Goal: Information Seeking & Learning: Learn about a topic

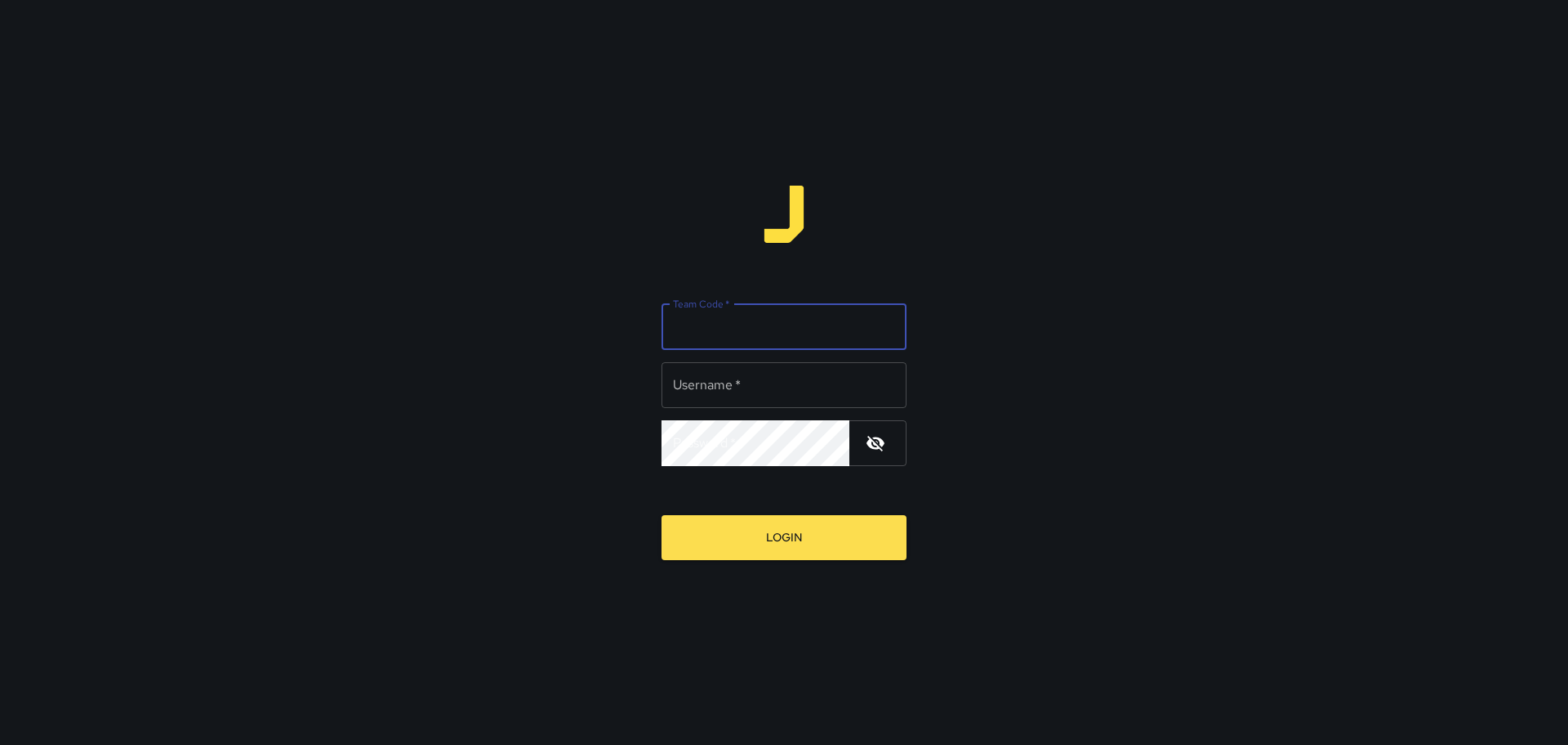
click at [739, 323] on input "Team Code   *" at bounding box center [784, 327] width 245 height 46
type input "****"
click at [708, 397] on input "Username   *" at bounding box center [784, 385] width 245 height 46
type input "*****"
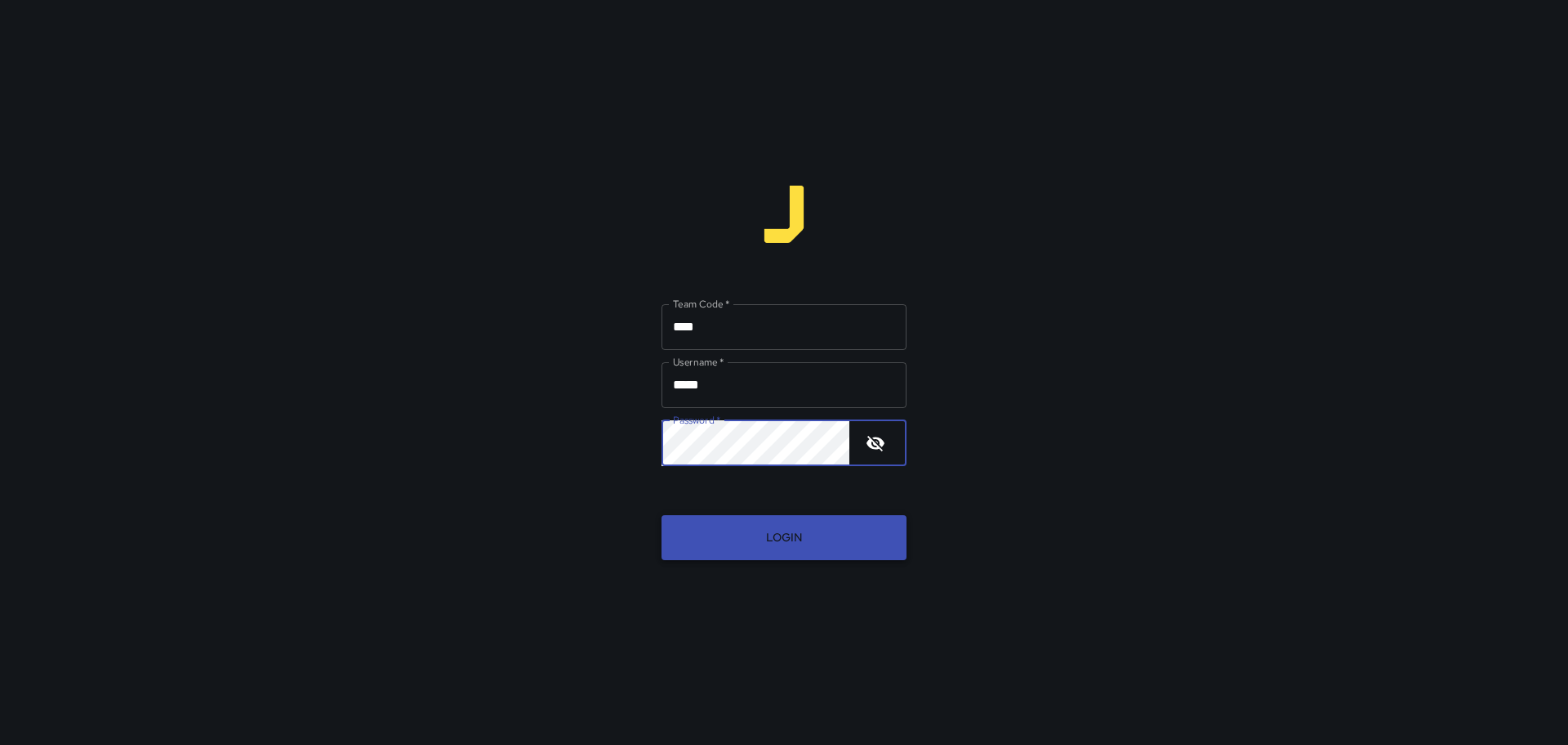
click at [789, 544] on button "Login" at bounding box center [784, 537] width 245 height 45
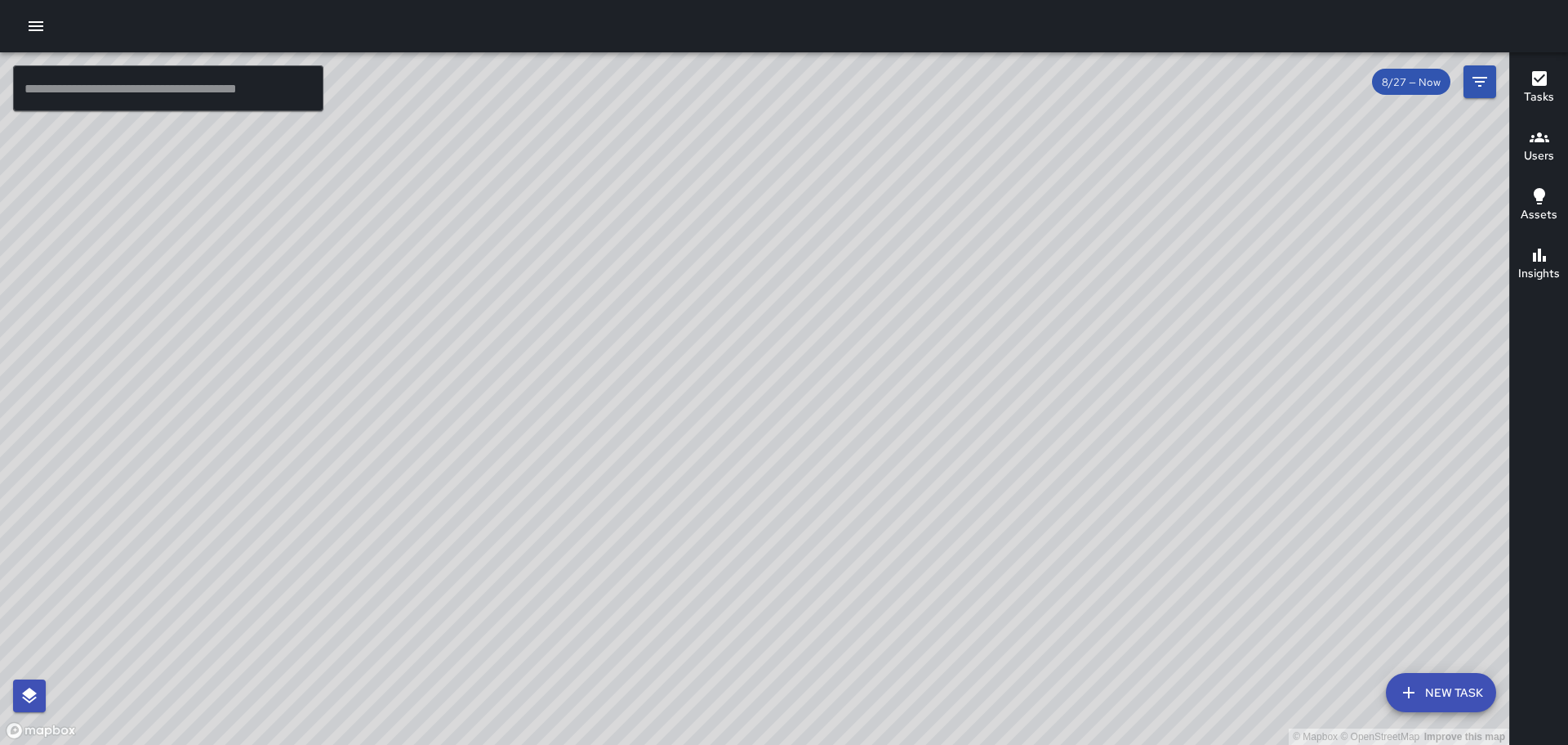
click at [1327, 429] on div "© Mapbox © OpenStreetMap Improve this map" at bounding box center [755, 399] width 1509 height 693
drag, startPoint x: 1256, startPoint y: 325, endPoint x: 1092, endPoint y: 293, distance: 167.1
click at [1092, 293] on div "© Mapbox © OpenStreetMap Improve this map" at bounding box center [755, 399] width 1509 height 693
drag, startPoint x: 1545, startPoint y: 259, endPoint x: 1544, endPoint y: 268, distance: 9.1
click at [1545, 266] on div "Insights" at bounding box center [1539, 264] width 41 height 38
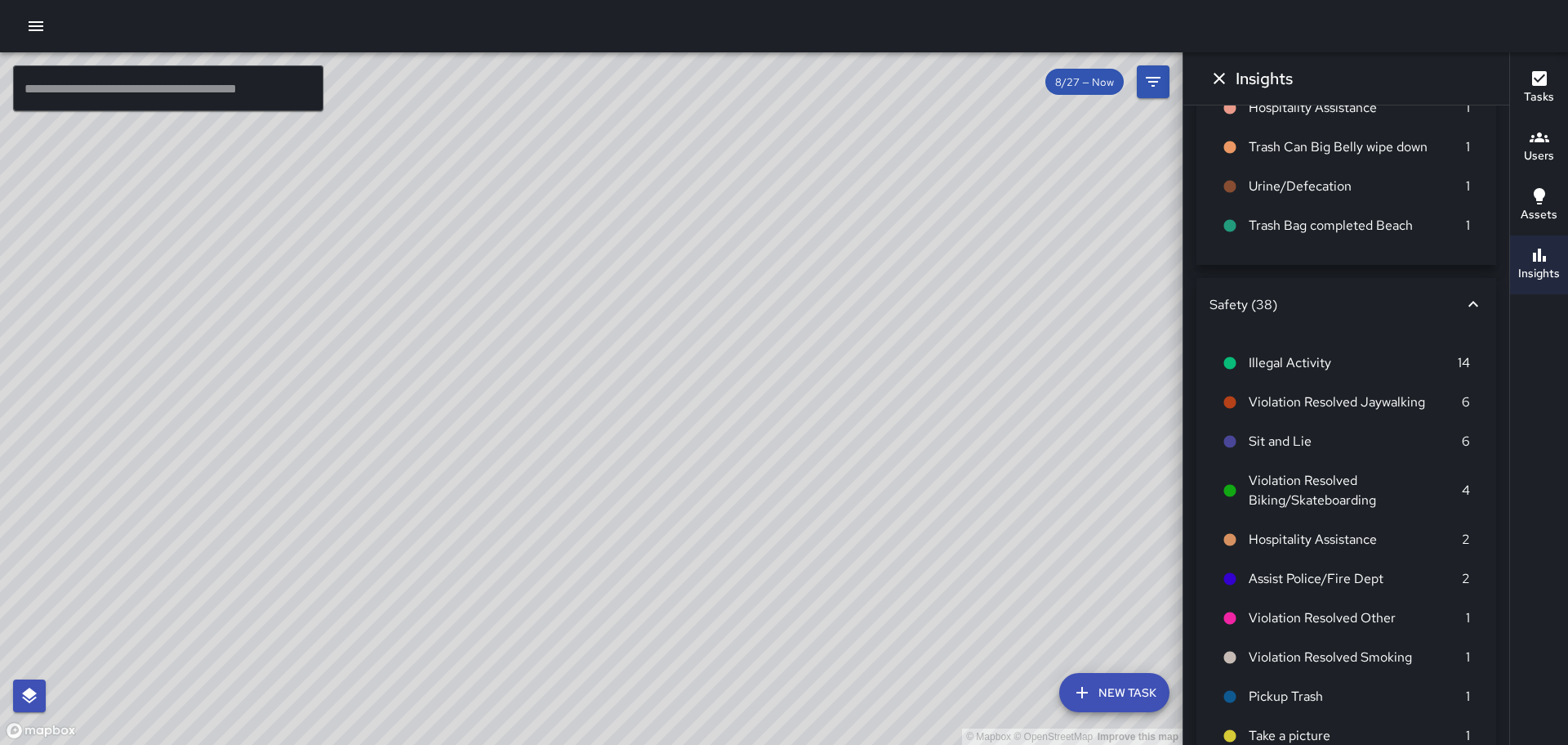
scroll to position [654, 0]
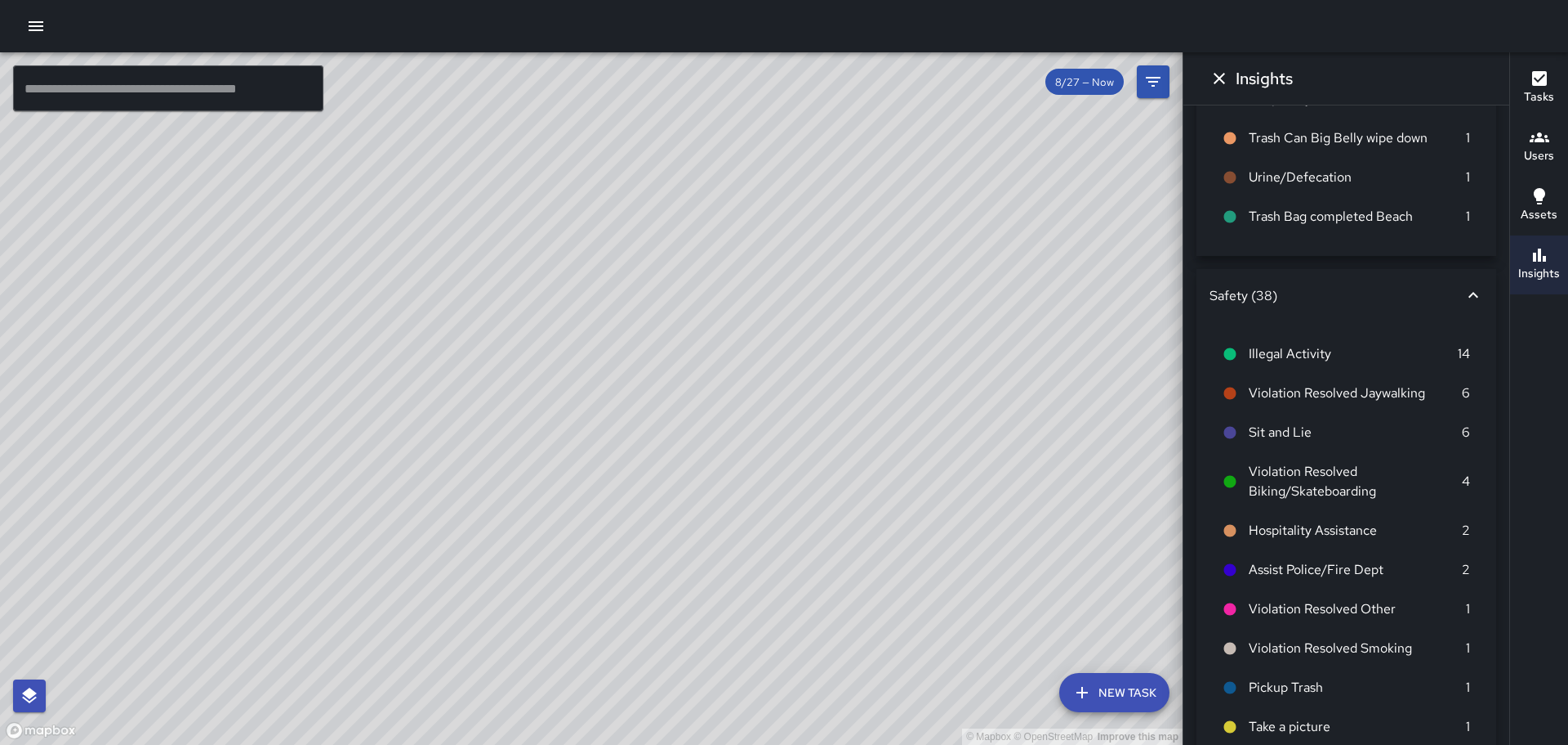
click at [1232, 360] on icon at bounding box center [1230, 354] width 12 height 12
click at [1282, 364] on span "Illegal Activity" at bounding box center [1353, 354] width 209 height 19
click at [1229, 360] on icon at bounding box center [1230, 354] width 12 height 12
click at [1458, 364] on p "14" at bounding box center [1463, 354] width 12 height 19
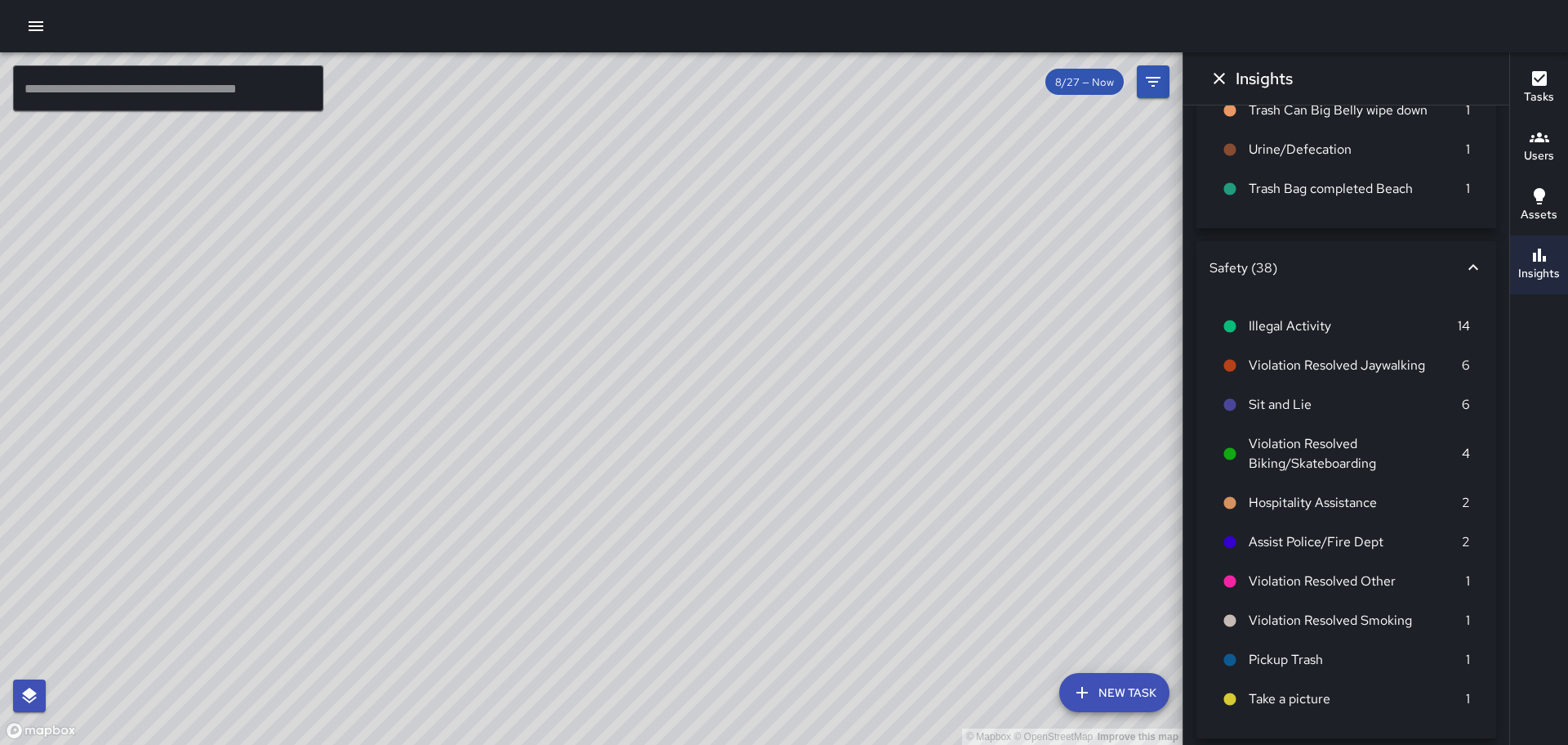
scroll to position [708, 0]
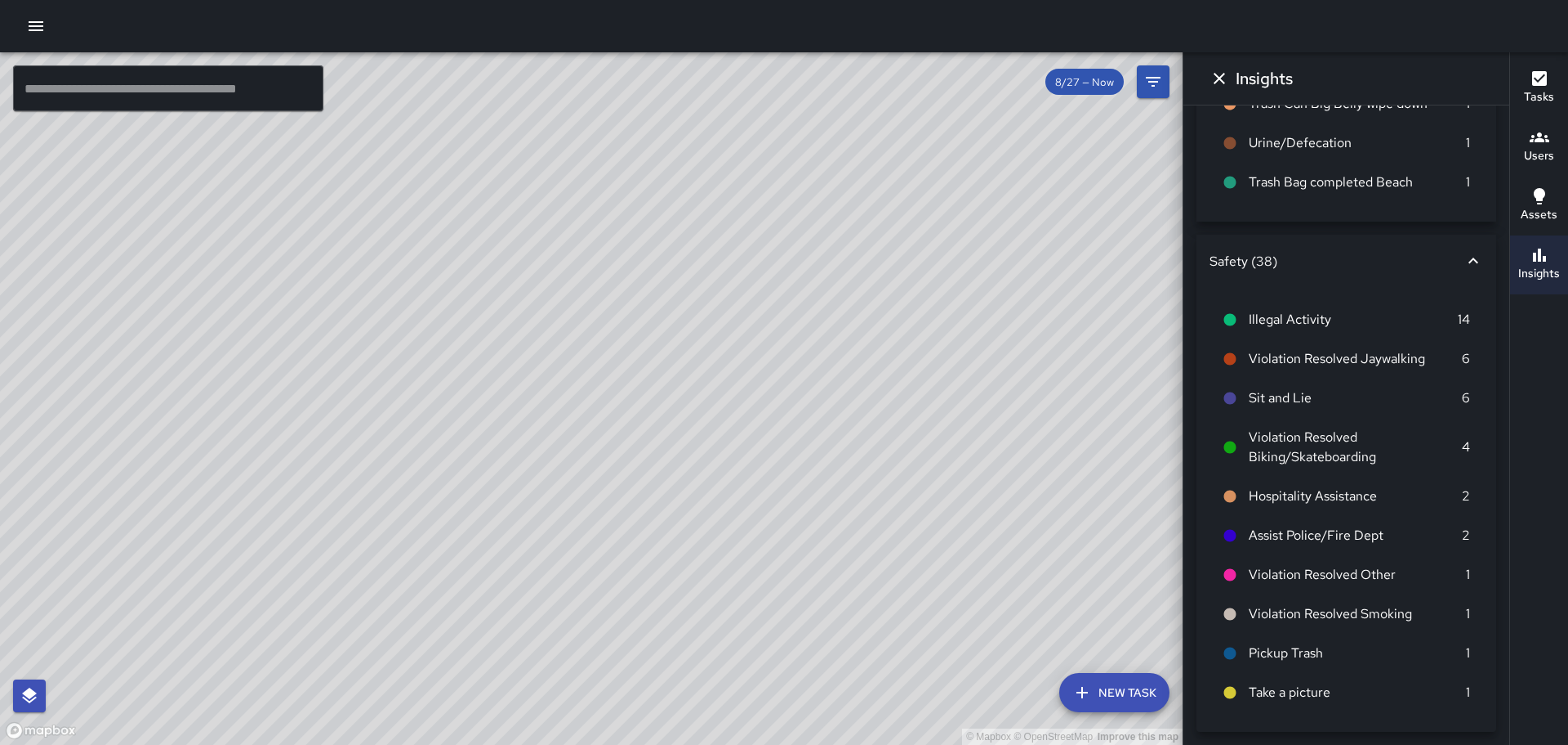
click at [1231, 398] on icon at bounding box center [1230, 398] width 12 height 12
click at [1537, 198] on icon "button" at bounding box center [1540, 197] width 11 height 17
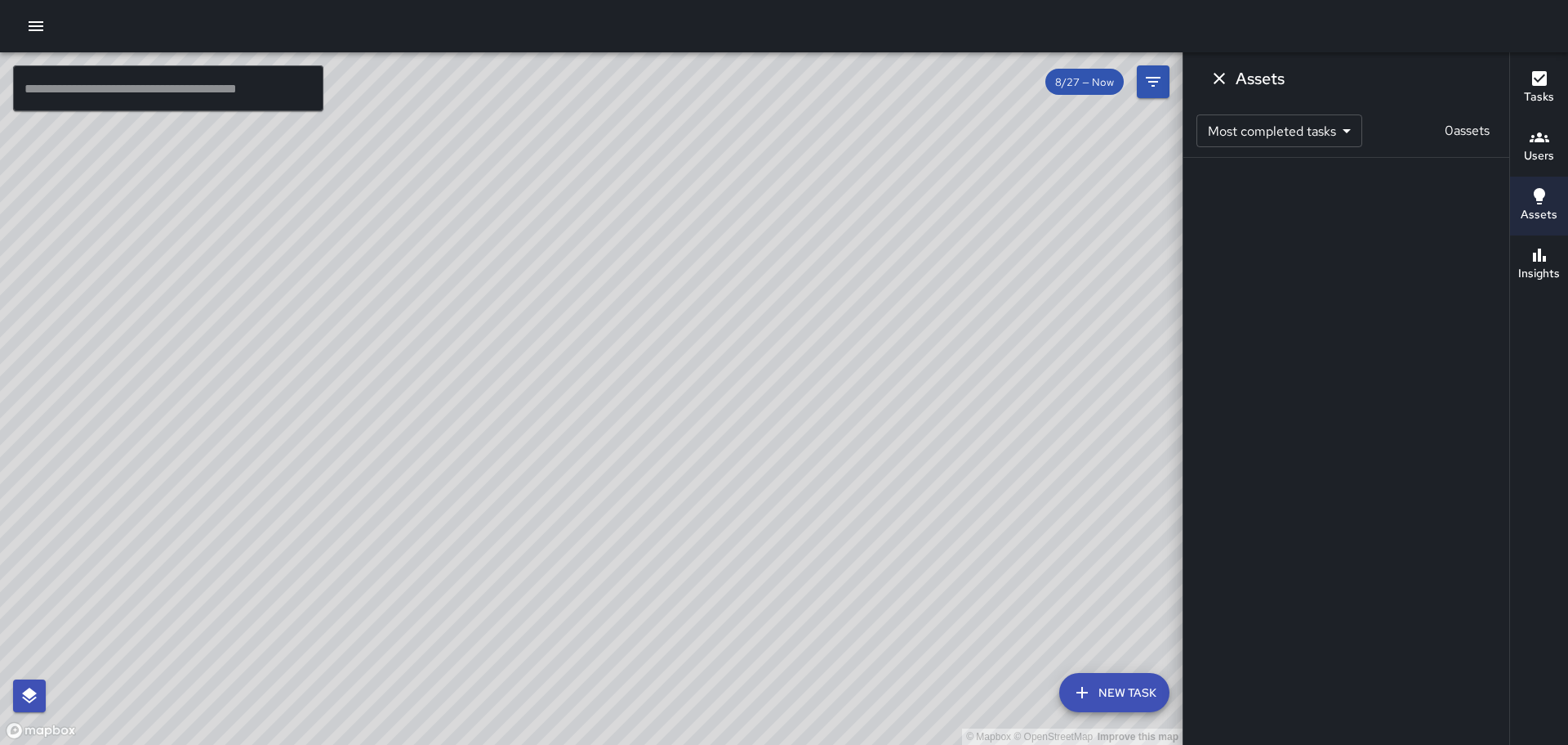
click at [1540, 262] on icon "button" at bounding box center [1540, 254] width 13 height 13
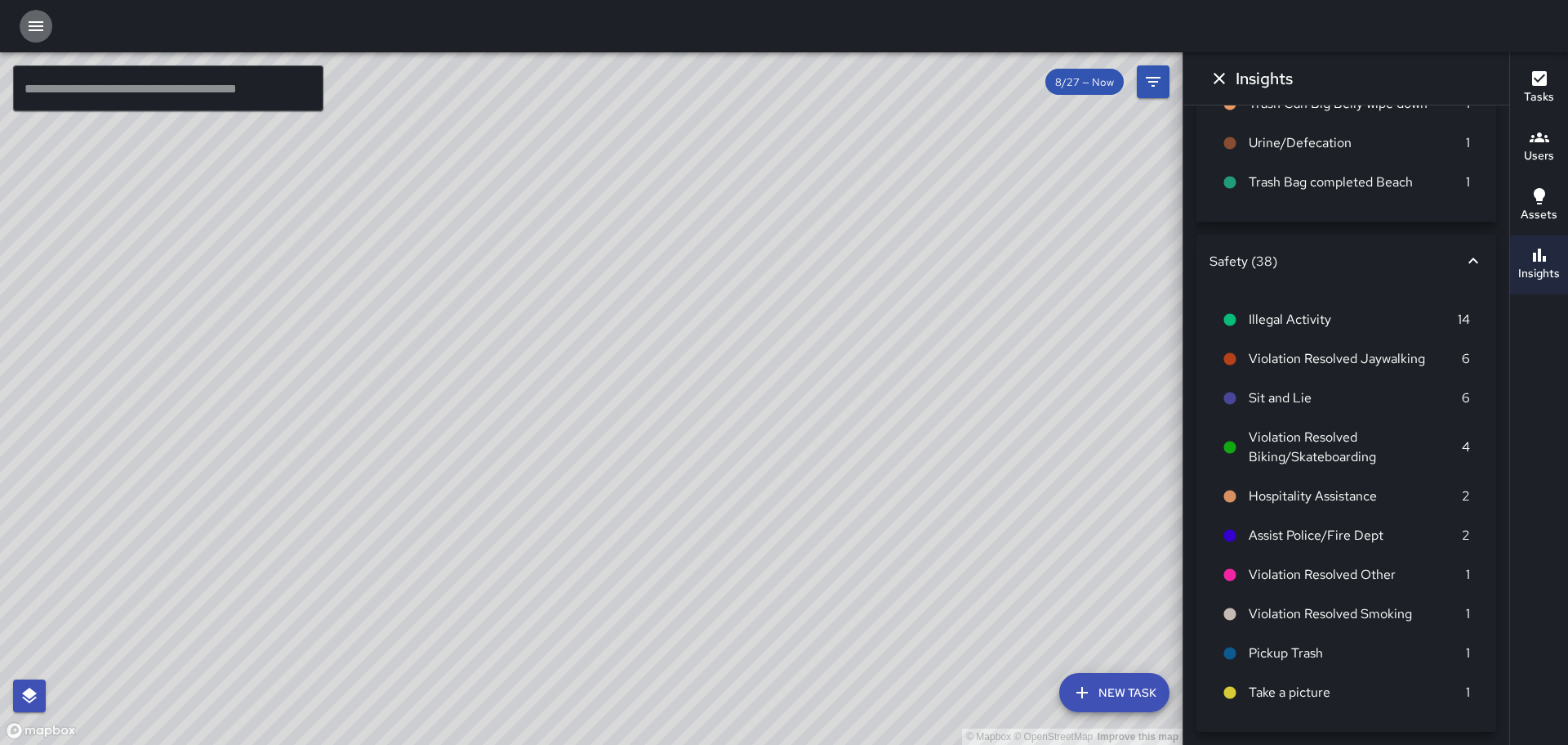
click at [29, 23] on icon "button" at bounding box center [36, 26] width 15 height 10
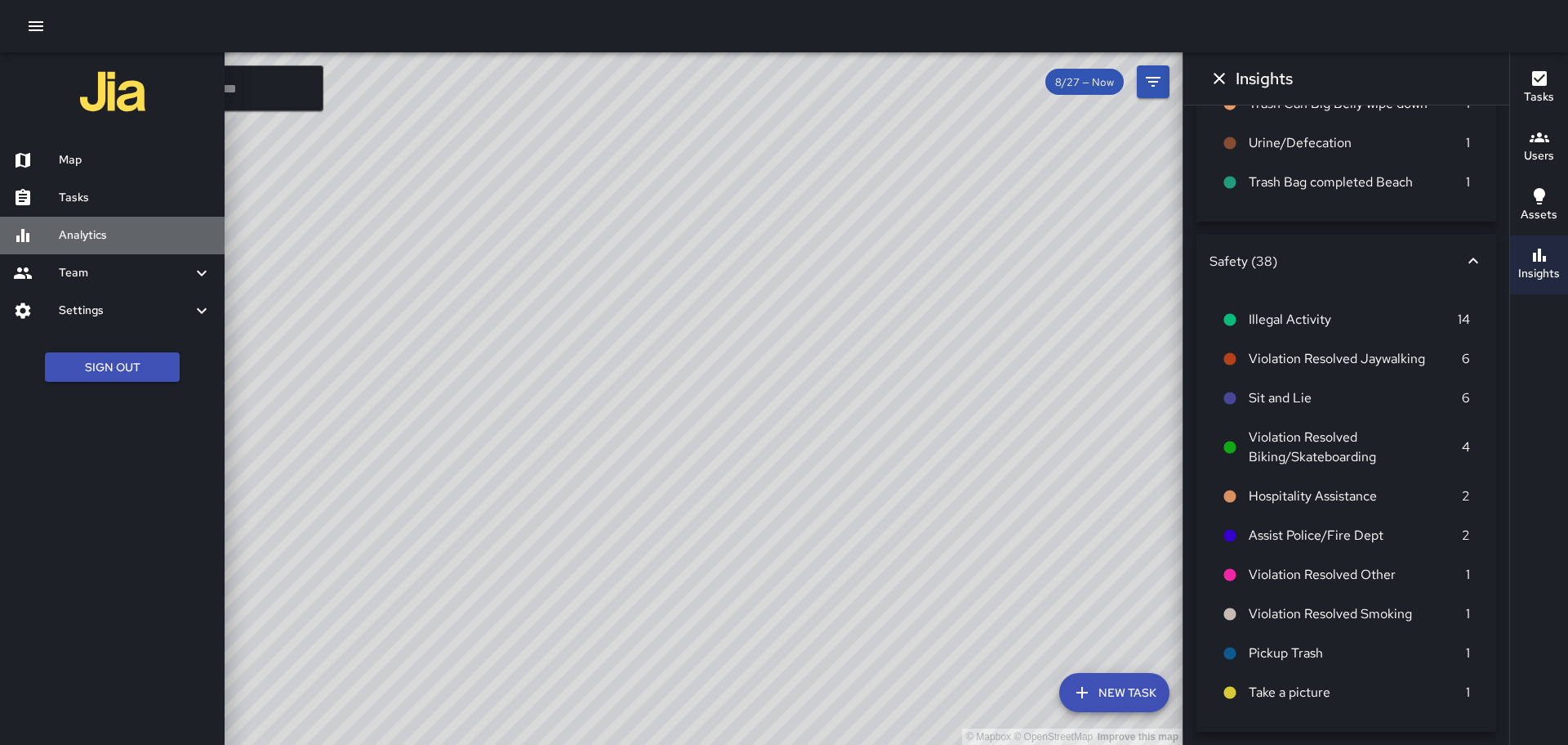
click at [68, 234] on h6 "Analytics" at bounding box center [135, 235] width 152 height 18
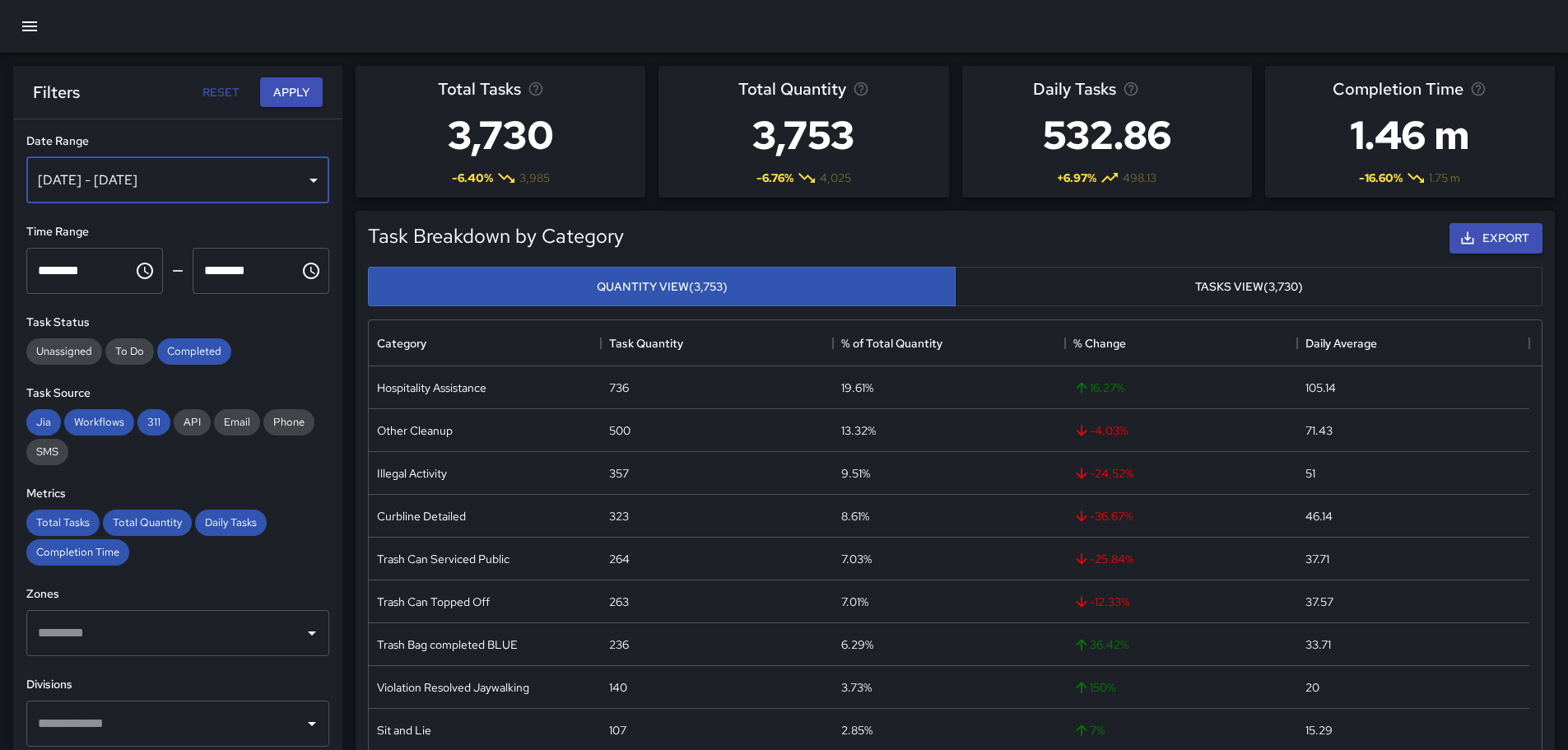
click at [307, 183] on div "[DATE] - [DATE]" at bounding box center [177, 180] width 302 height 46
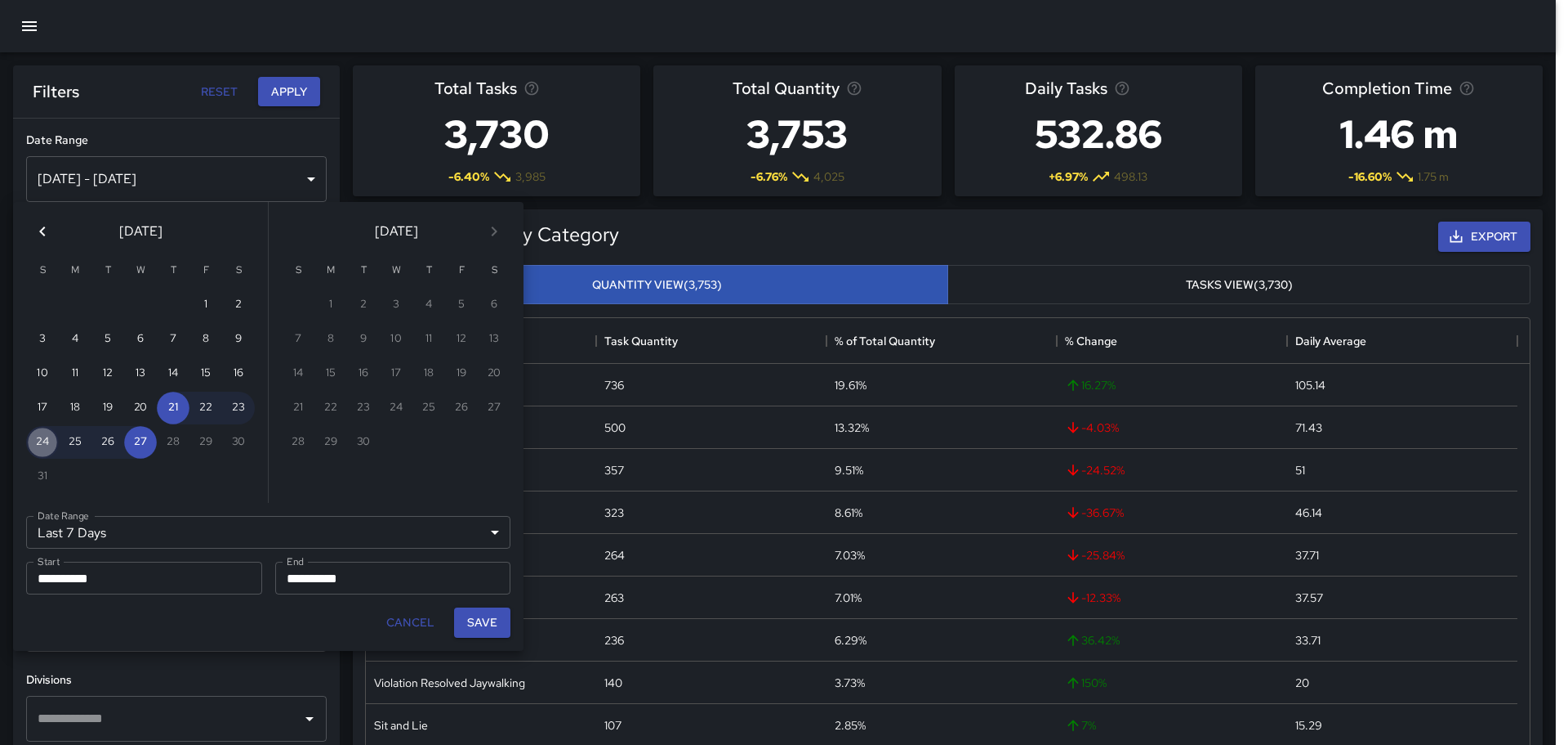
click at [42, 440] on button "24" at bounding box center [42, 443] width 33 height 33
type input "******"
type input "**********"
click at [238, 439] on div "30" at bounding box center [239, 443] width 33 height 33
click at [151, 437] on button "27" at bounding box center [140, 443] width 33 height 33
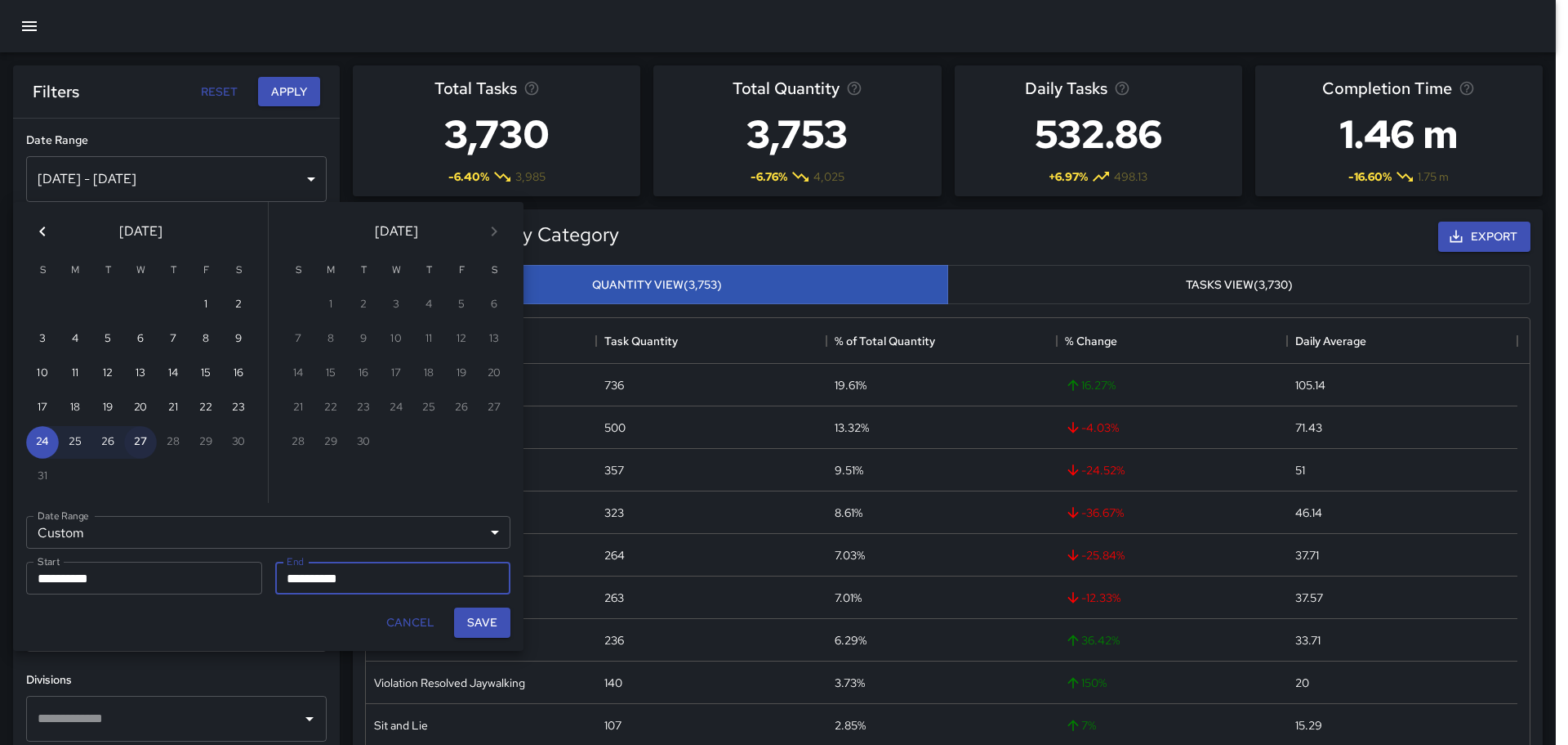
click at [145, 441] on button "27" at bounding box center [140, 443] width 33 height 33
click at [237, 440] on div "30" at bounding box center [239, 443] width 33 height 33
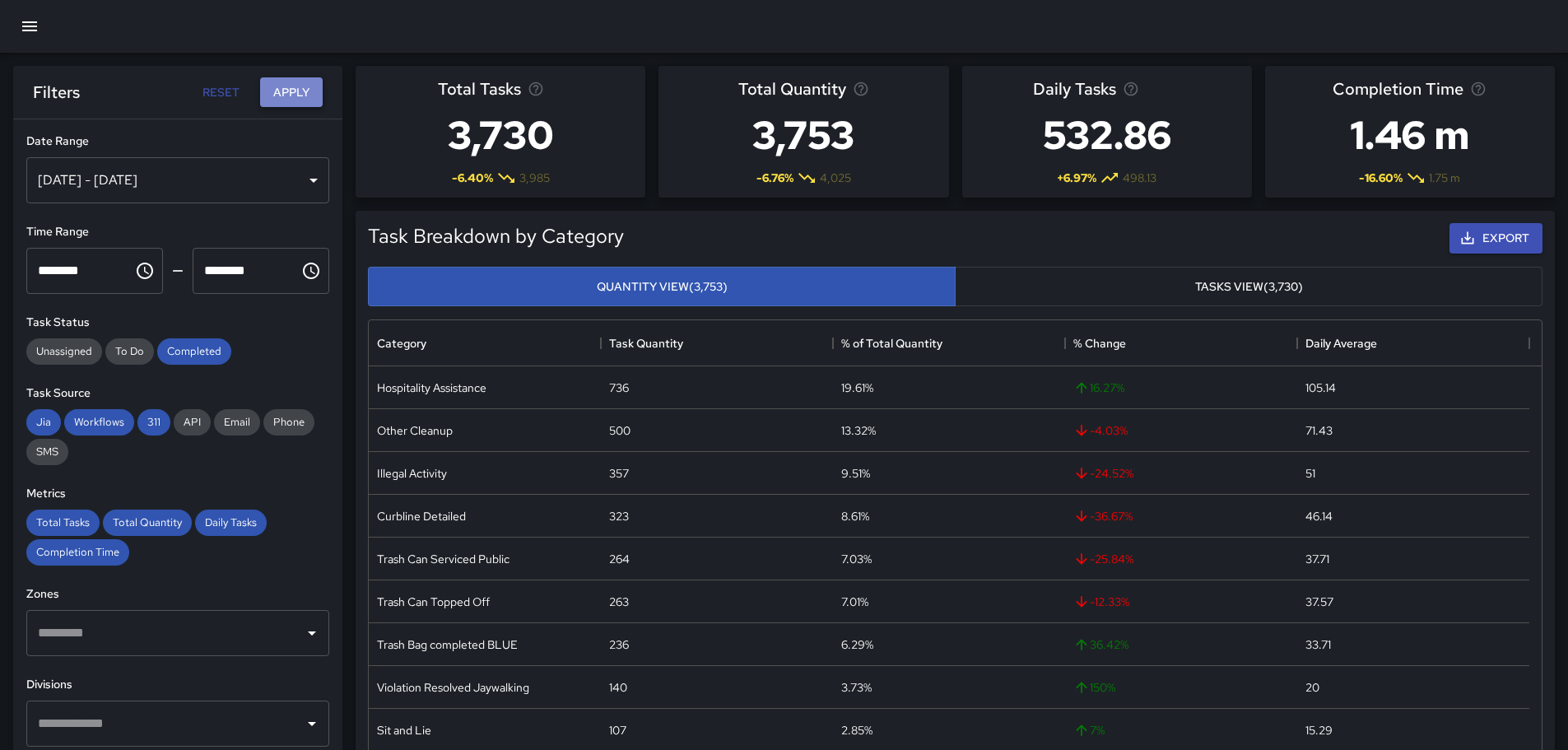
click at [298, 96] on button "Apply" at bounding box center [291, 92] width 63 height 31
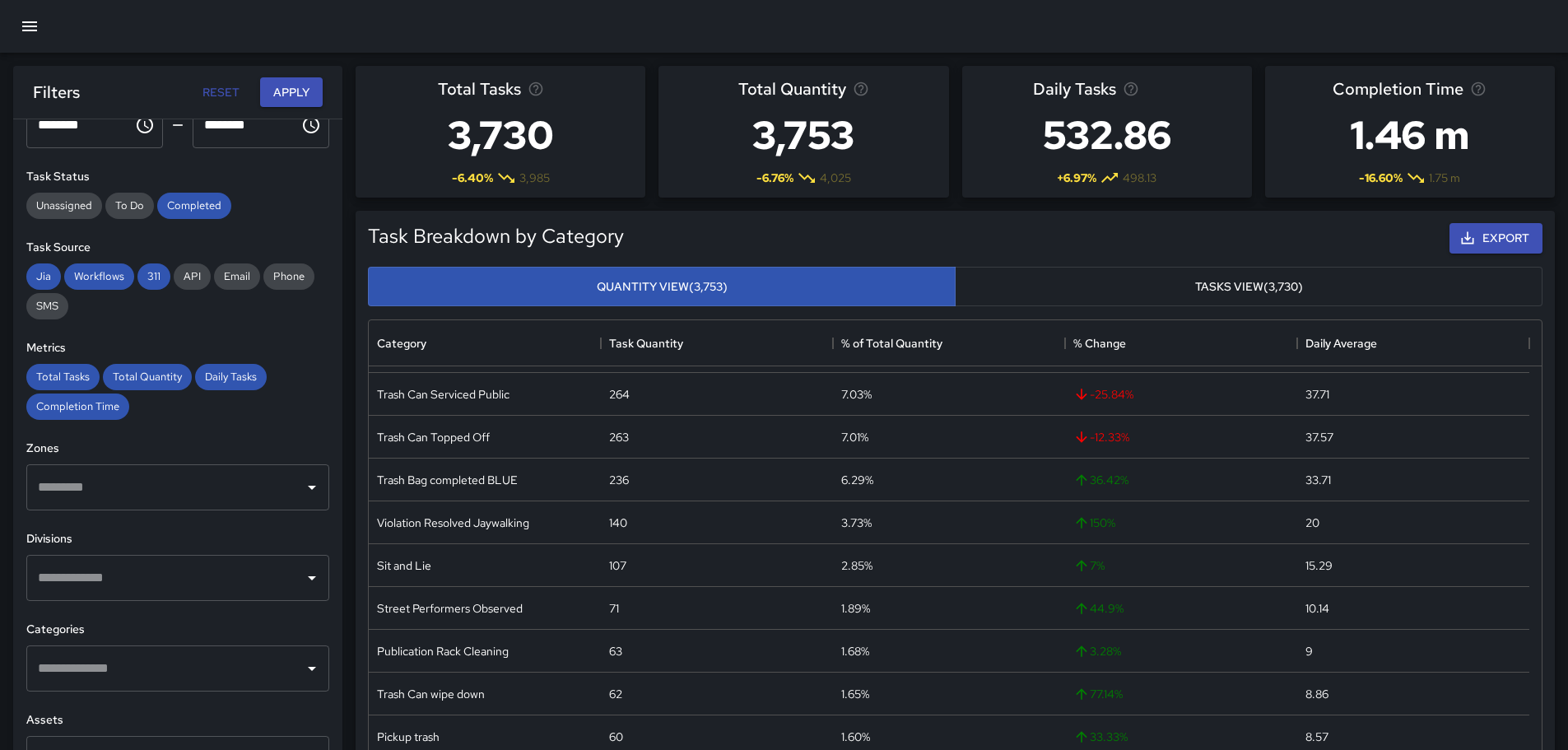
scroll to position [247, 0]
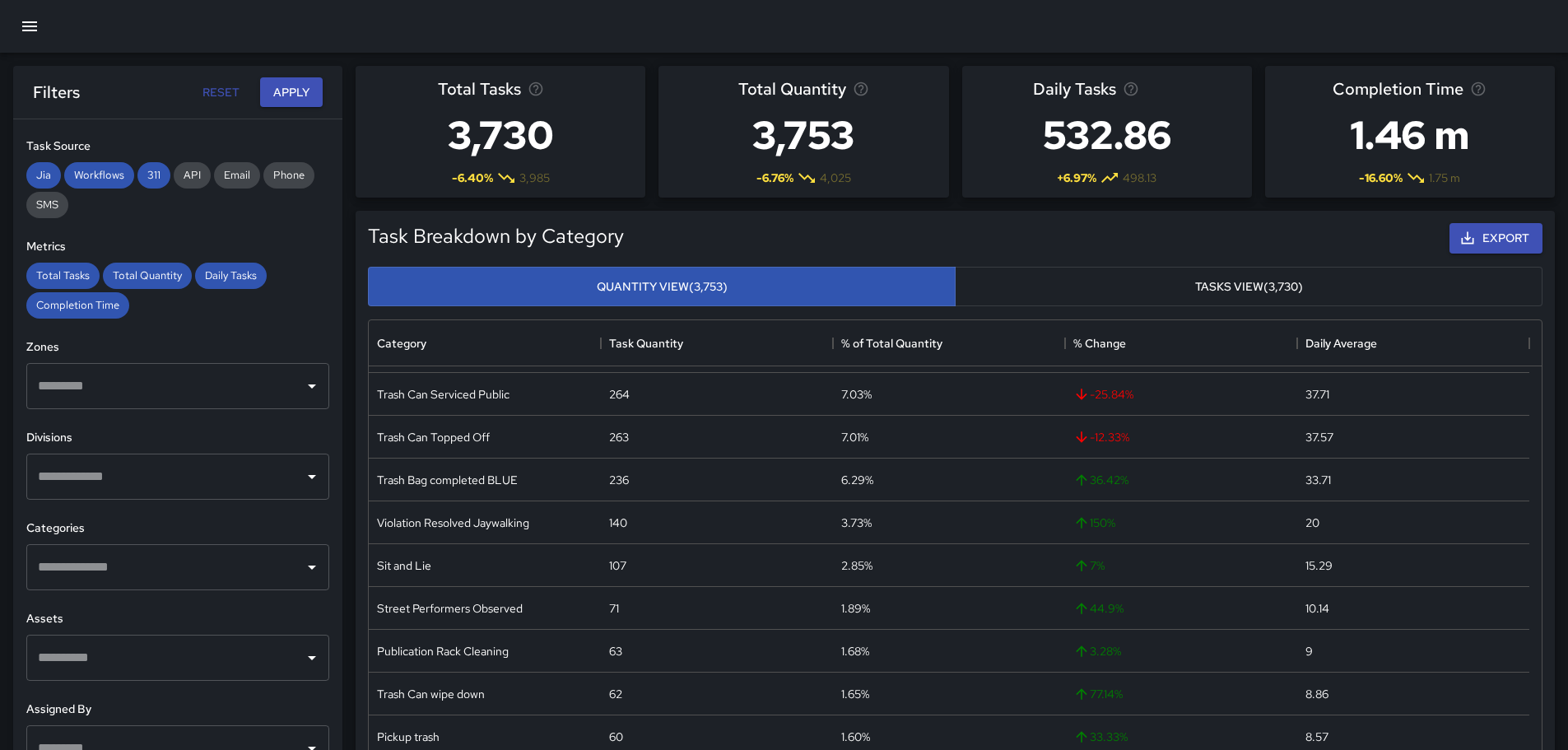
click at [302, 387] on icon "Open" at bounding box center [312, 386] width 19 height 19
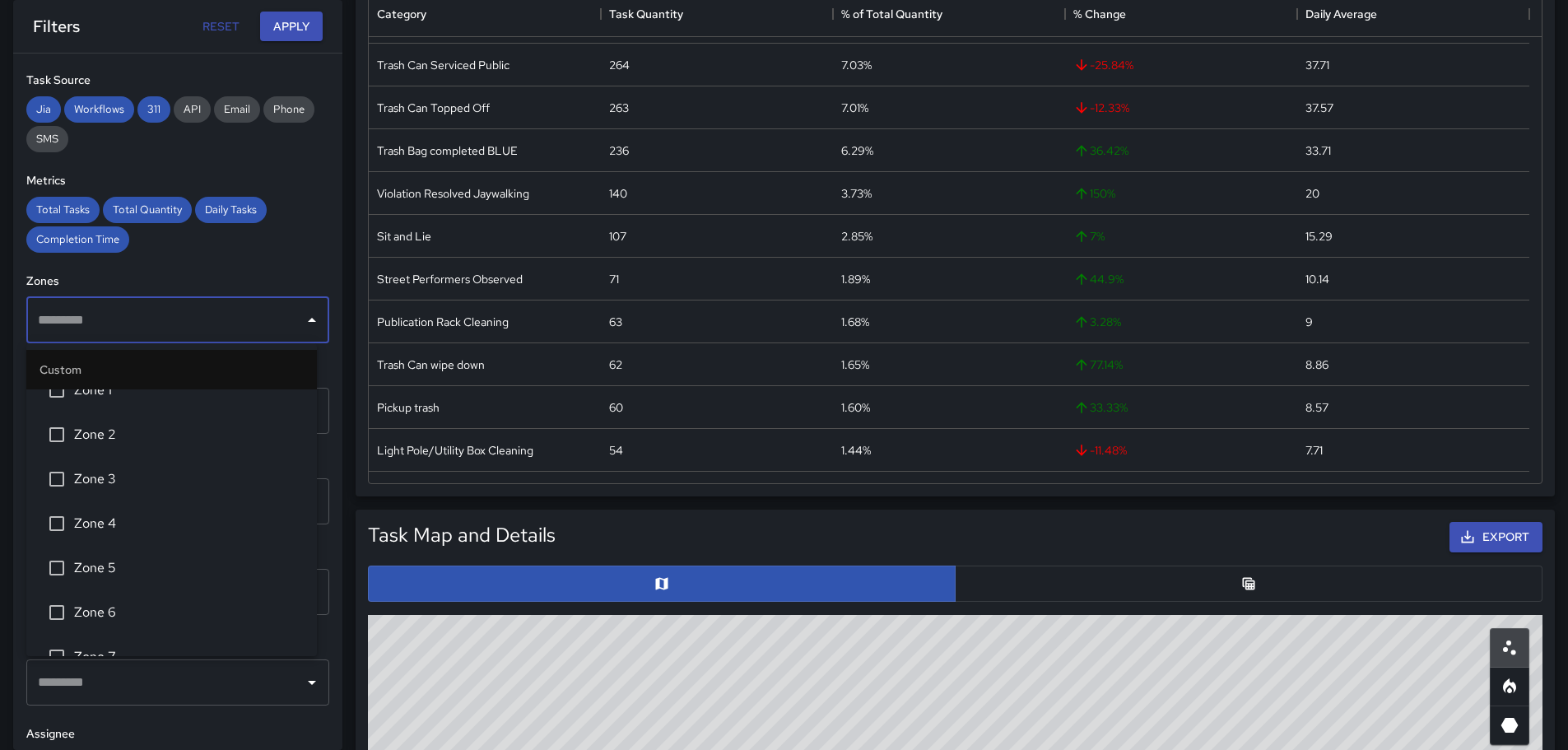
scroll to position [0, 0]
click at [278, 245] on div "Total Tasks Total Quantity Daily Tasks Completion Time" at bounding box center [177, 225] width 302 height 56
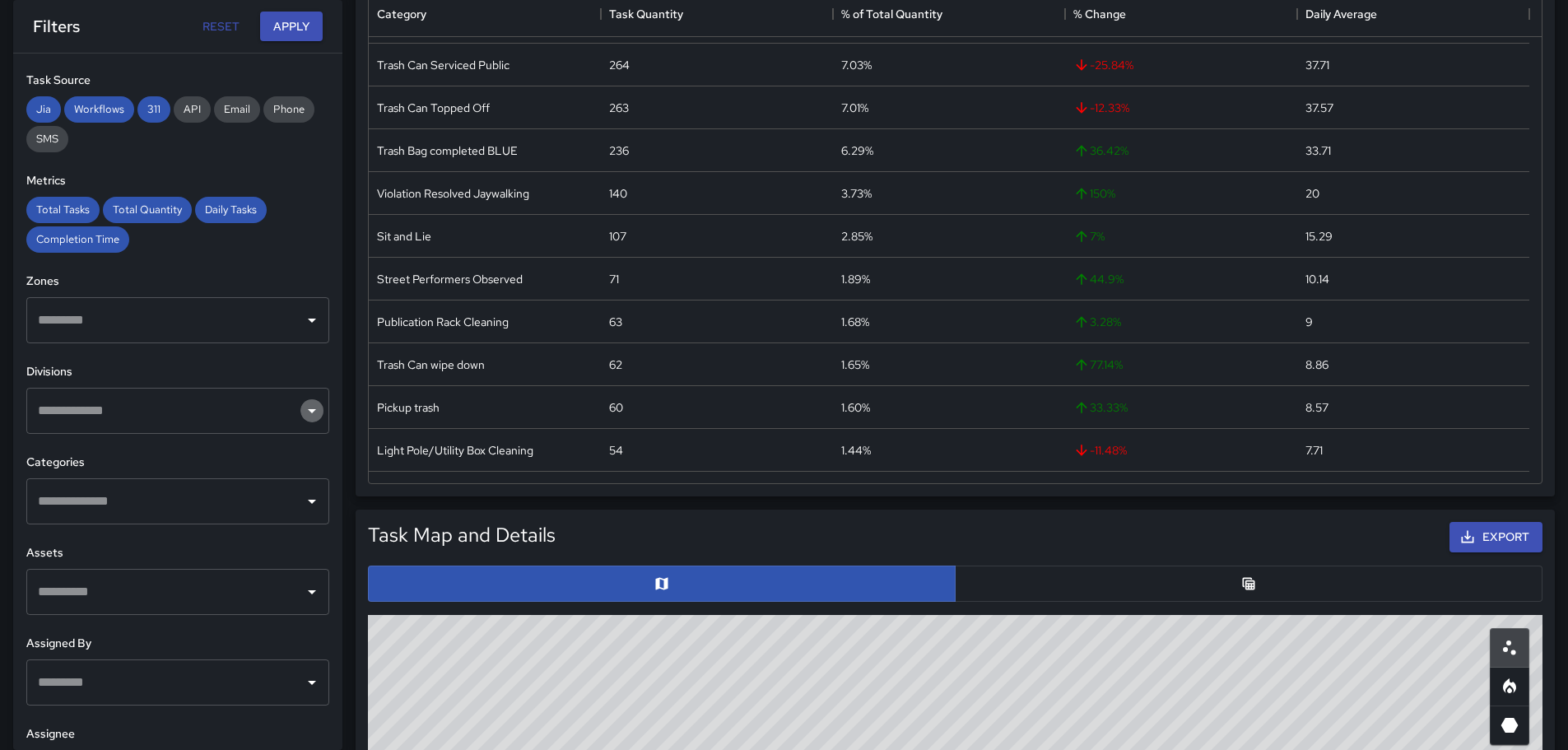
click at [308, 410] on icon "Open" at bounding box center [312, 411] width 8 height 4
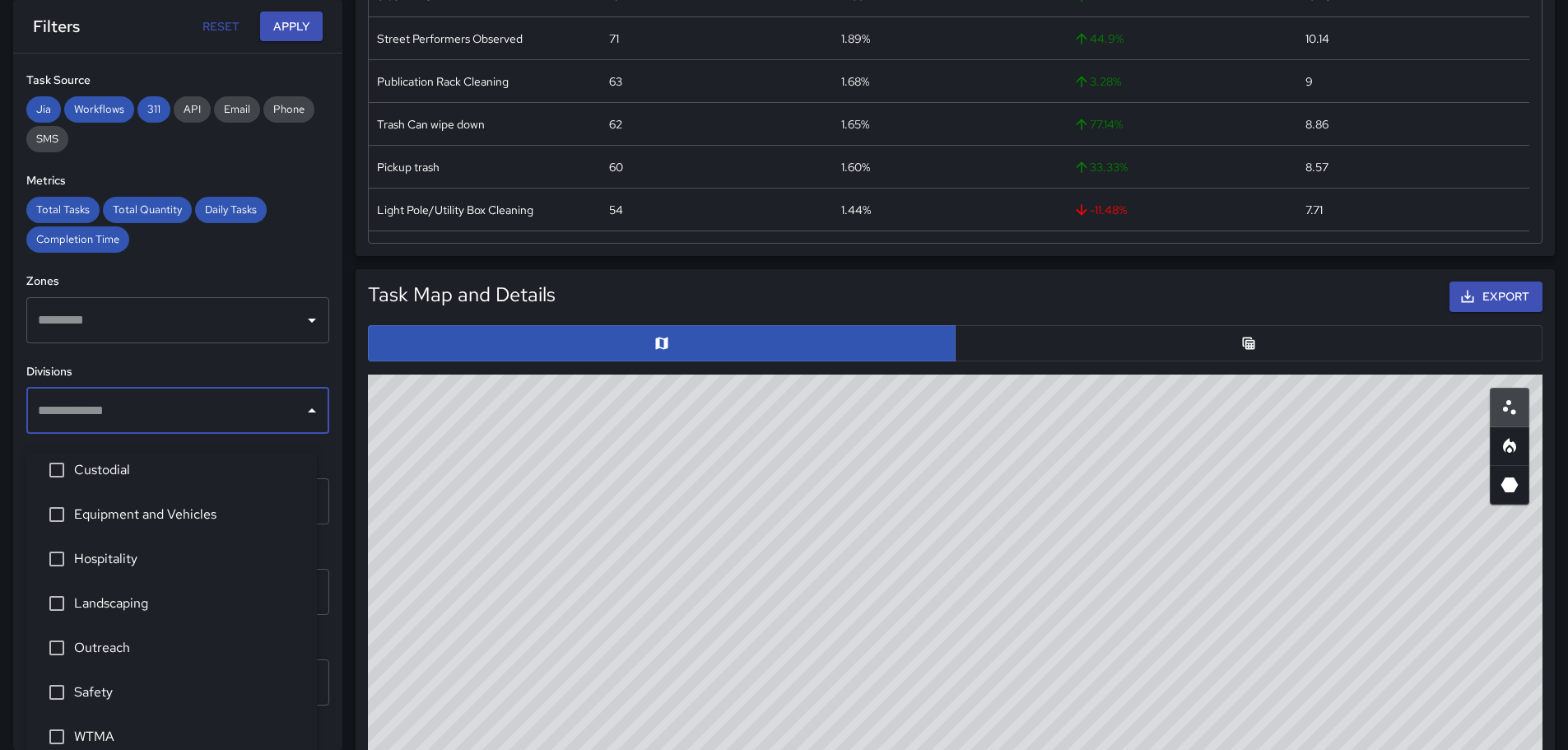
scroll to position [658, 0]
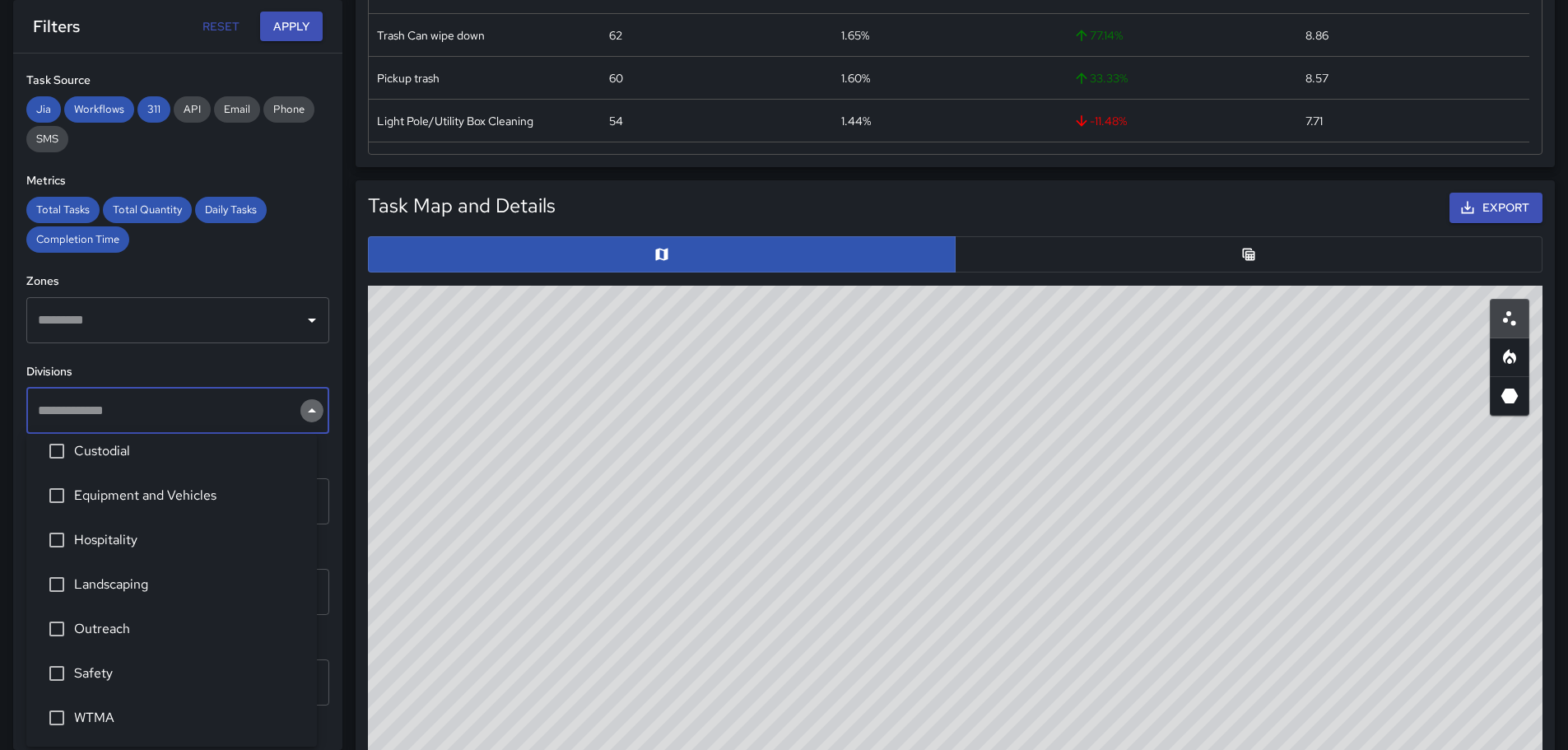
click at [302, 409] on icon "Close" at bounding box center [312, 410] width 19 height 19
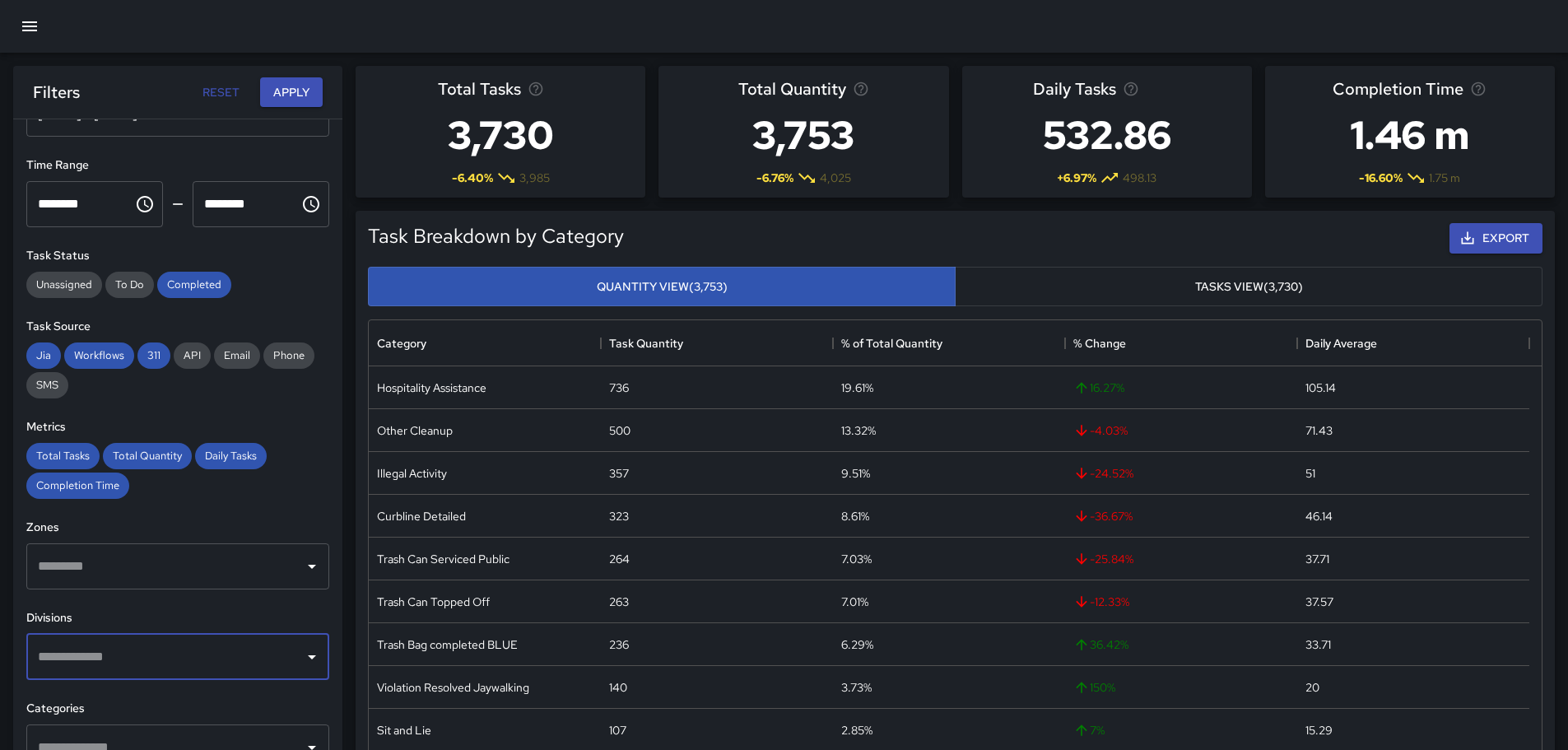
scroll to position [59, 0]
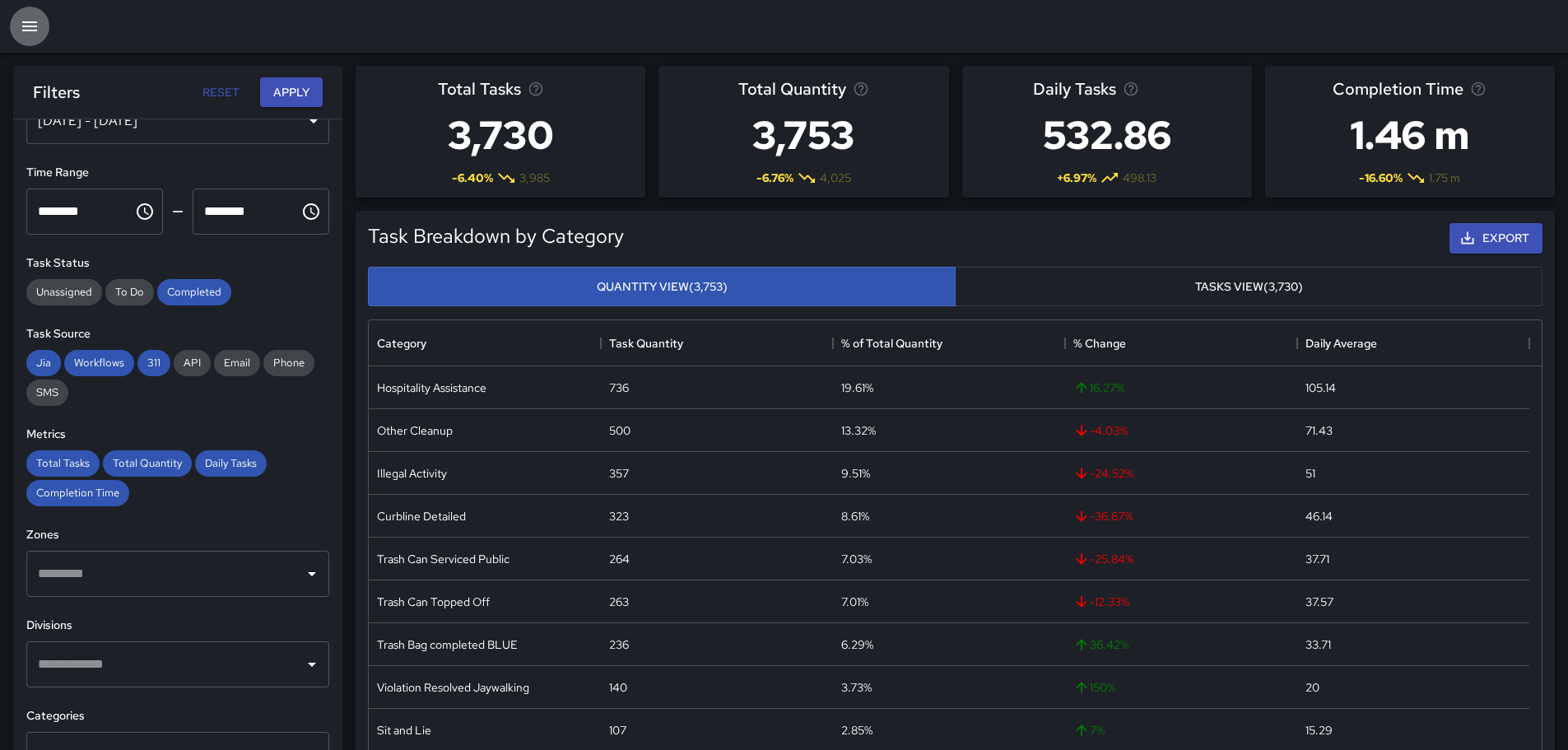
click at [24, 22] on icon "button" at bounding box center [30, 26] width 15 height 10
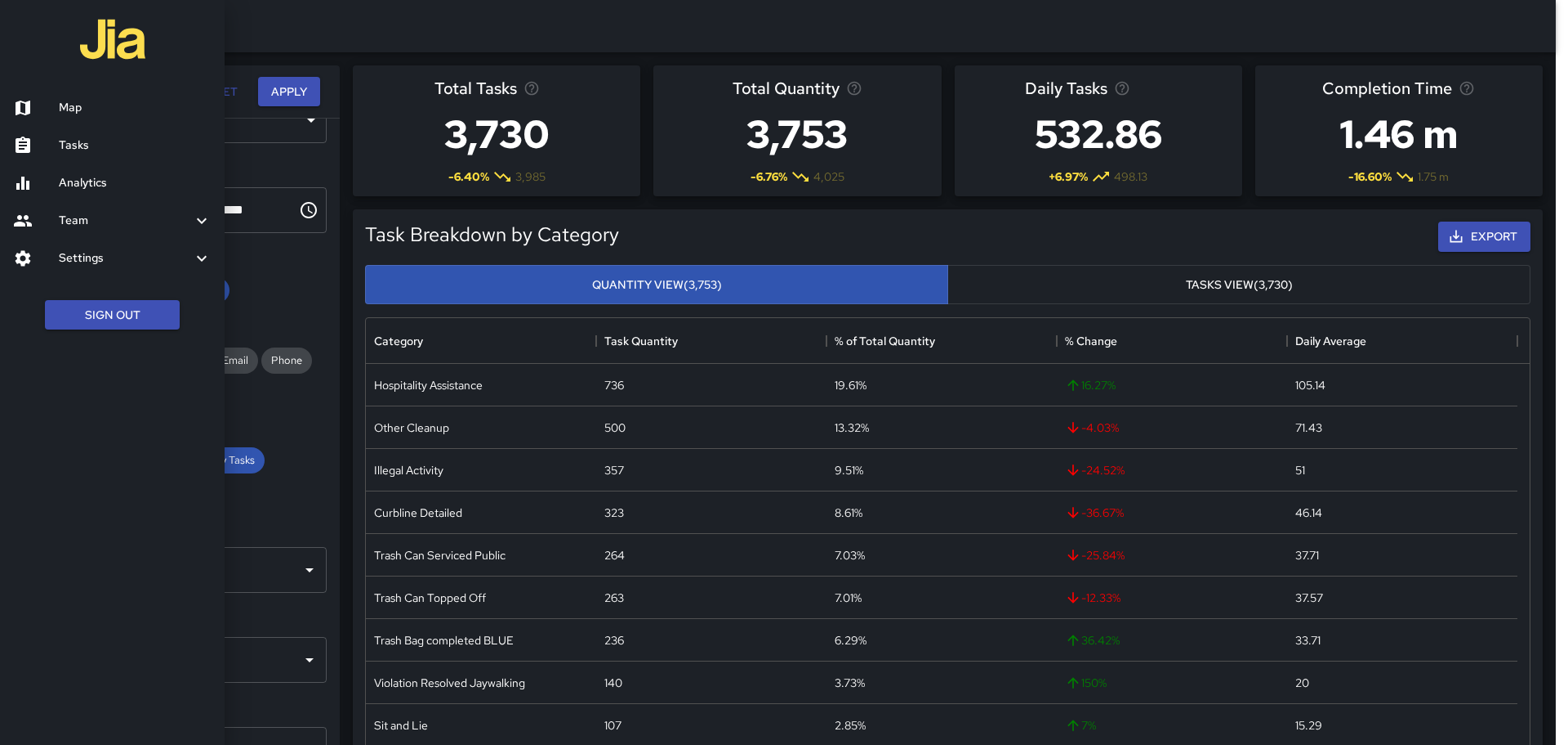
click at [198, 219] on icon at bounding box center [201, 220] width 19 height 19
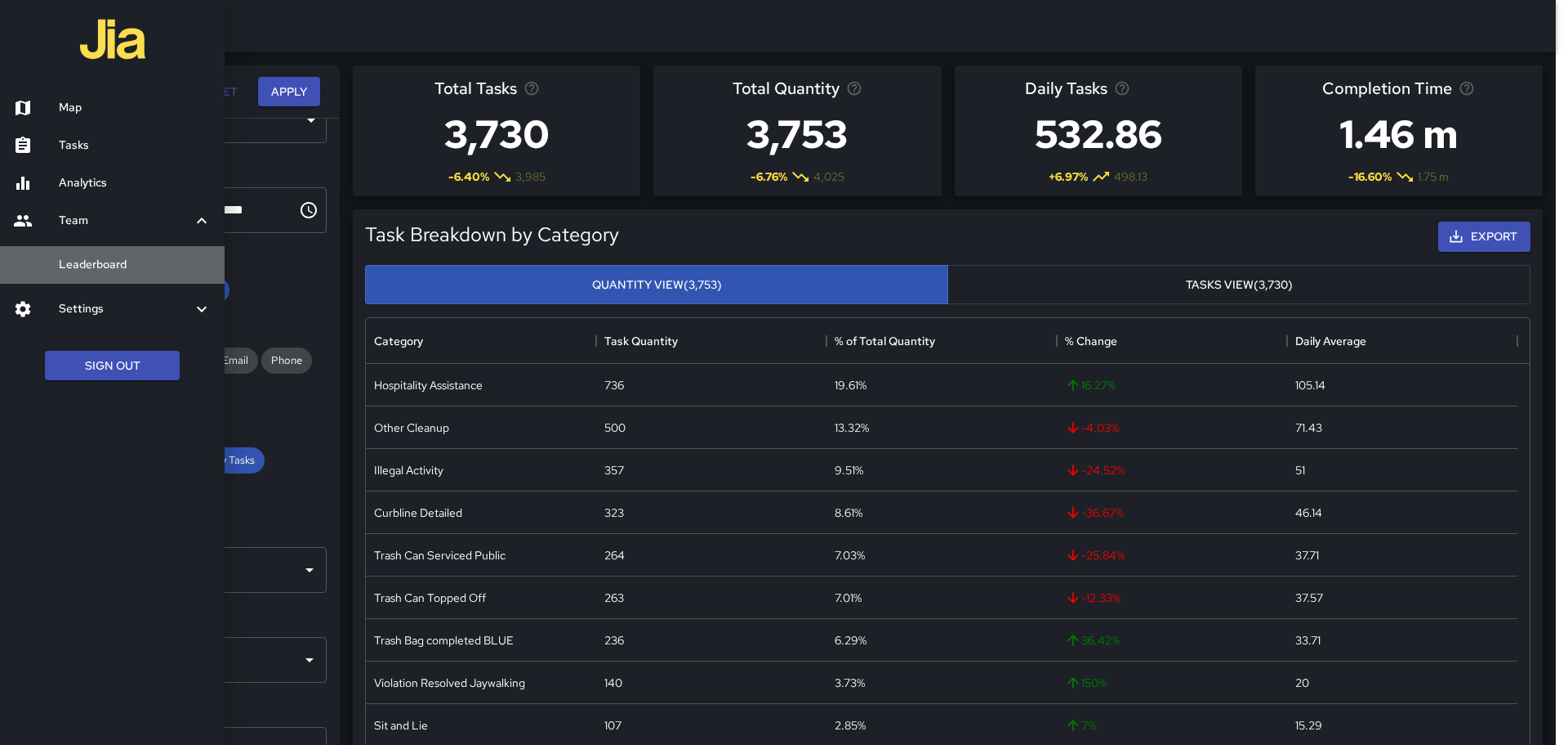
click at [101, 260] on h6 "Leaderboard" at bounding box center [135, 265] width 152 height 18
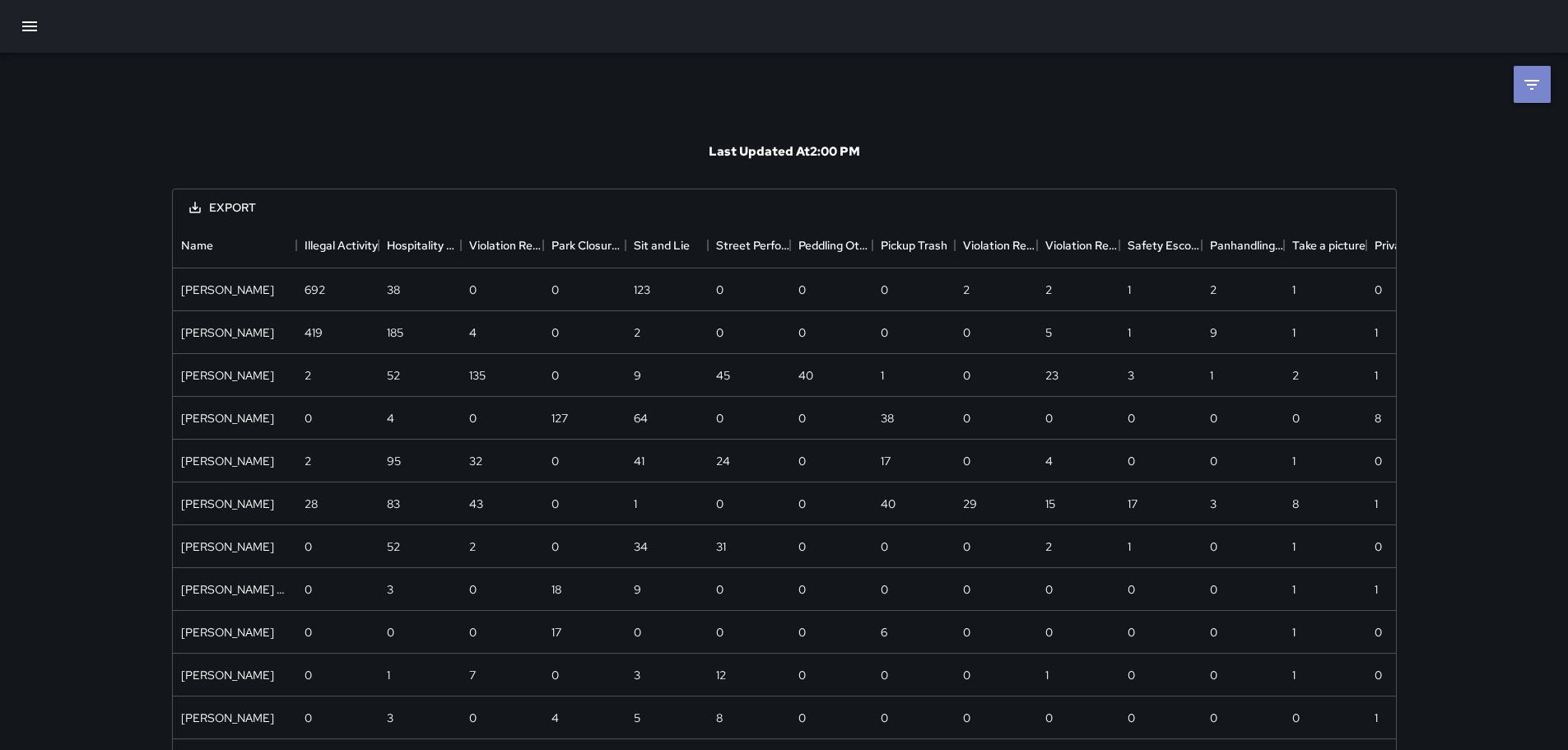
click at [1538, 87] on icon at bounding box center [1531, 84] width 19 height 19
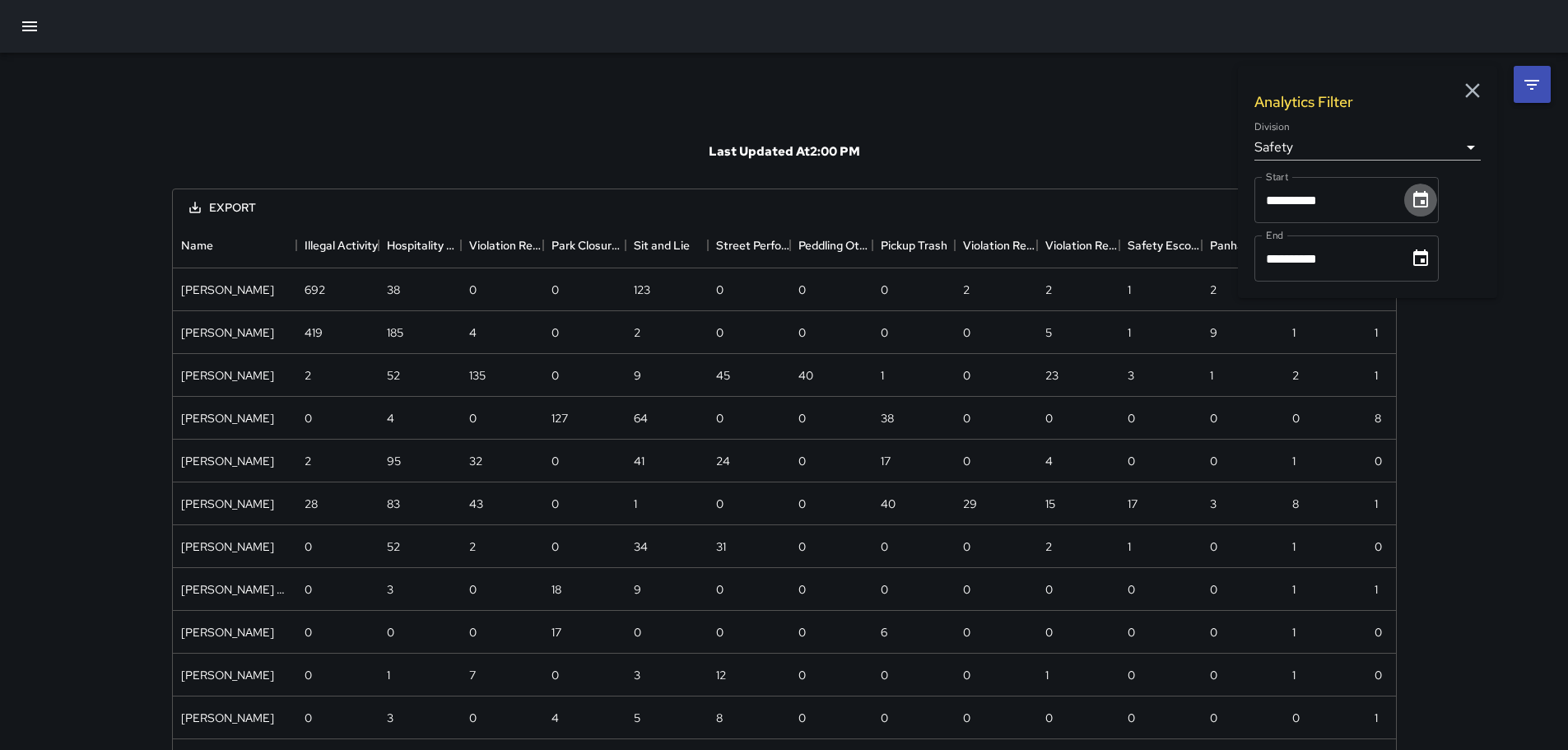
click at [1430, 198] on icon "Choose date, selected date is Aug 1, 2025" at bounding box center [1420, 200] width 19 height 19
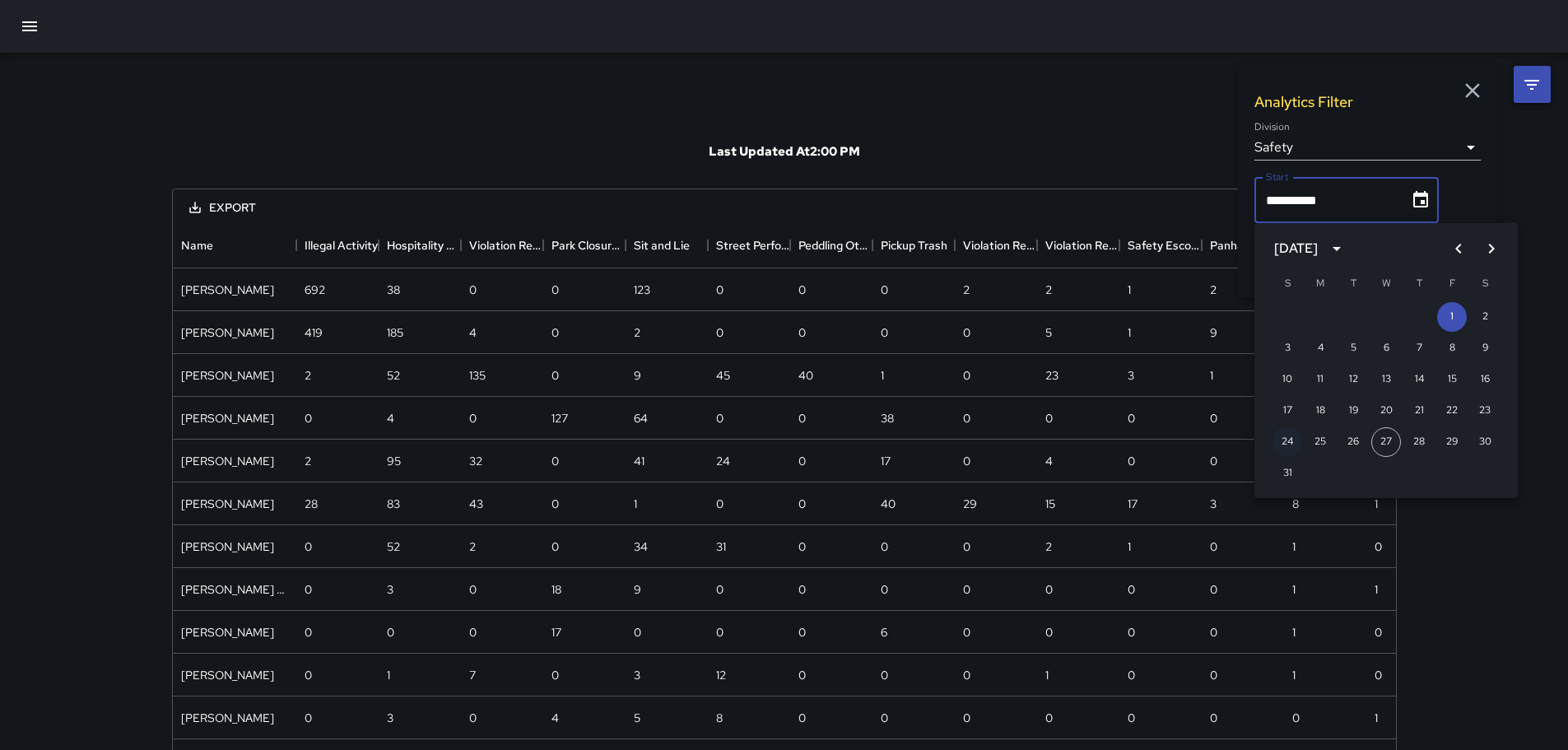
click at [1288, 436] on button "24" at bounding box center [1288, 442] width 30 height 30
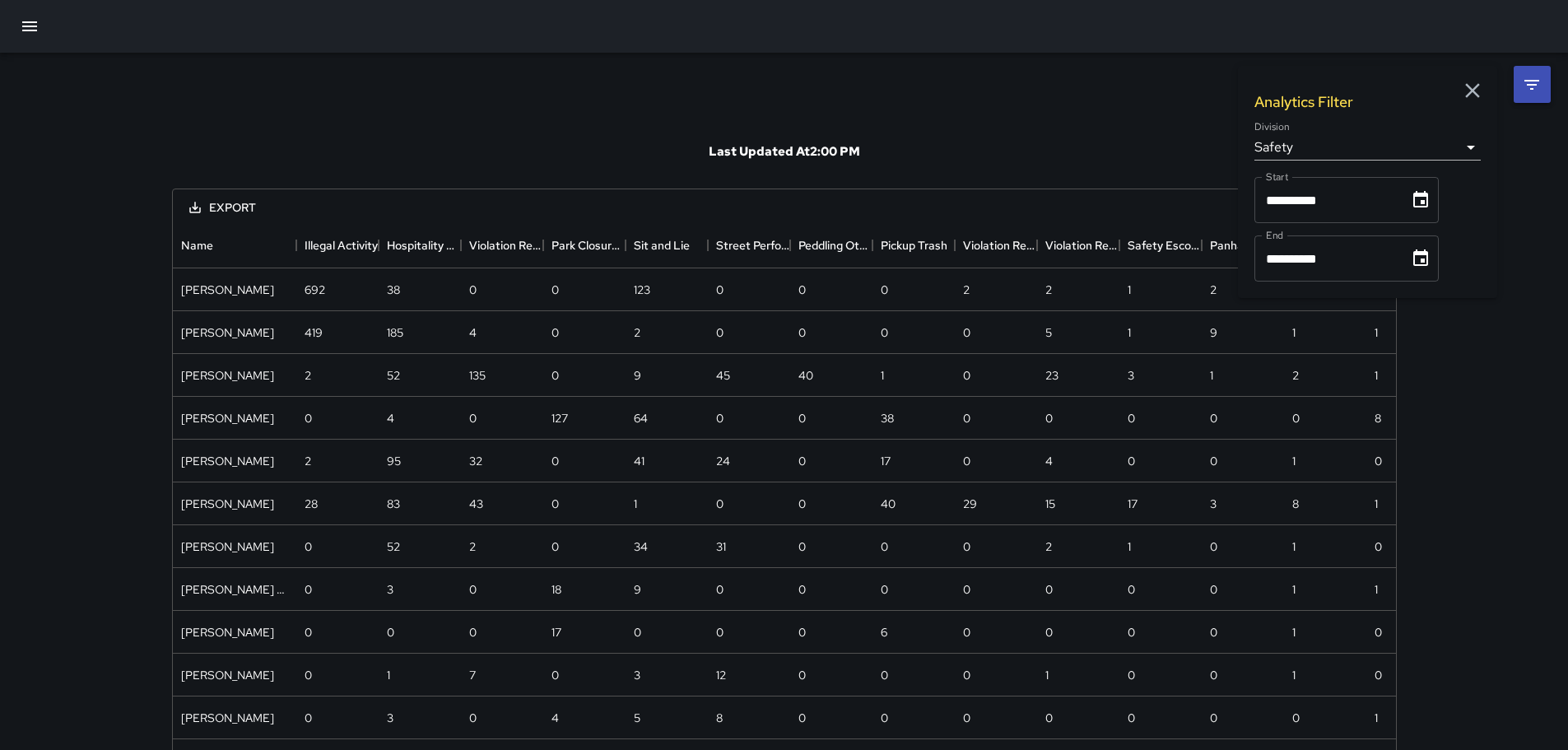
type input "**********"
click at [1427, 261] on icon "Choose date, selected date is Aug 31, 2025" at bounding box center [1420, 258] width 19 height 19
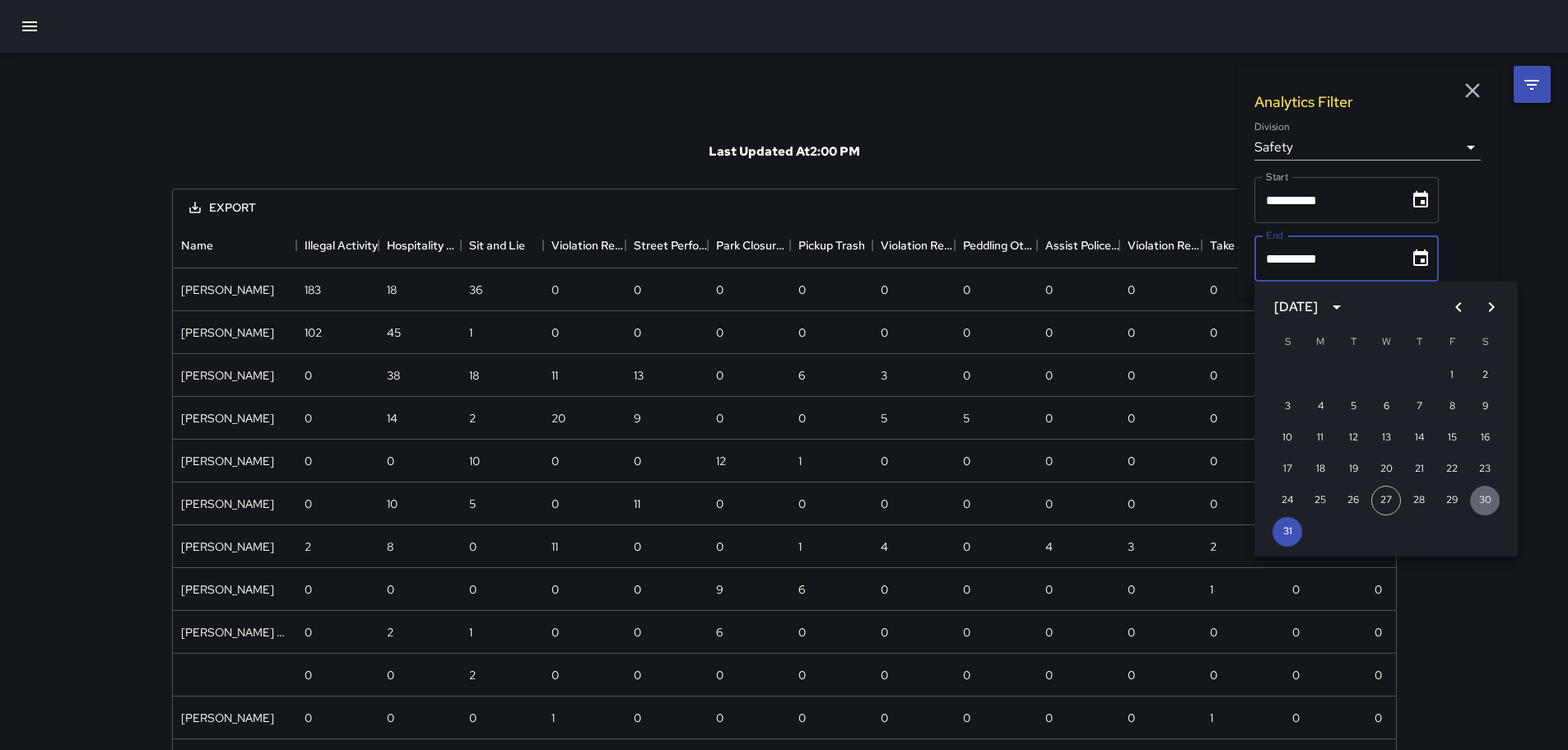
click at [1483, 497] on button "30" at bounding box center [1485, 500] width 30 height 30
type input "**********"
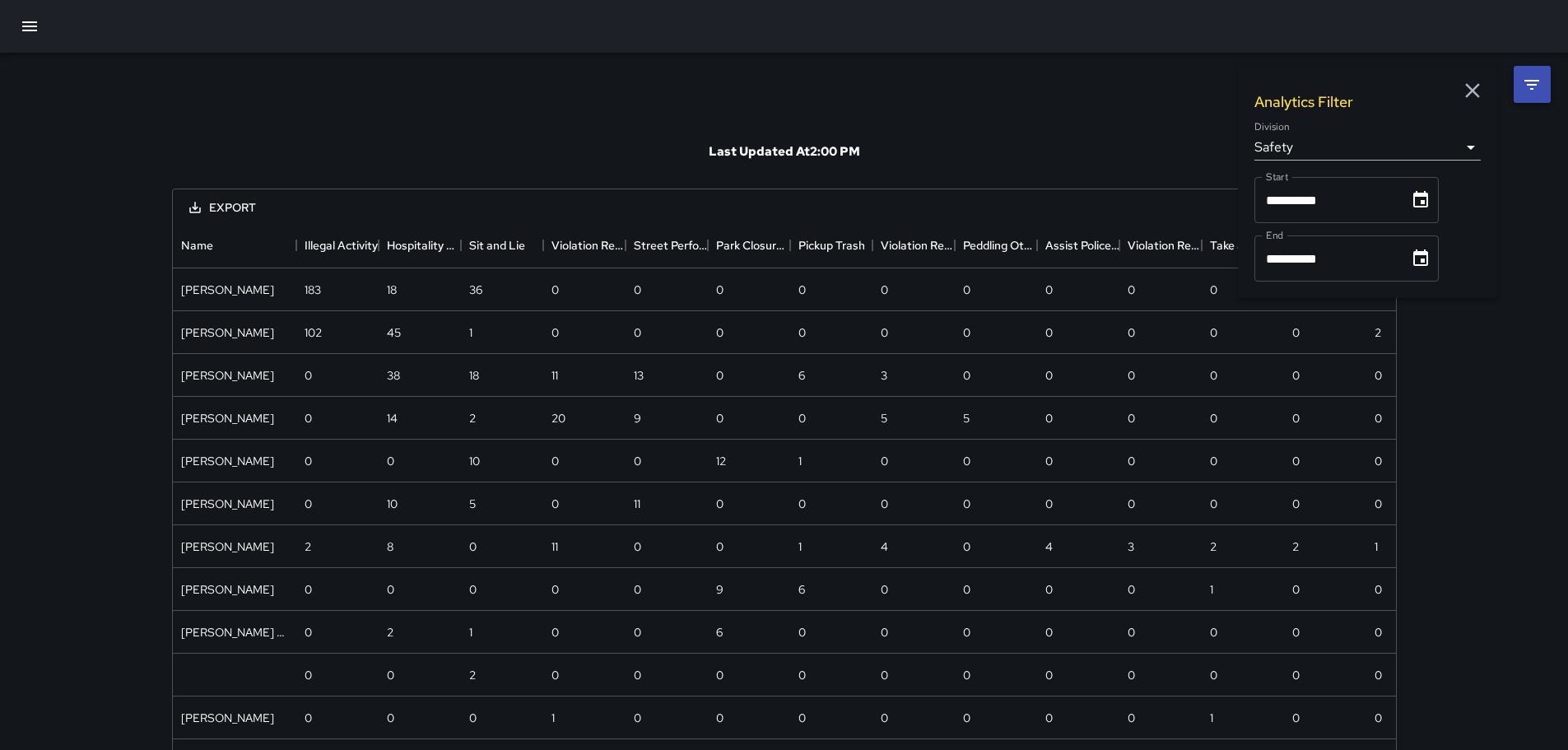
click at [1525, 164] on div "**********" at bounding box center [784, 423] width 1568 height 846
click at [1474, 90] on icon "button" at bounding box center [1473, 91] width 15 height 15
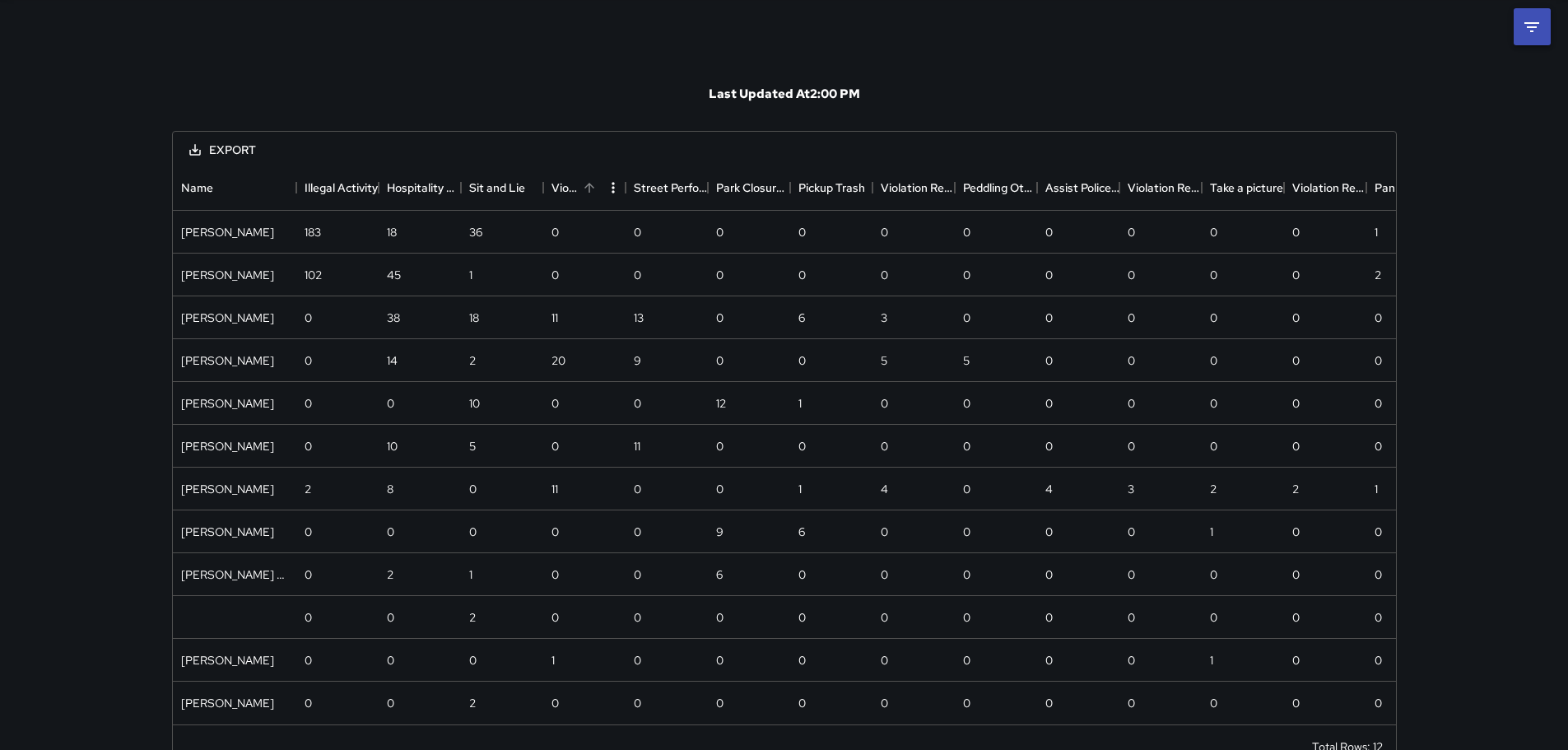
scroll to position [0, 0]
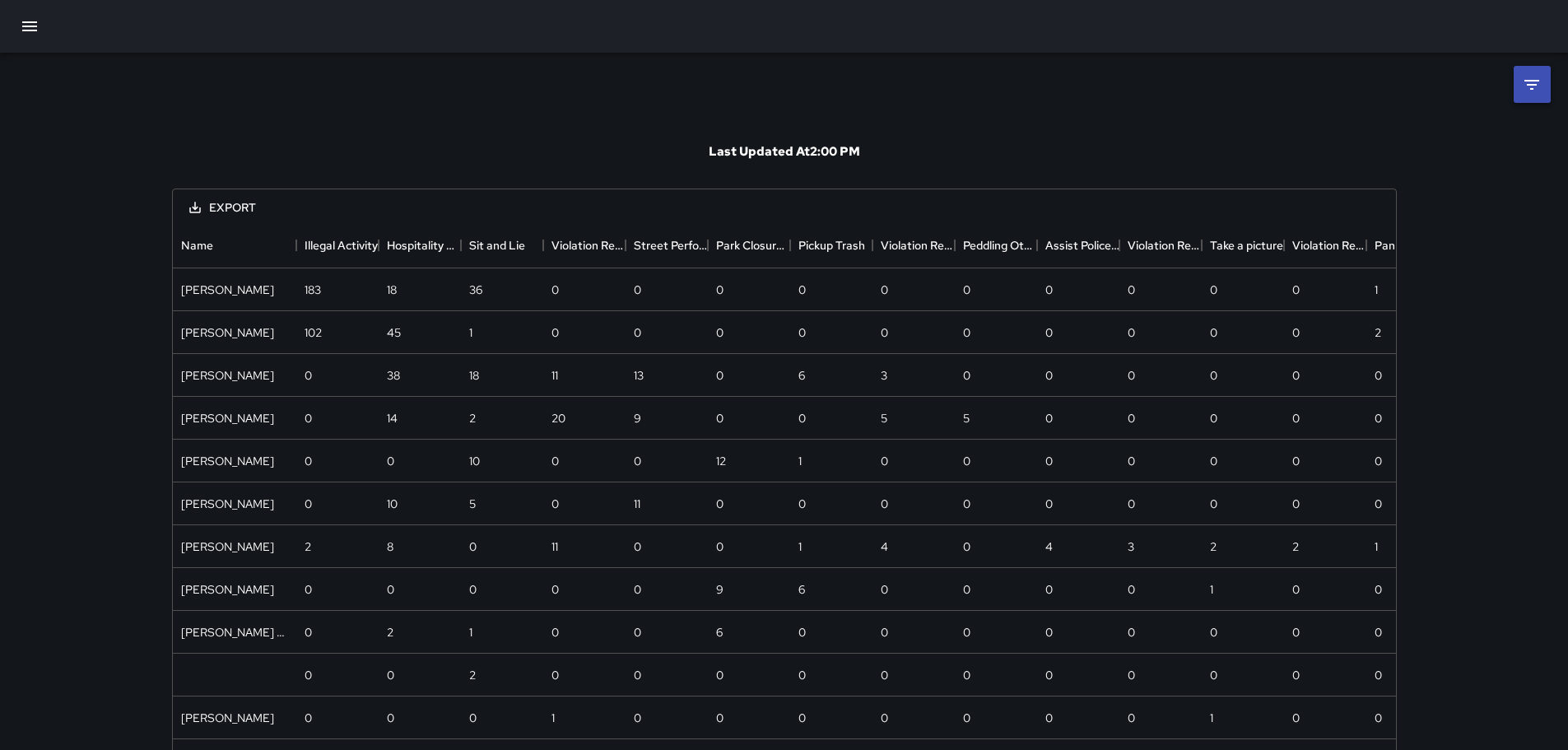
click at [1527, 86] on icon at bounding box center [1531, 84] width 19 height 19
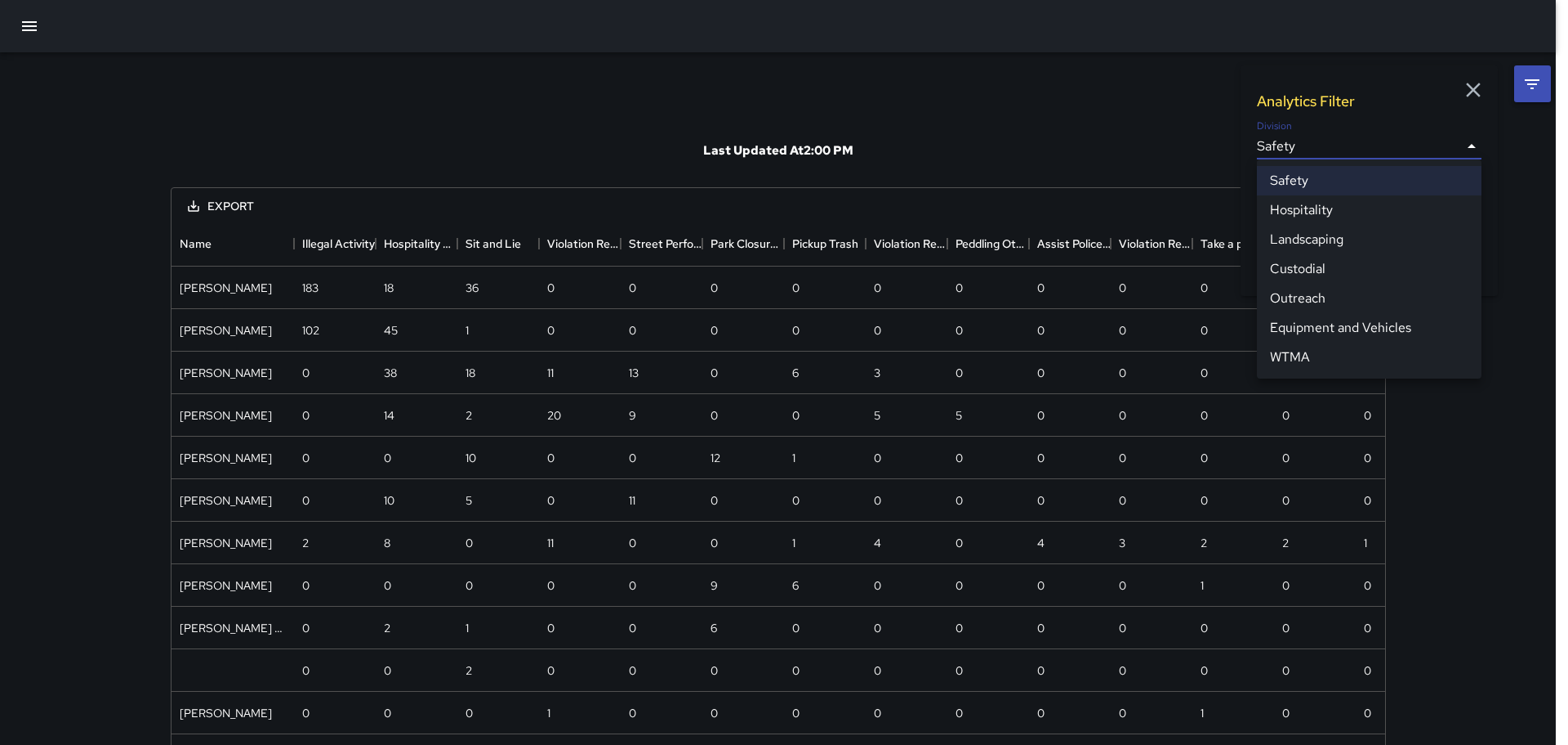
click at [1463, 144] on body "**********" at bounding box center [784, 420] width 1568 height 841
click at [1293, 178] on li "Safety" at bounding box center [1369, 181] width 225 height 29
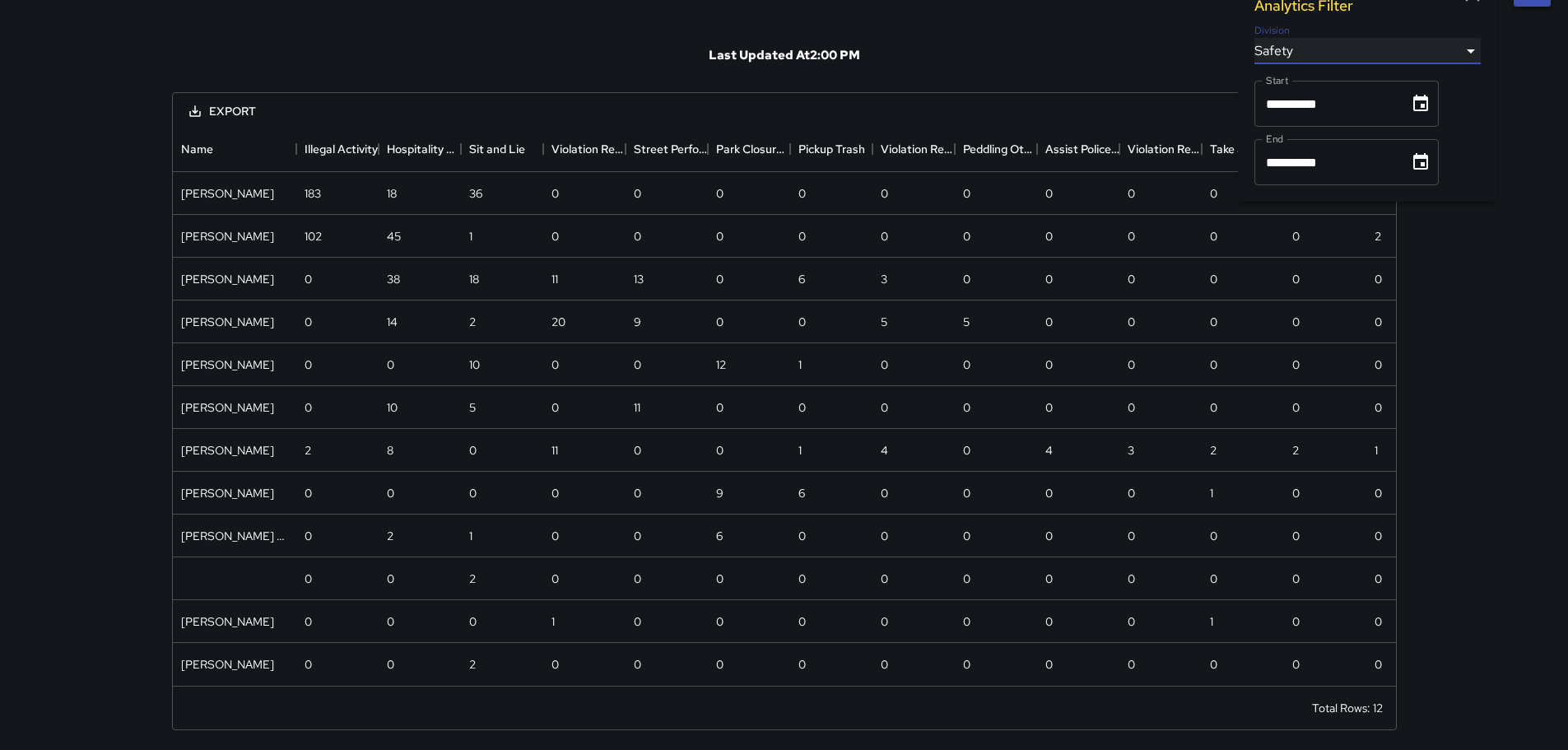
scroll to position [108, 0]
click at [1428, 153] on icon "Choose date, selected date is Aug 30, 2025" at bounding box center [1420, 162] width 19 height 19
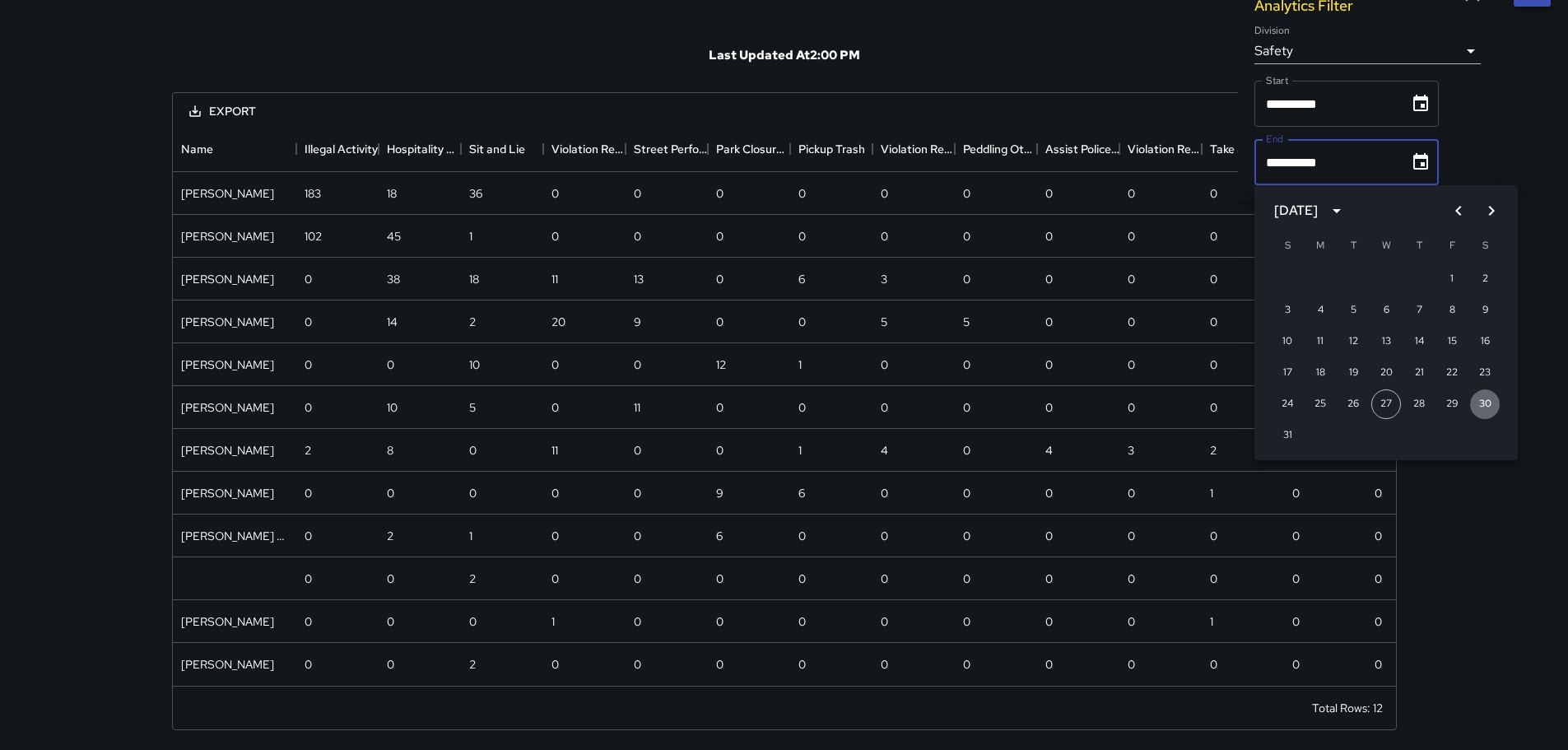
click at [1486, 389] on button "30" at bounding box center [1485, 404] width 30 height 30
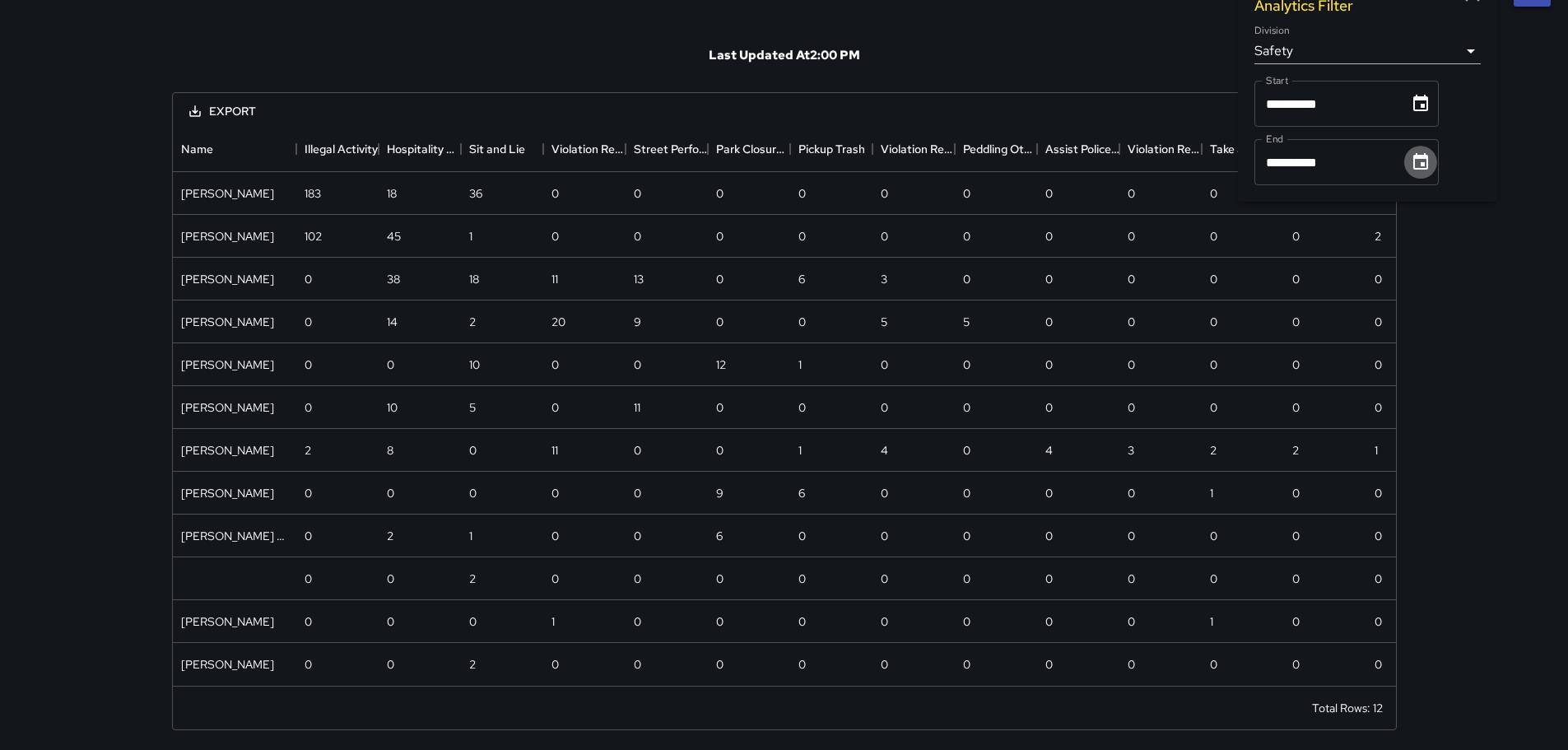
click at [1426, 153] on icon "Choose date, selected date is Aug 30, 2025" at bounding box center [1420, 162] width 19 height 19
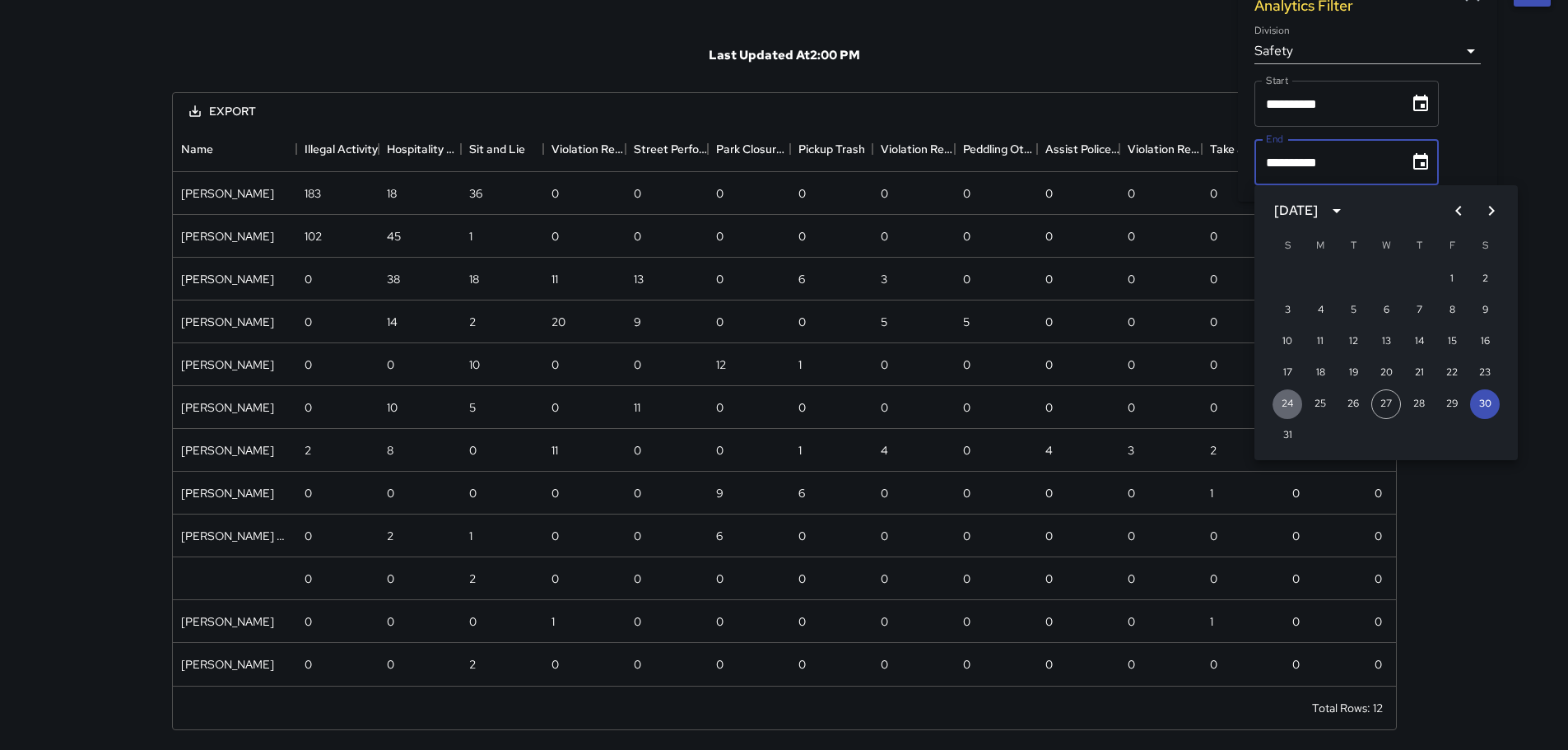
click at [1286, 389] on button "24" at bounding box center [1288, 404] width 30 height 30
type input "**********"
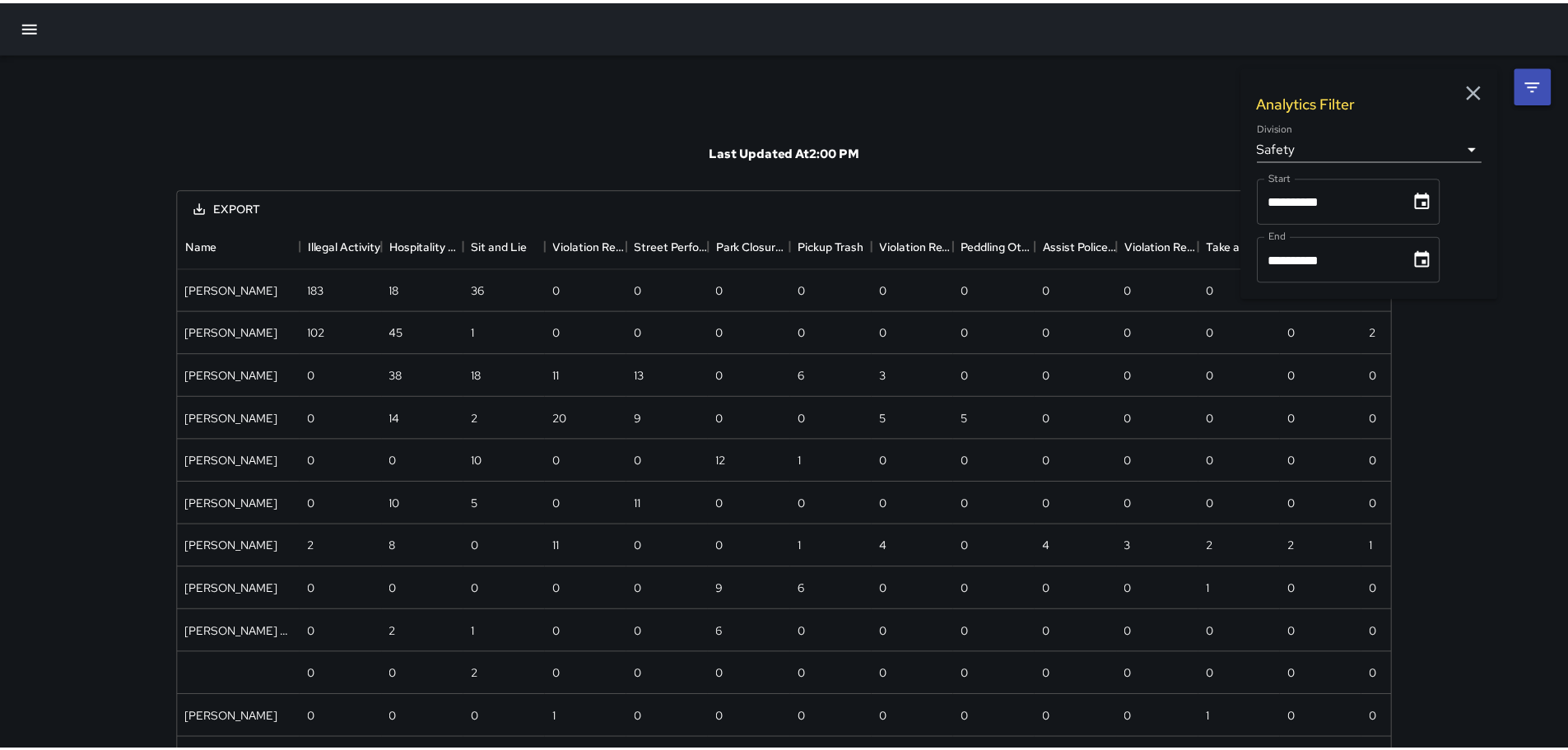
scroll to position [290, 1211]
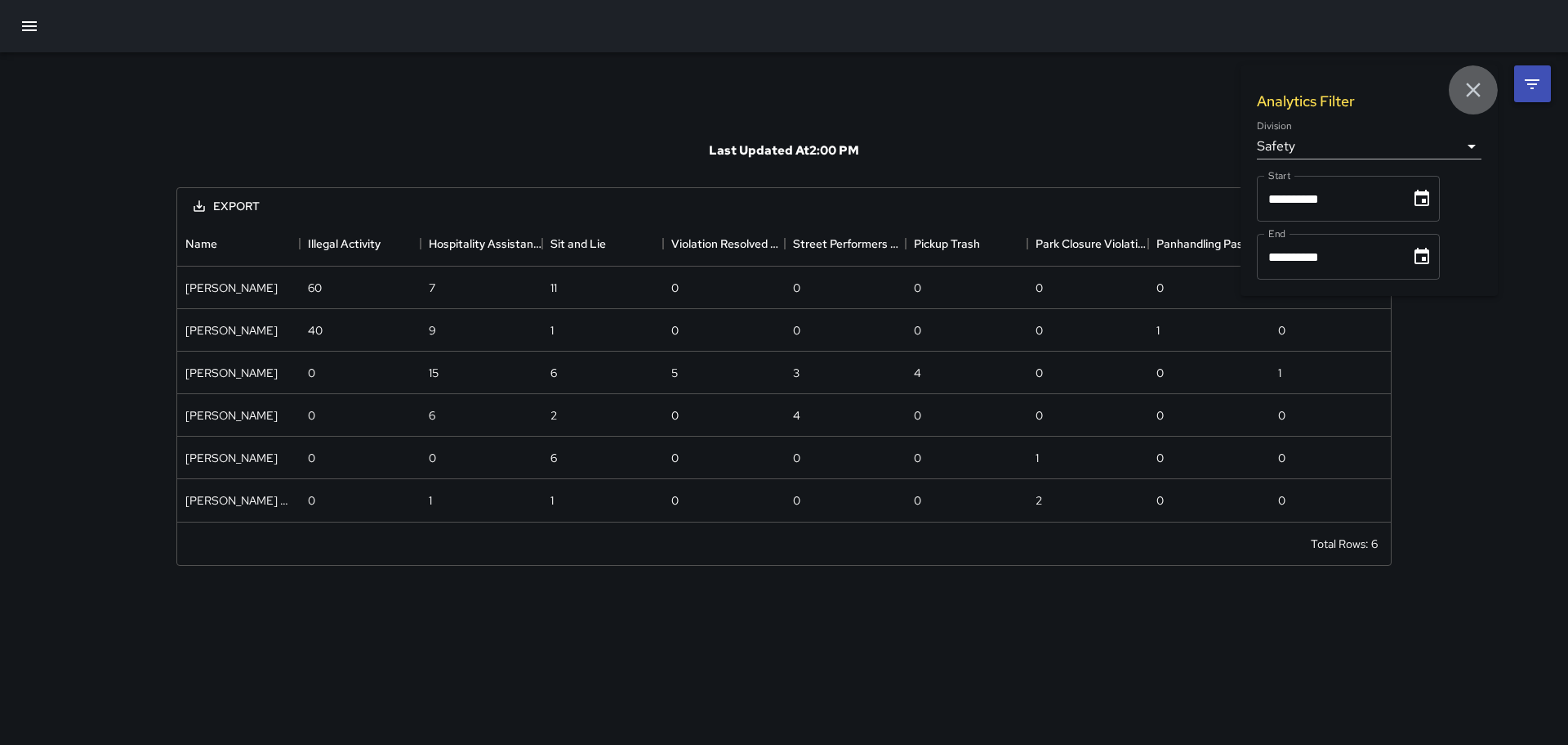
click at [1473, 88] on icon "button" at bounding box center [1473, 90] width 15 height 15
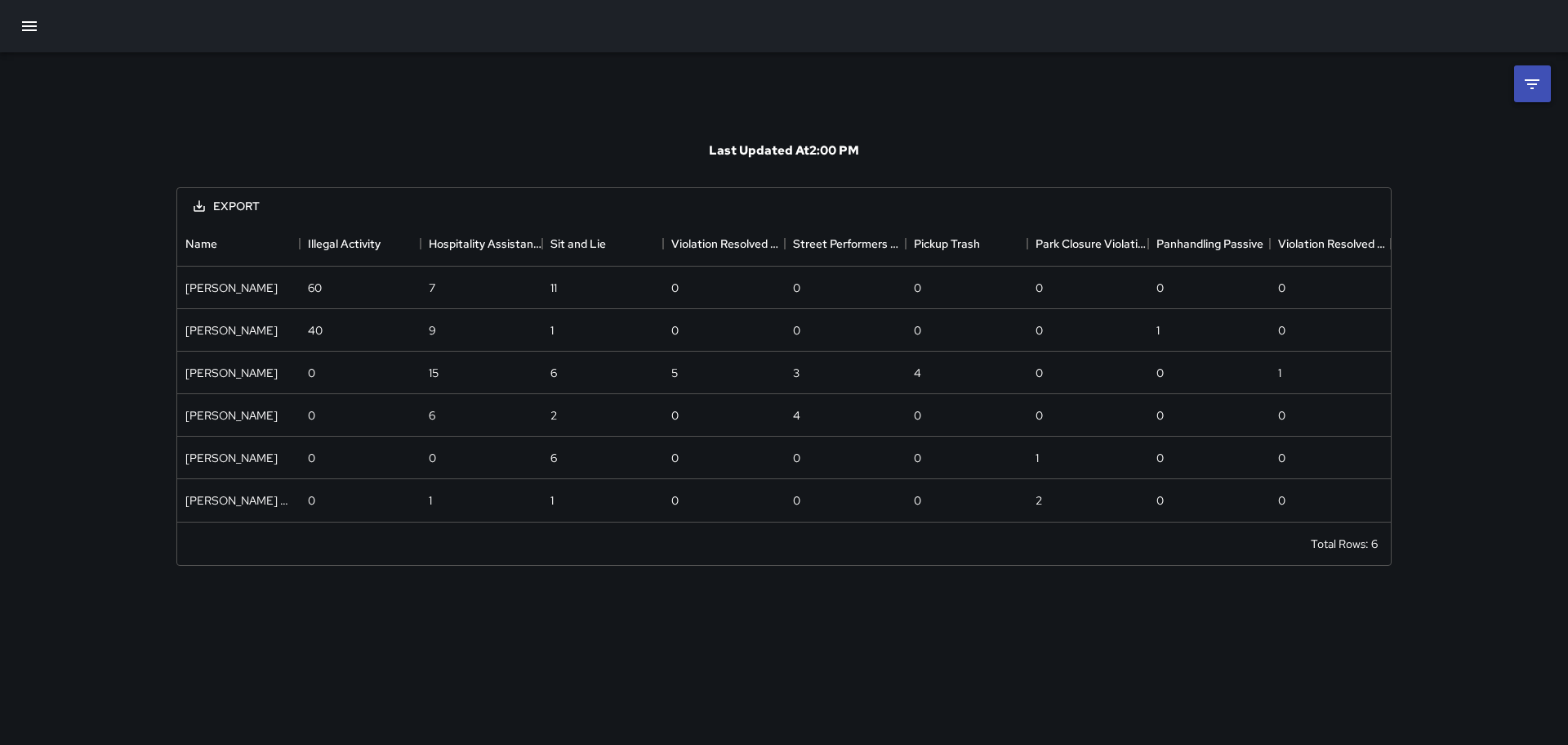
click at [26, 26] on icon "button" at bounding box center [29, 26] width 15 height 10
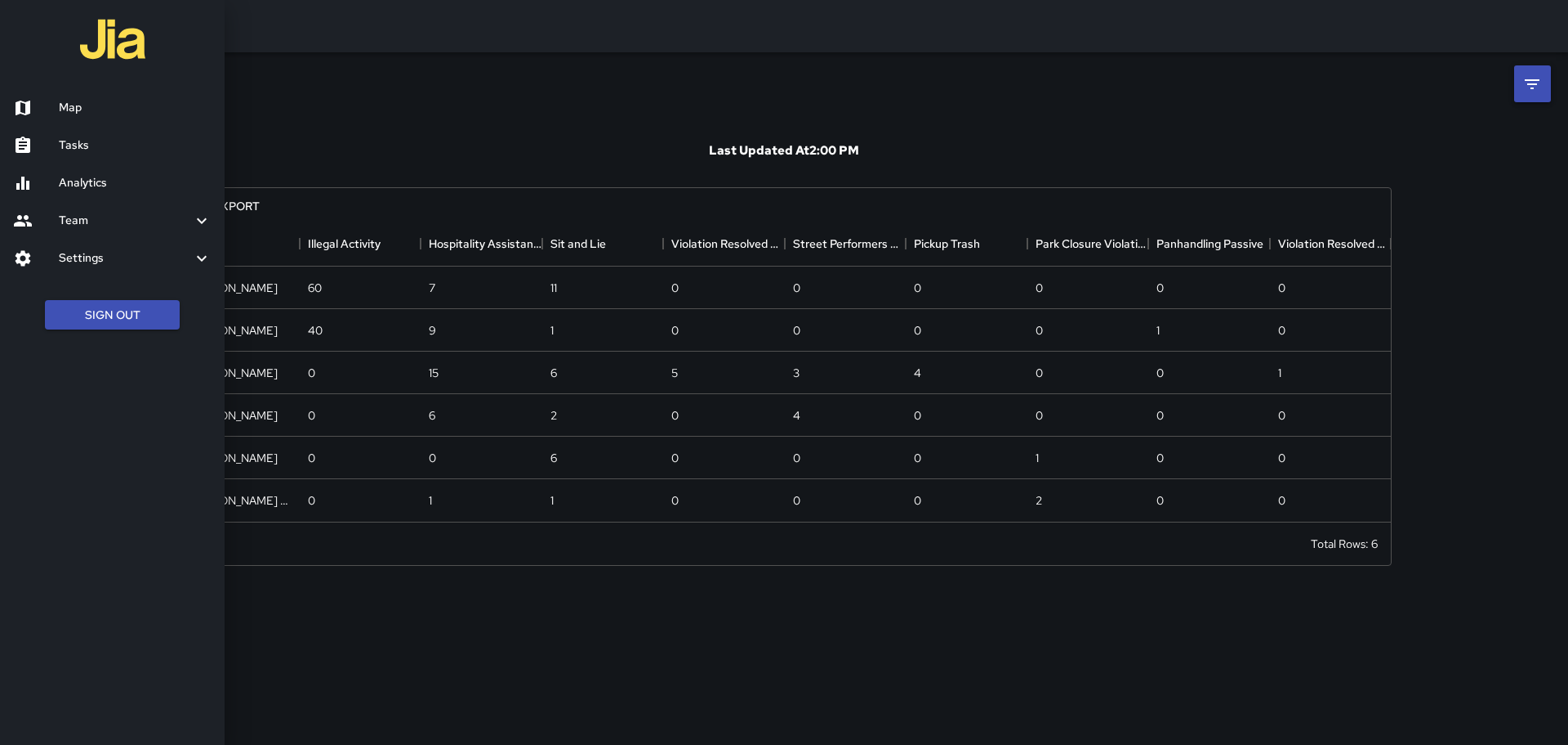
click at [96, 149] on h6 "Tasks" at bounding box center [135, 146] width 152 height 18
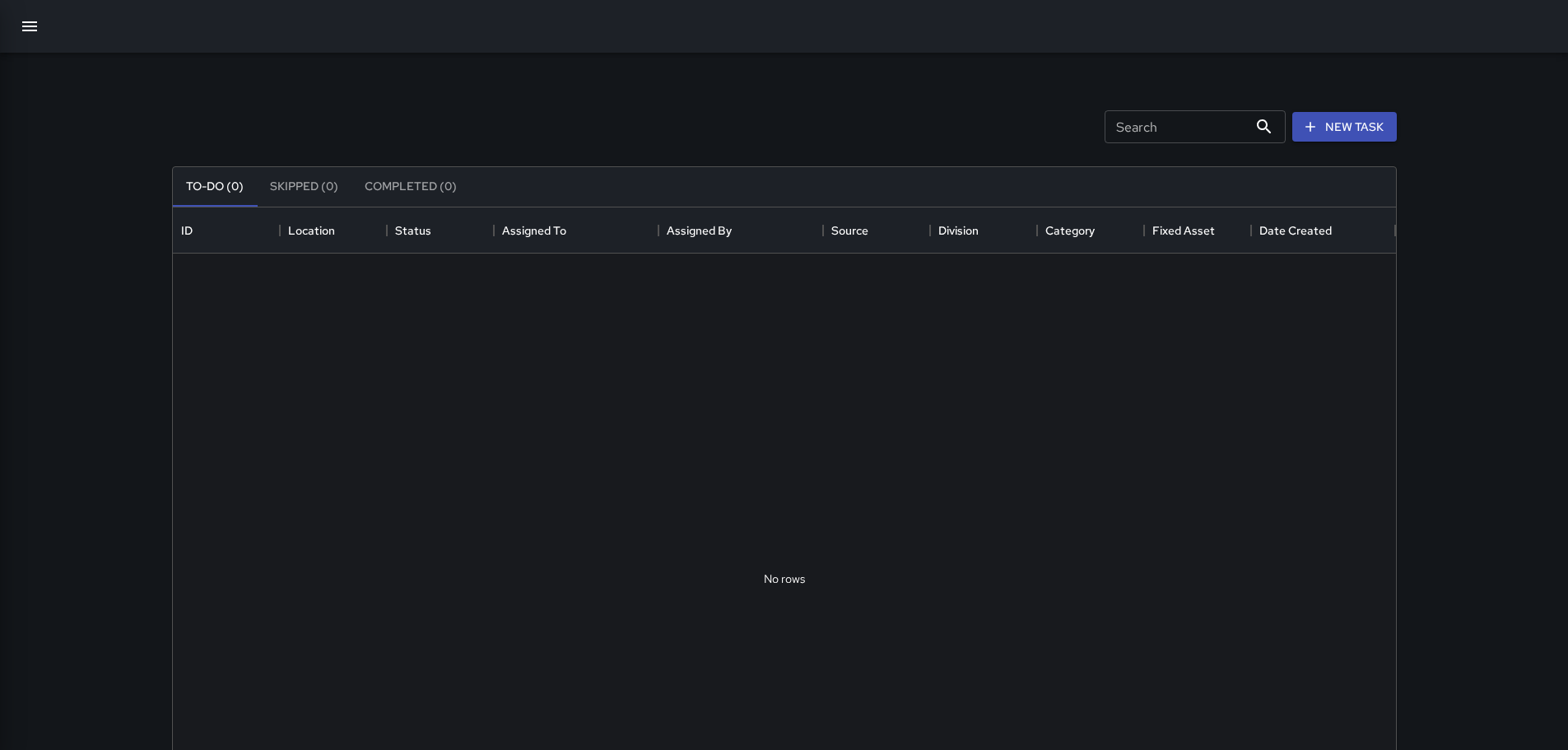
scroll to position [684, 1211]
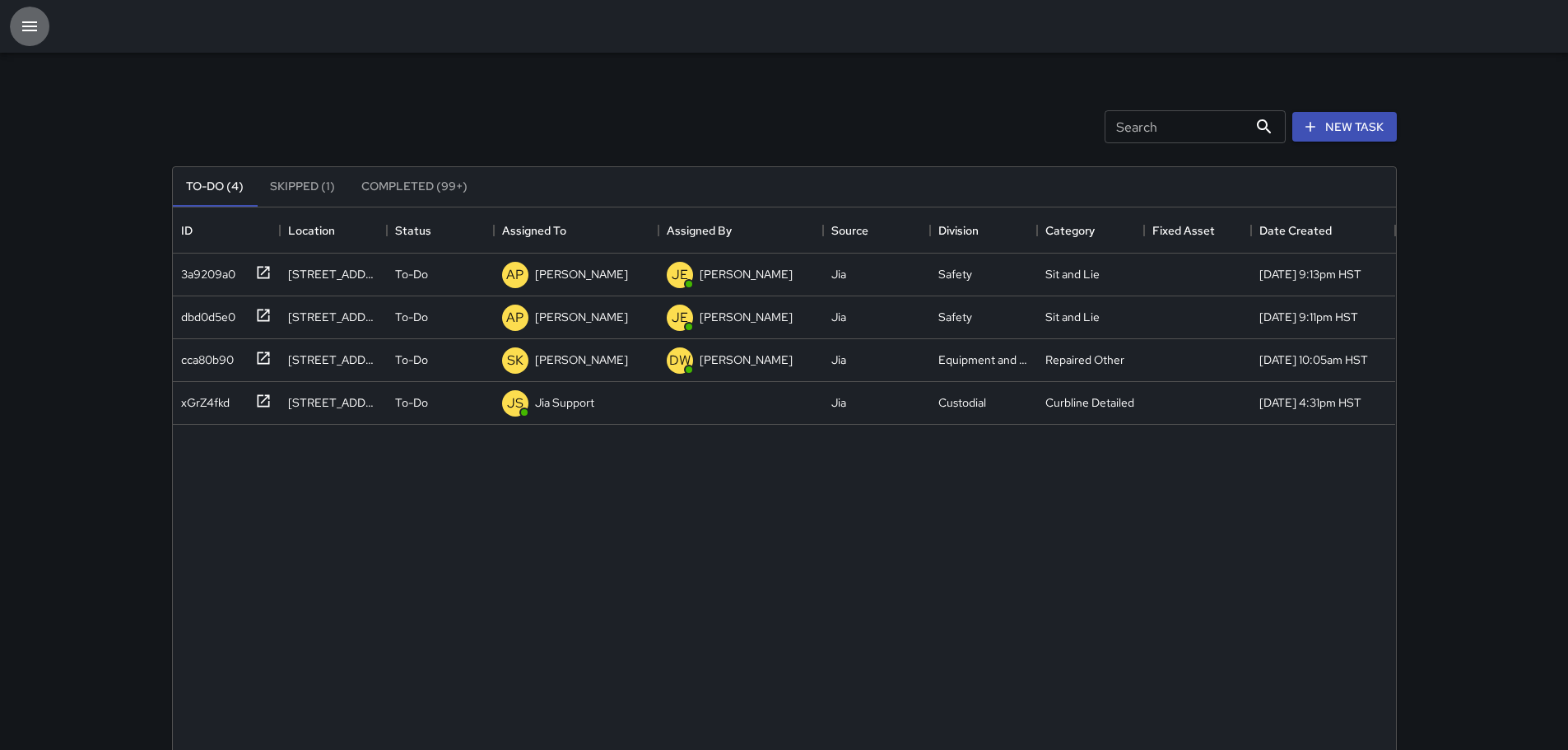
click at [31, 26] on icon "button" at bounding box center [30, 26] width 15 height 10
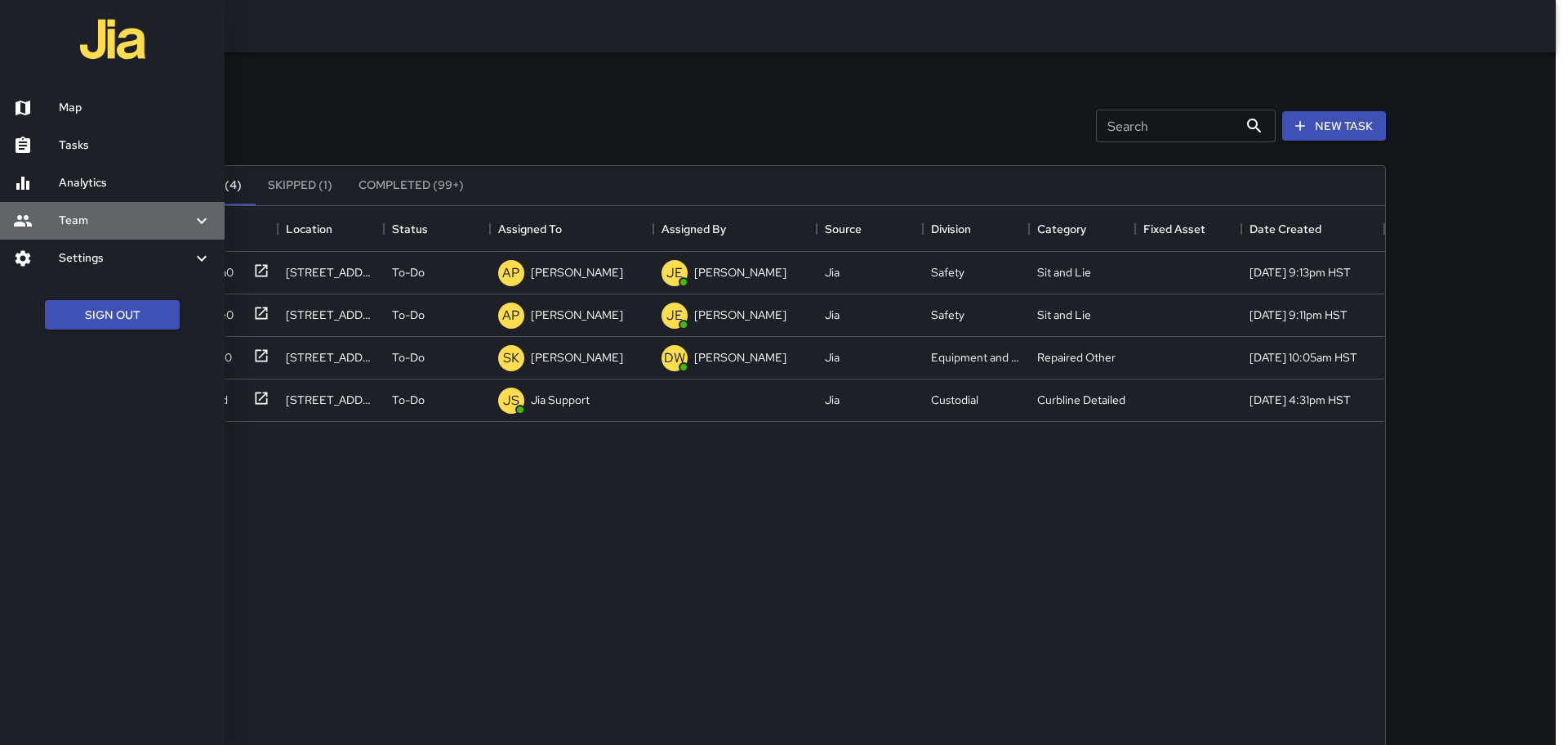
click at [202, 212] on icon at bounding box center [201, 220] width 19 height 19
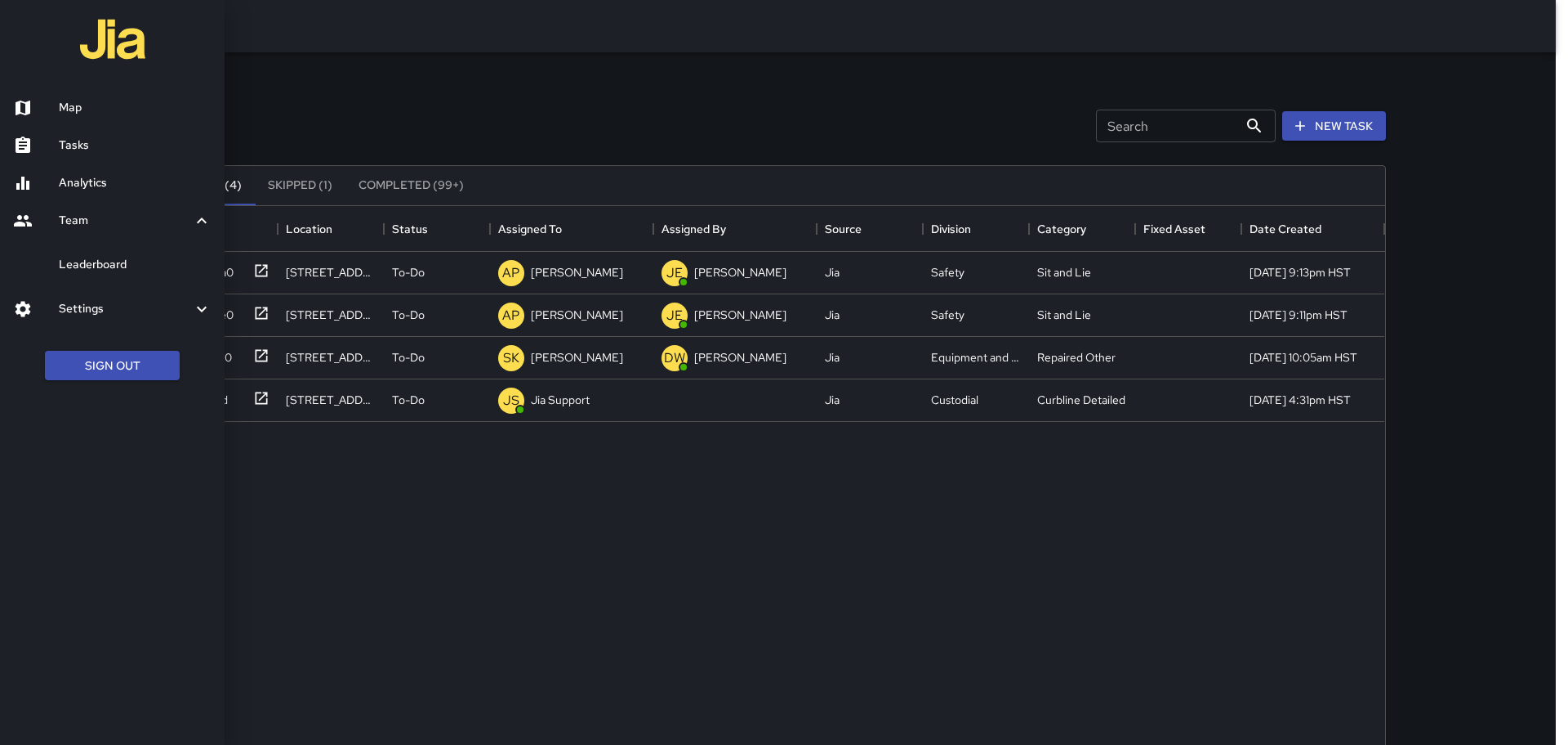
click at [353, 126] on div at bounding box center [784, 372] width 1568 height 745
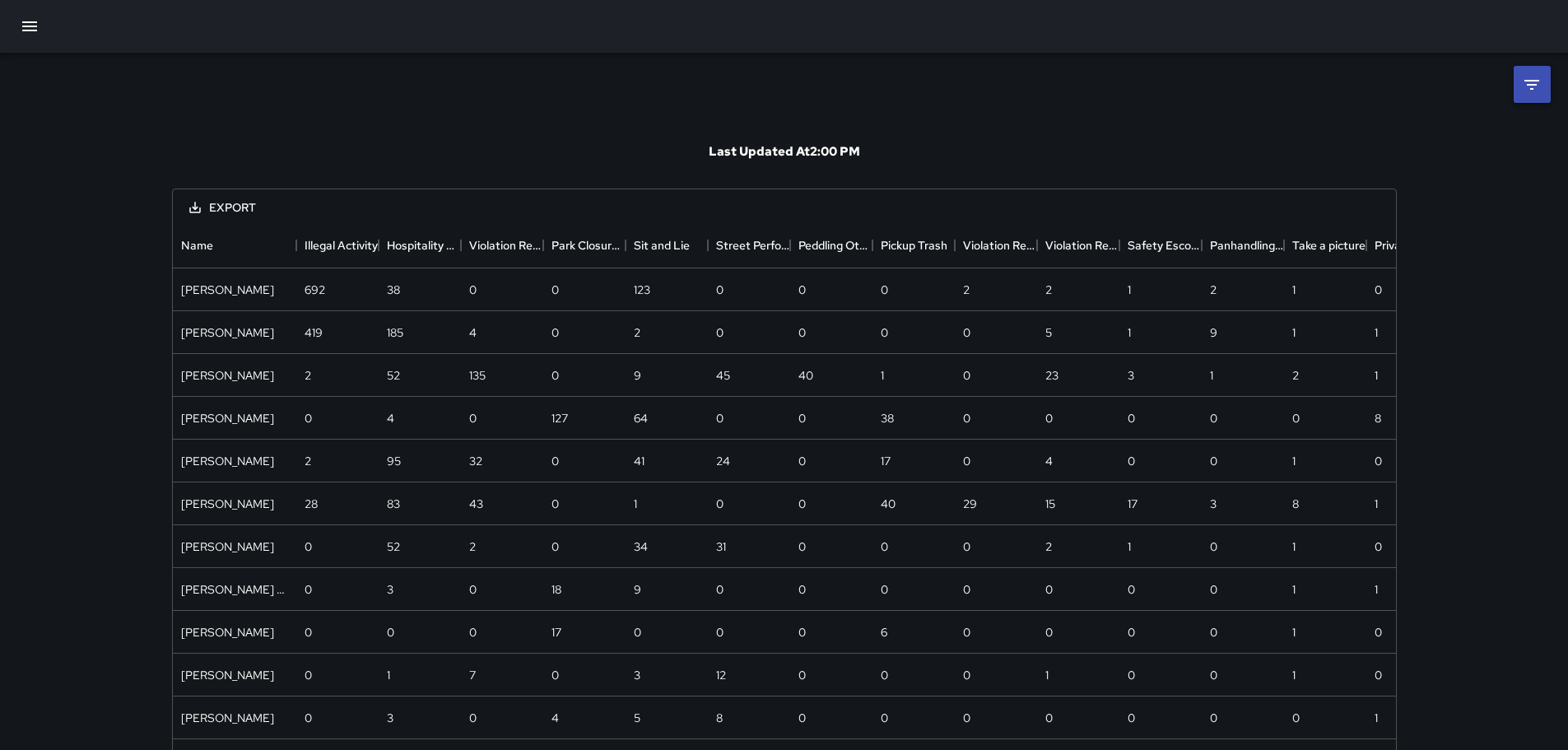
scroll to position [773, 1211]
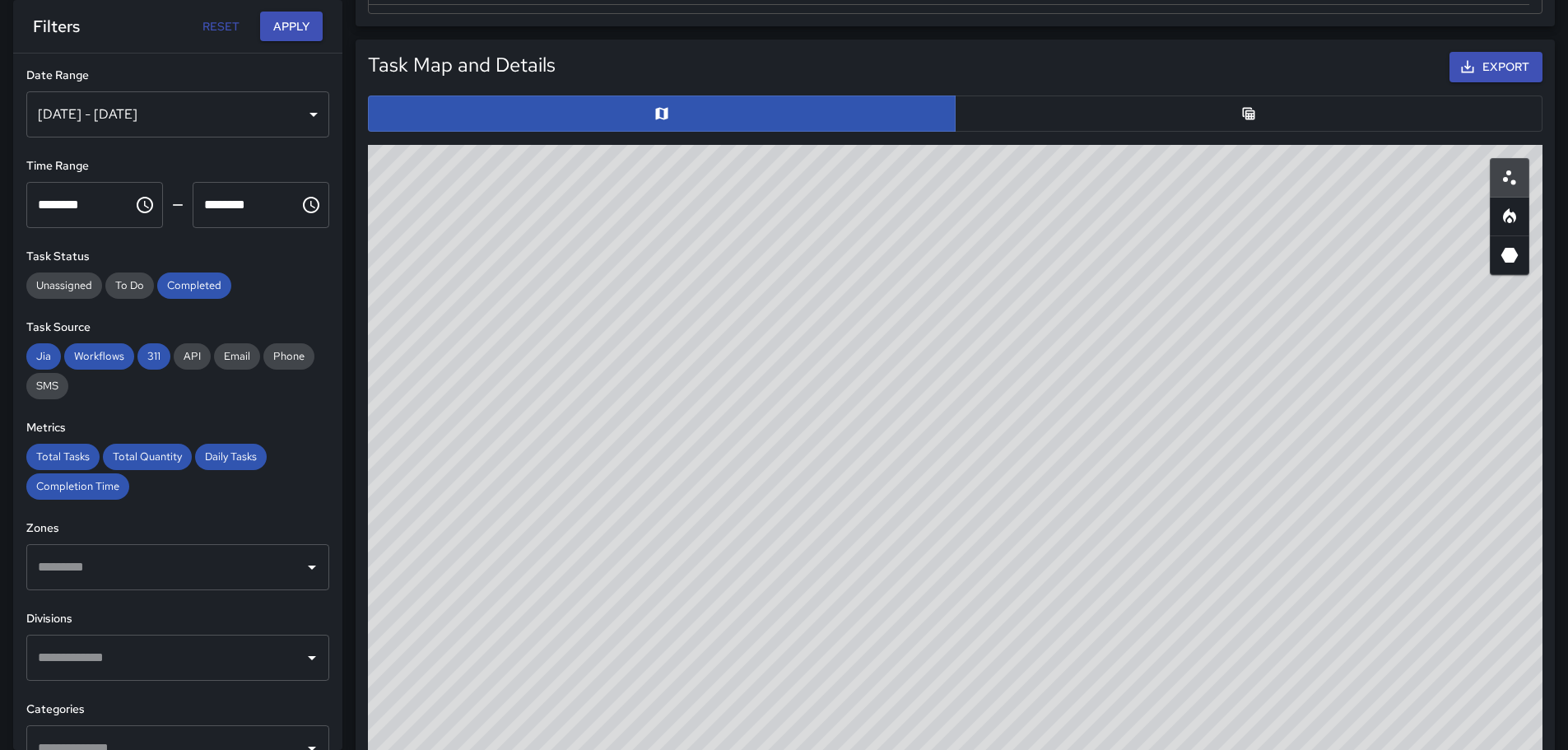
scroll to position [823, 0]
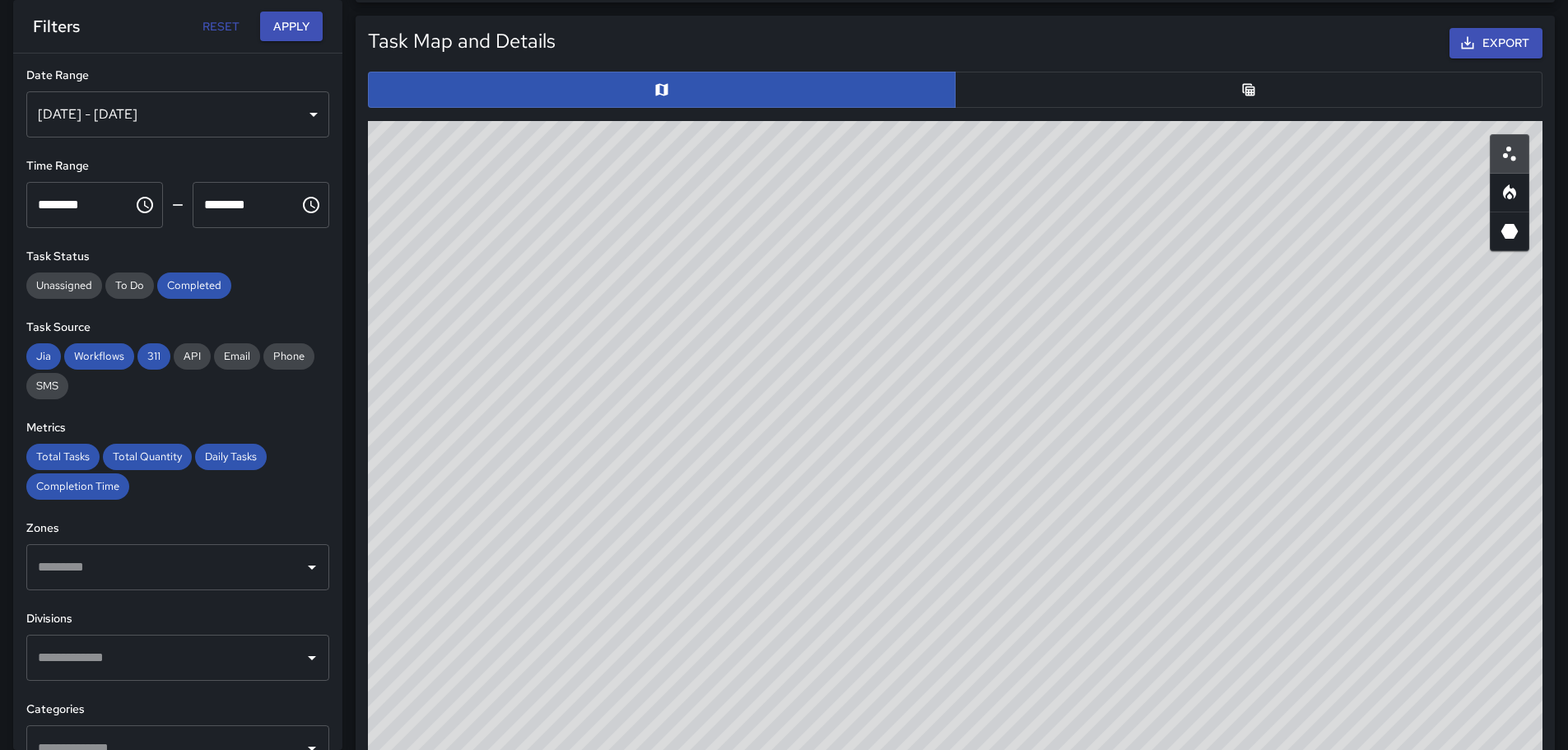
drag, startPoint x: 951, startPoint y: 438, endPoint x: 929, endPoint y: 510, distance: 75.3
click at [929, 510] on div "© Mapbox © OpenStreetMap Improve this map" at bounding box center [956, 450] width 1175 height 658
drag, startPoint x: 954, startPoint y: 335, endPoint x: 1009, endPoint y: 654, distance: 323.7
click at [1009, 654] on div "© Mapbox © OpenStreetMap Improve this map" at bounding box center [956, 450] width 1175 height 658
drag, startPoint x: 937, startPoint y: 311, endPoint x: 932, endPoint y: 407, distance: 96.1
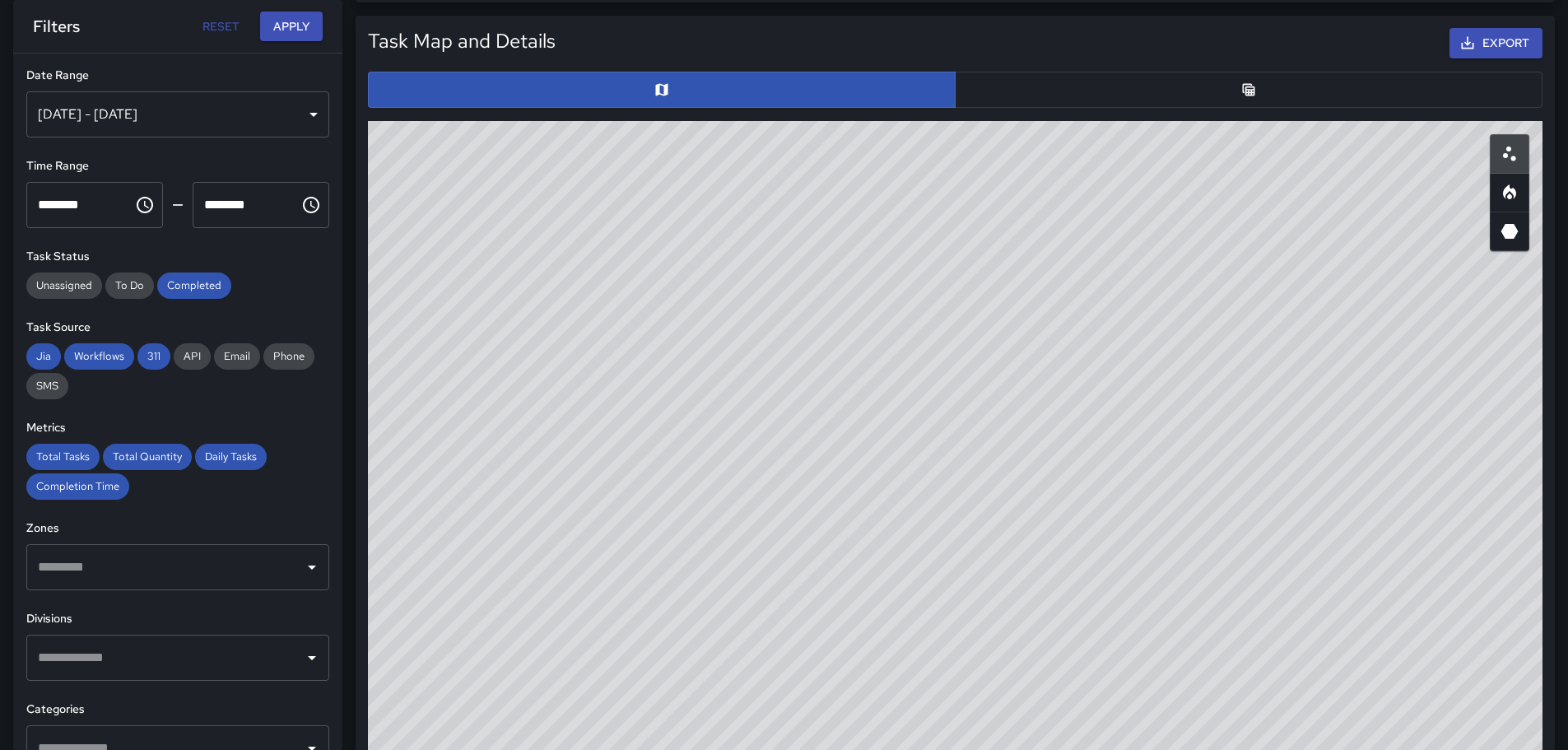
click at [932, 407] on div "© Mapbox © OpenStreetMap Improve this map" at bounding box center [956, 450] width 1175 height 658
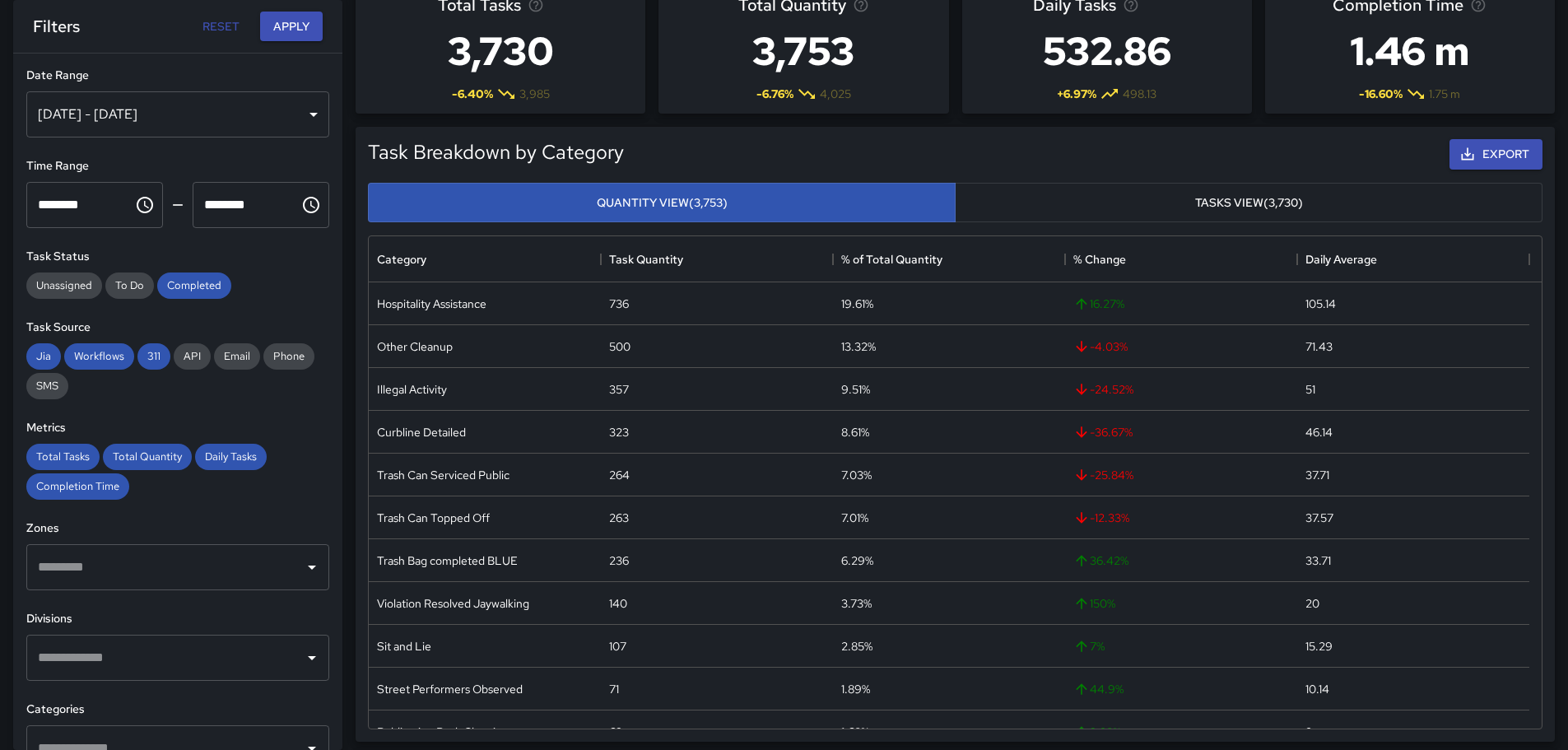
scroll to position [82, 0]
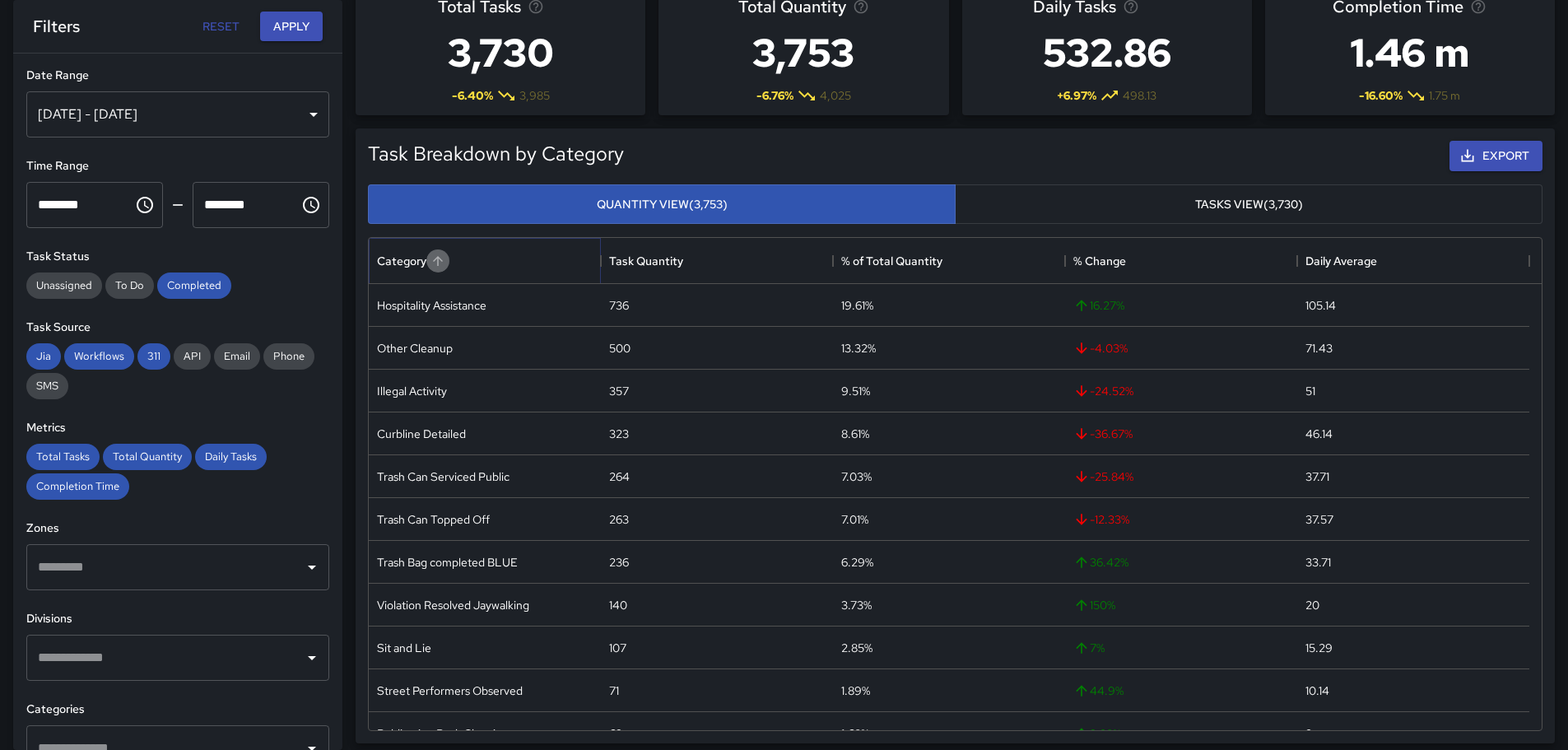
click at [436, 263] on icon "Sort" at bounding box center [438, 261] width 15 height 15
click at [427, 257] on button "Sort" at bounding box center [438, 261] width 23 height 23
click at [432, 257] on icon "Sort" at bounding box center [438, 261] width 15 height 15
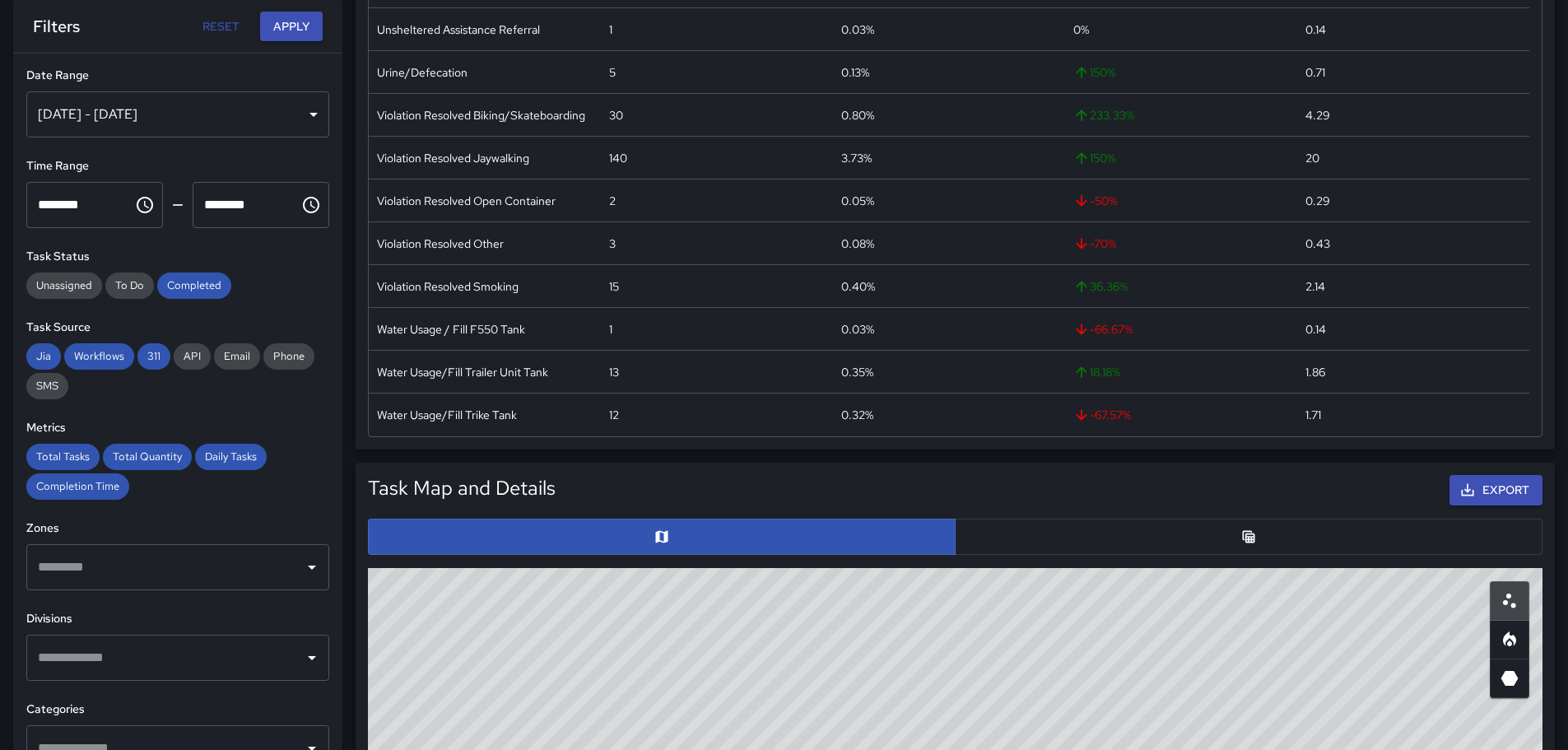
scroll to position [494, 0]
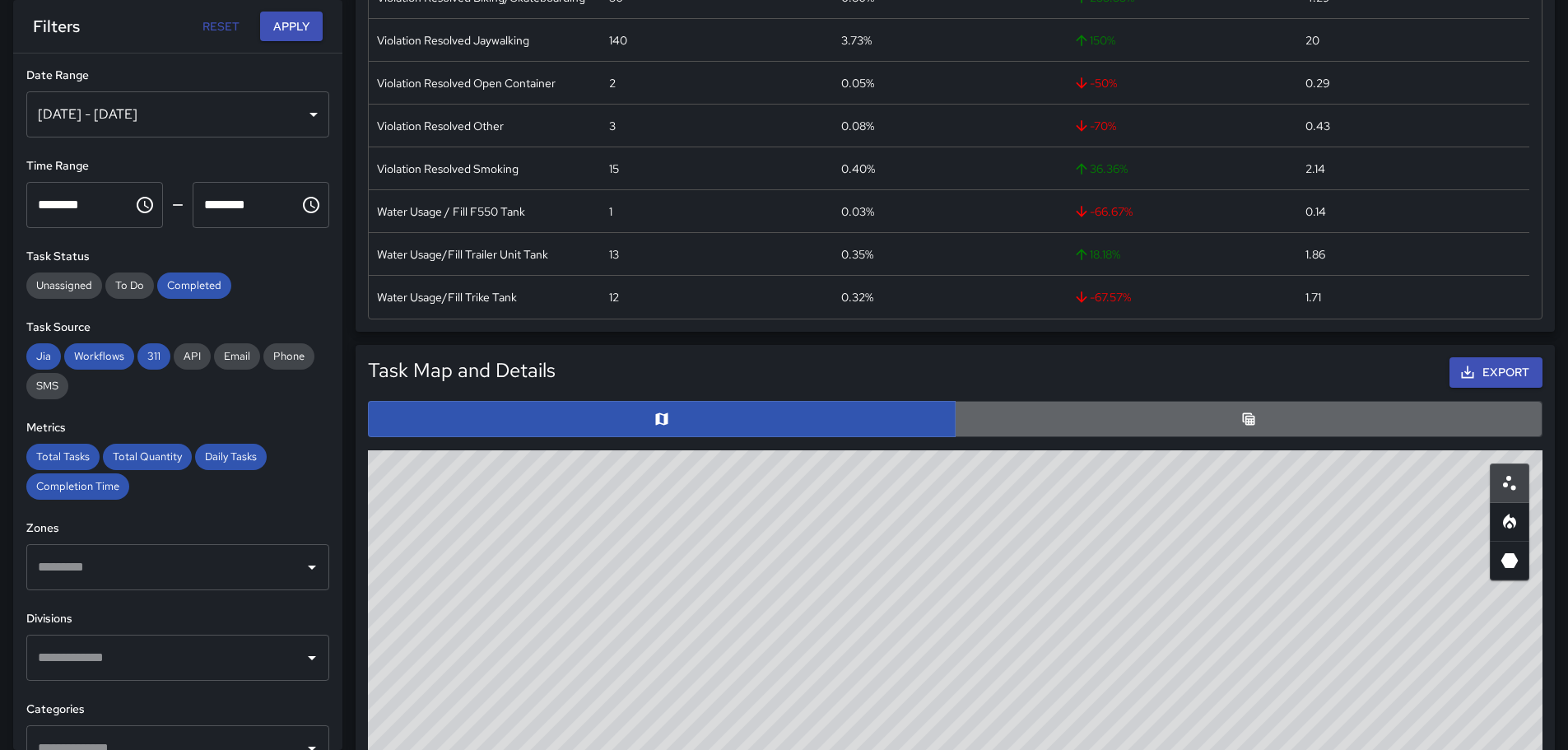
click at [1266, 423] on button "button" at bounding box center [1248, 418] width 587 height 36
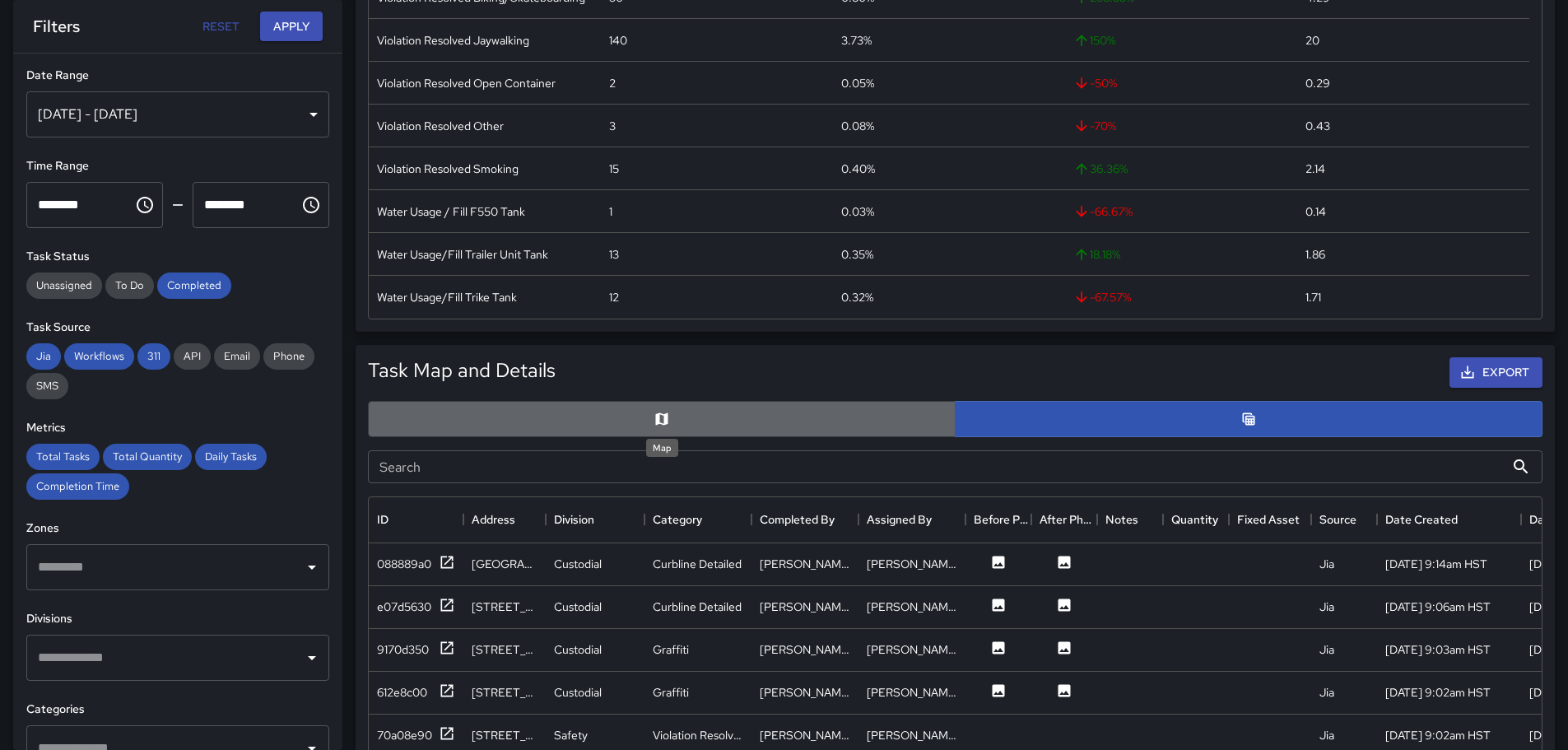
click at [665, 412] on icon "Map" at bounding box center [661, 419] width 17 height 17
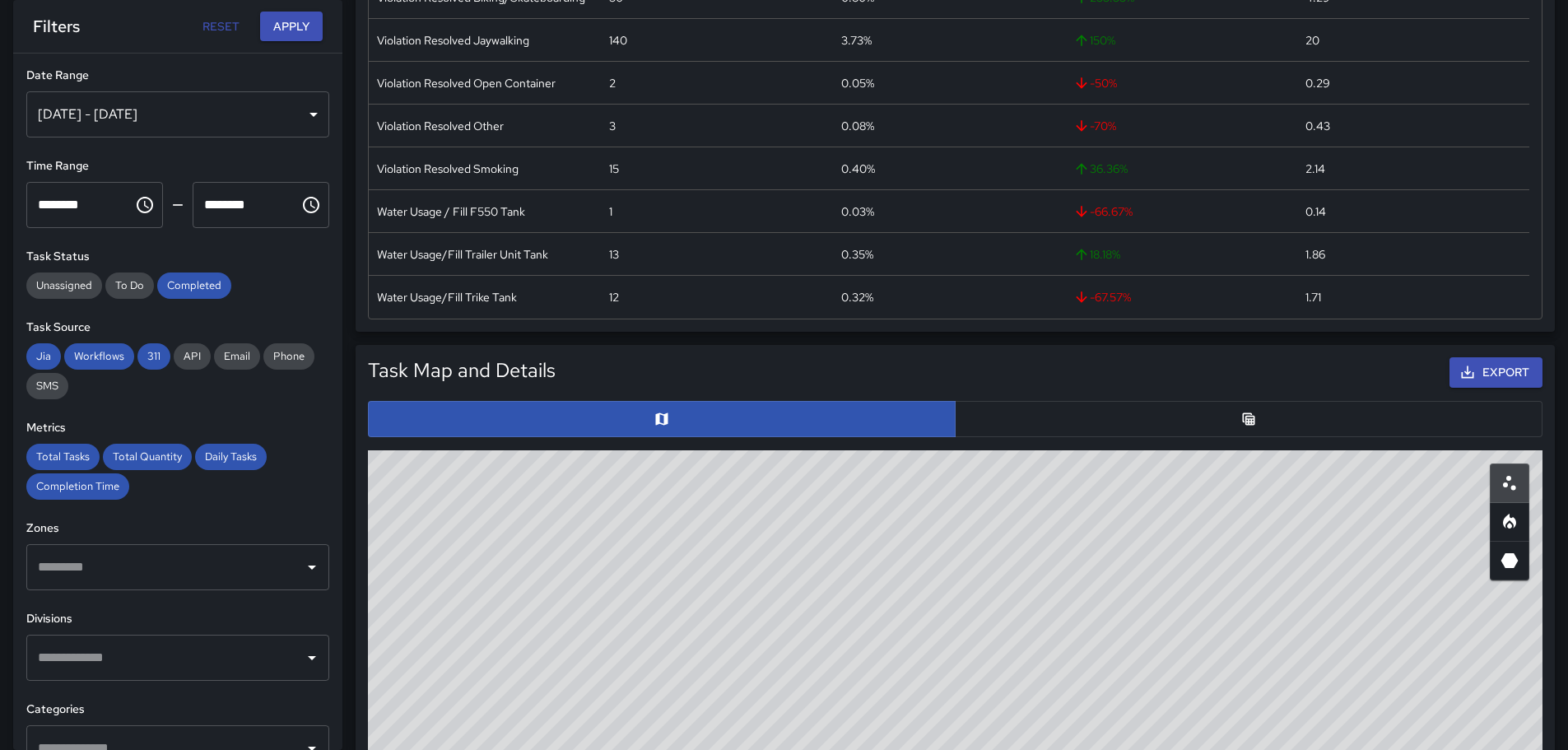
drag, startPoint x: 1168, startPoint y: 509, endPoint x: 1056, endPoint y: 766, distance: 280.3
click at [1056, 749] on html "**********" at bounding box center [784, 669] width 1568 height 2325
click at [1138, 415] on button "button" at bounding box center [1248, 418] width 587 height 36
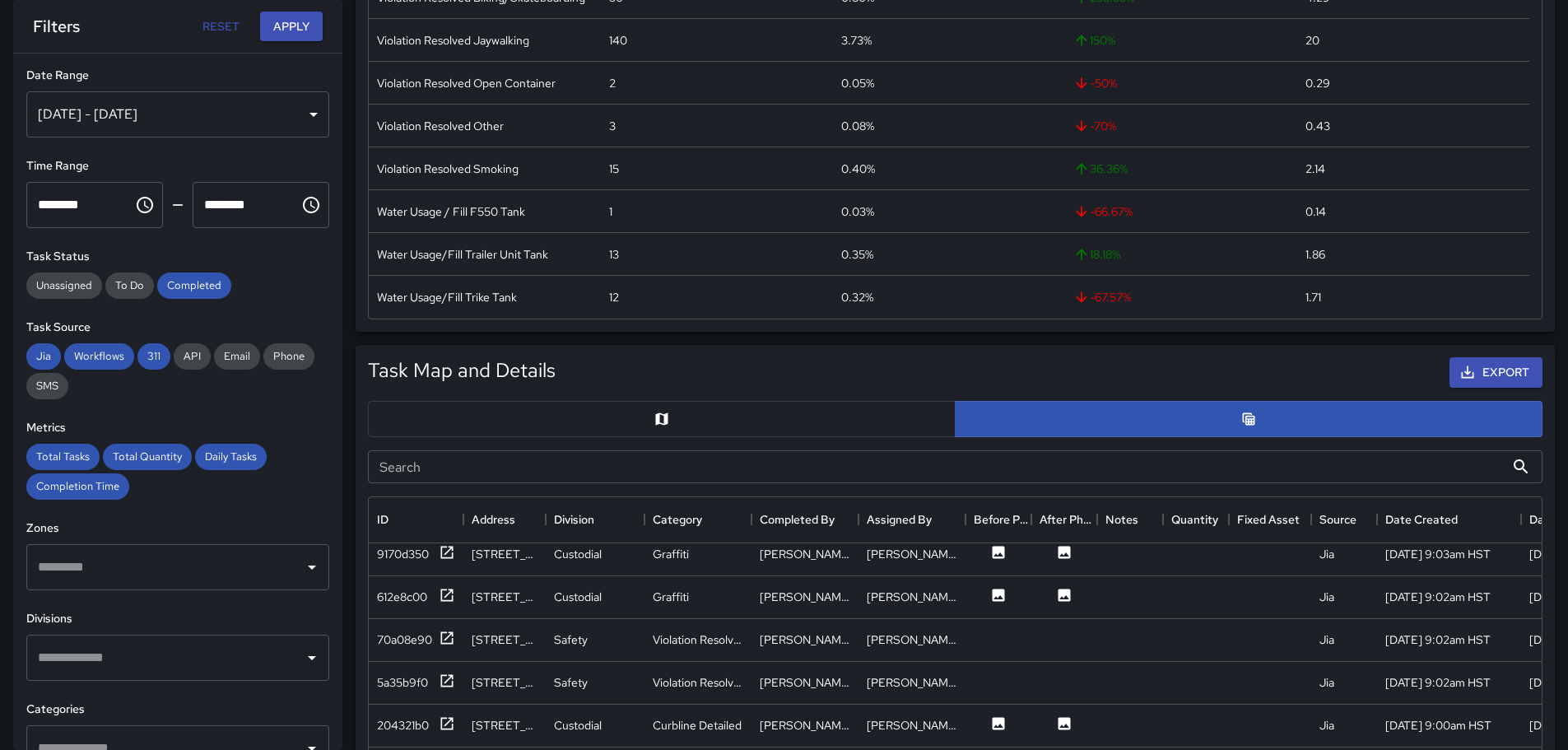
scroll to position [0, 0]
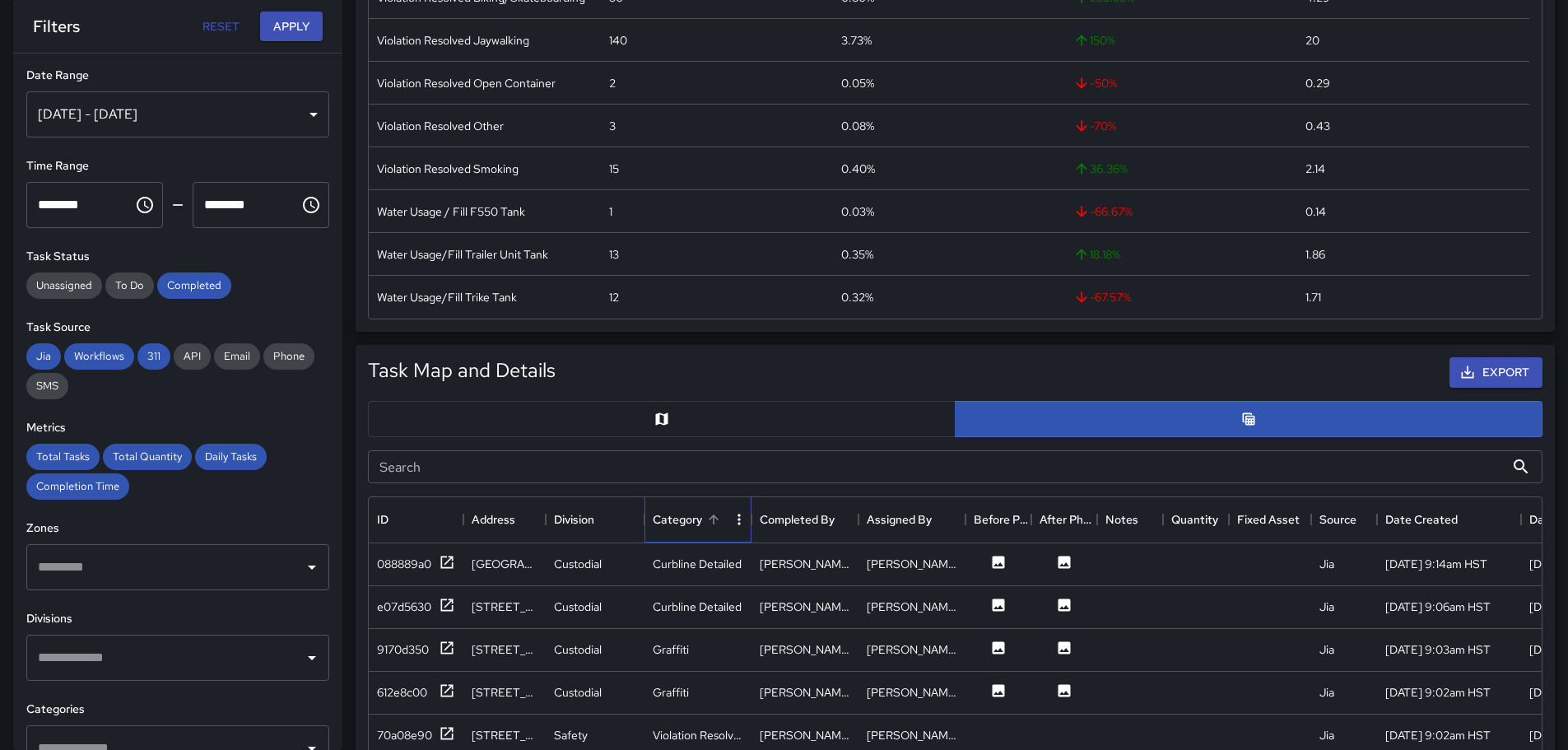
click at [681, 519] on div "Category" at bounding box center [677, 520] width 49 height 46
click at [741, 521] on icon "Menu" at bounding box center [739, 520] width 17 height 17
click at [1068, 609] on div at bounding box center [1064, 607] width 66 height 43
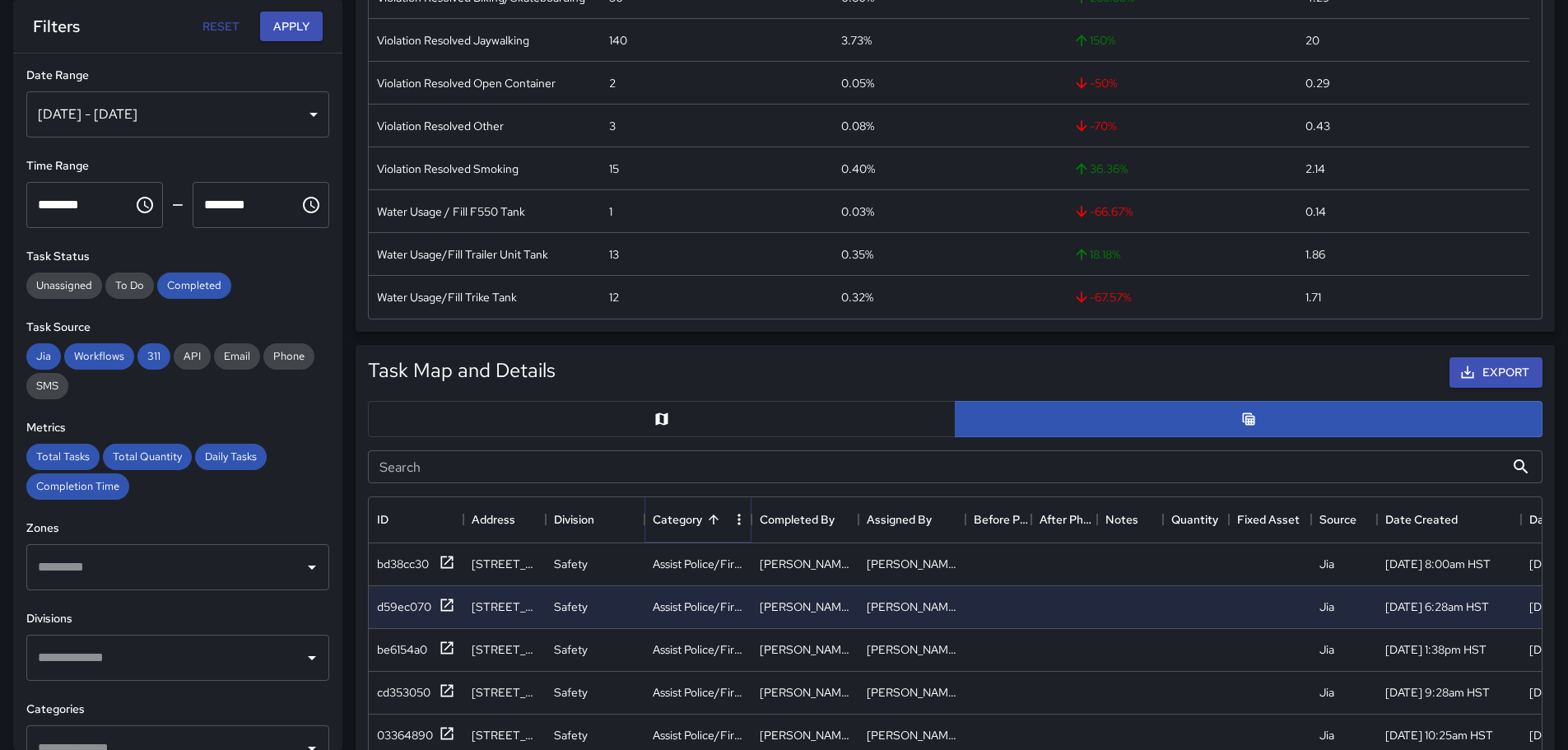
click at [714, 519] on icon "Sort" at bounding box center [713, 519] width 15 height 15
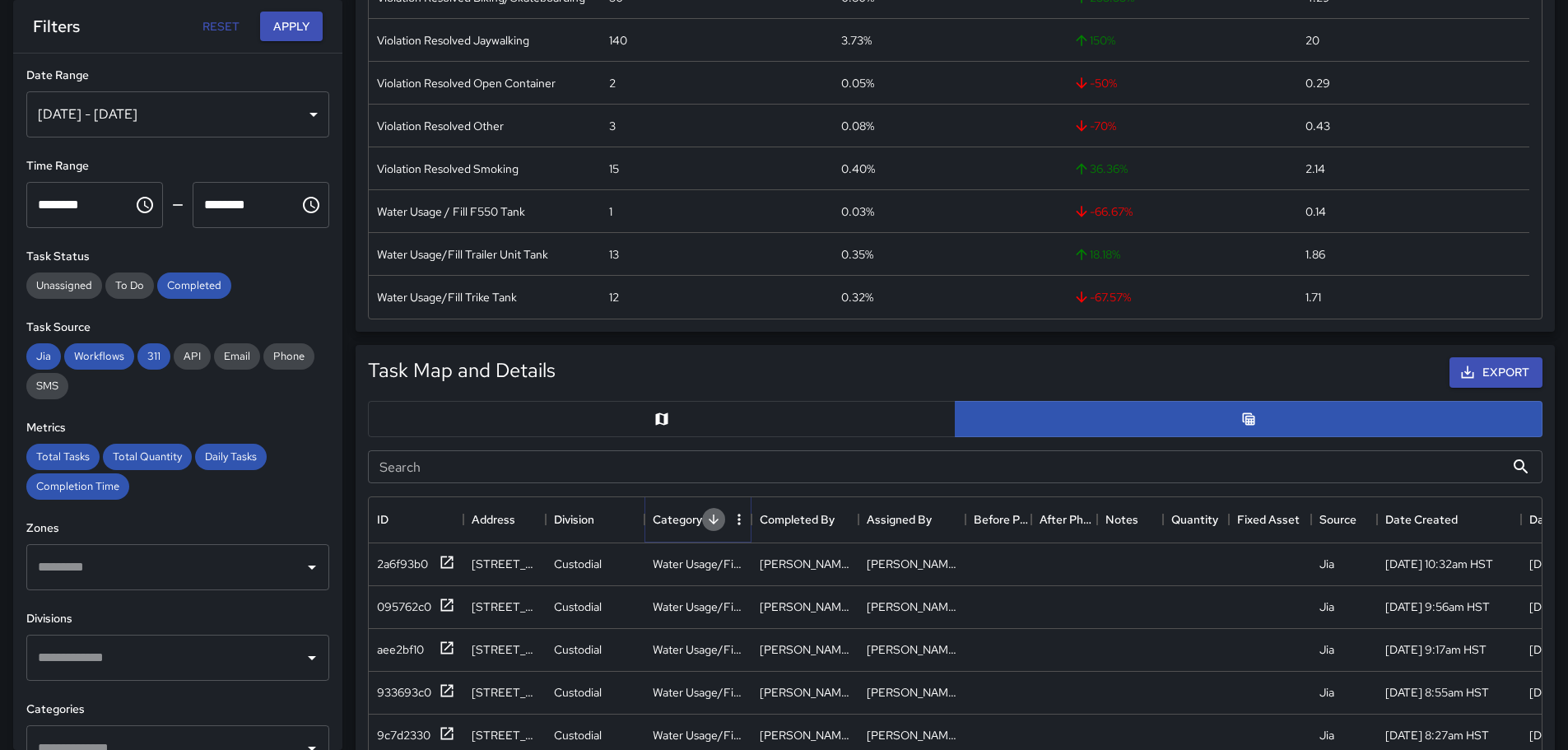
click at [711, 517] on icon "Sort" at bounding box center [713, 519] width 15 height 15
click at [718, 518] on icon "Sort" at bounding box center [713, 519] width 15 height 15
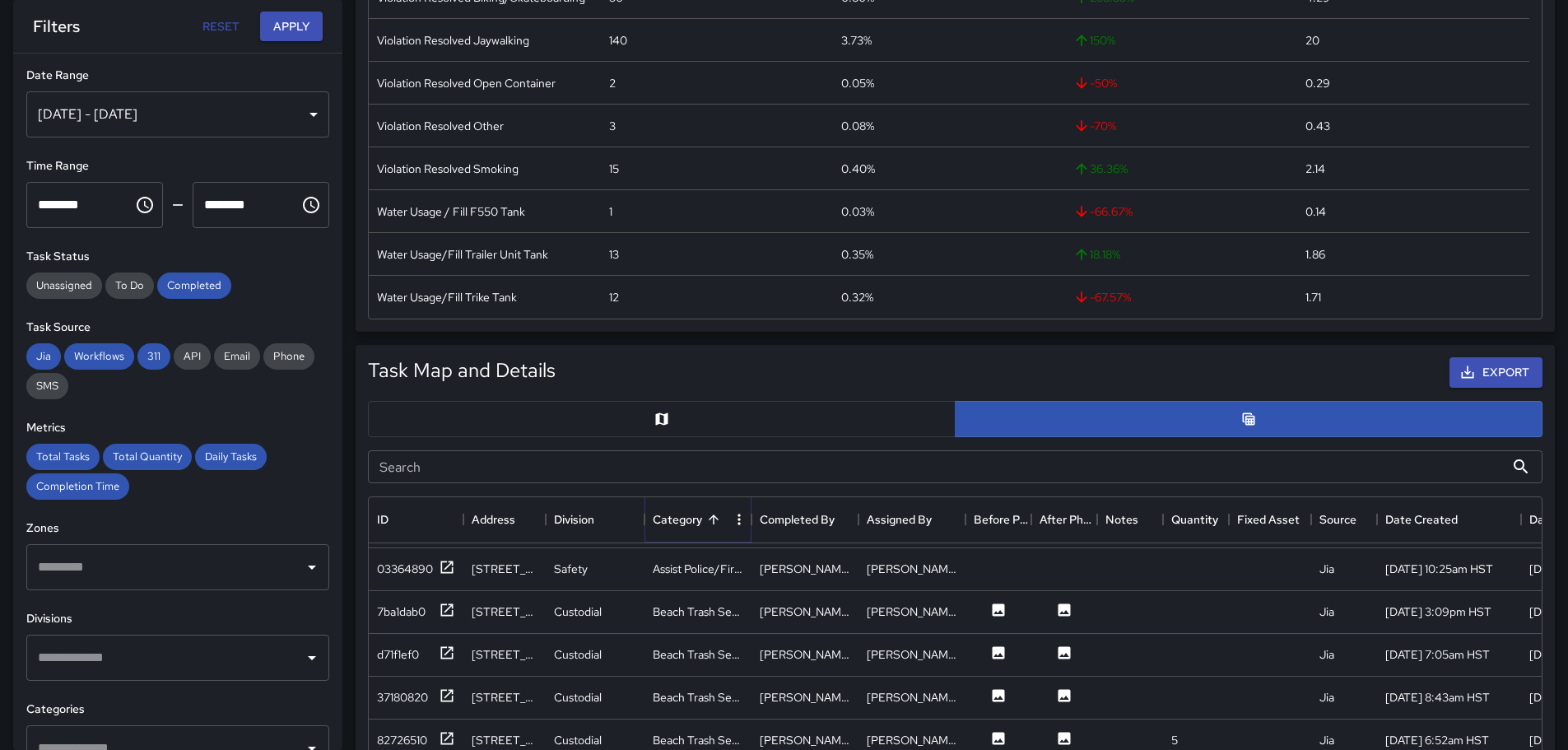
scroll to position [165, 0]
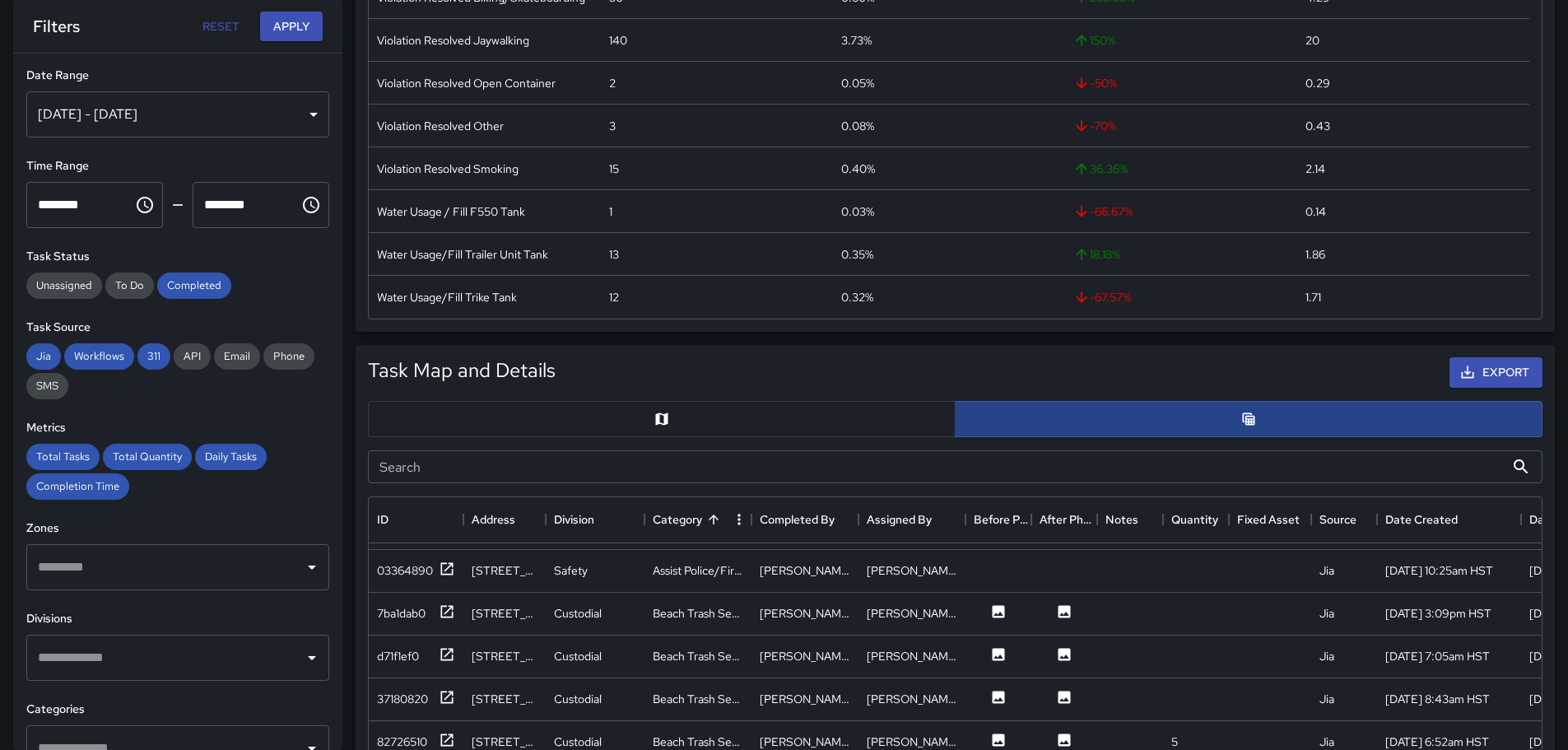
click at [1182, 413] on button "button" at bounding box center [1248, 418] width 587 height 36
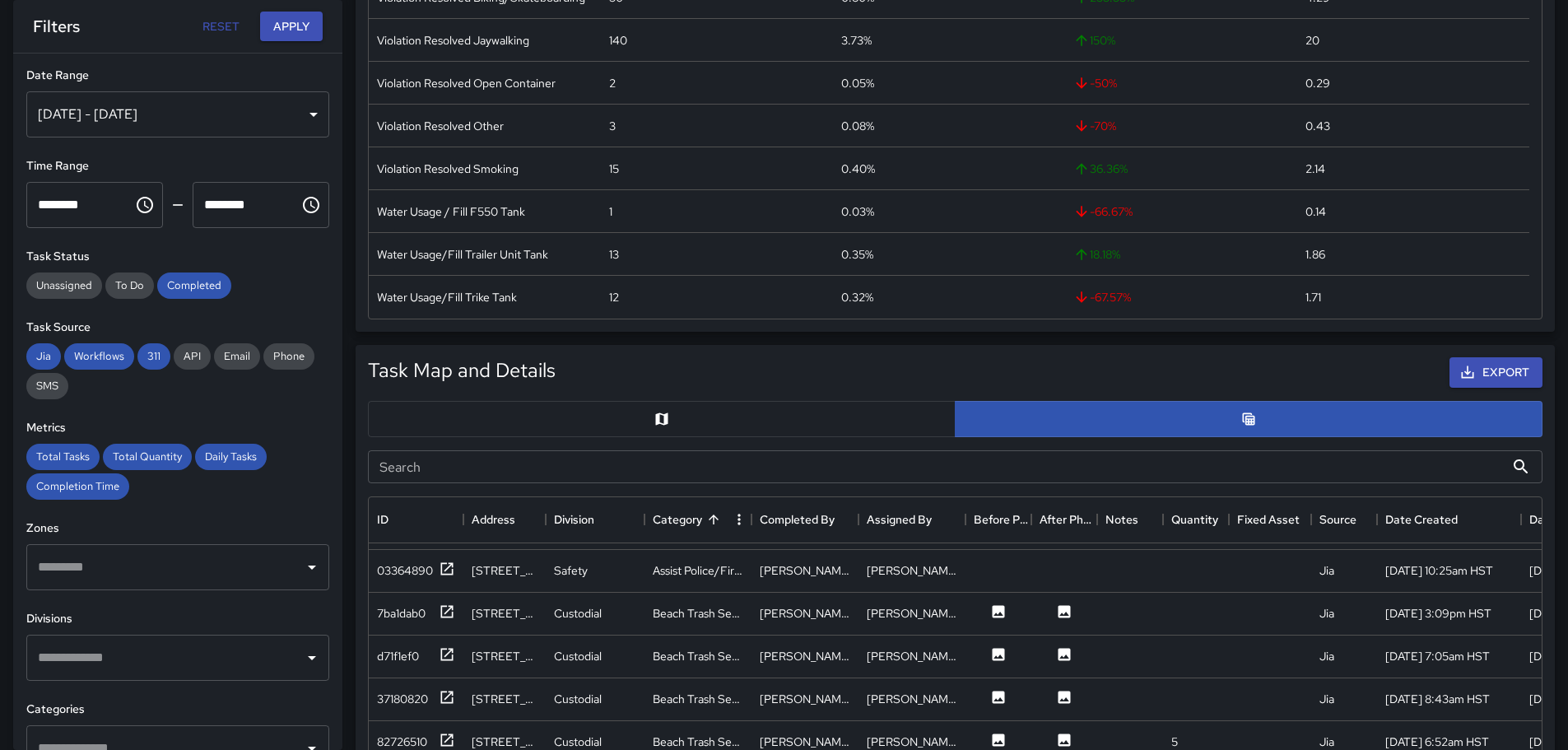
click at [823, 354] on div "Export" at bounding box center [1052, 373] width 987 height 37
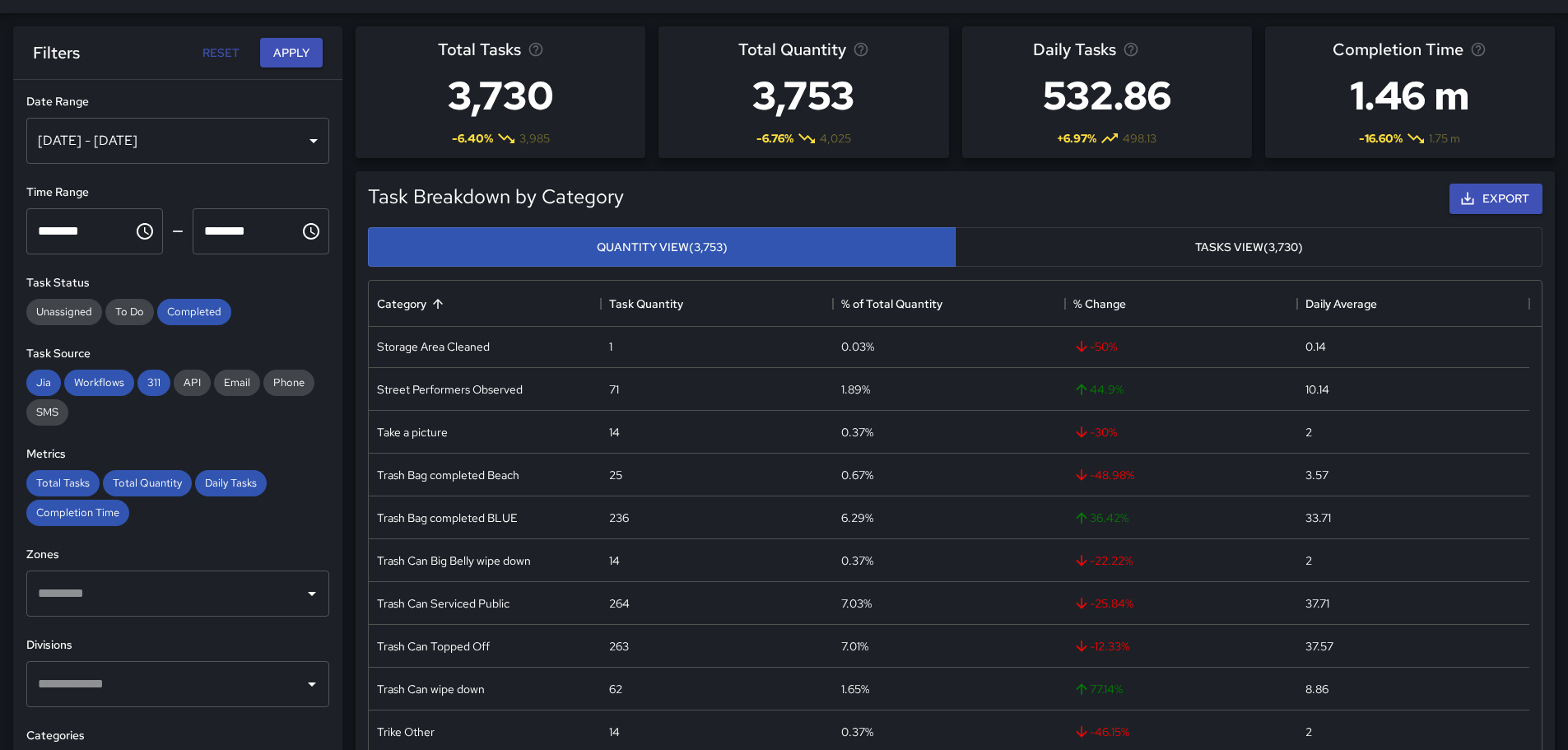
scroll to position [0, 0]
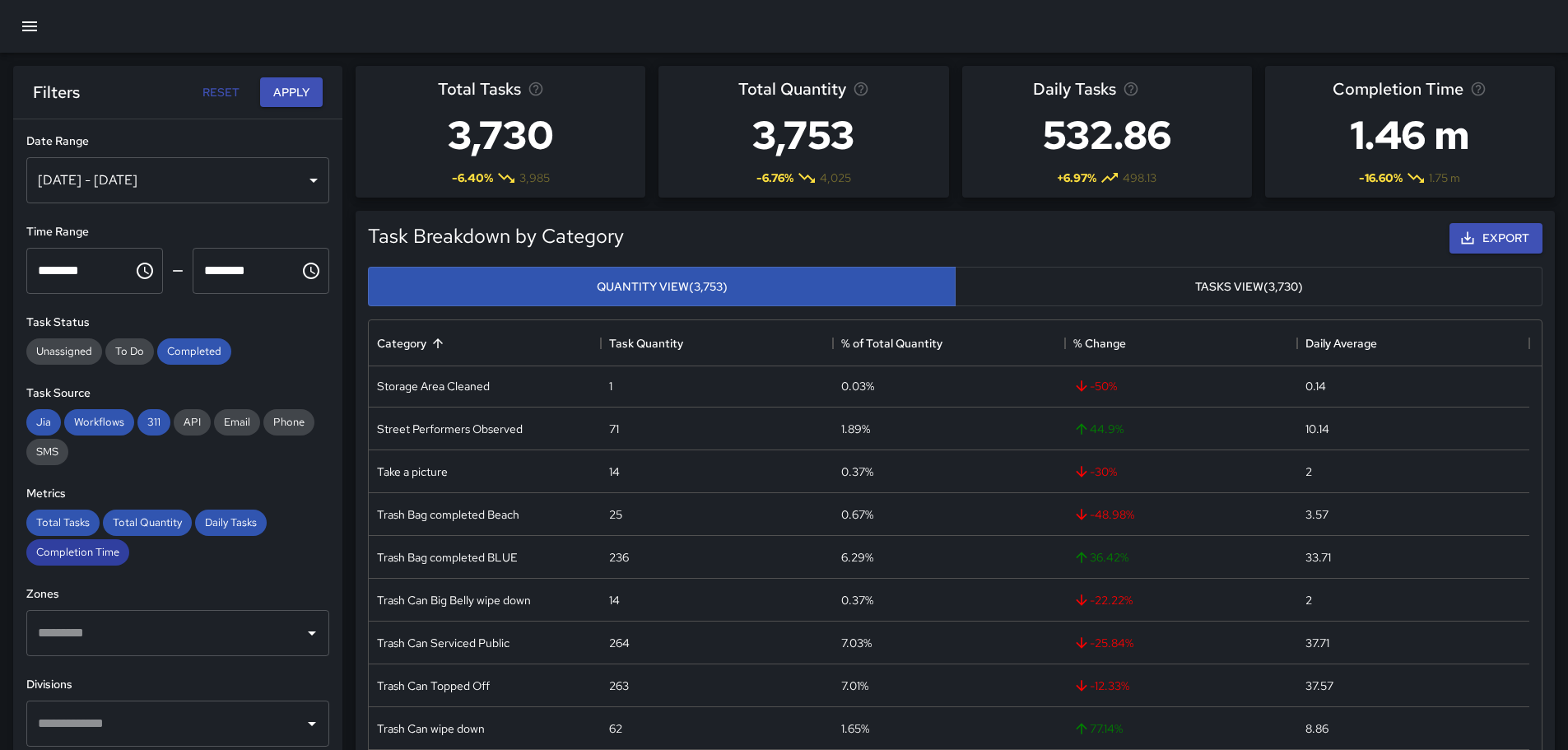
click at [87, 552] on span "Completion Time" at bounding box center [77, 551] width 103 height 14
drag, startPoint x: 56, startPoint y: 517, endPoint x: 89, endPoint y: 521, distance: 33.2
click at [63, 519] on span "Total Tasks" at bounding box center [62, 522] width 73 height 14
click at [139, 520] on span "Total Quantity" at bounding box center [147, 522] width 89 height 14
click at [71, 523] on span "Total Tasks" at bounding box center [62, 522] width 73 height 14
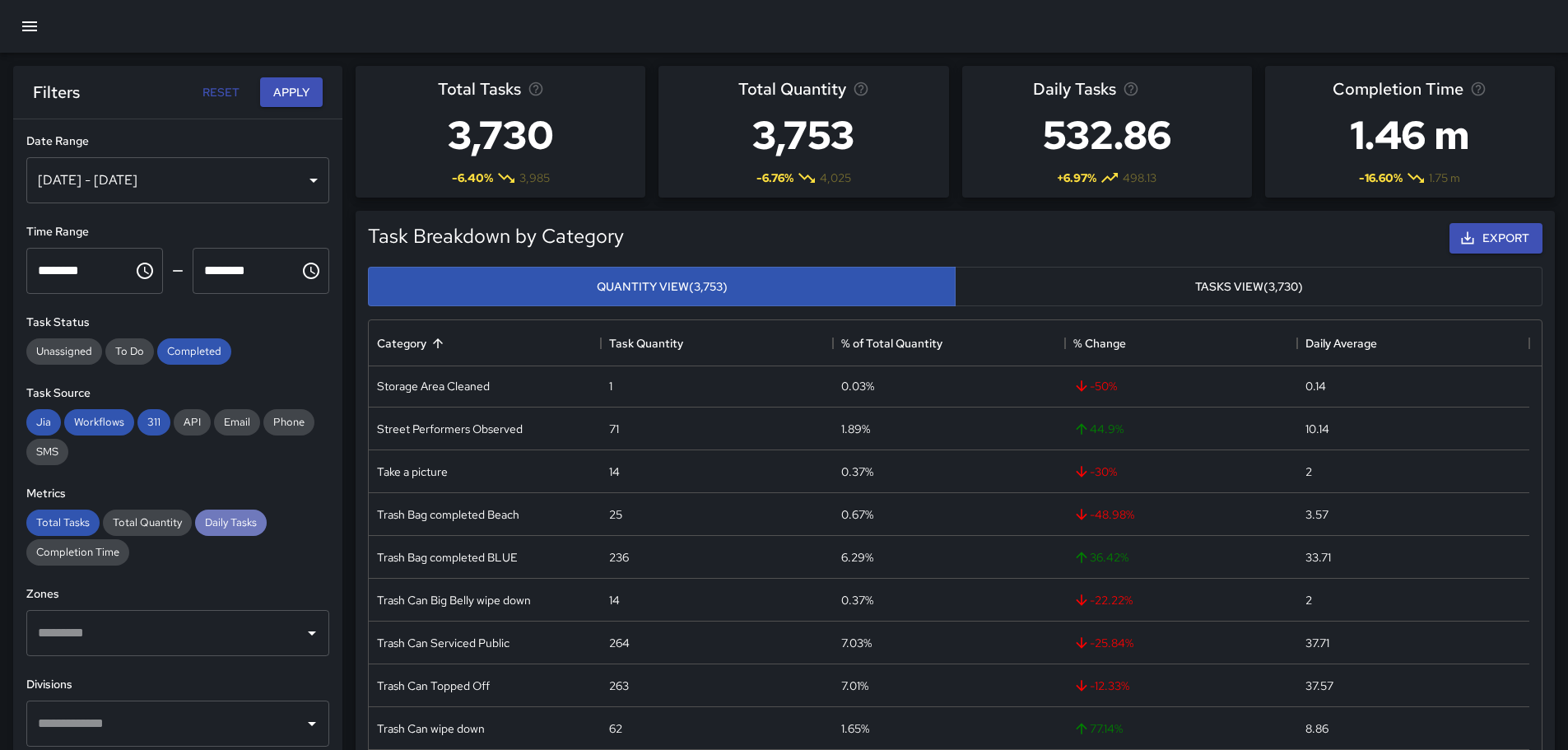
click at [216, 523] on span "Daily Tasks" at bounding box center [230, 522] width 71 height 14
click at [291, 84] on button "Apply" at bounding box center [291, 92] width 63 height 31
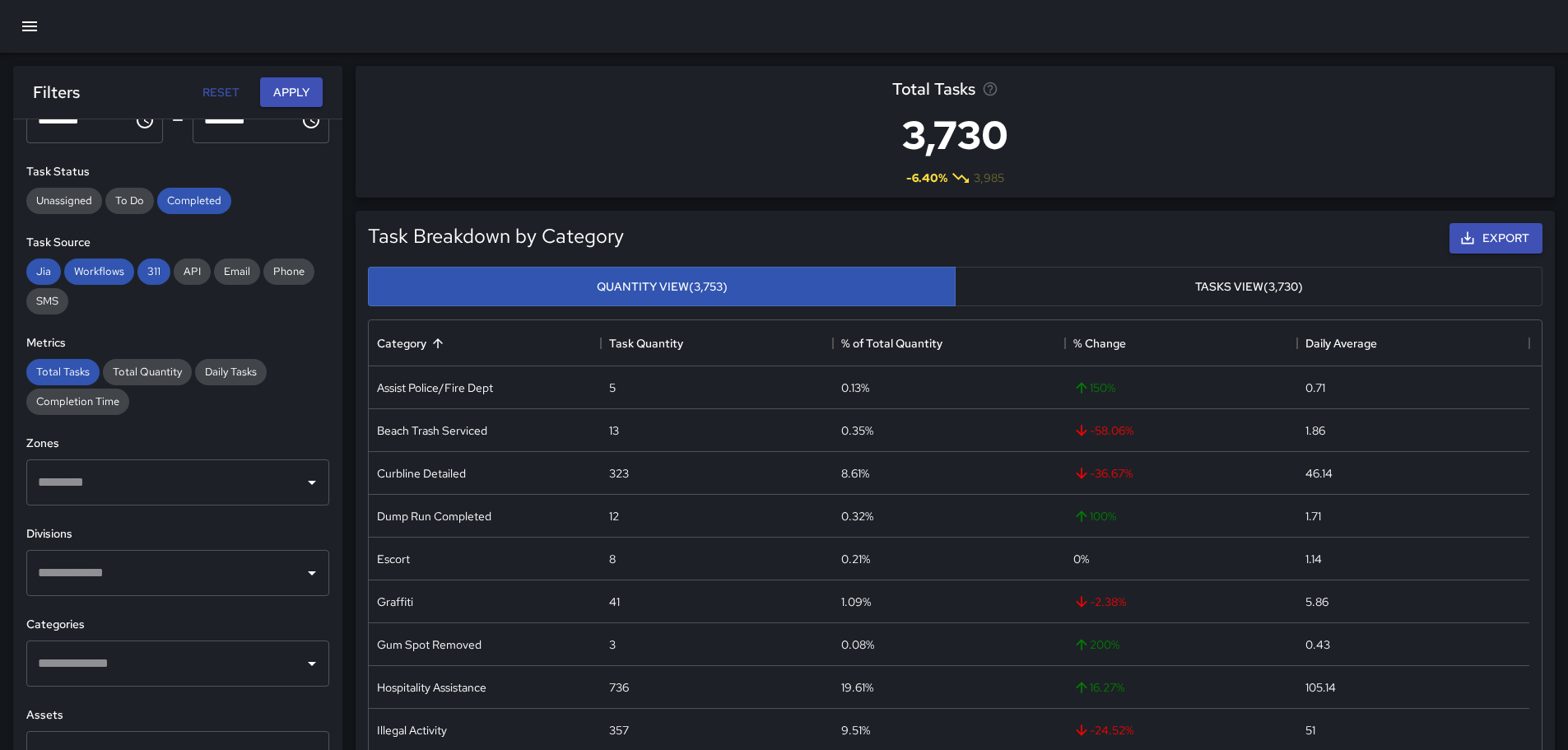
scroll to position [165, 0]
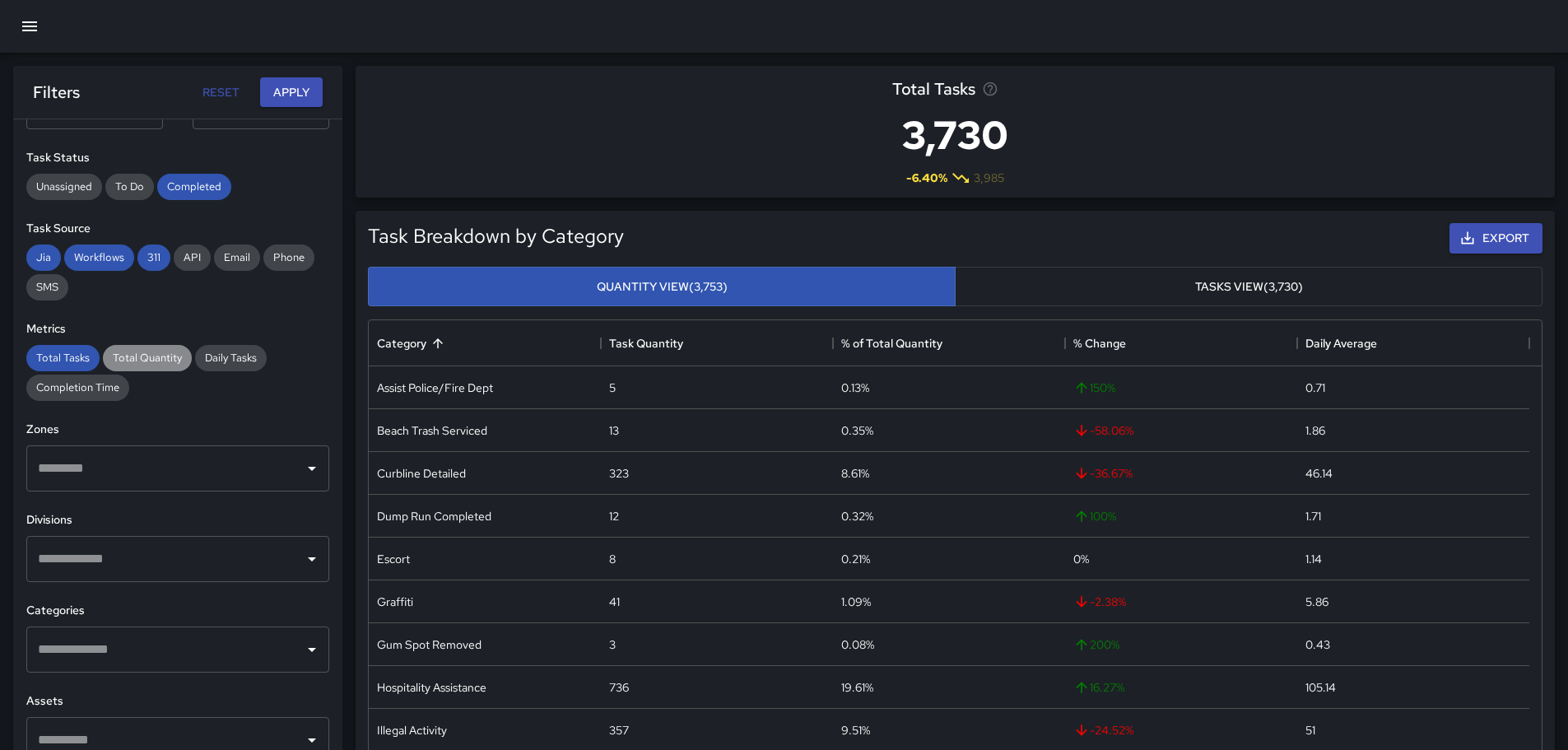
click at [154, 350] on span "Total Quantity" at bounding box center [147, 357] width 89 height 14
click at [242, 354] on span "Daily Tasks" at bounding box center [230, 357] width 71 height 14
click at [73, 391] on span "Completion Time" at bounding box center [77, 387] width 103 height 14
click at [35, 31] on icon "button" at bounding box center [30, 26] width 15 height 10
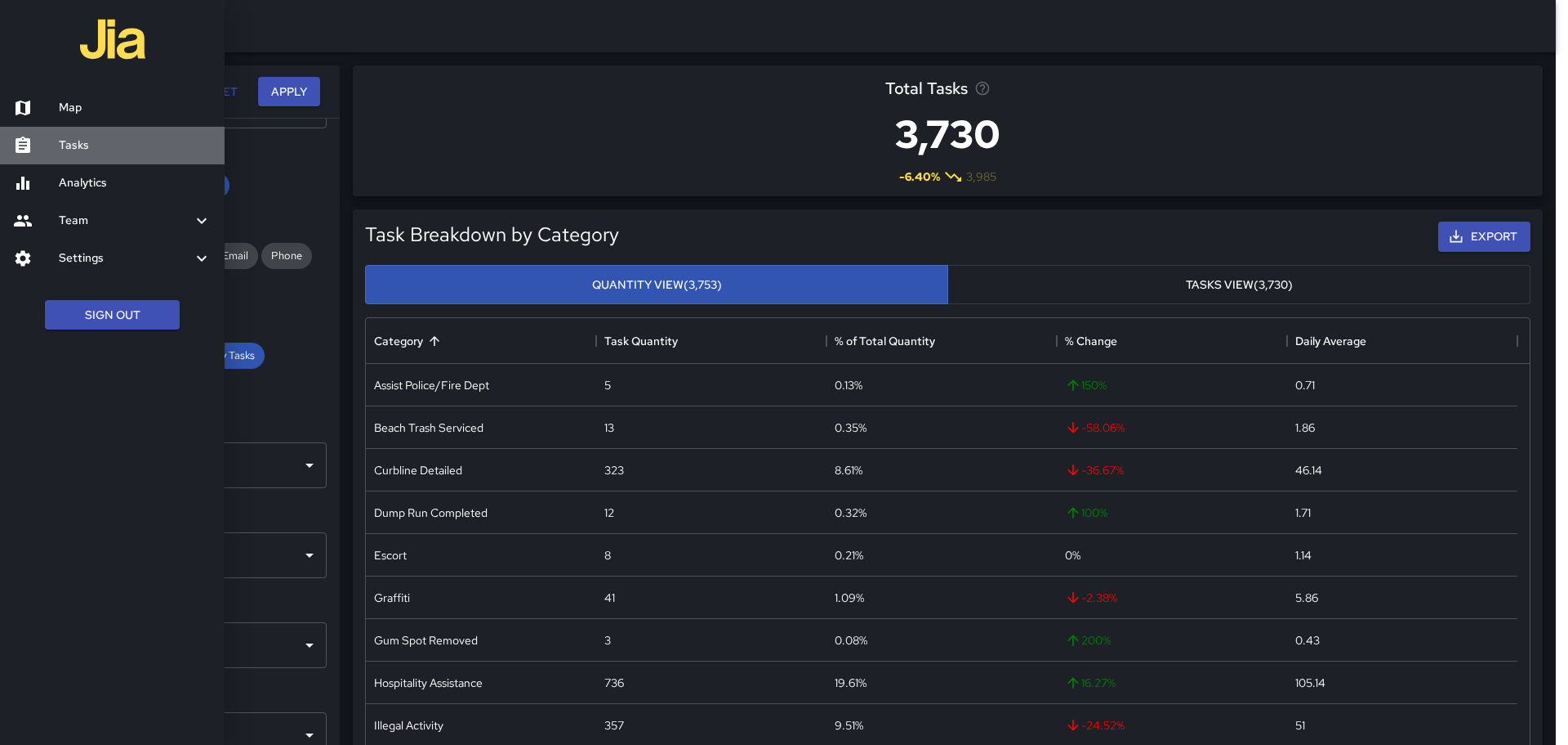
click at [73, 143] on h6 "Tasks" at bounding box center [135, 146] width 152 height 18
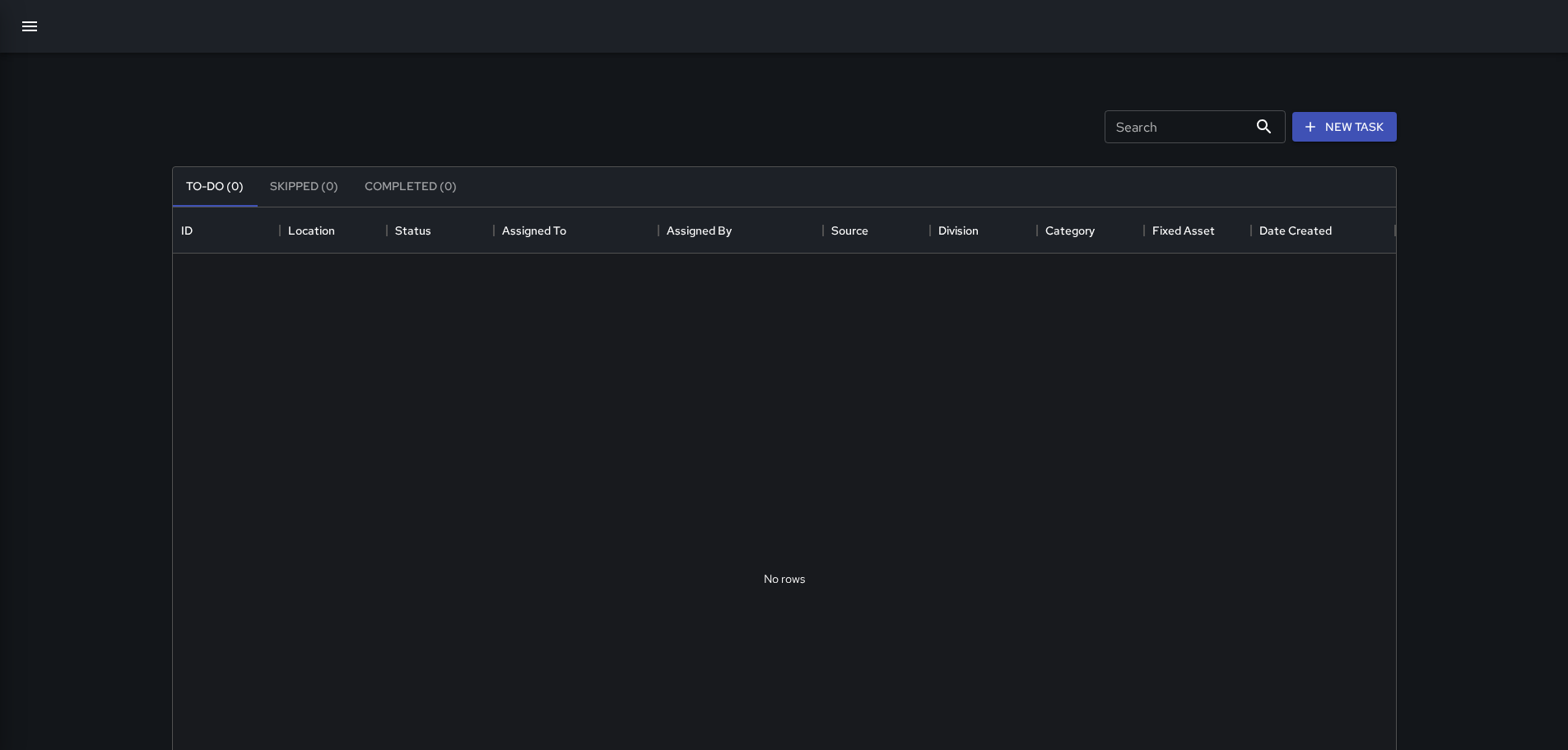
scroll to position [684, 1211]
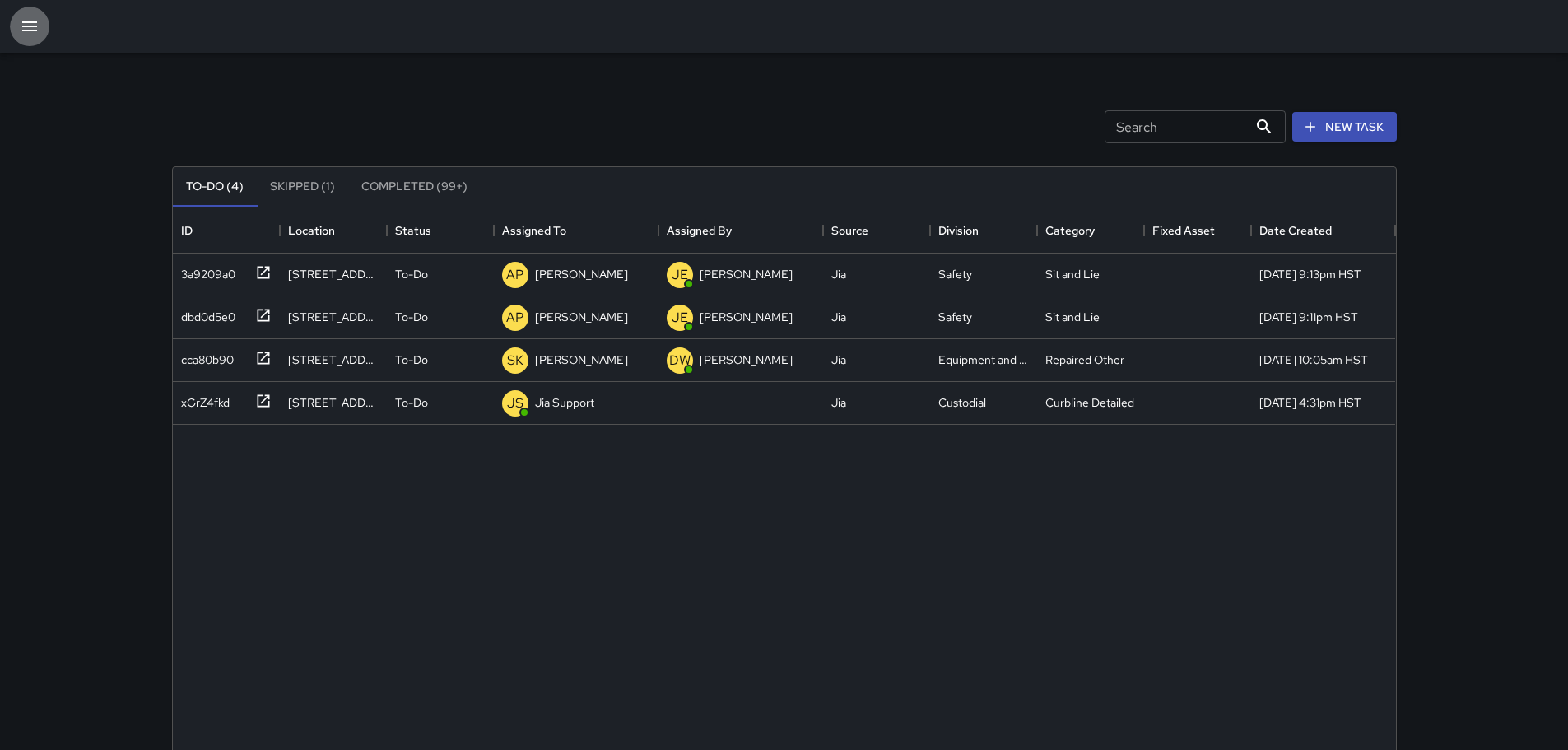
click at [30, 20] on icon "button" at bounding box center [29, 26] width 19 height 19
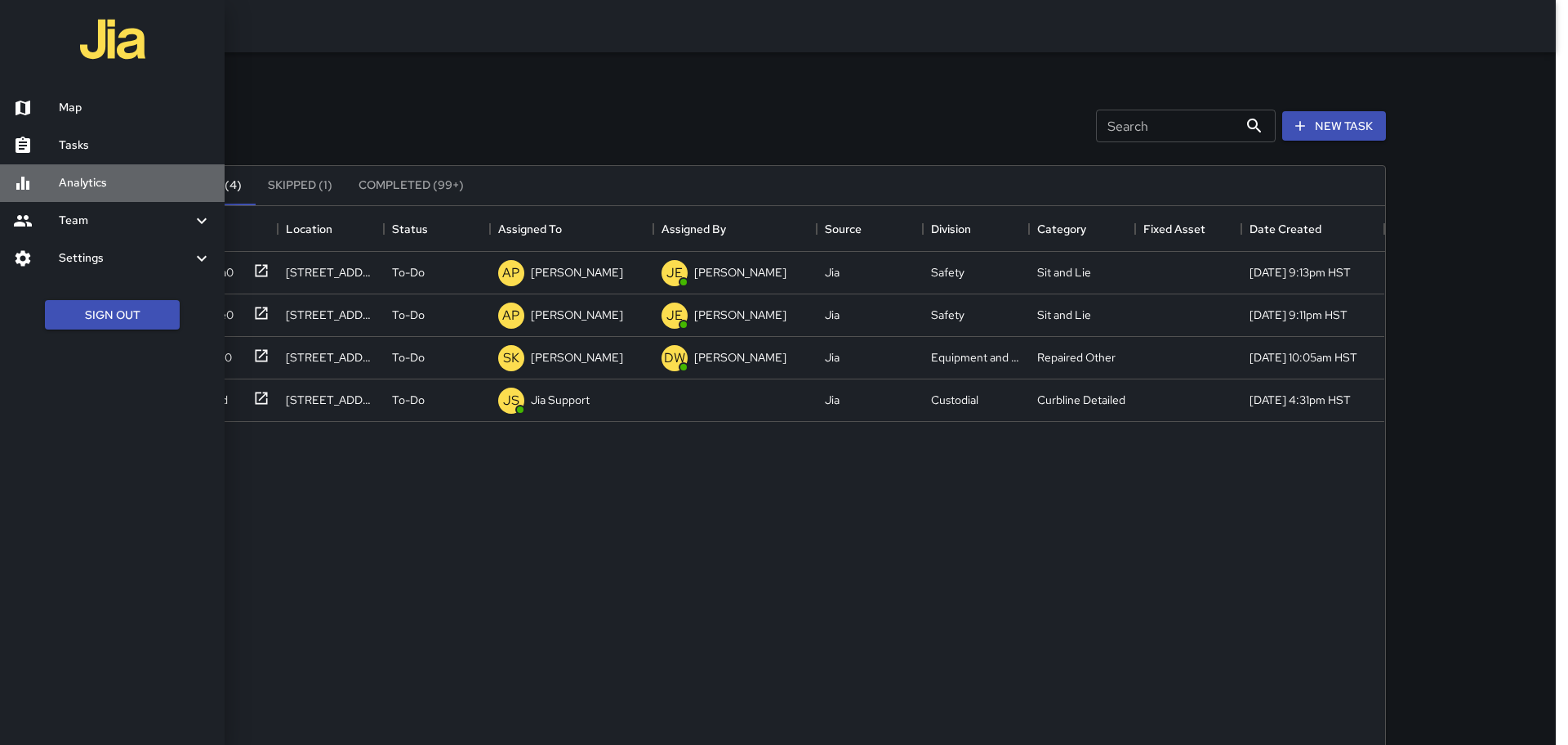
click at [120, 180] on h6 "Analytics" at bounding box center [135, 184] width 152 height 18
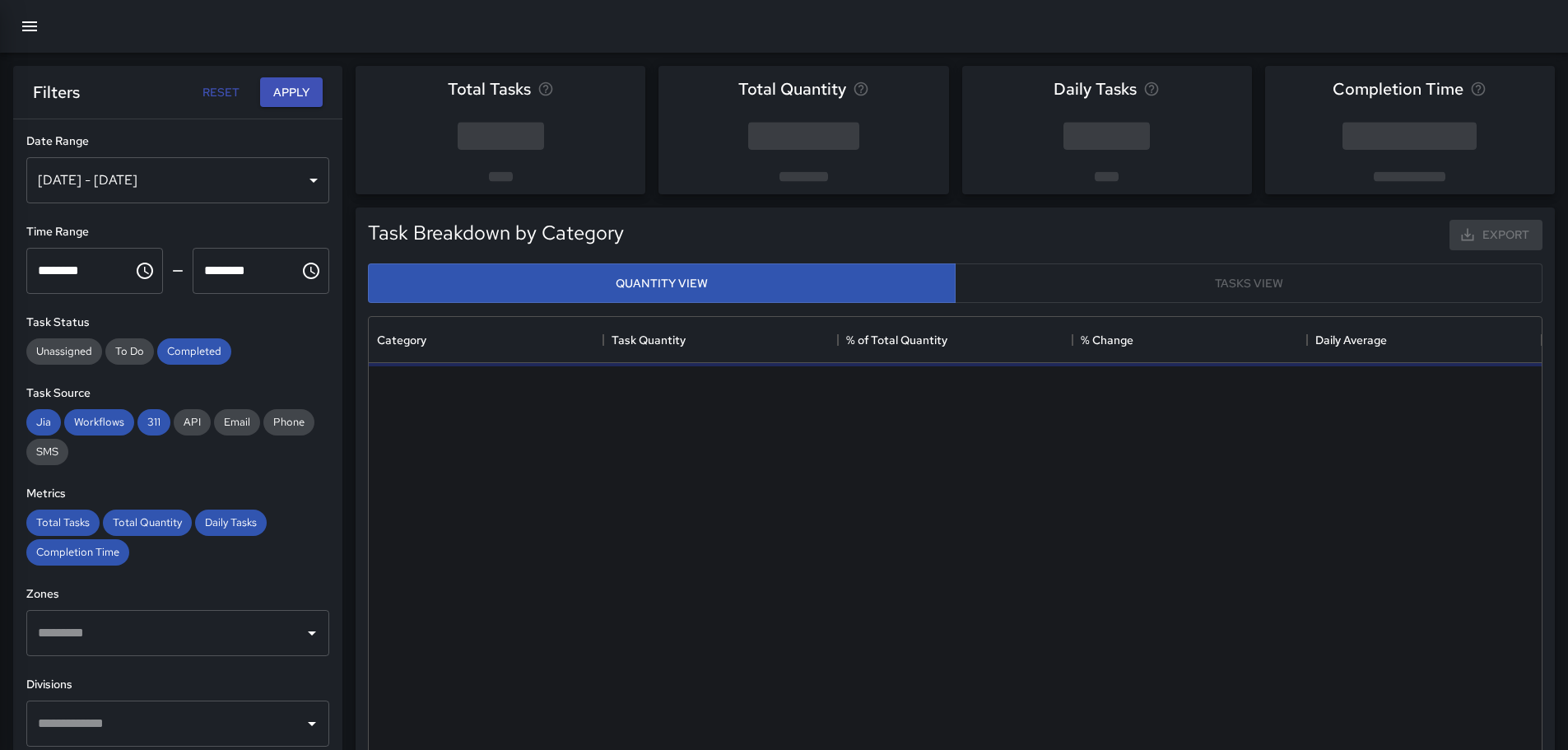
scroll to position [480, 1161]
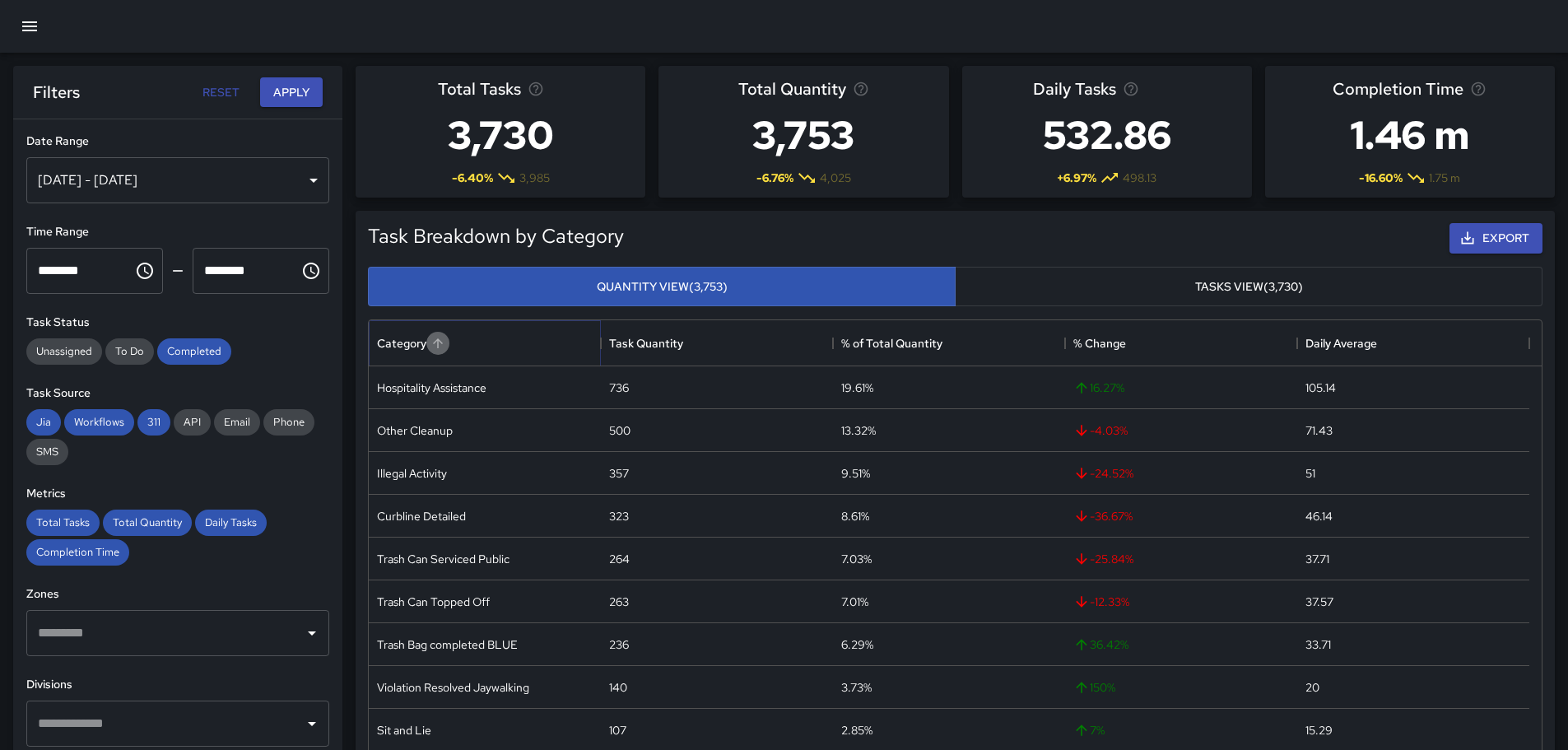
click at [438, 342] on icon "Sort" at bounding box center [438, 343] width 15 height 15
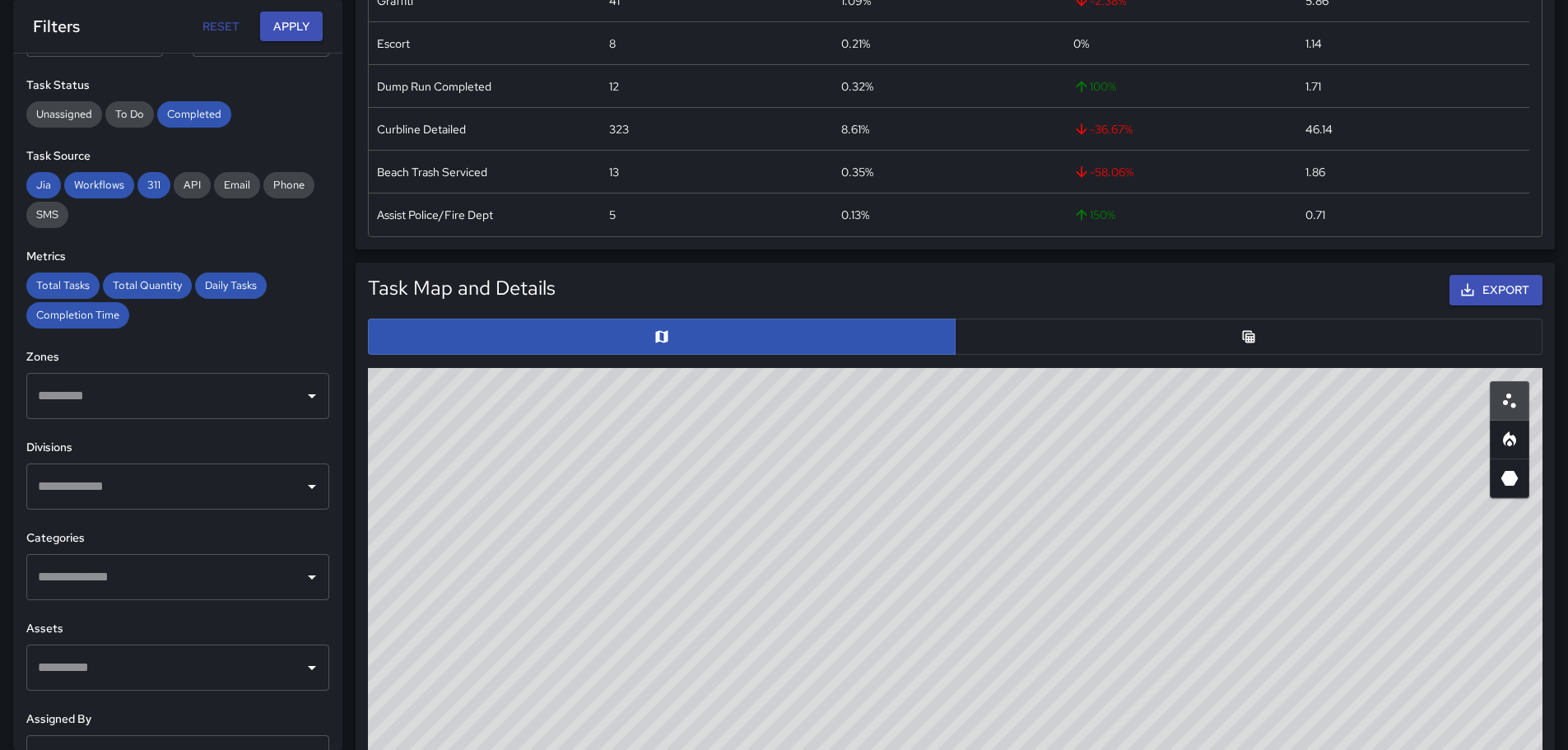
scroll to position [156, 0]
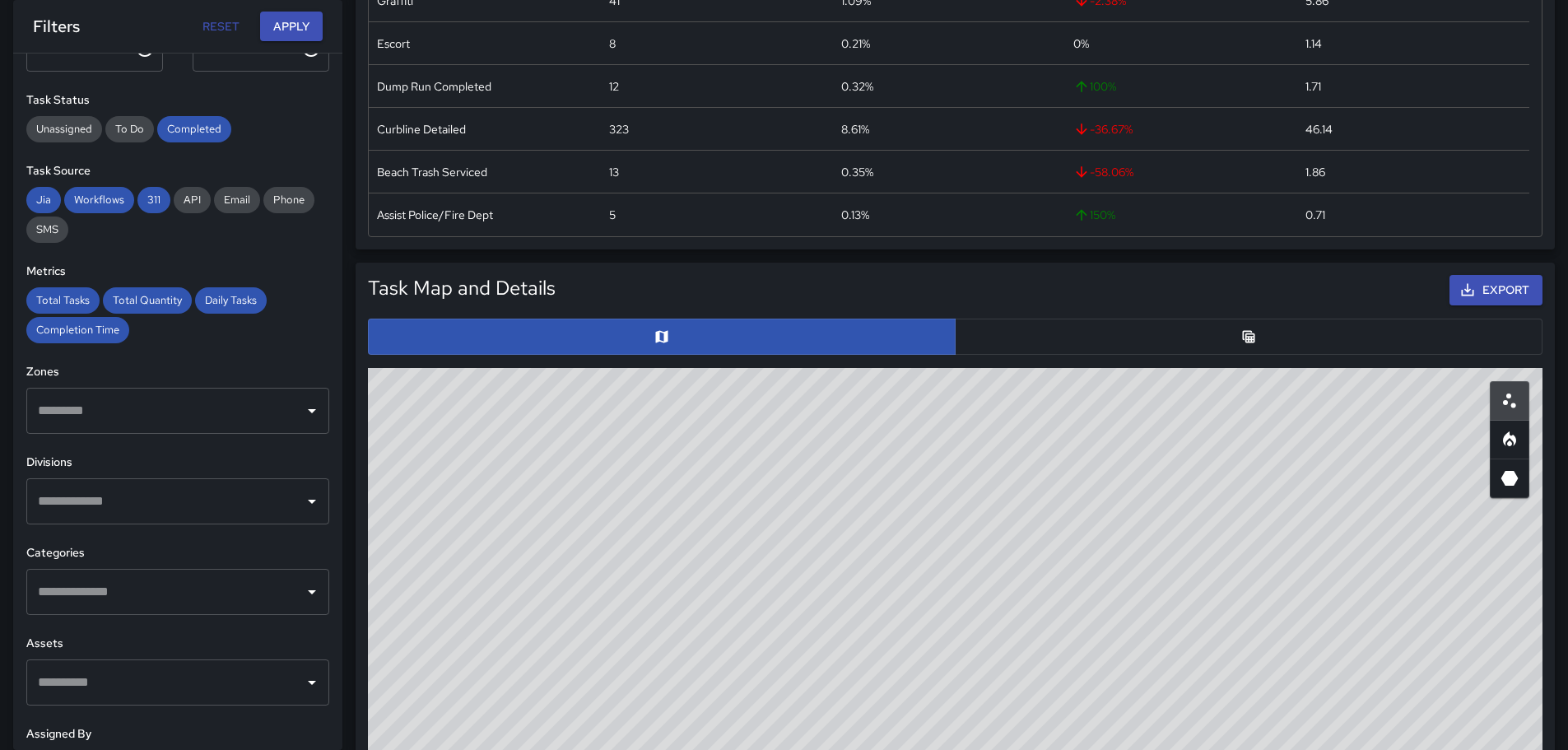
click at [302, 587] on icon "Open" at bounding box center [312, 591] width 19 height 19
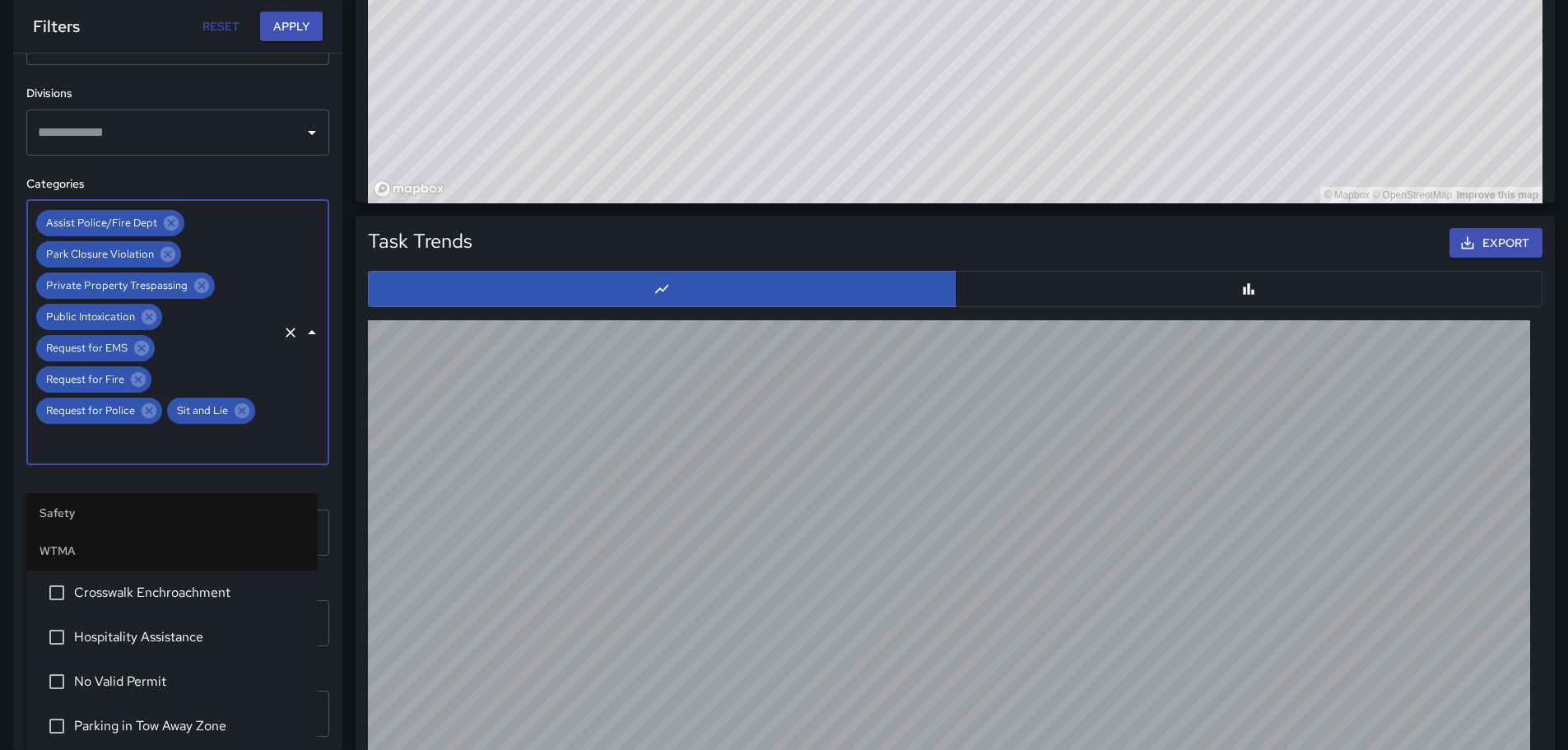
scroll to position [443, 0]
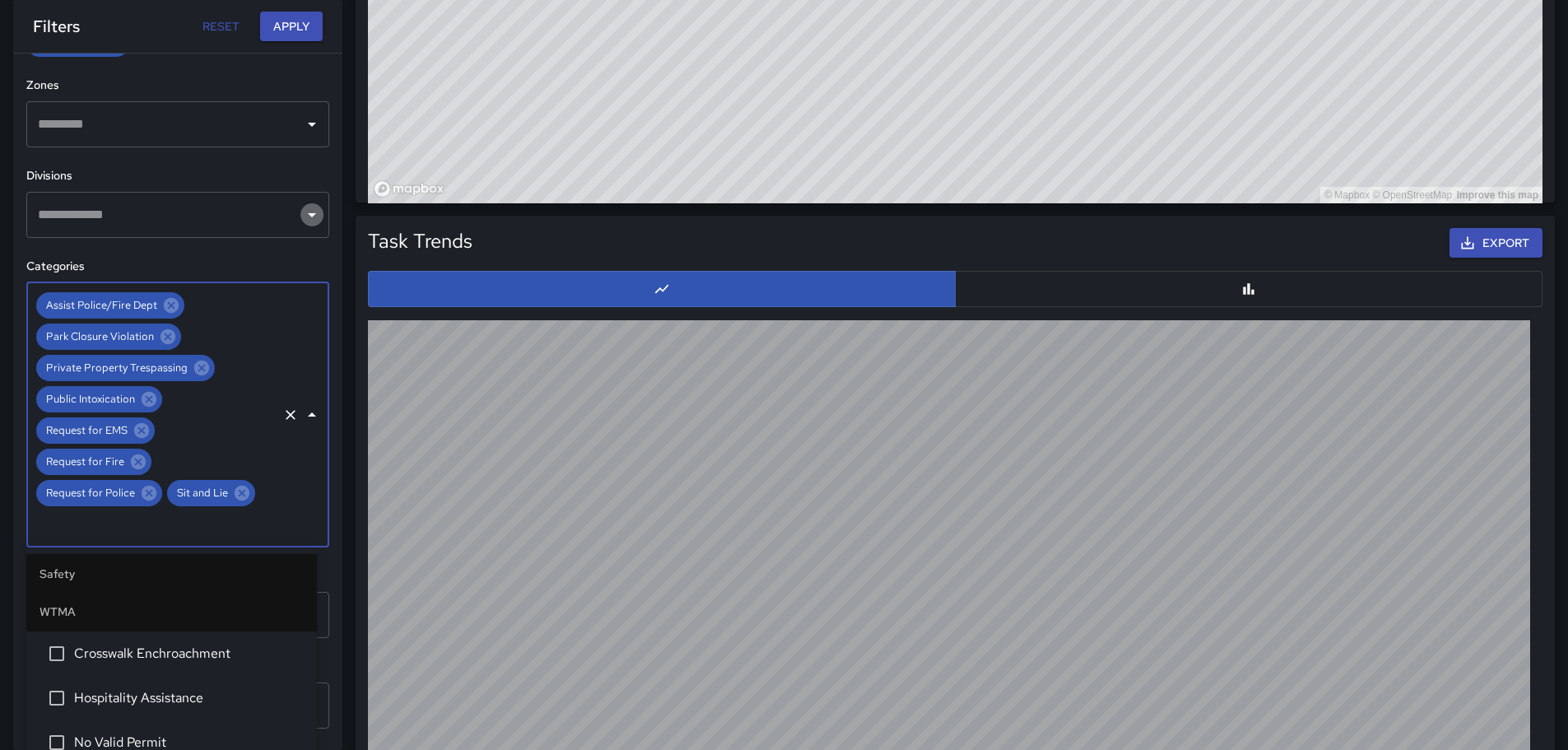
click at [308, 214] on icon "Open" at bounding box center [312, 215] width 8 height 4
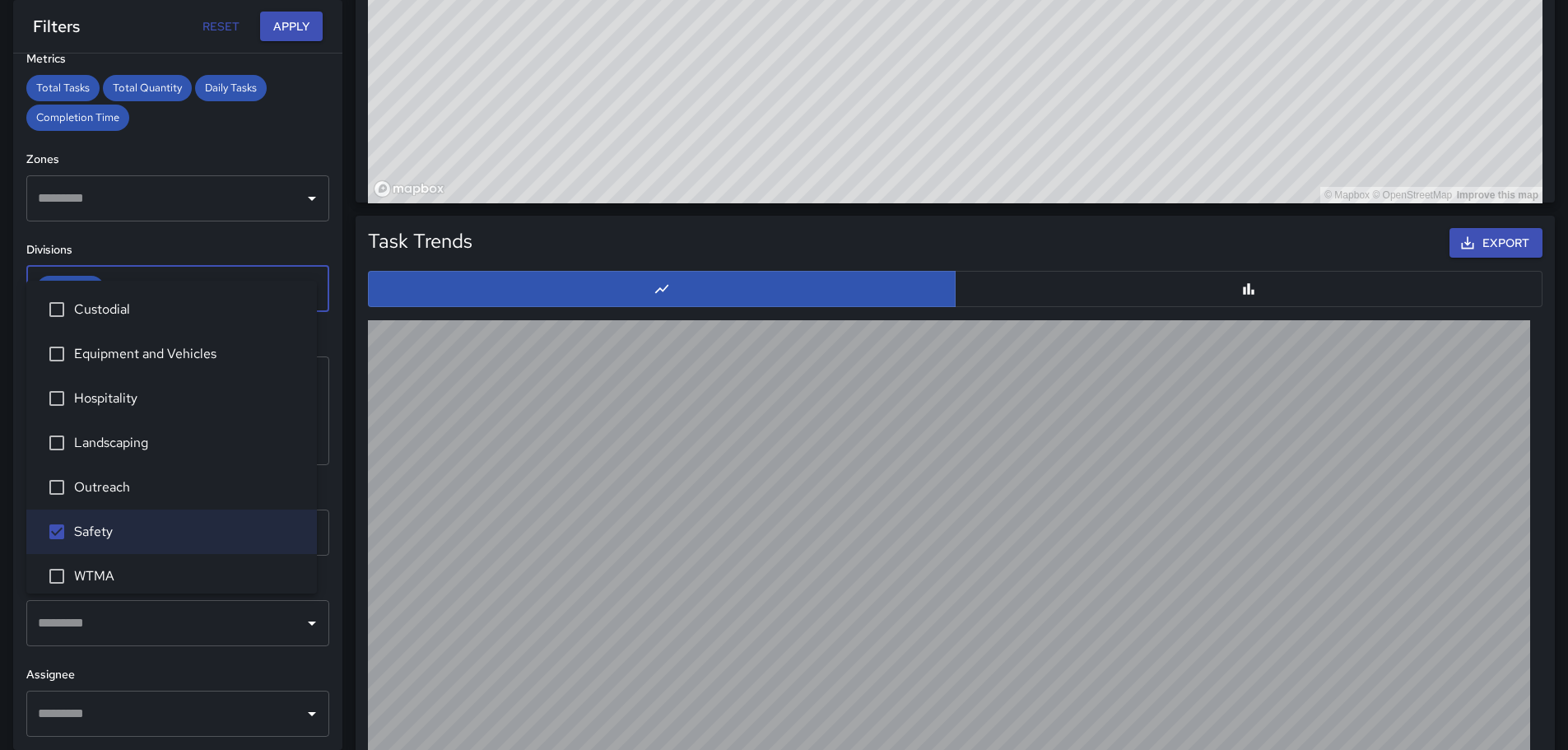
click at [303, 189] on icon "Open" at bounding box center [312, 198] width 19 height 19
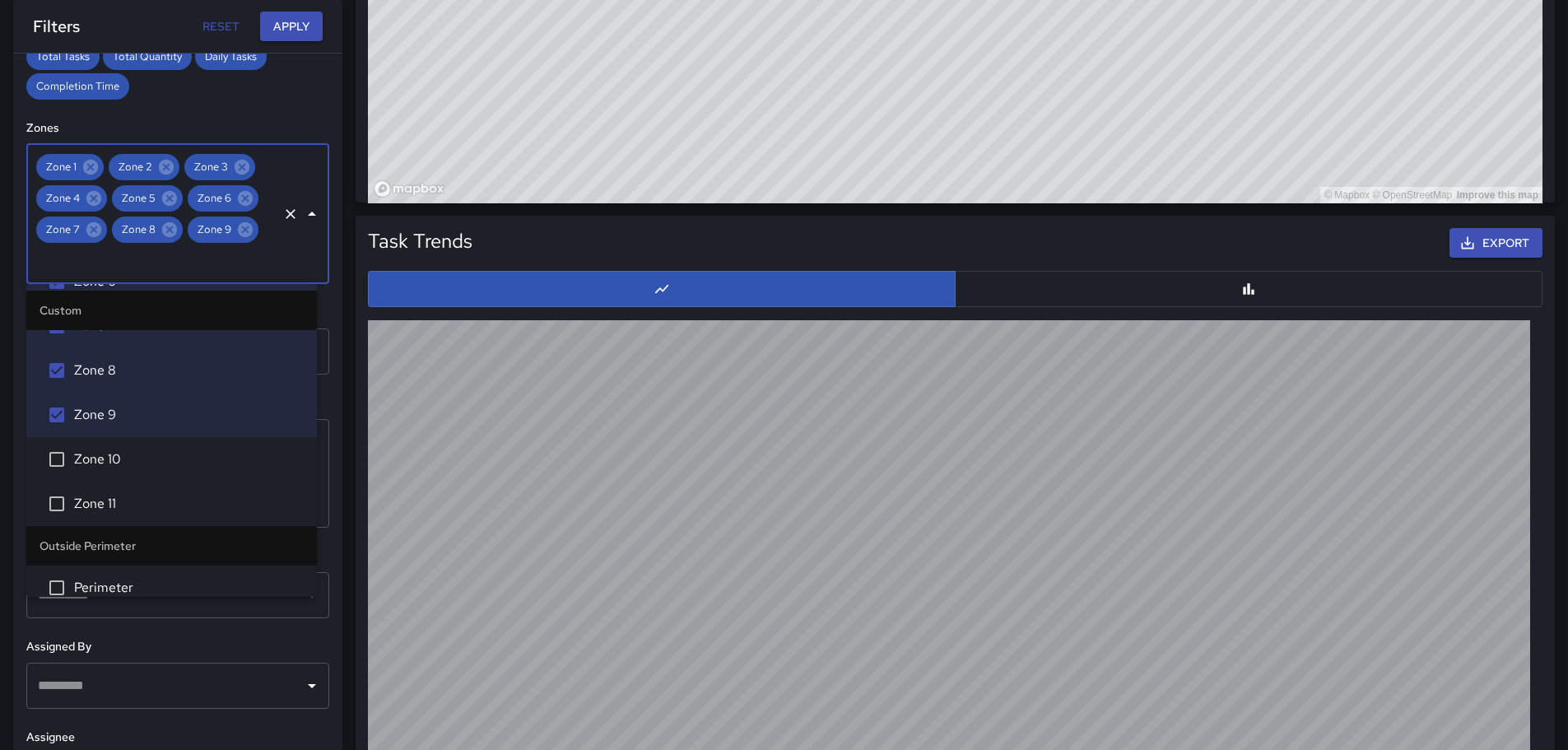
scroll to position [313, 0]
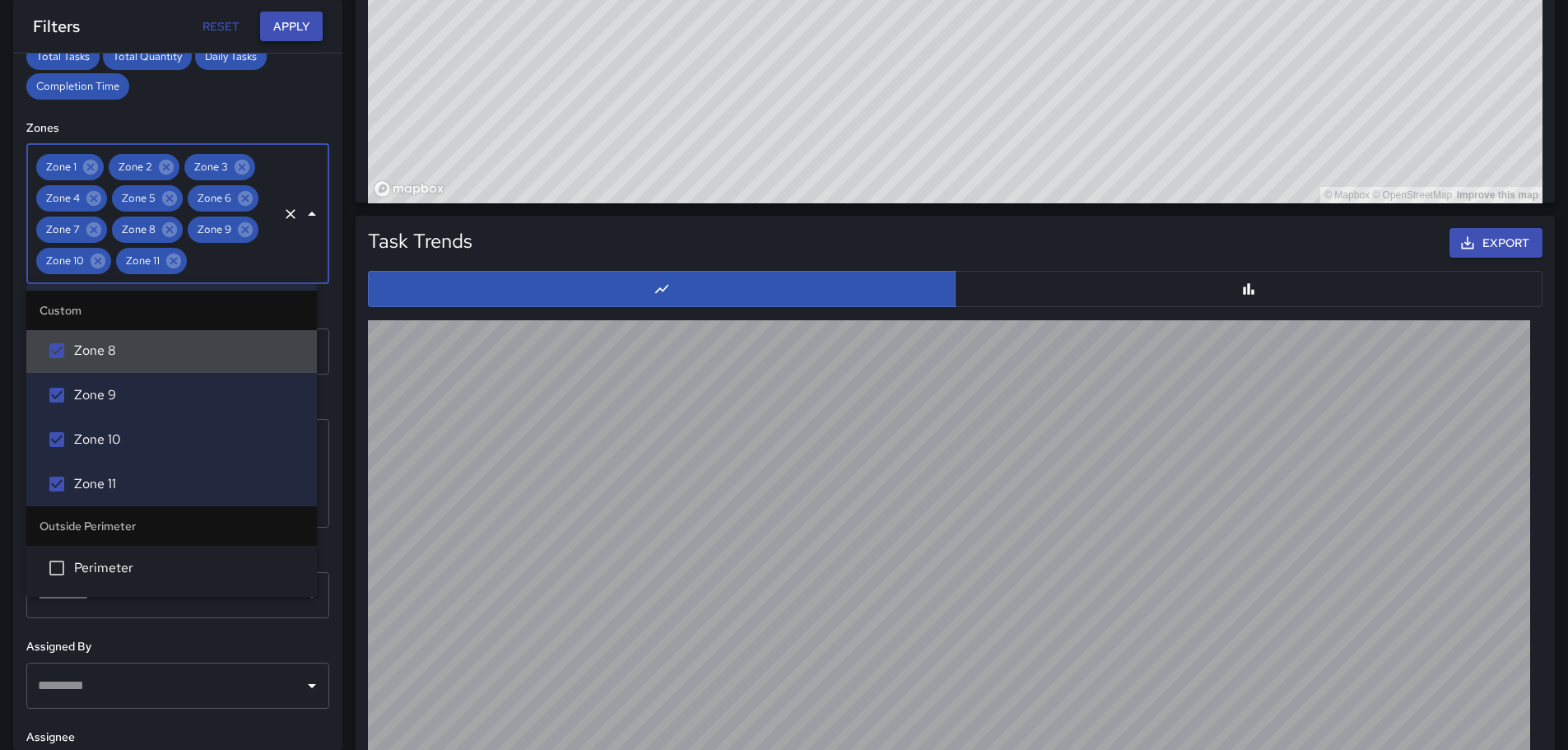
click at [296, 26] on button "Apply" at bounding box center [291, 26] width 63 height 31
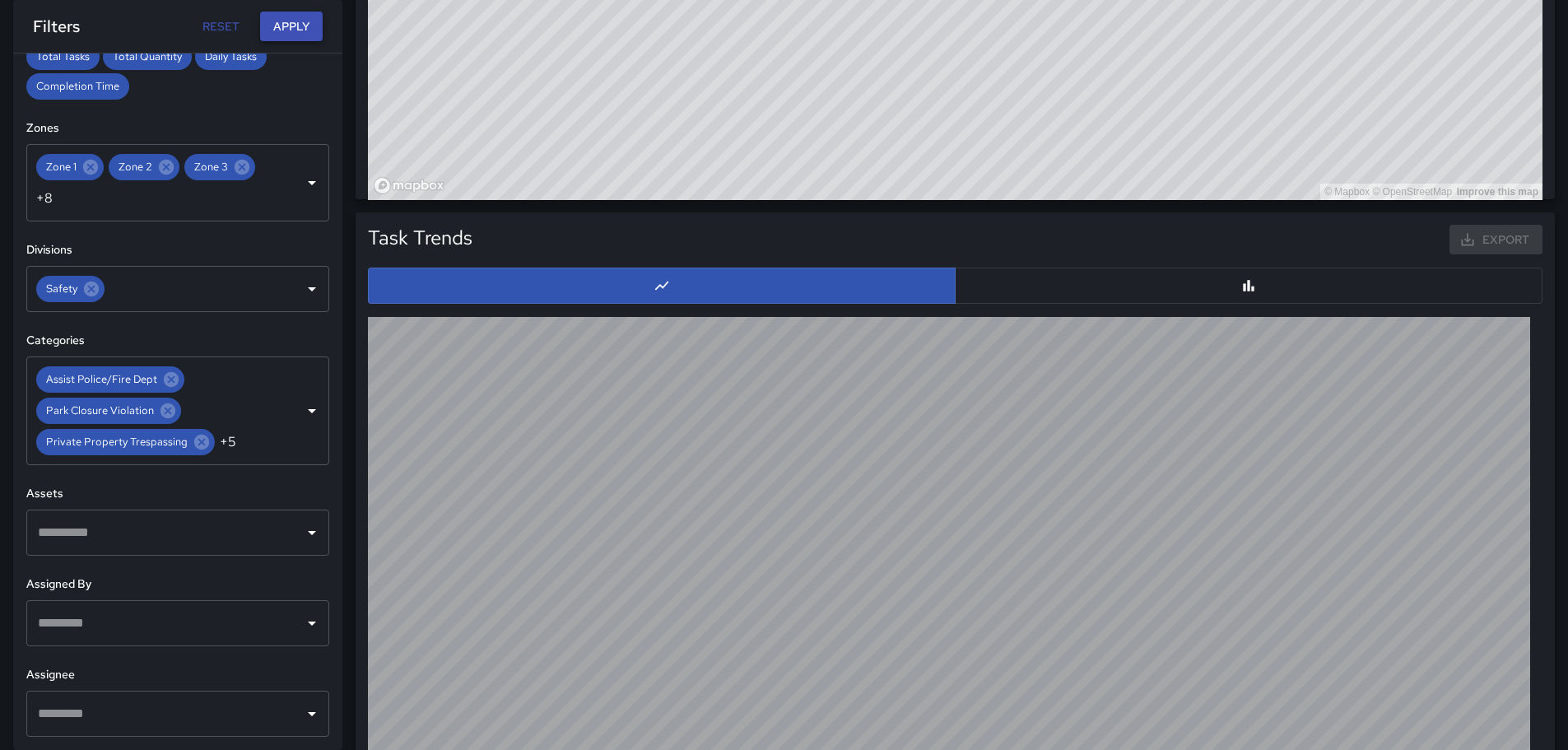
click at [290, 26] on button "Apply" at bounding box center [291, 26] width 63 height 31
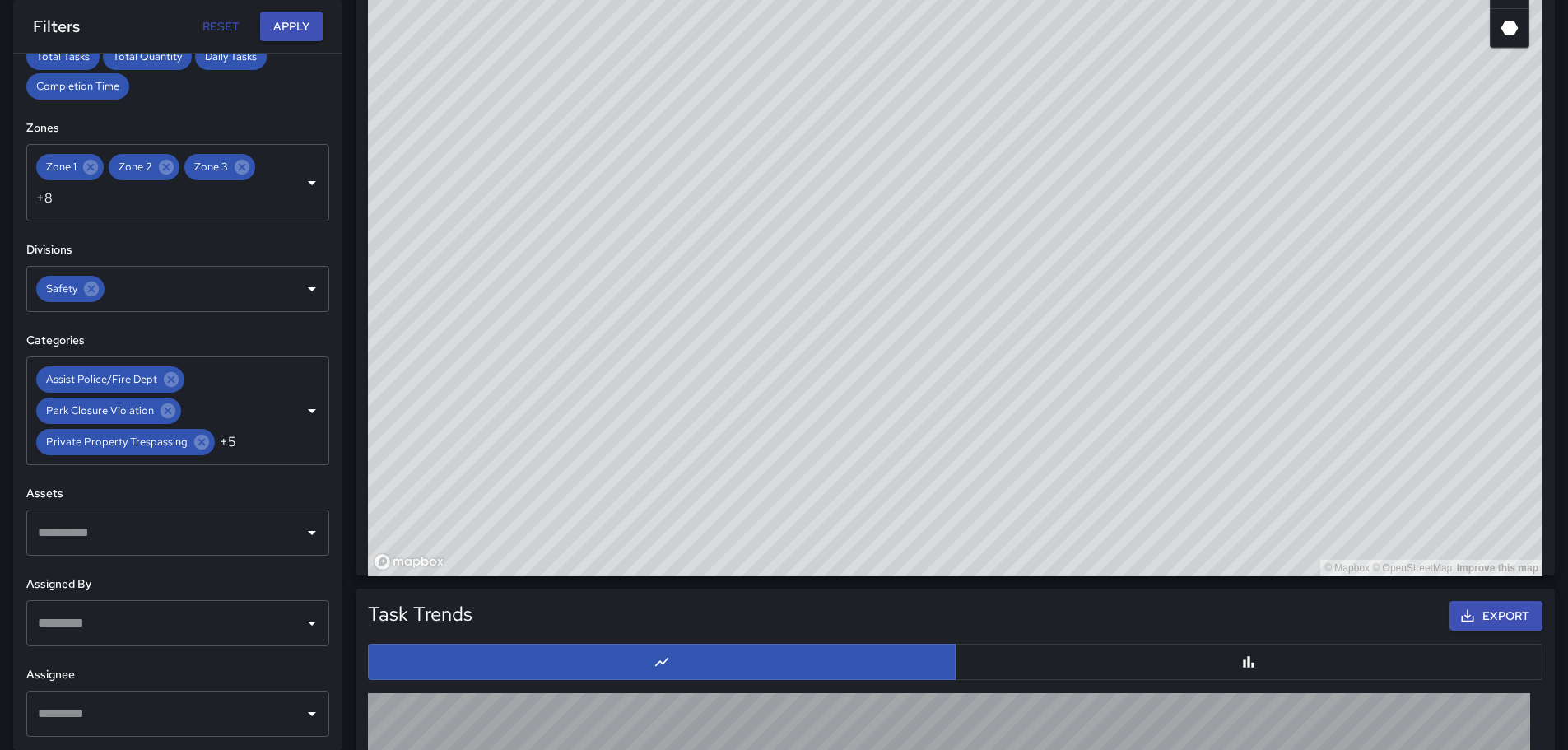
scroll to position [988, 0]
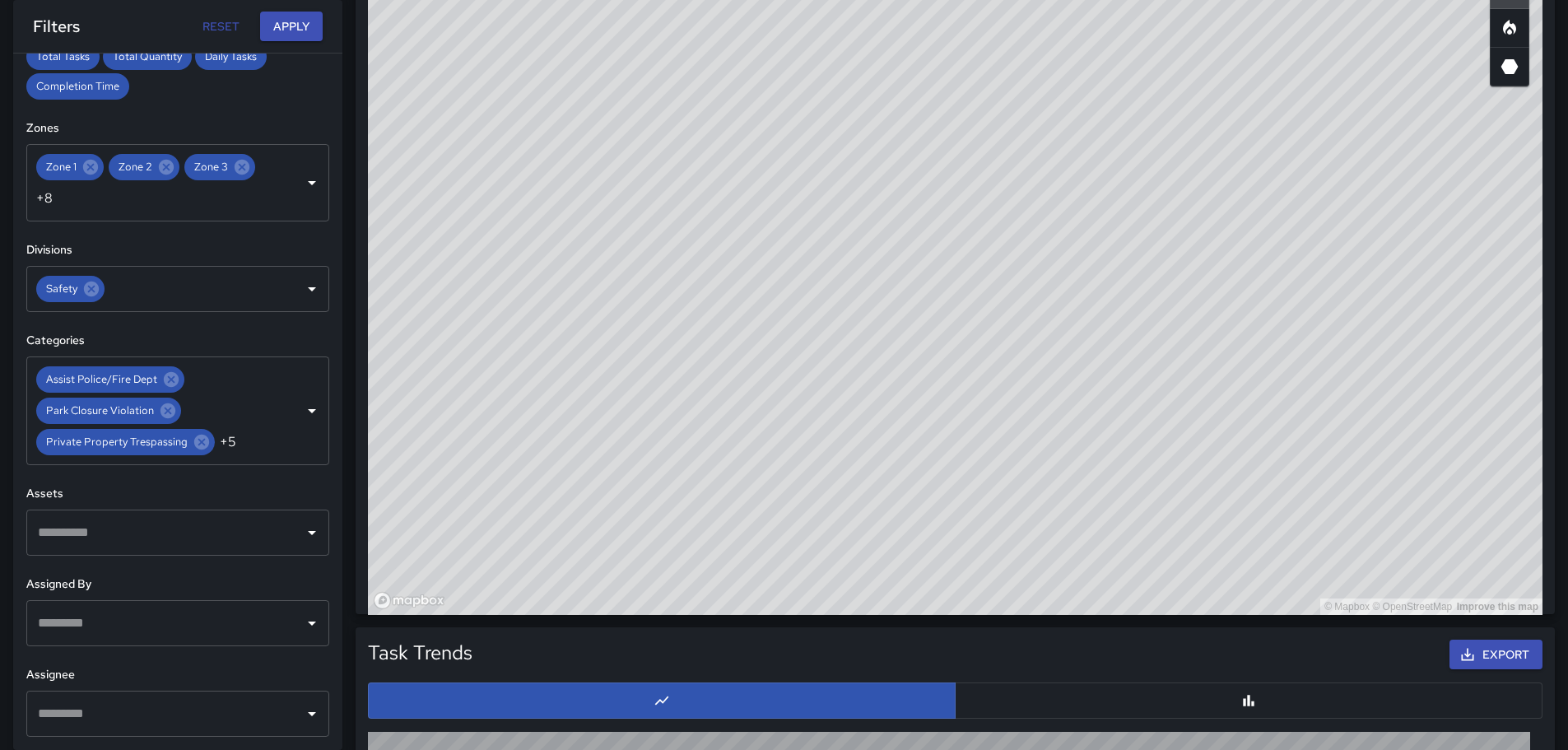
drag, startPoint x: 914, startPoint y: 55, endPoint x: 867, endPoint y: 409, distance: 357.1
click at [867, 409] on div "© Mapbox © OpenStreetMap Improve this map" at bounding box center [956, 286] width 1175 height 658
drag, startPoint x: 1183, startPoint y: 268, endPoint x: 1177, endPoint y: 324, distance: 56.3
click at [1177, 324] on div "© Mapbox © OpenStreetMap Improve this map" at bounding box center [956, 286] width 1175 height 658
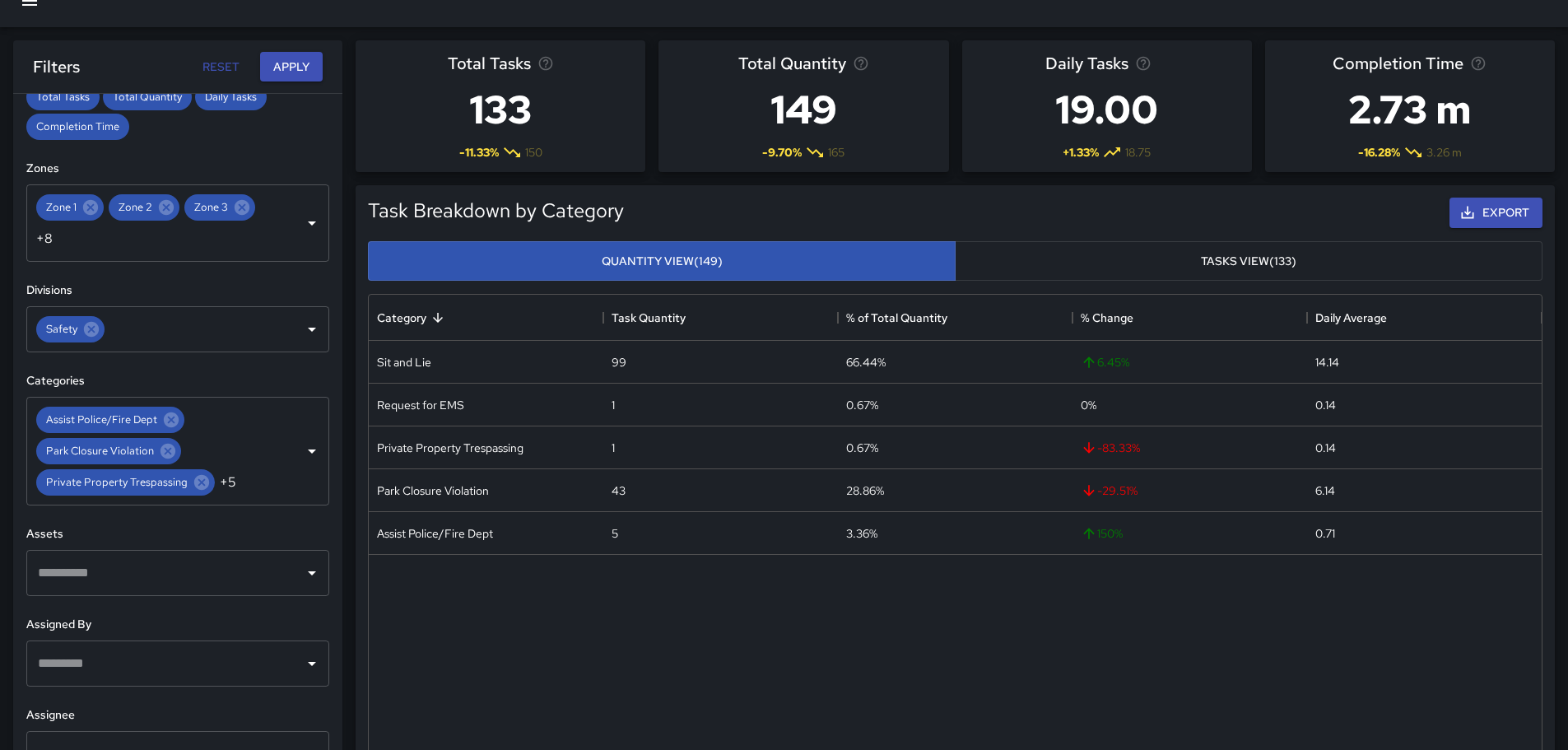
scroll to position [0, 0]
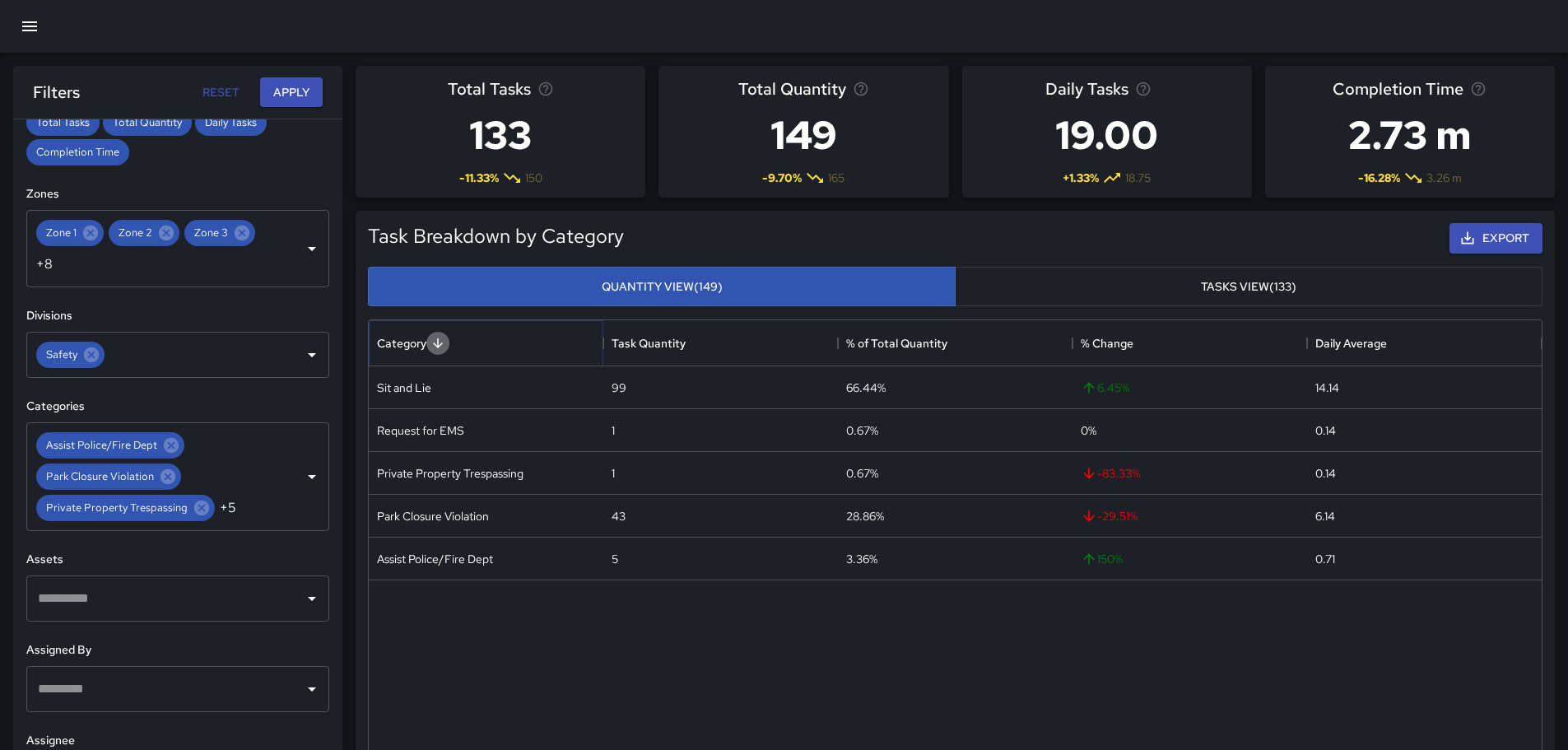
click at [438, 342] on icon "Sort" at bounding box center [438, 343] width 10 height 10
click at [438, 343] on icon "Sort" at bounding box center [438, 343] width 10 height 10
click at [446, 383] on div "Sit and Lie" at bounding box center [487, 387] width 235 height 43
drag, startPoint x: 1563, startPoint y: 182, endPoint x: 1579, endPoint y: 218, distance: 39.4
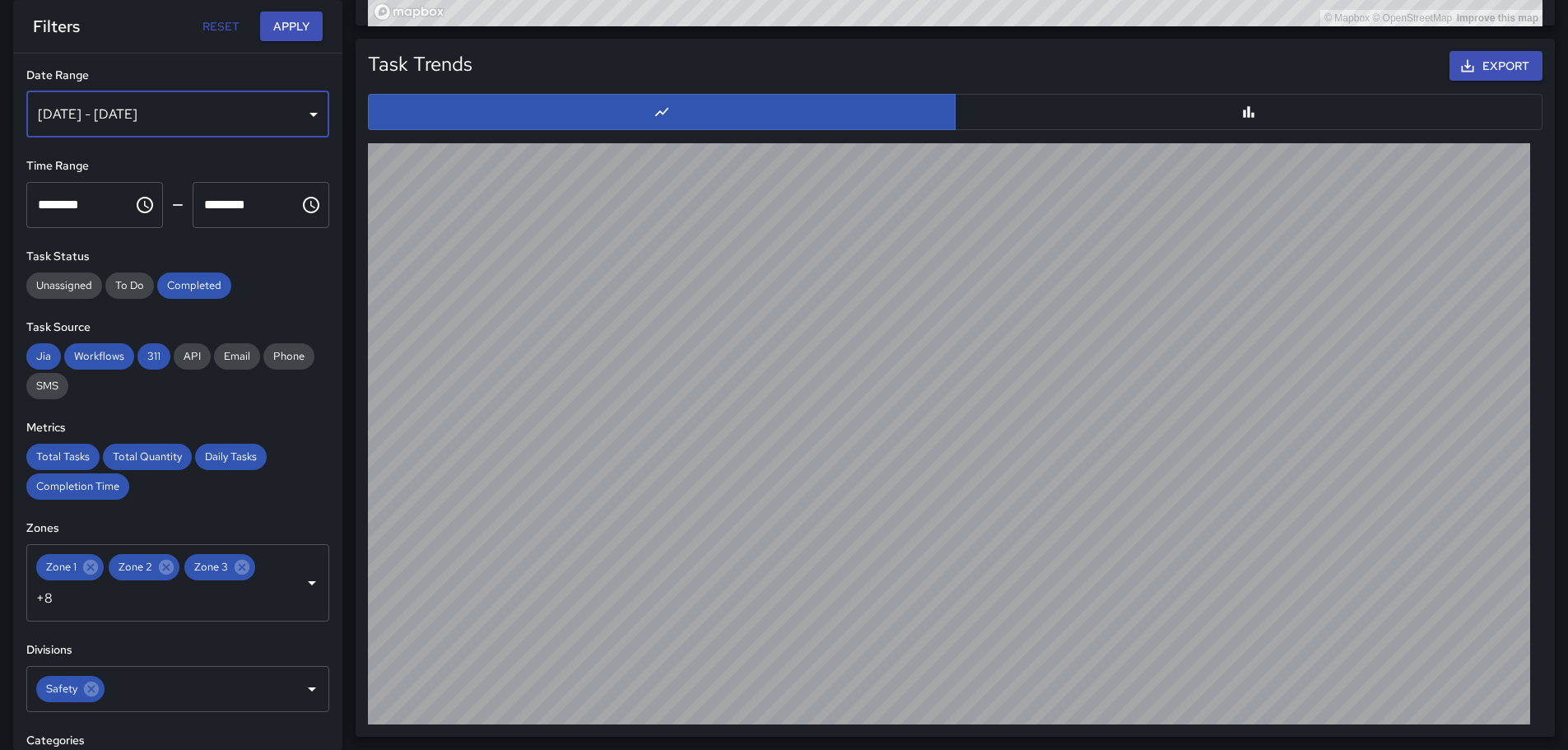
click at [299, 114] on div "[DATE] - [DATE]" at bounding box center [177, 115] width 302 height 46
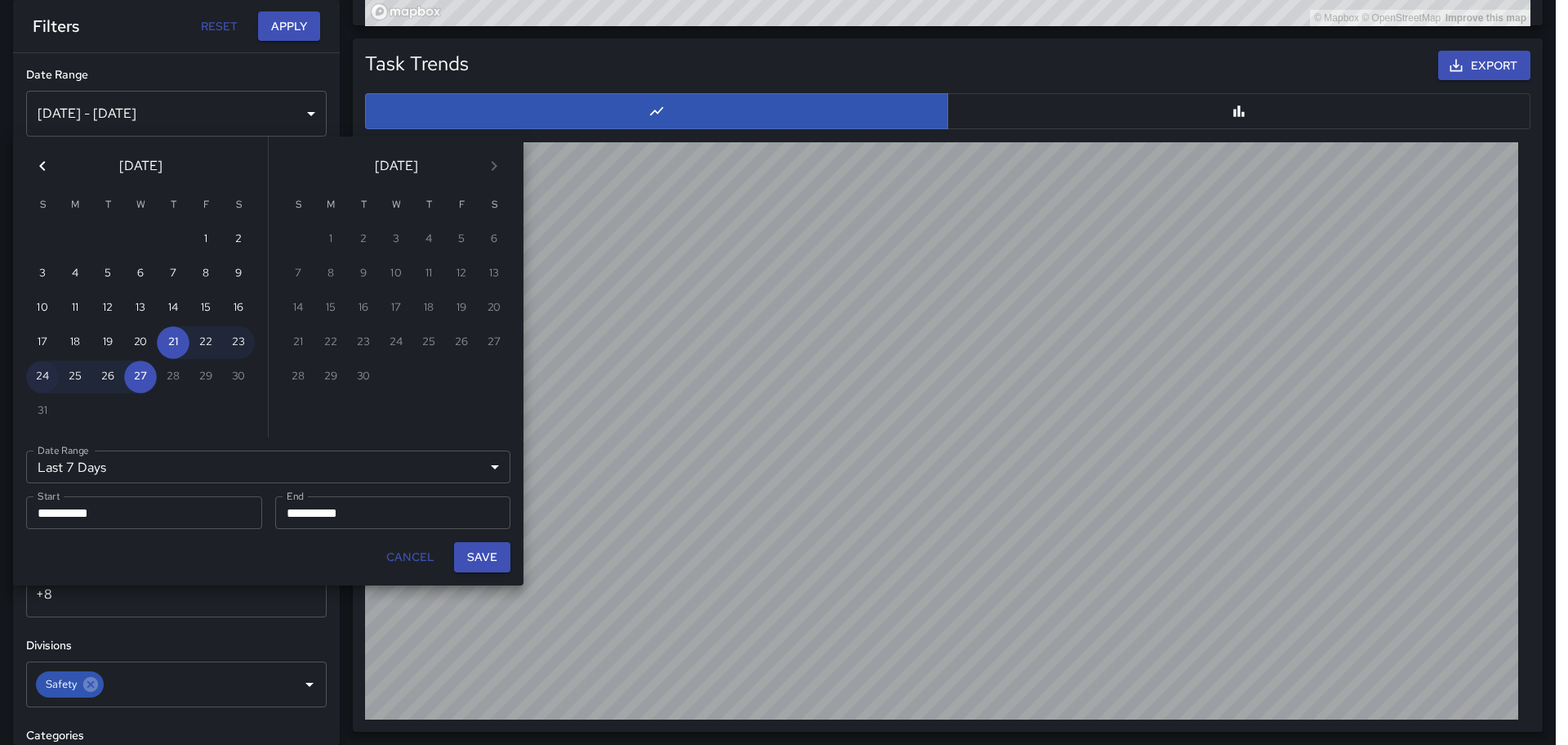
click at [40, 372] on button "24" at bounding box center [42, 377] width 33 height 33
type input "******"
click at [241, 373] on div "30" at bounding box center [239, 377] width 33 height 33
click at [140, 371] on button "27" at bounding box center [140, 377] width 33 height 33
click at [243, 372] on div "30" at bounding box center [239, 377] width 33 height 33
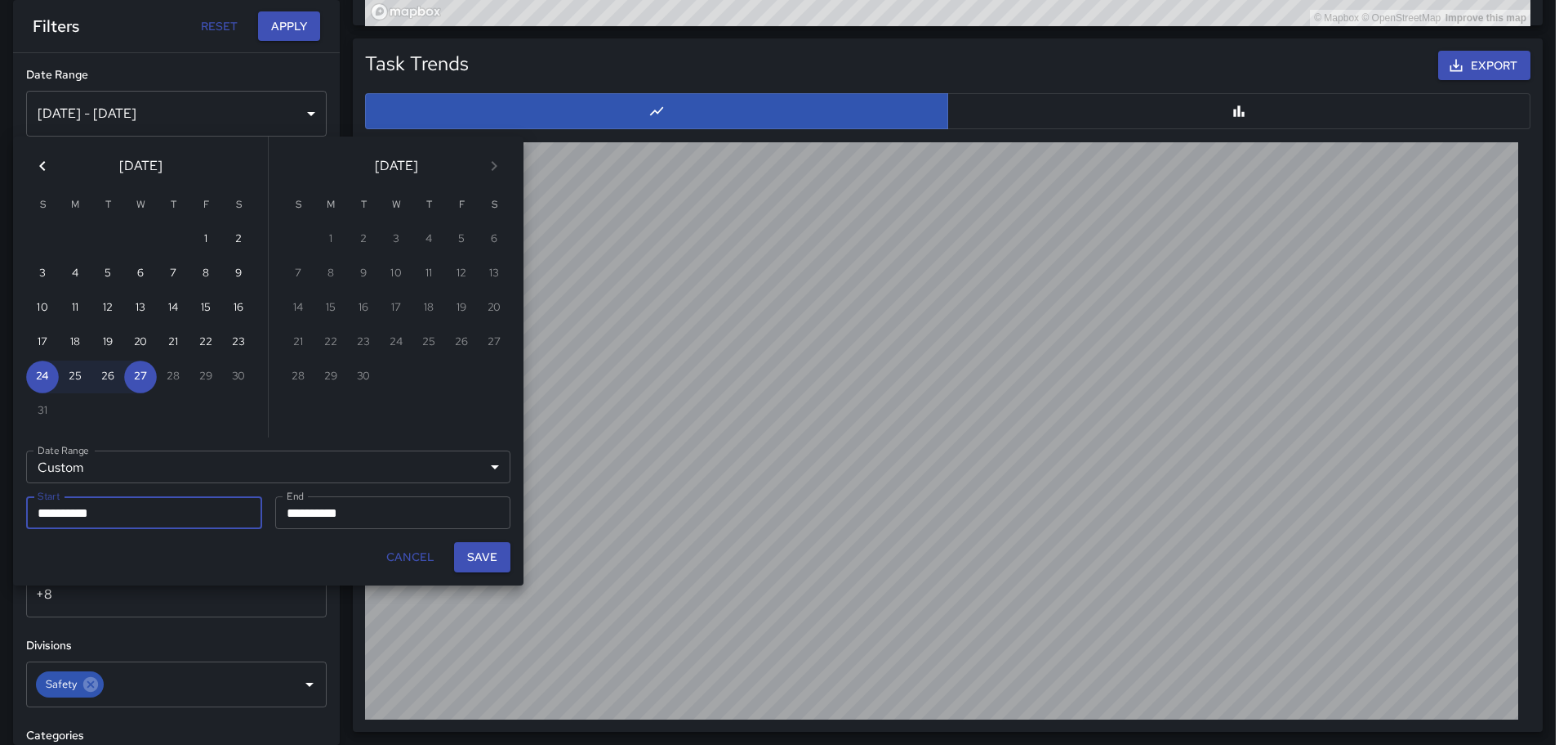
click at [237, 372] on div "30" at bounding box center [239, 377] width 33 height 33
click at [144, 377] on button "27" at bounding box center [140, 377] width 33 height 33
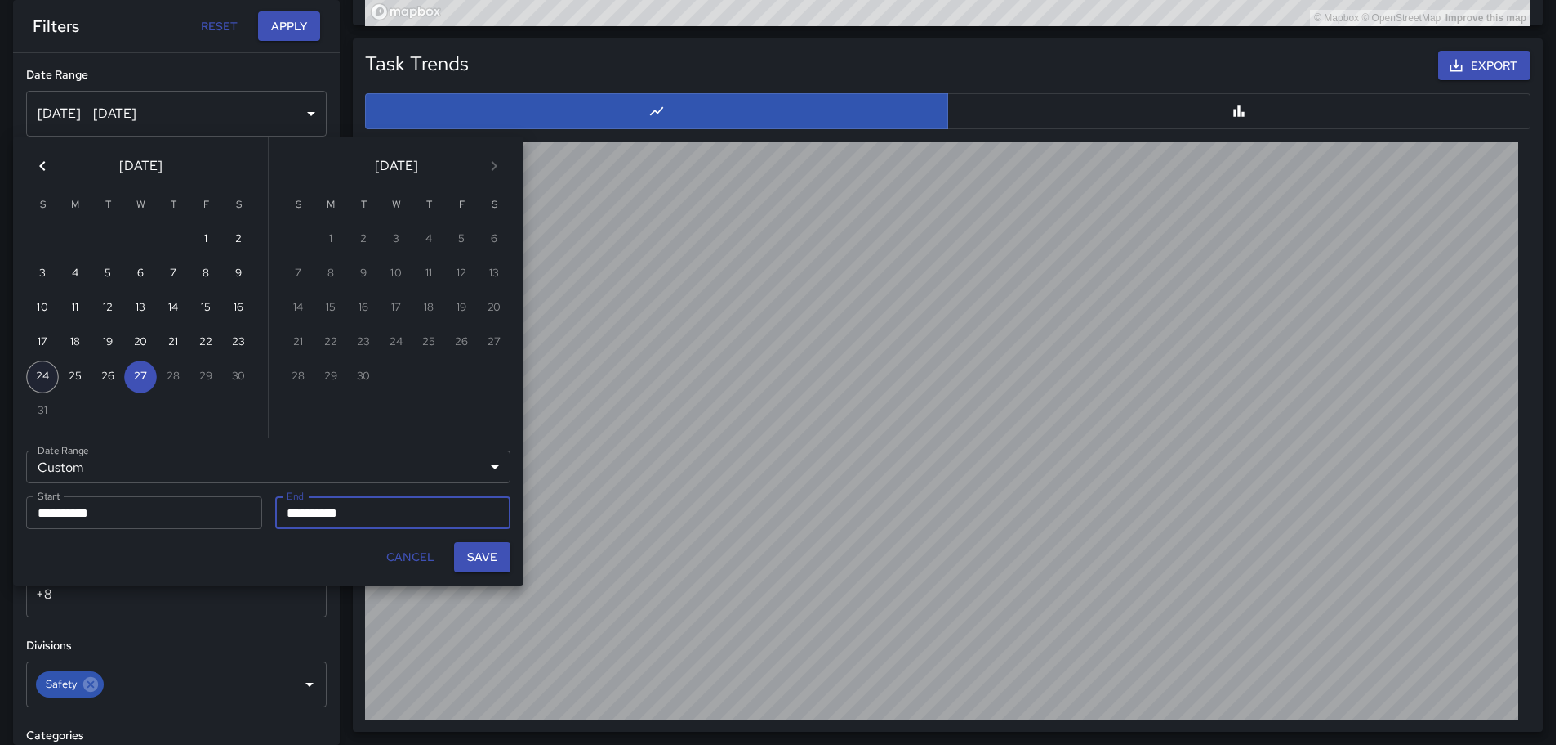
click at [40, 367] on button "24" at bounding box center [42, 377] width 33 height 33
type input "**********"
click at [150, 380] on button "27" at bounding box center [140, 377] width 33 height 33
click at [39, 380] on button "24" at bounding box center [42, 377] width 33 height 33
type input "**********"
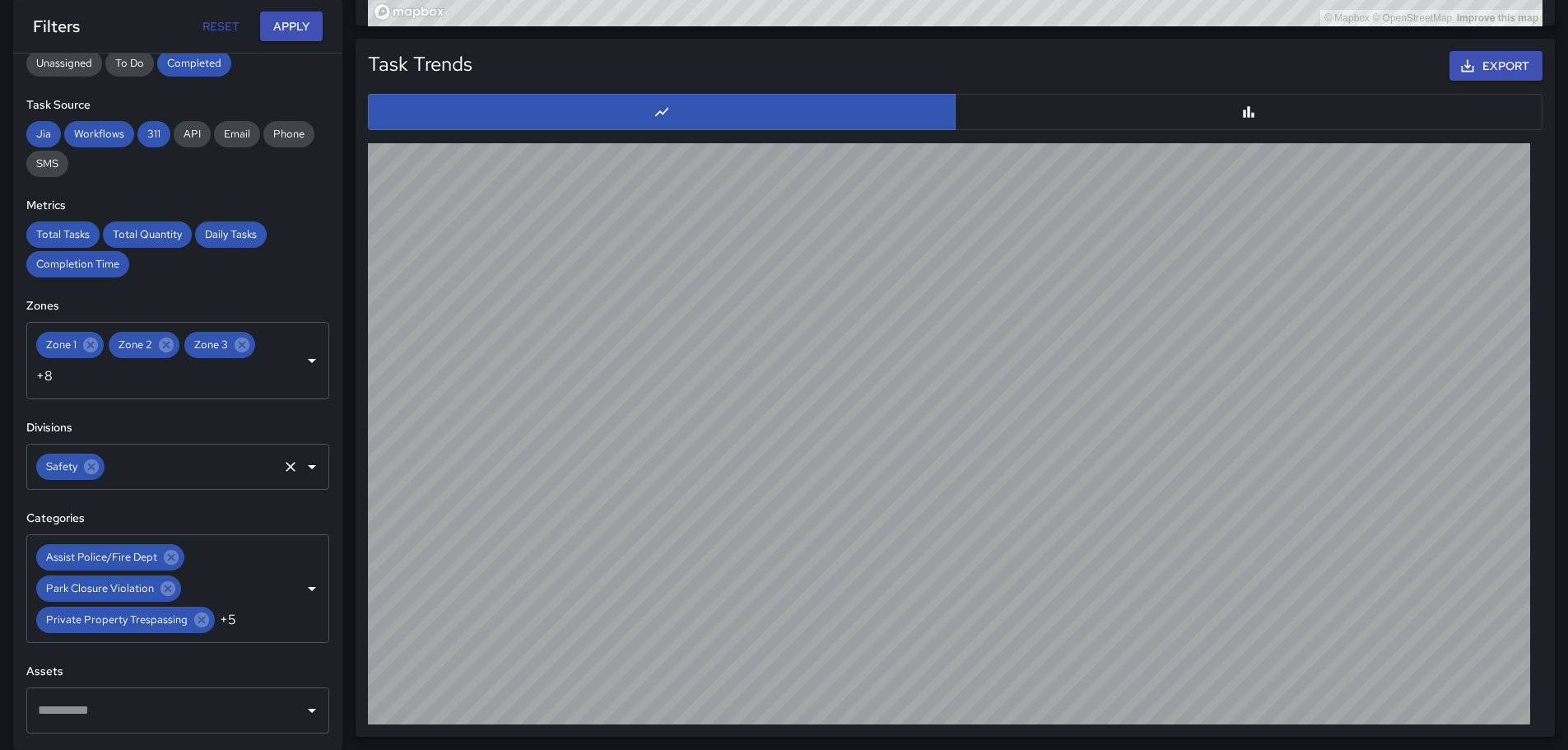
scroll to position [247, 0]
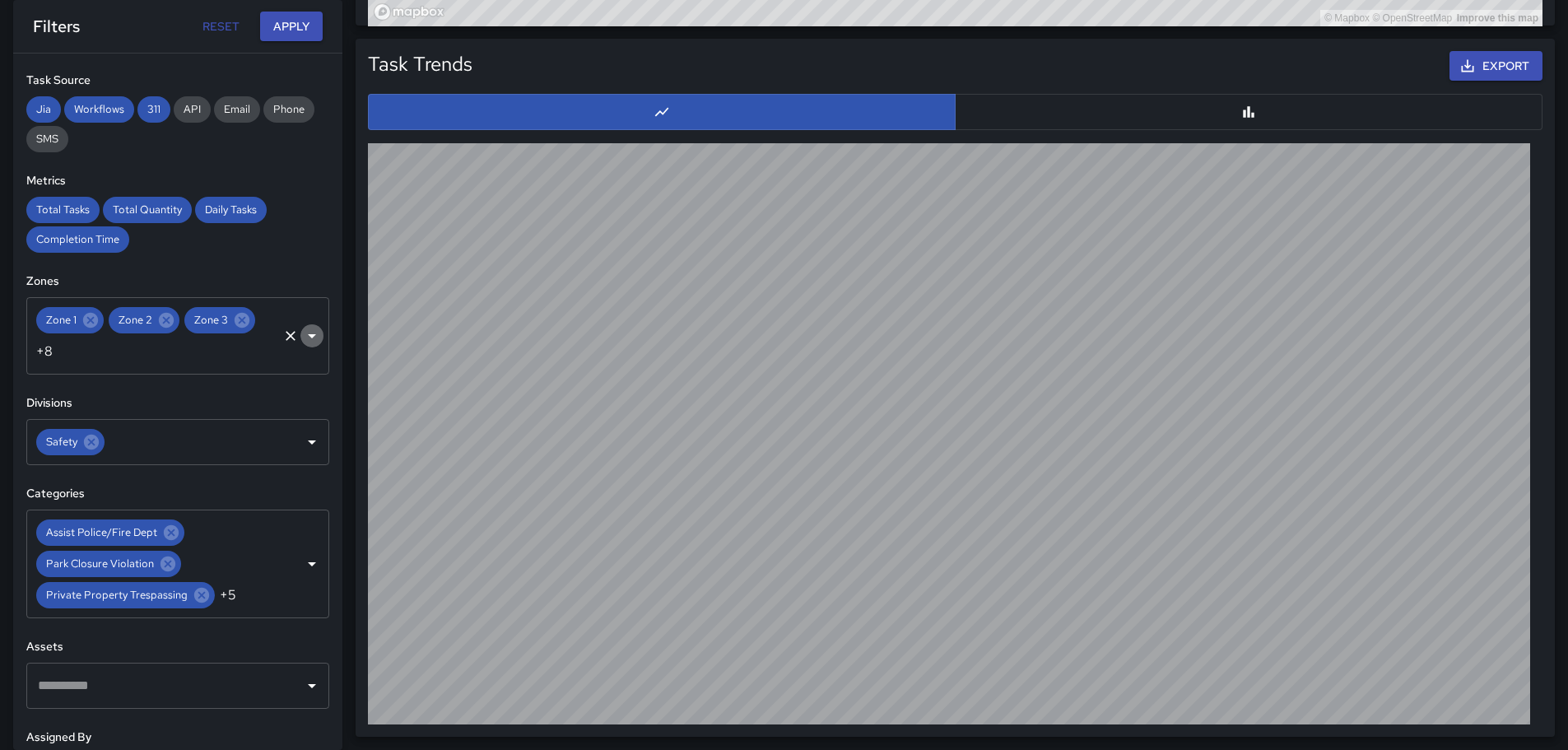
click at [308, 336] on icon "Open" at bounding box center [312, 336] width 8 height 4
click at [272, 251] on div "Total Tasks Total Quantity Daily Tasks Completion Time" at bounding box center [177, 225] width 302 height 56
click at [302, 437] on icon "Open" at bounding box center [312, 441] width 19 height 19
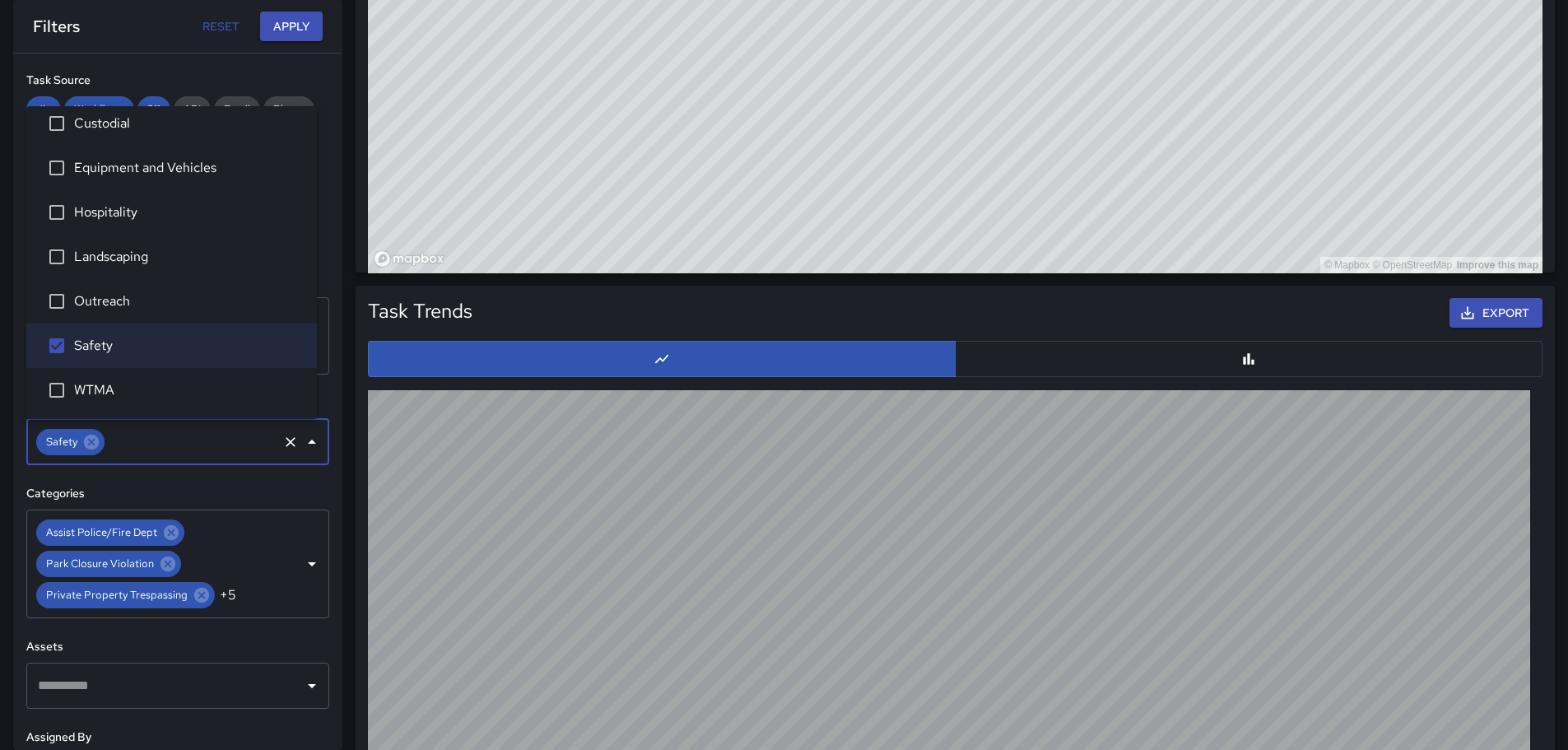
scroll to position [4, 0]
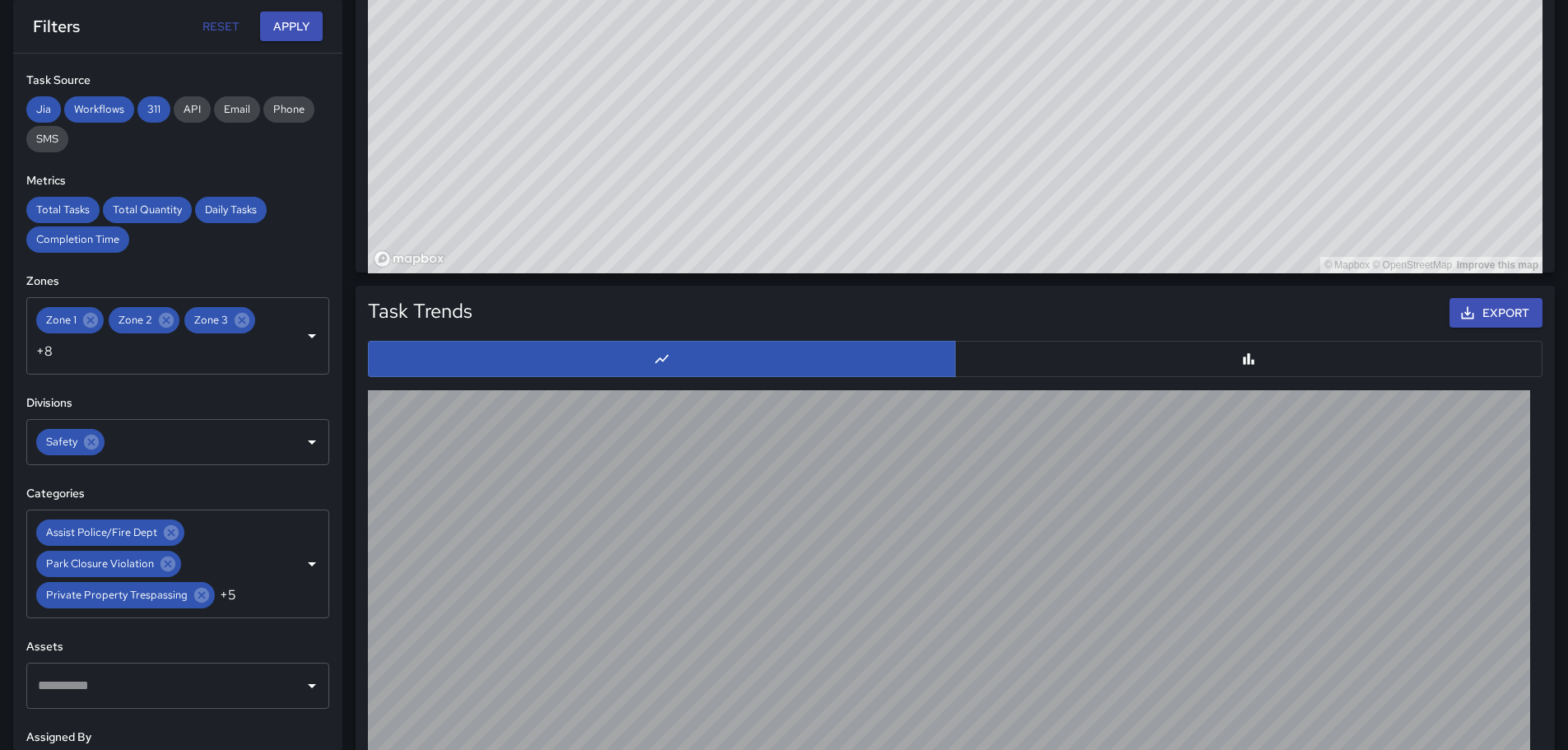
click at [250, 491] on h6 "Categories" at bounding box center [177, 494] width 302 height 18
click at [308, 566] on icon "Open" at bounding box center [312, 564] width 8 height 4
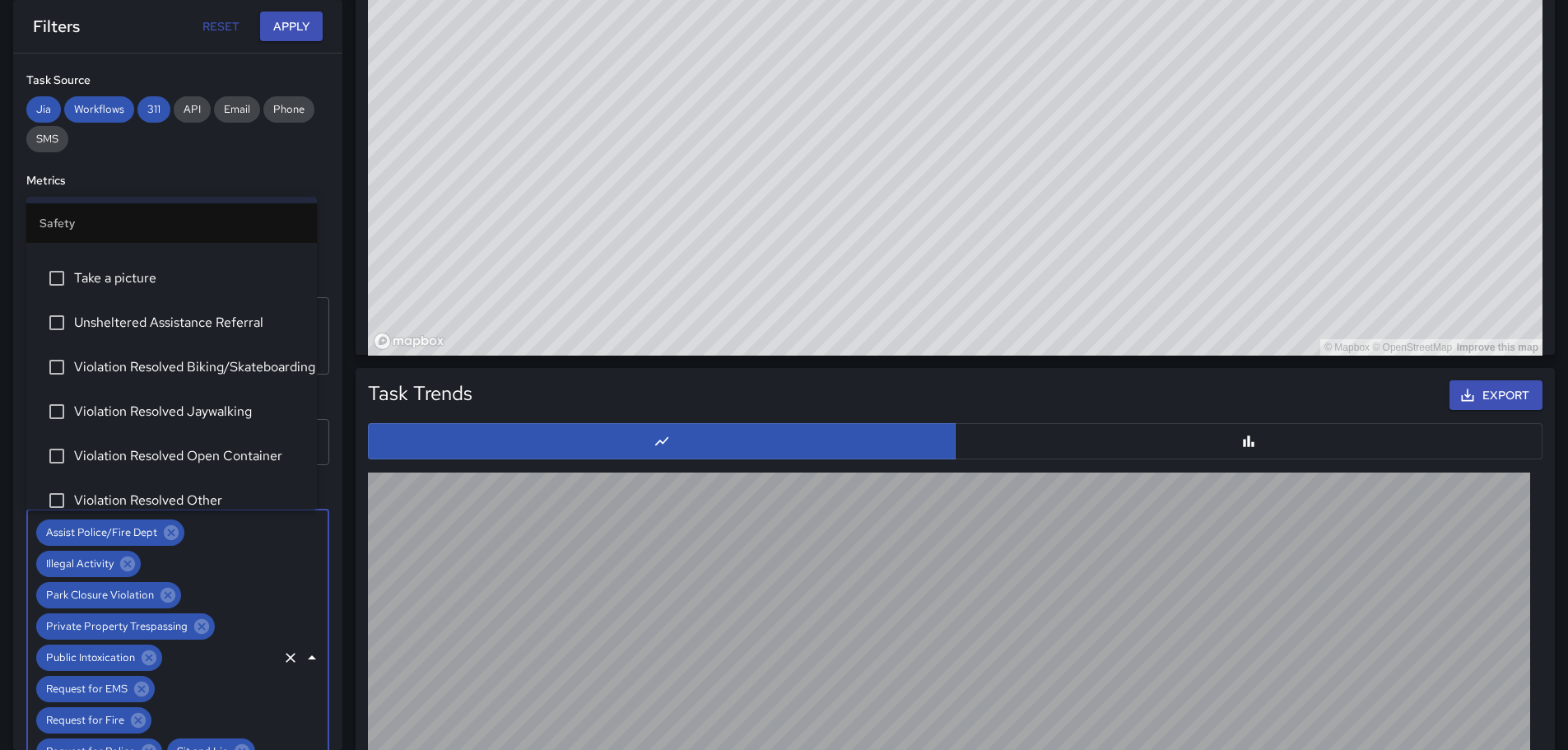
scroll to position [984, 0]
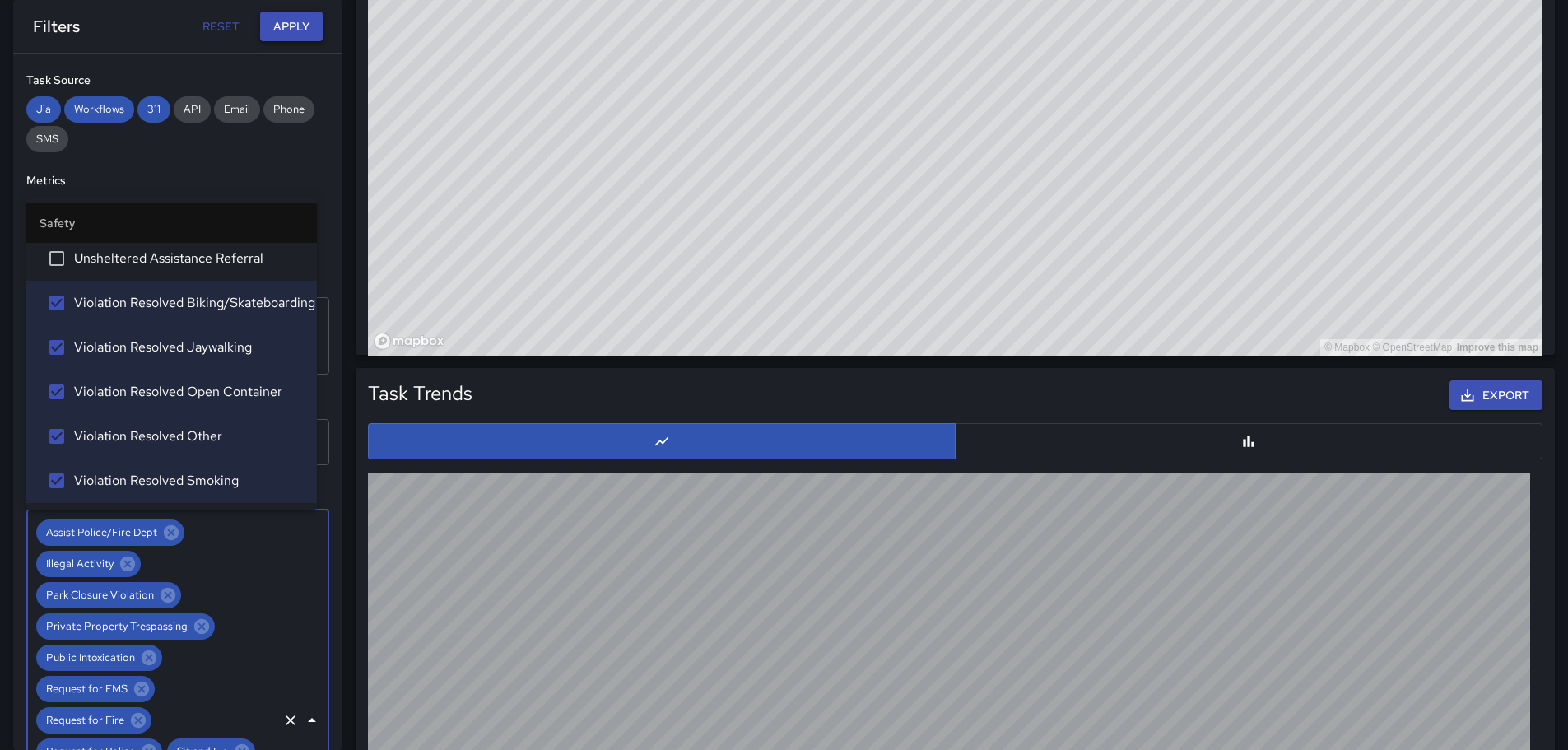
click at [308, 18] on button "Apply" at bounding box center [291, 26] width 63 height 31
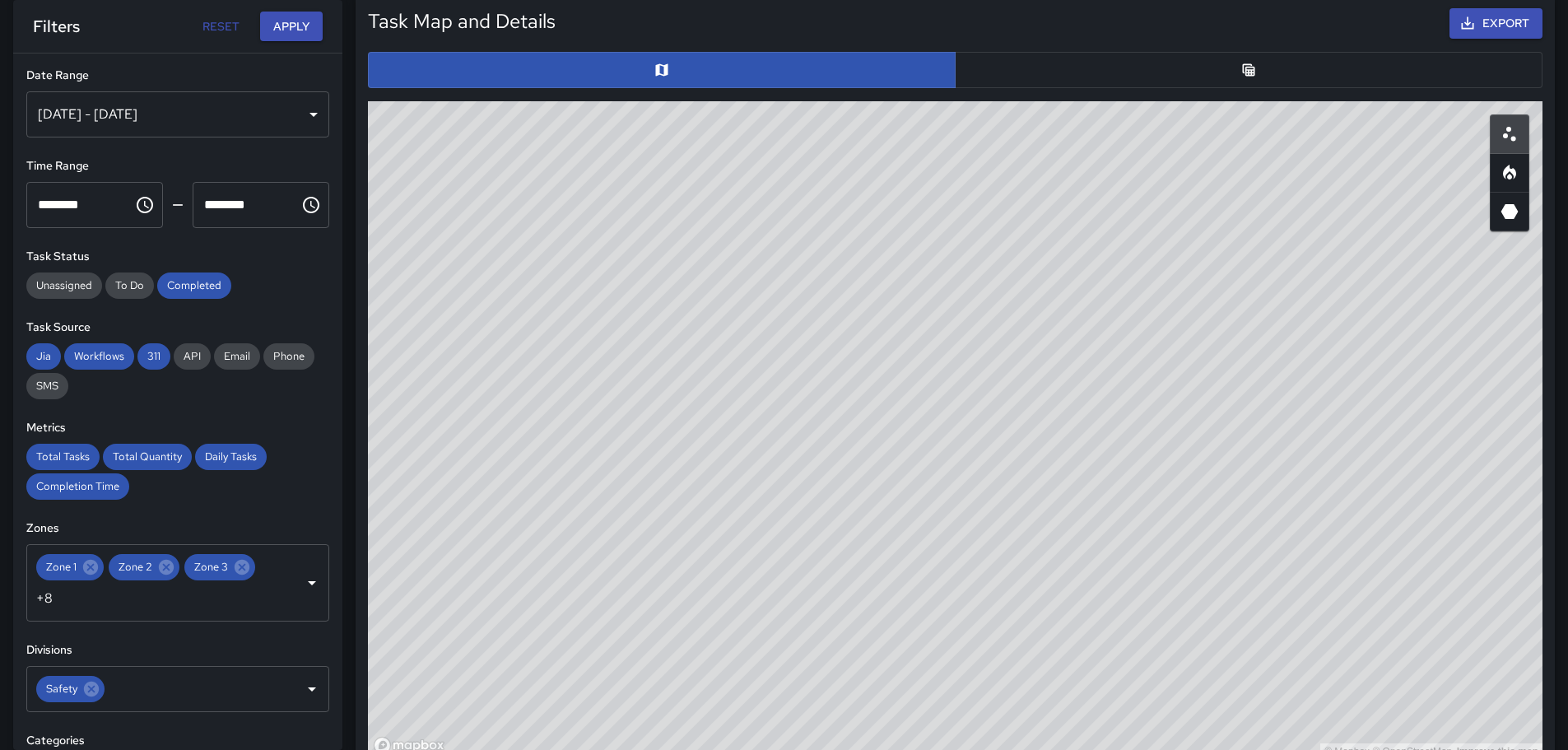
scroll to position [787, 0]
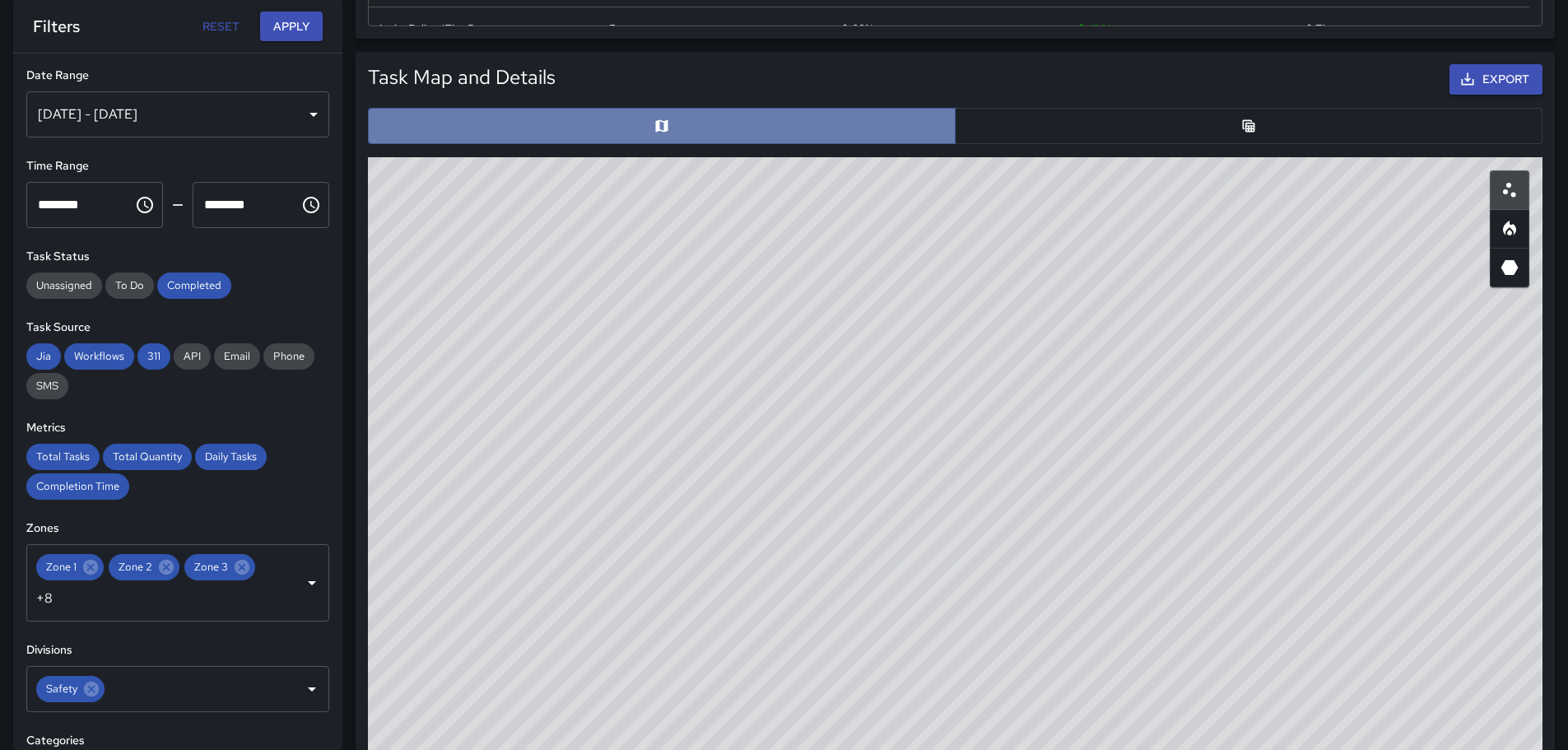
click at [642, 124] on button "button" at bounding box center [661, 126] width 587 height 36
click at [713, 130] on button "button" at bounding box center [661, 126] width 587 height 36
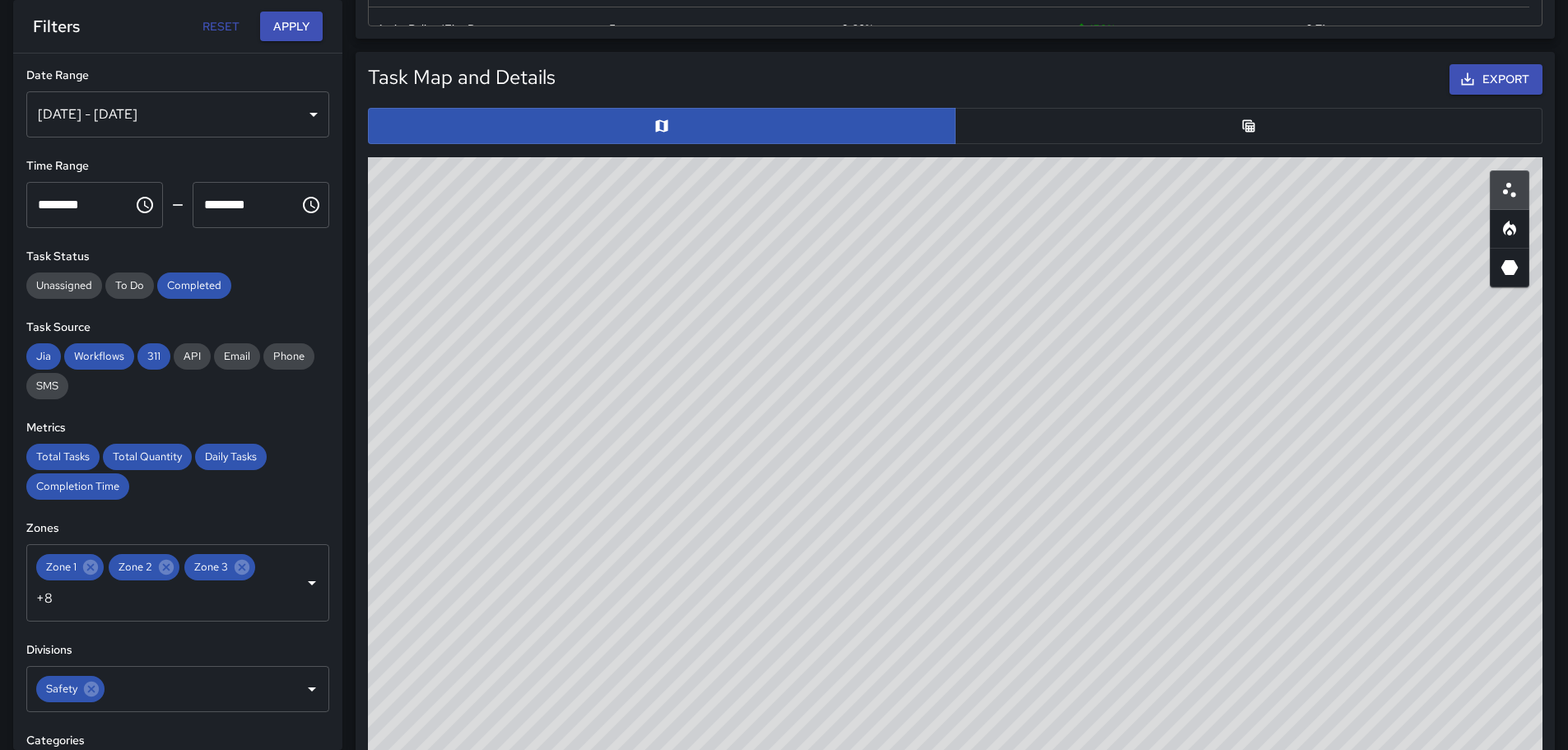
drag, startPoint x: 1012, startPoint y: 394, endPoint x: 640, endPoint y: 251, distance: 398.5
click at [640, 251] on div "© Mapbox © OpenStreetMap Improve this map" at bounding box center [956, 486] width 1175 height 658
drag, startPoint x: 989, startPoint y: 458, endPoint x: 798, endPoint y: 329, distance: 230.5
click at [798, 327] on div "© Mapbox © OpenStreetMap Improve this map" at bounding box center [956, 486] width 1175 height 658
drag, startPoint x: 631, startPoint y: 642, endPoint x: 945, endPoint y: 265, distance: 490.6
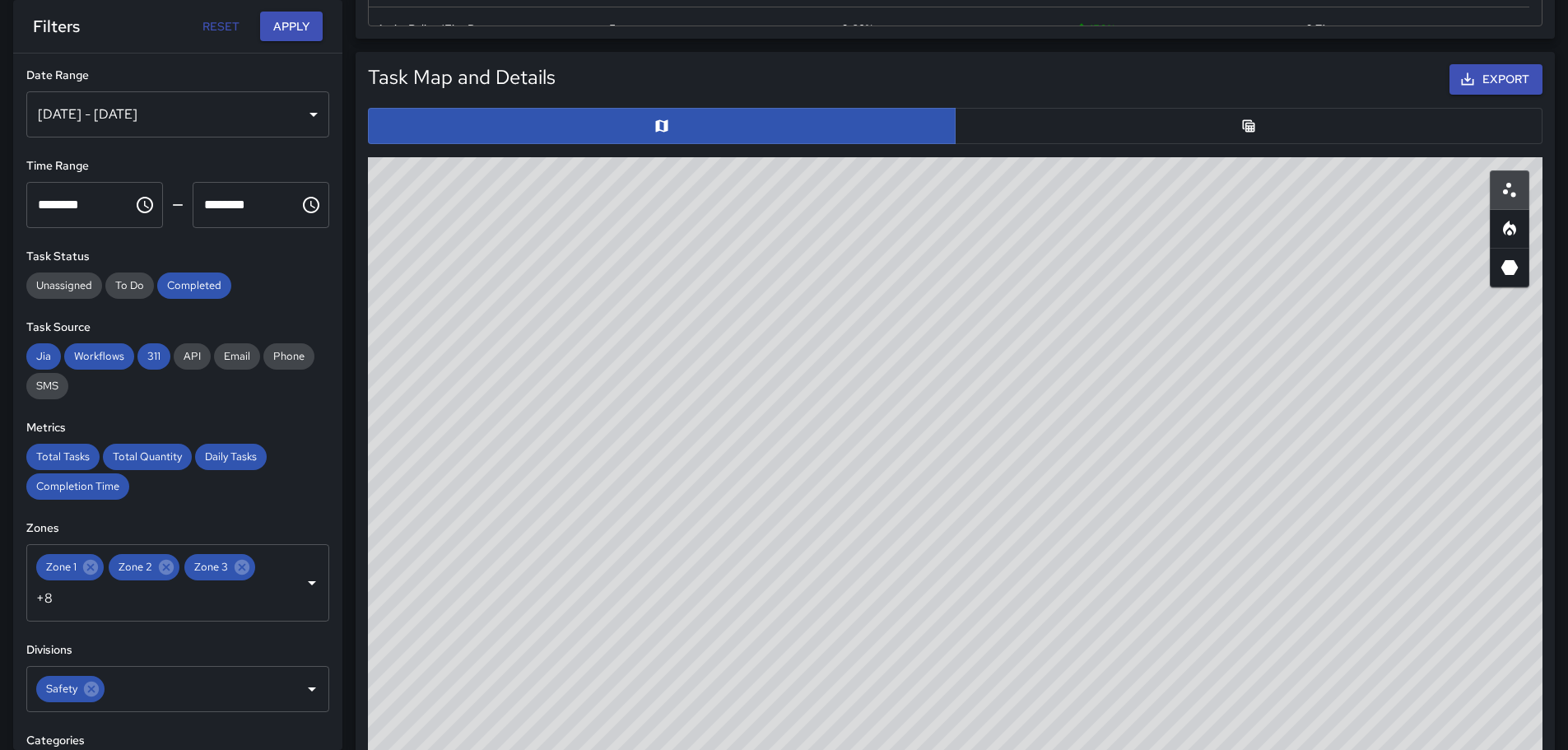
click at [945, 265] on div "© Mapbox © OpenStreetMap Improve this map" at bounding box center [956, 486] width 1175 height 658
drag, startPoint x: 1117, startPoint y: 499, endPoint x: 1093, endPoint y: 451, distance: 53.7
click at [1099, 451] on div "© Mapbox © OpenStreetMap Improve this map" at bounding box center [956, 486] width 1175 height 658
drag, startPoint x: 985, startPoint y: 381, endPoint x: 930, endPoint y: 520, distance: 149.5
click at [917, 541] on div "© Mapbox © OpenStreetMap Improve this map" at bounding box center [956, 486] width 1175 height 658
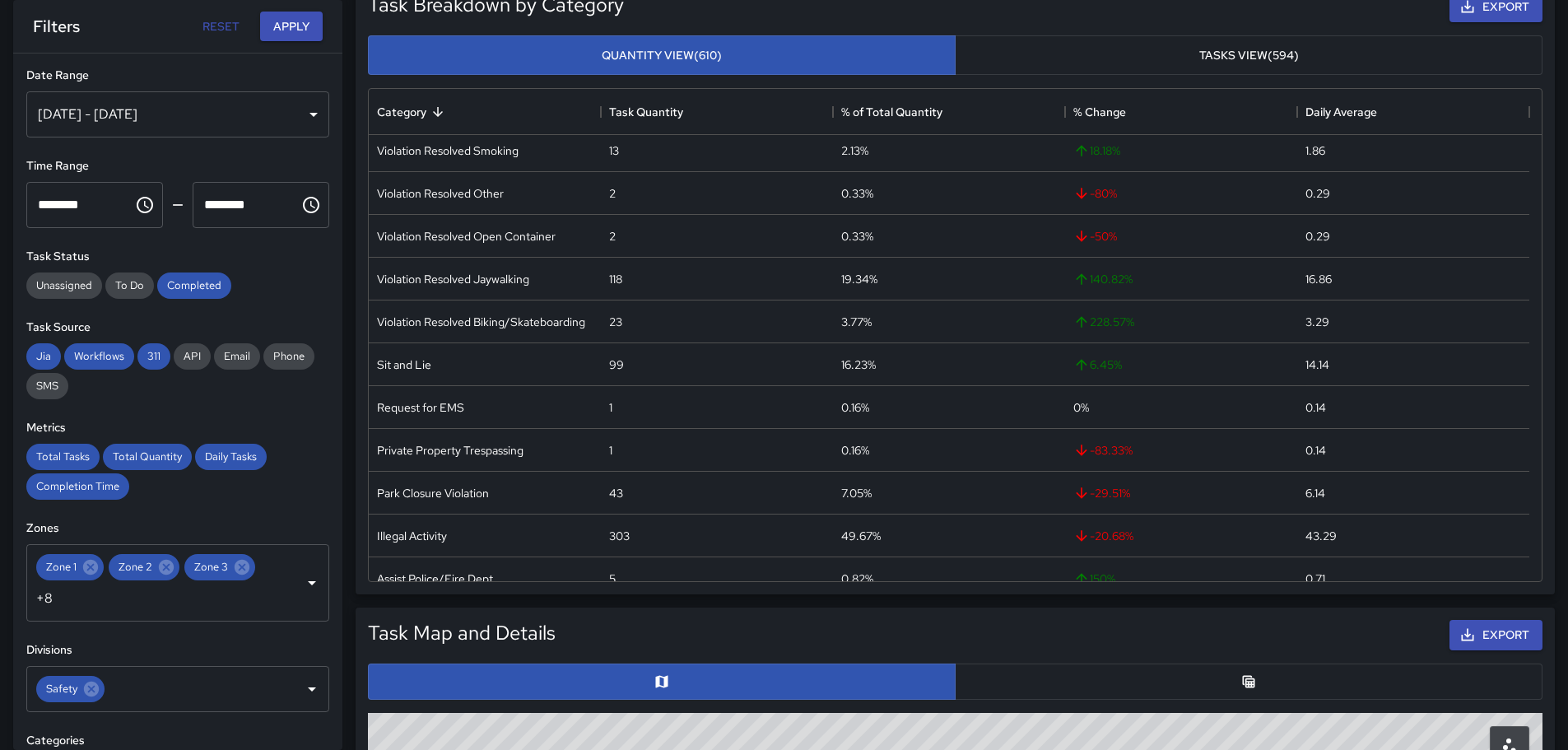
scroll to position [0, 0]
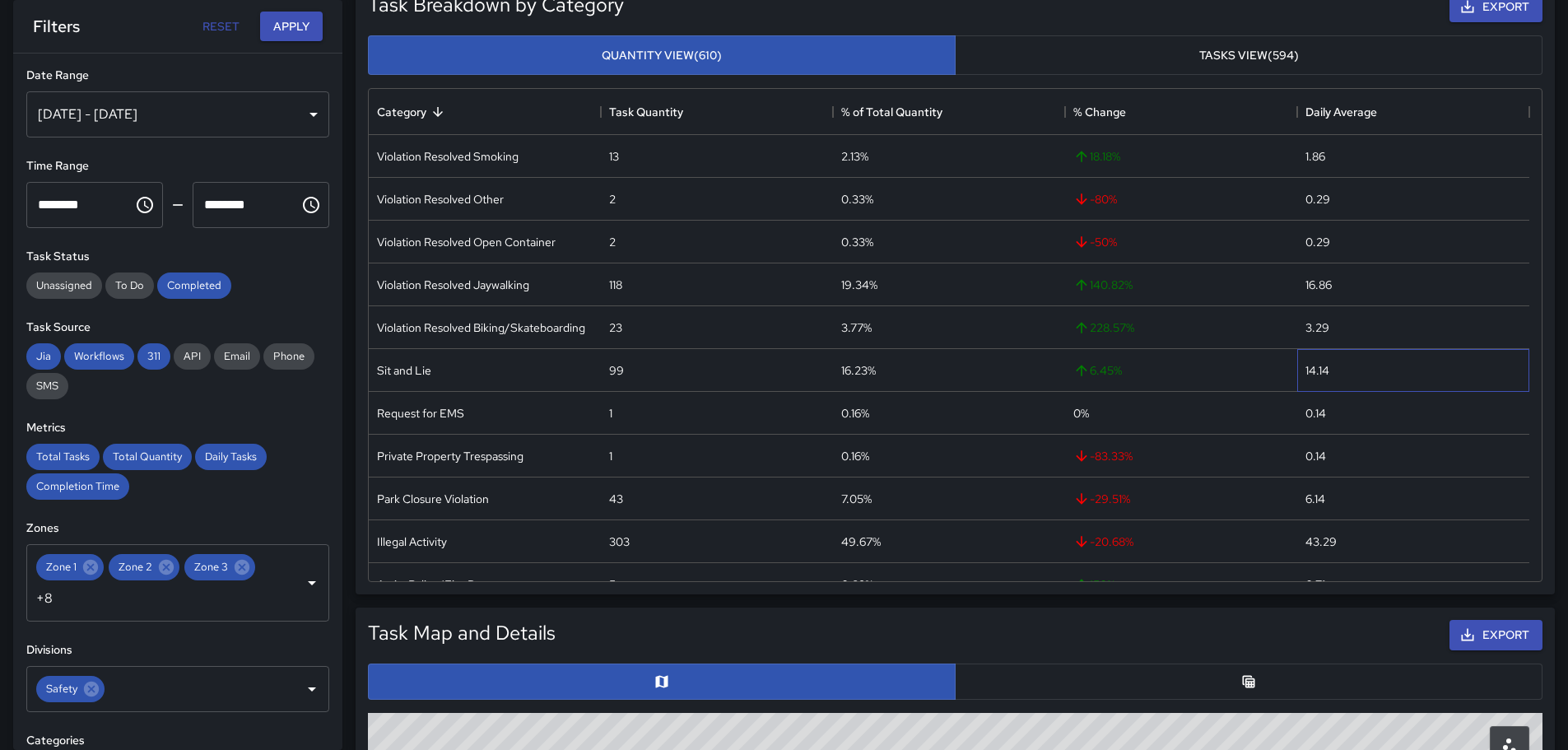
click at [1399, 367] on div "14.14" at bounding box center [1413, 370] width 232 height 43
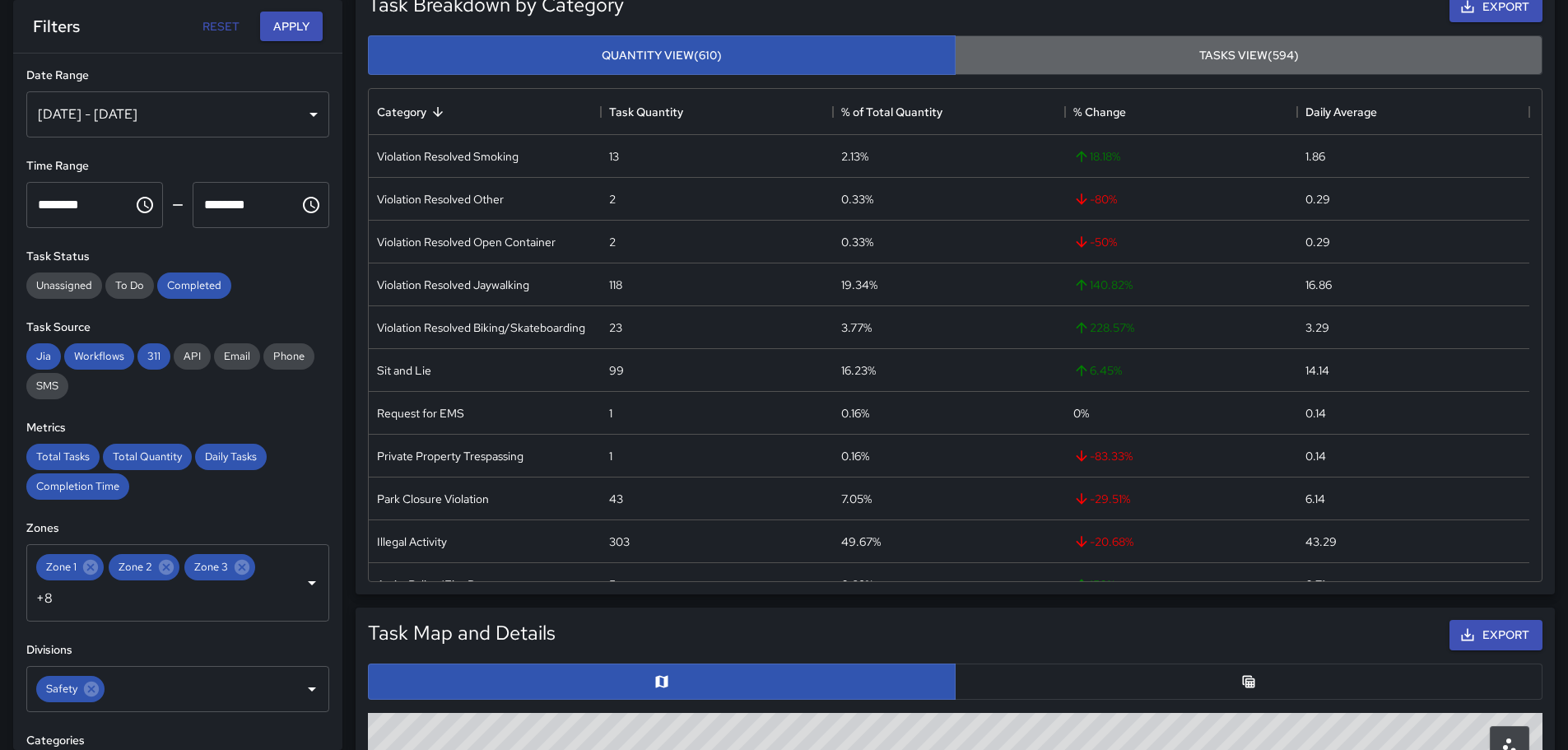
click at [1220, 54] on button "Tasks View (594)" at bounding box center [1248, 55] width 587 height 41
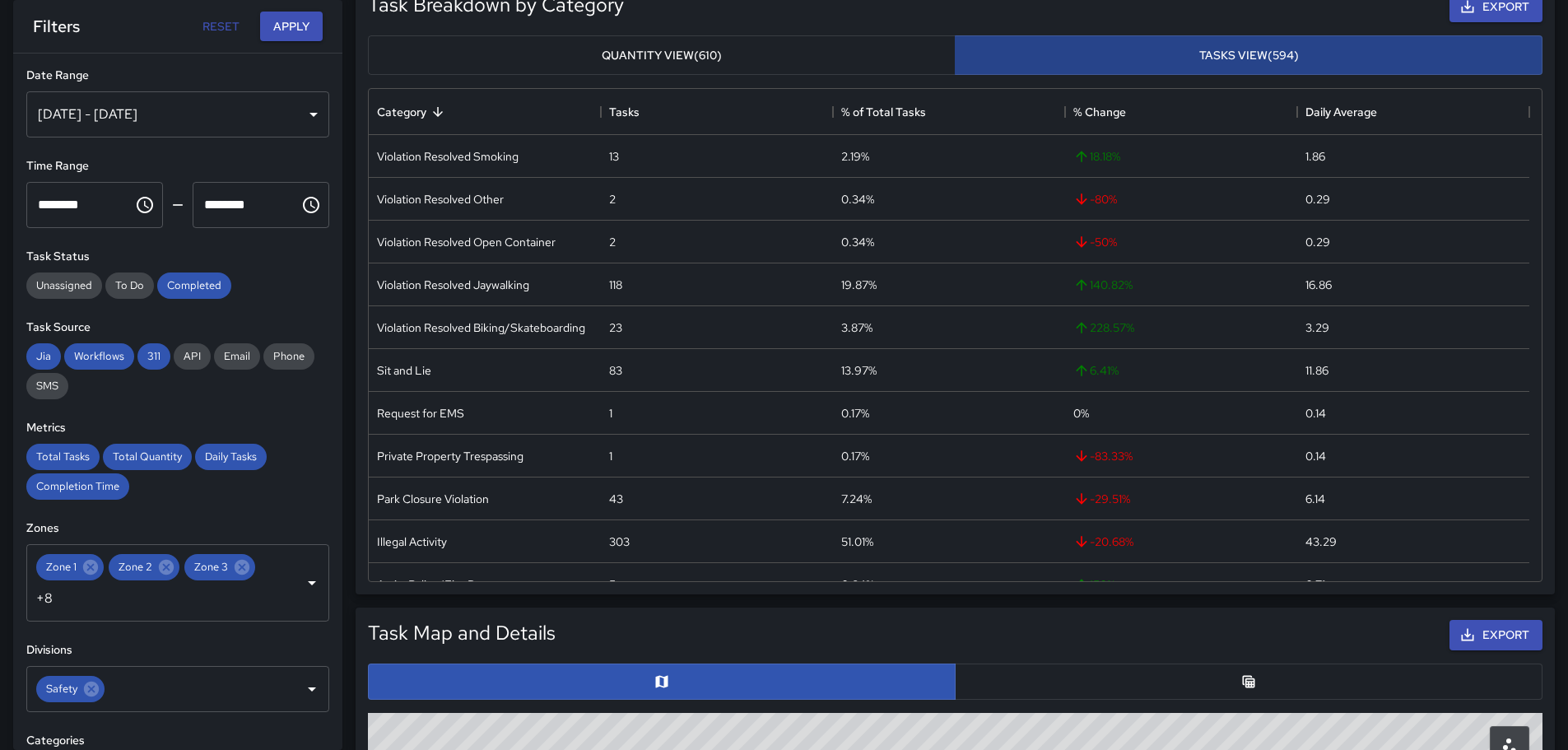
click at [1222, 54] on button "Tasks View (594)" at bounding box center [1248, 55] width 587 height 41
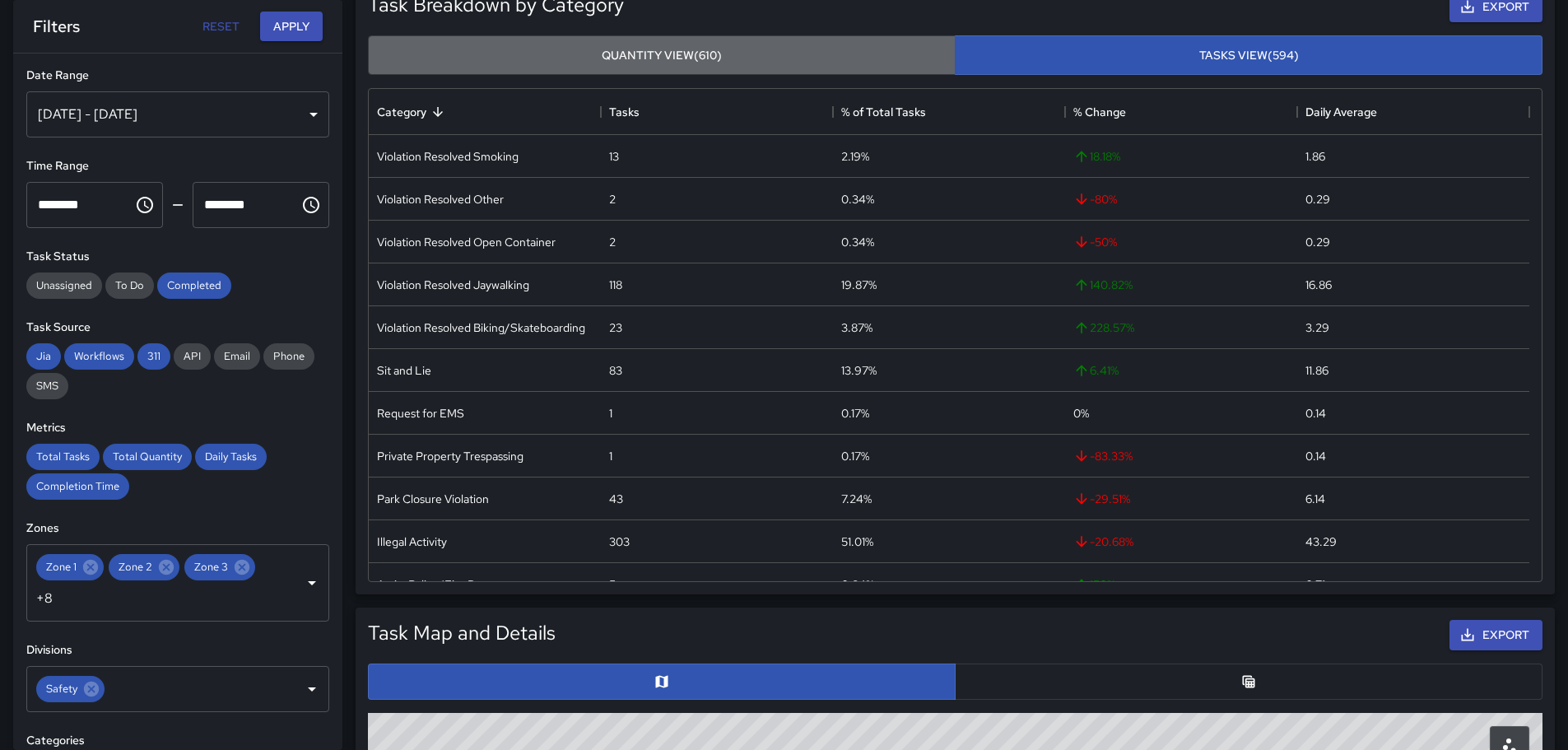
click at [824, 55] on button "Quantity View (610)" at bounding box center [661, 55] width 587 height 41
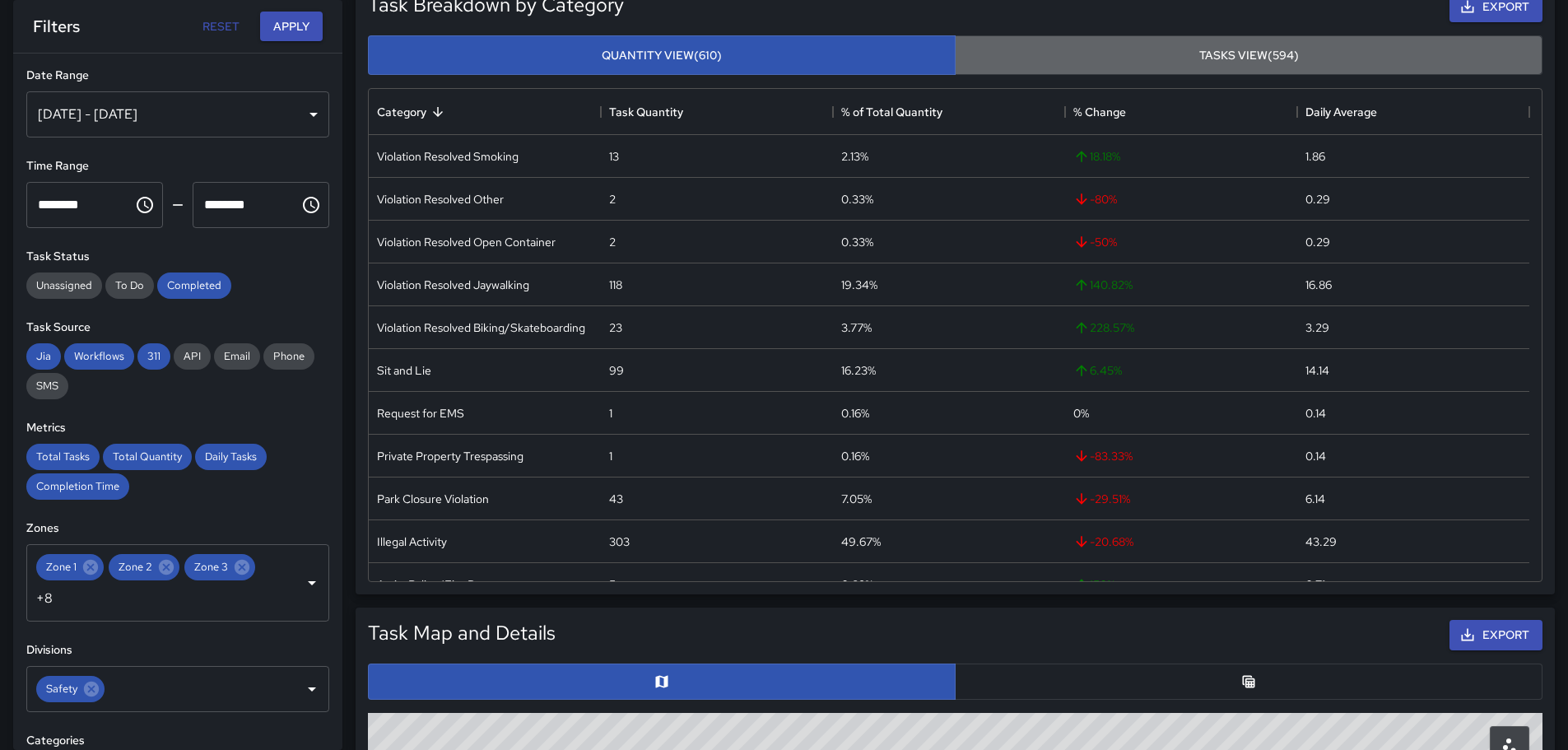
click at [1228, 60] on button "Tasks View (594)" at bounding box center [1248, 55] width 587 height 41
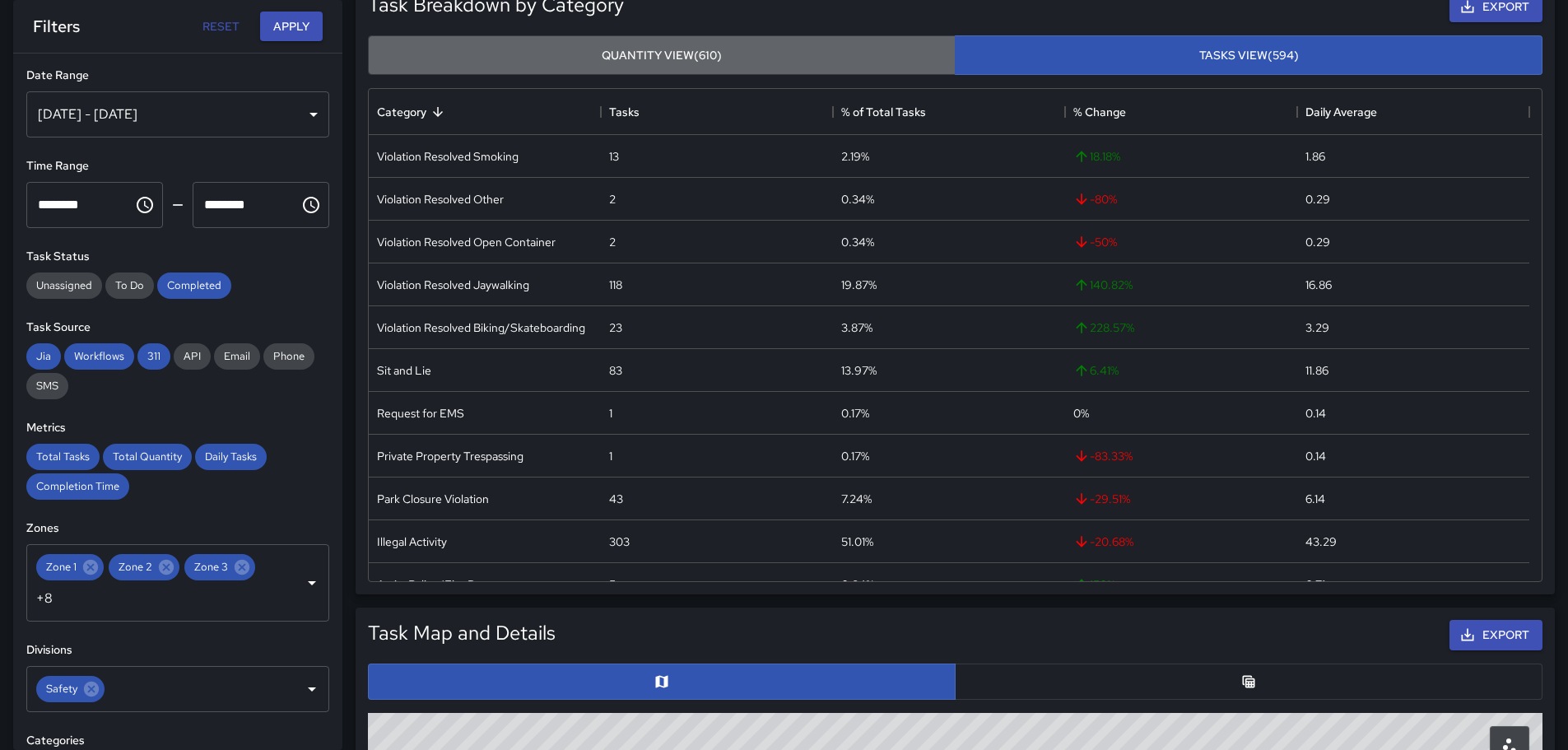
click at [739, 67] on button "Quantity View (610)" at bounding box center [661, 55] width 587 height 41
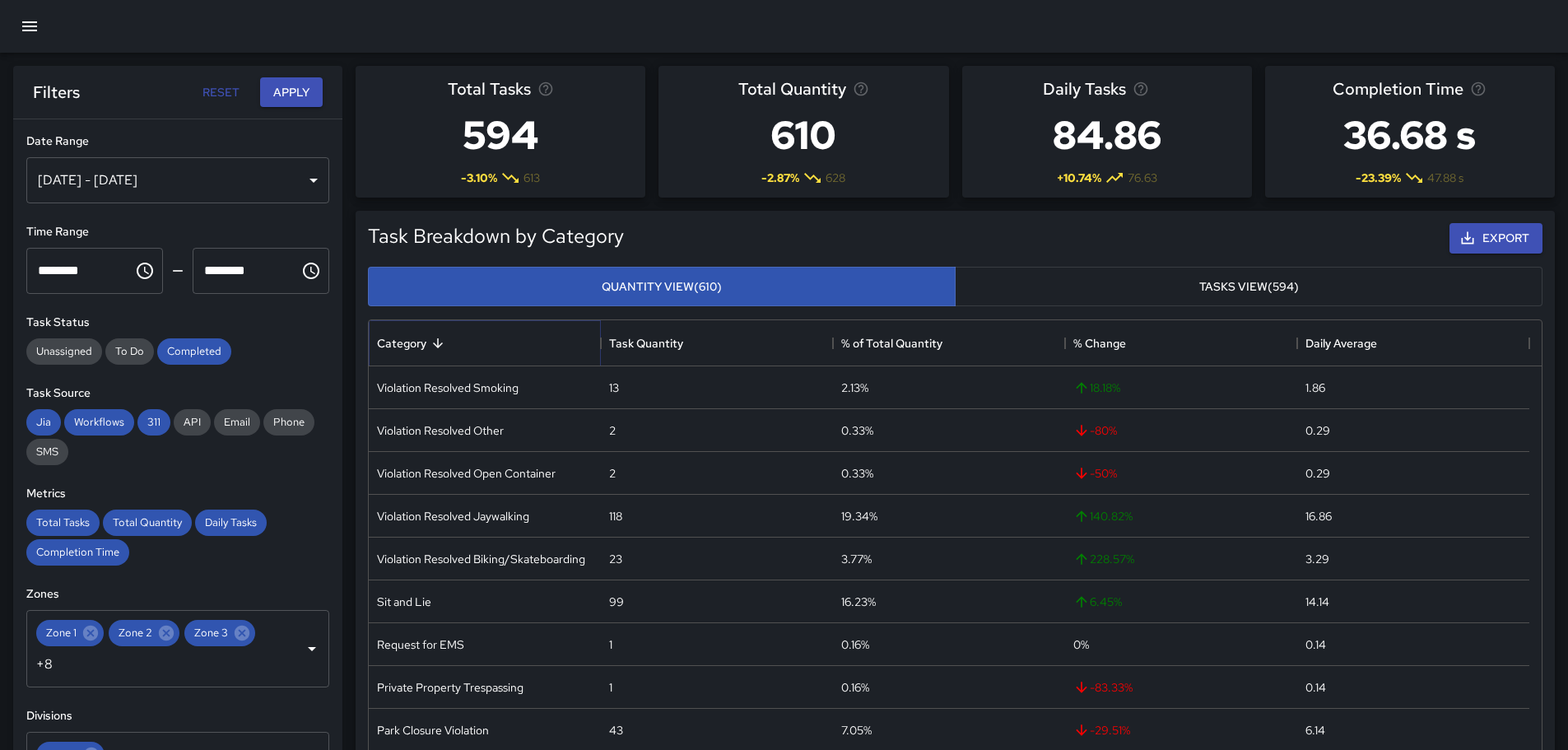
click at [436, 345] on icon "Sort" at bounding box center [438, 343] width 10 height 10
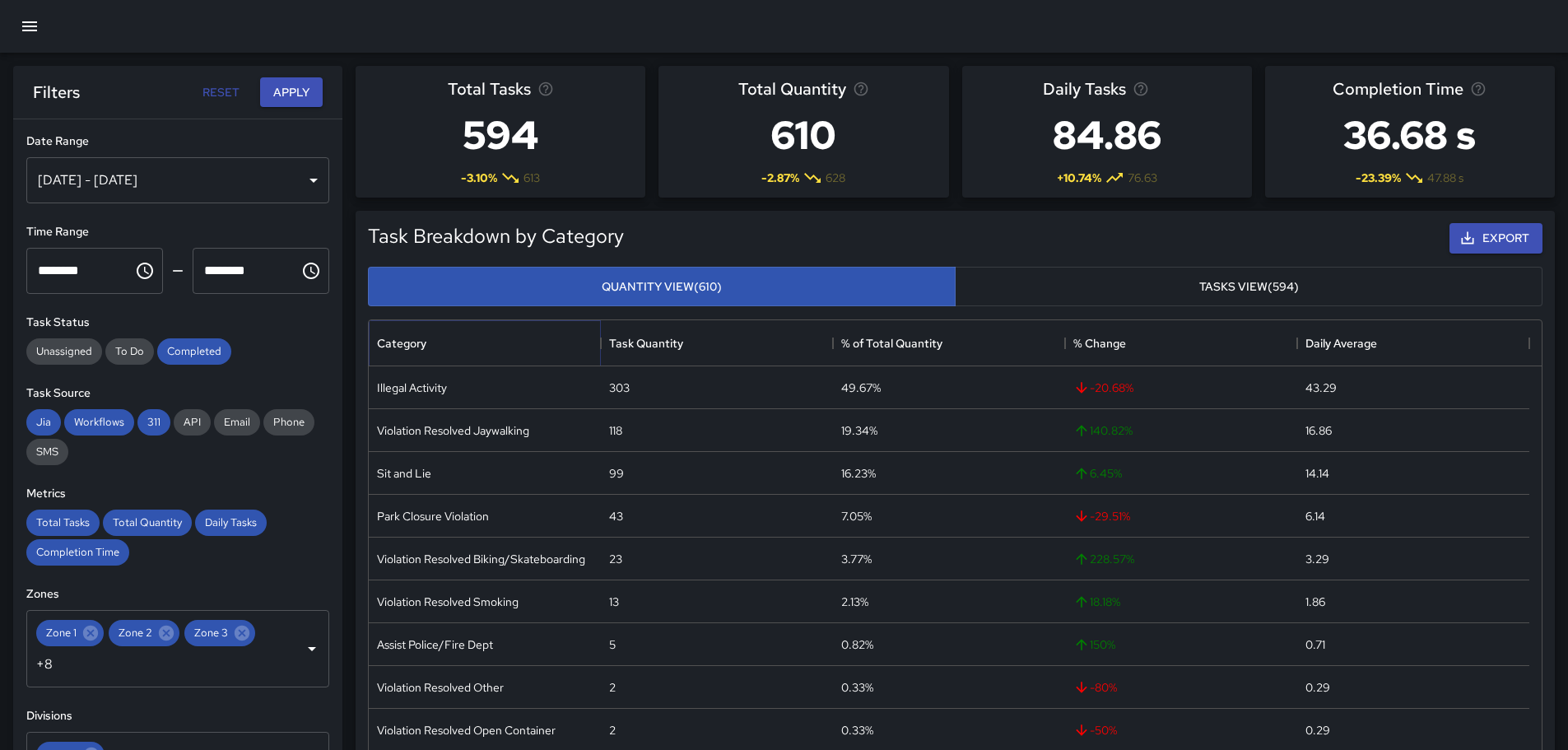
click at [438, 341] on icon "Sort" at bounding box center [438, 343] width 10 height 10
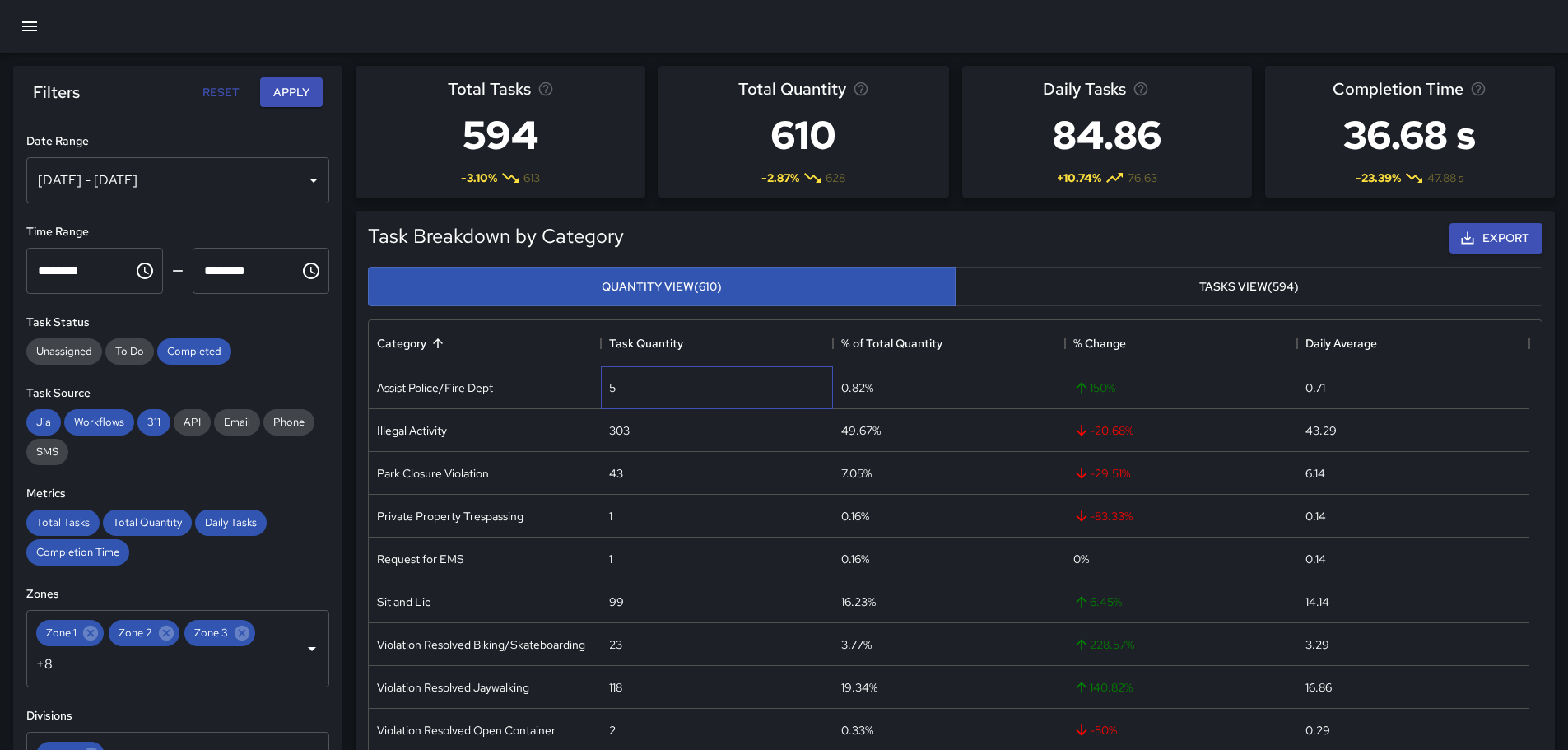
click at [609, 385] on div "5" at bounding box center [717, 387] width 232 height 43
click at [1389, 343] on icon "Sort" at bounding box center [1389, 343] width 10 height 10
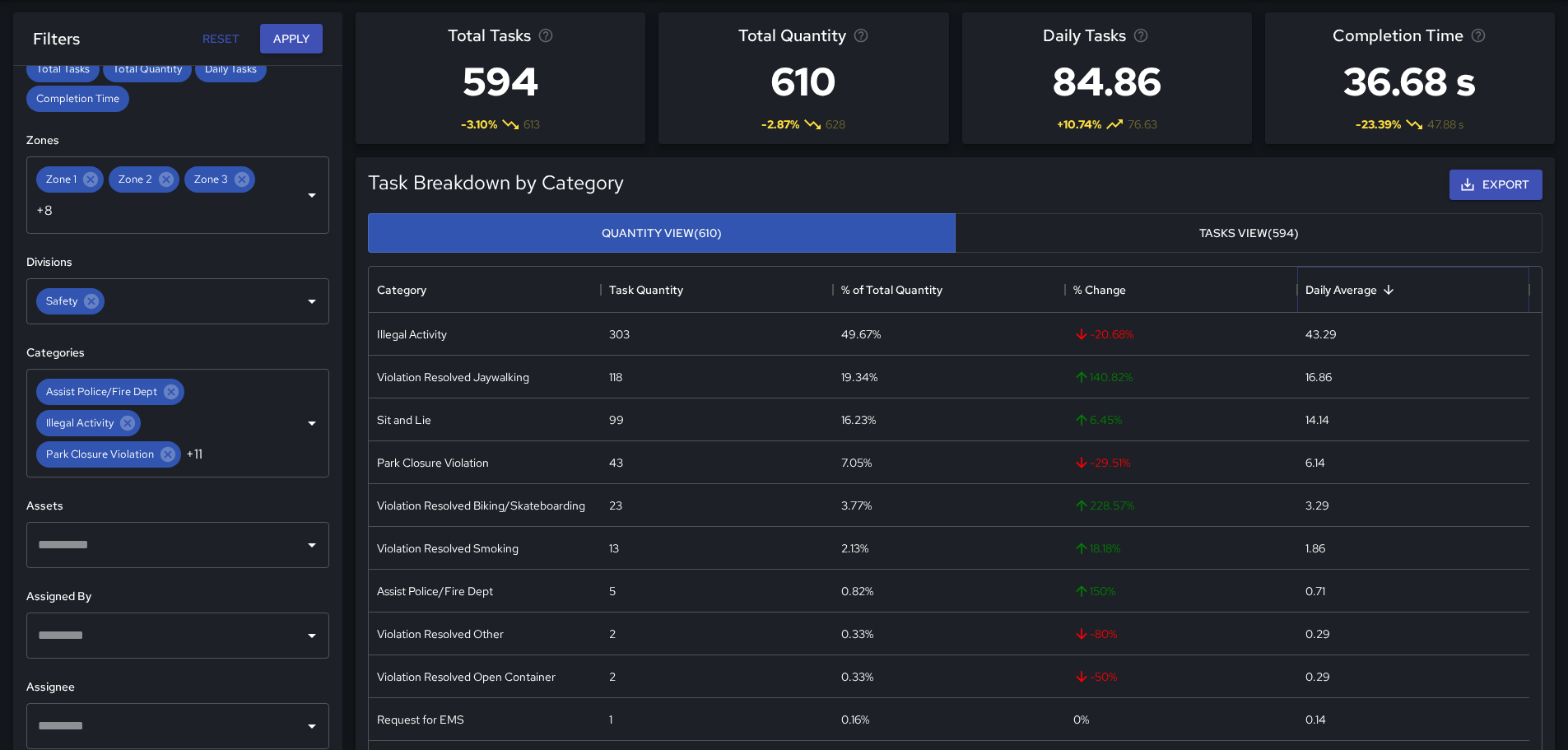
scroll to position [82, 0]
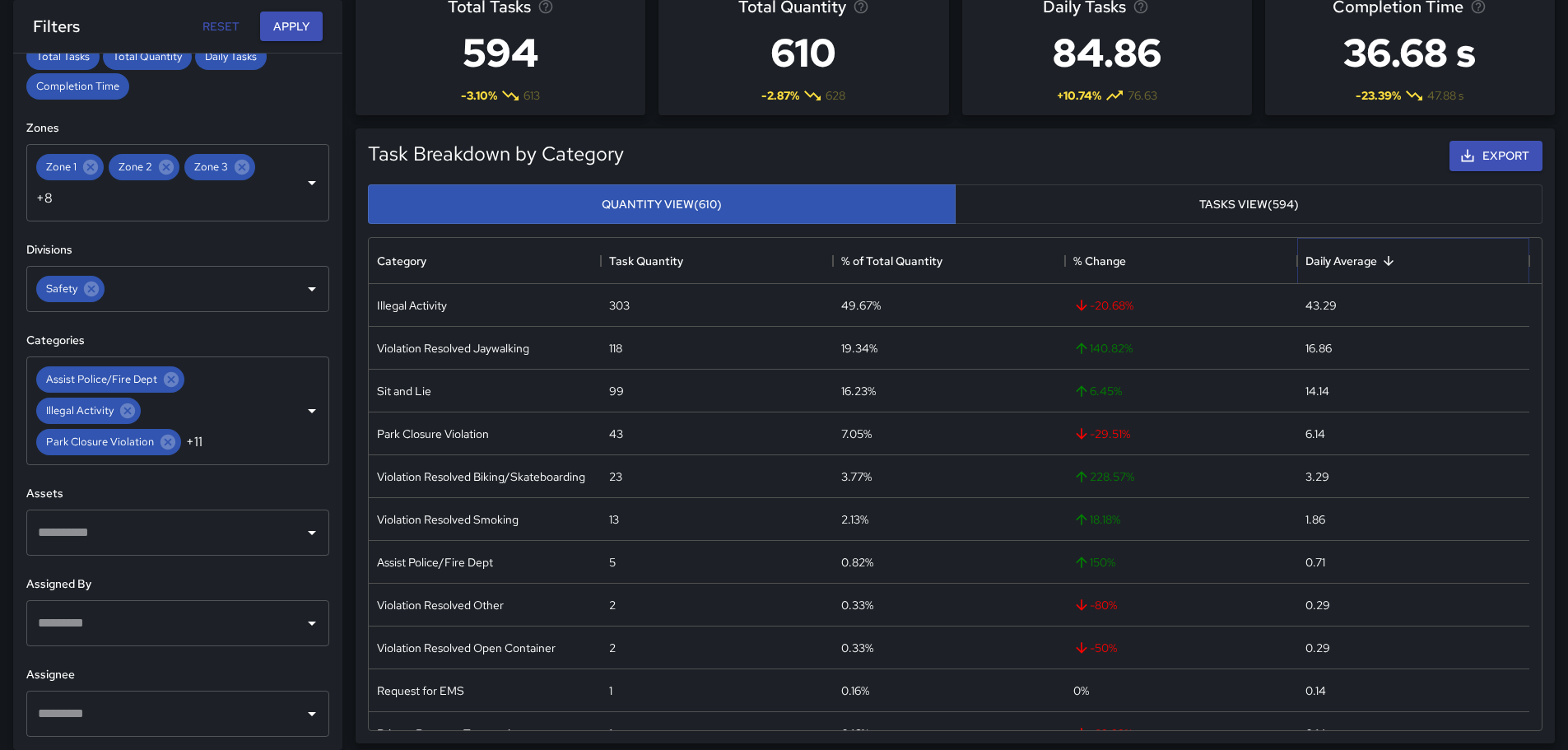
click at [308, 531] on icon "Open" at bounding box center [312, 533] width 8 height 4
click at [260, 487] on h6 "Assets" at bounding box center [177, 494] width 302 height 18
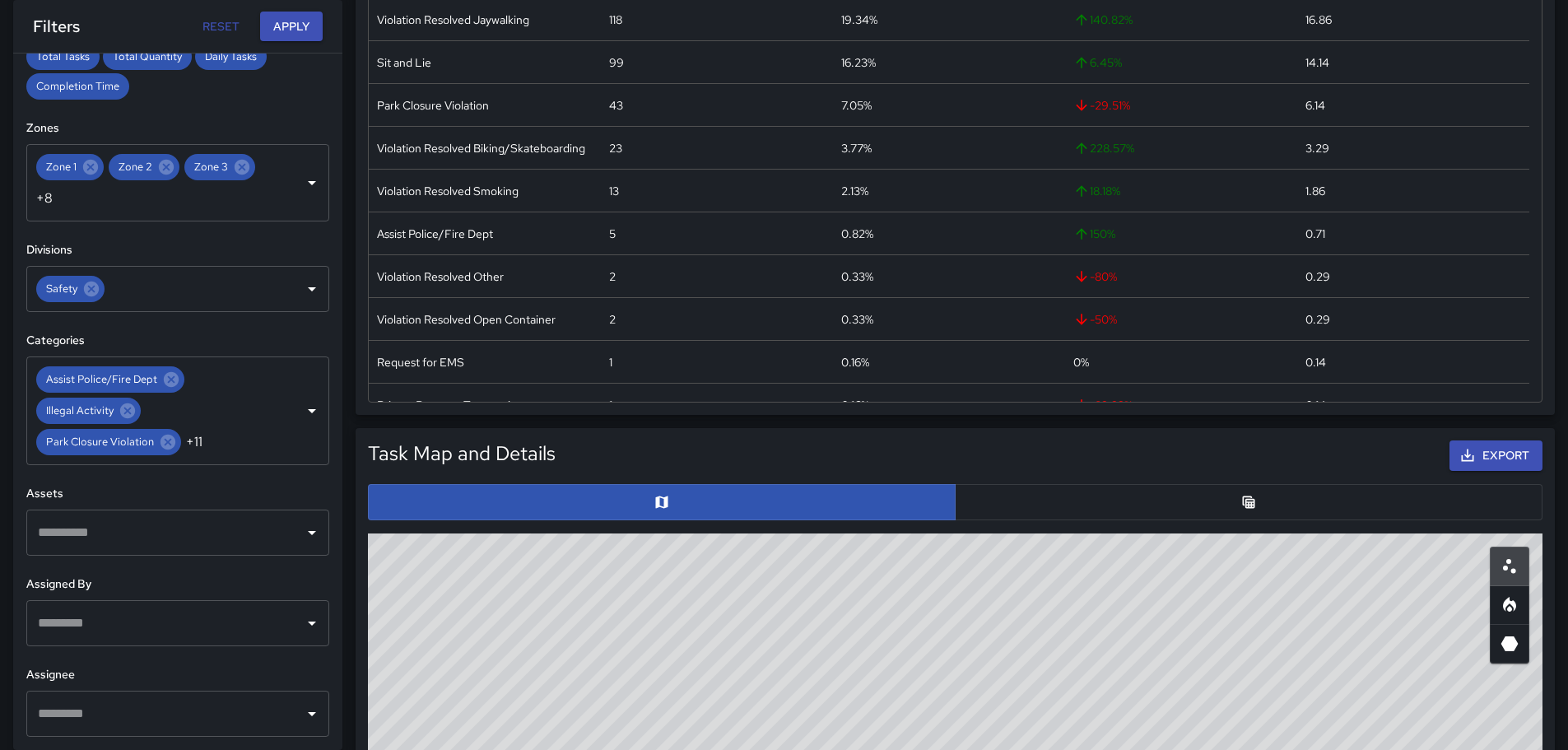
scroll to position [412, 0]
drag, startPoint x: 325, startPoint y: 639, endPoint x: 325, endPoint y: 671, distance: 32.0
click at [325, 671] on div "**********" at bounding box center [178, 401] width 329 height 696
click at [308, 712] on icon "Open" at bounding box center [312, 714] width 8 height 4
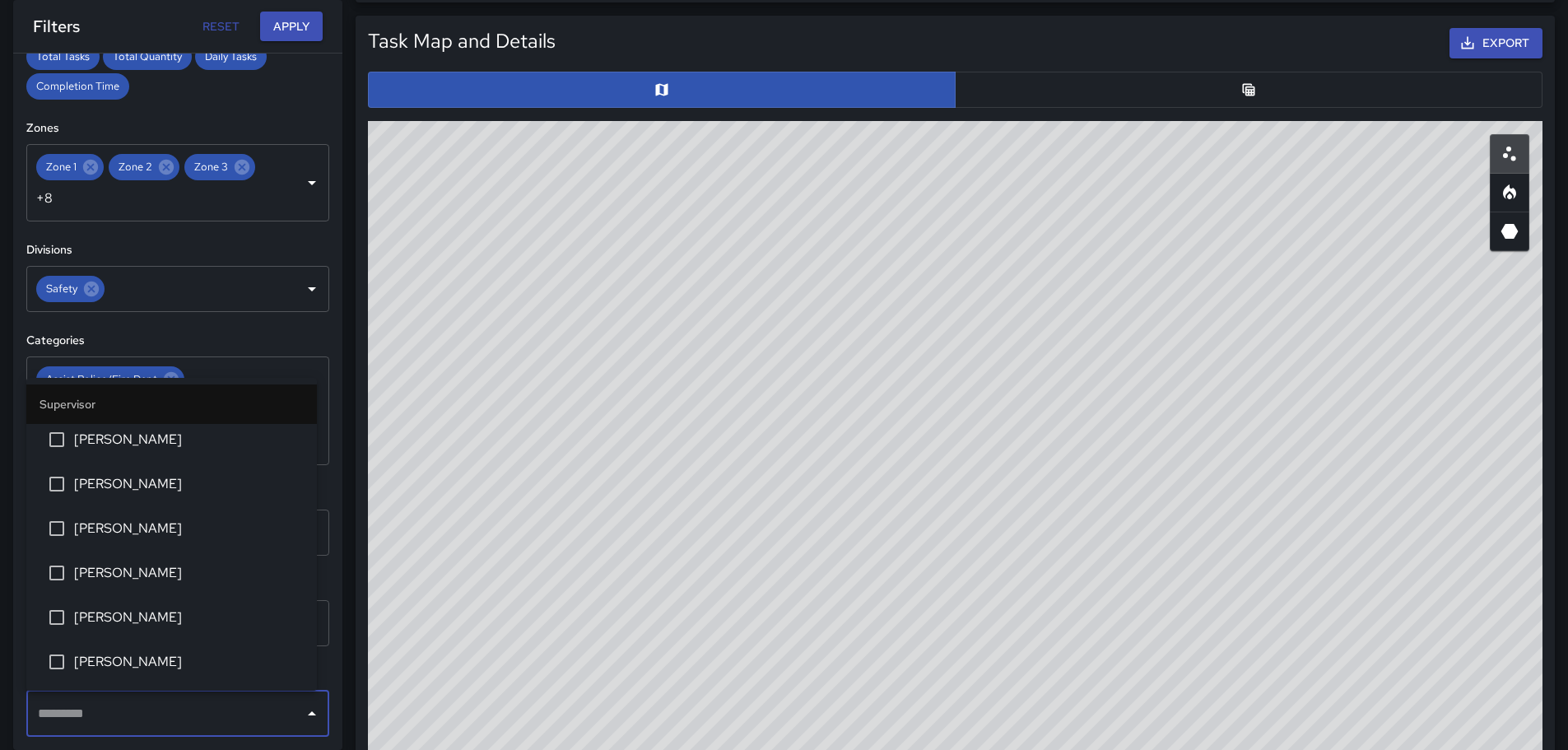
scroll to position [0, 0]
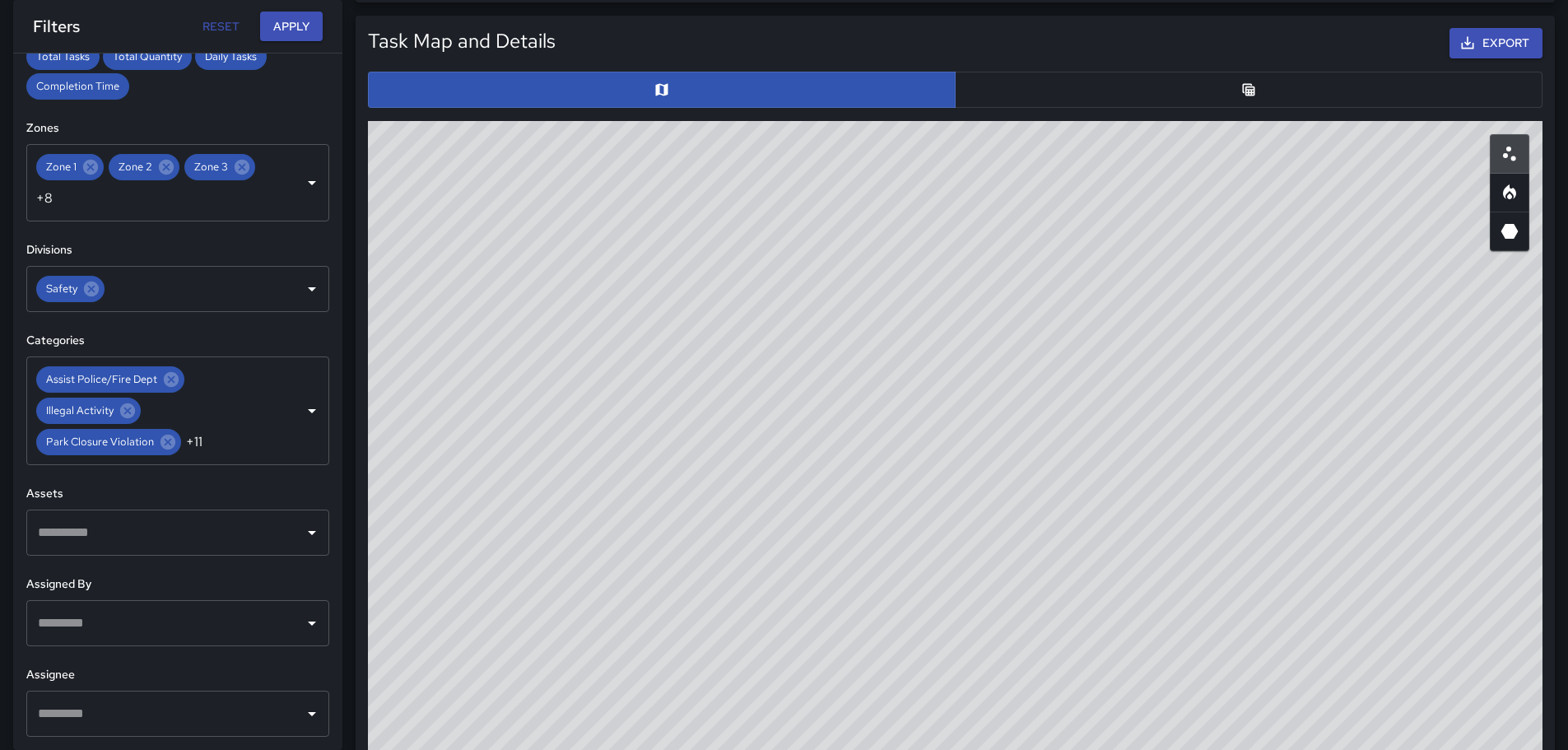
click at [228, 339] on h6 "Categories" at bounding box center [177, 341] width 302 height 18
click at [308, 622] on icon "Open" at bounding box center [312, 623] width 8 height 4
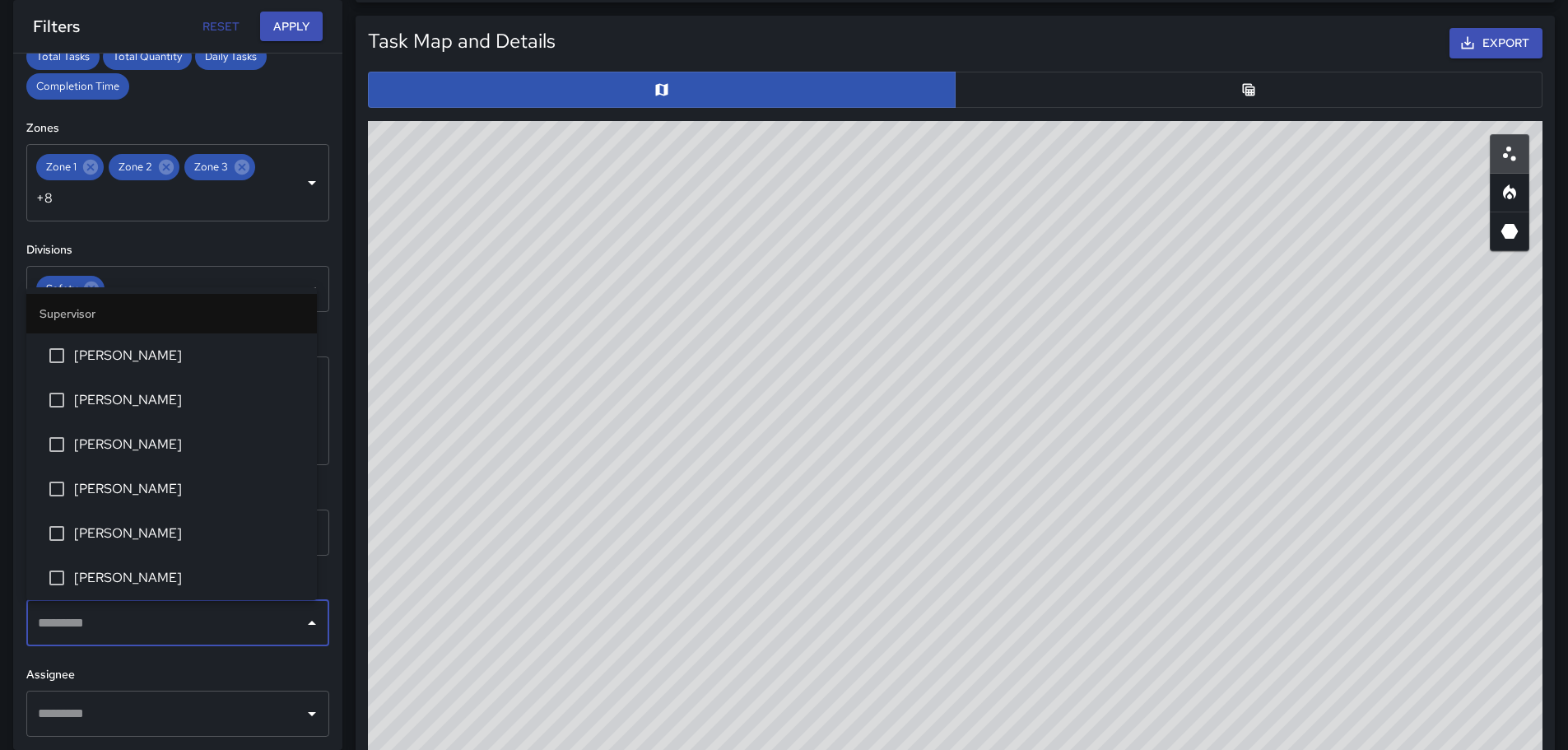
click at [238, 229] on div "**********" at bounding box center [178, 401] width 329 height 696
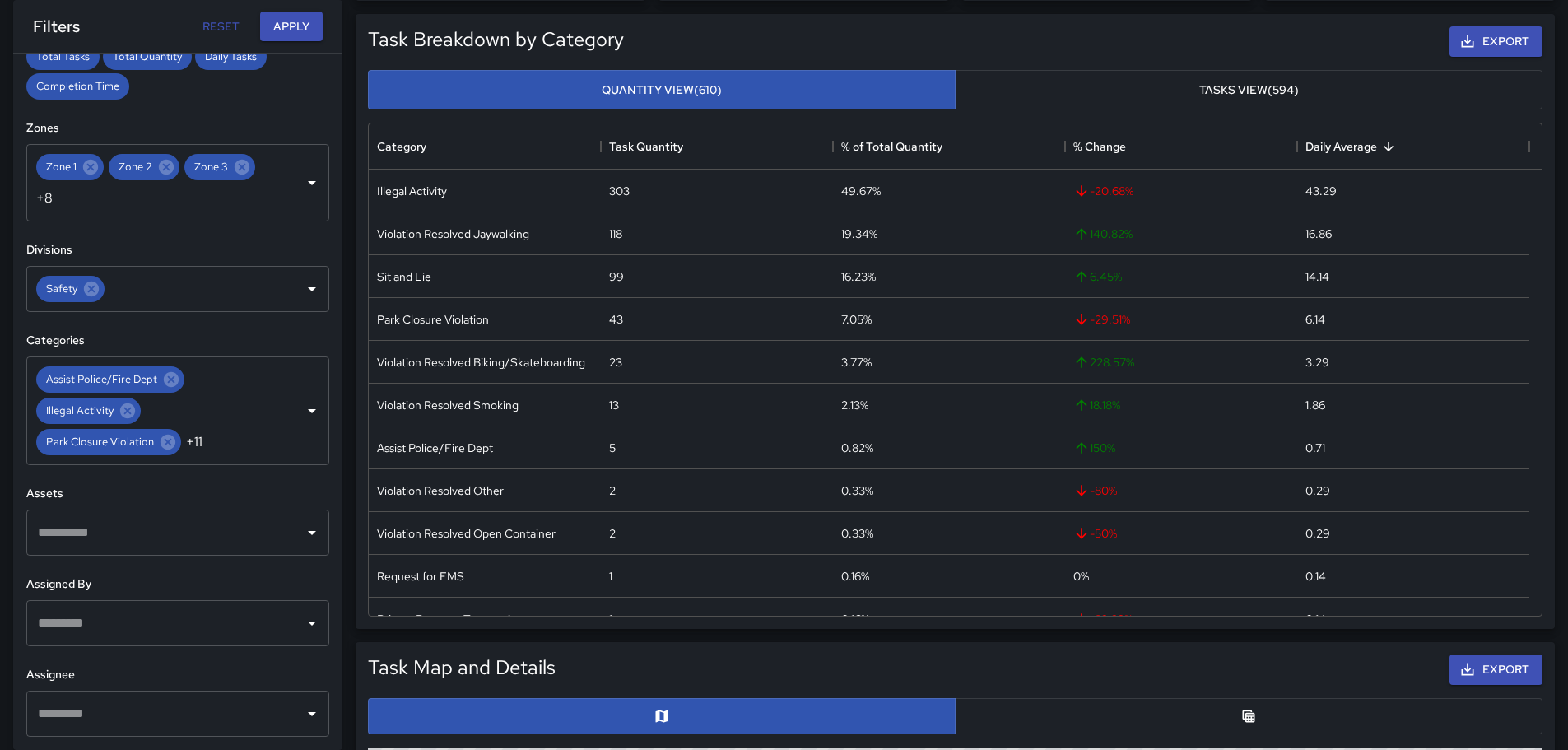
scroll to position [194, 0]
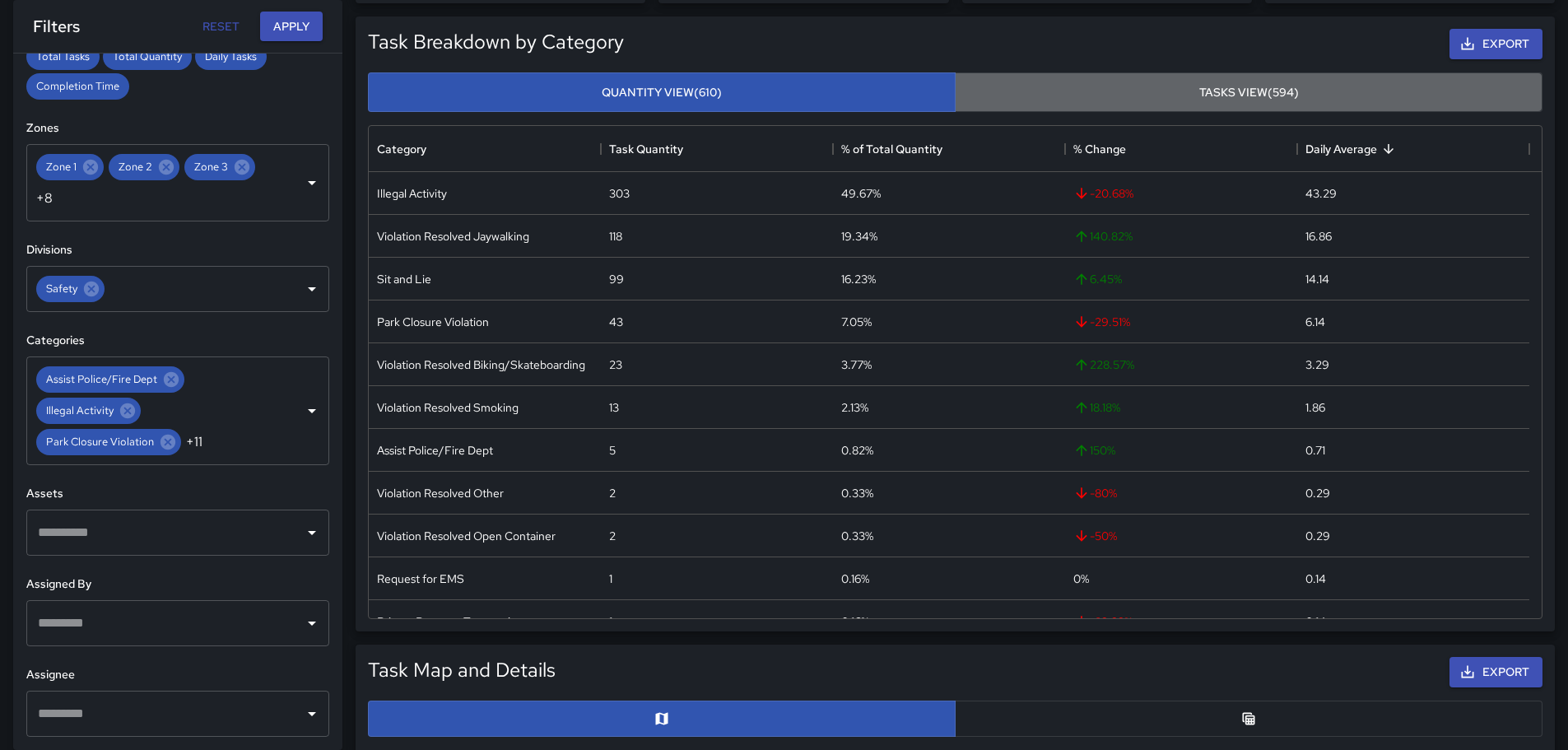
click at [1236, 95] on button "Tasks View (594)" at bounding box center [1248, 92] width 587 height 41
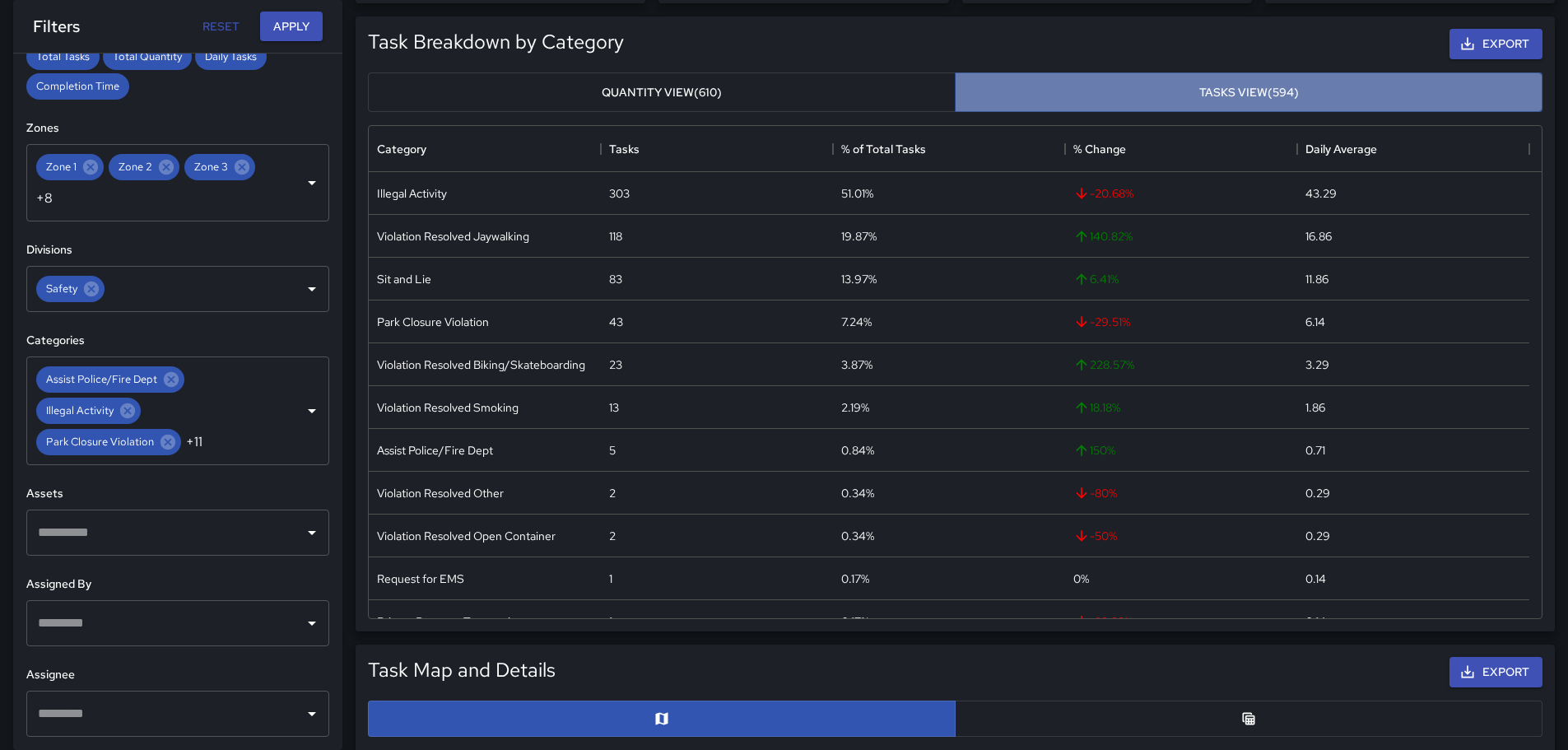
click at [1219, 100] on button "Tasks View (594)" at bounding box center [1248, 92] width 587 height 41
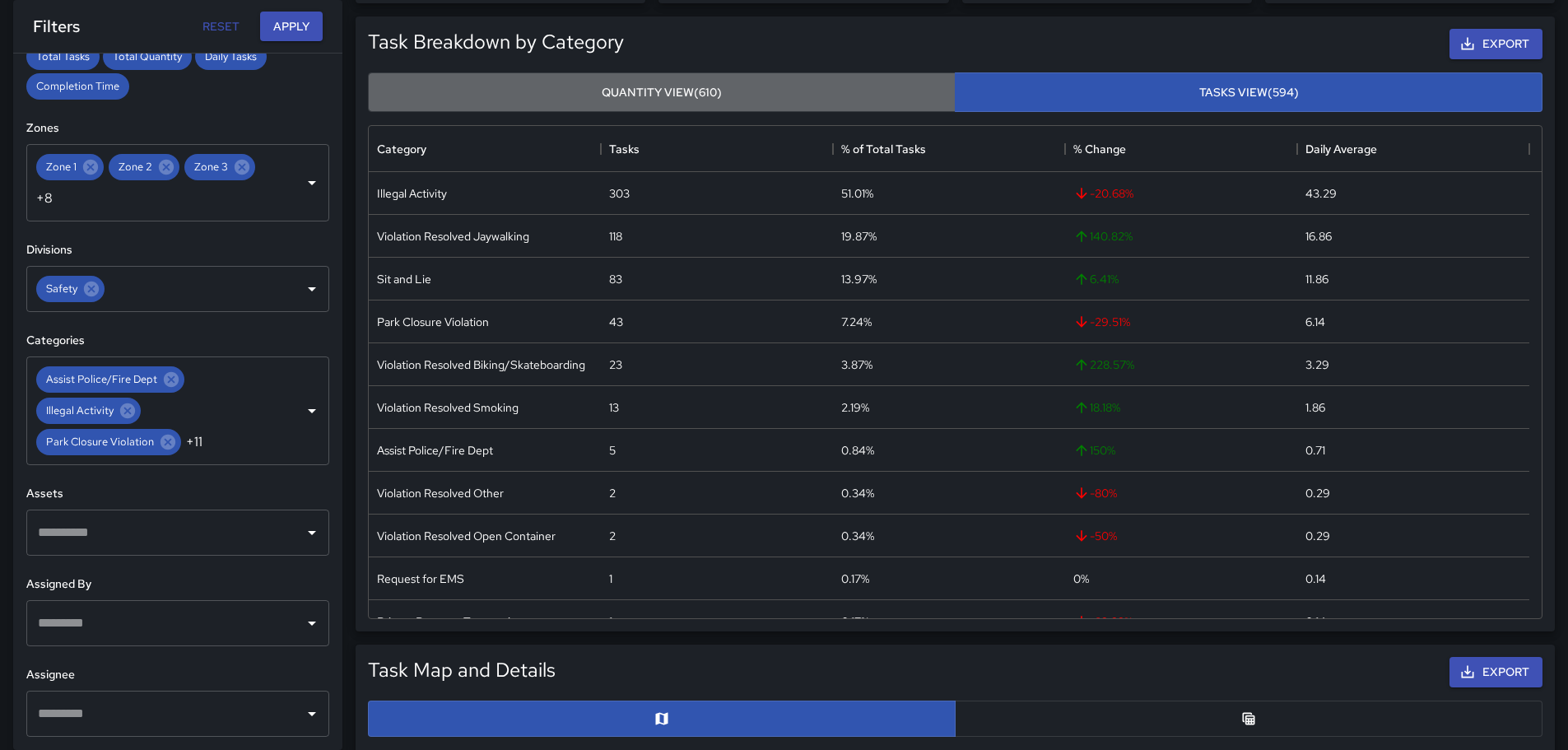
click at [626, 88] on button "Quantity View (610)" at bounding box center [661, 92] width 587 height 41
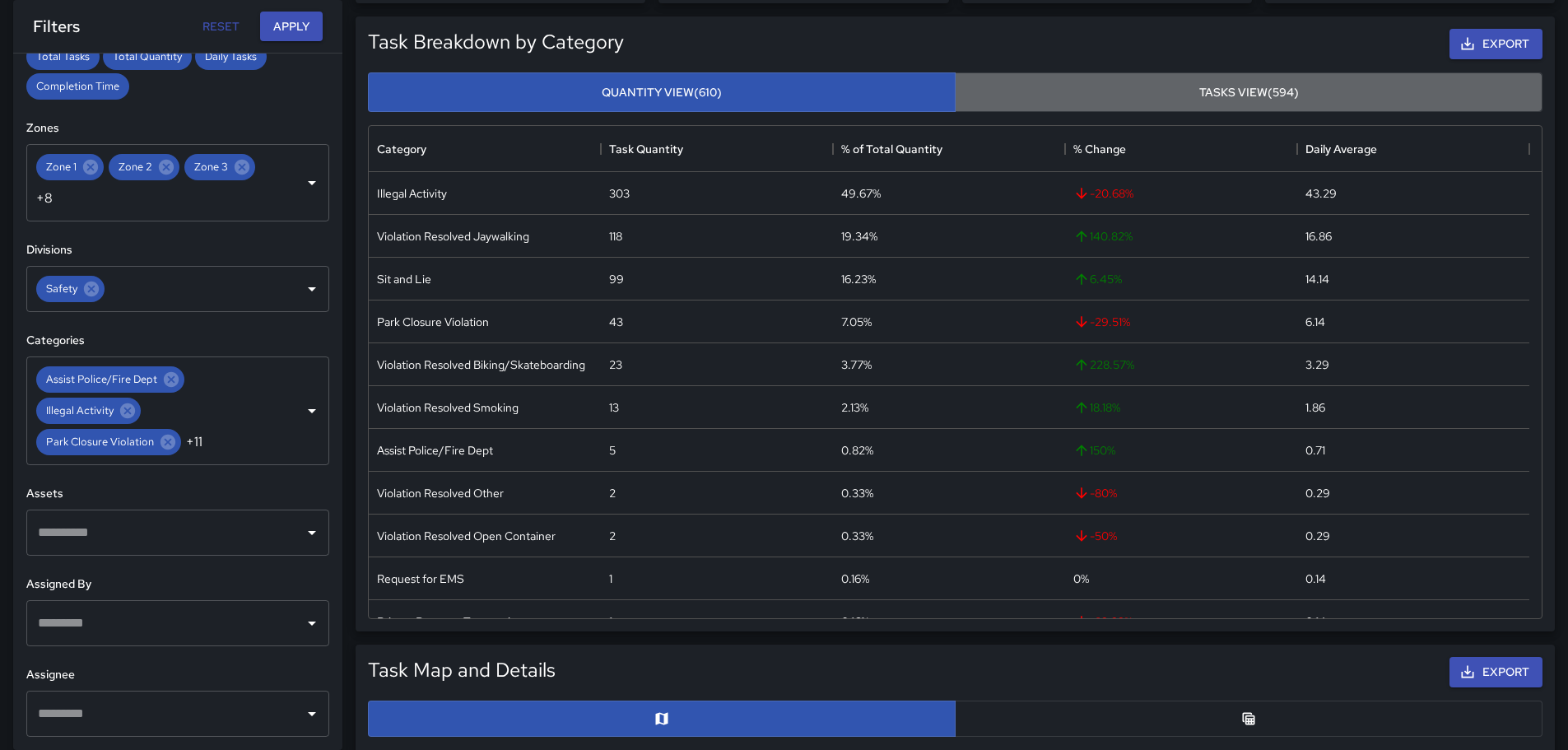
click at [1184, 93] on button "Tasks View (594)" at bounding box center [1248, 92] width 587 height 41
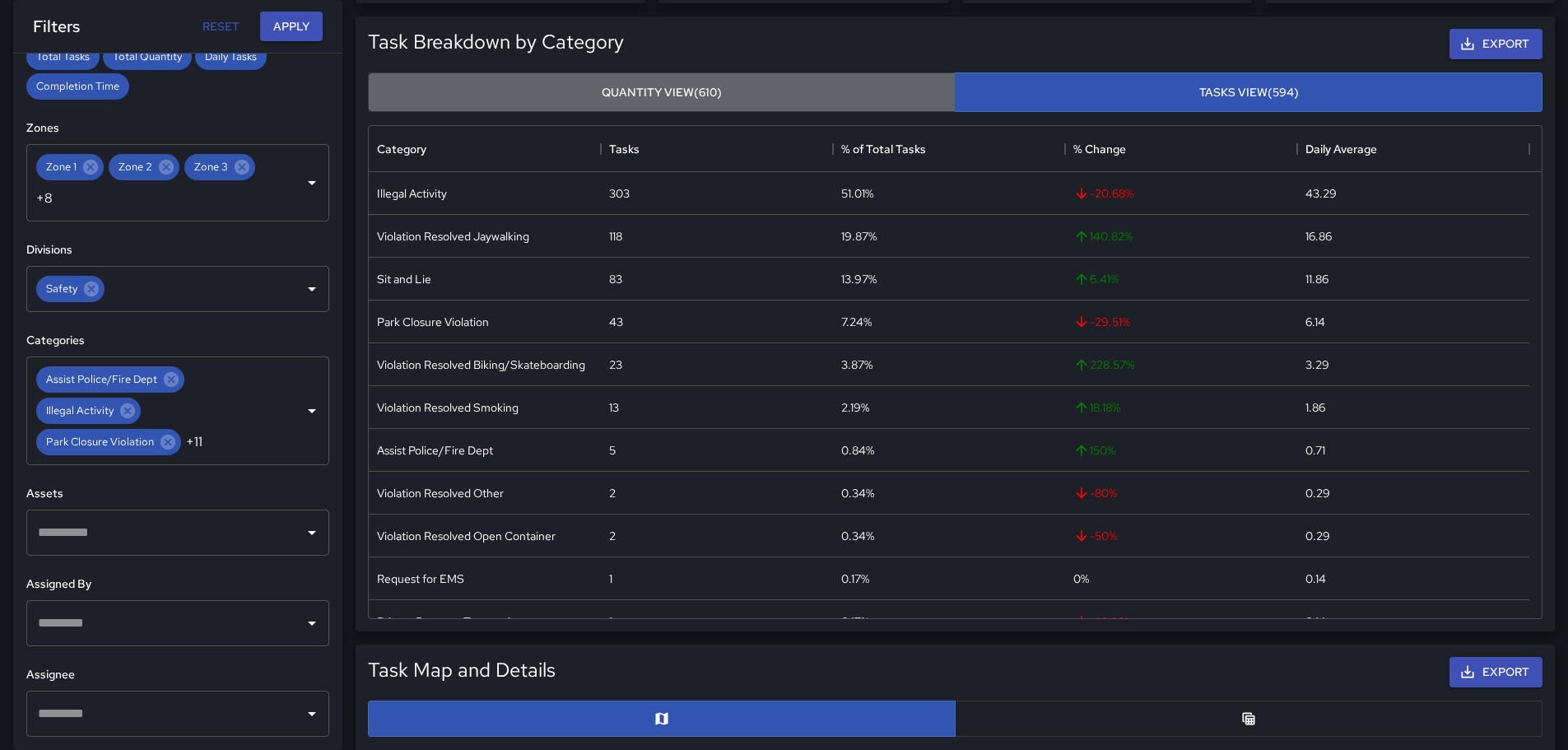
click at [782, 87] on button "Quantity View (610)" at bounding box center [661, 92] width 587 height 41
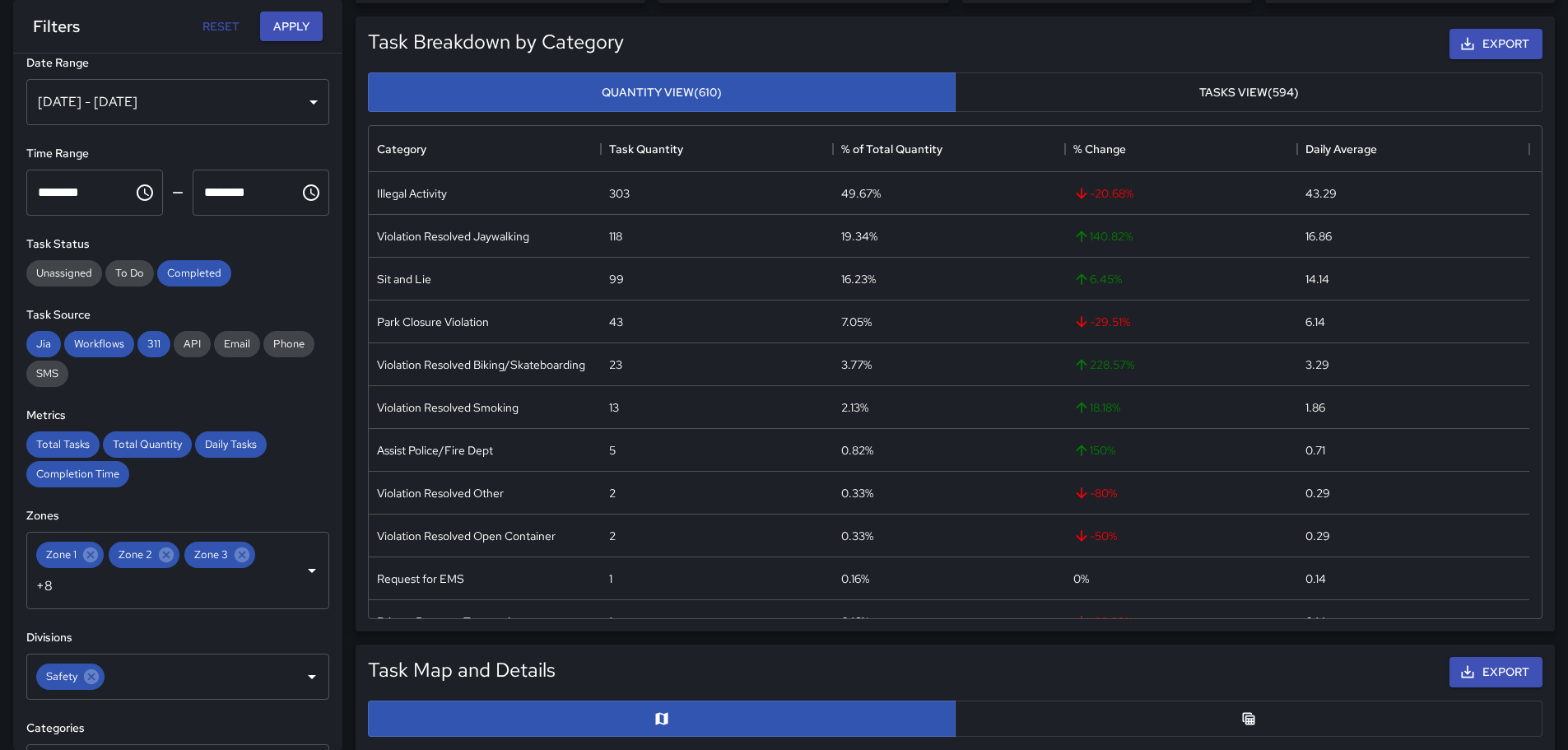
scroll to position [0, 0]
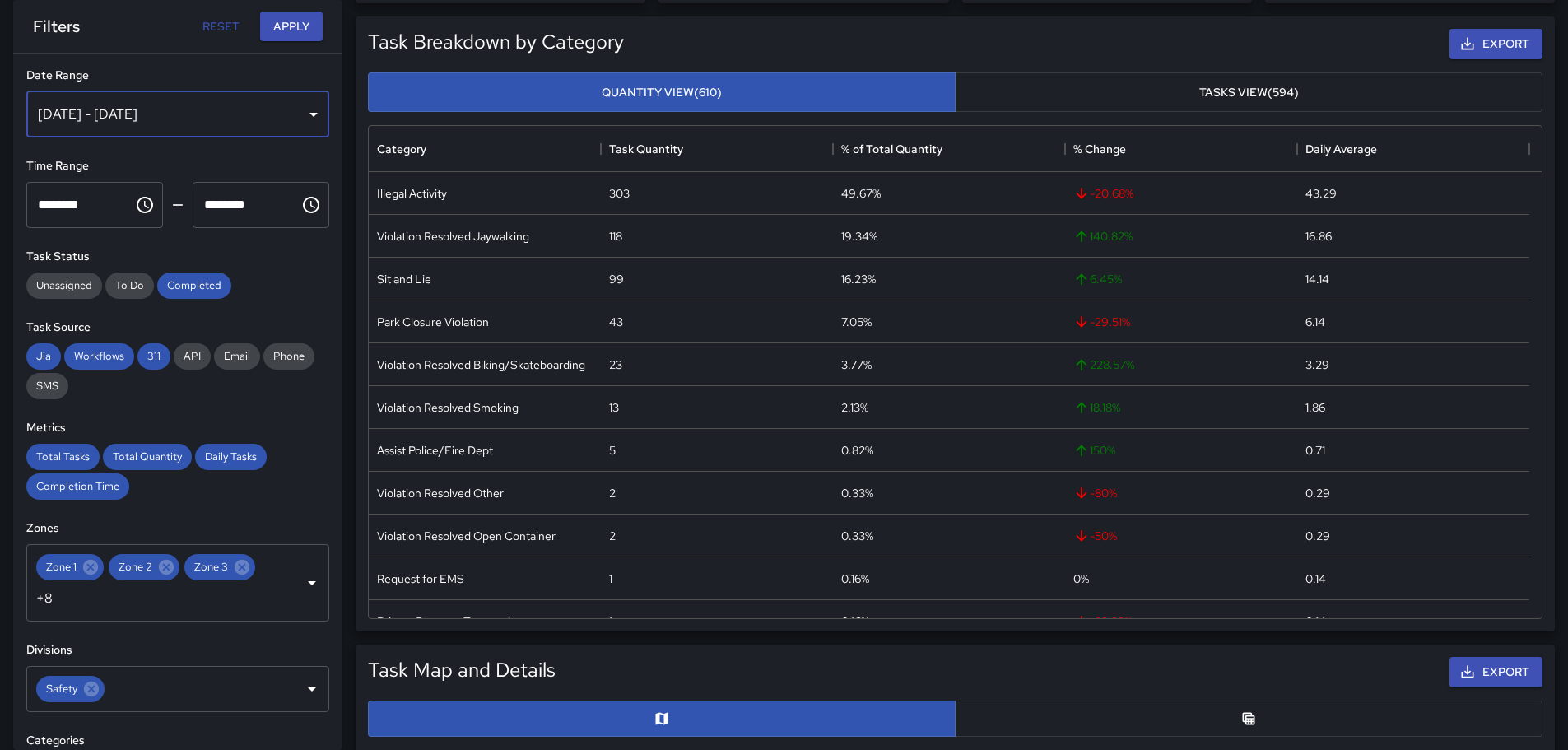
click at [305, 116] on div "[DATE] - [DATE]" at bounding box center [177, 115] width 302 height 46
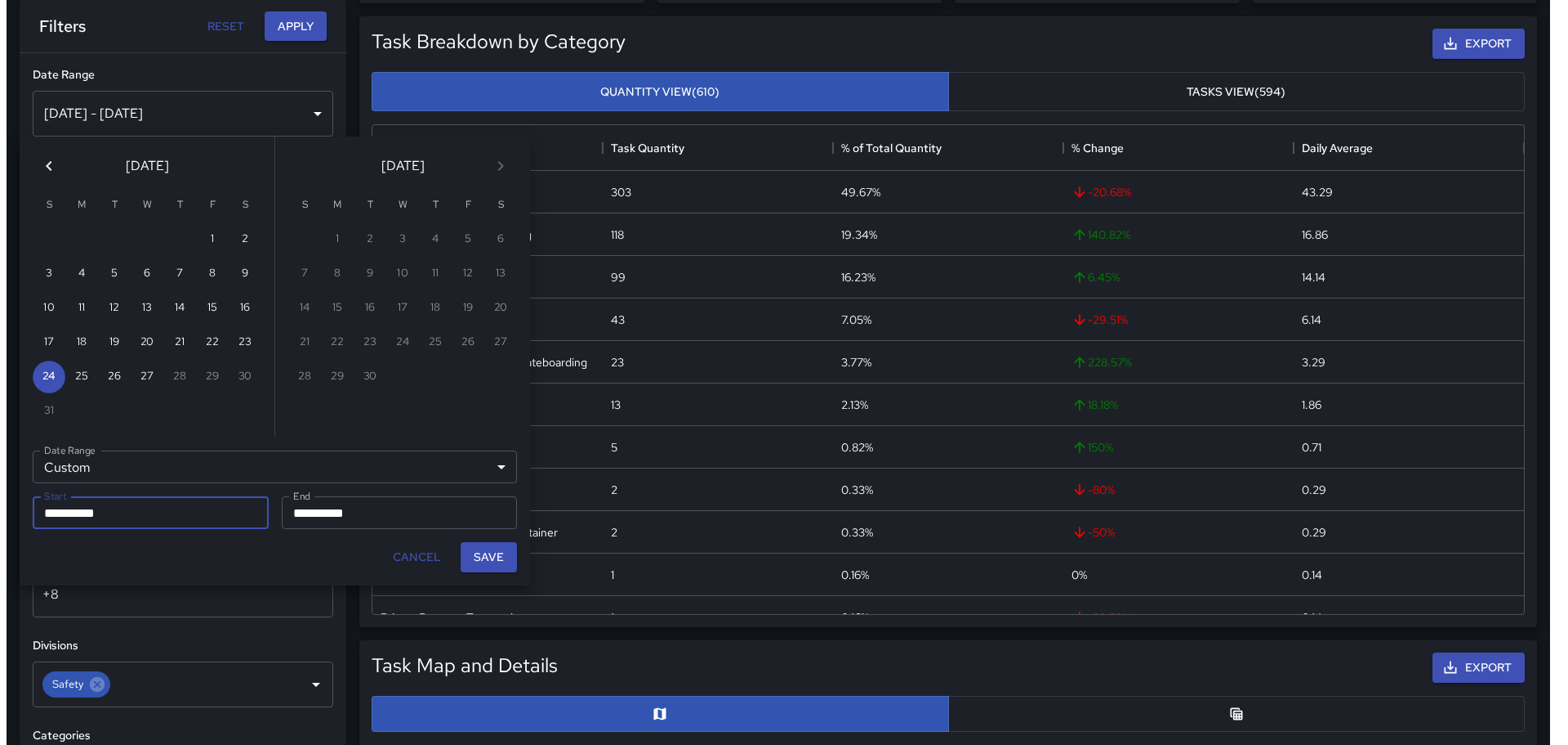
scroll to position [13, 13]
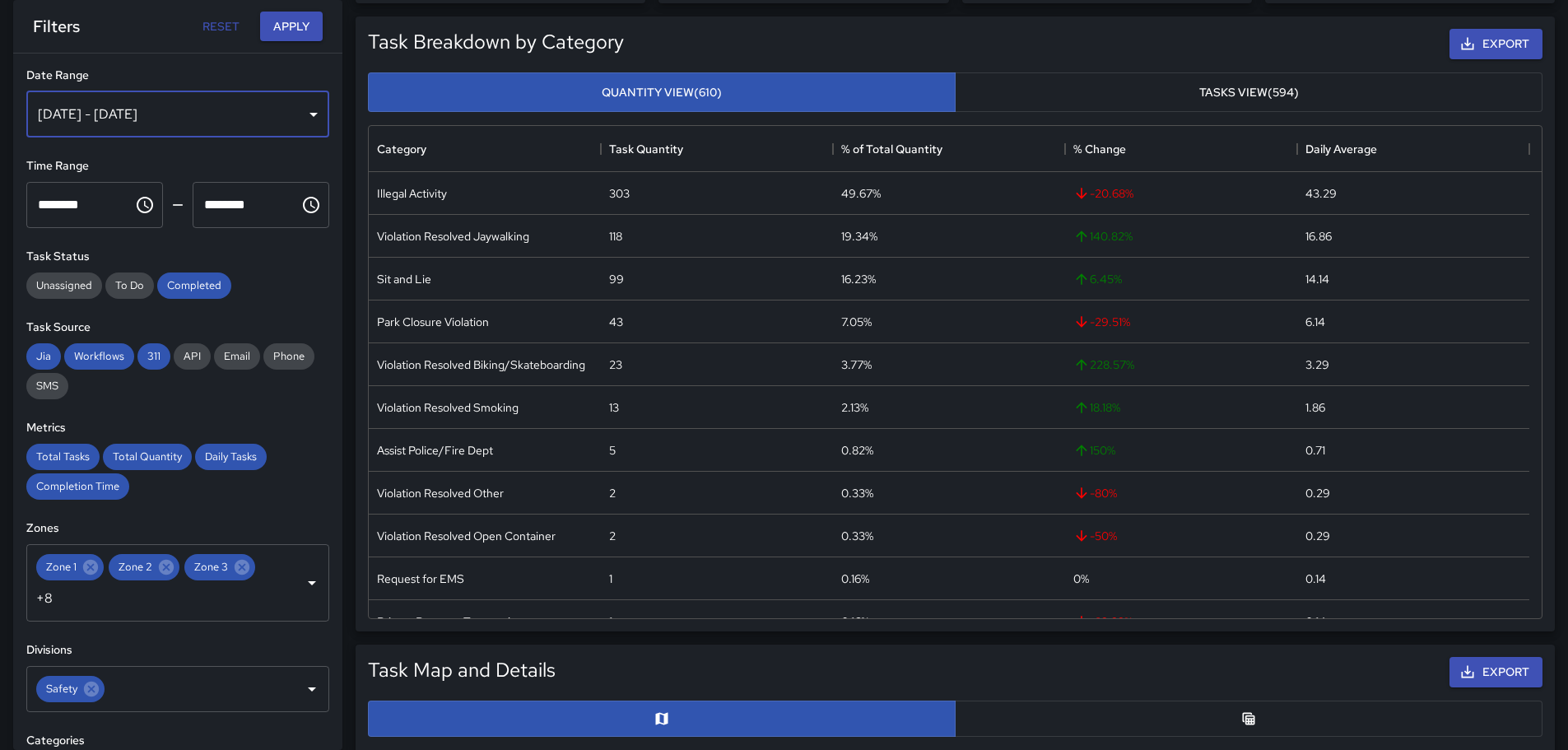
click at [302, 115] on div "[DATE] - [DATE]" at bounding box center [177, 115] width 302 height 46
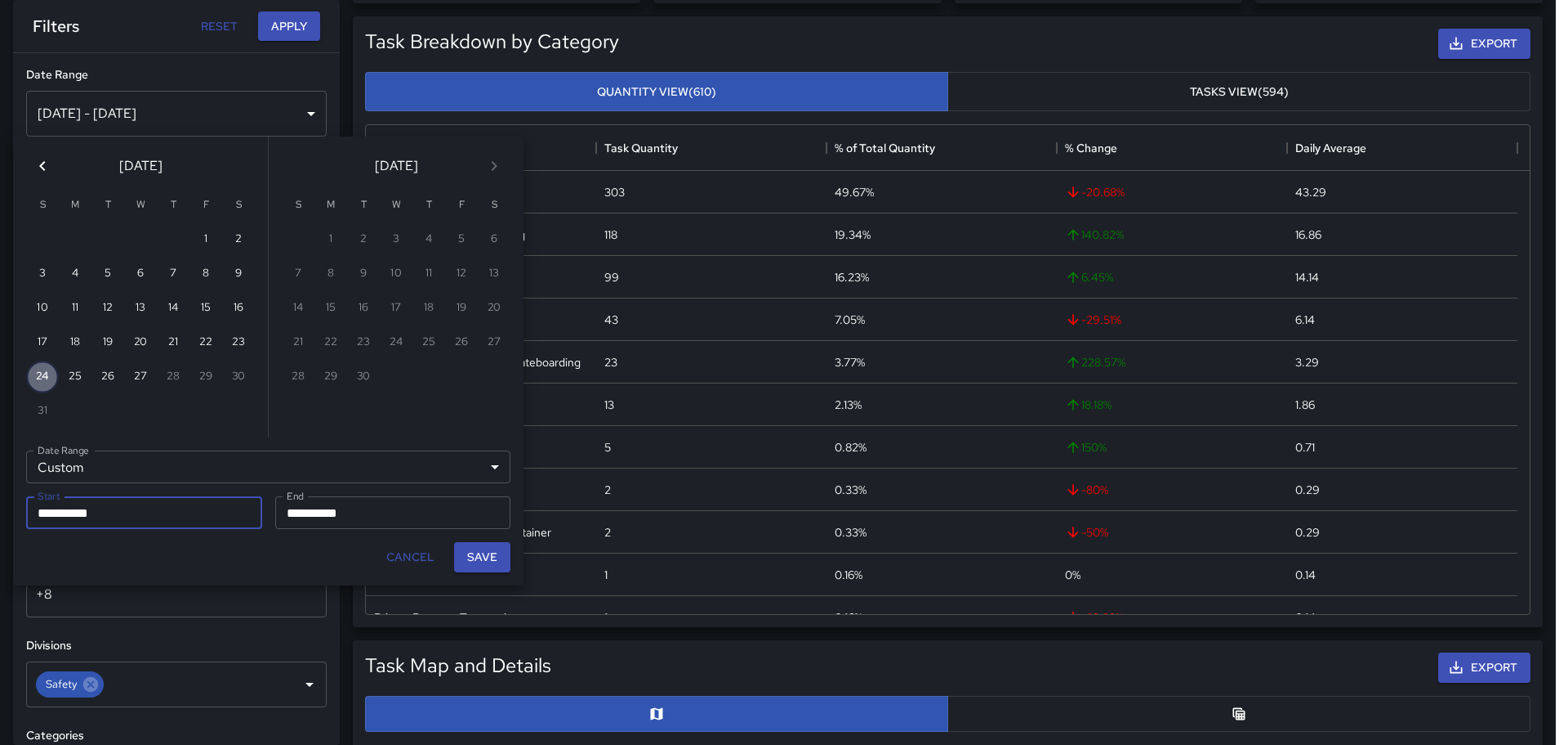
click at [40, 378] on button "24" at bounding box center [42, 377] width 33 height 33
click at [239, 377] on div "30" at bounding box center [239, 377] width 33 height 33
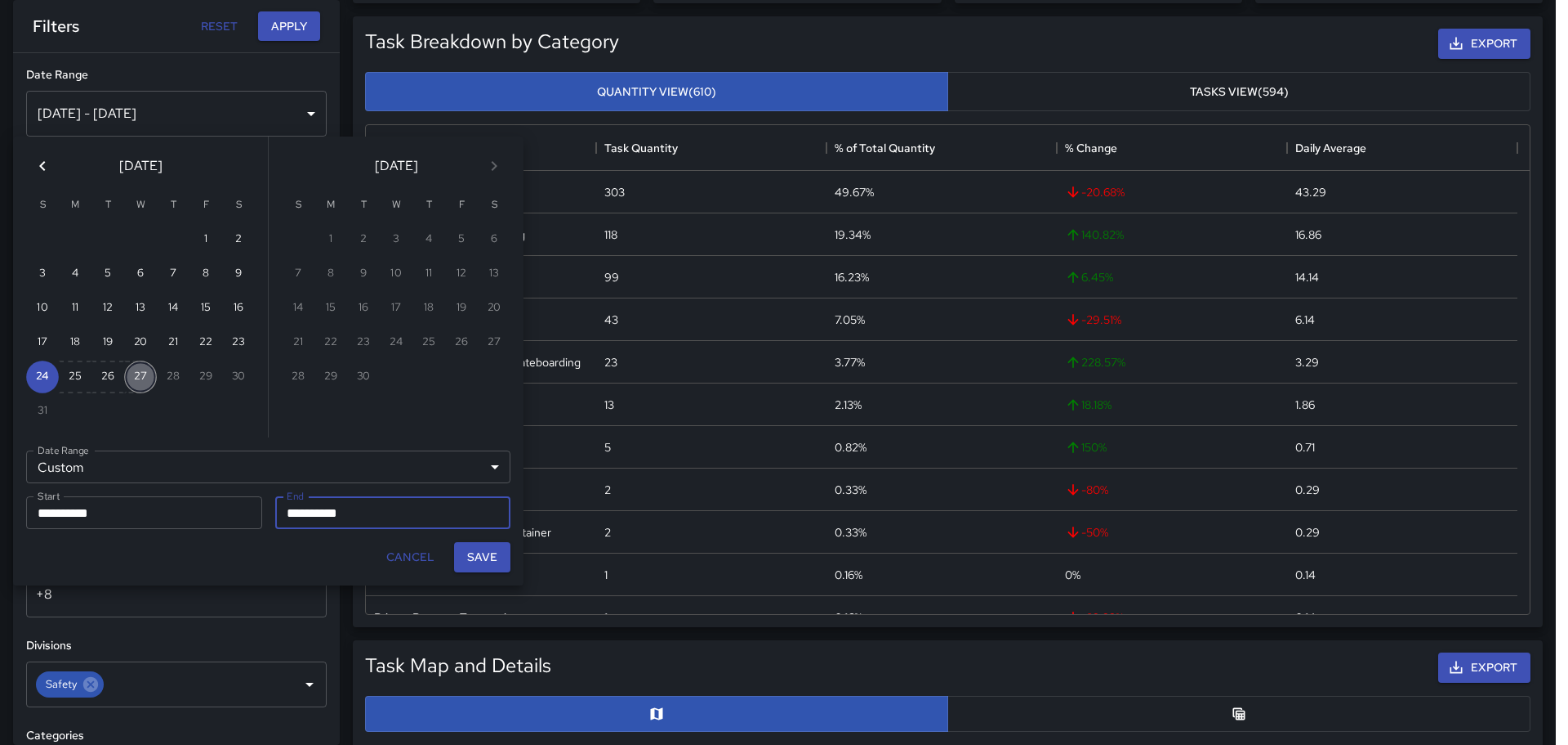
click at [143, 374] on button "27" at bounding box center [140, 377] width 33 height 33
click at [88, 379] on button "25" at bounding box center [75, 377] width 33 height 33
click at [177, 376] on div "28" at bounding box center [174, 377] width 33 height 33
click at [132, 374] on button "27" at bounding box center [140, 377] width 33 height 33
type input "**********"
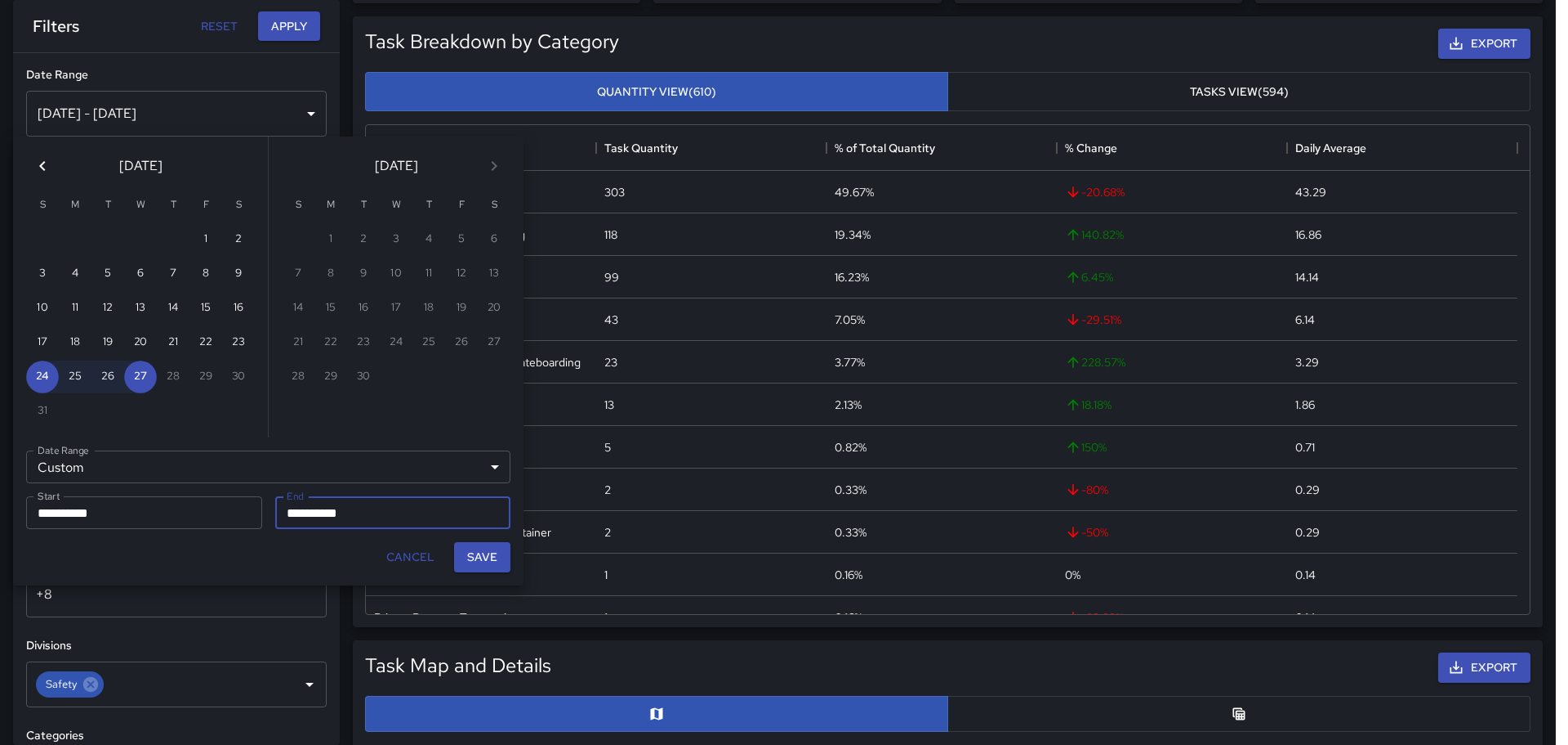
click at [375, 522] on input "**********" at bounding box center [387, 513] width 225 height 33
click at [381, 508] on input "**********" at bounding box center [387, 513] width 225 height 33
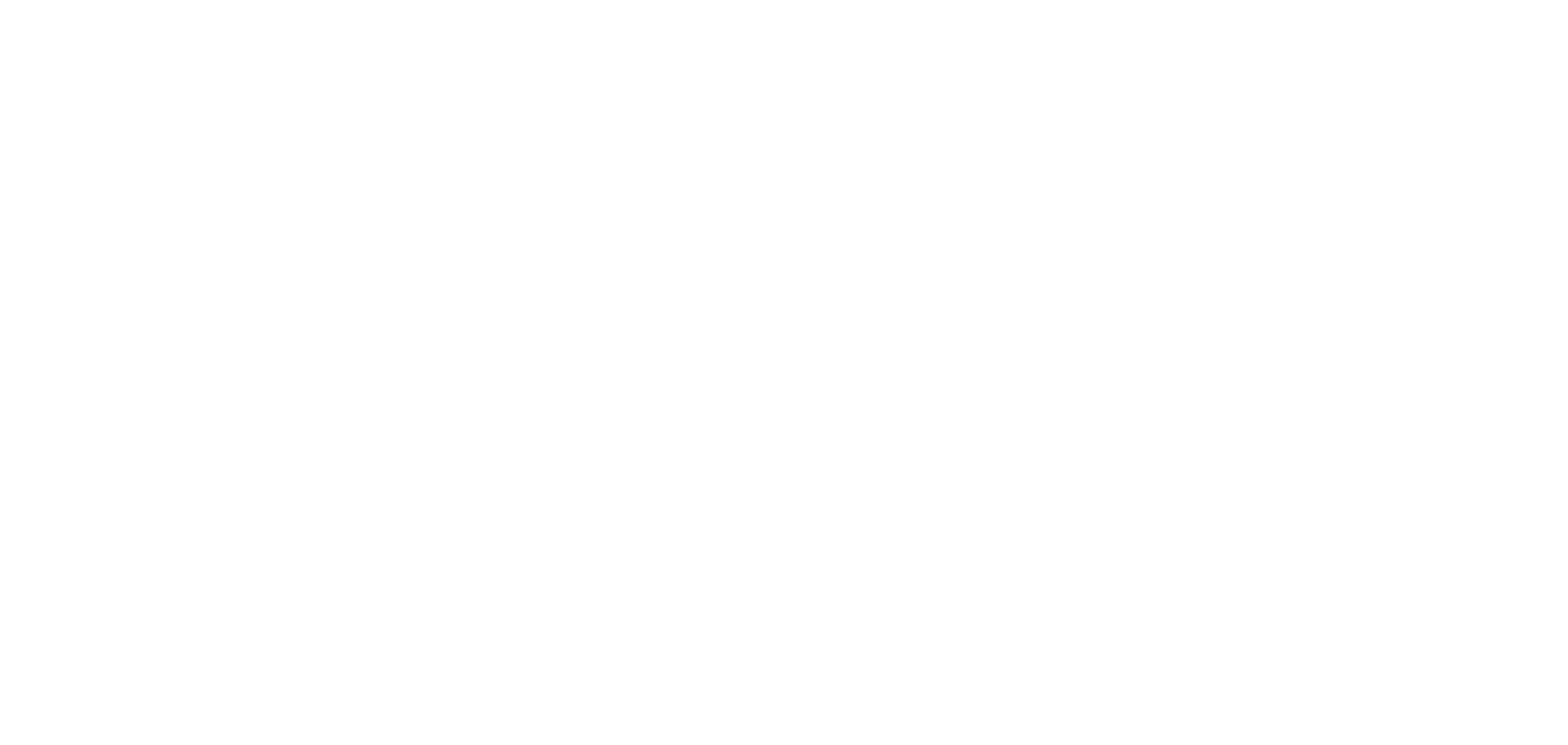
scroll to position [0, 0]
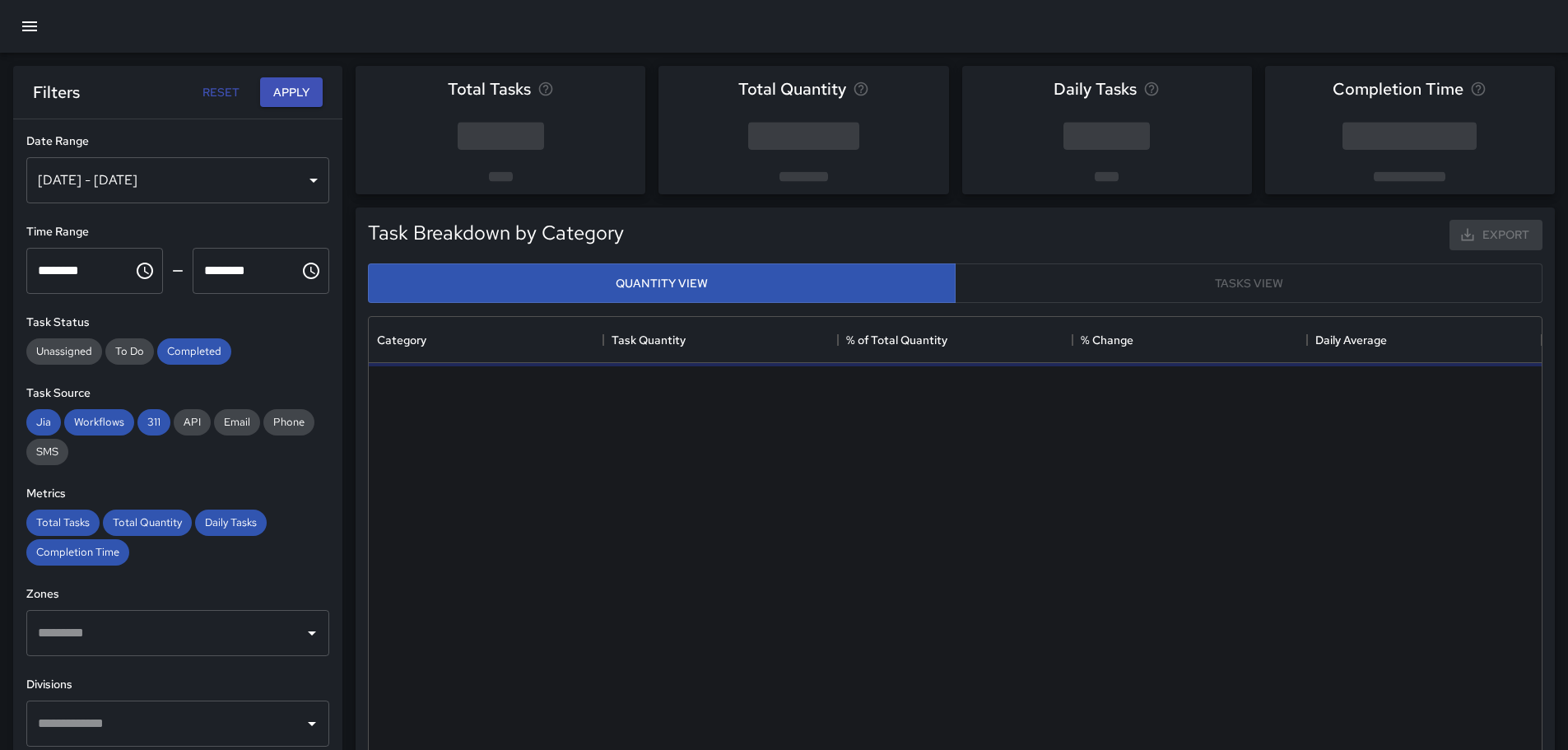
scroll to position [480, 1161]
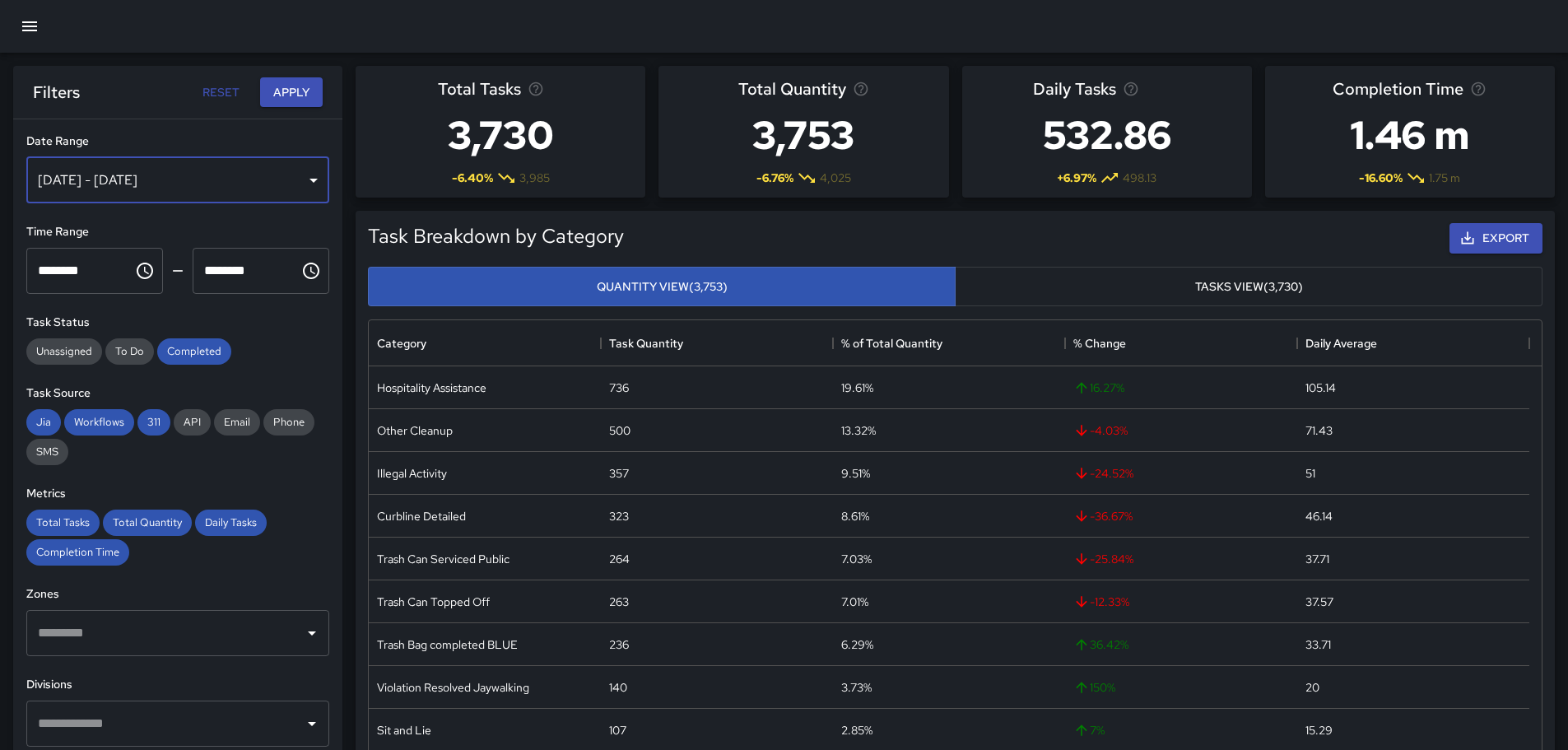
click at [305, 179] on div "[DATE] - [DATE]" at bounding box center [177, 180] width 302 height 46
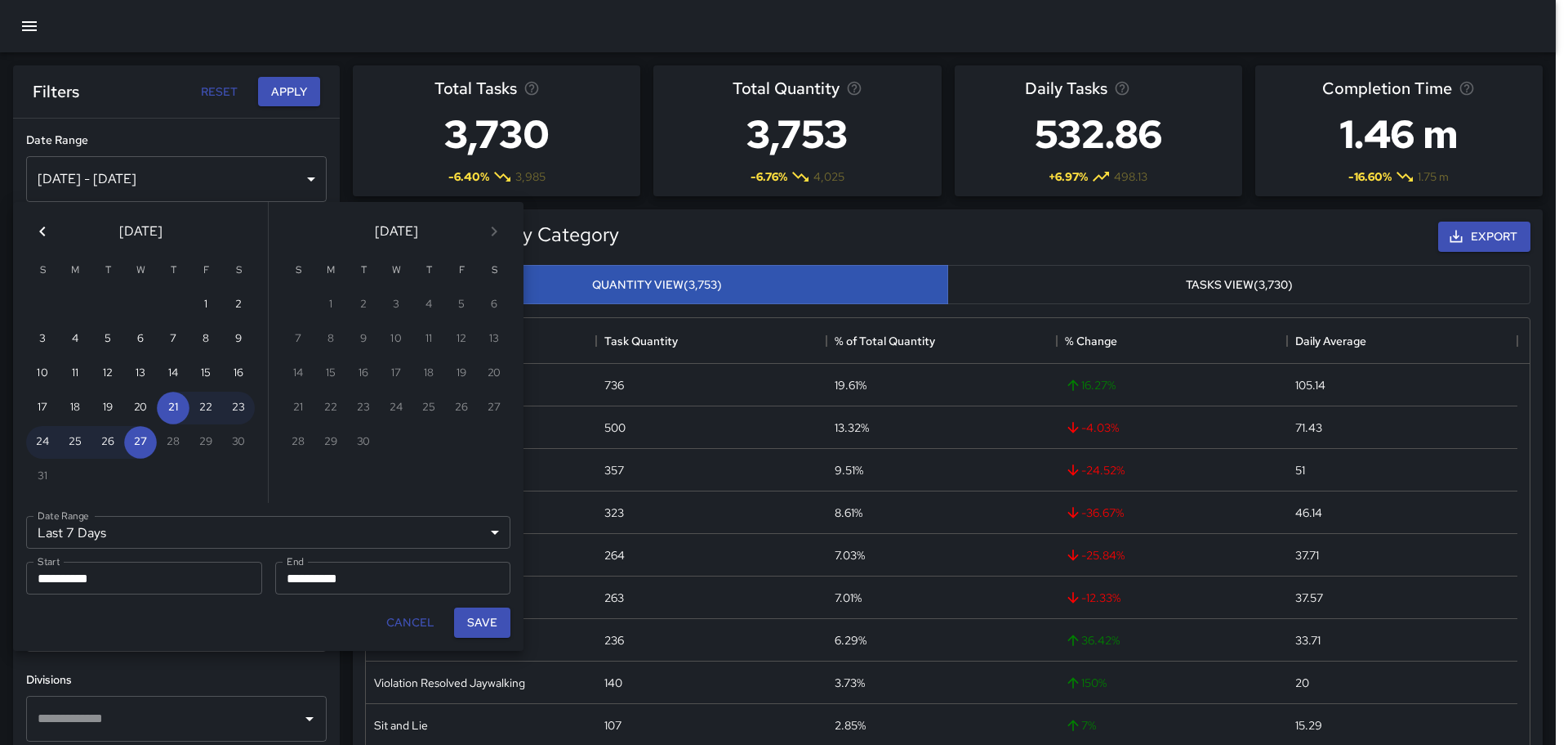
click at [330, 301] on div "1" at bounding box center [331, 305] width 33 height 33
click at [39, 435] on button "24" at bounding box center [42, 443] width 33 height 33
type input "******"
click at [136, 445] on button "27" at bounding box center [140, 443] width 33 height 33
click at [147, 447] on button "27" at bounding box center [140, 443] width 33 height 33
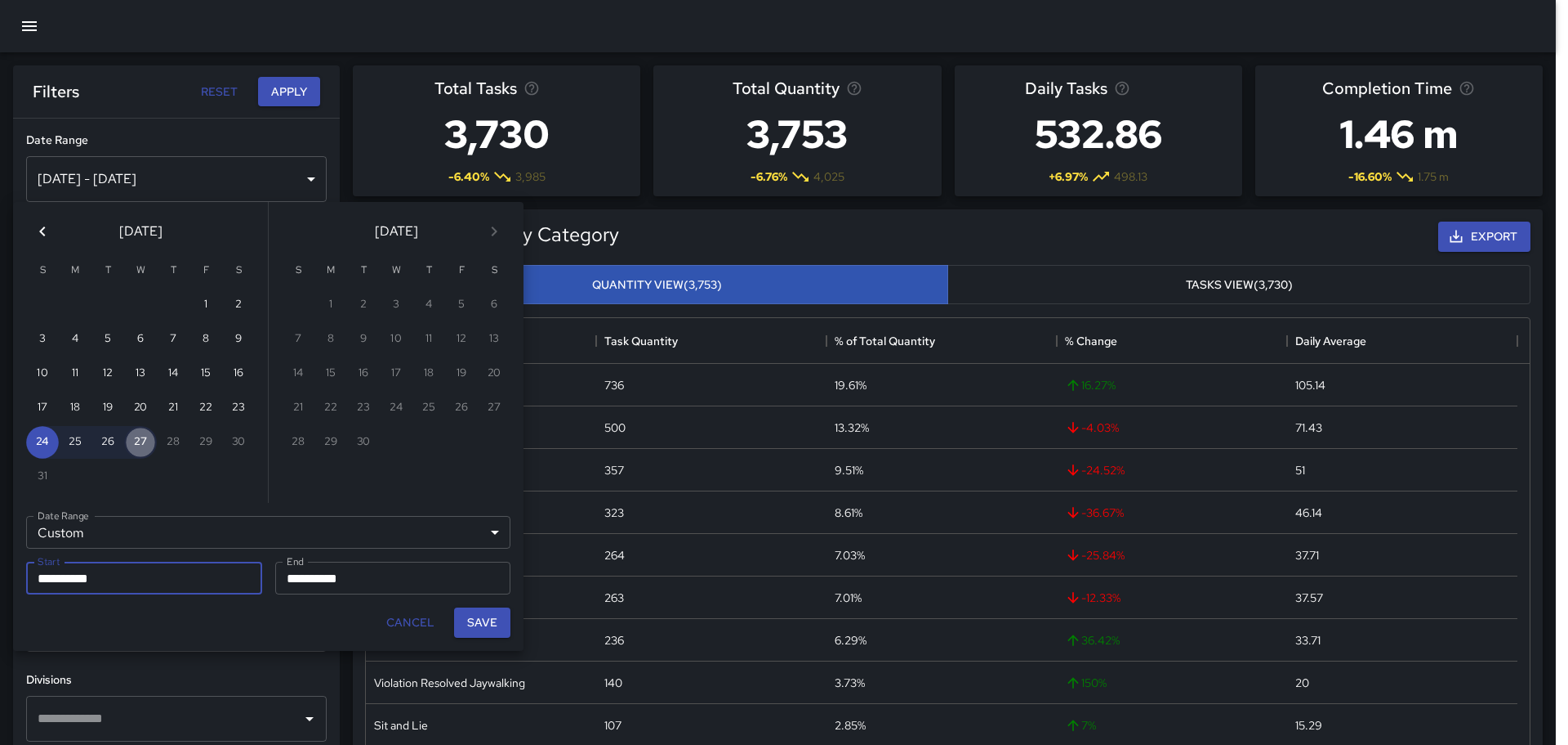
type input "**********"
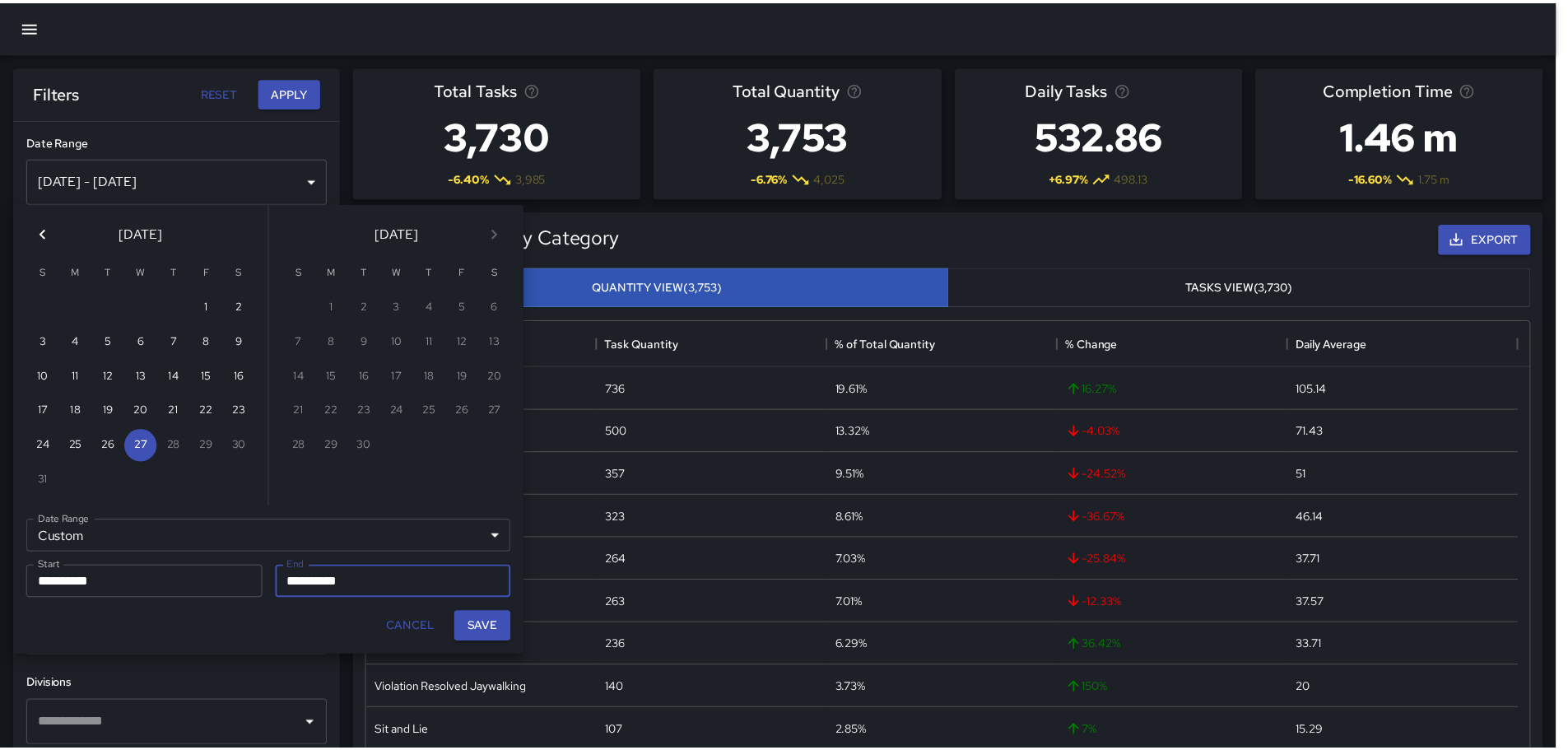
scroll to position [13, 13]
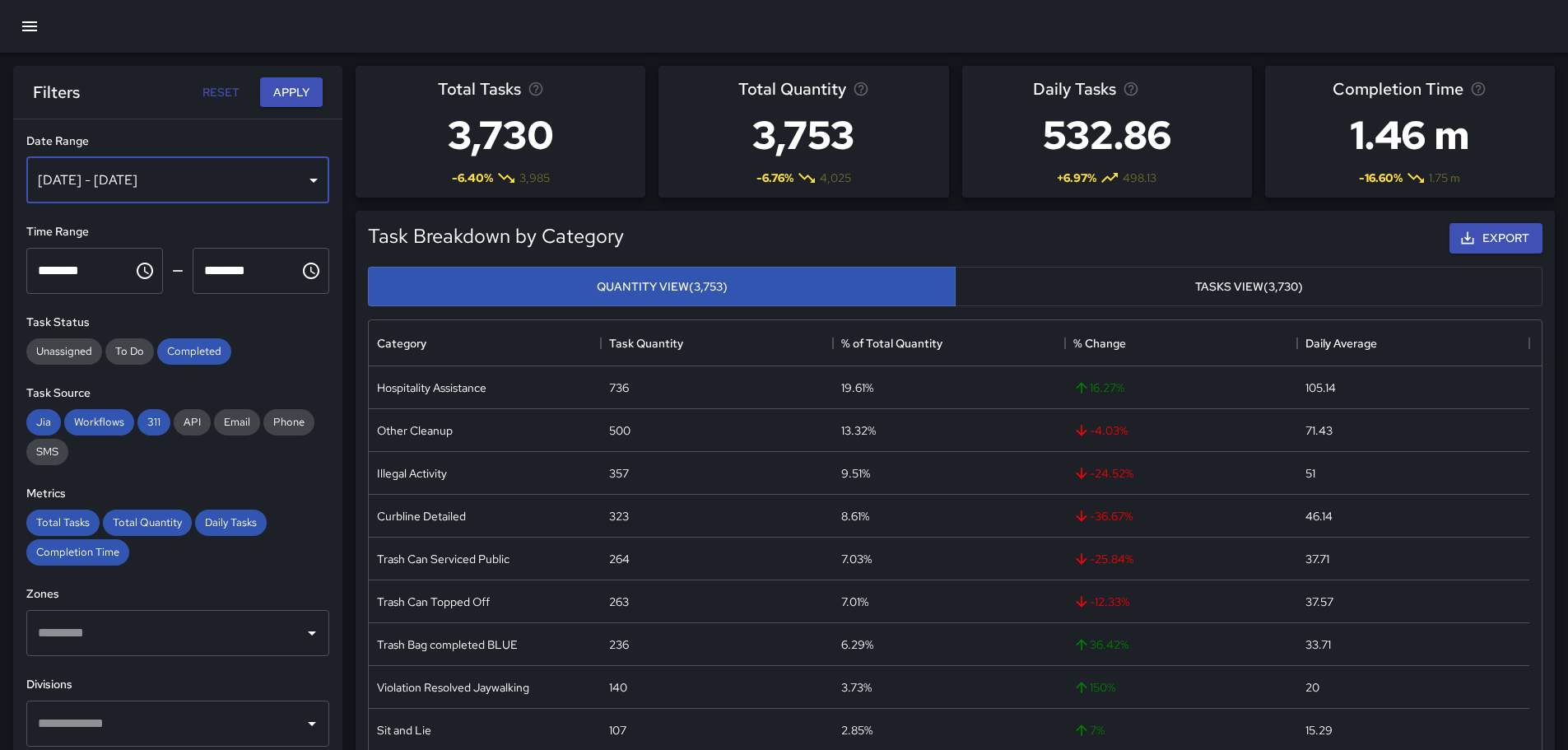
click at [299, 181] on div "[DATE] - [DATE]" at bounding box center [177, 180] width 302 height 46
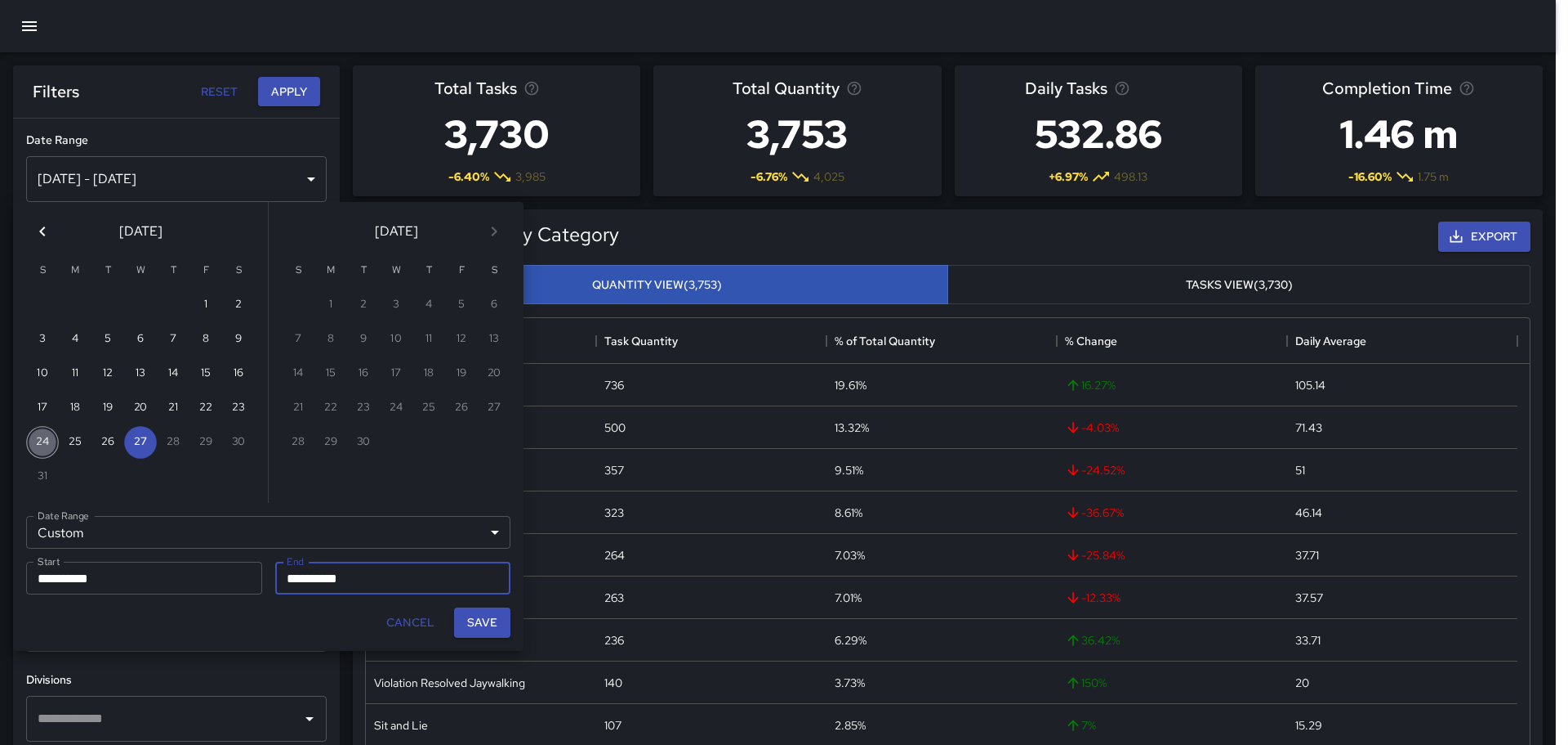
click at [41, 443] on button "24" at bounding box center [42, 443] width 33 height 33
type input "**********"
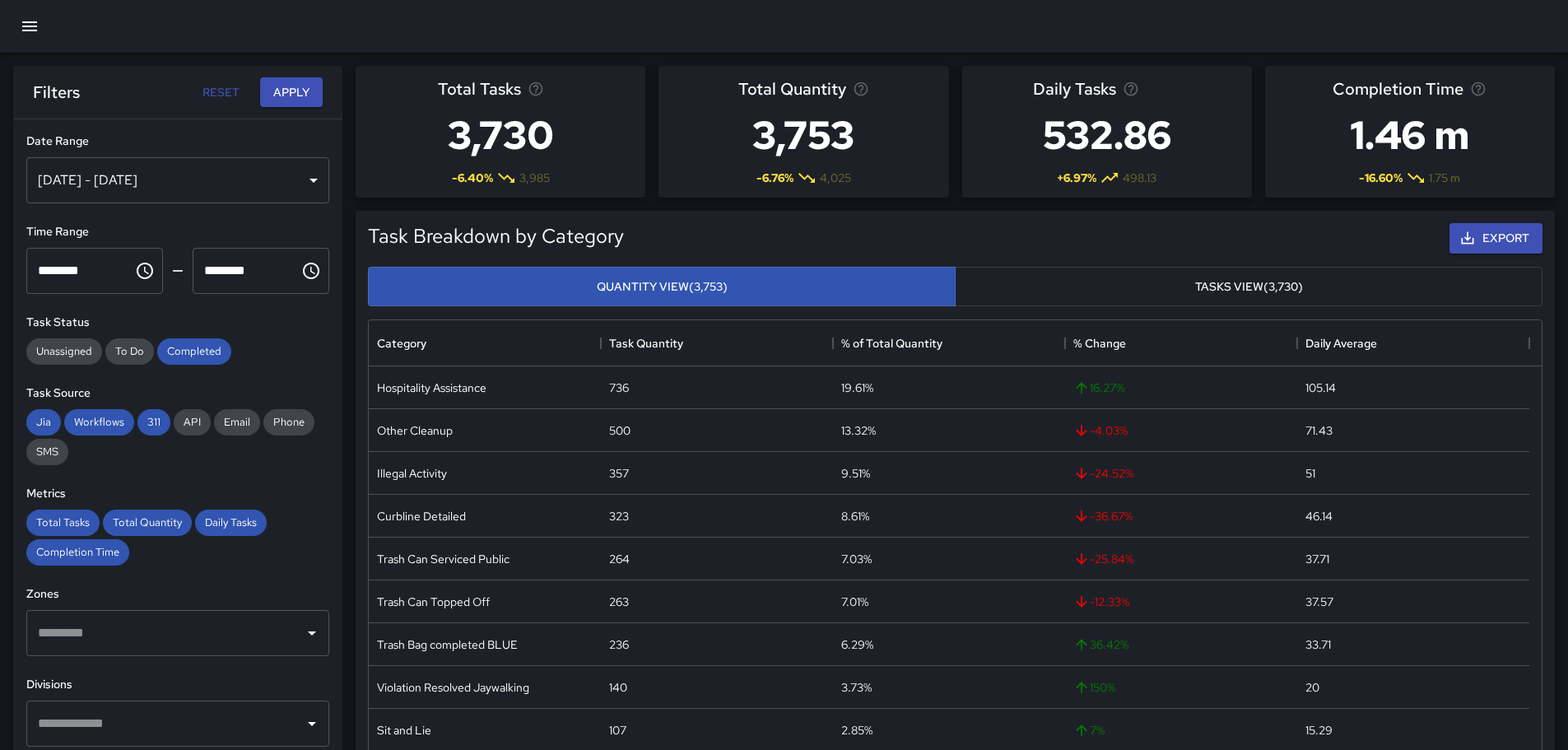
click at [72, 184] on div "[DATE] - [DATE]" at bounding box center [177, 180] width 302 height 46
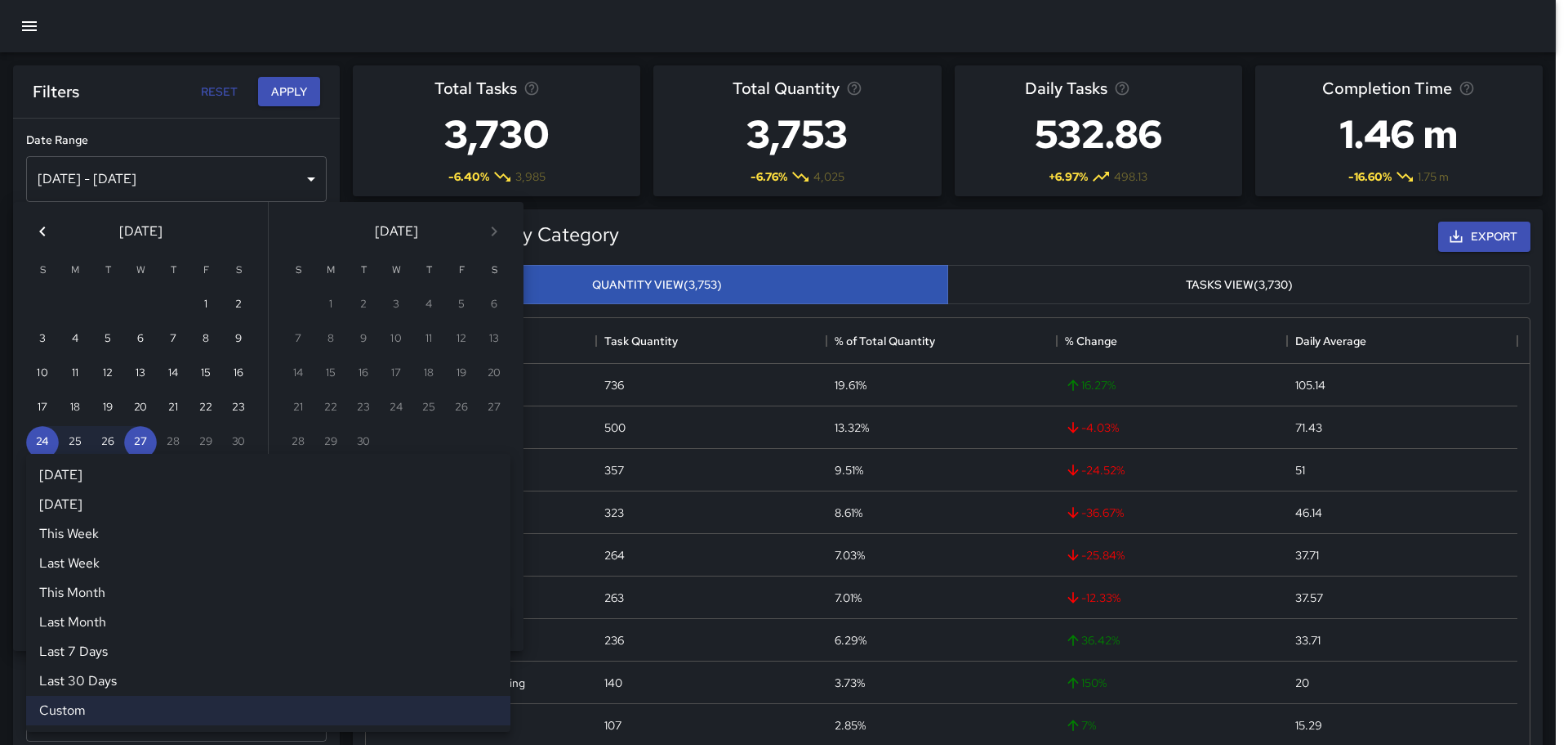
click at [94, 530] on div "Custom ****** [DATE] [DATE] This Week Last Week This Month Last Month Last 7 Da…" at bounding box center [268, 532] width 485 height 33
click at [93, 536] on li "This Week" at bounding box center [268, 534] width 485 height 29
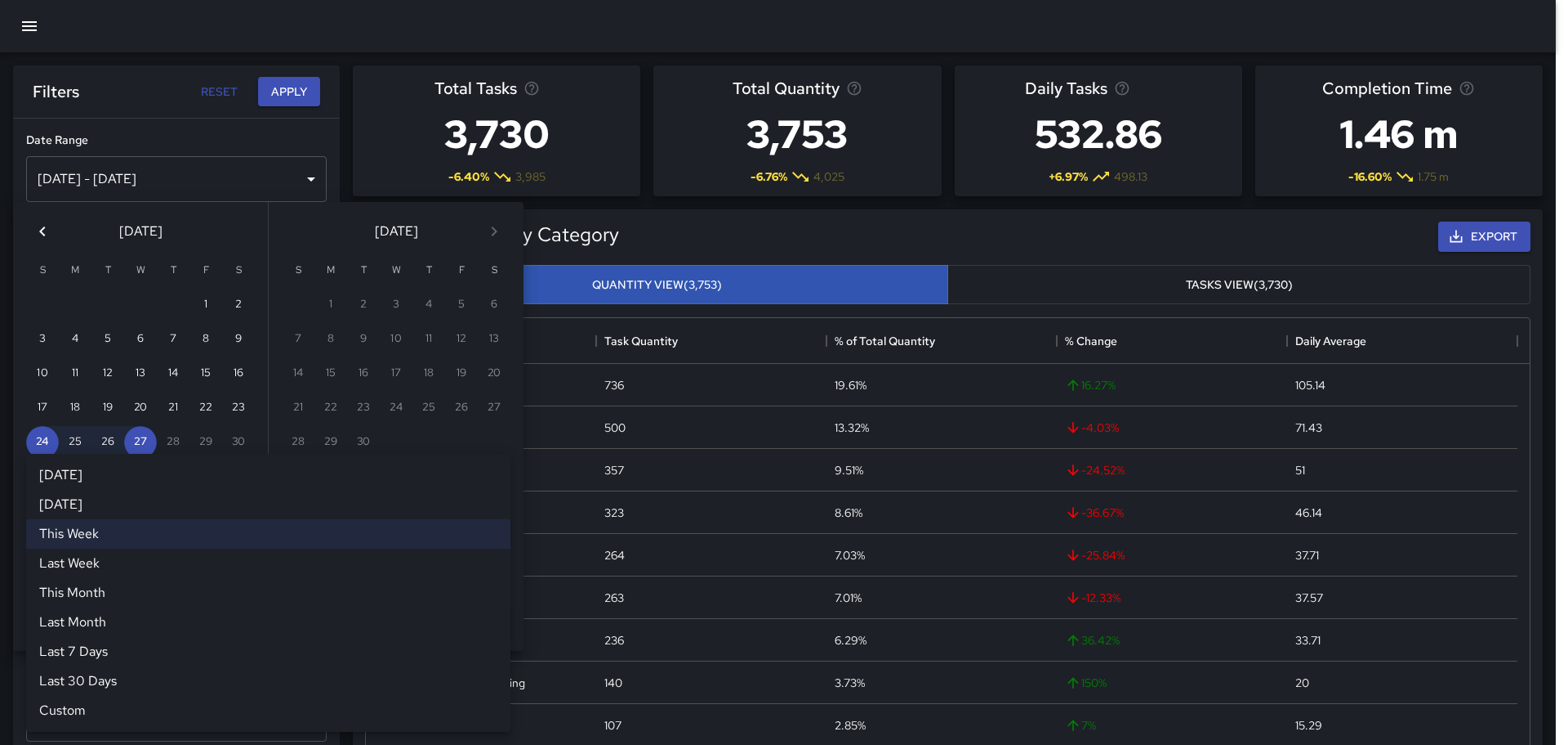
click at [113, 533] on div "This Week ********* [DATE] [DATE] This Week Last Week This Month Last Month Las…" at bounding box center [268, 532] width 485 height 33
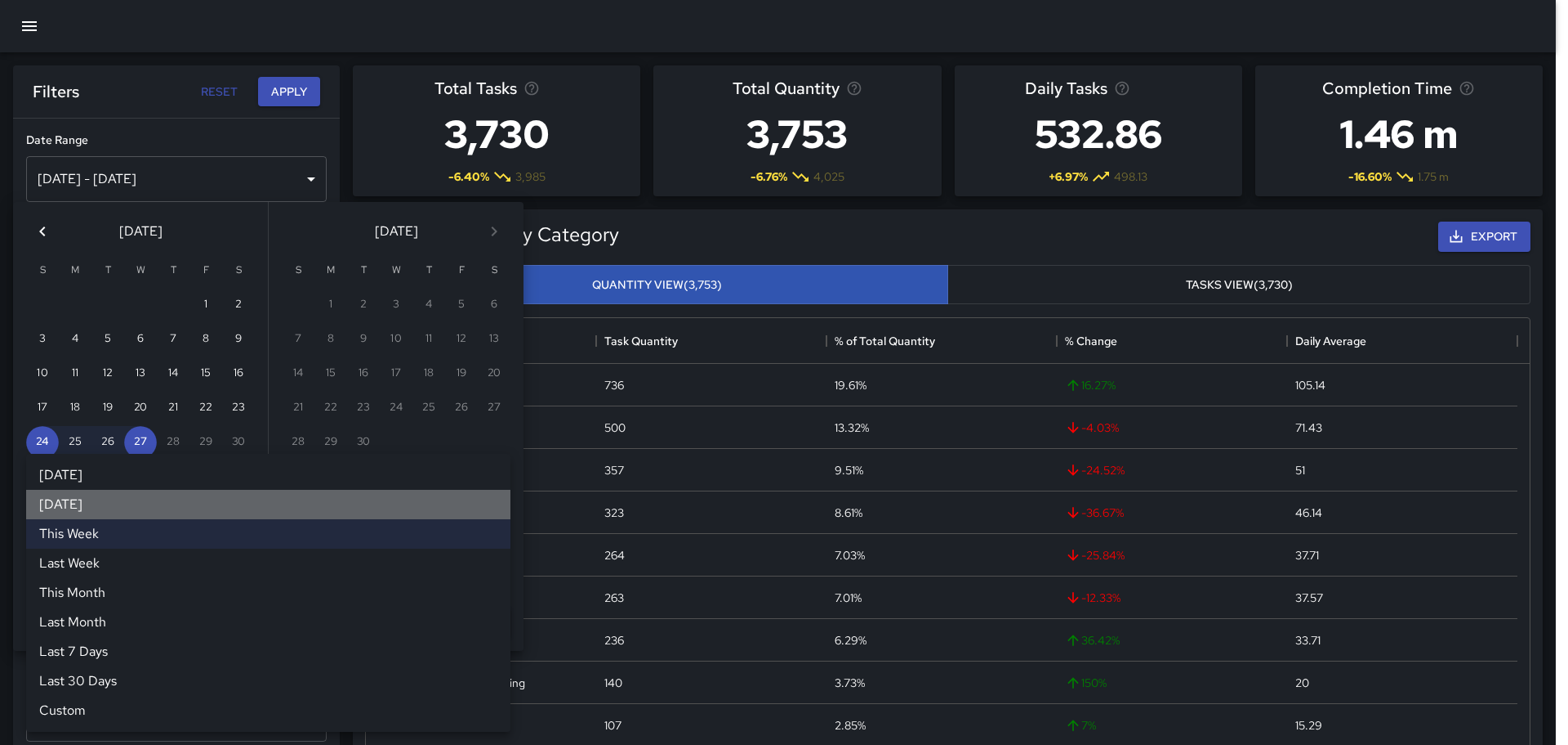
click at [71, 505] on li "[DATE]" at bounding box center [268, 504] width 485 height 29
type input "*********"
type input "**********"
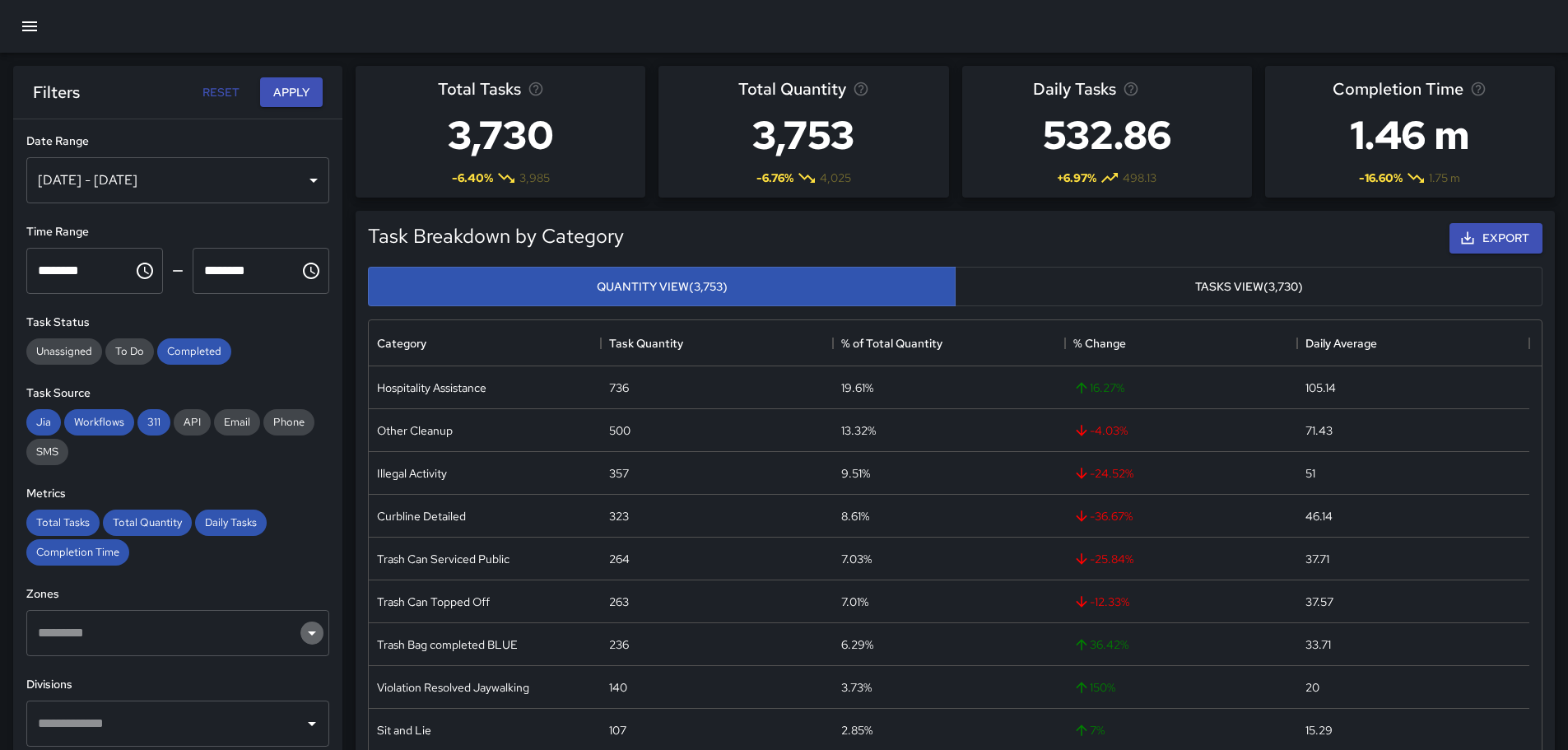
click at [302, 640] on icon "Open" at bounding box center [312, 633] width 19 height 19
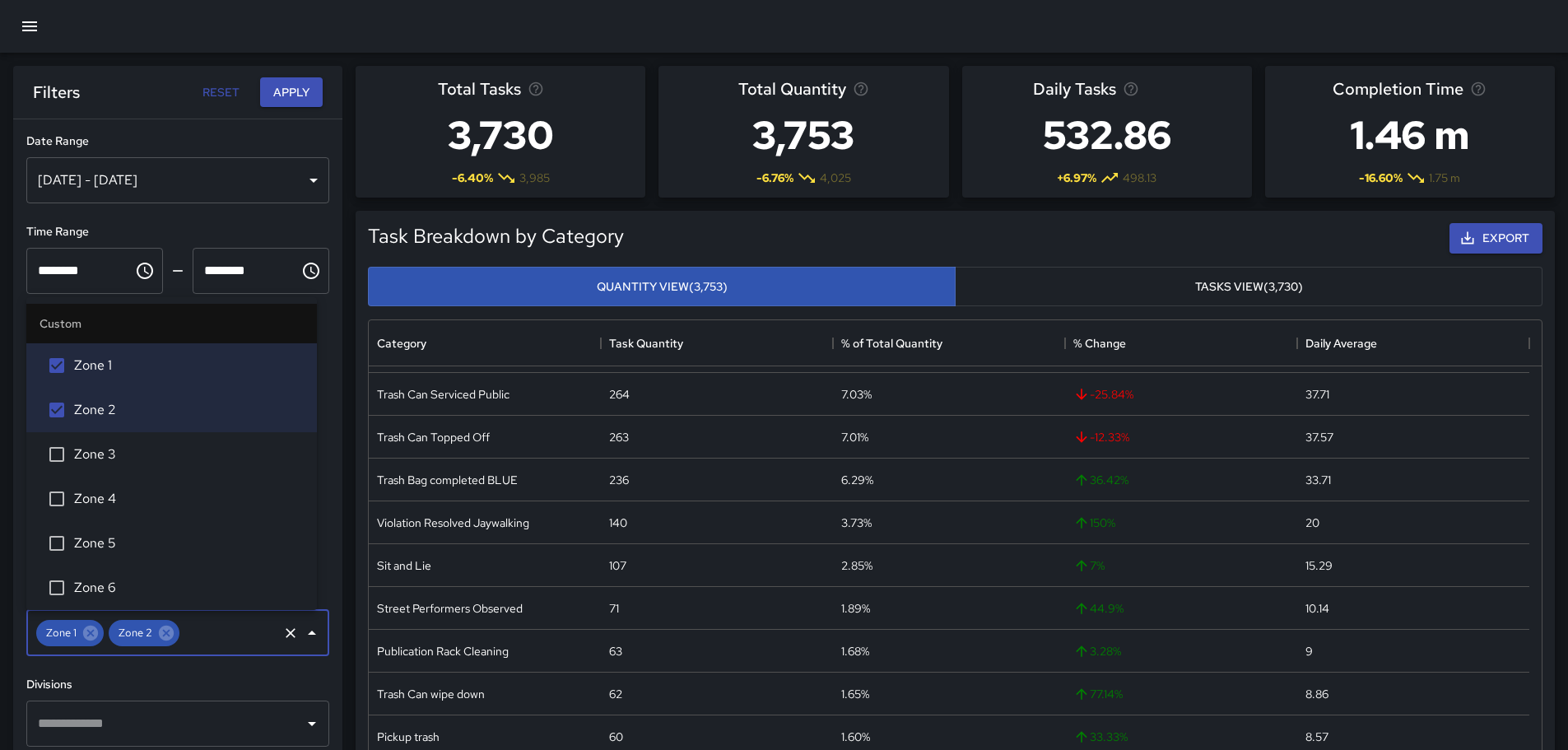
scroll to position [0, 0]
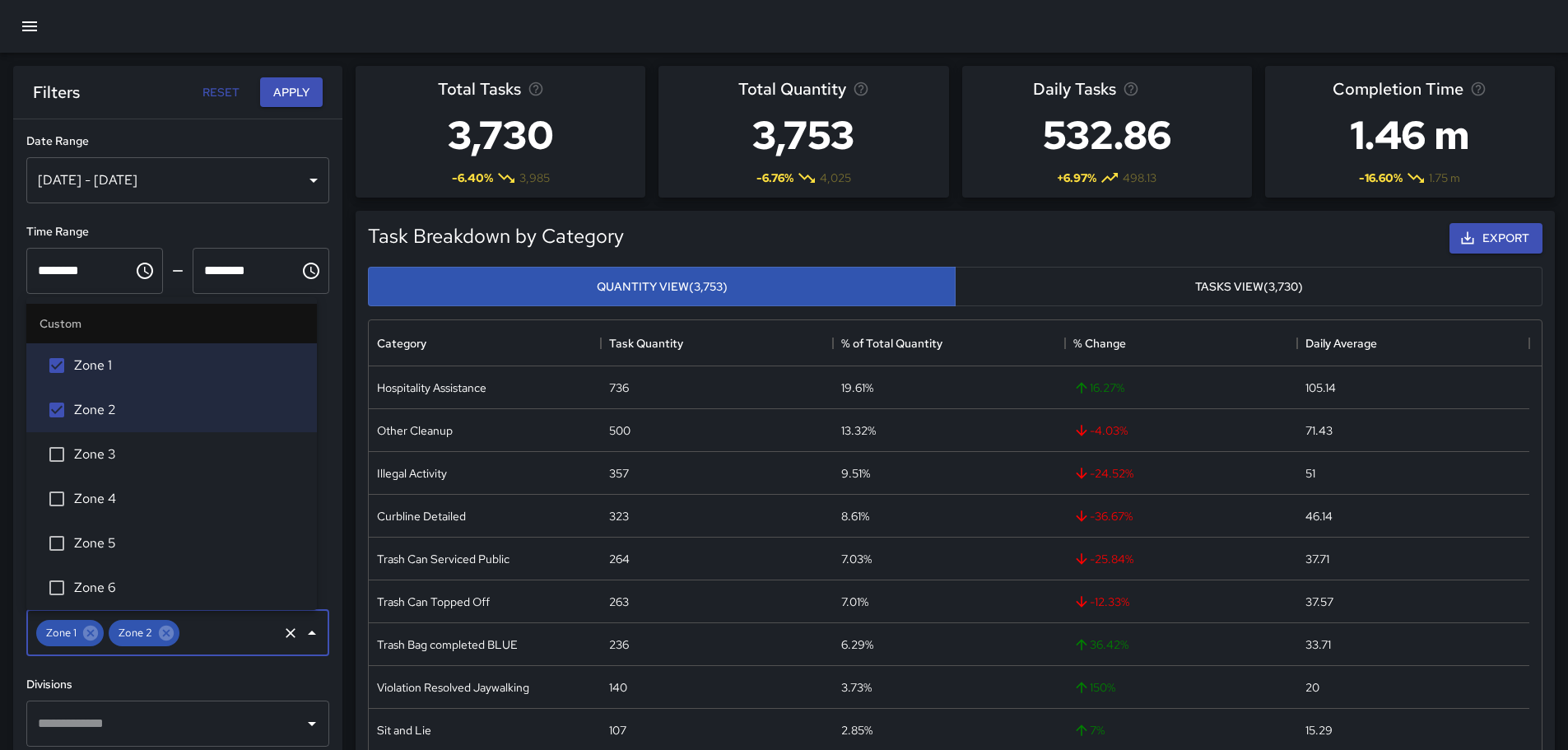
click at [31, 18] on icon "button" at bounding box center [29, 26] width 19 height 19
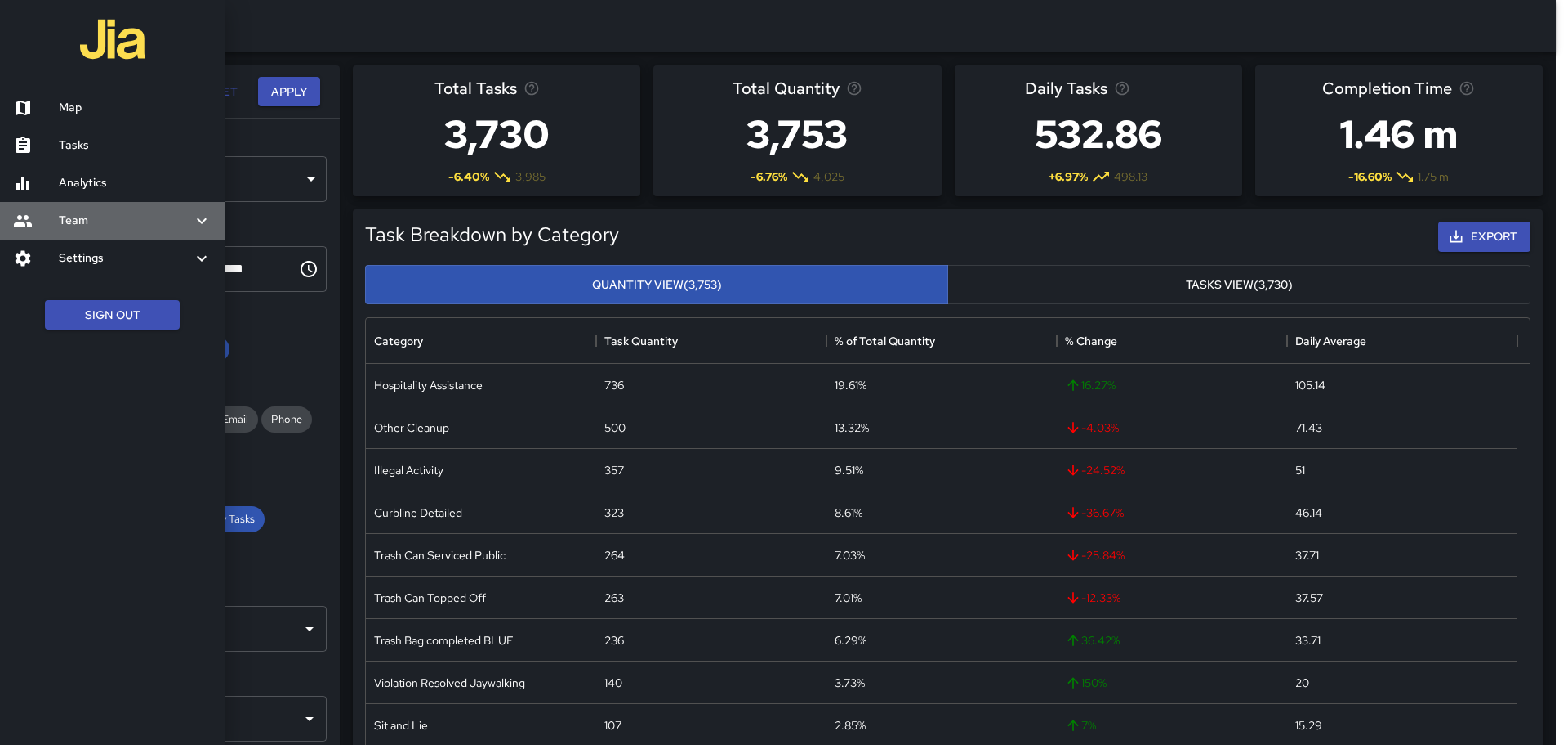
click at [95, 222] on h6 "Team" at bounding box center [125, 220] width 133 height 18
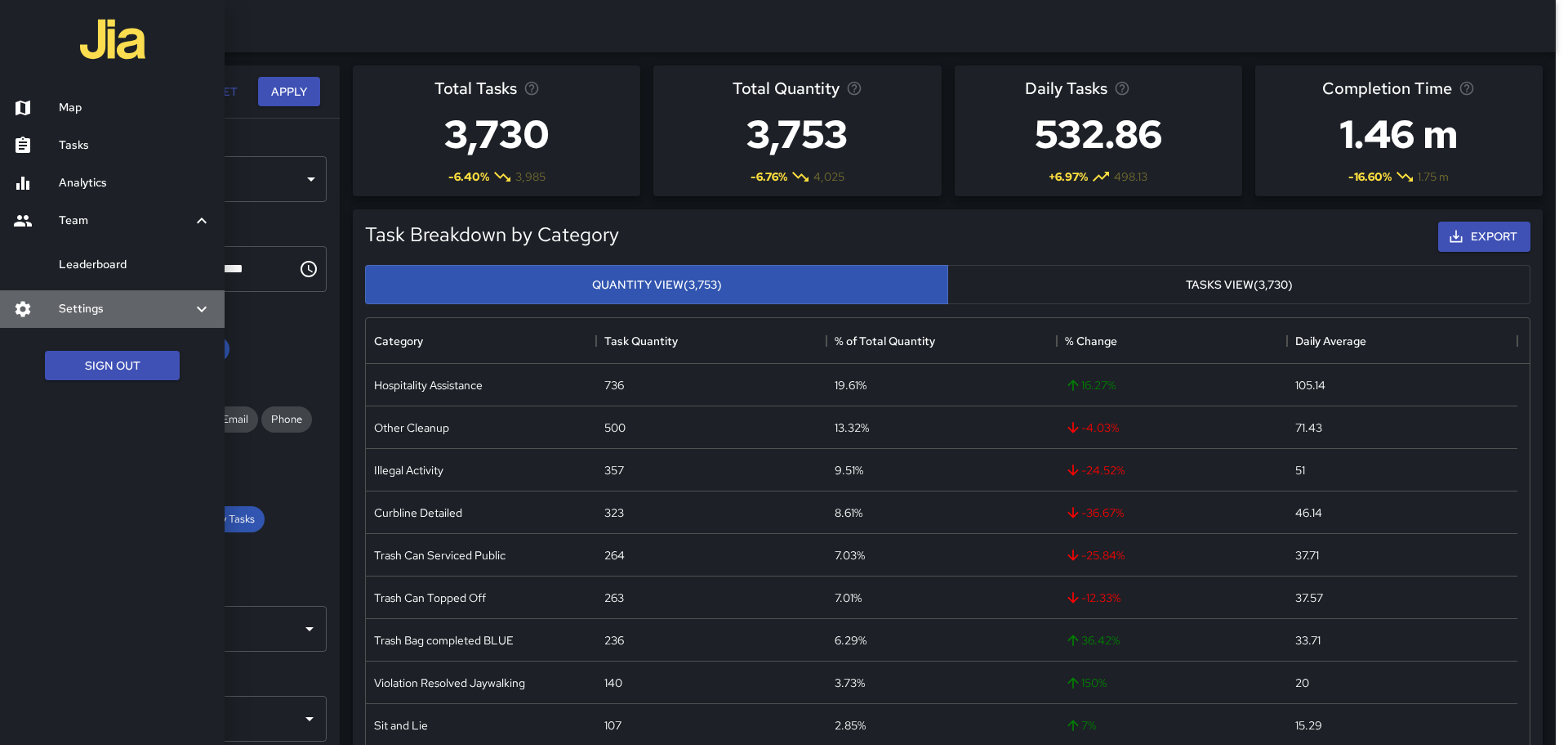
click at [191, 308] on h6 "Settings" at bounding box center [125, 310] width 133 height 18
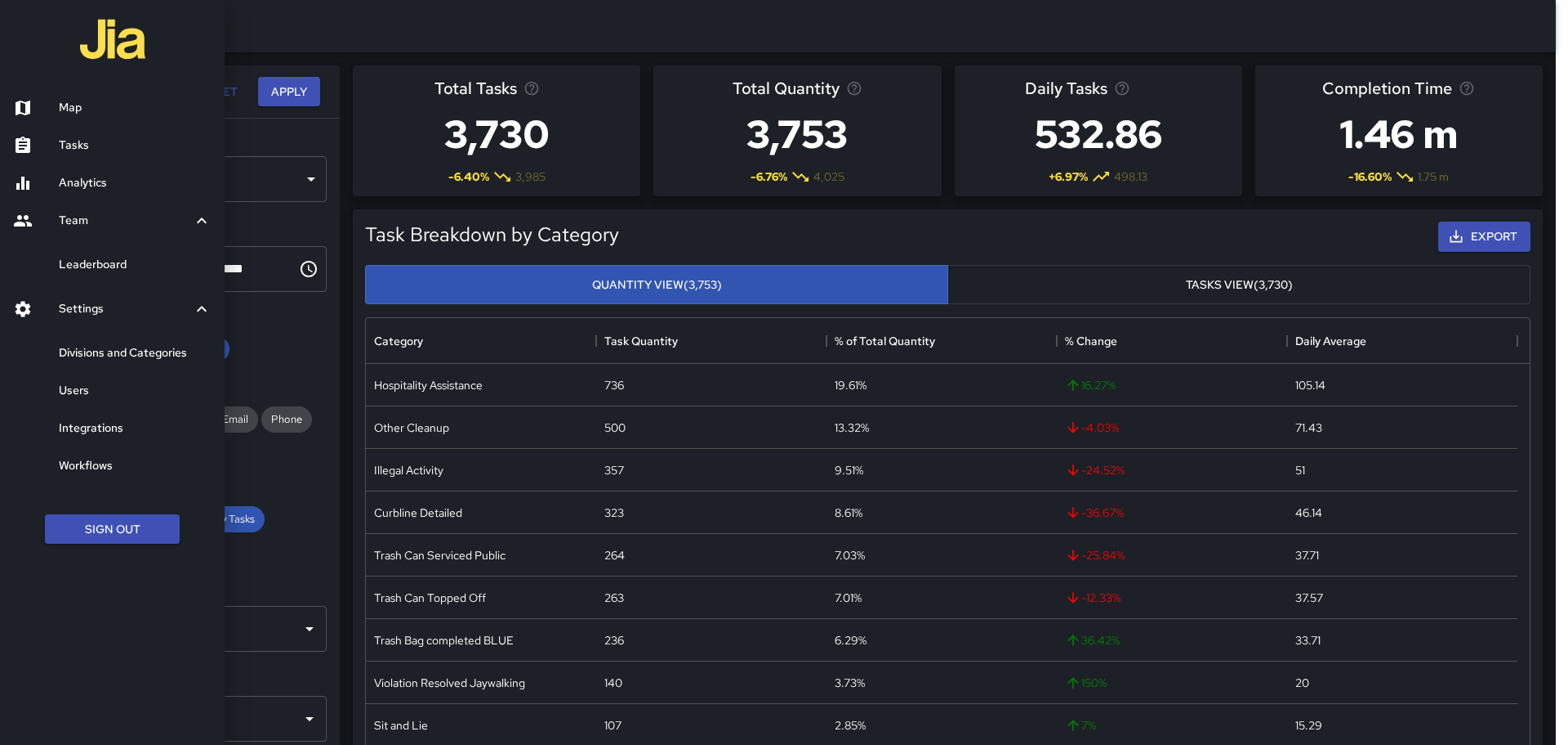
click at [99, 463] on h6 "Workflows" at bounding box center [135, 466] width 152 height 18
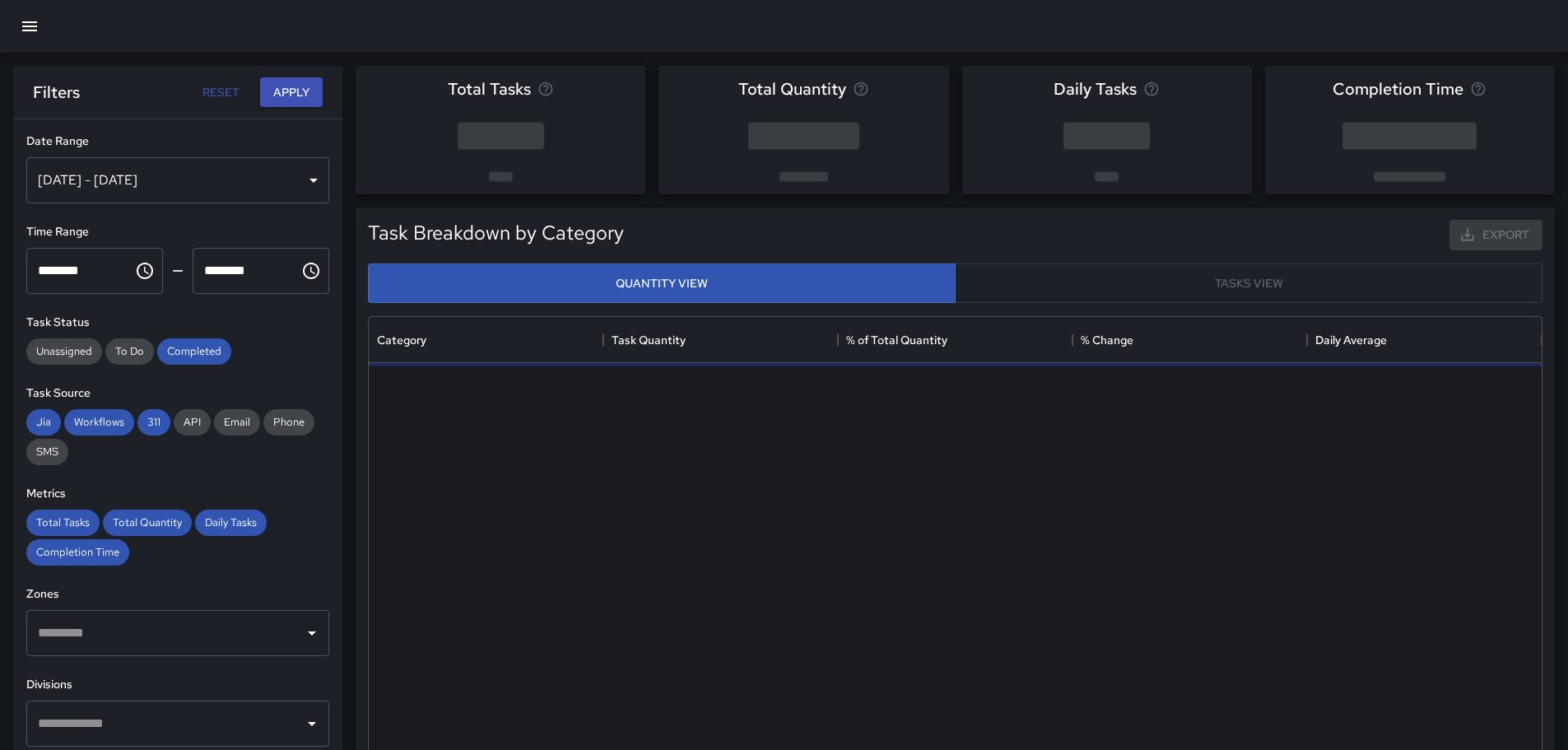
scroll to position [480, 1161]
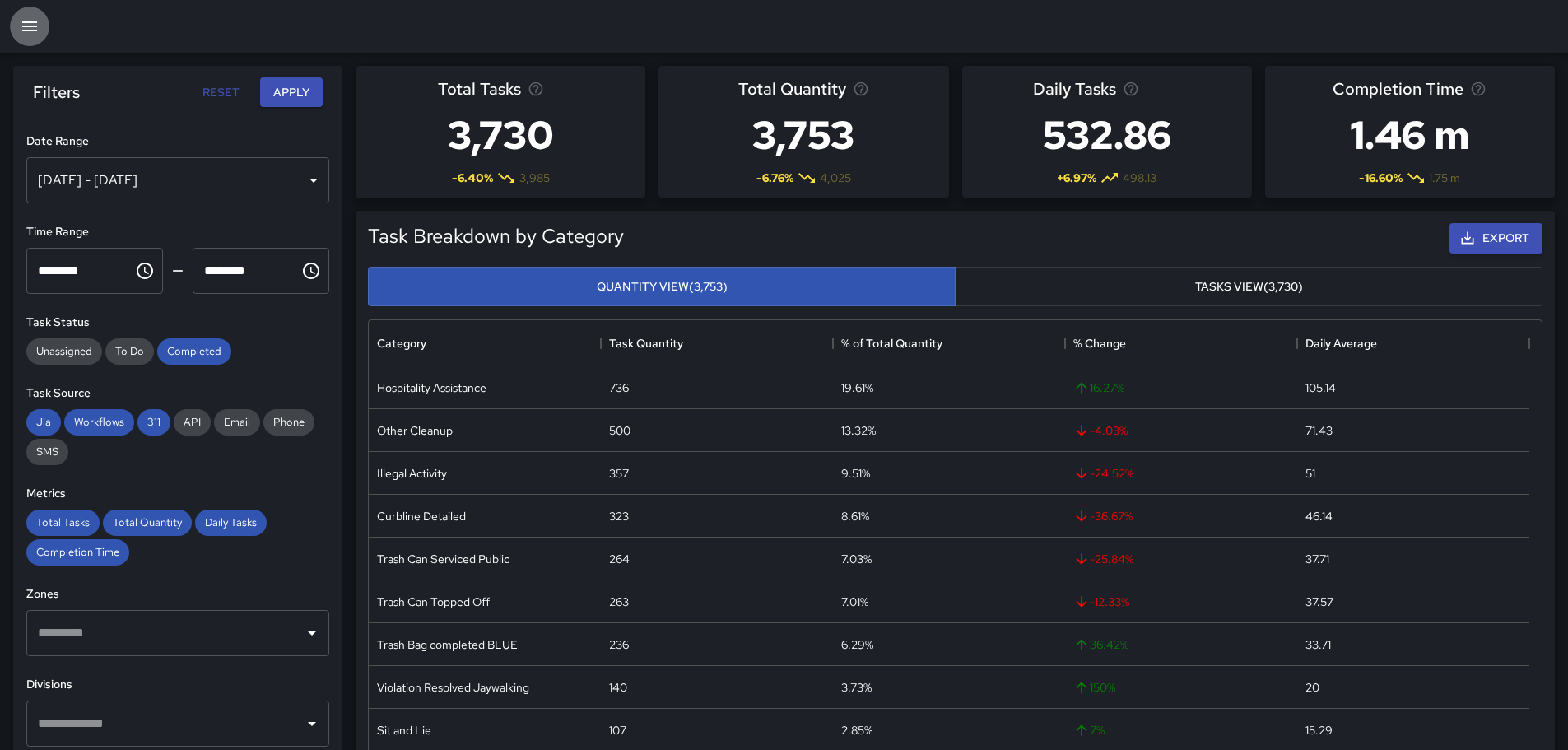
click at [21, 23] on icon "button" at bounding box center [29, 26] width 19 height 19
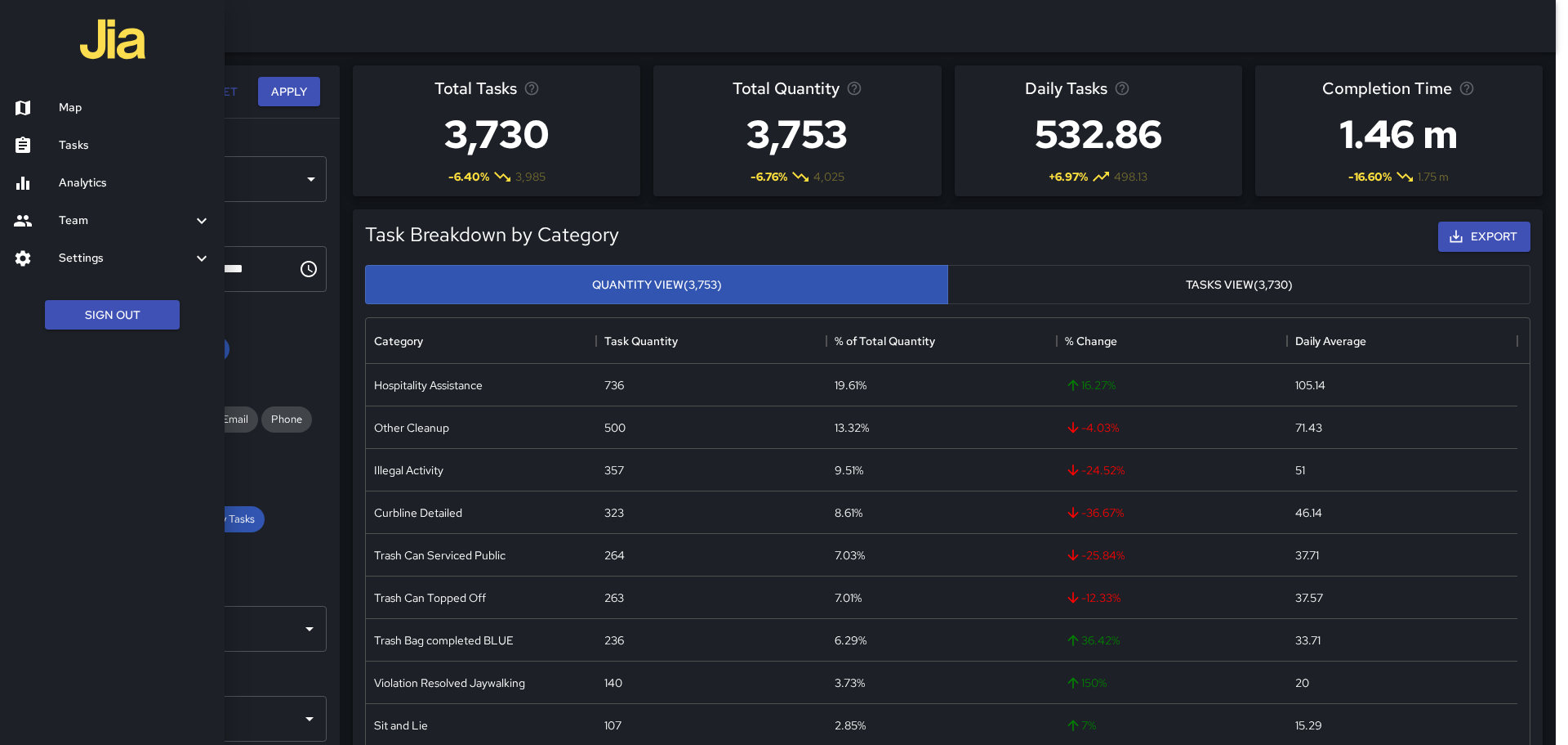
click at [64, 182] on h6 "Analytics" at bounding box center [135, 184] width 152 height 18
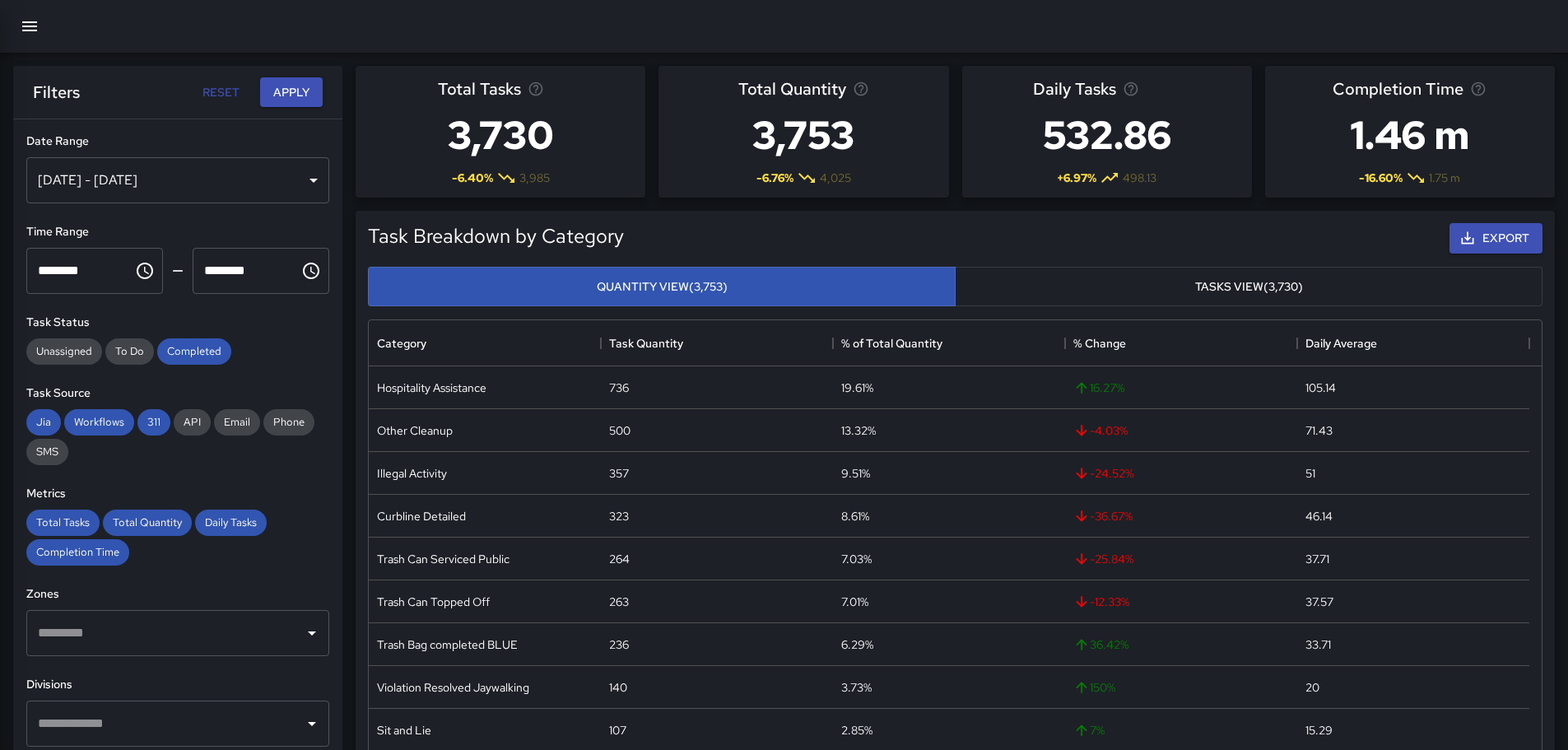
scroll to position [13, 13]
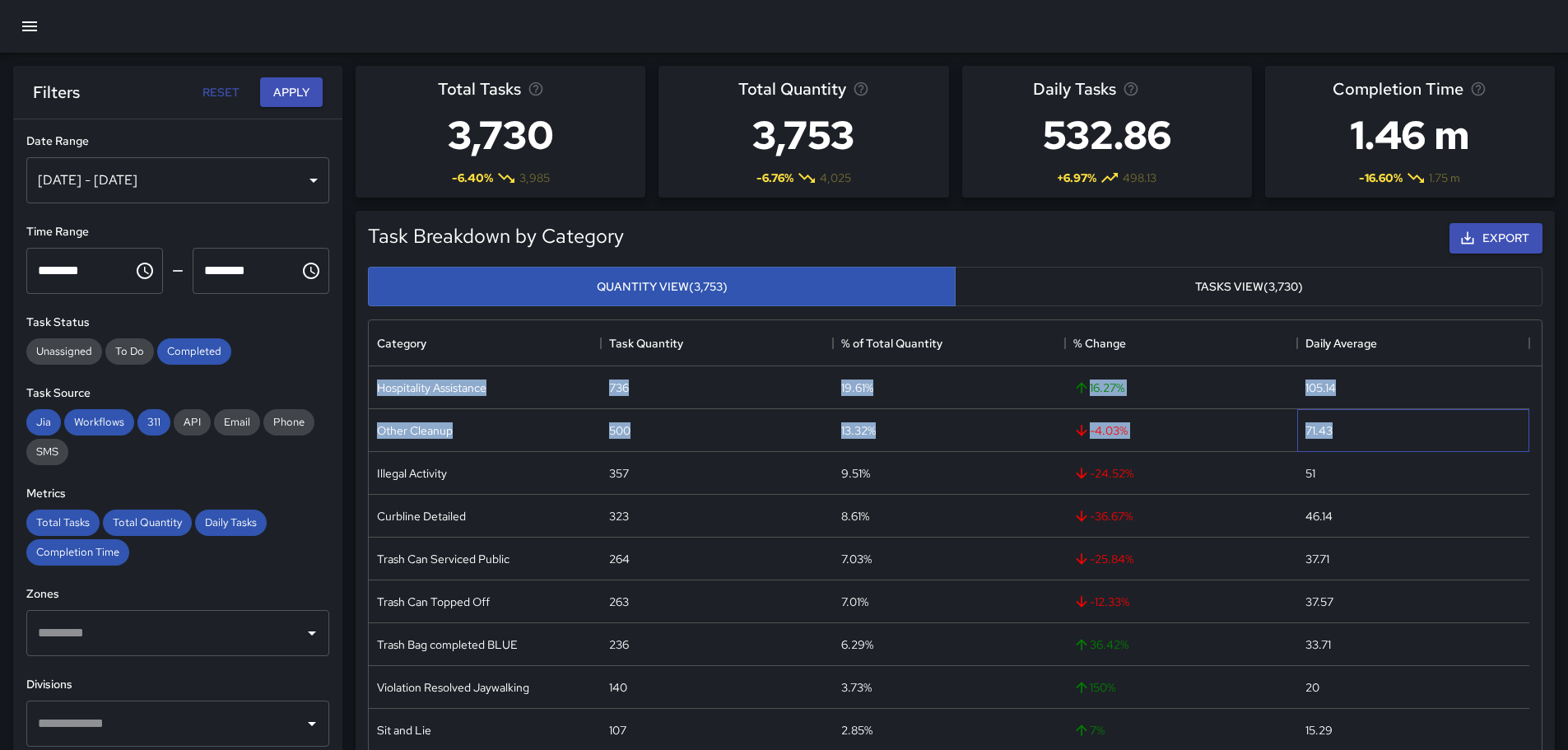
drag, startPoint x: 1527, startPoint y: 426, endPoint x: 1492, endPoint y: 440, distance: 37.7
click at [1515, 455] on div "Hospitality Assistance 736 19.61% 16.27 % 105.14 Other Cleanup 500 13.32% -4.03…" at bounding box center [949, 666] width 1161 height 599
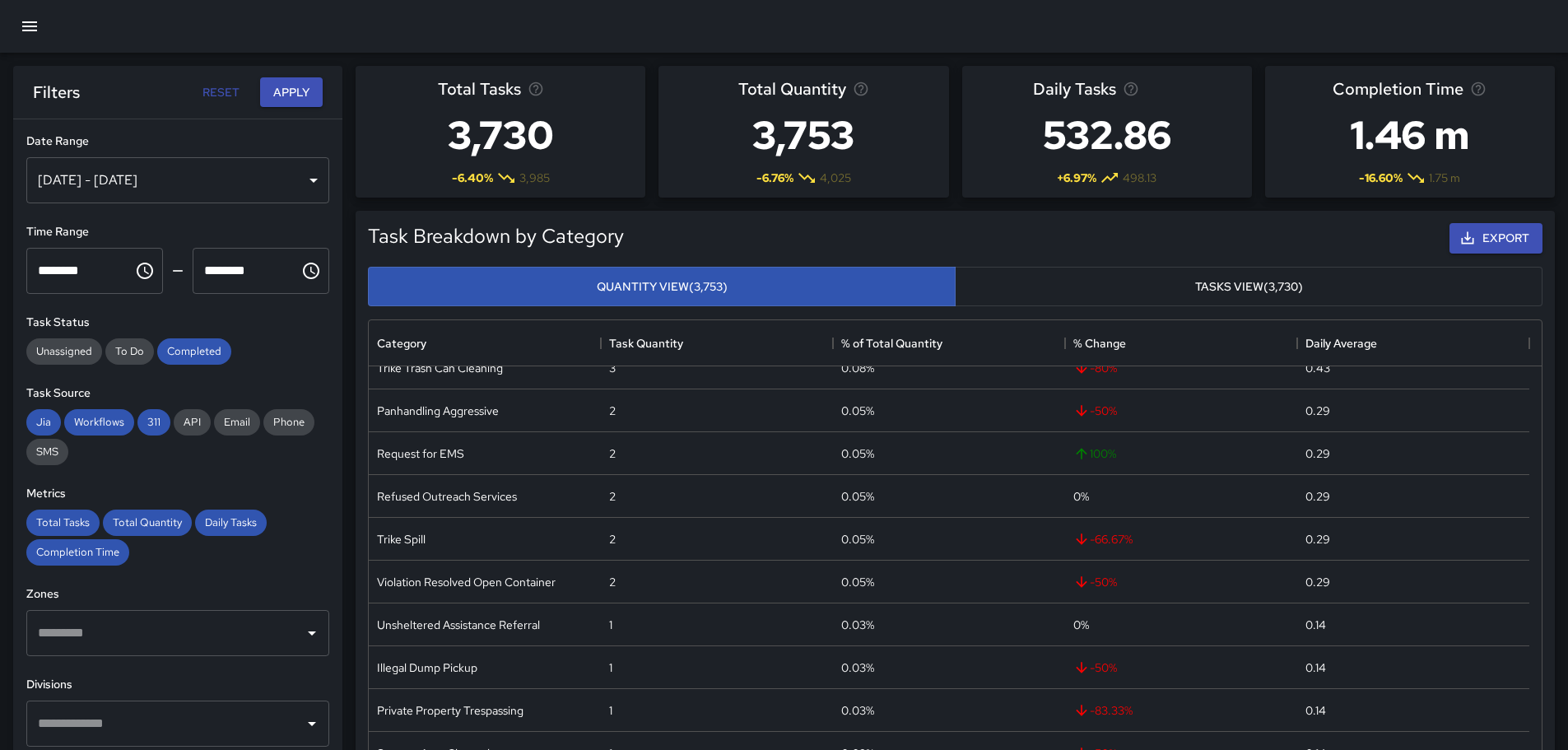
scroll to position [1950, 0]
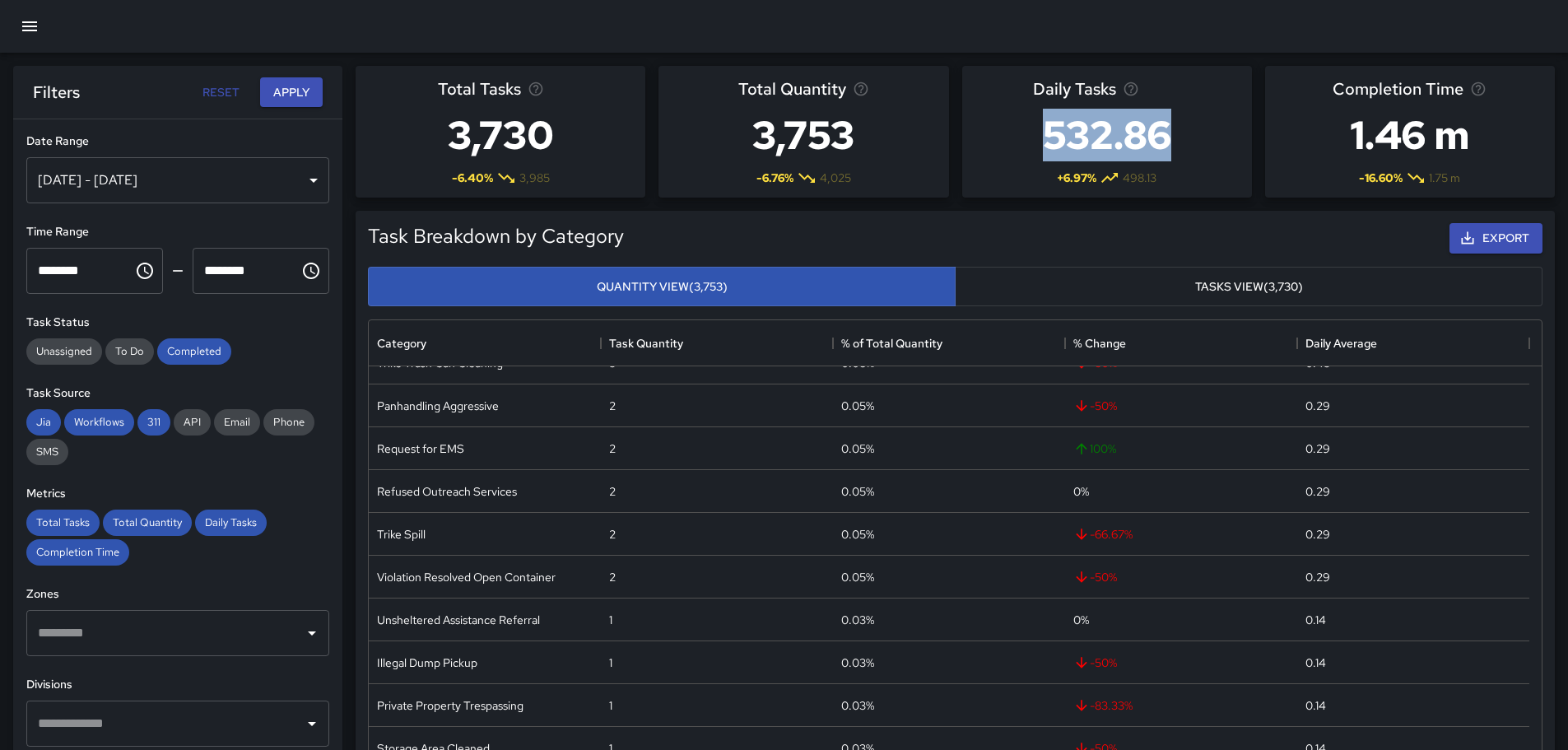
drag, startPoint x: 1174, startPoint y: 154, endPoint x: 1174, endPoint y: 82, distance: 72.0
click at [1174, 82] on div "Daily Tasks 532.86 + 6.97 % 498.13" at bounding box center [1106, 131] width 290 height 131
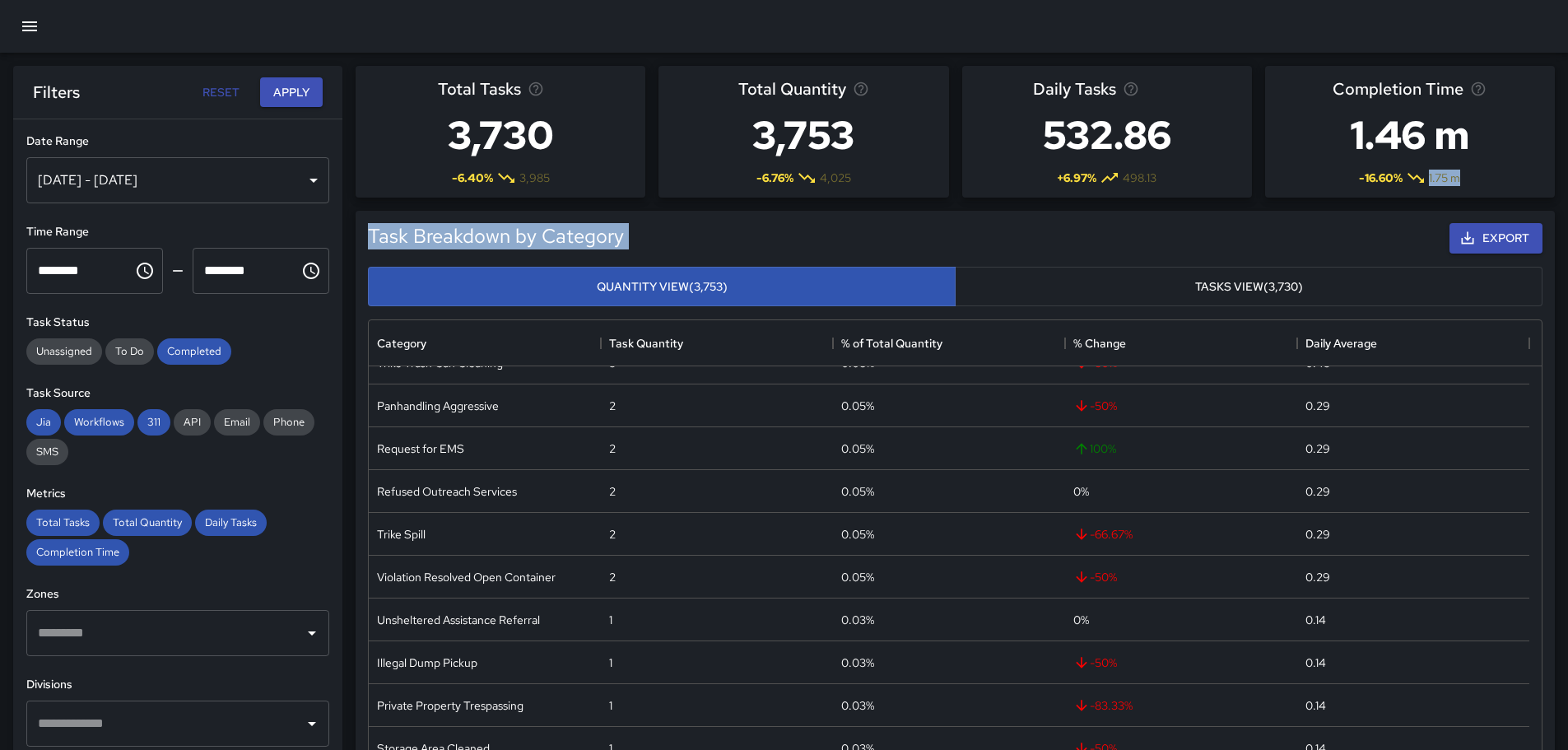
drag, startPoint x: 1422, startPoint y: 256, endPoint x: 1397, endPoint y: 183, distance: 77.2
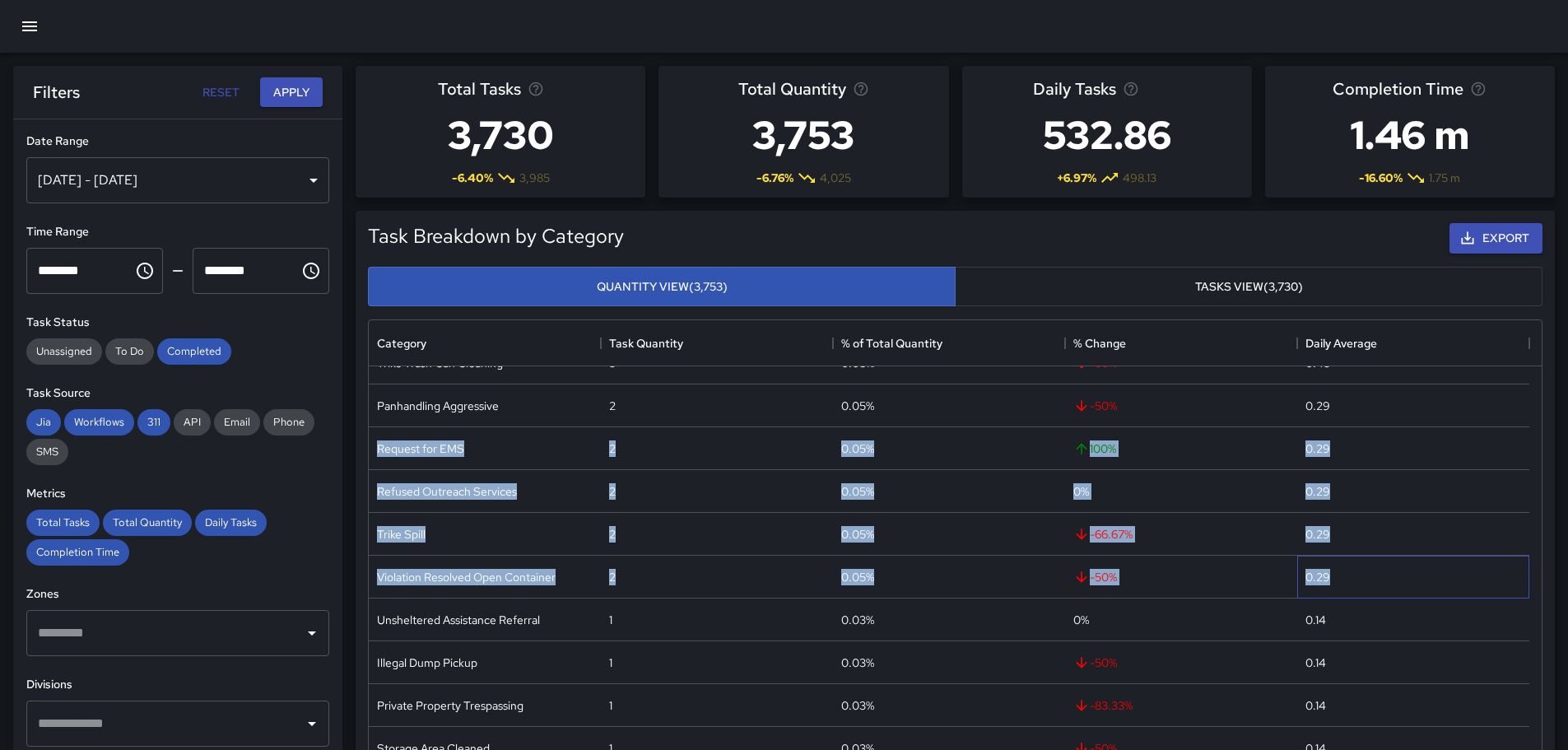
drag, startPoint x: 1432, startPoint y: 548, endPoint x: 1427, endPoint y: 414, distance: 134.1
click at [1426, 414] on div "Merchant contact 3 0.08% 0 % 0.43 Infrastructure Refurbishment Pub Racks 3 0.08…" at bounding box center [949, 534] width 1161 height 556
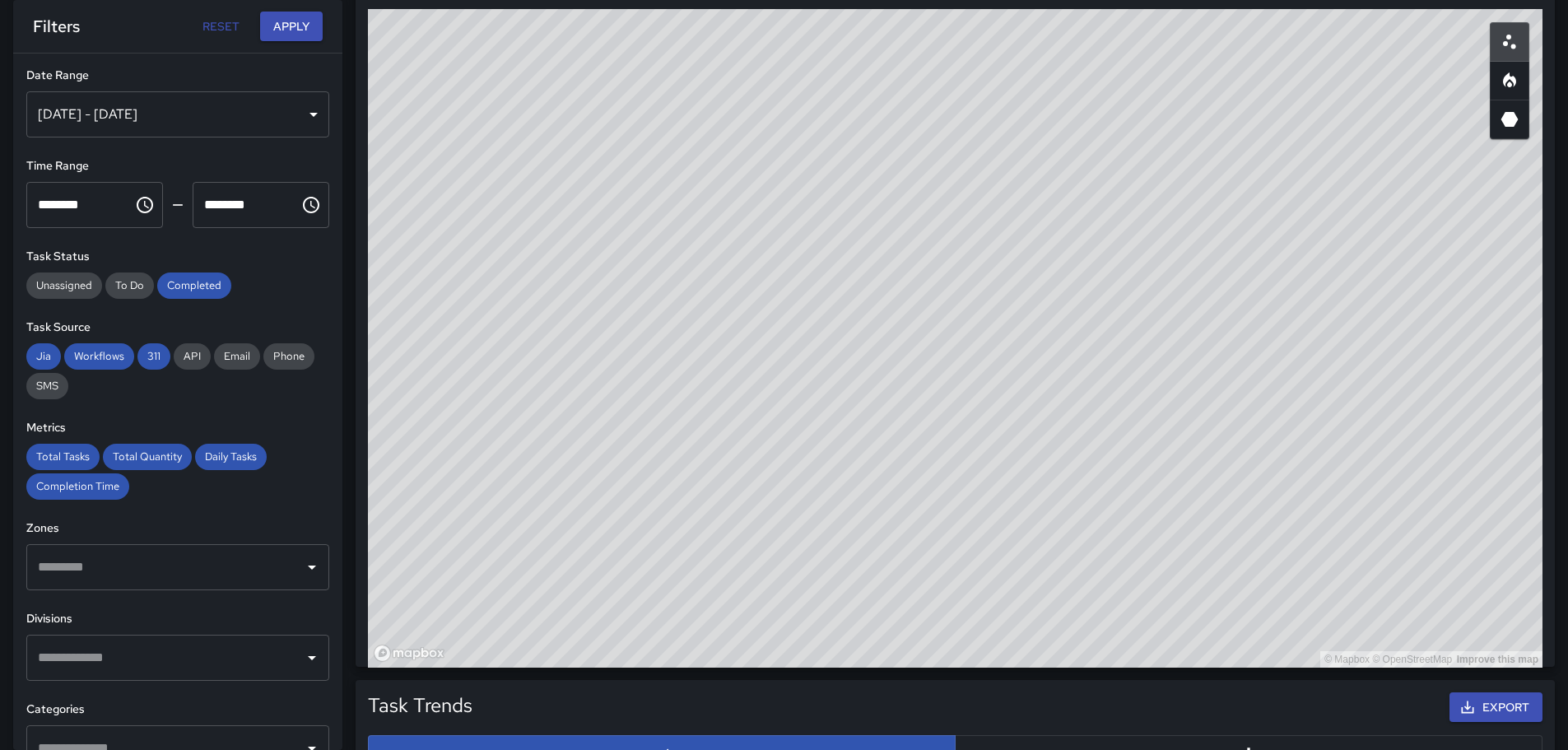
scroll to position [927, 0]
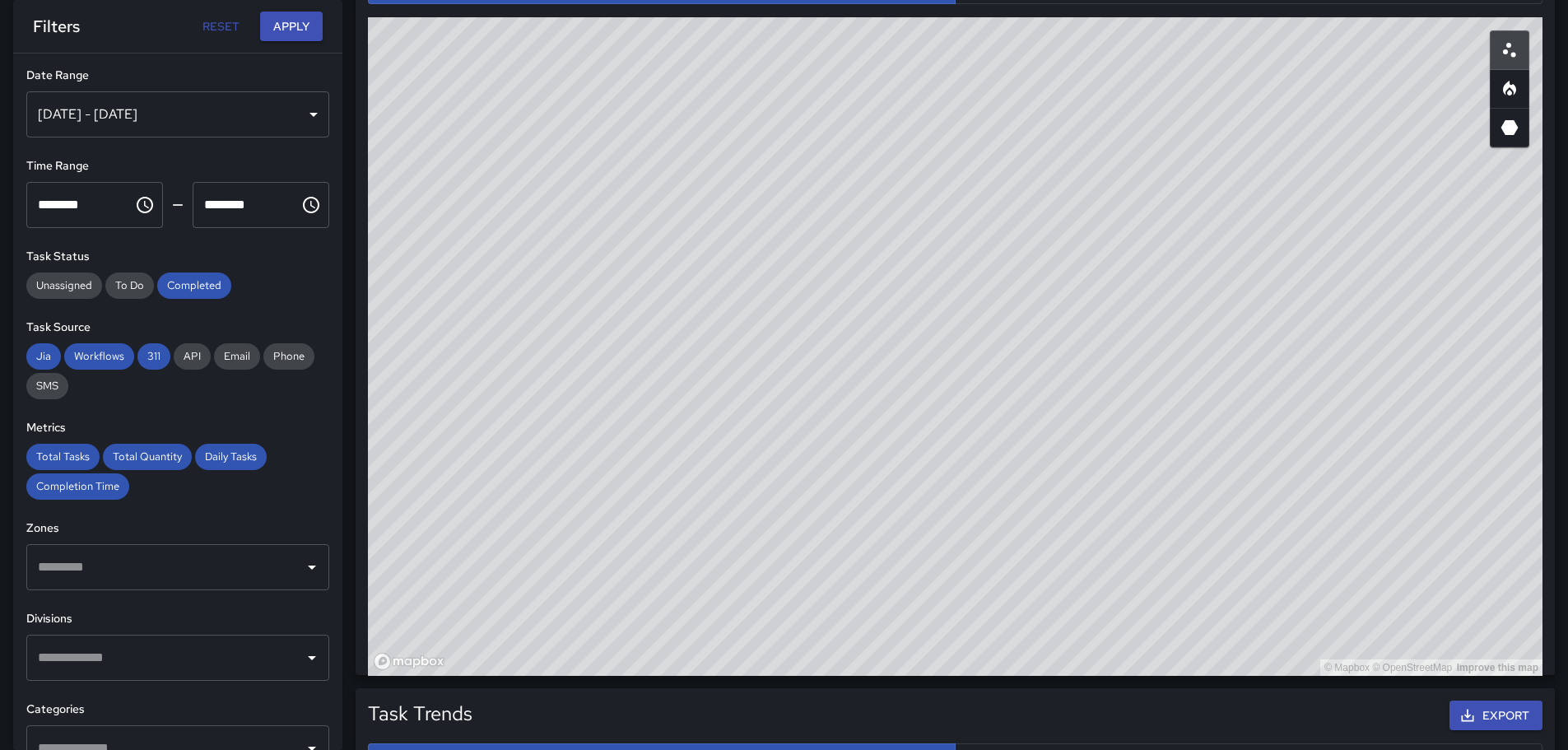
drag, startPoint x: 1213, startPoint y: 408, endPoint x: 1123, endPoint y: 449, distance: 98.9
click at [1123, 449] on div "© Mapbox © OpenStreetMap Improve this map" at bounding box center [956, 347] width 1175 height 658
click at [230, 28] on button "Reset" at bounding box center [220, 26] width 53 height 31
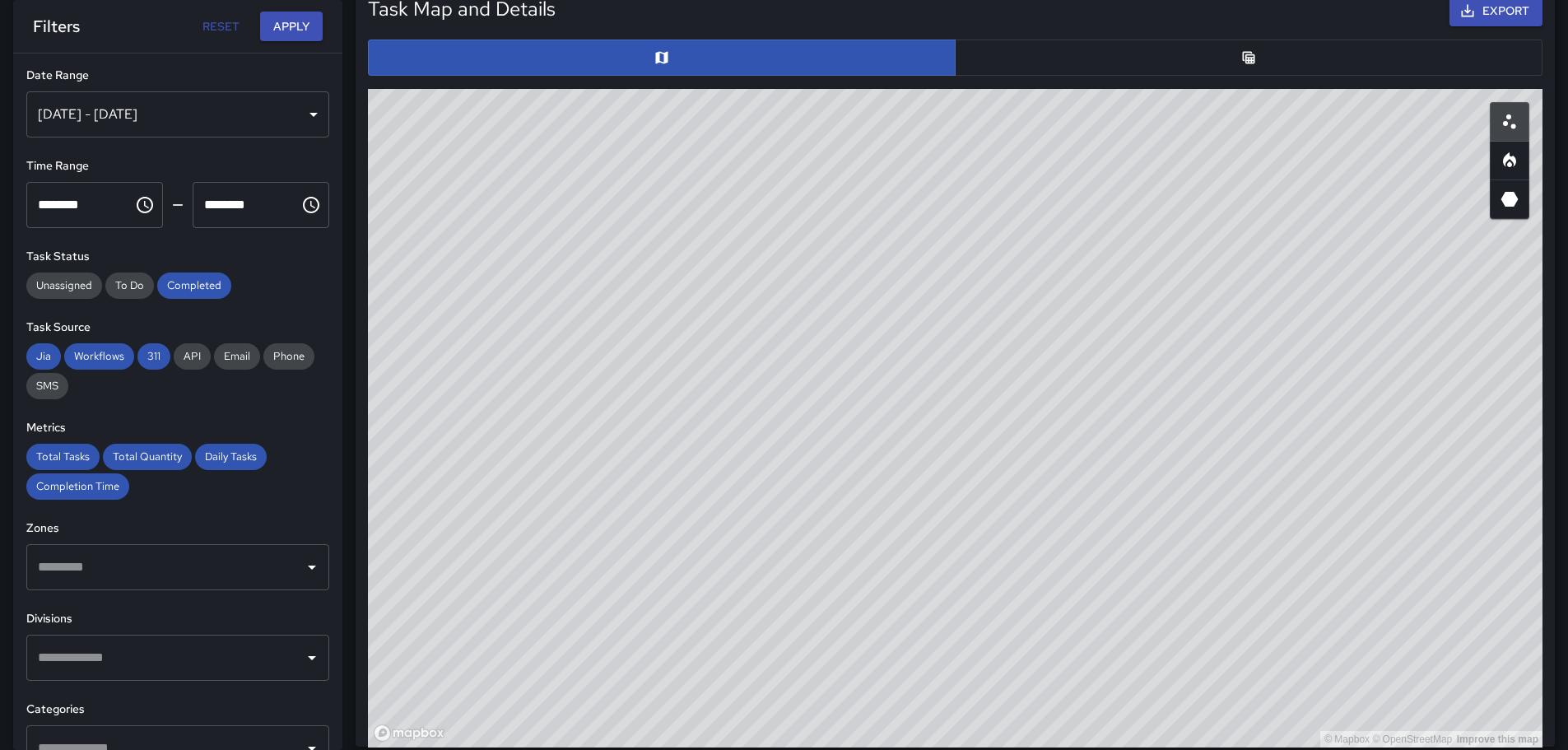
scroll to position [842, 0]
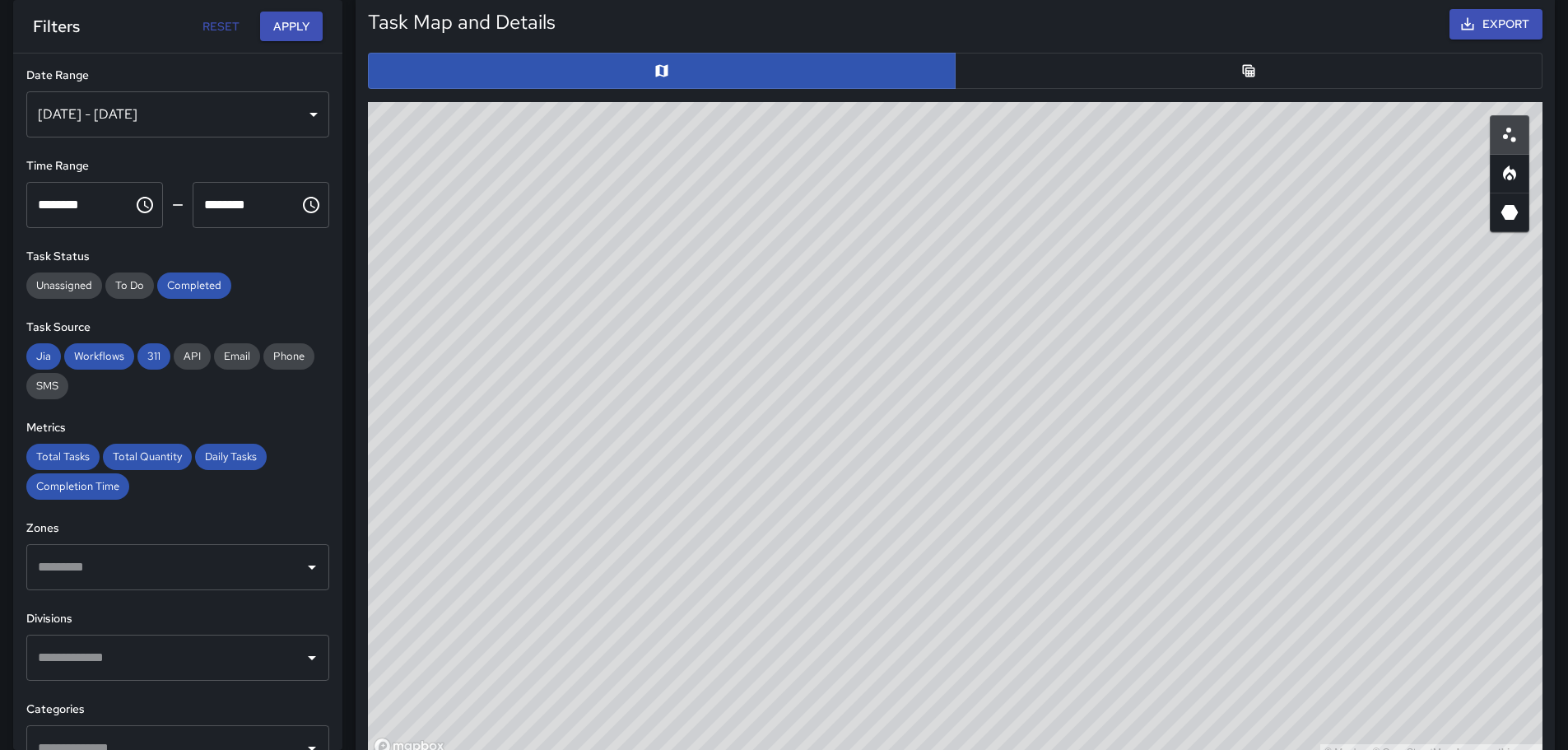
drag, startPoint x: 1298, startPoint y: 326, endPoint x: 1195, endPoint y: 367, distance: 110.9
click at [1195, 367] on div "© Mapbox © OpenStreetMap Improve this map" at bounding box center [956, 431] width 1175 height 658
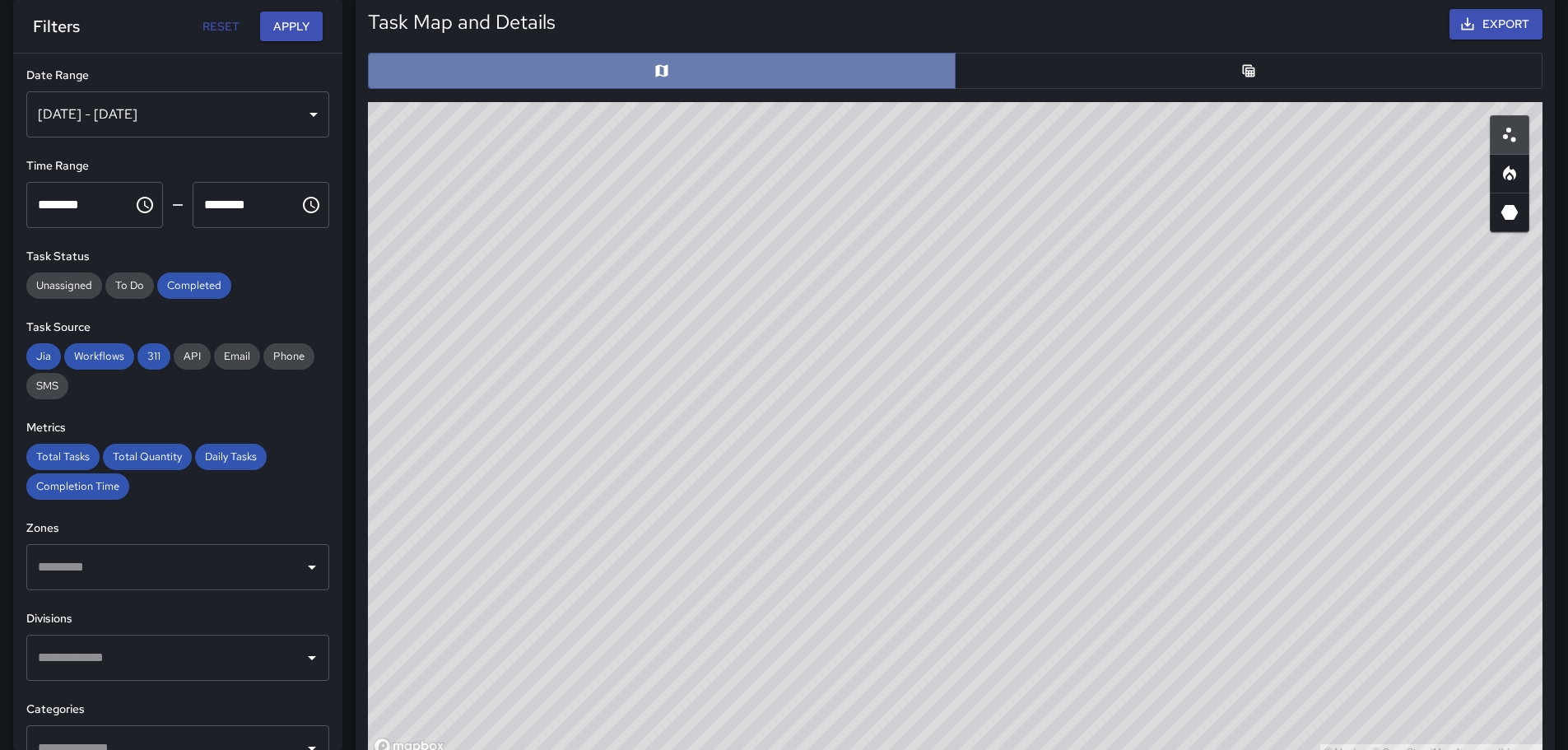
click at [646, 71] on button "button" at bounding box center [661, 70] width 587 height 36
click at [812, 68] on button "button" at bounding box center [661, 70] width 587 height 36
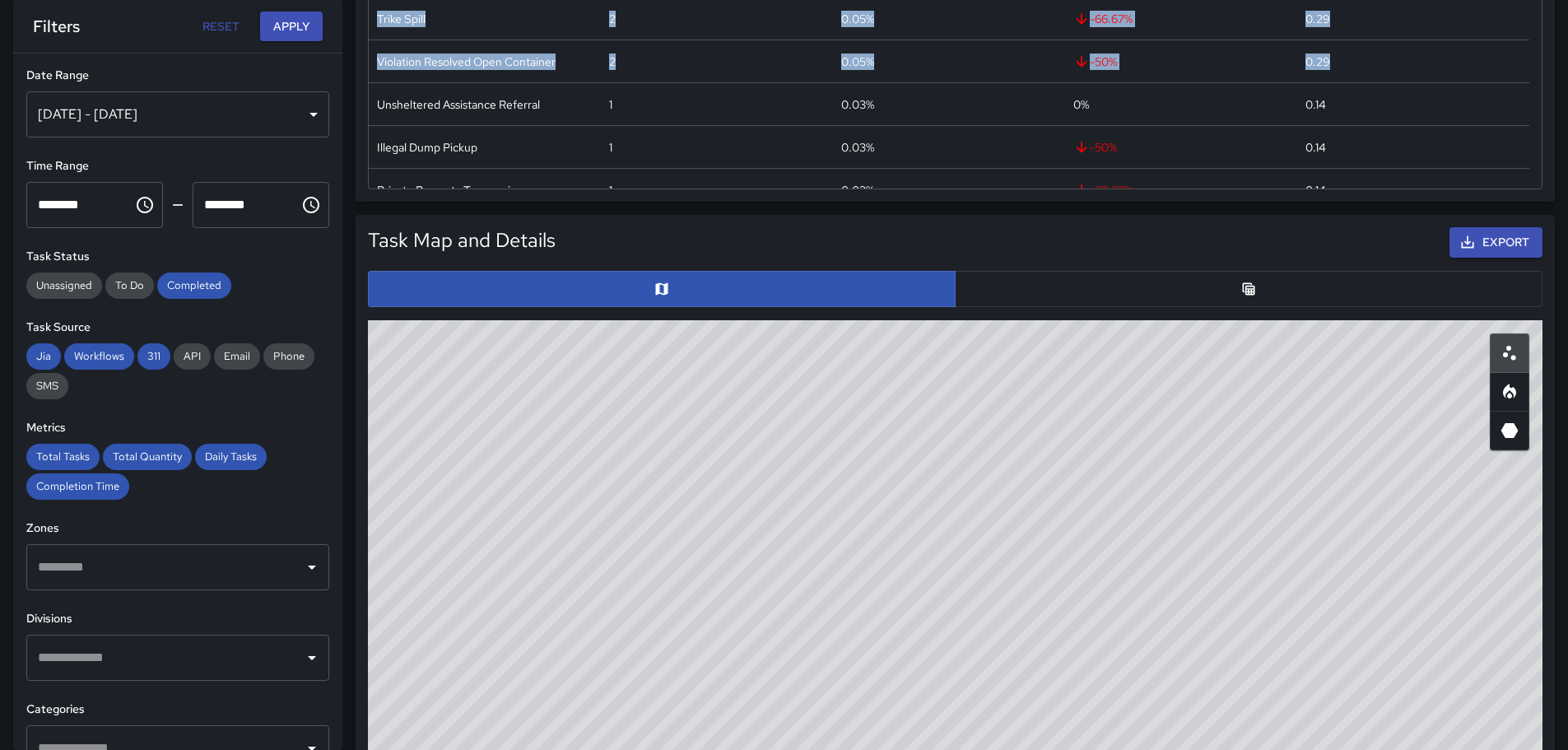
scroll to position [616, 0]
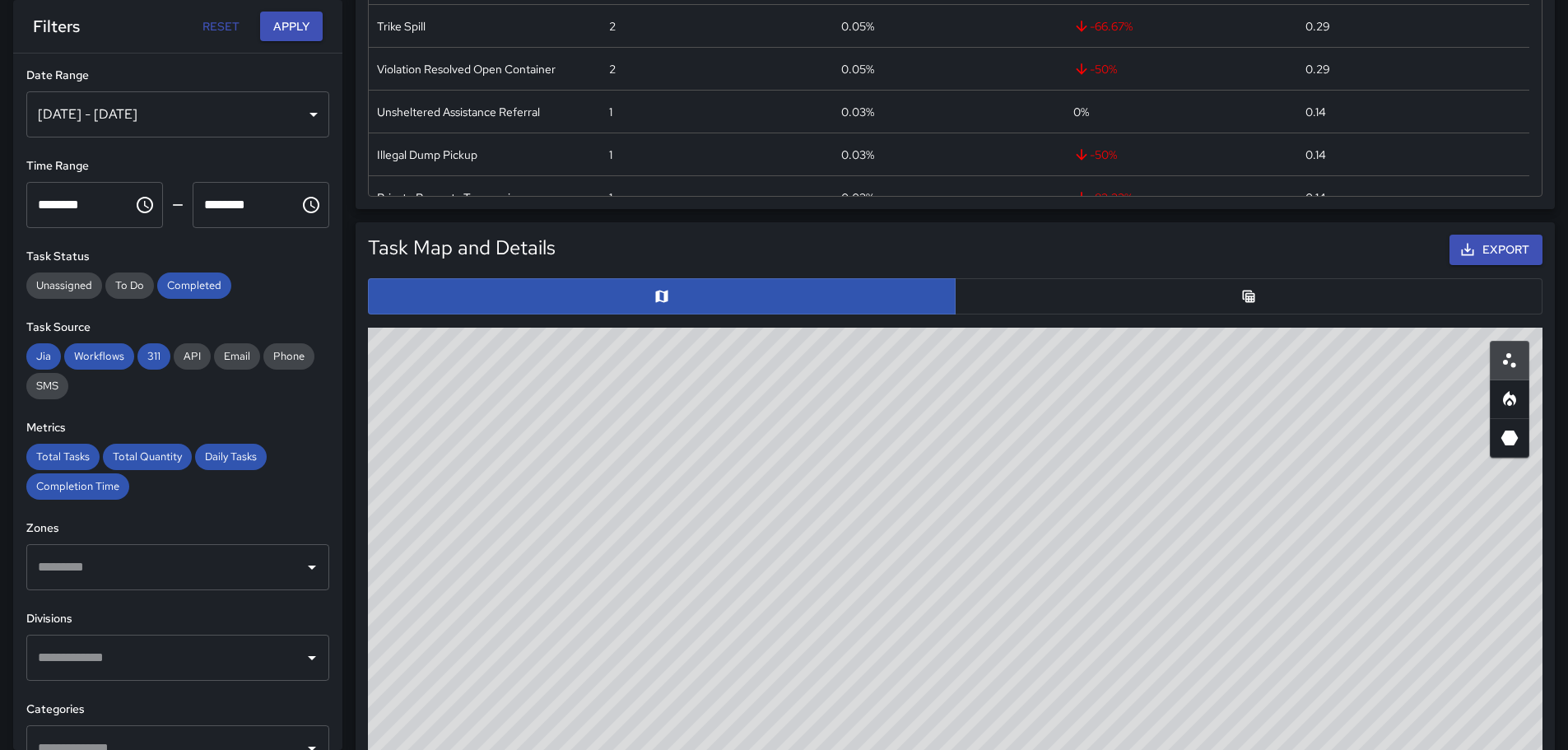
click at [481, 239] on h5 "Task Map and Details" at bounding box center [462, 248] width 188 height 26
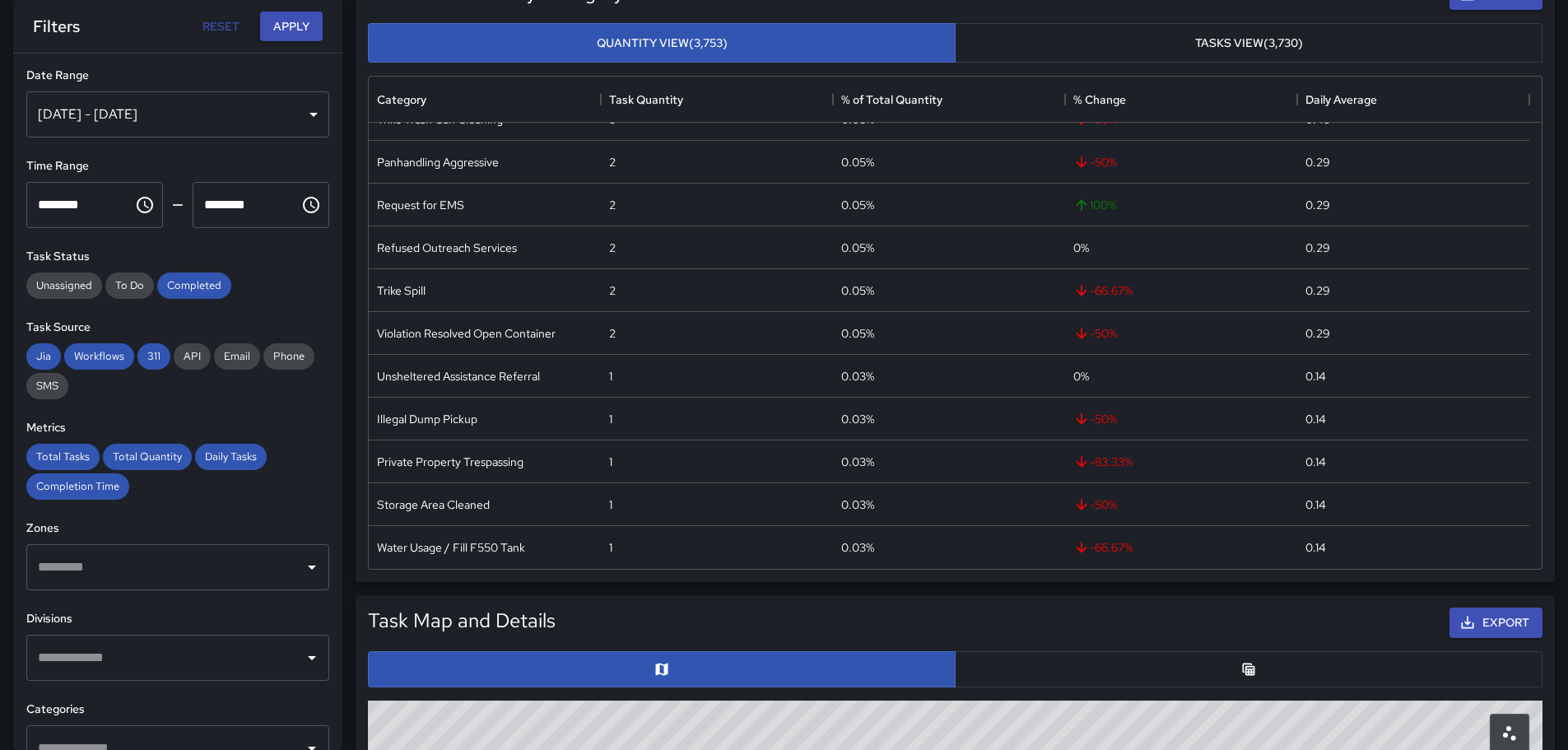
scroll to position [271, 0]
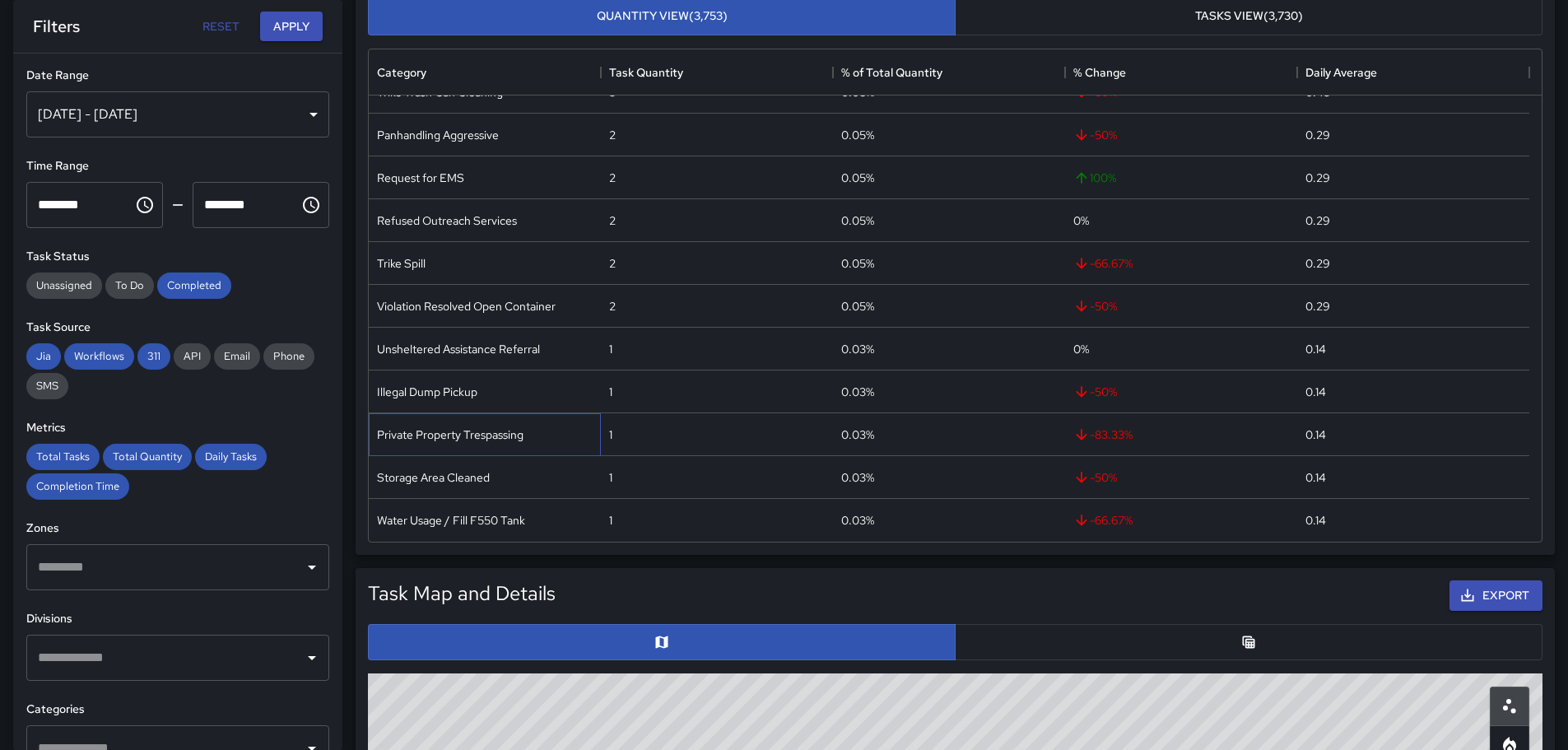
click at [459, 436] on div "Private Property Trespassing" at bounding box center [450, 435] width 146 height 17
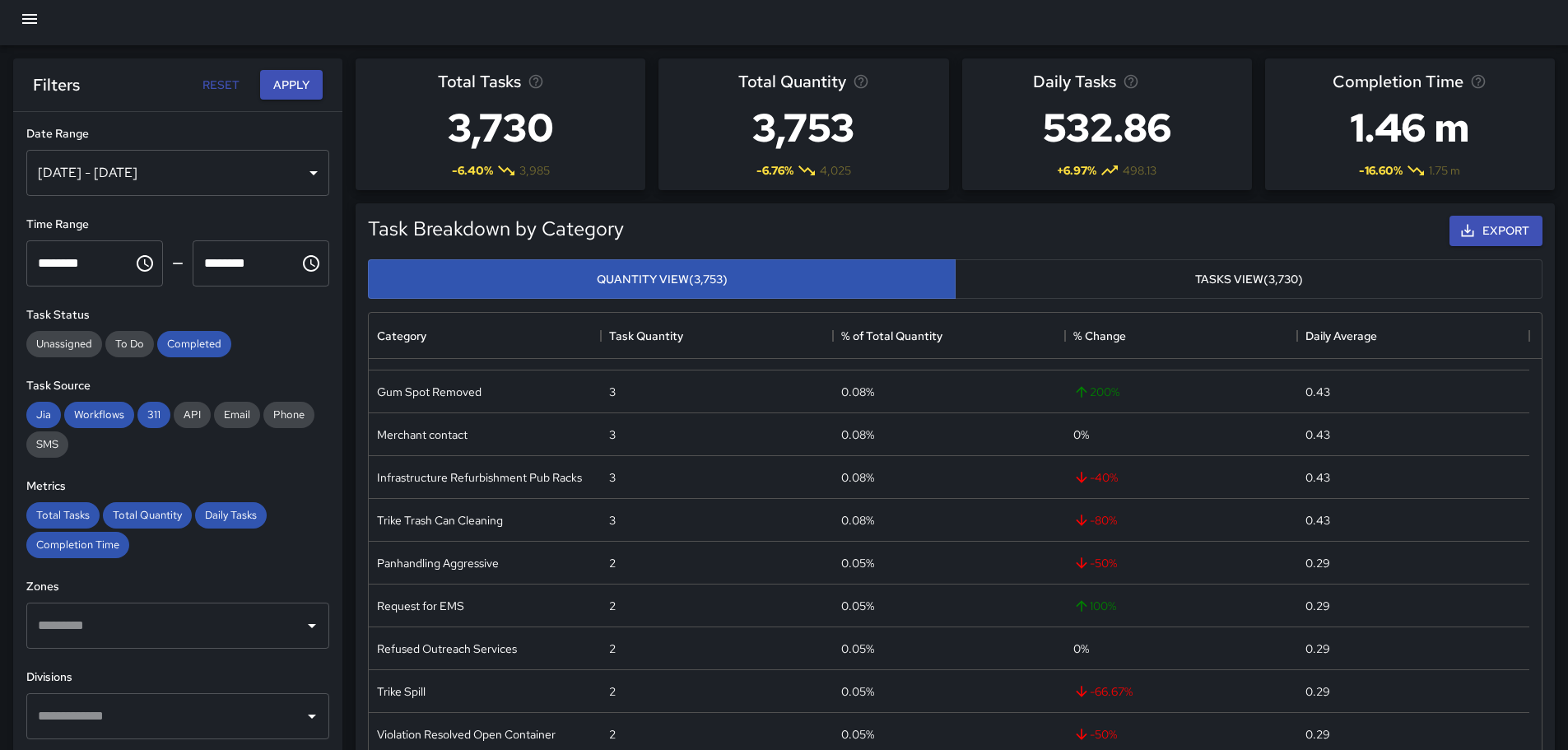
scroll to position [0, 0]
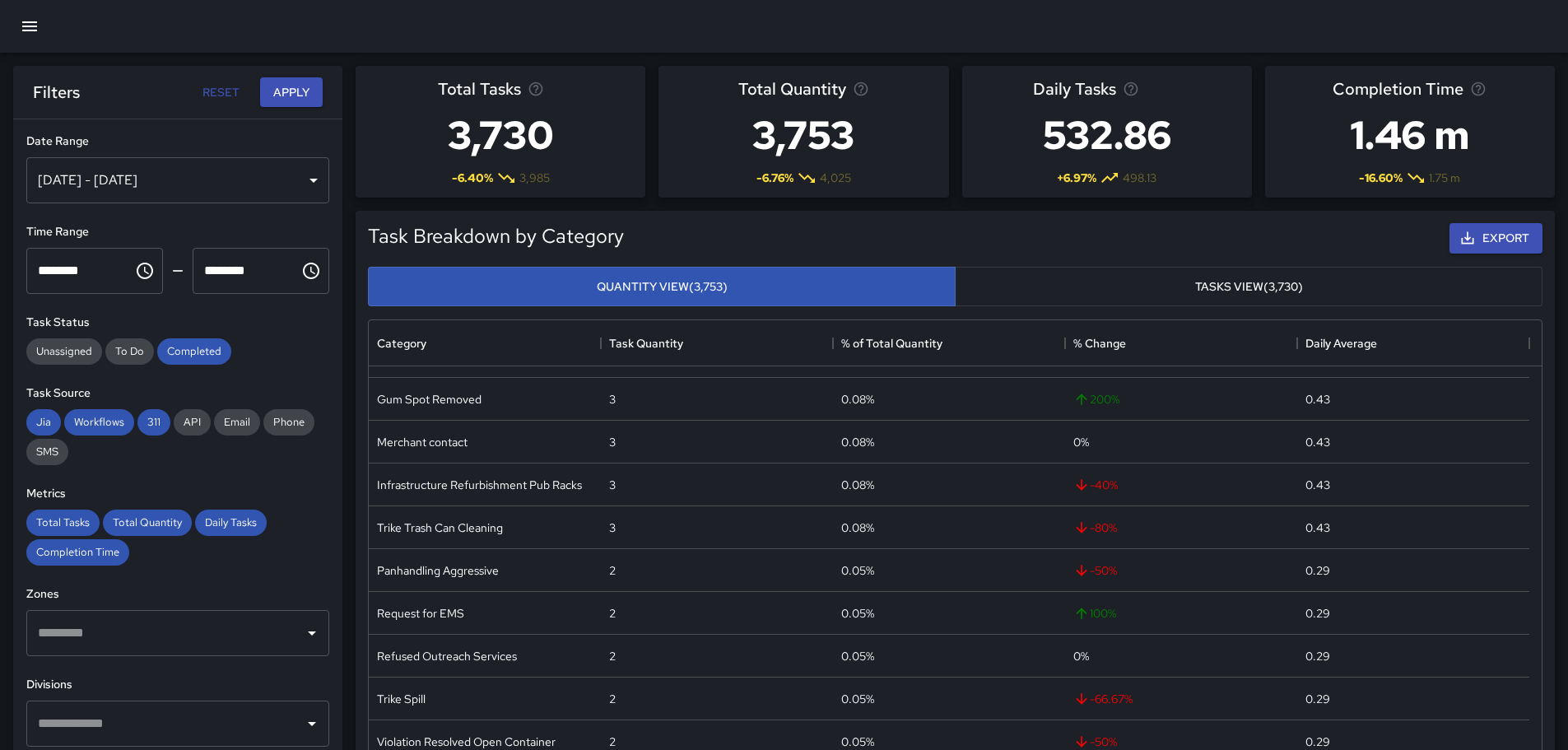
click at [1218, 288] on button "Tasks View (3,730)" at bounding box center [1248, 287] width 587 height 41
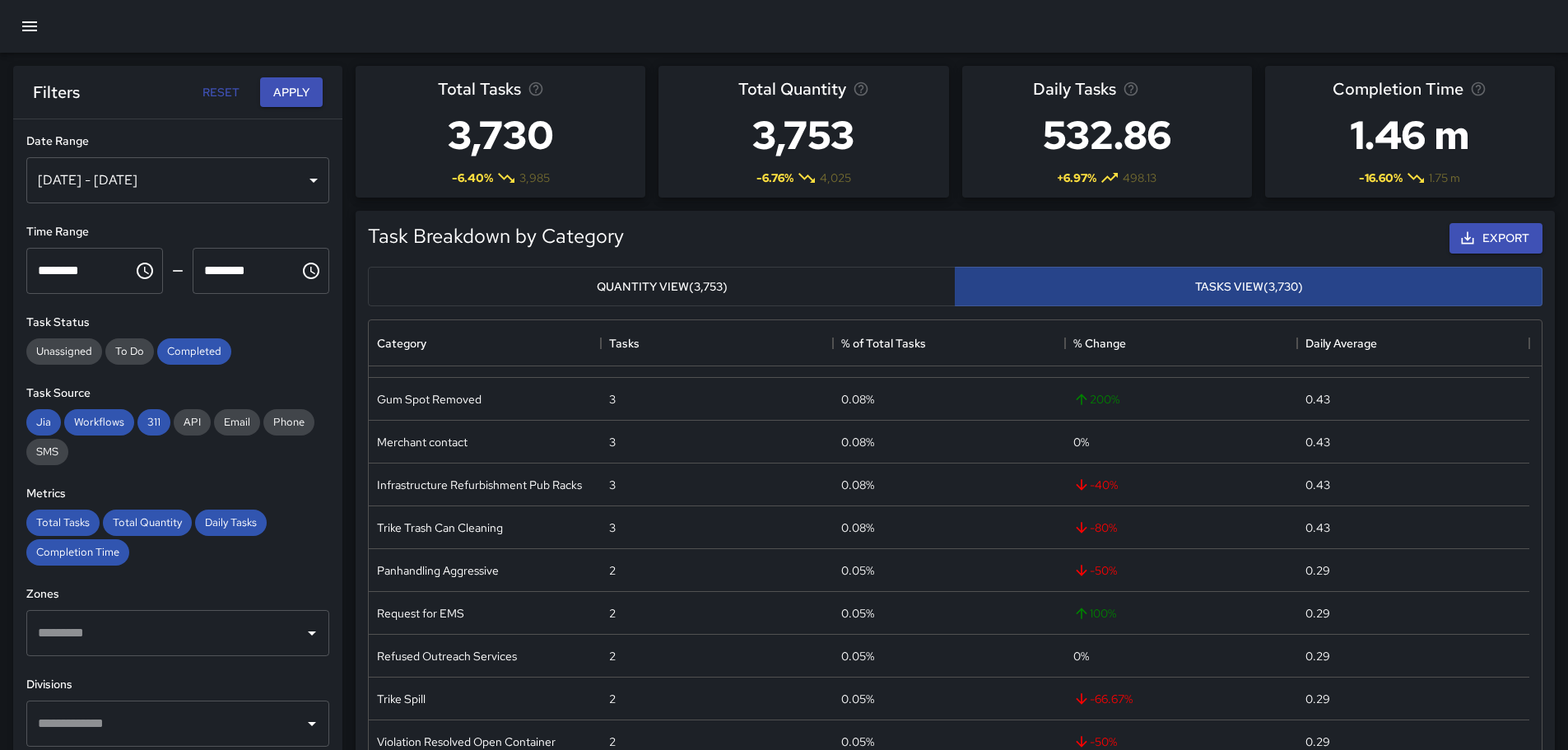
scroll to position [1871, 0]
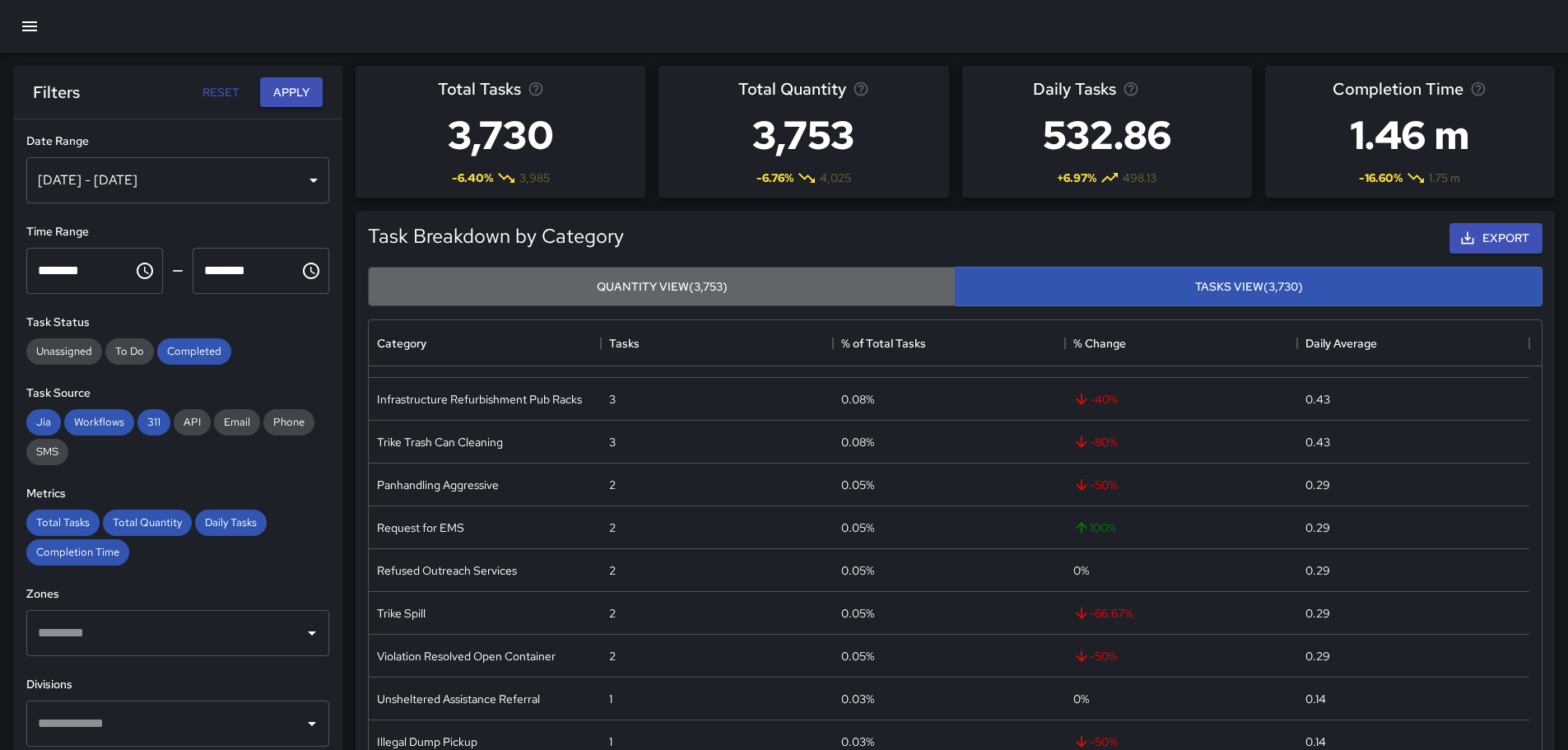
click at [709, 283] on button "Quantity View (3,753)" at bounding box center [661, 287] width 587 height 41
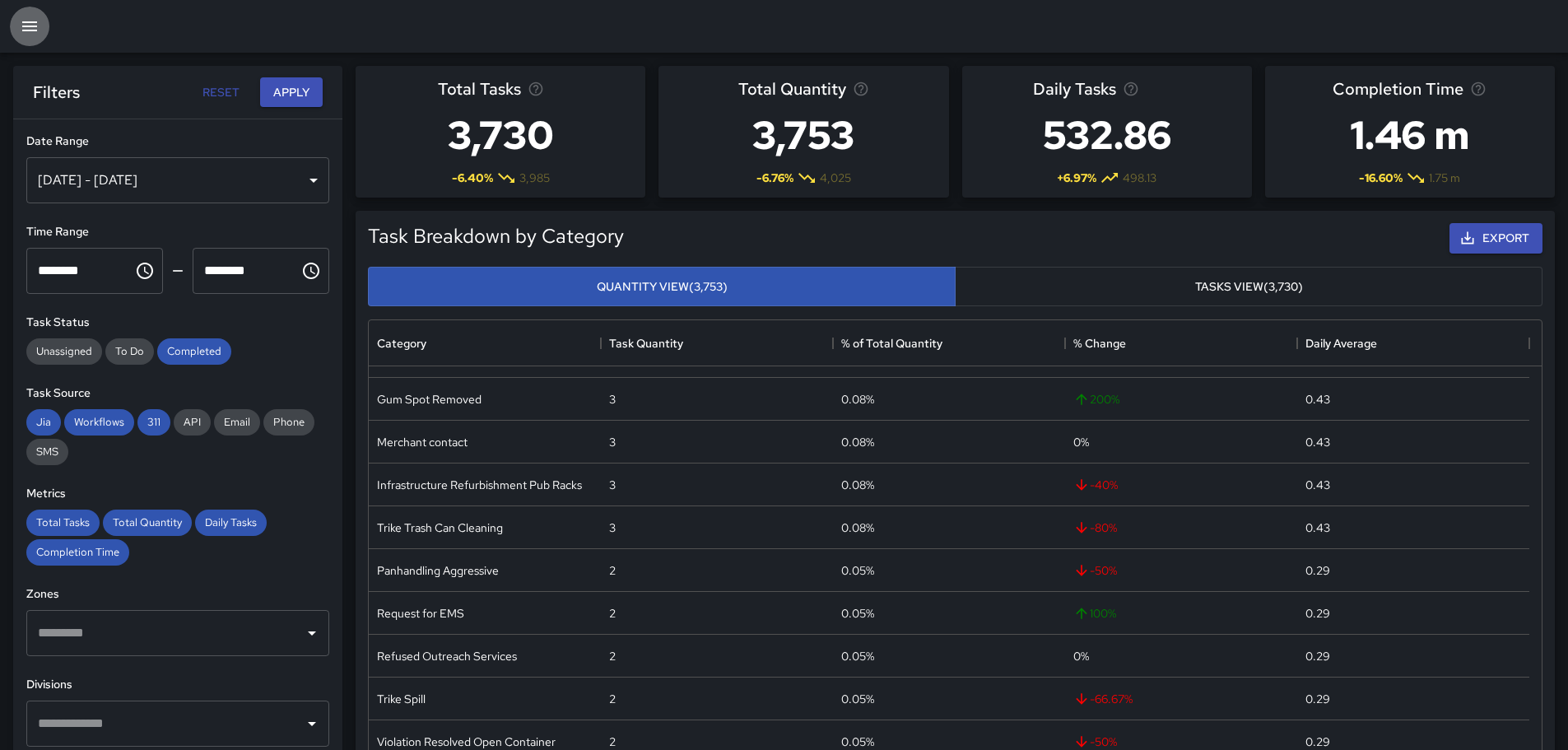
click at [28, 18] on icon "button" at bounding box center [29, 26] width 19 height 19
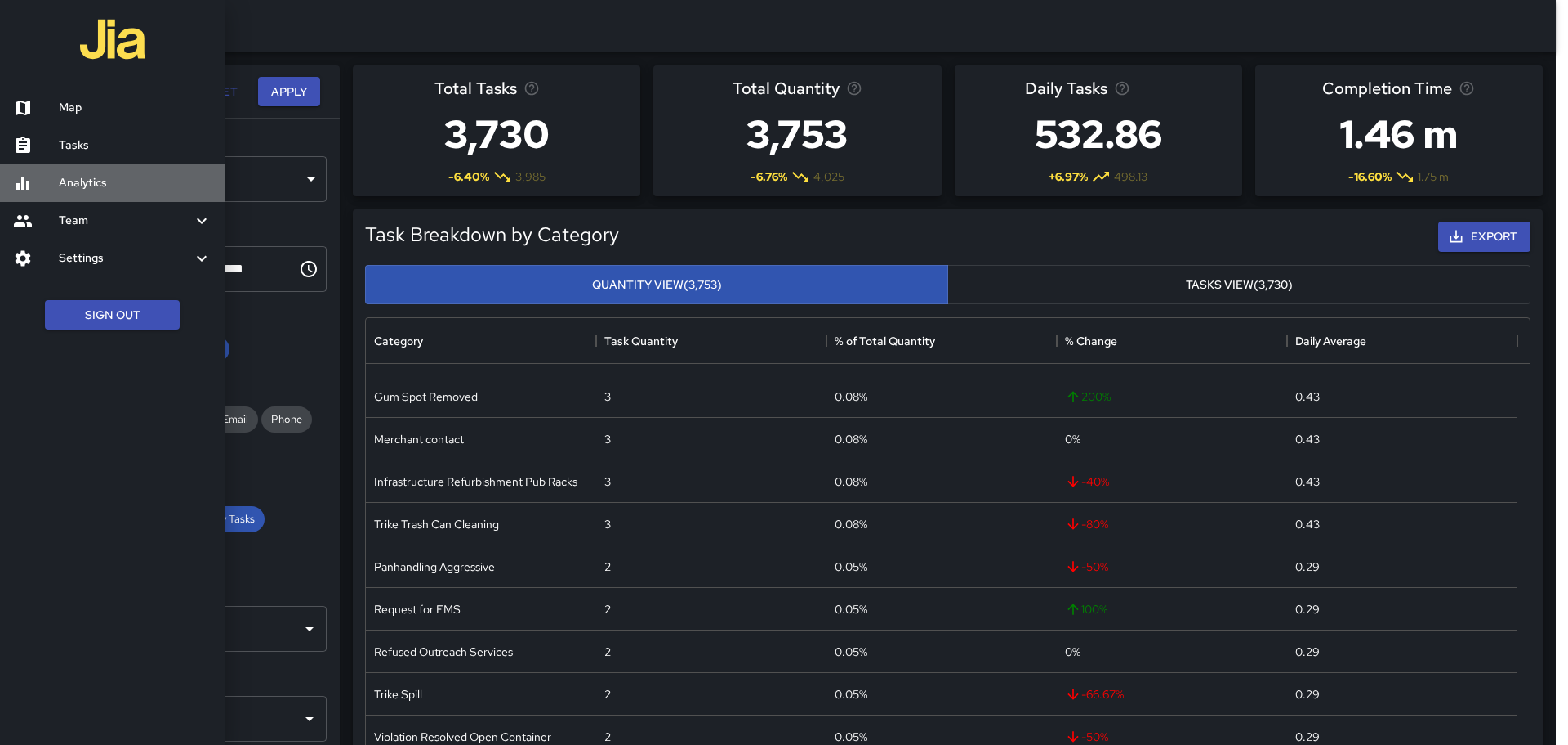
click at [88, 189] on h6 "Analytics" at bounding box center [135, 184] width 152 height 18
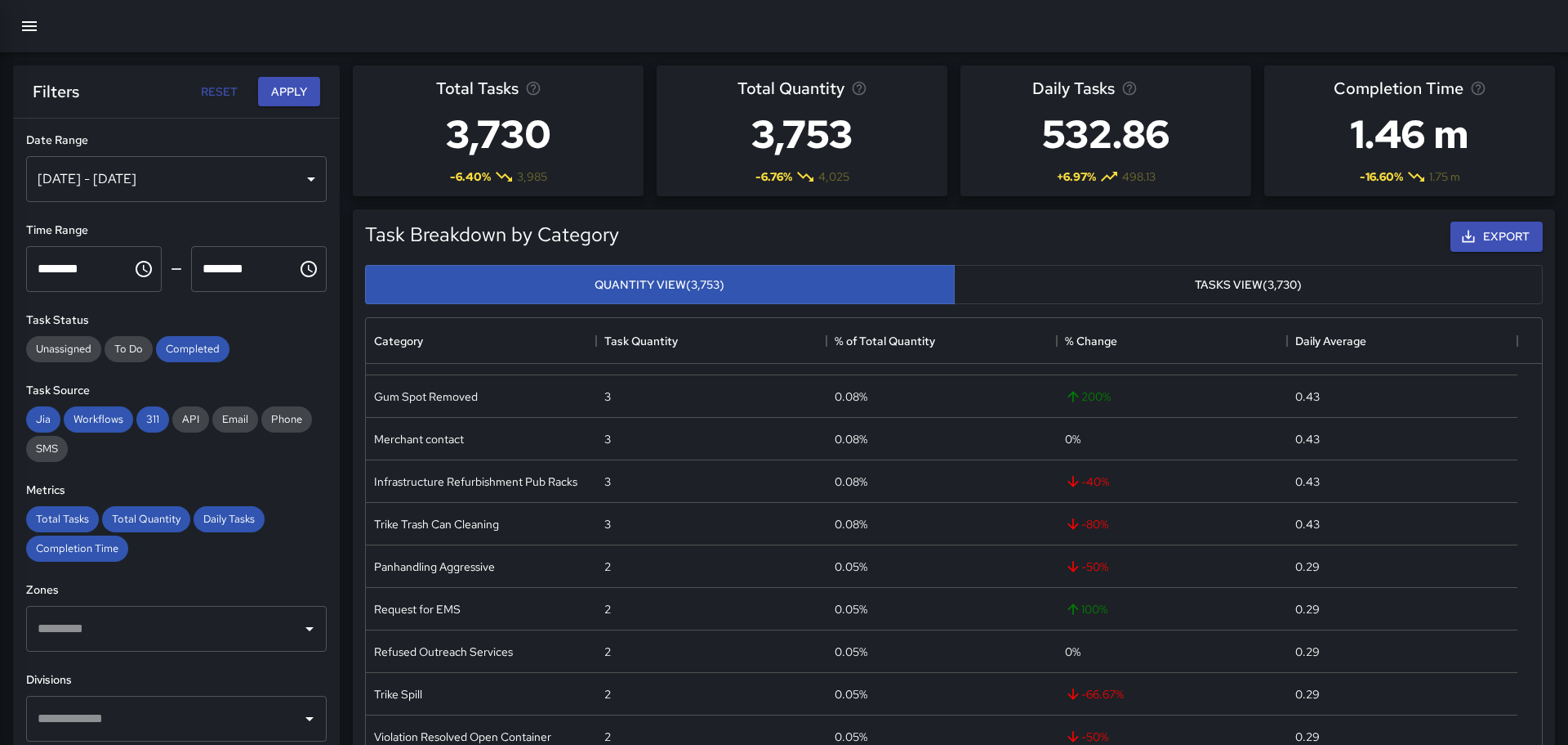
scroll to position [13, 13]
click at [28, 23] on icon "button" at bounding box center [29, 26] width 15 height 10
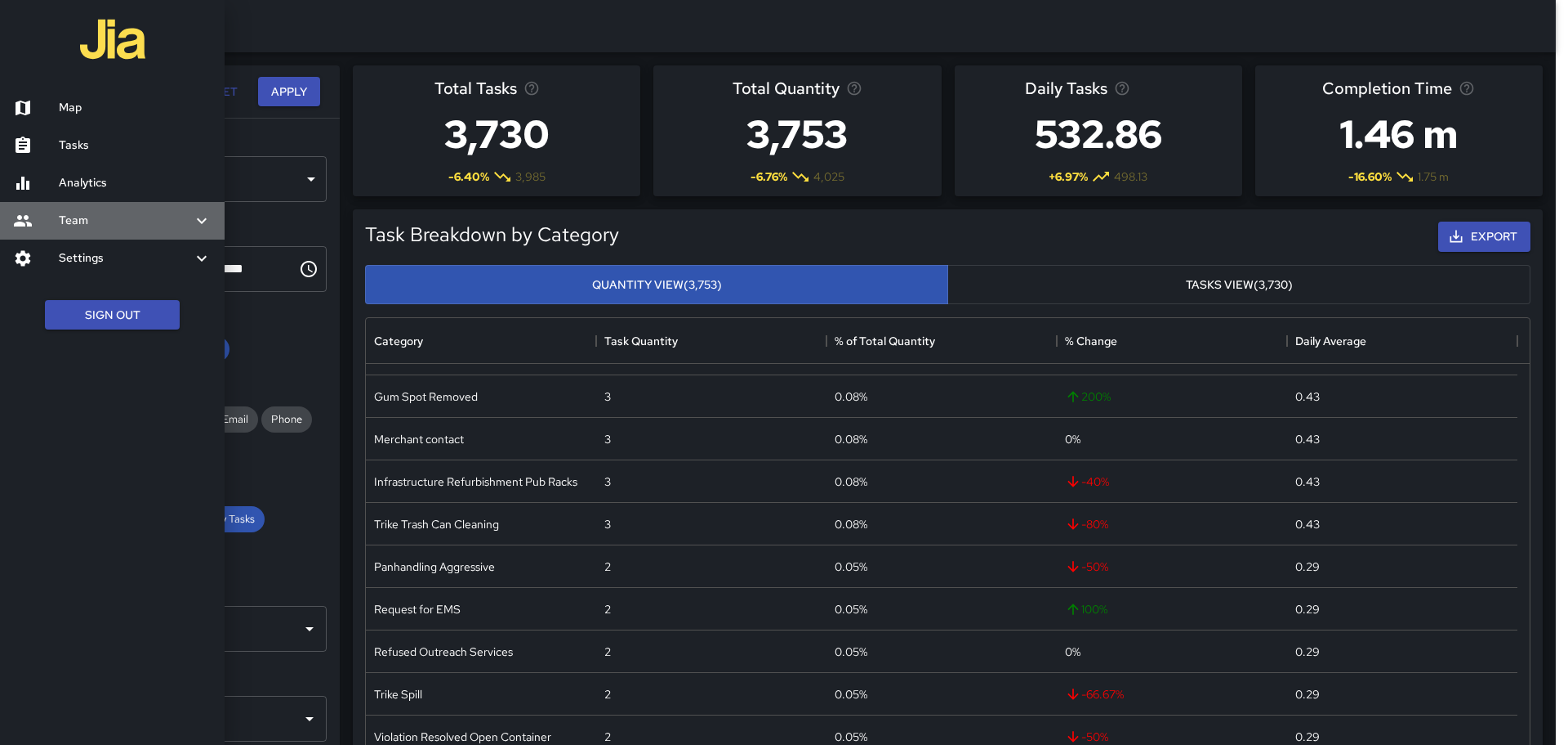
click at [200, 215] on icon at bounding box center [201, 220] width 19 height 19
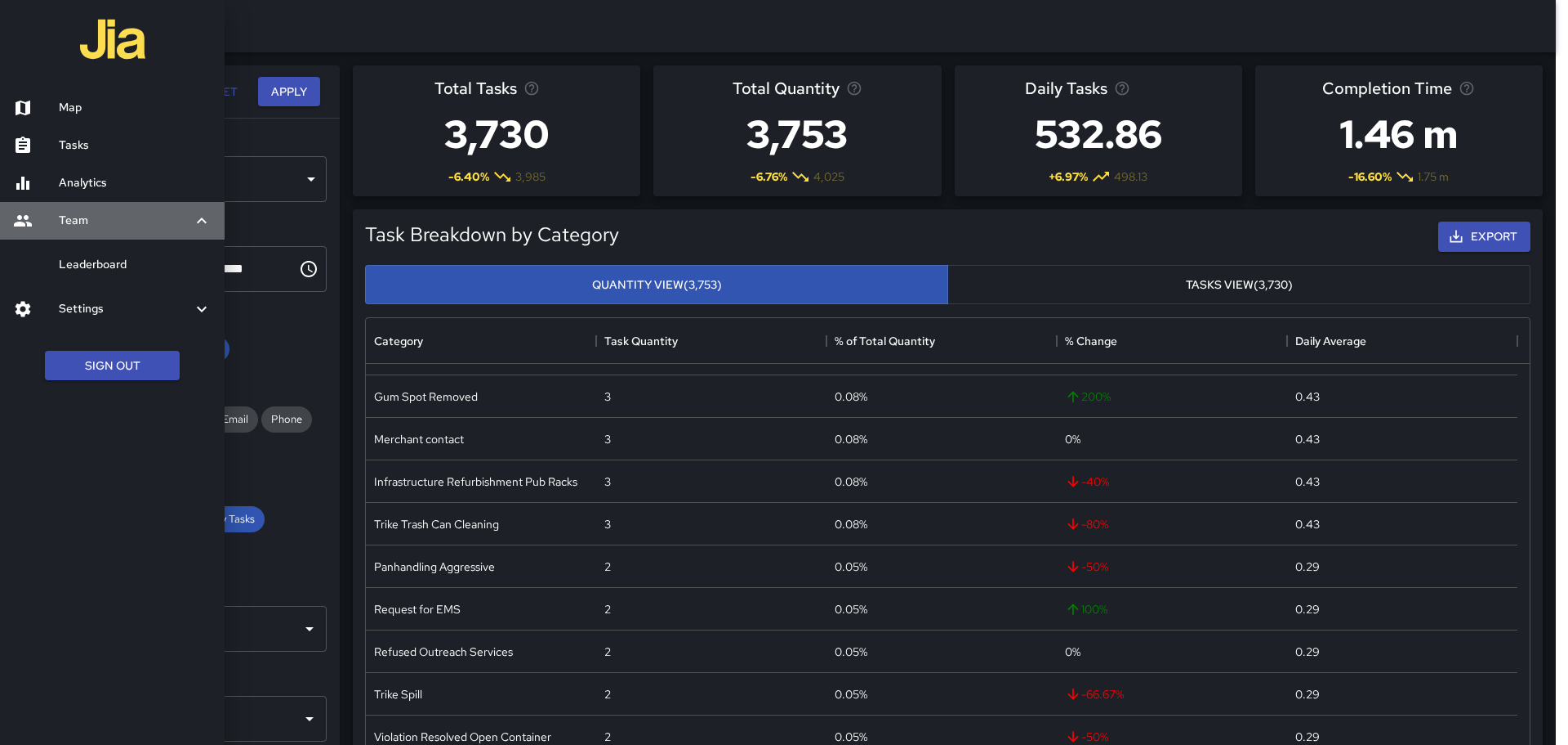
click at [198, 219] on icon at bounding box center [201, 220] width 19 height 19
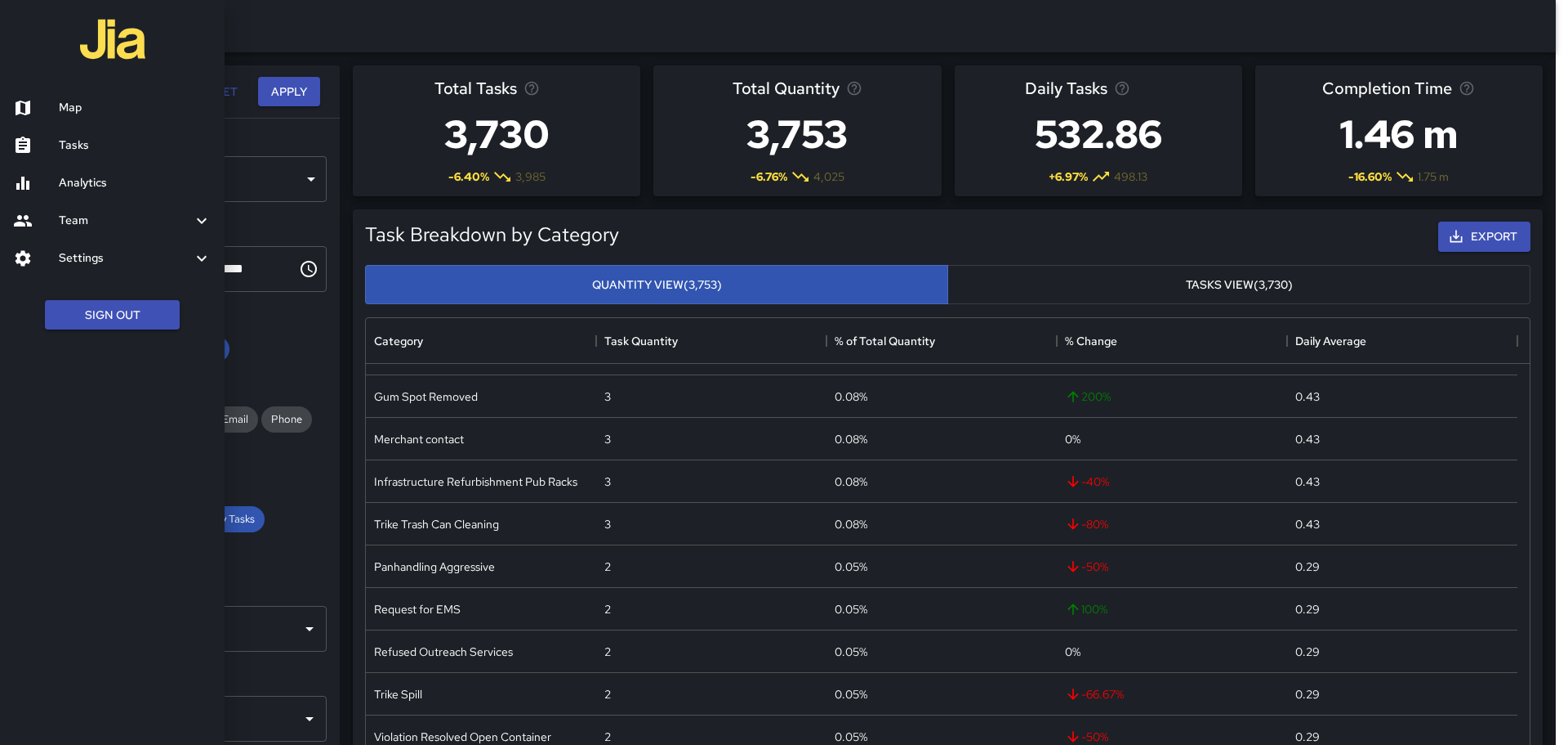
click at [62, 107] on h6 "Map" at bounding box center [135, 108] width 152 height 18
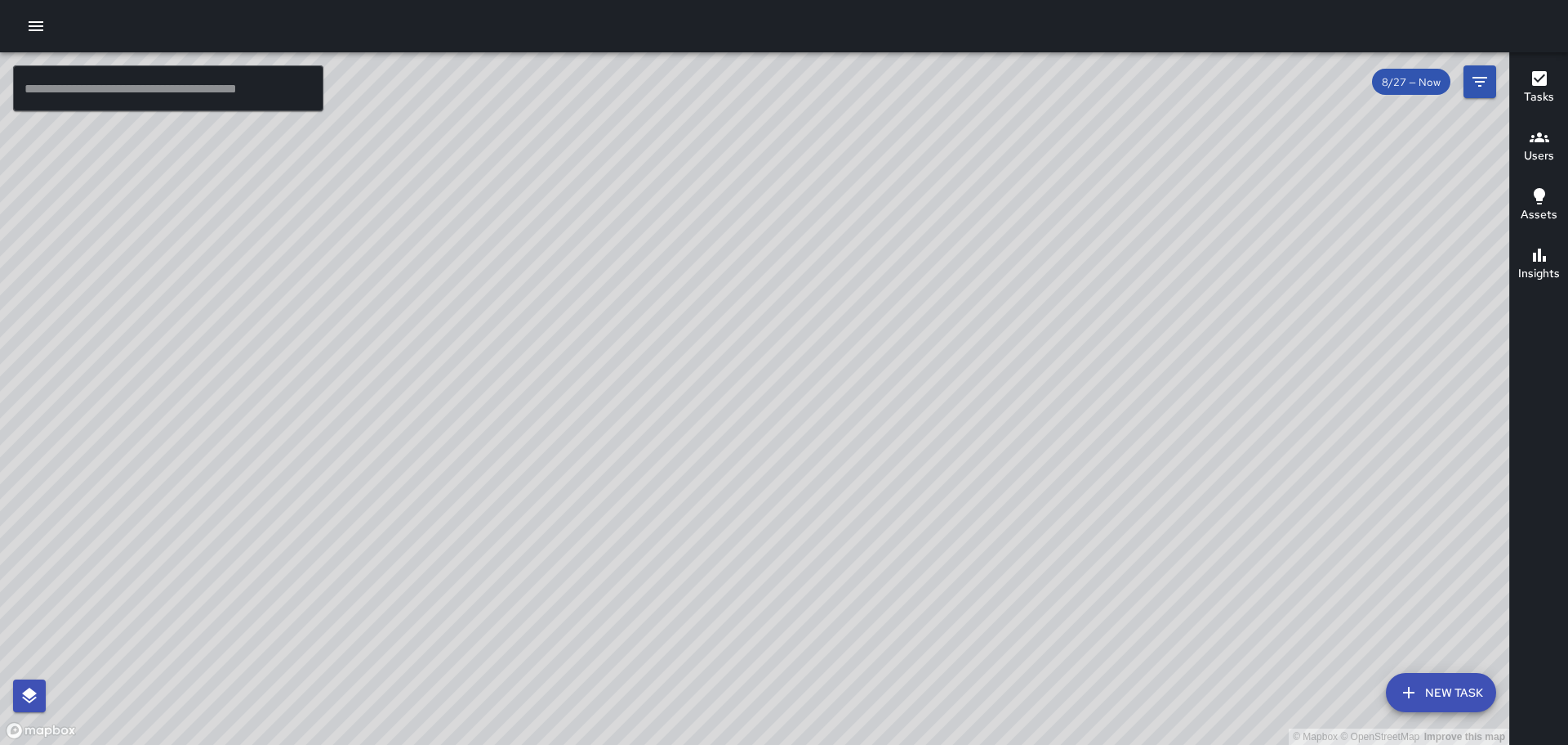
click at [817, 415] on div "© Mapbox © OpenStreetMap Improve this map" at bounding box center [755, 399] width 1509 height 693
click at [798, 506] on div "© Mapbox © OpenStreetMap Improve this map" at bounding box center [755, 399] width 1509 height 693
drag, startPoint x: 1349, startPoint y: 559, endPoint x: 1148, endPoint y: 378, distance: 270.5
click at [1169, 445] on div "© Mapbox © OpenStreetMap Improve this map" at bounding box center [755, 399] width 1509 height 693
click at [1541, 257] on icon "button" at bounding box center [1539, 254] width 19 height 19
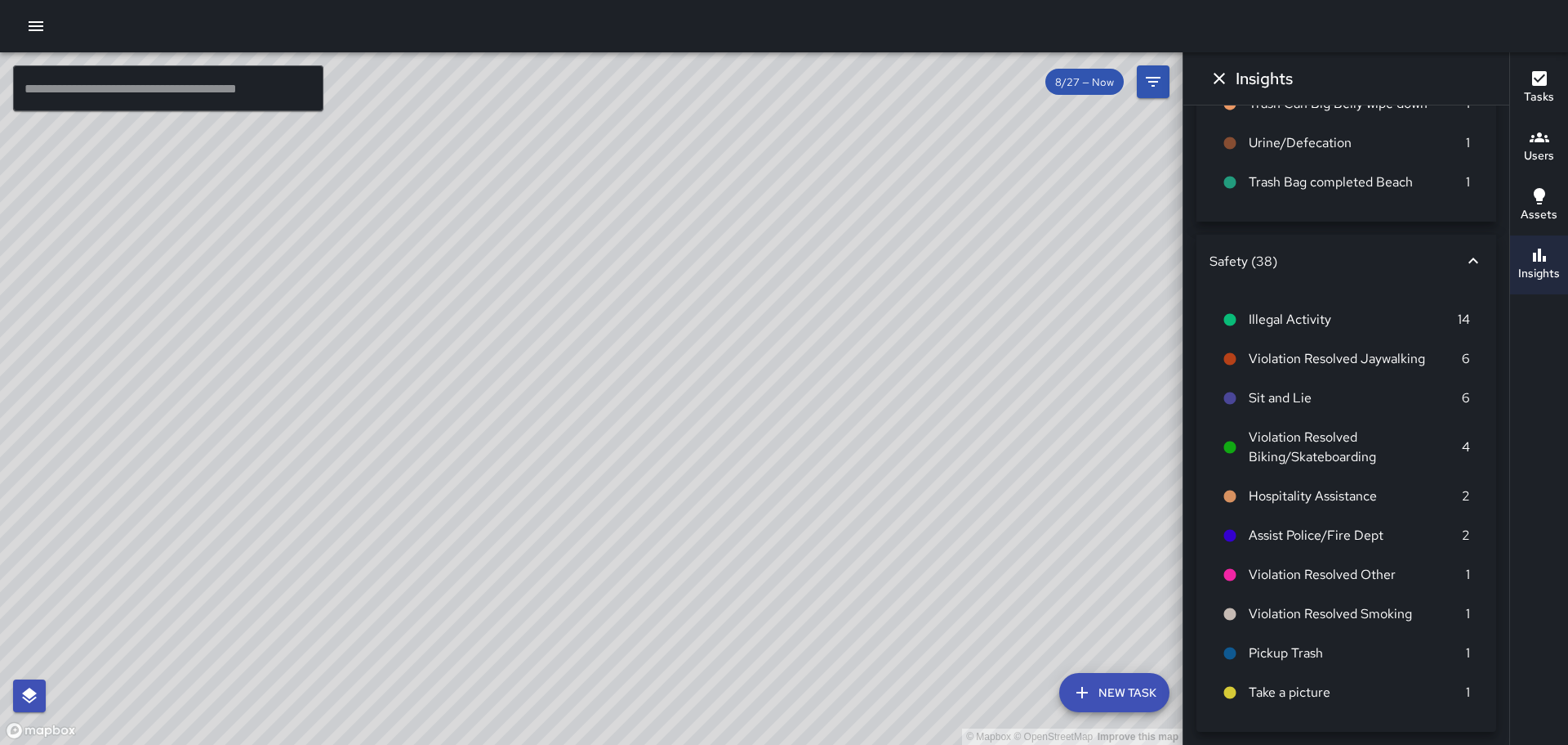
scroll to position [708, 0]
click at [1226, 317] on icon at bounding box center [1230, 320] width 12 height 12
click at [1223, 395] on icon at bounding box center [1230, 398] width 15 height 15
drag, startPoint x: 1085, startPoint y: 464, endPoint x: 1049, endPoint y: 306, distance: 162.0
click at [1045, 346] on div "© Mapbox © OpenStreetMap Improve this map" at bounding box center [591, 399] width 1182 height 693
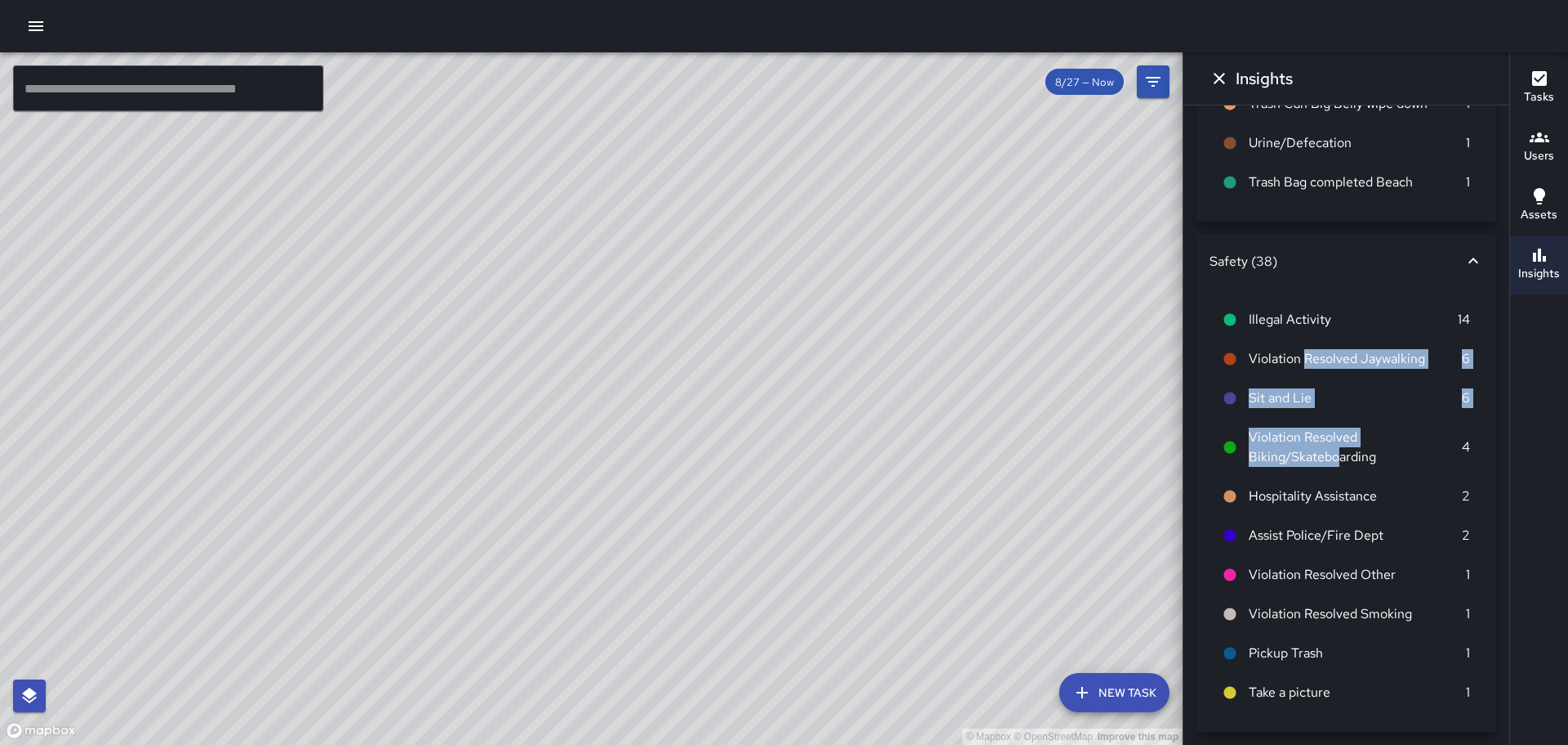
drag, startPoint x: 1338, startPoint y: 457, endPoint x: 1295, endPoint y: 341, distance: 123.7
click at [1300, 342] on ul "Illegal Activity 14 Violation Resolved Jaywalking 6 Sit and Lie 6 Violation Res…" at bounding box center [1347, 505] width 274 height 425
drag, startPoint x: 1347, startPoint y: 281, endPoint x: 1349, endPoint y: 325, distance: 44.0
click at [1349, 325] on div "Safety (38) Illegal Activity 14 Violation Resolved Jaywalking 6 Sit and Lie 6 V…" at bounding box center [1346, 482] width 300 height 497
click at [1006, 564] on div "© Mapbox © OpenStreetMap Improve this map" at bounding box center [591, 399] width 1182 height 693
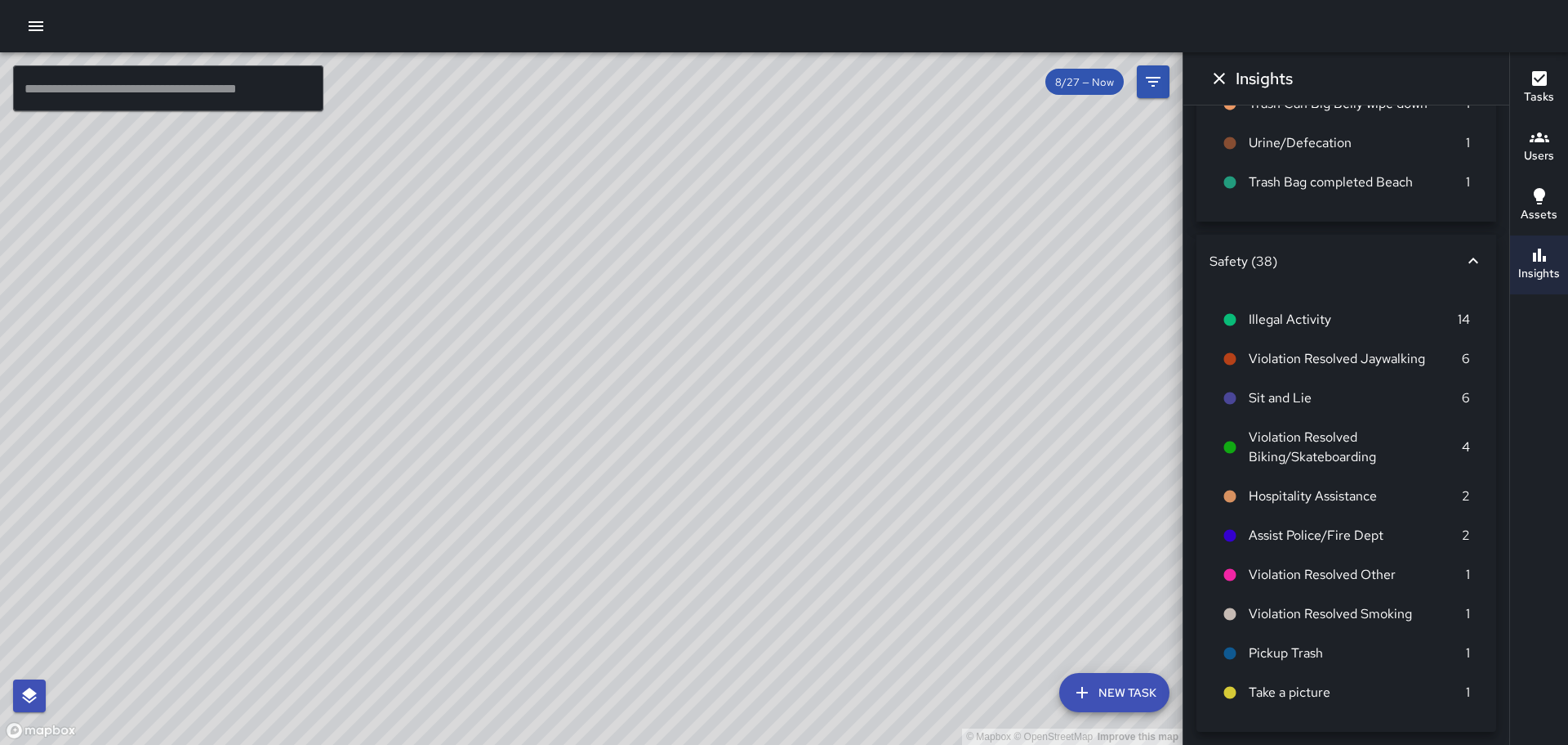
click at [1530, 478] on div "Tasks Users Assets Insights" at bounding box center [1539, 399] width 59 height 693
click at [1539, 197] on icon "button" at bounding box center [1540, 197] width 11 height 17
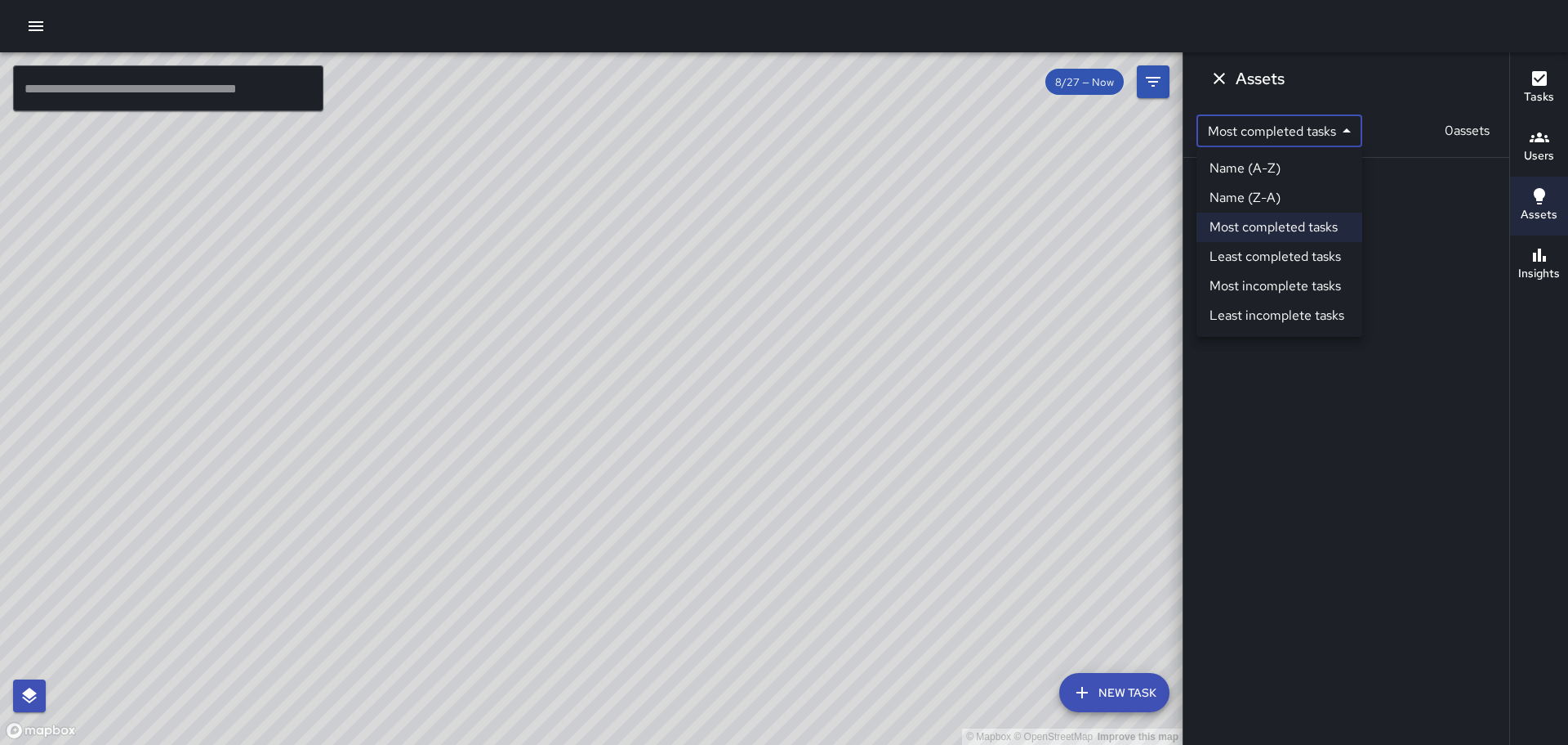
click at [1345, 127] on body "© Mapbox © OpenStreetMap Improve this map ​ New Task 8/27 — Now Map Layers Task…" at bounding box center [784, 372] width 1568 height 745
click at [1377, 411] on div at bounding box center [784, 372] width 1568 height 745
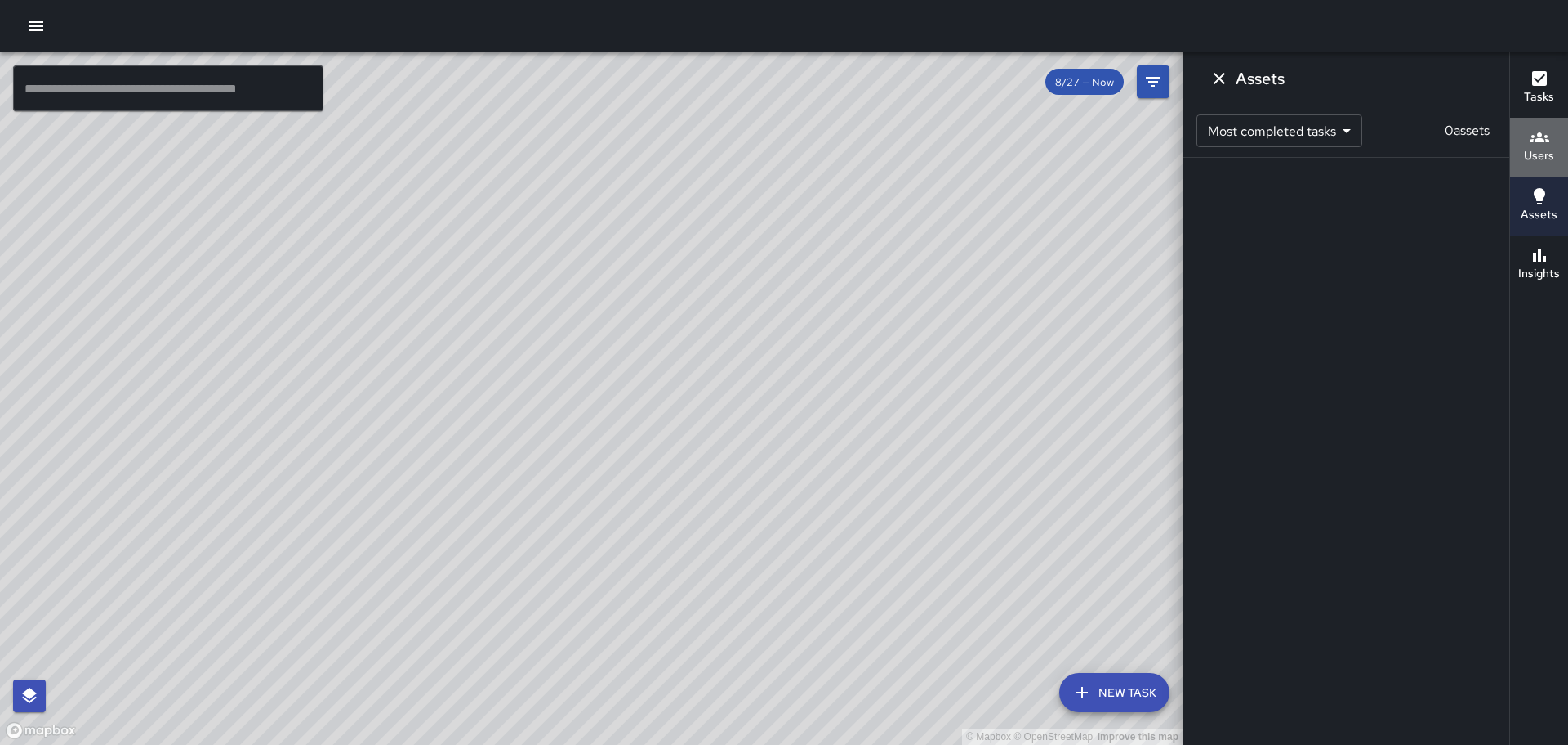
click at [1540, 144] on icon "button" at bounding box center [1539, 137] width 19 height 19
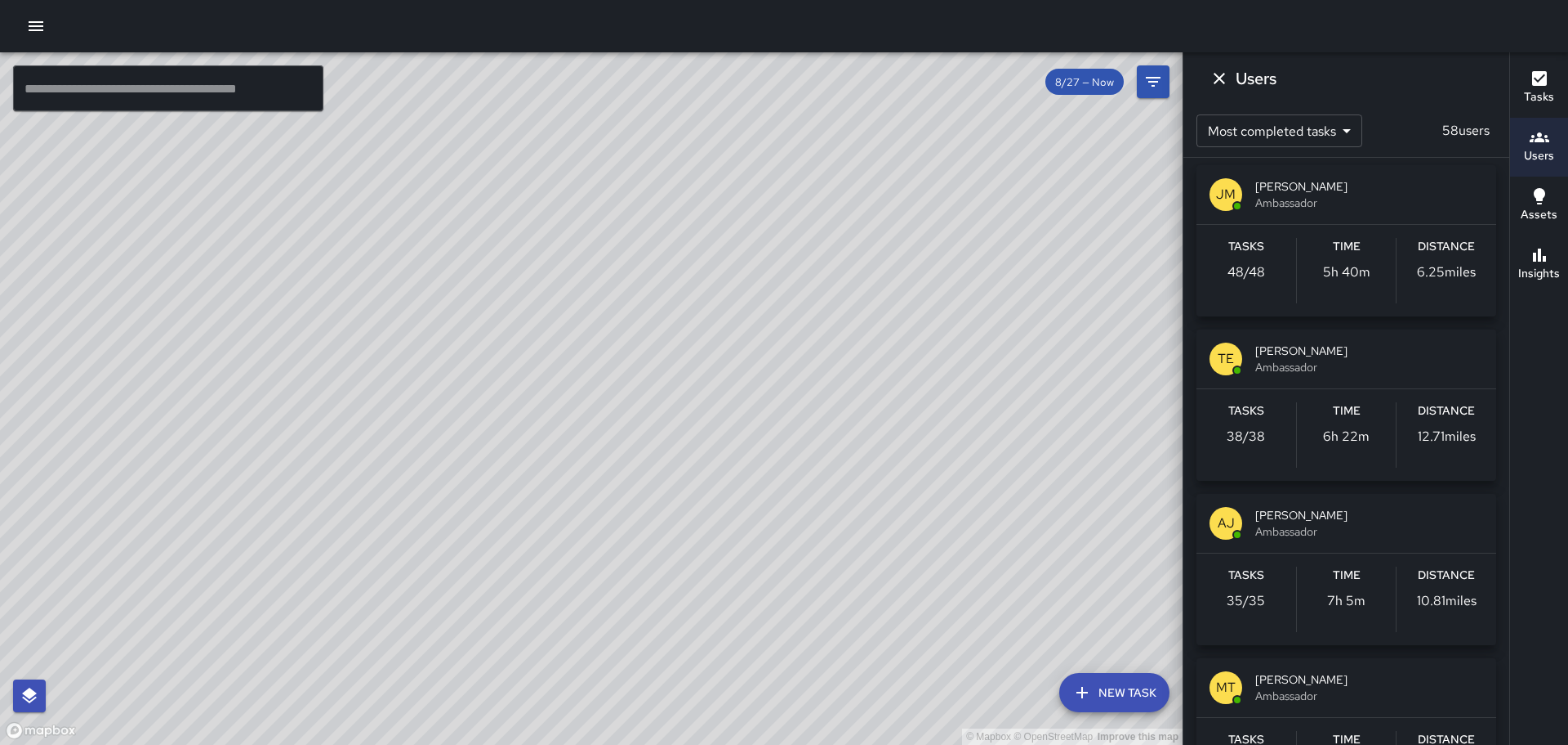
scroll to position [0, 0]
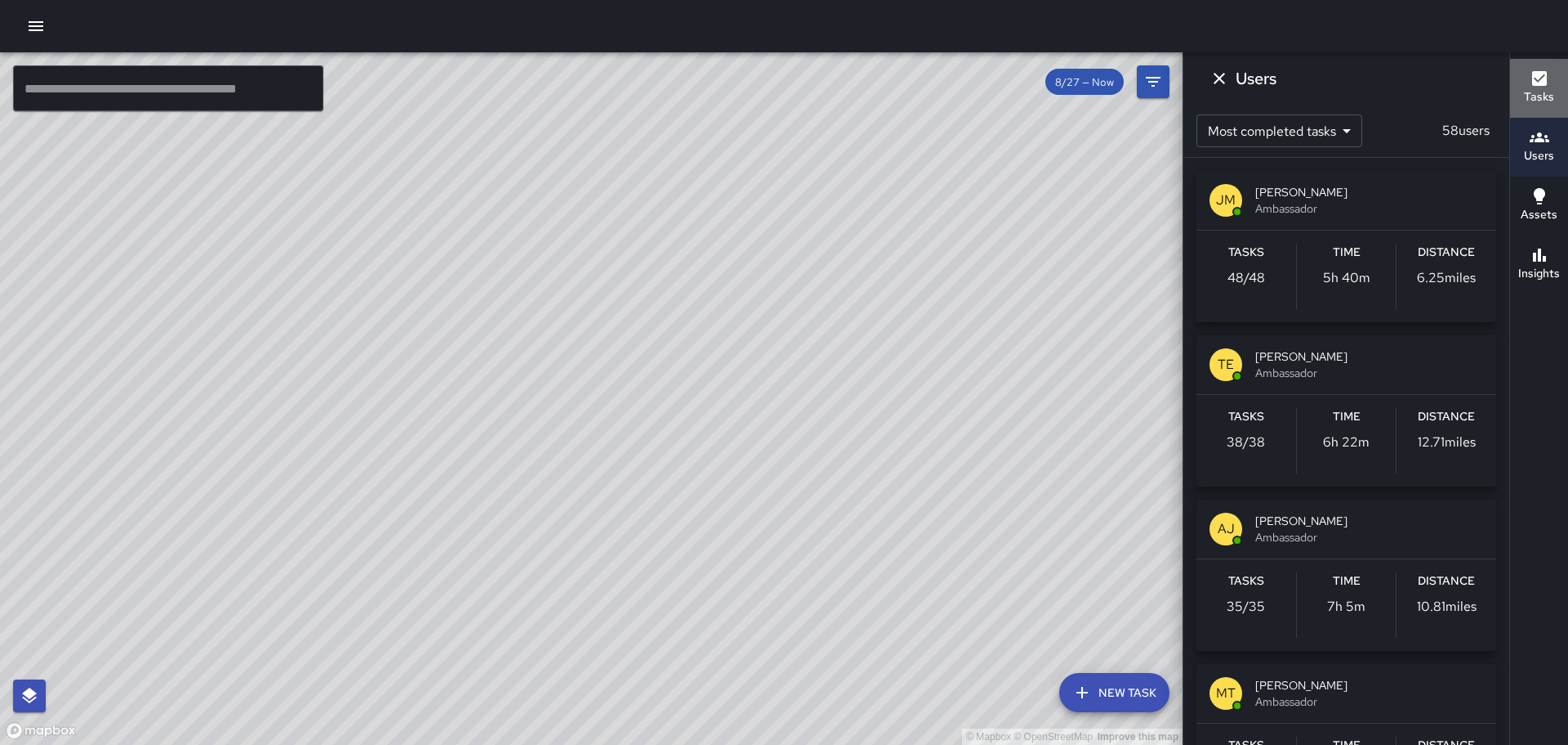
click at [1539, 77] on icon "button" at bounding box center [1540, 78] width 15 height 15
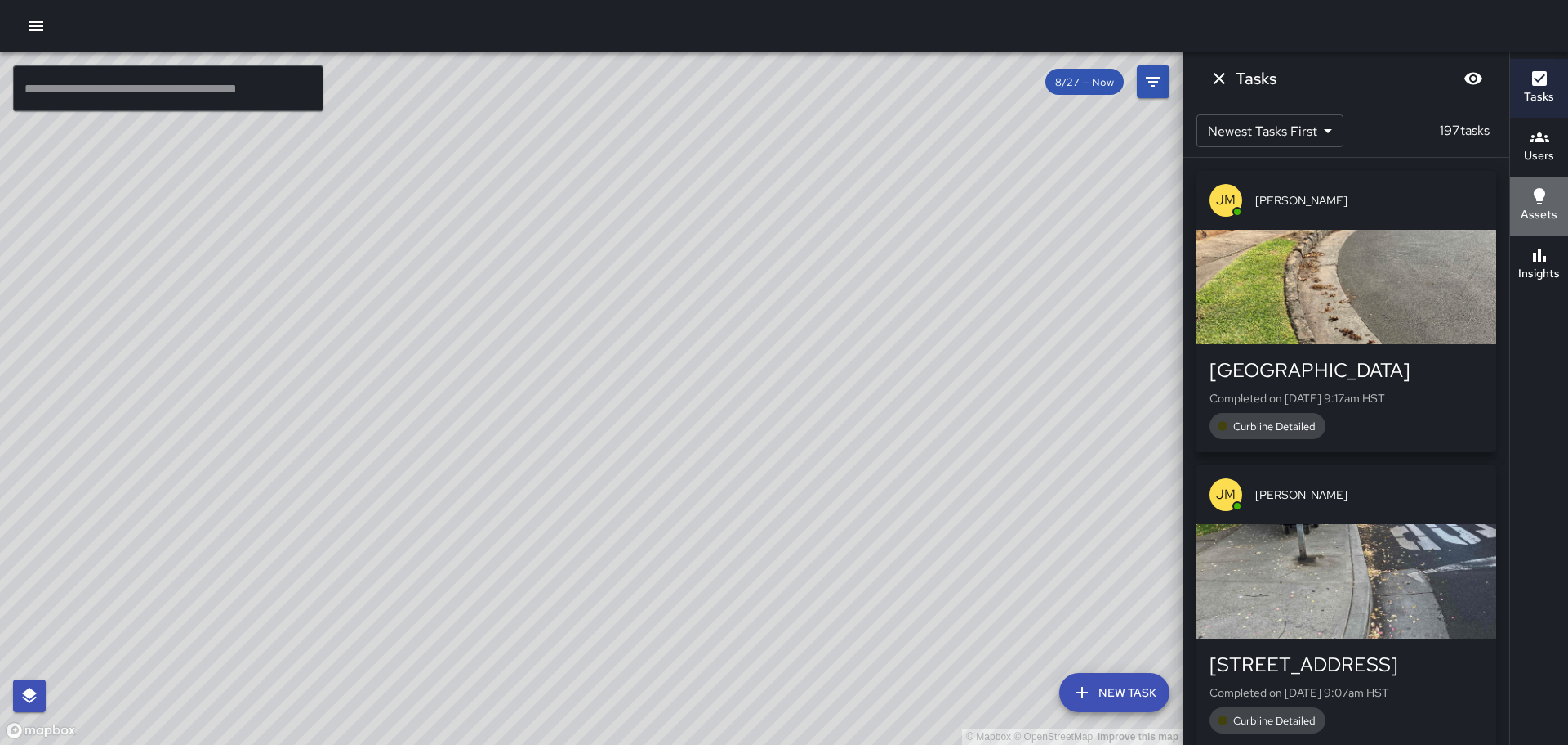
click at [1542, 201] on icon "button" at bounding box center [1539, 196] width 19 height 19
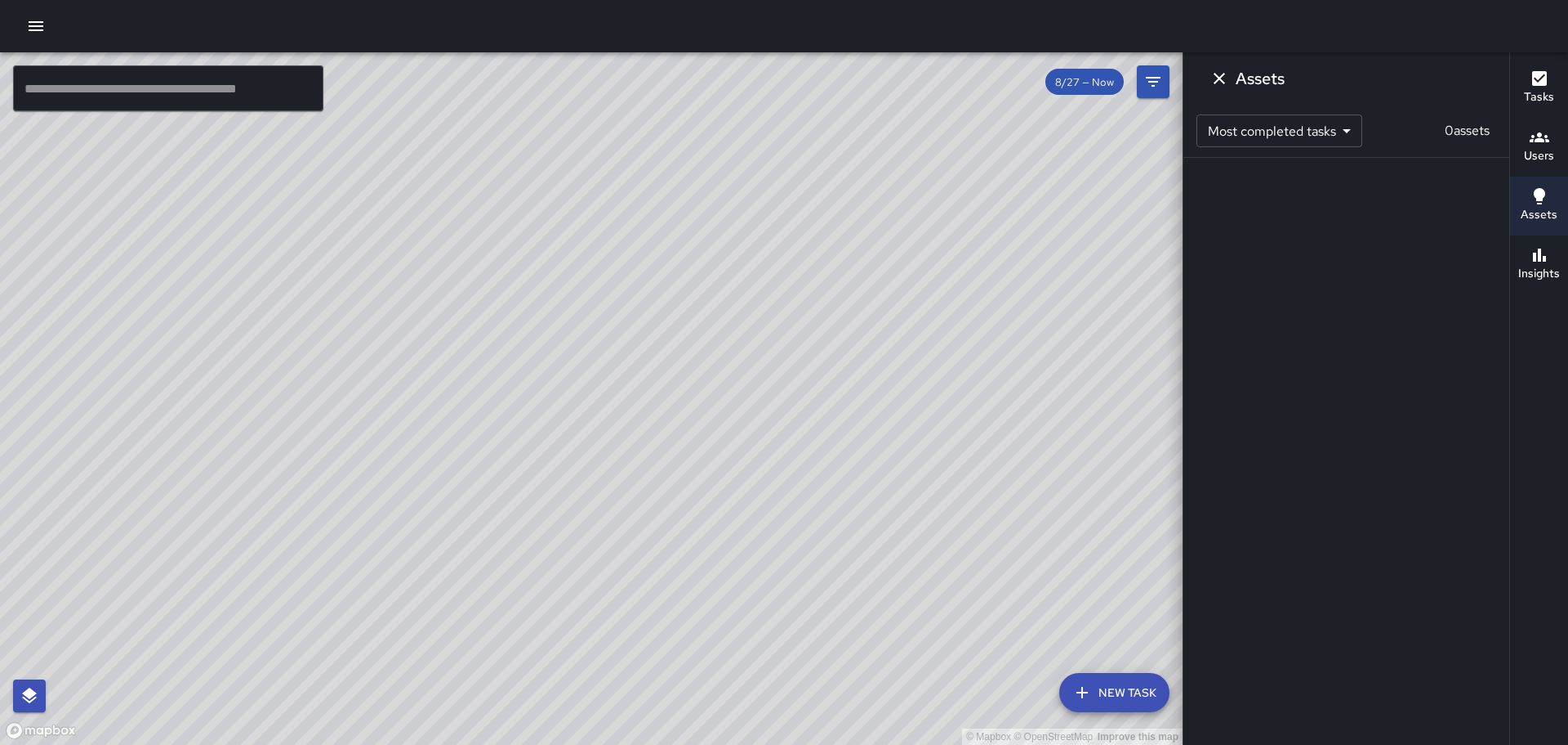
click at [1352, 130] on body "© Mapbox © OpenStreetMap Improve this map ​ New Task 8/27 — Now Map Layers Task…" at bounding box center [784, 372] width 1568 height 745
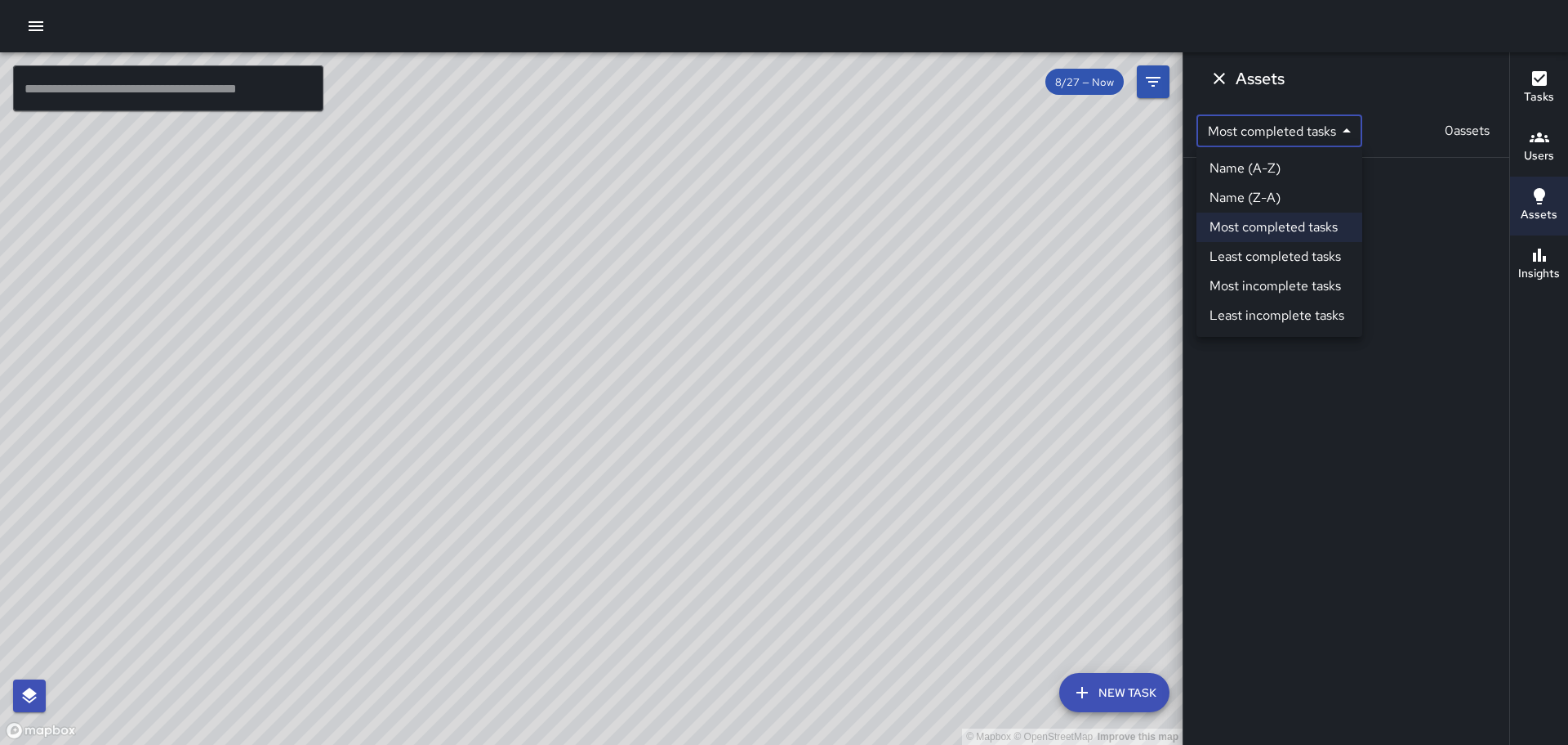
drag, startPoint x: 1480, startPoint y: 389, endPoint x: 1529, endPoint y: 300, distance: 101.6
click at [1507, 345] on div at bounding box center [784, 372] width 1568 height 745
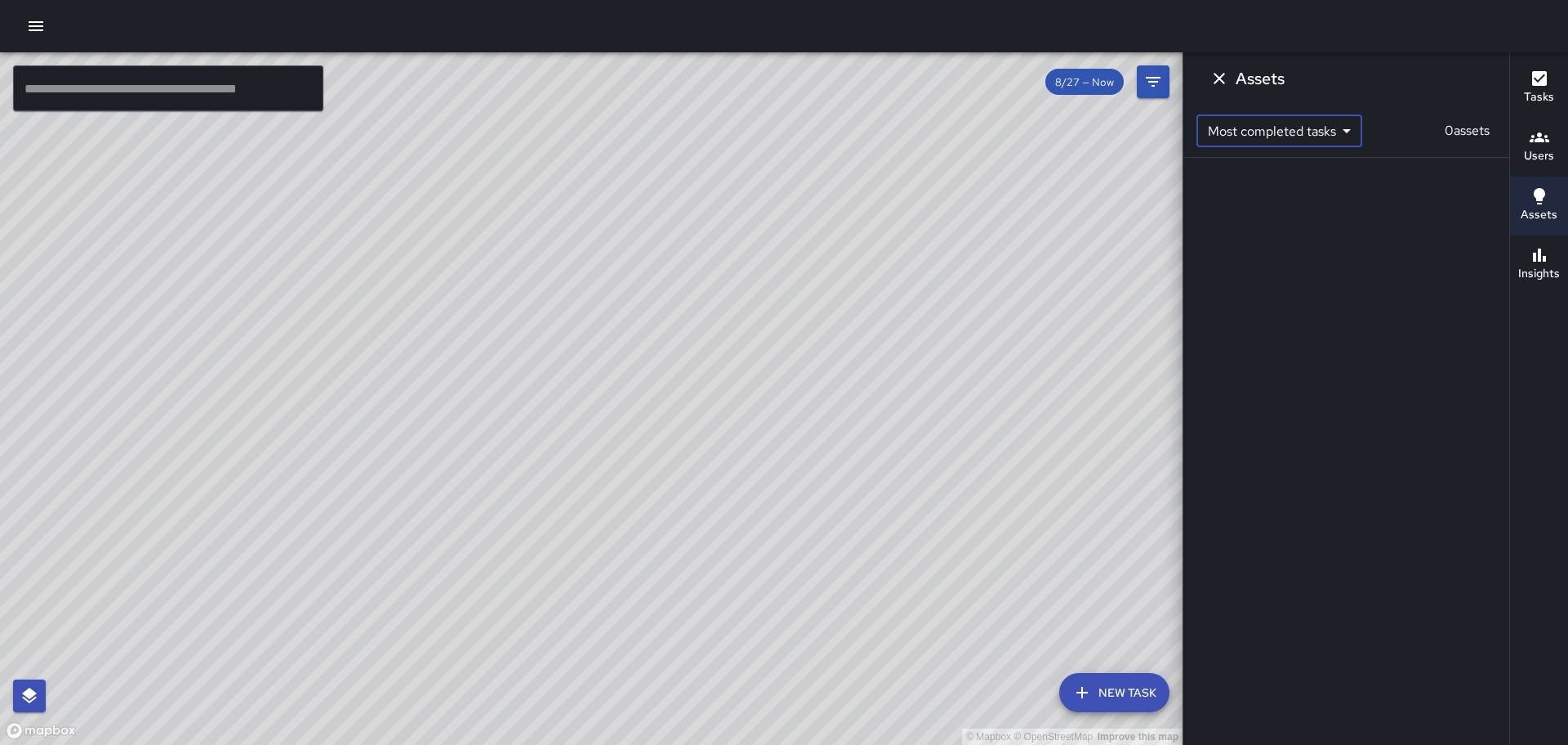
click at [1540, 258] on icon "button" at bounding box center [1540, 254] width 13 height 13
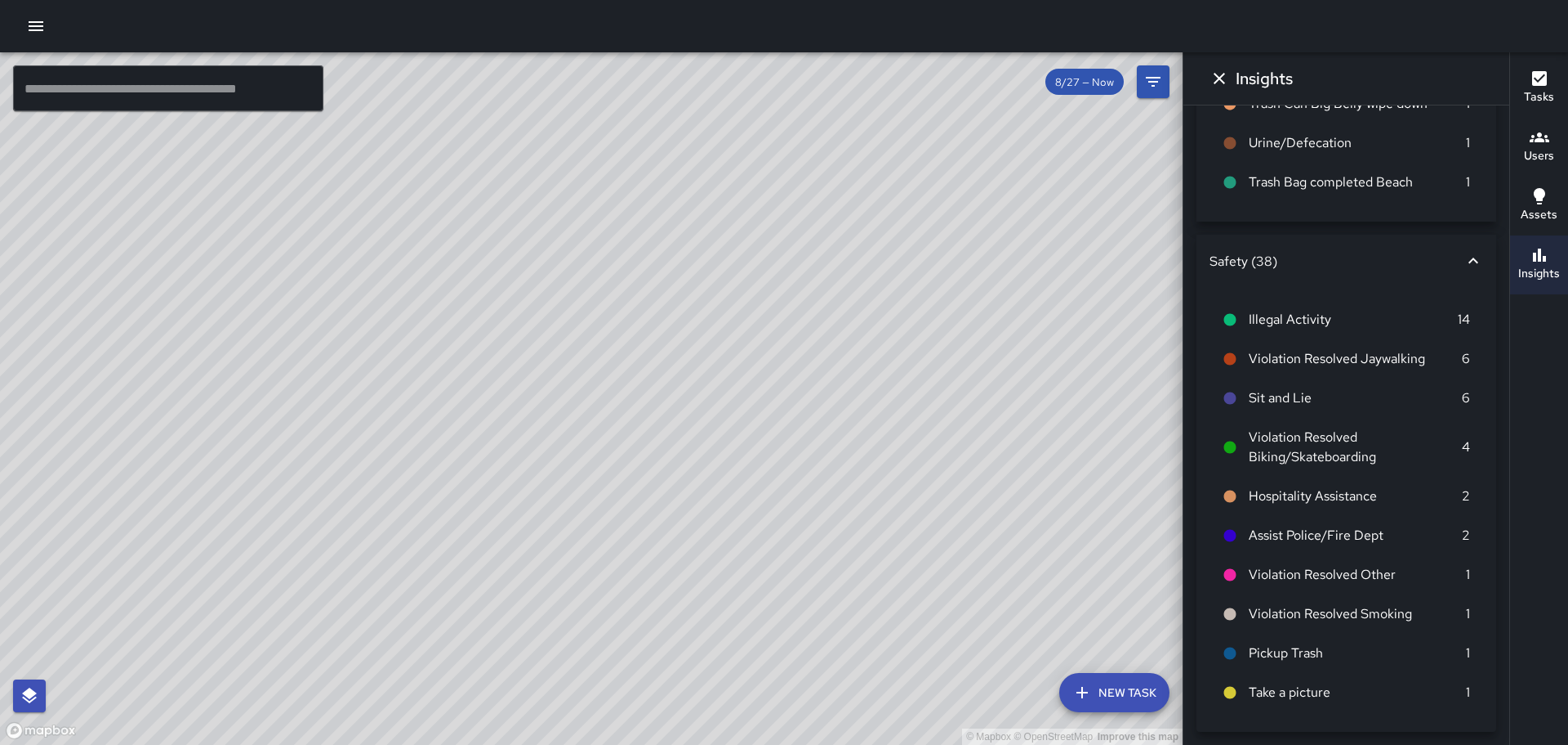
click at [1469, 258] on icon at bounding box center [1473, 260] width 10 height 6
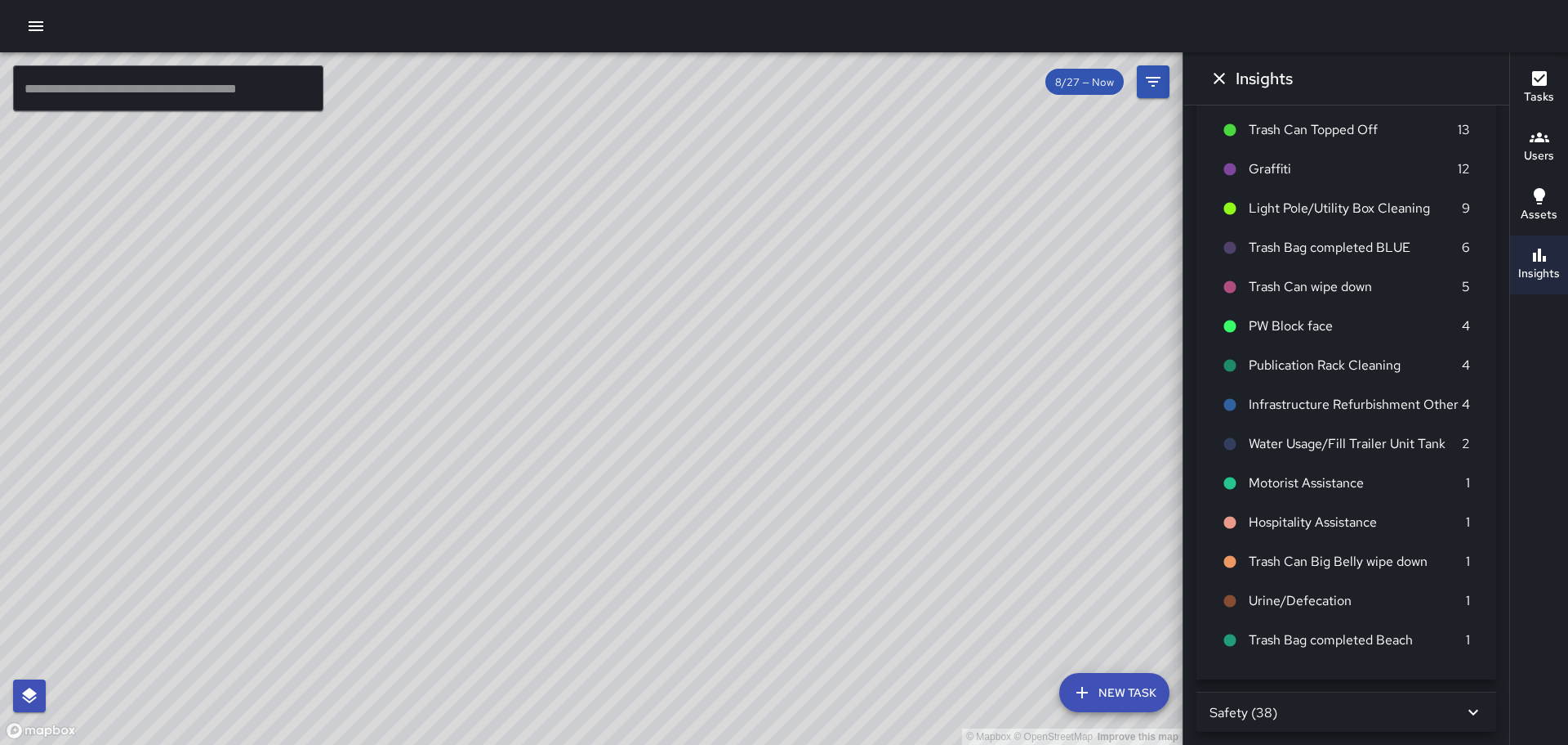
scroll to position [250, 0]
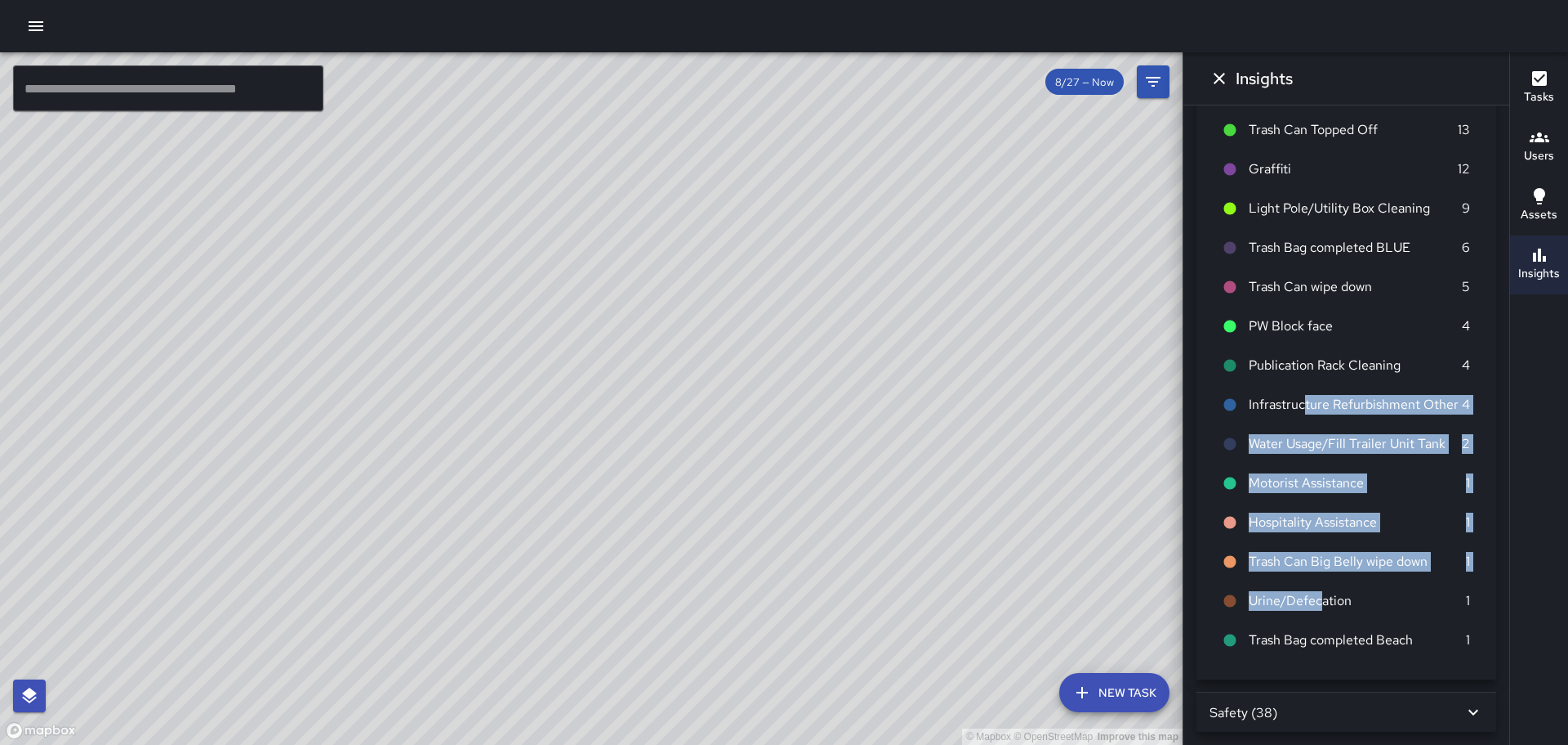
drag, startPoint x: 1322, startPoint y: 519, endPoint x: 1274, endPoint y: 487, distance: 57.7
click at [1305, 397] on ul "Curbline Detailed 33 Other Cleanup 29 Pickup trash 18 Trash Can Serviced Public…" at bounding box center [1347, 306] width 274 height 719
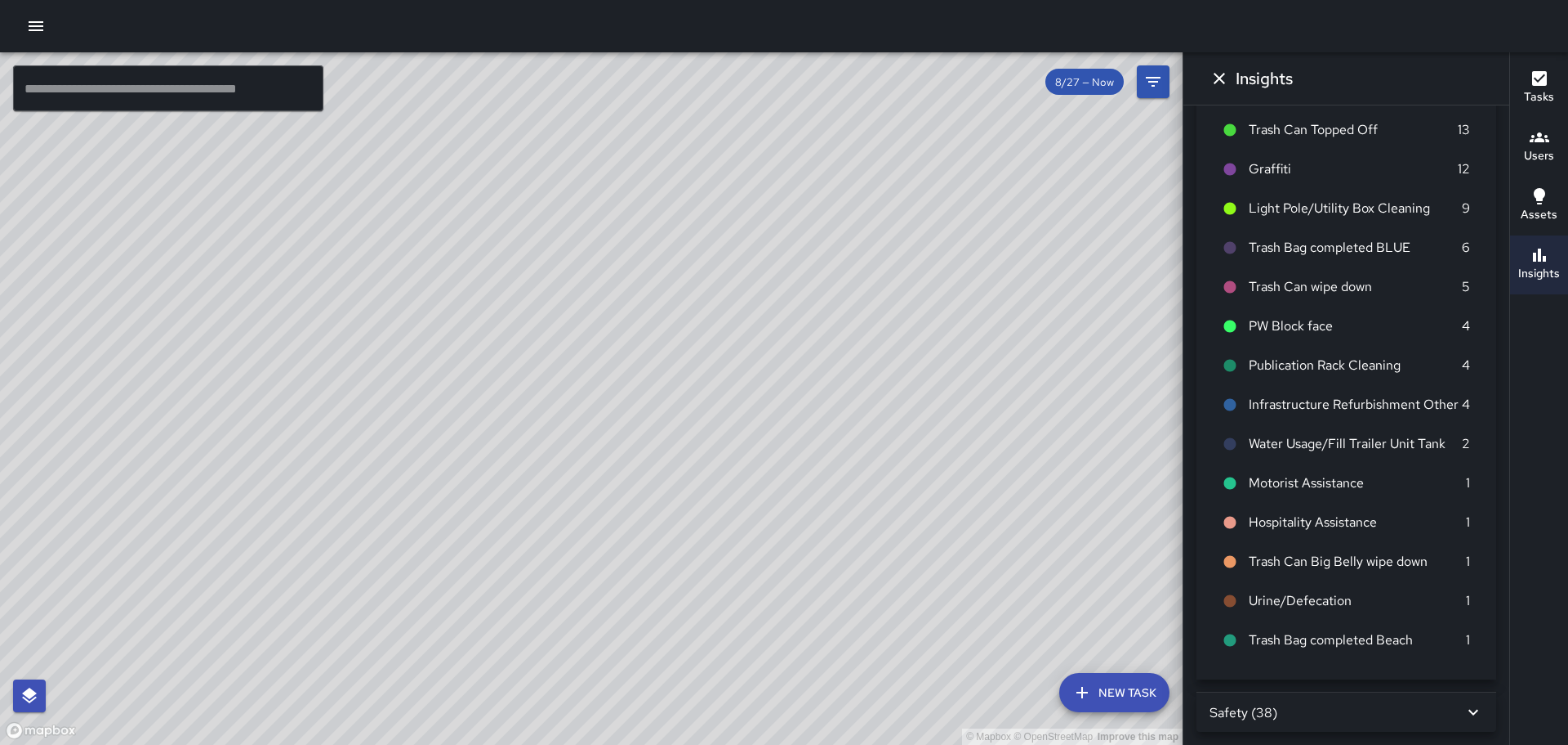
click at [1567, 432] on div "Tasks Users Assets Insights" at bounding box center [1539, 399] width 59 height 693
click at [1463, 709] on icon at bounding box center [1473, 711] width 19 height 19
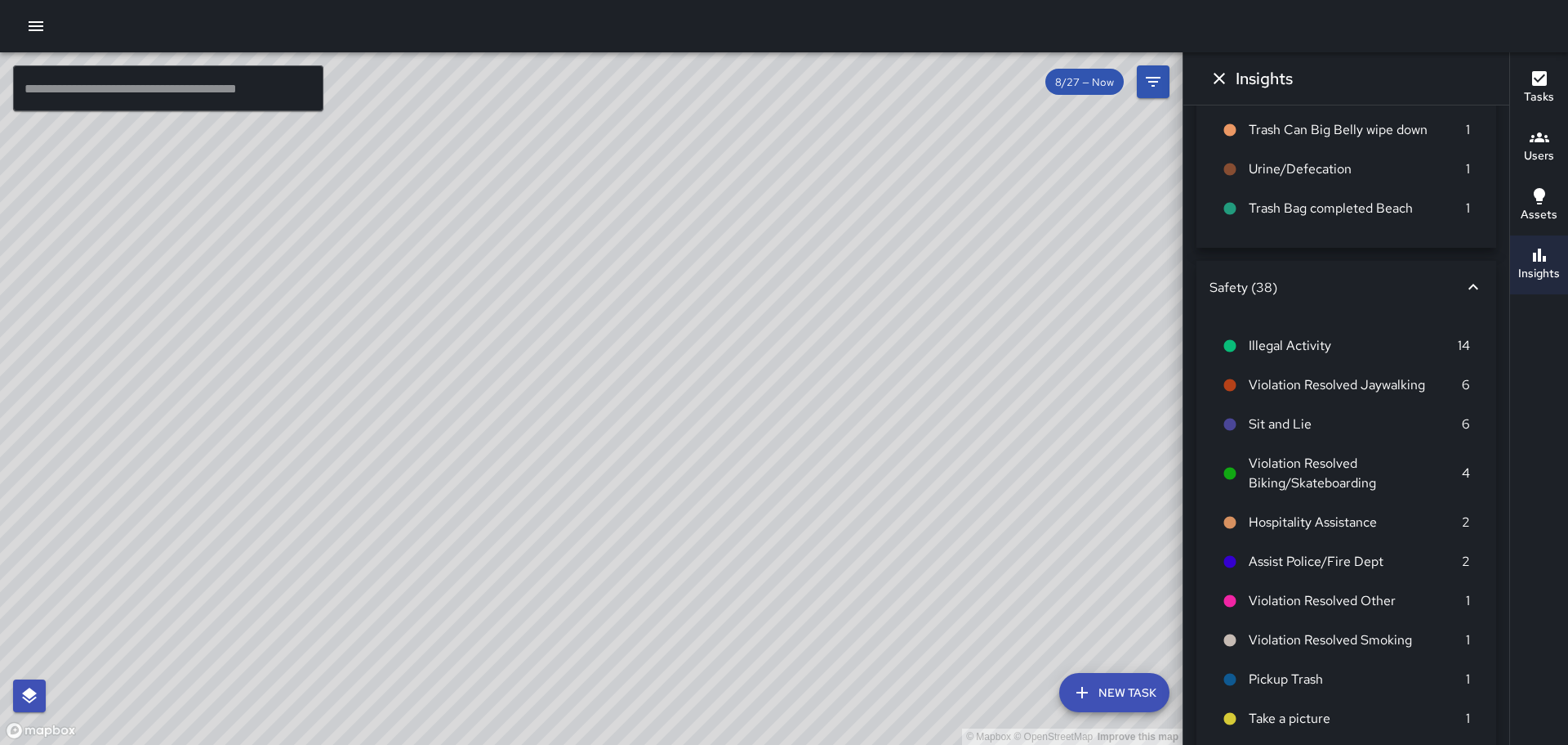
scroll to position [708, 0]
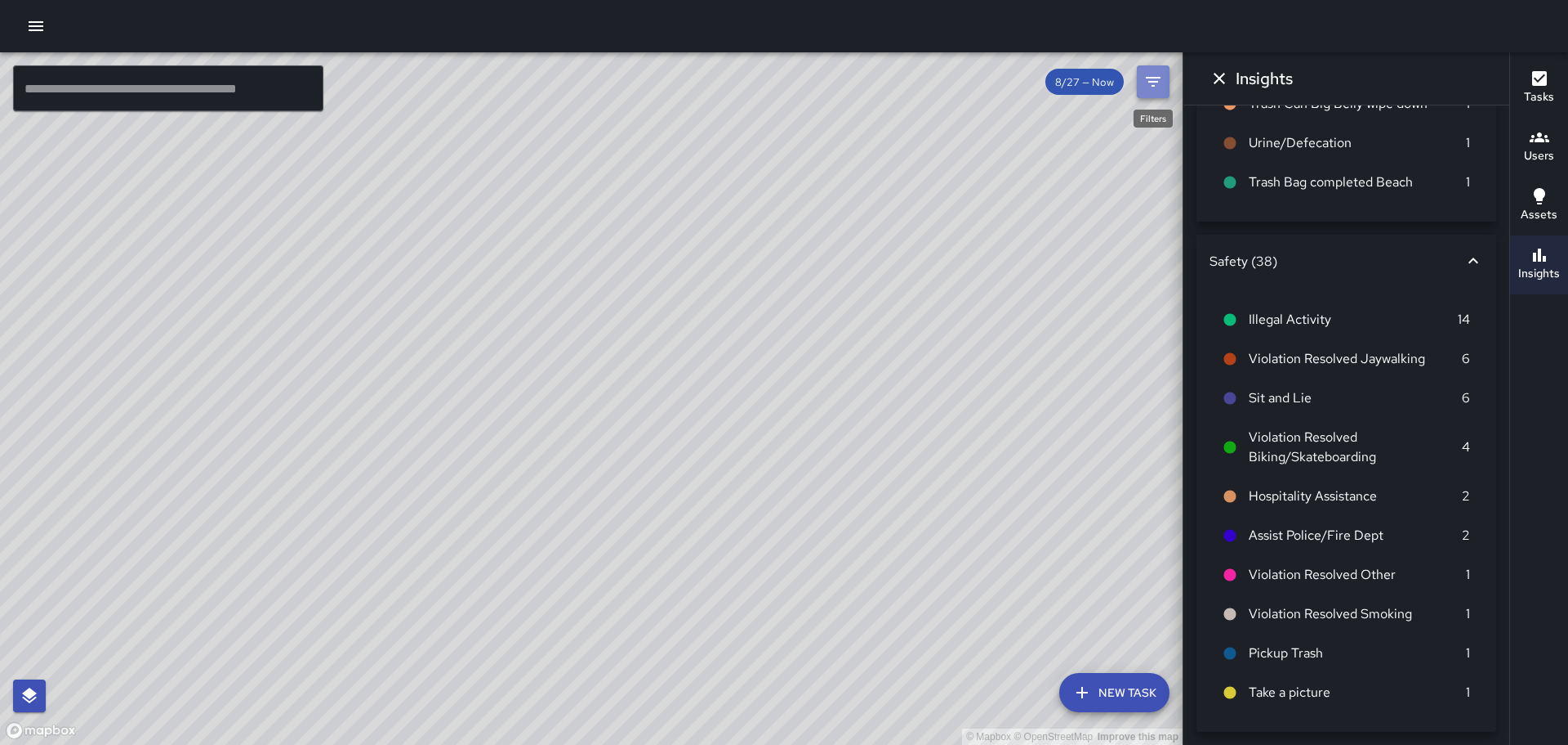
click at [1149, 80] on icon "Filters" at bounding box center [1153, 81] width 19 height 19
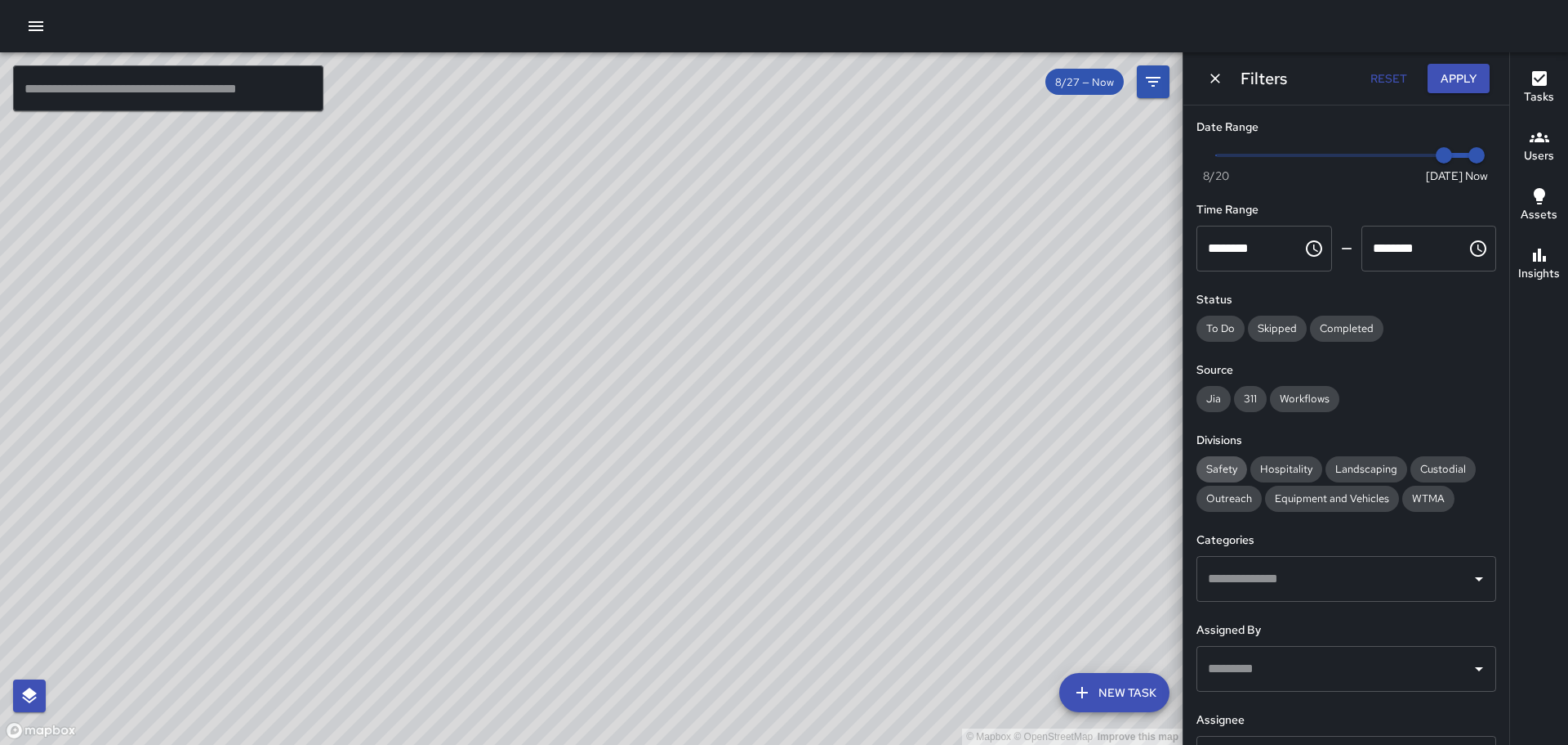
drag, startPoint x: 1221, startPoint y: 470, endPoint x: 1228, endPoint y: 475, distance: 8.6
click at [1227, 475] on span "Safety" at bounding box center [1221, 468] width 50 height 14
click at [508, 320] on div "© Mapbox © OpenStreetMap Improve this map" at bounding box center [591, 399] width 1182 height 693
click at [1356, 330] on span "Completed" at bounding box center [1347, 328] width 73 height 14
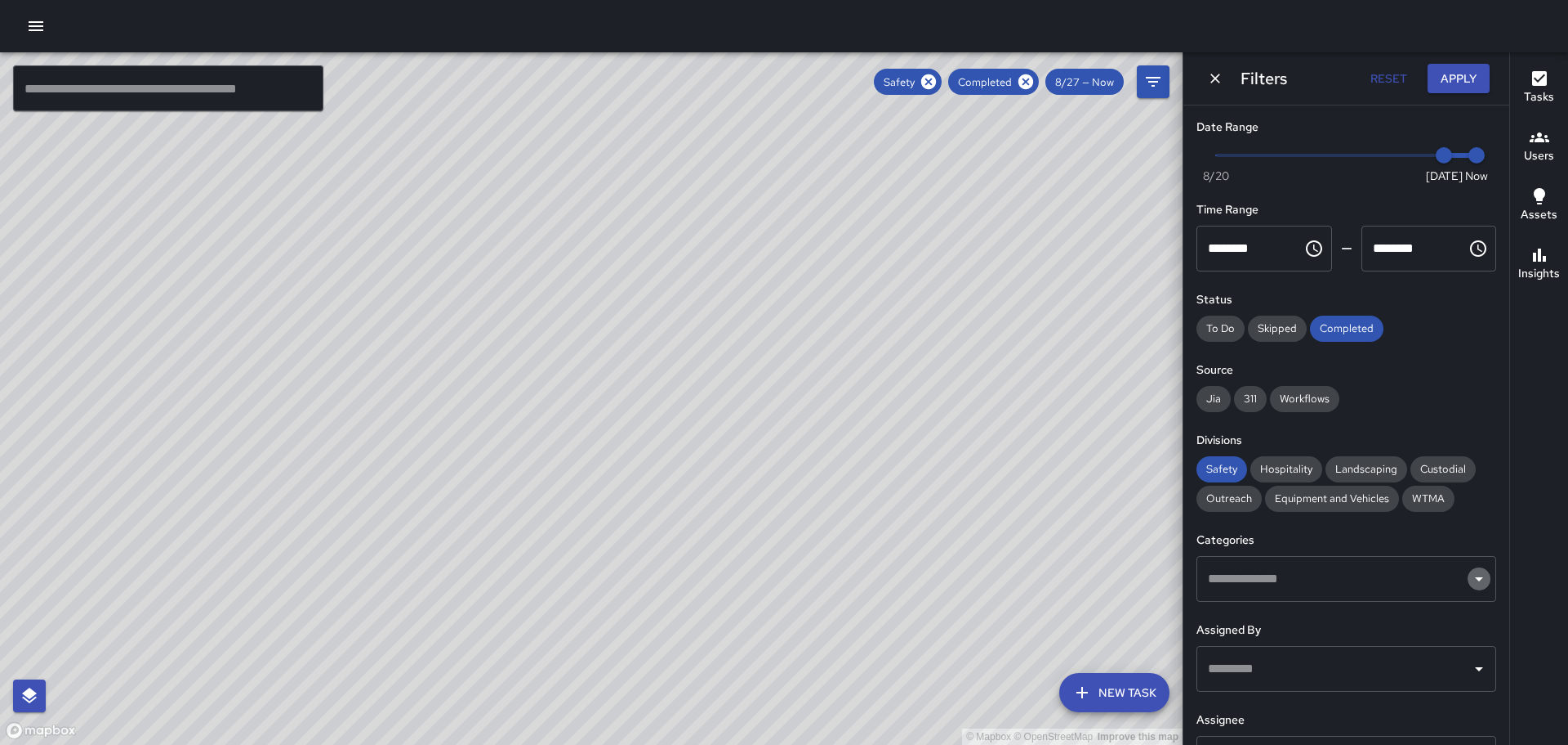
click at [1470, 581] on icon "Open" at bounding box center [1479, 578] width 19 height 19
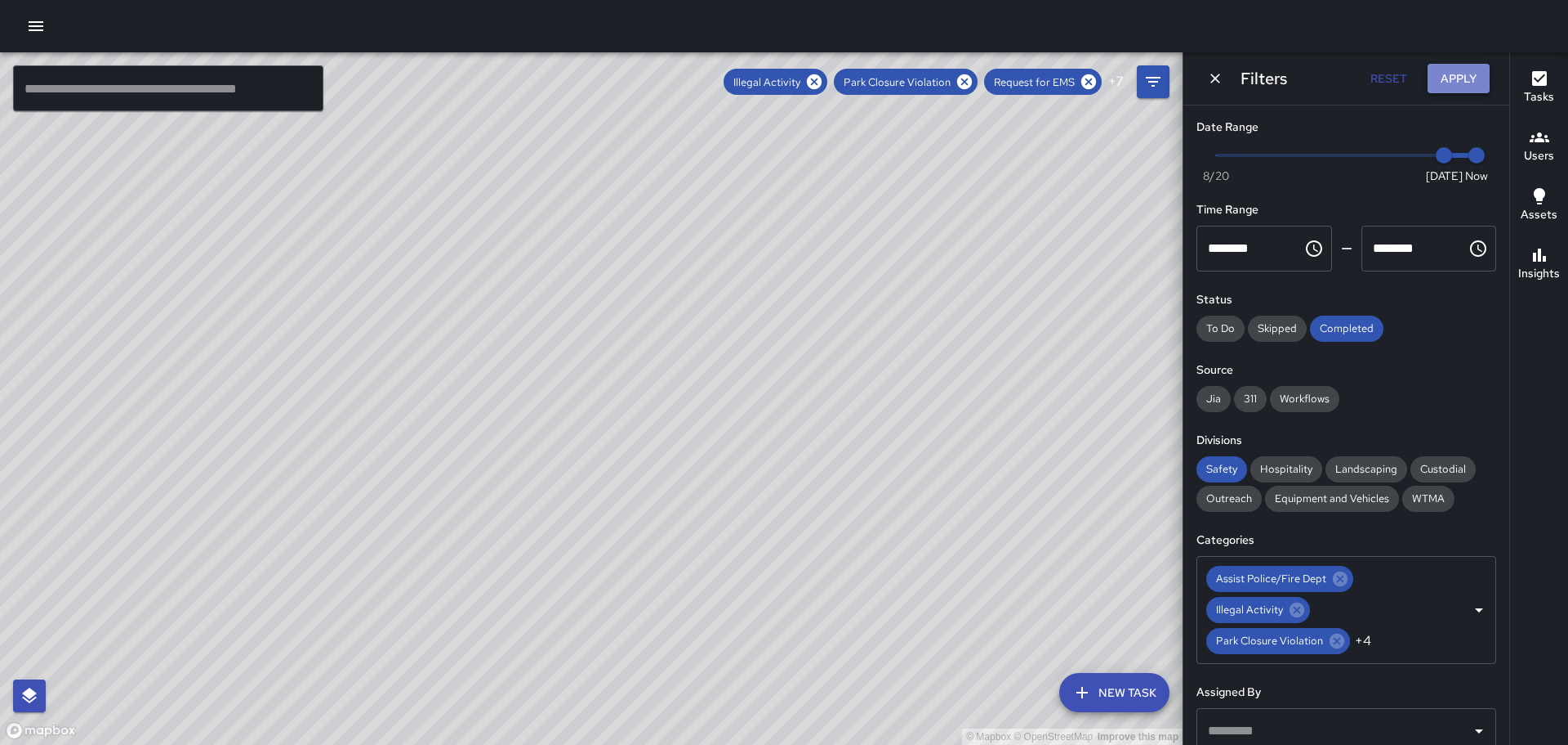
click at [1463, 79] on button "Apply" at bounding box center [1459, 78] width 62 height 30
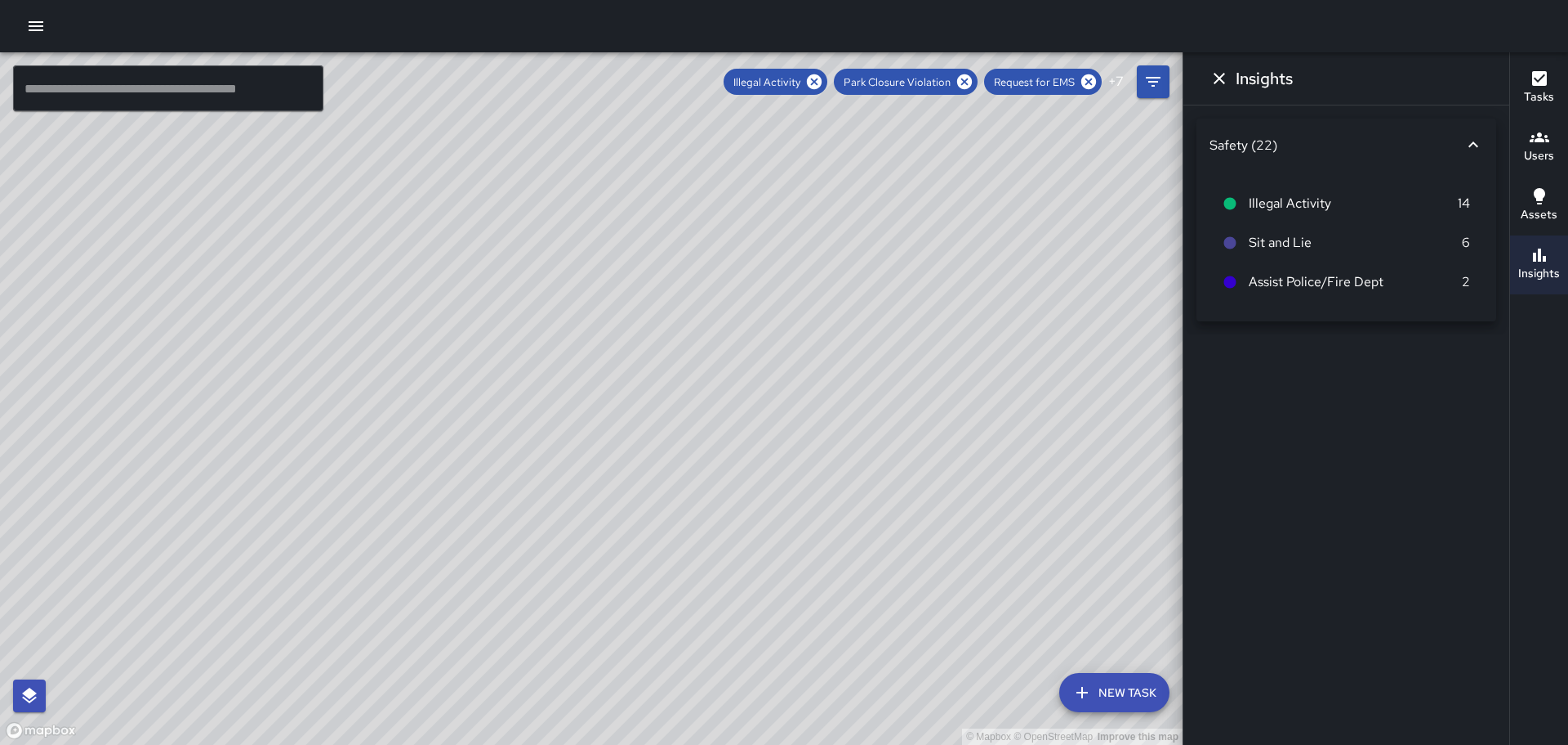
click at [1231, 241] on icon at bounding box center [1230, 243] width 12 height 12
click at [1222, 73] on icon "Dismiss" at bounding box center [1219, 78] width 19 height 19
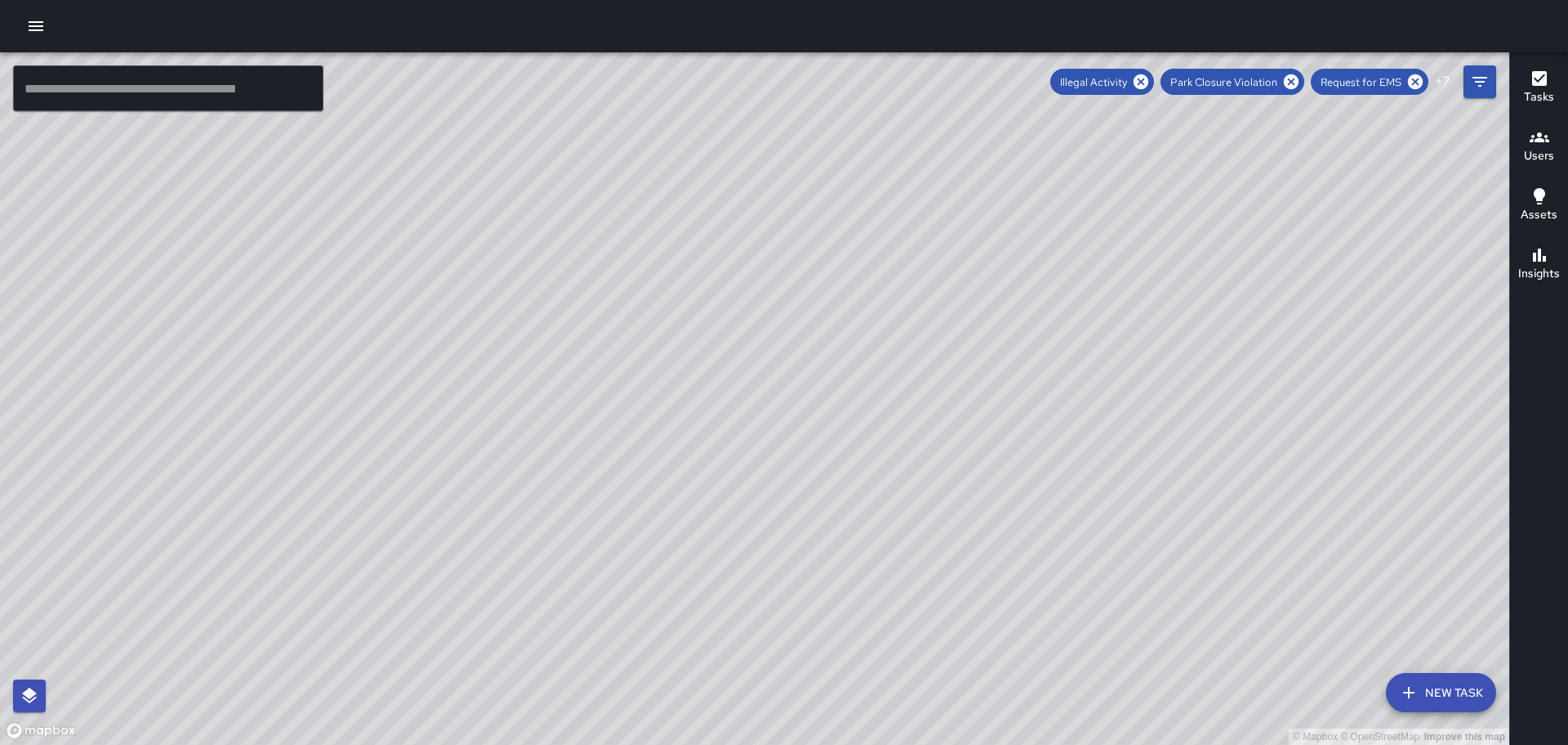
drag, startPoint x: 397, startPoint y: 241, endPoint x: 754, endPoint y: 440, distance: 408.7
click at [754, 440] on div "© Mapbox © OpenStreetMap Improve this map" at bounding box center [755, 399] width 1509 height 693
drag, startPoint x: 451, startPoint y: 342, endPoint x: 514, endPoint y: 403, distance: 87.7
click at [598, 345] on div "© Mapbox © OpenStreetMap Improve this map" at bounding box center [755, 399] width 1509 height 693
click at [386, 459] on div "© Mapbox © OpenStreetMap Improve this map" at bounding box center [755, 399] width 1509 height 693
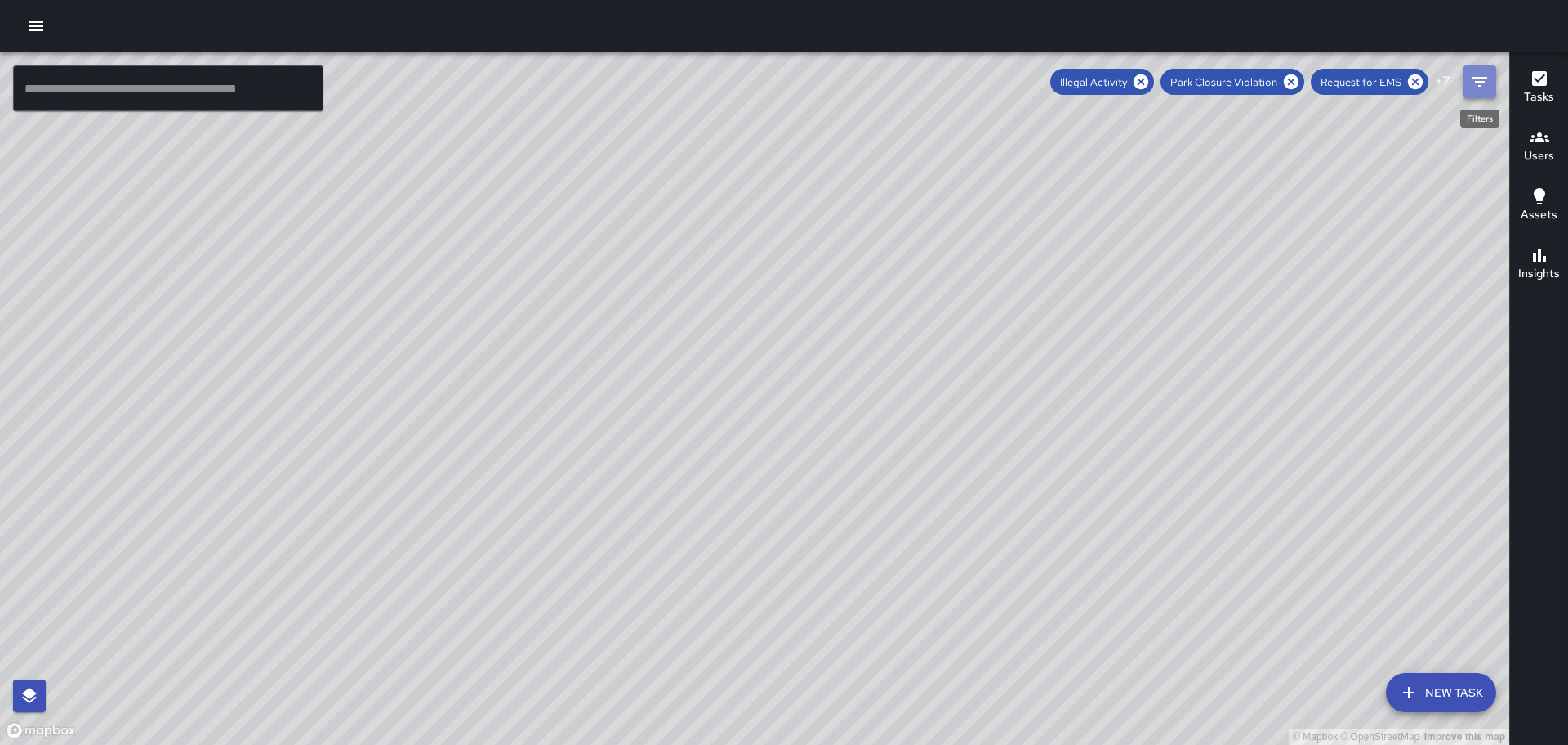
click at [1475, 82] on icon "Filters" at bounding box center [1480, 82] width 15 height 10
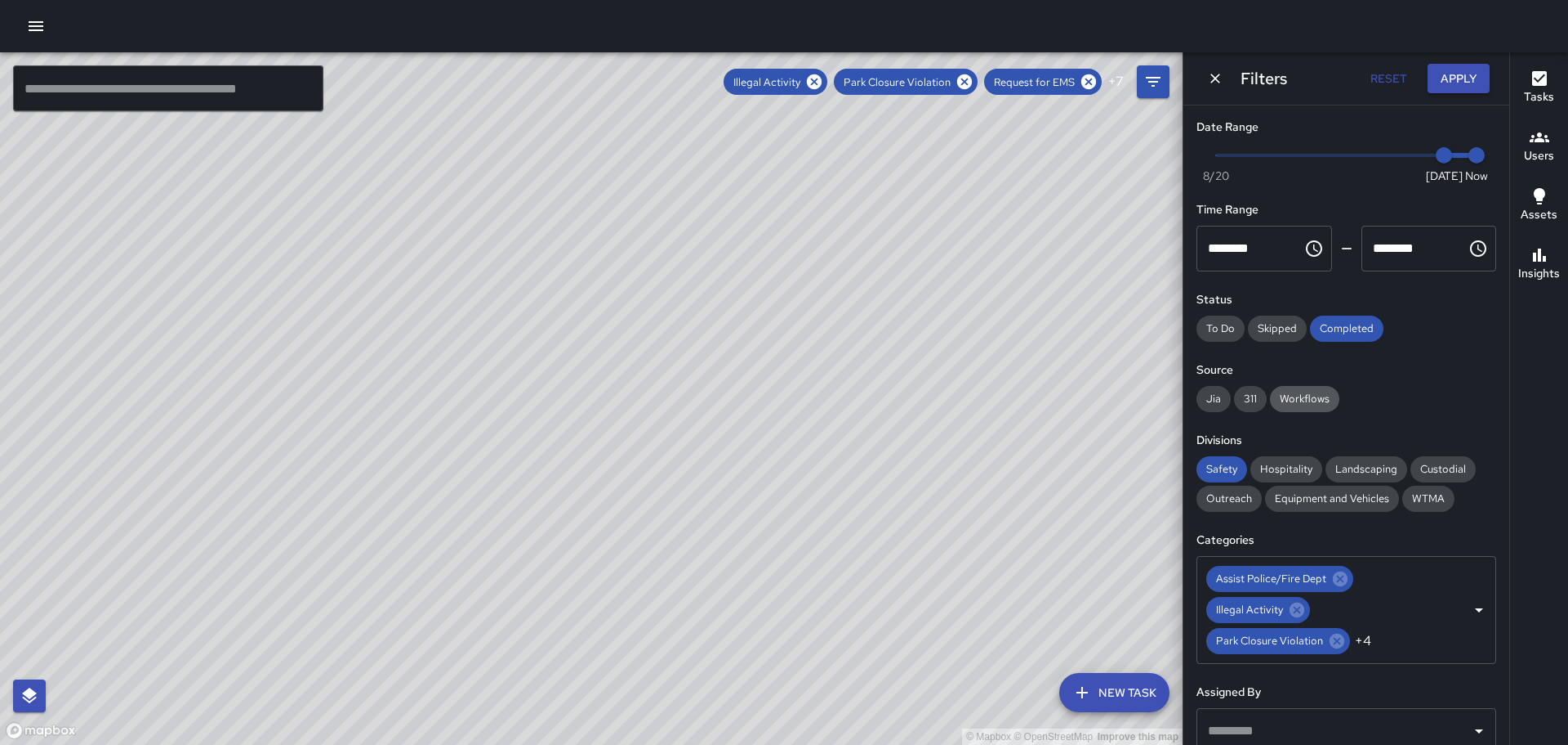
click at [1300, 398] on span "Workflows" at bounding box center [1305, 398] width 70 height 14
click at [1215, 401] on span "Jia" at bounding box center [1213, 398] width 34 height 14
click at [1437, 468] on span "Custodial" at bounding box center [1443, 468] width 65 height 14
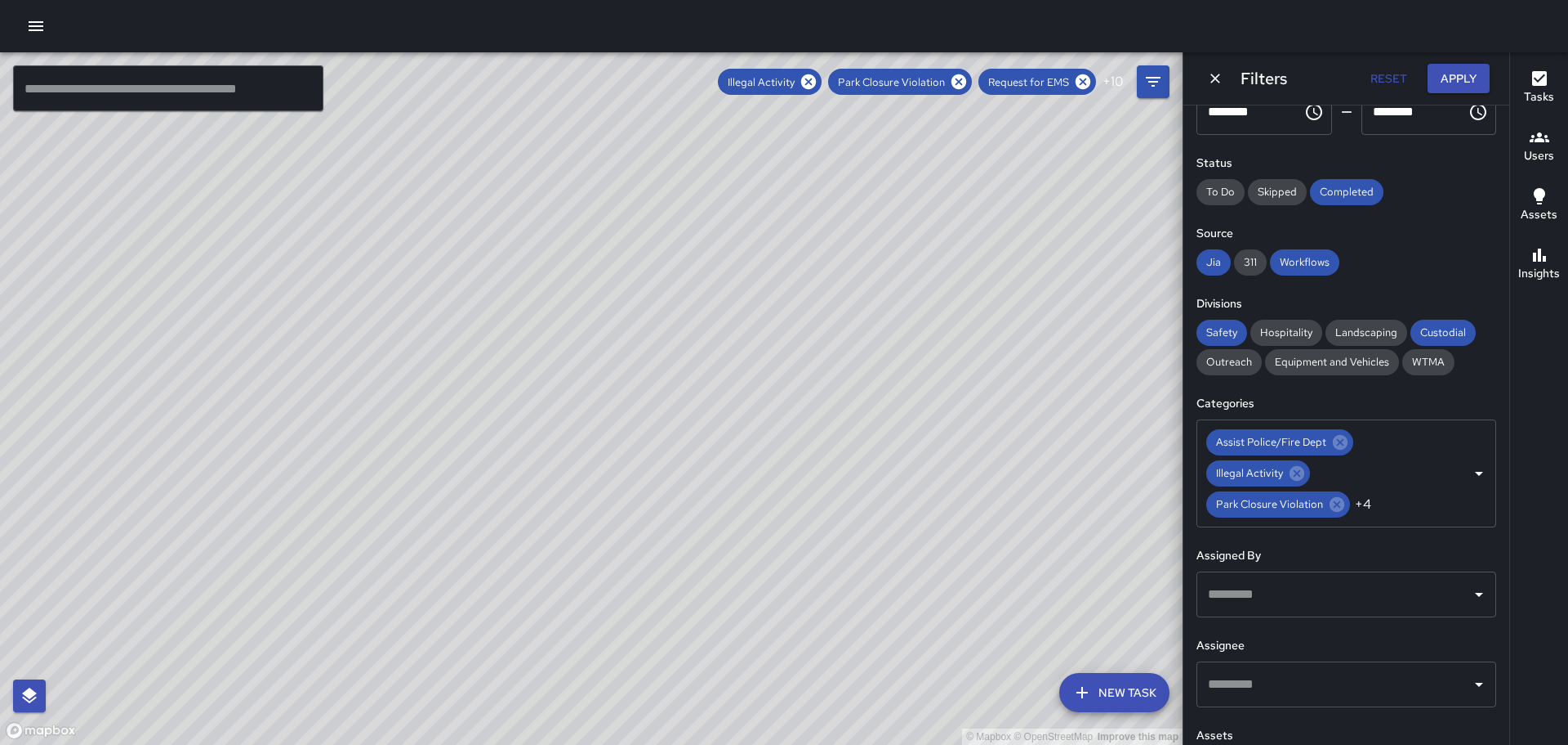
scroll to position [202, 0]
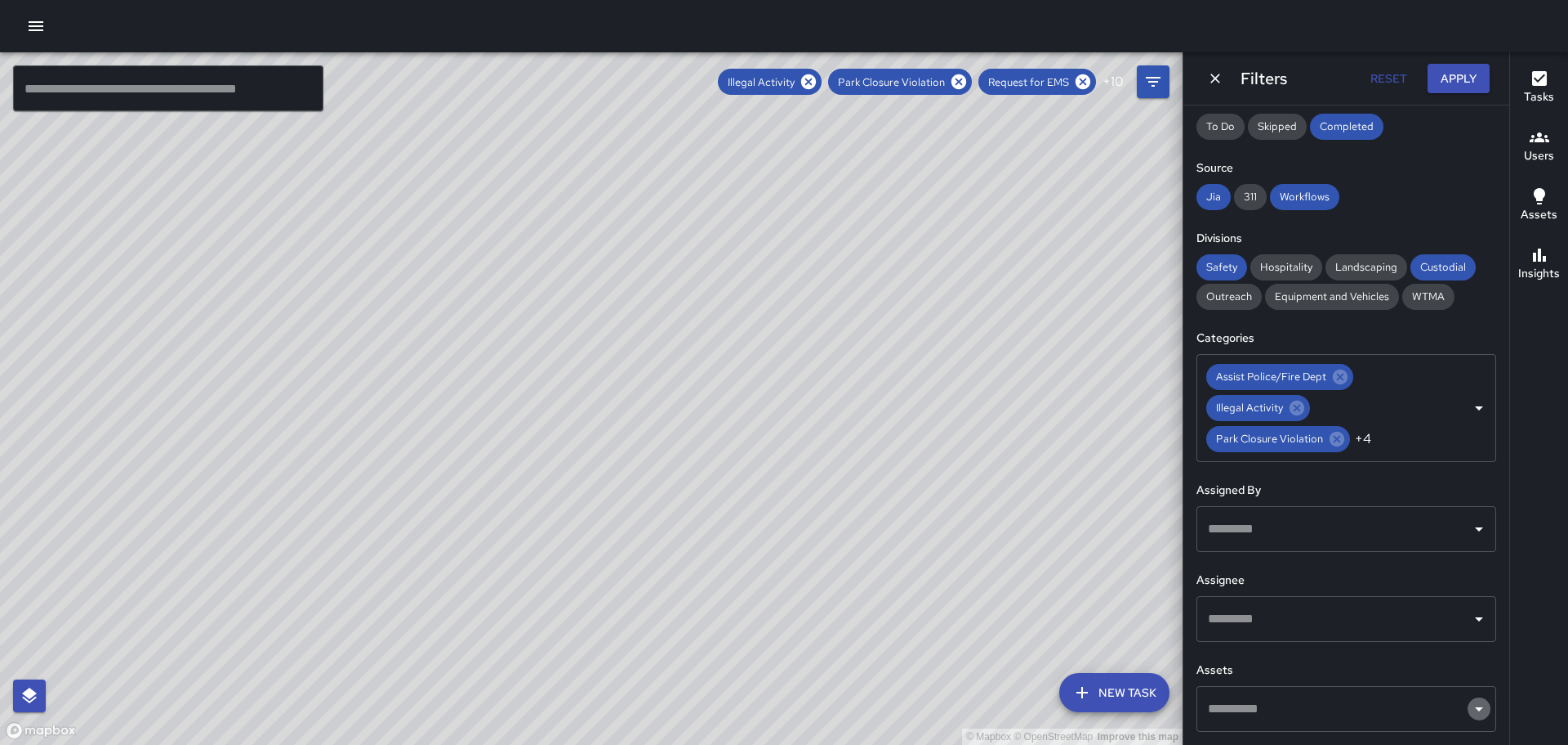
click at [1475, 707] on icon "Open" at bounding box center [1479, 709] width 8 height 4
click at [1475, 708] on icon "Close" at bounding box center [1479, 708] width 8 height 4
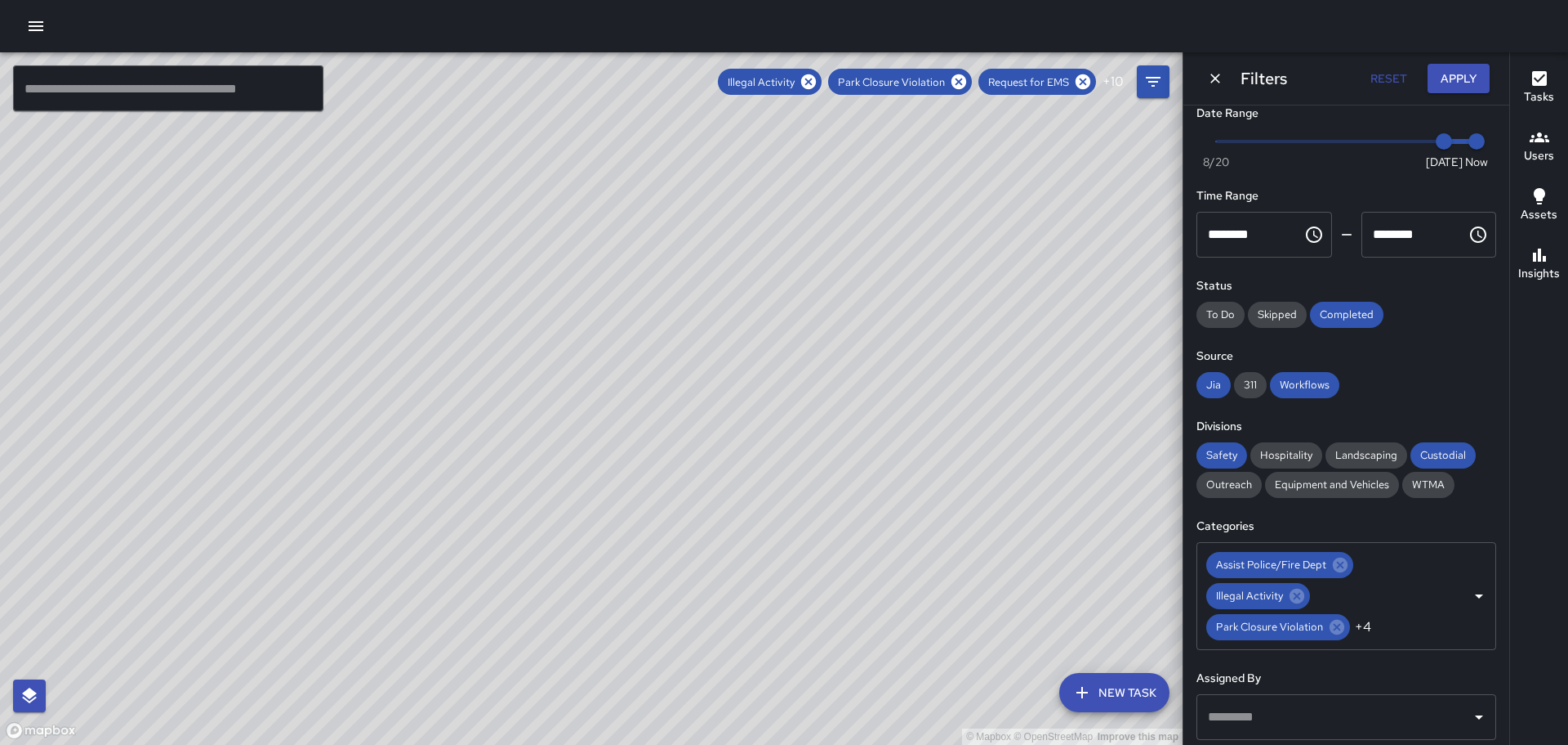
scroll to position [0, 0]
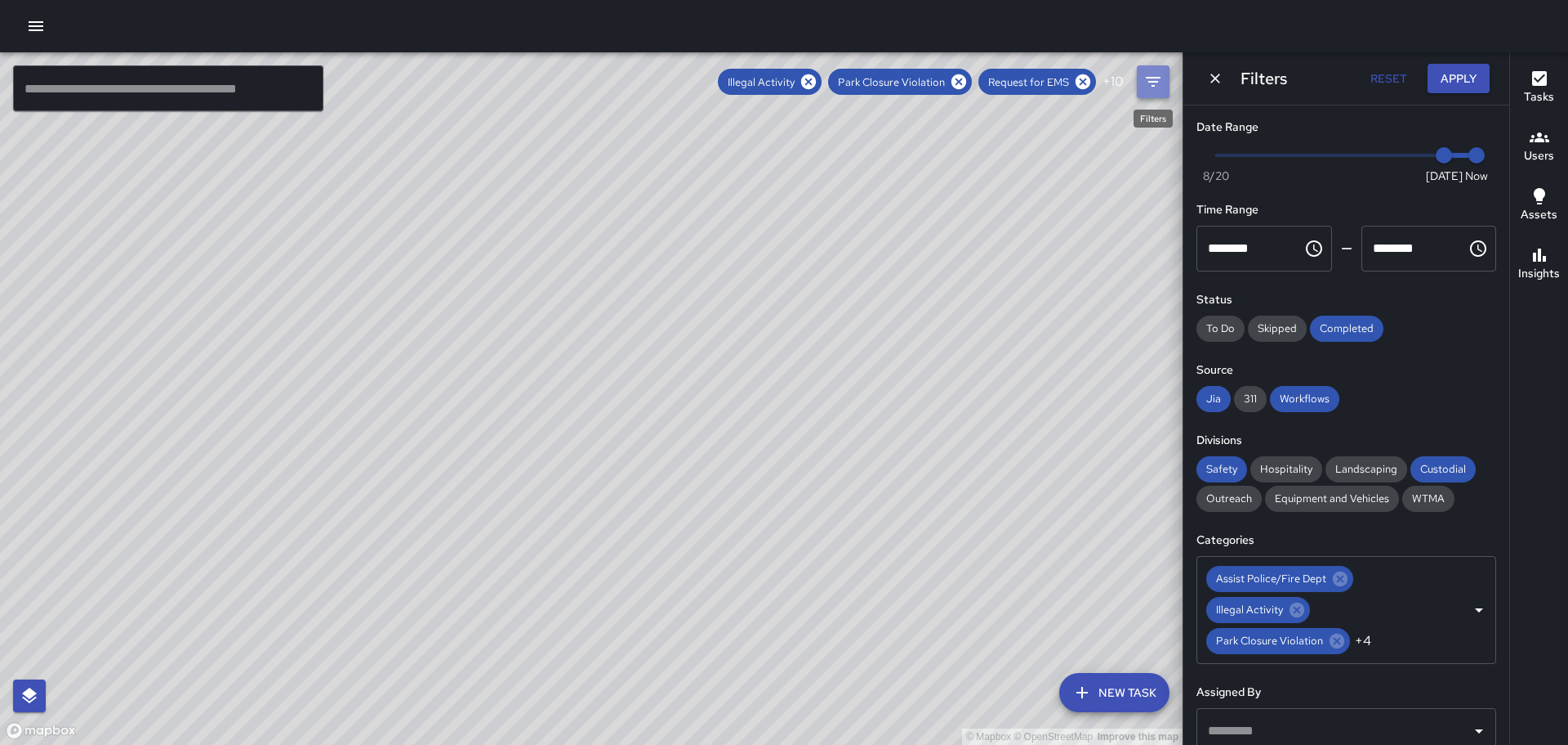
click at [1157, 78] on icon "Filters" at bounding box center [1153, 82] width 15 height 10
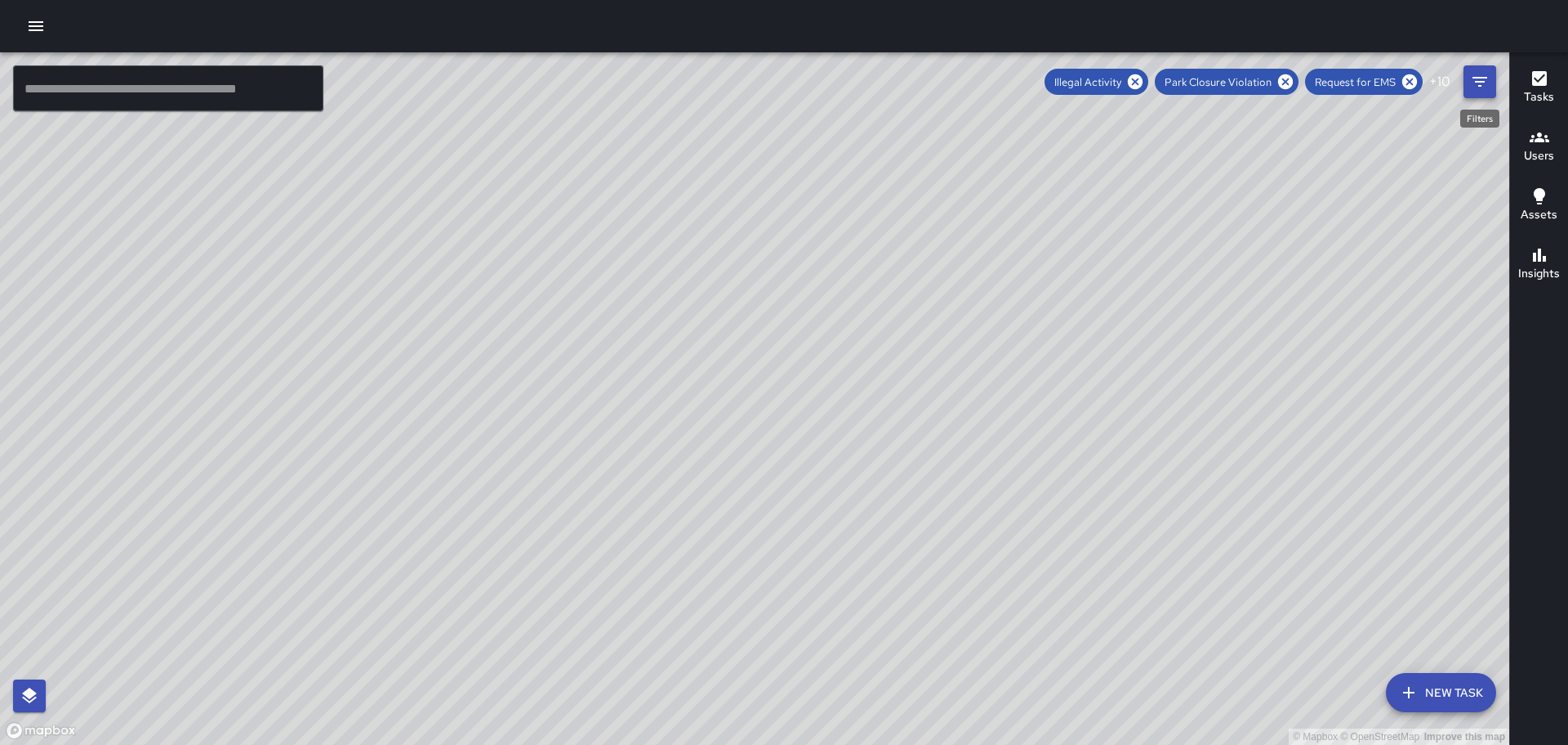
click at [1481, 84] on icon "Filters" at bounding box center [1480, 81] width 19 height 19
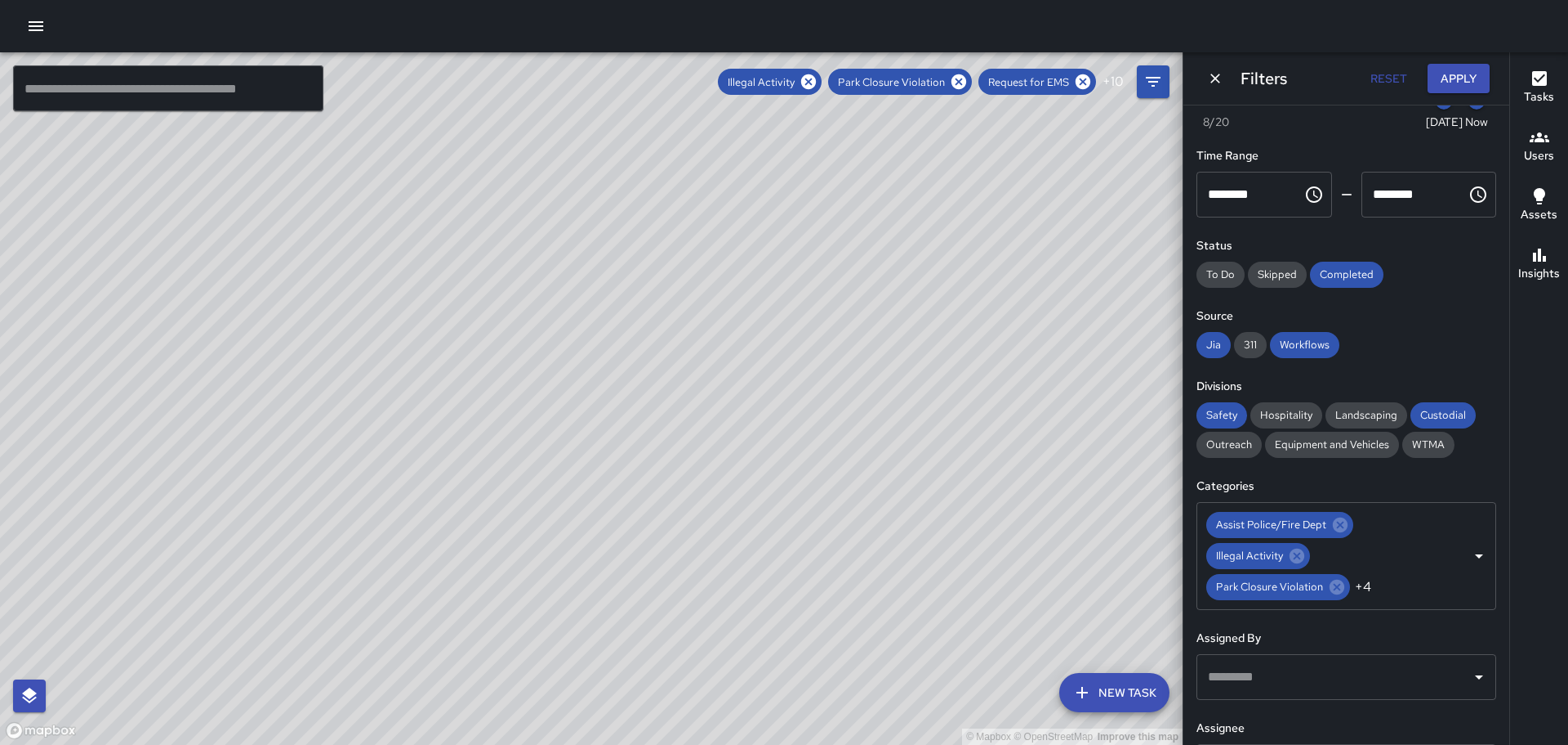
scroll to position [82, 0]
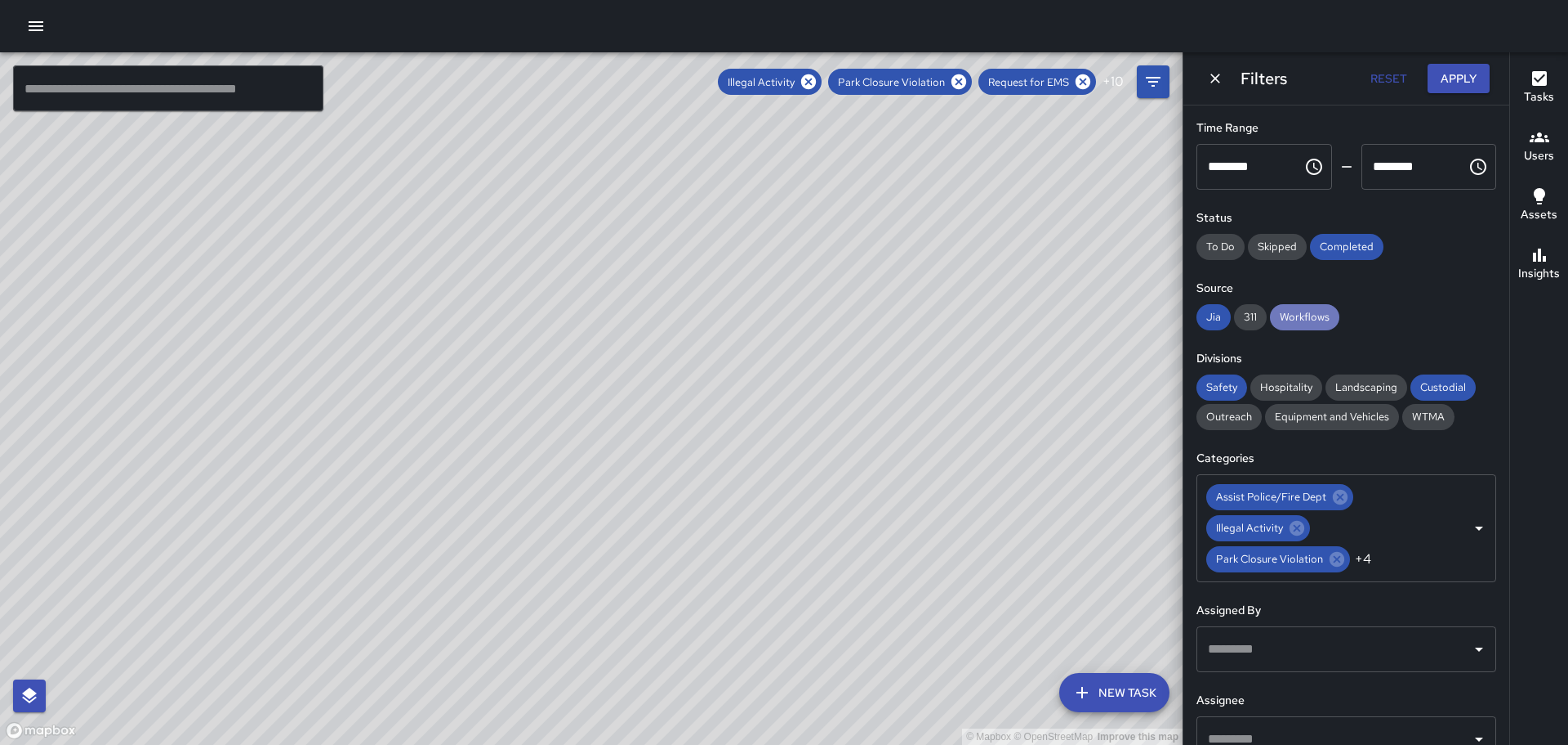
click at [1312, 319] on span "Workflows" at bounding box center [1305, 316] width 70 height 14
click at [1307, 315] on span "Workflows" at bounding box center [1305, 316] width 70 height 14
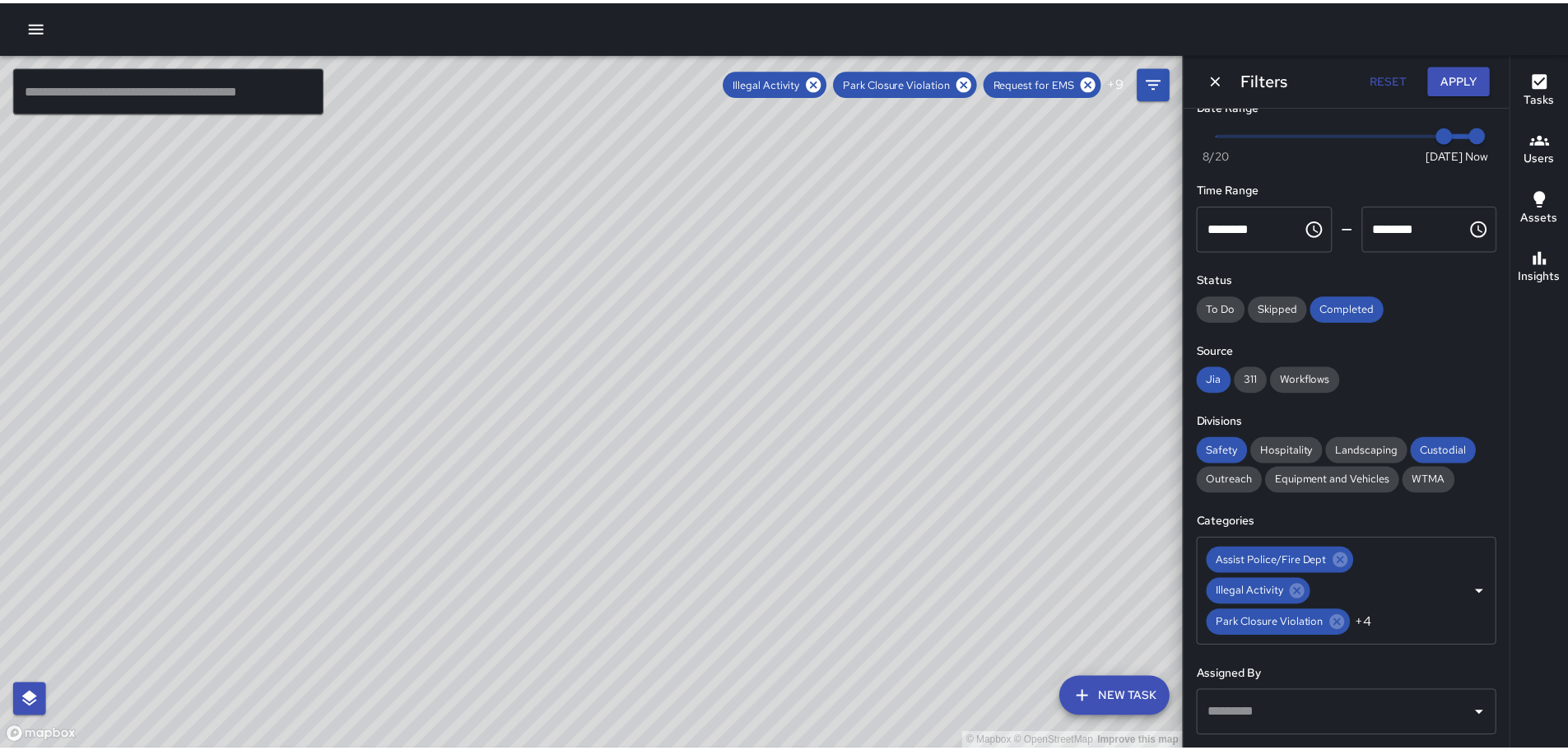
scroll to position [0, 0]
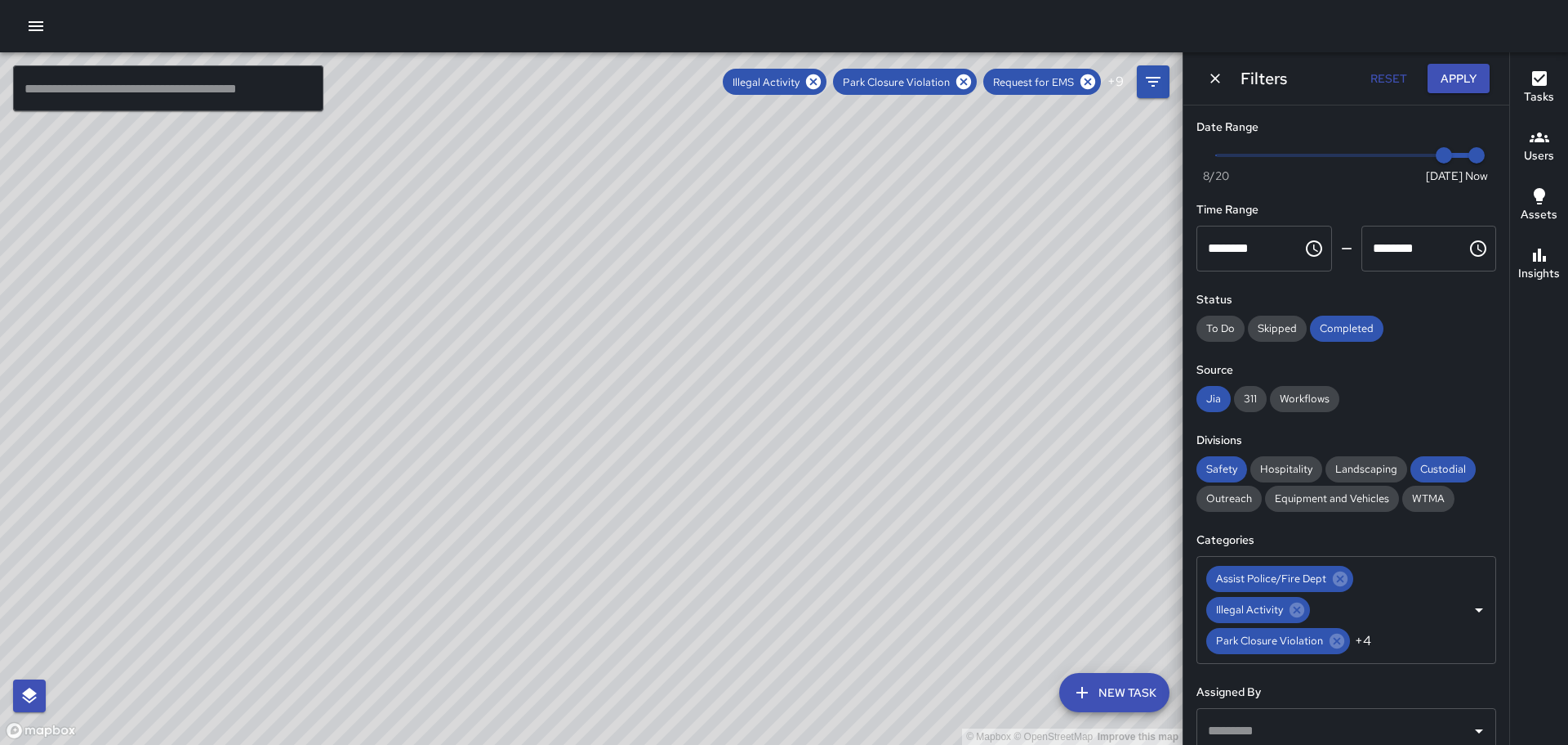
click at [164, 90] on input "text" at bounding box center [168, 88] width 310 height 46
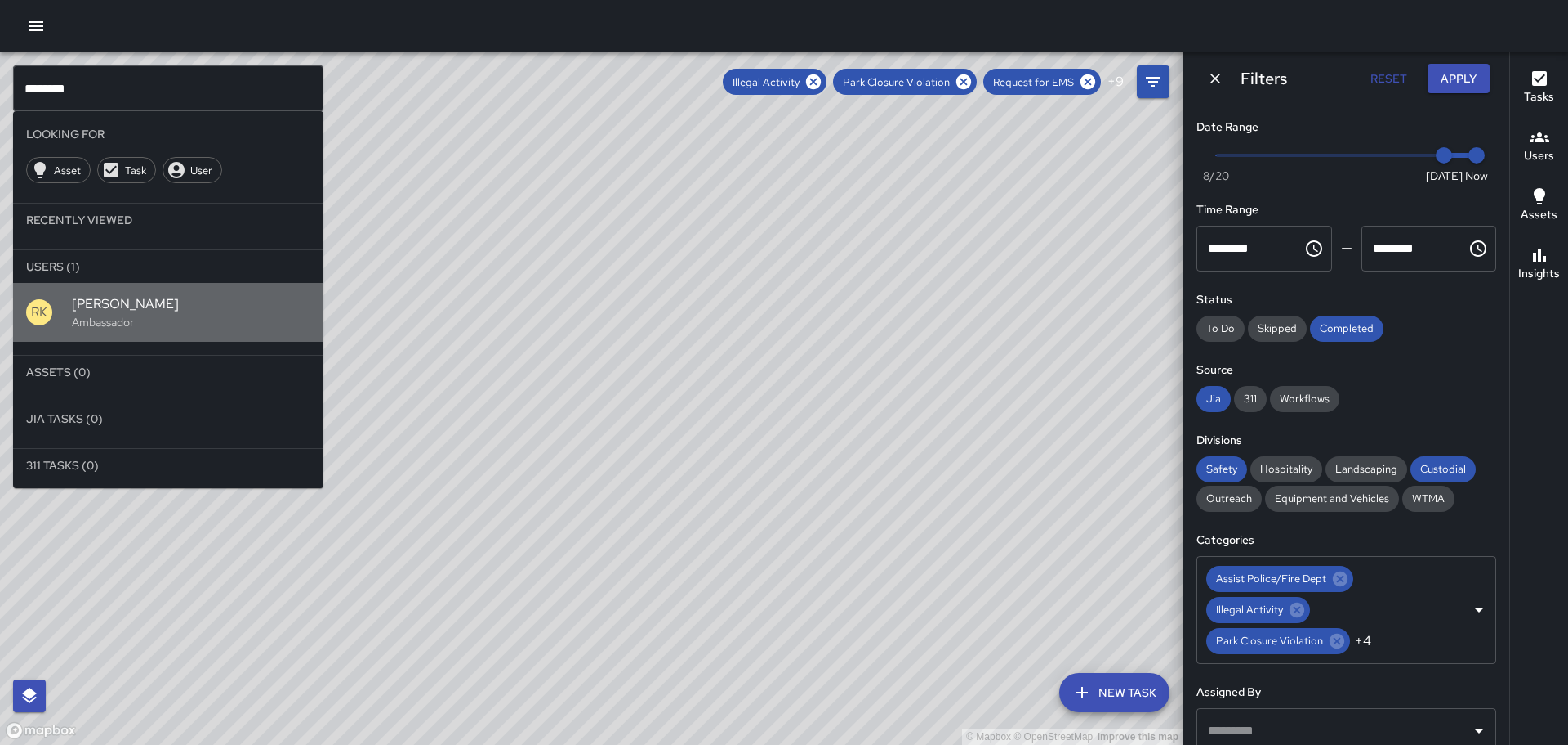
click at [41, 307] on p "RK" at bounding box center [39, 311] width 17 height 19
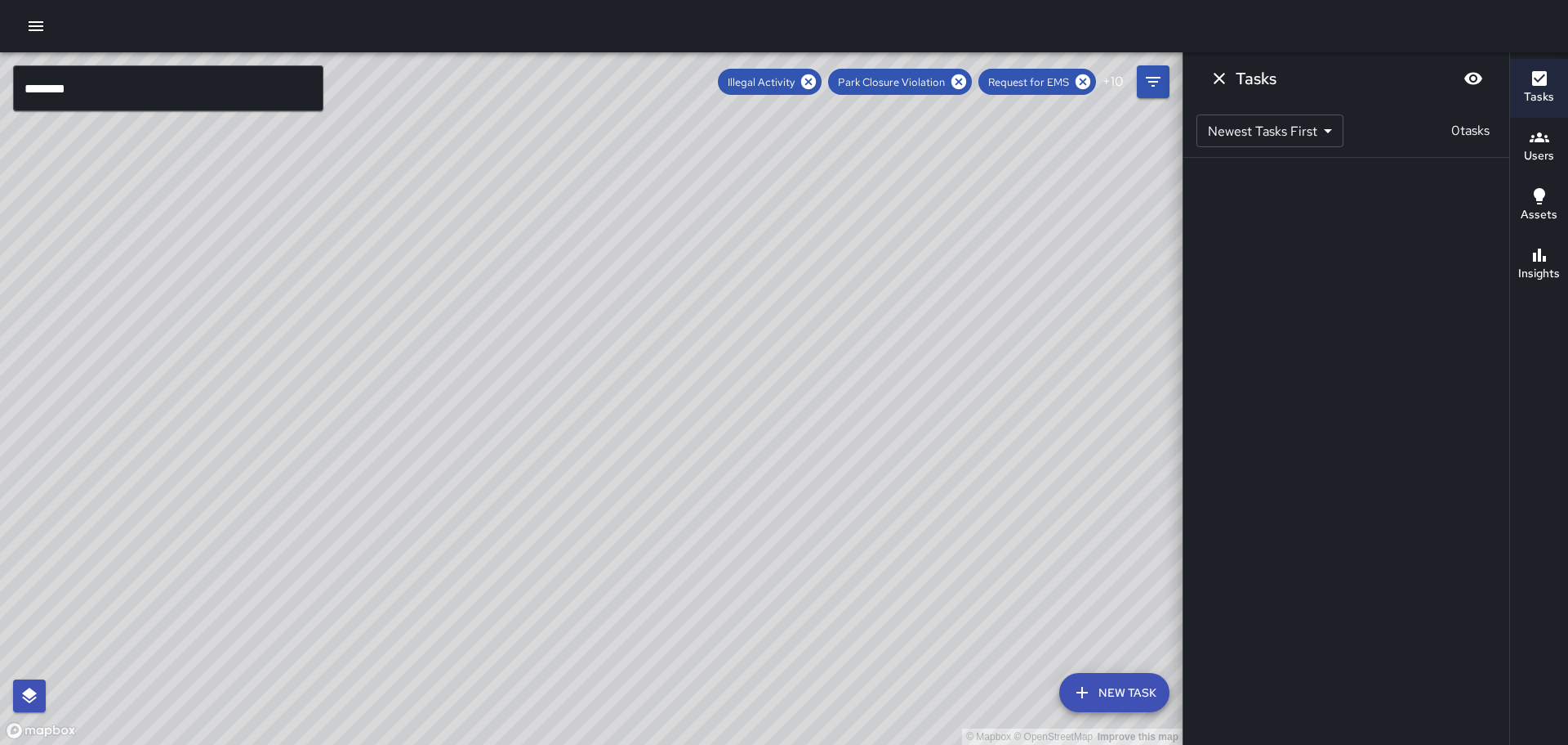
click at [169, 93] on input "********" at bounding box center [168, 88] width 310 height 46
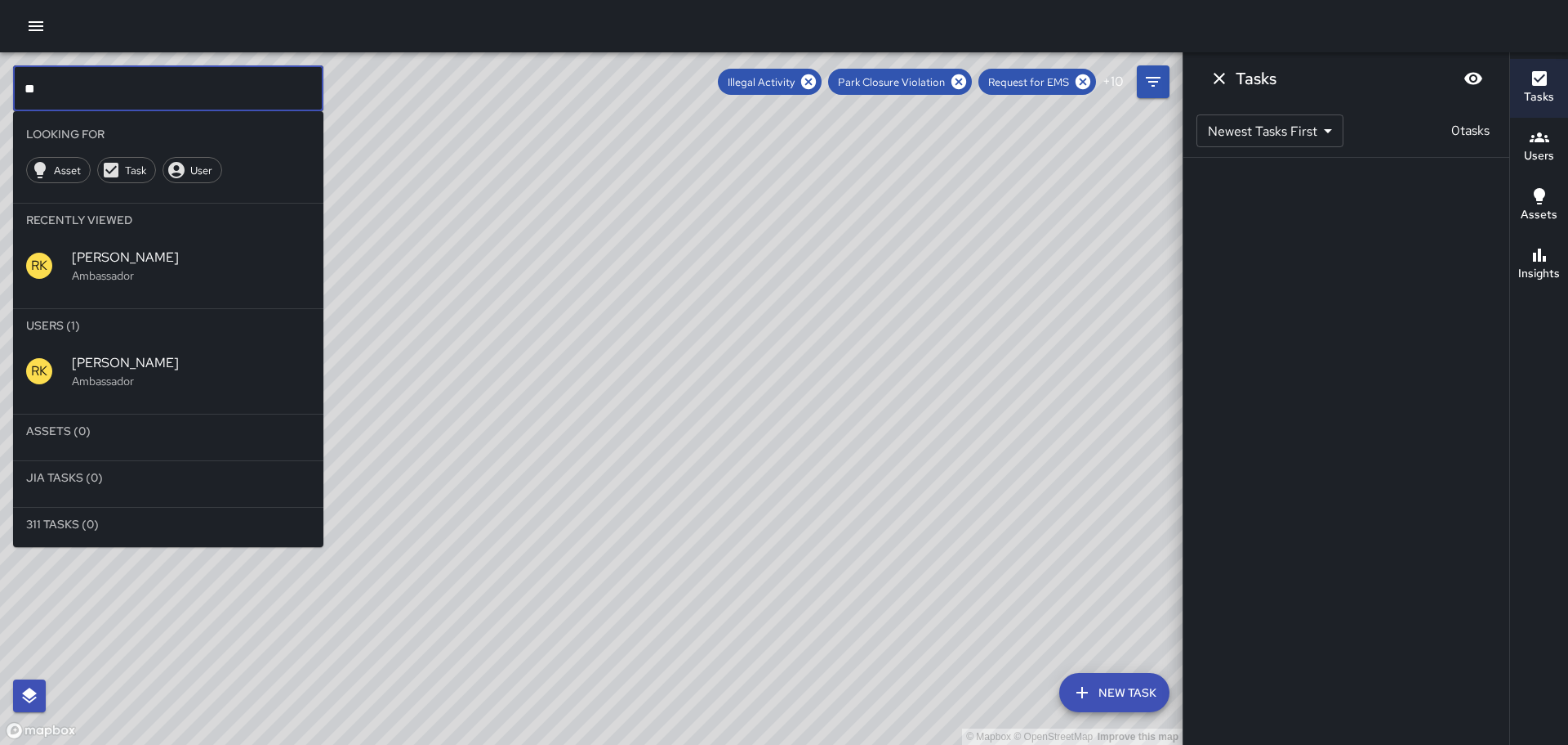
type input "*"
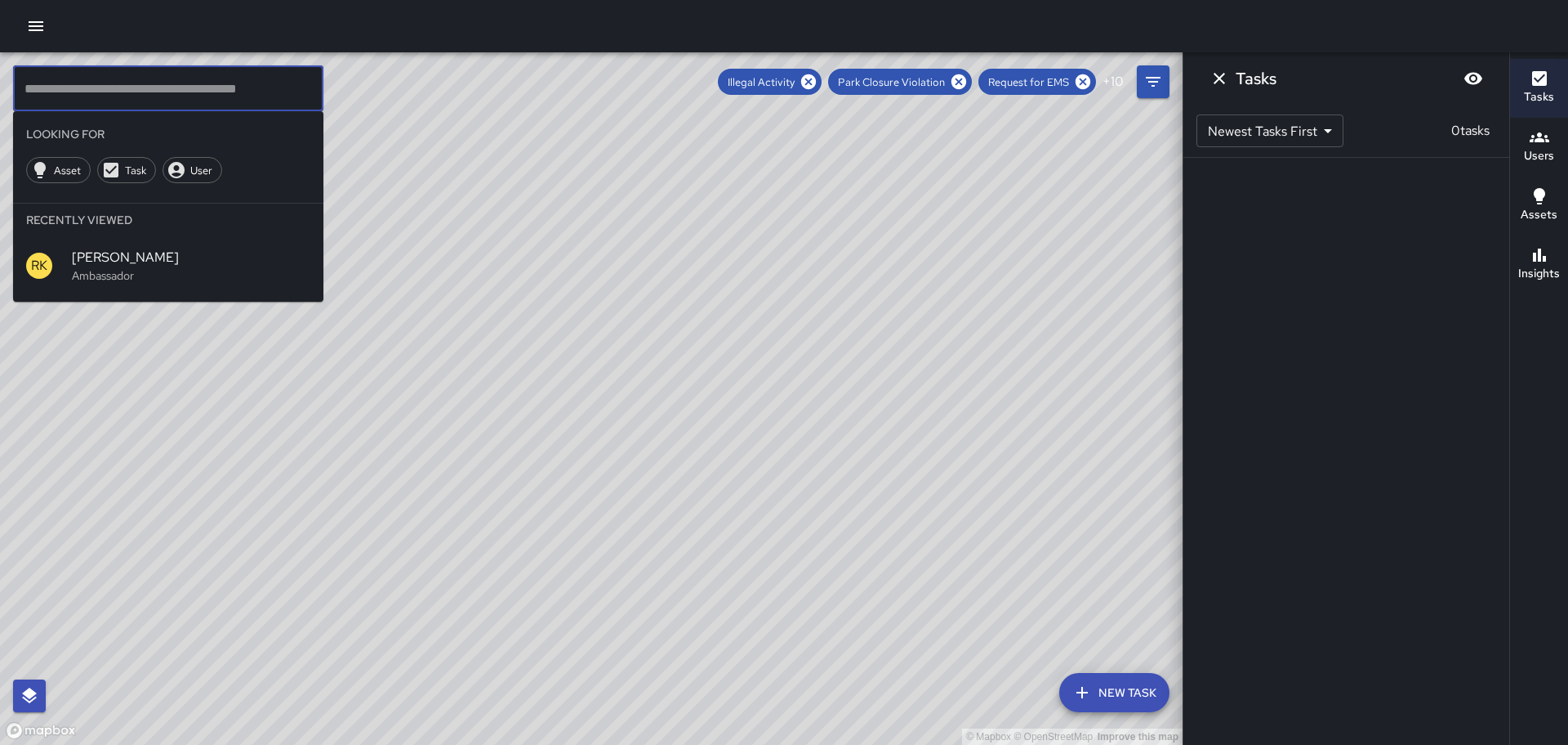
click at [38, 26] on icon "button" at bounding box center [36, 26] width 15 height 10
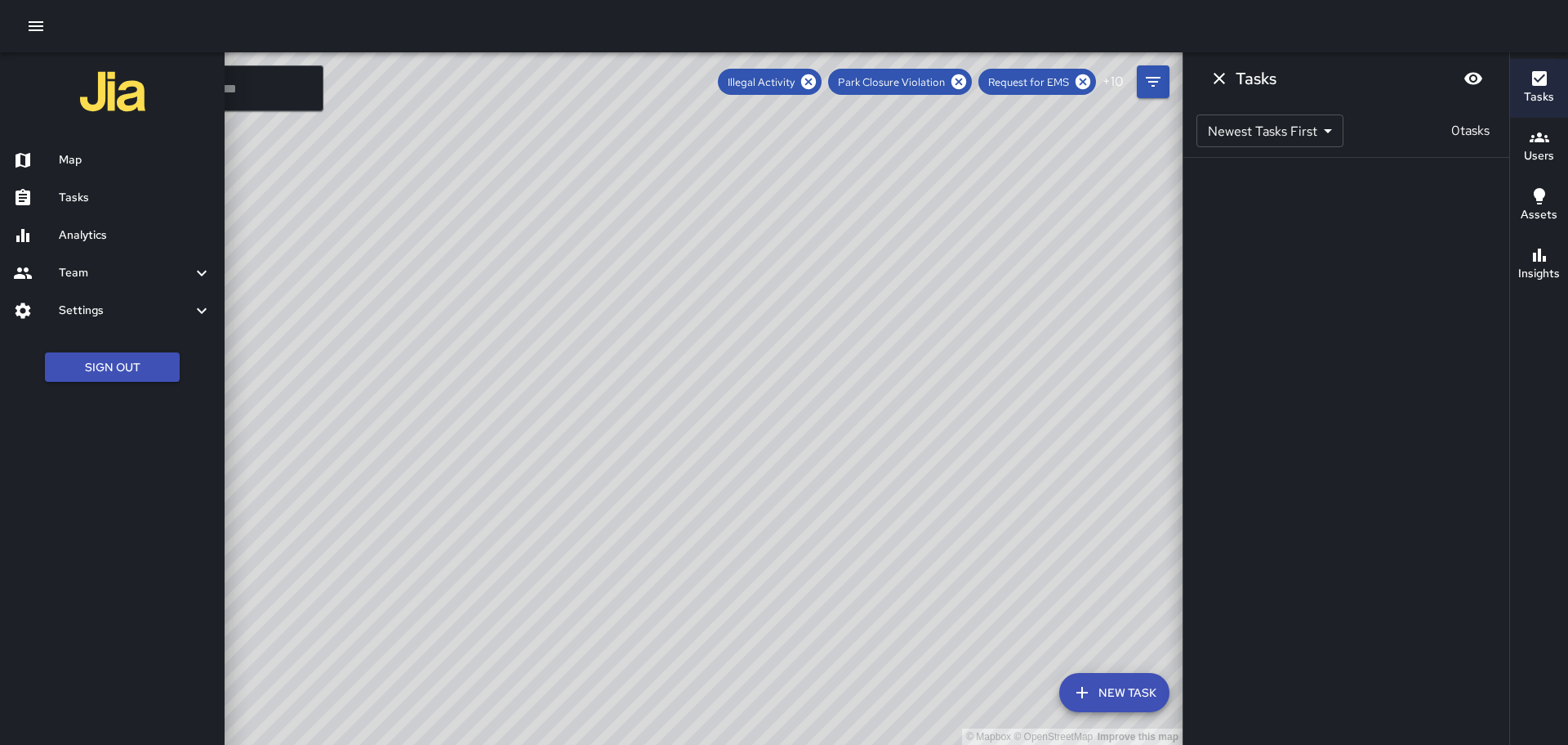
click at [72, 158] on h6 "Map" at bounding box center [135, 161] width 152 height 18
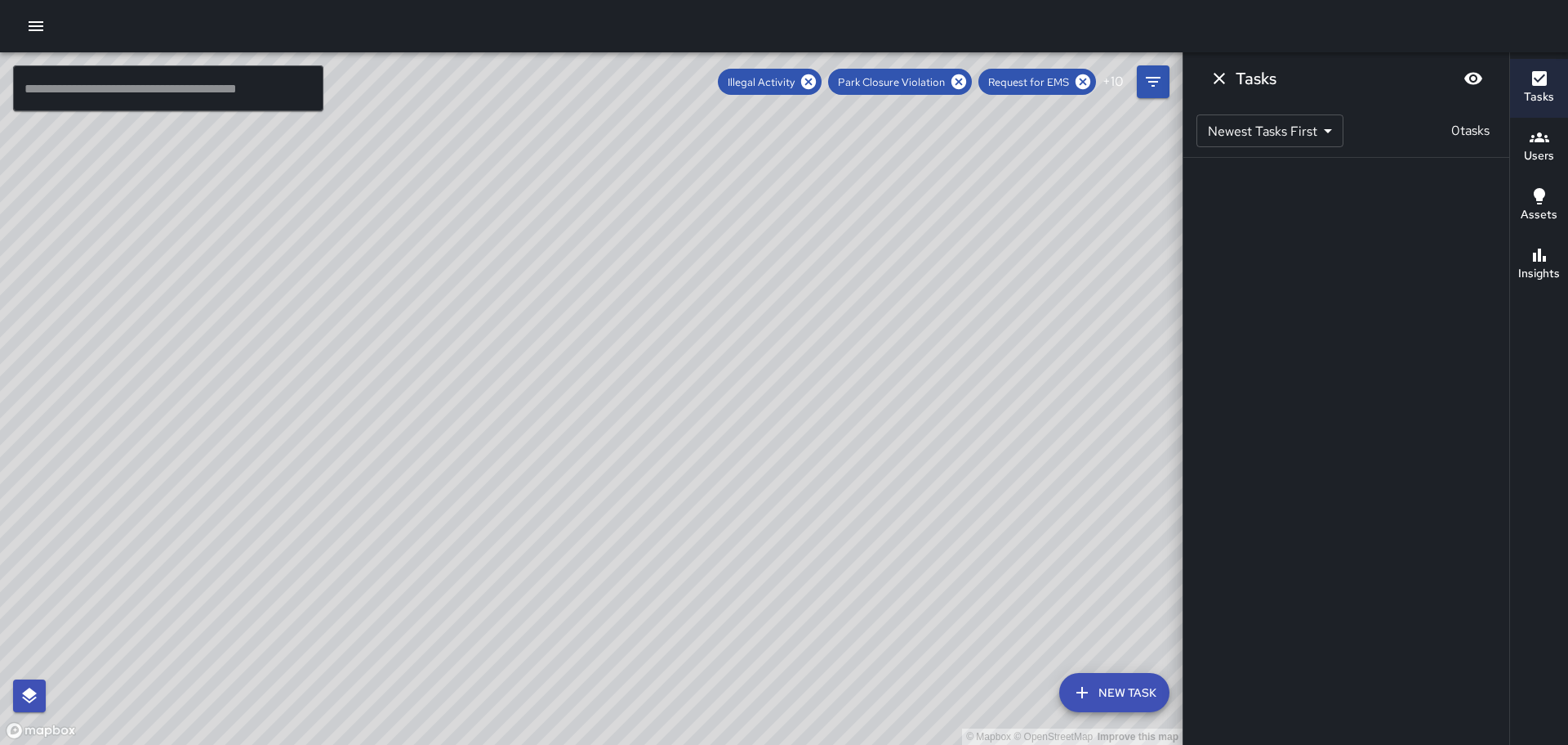
click at [20, 11] on div at bounding box center [784, 26] width 1568 height 52
click at [29, 28] on icon "button" at bounding box center [35, 26] width 19 height 19
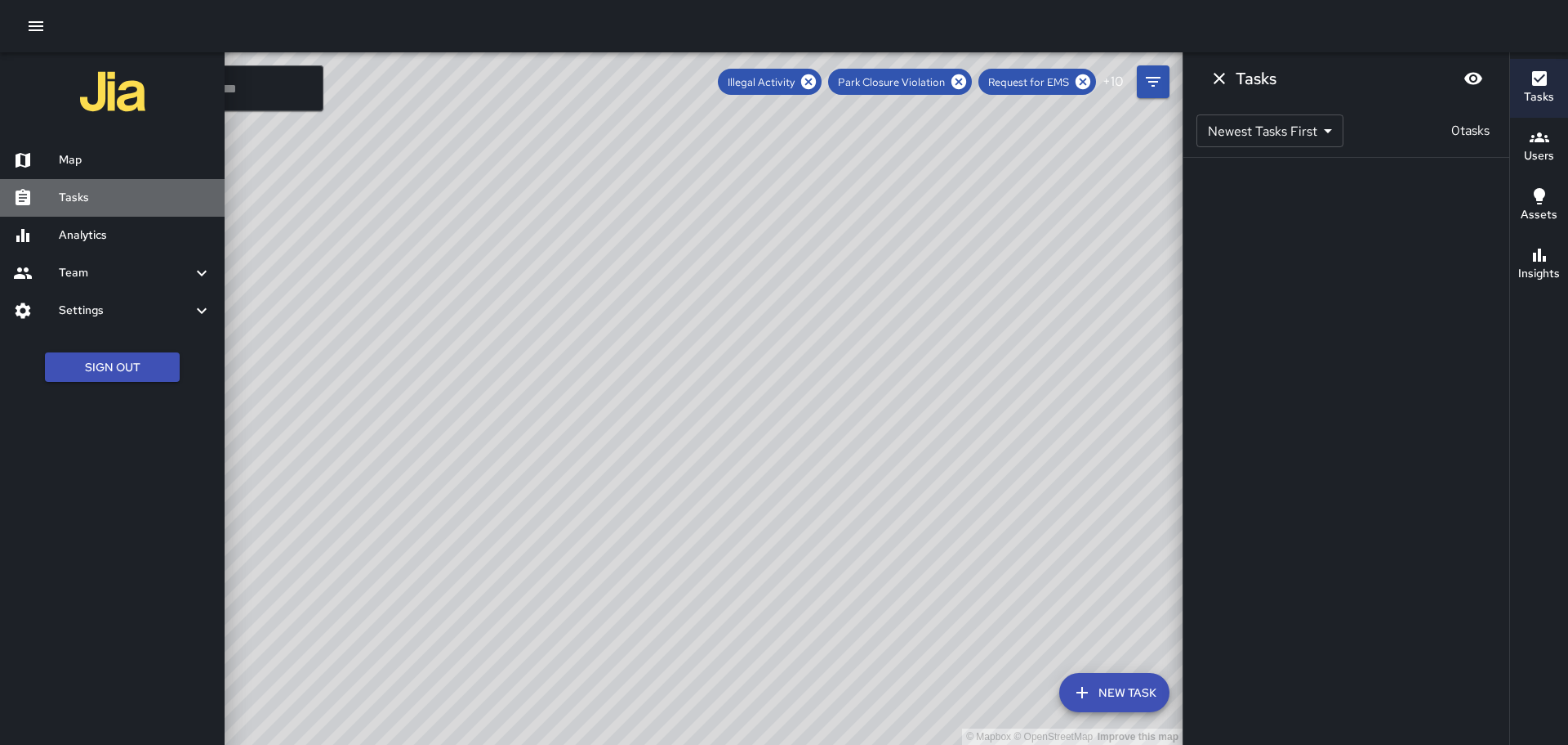
click at [66, 198] on h6 "Tasks" at bounding box center [135, 198] width 152 height 18
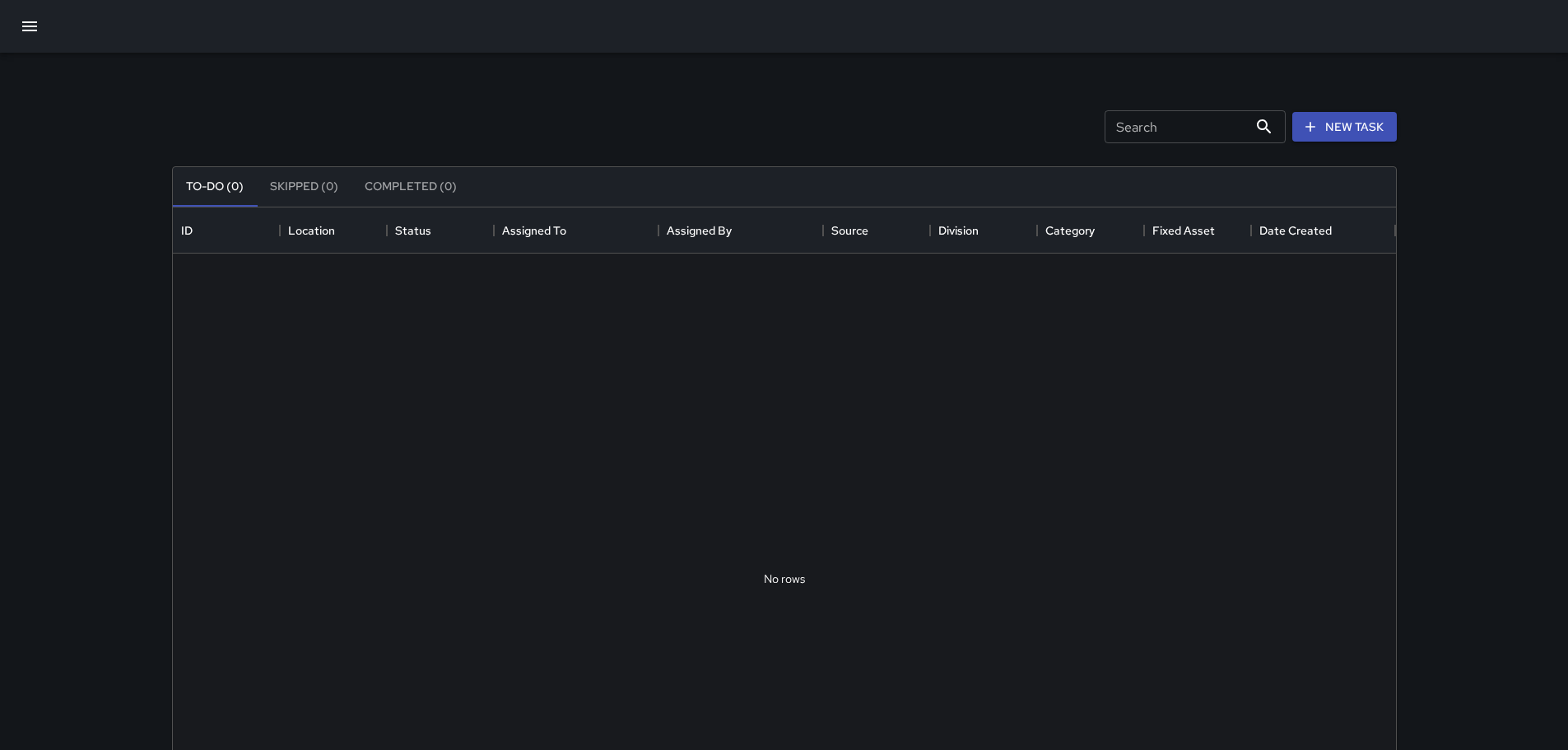
scroll to position [684, 1211]
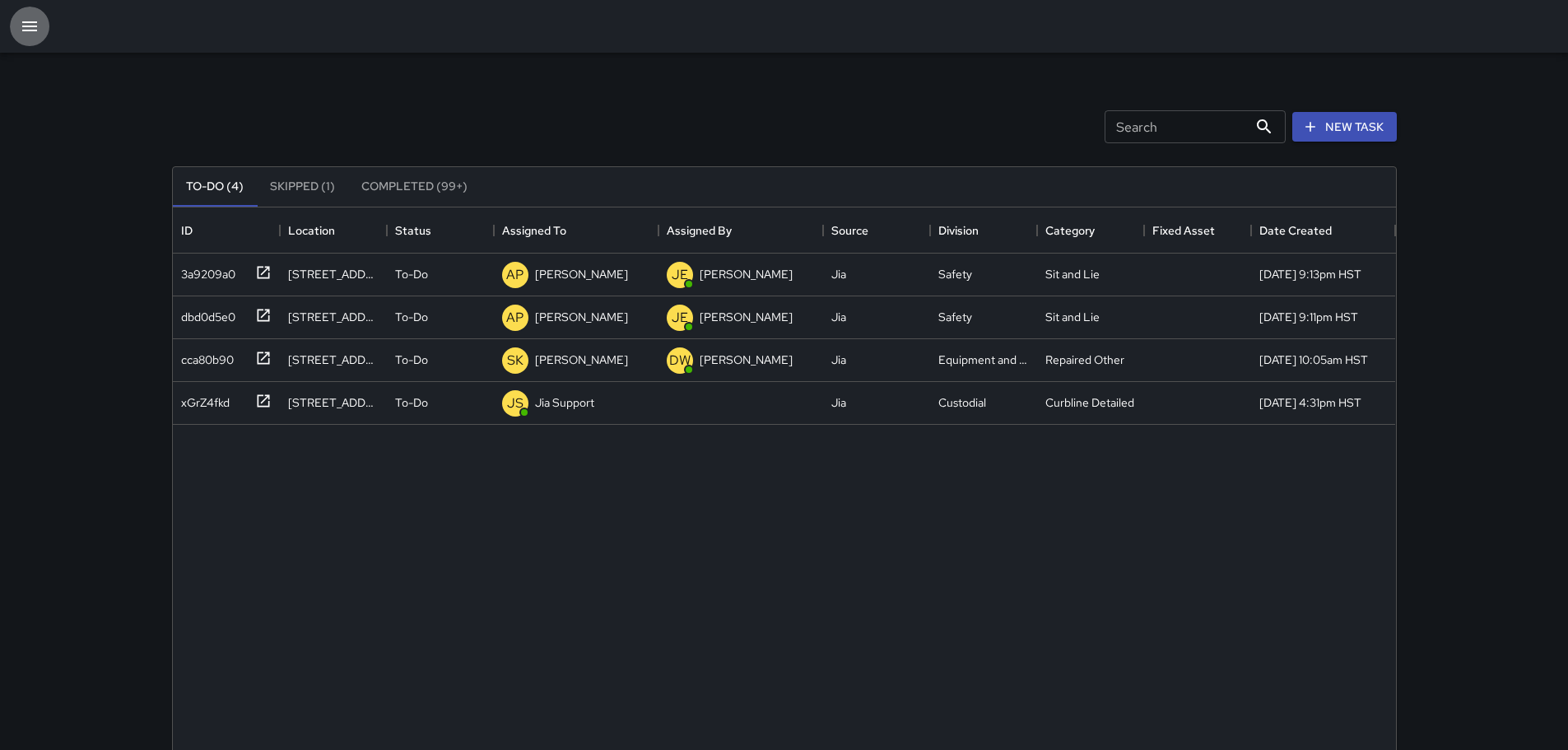
click at [32, 22] on icon "button" at bounding box center [30, 26] width 15 height 10
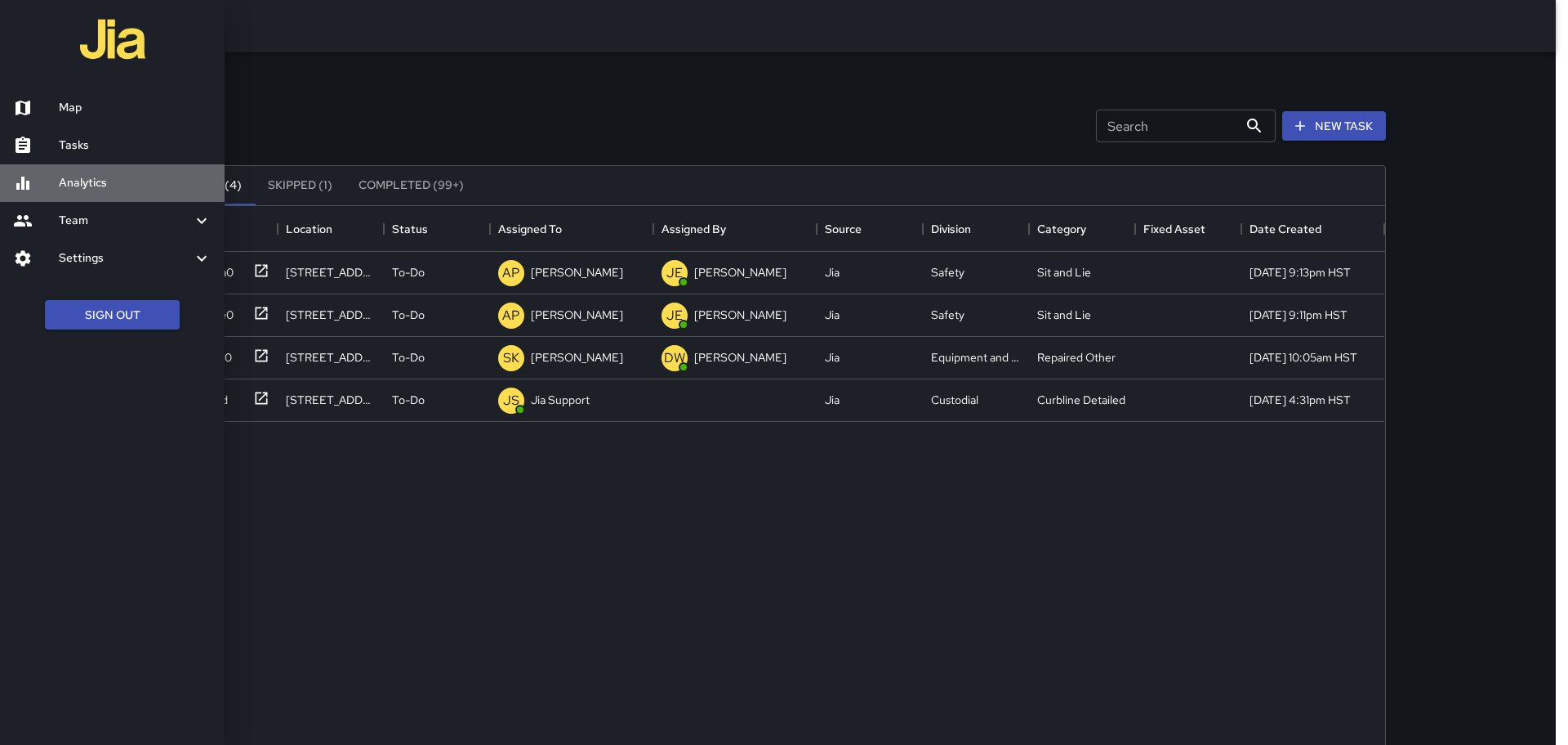
click at [93, 176] on h6 "Analytics" at bounding box center [135, 184] width 152 height 18
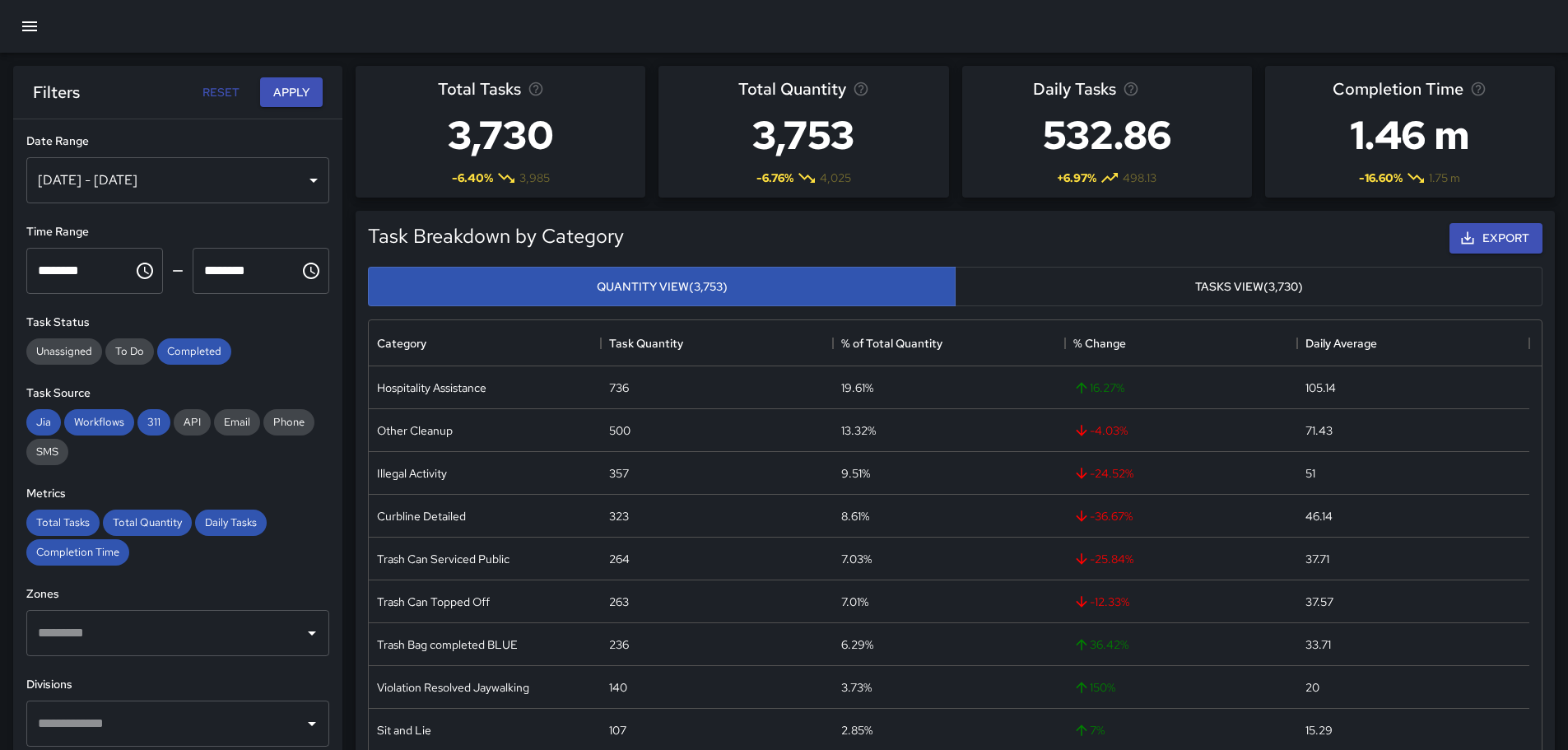
click at [37, 21] on icon "button" at bounding box center [30, 26] width 15 height 10
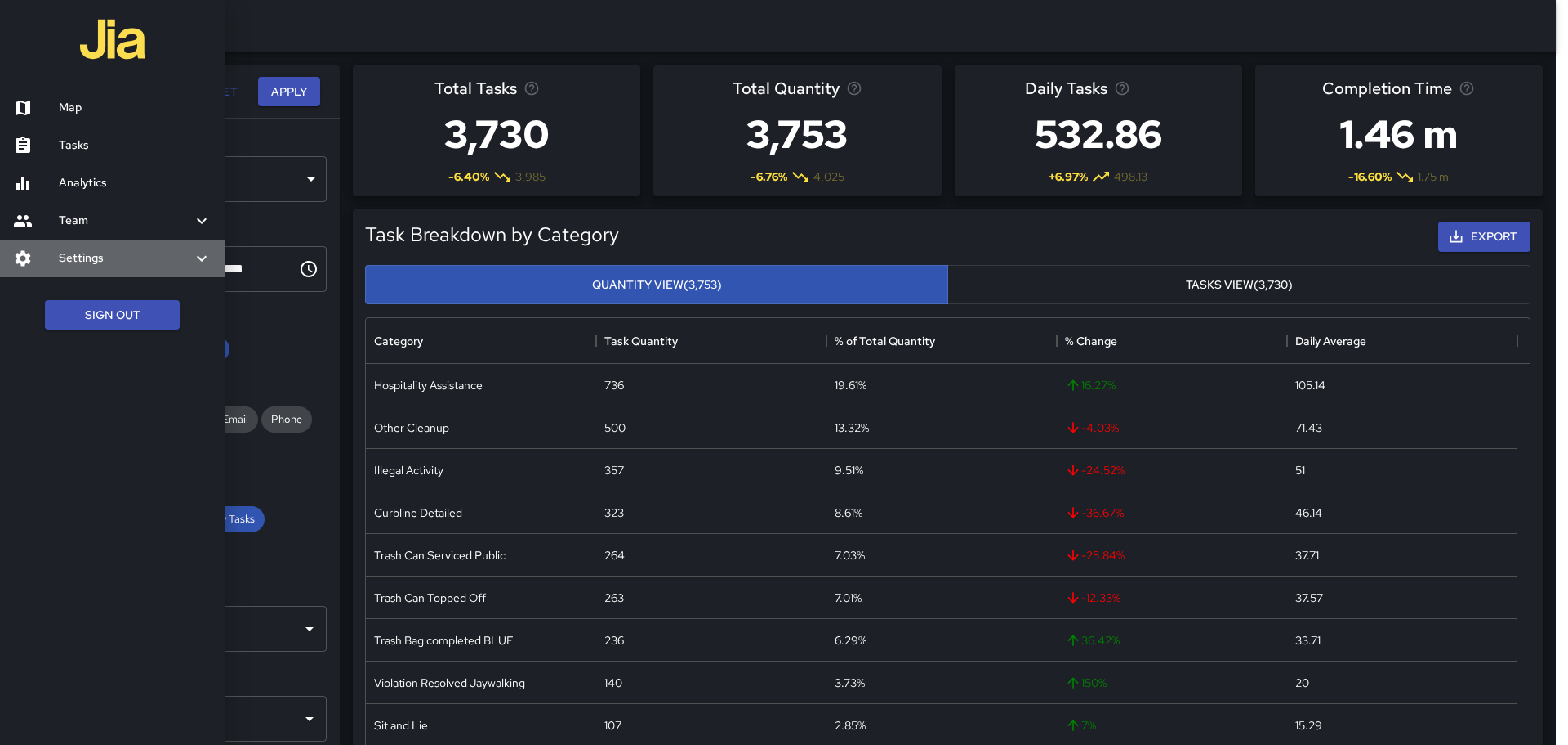
click at [197, 255] on icon at bounding box center [201, 257] width 19 height 19
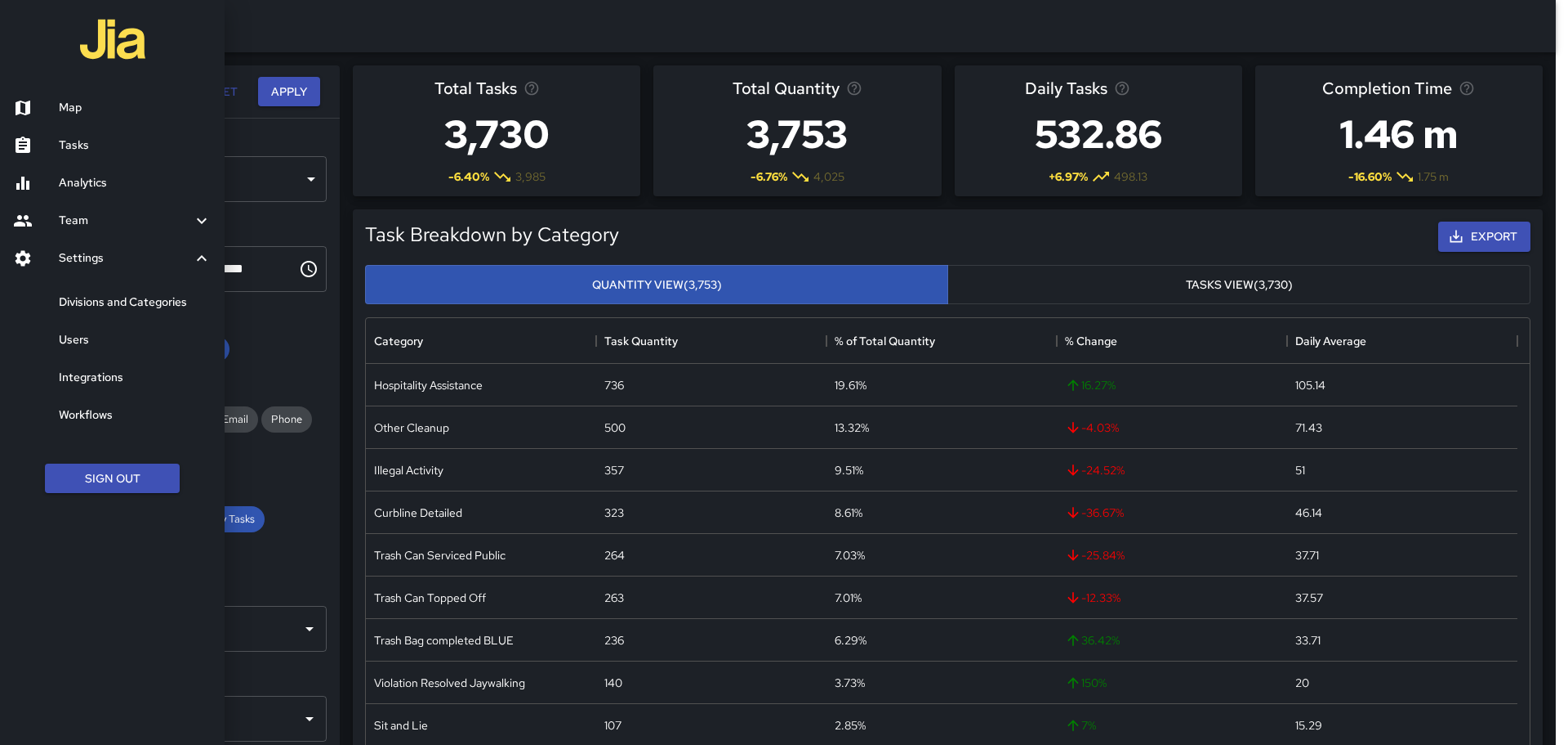
click at [85, 333] on h6 "Users" at bounding box center [135, 340] width 152 height 18
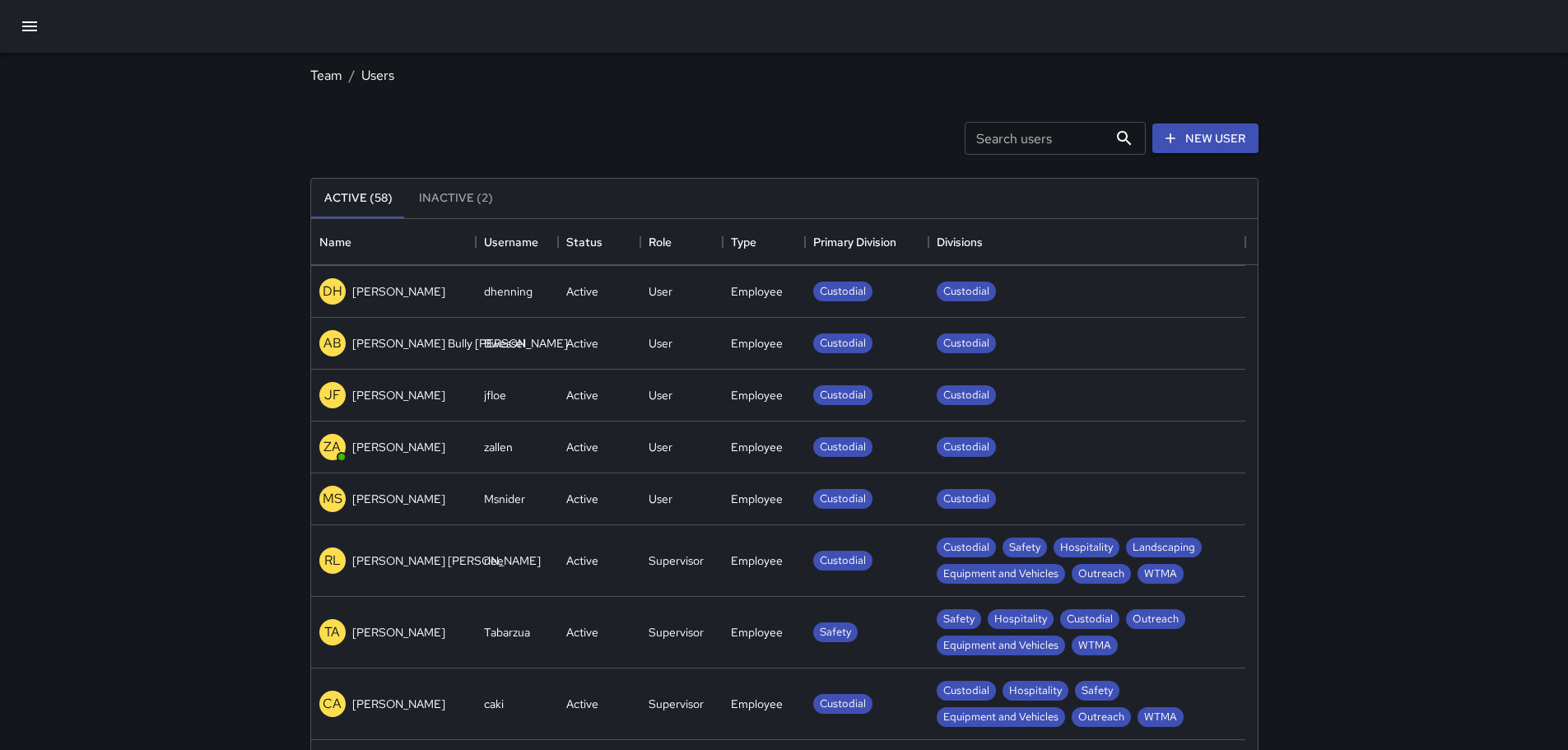
scroll to position [576, 0]
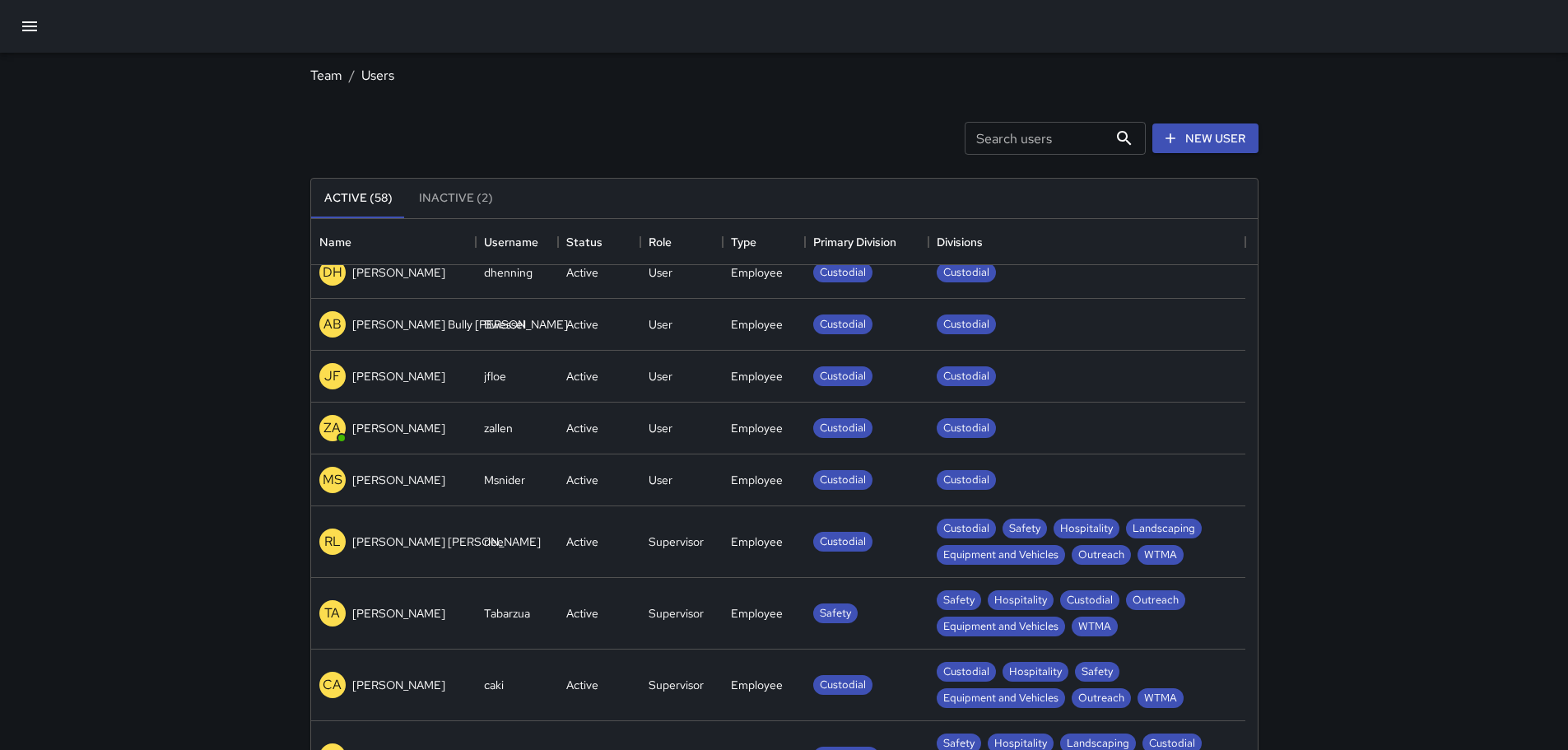
click at [333, 420] on p "ZA" at bounding box center [332, 427] width 18 height 19
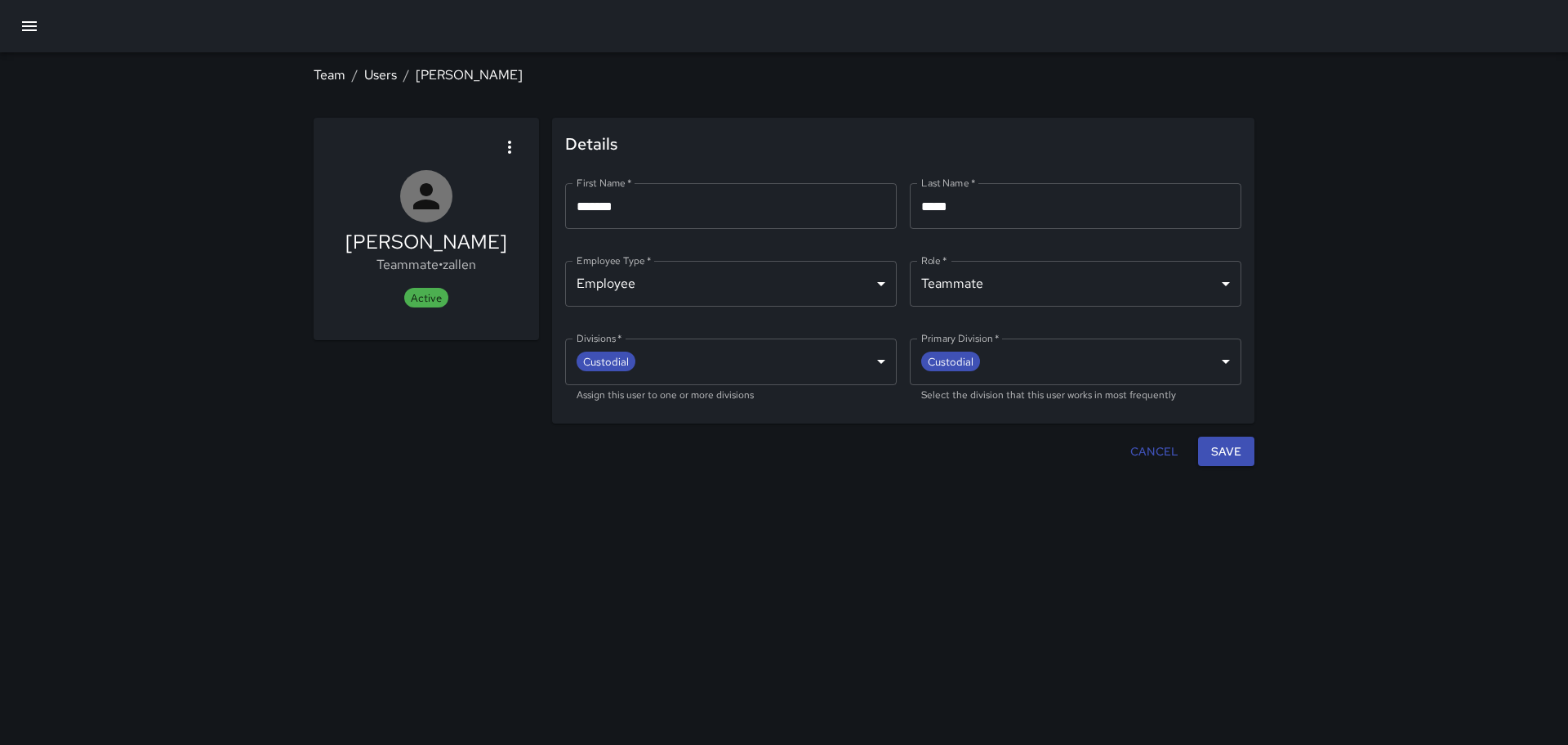
click at [507, 145] on icon "button" at bounding box center [510, 146] width 19 height 19
drag, startPoint x: 460, startPoint y: 509, endPoint x: 454, endPoint y: 502, distance: 9.2
click at [457, 505] on div at bounding box center [784, 372] width 1568 height 745
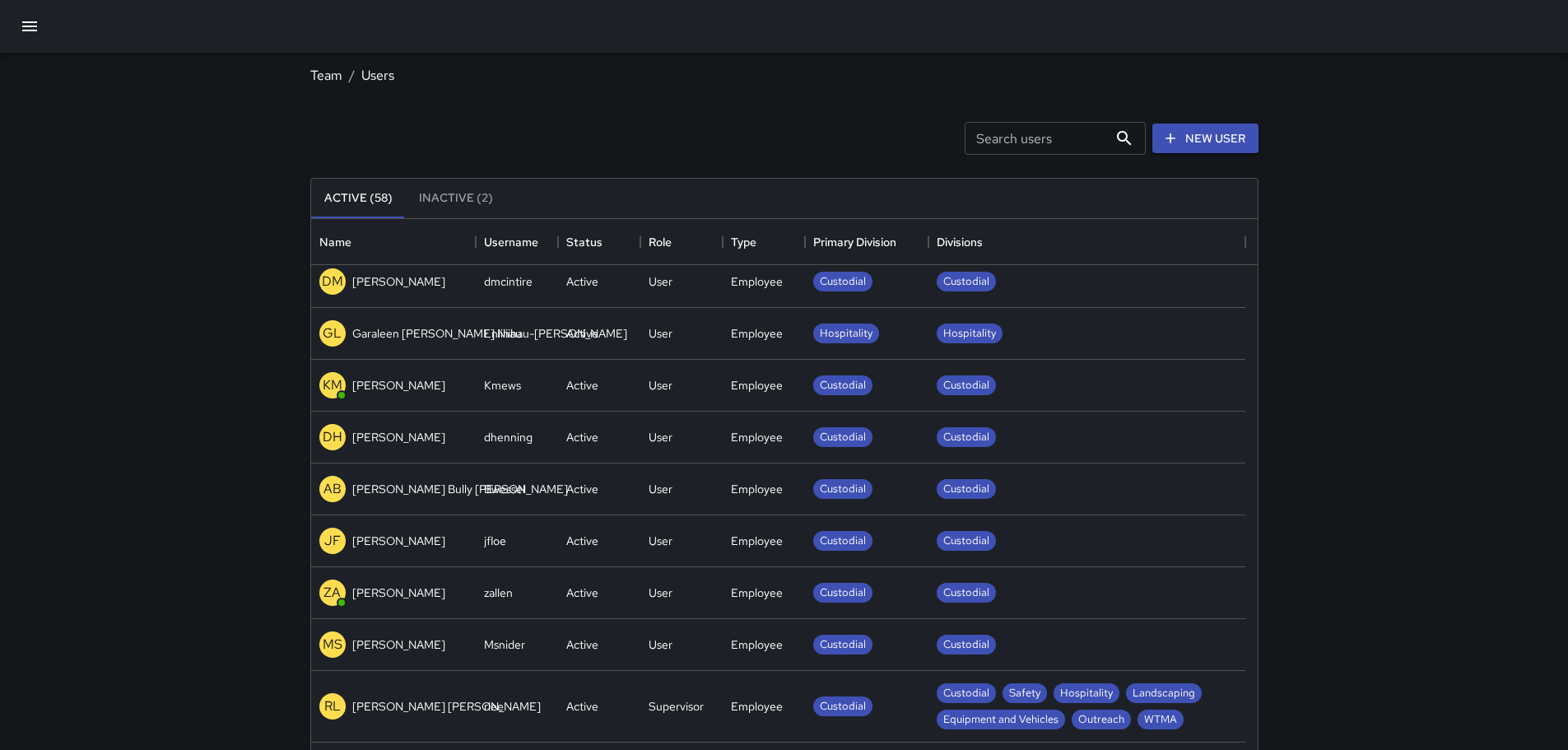
scroll to position [494, 0]
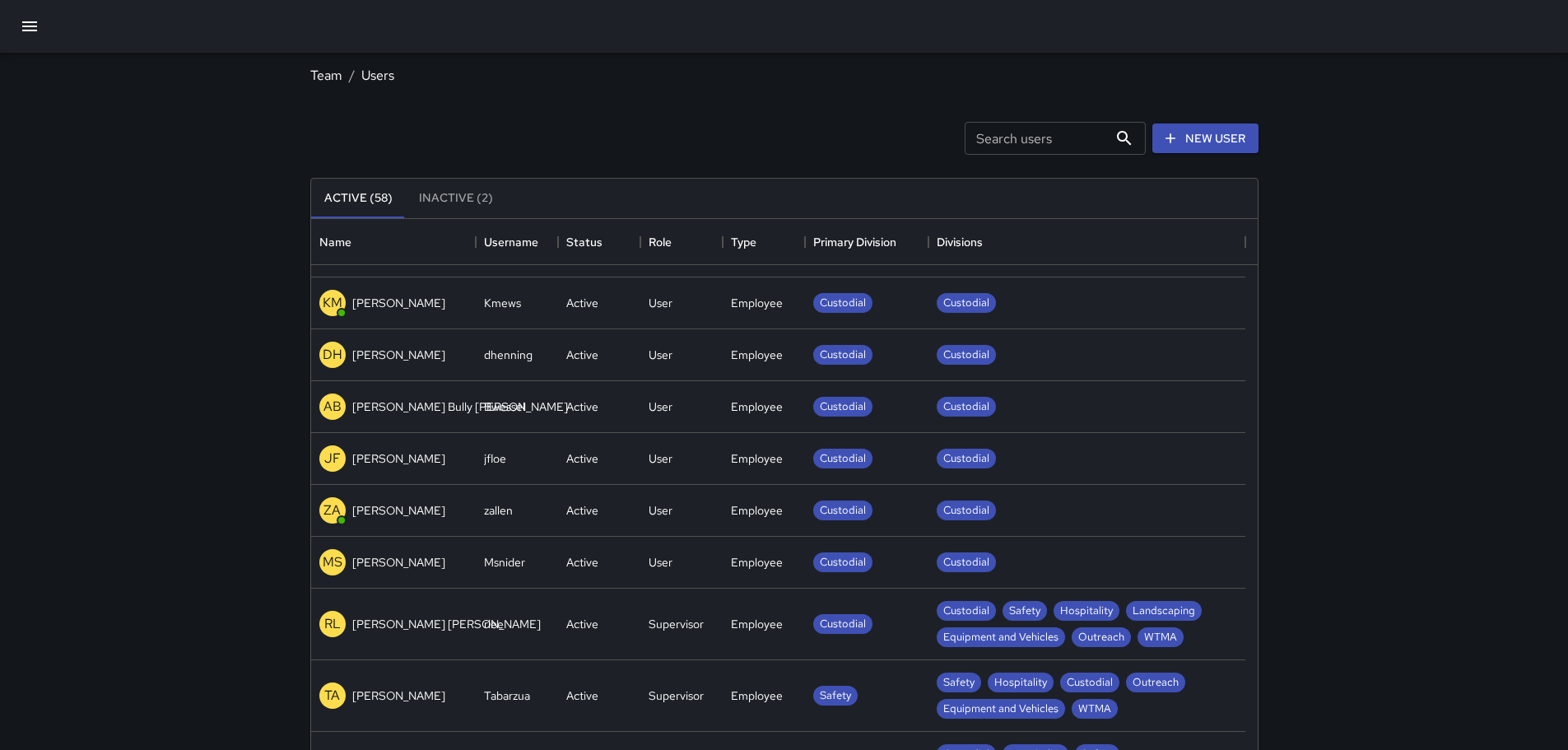
click at [332, 459] on p "JF" at bounding box center [333, 458] width 17 height 19
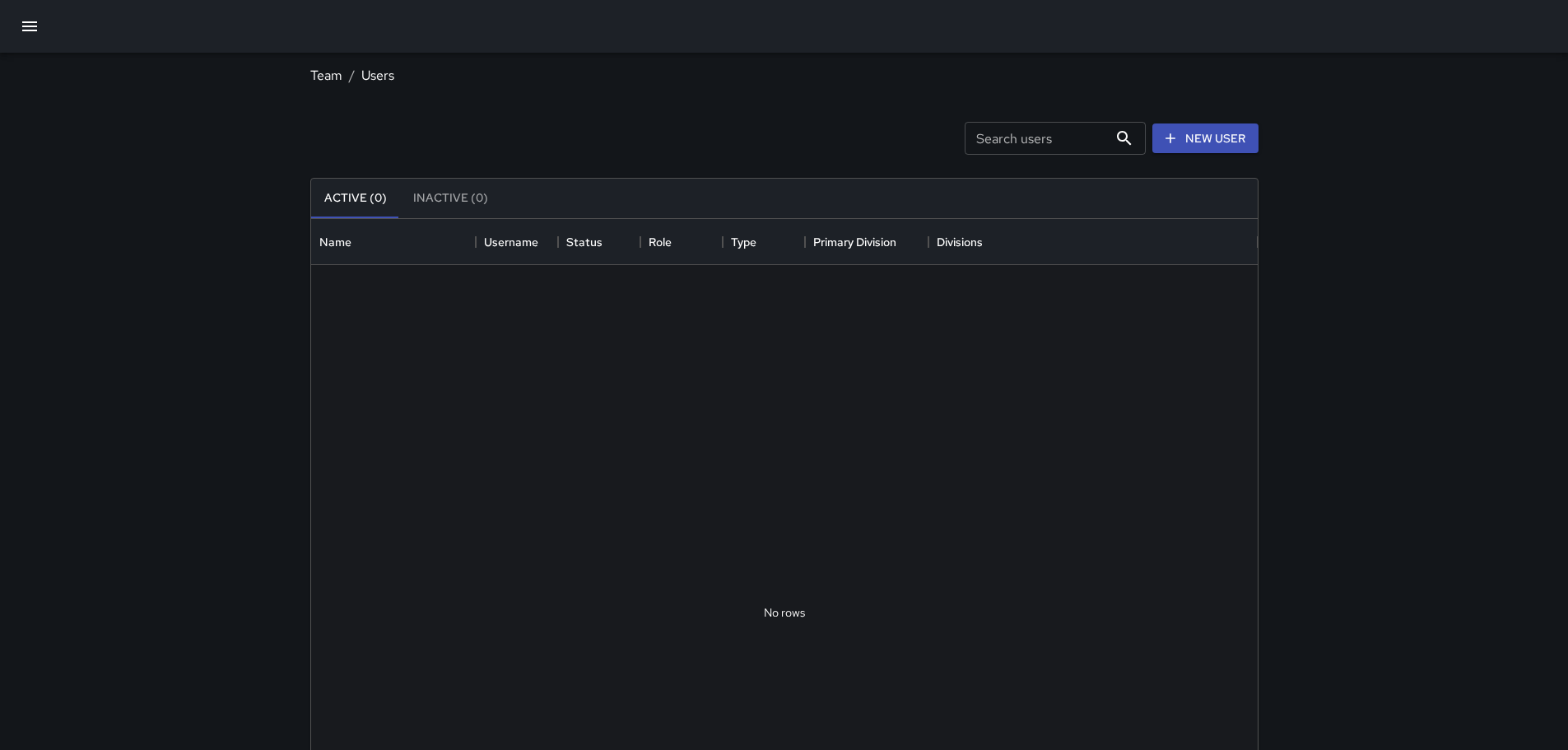
scroll to position [728, 934]
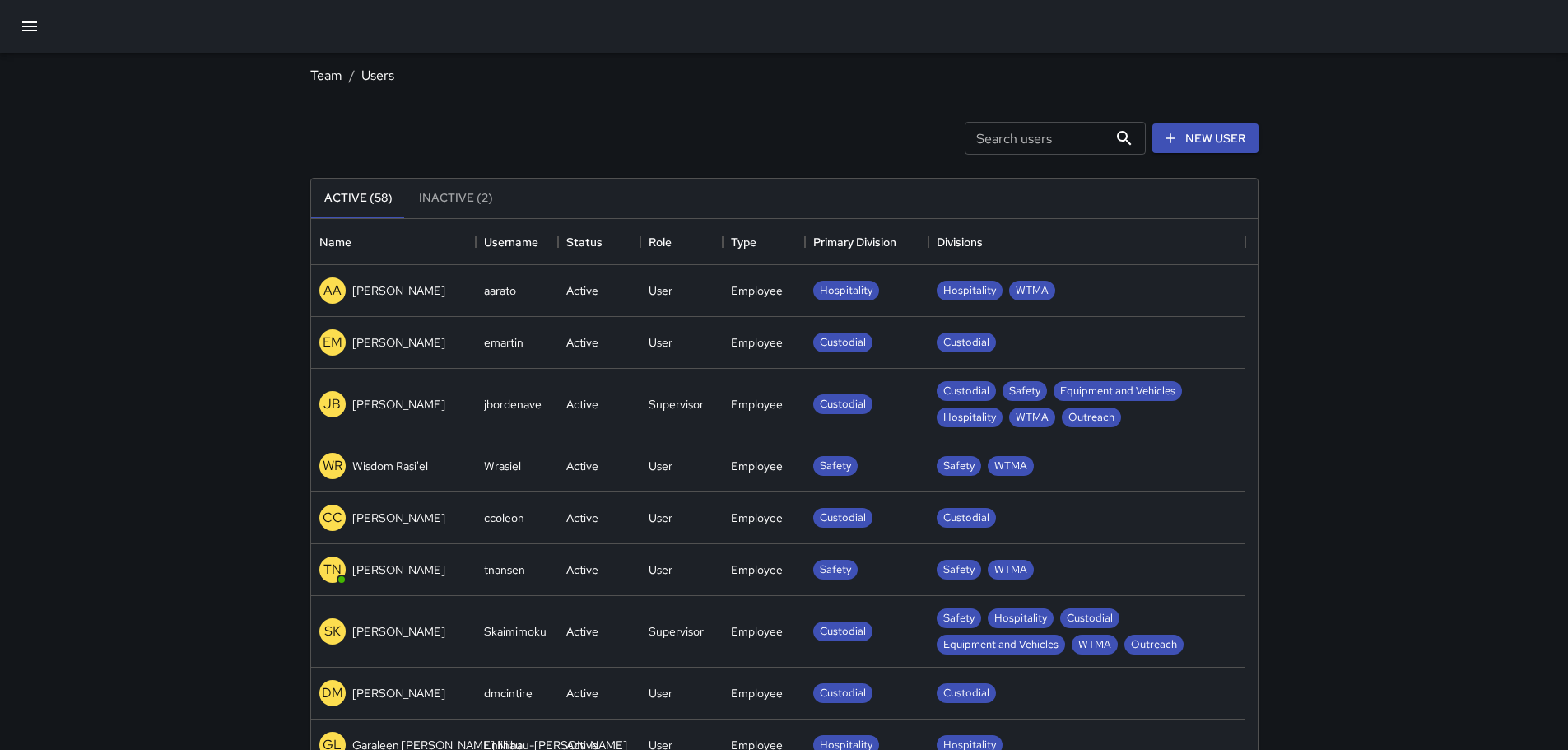
click at [25, 22] on icon "button" at bounding box center [30, 26] width 15 height 10
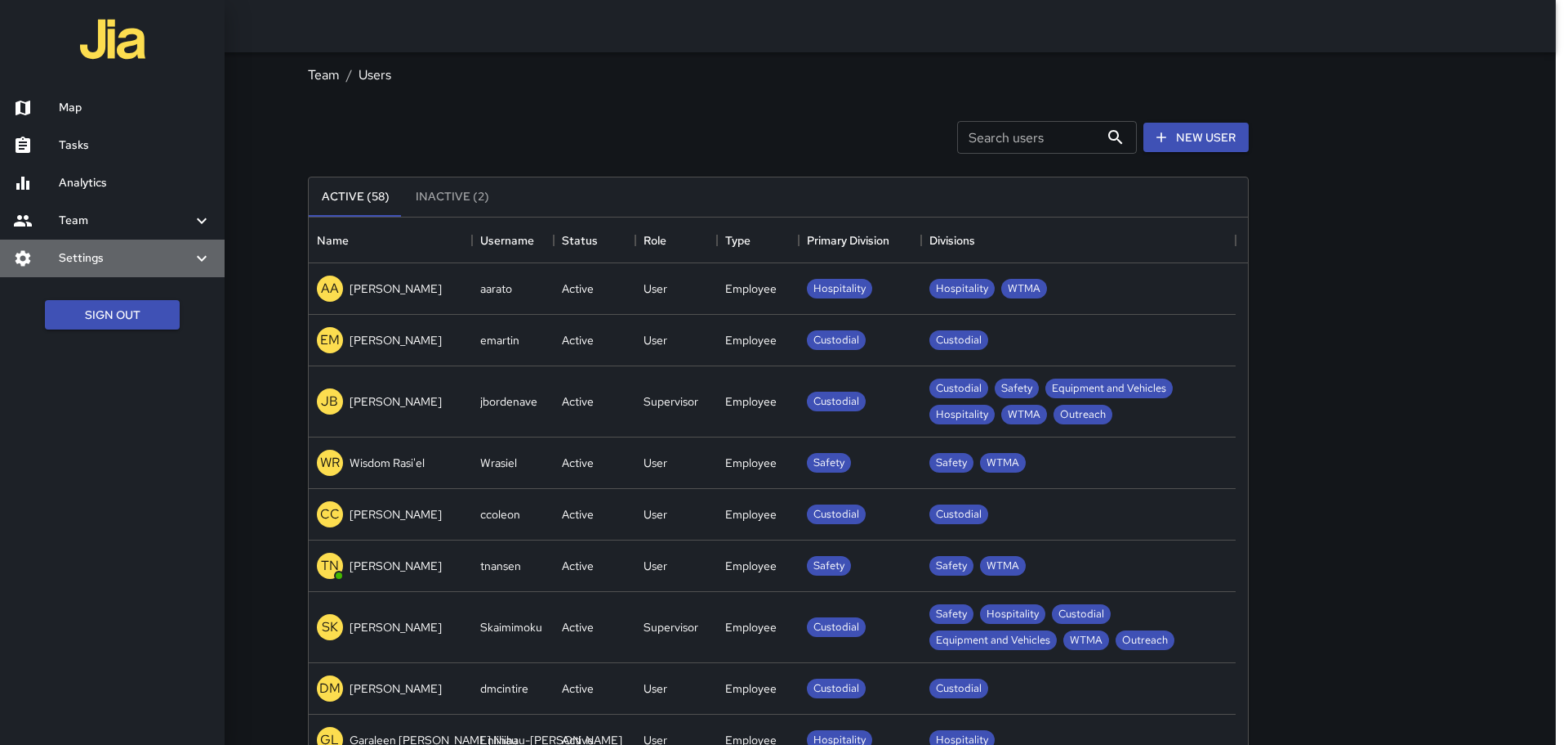
click at [211, 256] on div "Settings" at bounding box center [112, 258] width 225 height 38
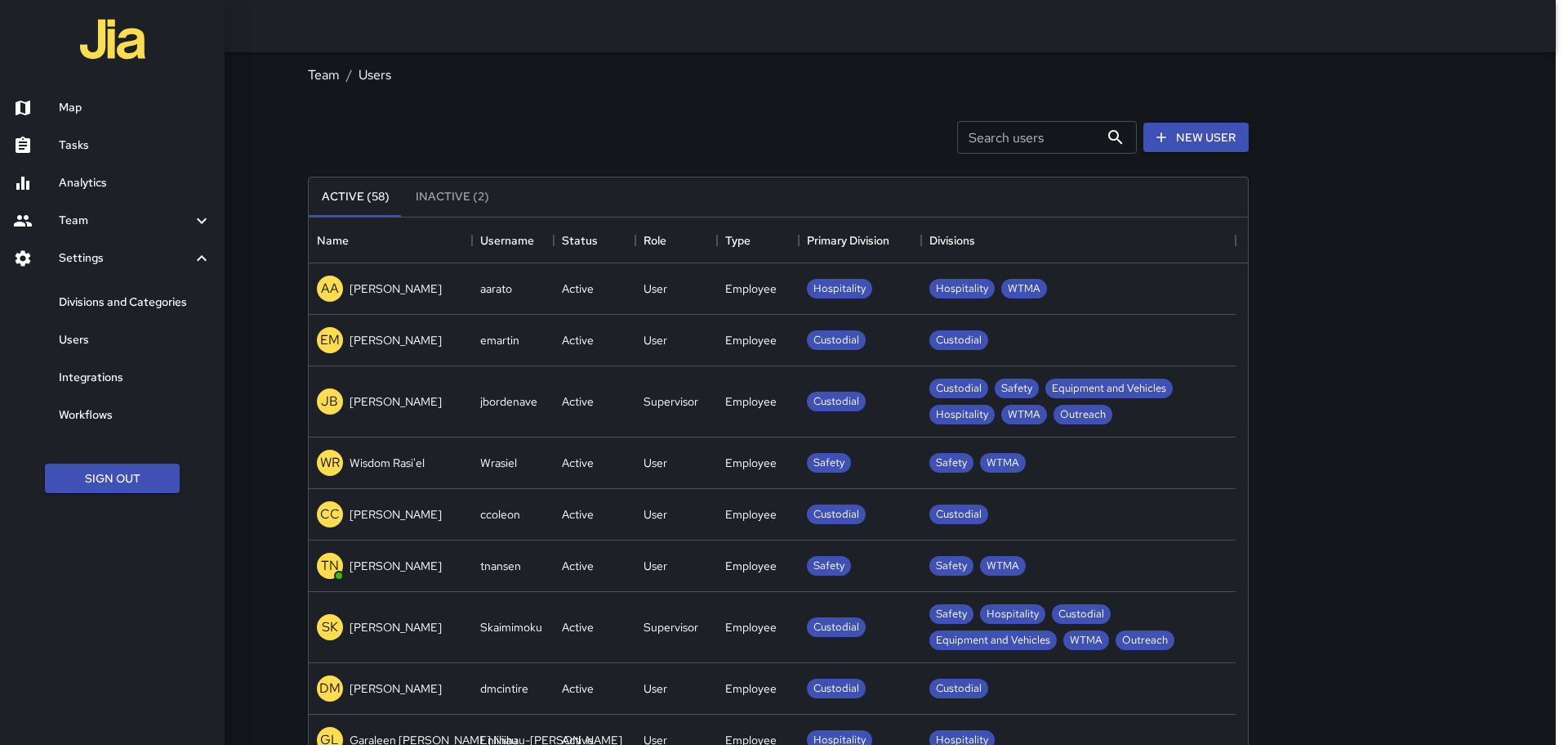
click at [94, 415] on h6 "Workflows" at bounding box center [135, 415] width 152 height 18
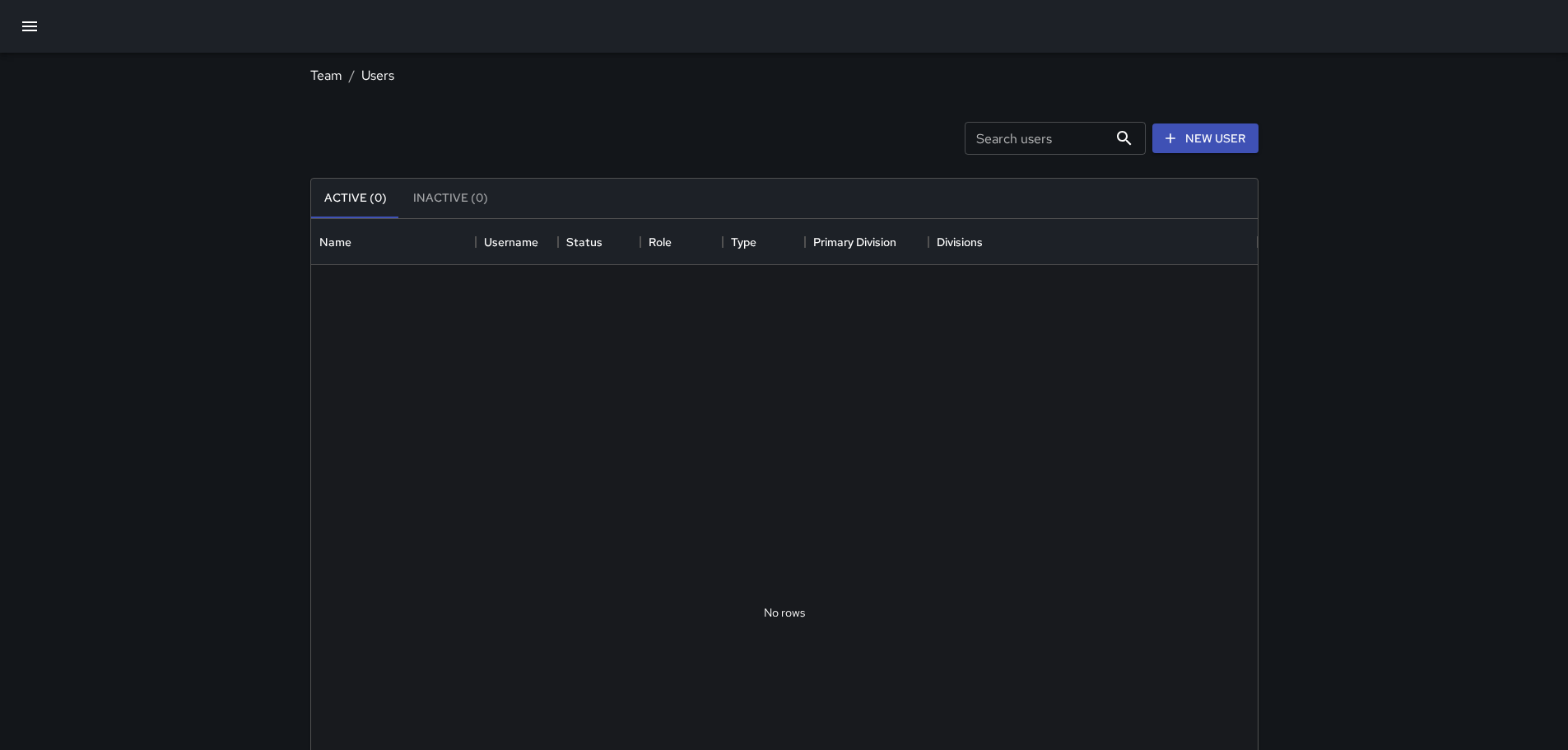
scroll to position [728, 934]
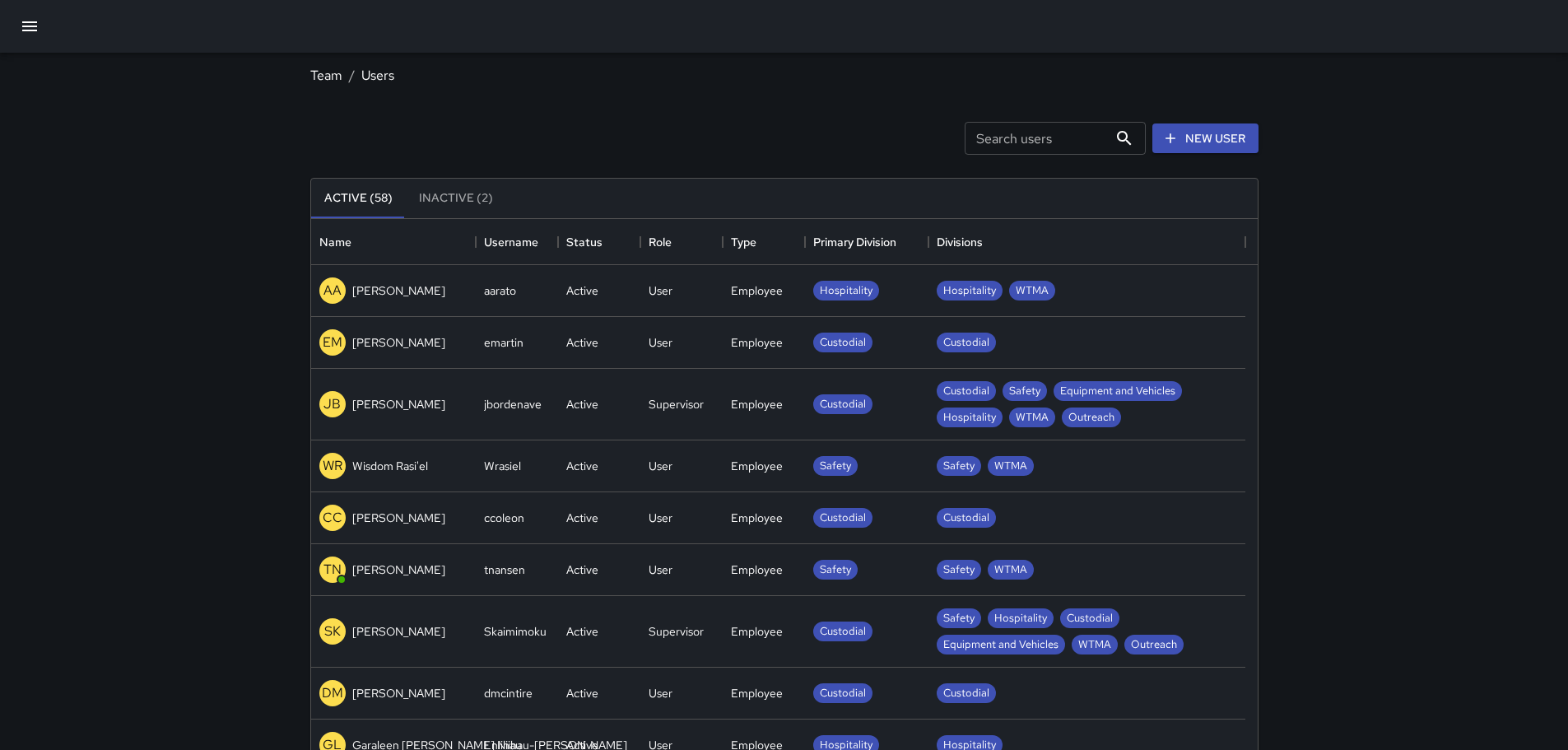
click at [39, 26] on icon "button" at bounding box center [29, 26] width 19 height 19
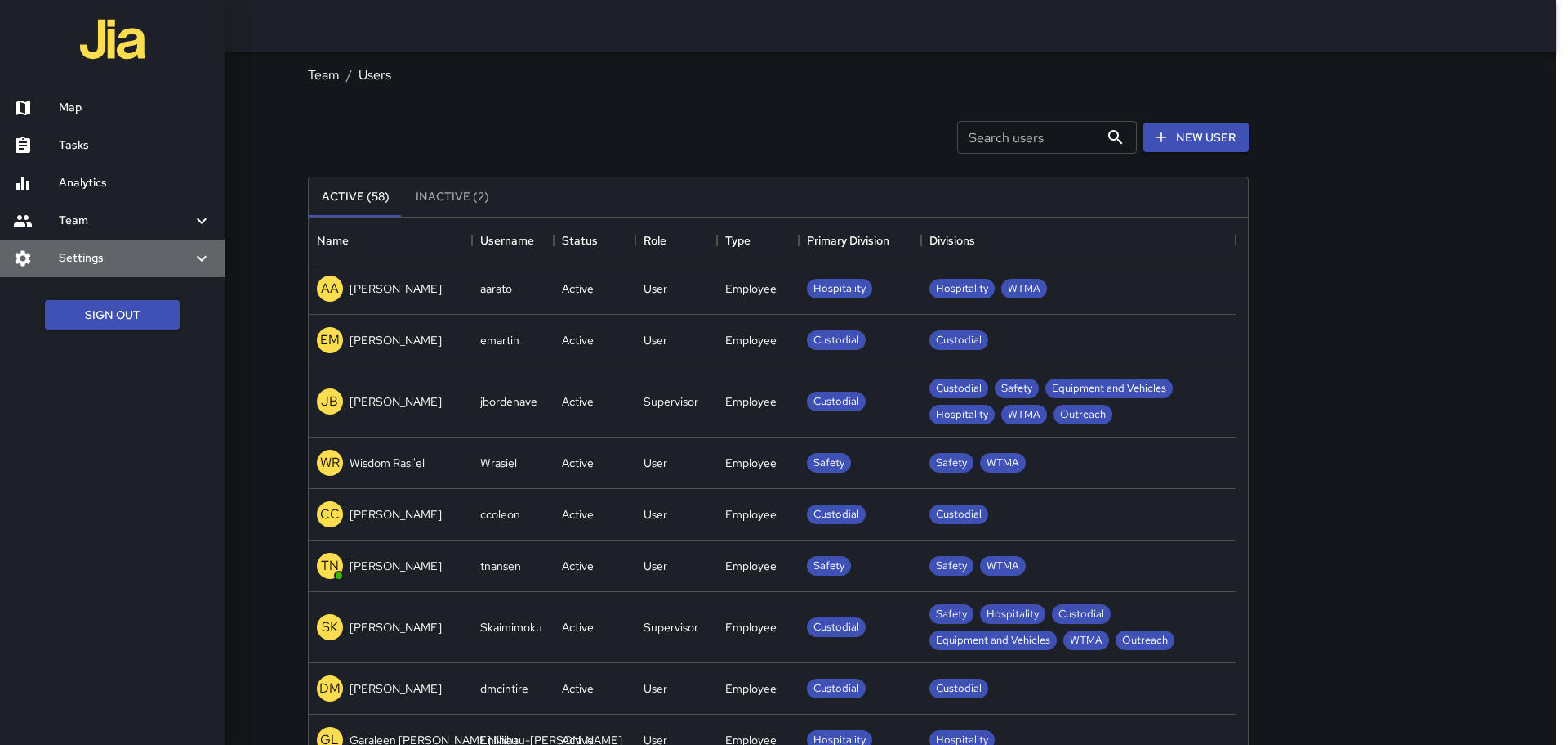
click at [197, 260] on icon at bounding box center [201, 257] width 19 height 19
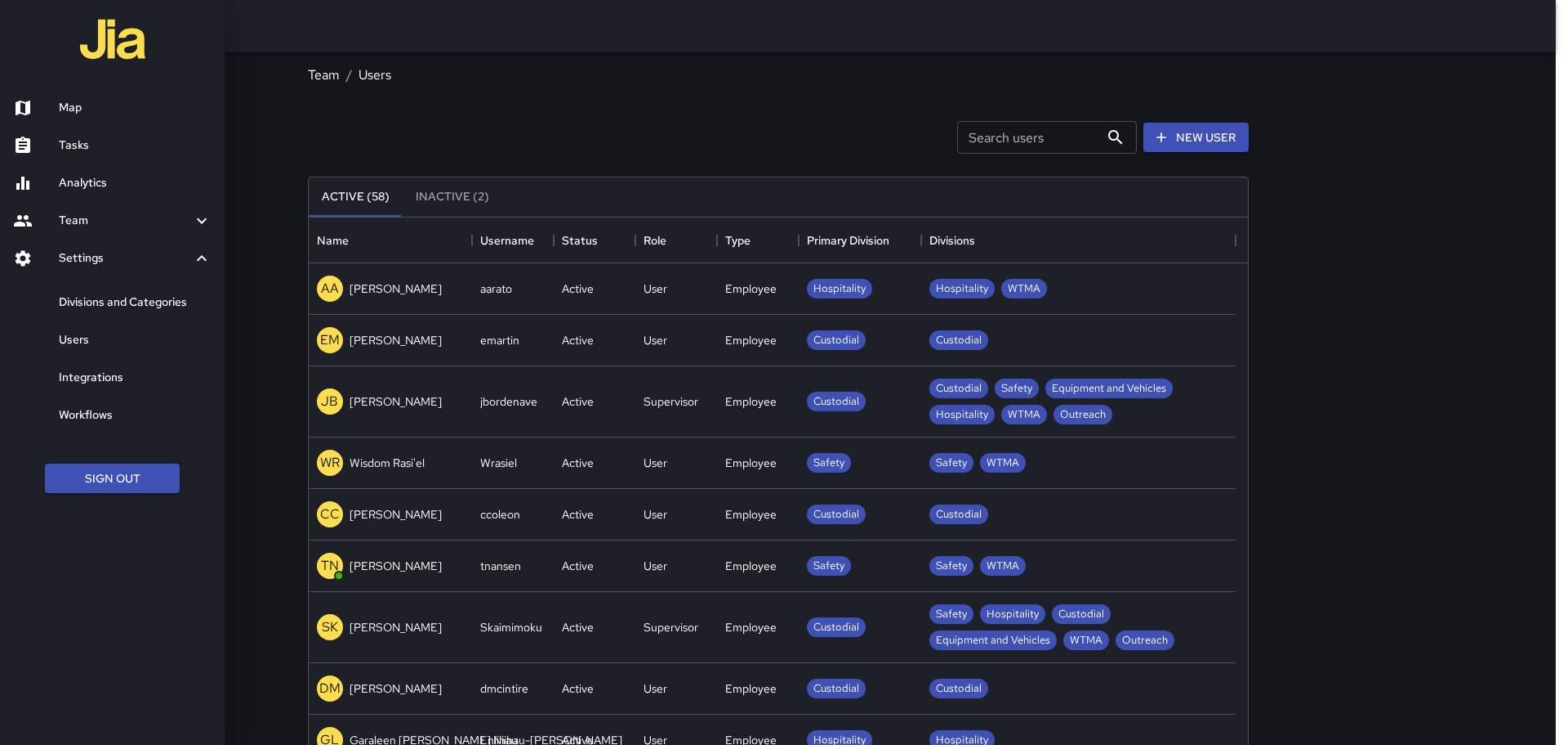
click at [93, 375] on h6 "Integrations" at bounding box center [135, 378] width 152 height 18
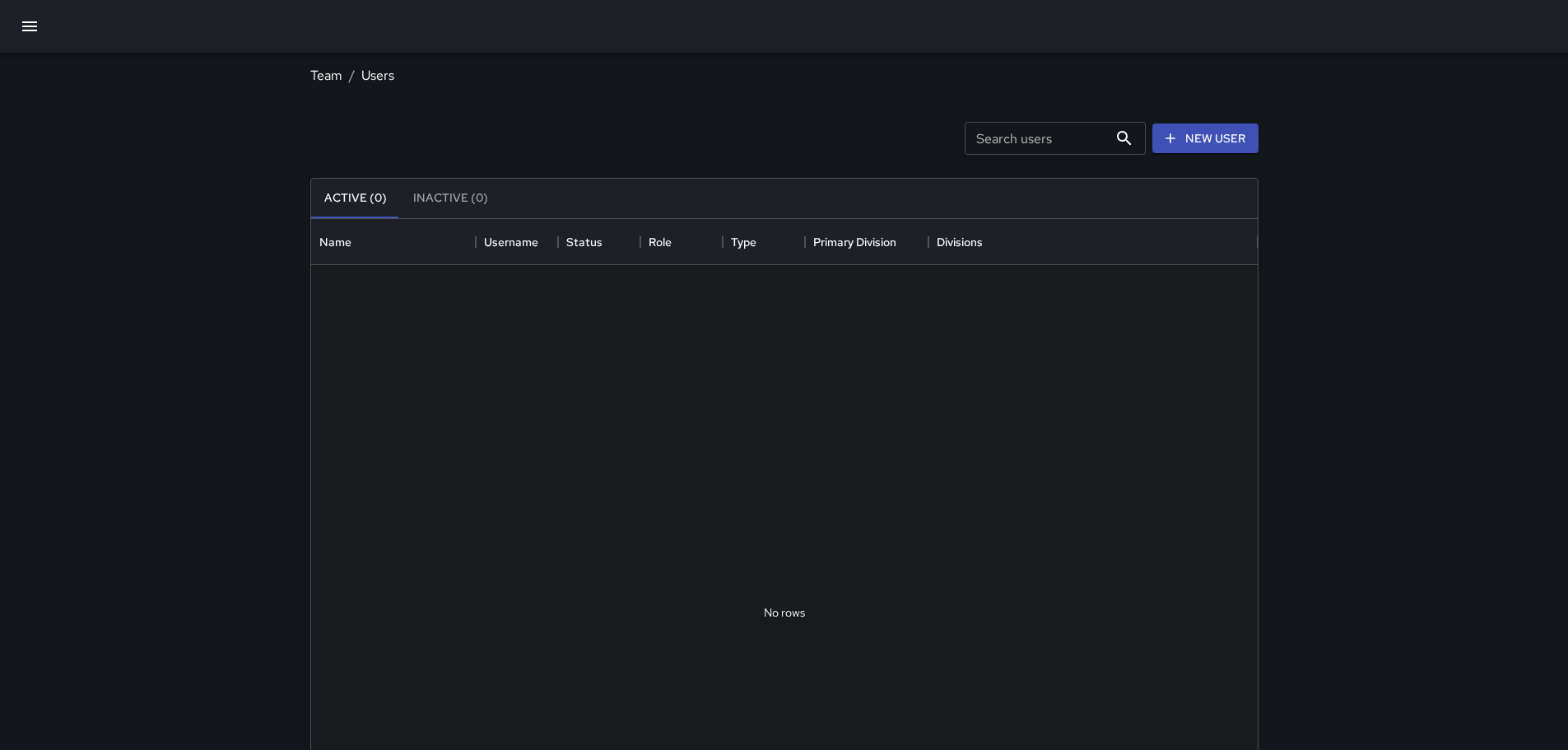
scroll to position [728, 934]
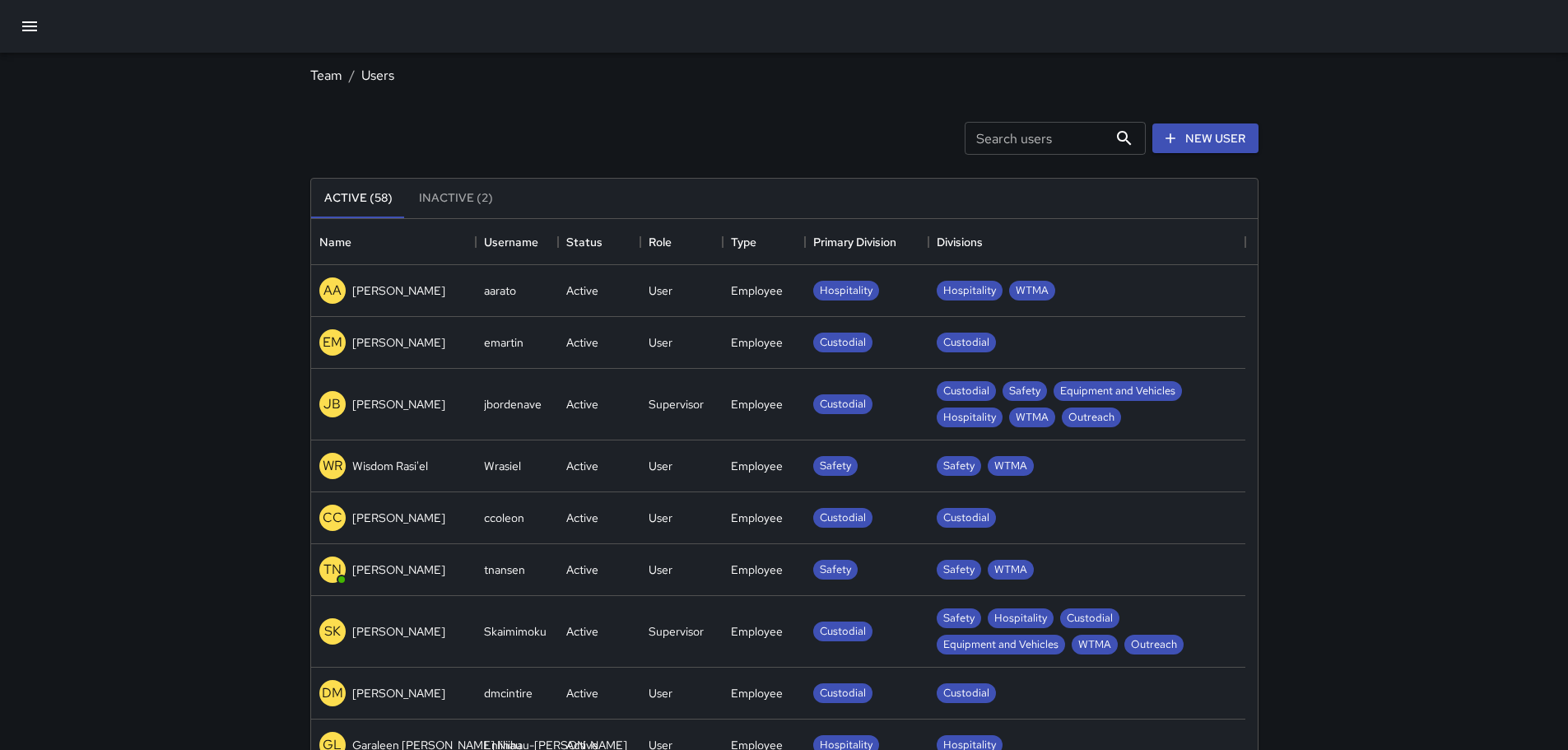
click at [31, 26] on icon "button" at bounding box center [30, 26] width 15 height 10
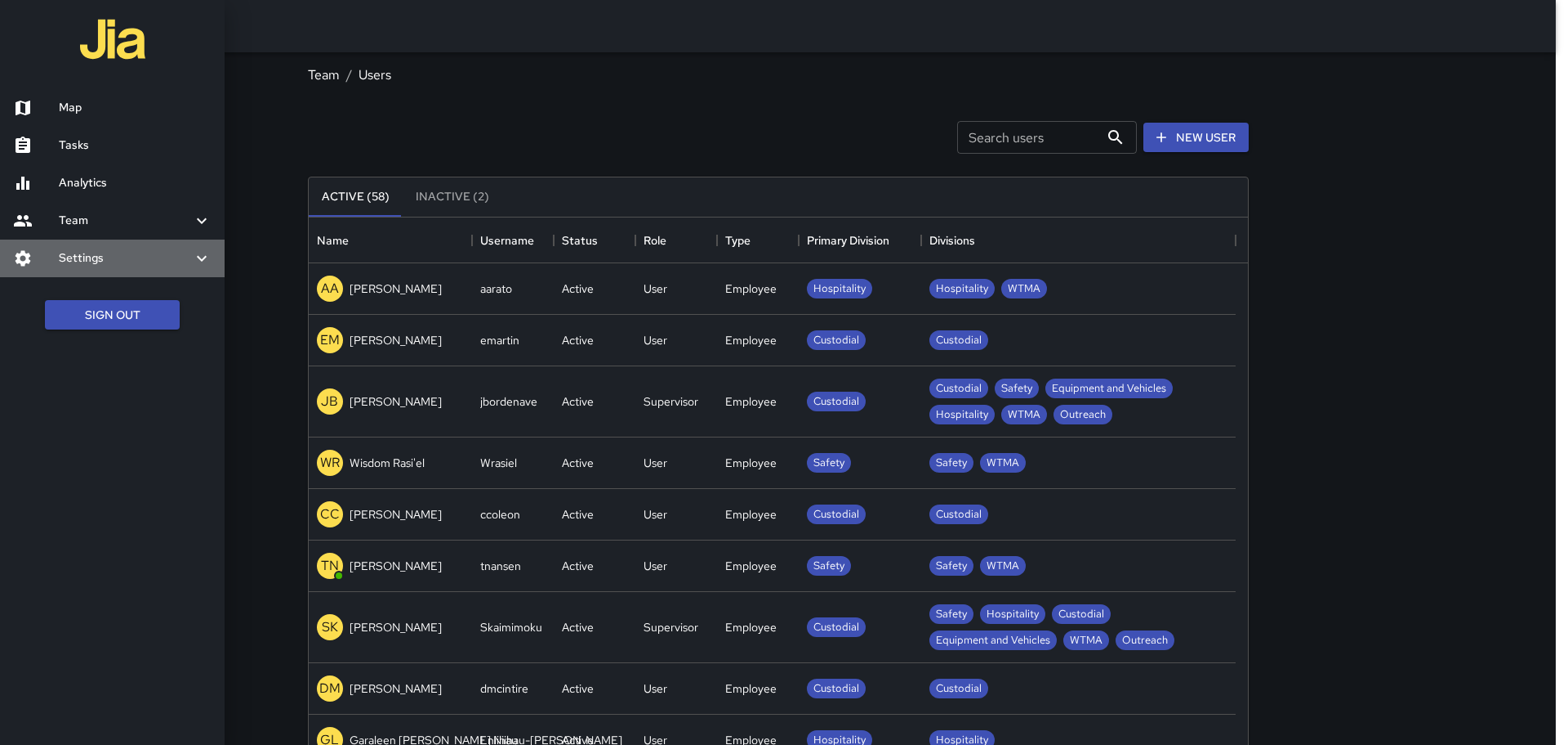
click at [204, 254] on icon at bounding box center [201, 257] width 19 height 19
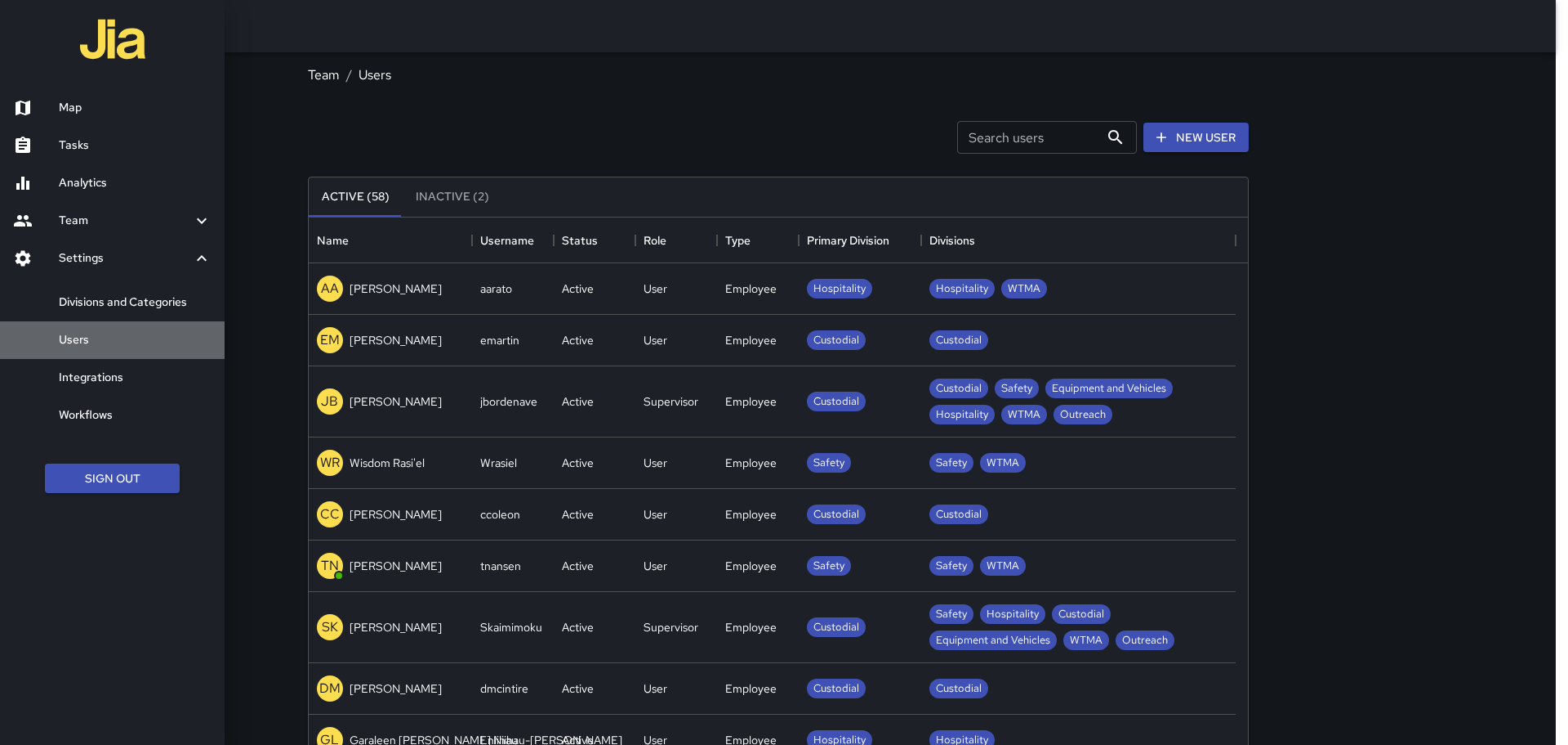
click at [80, 336] on h6 "Users" at bounding box center [135, 340] width 152 height 18
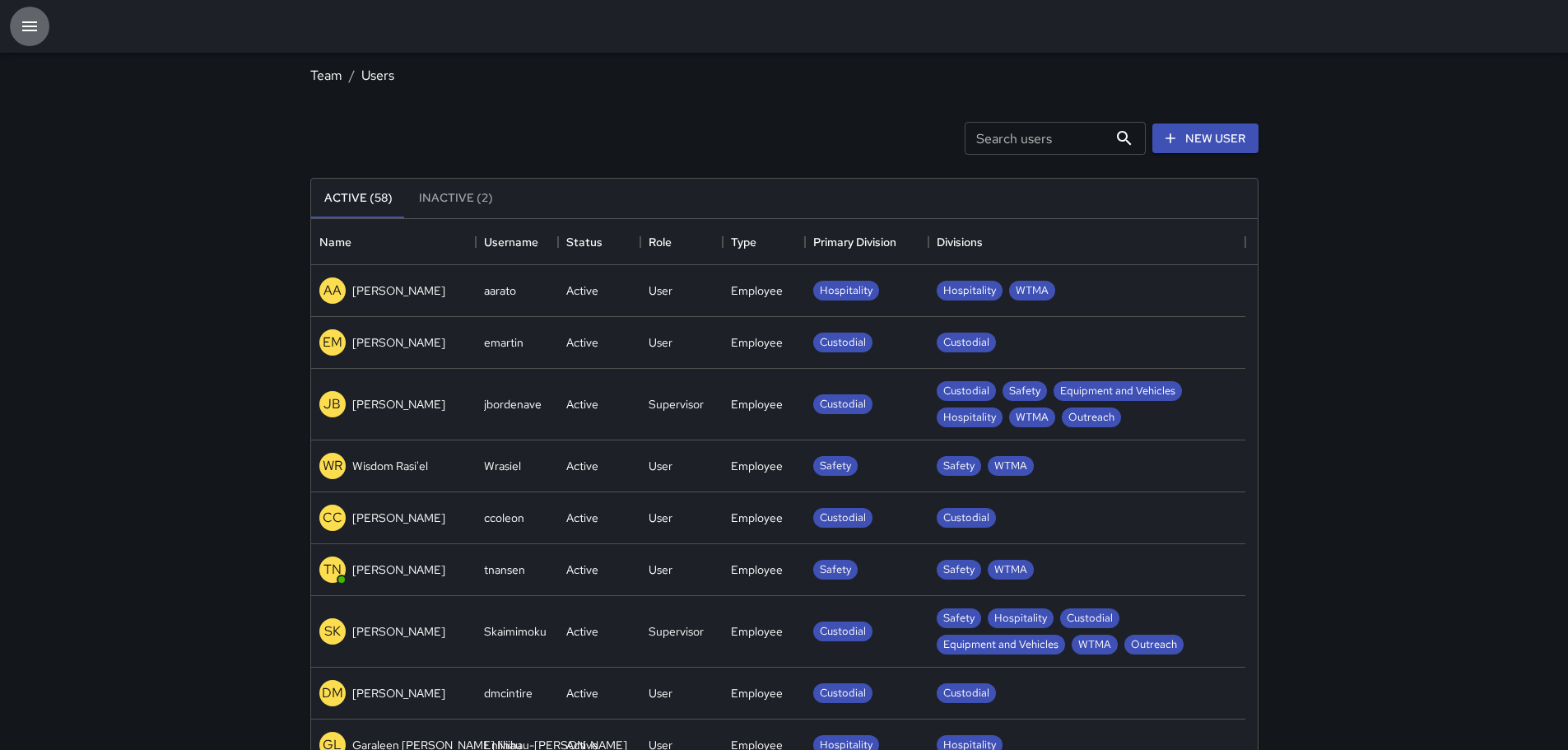
click at [33, 18] on icon "button" at bounding box center [29, 26] width 19 height 19
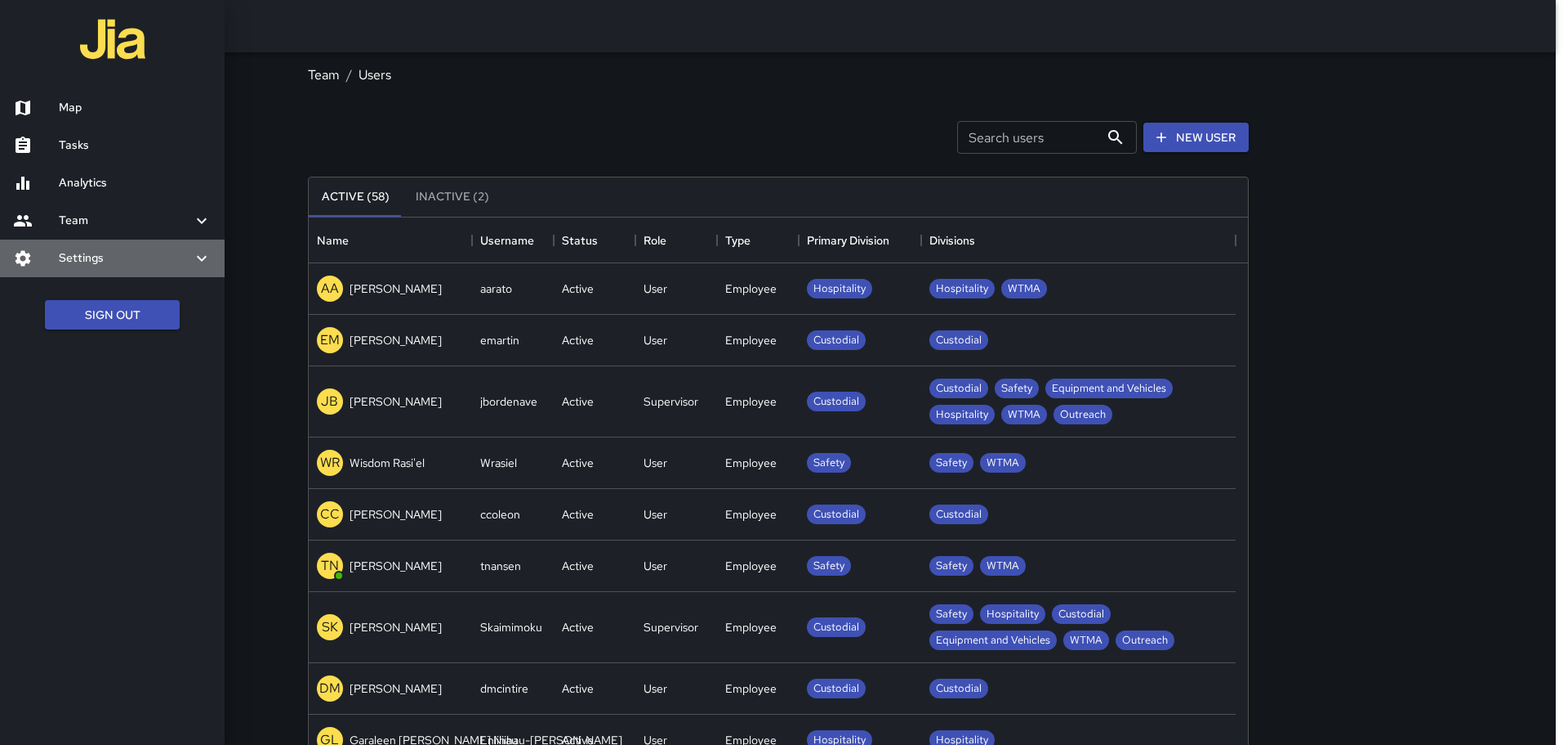
click at [204, 254] on icon at bounding box center [201, 257] width 19 height 19
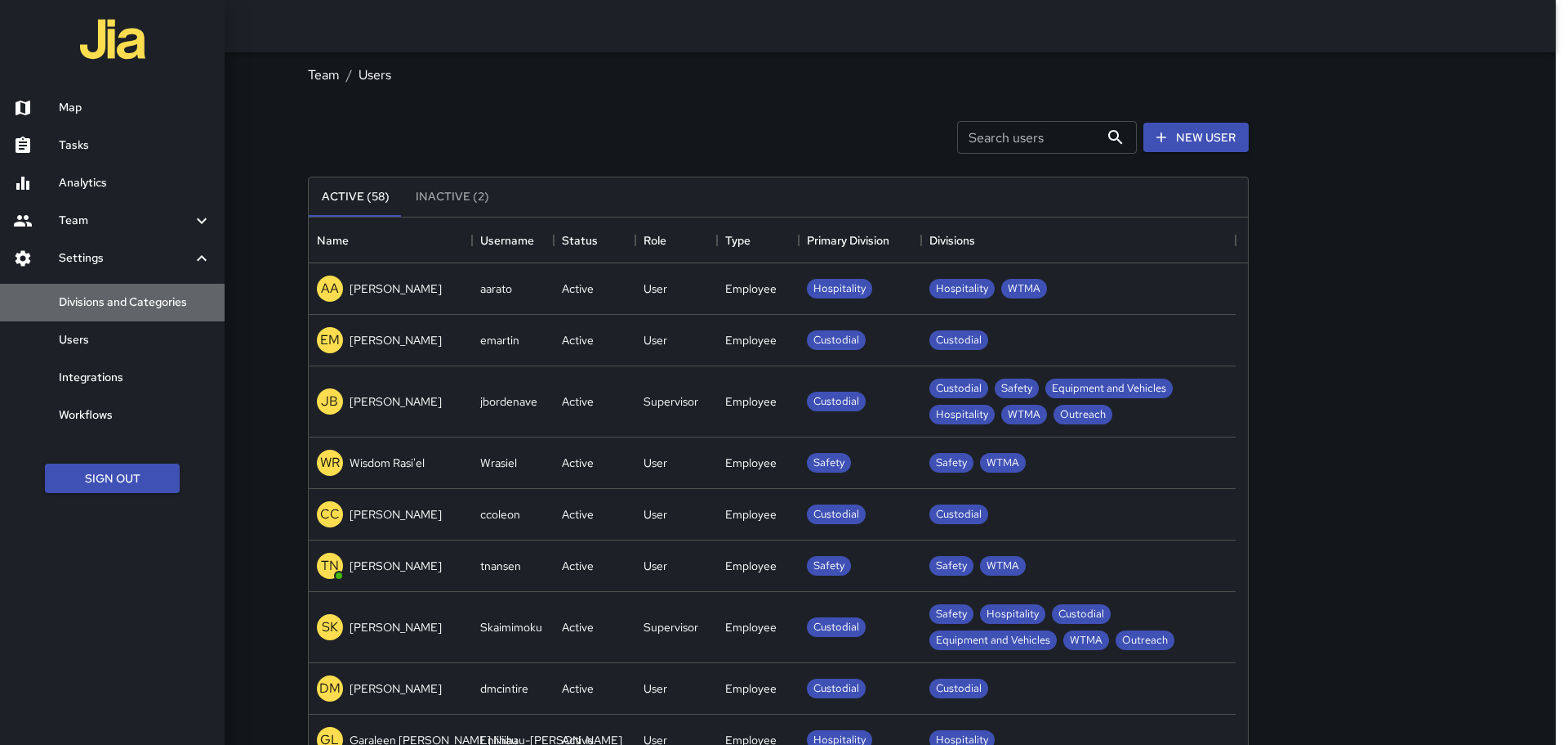
click at [109, 300] on h6 "Divisions and Categories" at bounding box center [135, 302] width 152 height 18
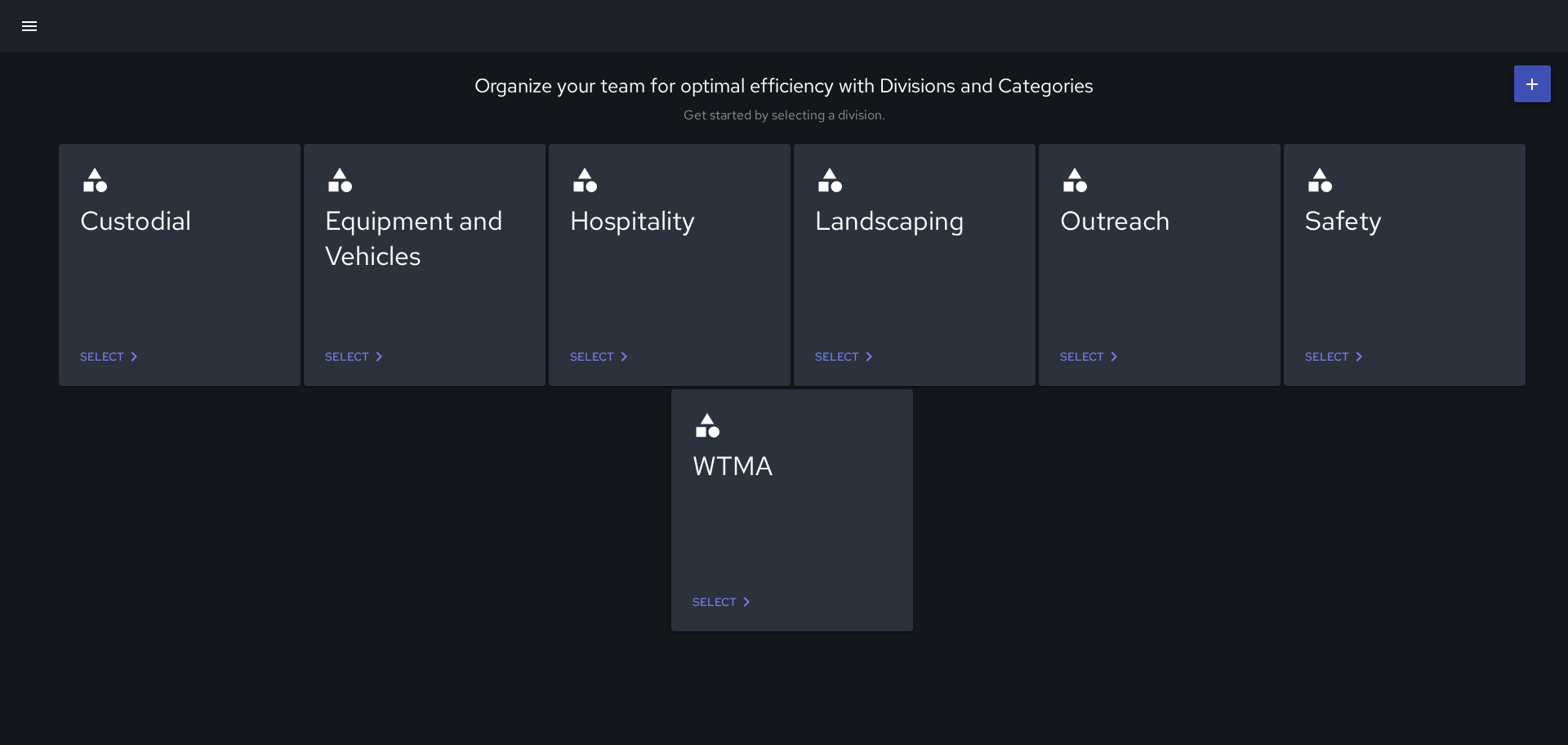
click at [1381, 268] on div "Safety" at bounding box center [1405, 243] width 199 height 157
click at [1350, 357] on icon at bounding box center [1359, 356] width 19 height 19
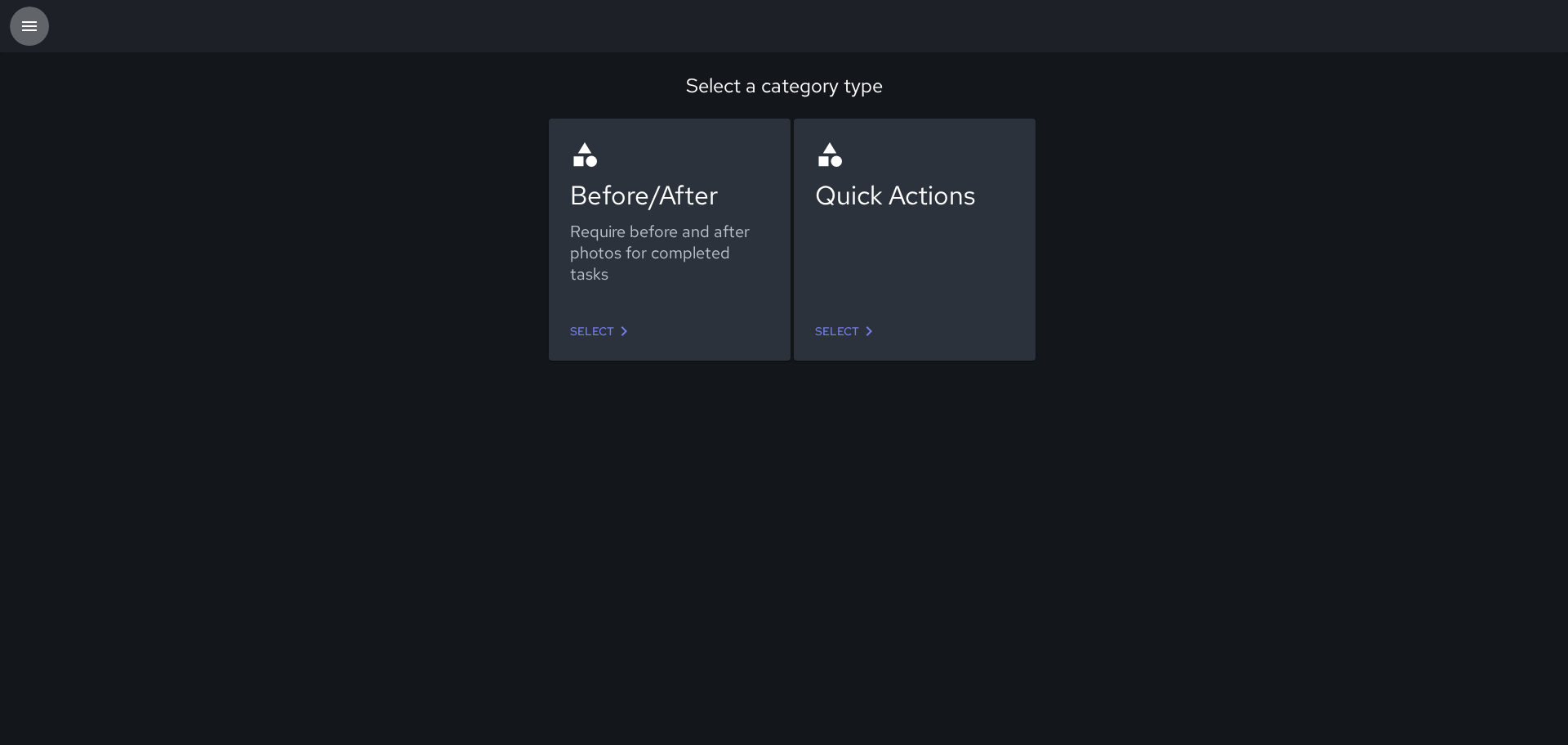
click at [31, 29] on icon "button" at bounding box center [28, 26] width 19 height 19
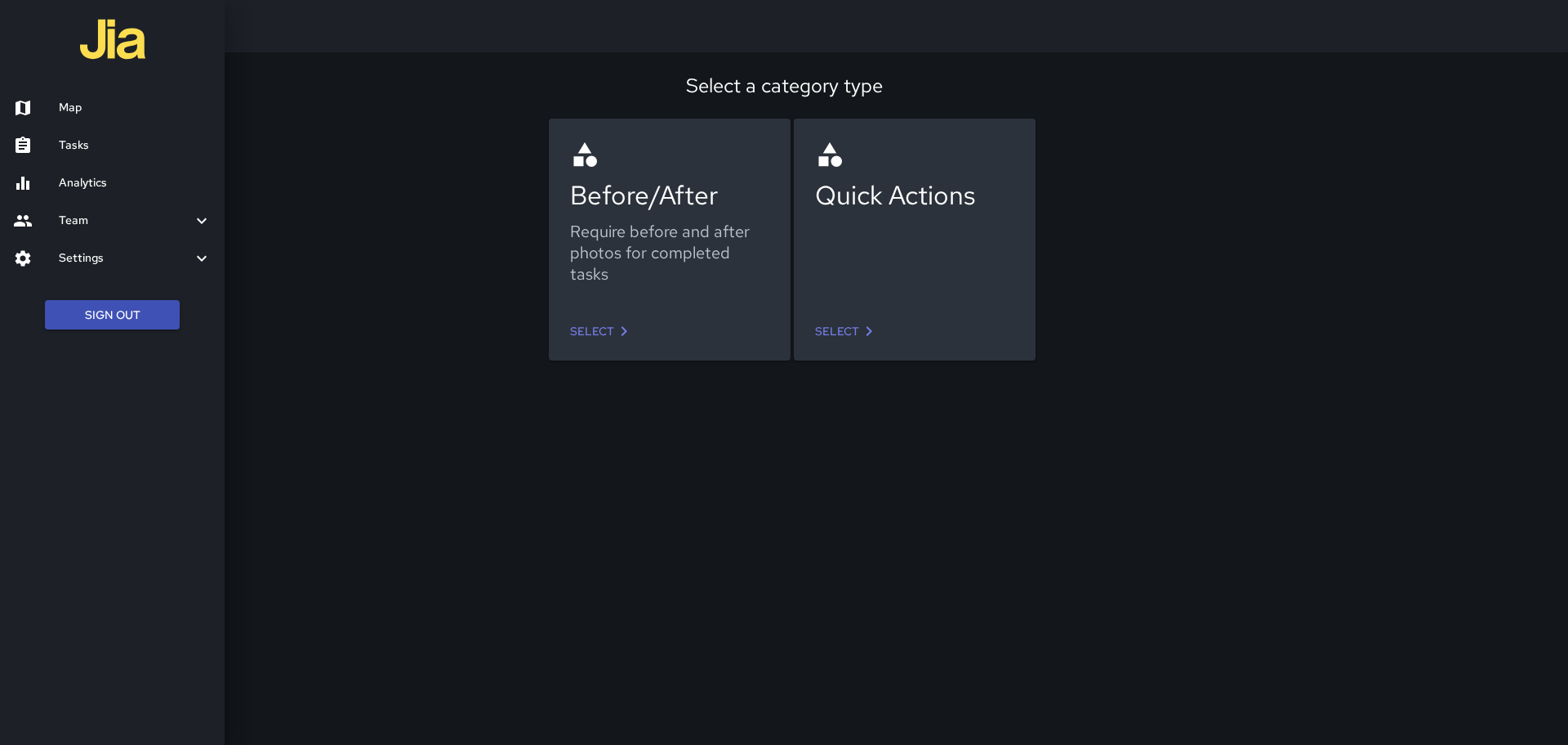
click at [194, 220] on icon at bounding box center [201, 220] width 19 height 19
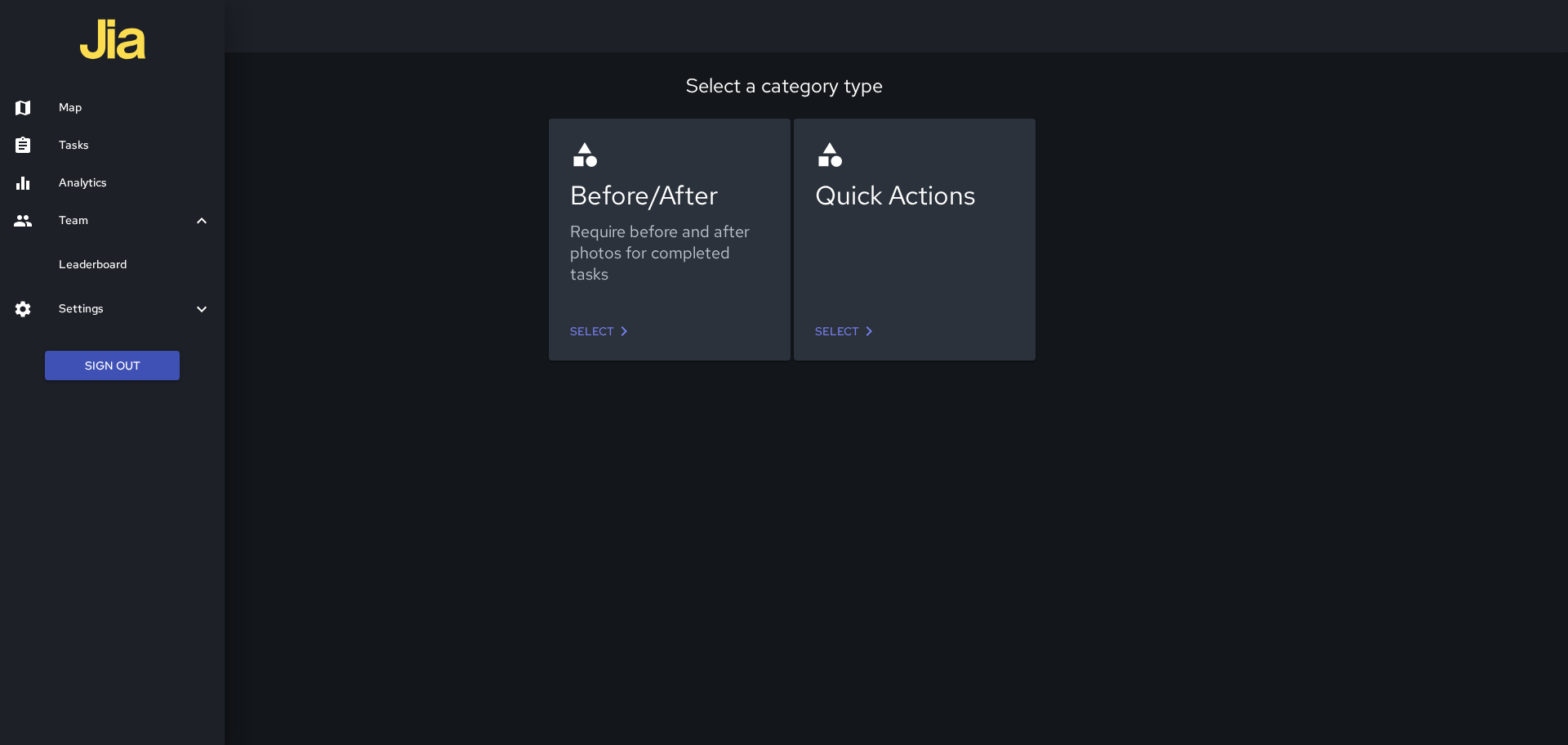
click at [206, 214] on icon at bounding box center [201, 220] width 19 height 19
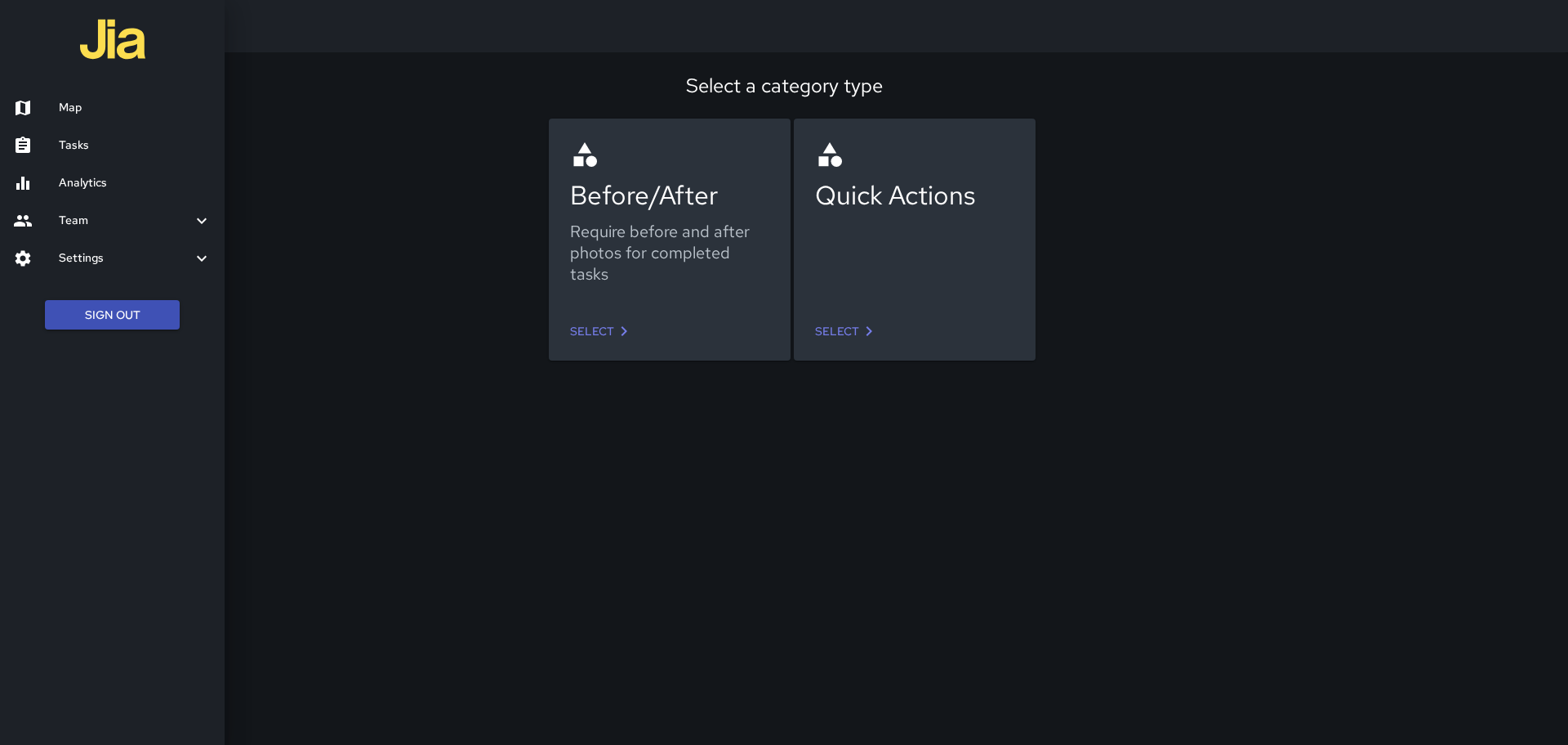
click at [84, 175] on h6 "Analytics" at bounding box center [135, 184] width 152 height 18
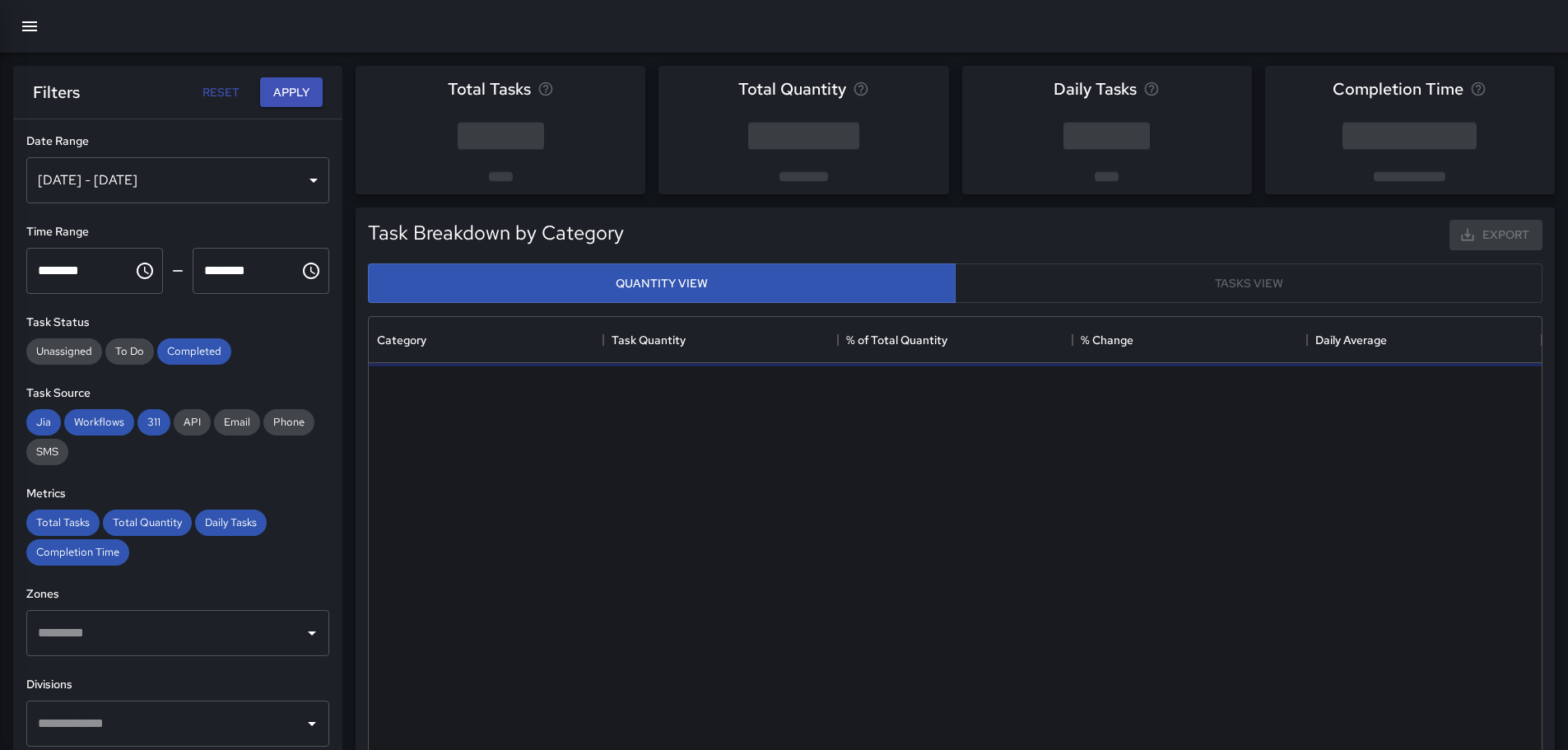
scroll to position [480, 1161]
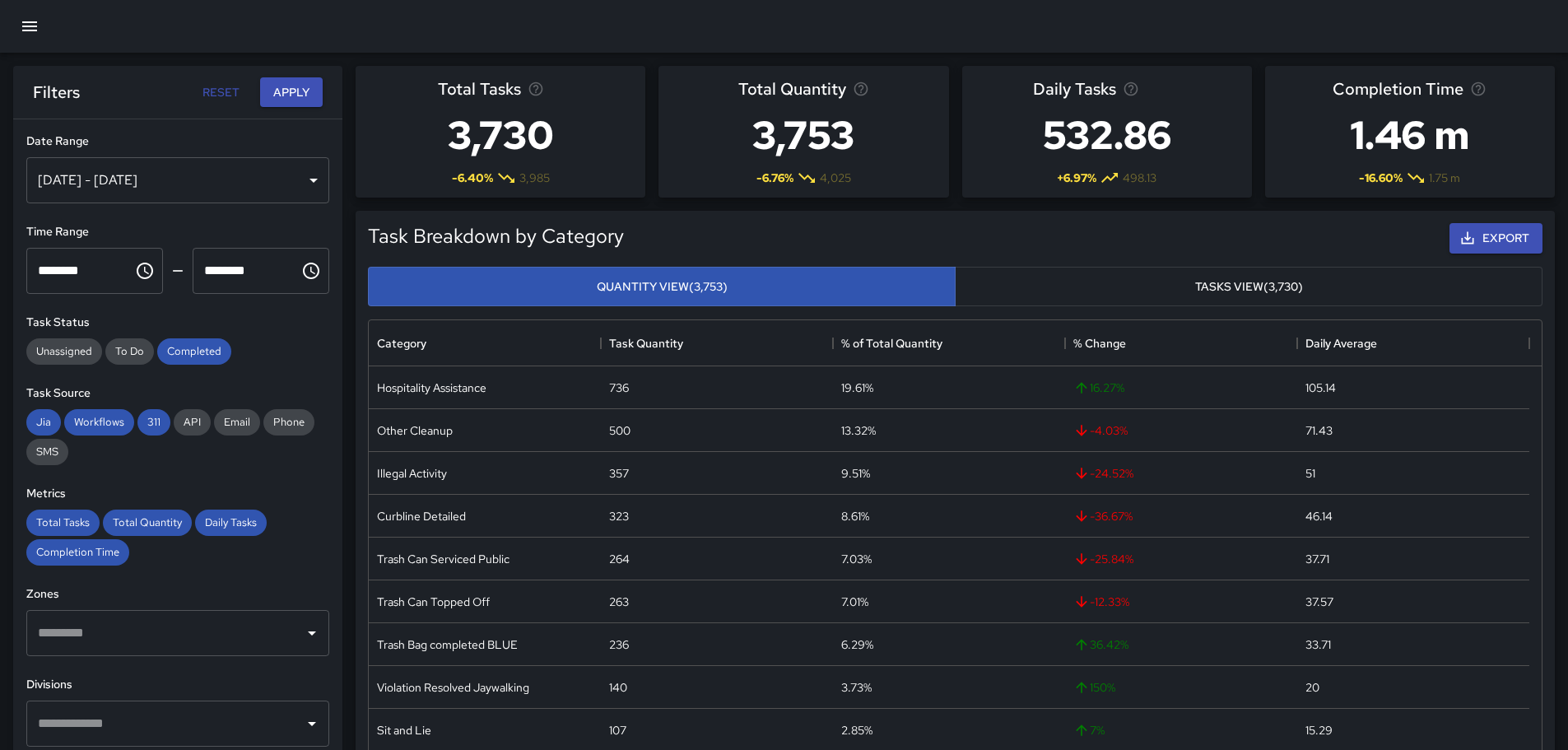
click at [26, 20] on icon "button" at bounding box center [29, 26] width 19 height 19
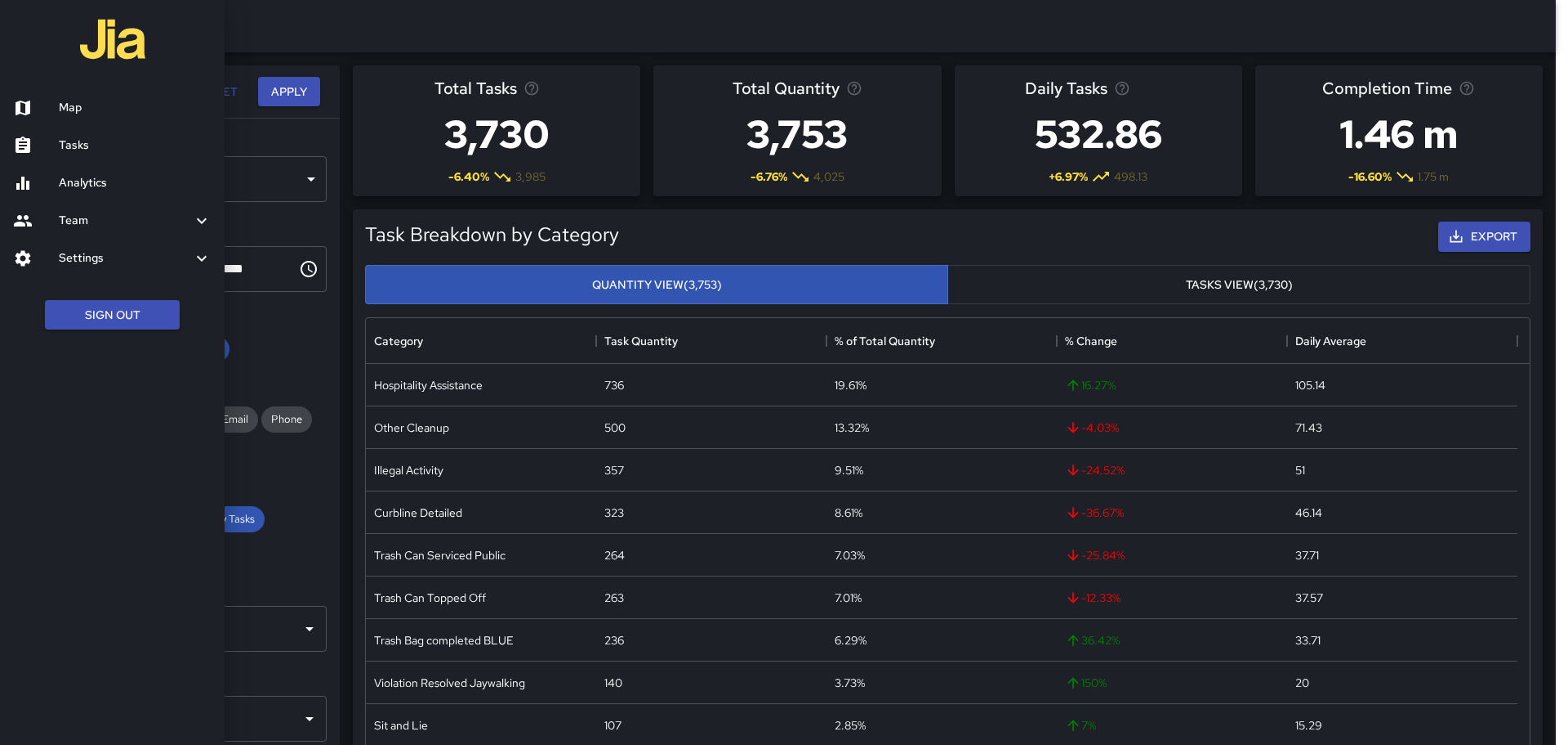
click at [67, 141] on h6 "Tasks" at bounding box center [135, 146] width 152 height 18
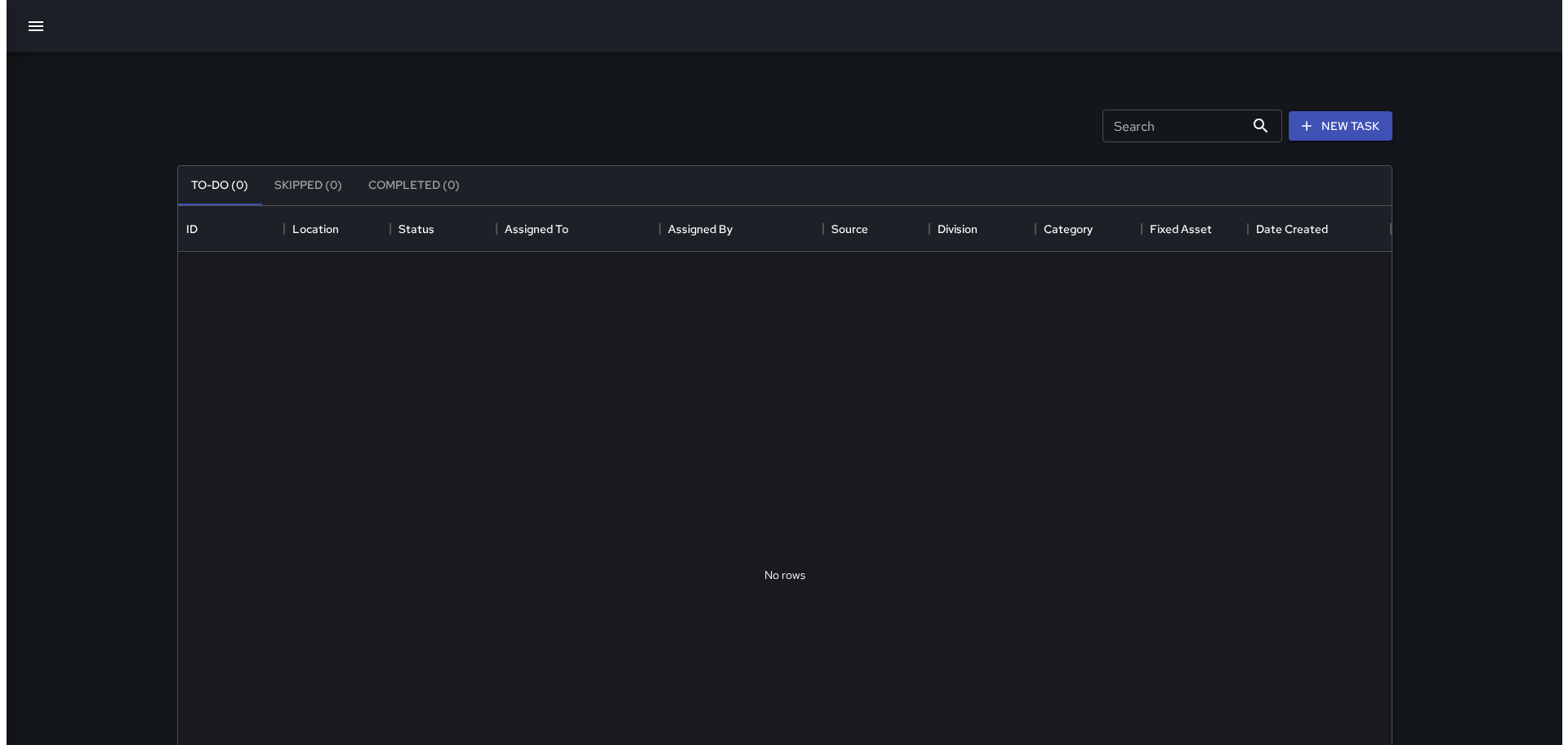
scroll to position [680, 1202]
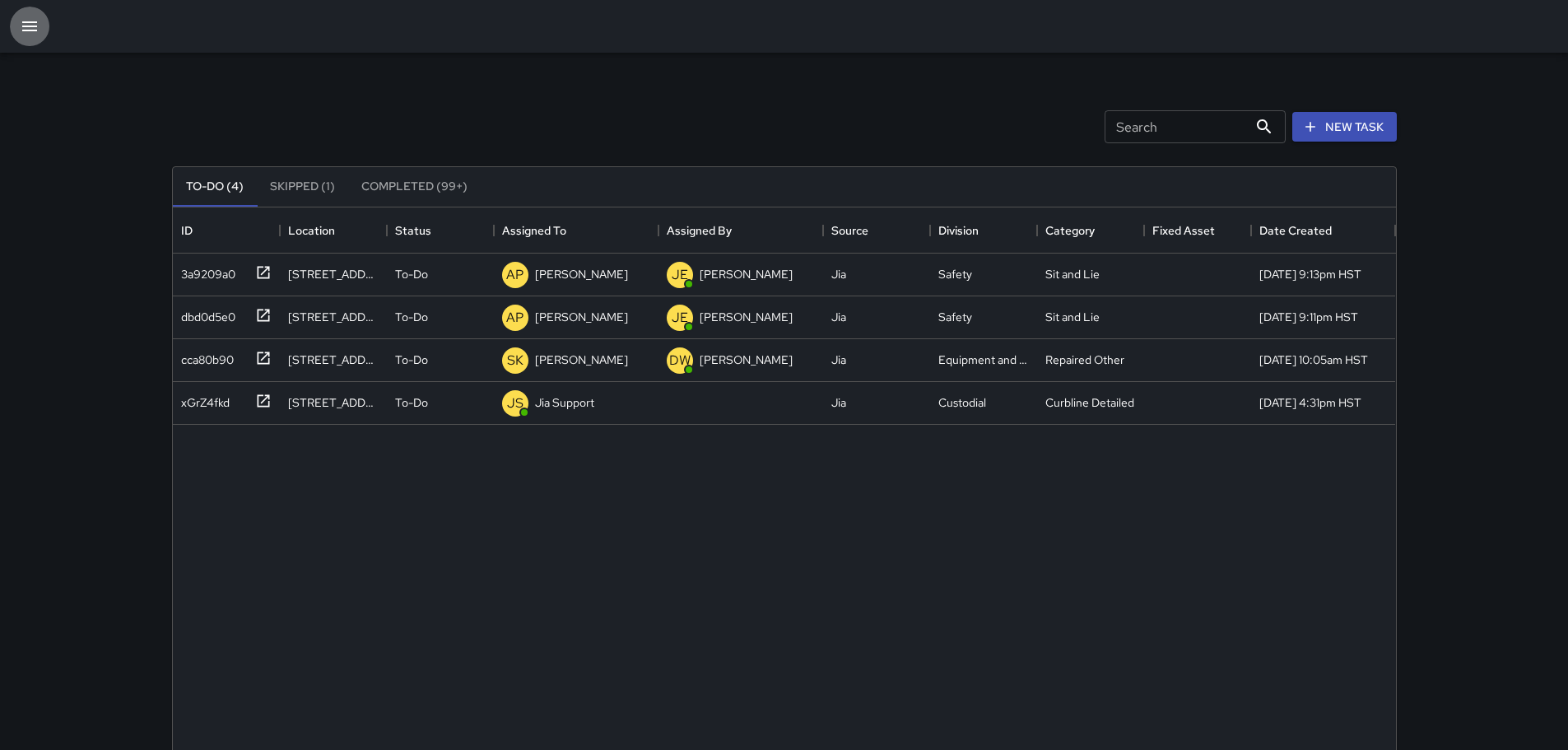
click at [36, 27] on icon "button" at bounding box center [30, 26] width 15 height 10
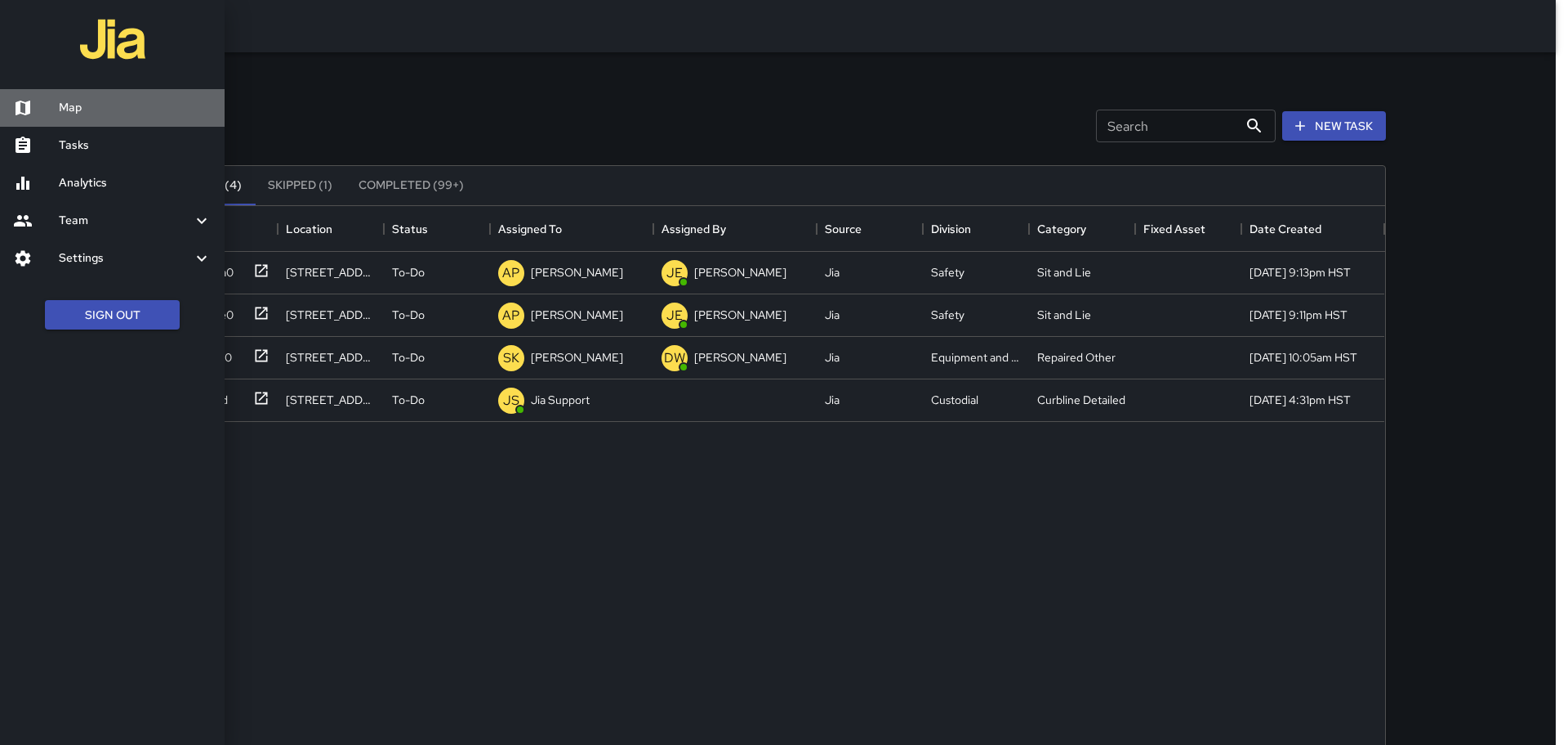
click at [63, 107] on h6 "Map" at bounding box center [135, 108] width 152 height 18
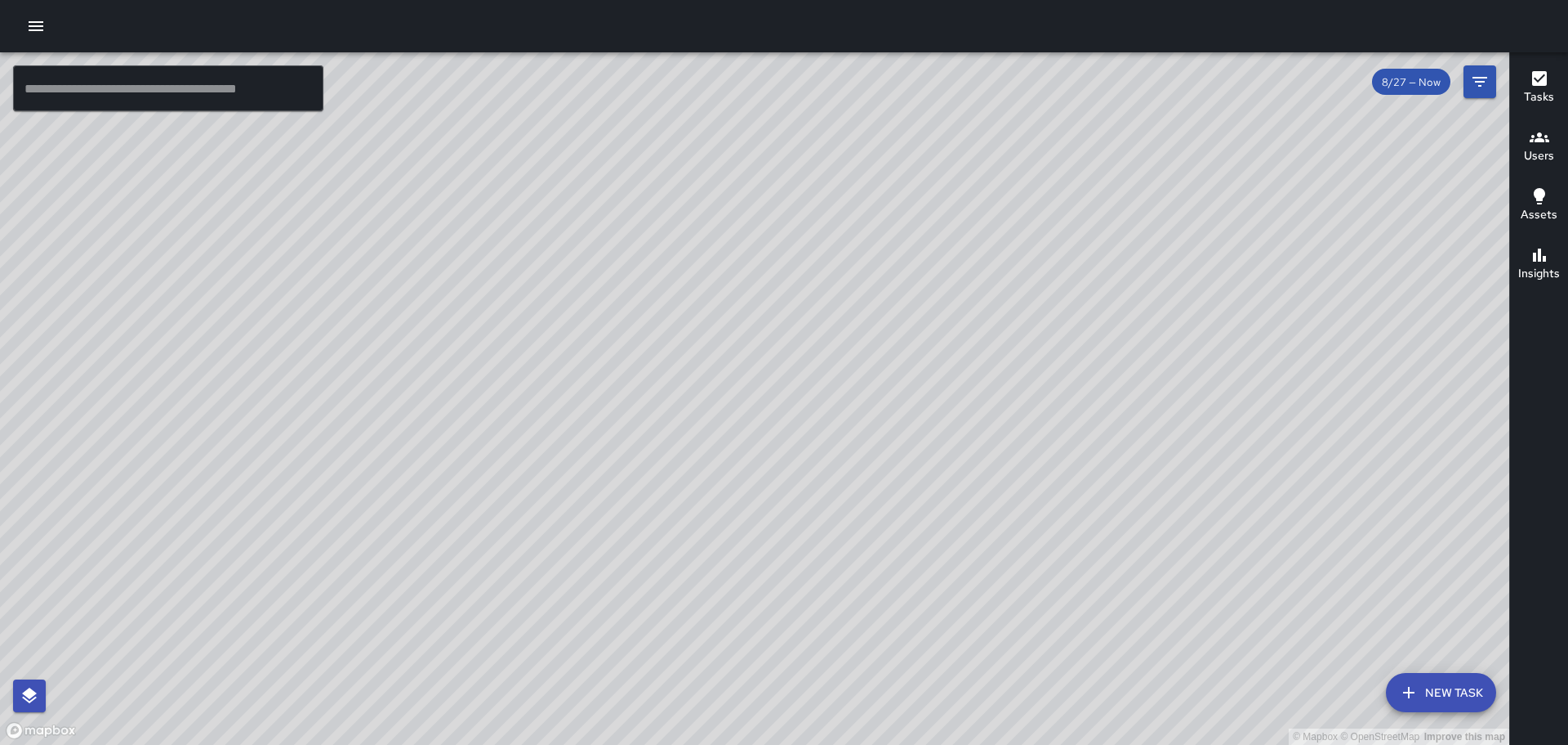
drag, startPoint x: 1300, startPoint y: 417, endPoint x: 1054, endPoint y: 310, distance: 268.3
click at [1056, 310] on div "© Mapbox © OpenStreetMap Improve this map" at bounding box center [755, 399] width 1509 height 693
click at [1483, 80] on icon "Filters" at bounding box center [1480, 81] width 19 height 19
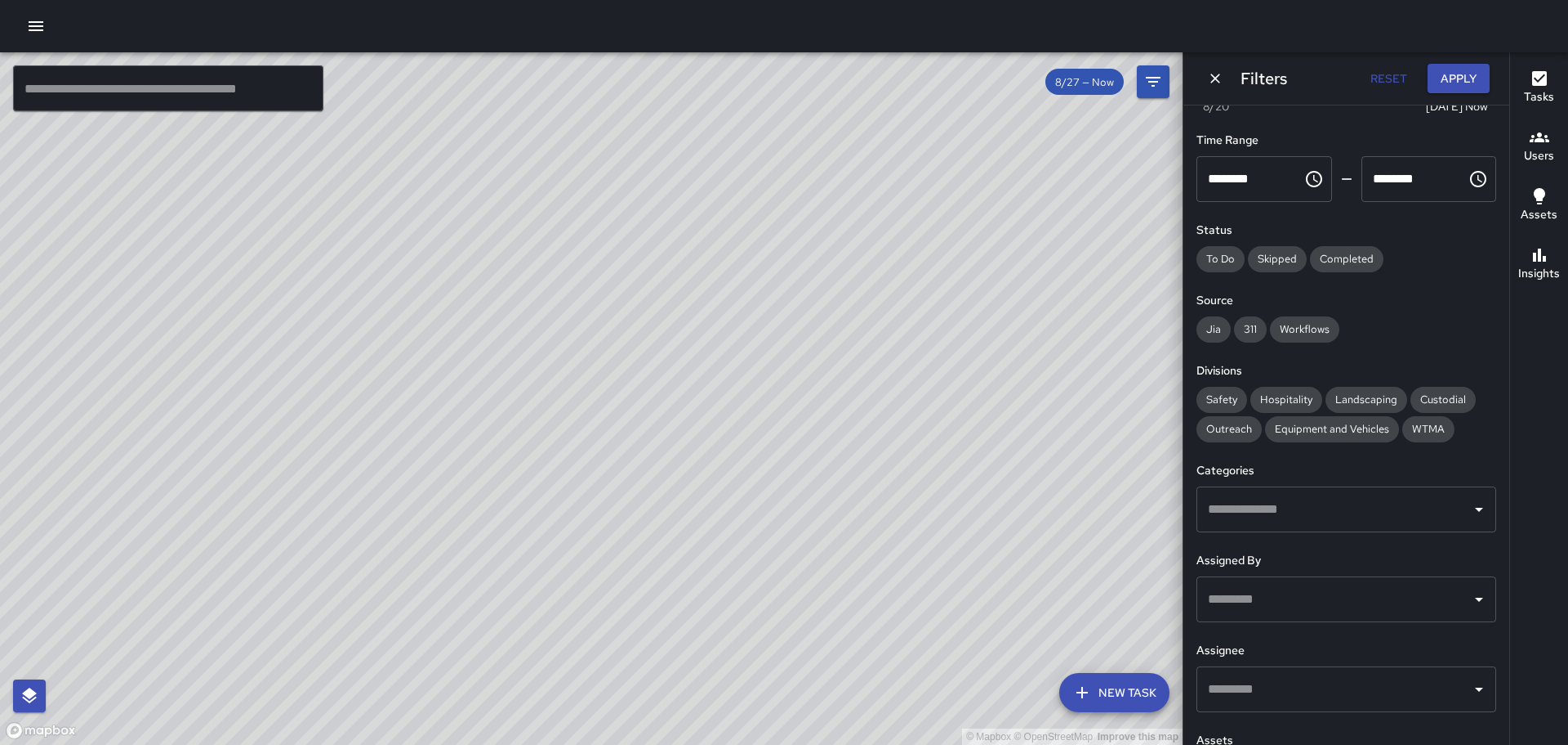
scroll to position [140, 0]
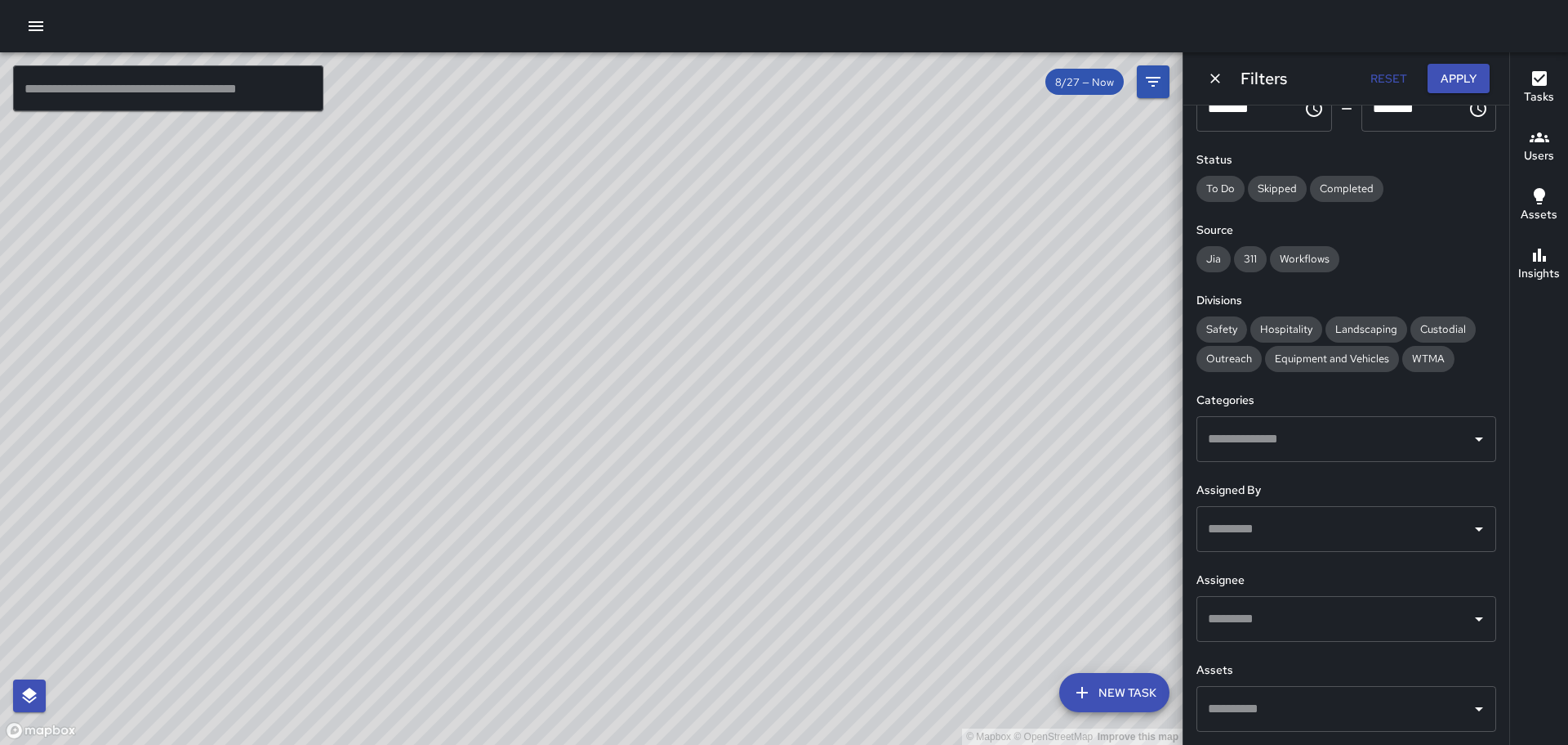
drag, startPoint x: 93, startPoint y: 499, endPoint x: 772, endPoint y: 310, distance: 704.8
click at [801, 277] on div "© Mapbox © OpenStreetMap Improve this map" at bounding box center [591, 399] width 1182 height 693
click at [1546, 75] on icon "button" at bounding box center [1540, 78] width 15 height 15
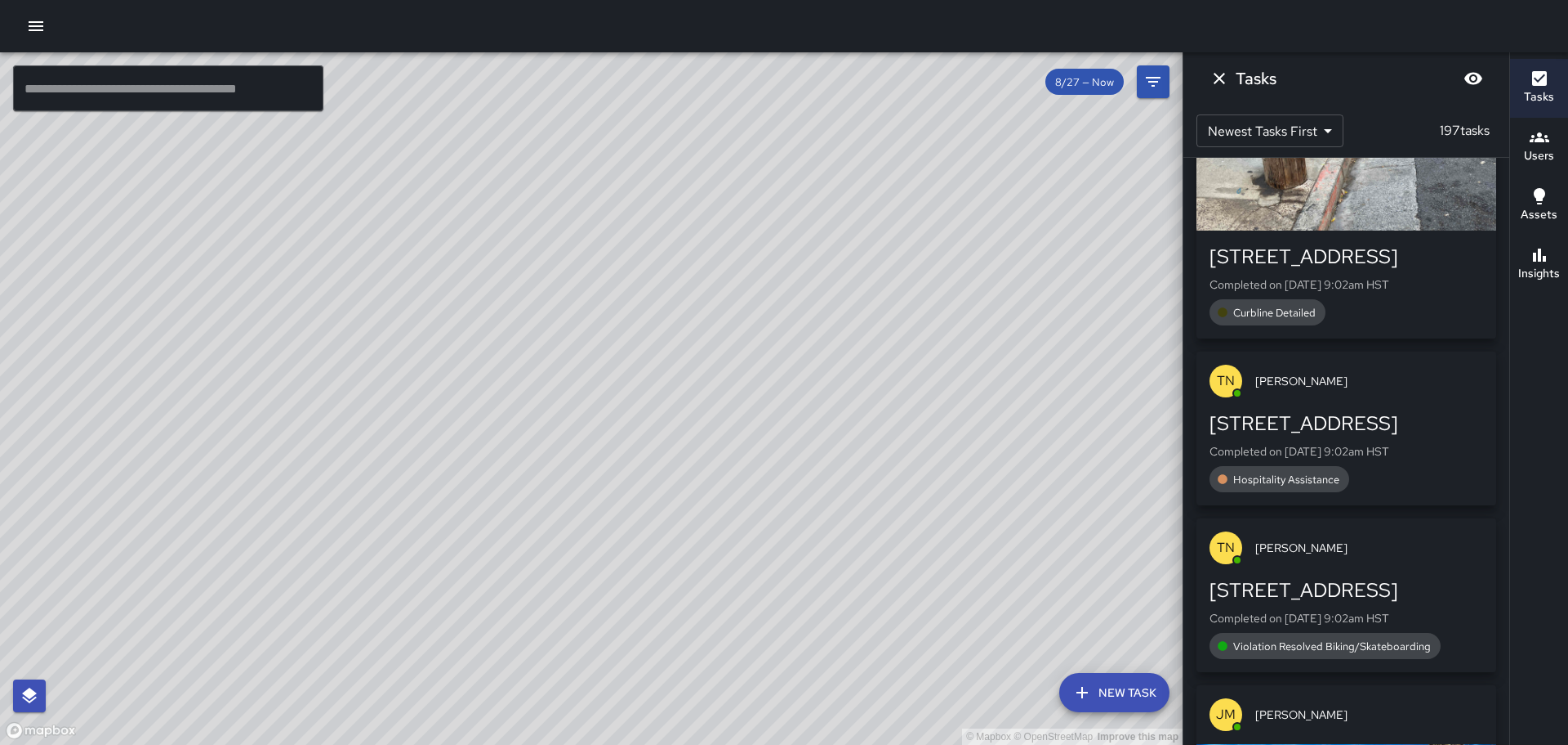
scroll to position [1634, 0]
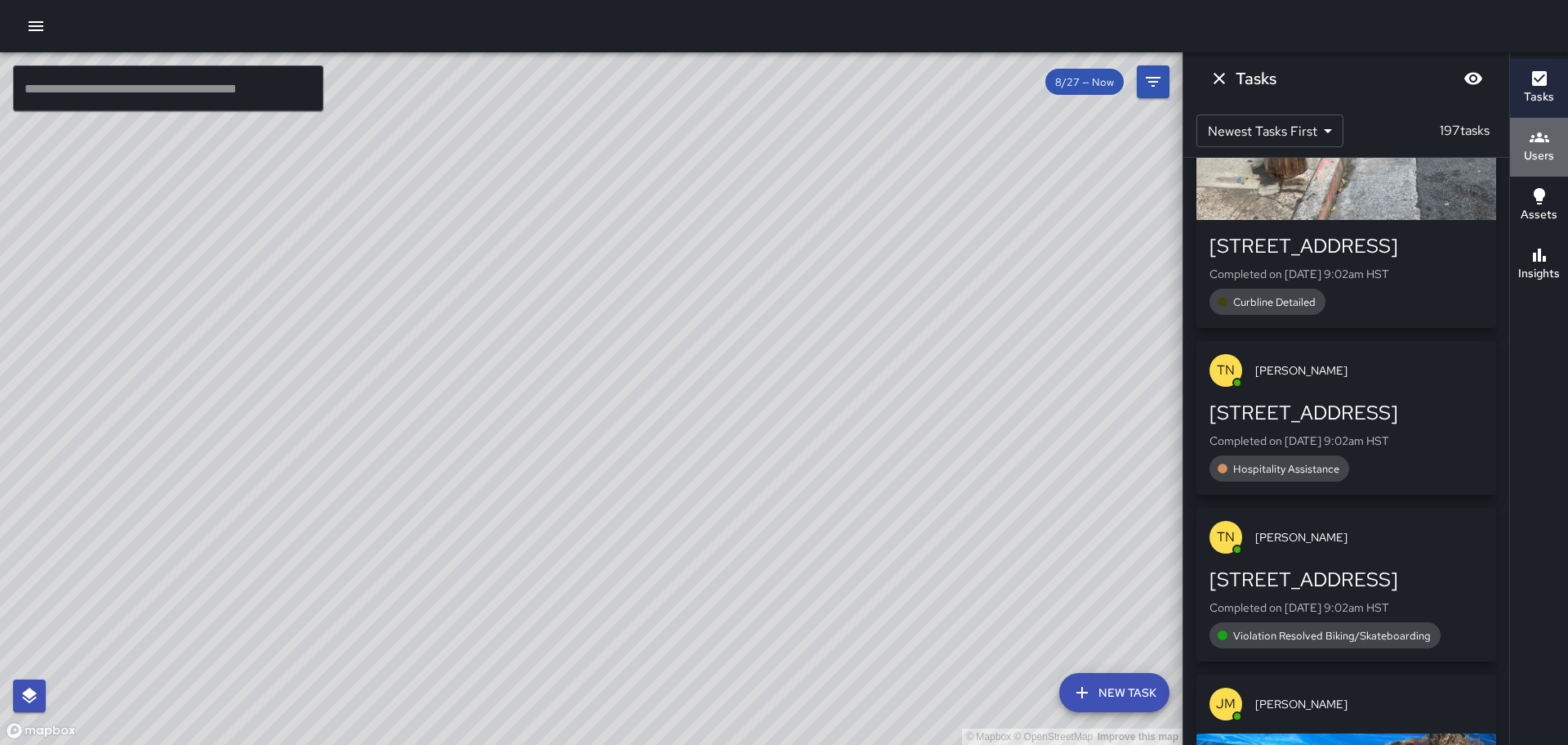
click at [1542, 141] on icon "button" at bounding box center [1539, 137] width 19 height 10
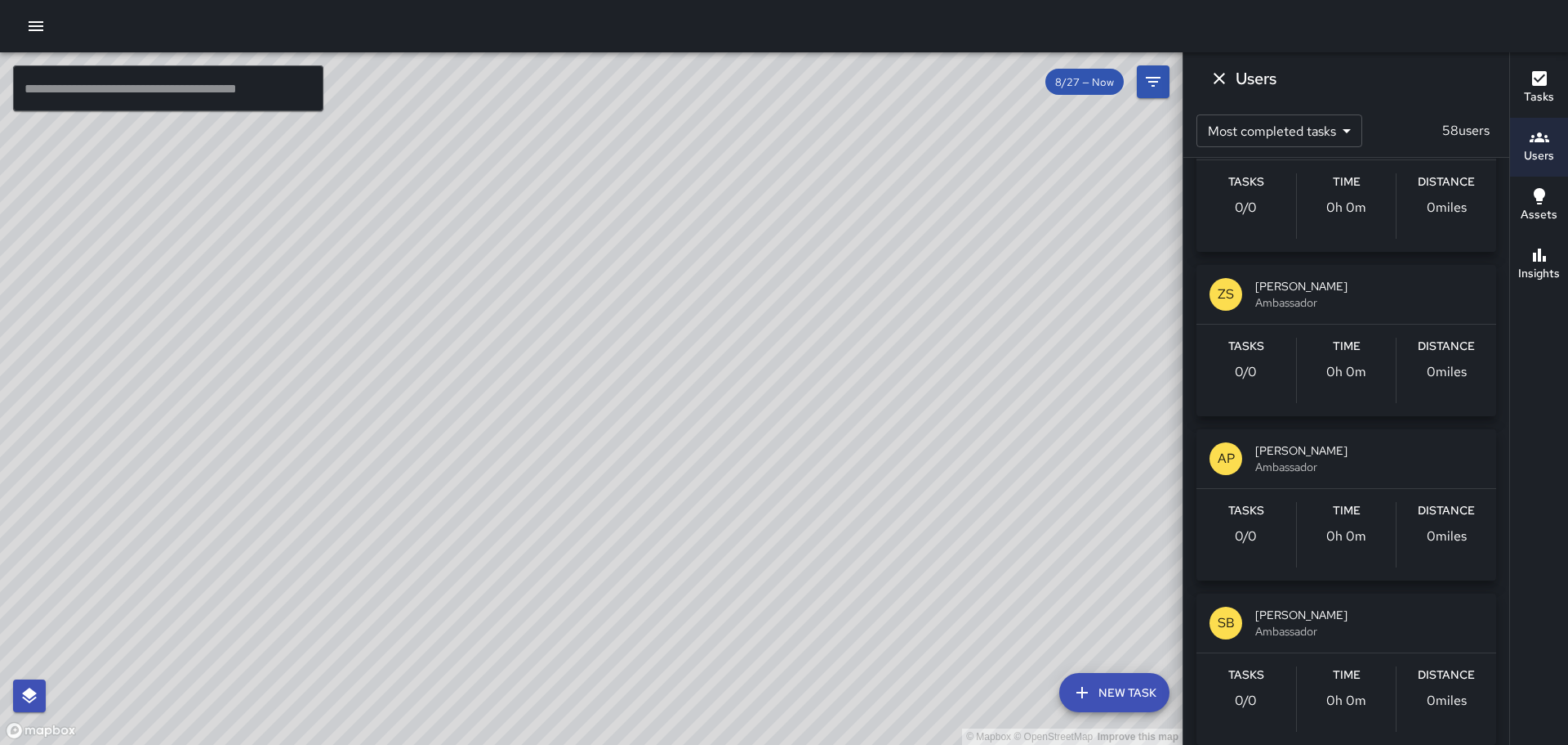
scroll to position [4414, 0]
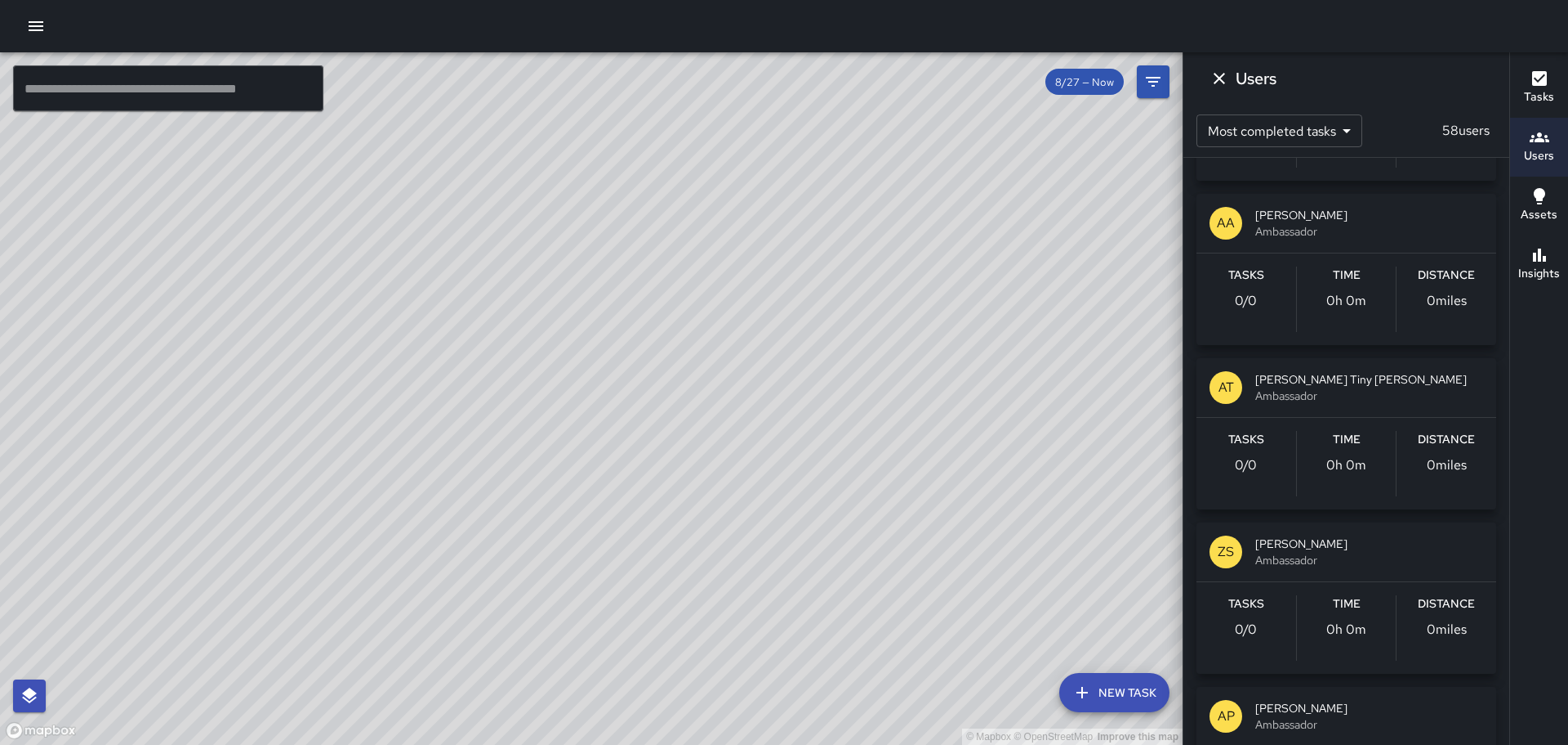
click at [1547, 147] on h6 "Users" at bounding box center [1539, 156] width 30 height 18
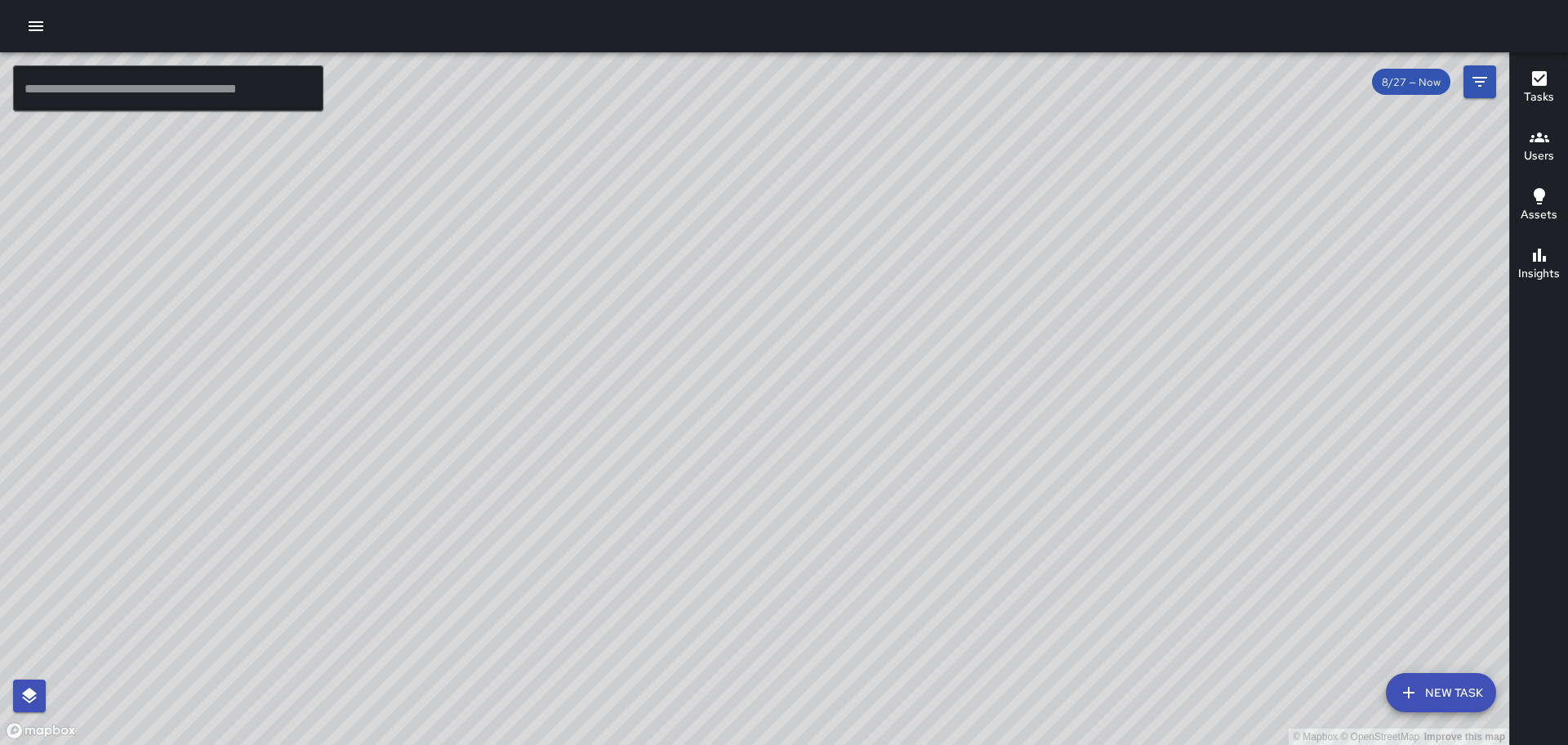
click at [1544, 196] on icon "button" at bounding box center [1540, 197] width 11 height 17
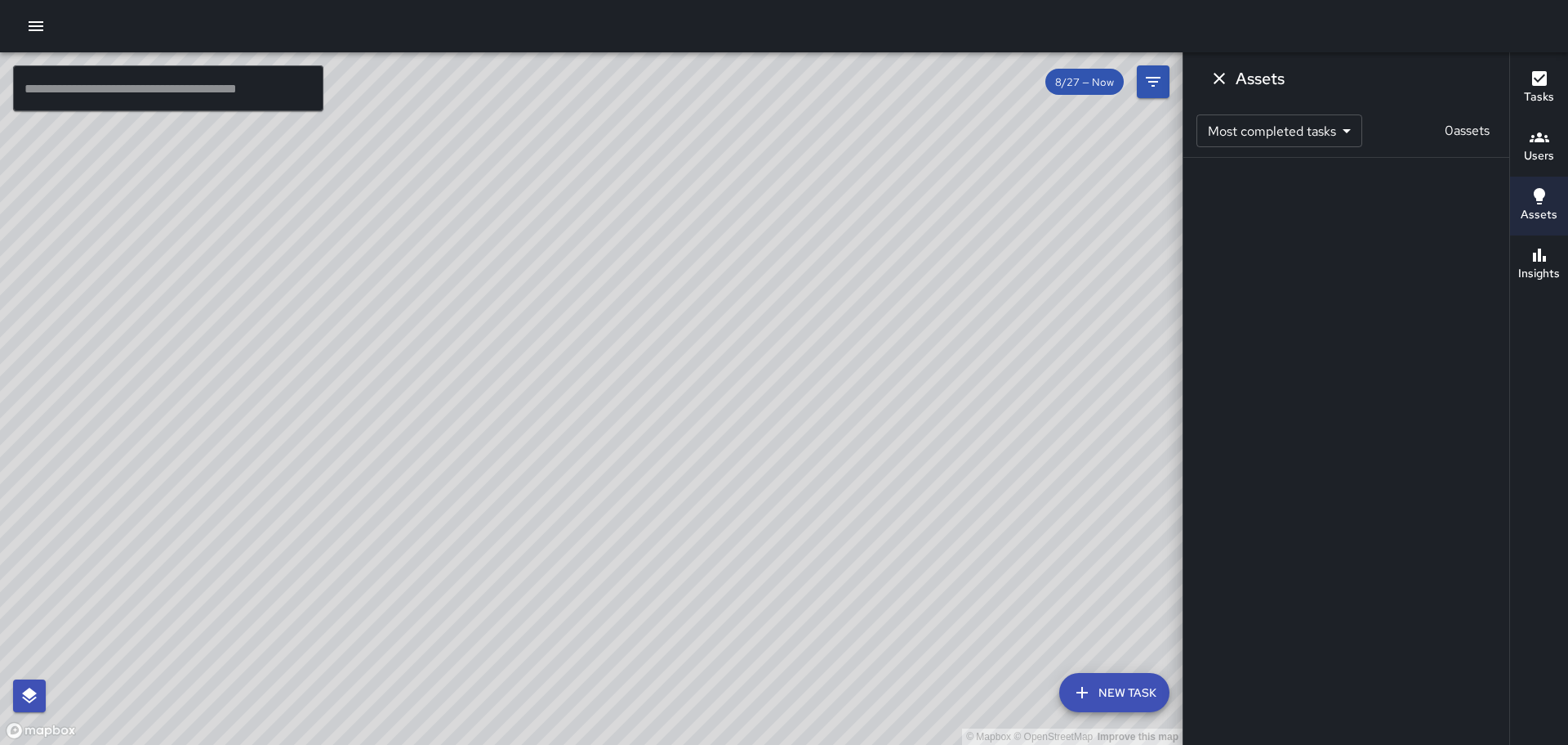
click at [734, 338] on div "© Mapbox © OpenStreetMap Improve this map [PERSON_NAME] Support Supervisor Task…" at bounding box center [591, 399] width 1182 height 693
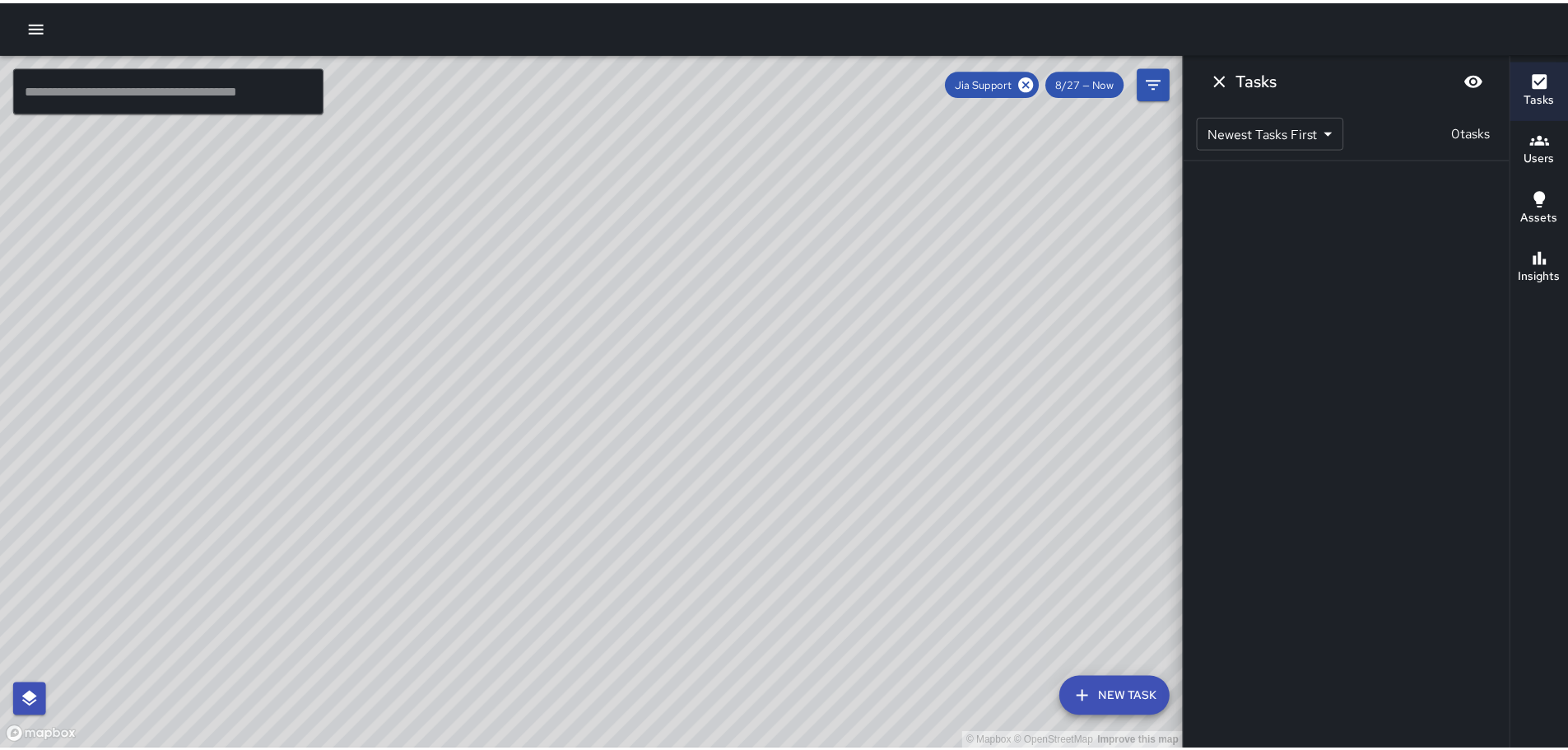
scroll to position [0, 0]
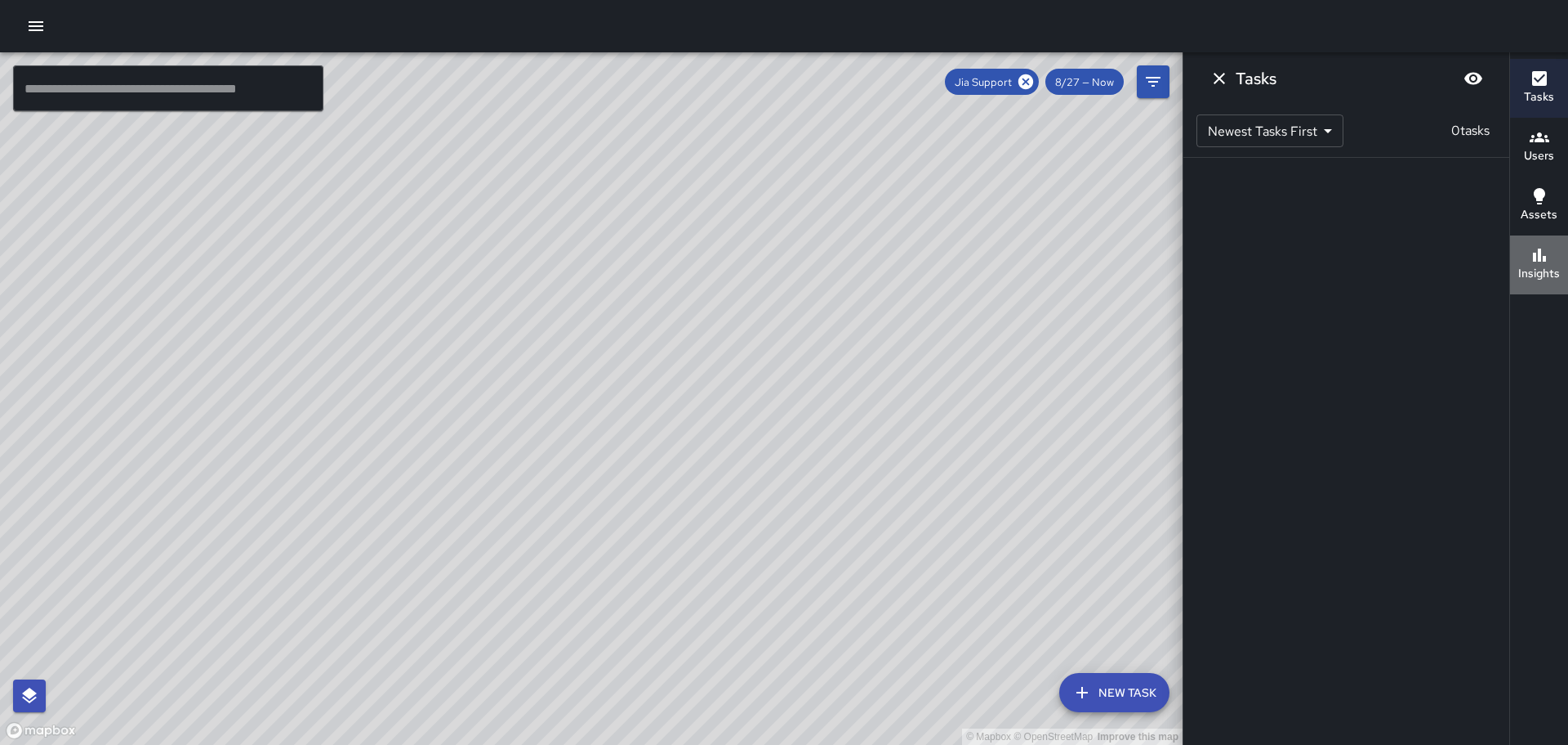
click at [1537, 270] on h6 "Insights" at bounding box center [1539, 274] width 41 height 18
drag, startPoint x: 1540, startPoint y: 265, endPoint x: 1553, endPoint y: 265, distance: 13.0
click at [1551, 265] on h6 "Insights" at bounding box center [1539, 274] width 41 height 18
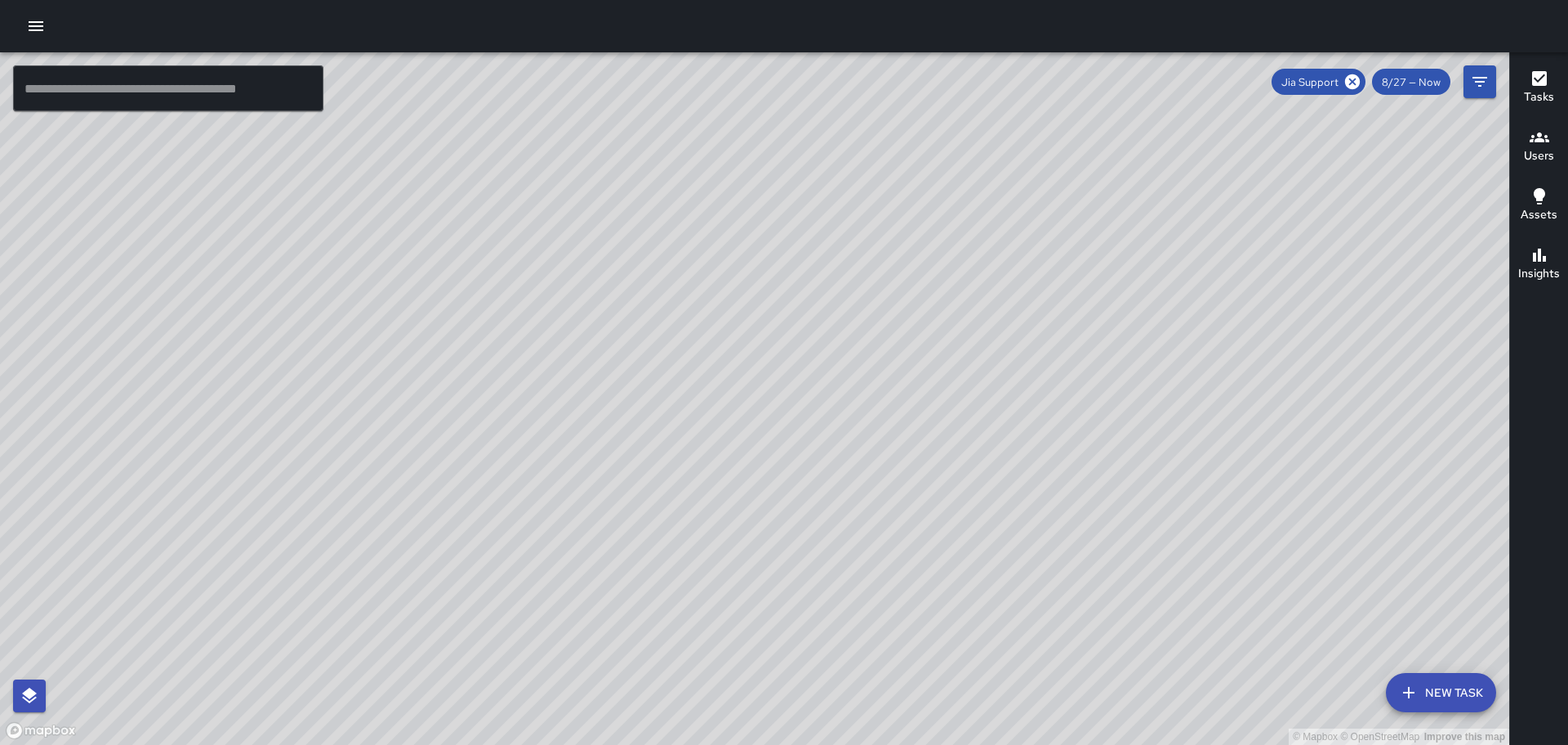
click at [1538, 259] on icon "button" at bounding box center [1540, 254] width 13 height 13
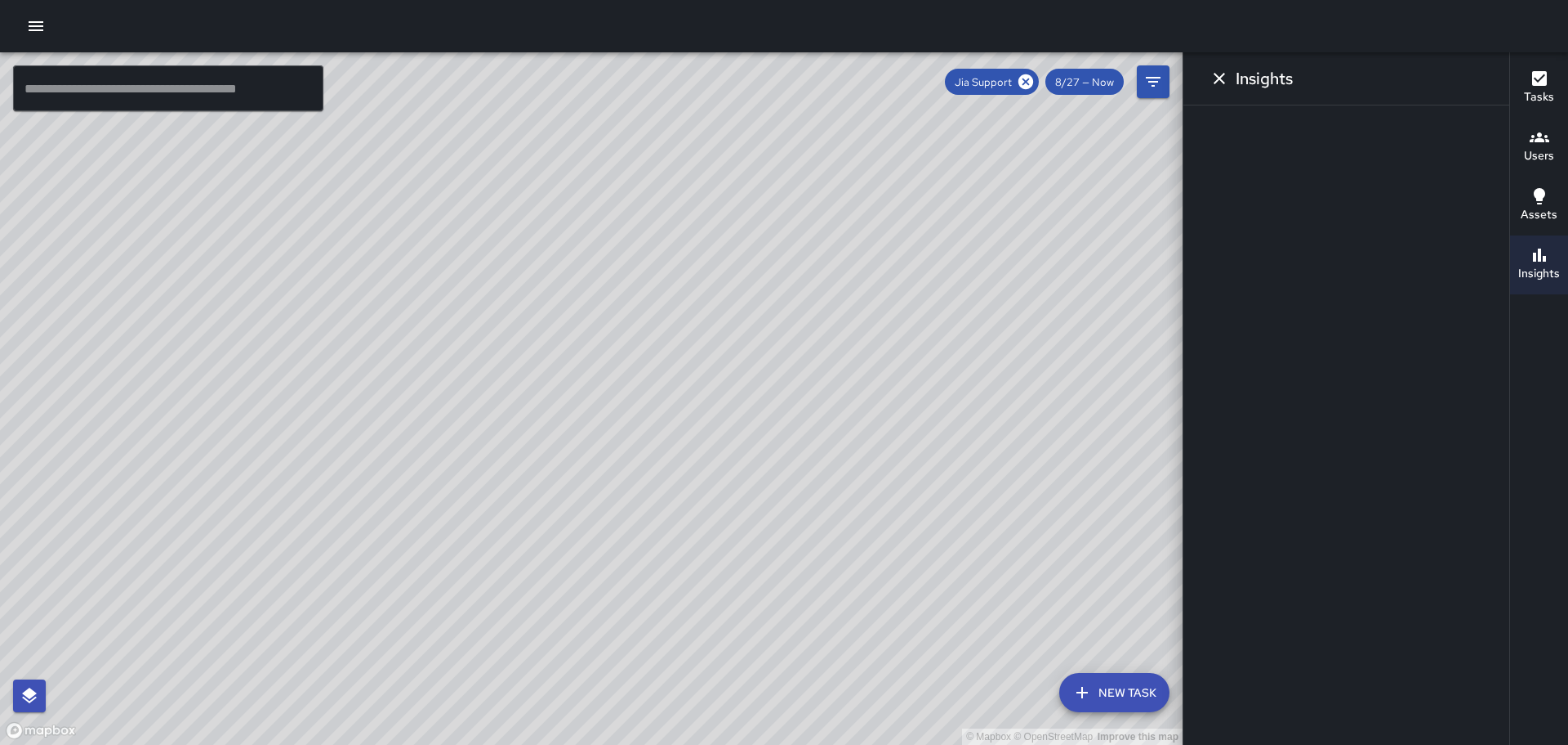
click at [1539, 260] on icon "button" at bounding box center [1540, 254] width 13 height 13
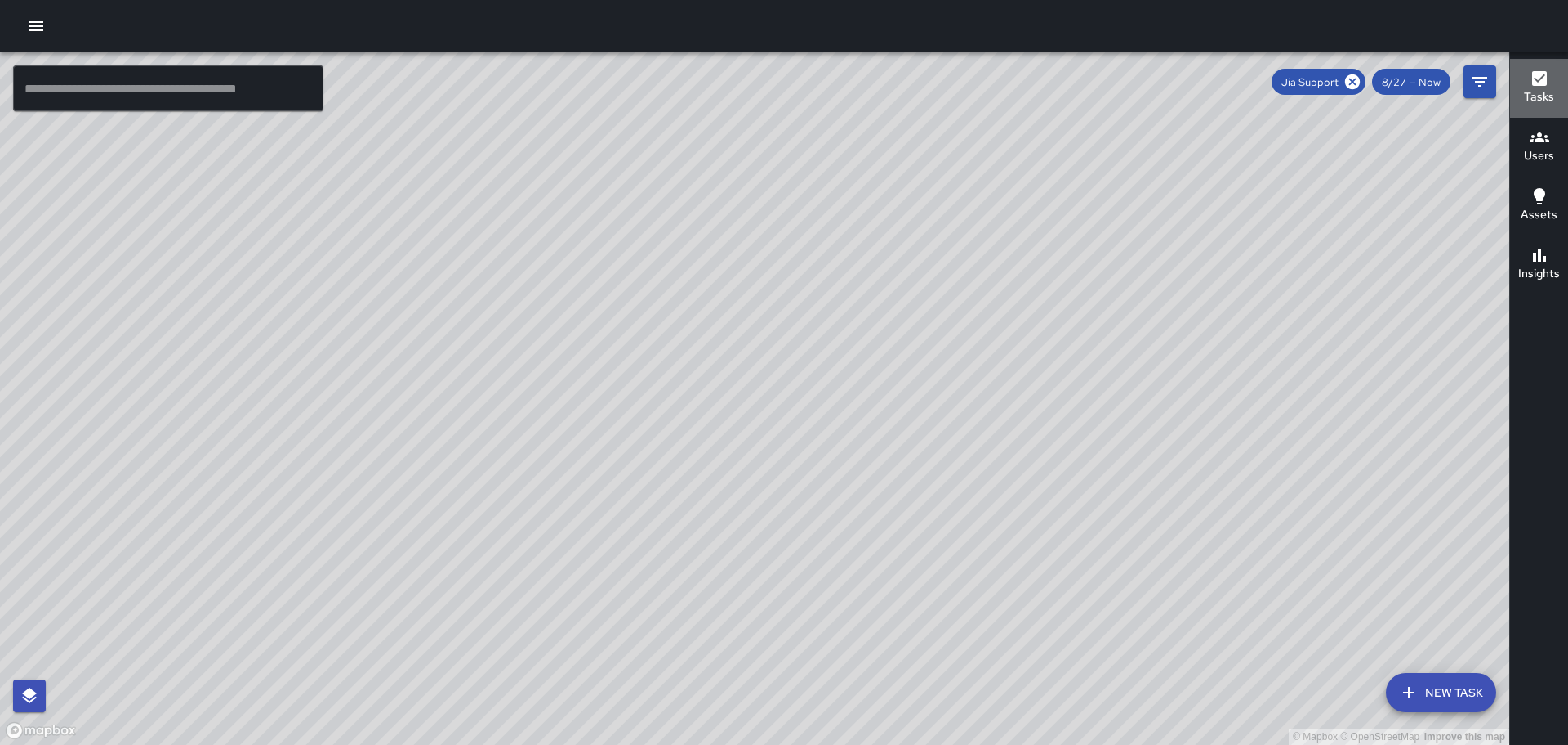
click at [1539, 76] on icon "button" at bounding box center [1540, 78] width 15 height 15
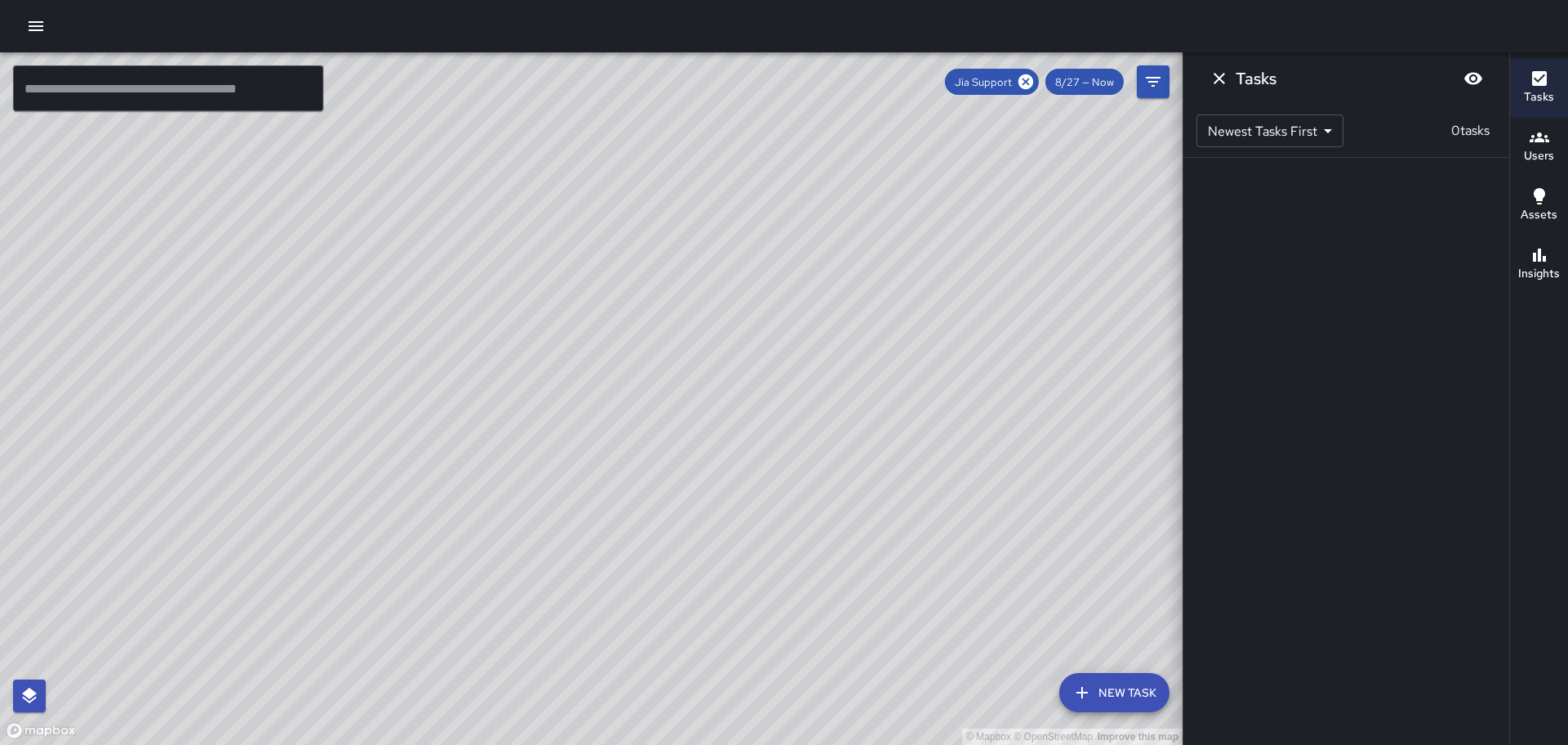
click at [1540, 140] on icon "button" at bounding box center [1539, 137] width 19 height 10
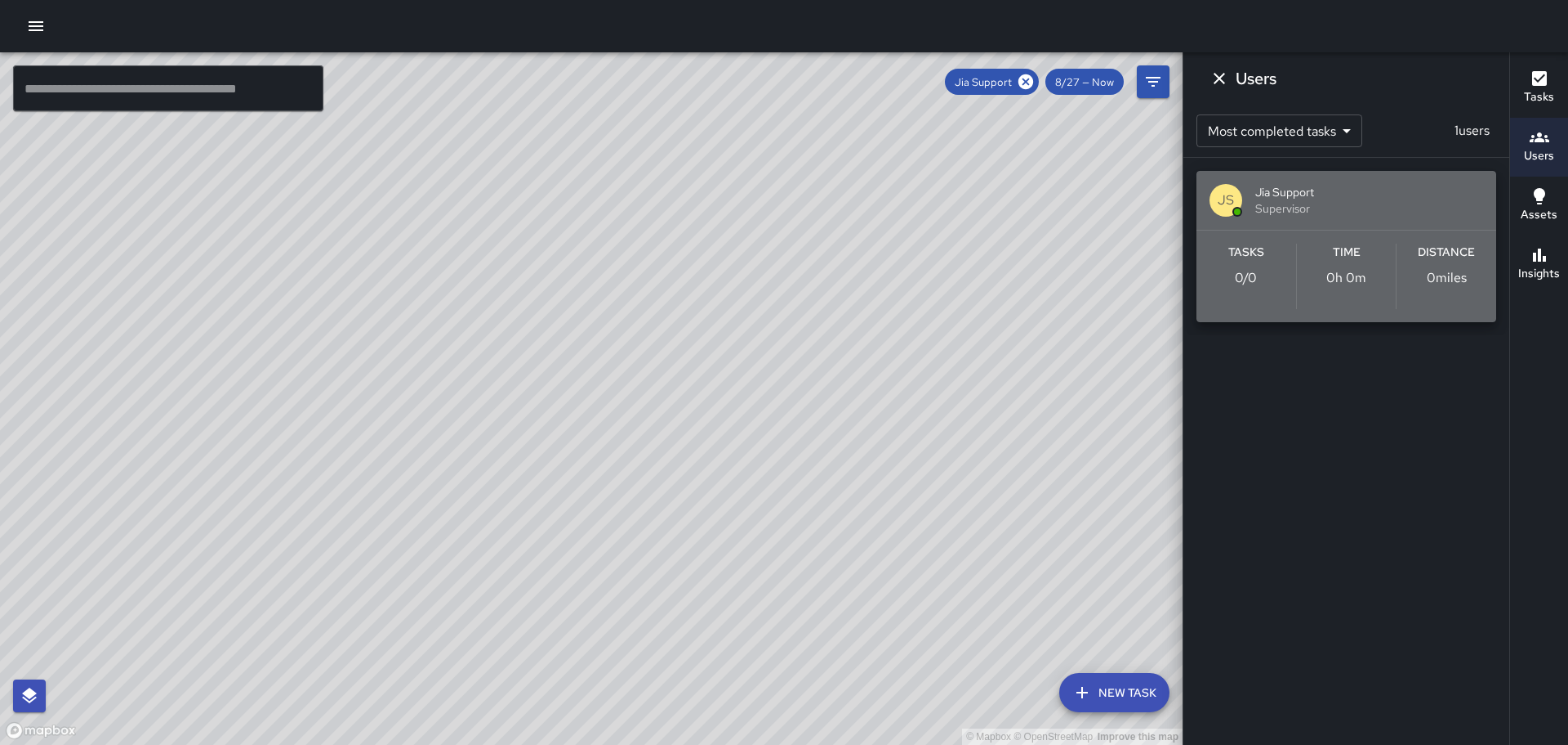
click at [1224, 197] on p "JS" at bounding box center [1226, 199] width 17 height 19
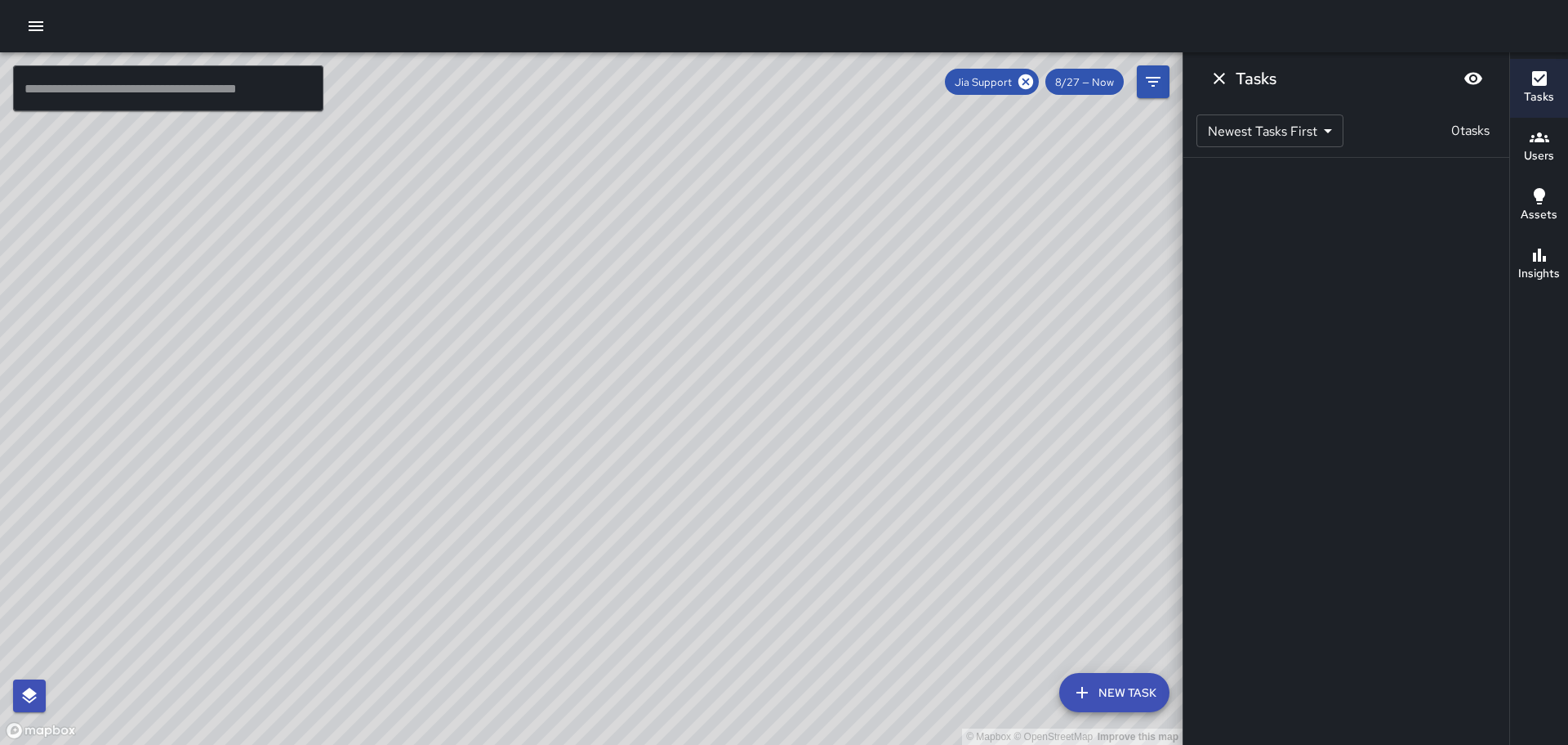
click at [933, 367] on div "© Mapbox © OpenStreetMap Improve this map" at bounding box center [591, 399] width 1182 height 693
click at [1222, 74] on icon "Dismiss" at bounding box center [1219, 78] width 19 height 19
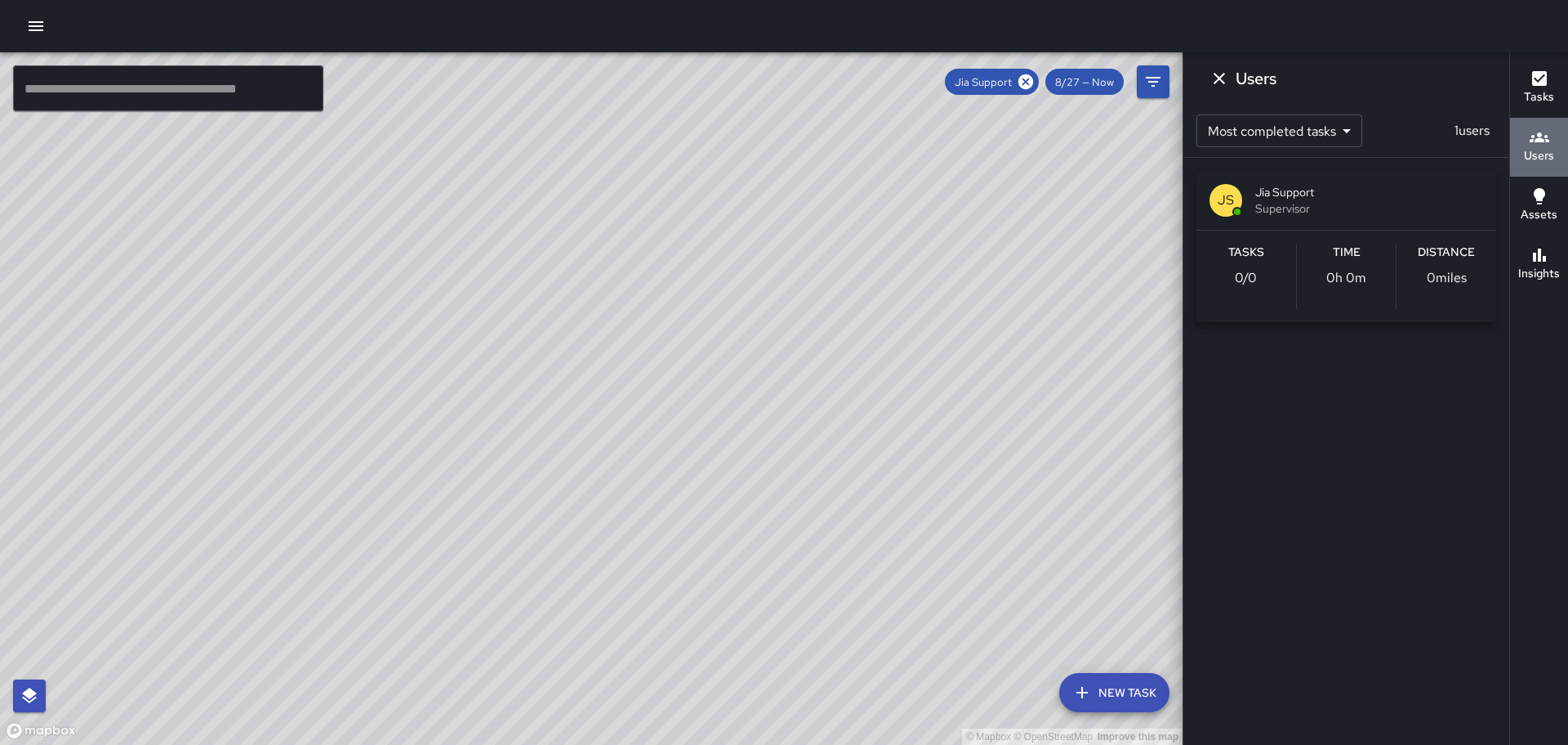
click at [1540, 137] on icon "button" at bounding box center [1539, 137] width 19 height 19
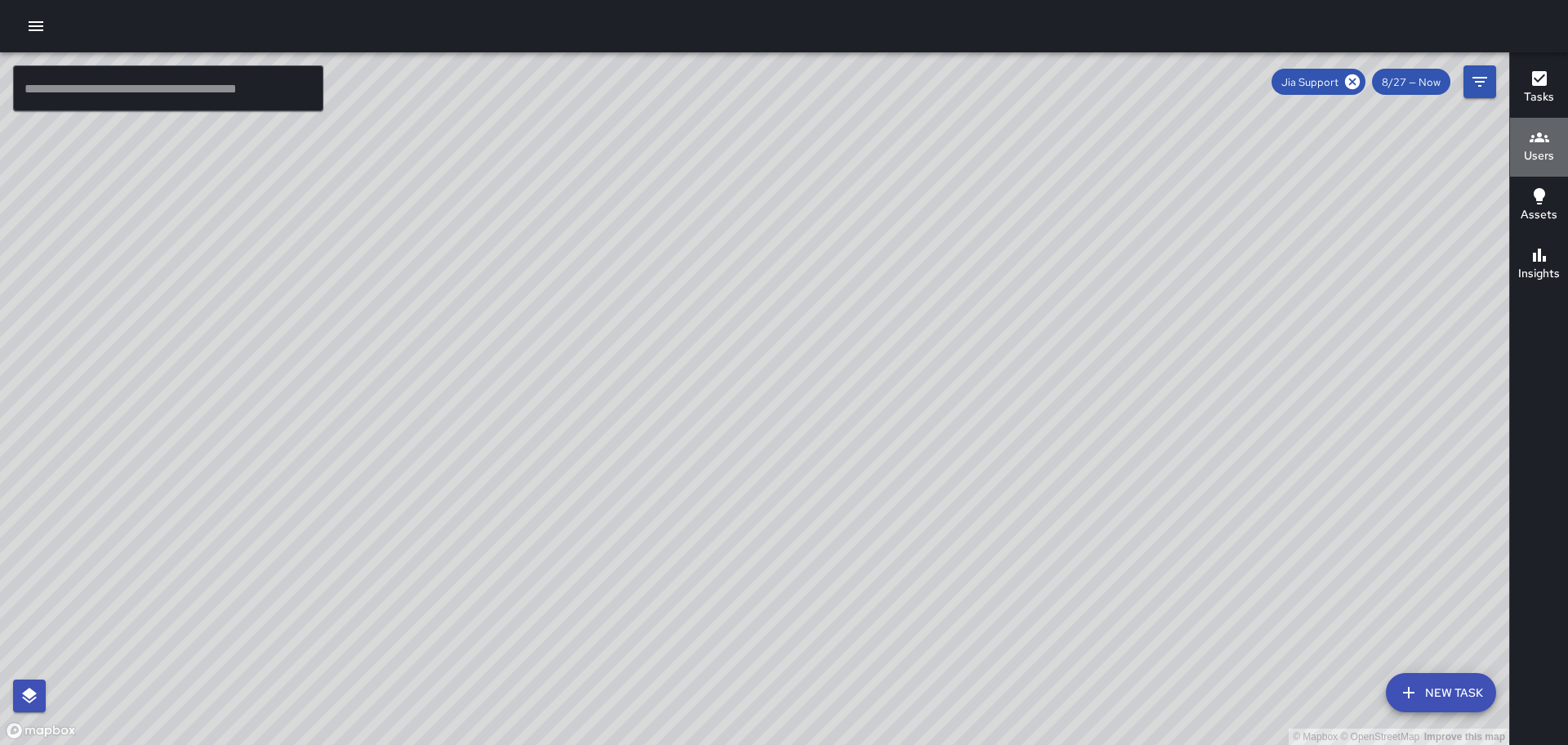
click at [1541, 144] on icon "button" at bounding box center [1539, 137] width 19 height 19
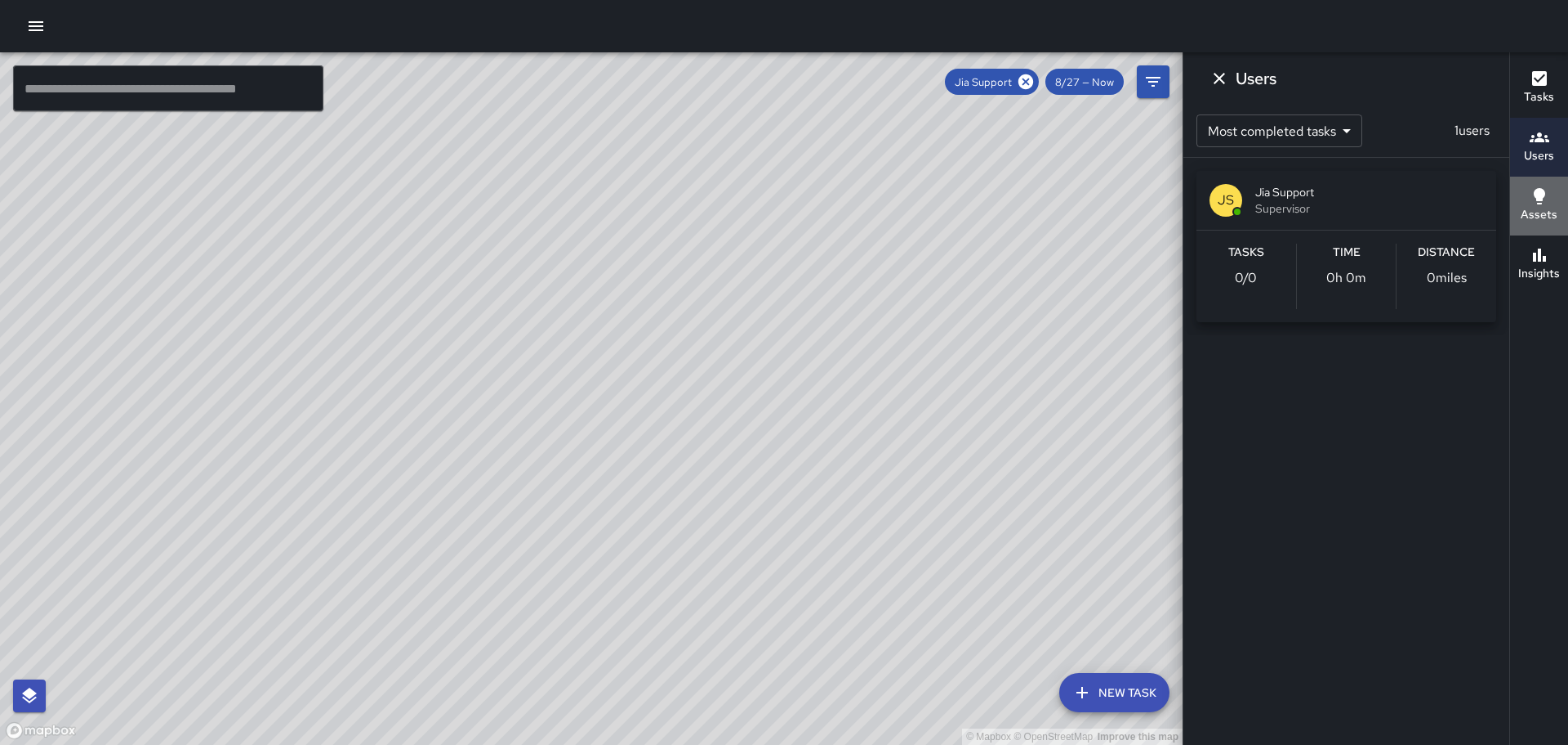
click at [1548, 198] on icon "button" at bounding box center [1539, 196] width 19 height 19
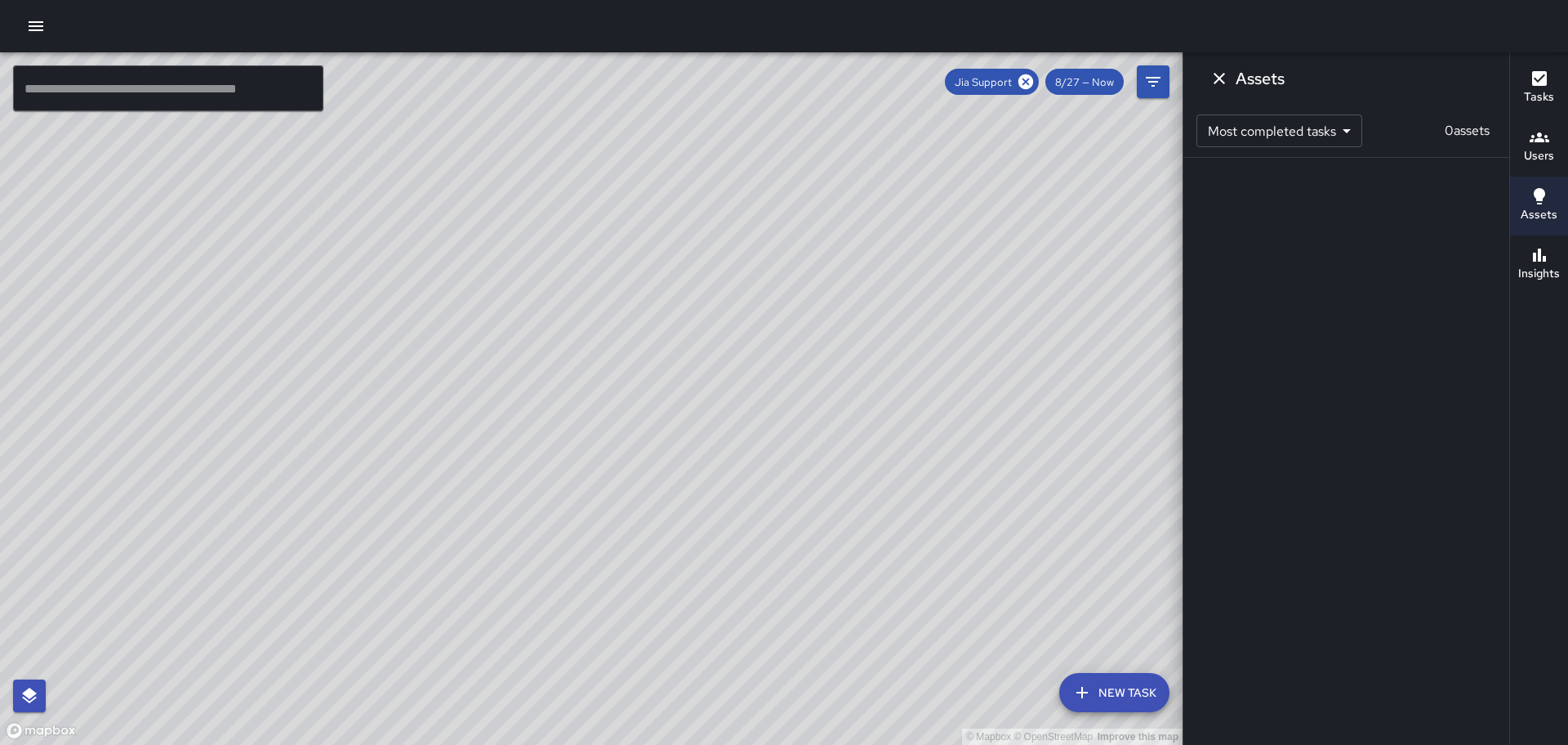
click at [1551, 263] on div "Insights" at bounding box center [1539, 264] width 41 height 38
click at [1216, 76] on icon "Dismiss" at bounding box center [1219, 78] width 11 height 11
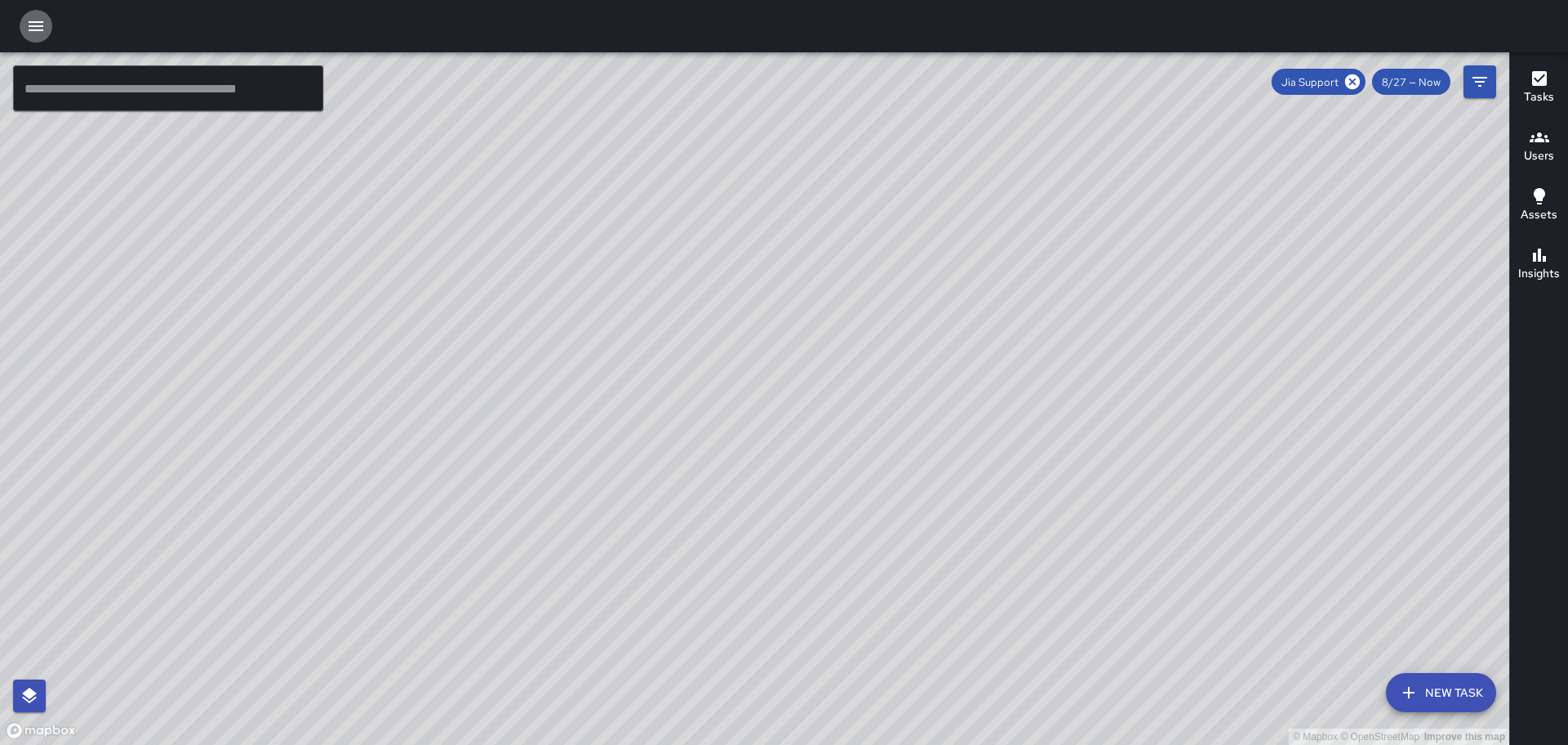
click at [26, 29] on icon "button" at bounding box center [35, 26] width 19 height 19
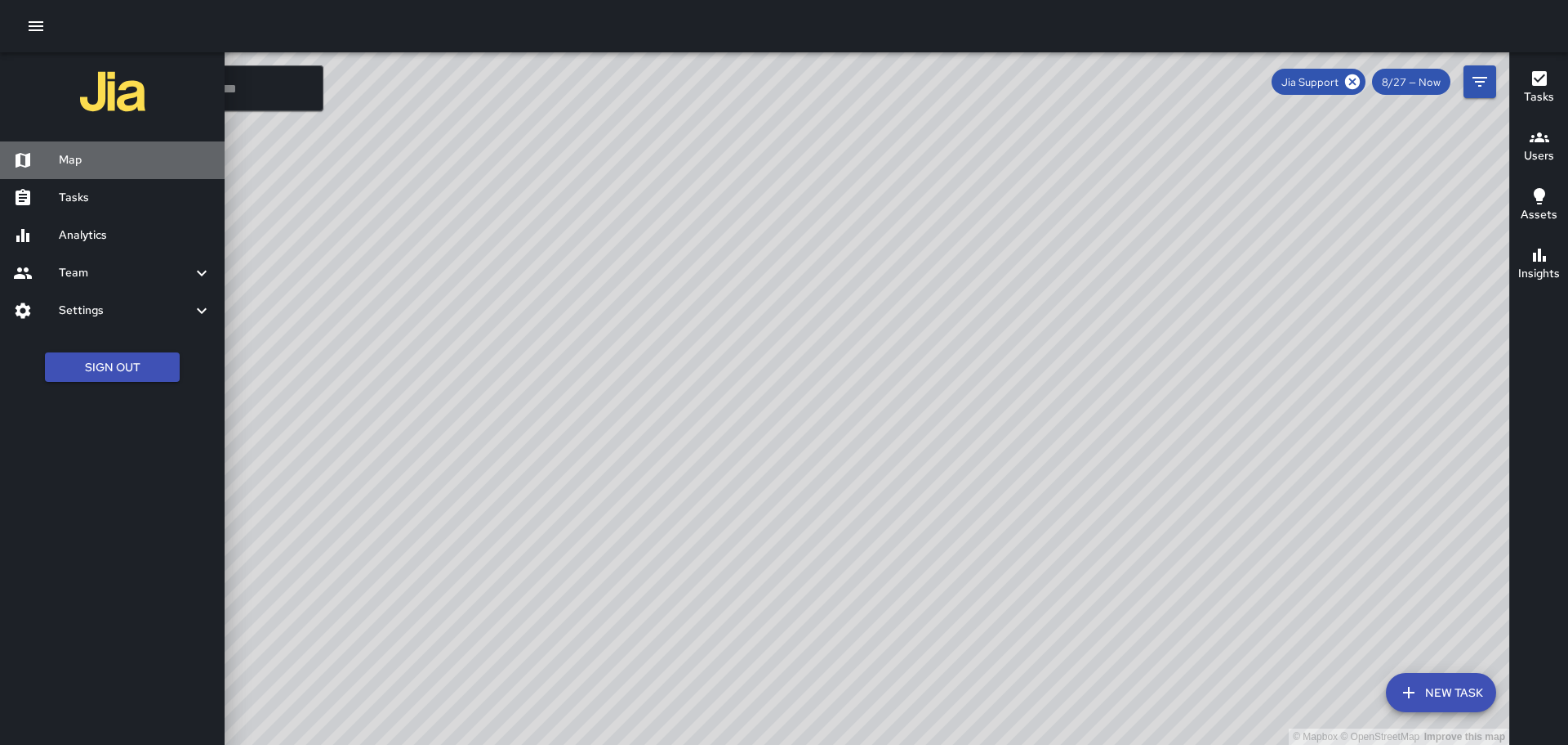
click at [53, 165] on div at bounding box center [36, 160] width 46 height 19
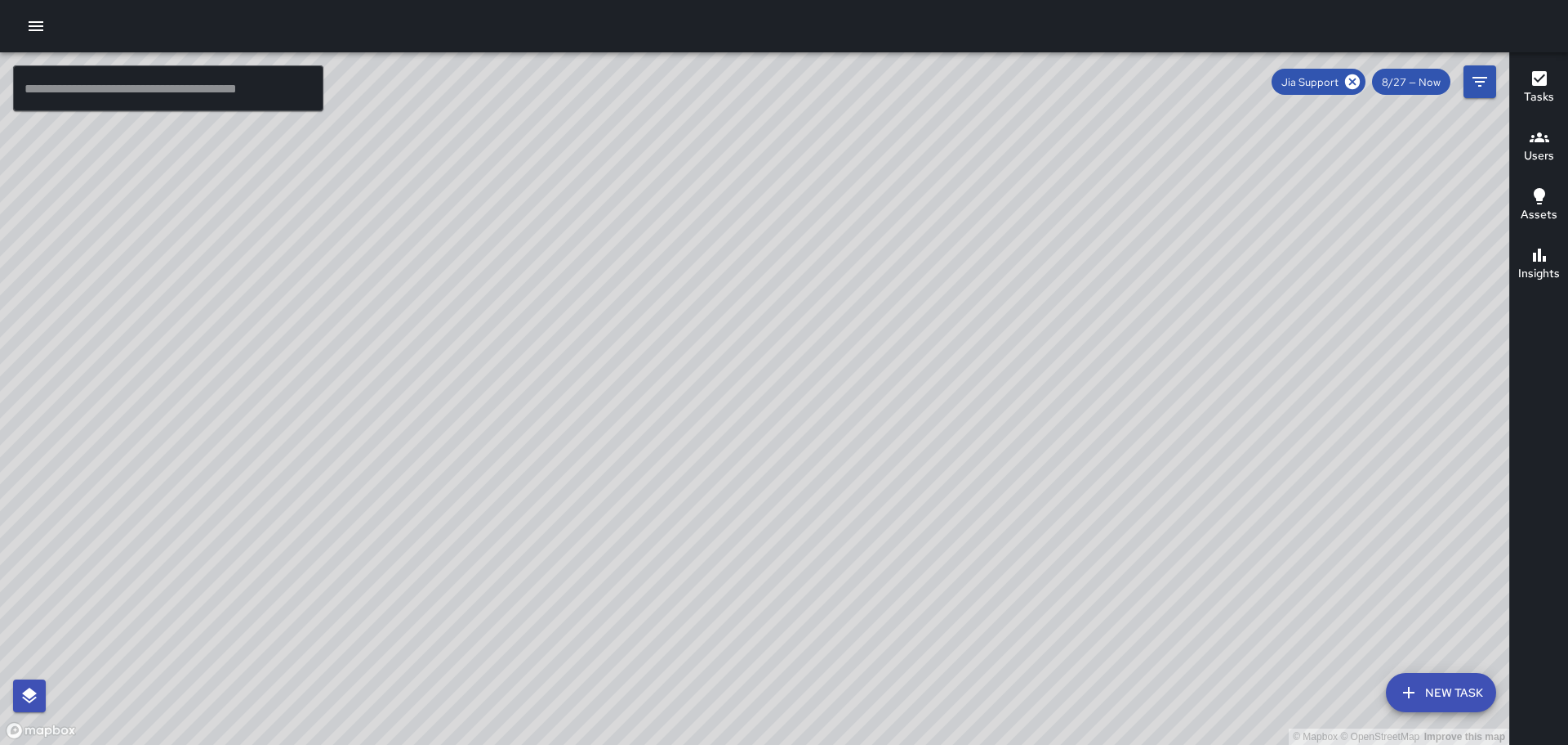
click at [39, 35] on icon "button" at bounding box center [35, 26] width 19 height 19
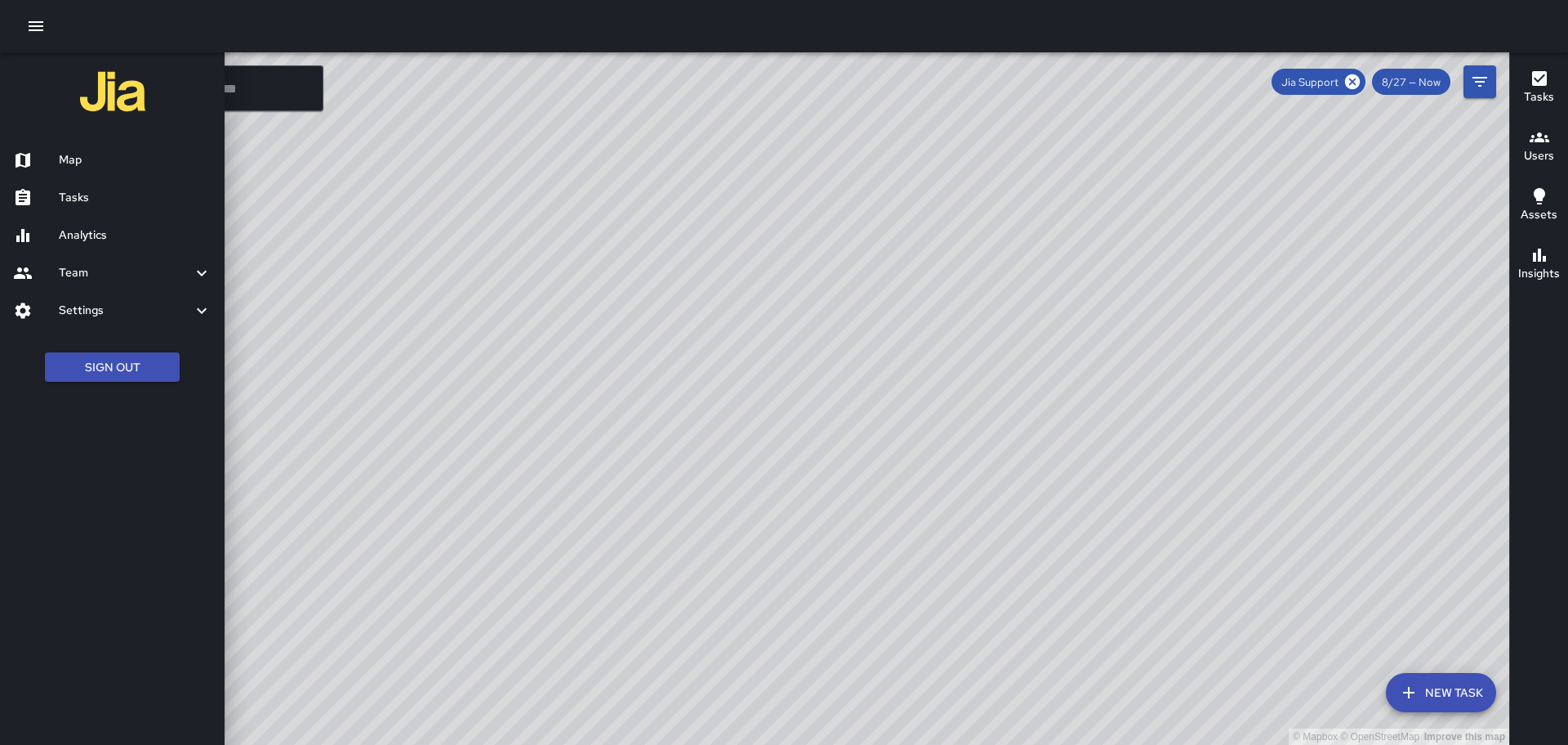
click at [73, 161] on h6 "Map" at bounding box center [135, 161] width 152 height 18
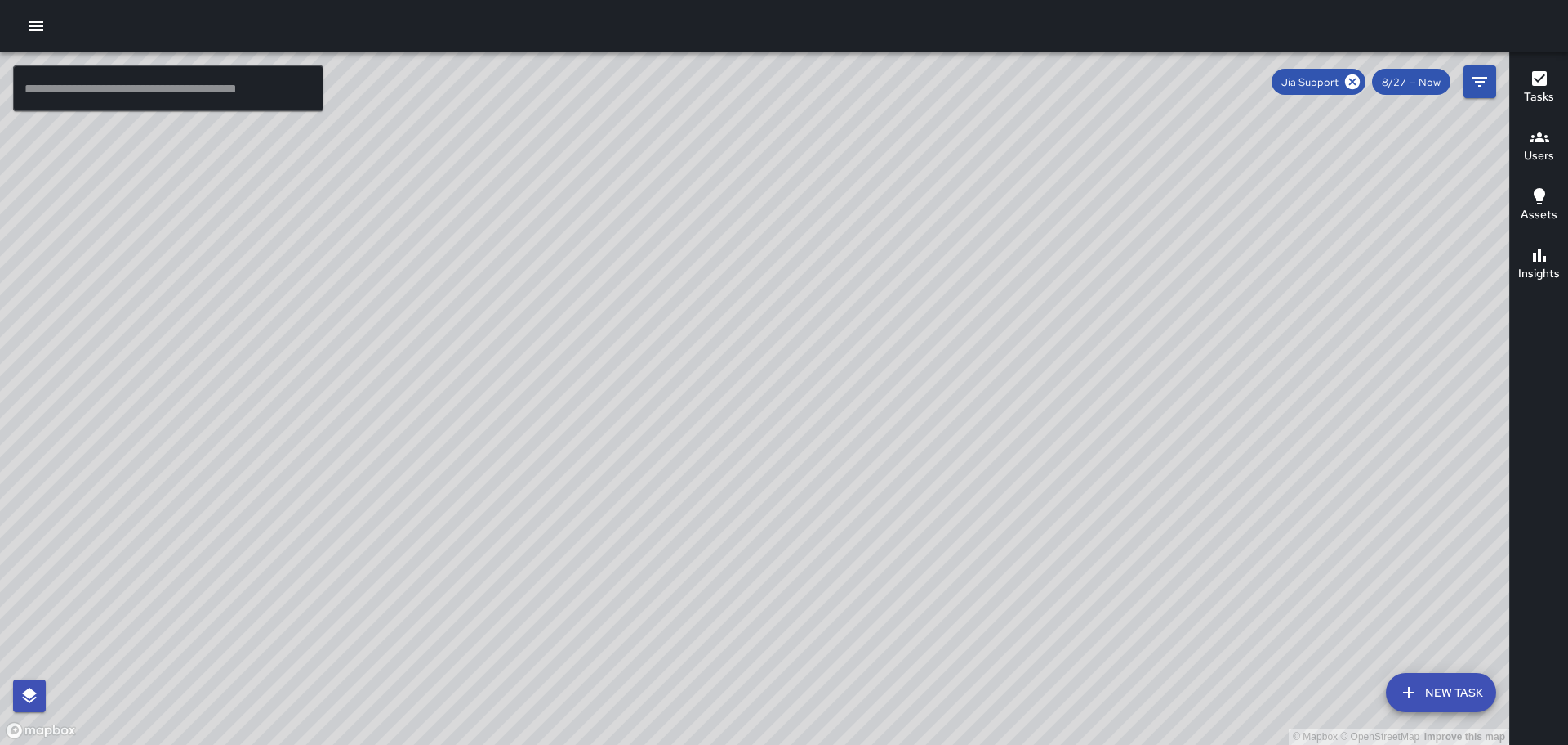
drag, startPoint x: 741, startPoint y: 381, endPoint x: 823, endPoint y: 415, distance: 88.8
click at [823, 415] on div "© Mapbox © OpenStreetMap Improve this map" at bounding box center [755, 399] width 1509 height 693
click at [34, 25] on icon "button" at bounding box center [35, 26] width 19 height 19
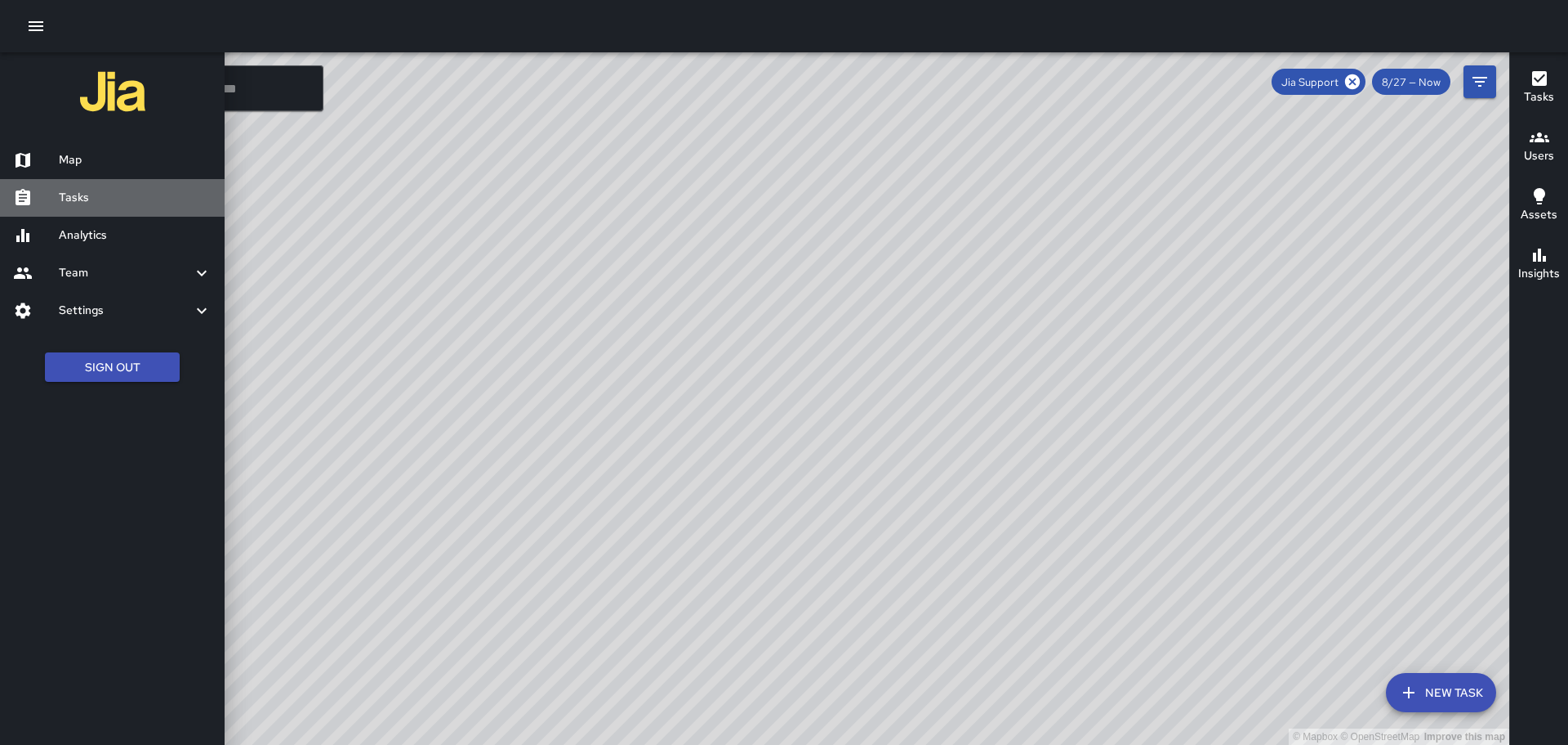
click at [71, 198] on h6 "Tasks" at bounding box center [135, 198] width 152 height 18
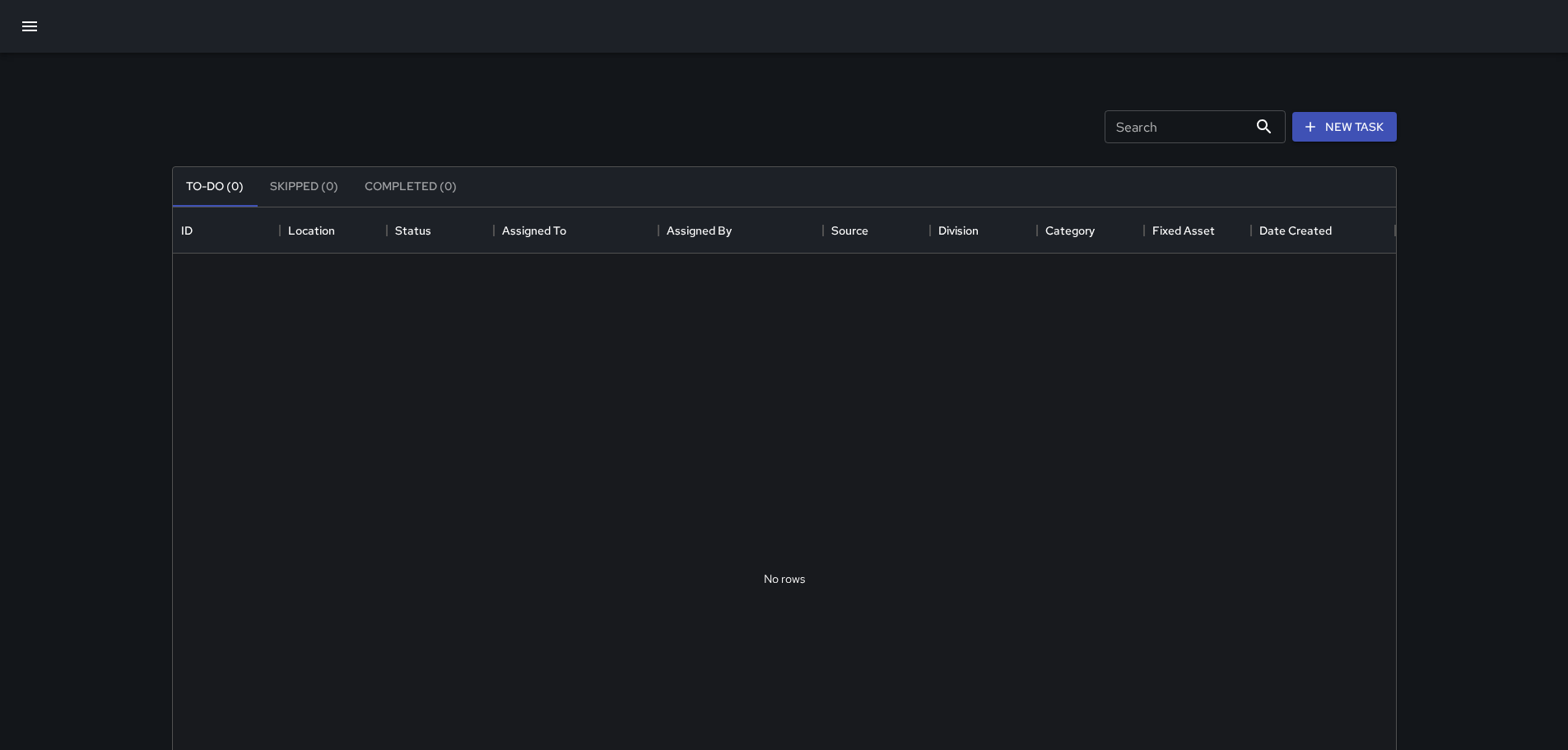
scroll to position [684, 1211]
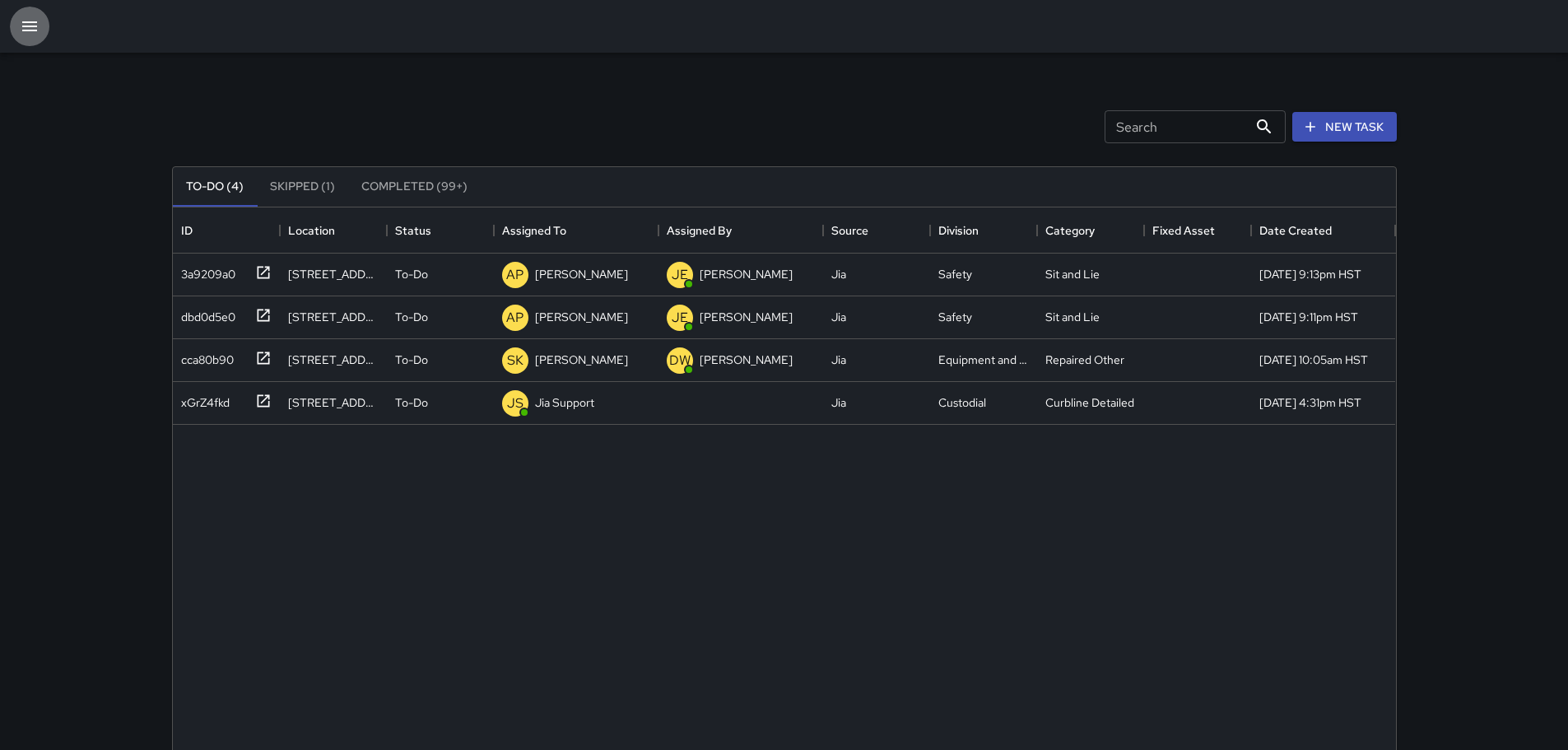
click at [36, 31] on icon "button" at bounding box center [30, 26] width 15 height 10
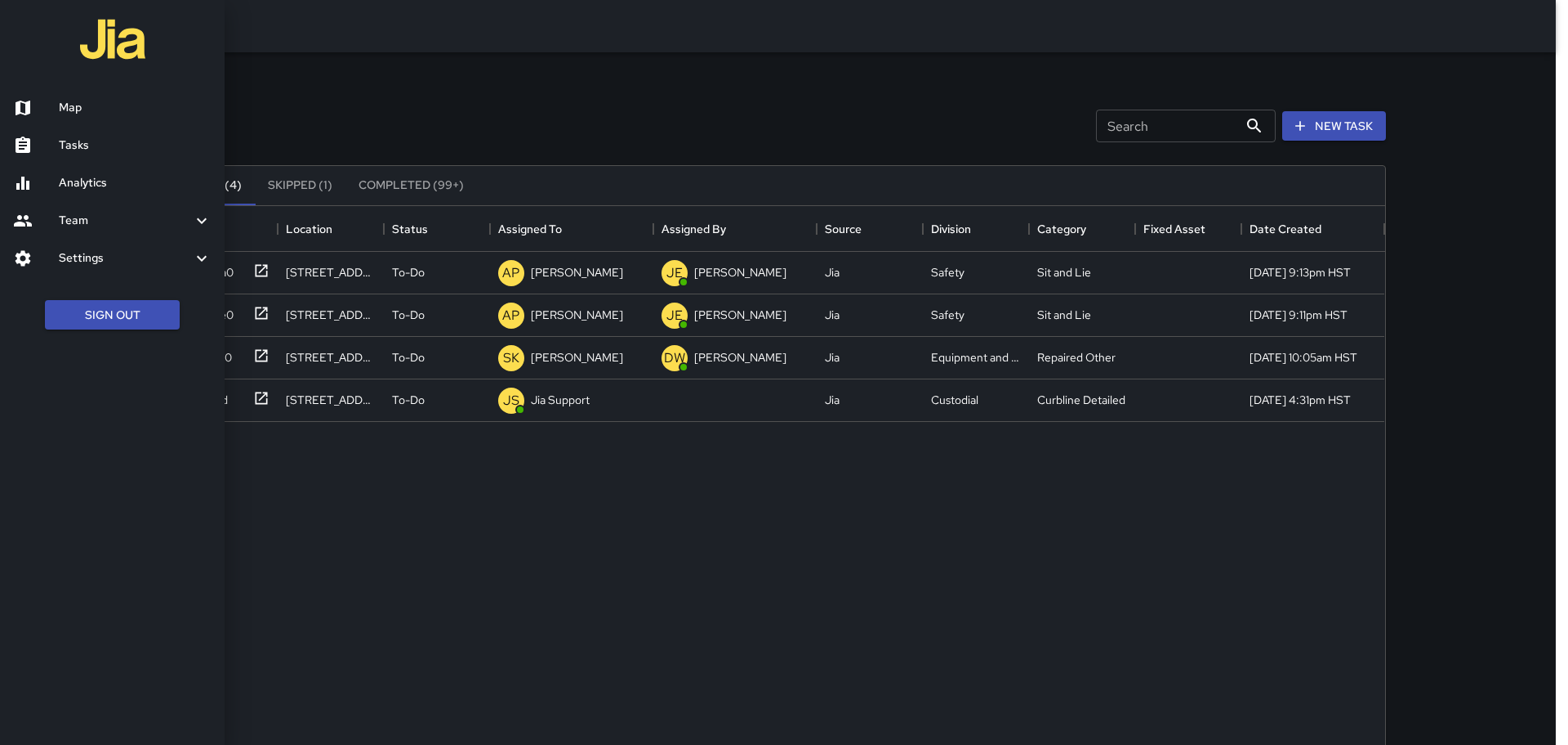
click at [85, 184] on h6 "Analytics" at bounding box center [135, 184] width 152 height 18
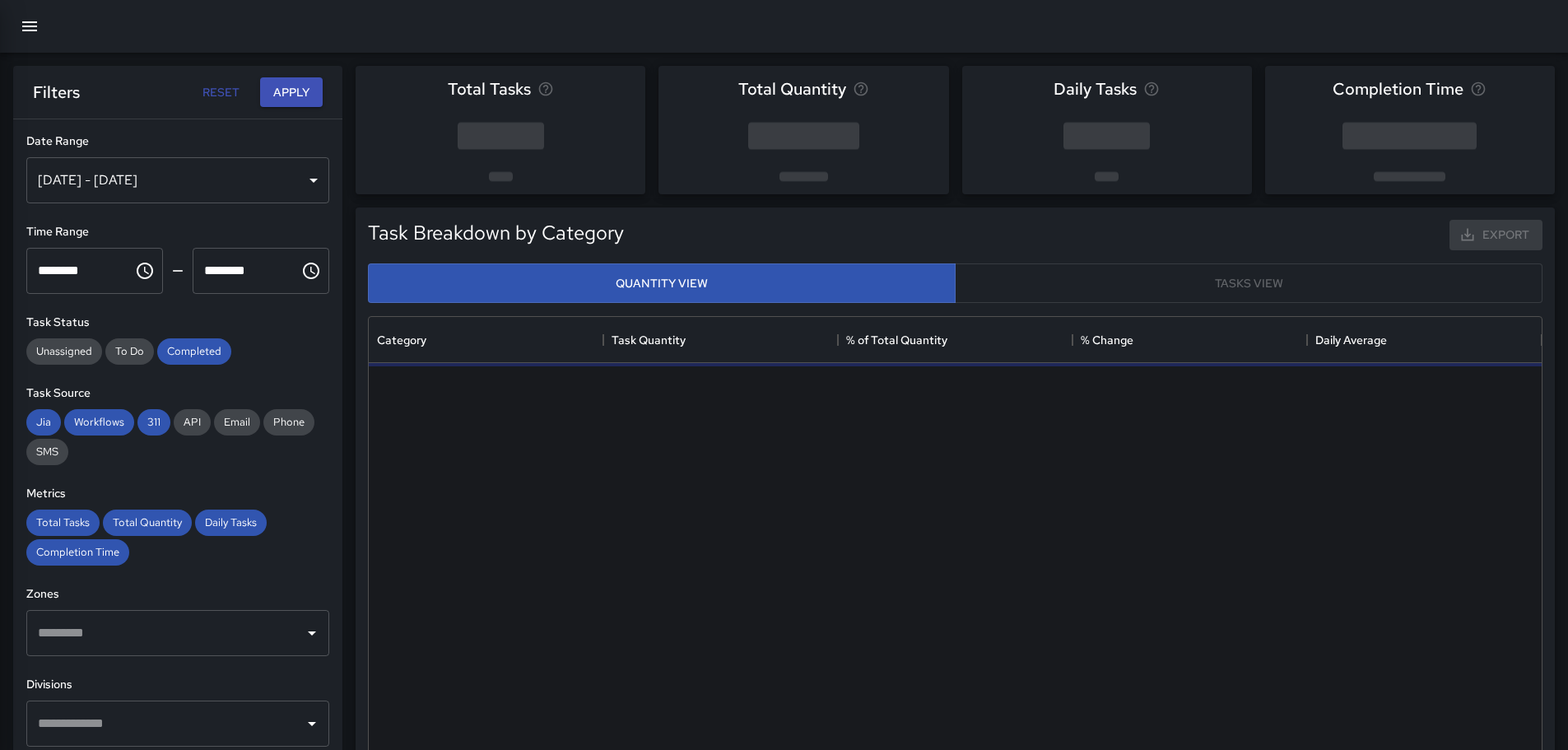
scroll to position [480, 1161]
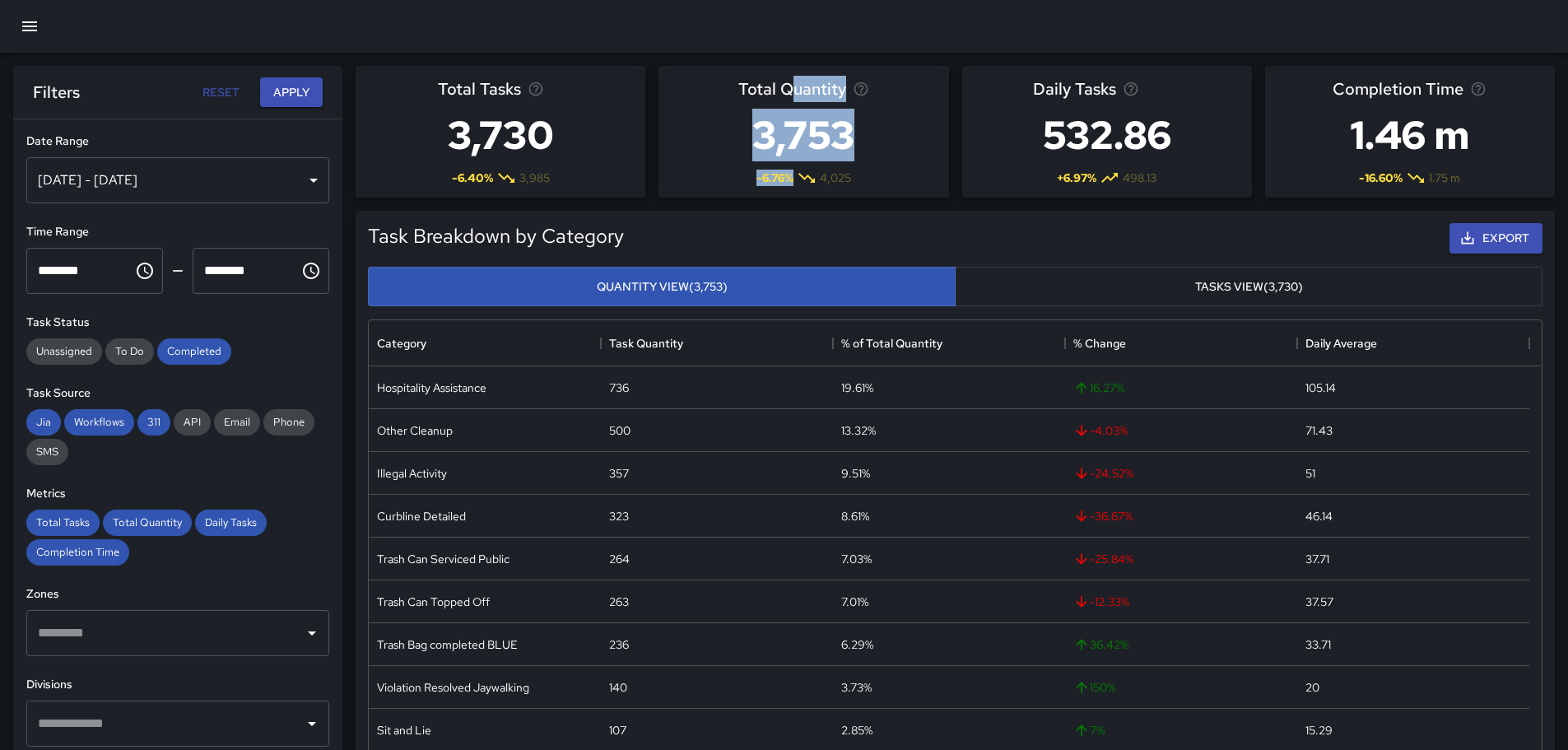
drag, startPoint x: 818, startPoint y: 177, endPoint x: 789, endPoint y: 88, distance: 93.6
click at [789, 88] on div "Total Quantity 3,753 -6.76 % 4,025" at bounding box center [803, 131] width 290 height 131
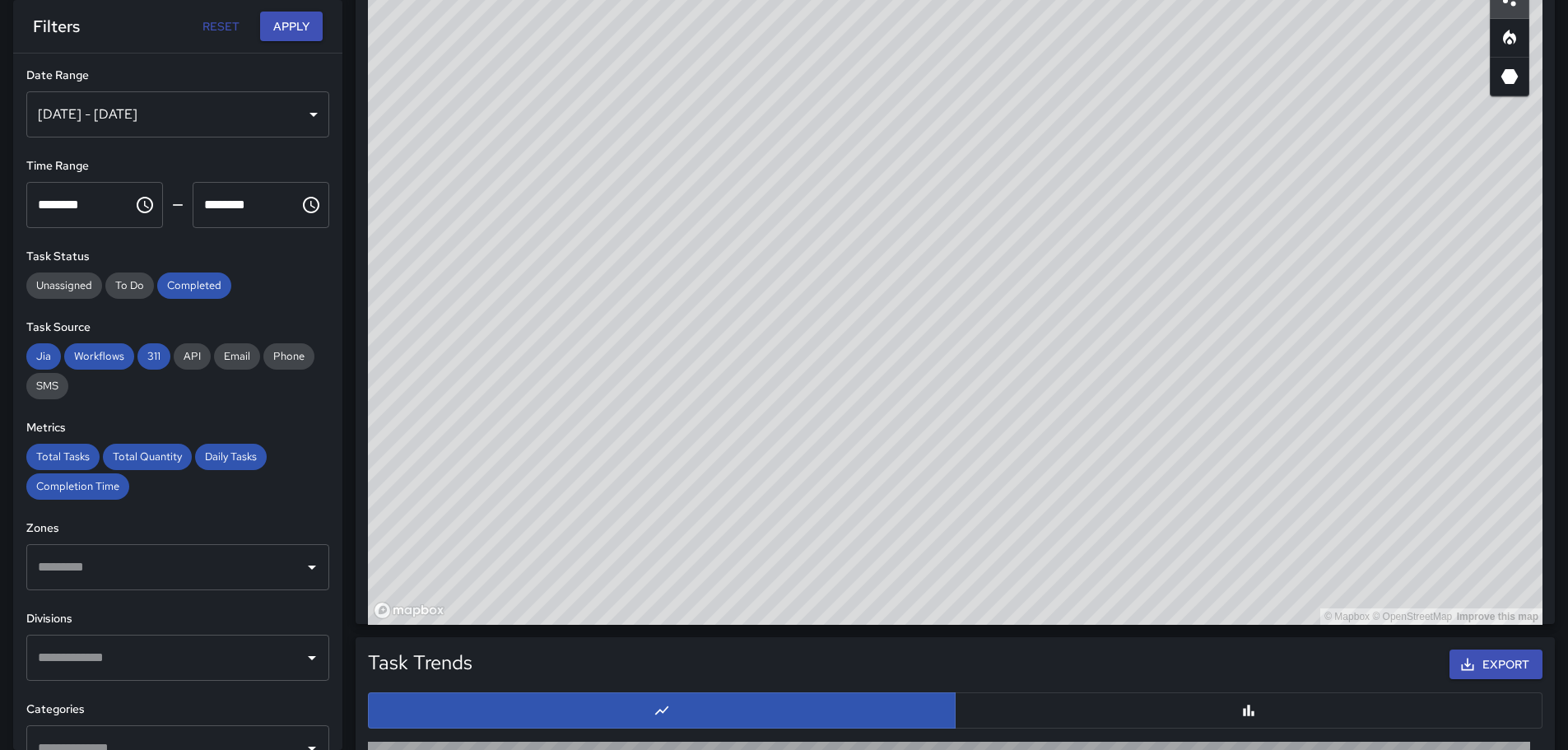
scroll to position [996, 0]
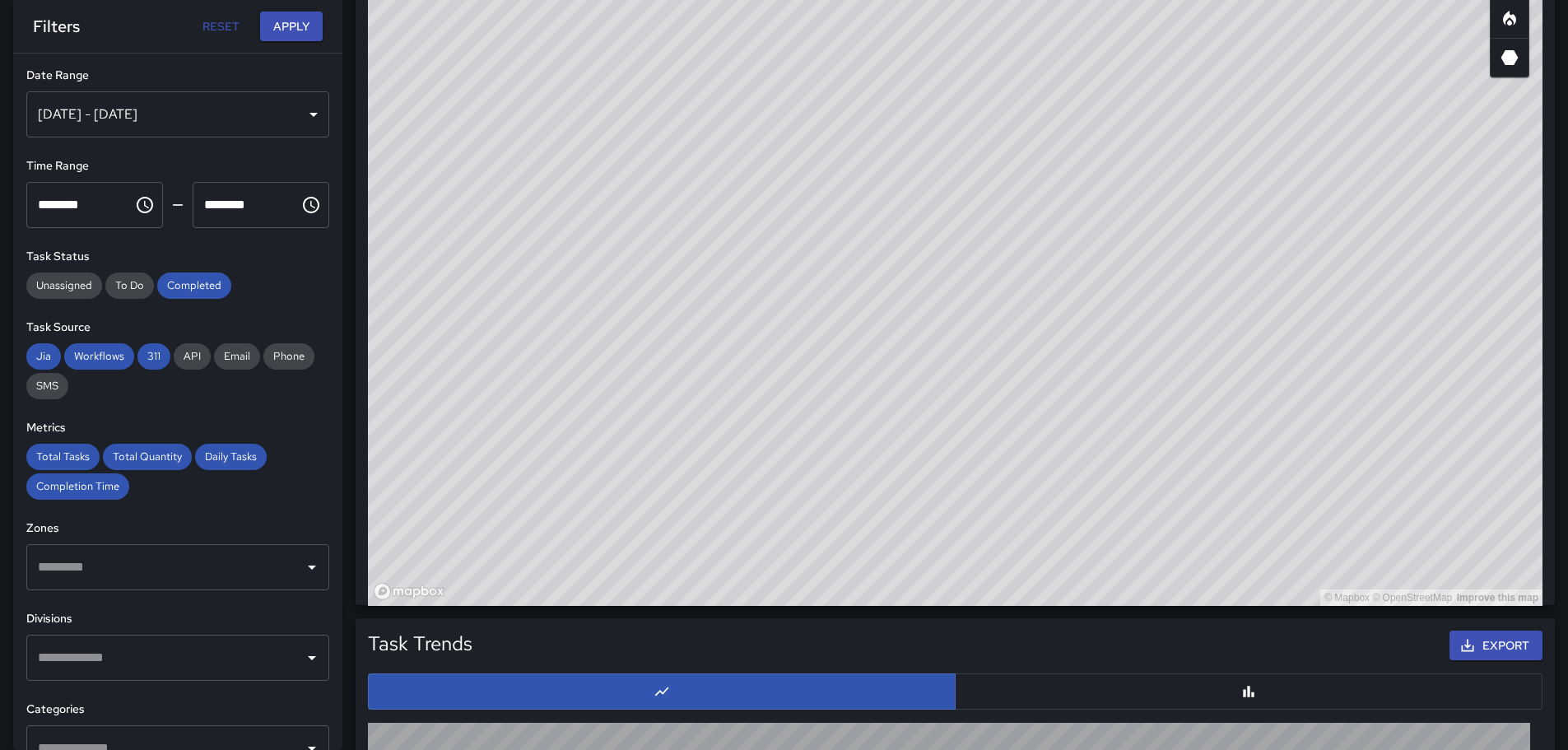
drag, startPoint x: 1013, startPoint y: 459, endPoint x: 852, endPoint y: 504, distance: 167.2
click at [833, 510] on div "© Mapbox © OpenStreetMap Improve this map" at bounding box center [956, 277] width 1175 height 658
drag, startPoint x: 1132, startPoint y: 314, endPoint x: 932, endPoint y: 602, distance: 350.6
click at [932, 602] on div "© Mapbox © OpenStreetMap Improve this map" at bounding box center [956, 277] width 1175 height 658
drag, startPoint x: 1291, startPoint y: 349, endPoint x: 1068, endPoint y: 363, distance: 223.4
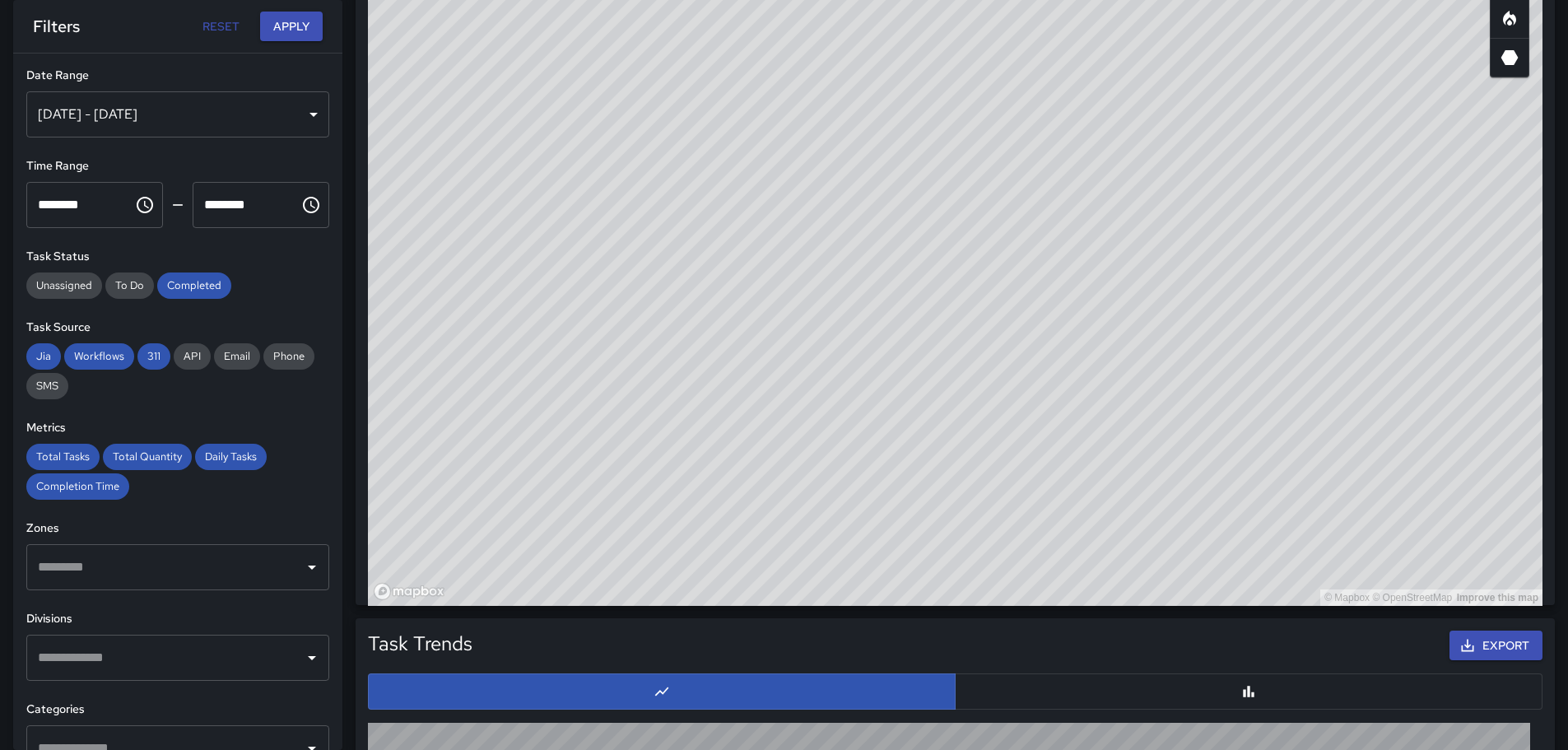
click at [1068, 363] on div "© Mapbox © OpenStreetMap Improve this map" at bounding box center [956, 277] width 1175 height 658
drag, startPoint x: 1091, startPoint y: 540, endPoint x: 1057, endPoint y: 475, distance: 73.4
click at [1059, 480] on div "© Mapbox © OpenStreetMap Improve this map" at bounding box center [956, 277] width 1175 height 658
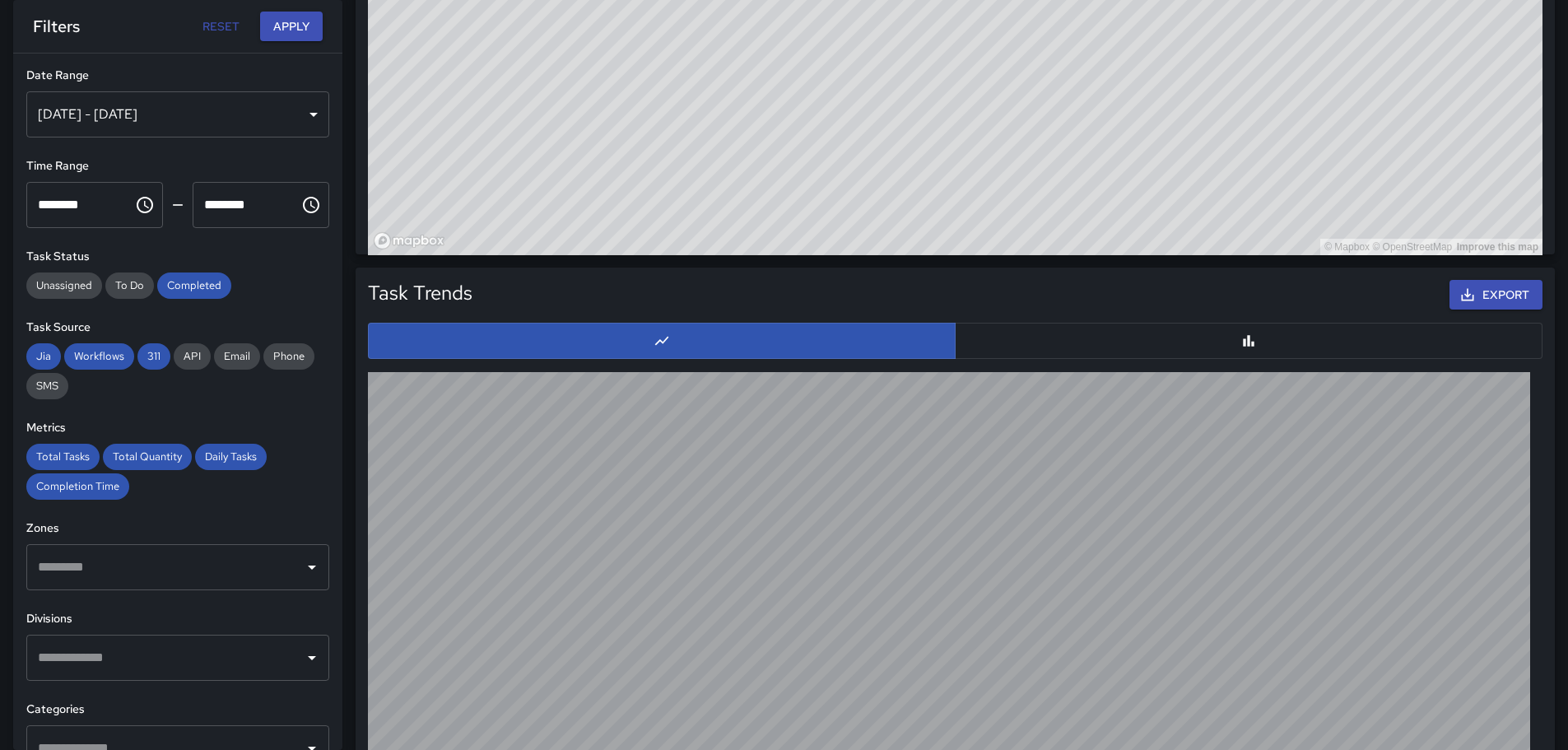
scroll to position [1297, 0]
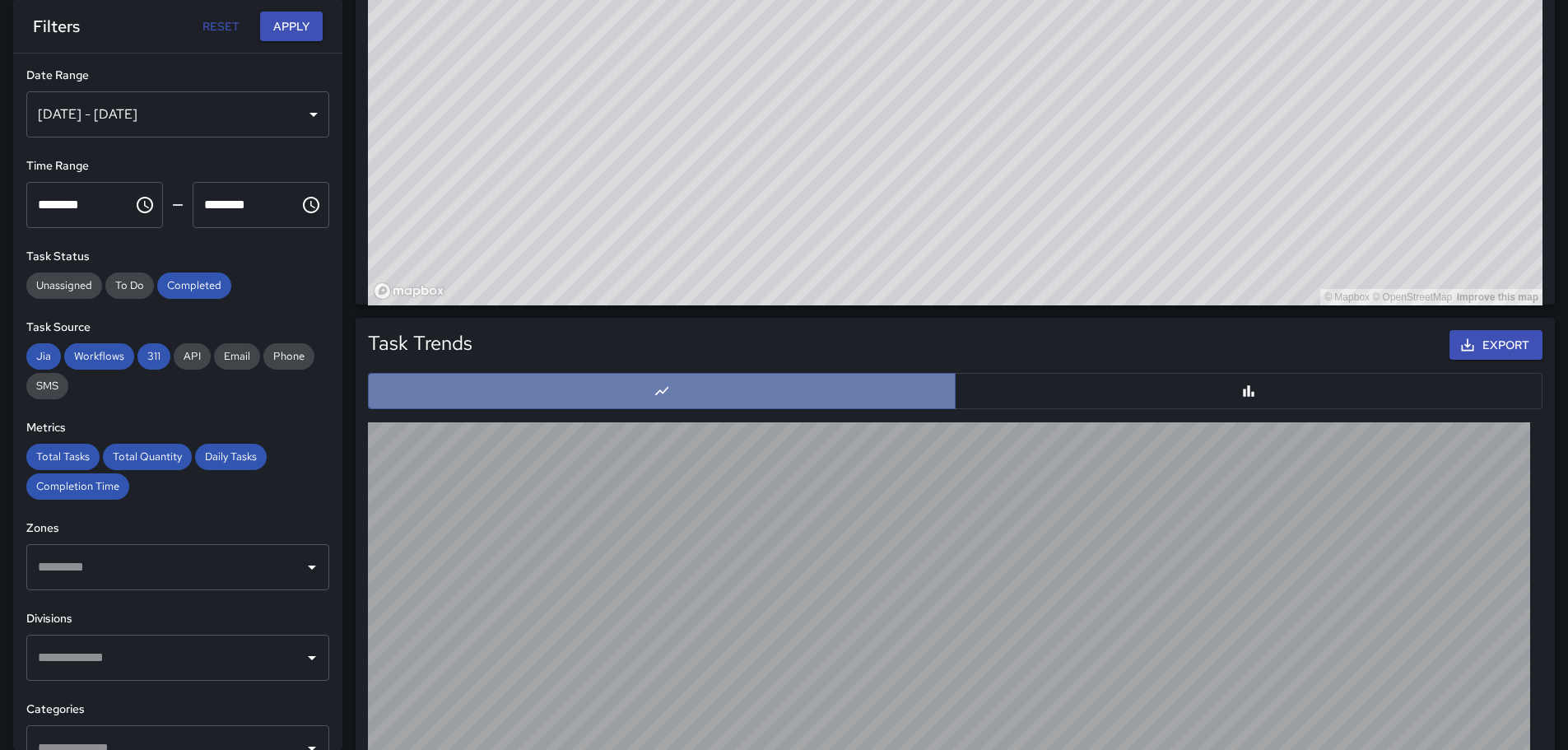
click at [672, 386] on button "button" at bounding box center [661, 390] width 587 height 36
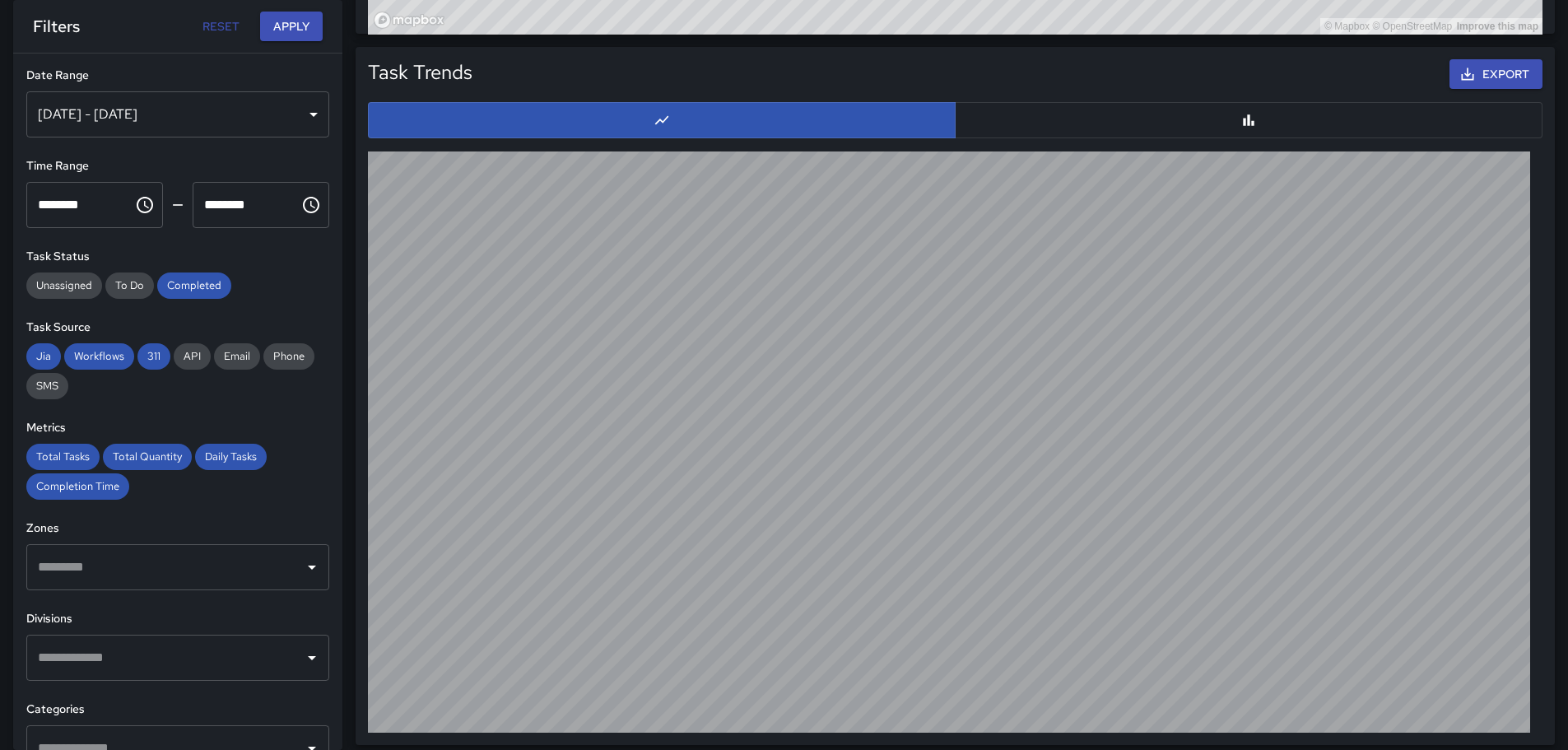
scroll to position [1576, 0]
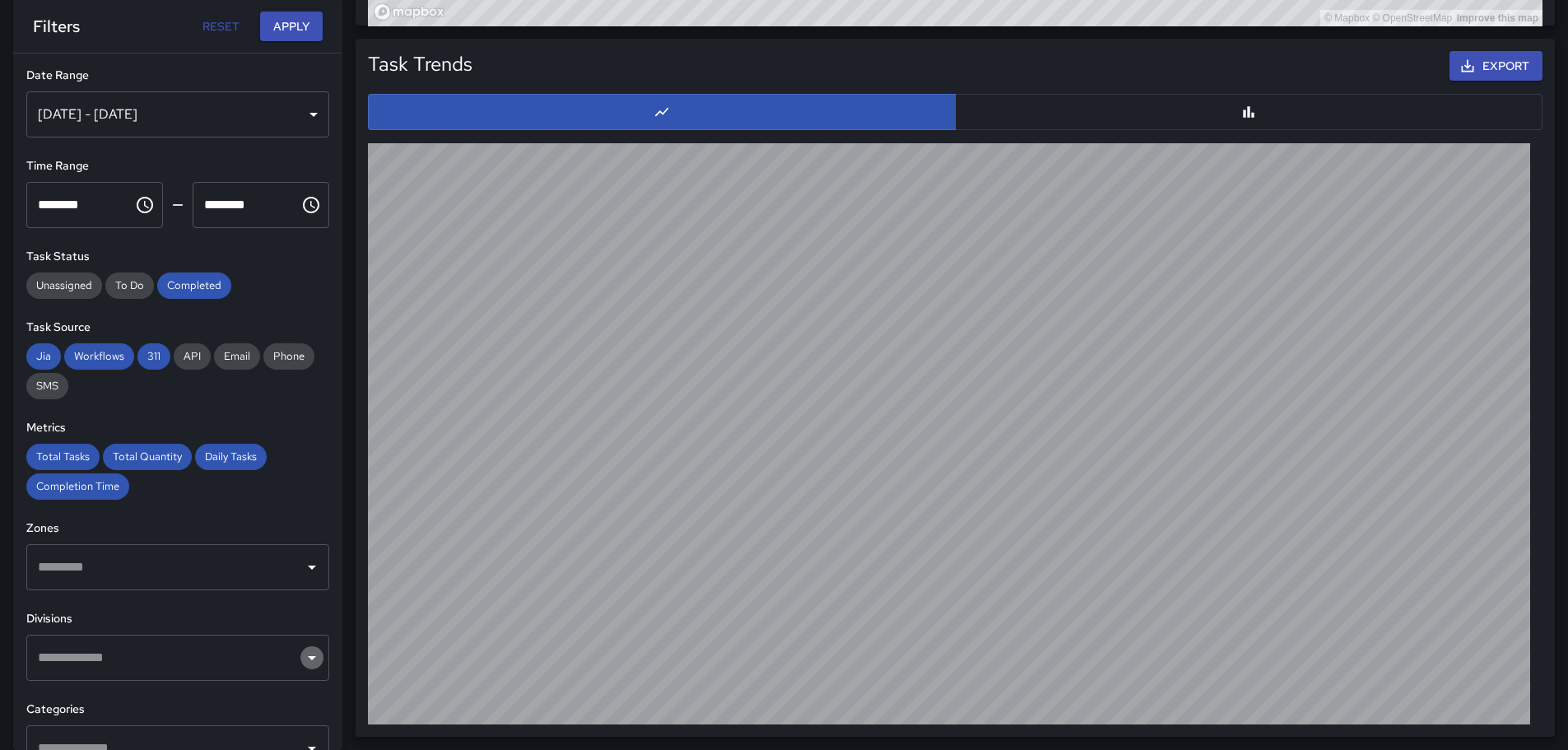
click at [302, 663] on icon "Open" at bounding box center [312, 657] width 19 height 19
click at [296, 26] on button "Apply" at bounding box center [291, 26] width 63 height 31
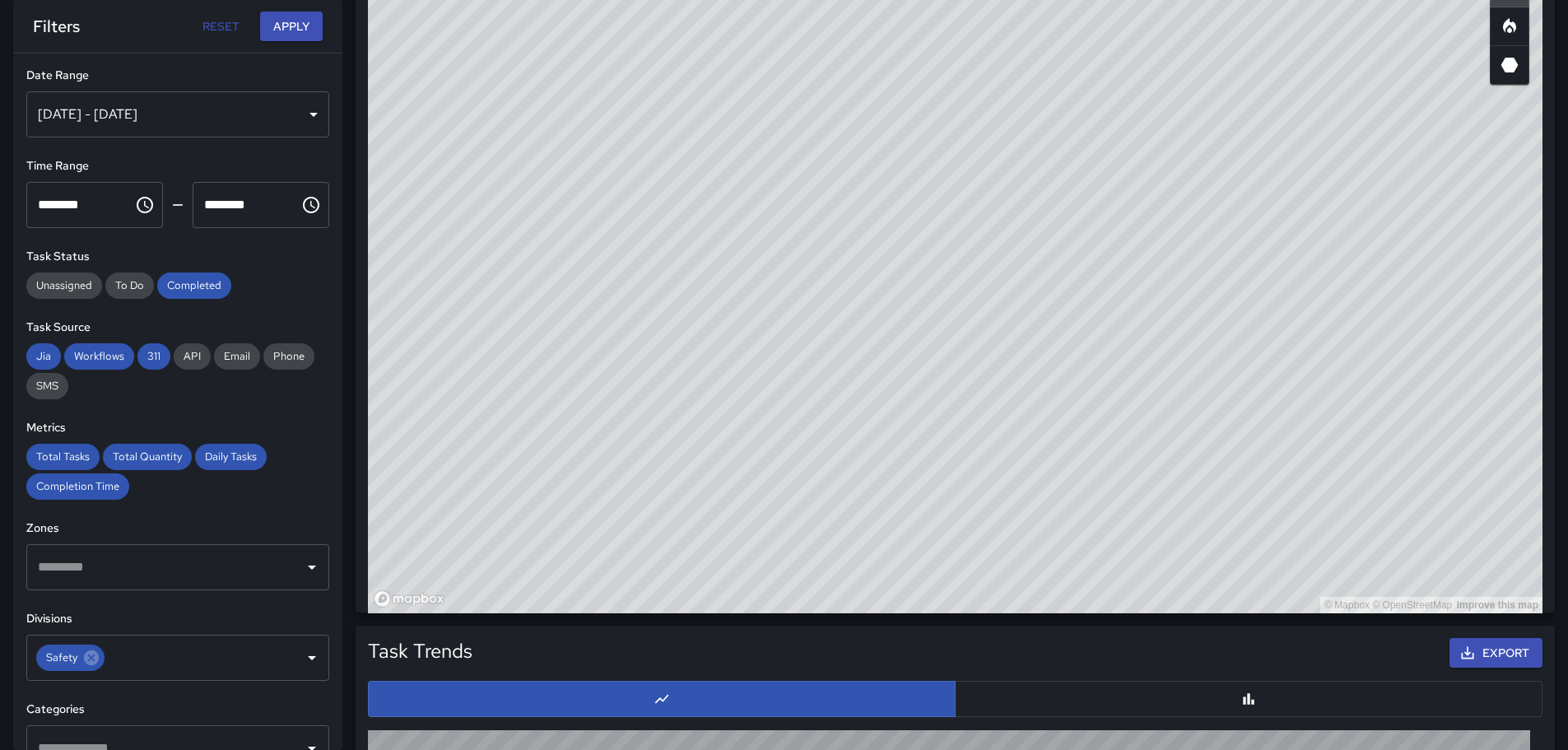
scroll to position [997, 0]
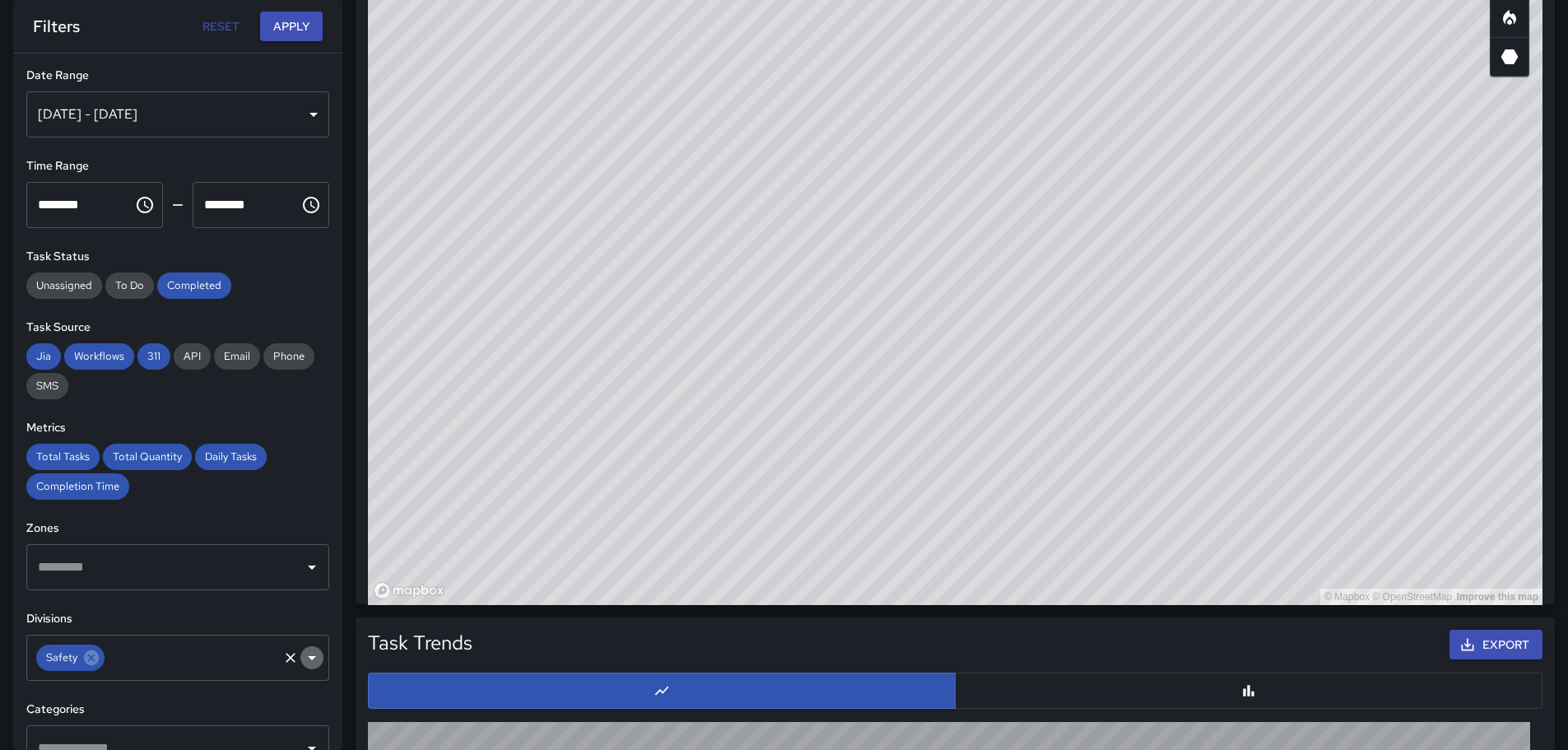
click at [302, 655] on icon "Open" at bounding box center [312, 657] width 19 height 19
click at [302, 22] on button "Apply" at bounding box center [291, 26] width 63 height 31
click at [302, 658] on icon "Open" at bounding box center [312, 657] width 19 height 19
click at [302, 21] on button "Apply" at bounding box center [291, 26] width 63 height 31
click at [308, 657] on icon "Open" at bounding box center [312, 658] width 8 height 4
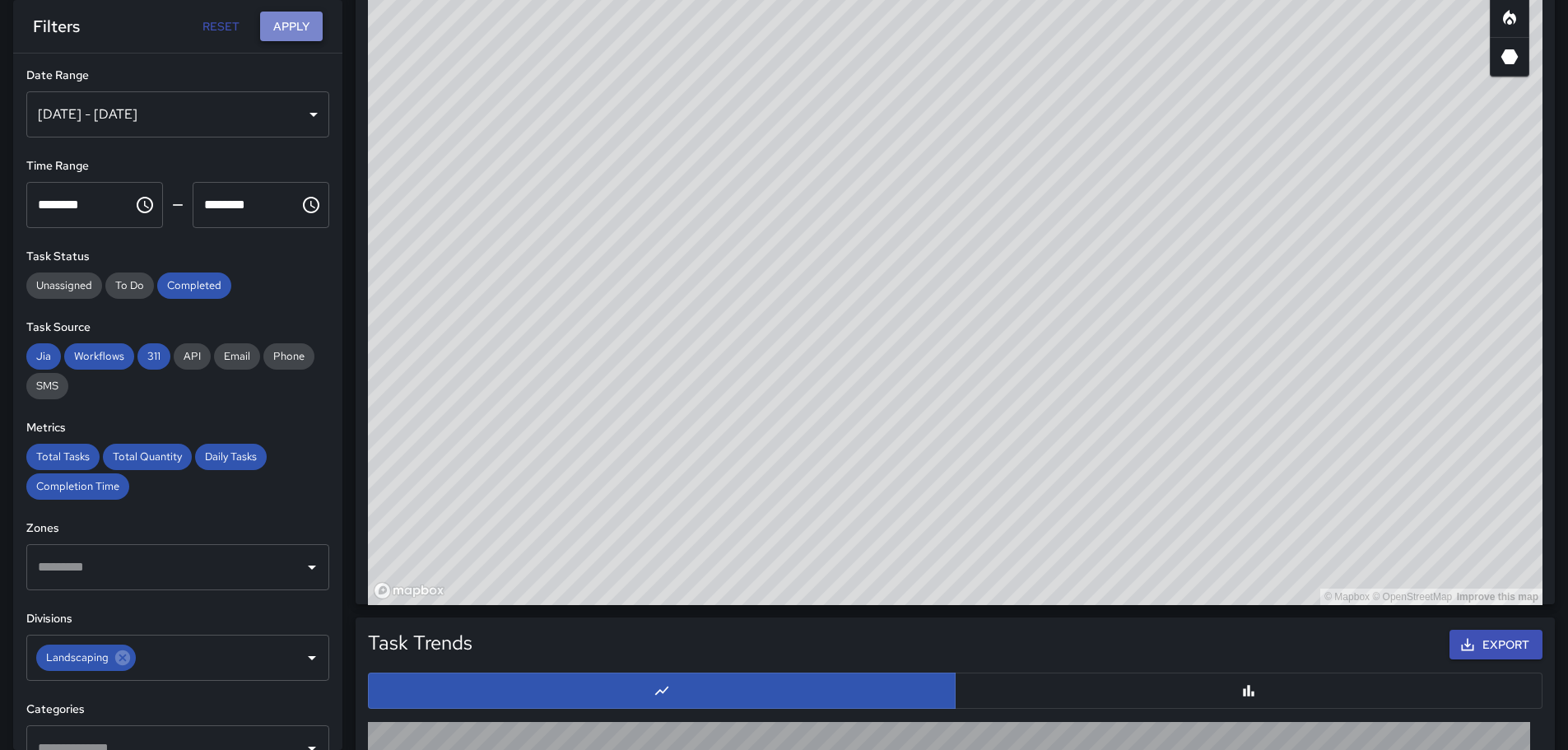
click at [301, 30] on button "Apply" at bounding box center [291, 26] width 63 height 31
click at [302, 654] on icon "Open" at bounding box center [312, 657] width 19 height 19
click at [307, 26] on button "Apply" at bounding box center [291, 26] width 63 height 31
click at [302, 655] on icon "Open" at bounding box center [312, 657] width 19 height 19
click at [292, 18] on button "Apply" at bounding box center [291, 26] width 63 height 31
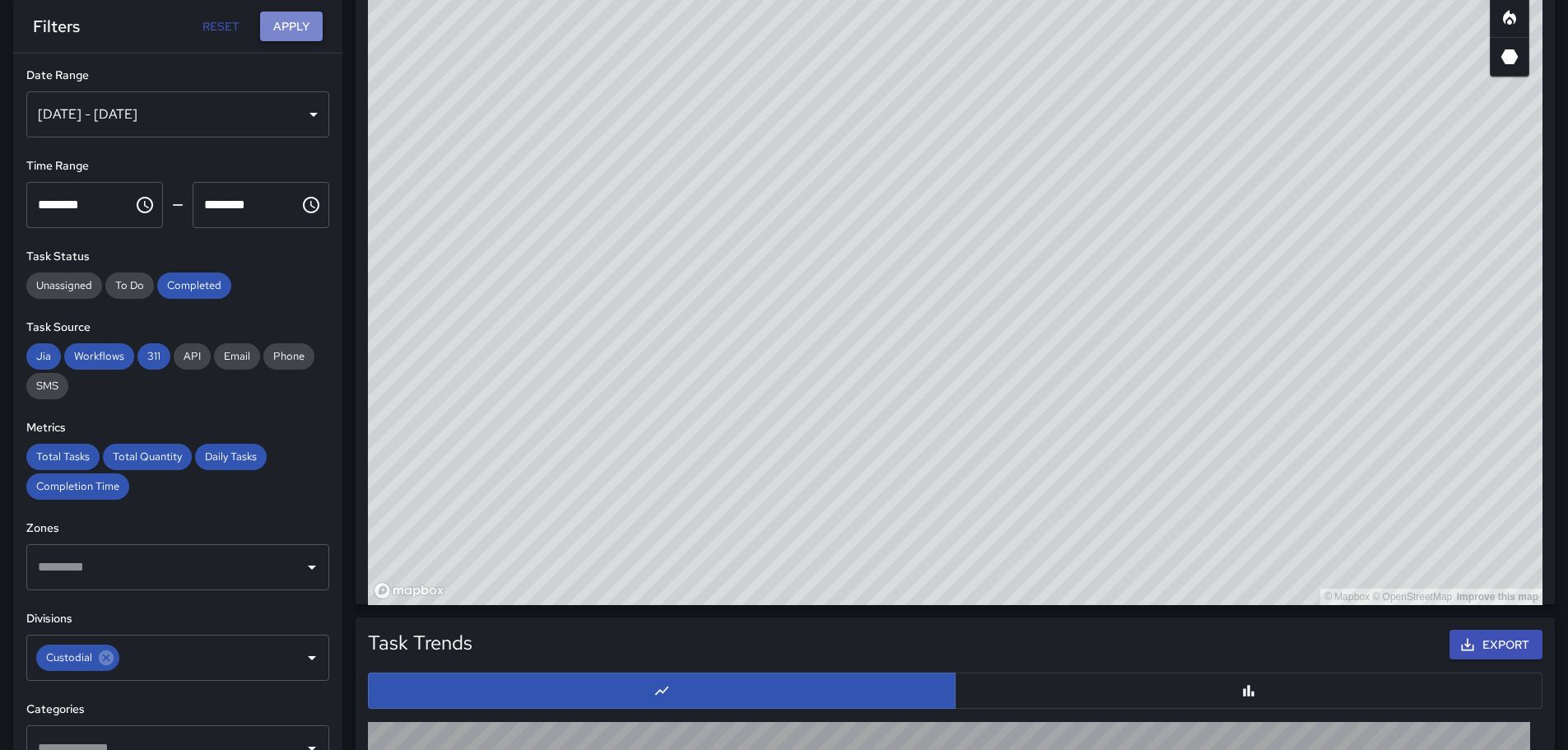
click at [292, 22] on button "Apply" at bounding box center [291, 26] width 63 height 31
click at [293, 26] on button "Apply" at bounding box center [291, 26] width 63 height 31
click at [302, 653] on icon "Open" at bounding box center [312, 657] width 19 height 19
click at [280, 32] on button "Apply" at bounding box center [291, 26] width 63 height 31
drag, startPoint x: 1224, startPoint y: 467, endPoint x: 1203, endPoint y: 454, distance: 24.7
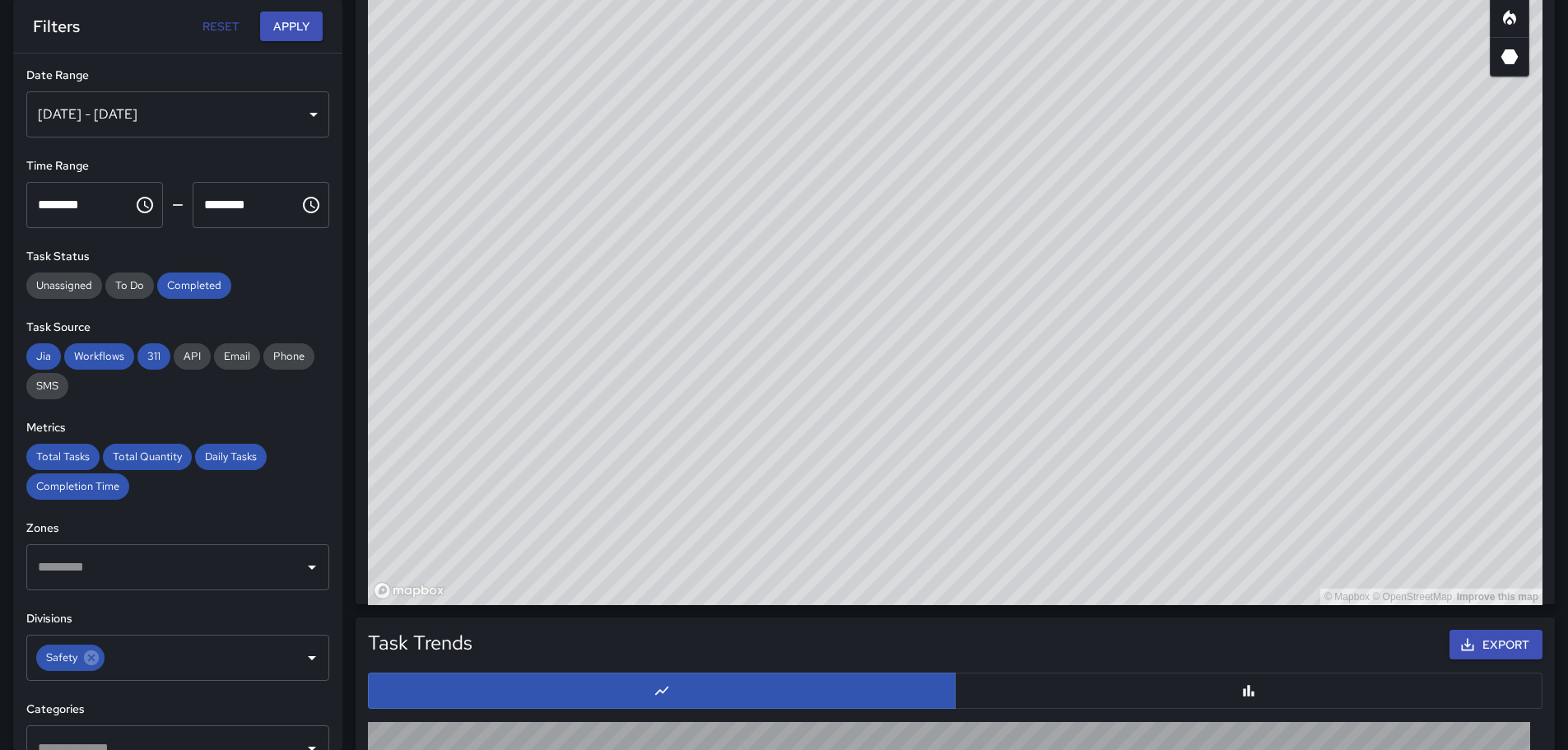
drag, startPoint x: 1203, startPoint y: 451, endPoint x: 877, endPoint y: 145, distance: 447.1
click at [907, 153] on div "© Mapbox © OpenStreetMap Improve this map" at bounding box center [956, 276] width 1175 height 658
drag, startPoint x: 1120, startPoint y: 400, endPoint x: 1069, endPoint y: 293, distance: 118.5
click at [1069, 293] on div "© Mapbox © OpenStreetMap Improve this map" at bounding box center [956, 276] width 1175 height 658
drag, startPoint x: 1142, startPoint y: 470, endPoint x: 1064, endPoint y: 501, distance: 83.9
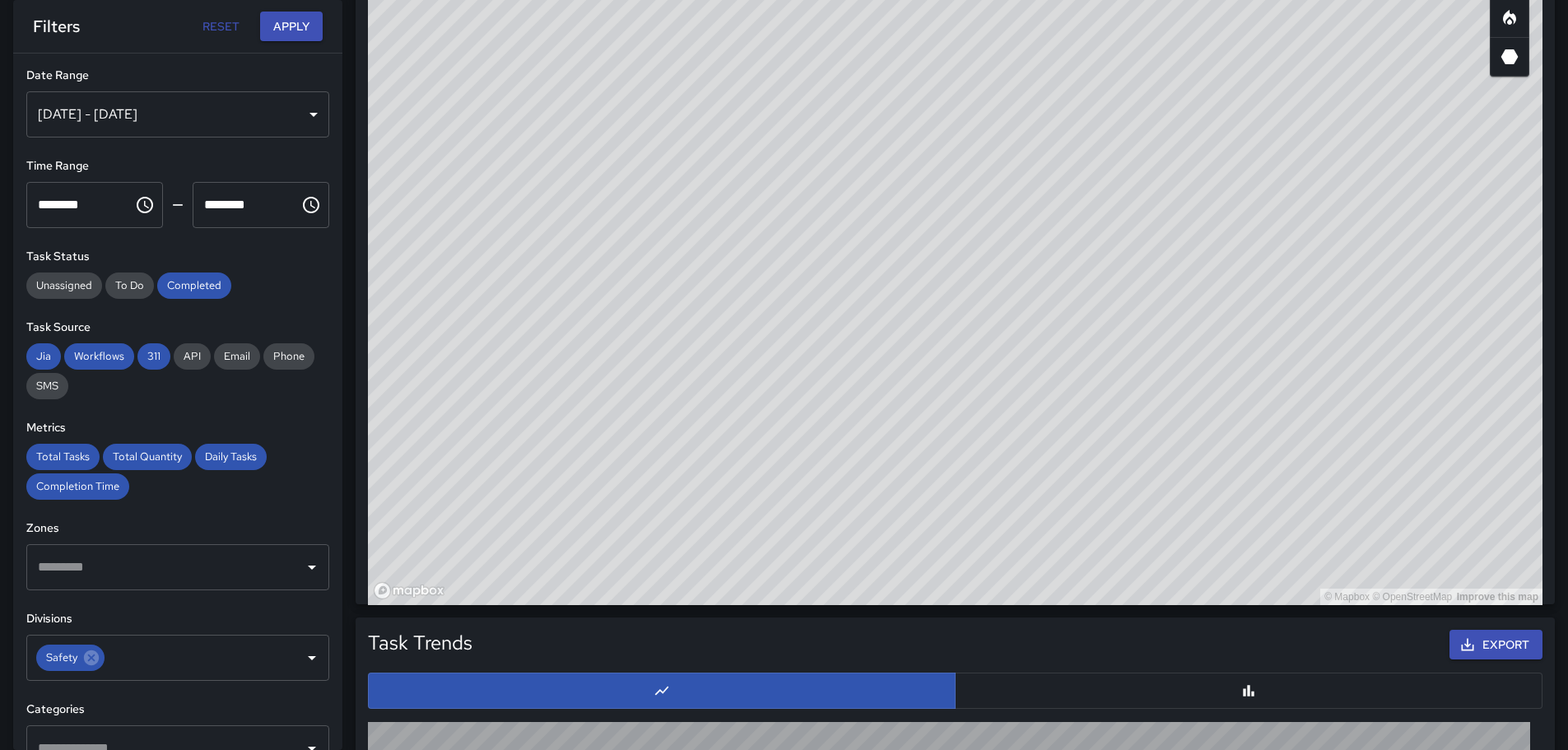
click at [1095, 562] on div "© Mapbox © OpenStreetMap Improve this map" at bounding box center [956, 276] width 1175 height 658
drag, startPoint x: 780, startPoint y: 227, endPoint x: 923, endPoint y: 321, distance: 171.1
click at [952, 400] on div "© Mapbox © OpenStreetMap Improve this map" at bounding box center [956, 276] width 1175 height 658
drag, startPoint x: 826, startPoint y: 200, endPoint x: 951, endPoint y: 449, distance: 278.6
click at [951, 449] on div "© Mapbox © OpenStreetMap Improve this map" at bounding box center [956, 276] width 1175 height 658
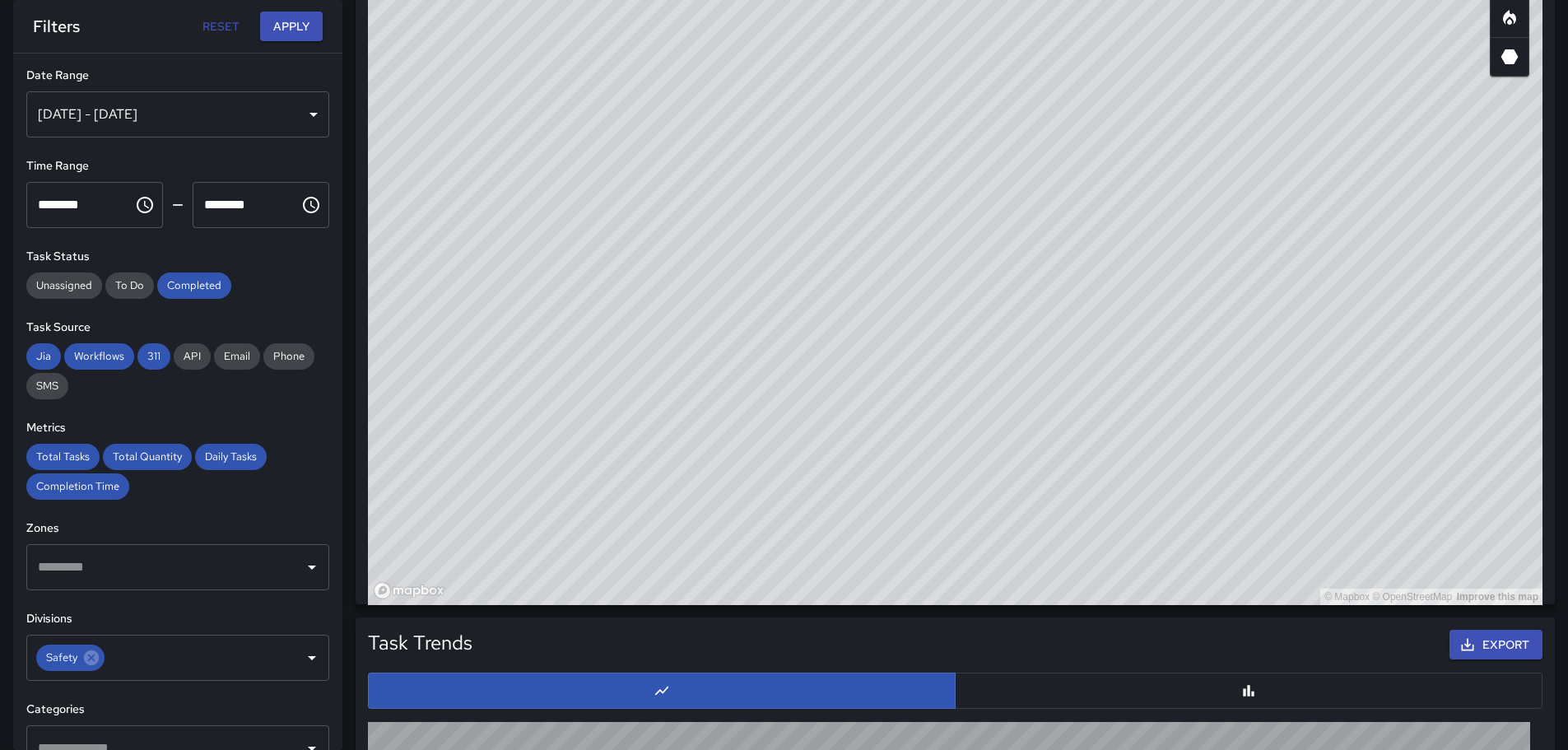
drag, startPoint x: 794, startPoint y: 276, endPoint x: 1154, endPoint y: 588, distance: 476.4
click at [1154, 588] on div "© Mapbox © OpenStreetMap Improve this map" at bounding box center [956, 276] width 1175 height 658
drag, startPoint x: 705, startPoint y: 479, endPoint x: 735, endPoint y: 268, distance: 213.1
click at [735, 268] on div "© Mapbox © OpenStreetMap Improve this map" at bounding box center [956, 276] width 1175 height 658
drag, startPoint x: 758, startPoint y: 281, endPoint x: 821, endPoint y: 572, distance: 297.7
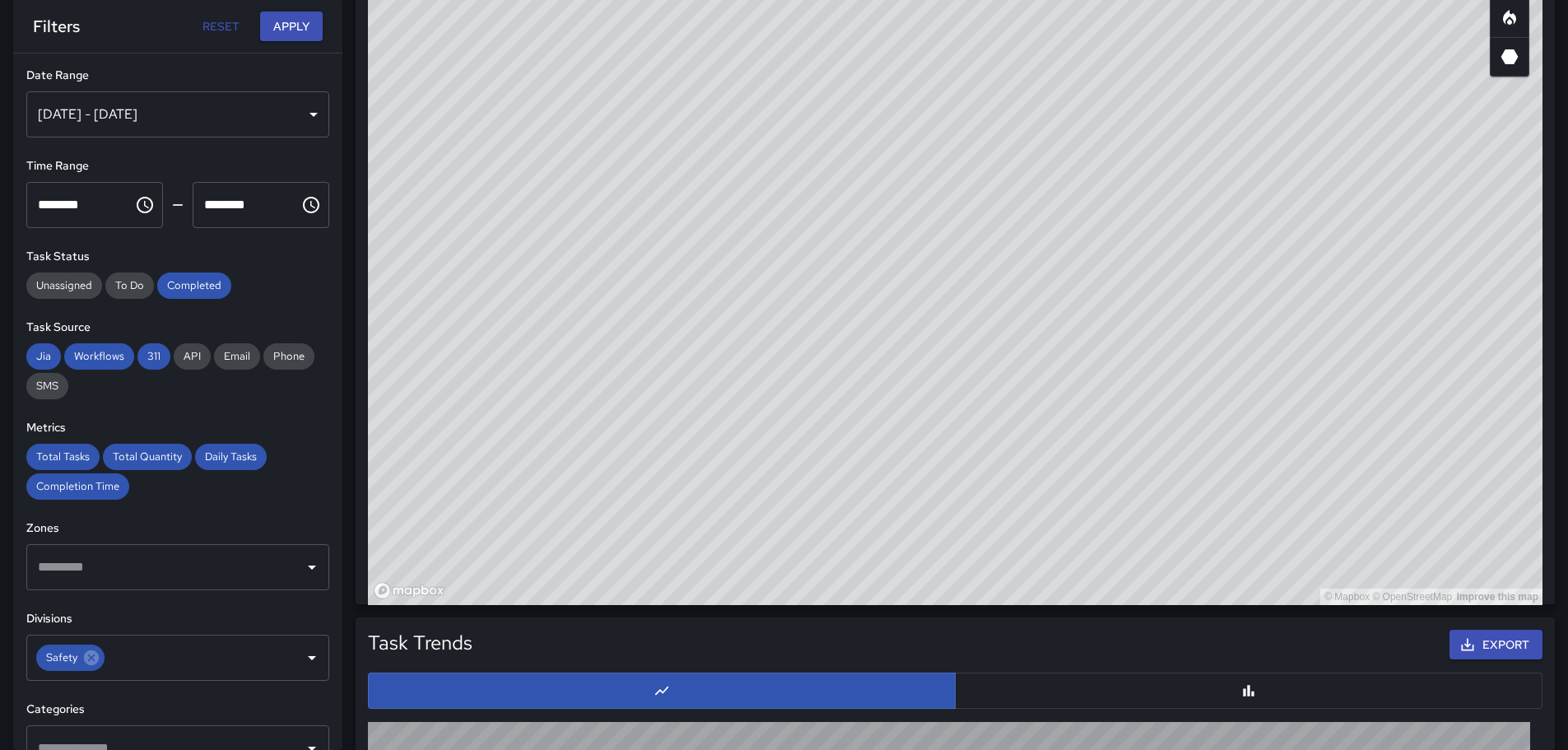
click at [819, 588] on div "© Mapbox © OpenStreetMap Improve this map" at bounding box center [956, 276] width 1175 height 658
drag, startPoint x: 1044, startPoint y: 493, endPoint x: 983, endPoint y: 139, distance: 359.2
click at [988, 156] on div "© Mapbox © OpenStreetMap Improve this map" at bounding box center [956, 276] width 1175 height 658
drag, startPoint x: 1130, startPoint y: 339, endPoint x: 1004, endPoint y: 157, distance: 221.4
click at [1027, 126] on div "© Mapbox © OpenStreetMap Improve this map" at bounding box center [956, 276] width 1175 height 658
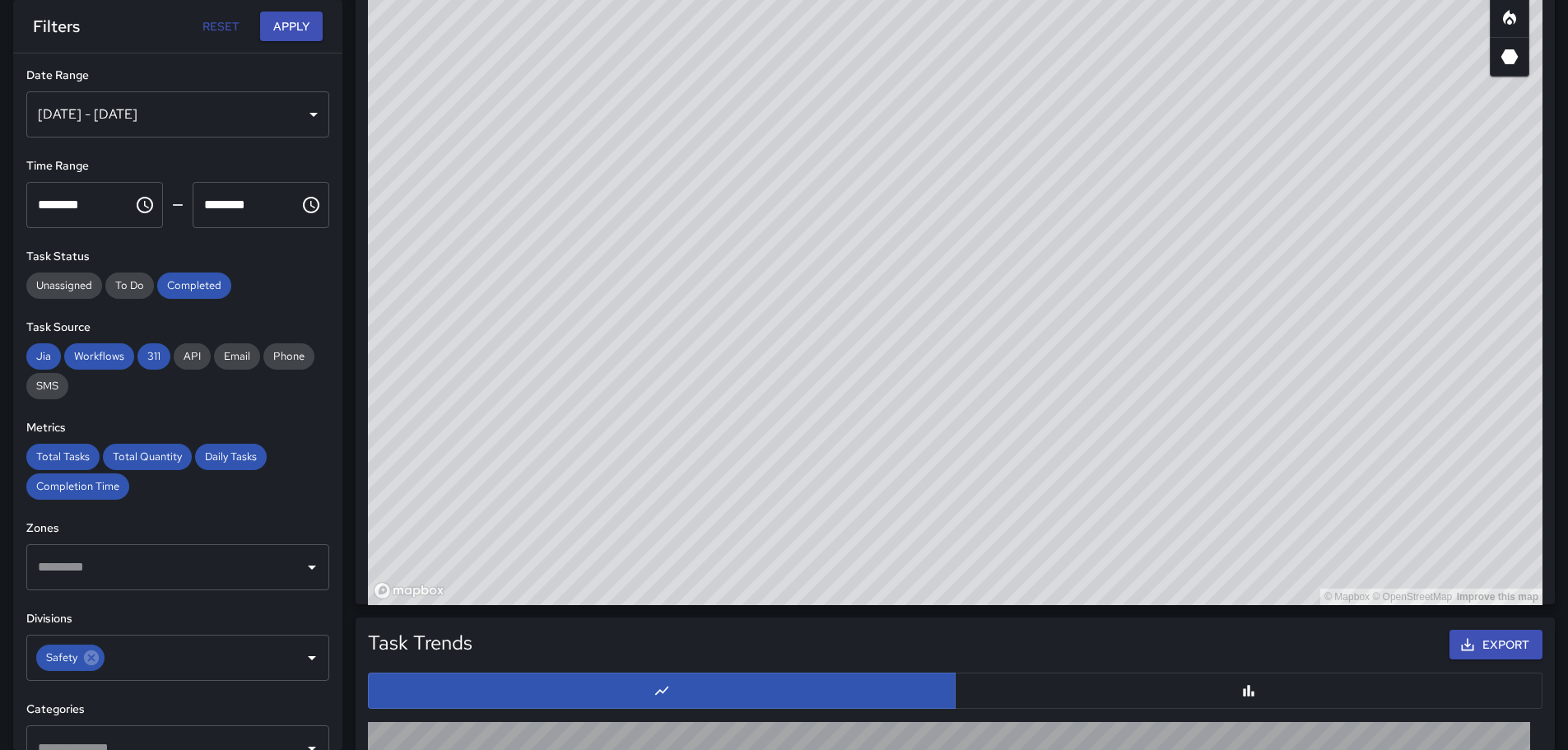
drag, startPoint x: 1145, startPoint y: 192, endPoint x: 1097, endPoint y: 307, distance: 124.6
click at [1097, 307] on div "© Mapbox © OpenStreetMap Improve this map" at bounding box center [956, 276] width 1175 height 658
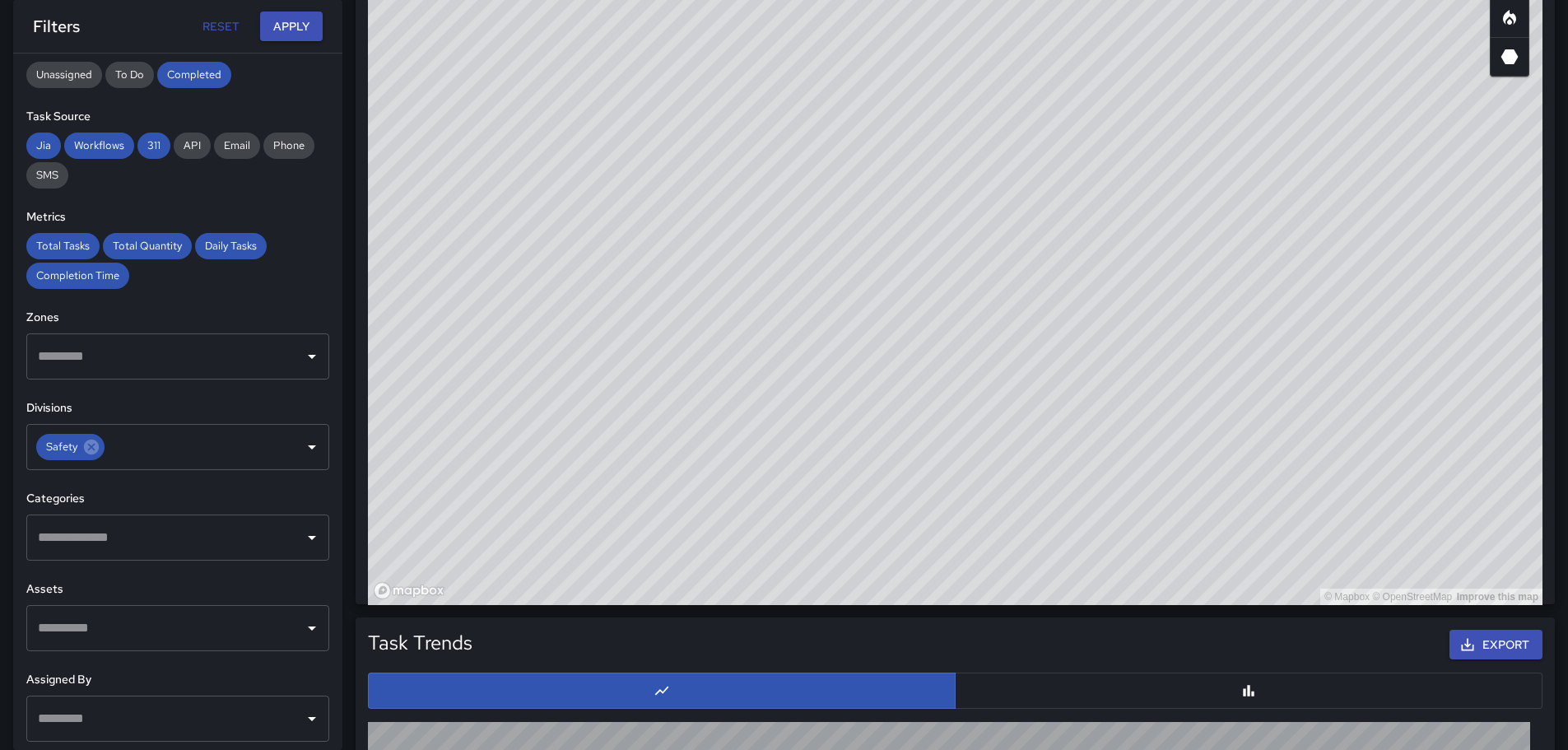
scroll to position [197, 0]
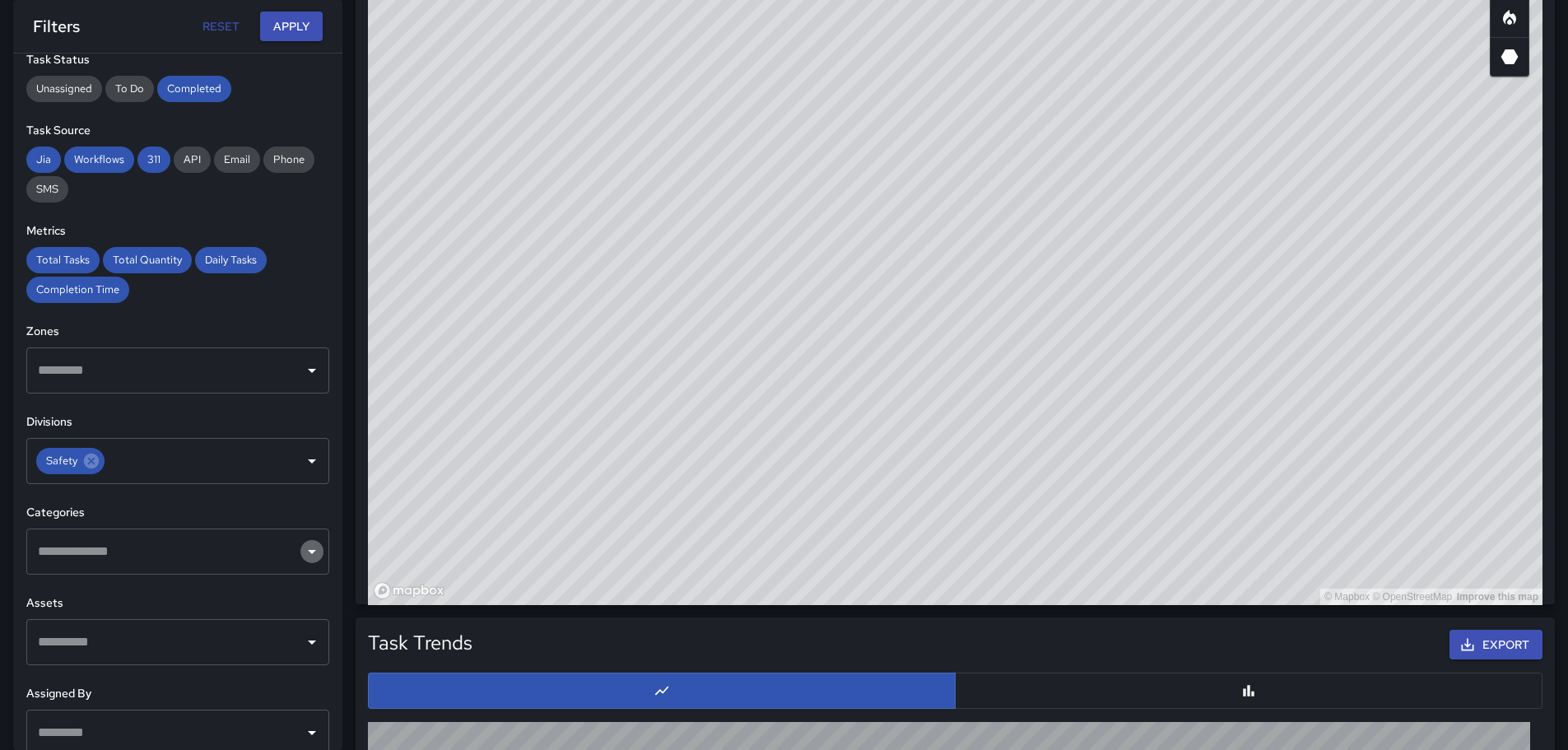
click at [302, 552] on icon "Open" at bounding box center [312, 550] width 19 height 19
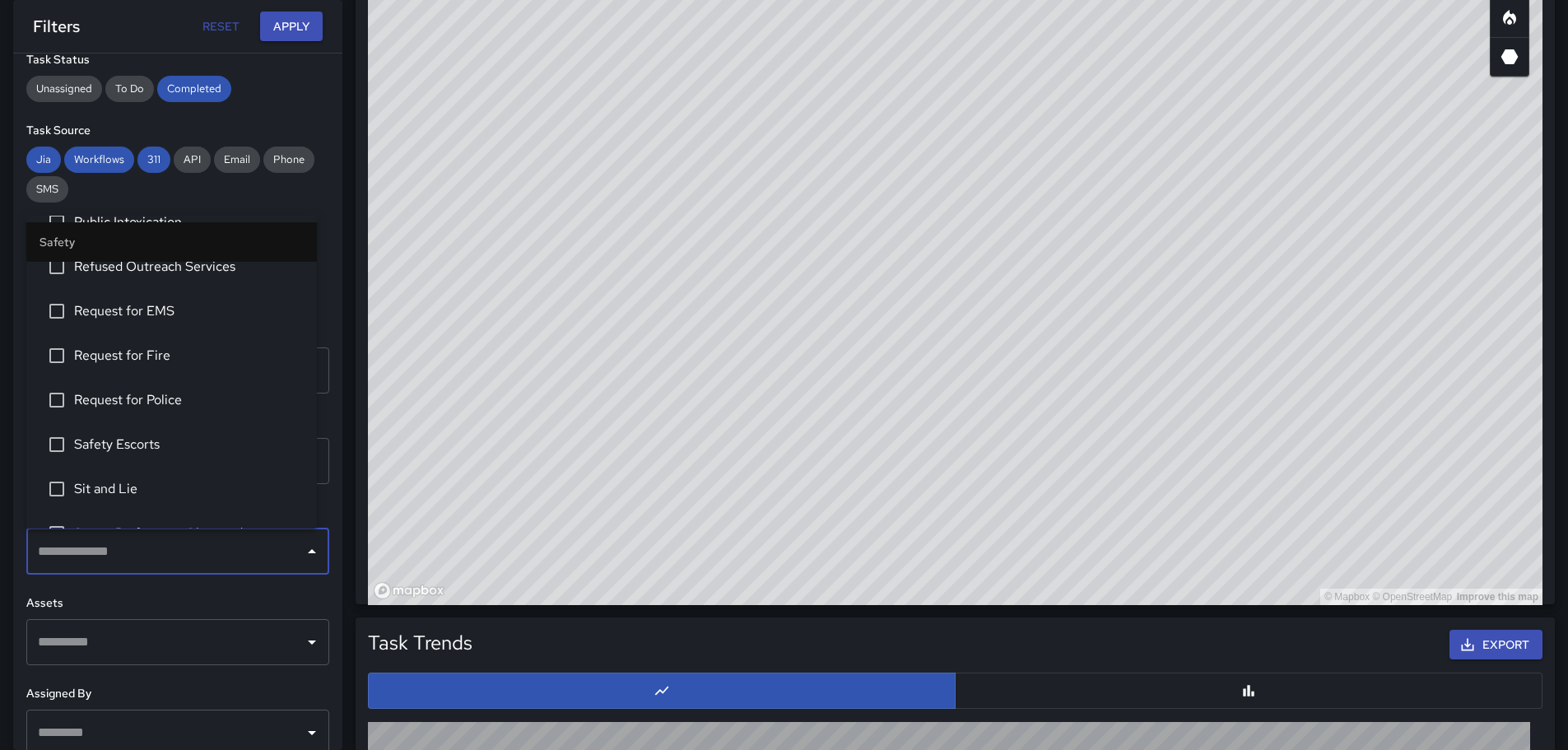
scroll to position [658, 0]
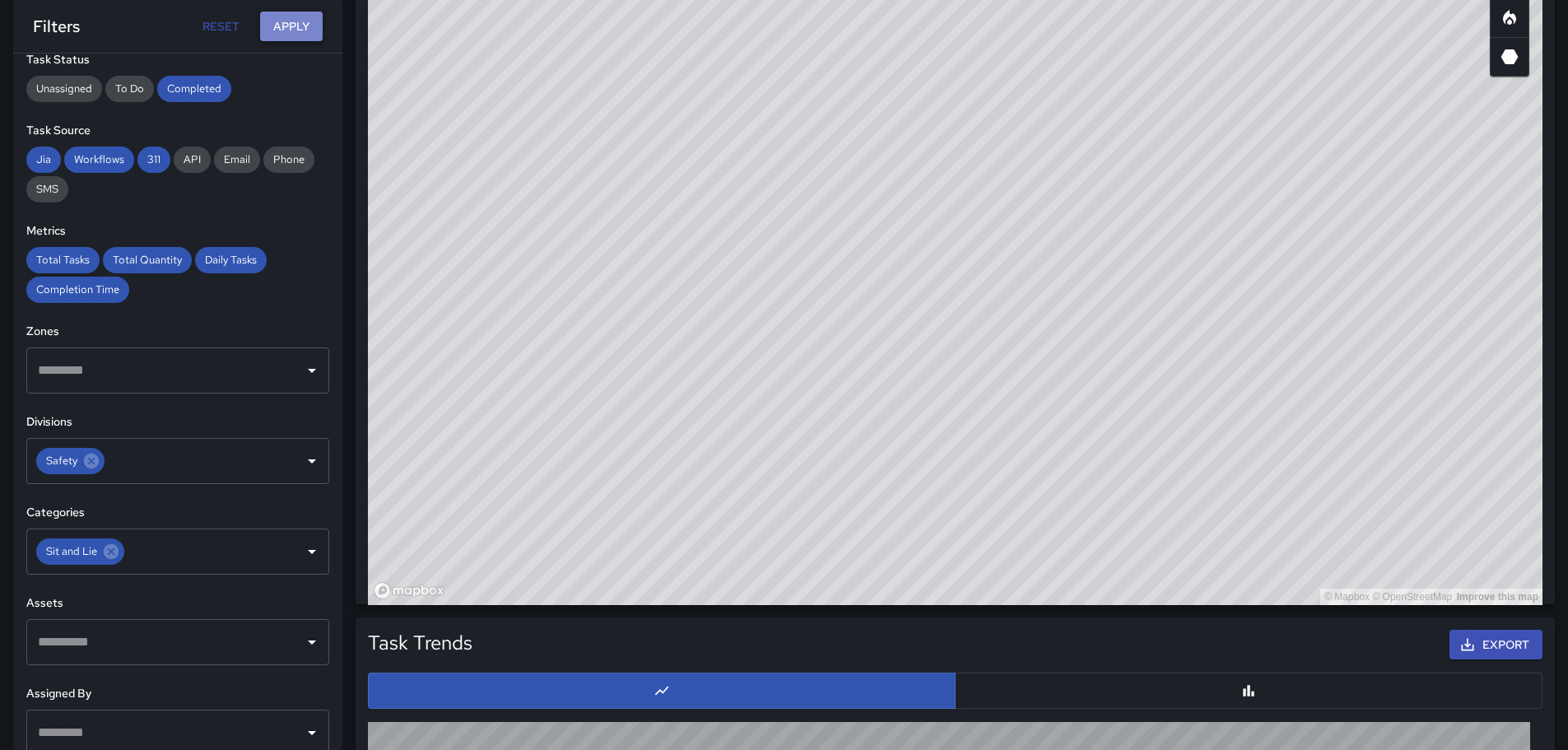
click at [298, 31] on button "Apply" at bounding box center [291, 26] width 63 height 31
drag, startPoint x: 441, startPoint y: 239, endPoint x: 510, endPoint y: 372, distance: 149.8
click at [510, 372] on div "© Mapbox © OpenStreetMap Improve this map" at bounding box center [956, 276] width 1175 height 658
drag, startPoint x: 631, startPoint y: 273, endPoint x: 914, endPoint y: 473, distance: 346.5
click at [914, 473] on div "© Mapbox © OpenStreetMap Improve this map" at bounding box center [956, 276] width 1175 height 658
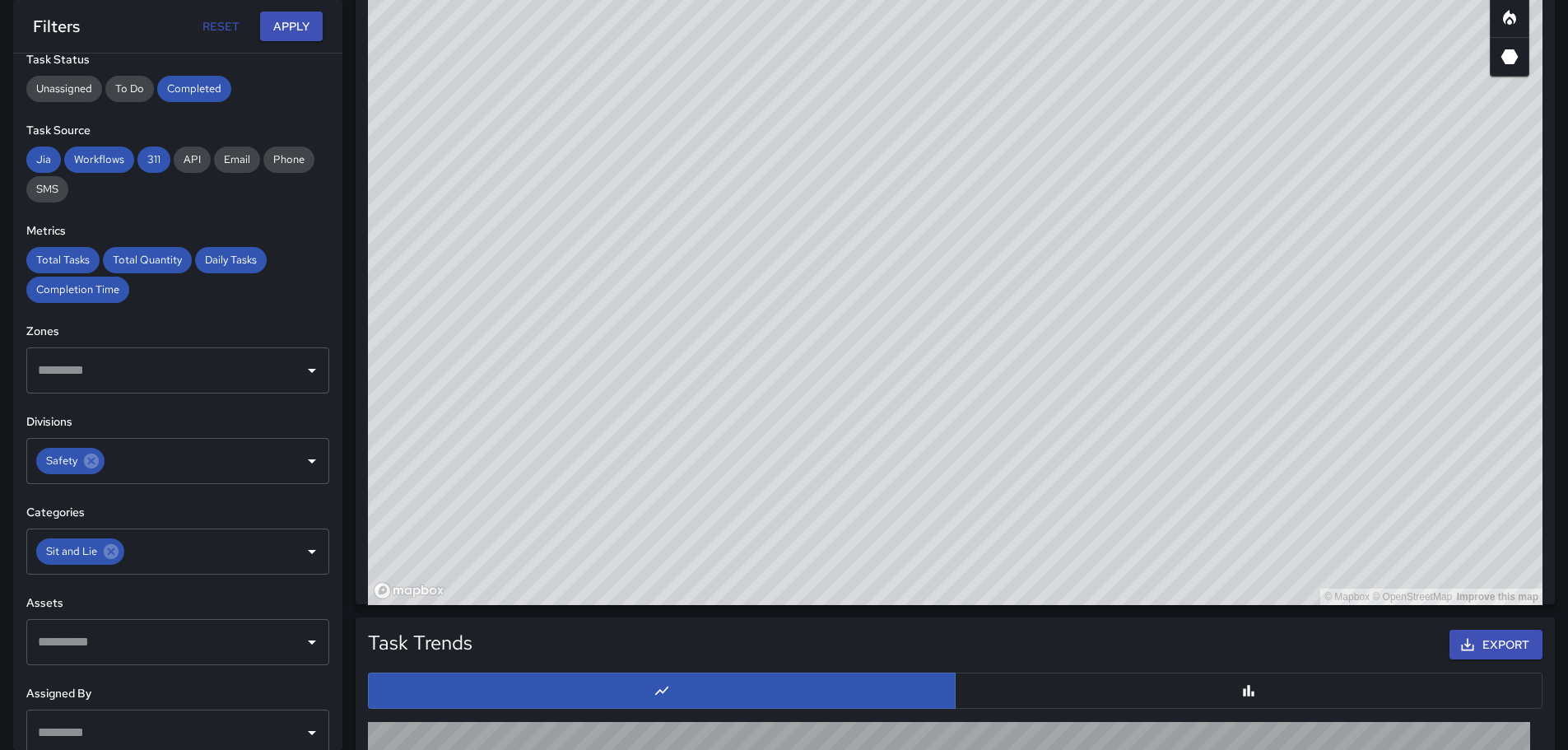
drag, startPoint x: 1327, startPoint y: 457, endPoint x: 1188, endPoint y: 328, distance: 189.6
click at [1188, 328] on div "© Mapbox © OpenStreetMap Improve this map" at bounding box center [956, 276] width 1175 height 658
drag, startPoint x: 1239, startPoint y: 388, endPoint x: 1035, endPoint y: 172, distance: 297.1
click at [1035, 172] on div "© Mapbox © OpenStreetMap Improve this map" at bounding box center [956, 276] width 1175 height 658
drag, startPoint x: 992, startPoint y: 306, endPoint x: 1183, endPoint y: 541, distance: 302.8
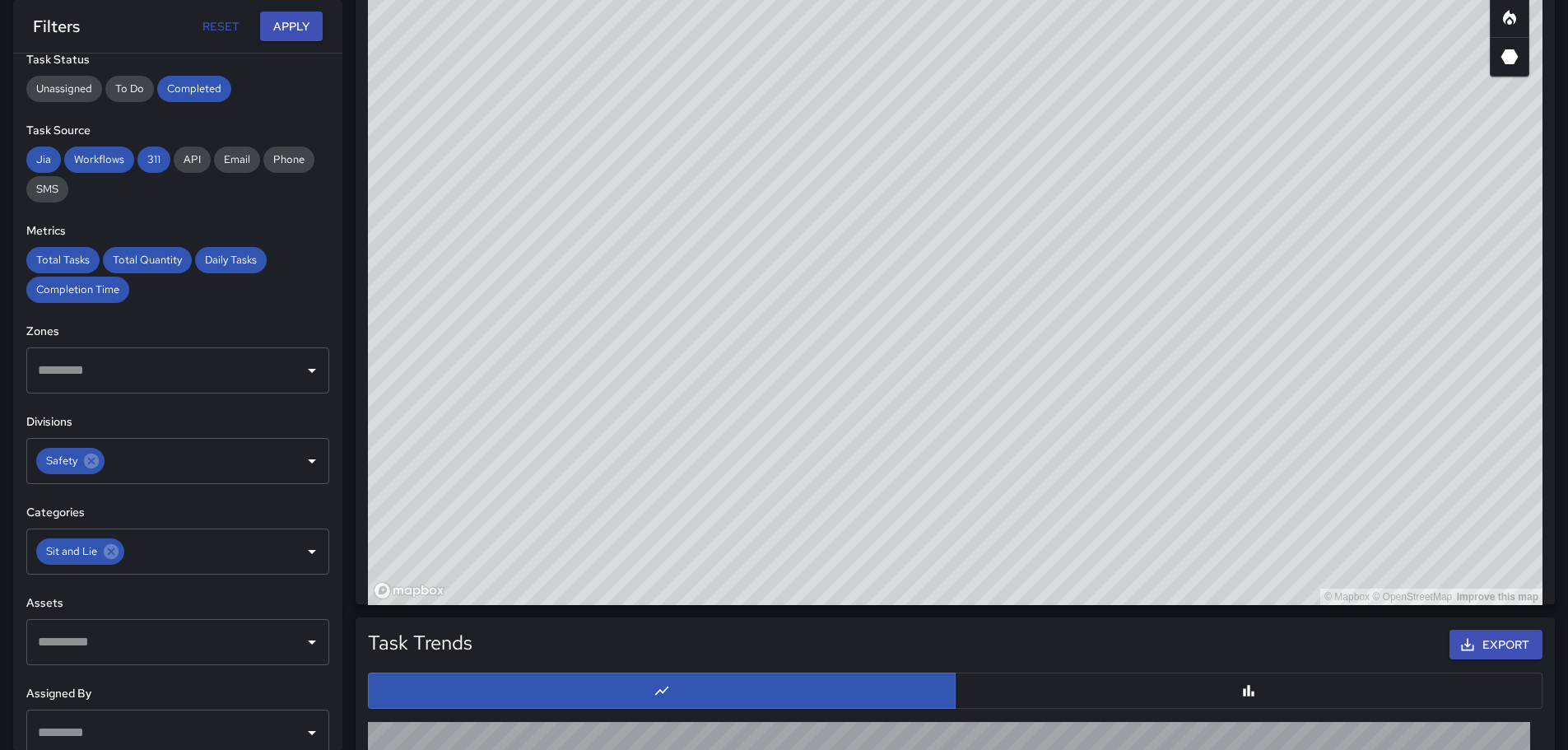
click at [1183, 541] on div "© Mapbox © OpenStreetMap Improve this map" at bounding box center [956, 276] width 1175 height 658
drag, startPoint x: 1187, startPoint y: 539, endPoint x: 873, endPoint y: 191, distance: 468.7
click at [873, 191] on div "© Mapbox © OpenStreetMap Improve this map" at bounding box center [956, 276] width 1175 height 658
drag, startPoint x: 1158, startPoint y: 369, endPoint x: 960, endPoint y: 195, distance: 263.6
click at [961, 195] on div "© Mapbox © OpenStreetMap Improve this map" at bounding box center [956, 276] width 1175 height 658
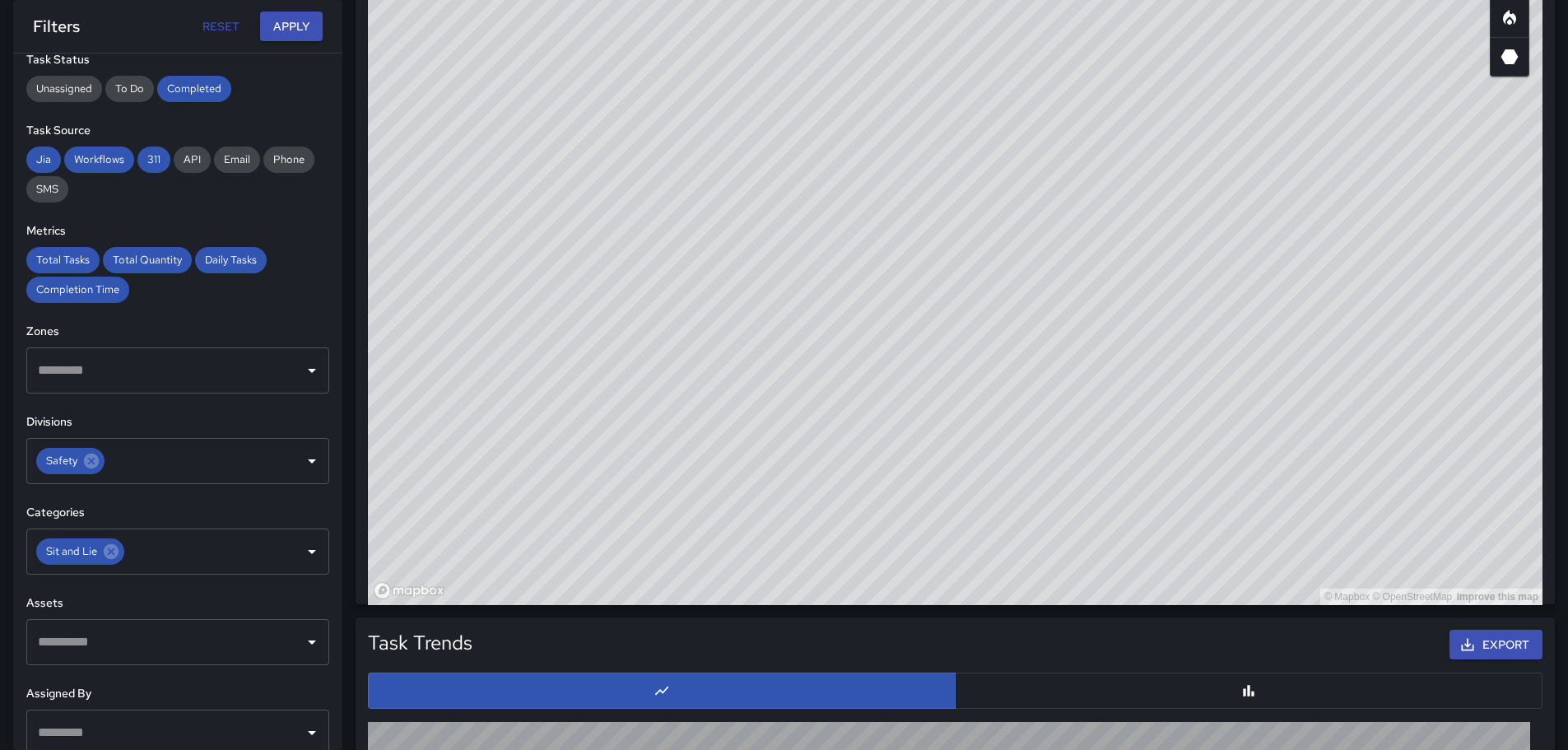
drag, startPoint x: 1194, startPoint y: 429, endPoint x: 896, endPoint y: 287, distance: 330.1
click at [950, 315] on div "© Mapbox © OpenStreetMap Improve this map" at bounding box center [956, 276] width 1175 height 658
drag, startPoint x: 1368, startPoint y: 492, endPoint x: 1107, endPoint y: 191, distance: 398.4
click at [1107, 191] on div "© Mapbox © OpenStreetMap Improve this map" at bounding box center [956, 276] width 1175 height 658
drag, startPoint x: 1104, startPoint y: 200, endPoint x: 1208, endPoint y: 495, distance: 312.8
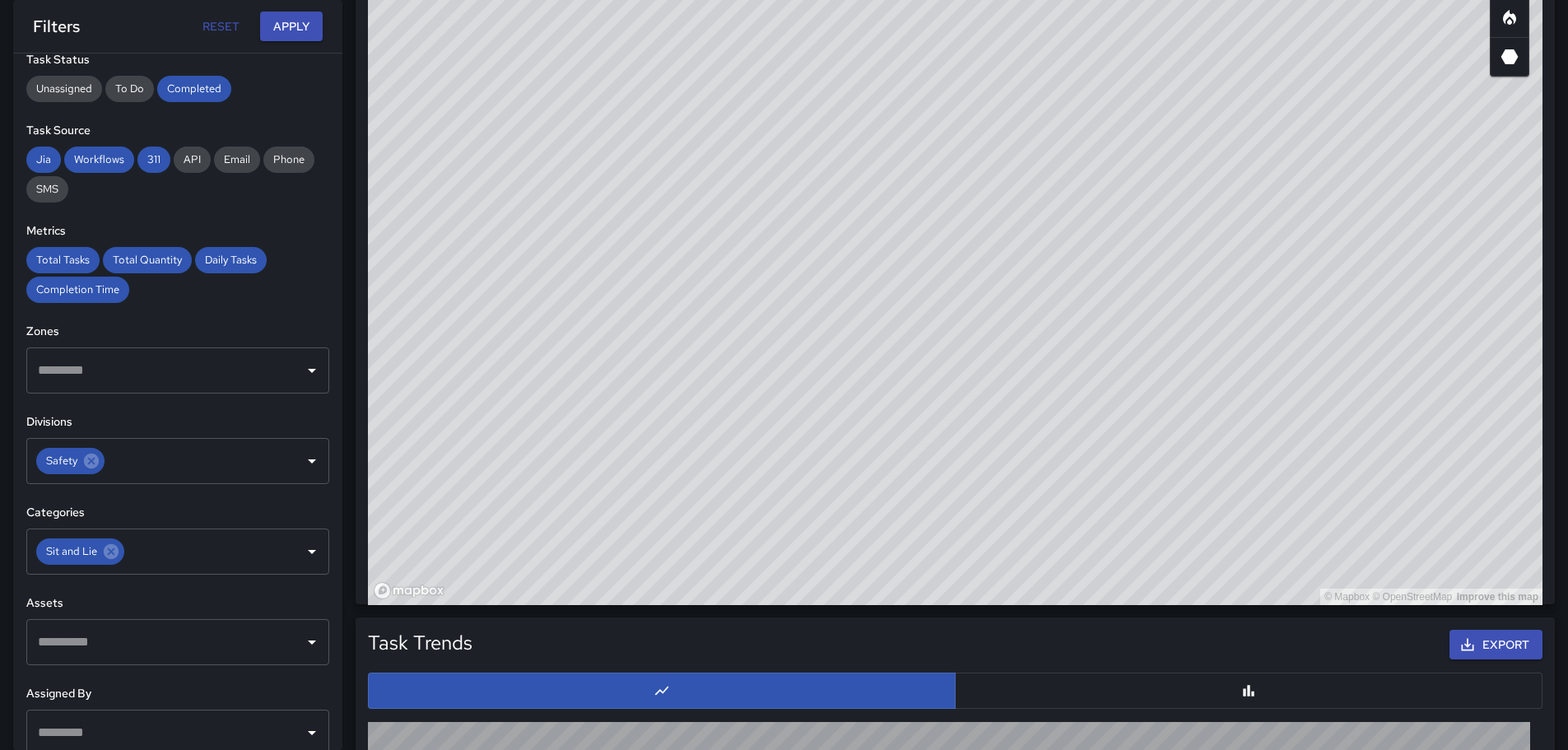
click at [1208, 495] on div "© Mapbox © OpenStreetMap Improve this map" at bounding box center [956, 276] width 1175 height 658
drag, startPoint x: 952, startPoint y: 356, endPoint x: 969, endPoint y: 385, distance: 33.6
click at [972, 388] on div "© Mapbox © OpenStreetMap Improve this map" at bounding box center [956, 276] width 1175 height 658
drag, startPoint x: 704, startPoint y: 332, endPoint x: 853, endPoint y: 329, distance: 149.0
click at [881, 427] on div "© Mapbox © OpenStreetMap Improve this map" at bounding box center [956, 276] width 1175 height 658
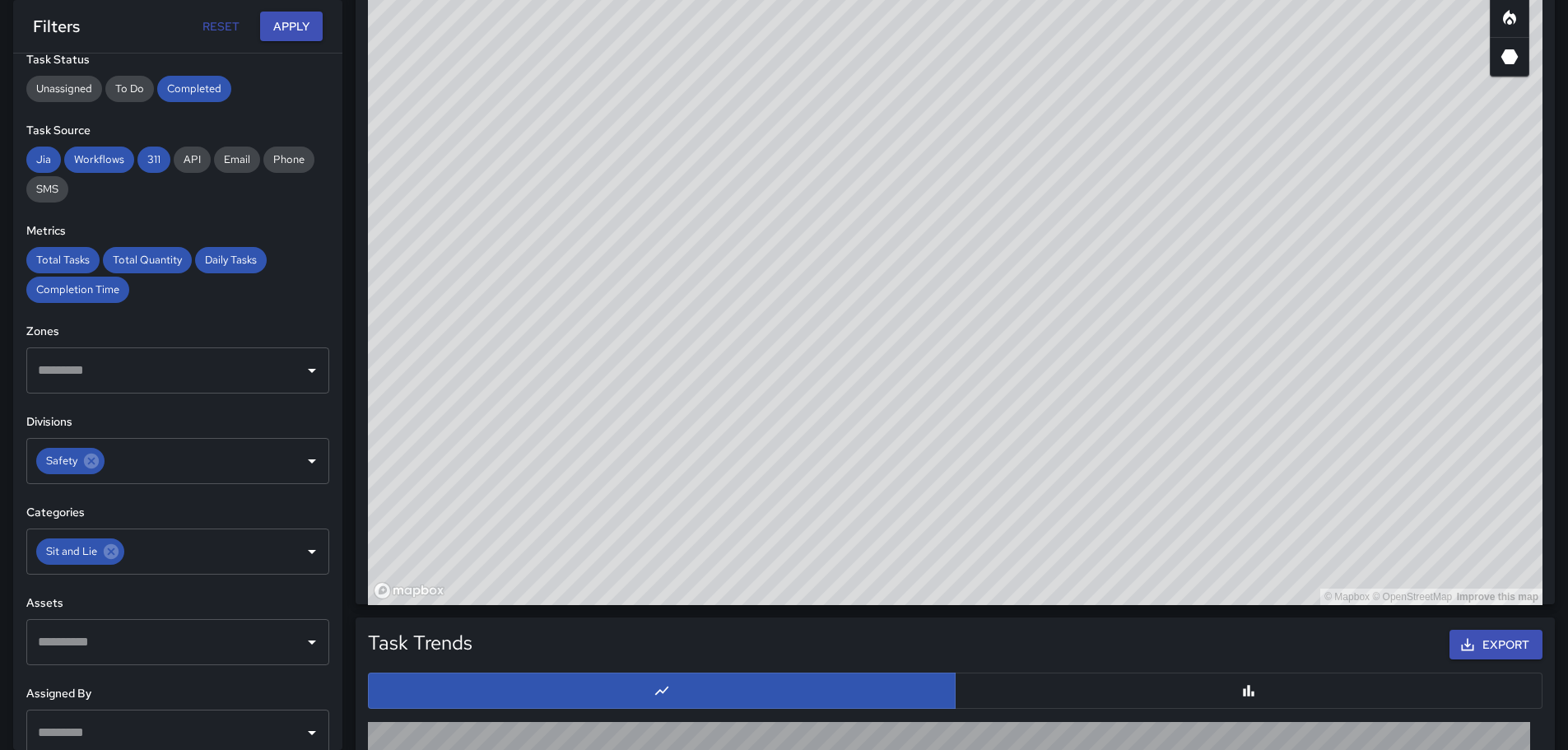
click at [776, 250] on div "© Mapbox © OpenStreetMap Improve this map" at bounding box center [956, 276] width 1175 height 658
drag, startPoint x: 1060, startPoint y: 460, endPoint x: 1000, endPoint y: 189, distance: 277.6
click at [1000, 190] on div "© Mapbox © OpenStreetMap Improve this map" at bounding box center [956, 276] width 1175 height 658
drag, startPoint x: 1108, startPoint y: 252, endPoint x: 1142, endPoint y: 388, distance: 140.2
click at [1142, 388] on div "© Mapbox © OpenStreetMap Improve this map" at bounding box center [956, 276] width 1175 height 658
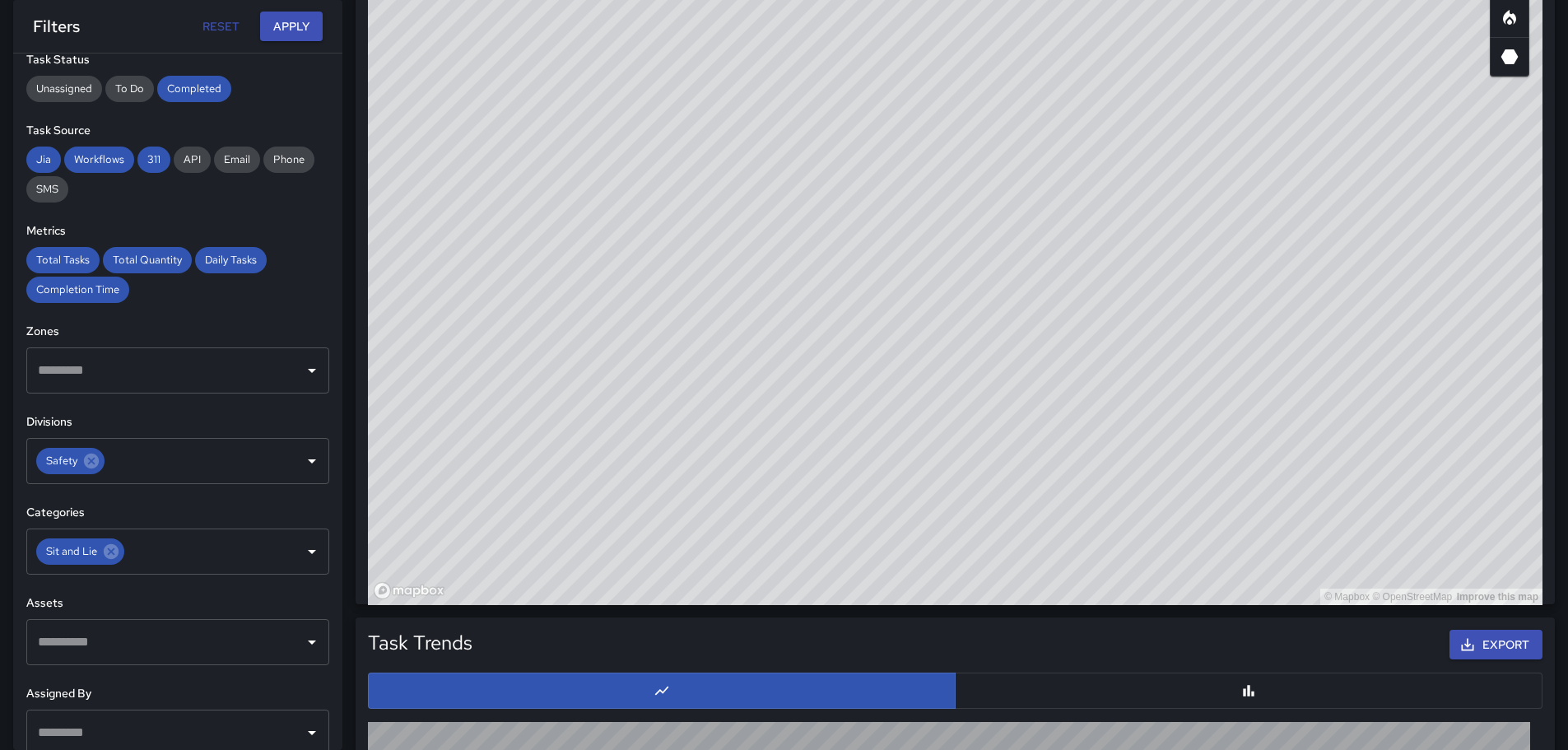
drag, startPoint x: 795, startPoint y: 153, endPoint x: 812, endPoint y: 382, distance: 229.6
click at [812, 382] on div "© Mapbox © OpenStreetMap Improve this map" at bounding box center [956, 276] width 1175 height 658
drag, startPoint x: 671, startPoint y: 201, endPoint x: 866, endPoint y: 364, distance: 254.2
click at [986, 506] on div "© Mapbox © OpenStreetMap Improve this map" at bounding box center [956, 276] width 1175 height 658
drag, startPoint x: 808, startPoint y: 325, endPoint x: 847, endPoint y: 254, distance: 81.0
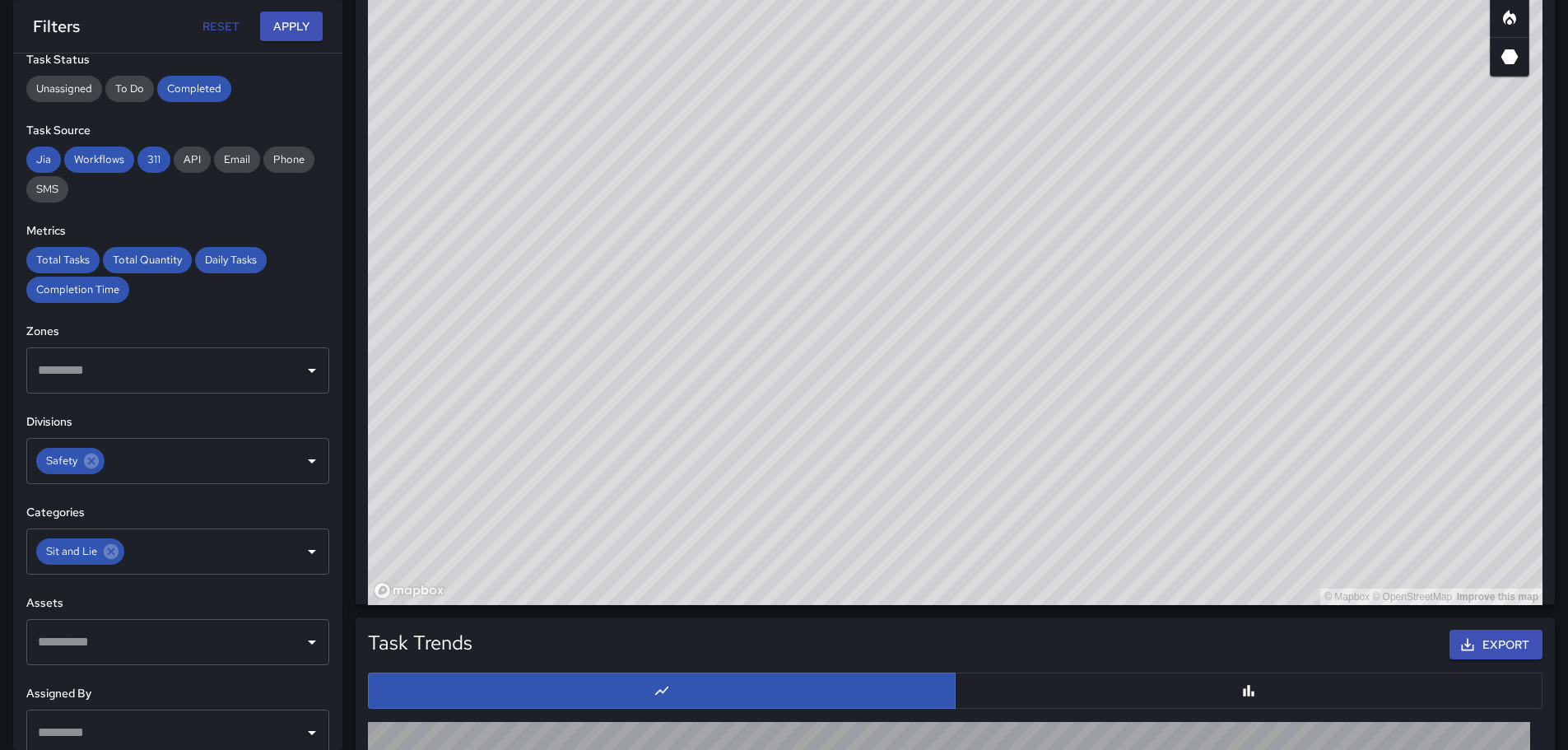
click at [847, 254] on div "© Mapbox © OpenStreetMap Improve this map" at bounding box center [956, 276] width 1175 height 658
drag, startPoint x: 1049, startPoint y: 345, endPoint x: 1080, endPoint y: 442, distance: 101.8
click at [1080, 442] on div "© Mapbox © OpenStreetMap Improve this map" at bounding box center [956, 276] width 1175 height 658
drag, startPoint x: 809, startPoint y: 446, endPoint x: 801, endPoint y: 310, distance: 136.2
click at [801, 310] on div "© Mapbox © OpenStreetMap Improve this map" at bounding box center [956, 276] width 1175 height 658
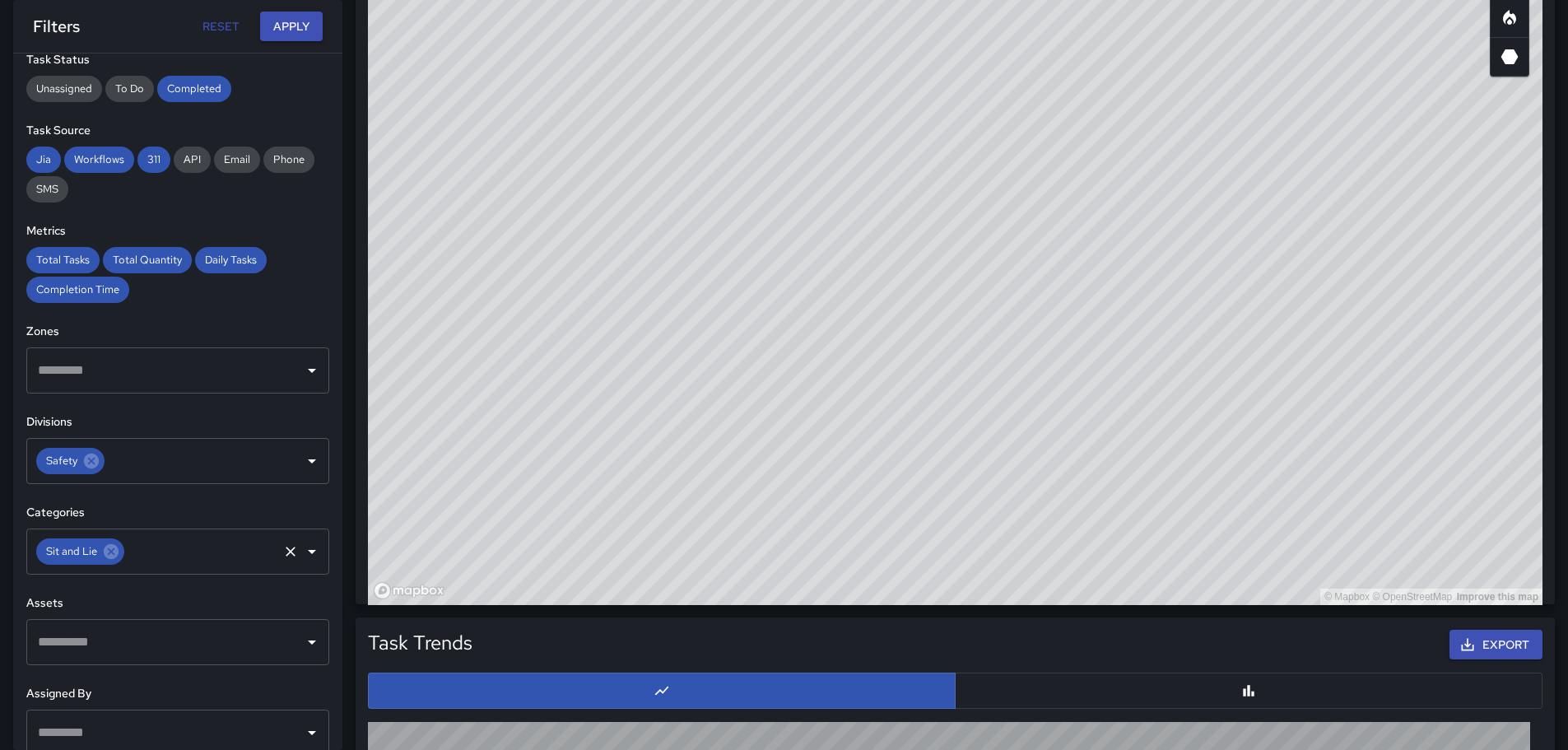
click at [302, 548] on icon "Open" at bounding box center [312, 550] width 19 height 19
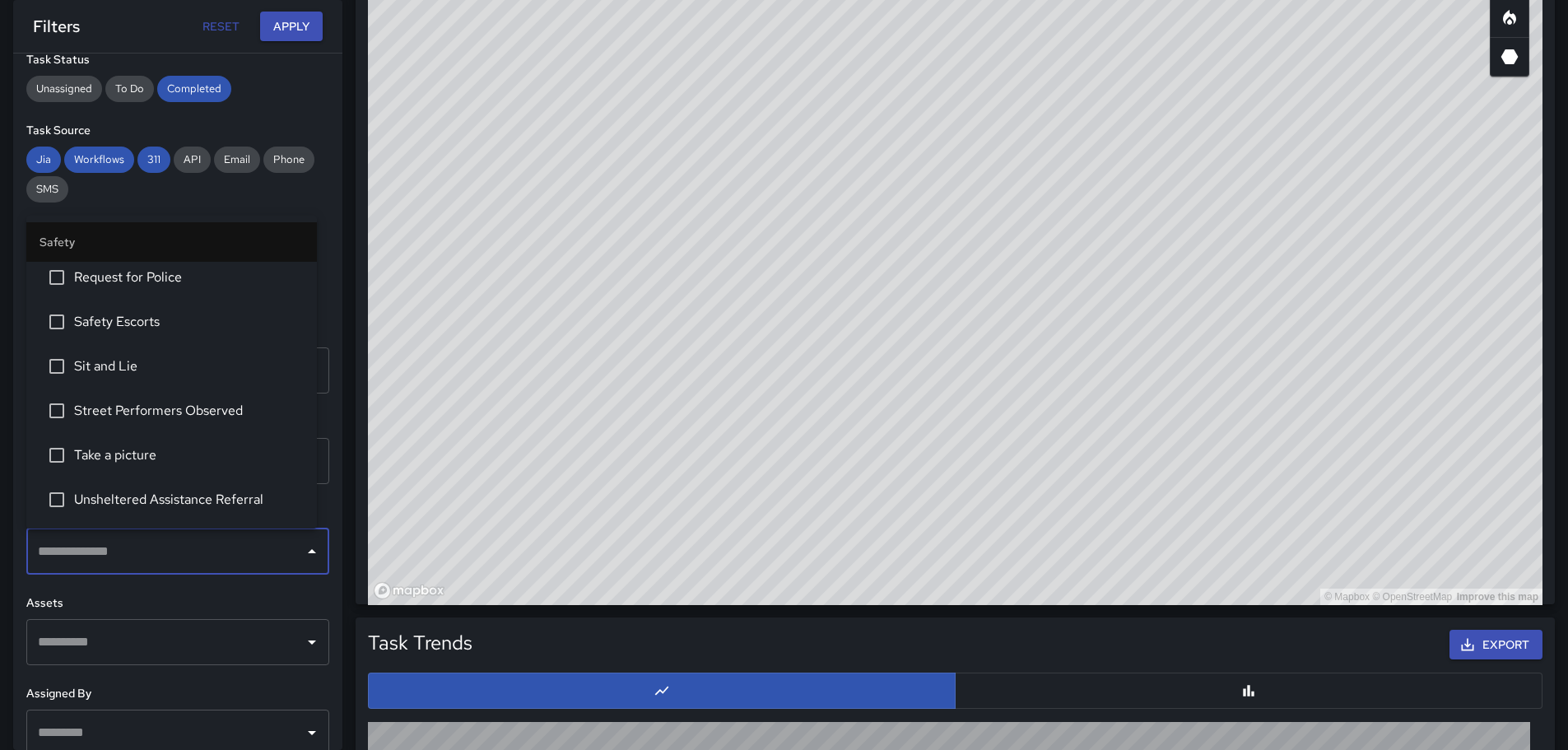
scroll to position [787, 0]
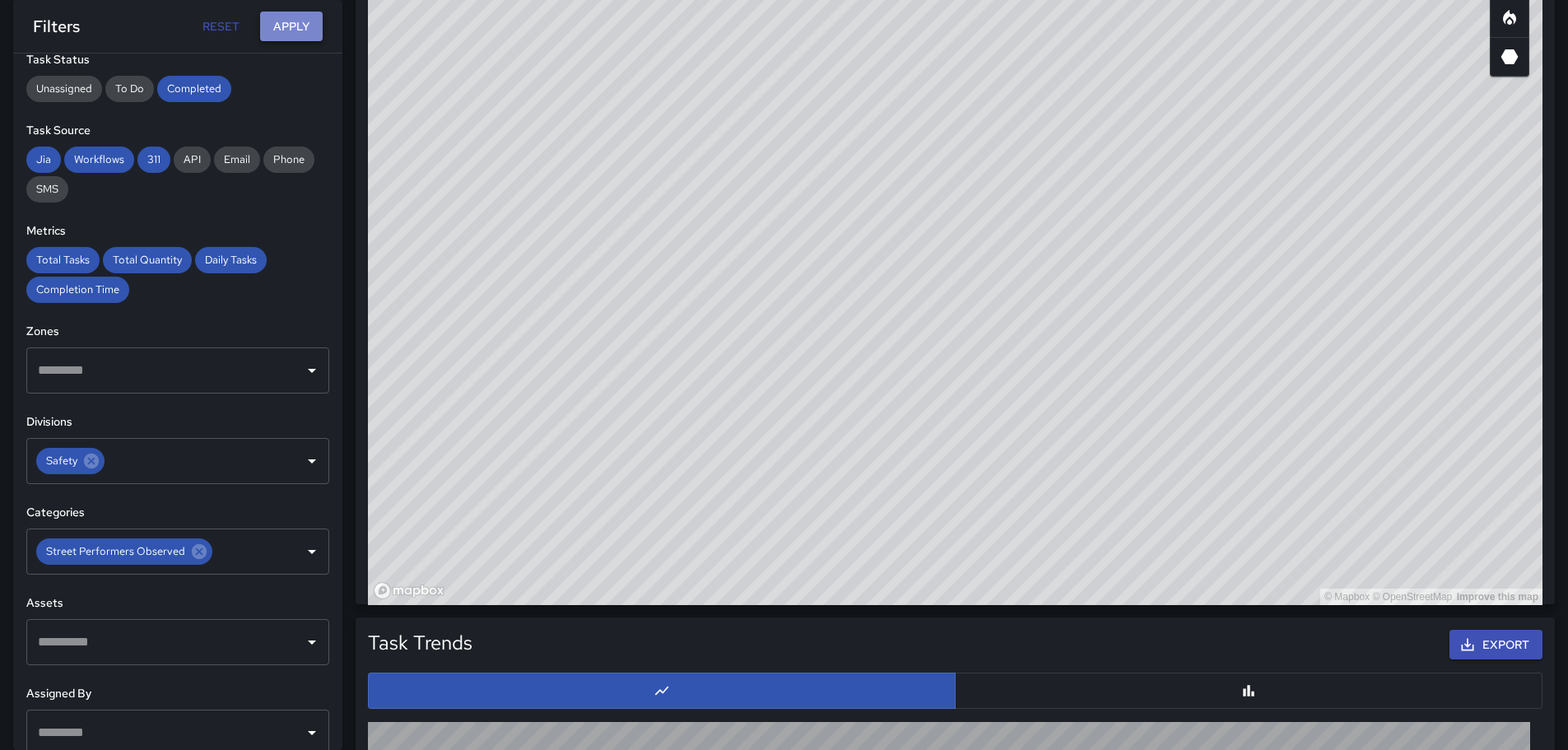
click at [309, 25] on button "Apply" at bounding box center [291, 26] width 63 height 31
click at [302, 548] on icon "Open" at bounding box center [312, 550] width 19 height 19
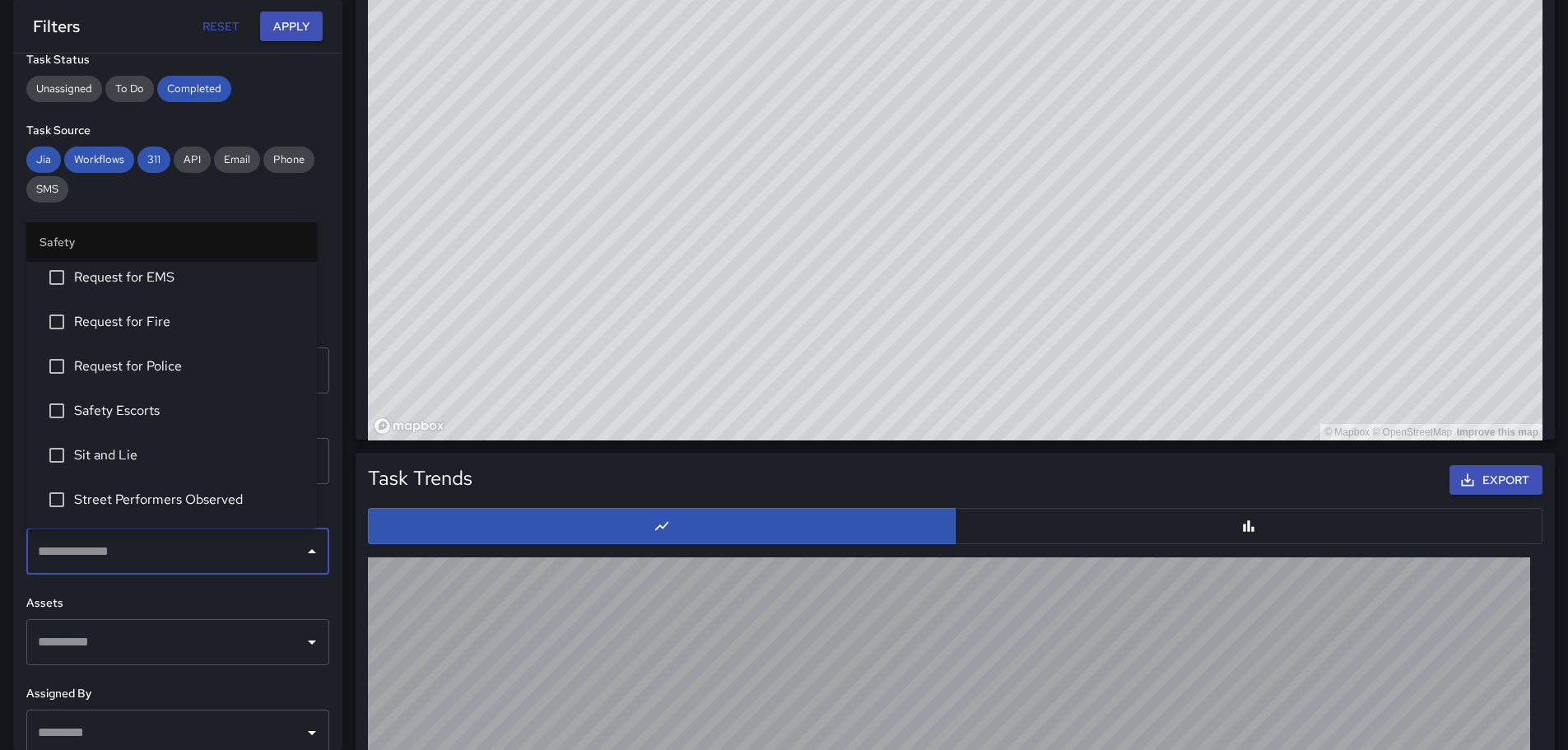
scroll to position [655, 0]
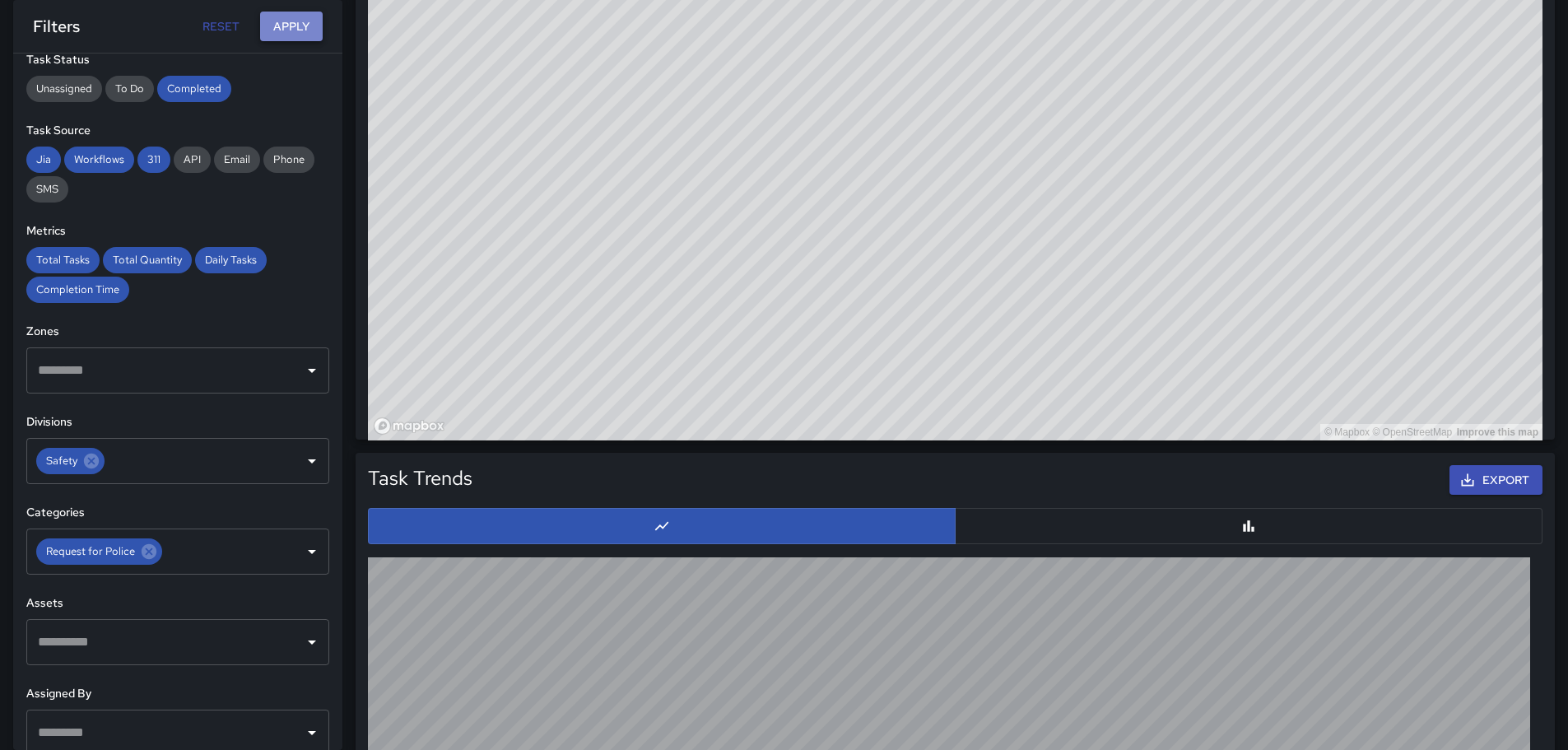
click at [287, 17] on button "Apply" at bounding box center [291, 26] width 63 height 31
drag, startPoint x: 713, startPoint y: 130, endPoint x: 671, endPoint y: 154, distance: 48.4
click at [676, 153] on div "© Mapbox © OpenStreetMap Improve this map" at bounding box center [956, 111] width 1175 height 658
click at [302, 547] on icon "Open" at bounding box center [312, 550] width 19 height 19
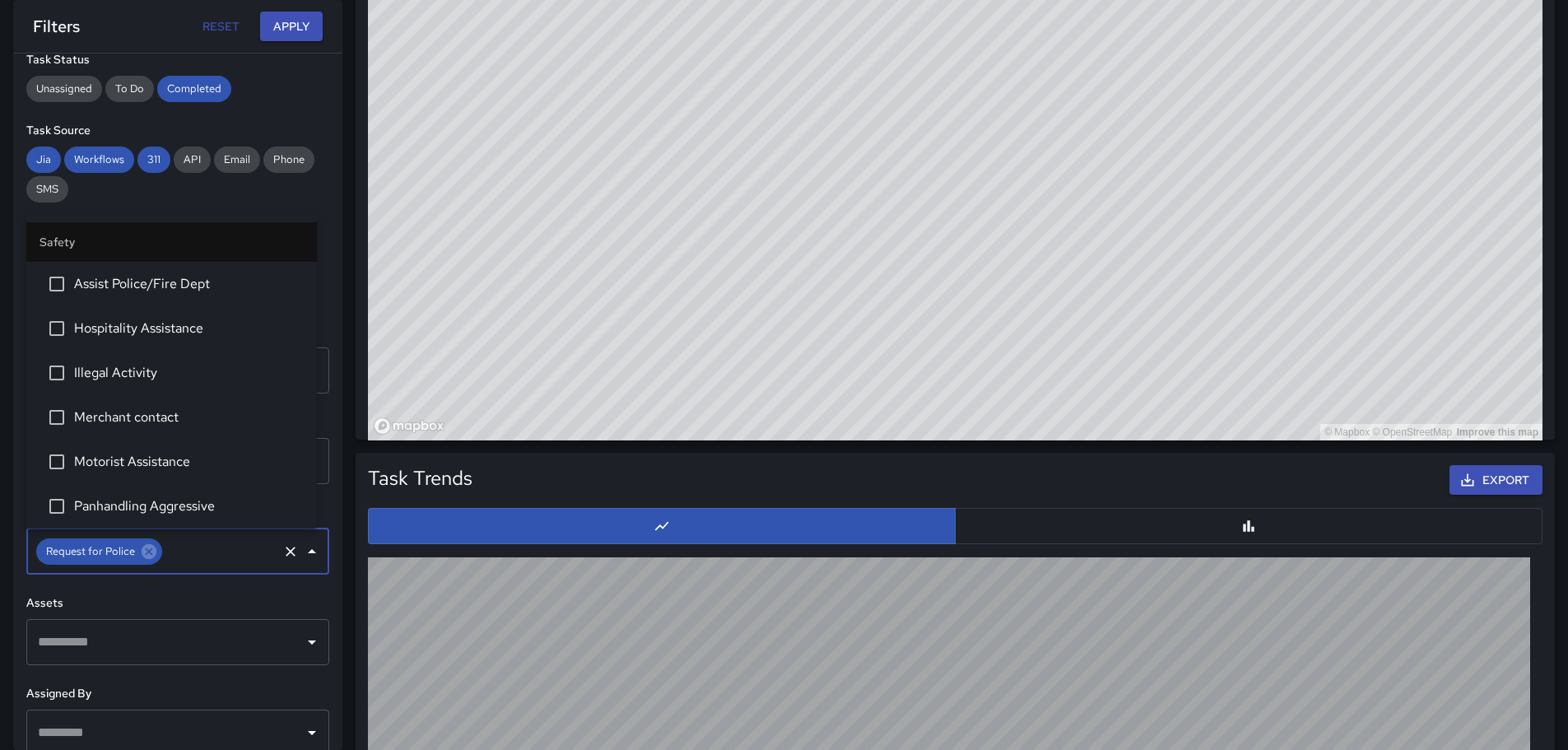
scroll to position [534, 0]
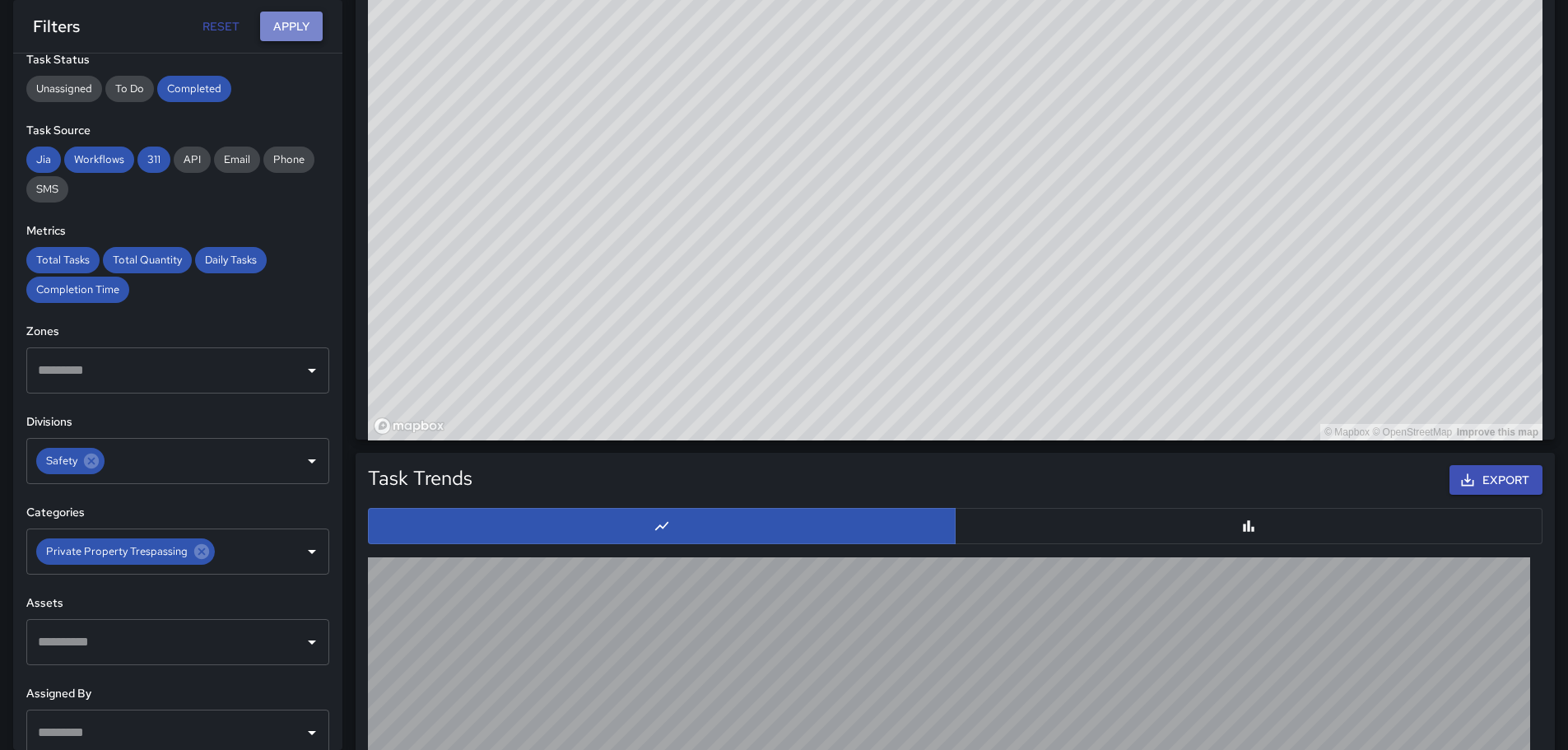
click at [293, 26] on button "Apply" at bounding box center [291, 26] width 63 height 31
drag, startPoint x: 683, startPoint y: 198, endPoint x: 698, endPoint y: 327, distance: 129.9
click at [698, 328] on div "© Mapbox © OpenStreetMap Improve this map" at bounding box center [956, 111] width 1175 height 658
drag, startPoint x: 565, startPoint y: 262, endPoint x: 727, endPoint y: 302, distance: 166.9
click at [673, 339] on div "© Mapbox © OpenStreetMap Improve this map" at bounding box center [956, 111] width 1175 height 658
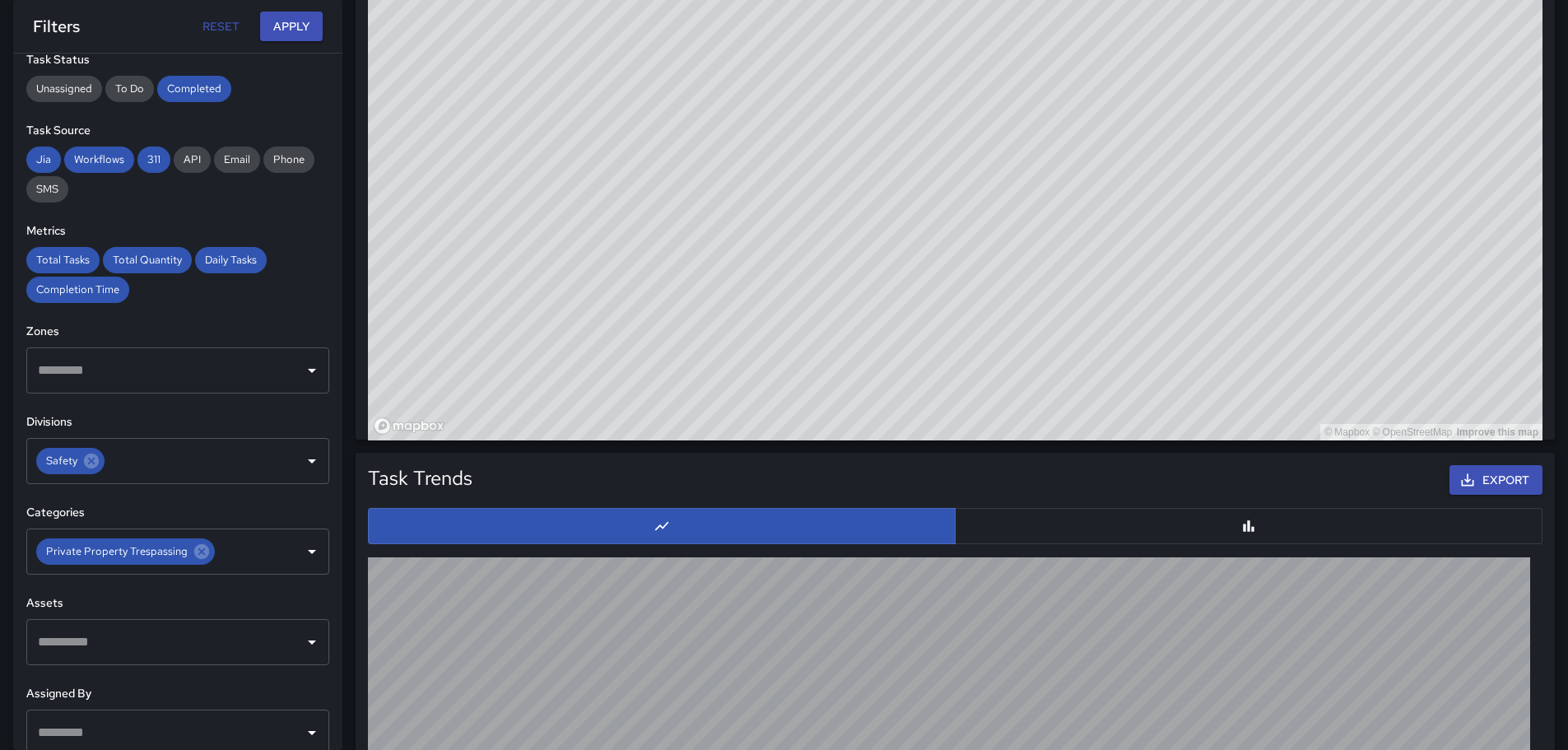
drag, startPoint x: 526, startPoint y: 201, endPoint x: 681, endPoint y: 303, distance: 185.6
click at [662, 295] on div "© Mapbox © OpenStreetMap Improve this map" at bounding box center [956, 111] width 1175 height 658
drag, startPoint x: 636, startPoint y: 288, endPoint x: 833, endPoint y: 256, distance: 199.6
click at [828, 258] on div "© Mapbox © OpenStreetMap Improve this map" at bounding box center [956, 111] width 1175 height 658
drag, startPoint x: 1043, startPoint y: 277, endPoint x: 922, endPoint y: 118, distance: 199.8
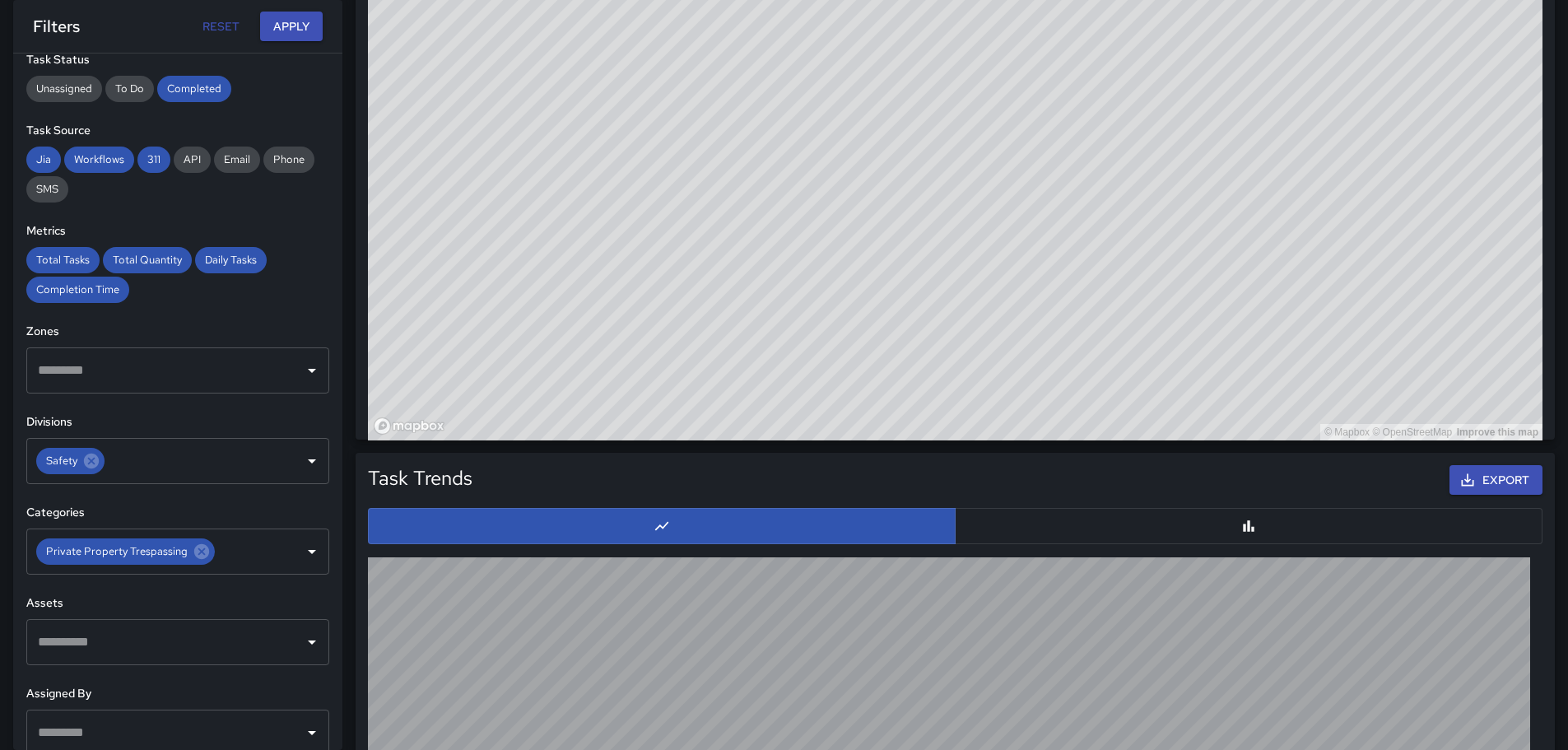
click at [922, 118] on div "© Mapbox © OpenStreetMap Improve this map" at bounding box center [956, 111] width 1175 height 658
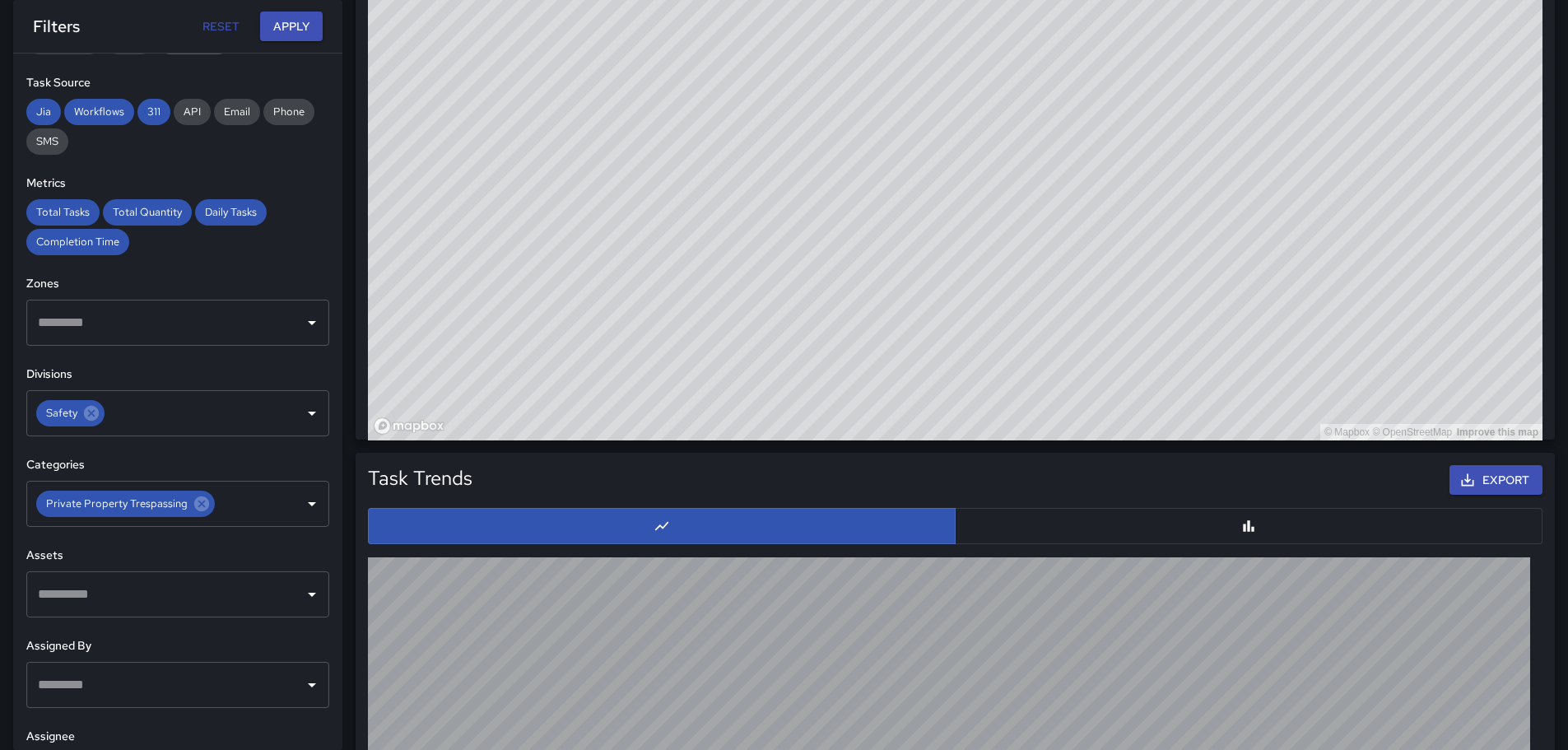
scroll to position [306, 0]
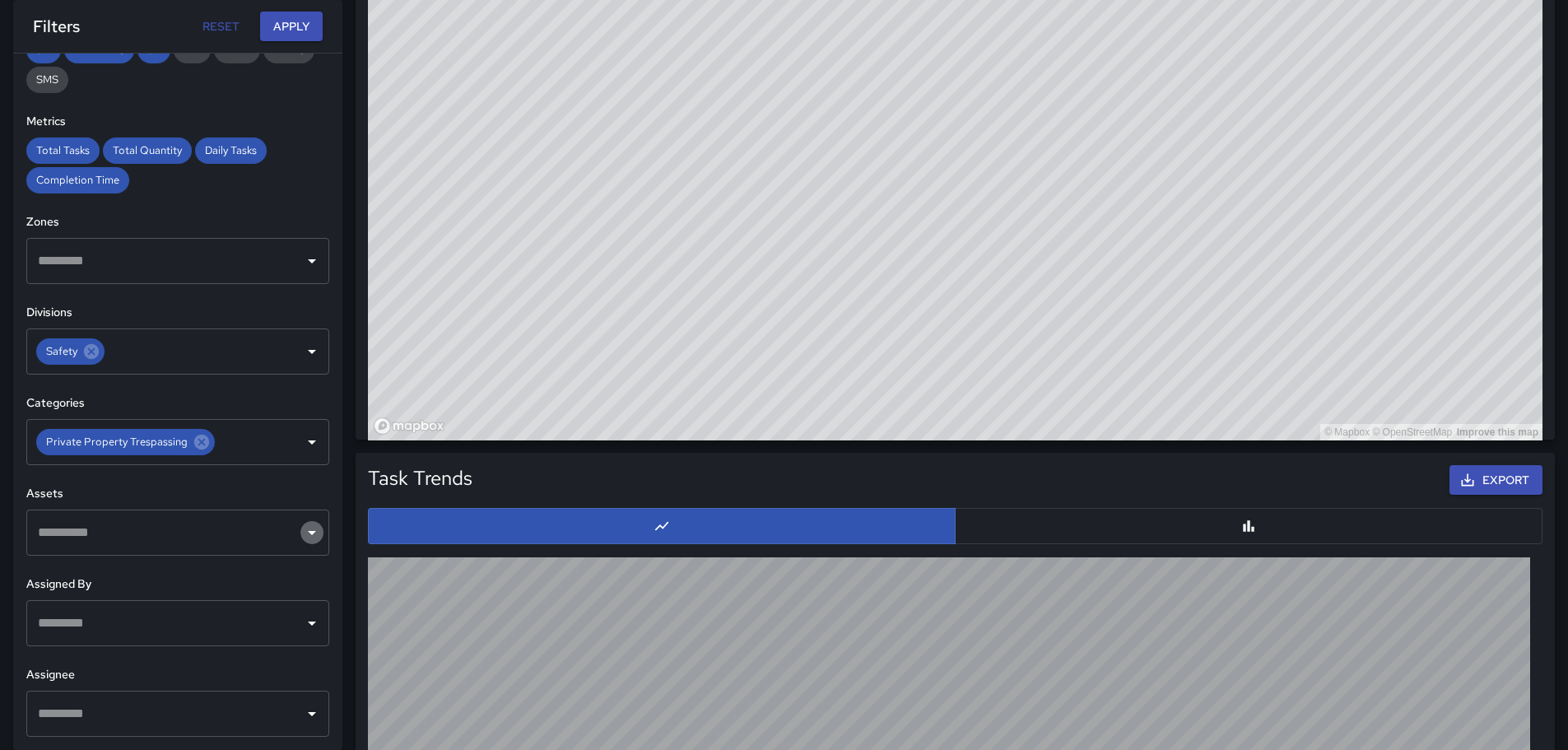
click at [302, 533] on icon "Open" at bounding box center [312, 532] width 19 height 19
click at [302, 533] on icon "Close" at bounding box center [312, 532] width 19 height 19
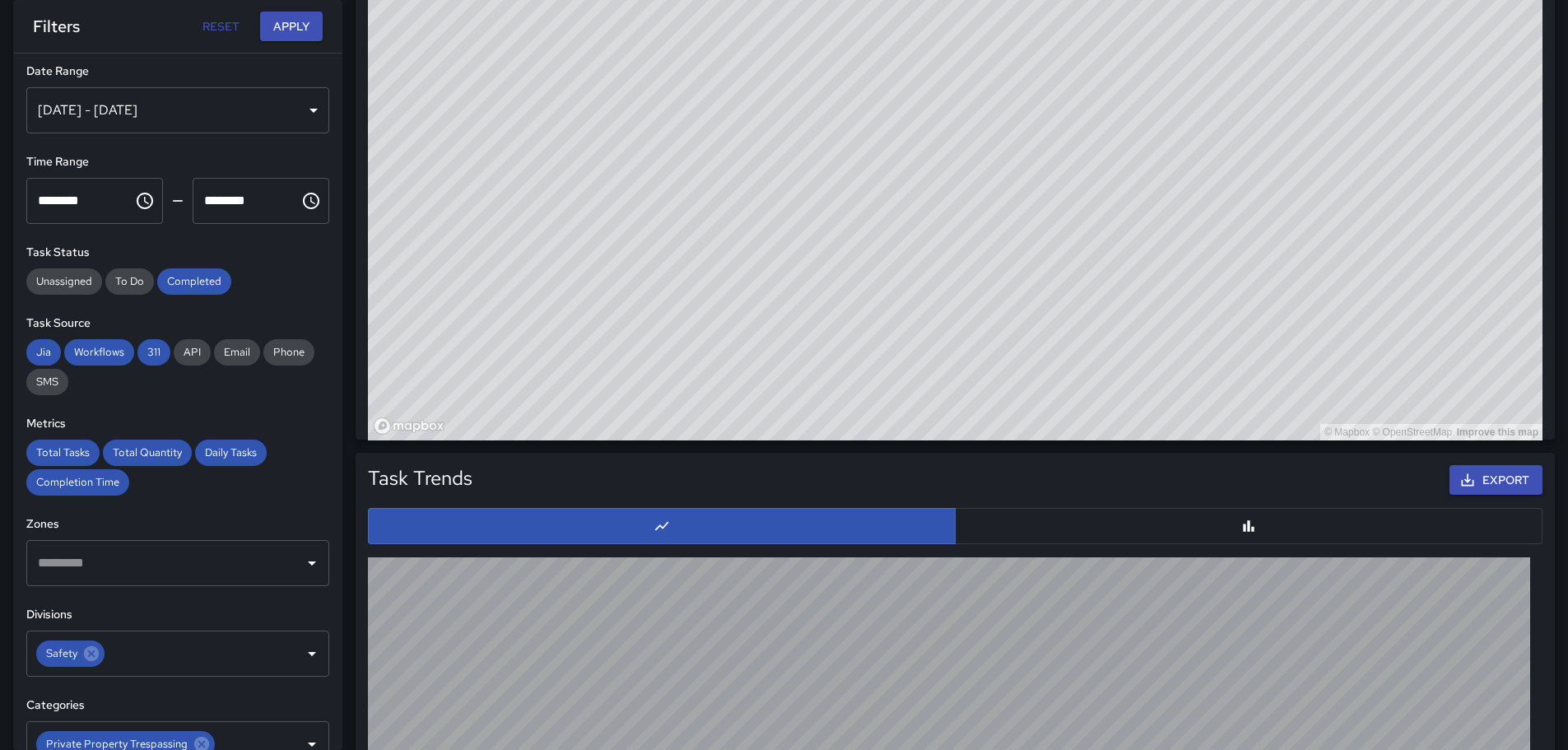
scroll to position [0, 0]
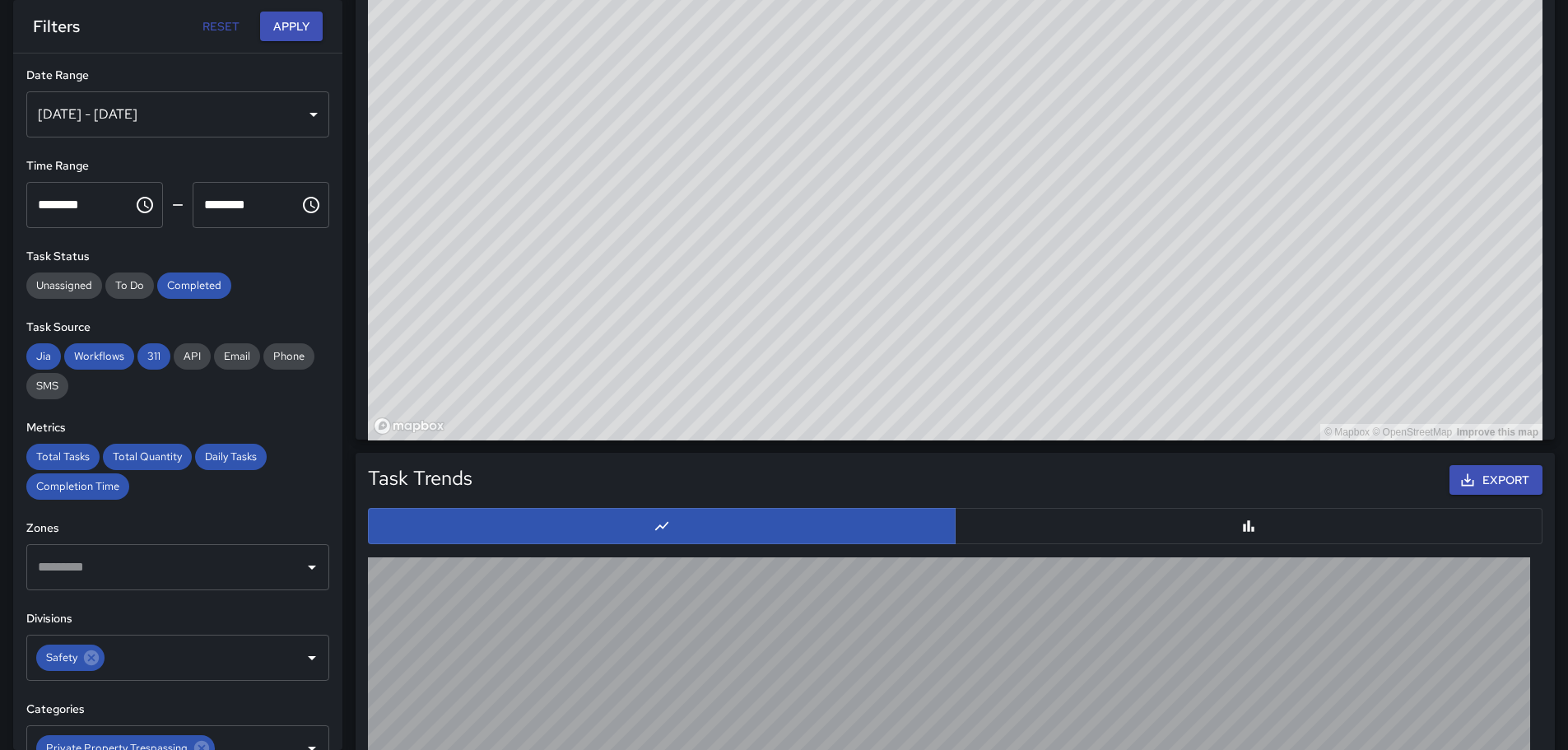
click at [300, 112] on div "[DATE] - [DATE]" at bounding box center [177, 115] width 302 height 46
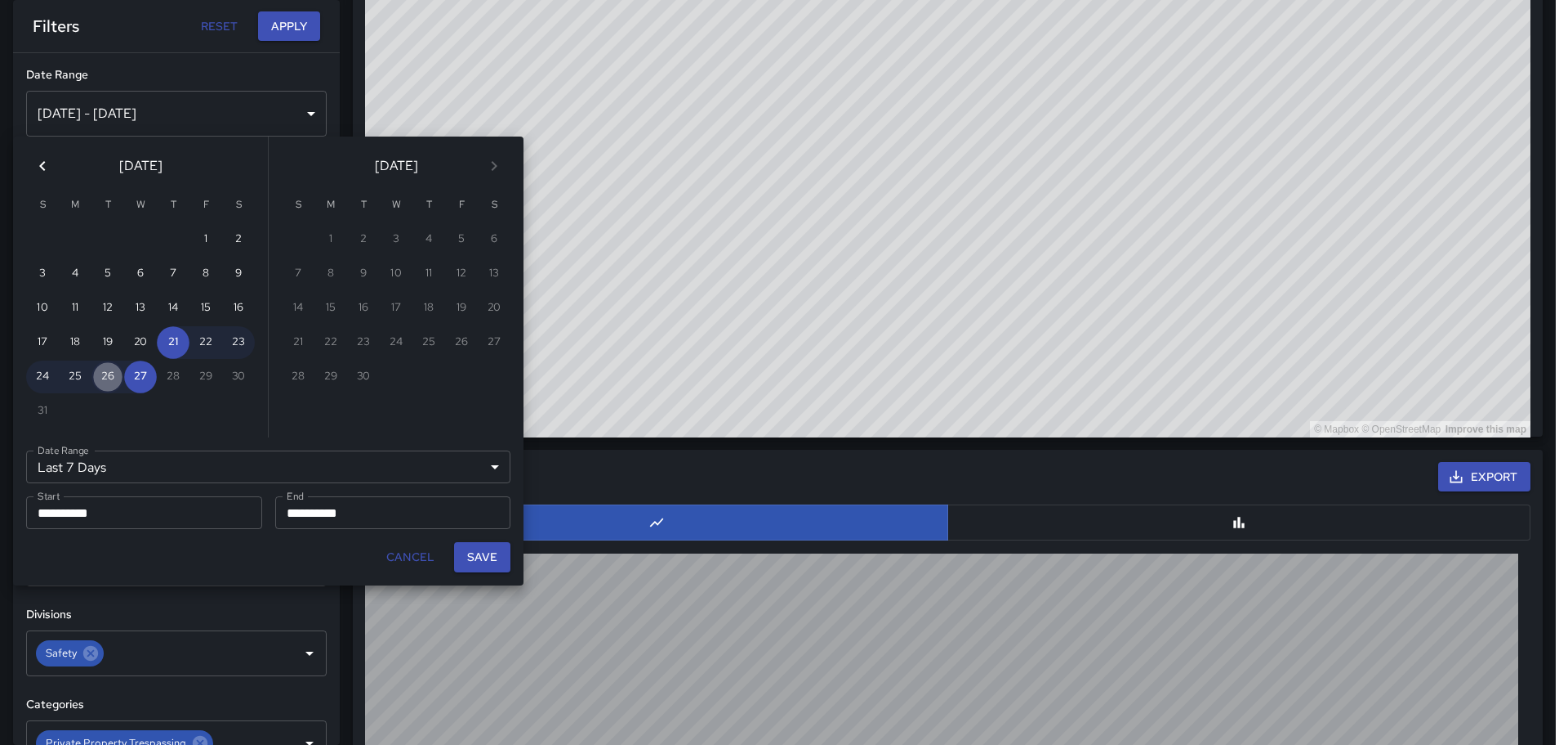
click at [110, 369] on button "26" at bounding box center [108, 377] width 33 height 33
type input "******"
type input "**********"
click at [112, 382] on button "26" at bounding box center [108, 377] width 33 height 33
type input "**********"
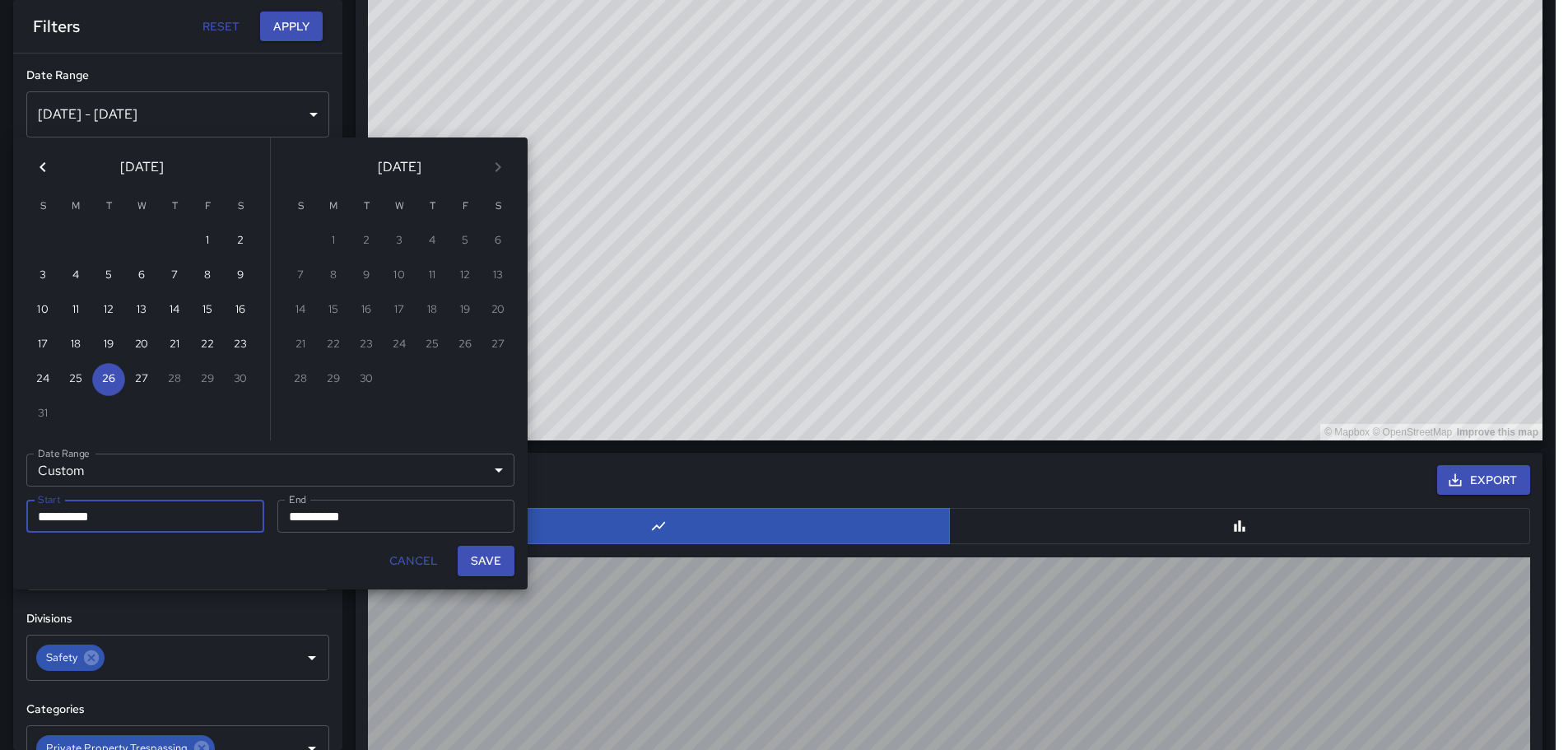
scroll to position [13, 13]
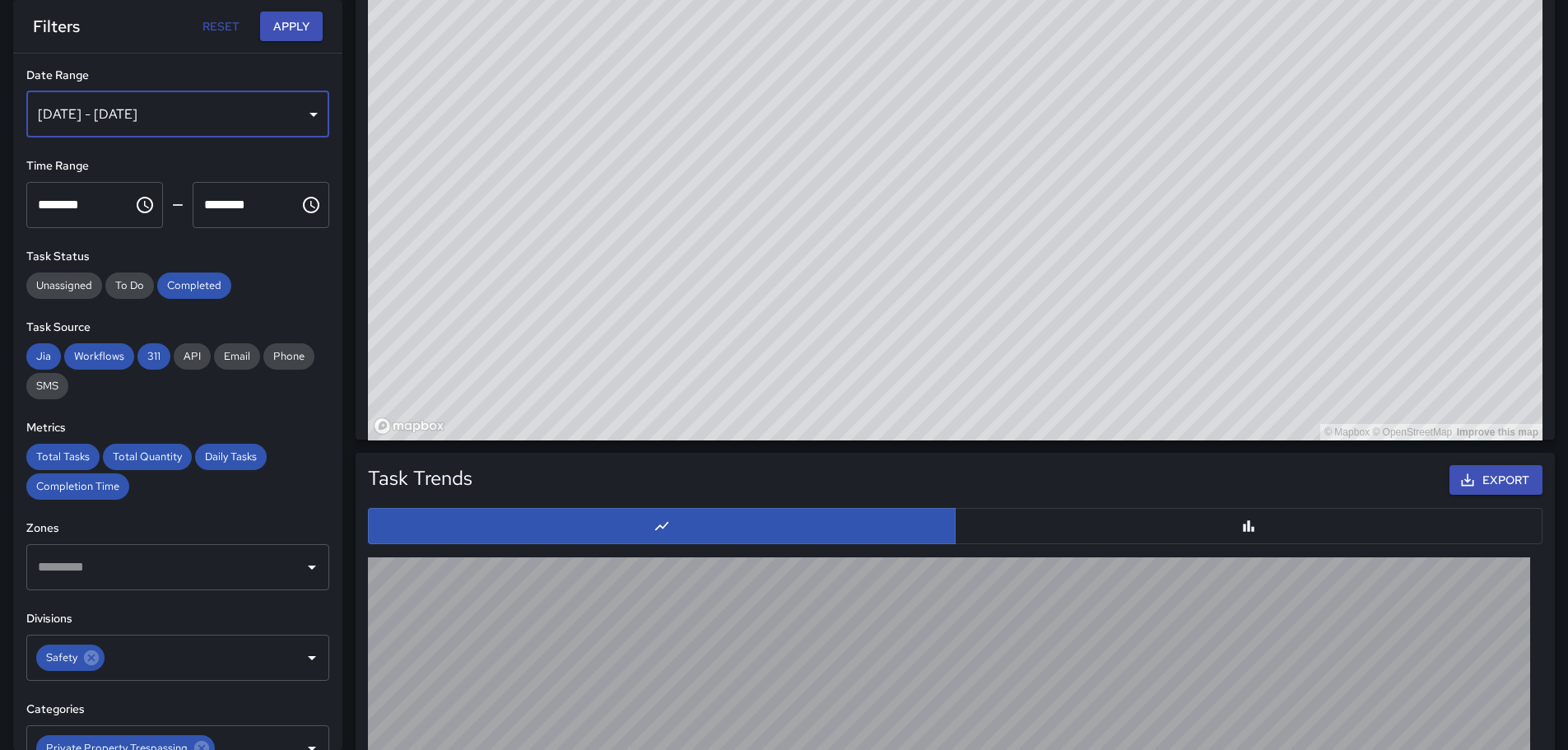
click at [302, 113] on div "[DATE] - [DATE]" at bounding box center [177, 115] width 302 height 46
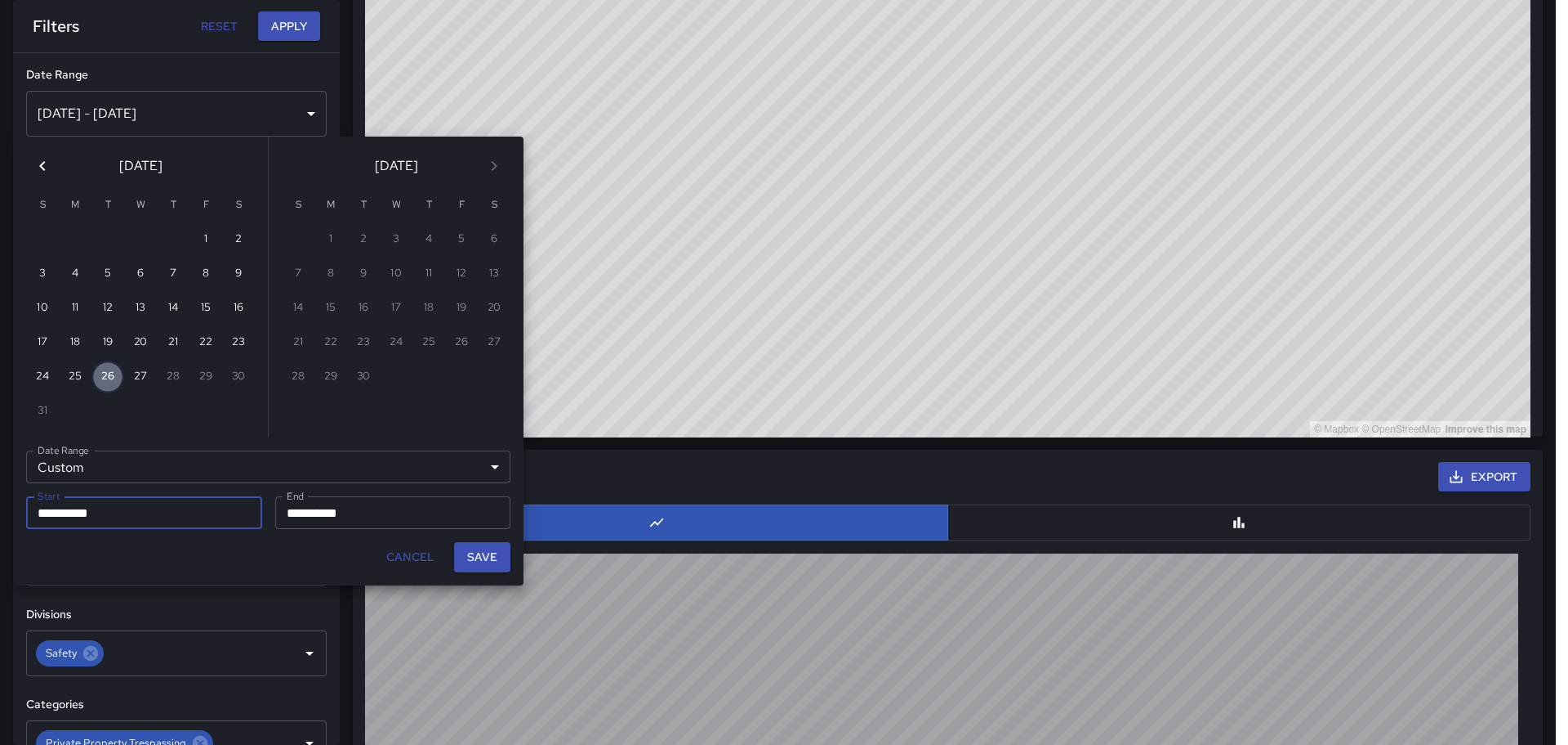
click at [111, 378] on button "26" at bounding box center [108, 377] width 33 height 33
click at [148, 378] on button "27" at bounding box center [140, 377] width 33 height 33
type input "**********"
click at [43, 379] on button "24" at bounding box center [42, 377] width 33 height 33
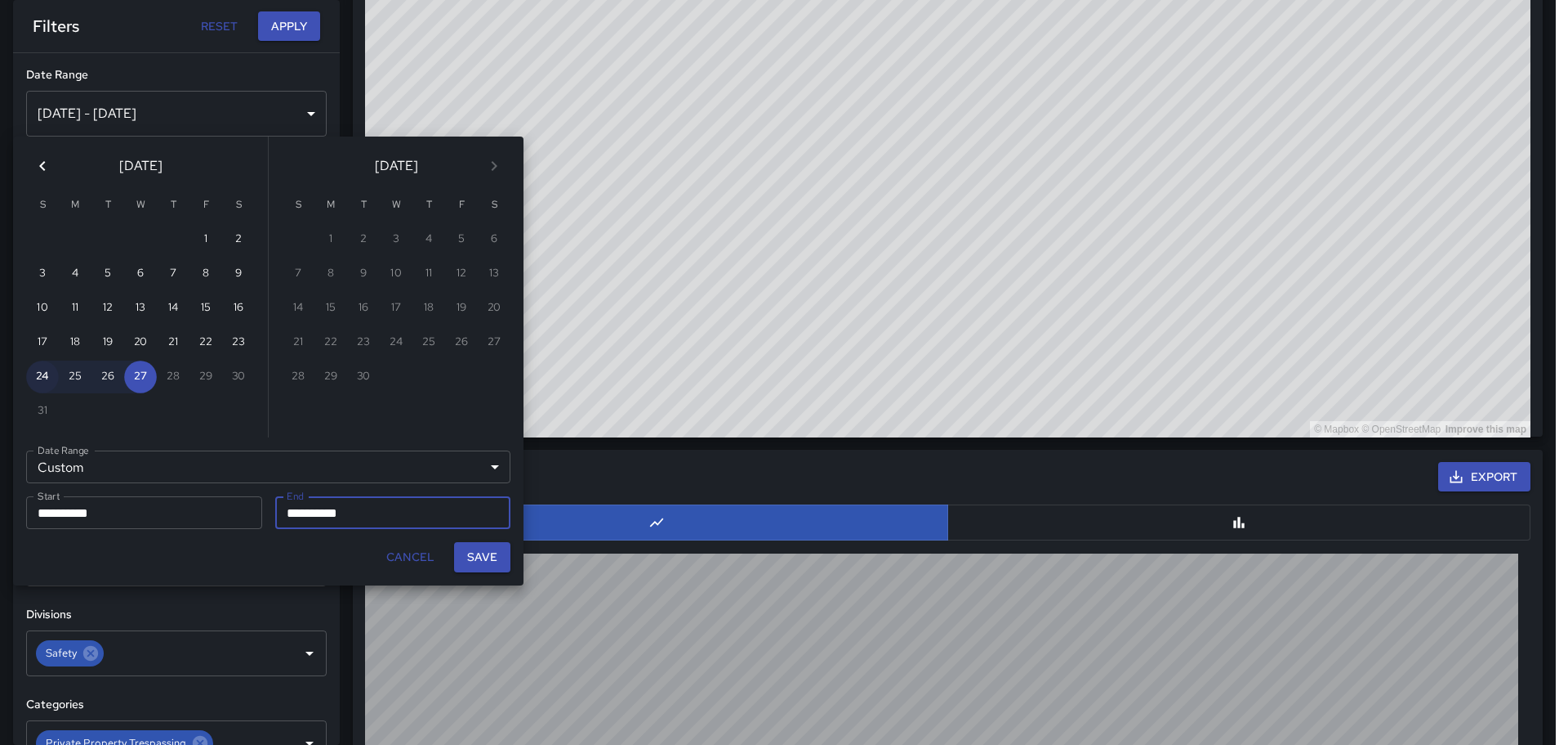
type input "**********"
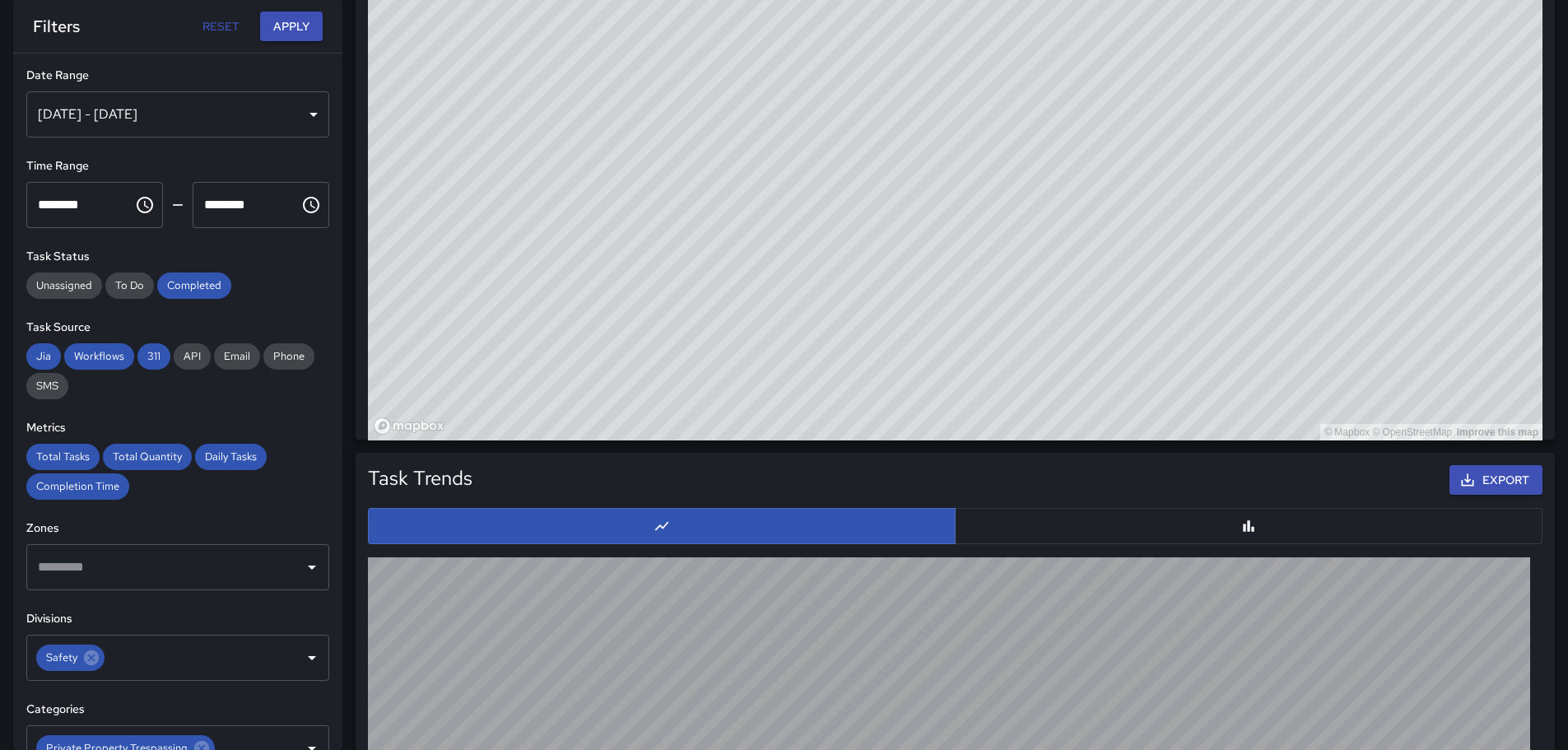
click at [302, 112] on div "[DATE] - [DATE]" at bounding box center [177, 115] width 302 height 46
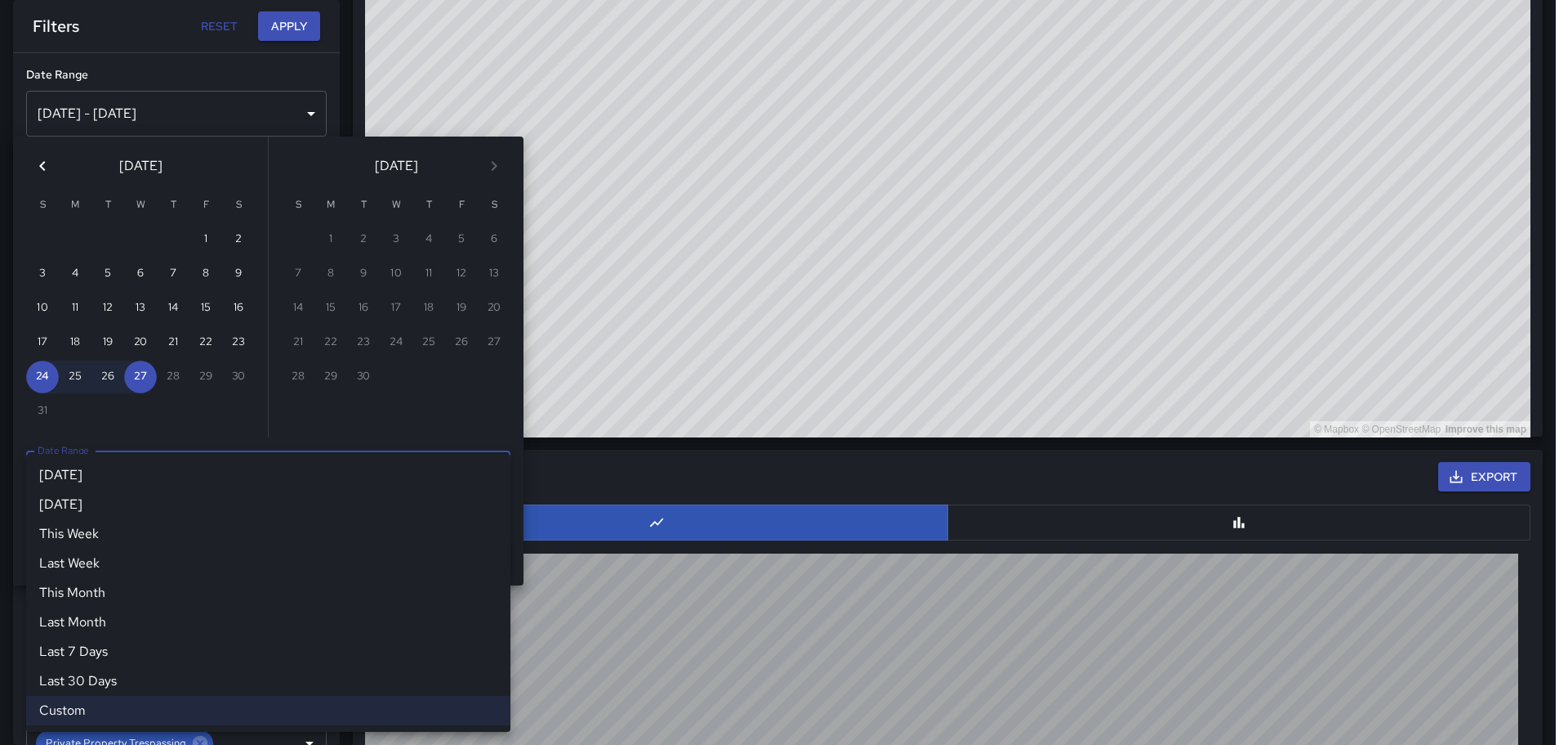
click at [494, 463] on div "Custom ****** [DATE] [DATE] This Week Last Week This Month Last Month Last 7 Da…" at bounding box center [268, 467] width 485 height 33
click at [85, 504] on li "[DATE]" at bounding box center [268, 504] width 485 height 29
type input "*********"
type input "**********"
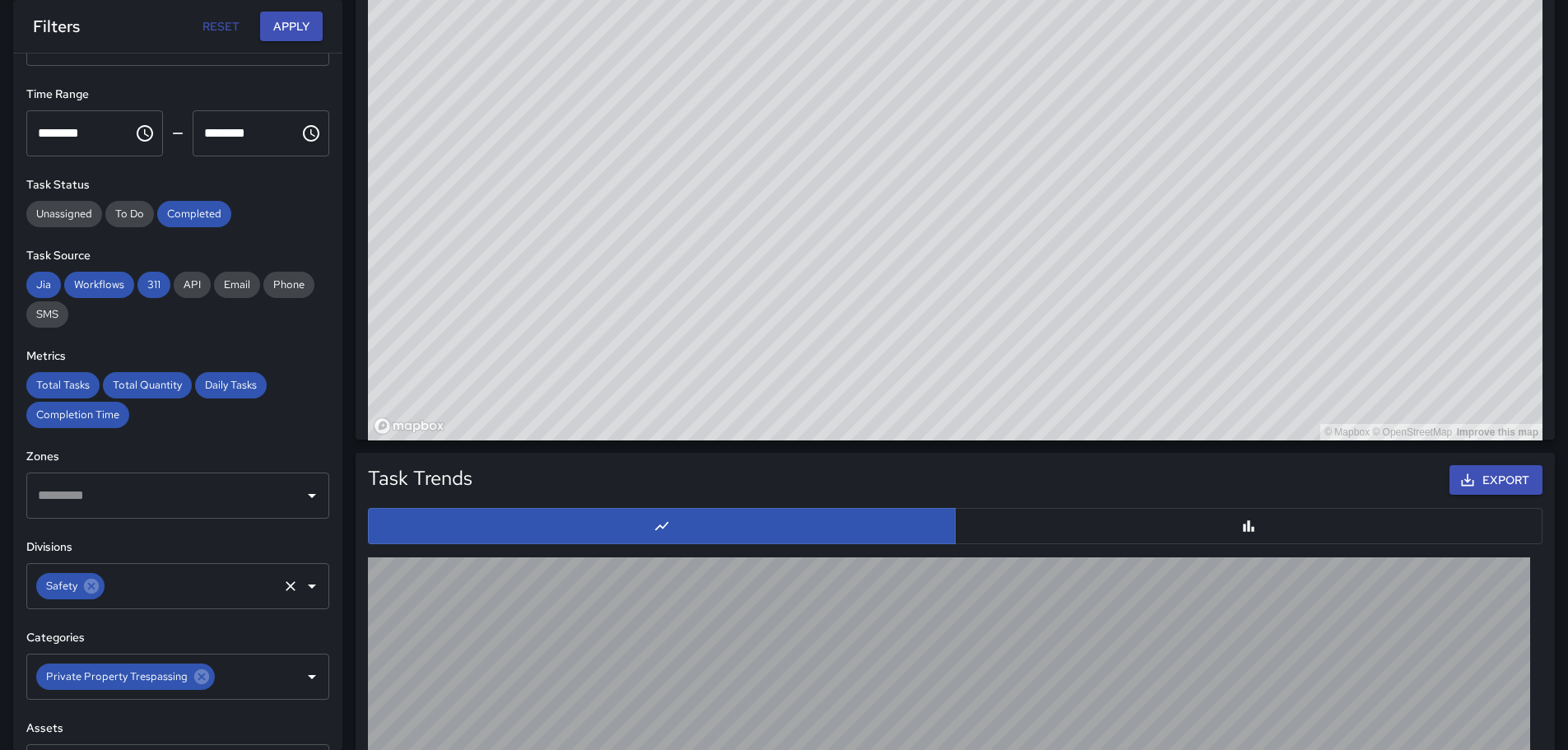
scroll to position [83, 0]
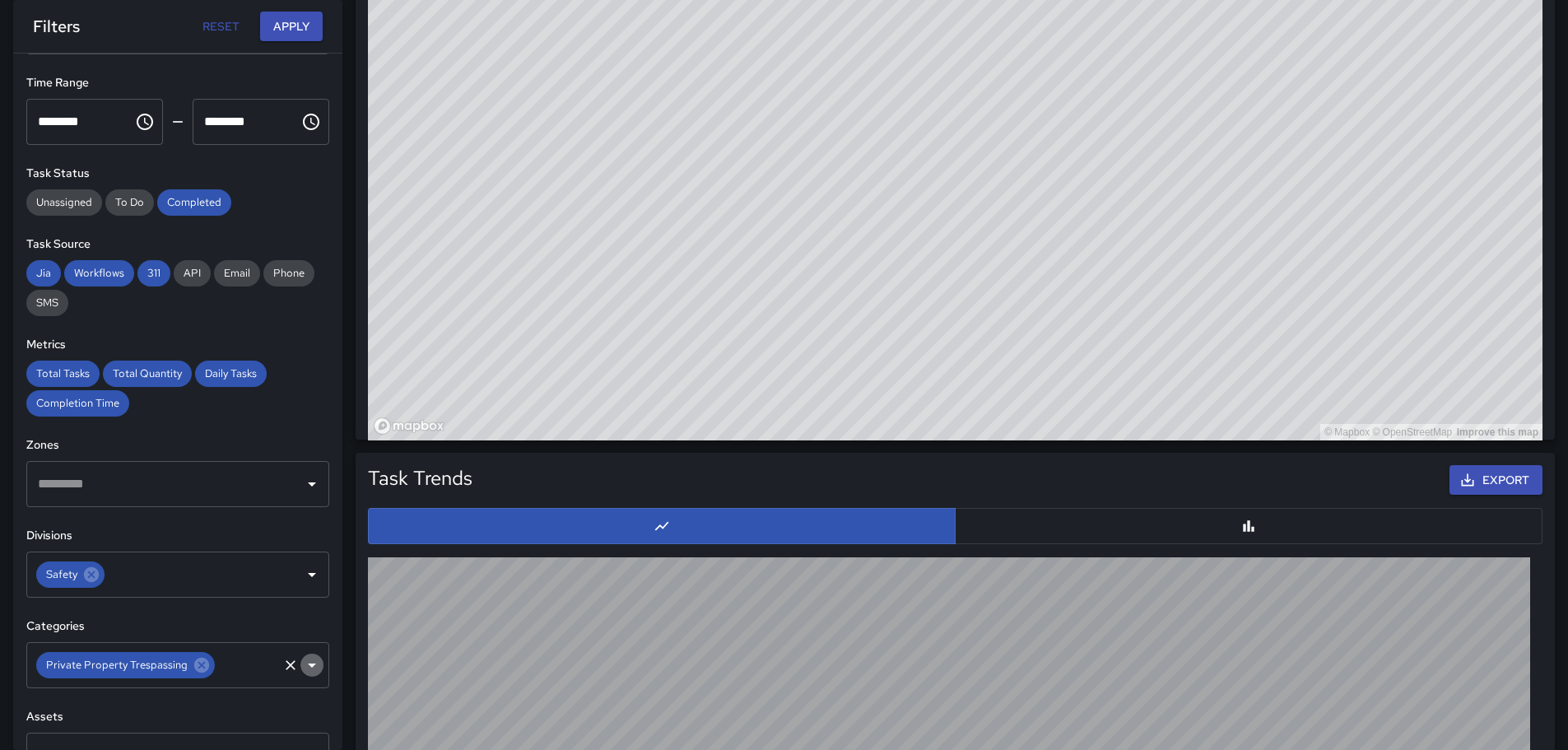
click at [302, 664] on icon "Open" at bounding box center [312, 664] width 19 height 19
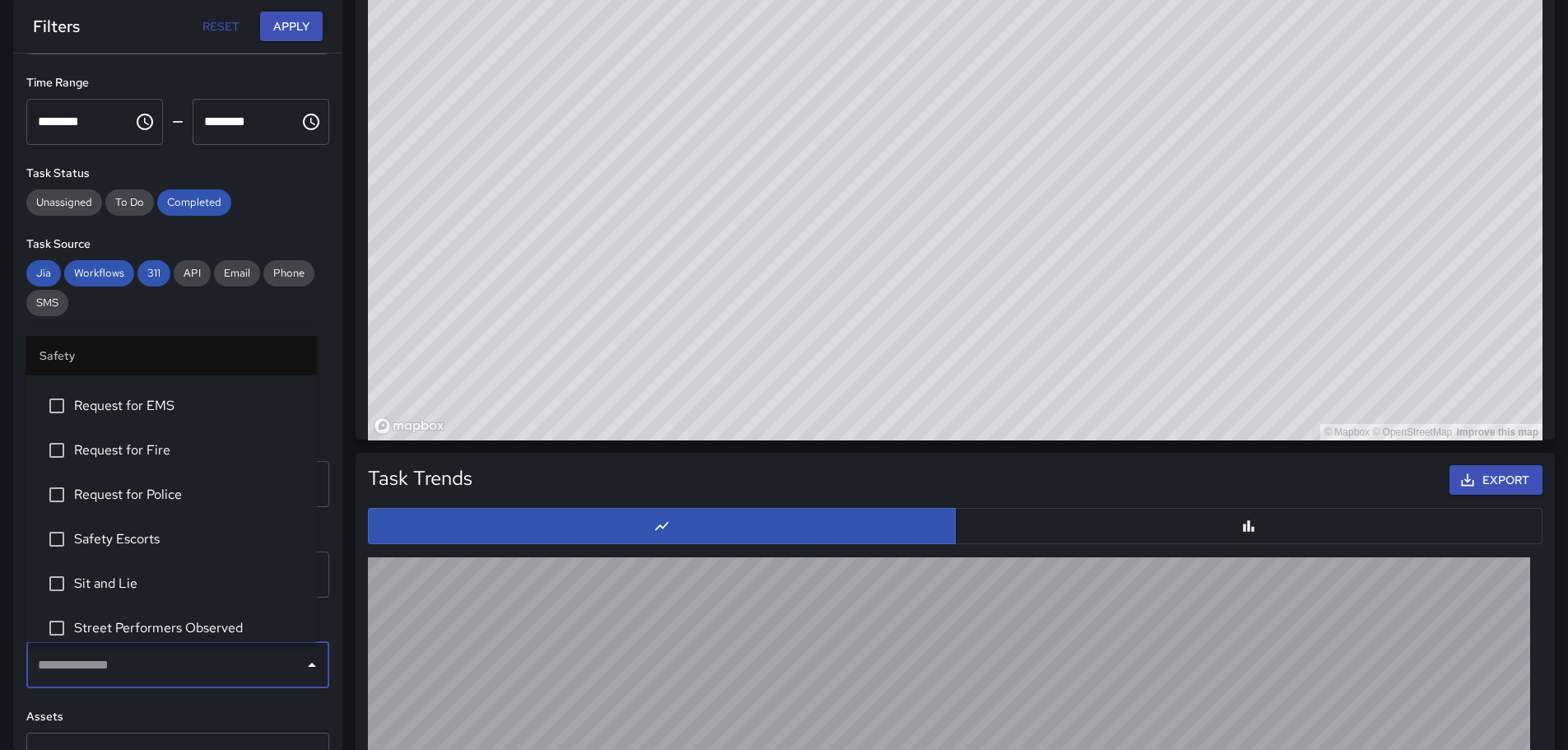
scroll to position [741, 0]
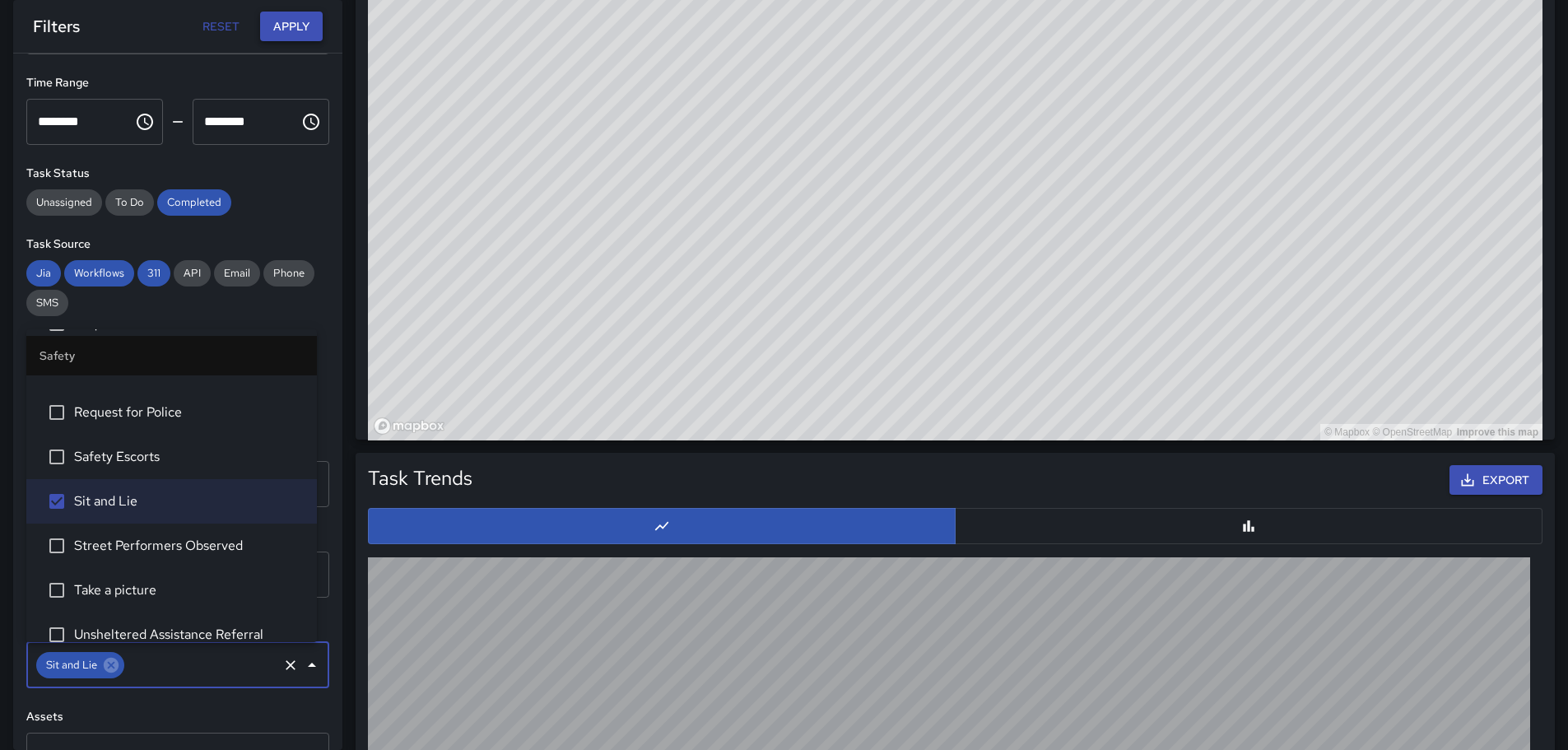
click at [293, 18] on button "Apply" at bounding box center [291, 26] width 63 height 31
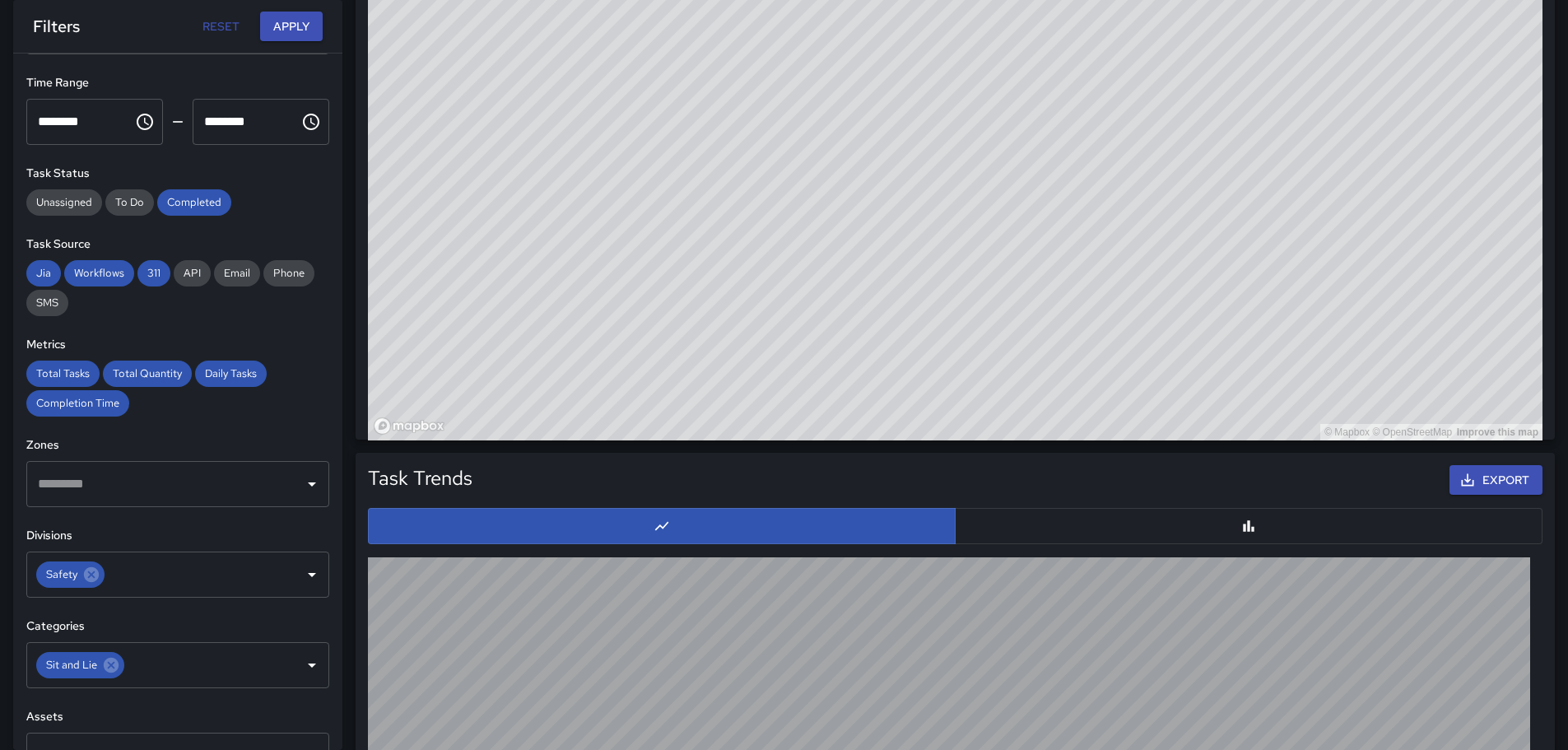
drag, startPoint x: 544, startPoint y: 191, endPoint x: 513, endPoint y: 302, distance: 115.2
click at [513, 302] on div "© Mapbox © OpenStreetMap Improve this map" at bounding box center [956, 111] width 1175 height 658
click at [144, 123] on icon "Choose time, selected time is 12:00 AM" at bounding box center [144, 121] width 19 height 19
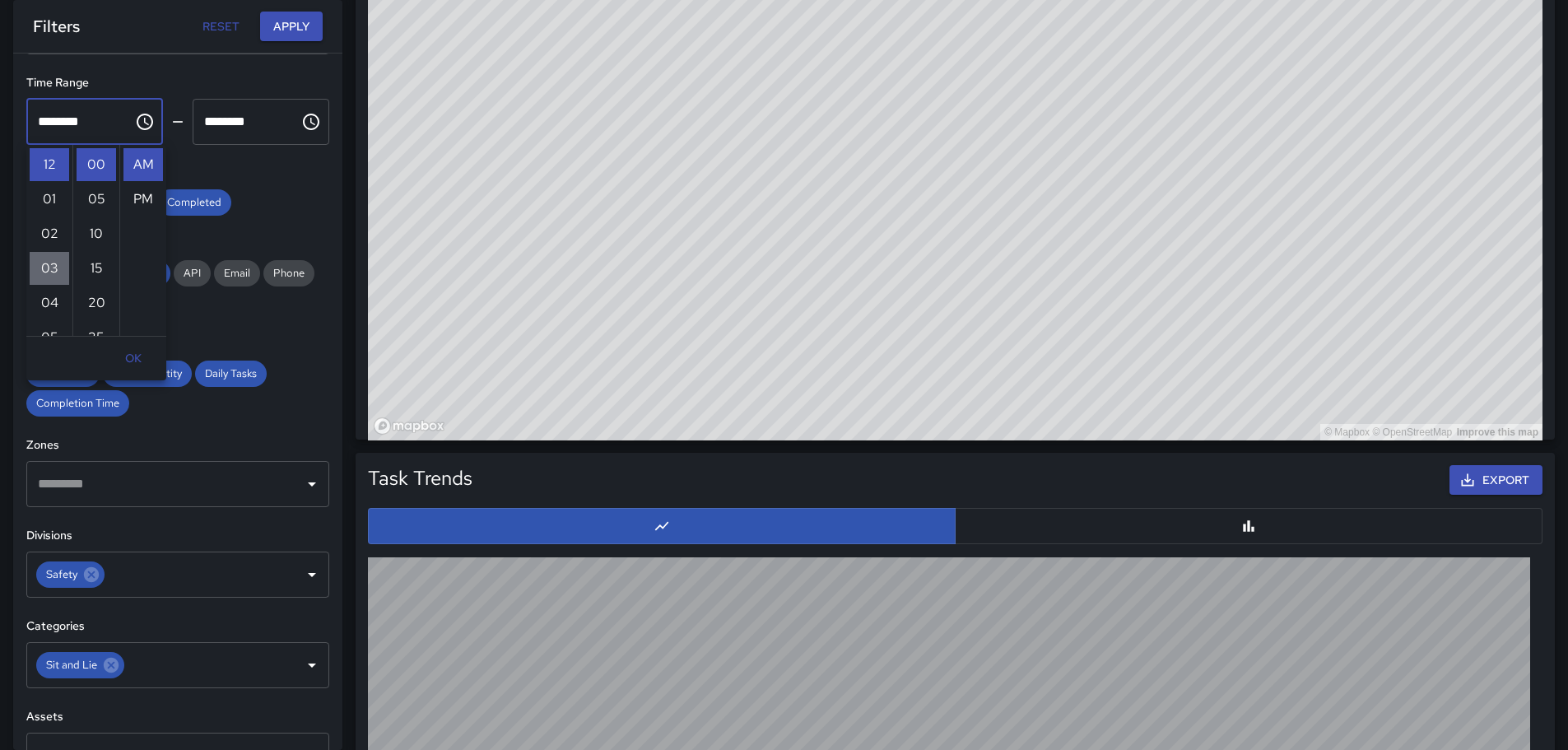
click at [47, 264] on li "03" at bounding box center [49, 268] width 40 height 33
type input "********"
click at [290, 23] on button "Apply" at bounding box center [291, 26] width 63 height 31
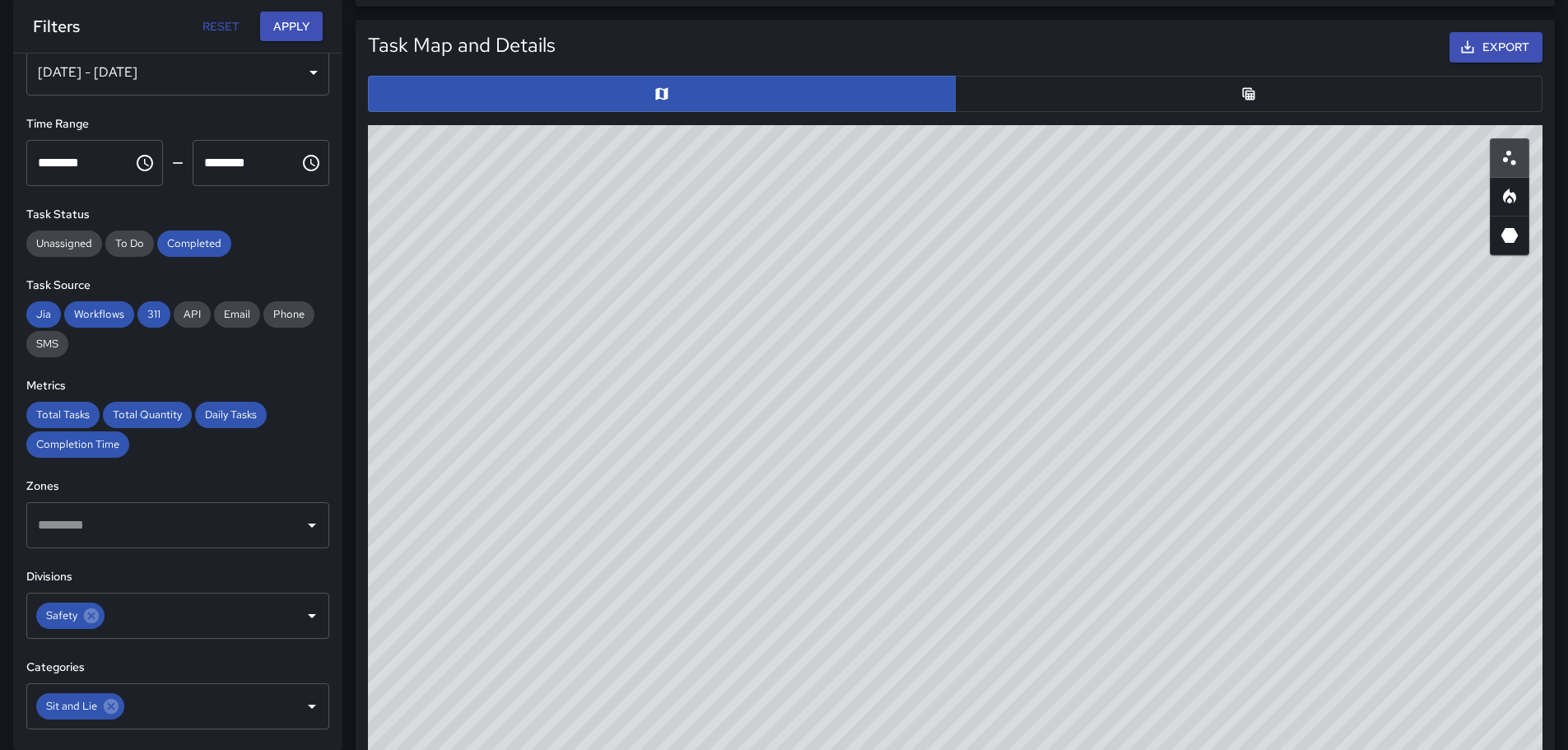
scroll to position [830, 0]
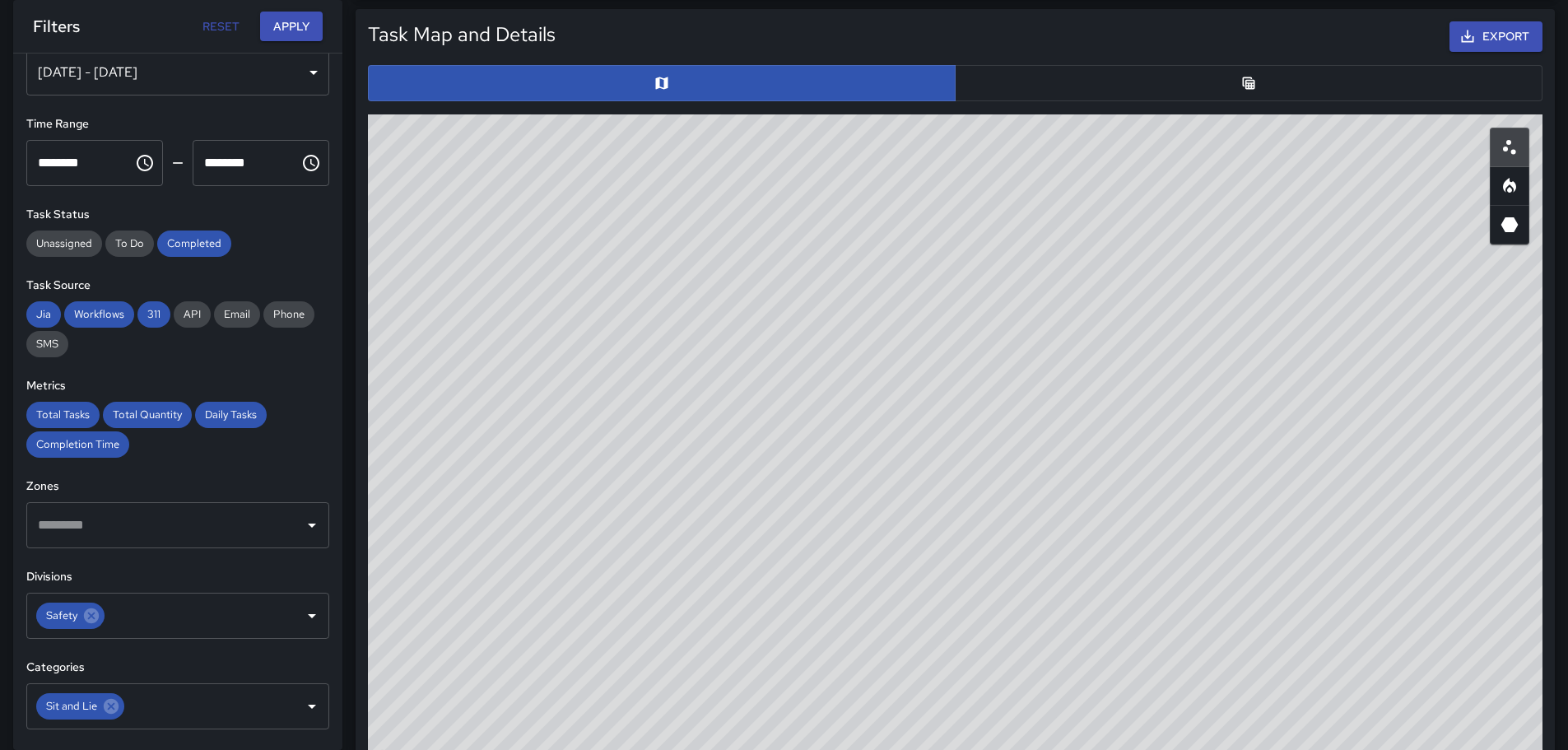
drag, startPoint x: 884, startPoint y: 419, endPoint x: 922, endPoint y: 494, distance: 84.1
click at [922, 494] on div "© Mapbox © OpenStreetMap Improve this map" at bounding box center [956, 444] width 1175 height 658
drag, startPoint x: 816, startPoint y: 473, endPoint x: 1036, endPoint y: 488, distance: 220.5
click at [1036, 488] on div "© Mapbox © OpenStreetMap Improve this map" at bounding box center [956, 444] width 1175 height 658
drag, startPoint x: 760, startPoint y: 344, endPoint x: 827, endPoint y: 450, distance: 125.4
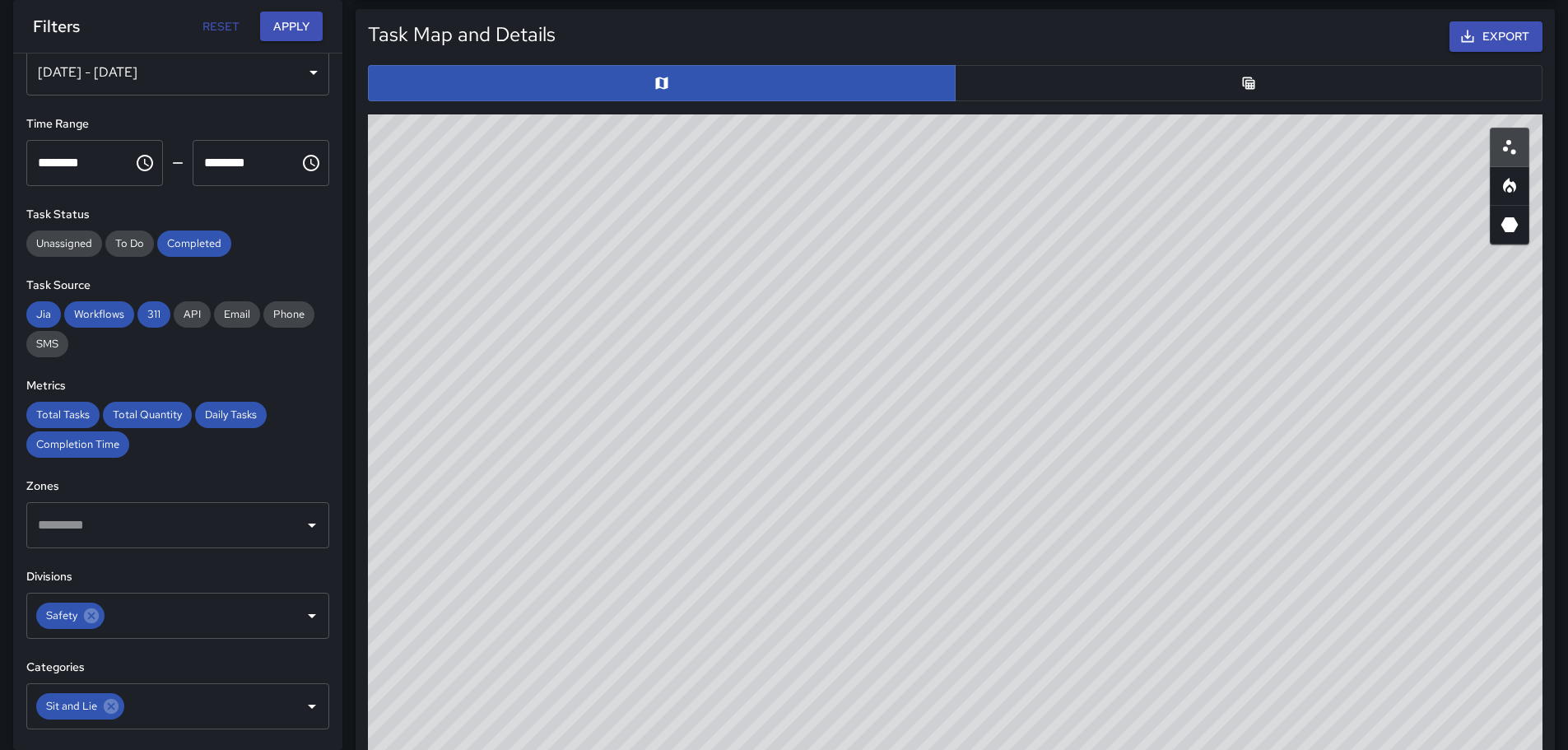
click at [827, 450] on div "© Mapbox © OpenStreetMap Improve this map" at bounding box center [956, 444] width 1175 height 658
click at [1512, 149] on icon "Scatterplot" at bounding box center [1509, 147] width 19 height 19
click at [1516, 185] on icon "Heatmap" at bounding box center [1509, 185] width 19 height 19
click at [1514, 225] on icon "3D Heatmap" at bounding box center [1510, 225] width 18 height 15
click at [1510, 146] on icon "Scatterplot" at bounding box center [1509, 147] width 19 height 19
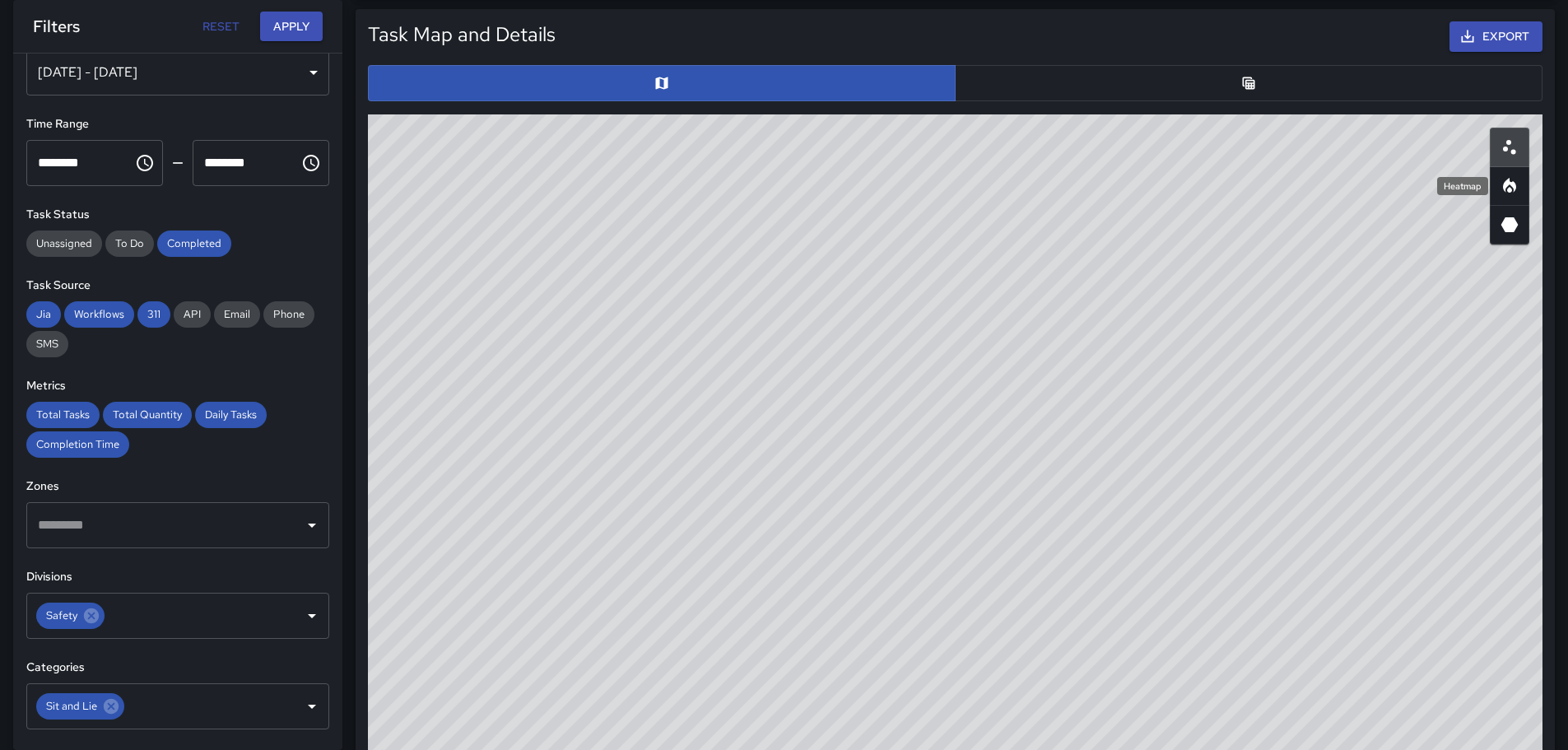
click at [1520, 186] on button "button" at bounding box center [1509, 186] width 40 height 40
click at [1517, 227] on icon "3D Heatmap" at bounding box center [1509, 224] width 19 height 19
click at [1503, 183] on icon "Heatmap" at bounding box center [1509, 185] width 19 height 19
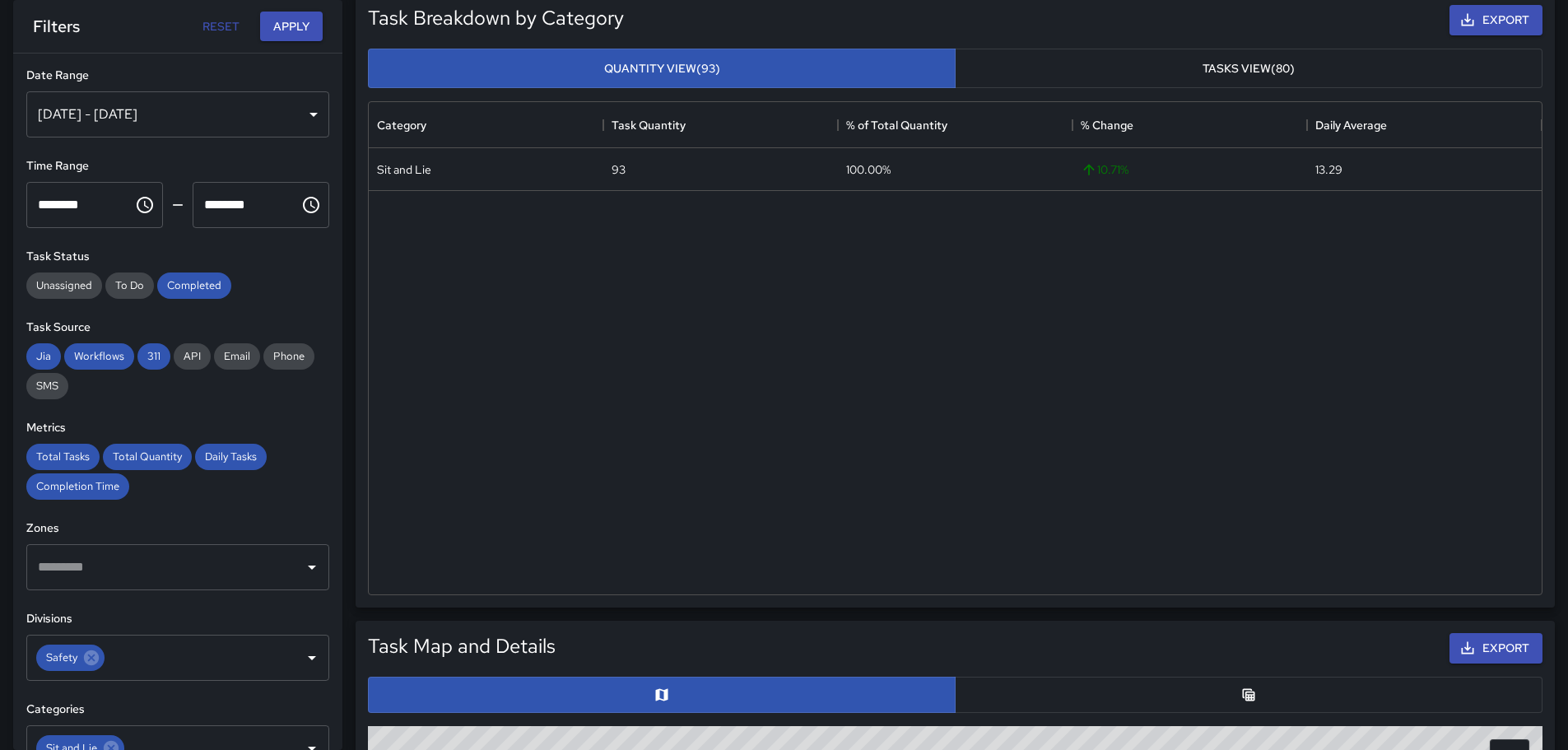
scroll to position [247, 0]
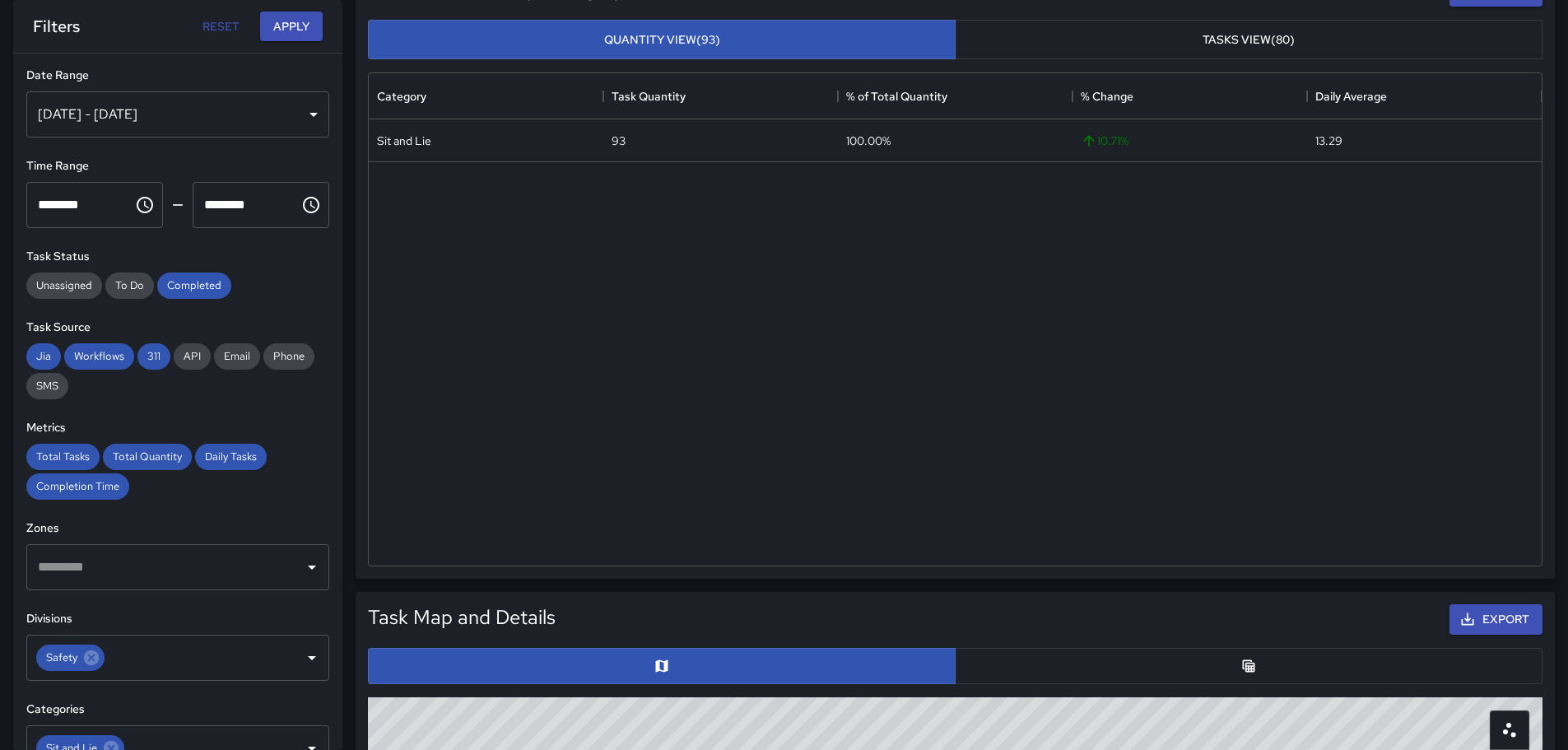
click at [930, 312] on div "Sit and Lie 93 100.00% 10.71 % 13.29" at bounding box center [956, 342] width 1173 height 446
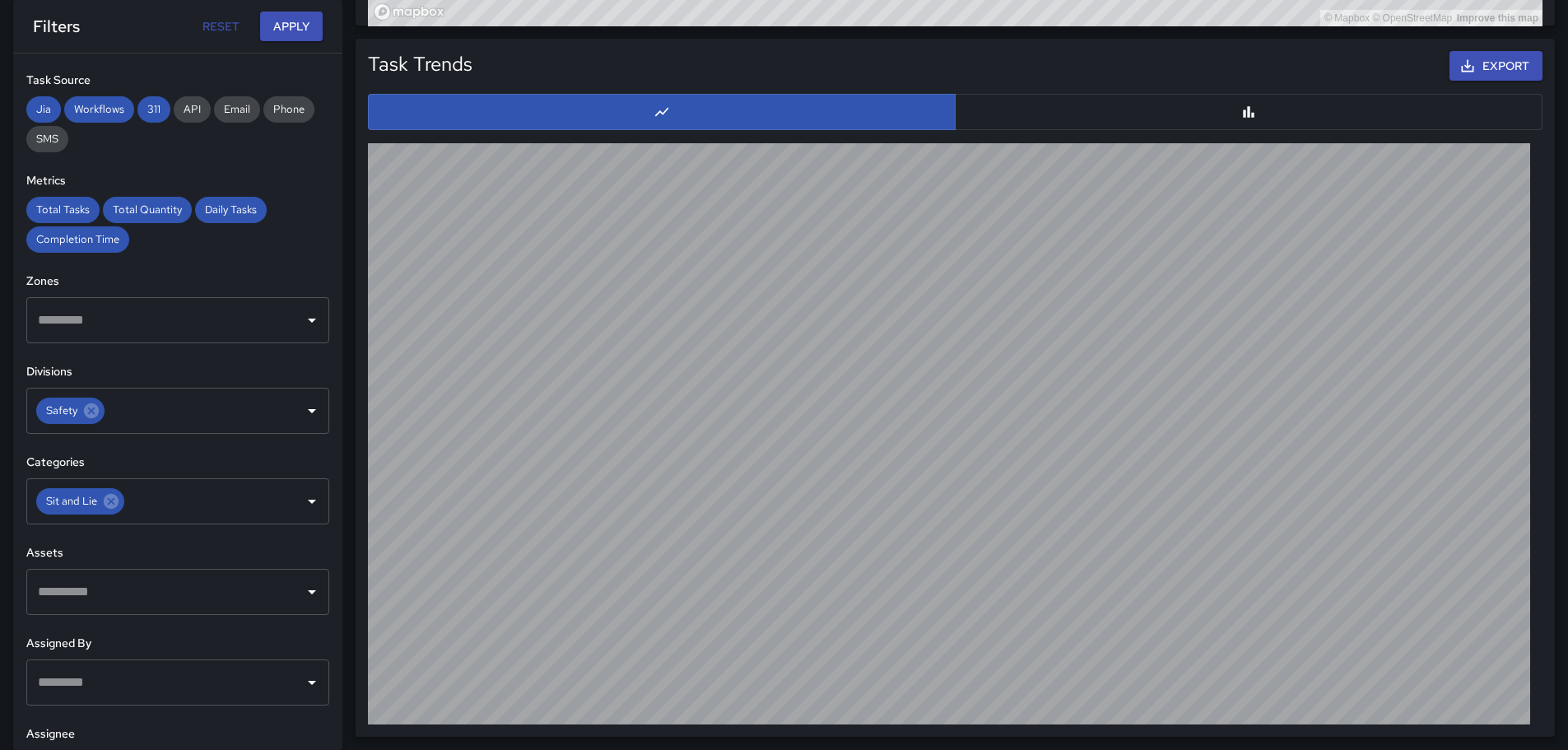
scroll to position [306, 0]
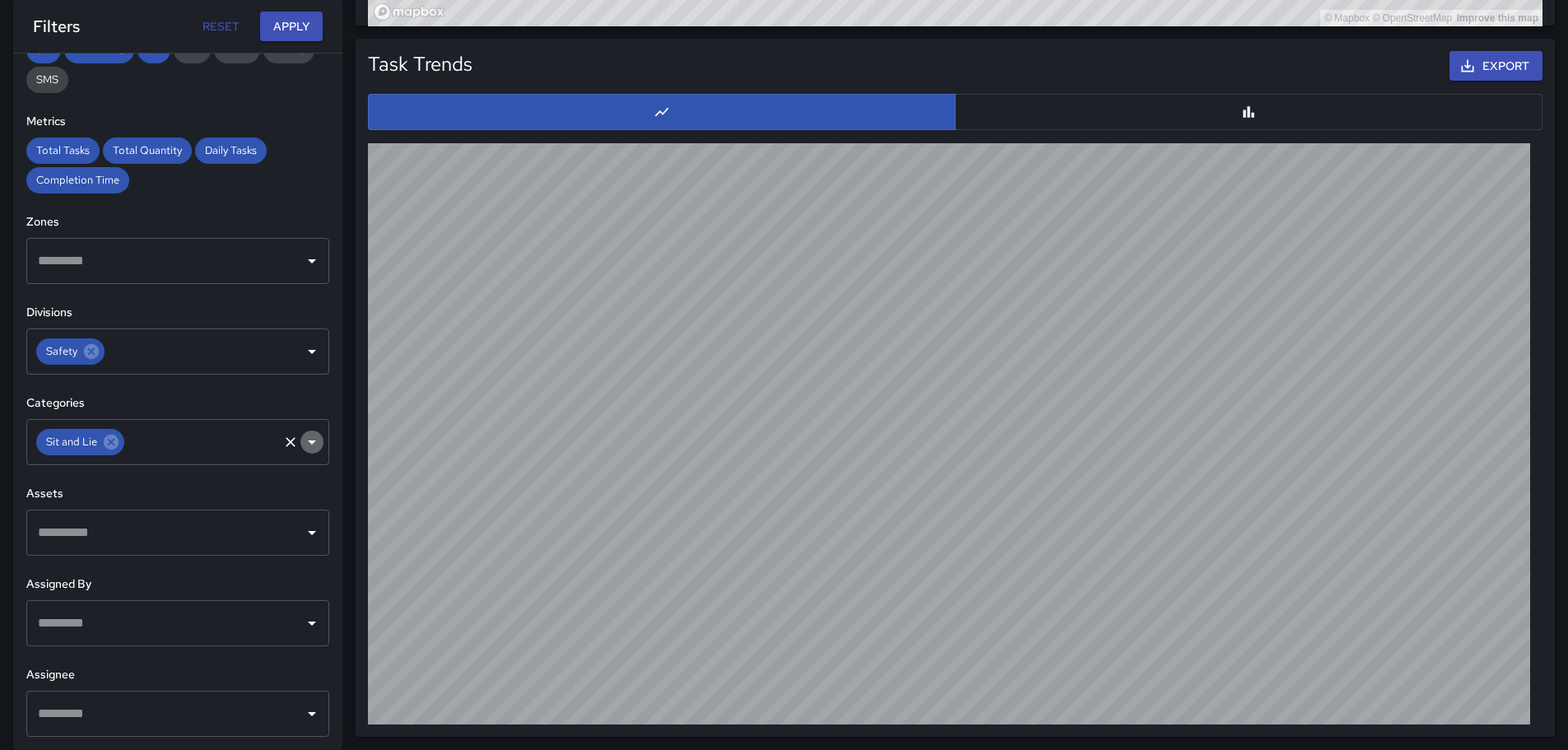
click at [302, 439] on icon "Open" at bounding box center [312, 441] width 19 height 19
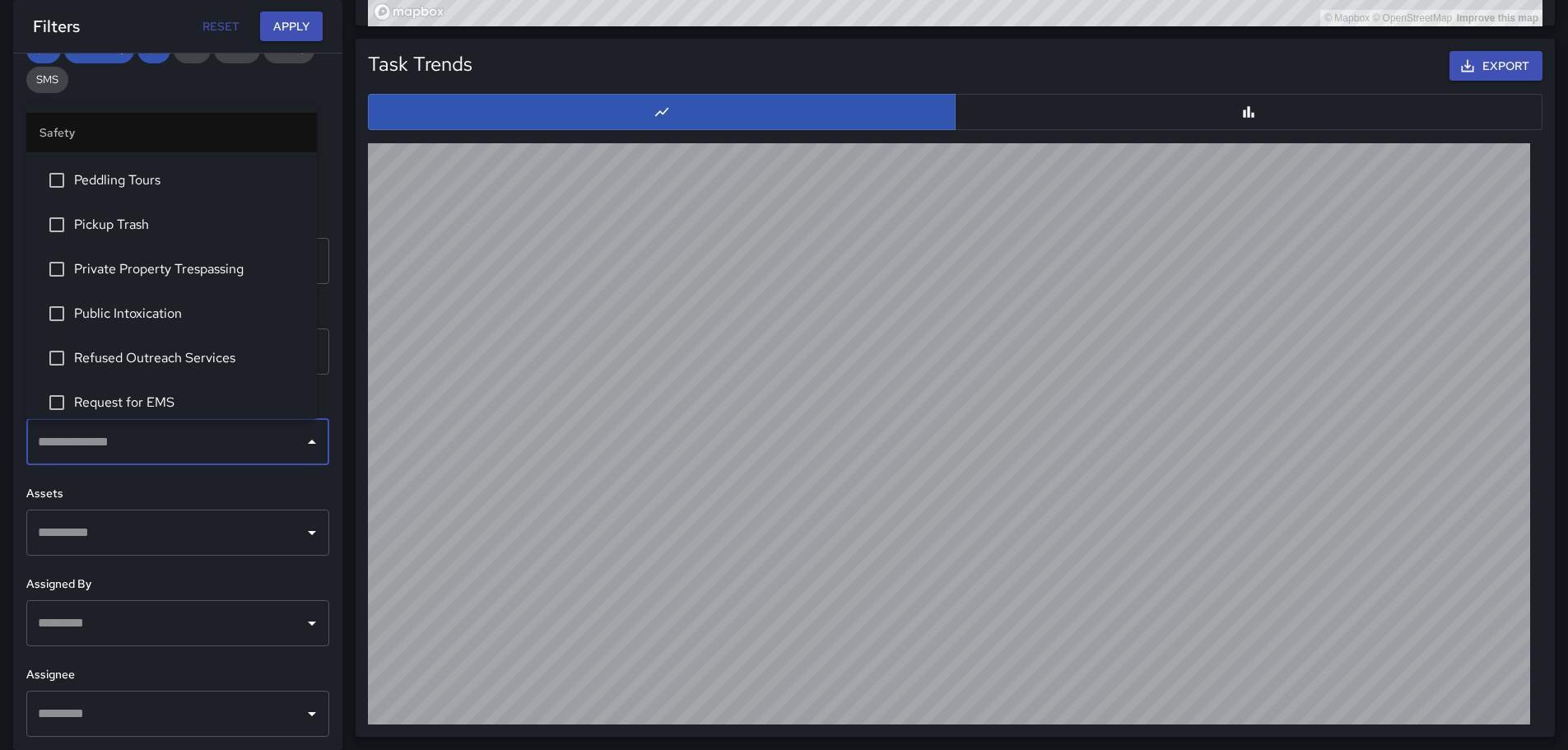
scroll to position [375, 0]
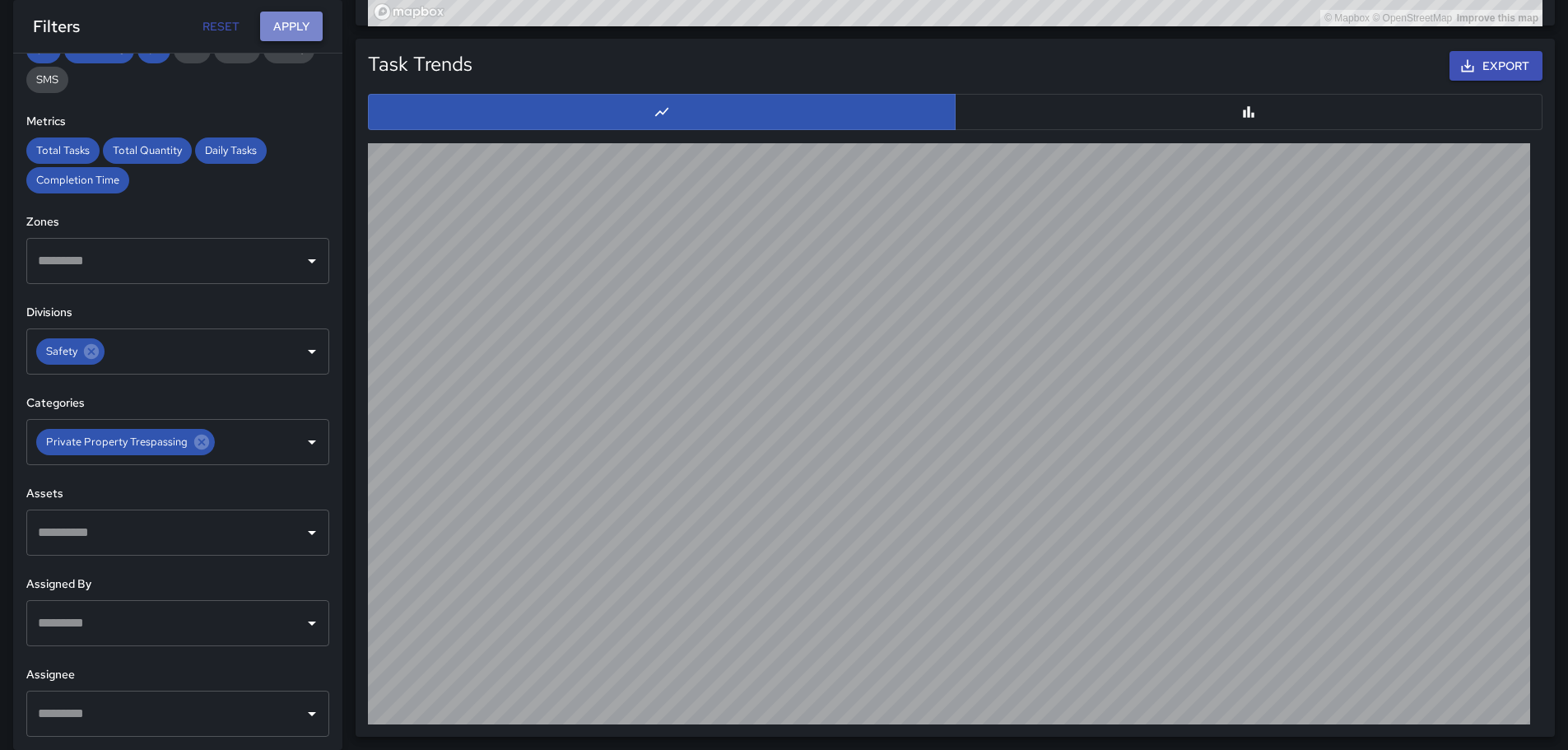
click at [296, 26] on button "Apply" at bounding box center [291, 26] width 63 height 31
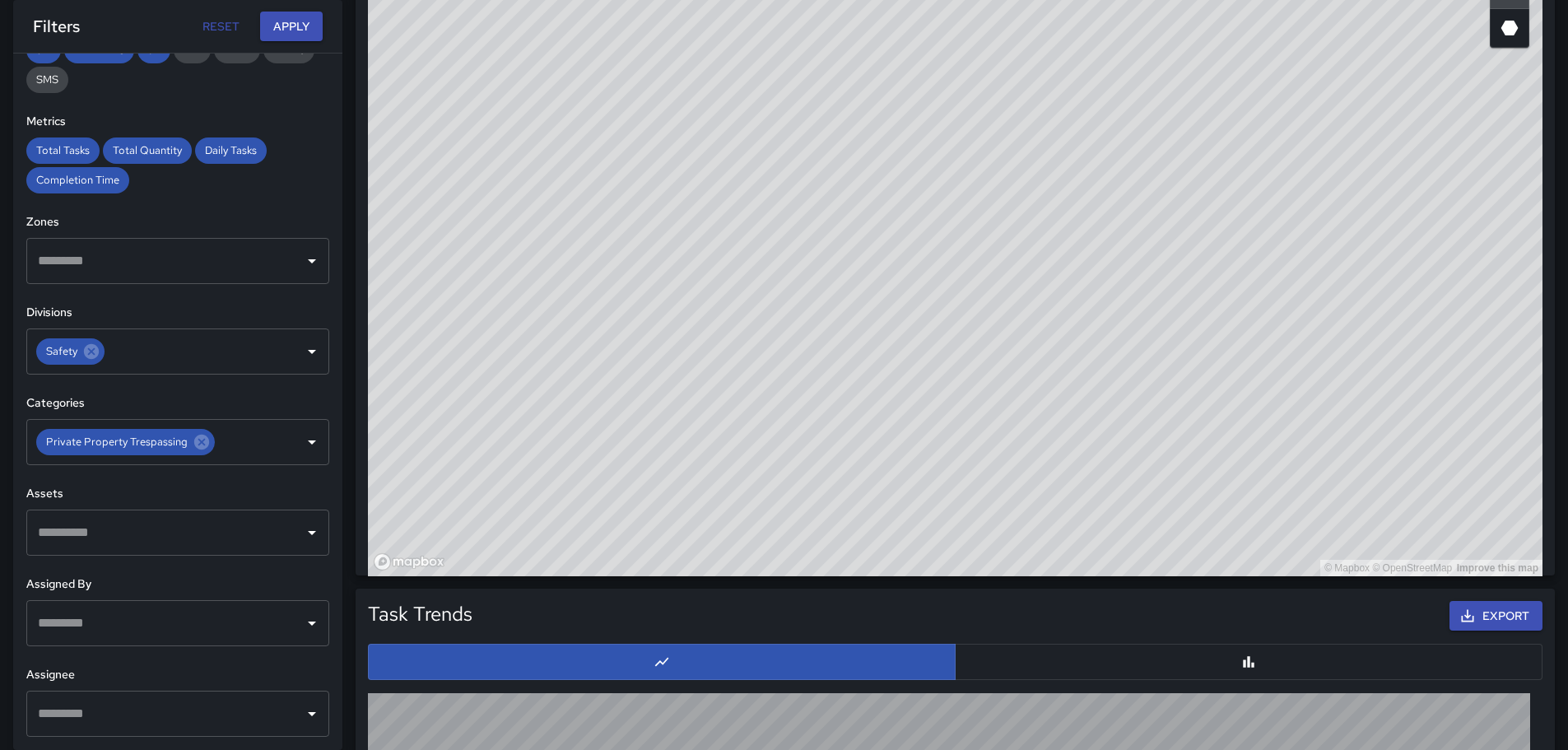
scroll to position [1018, 0]
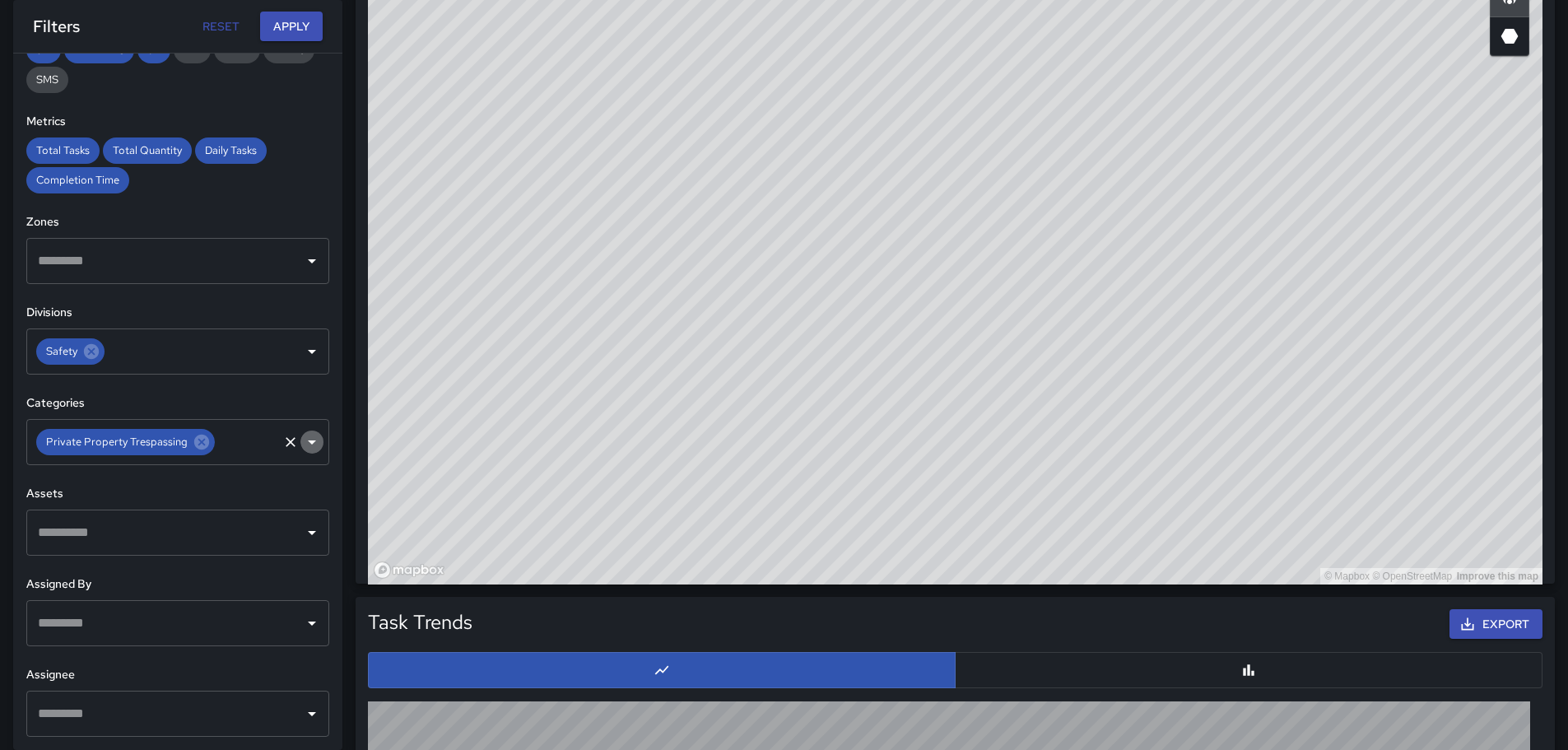
click at [302, 436] on icon "Open" at bounding box center [312, 441] width 19 height 19
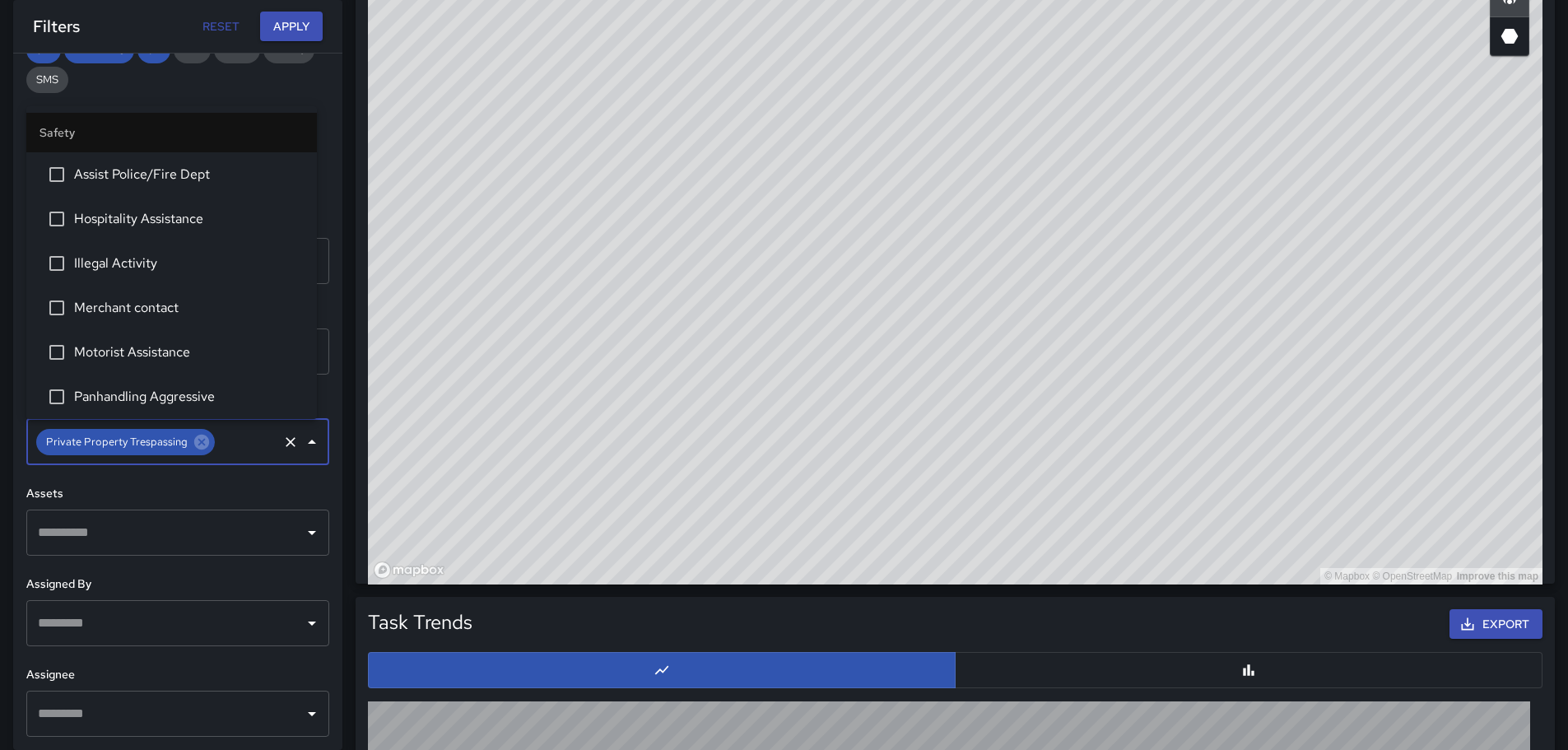
scroll to position [311, 0]
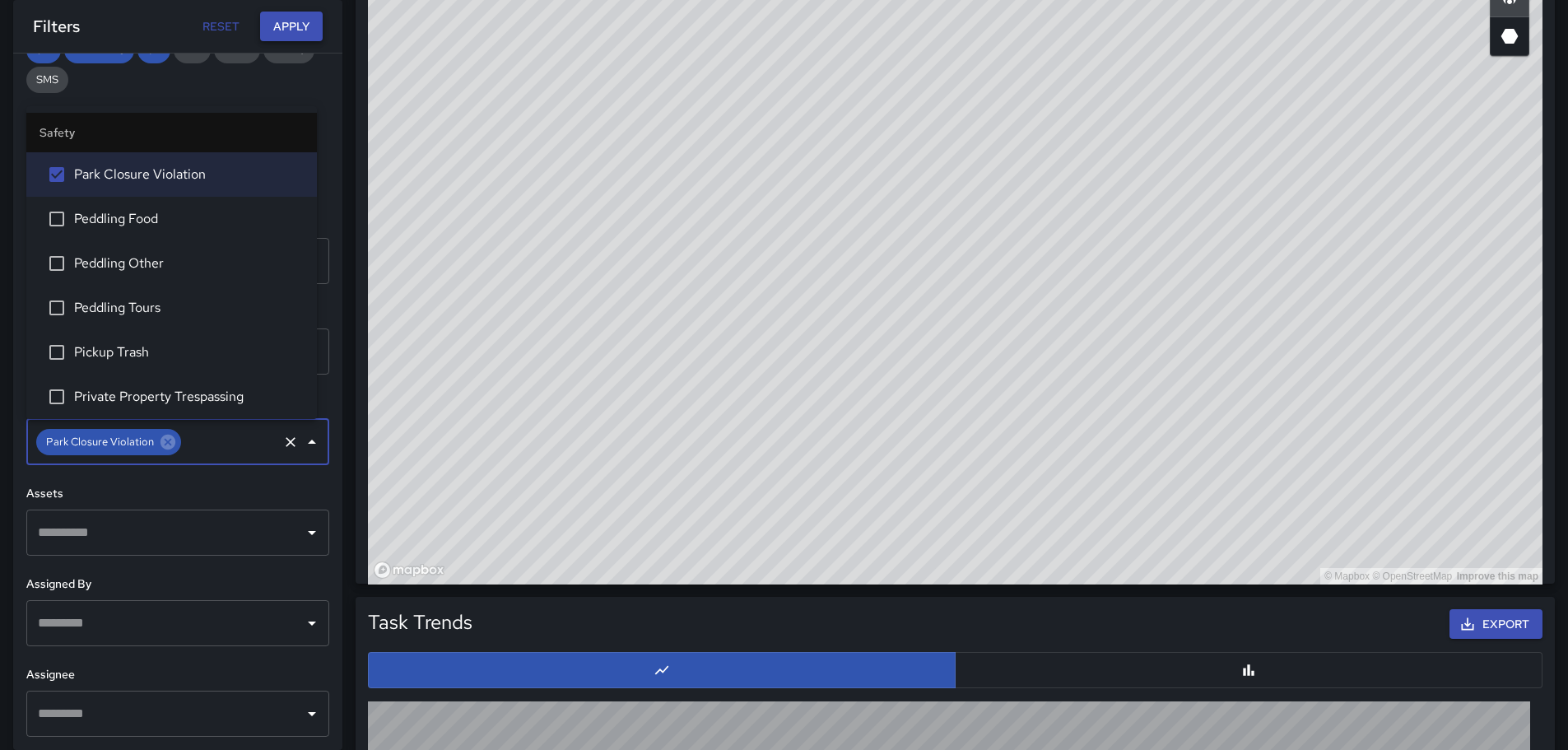
click at [290, 22] on button "Apply" at bounding box center [291, 26] width 63 height 31
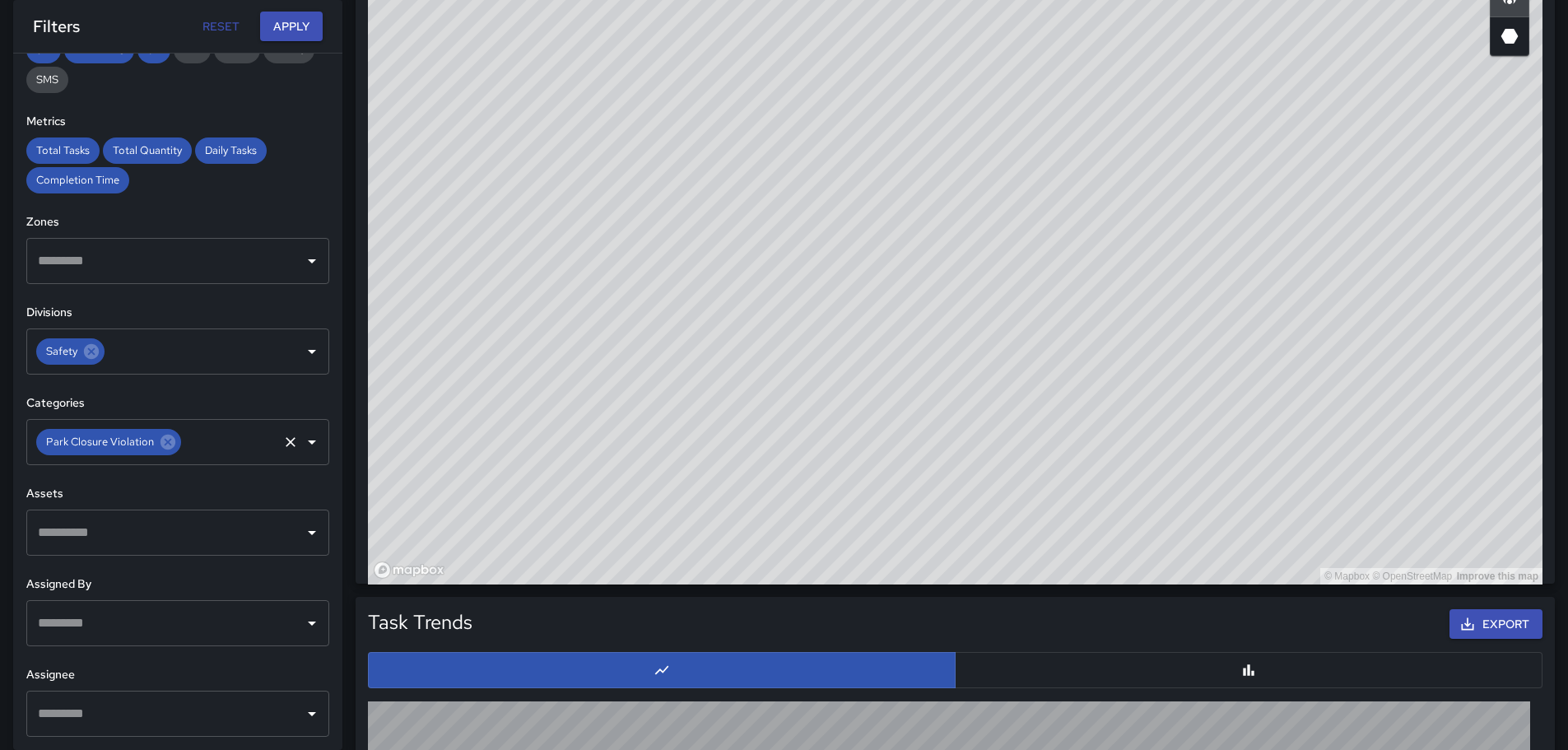
click at [302, 439] on icon "Open" at bounding box center [312, 441] width 19 height 19
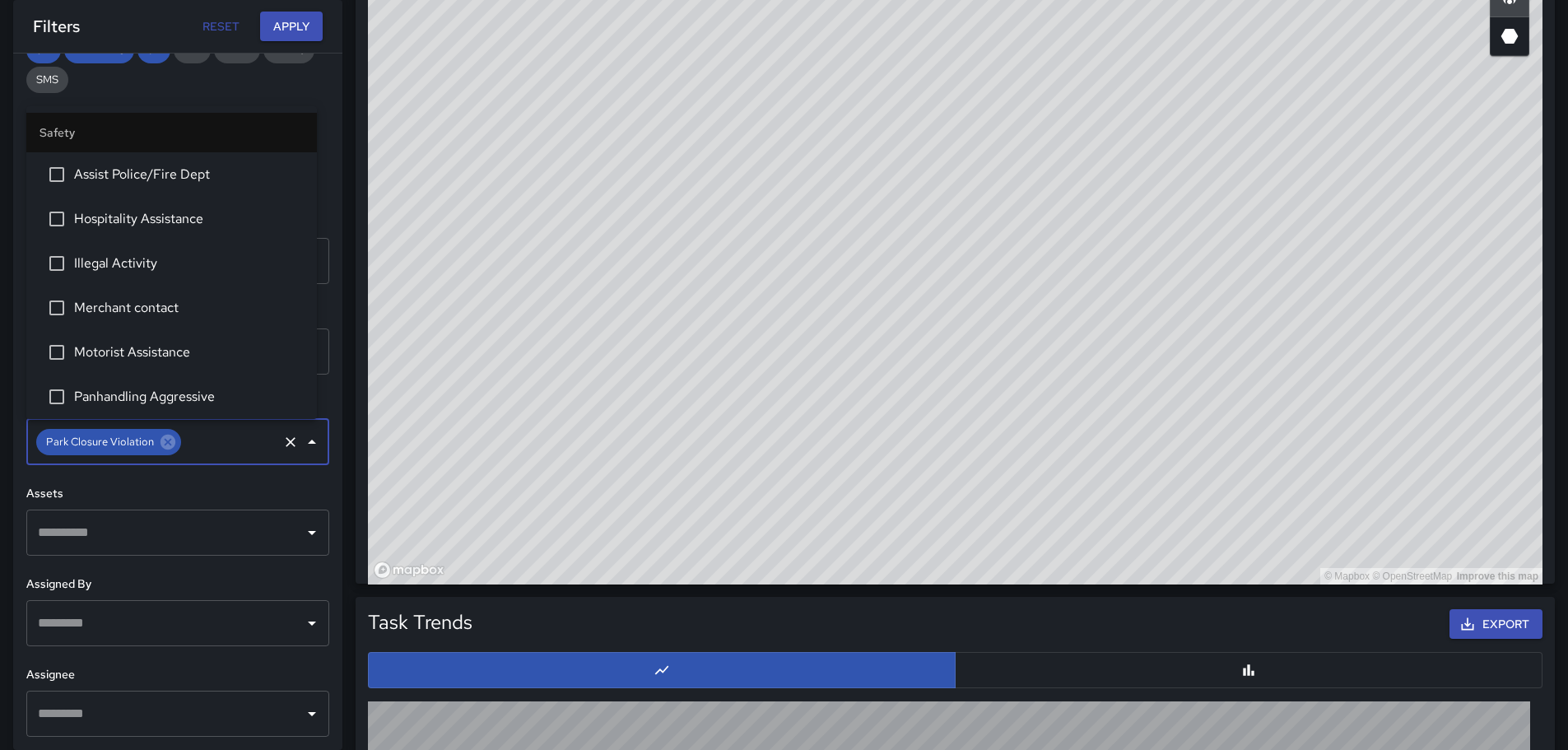
scroll to position [89, 0]
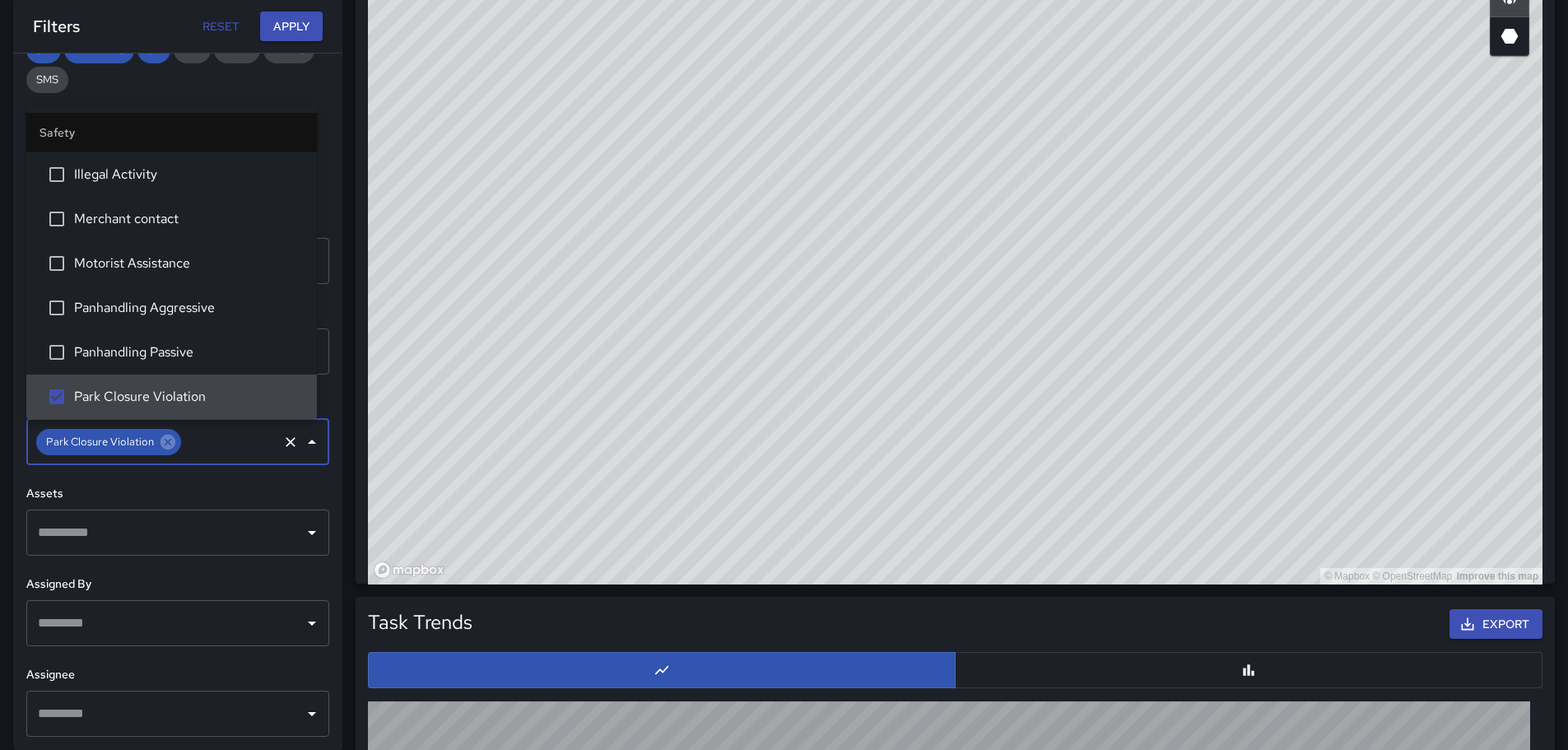
click at [308, 439] on icon "Close" at bounding box center [312, 441] width 8 height 4
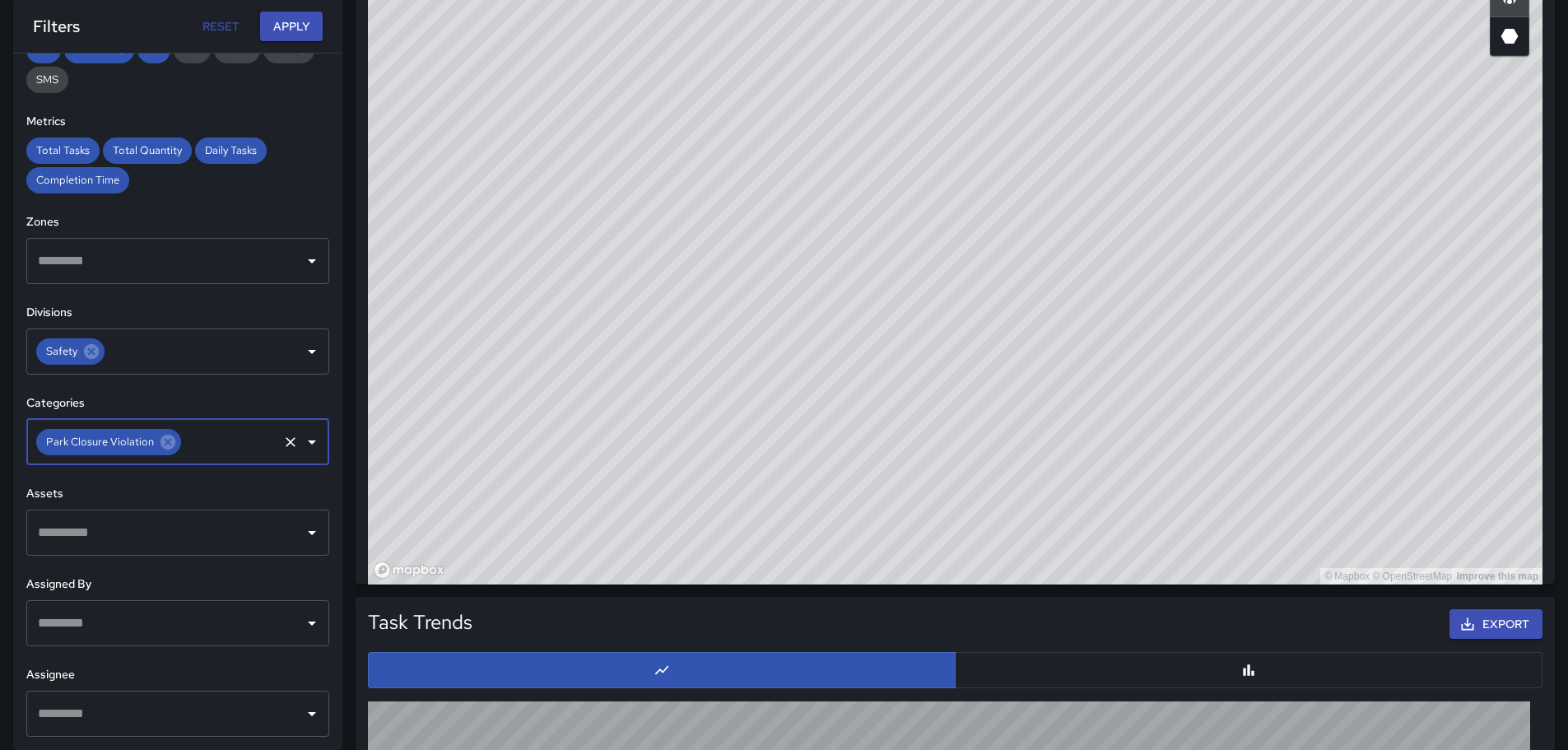
click at [302, 439] on icon "Open" at bounding box center [312, 441] width 19 height 19
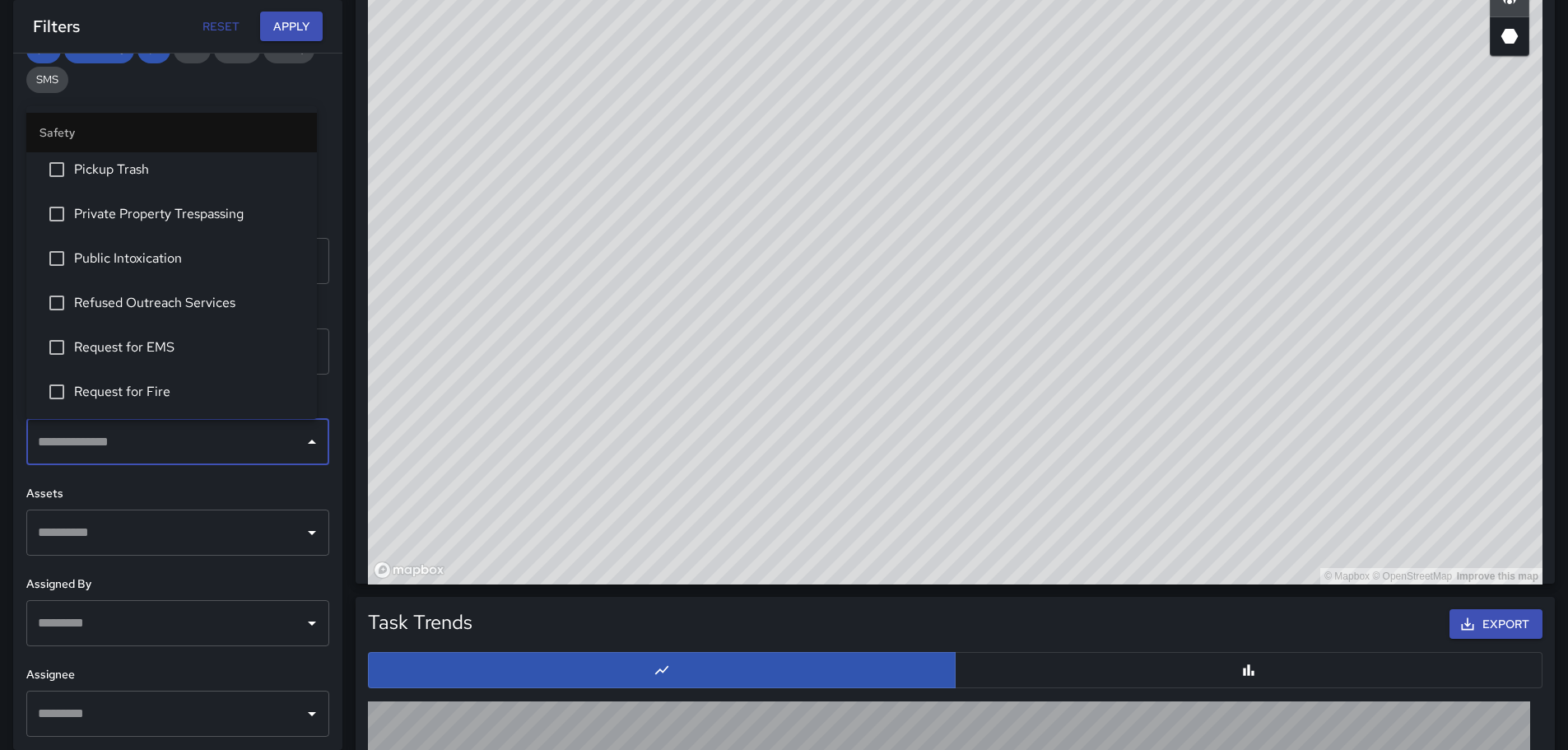
scroll to position [576, 0]
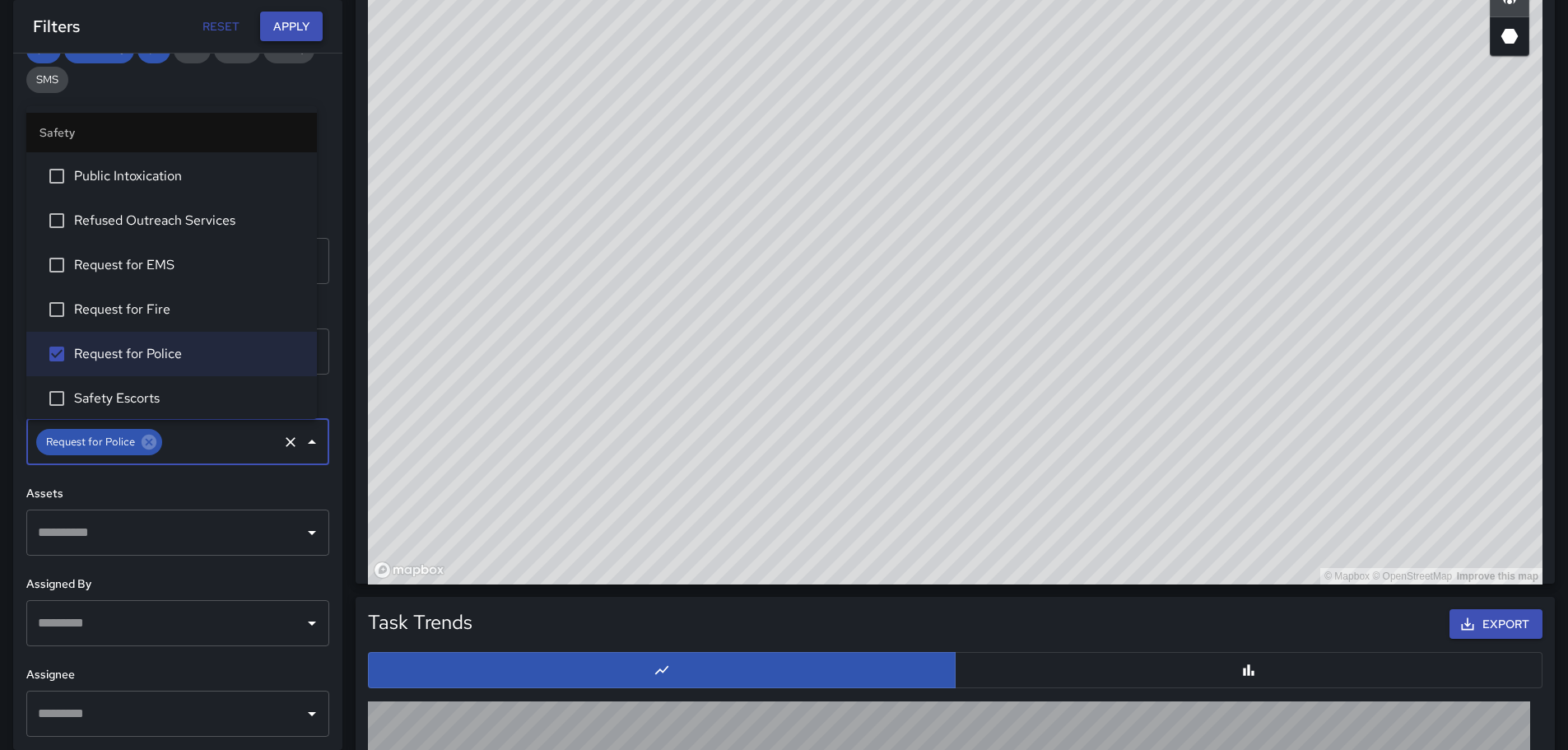
click at [294, 22] on button "Apply" at bounding box center [291, 26] width 63 height 31
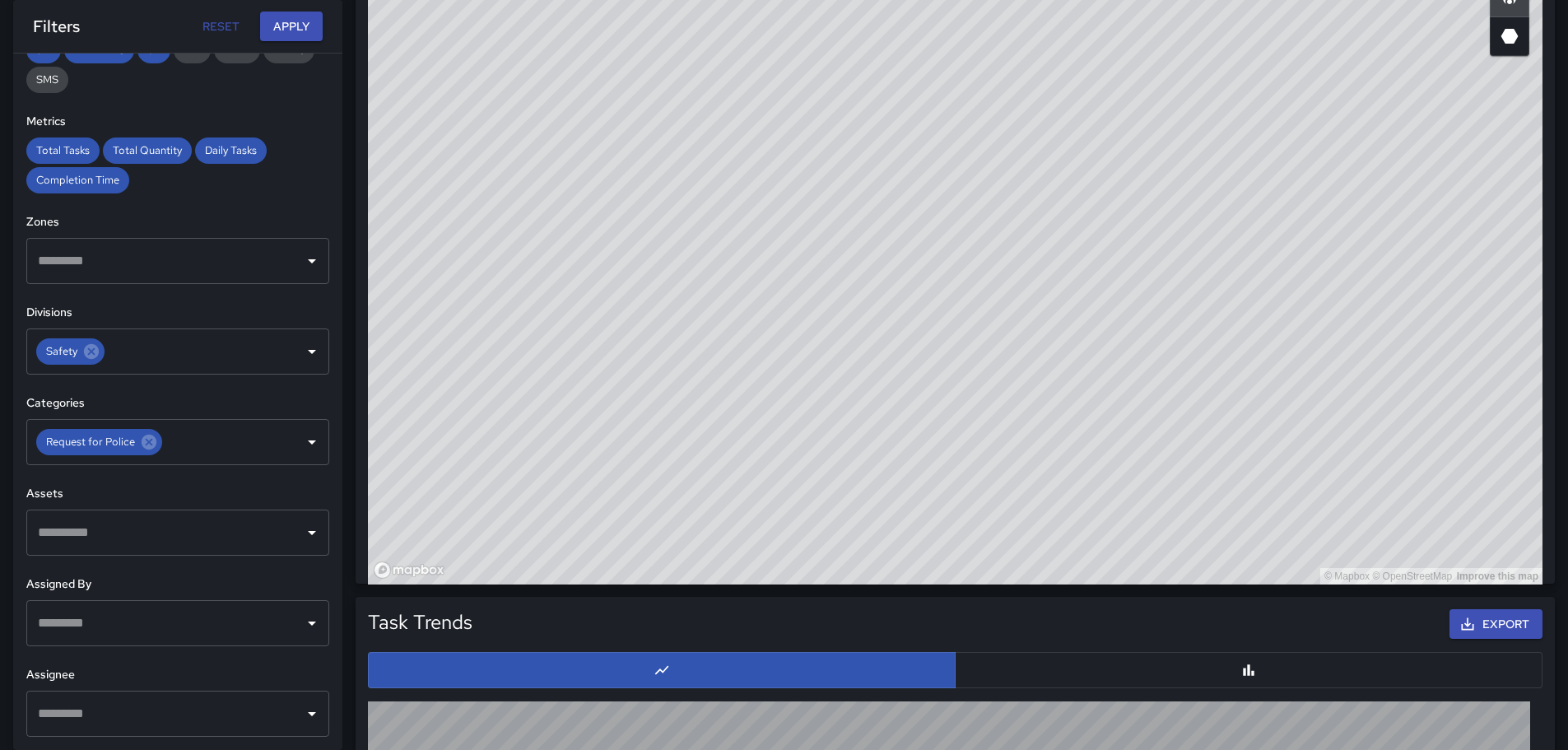
drag, startPoint x: 965, startPoint y: 290, endPoint x: 980, endPoint y: 388, distance: 99.1
click at [1075, 421] on div "© Mapbox © OpenStreetMap Improve this map" at bounding box center [956, 255] width 1175 height 658
click at [305, 438] on icon "Open" at bounding box center [312, 441] width 19 height 19
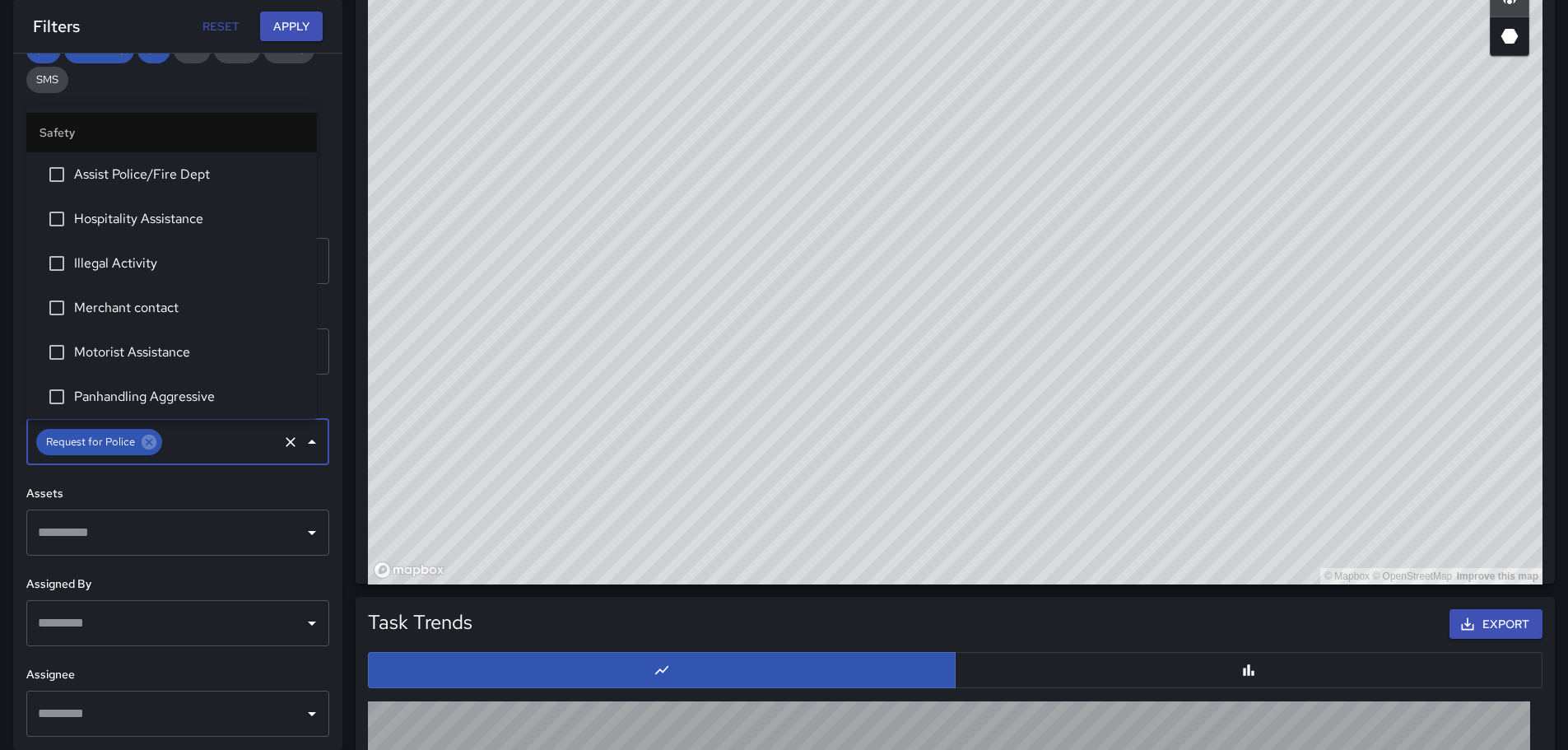
scroll to position [534, 0]
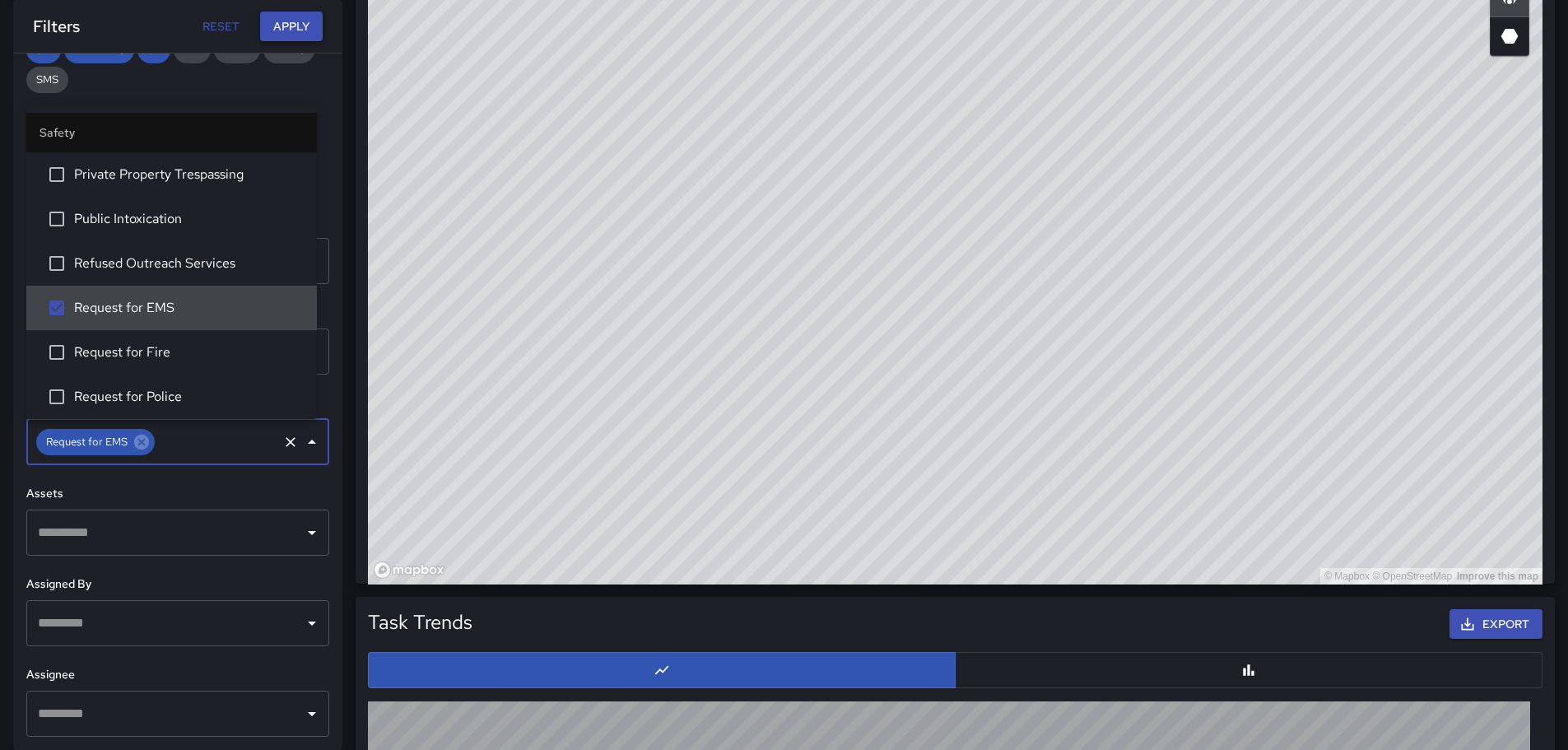
click at [310, 23] on button "Apply" at bounding box center [291, 26] width 63 height 31
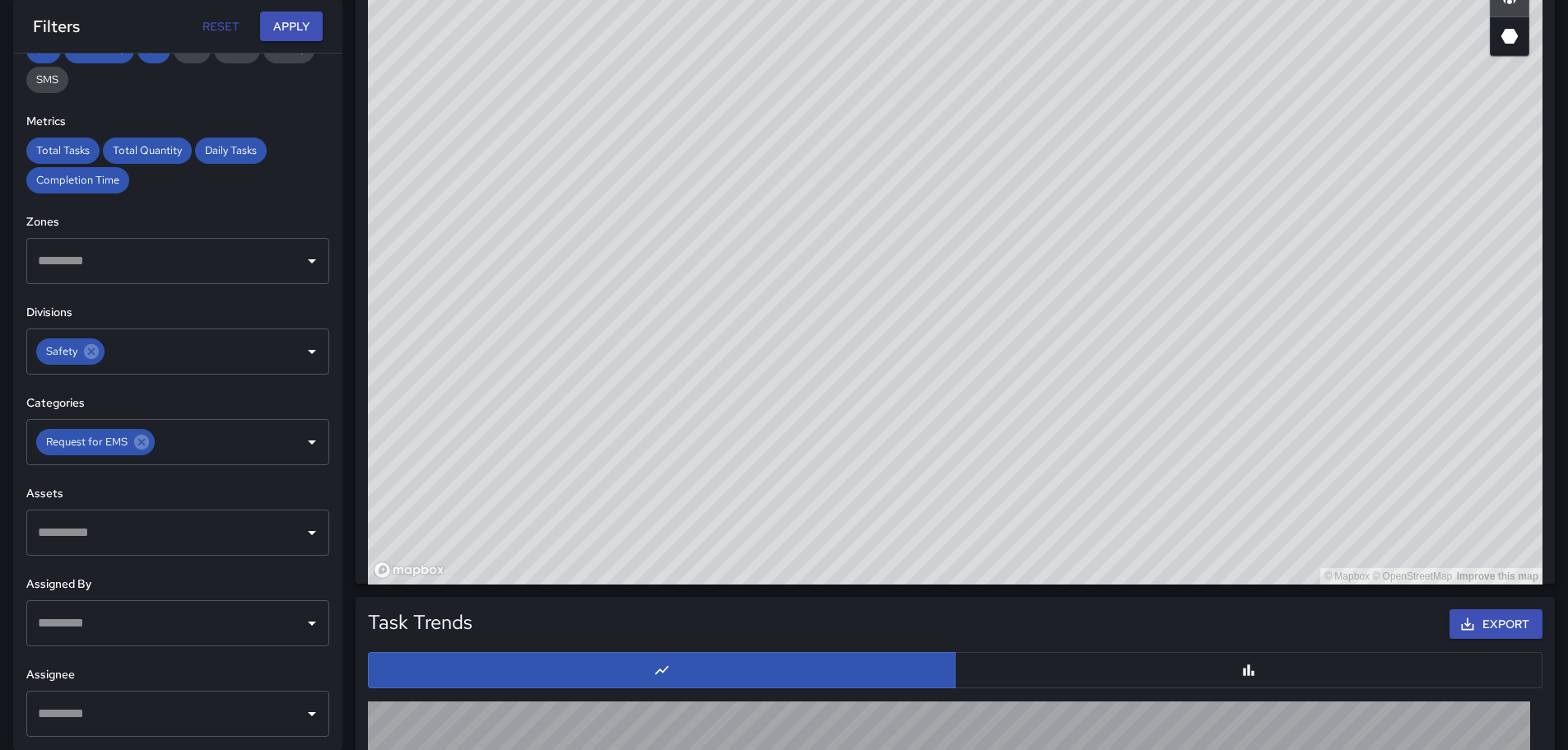
click at [690, 213] on div "© Mapbox © OpenStreetMap Improve this map" at bounding box center [956, 255] width 1175 height 658
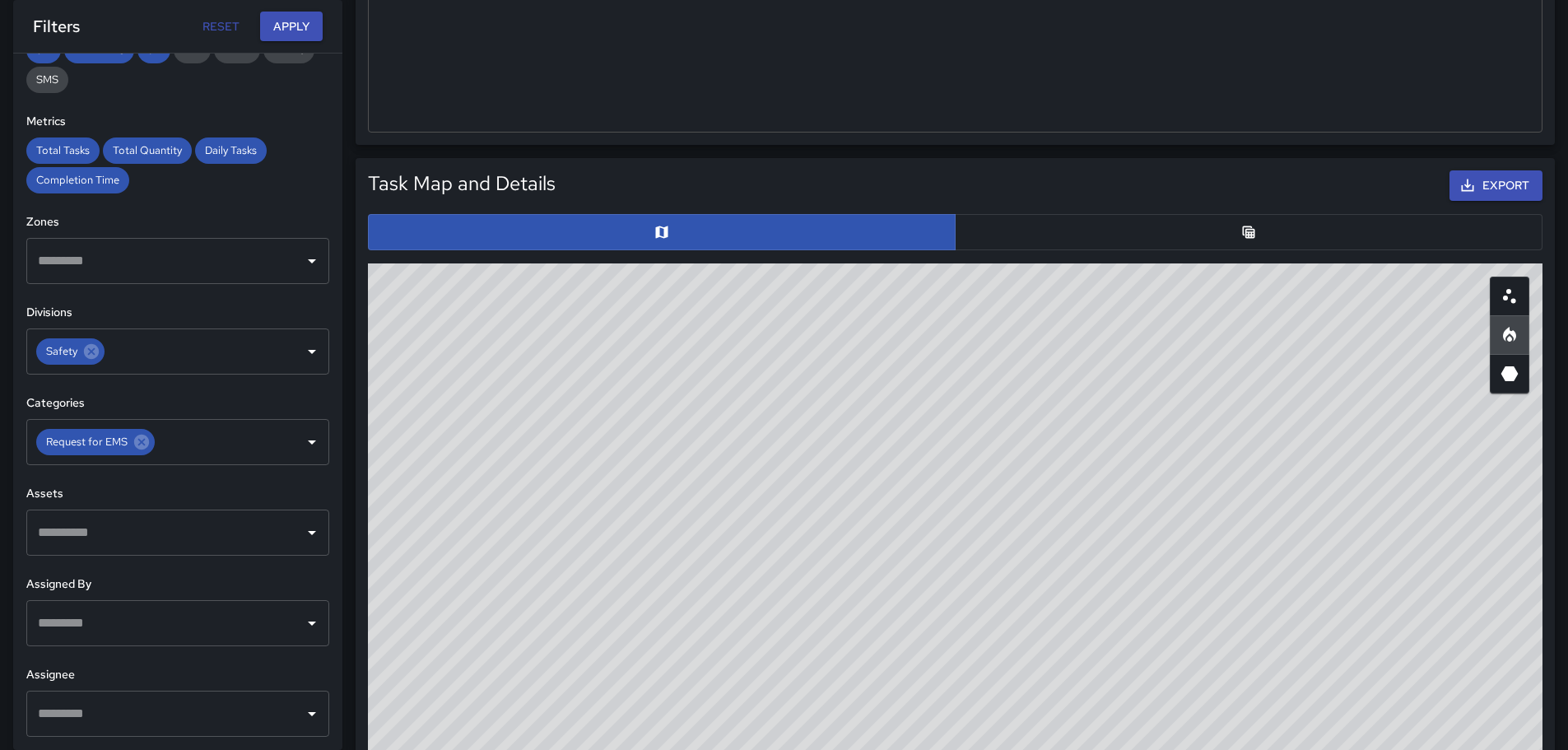
scroll to position [651, 0]
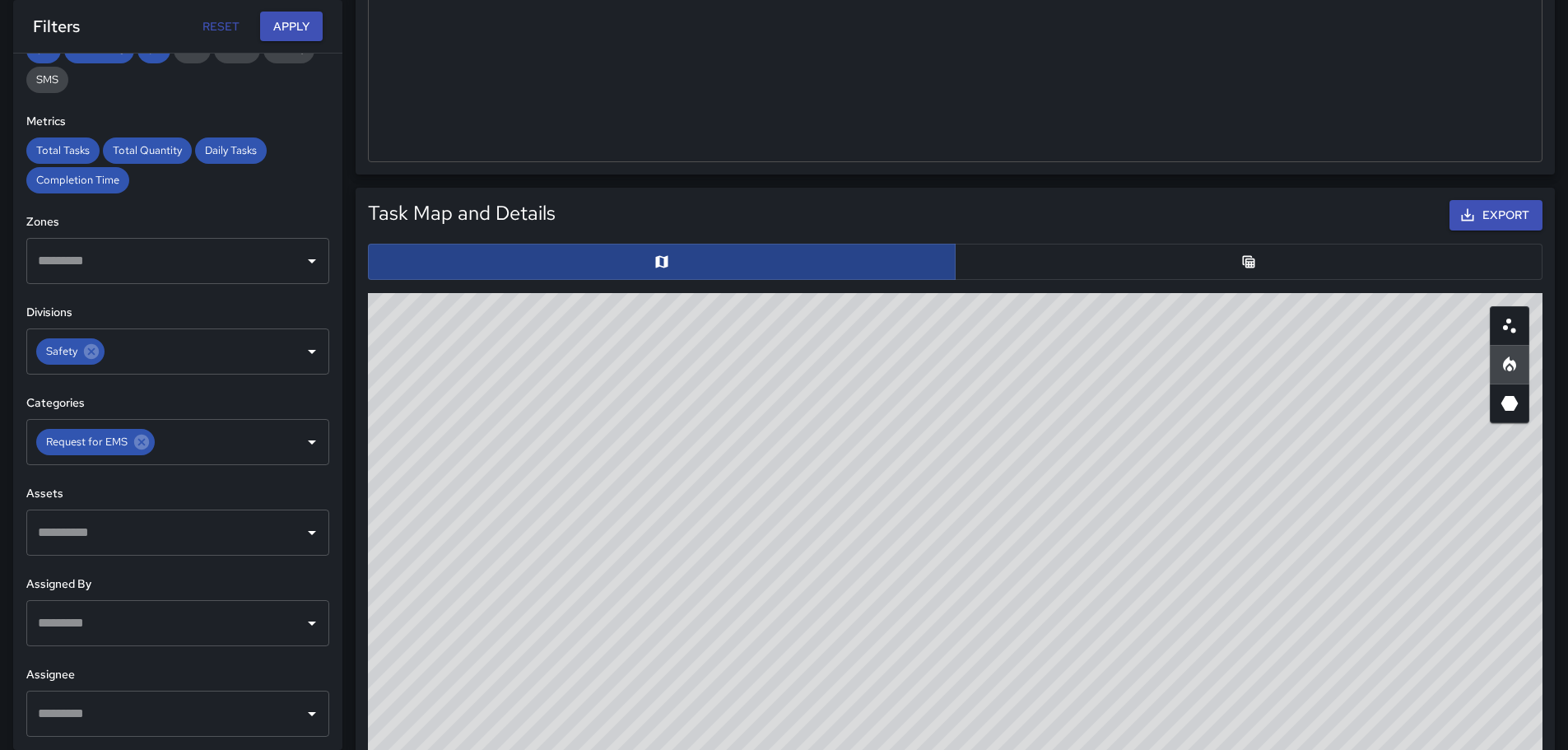
click at [668, 276] on button "button" at bounding box center [661, 261] width 587 height 36
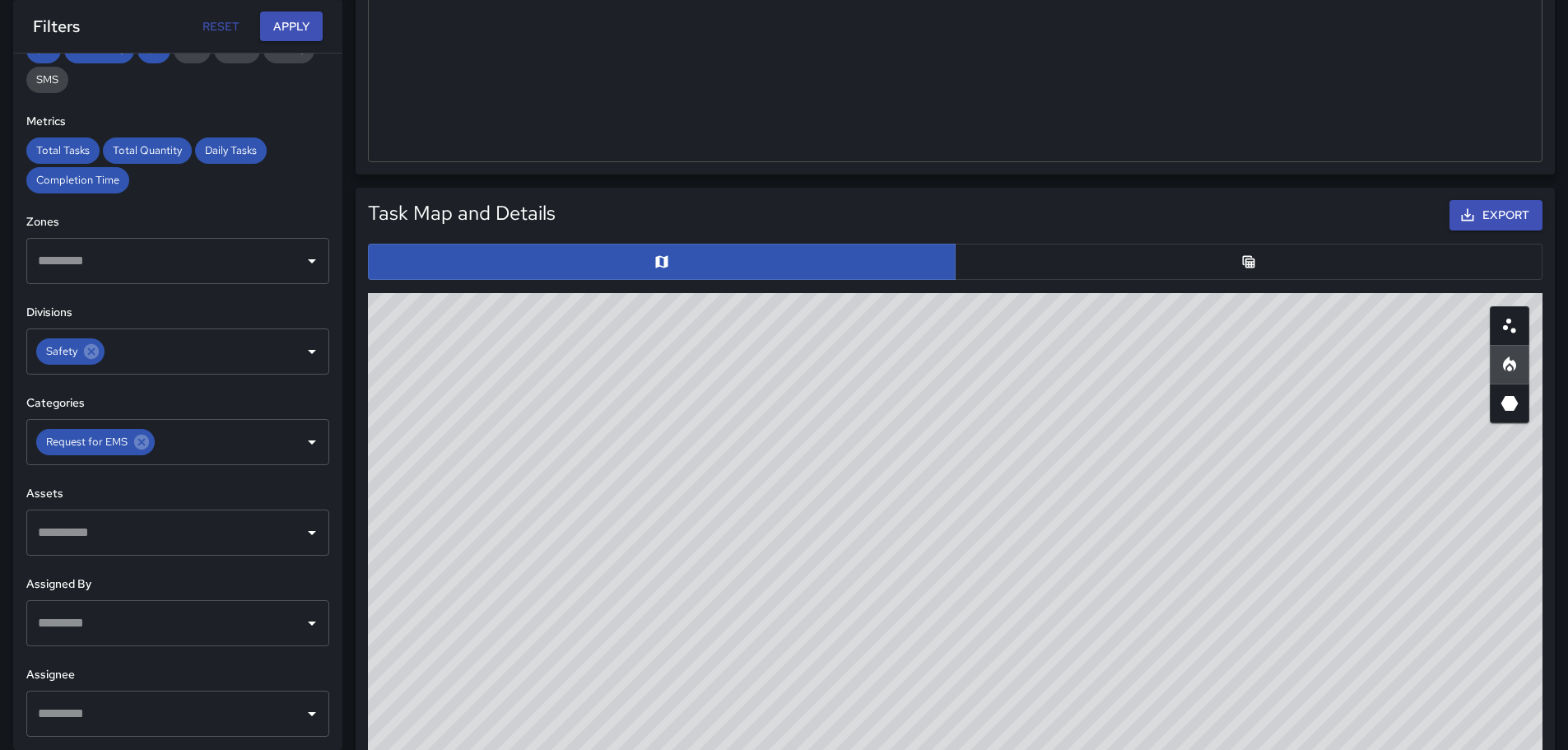
click at [1210, 275] on button "button" at bounding box center [1248, 261] width 587 height 36
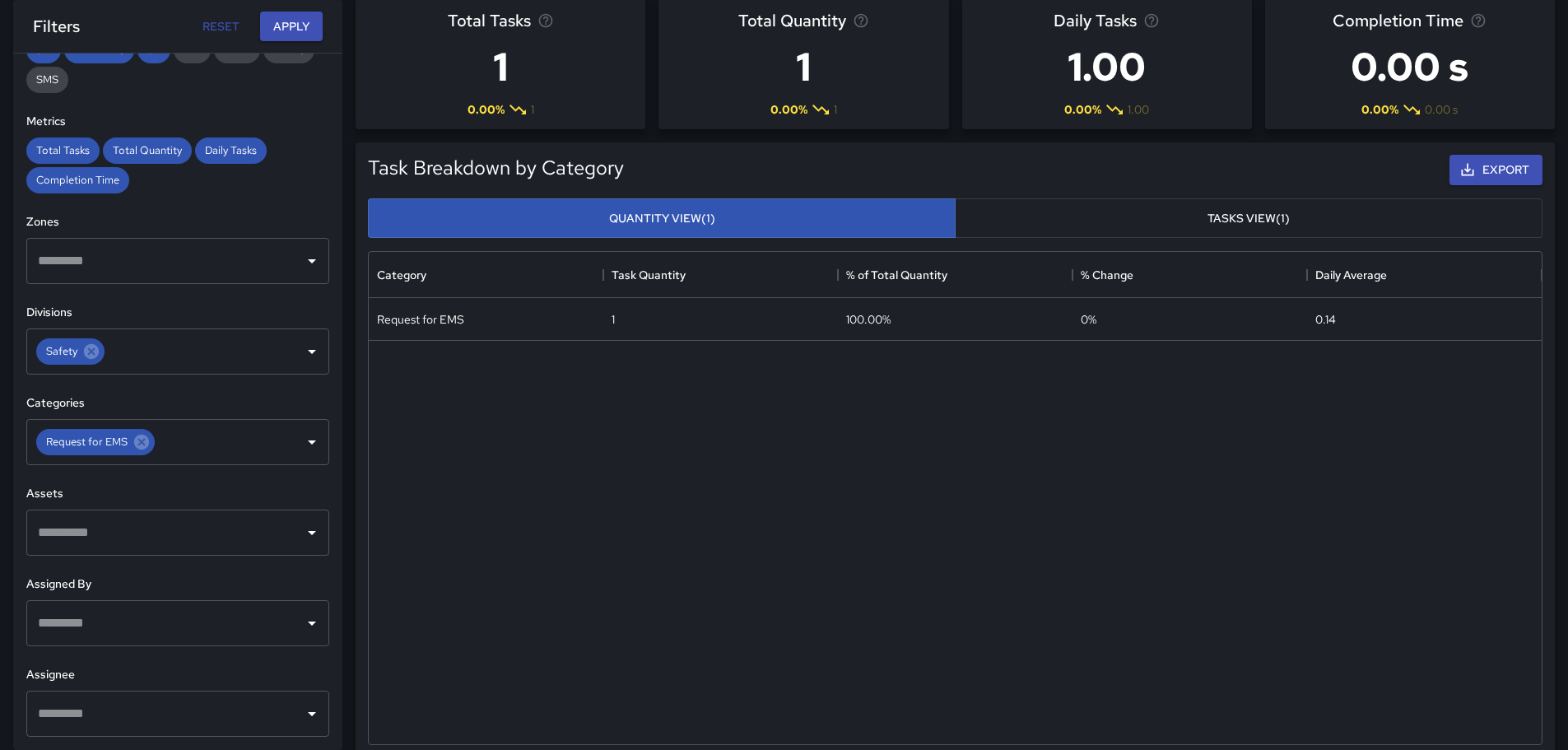
scroll to position [0, 0]
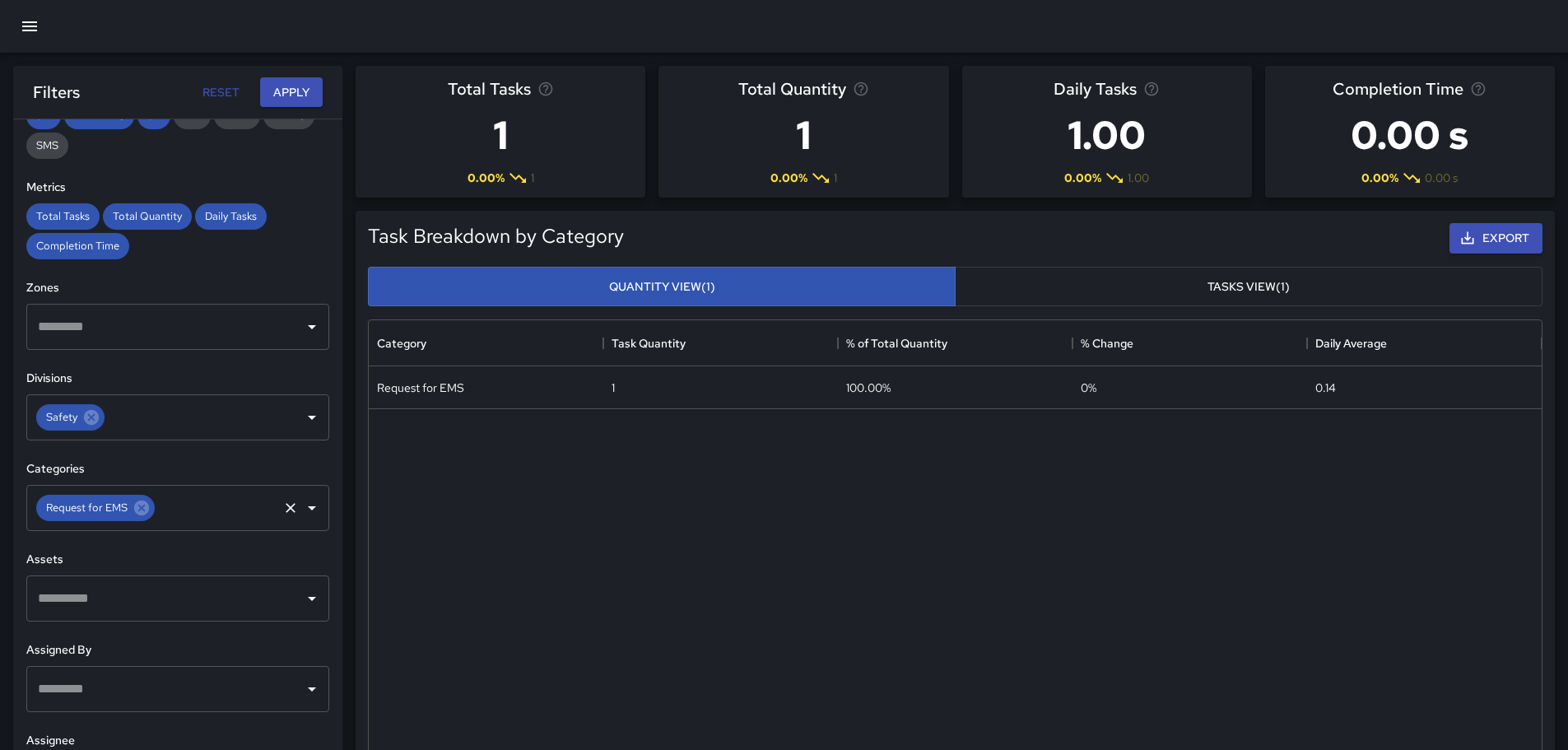
click at [308, 507] on icon "Open" at bounding box center [312, 508] width 8 height 4
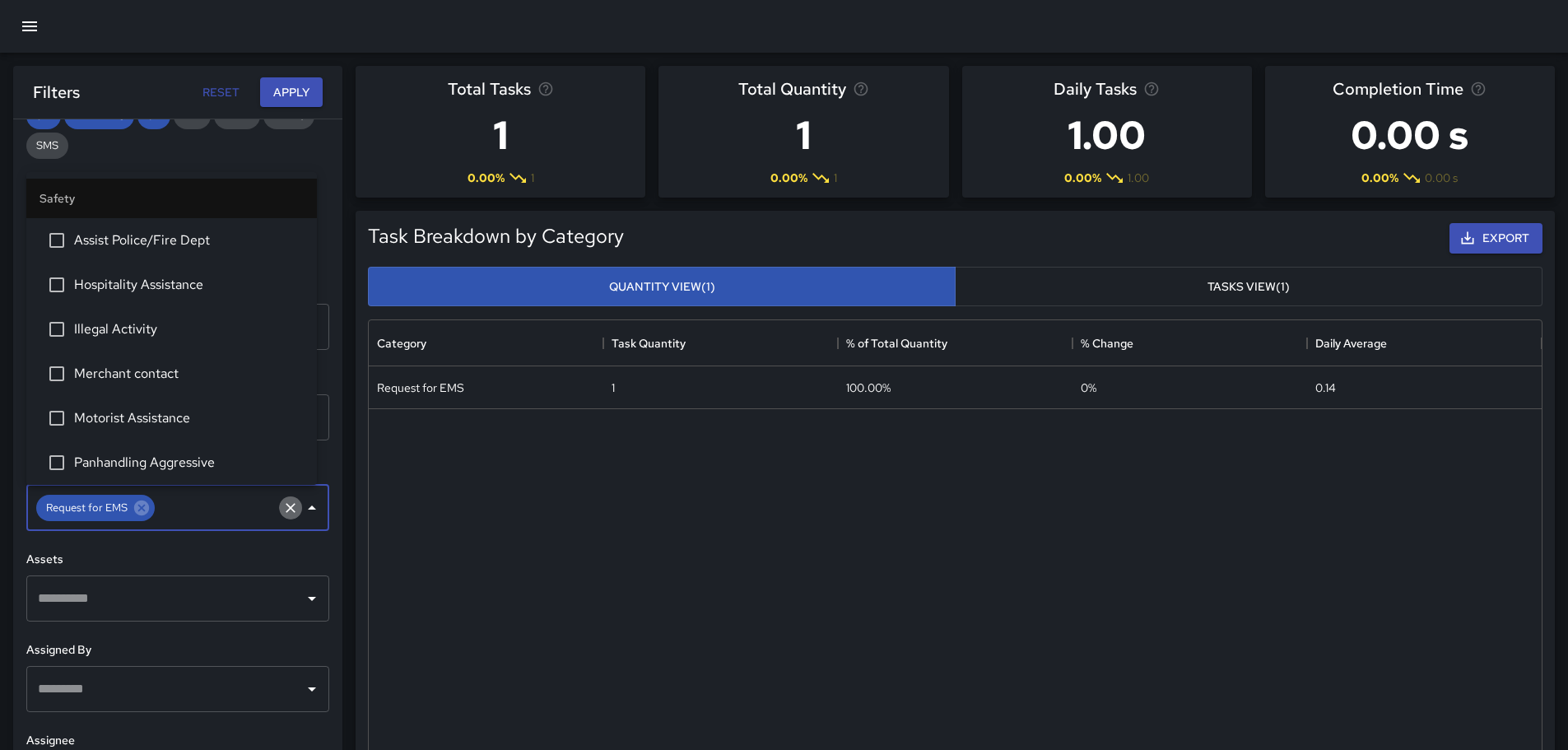
click at [282, 506] on icon "Clear" at bounding box center [290, 508] width 17 height 17
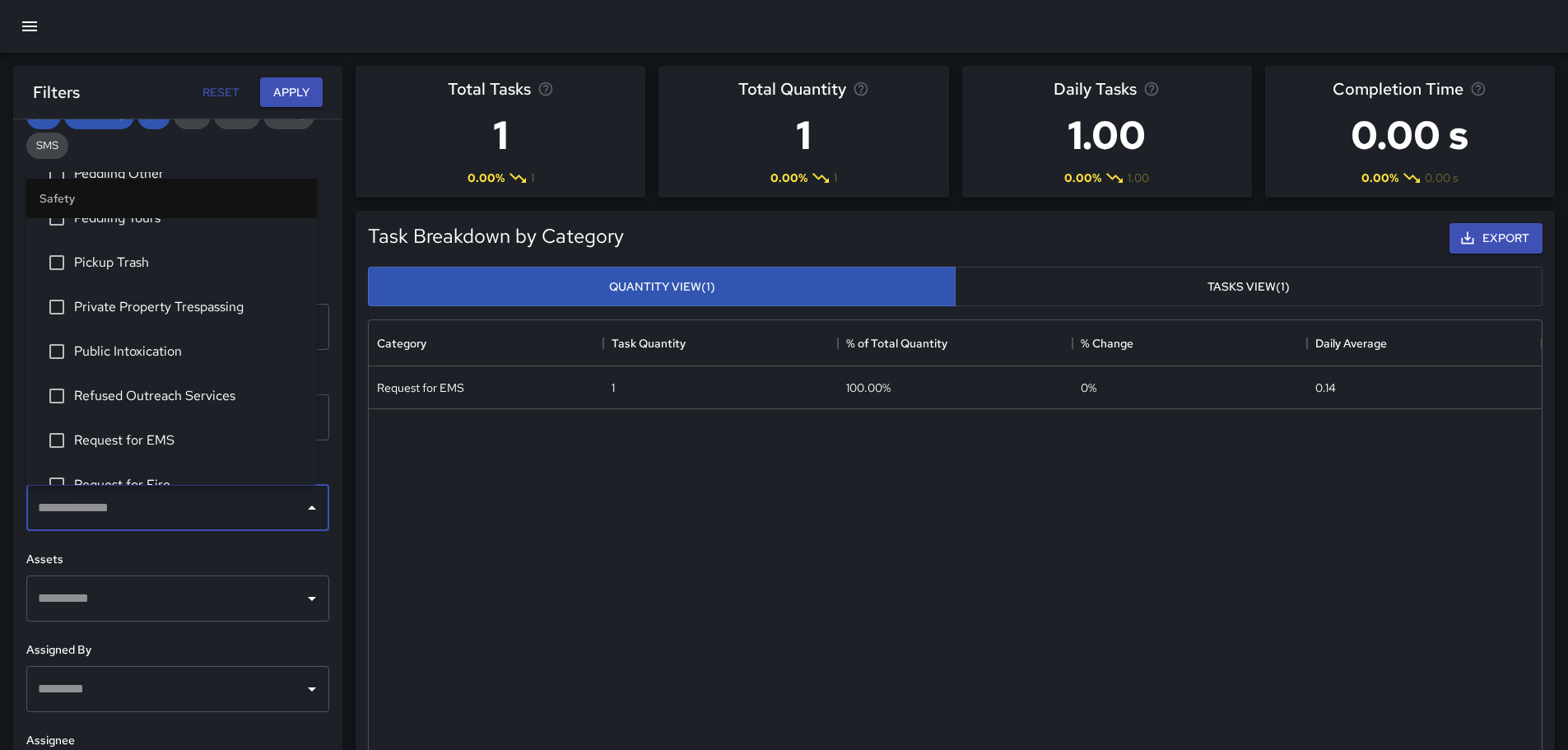
scroll to position [494, 0]
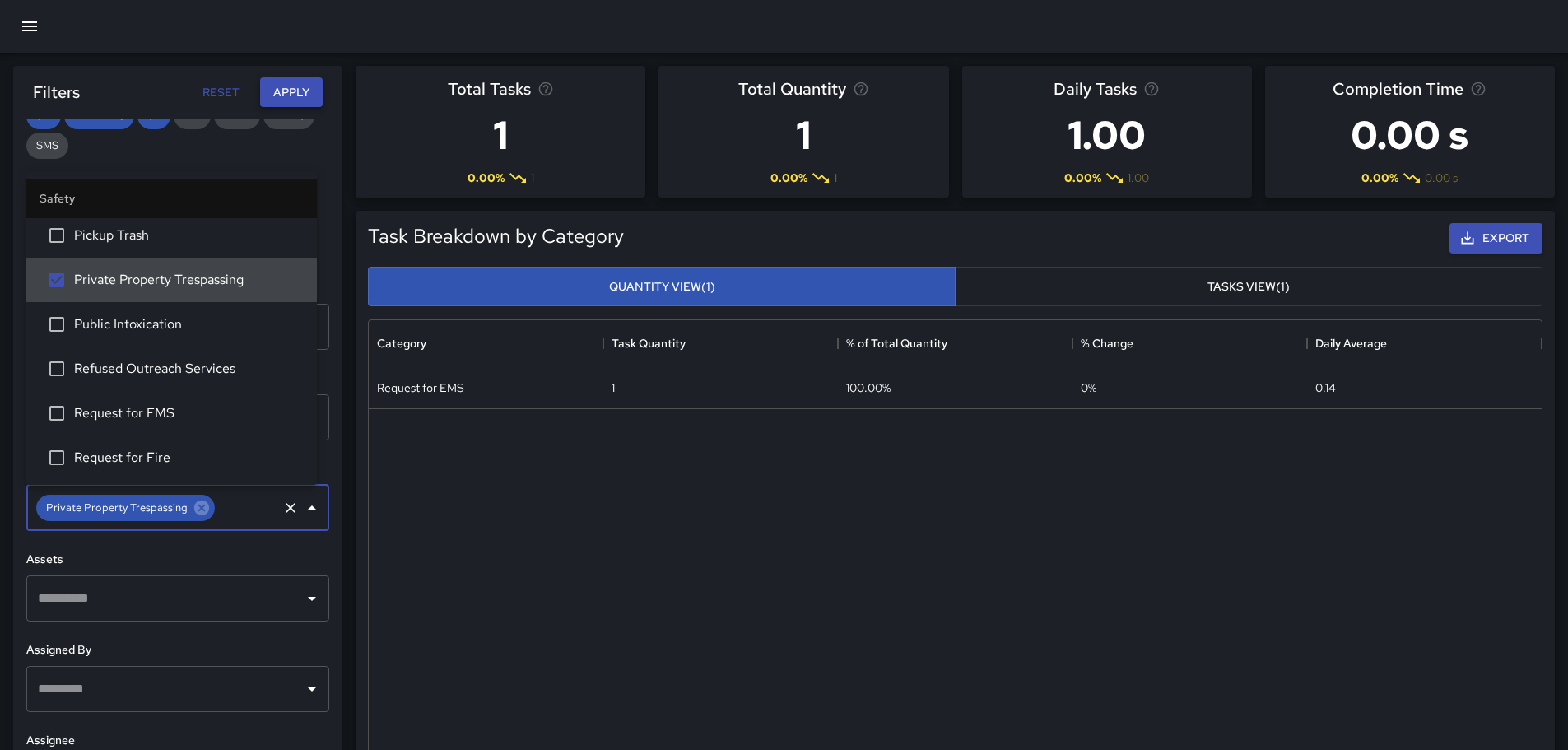
click at [292, 89] on button "Apply" at bounding box center [291, 92] width 63 height 31
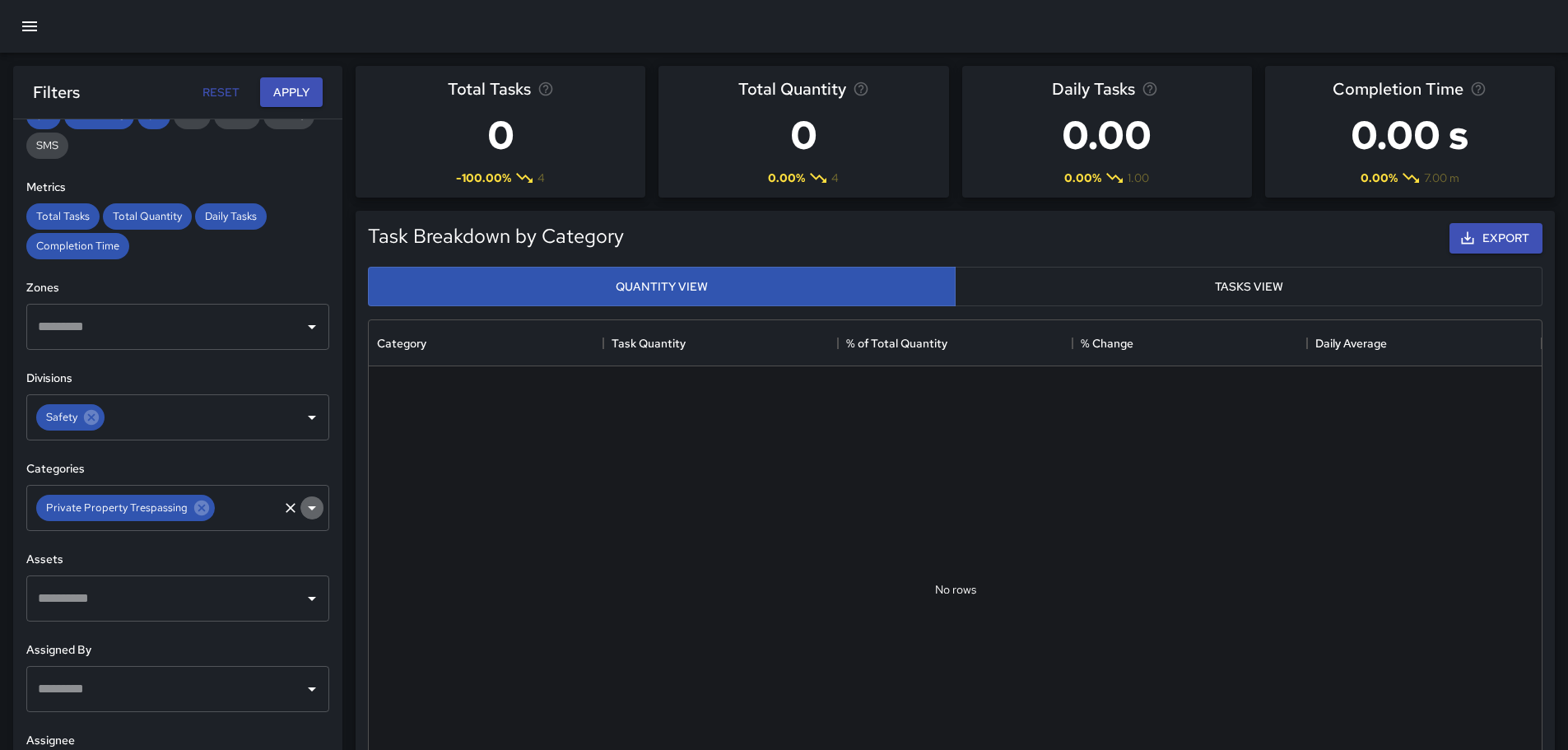
click at [302, 504] on icon "Open" at bounding box center [312, 507] width 19 height 19
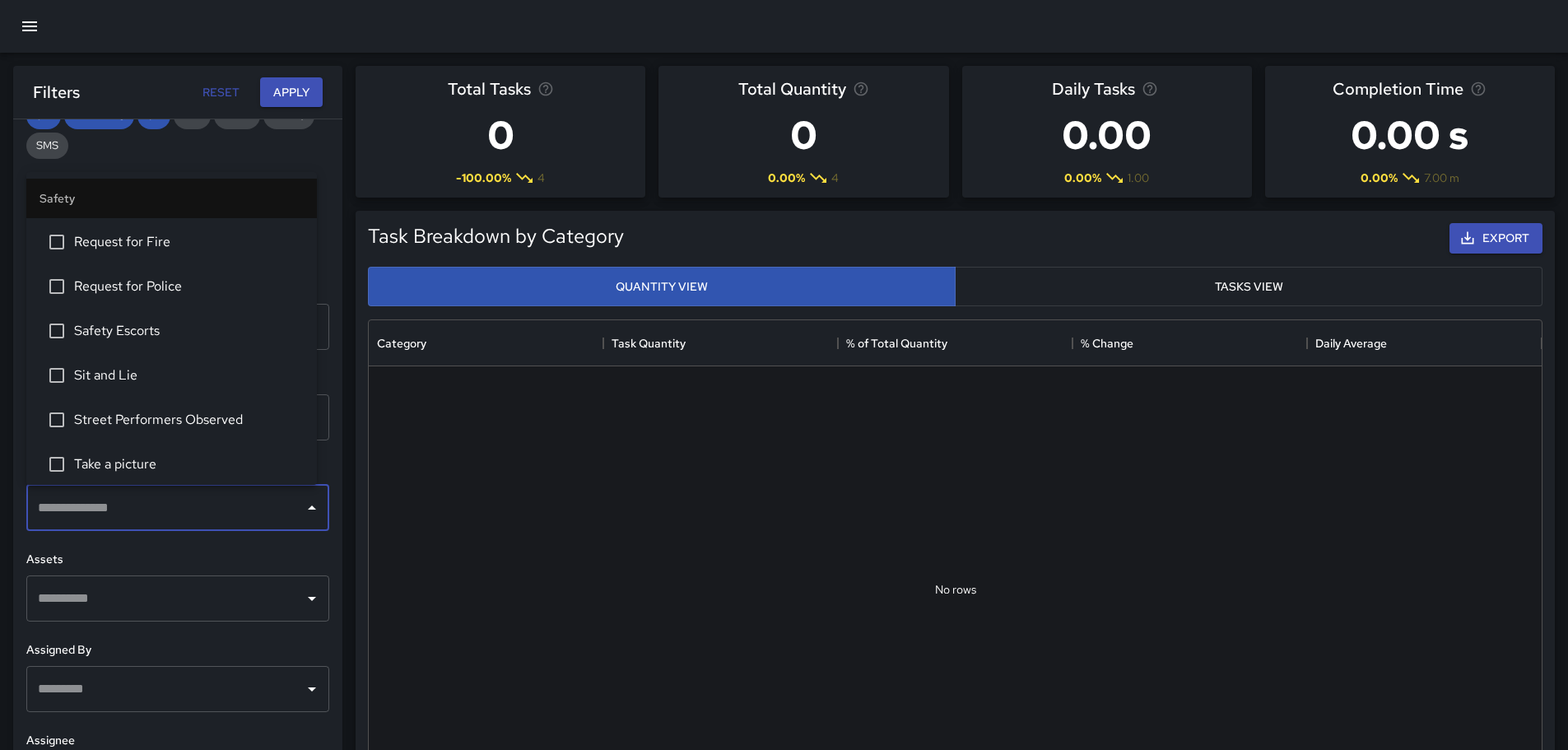
scroll to position [741, 0]
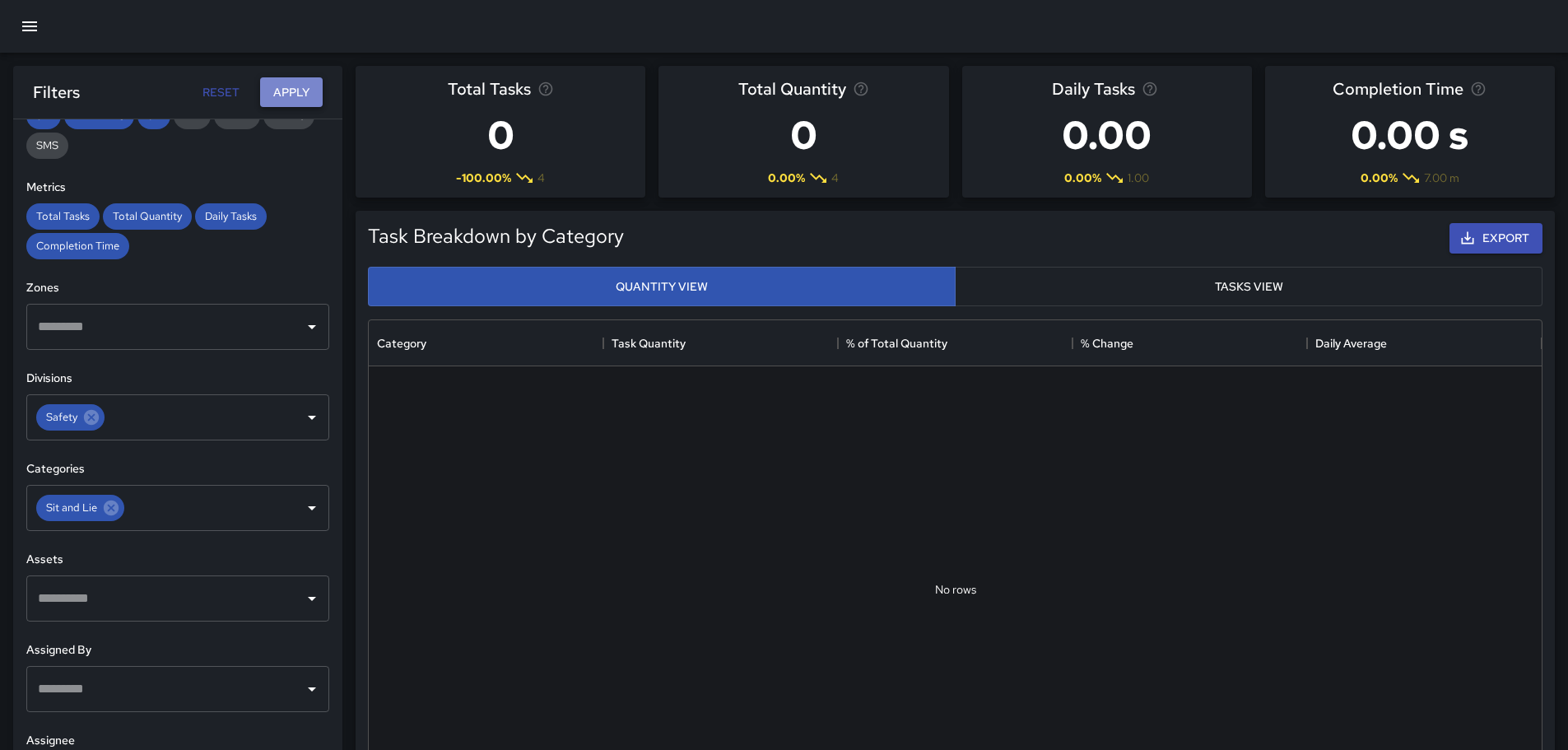
click at [288, 82] on button "Apply" at bounding box center [291, 92] width 63 height 31
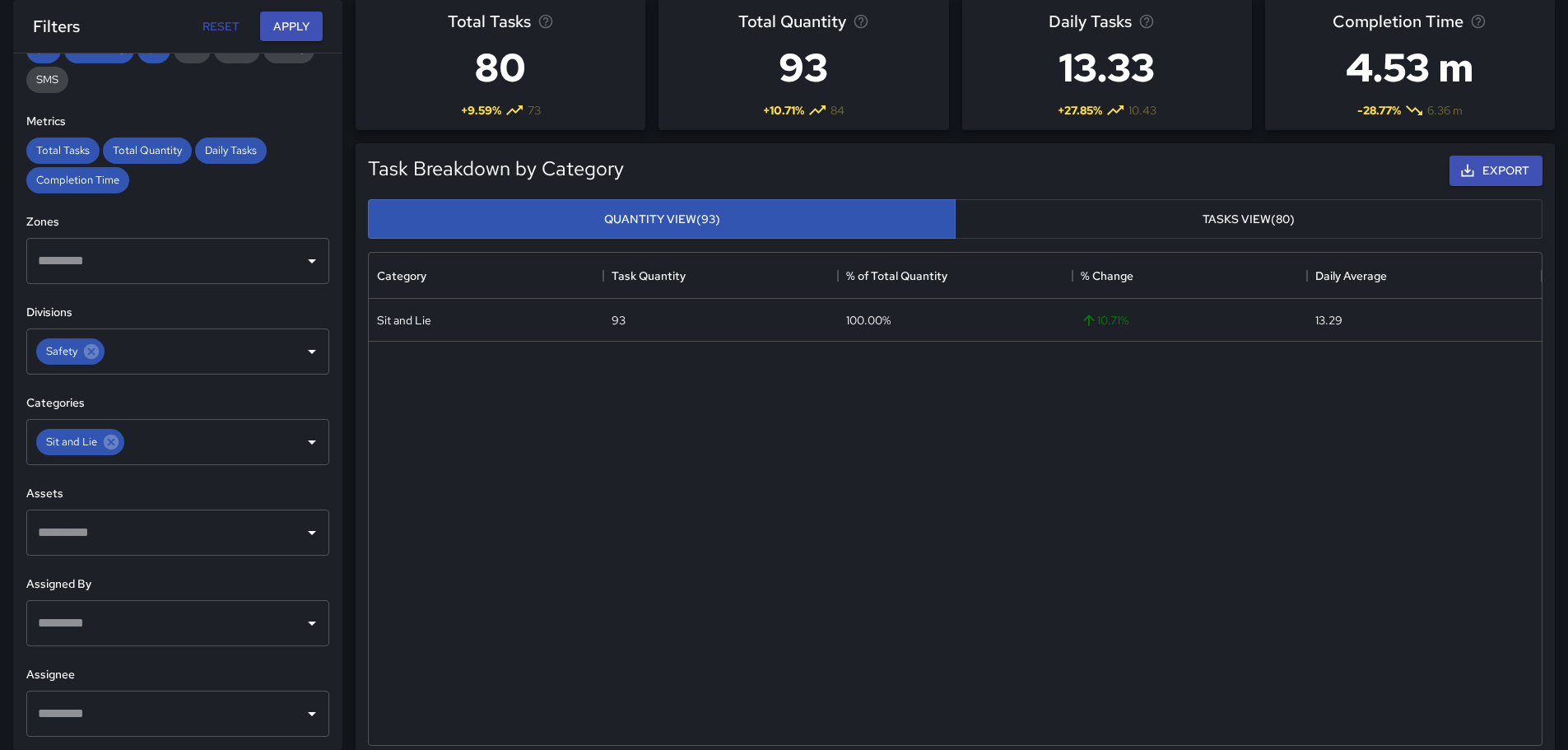
scroll to position [84, 0]
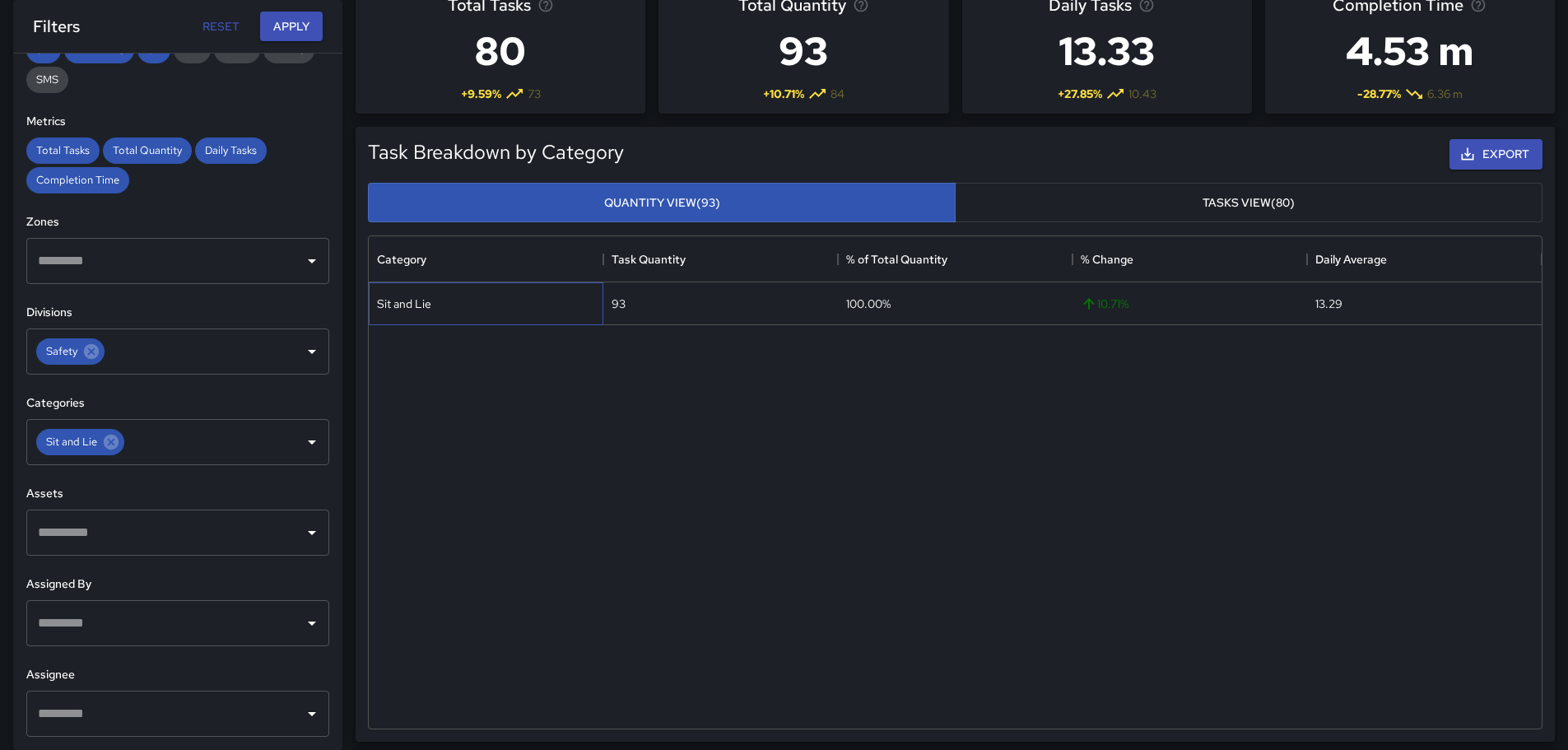
click at [415, 303] on div "Sit and Lie" at bounding box center [403, 303] width 55 height 17
click at [721, 295] on div "93" at bounding box center [721, 303] width 235 height 43
click at [1013, 303] on div "100.00%" at bounding box center [956, 303] width 235 height 43
click at [1198, 294] on div "10.71 %" at bounding box center [1190, 303] width 235 height 43
click at [1430, 309] on div "13.29" at bounding box center [1425, 303] width 235 height 43
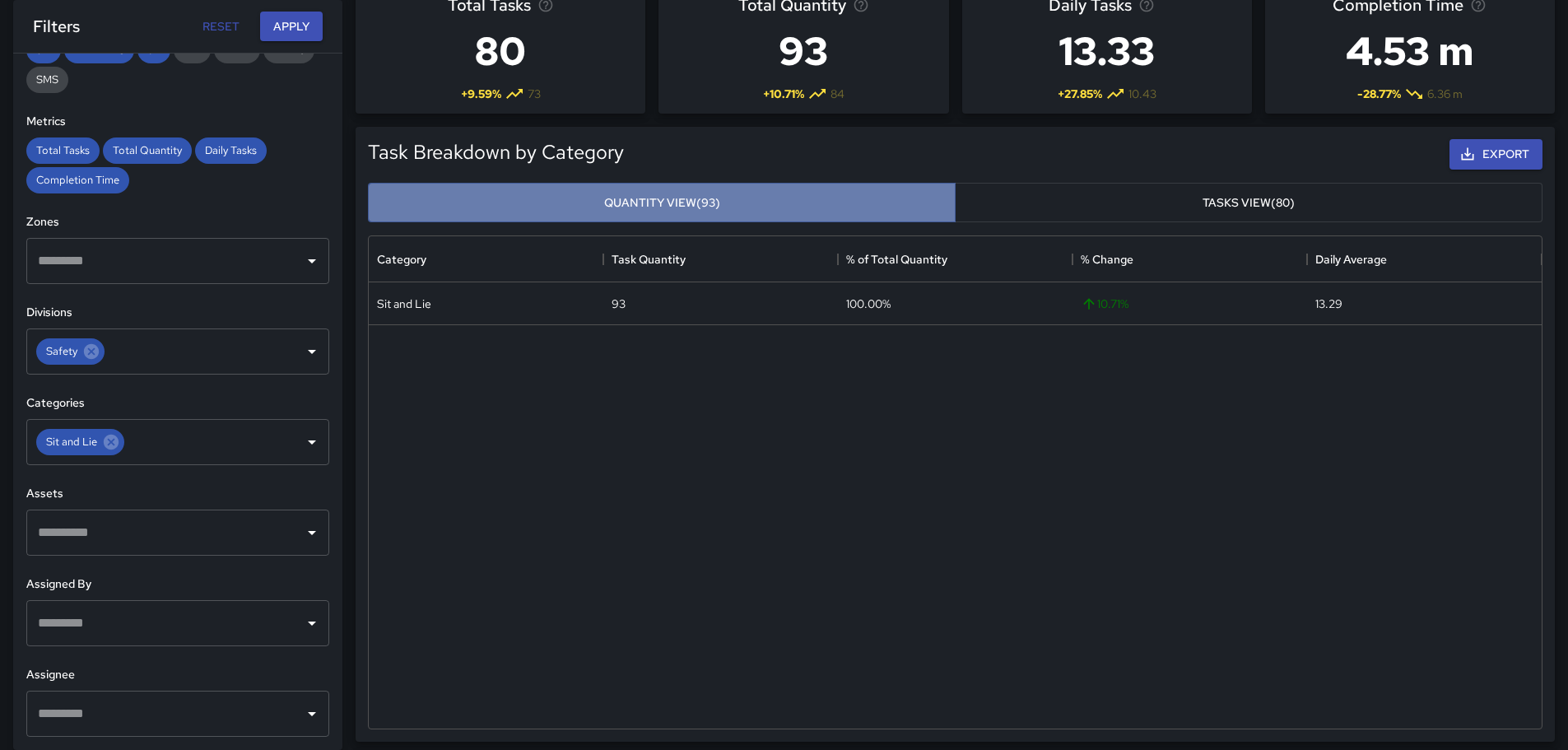
click at [600, 203] on button "Quantity View (93)" at bounding box center [661, 203] width 587 height 41
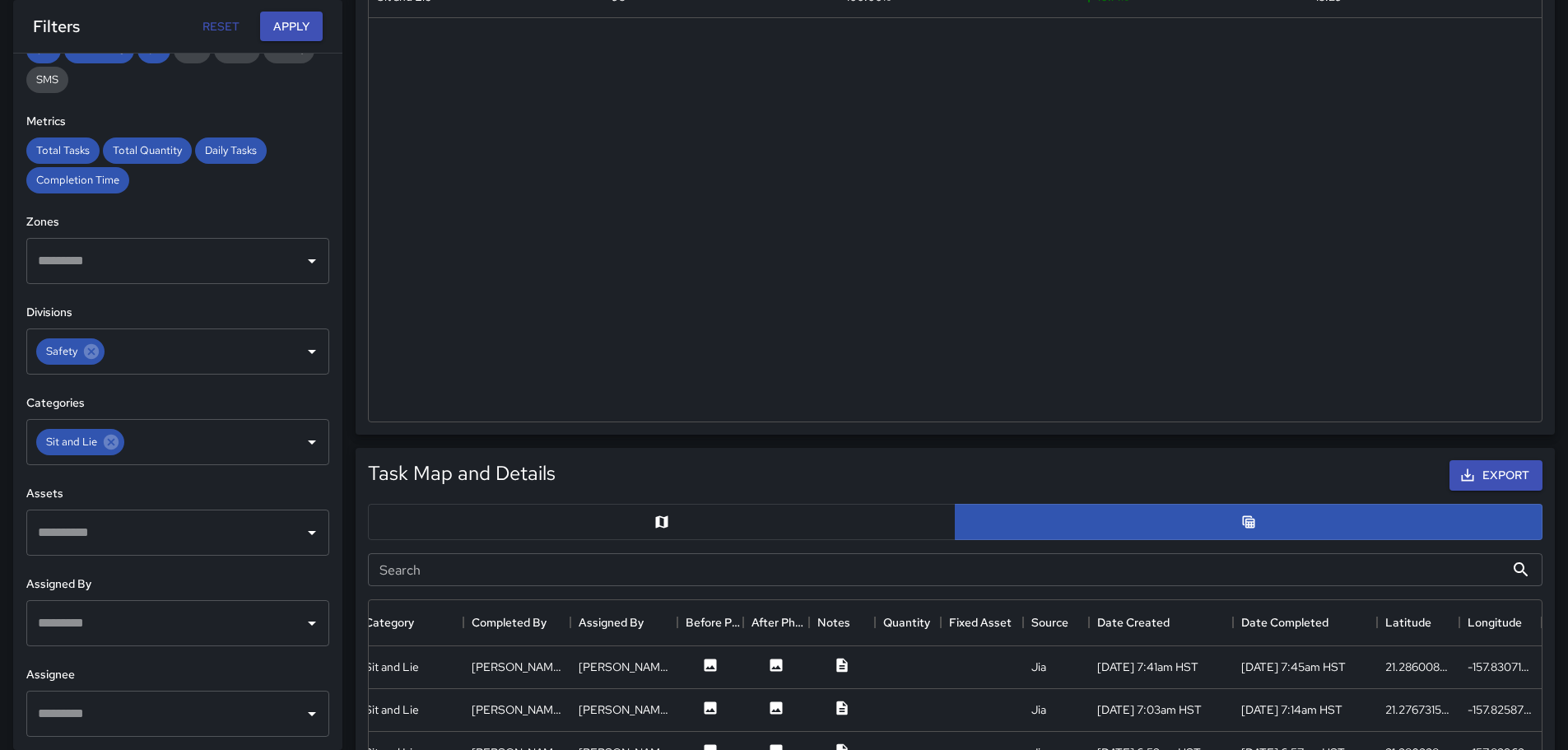
scroll to position [401, 0]
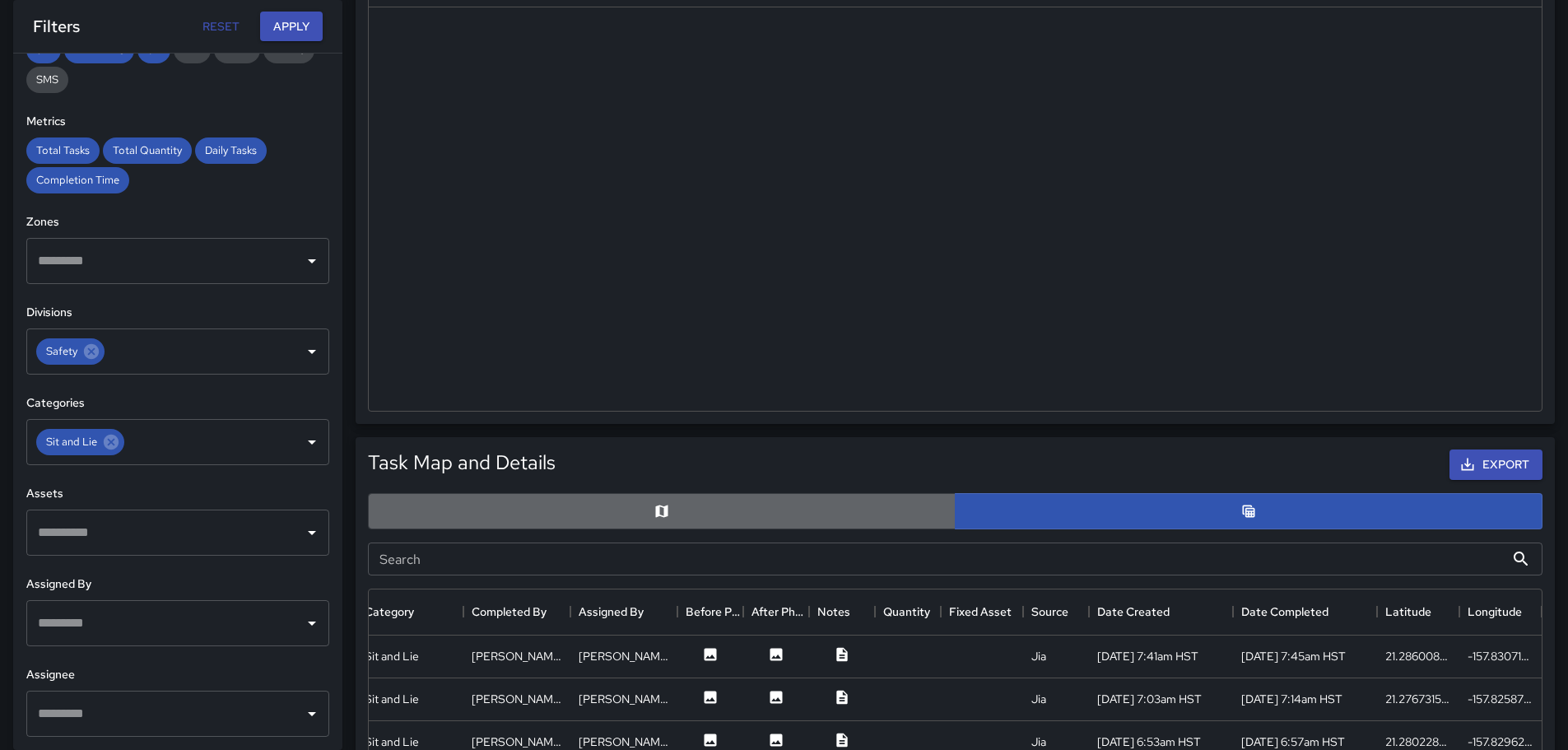
click at [687, 509] on button "button" at bounding box center [661, 510] width 587 height 36
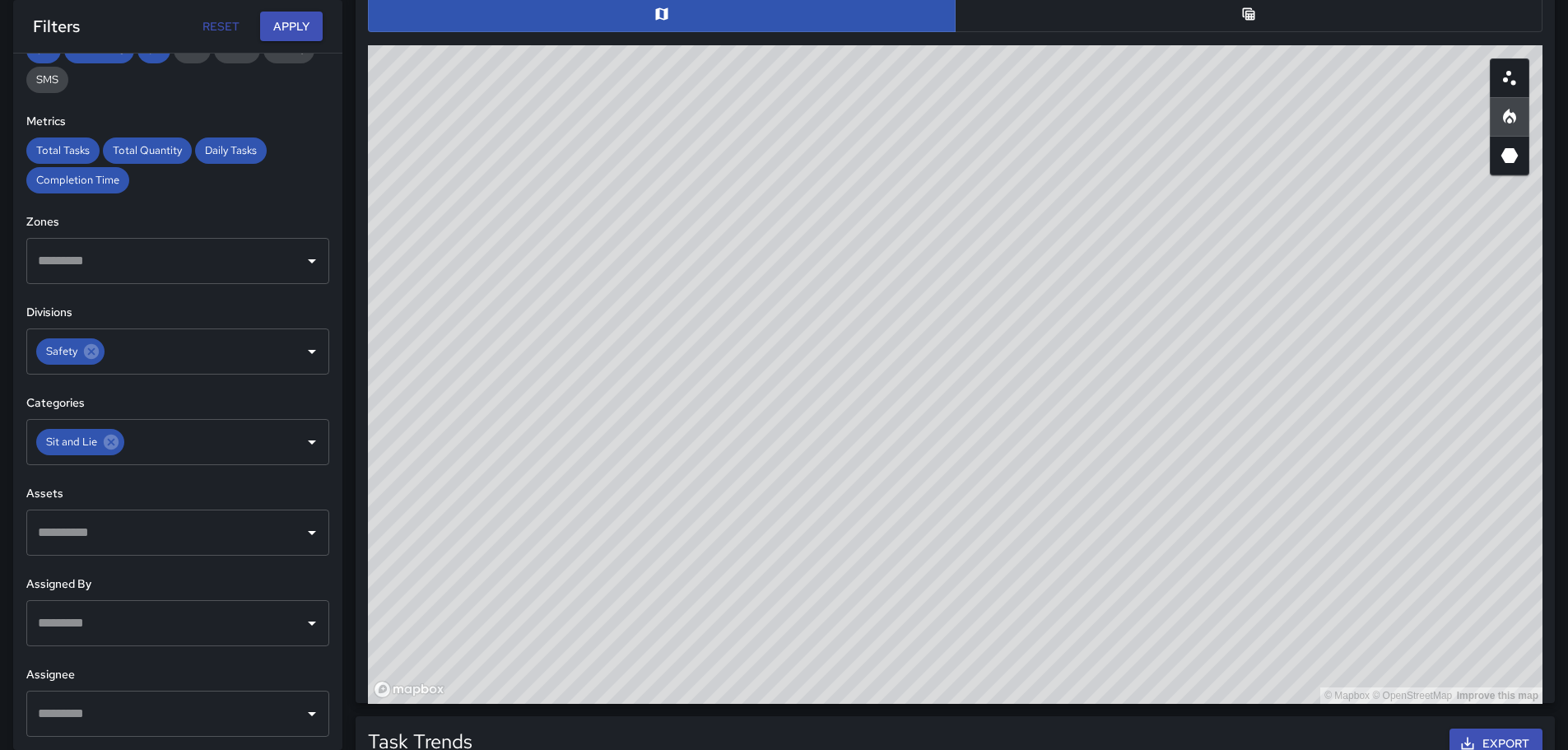
scroll to position [895, 0]
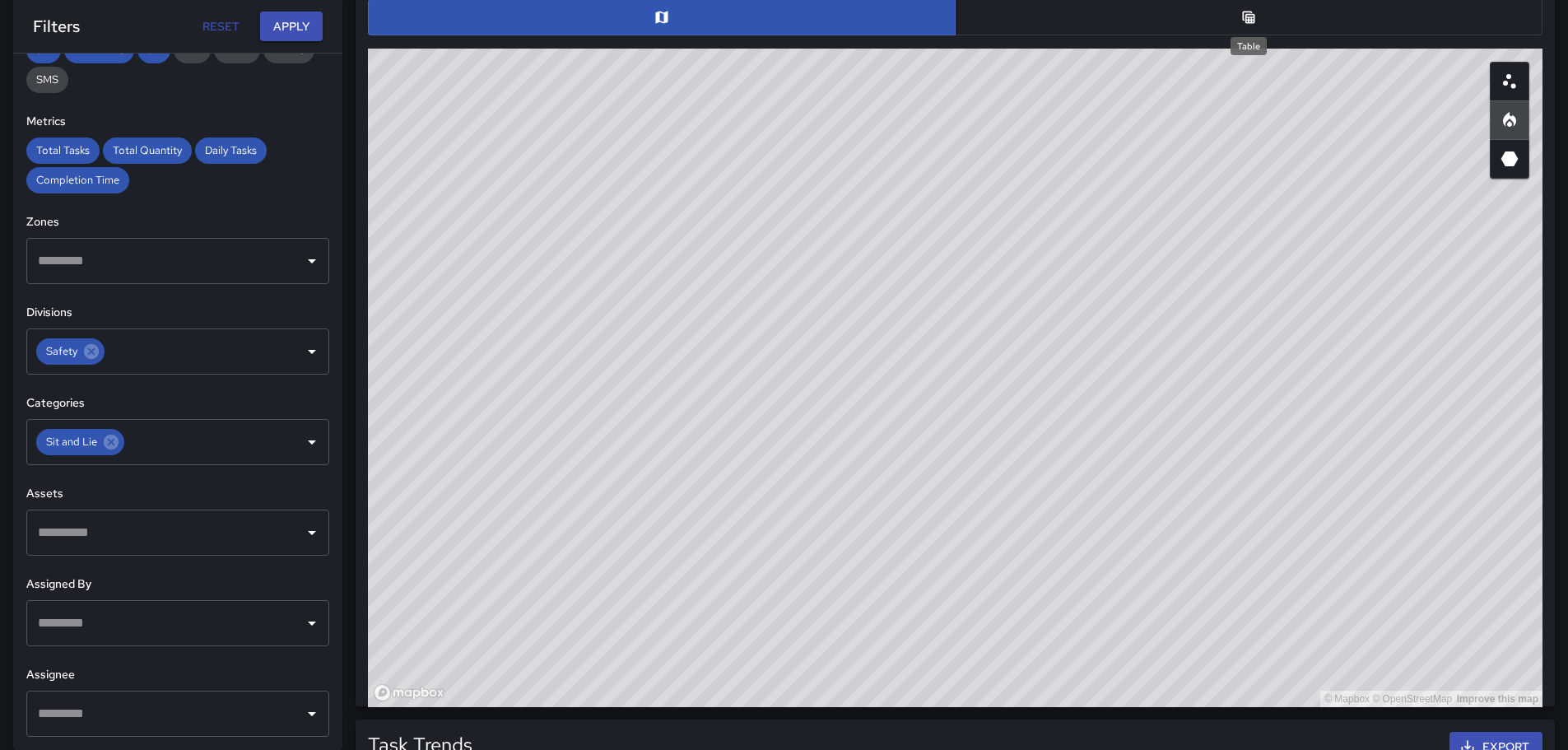
click at [1242, 13] on icon "Table" at bounding box center [1249, 18] width 17 height 17
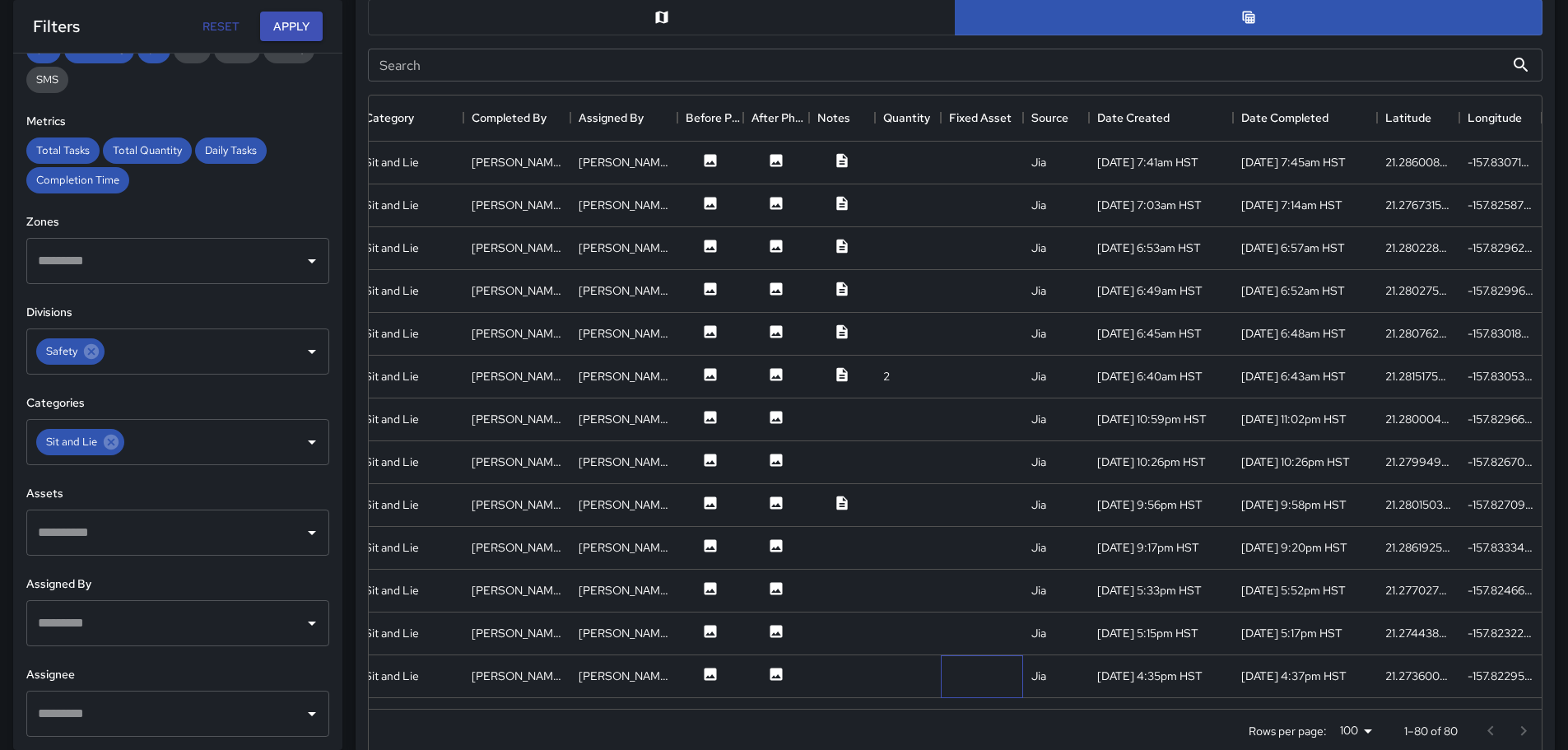
drag, startPoint x: 984, startPoint y: 695, endPoint x: 1130, endPoint y: 688, distance: 146.2
click at [1192, 680] on div "[STREET_ADDRESS] Safety Sit and Lie [PERSON_NAME] [PERSON_NAME] [PERSON_NAME] […" at bounding box center [858, 676] width 1366 height 43
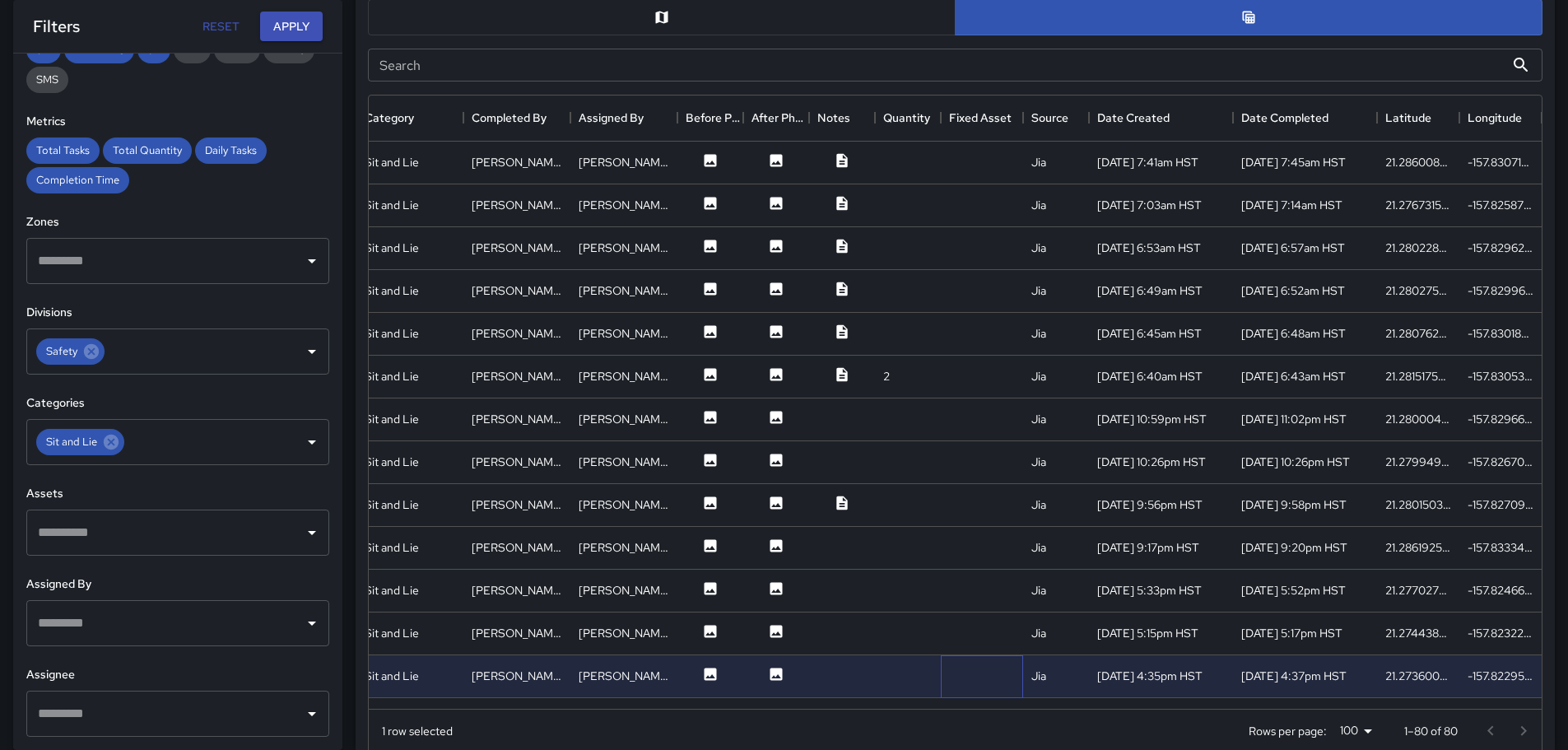
scroll to position [0, 301]
click at [833, 156] on icon at bounding box center [842, 161] width 17 height 17
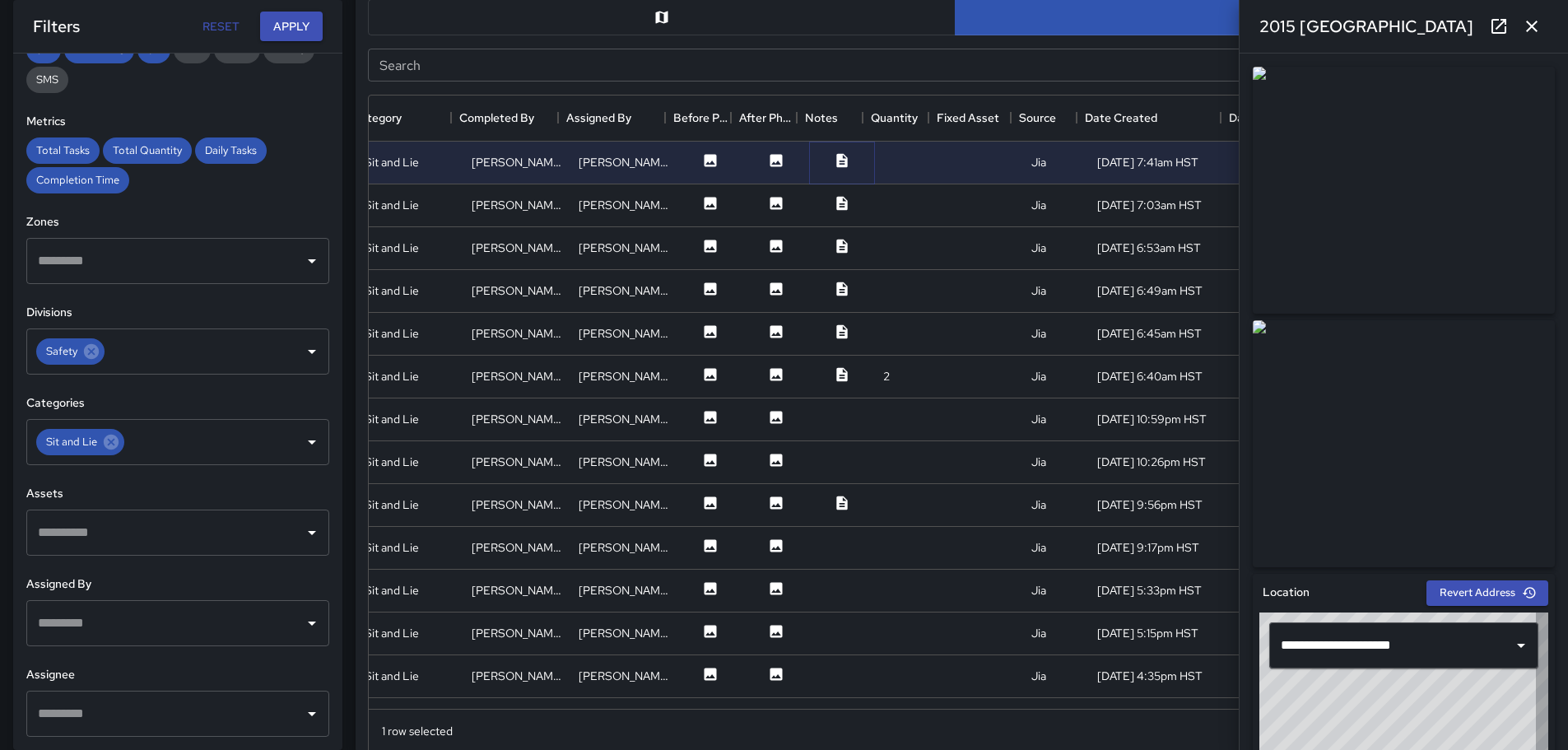
type input "**********"
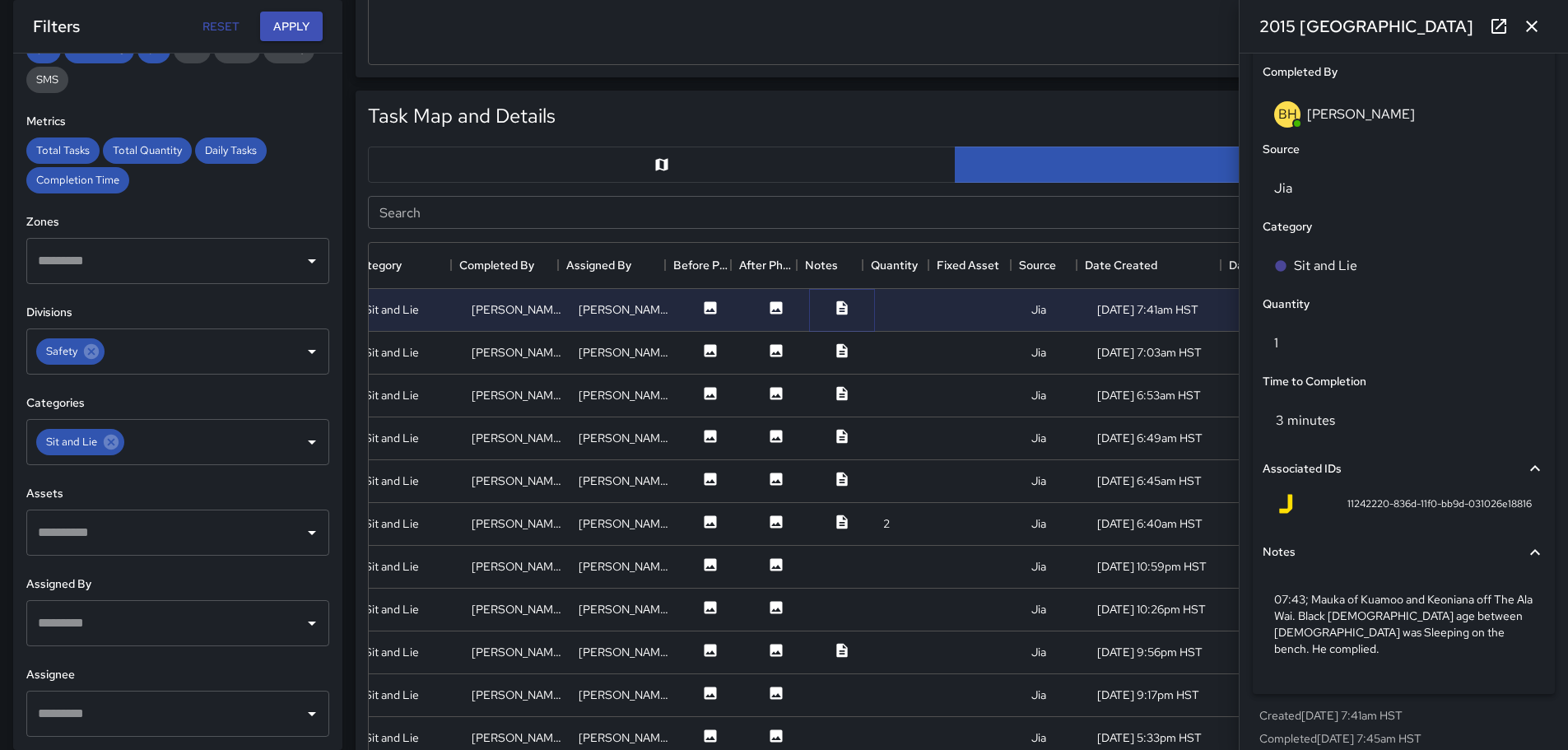
scroll to position [731, 0]
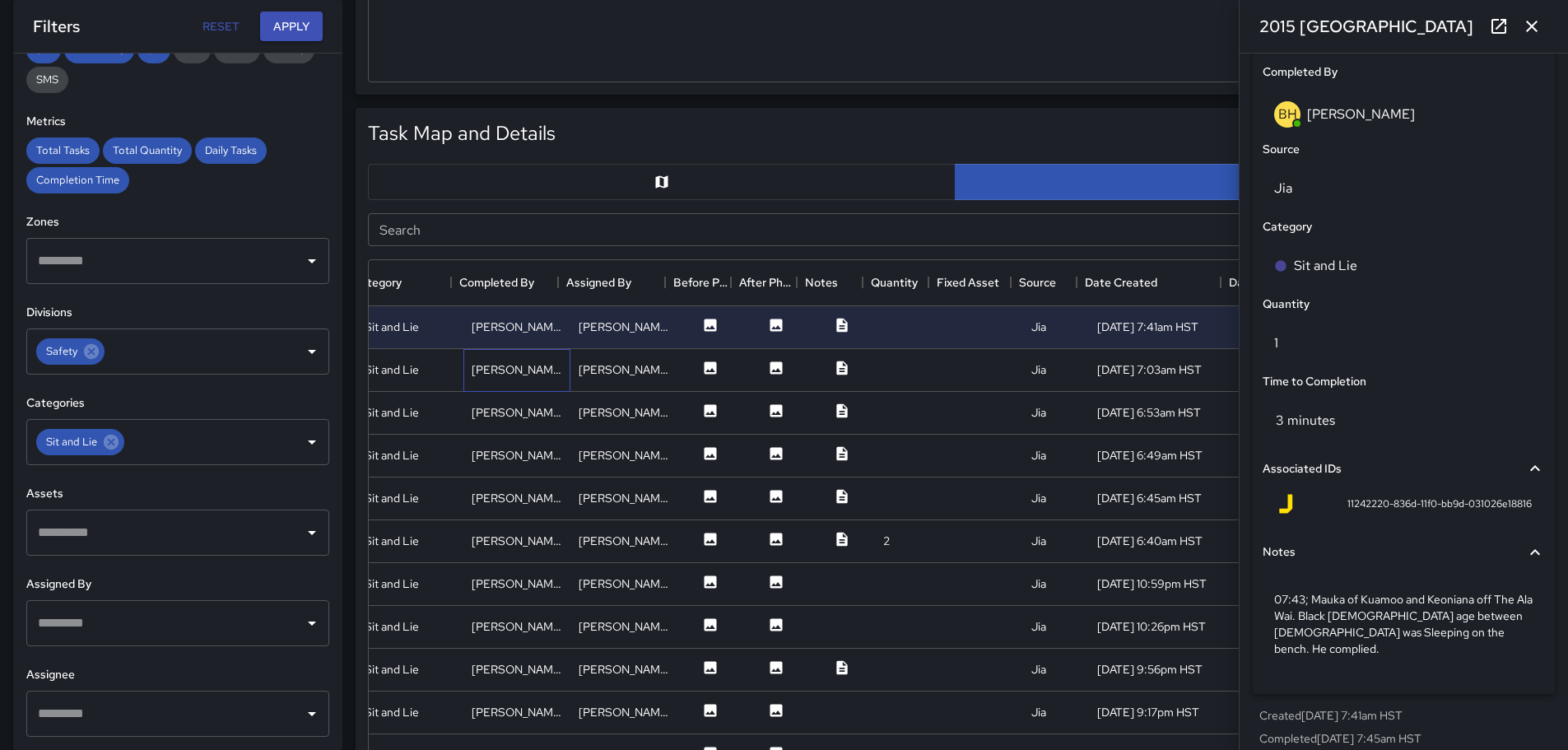
click at [515, 375] on div "[PERSON_NAME]" at bounding box center [517, 370] width 91 height 17
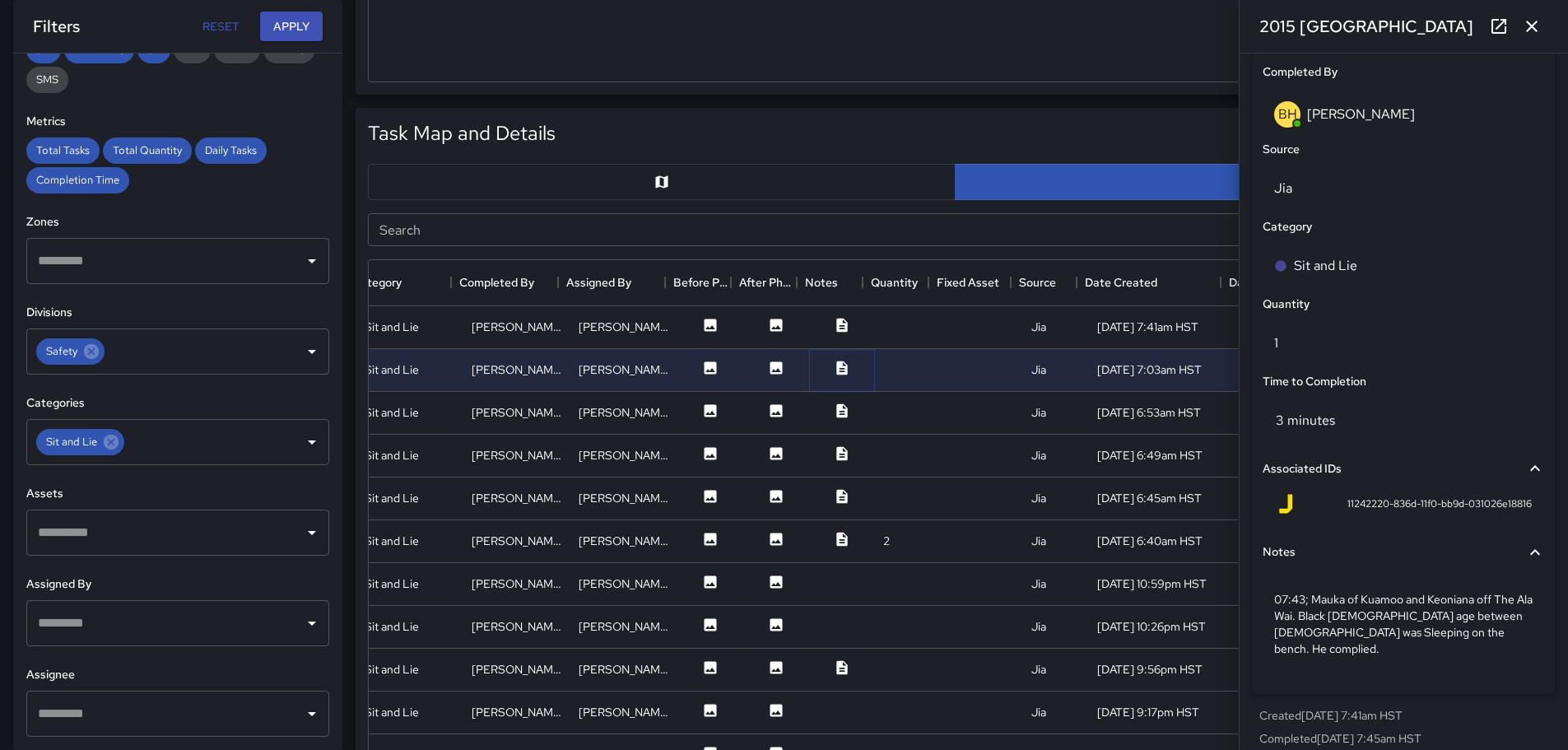
click at [833, 368] on icon at bounding box center [842, 368] width 17 height 17
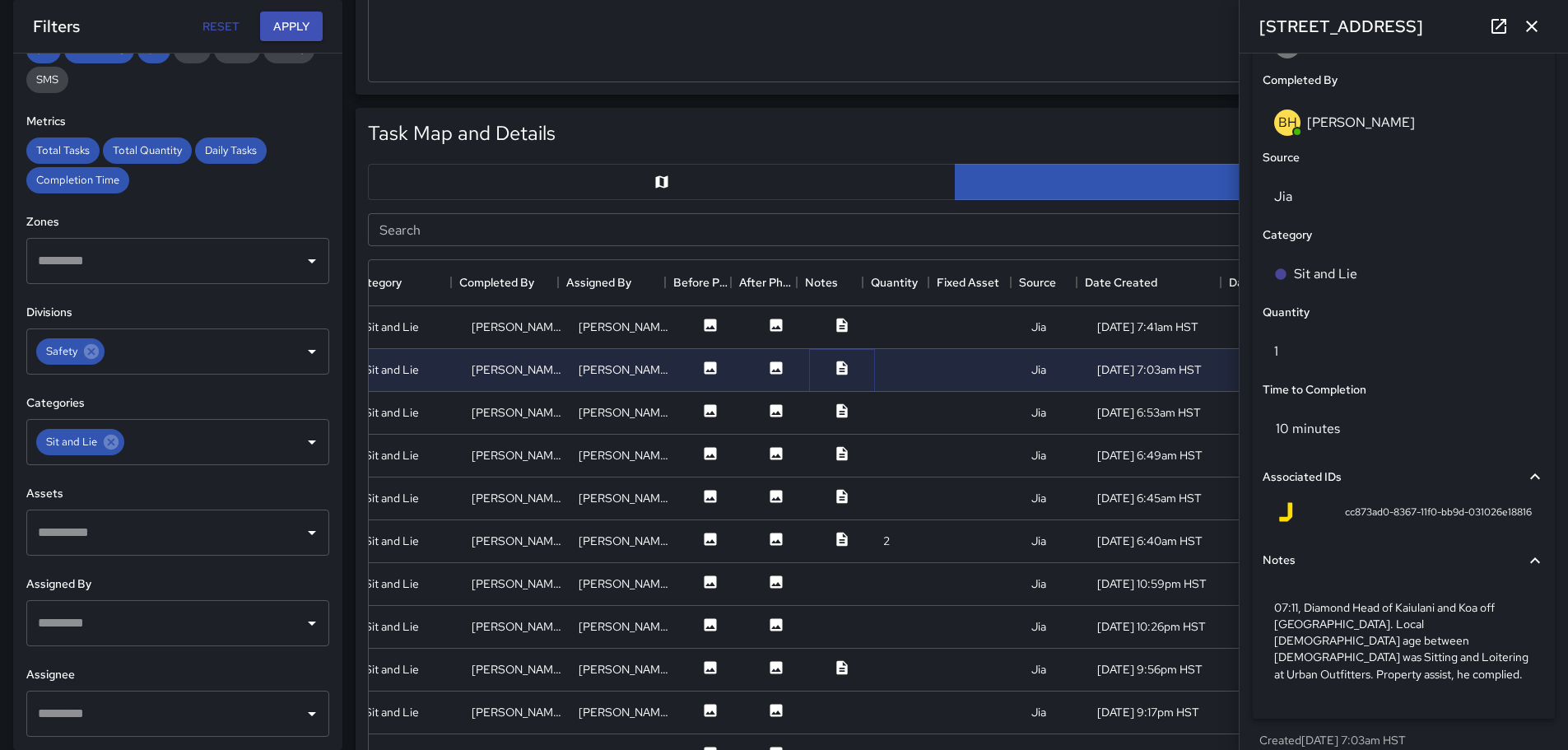
scroll to position [1026, 0]
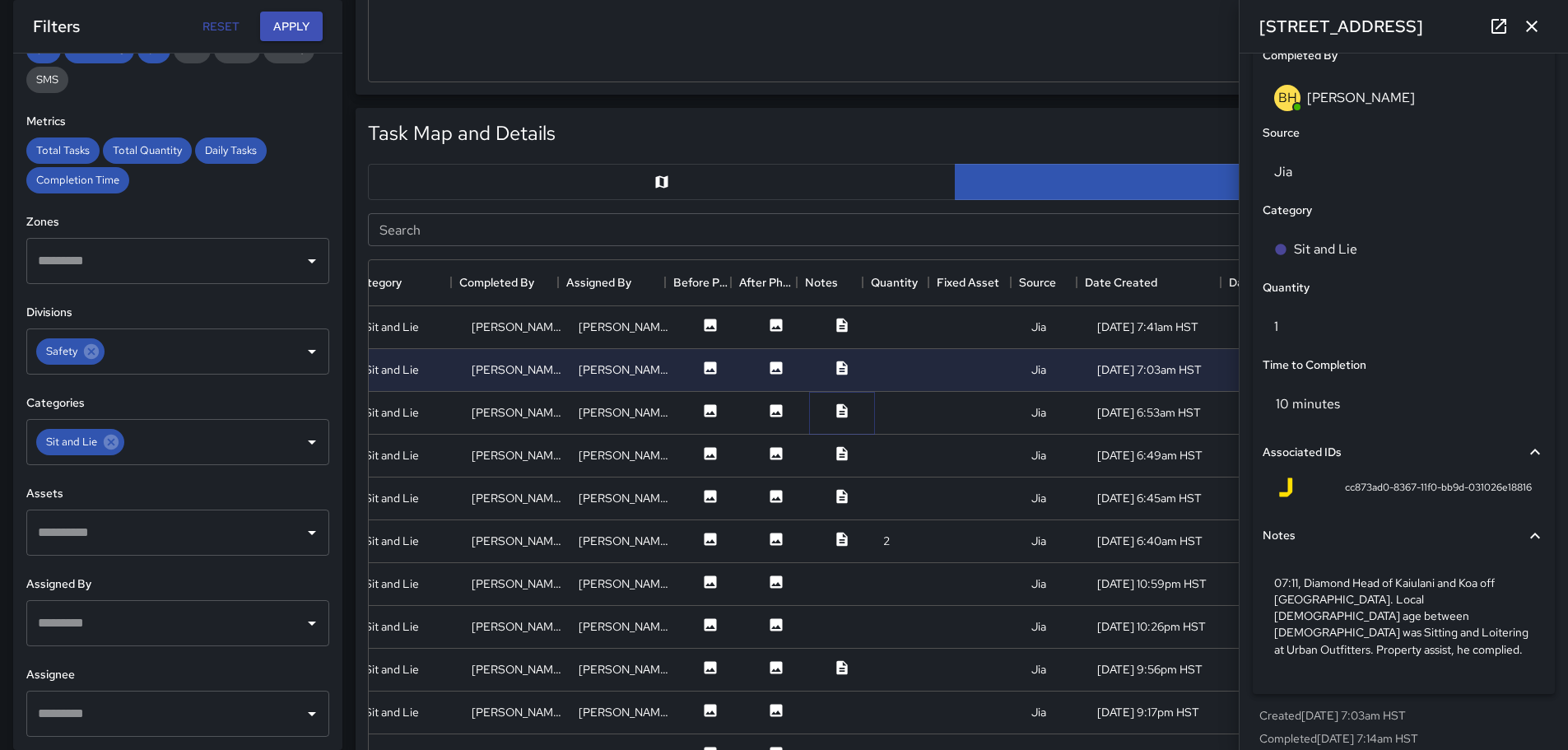
click at [836, 412] on icon at bounding box center [842, 410] width 11 height 14
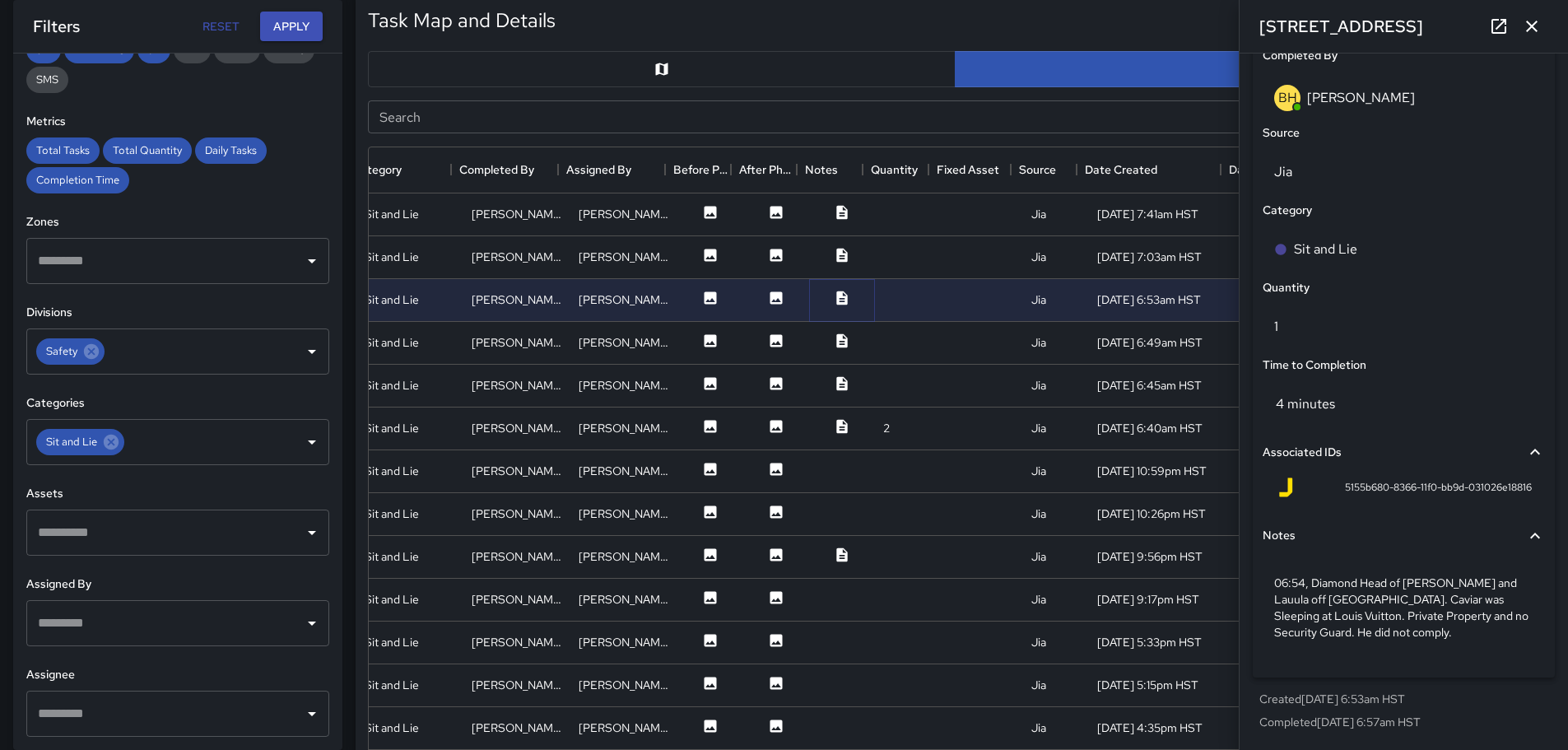
scroll to position [813, 0]
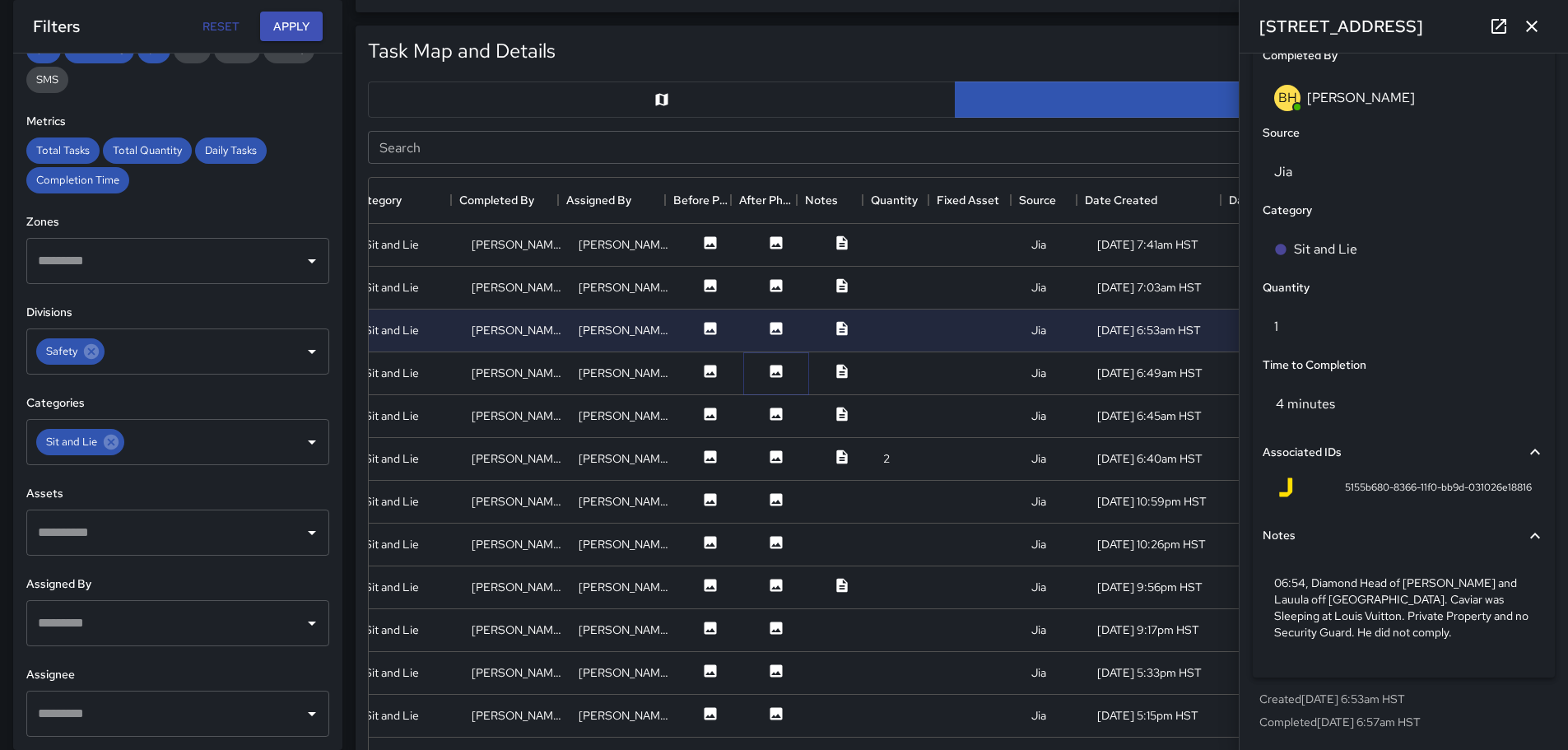
click at [768, 375] on icon at bounding box center [776, 371] width 17 height 17
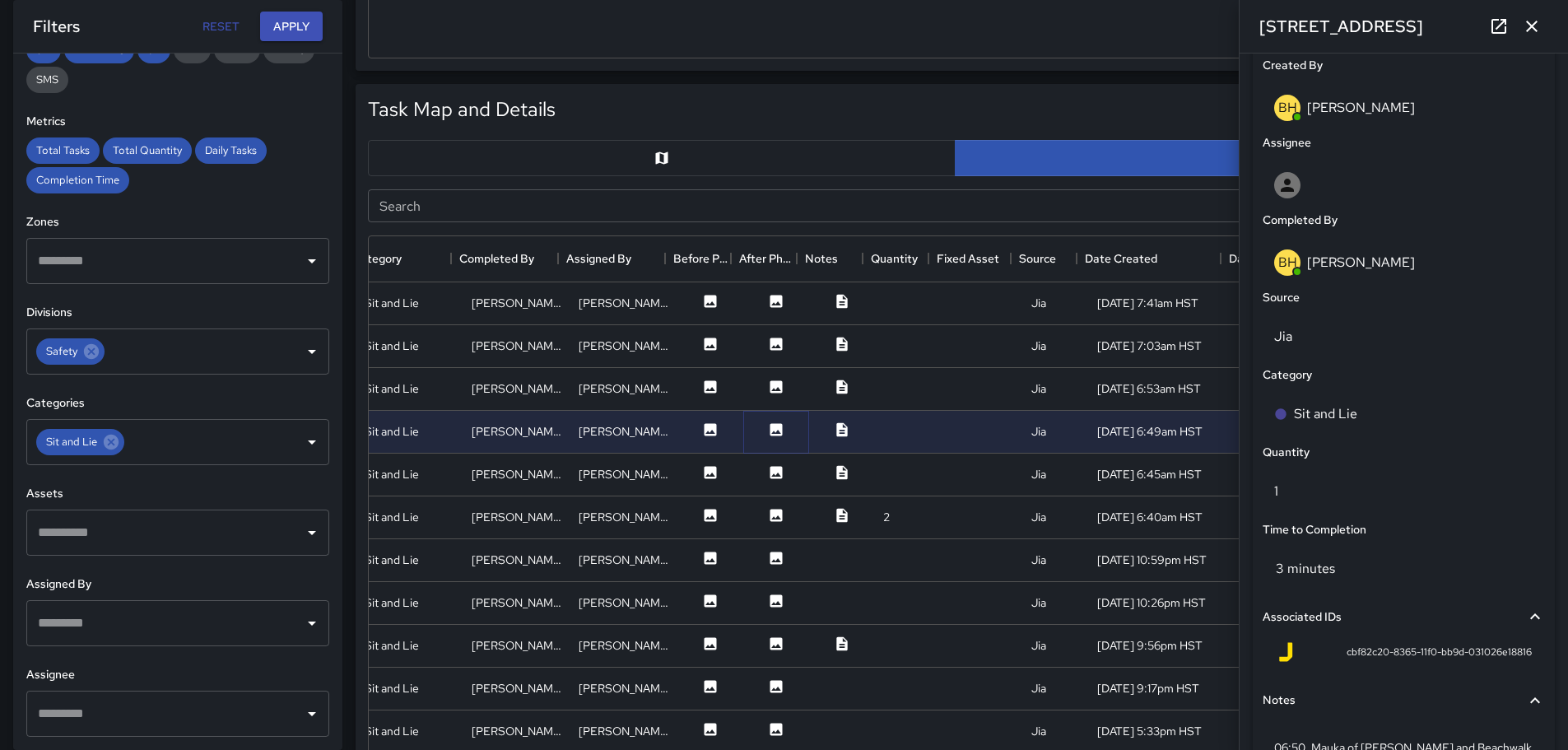
scroll to position [731, 0]
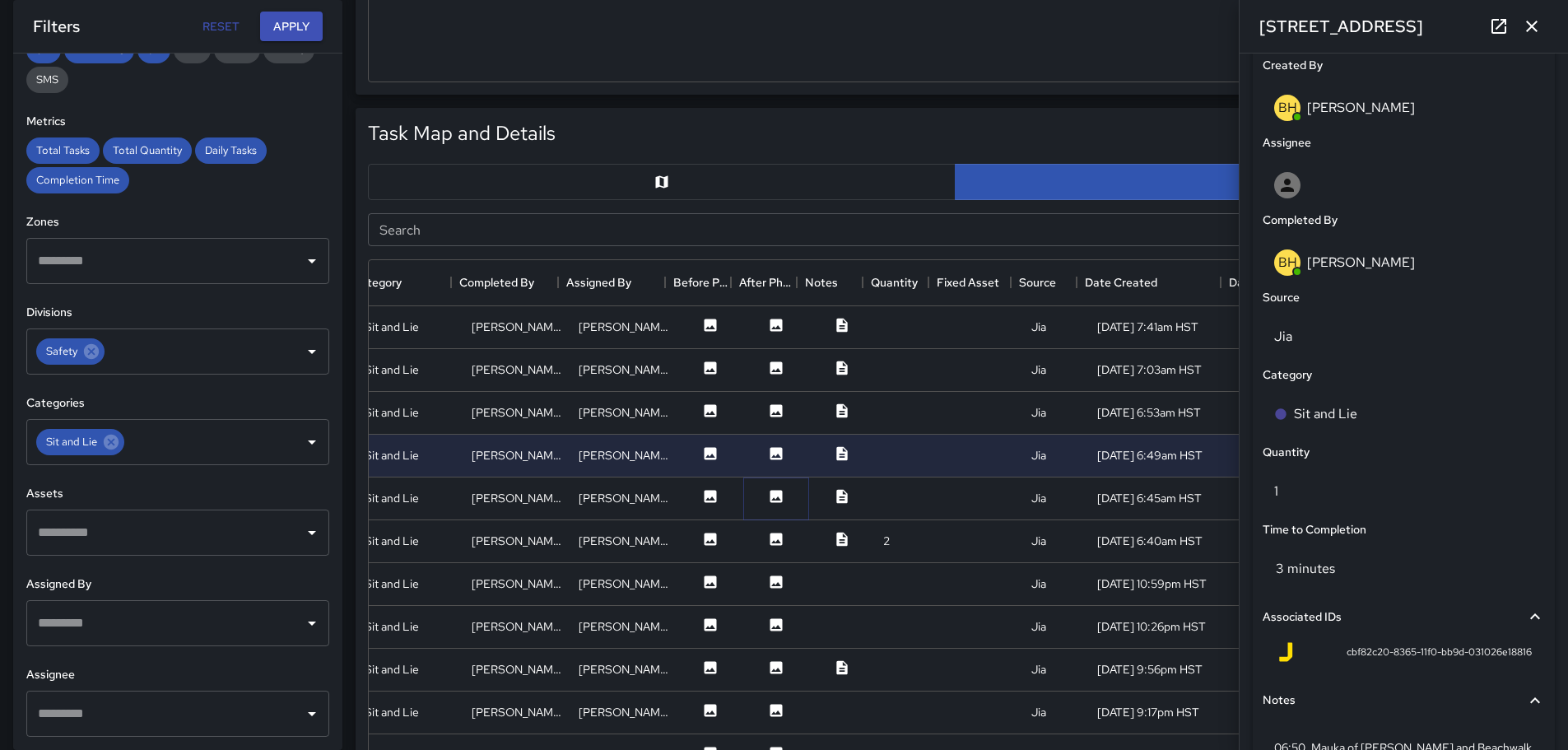
click at [771, 496] on icon at bounding box center [776, 495] width 12 height 12
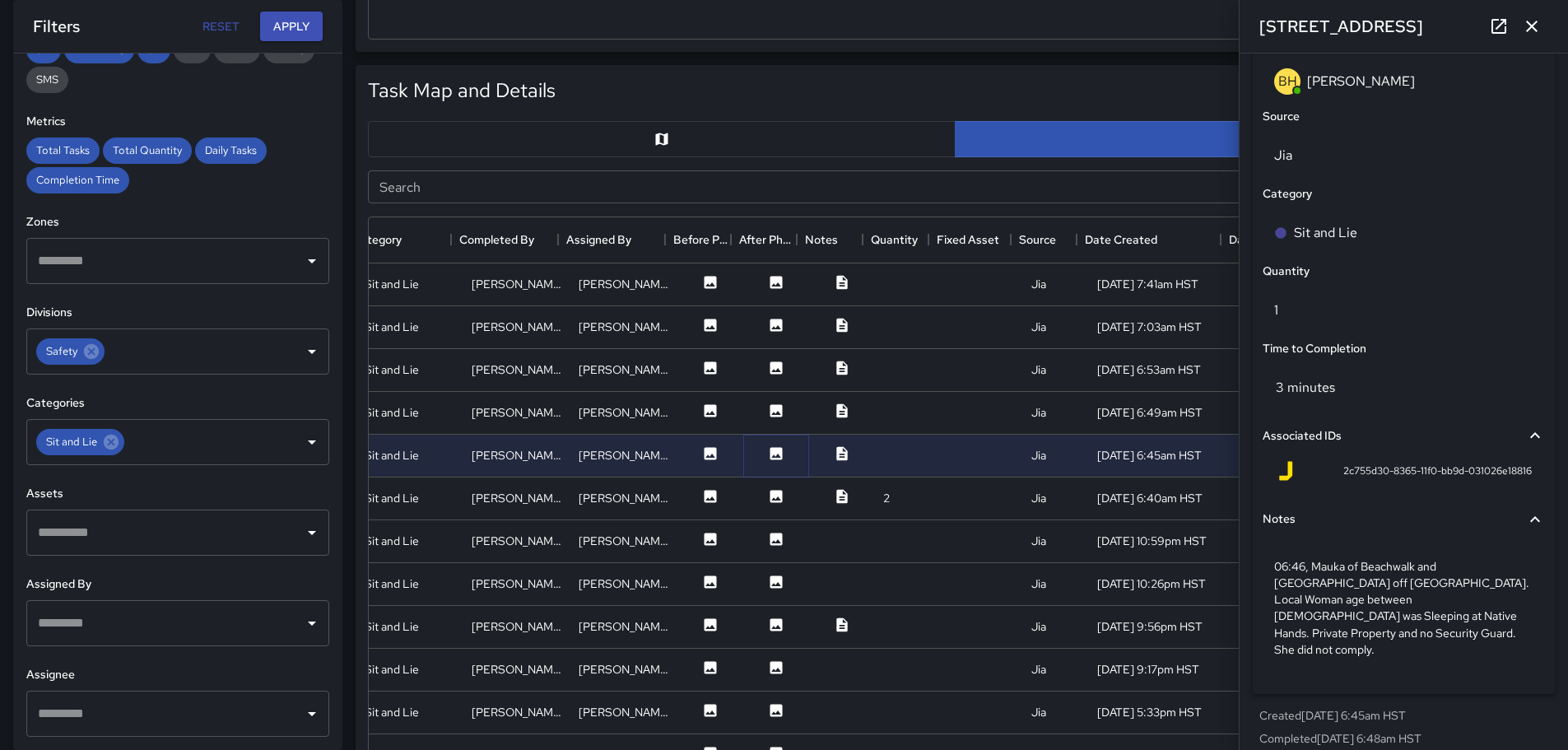
scroll to position [813, 0]
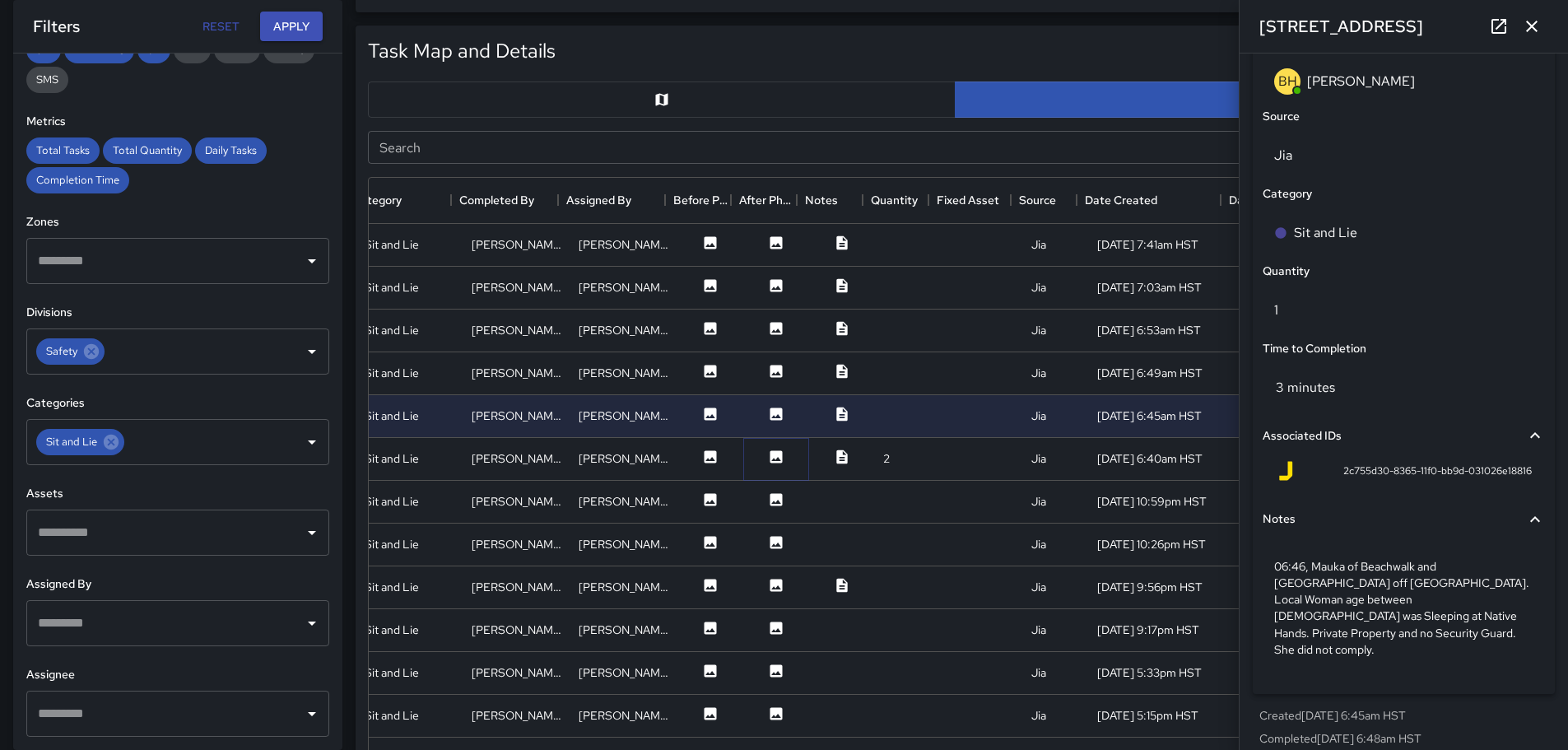
click at [771, 454] on icon at bounding box center [776, 456] width 12 height 12
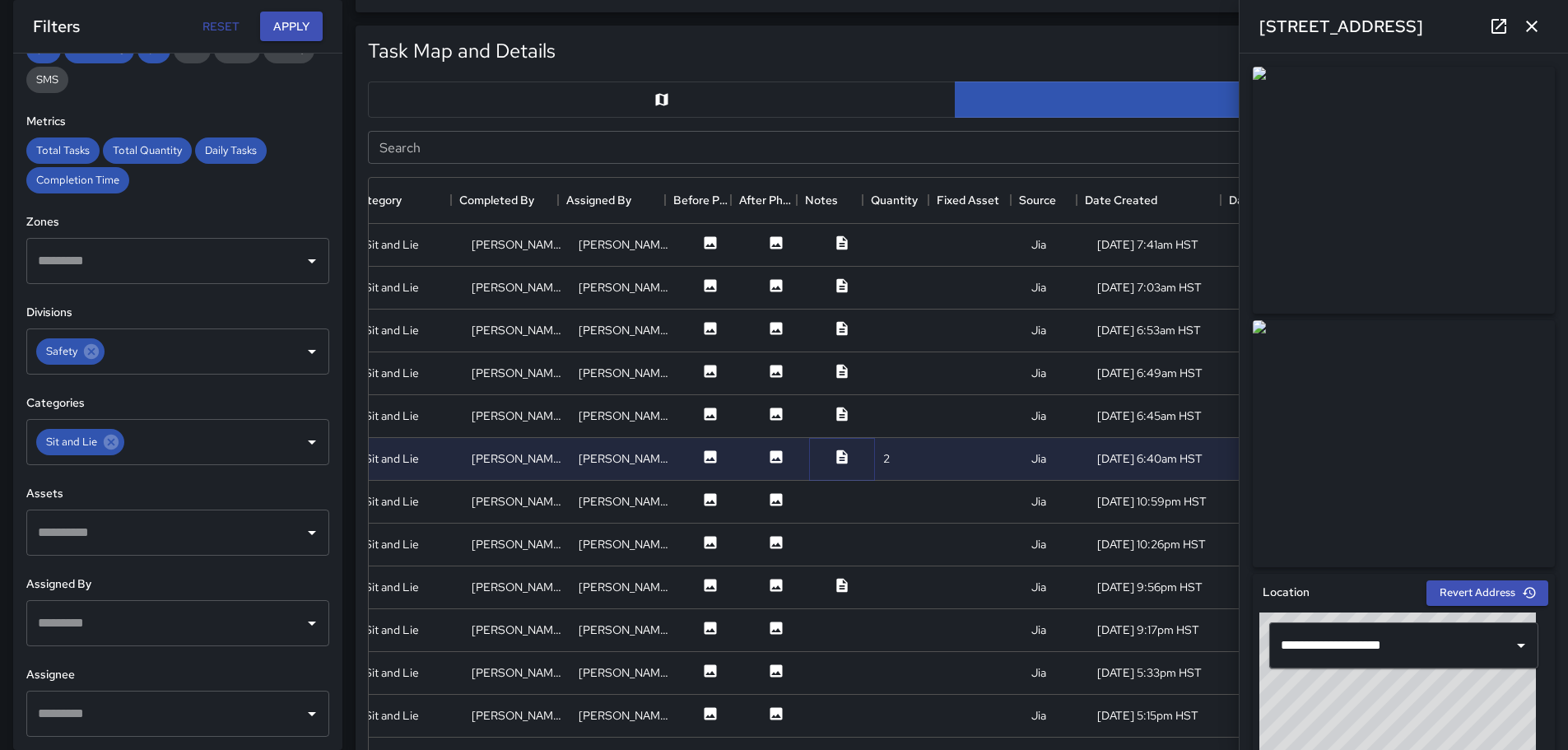
click at [833, 453] on icon at bounding box center [842, 457] width 17 height 17
click at [836, 456] on icon at bounding box center [842, 456] width 11 height 14
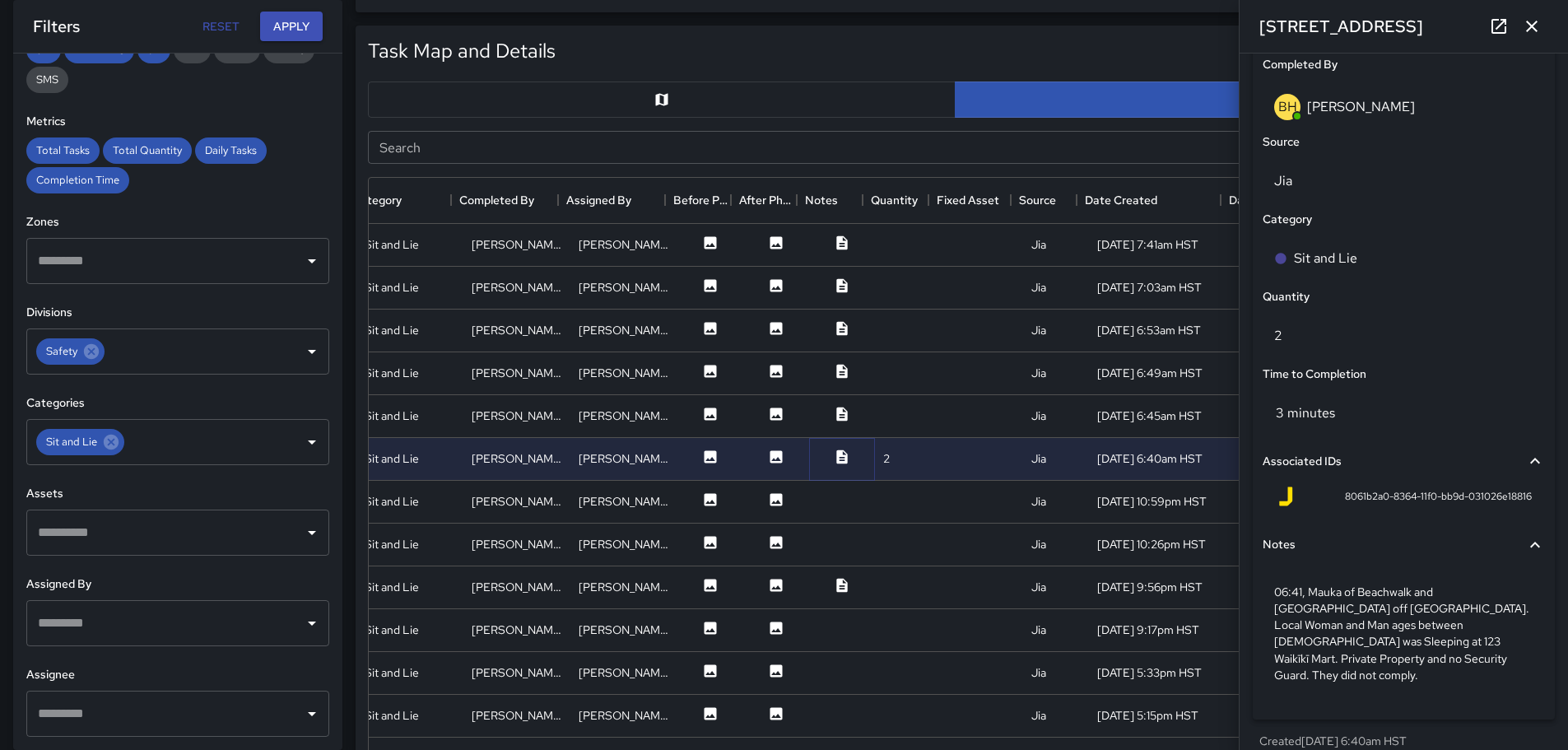
scroll to position [1042, 0]
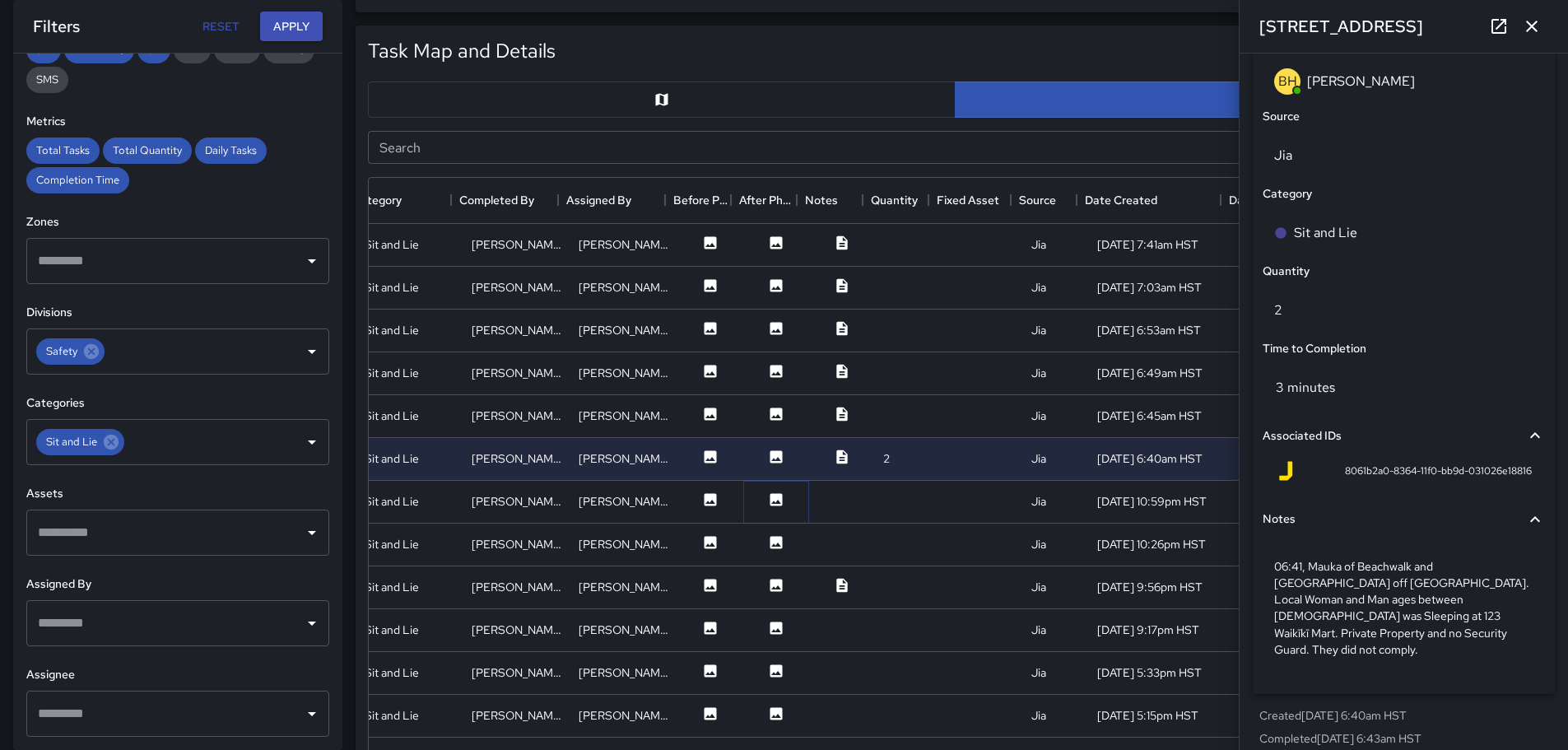
click at [771, 495] on icon at bounding box center [776, 498] width 12 height 12
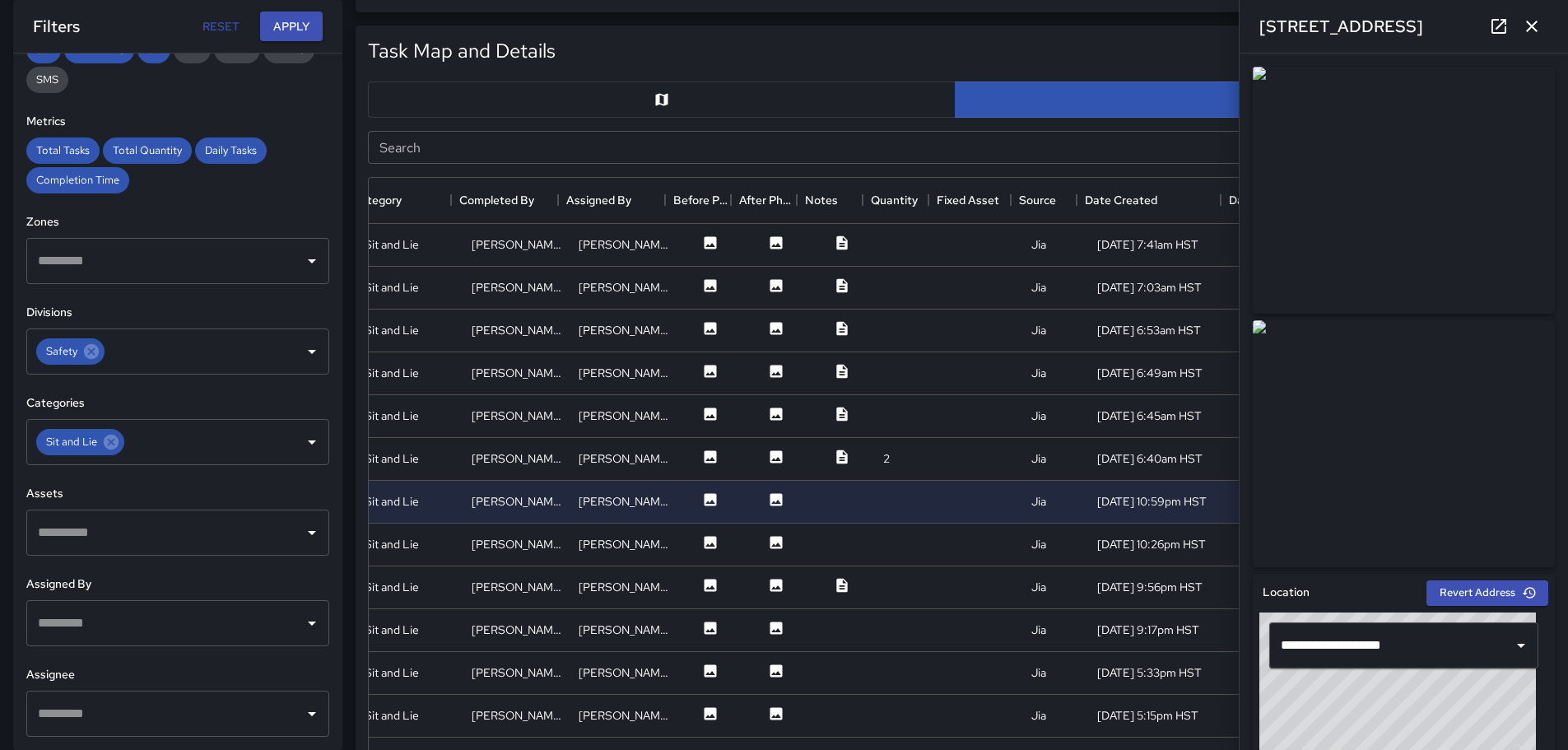
click at [1378, 227] on img at bounding box center [1403, 190] width 302 height 247
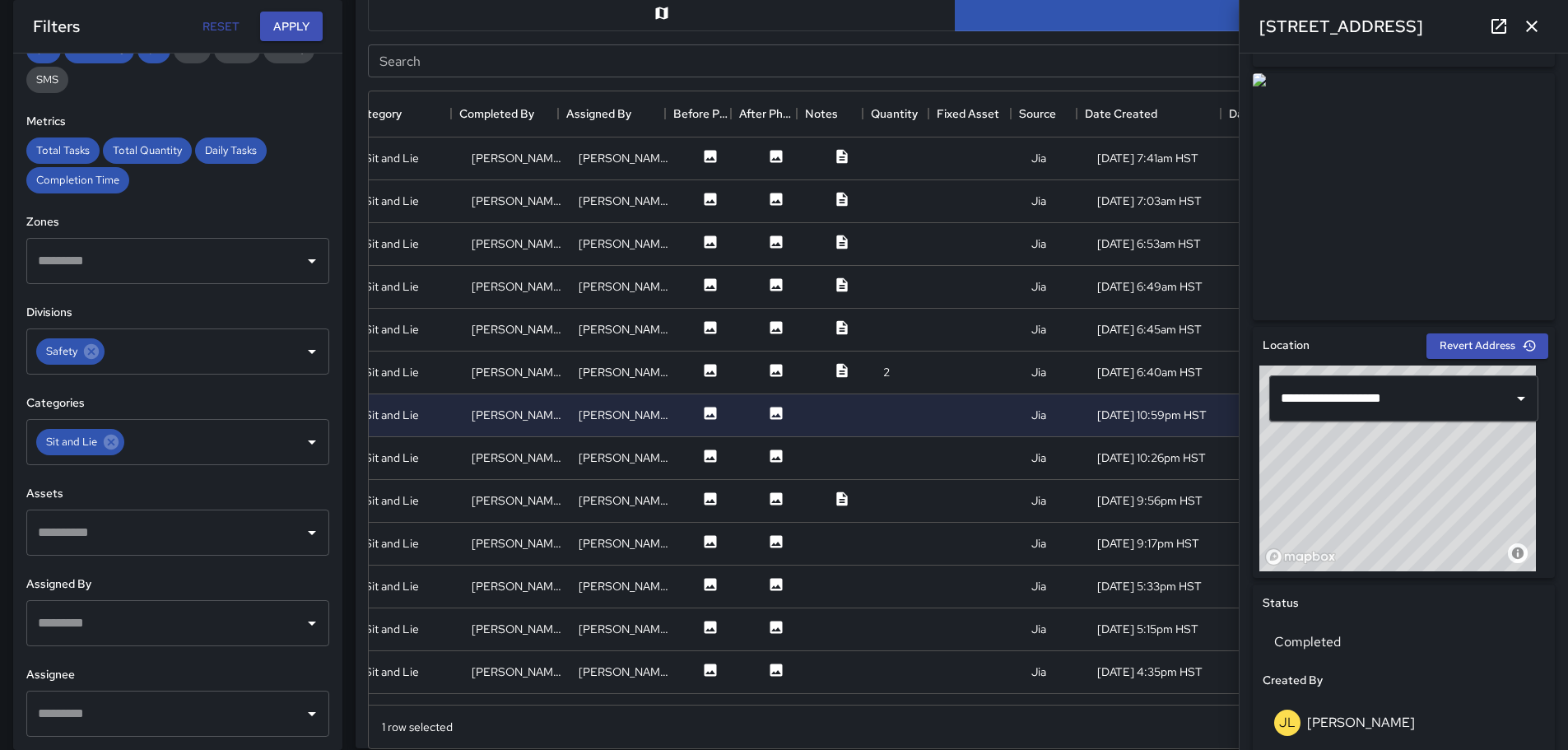
scroll to position [0, 301]
click at [1531, 19] on icon "button" at bounding box center [1531, 26] width 19 height 19
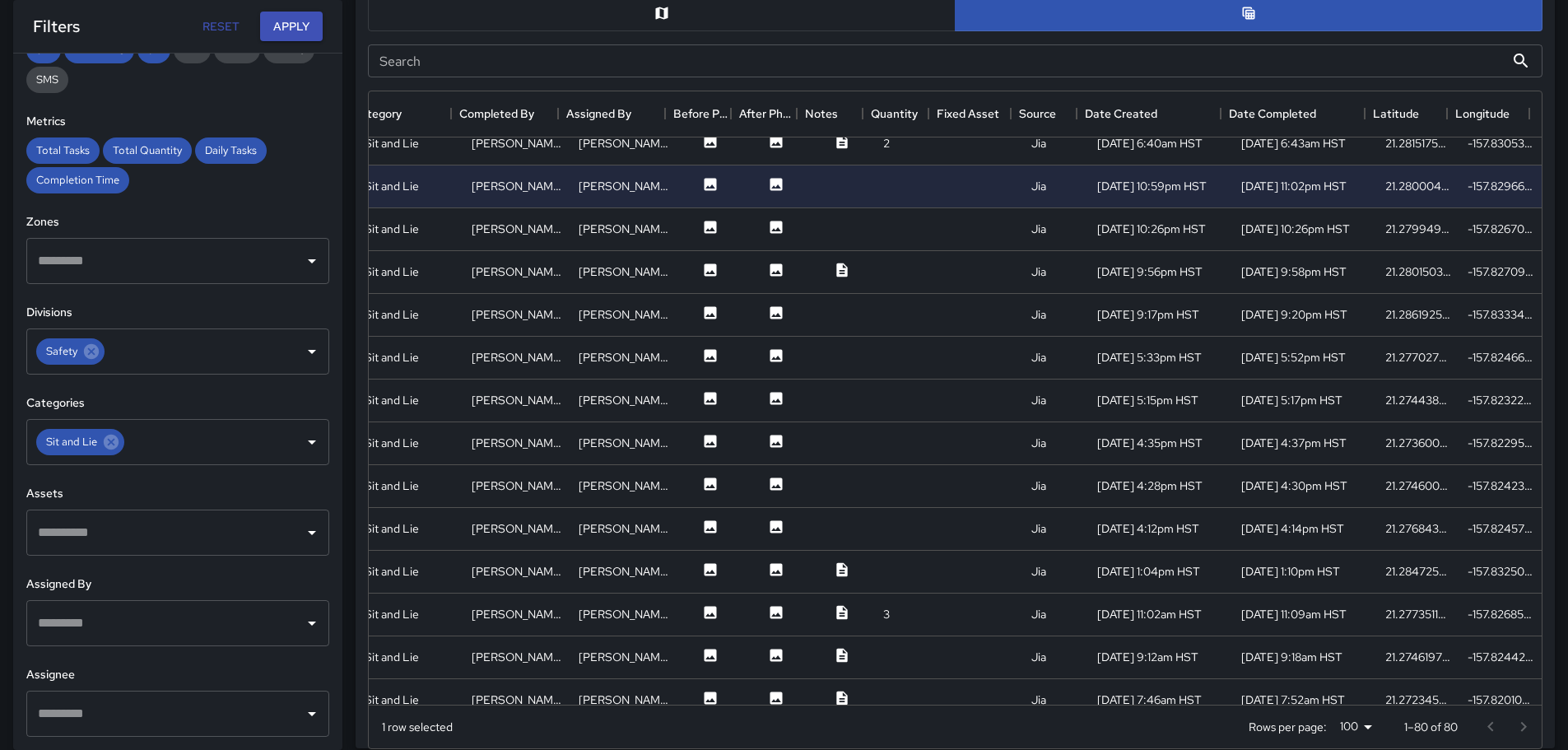
scroll to position [247, 301]
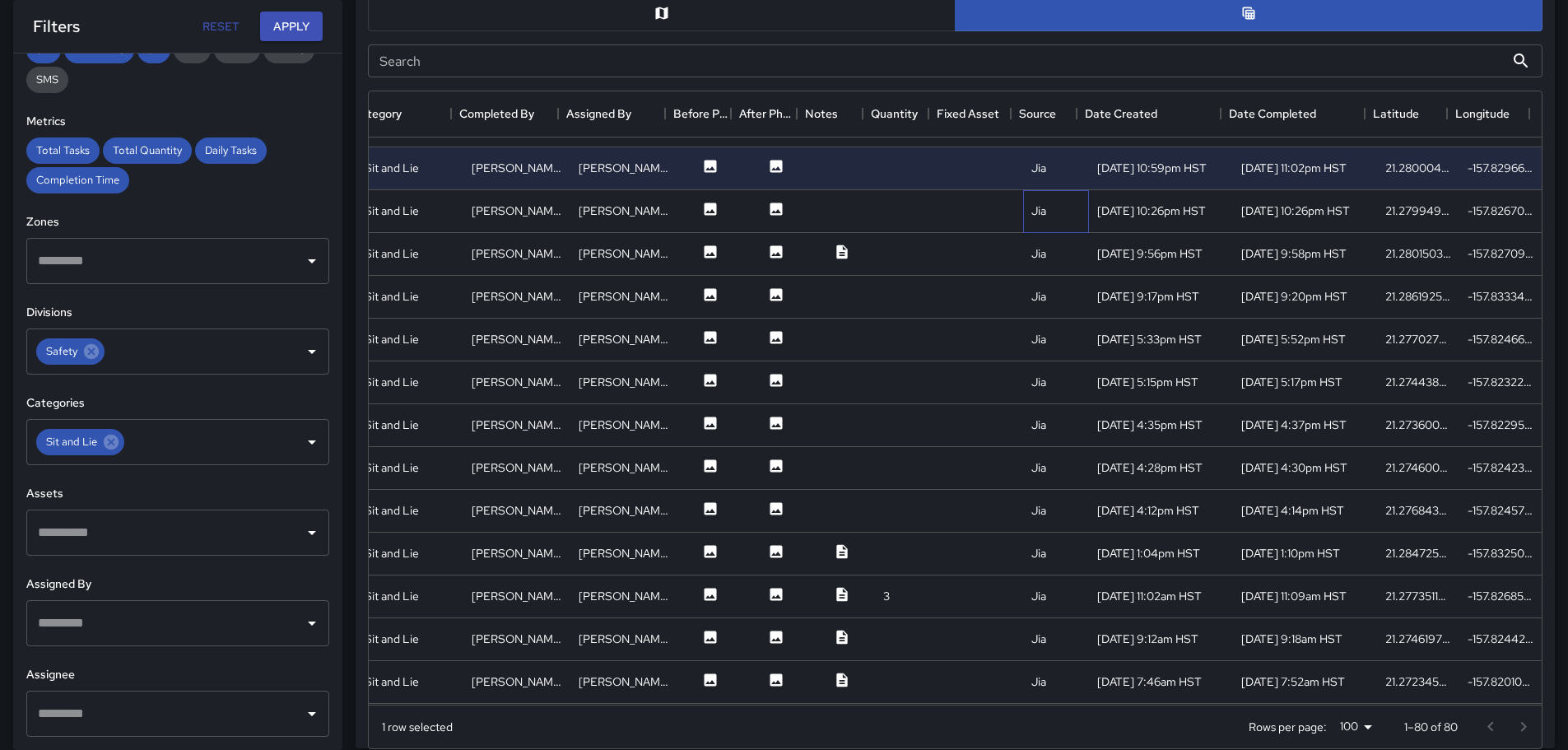
click at [1023, 205] on div "Jia" at bounding box center [1056, 212] width 66 height 43
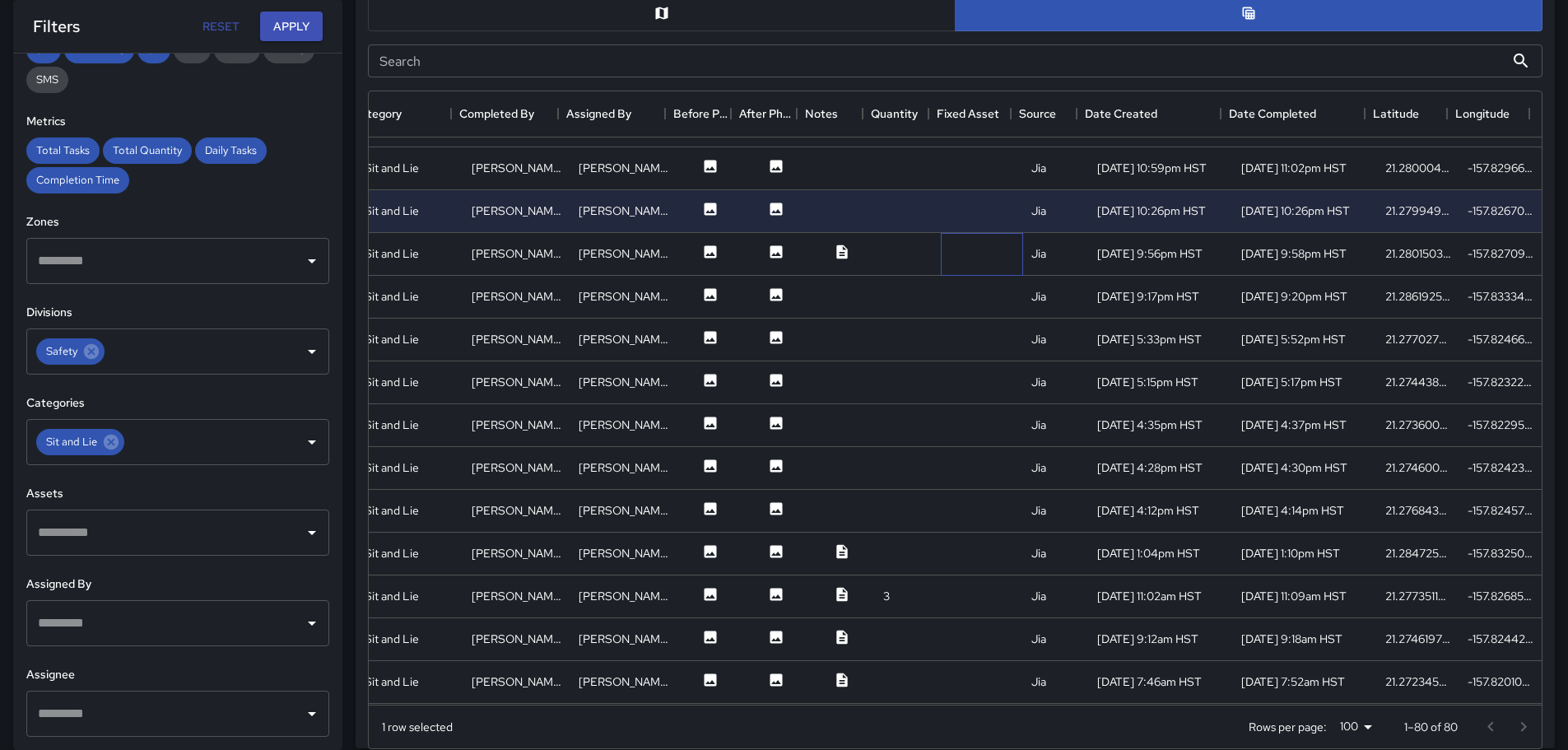
click at [982, 256] on div at bounding box center [982, 254] width 82 height 43
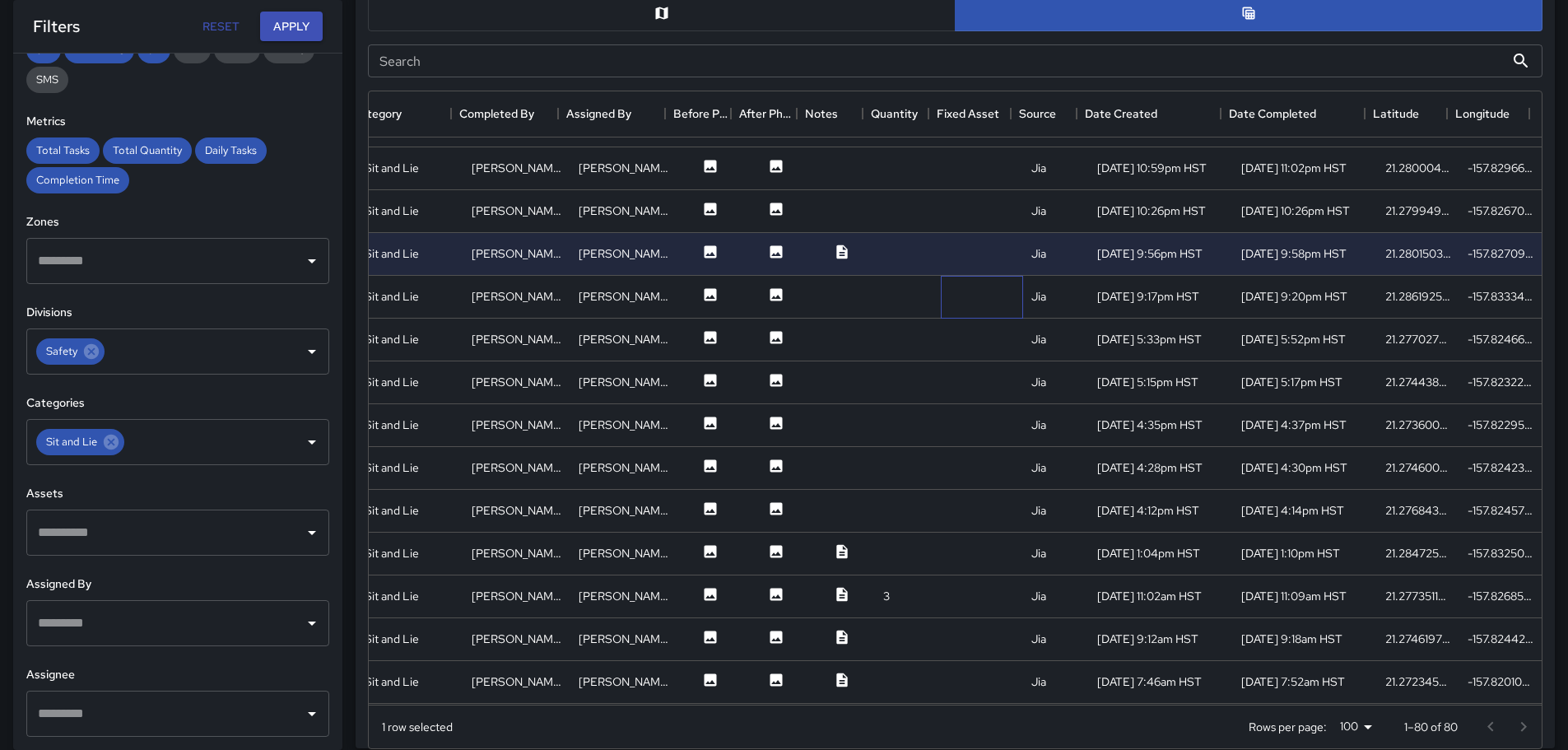
click at [1004, 298] on div at bounding box center [982, 297] width 82 height 43
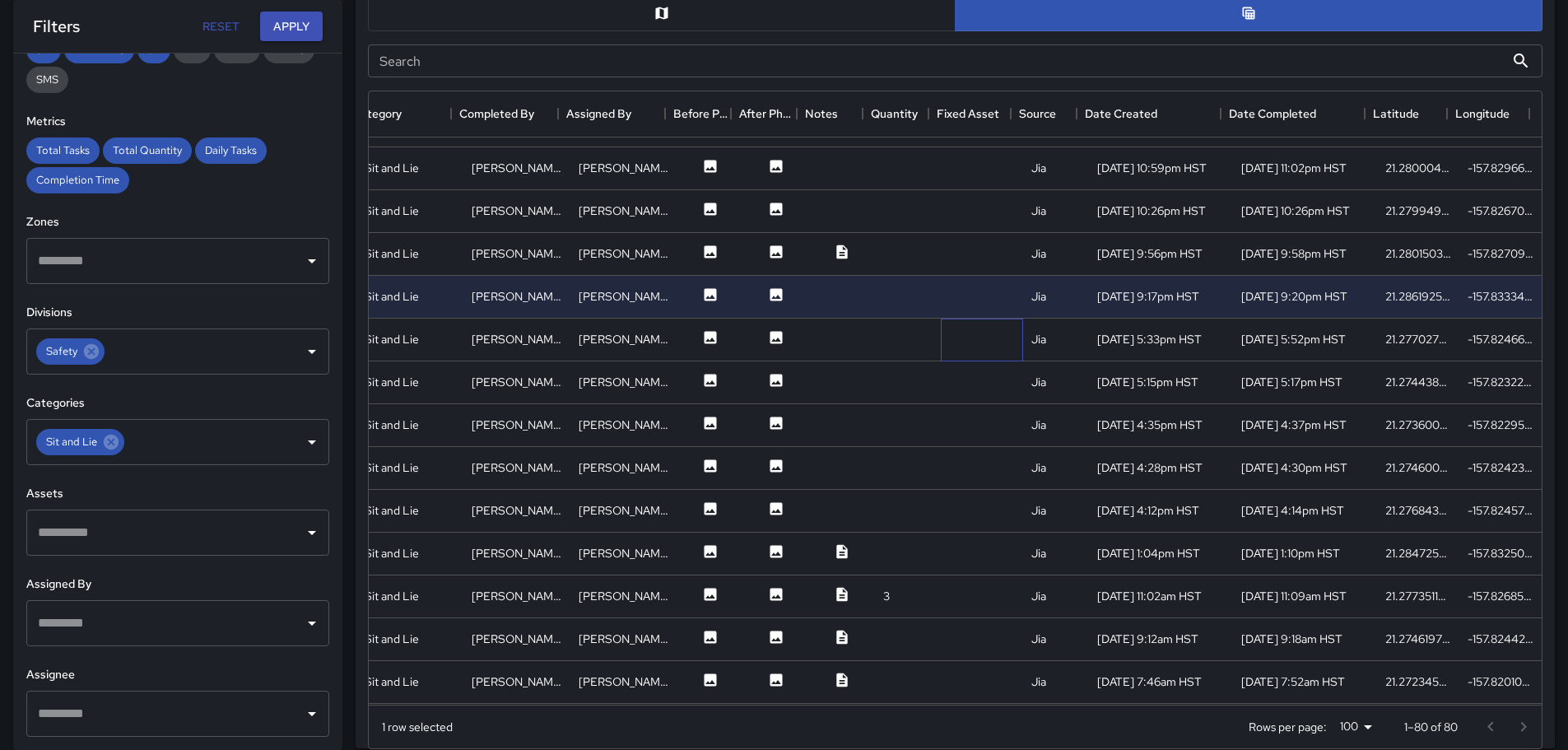
drag, startPoint x: 992, startPoint y: 339, endPoint x: 994, endPoint y: 350, distance: 11.2
click at [992, 343] on div at bounding box center [982, 339] width 82 height 43
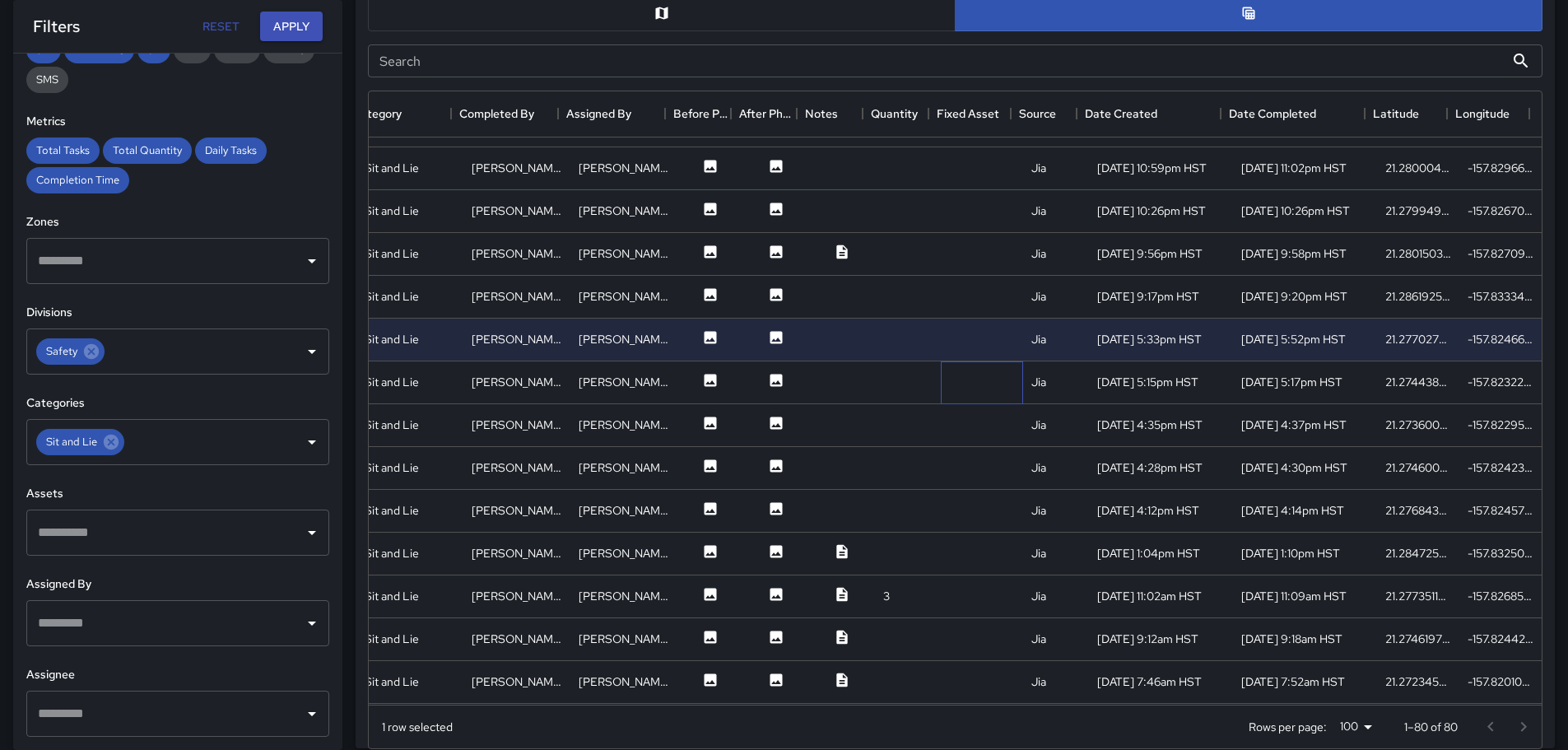
click at [994, 390] on div at bounding box center [982, 383] width 82 height 43
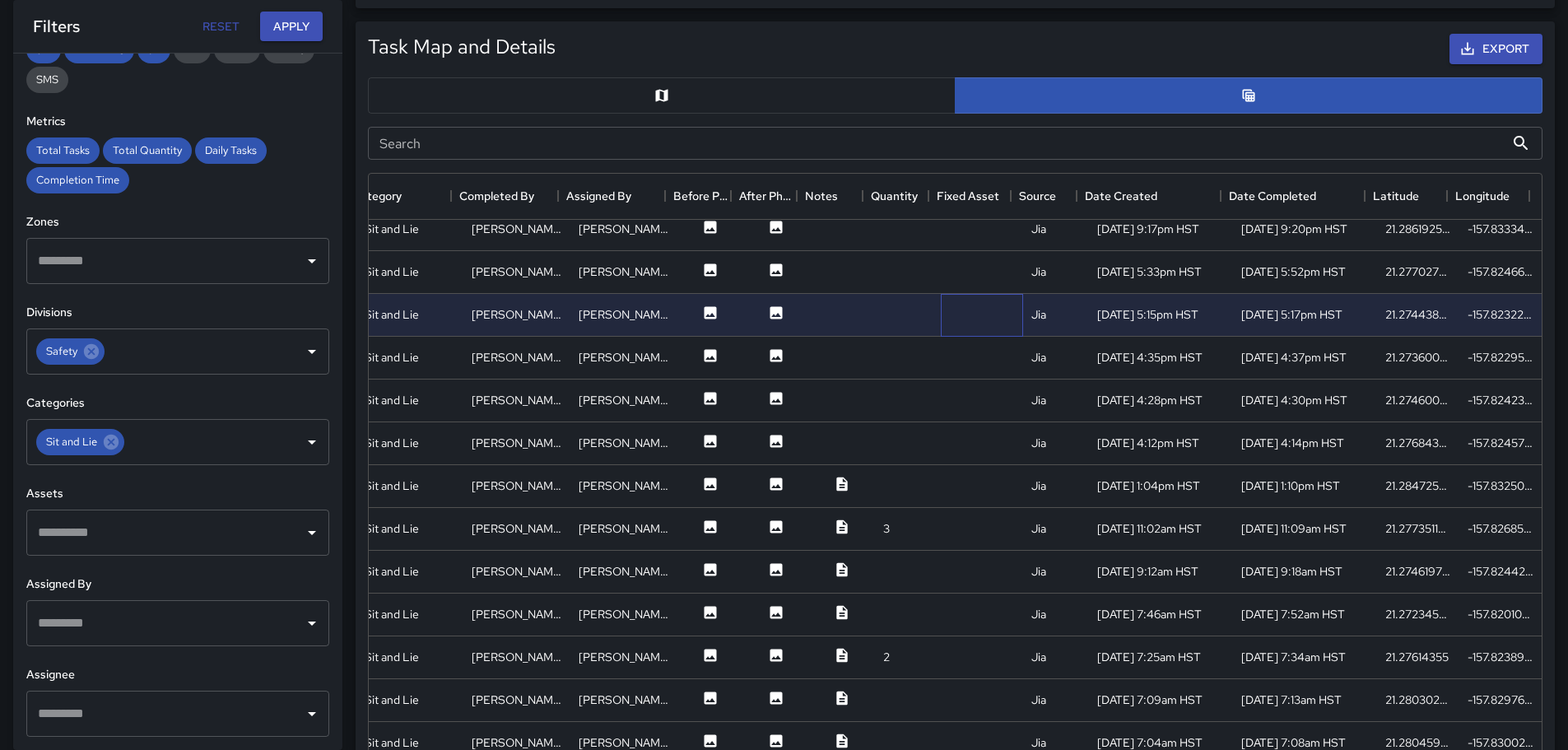
scroll to position [412, 301]
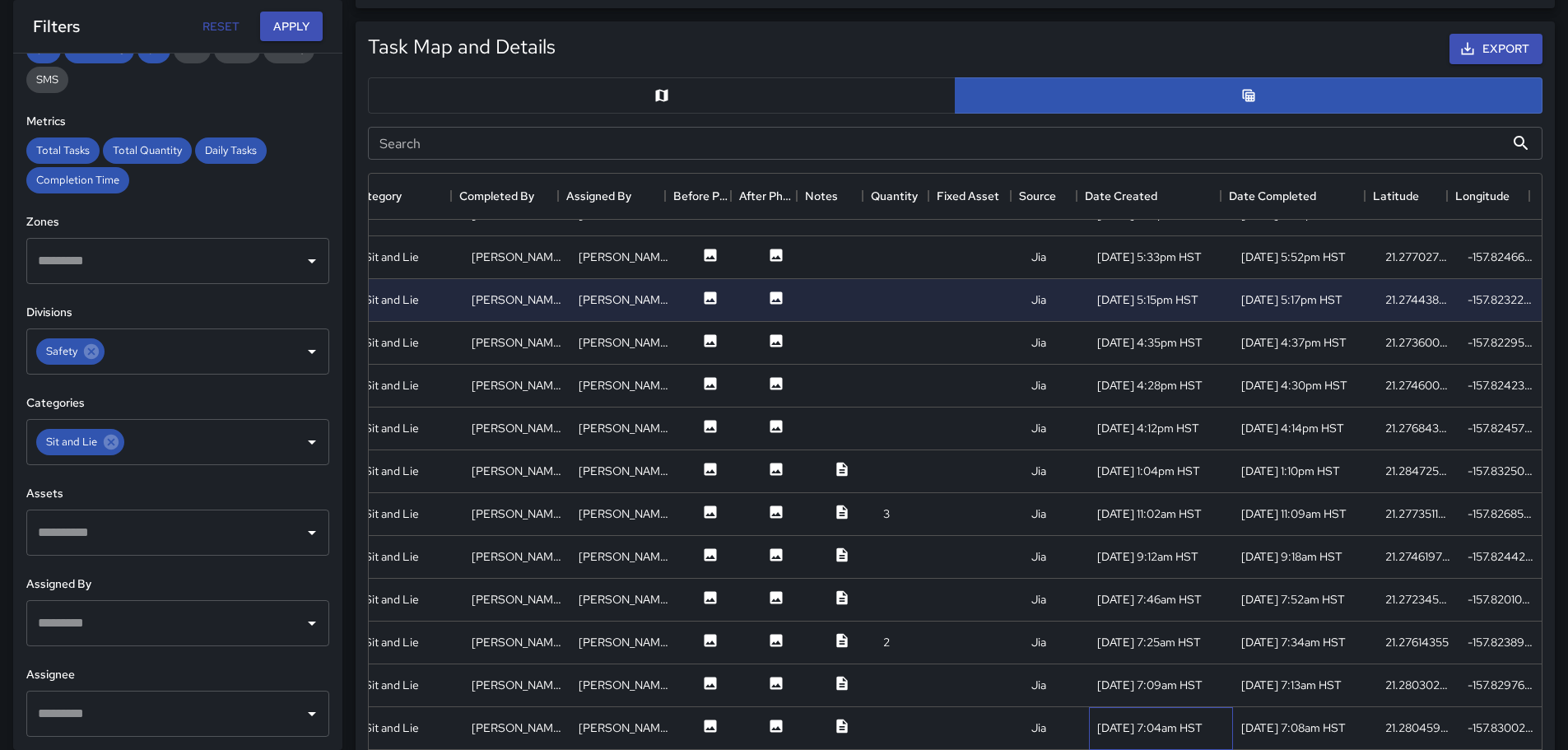
click at [1108, 727] on div "[DATE] 7:04am HST" at bounding box center [1150, 728] width 105 height 17
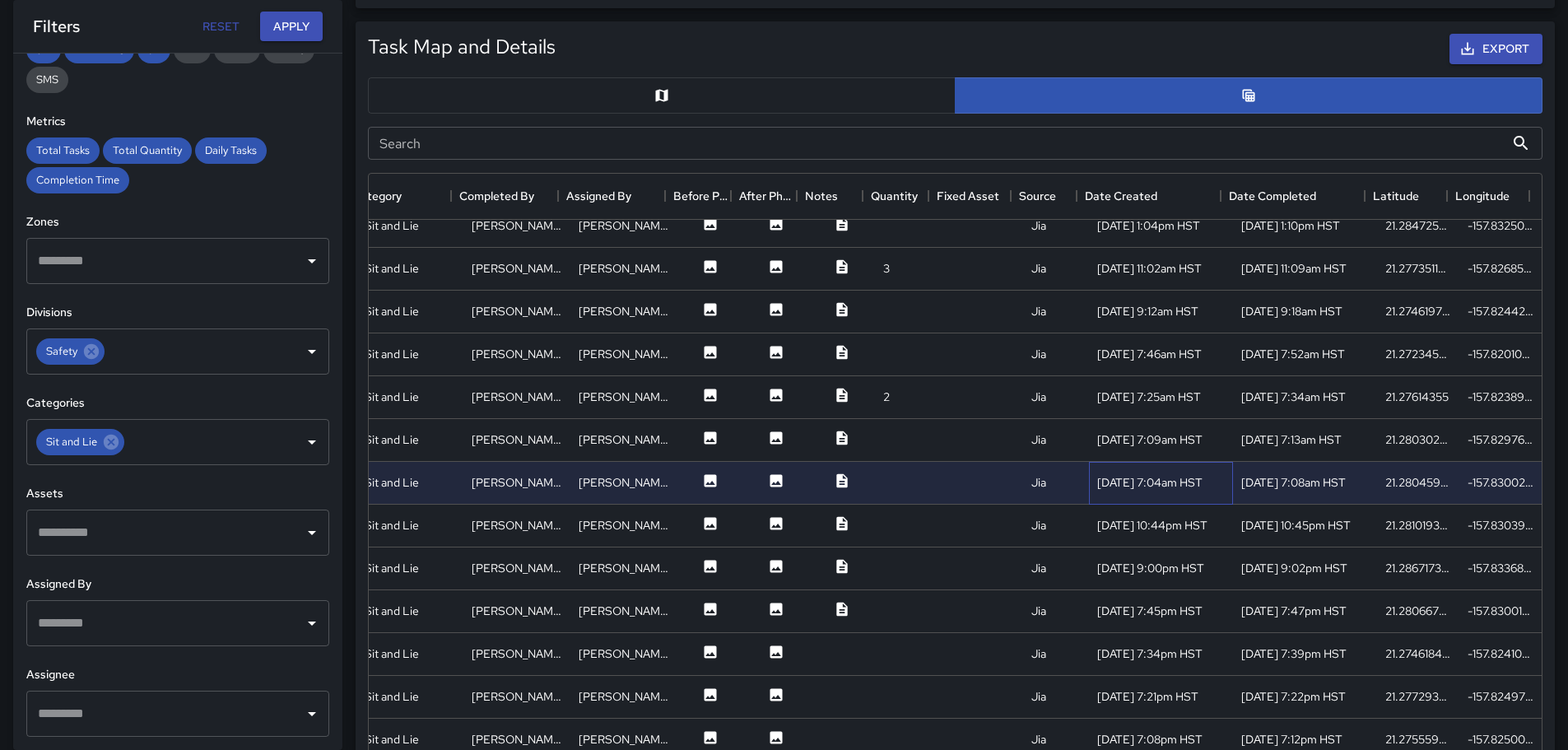
scroll to position [658, 301]
click at [836, 479] on icon at bounding box center [842, 478] width 11 height 14
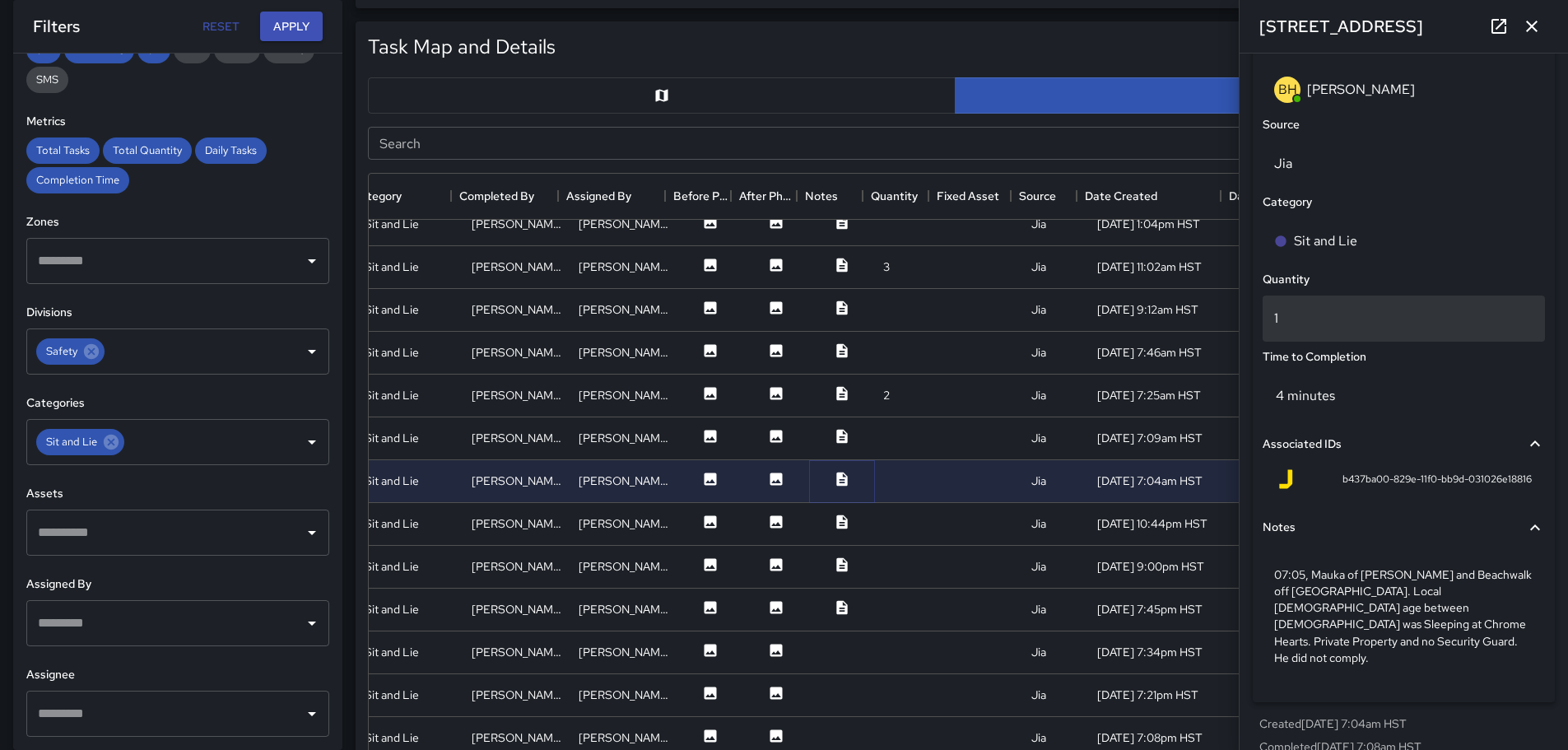
scroll to position [1042, 0]
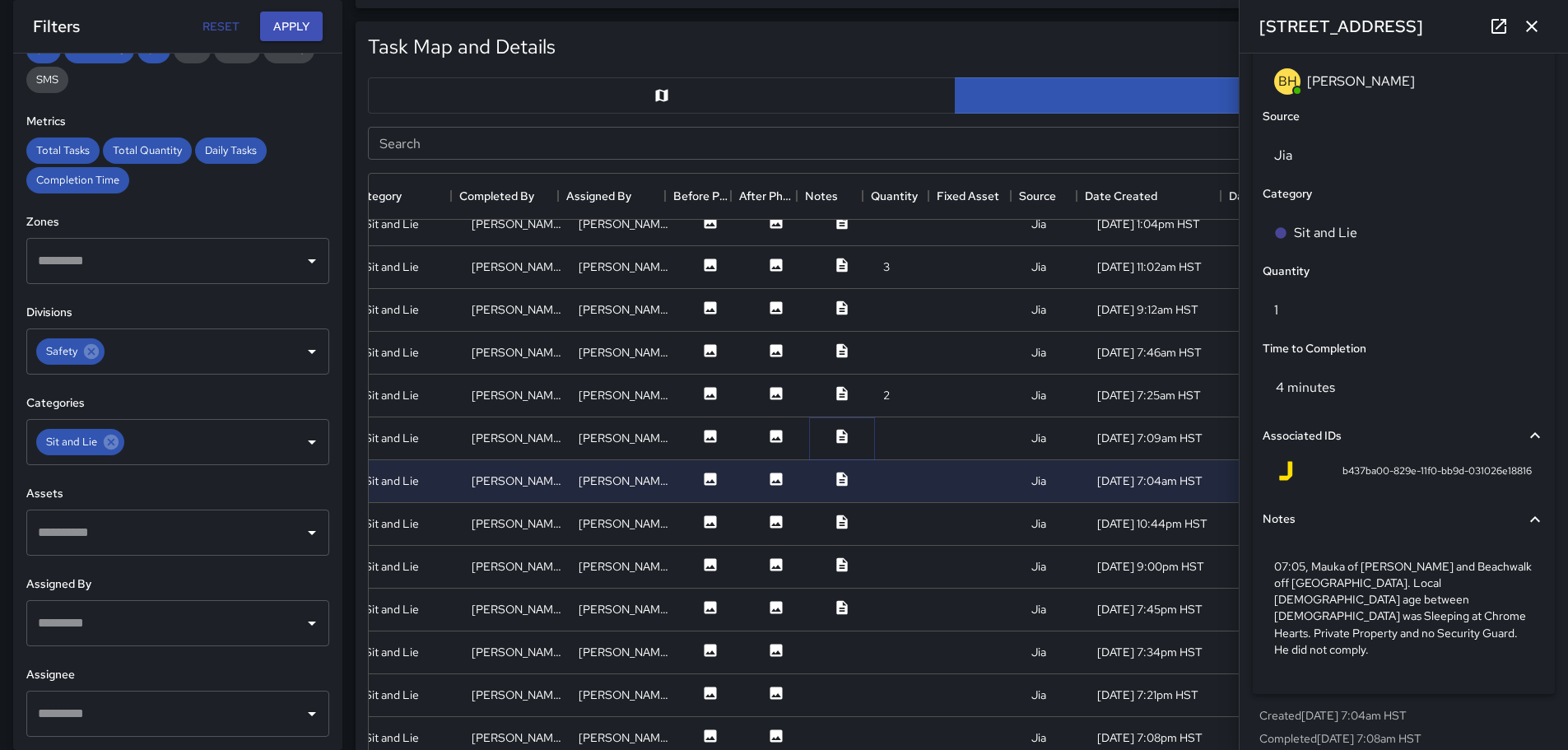
click at [836, 435] on icon at bounding box center [842, 436] width 11 height 14
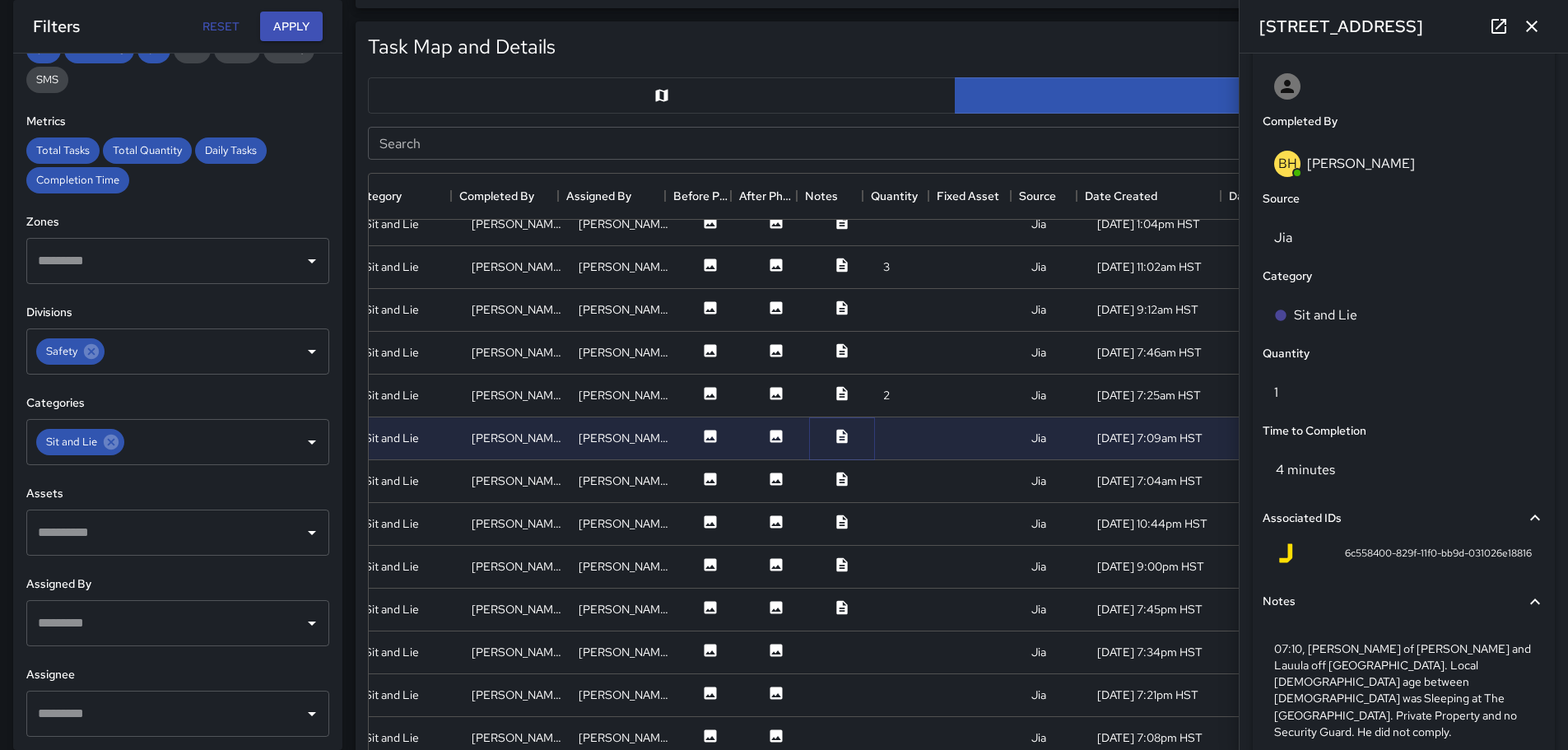
scroll to position [1026, 0]
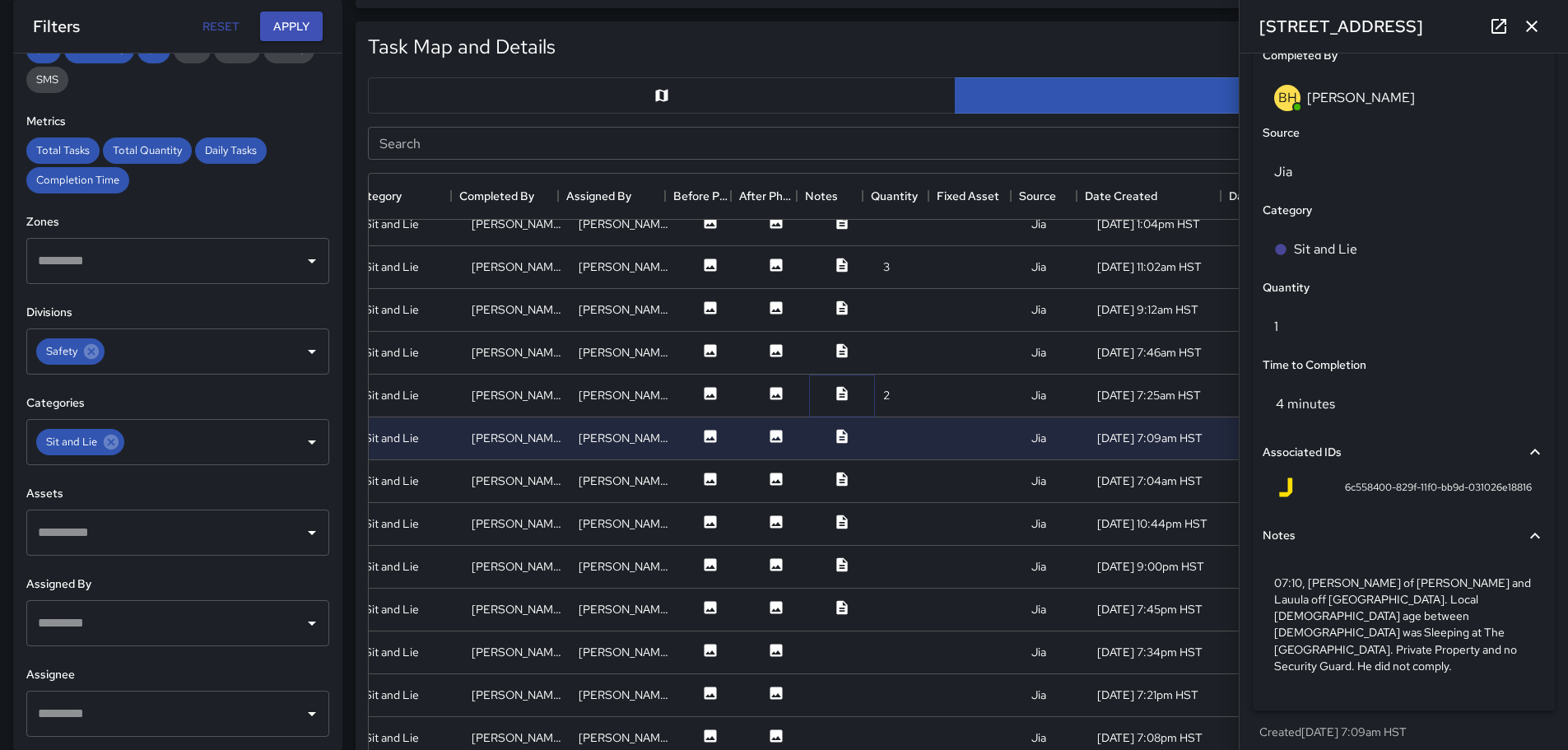
click at [836, 388] on icon at bounding box center [842, 392] width 11 height 14
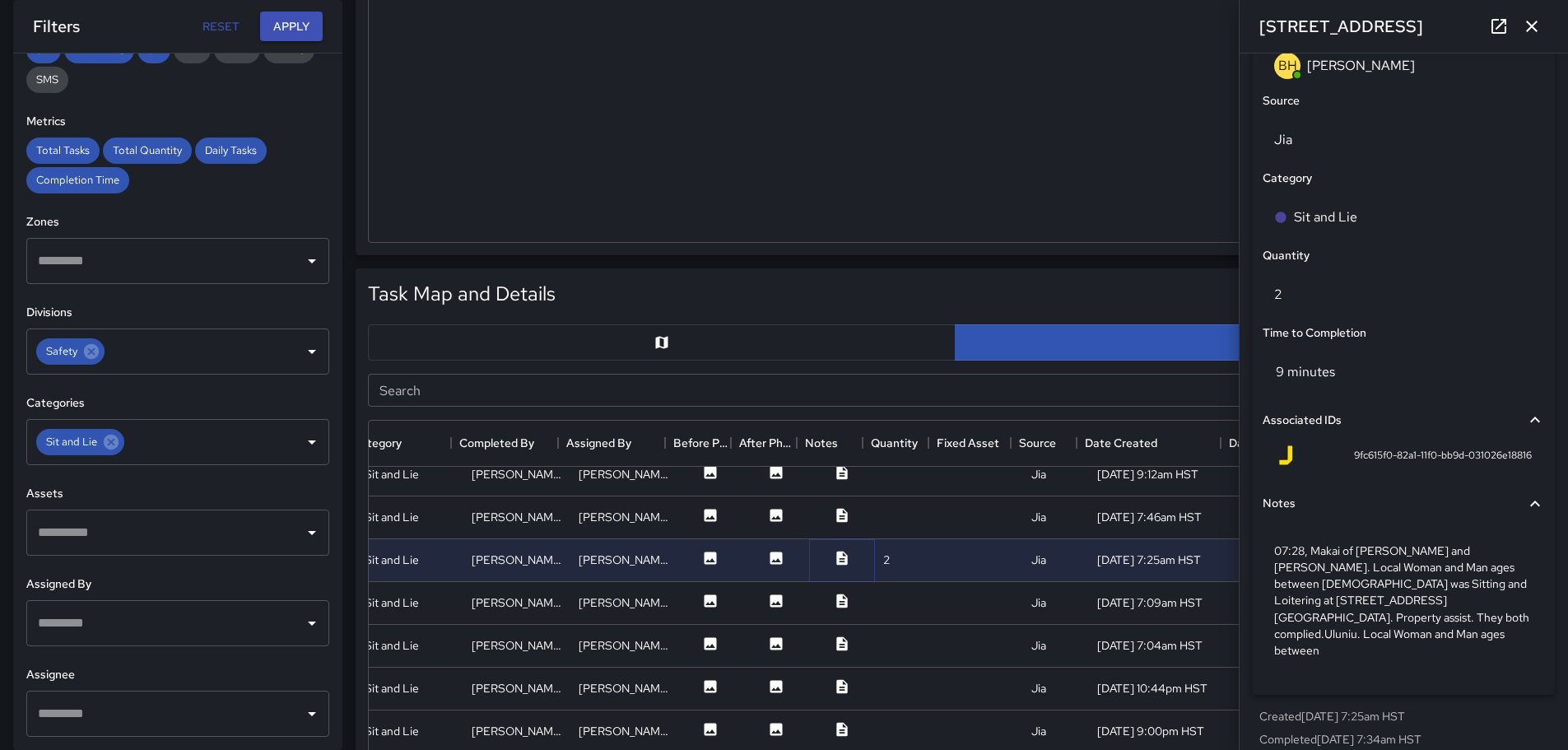
scroll to position [1059, 0]
click at [836, 517] on icon at bounding box center [842, 514] width 11 height 14
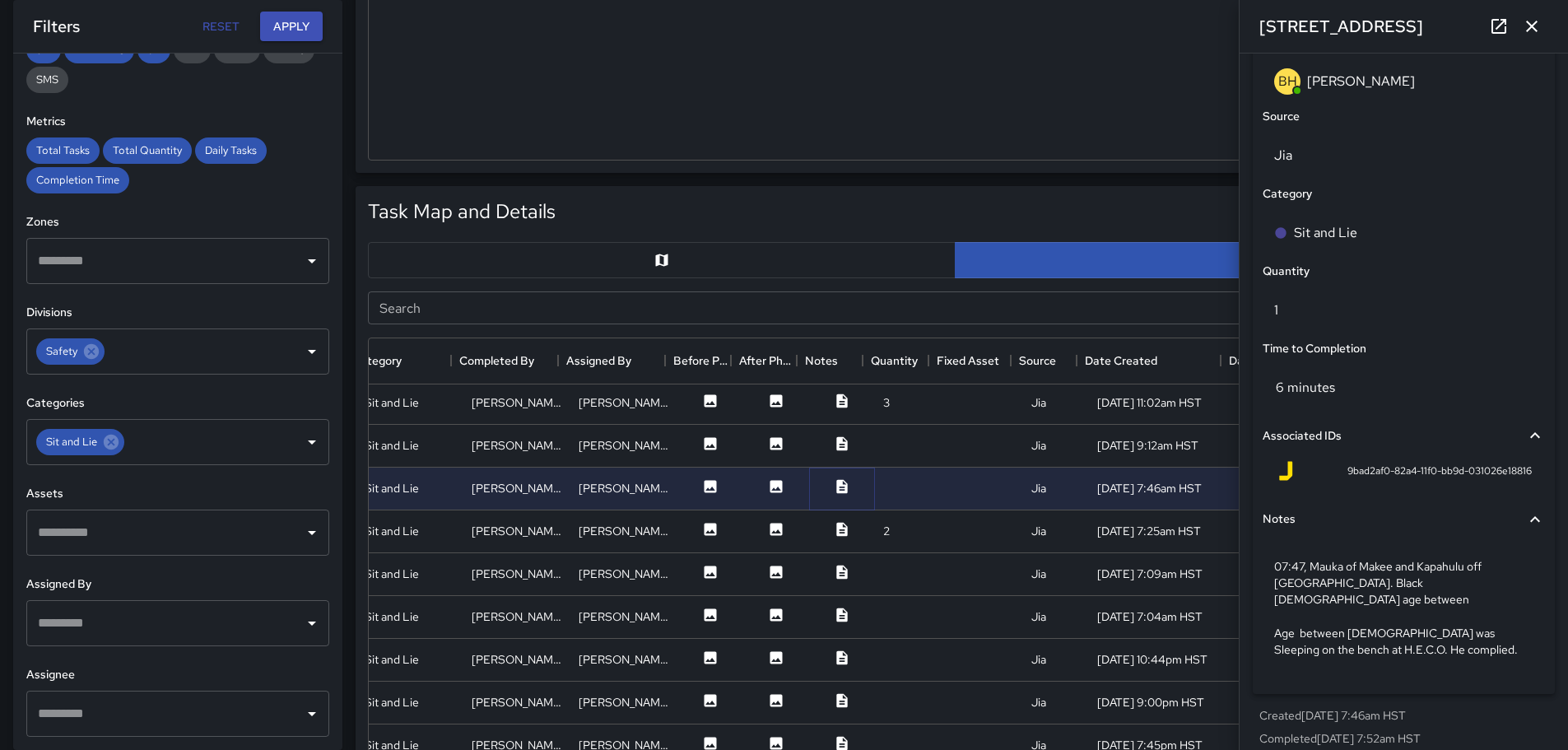
scroll to position [658, 301]
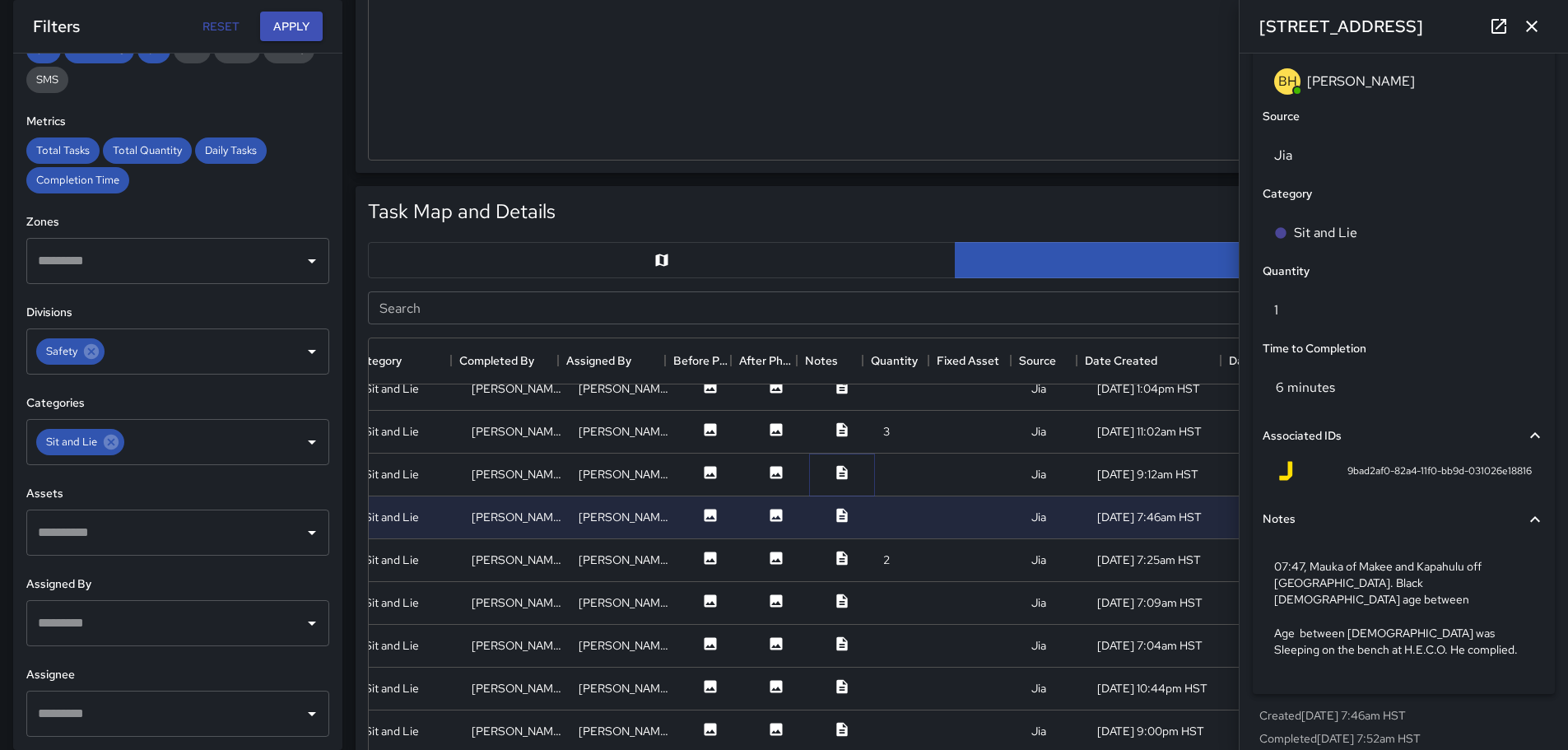
click at [833, 468] on icon at bounding box center [842, 473] width 17 height 17
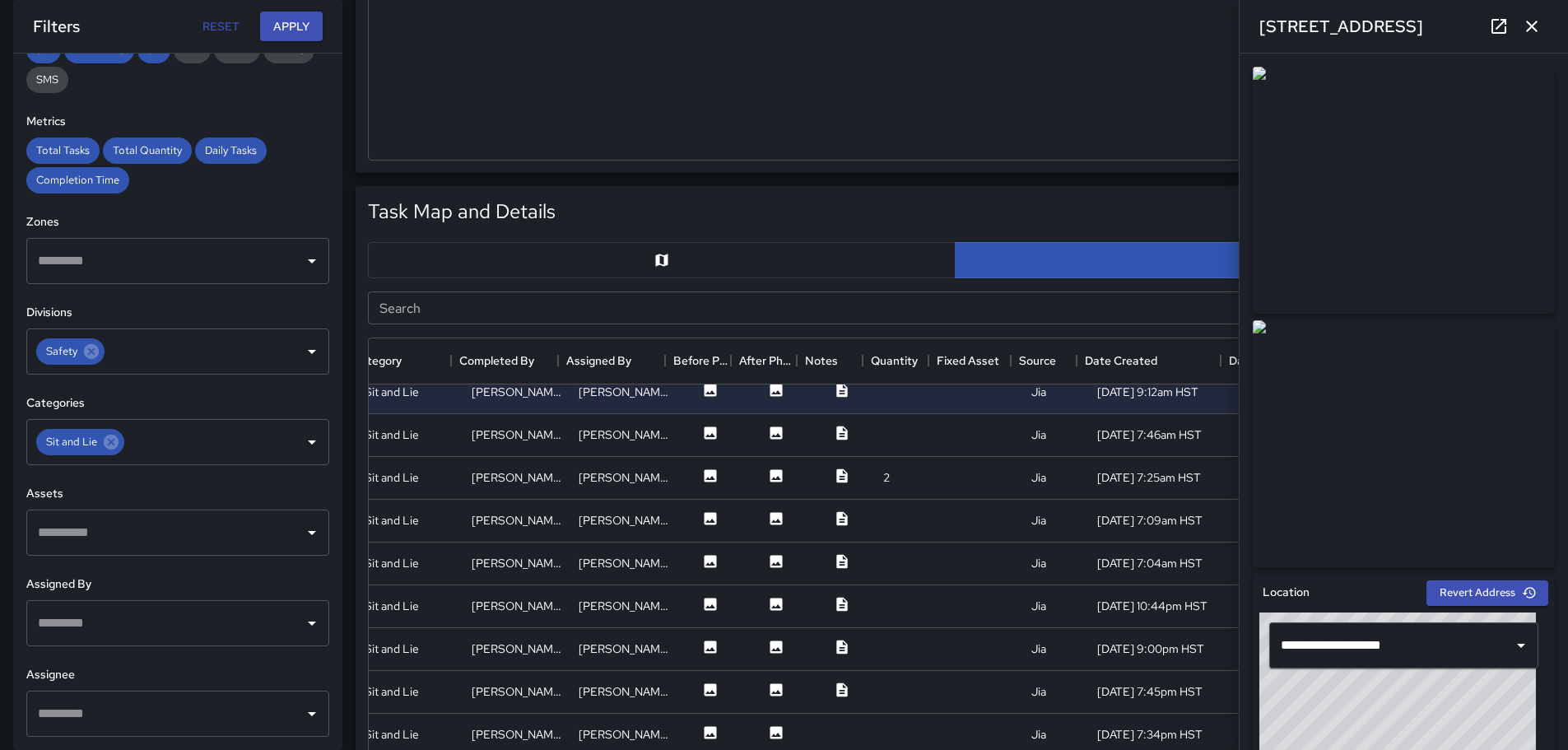
scroll to position [737, 301]
click at [836, 563] on icon at bounding box center [842, 563] width 11 height 14
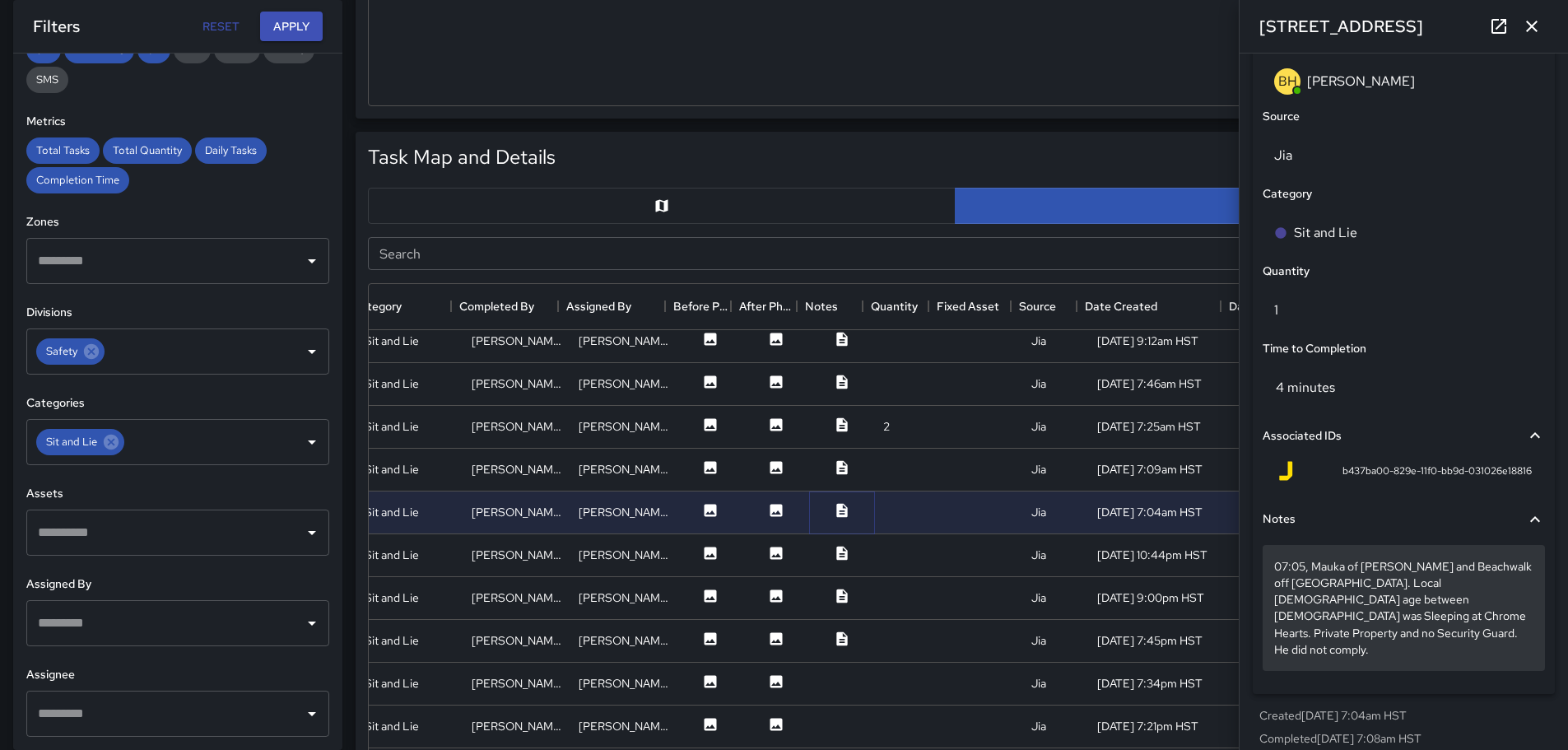
scroll to position [735, 0]
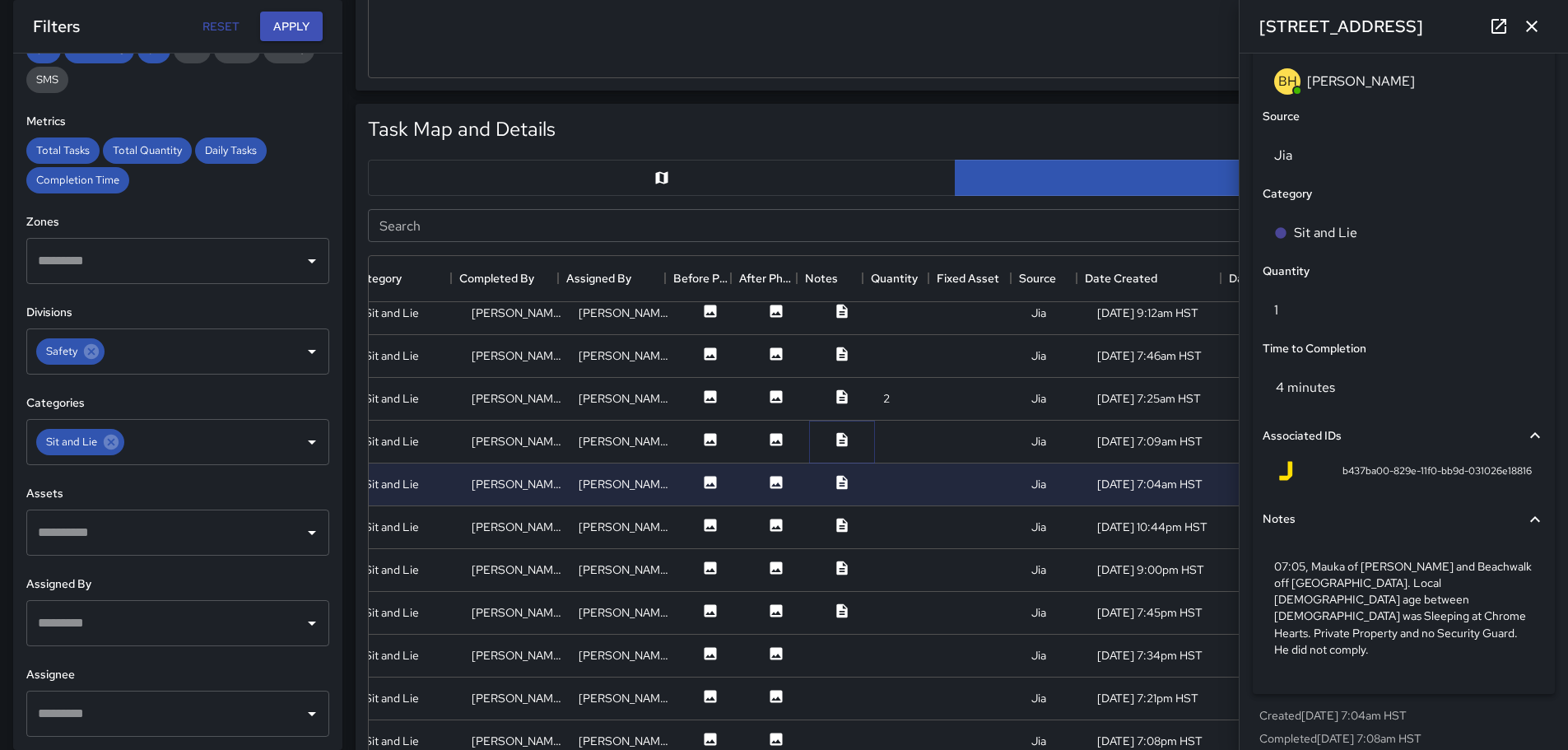
click at [836, 443] on icon at bounding box center [842, 438] width 11 height 14
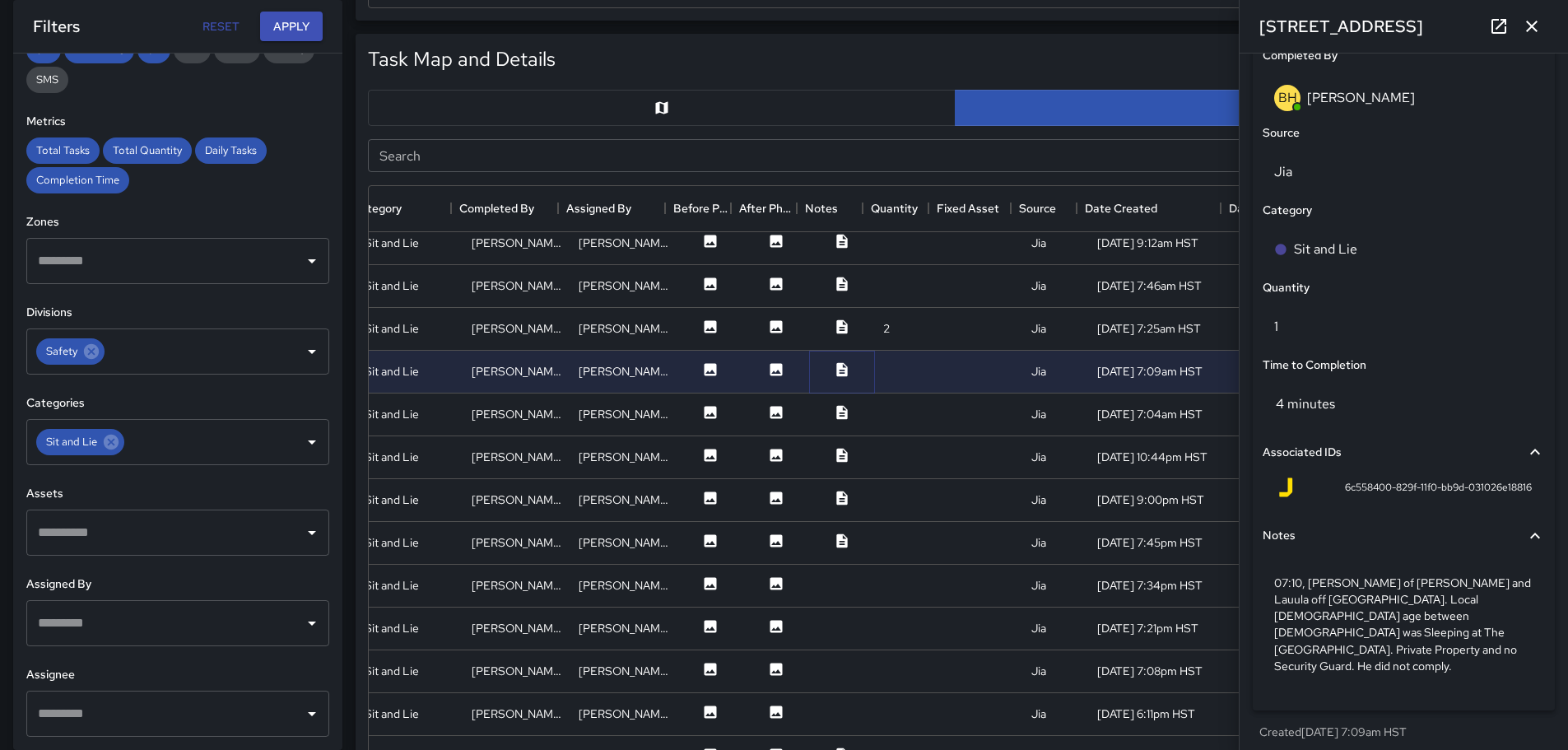
scroll to position [899, 0]
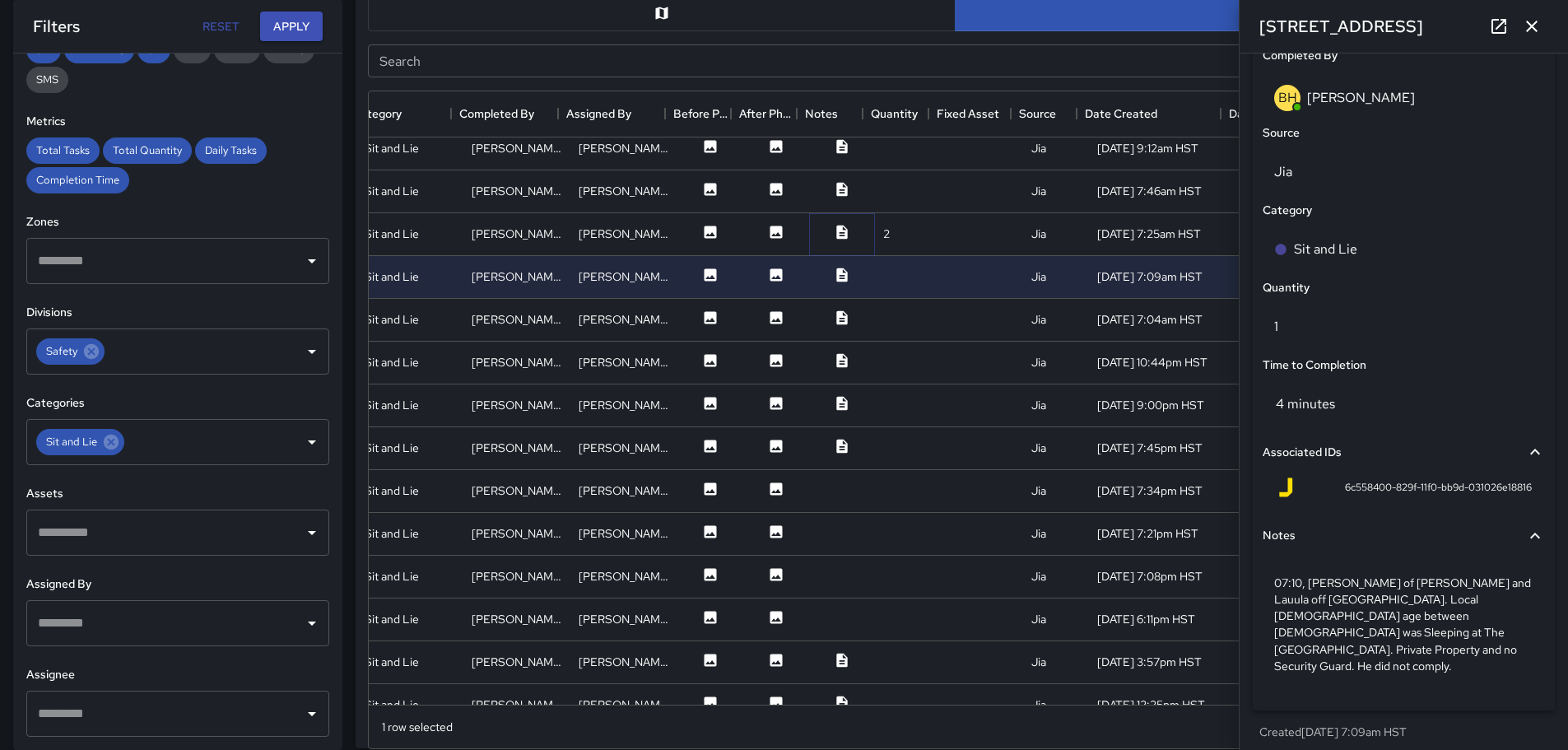
click at [833, 234] on icon at bounding box center [842, 232] width 17 height 17
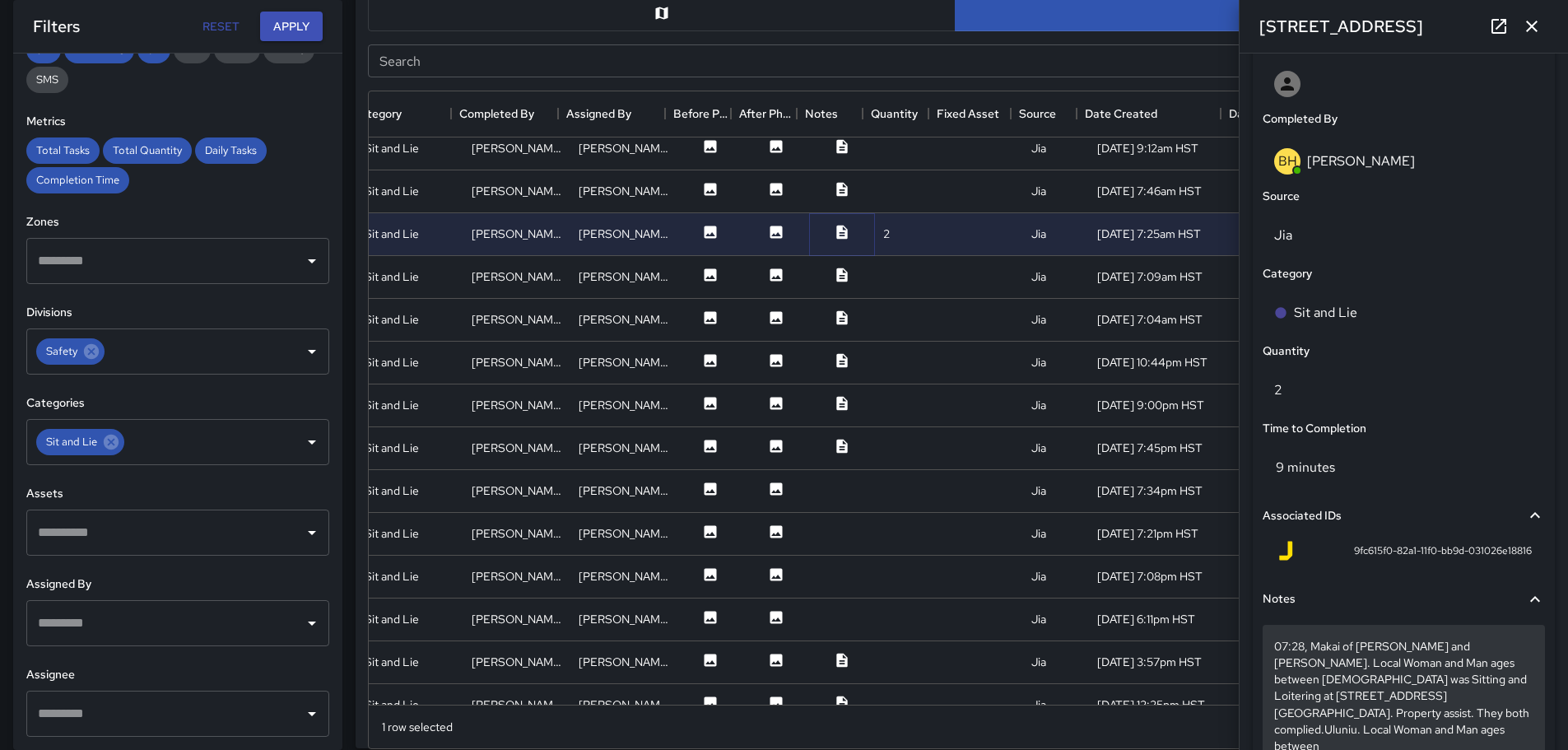
scroll to position [1059, 0]
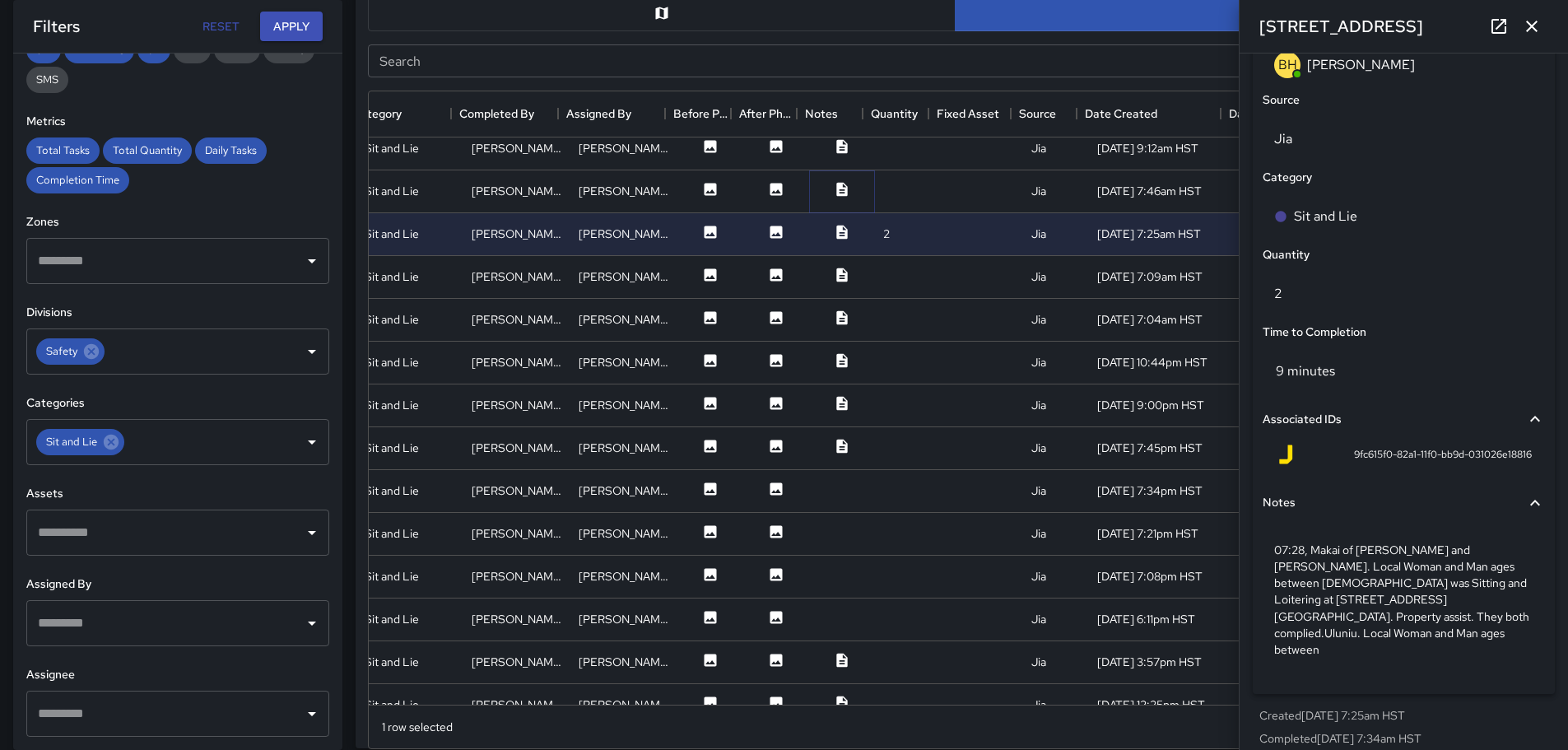
click at [833, 191] on icon at bounding box center [842, 190] width 17 height 17
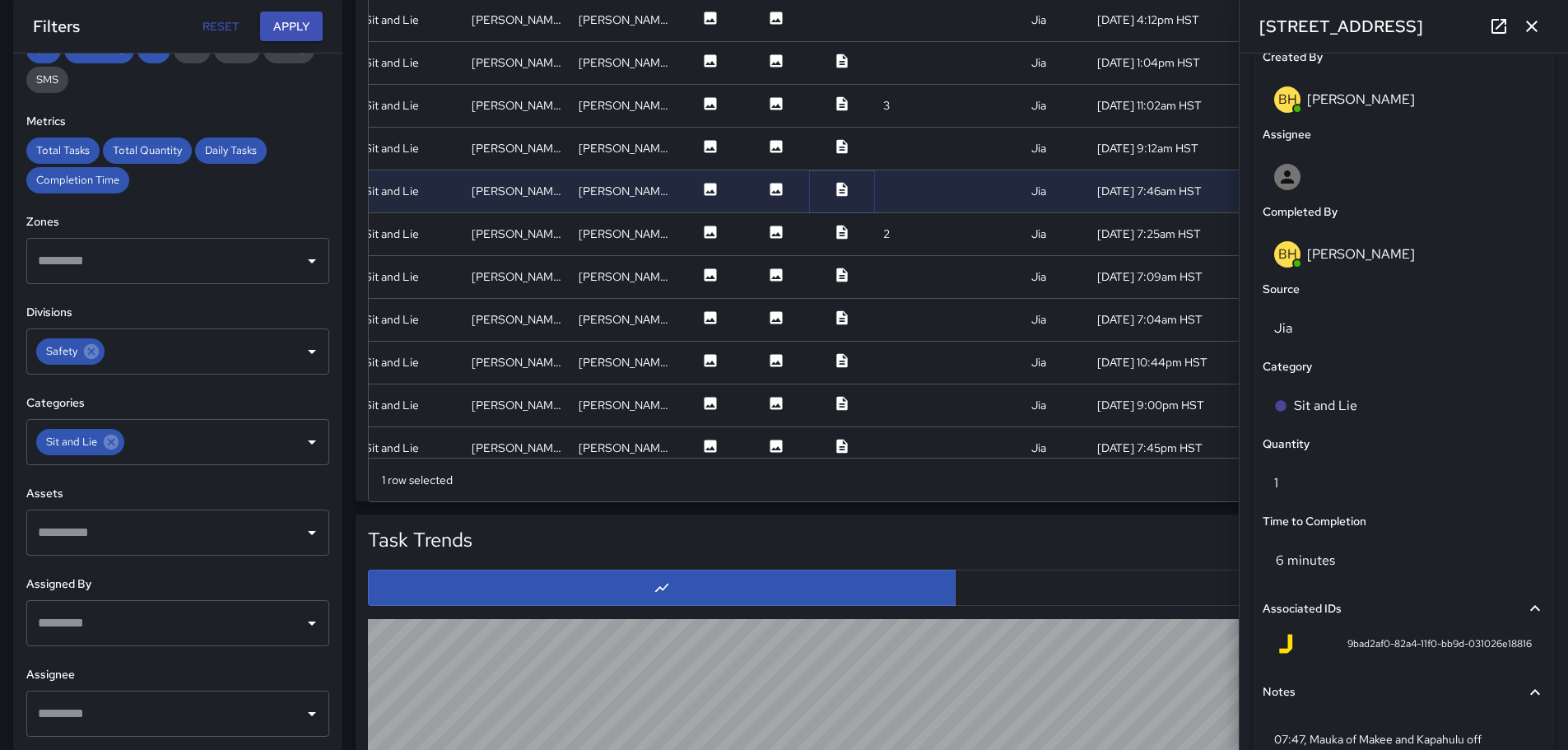
scroll to position [1042, 0]
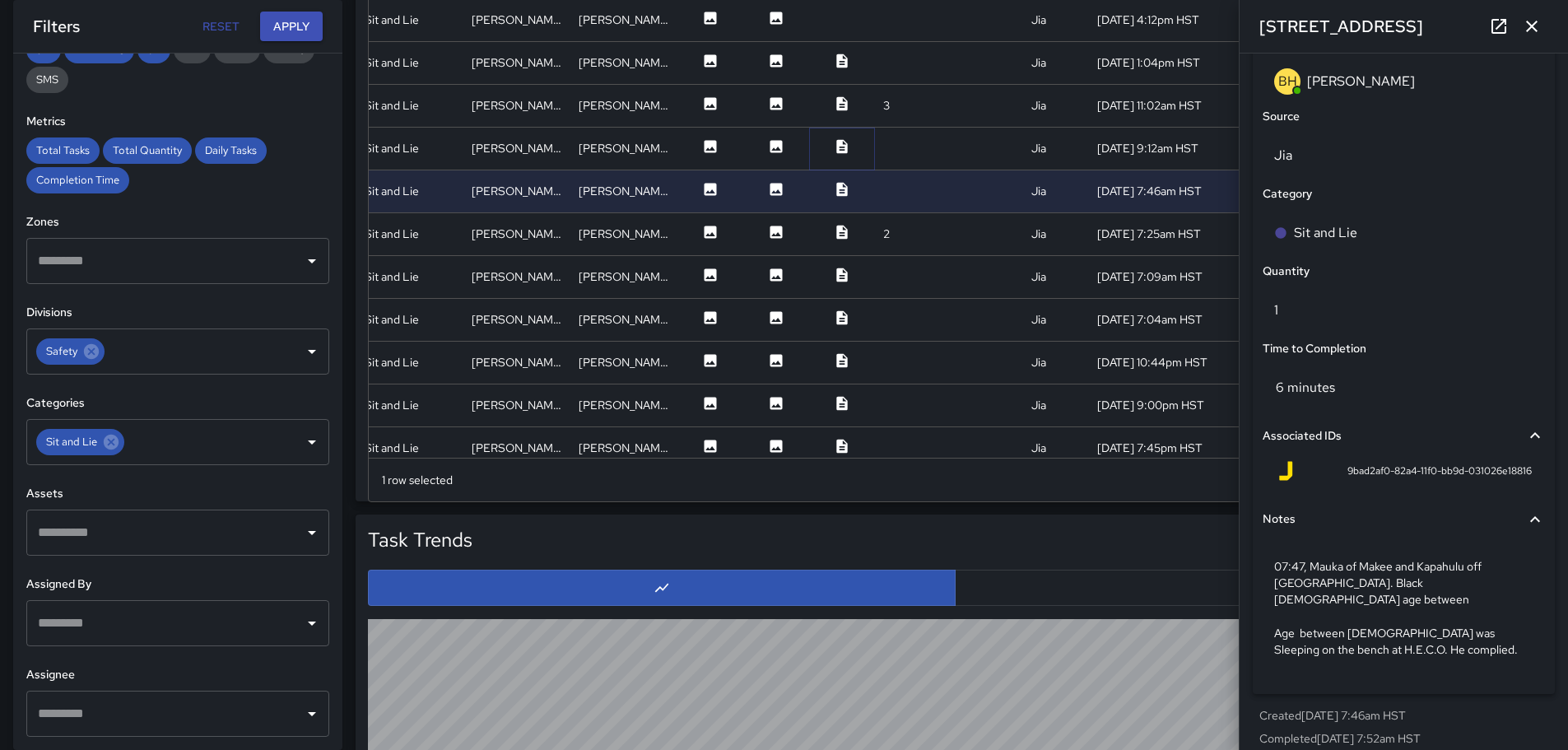
click at [833, 147] on icon at bounding box center [842, 146] width 17 height 17
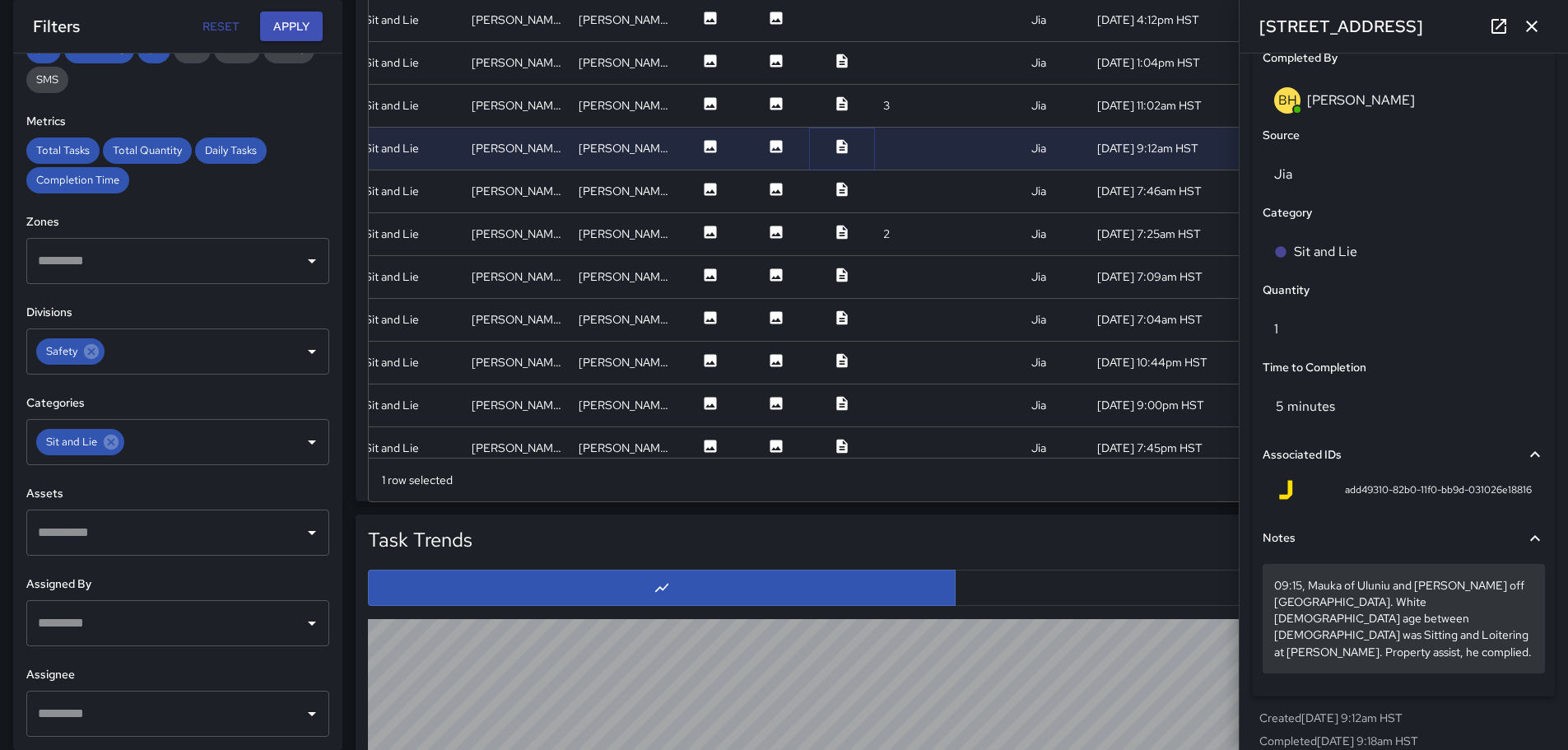
scroll to position [1026, 0]
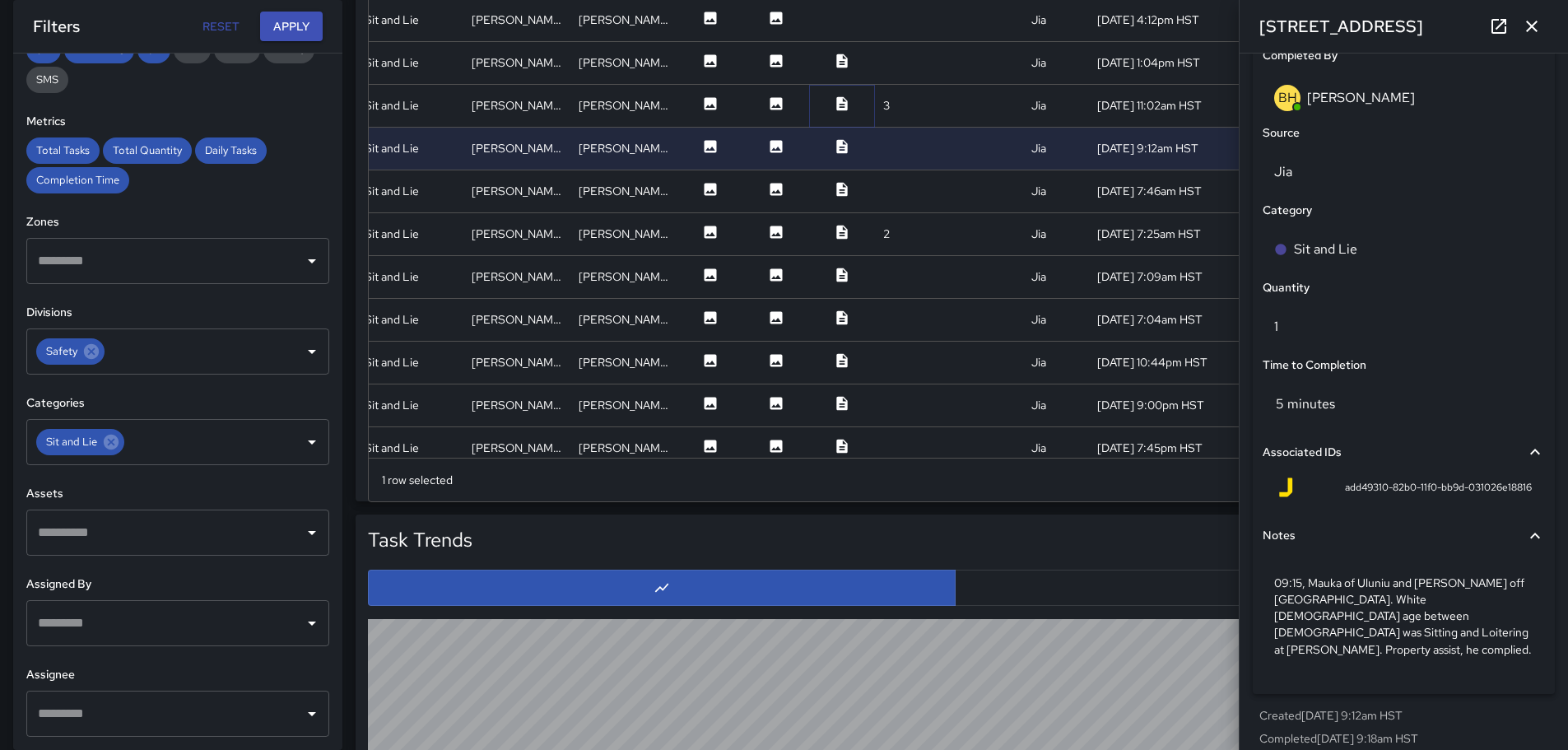
click at [836, 103] on icon at bounding box center [842, 103] width 11 height 14
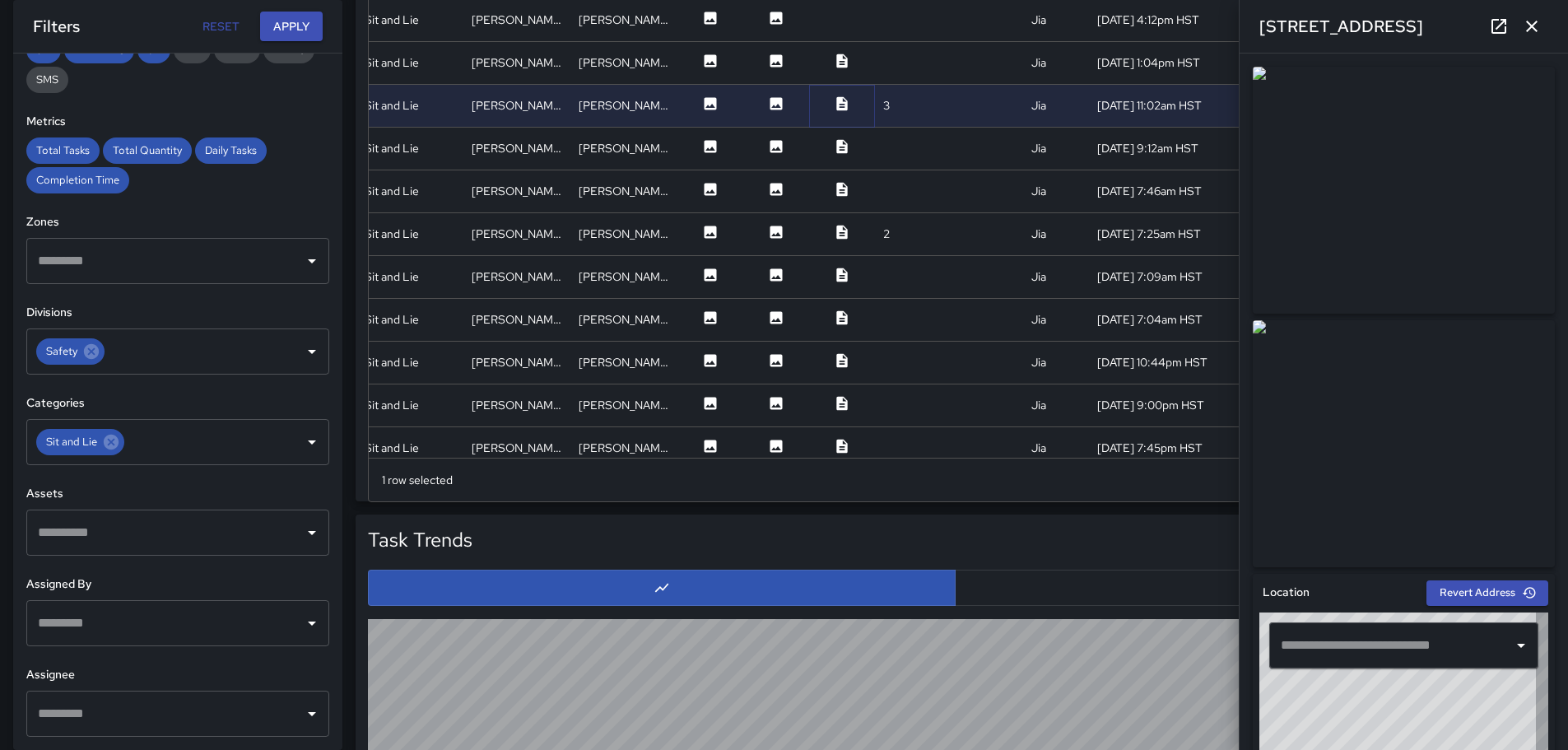
type input "**********"
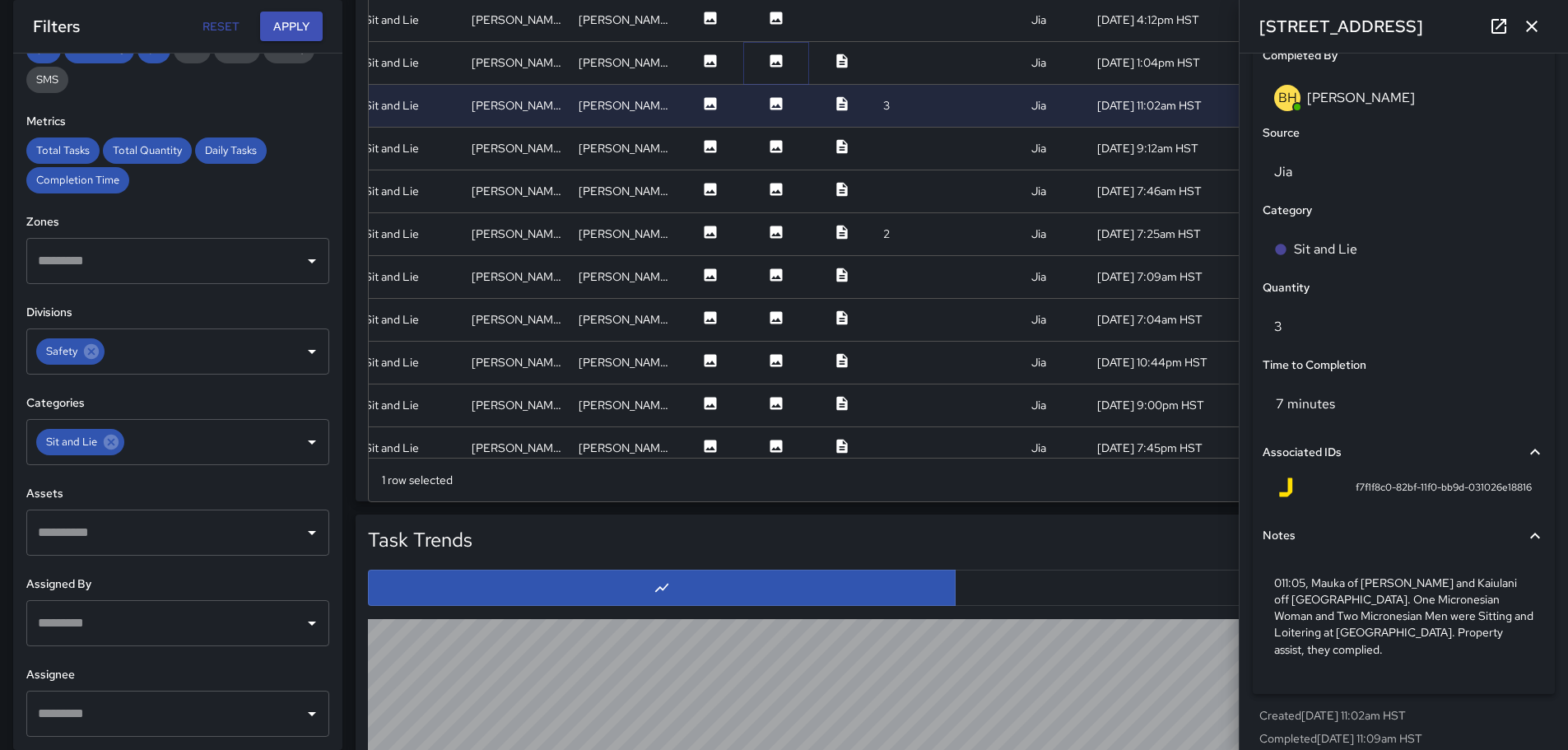
click at [771, 61] on icon at bounding box center [776, 60] width 12 height 12
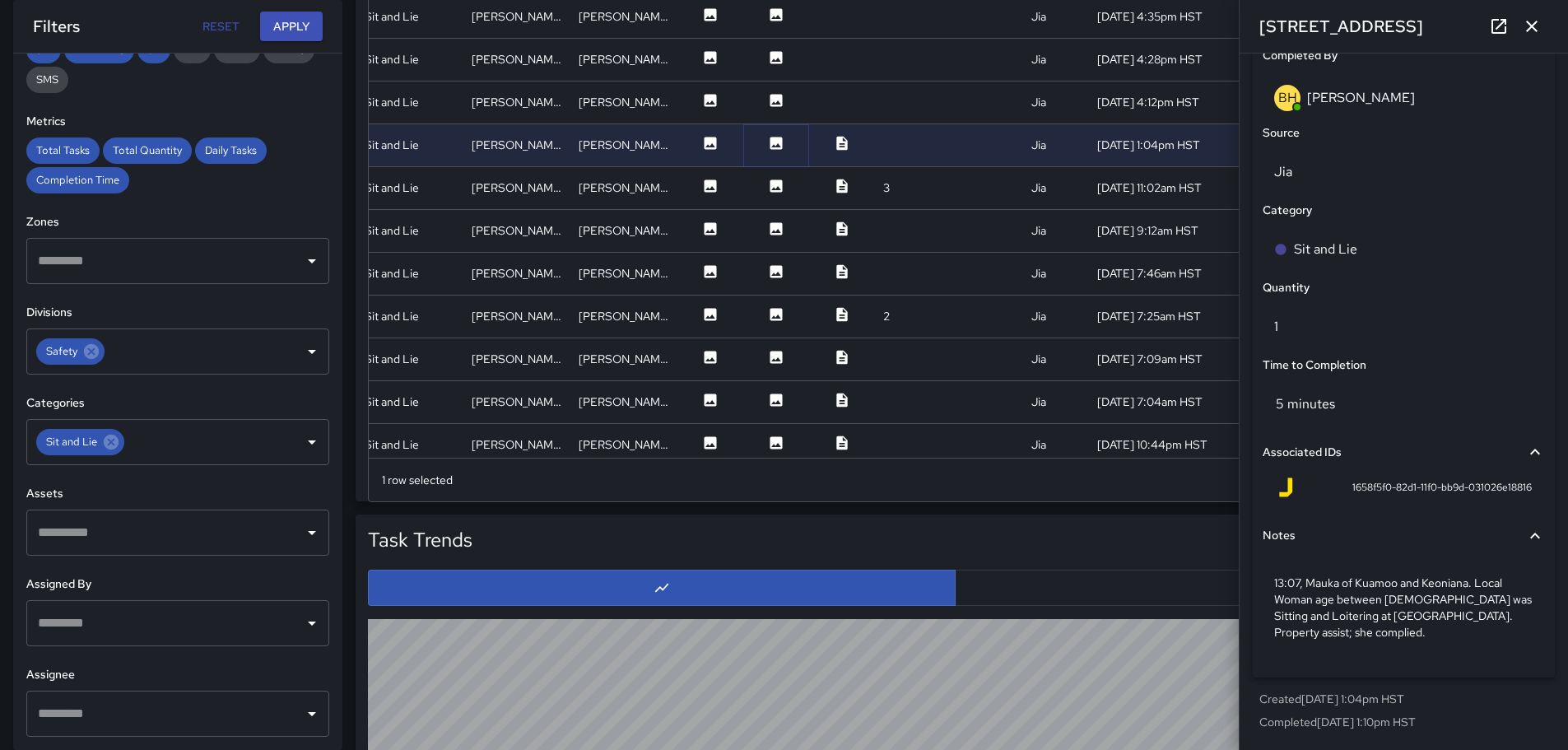
scroll to position [326, 301]
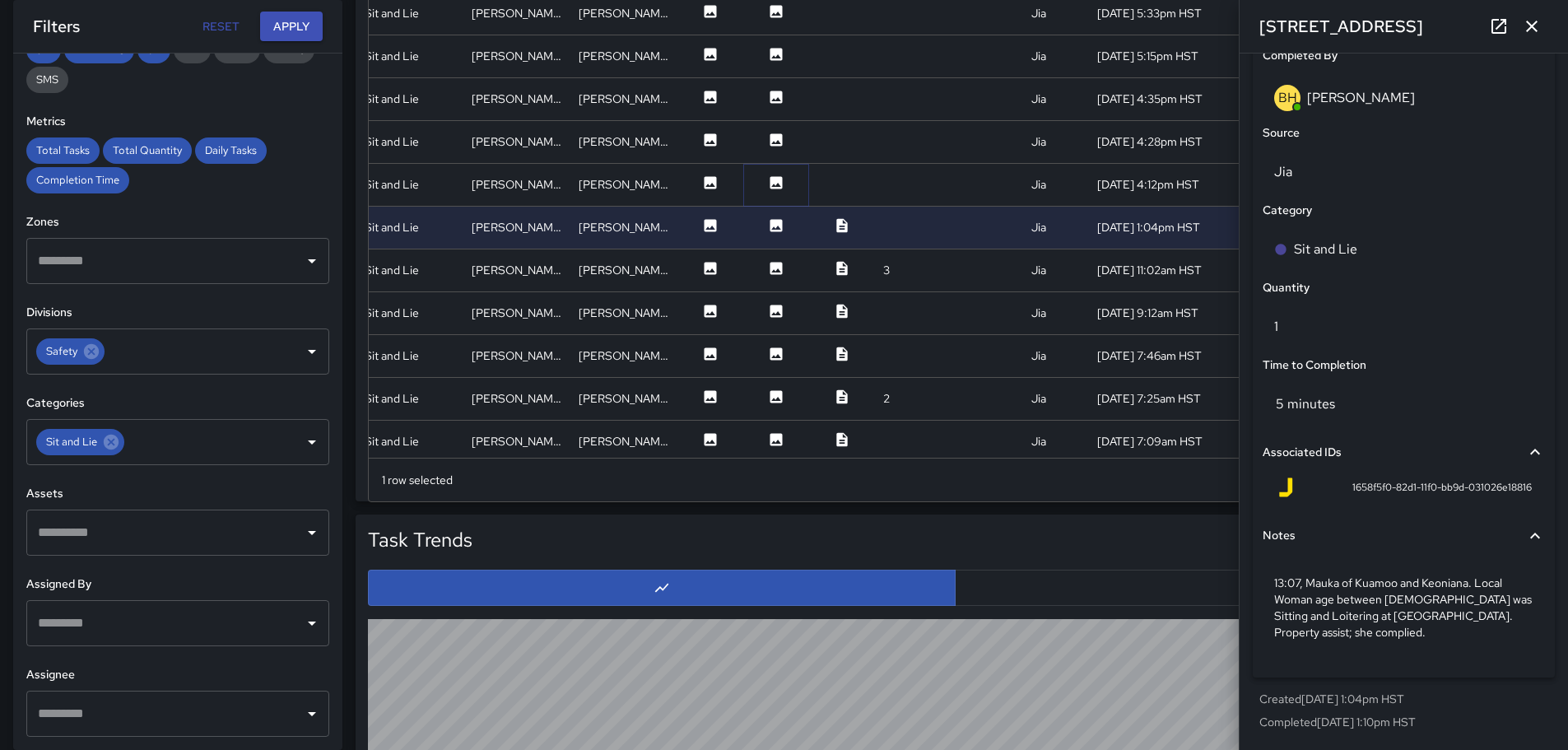
click at [768, 185] on icon at bounding box center [776, 183] width 17 height 17
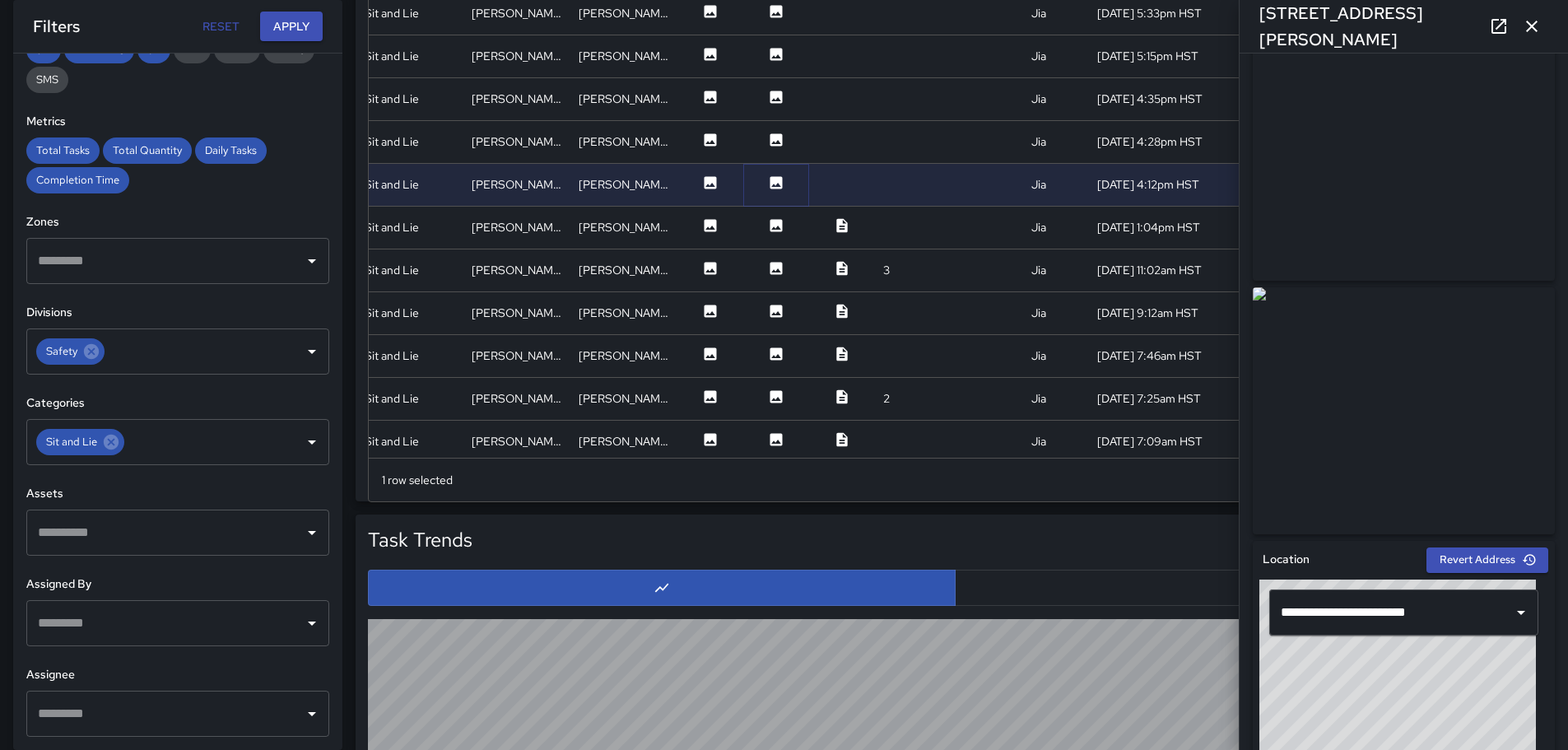
scroll to position [68, 0]
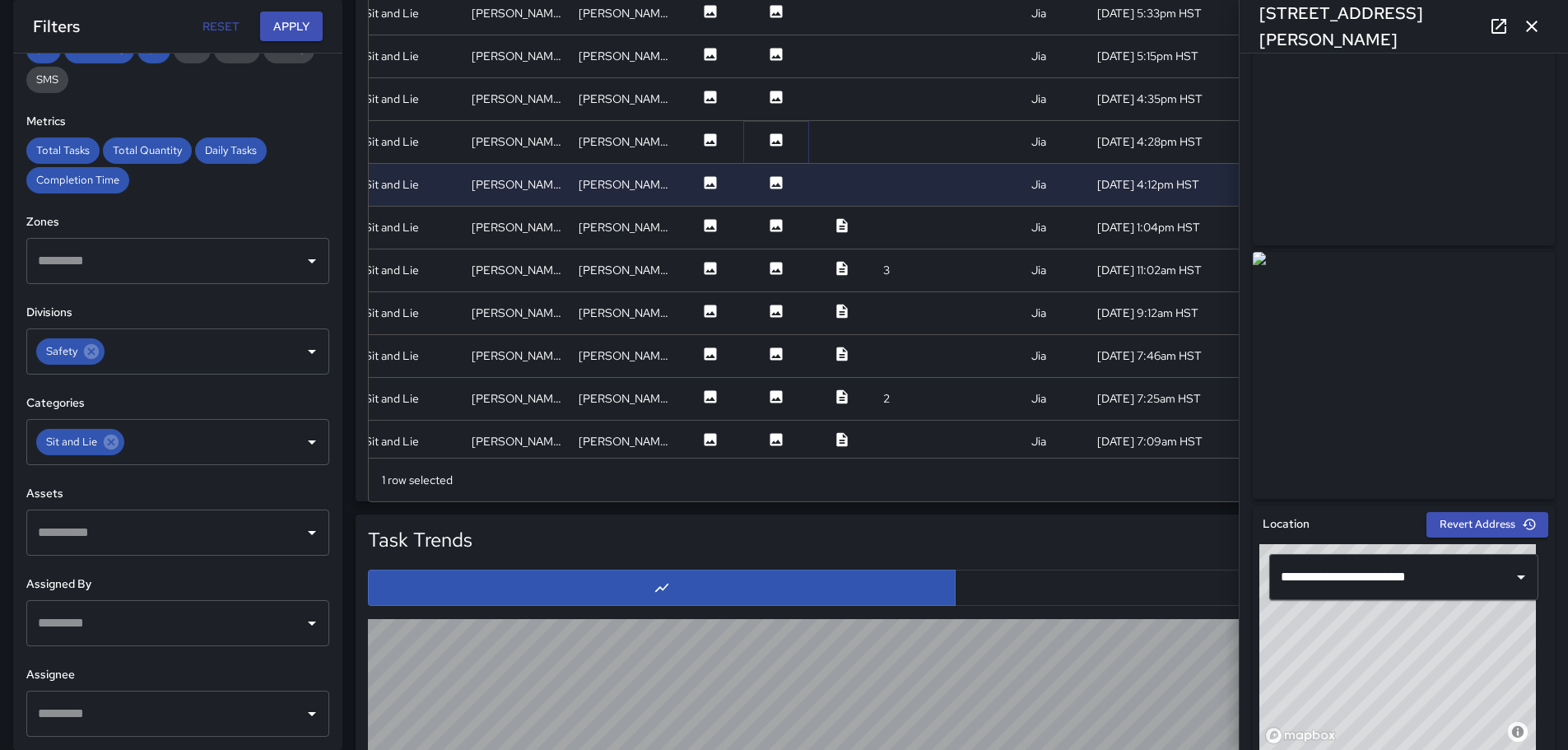
click at [771, 136] on icon at bounding box center [776, 139] width 12 height 12
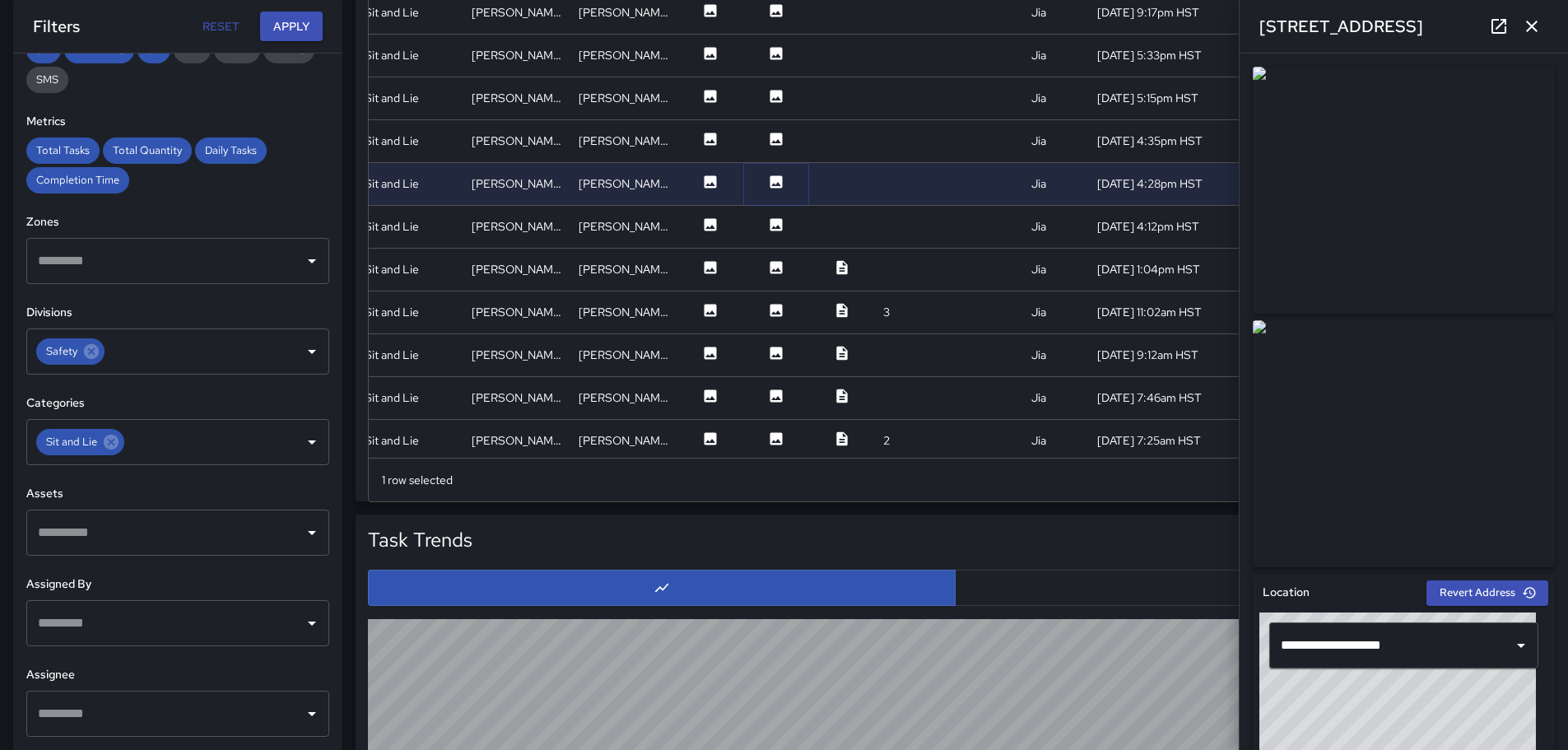
scroll to position [243, 301]
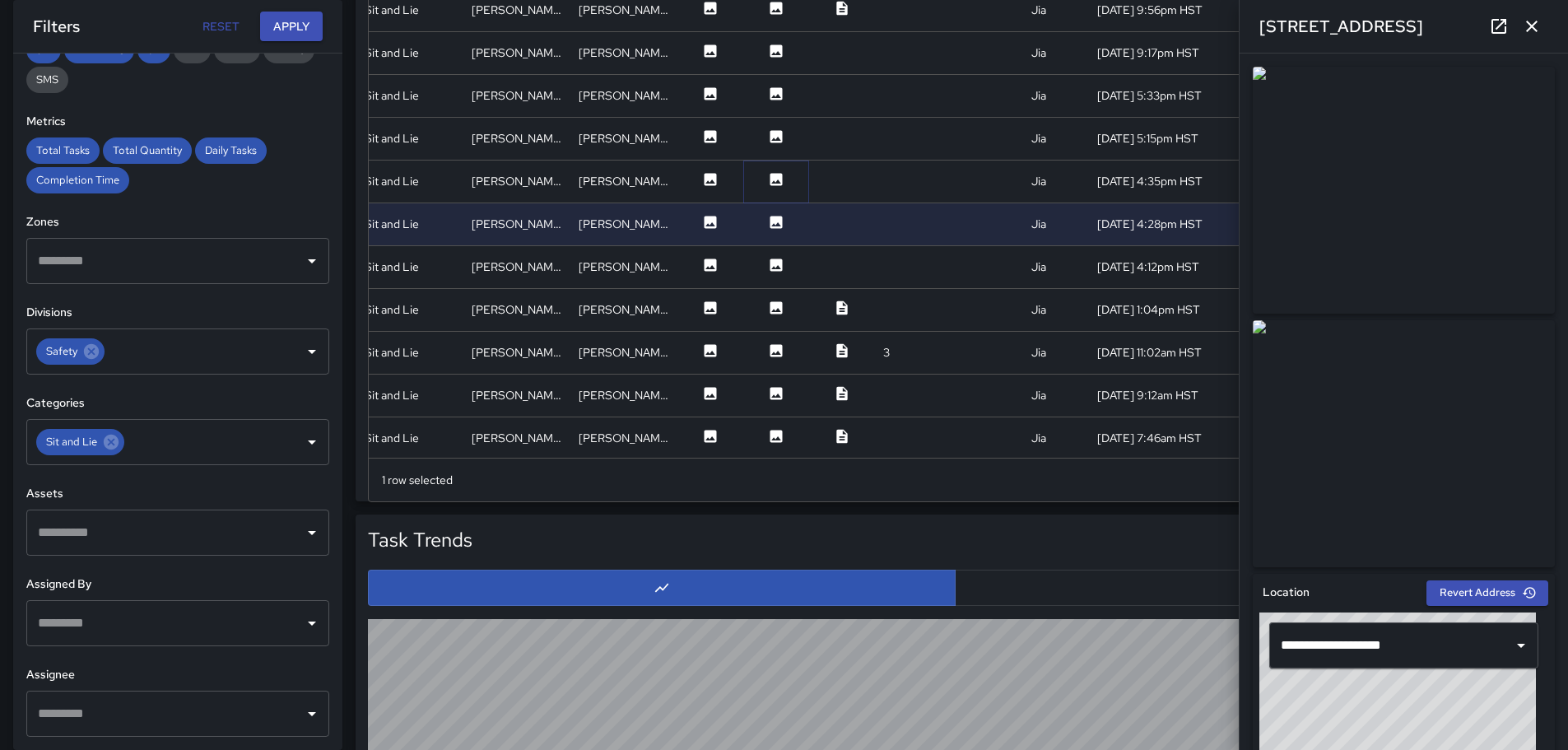
click at [771, 177] on icon at bounding box center [776, 178] width 12 height 12
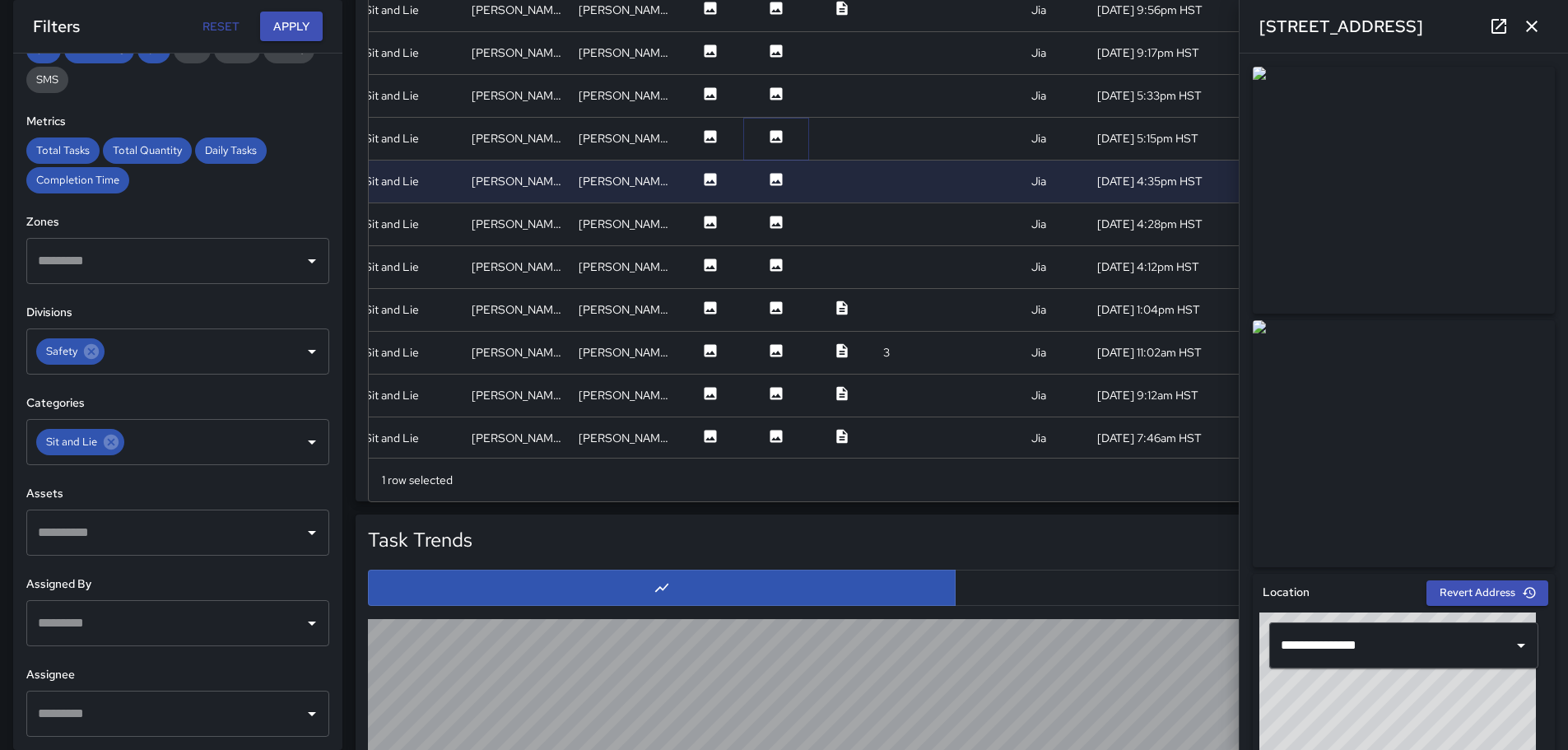
click at [771, 135] on icon at bounding box center [776, 136] width 12 height 12
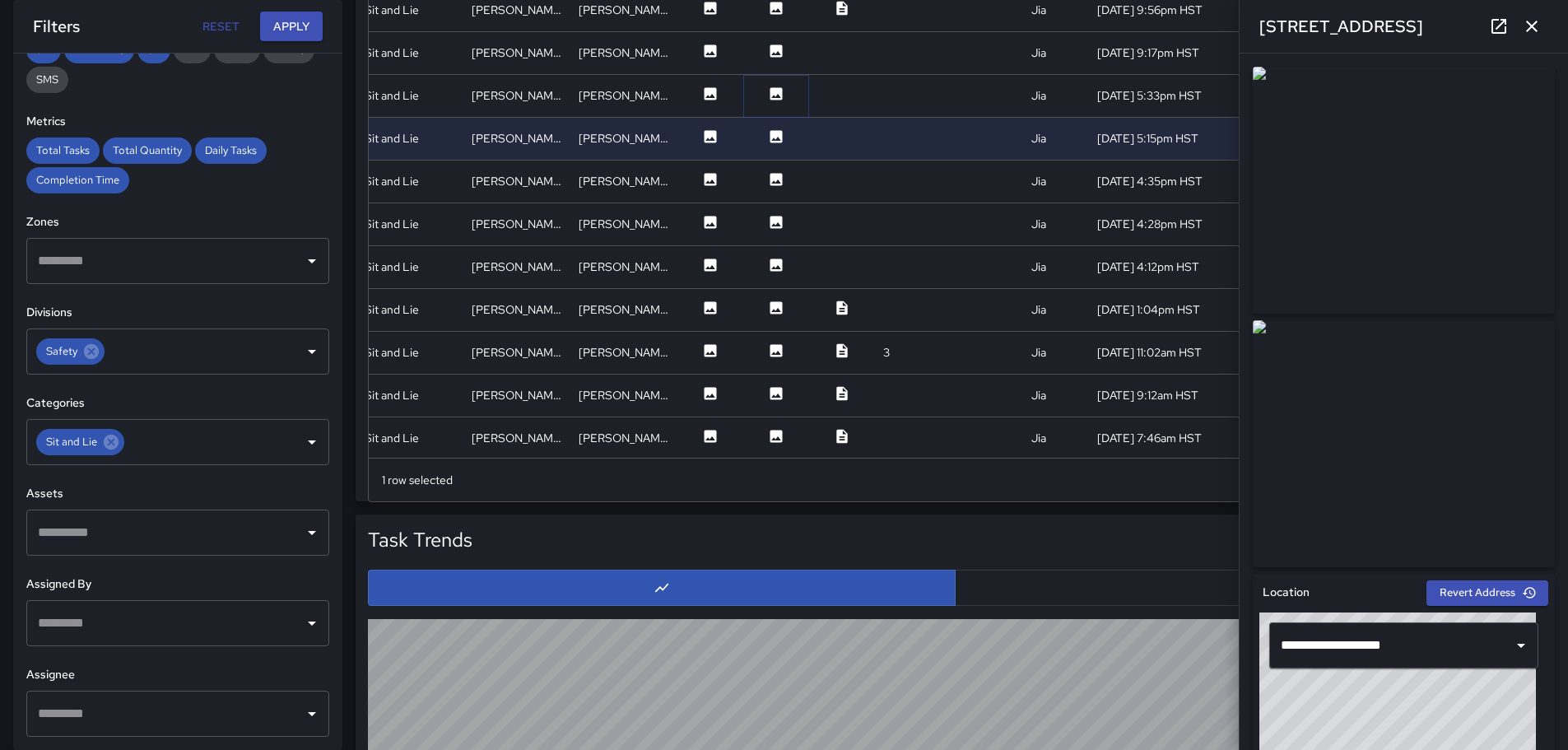
click at [771, 91] on icon at bounding box center [776, 92] width 12 height 12
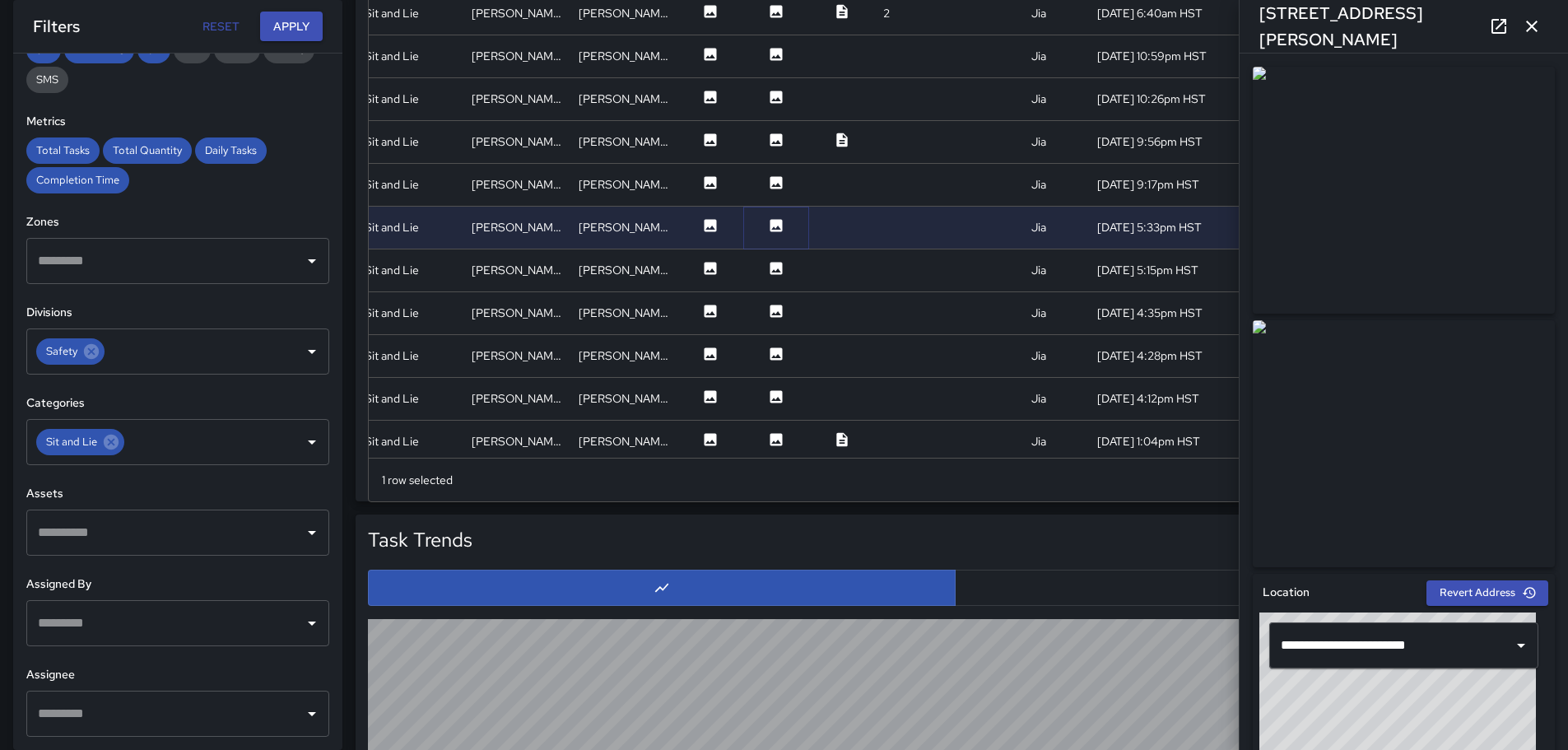
scroll to position [79, 301]
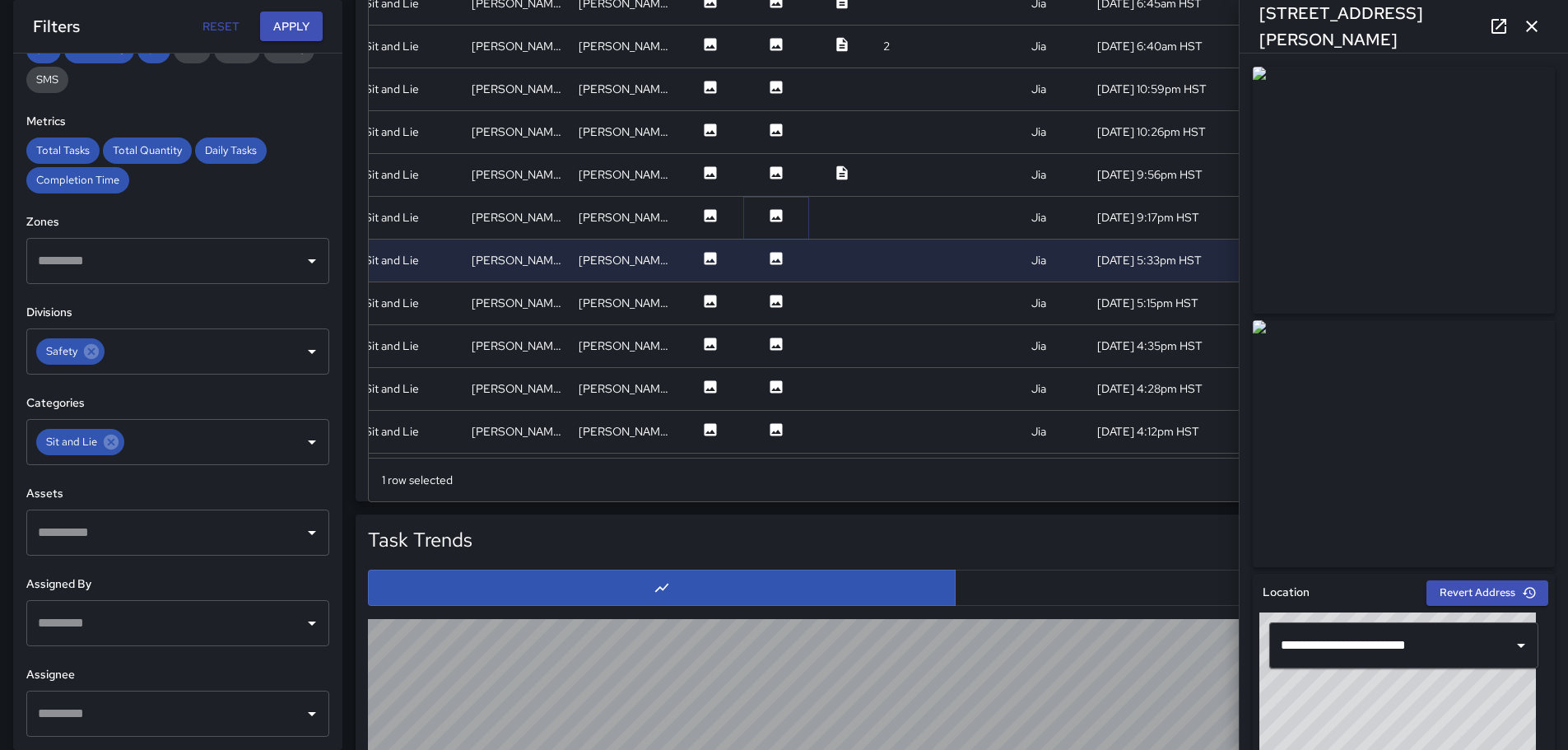
click at [771, 214] on icon at bounding box center [776, 215] width 12 height 12
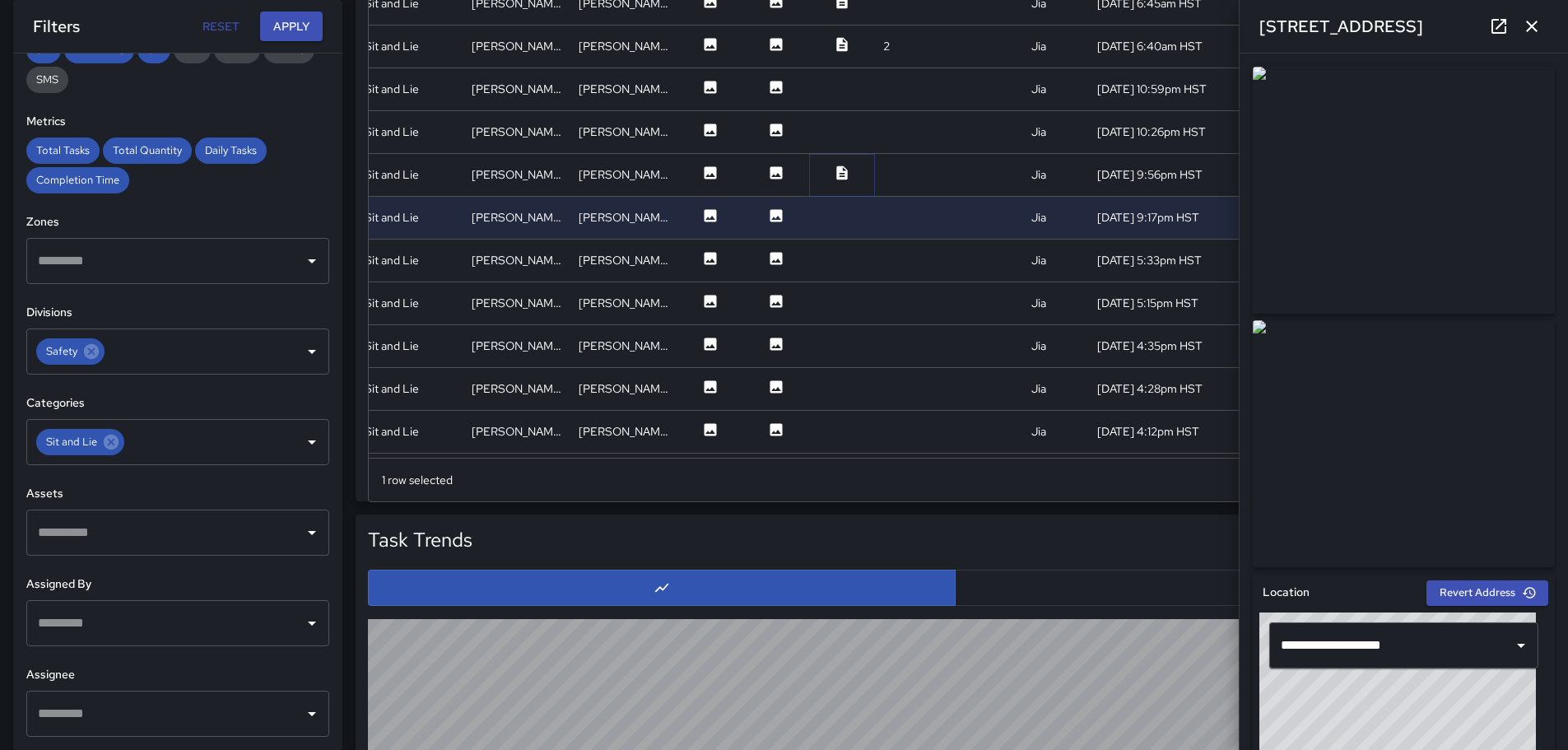
click at [833, 176] on icon at bounding box center [842, 173] width 17 height 17
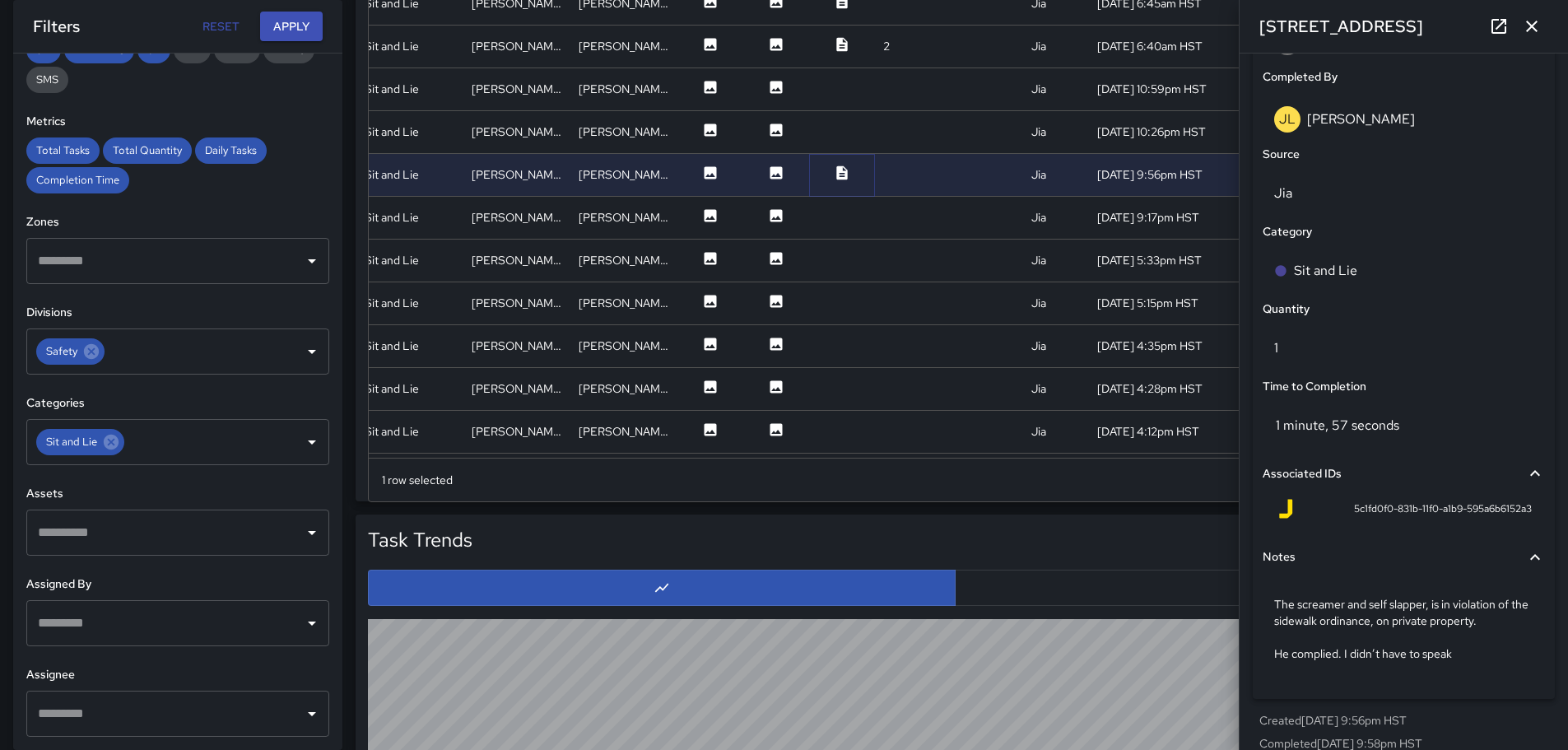
scroll to position [1026, 0]
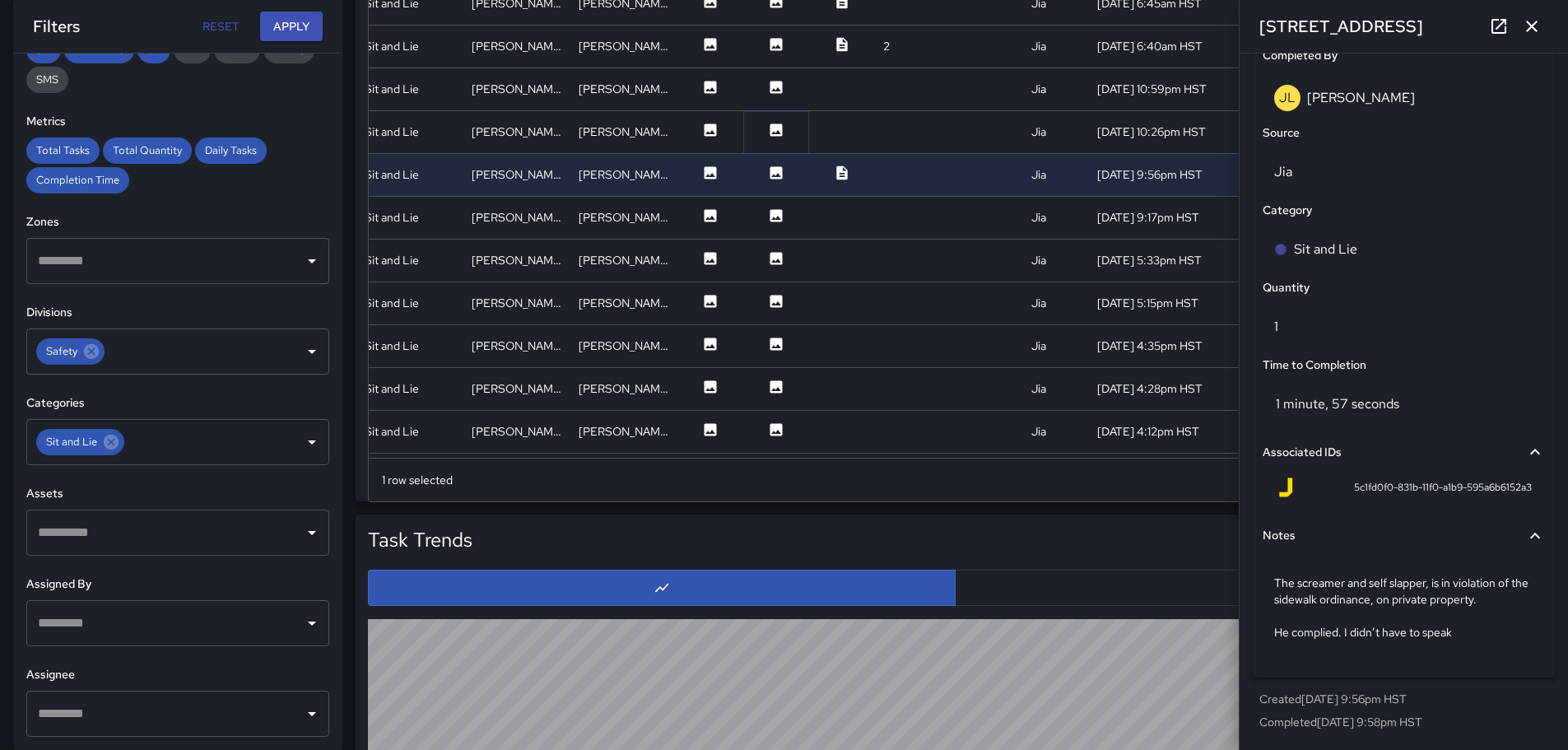
click at [771, 131] on icon at bounding box center [776, 129] width 12 height 12
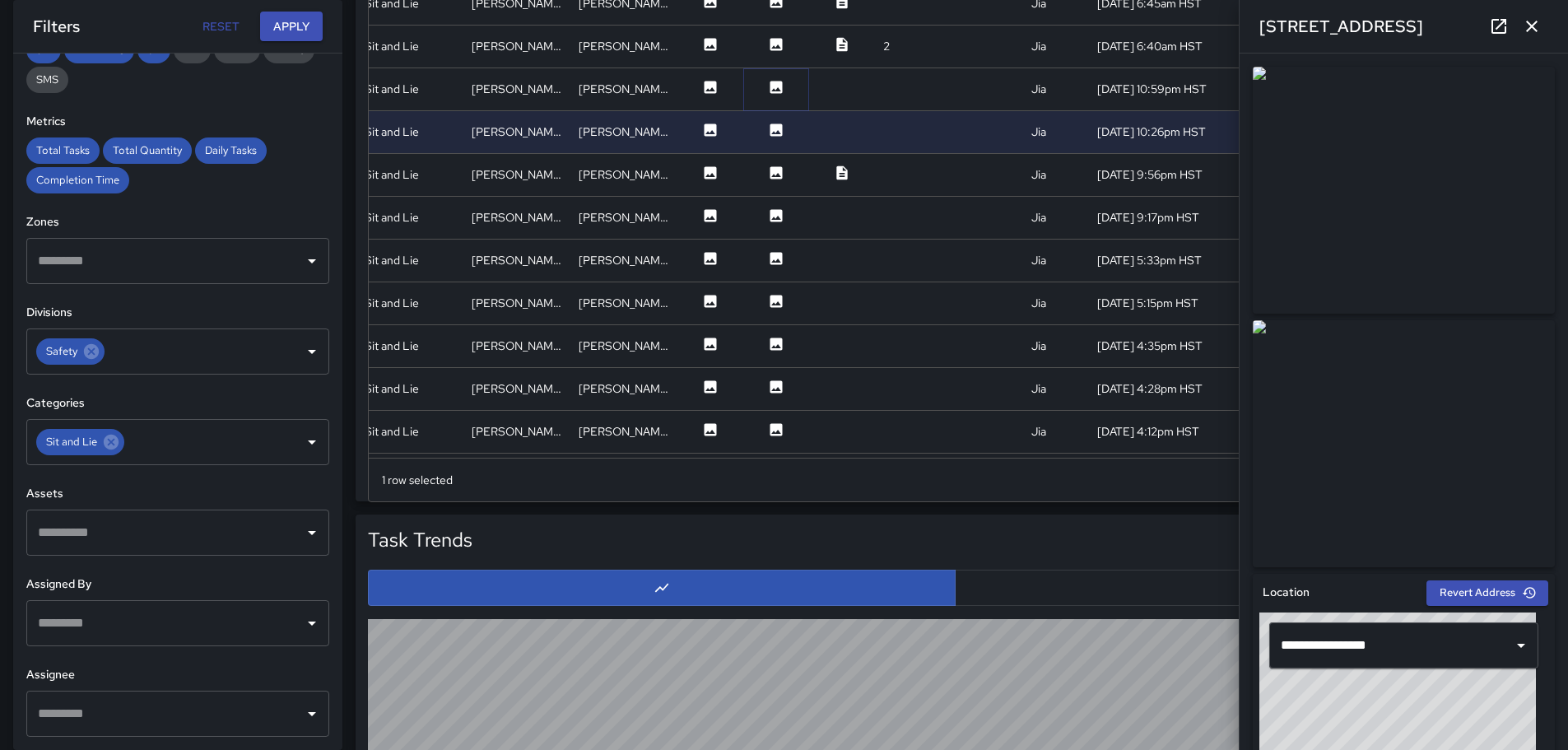
click at [771, 89] on icon at bounding box center [776, 86] width 12 height 12
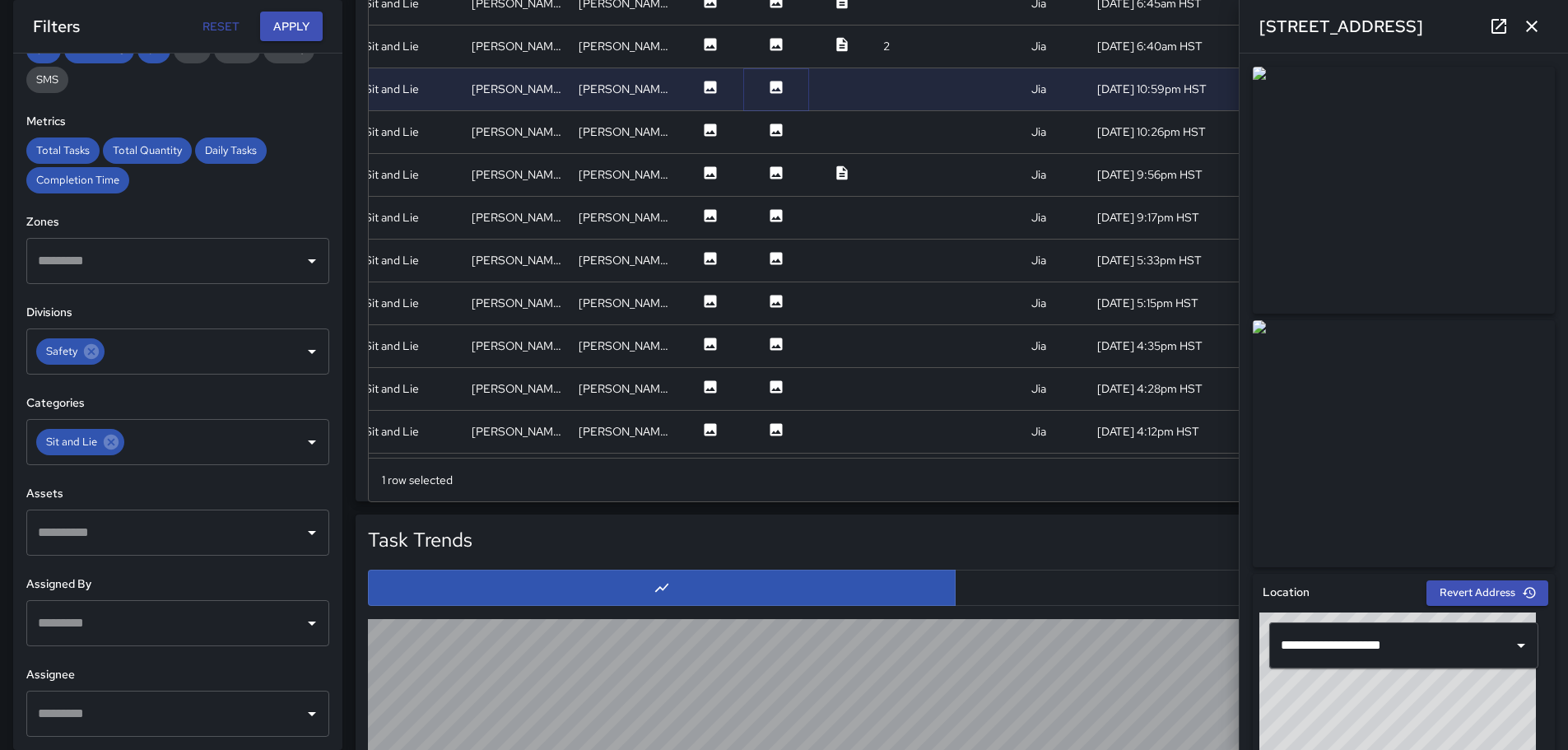
scroll to position [0, 301]
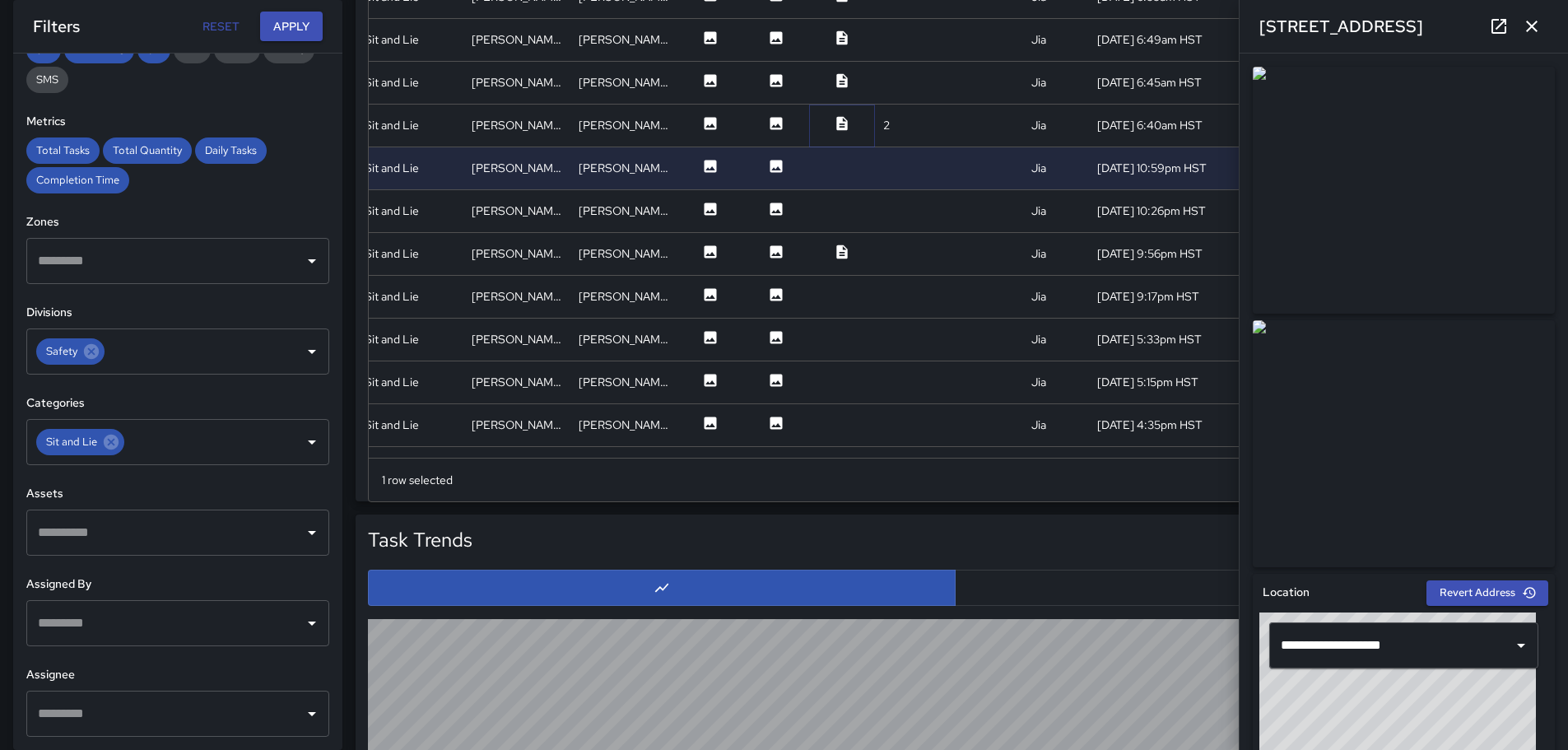
click at [836, 122] on icon at bounding box center [842, 122] width 11 height 14
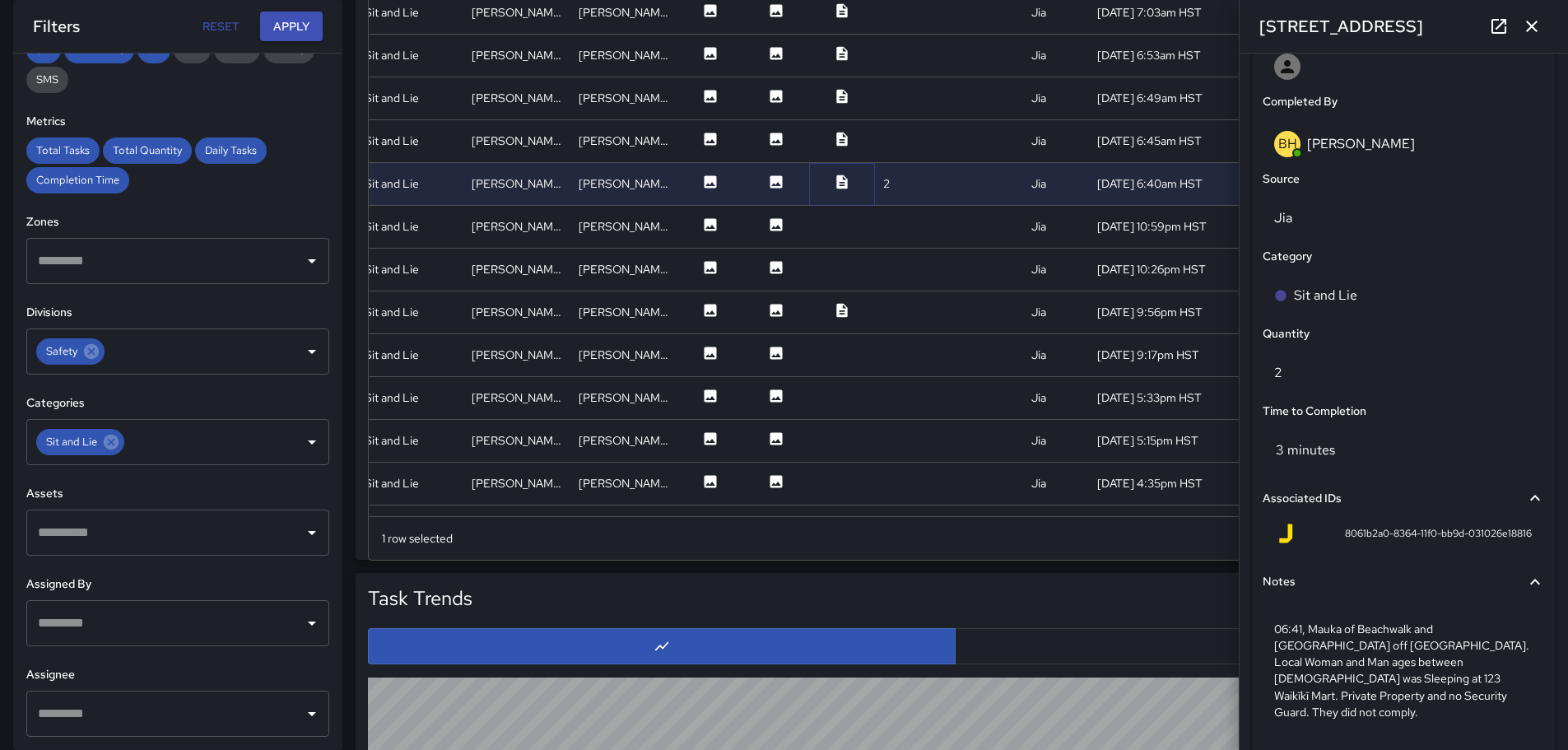
scroll to position [1064, 0]
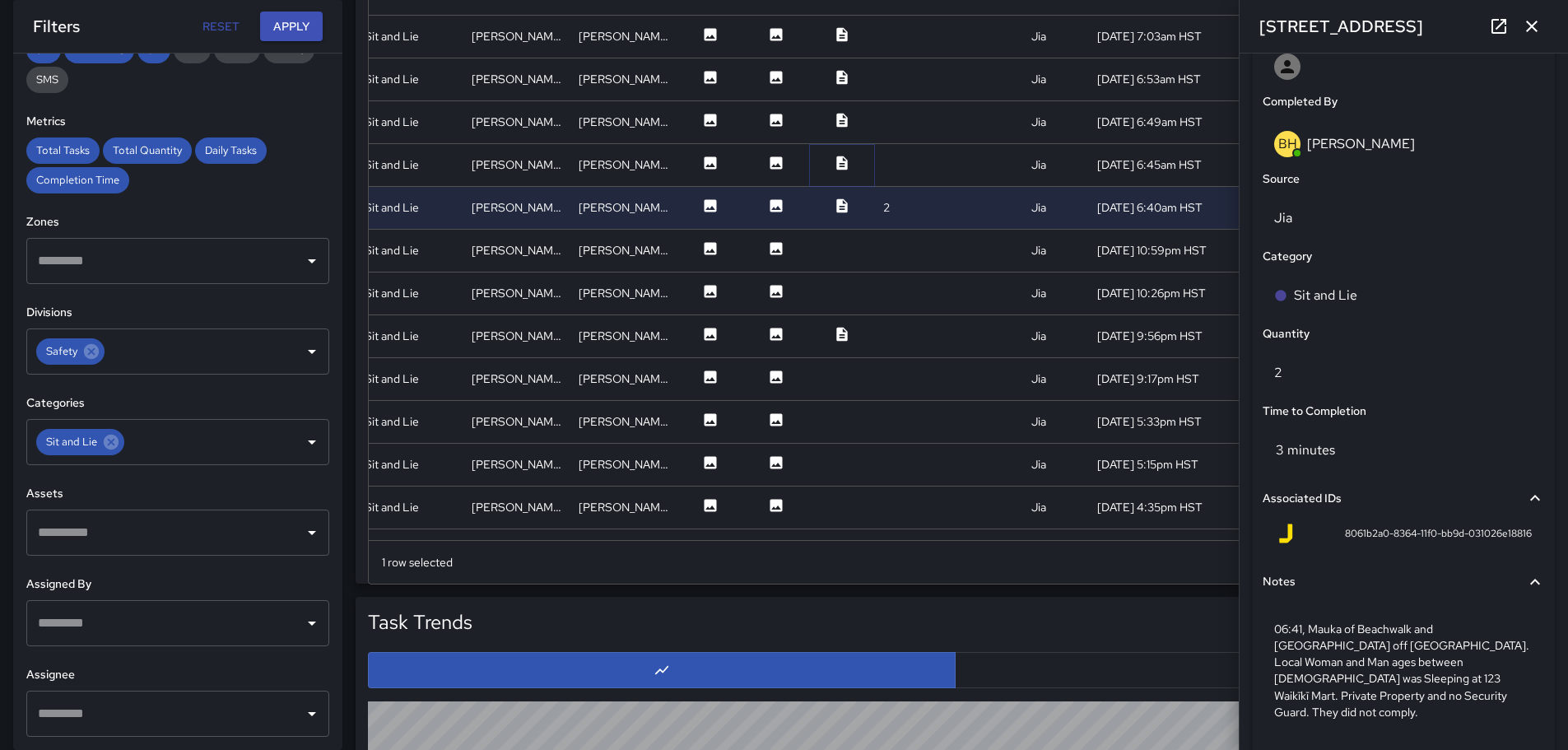
click at [833, 163] on icon at bounding box center [842, 163] width 17 height 17
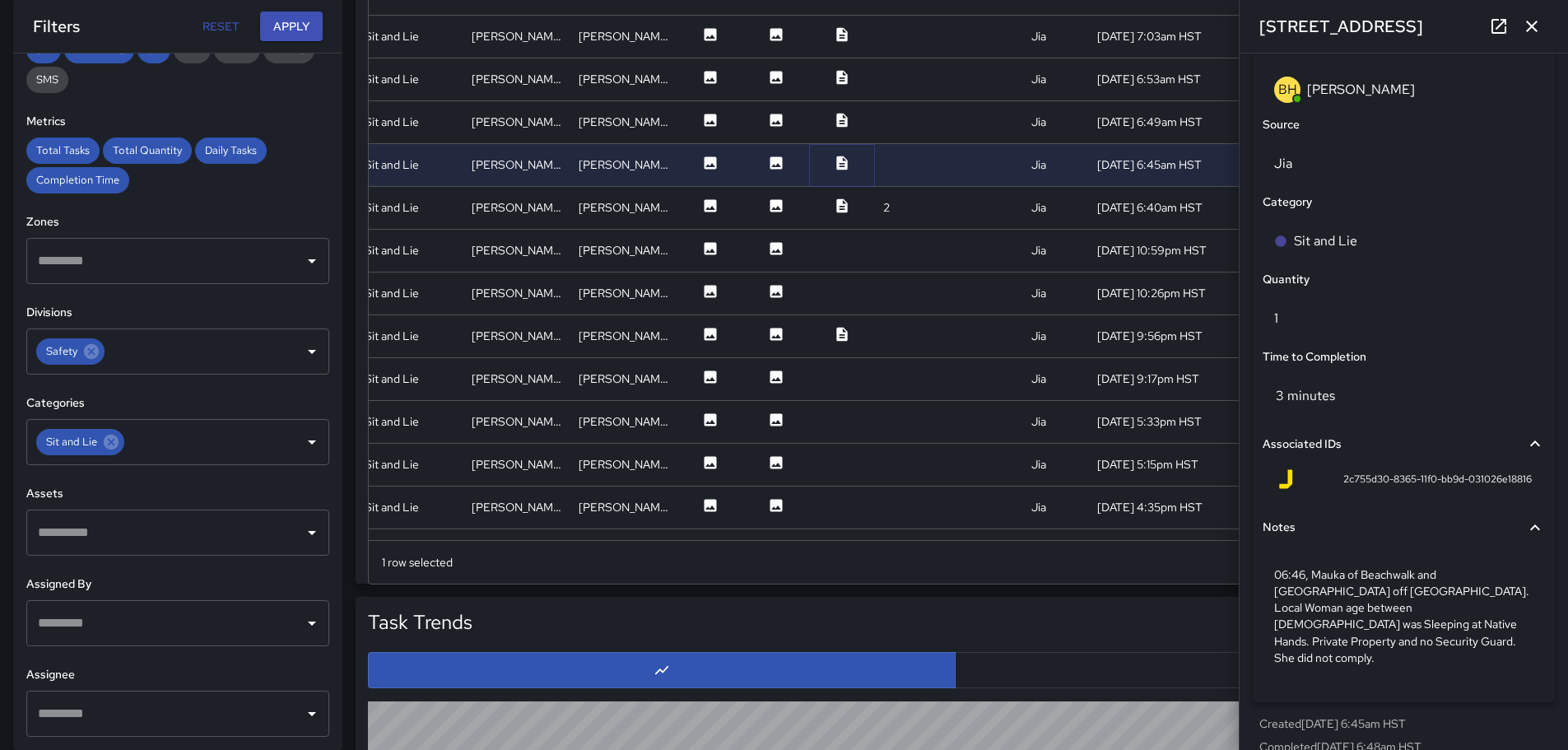
scroll to position [1018, 0]
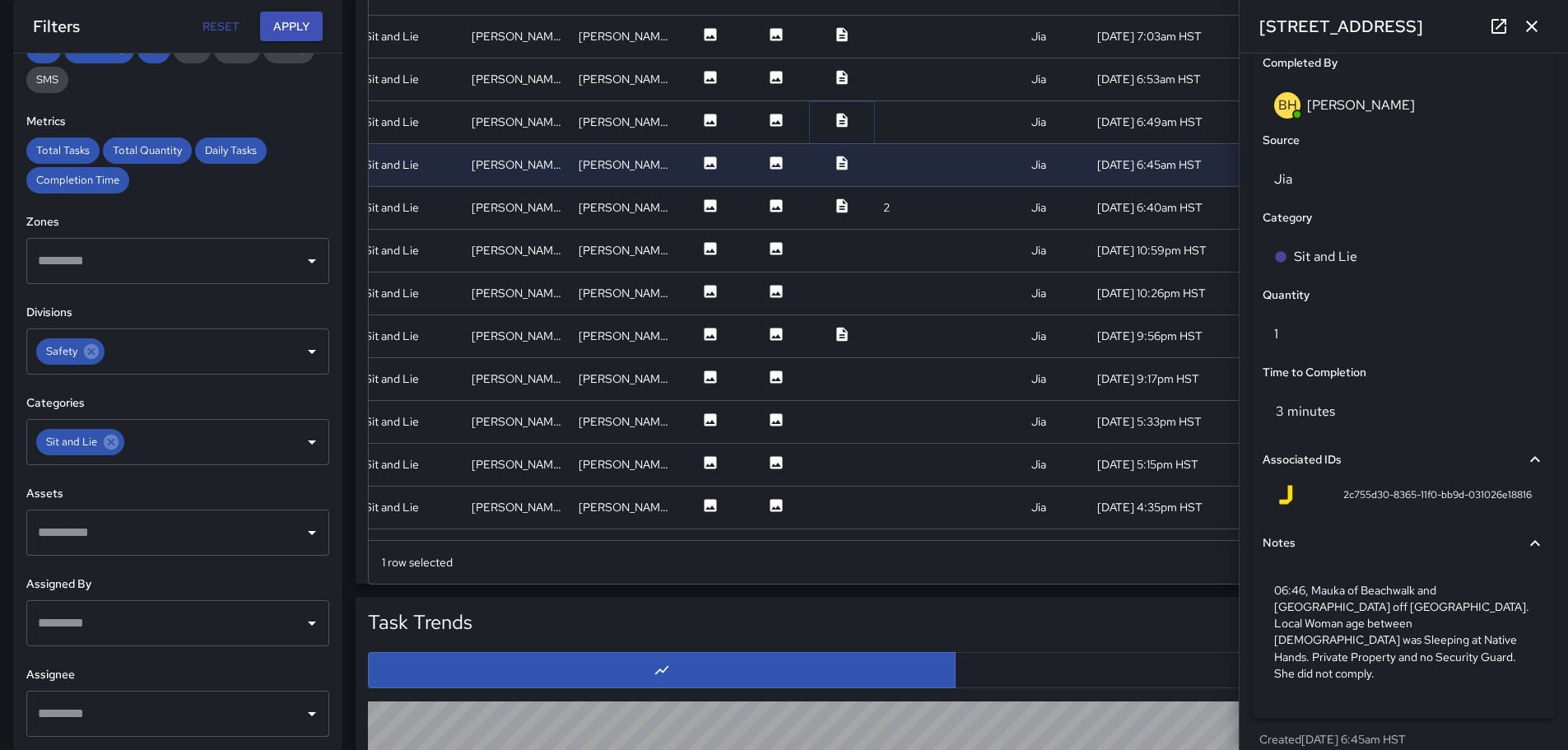
click at [836, 116] on icon at bounding box center [842, 119] width 11 height 14
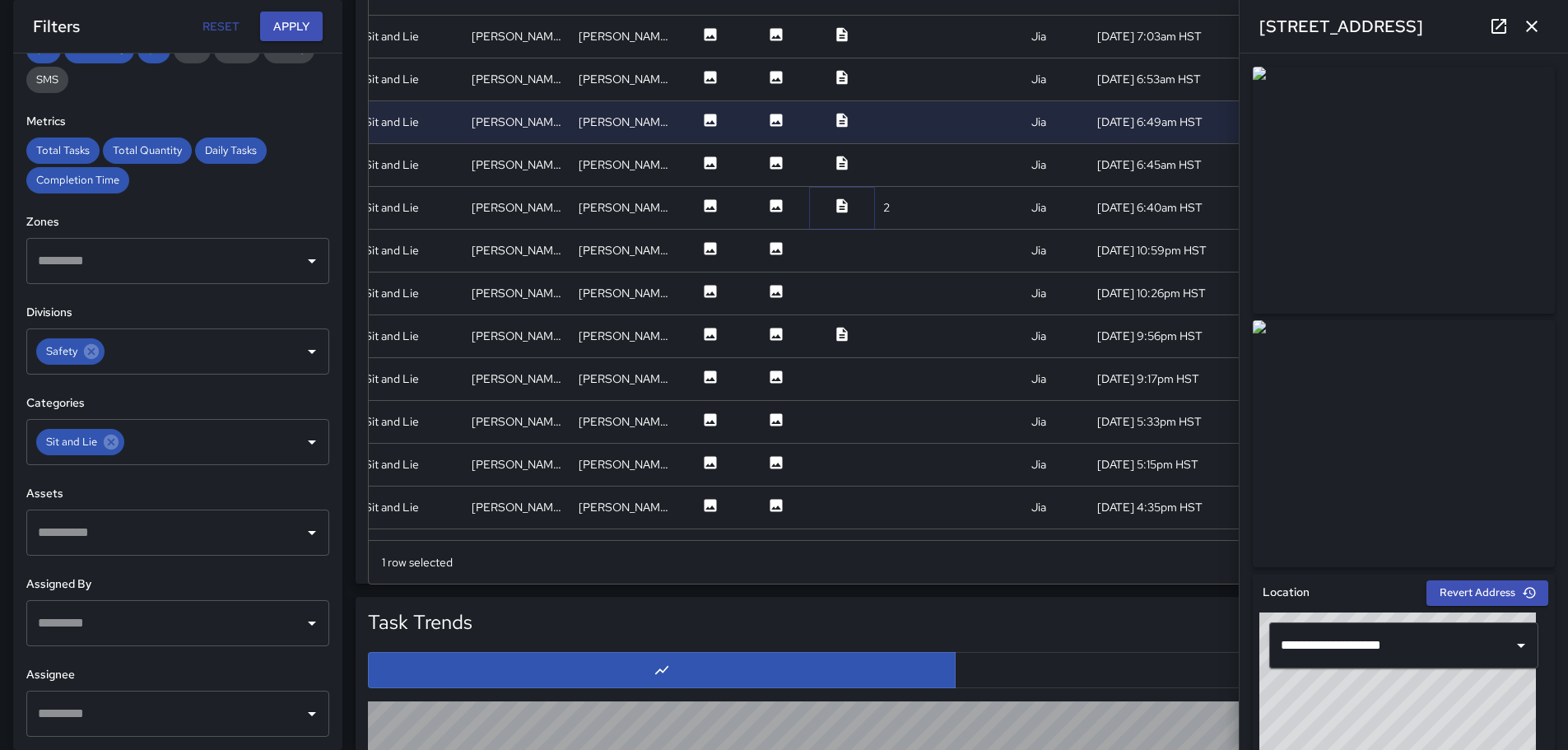
click at [836, 200] on icon at bounding box center [842, 204] width 11 height 14
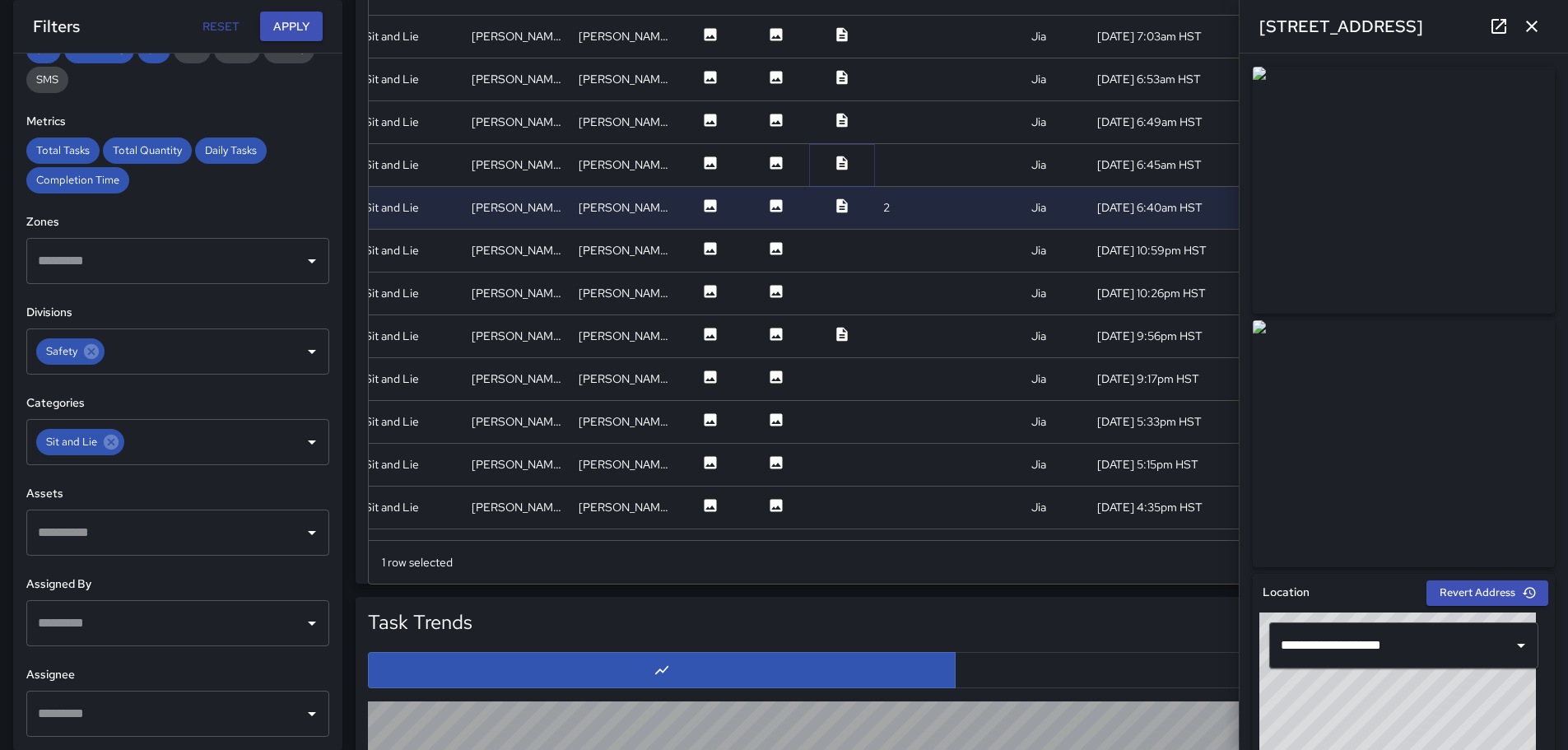
click at [836, 167] on icon at bounding box center [842, 162] width 11 height 14
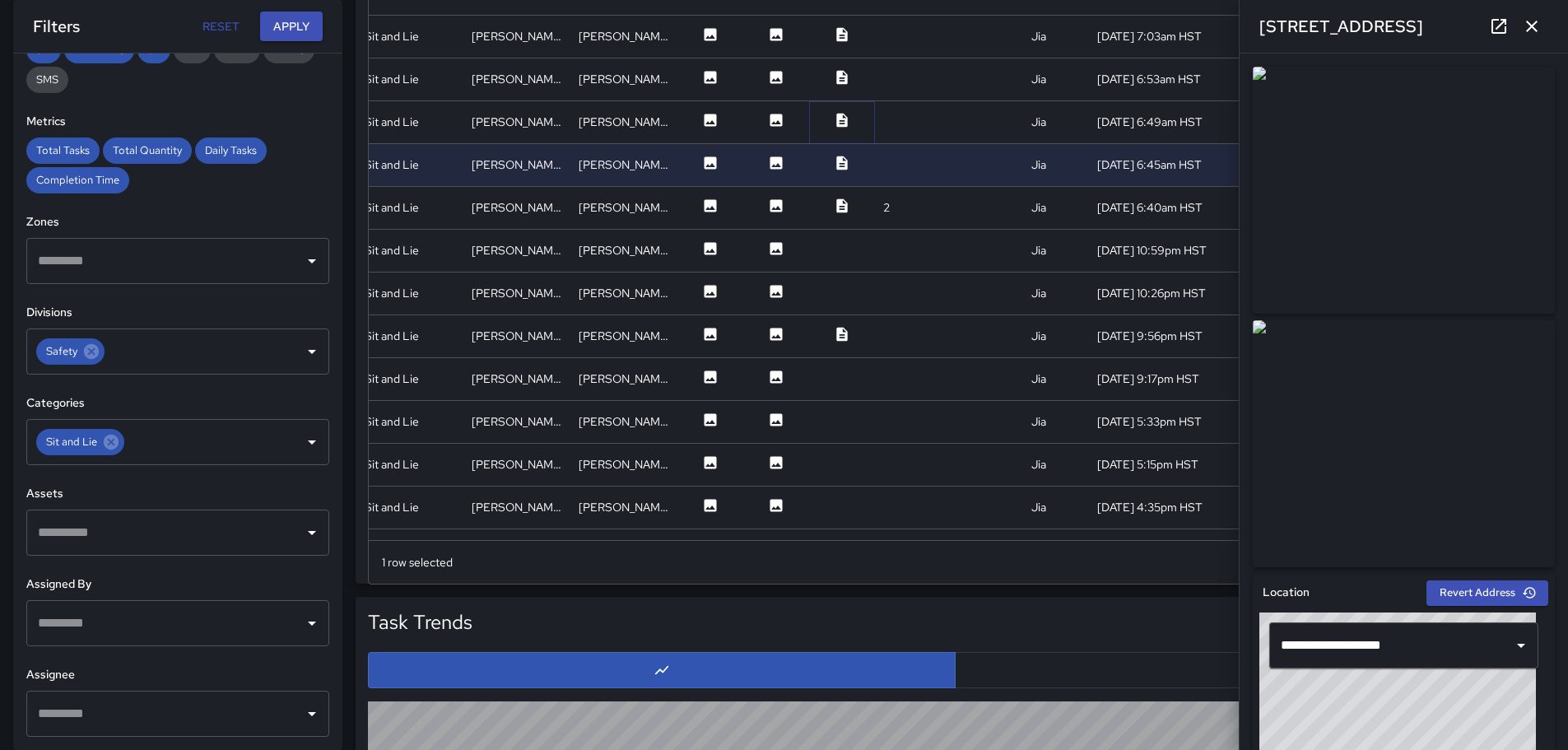
click at [836, 124] on icon at bounding box center [842, 119] width 11 height 14
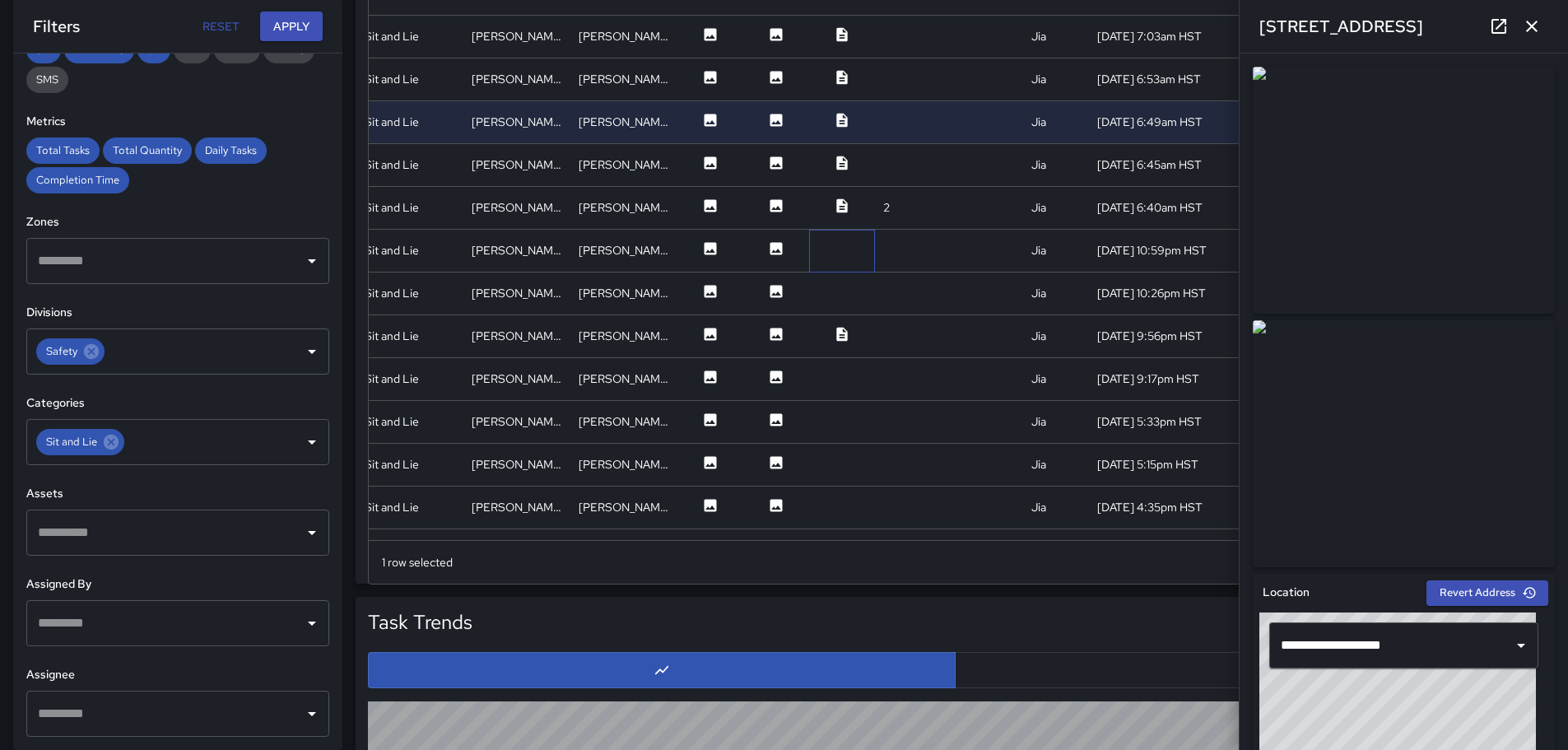
click at [838, 255] on div at bounding box center [842, 251] width 66 height 43
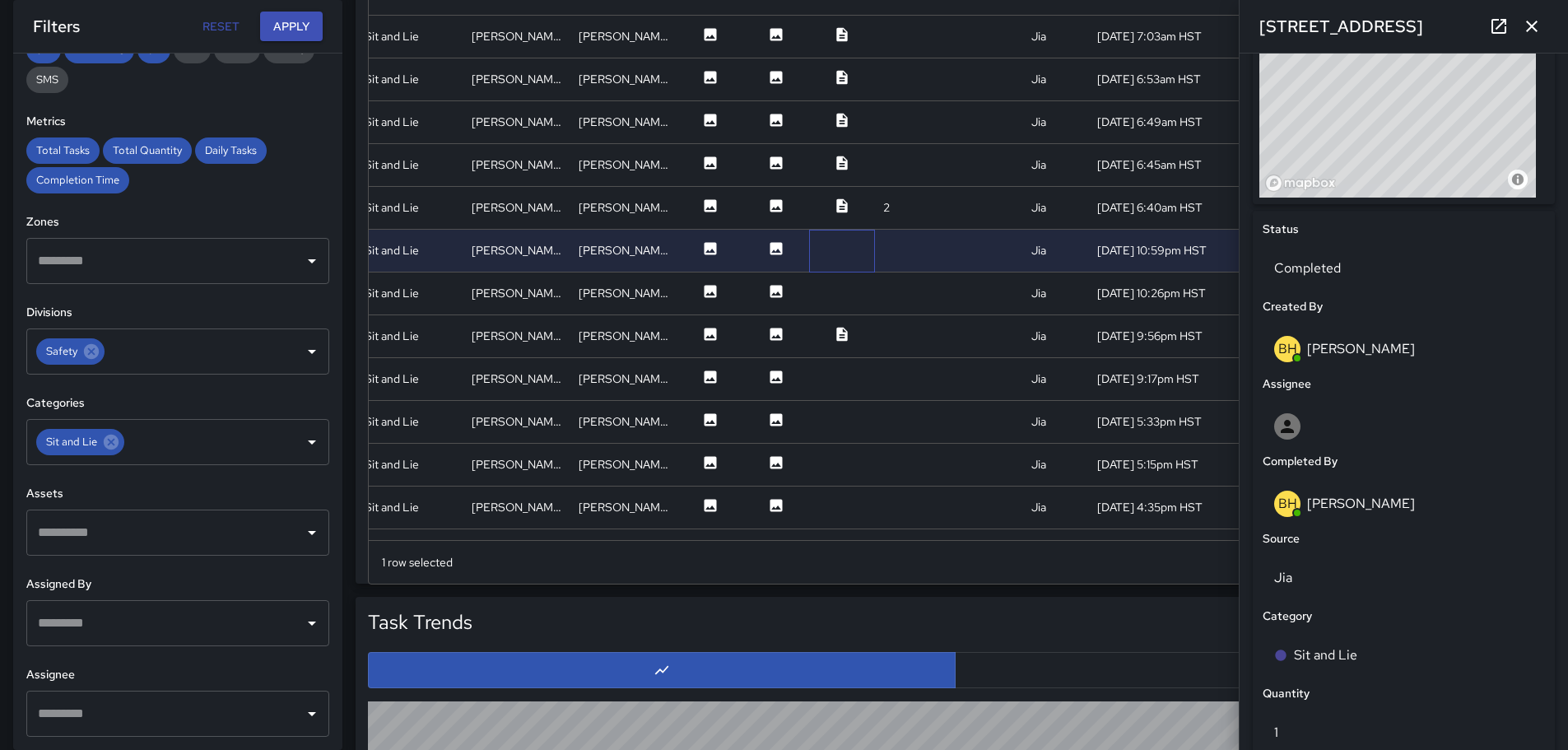
scroll to position [596, 0]
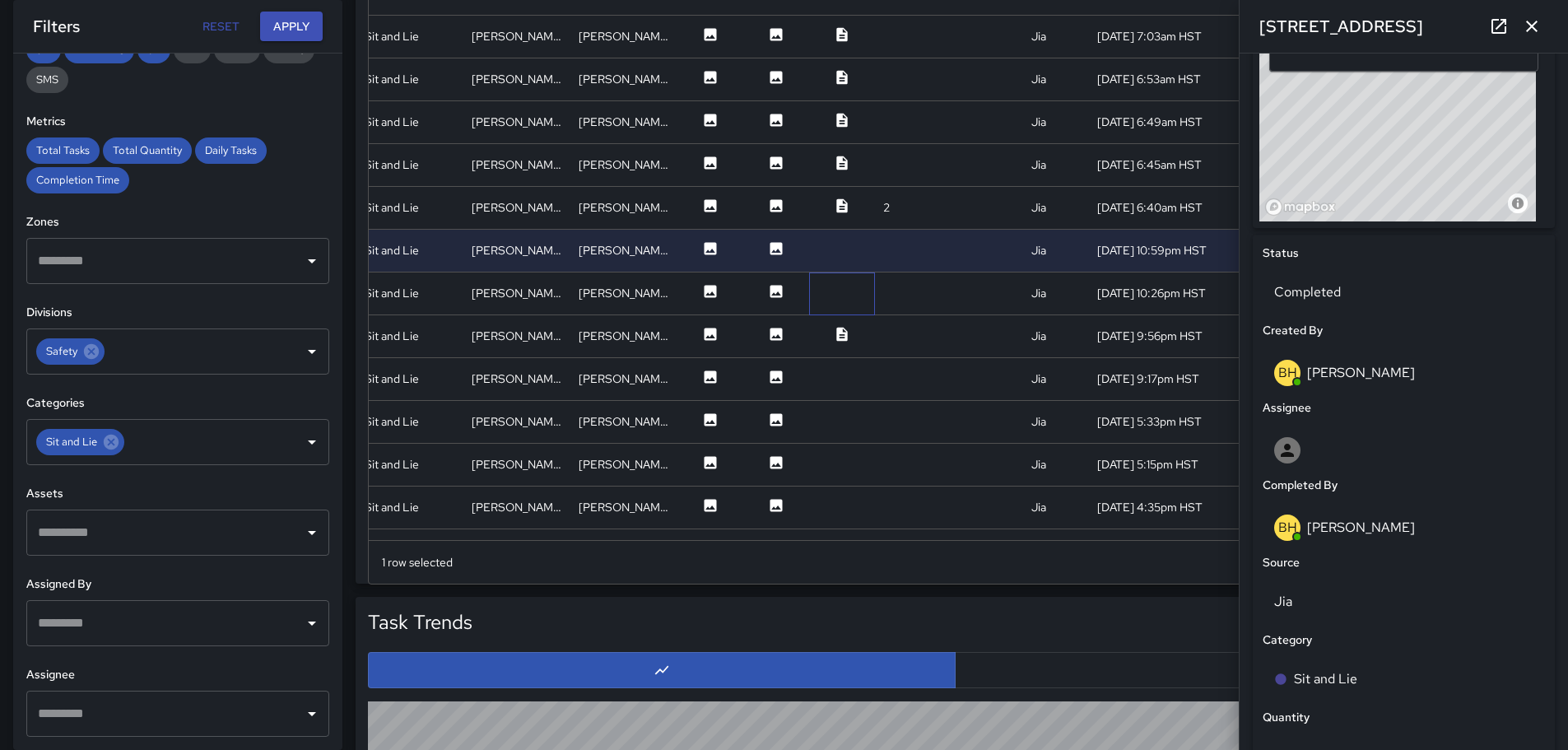
click at [817, 287] on div at bounding box center [842, 294] width 66 height 43
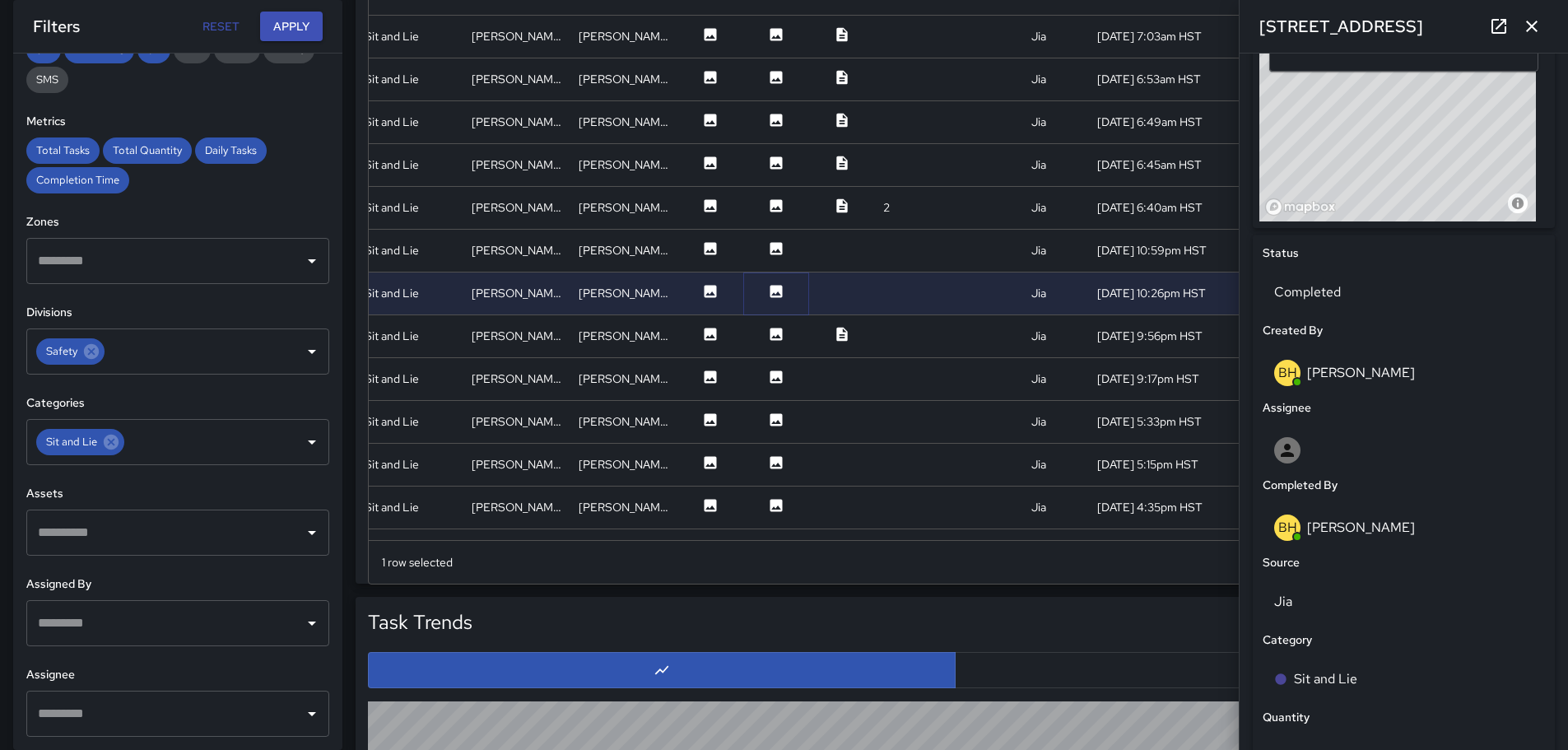
click at [768, 283] on icon at bounding box center [776, 291] width 17 height 17
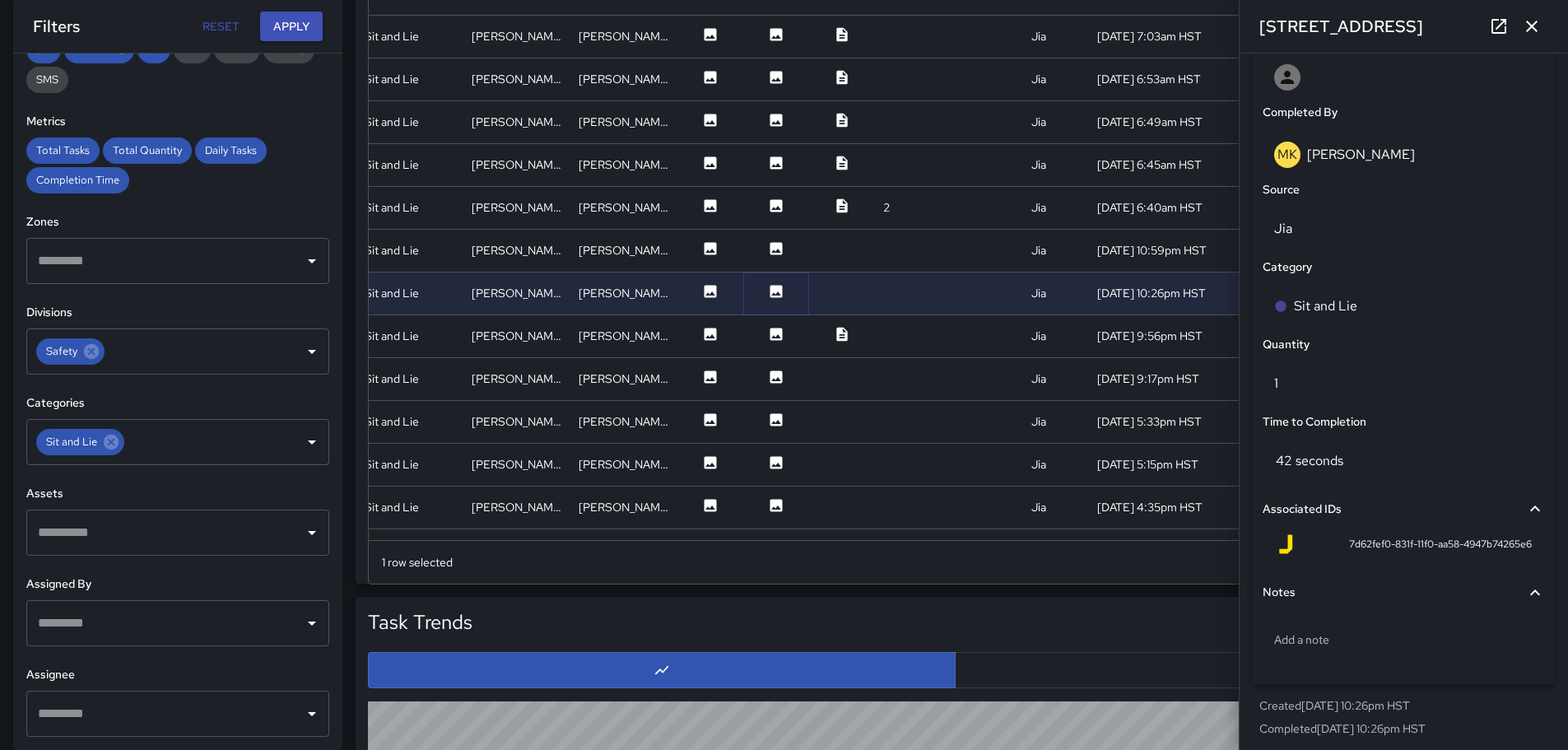
scroll to position [976, 0]
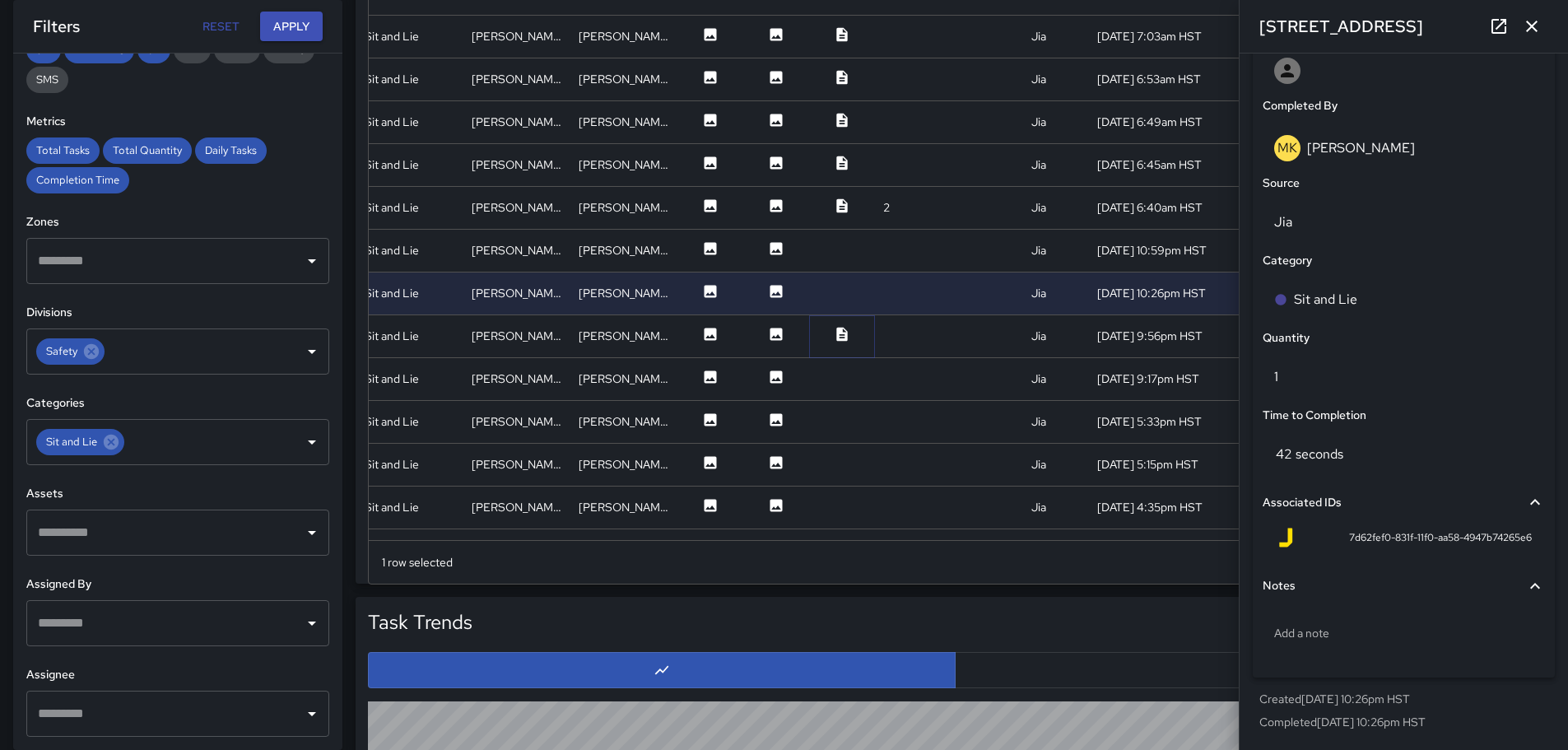
click at [833, 333] on icon at bounding box center [842, 334] width 17 height 17
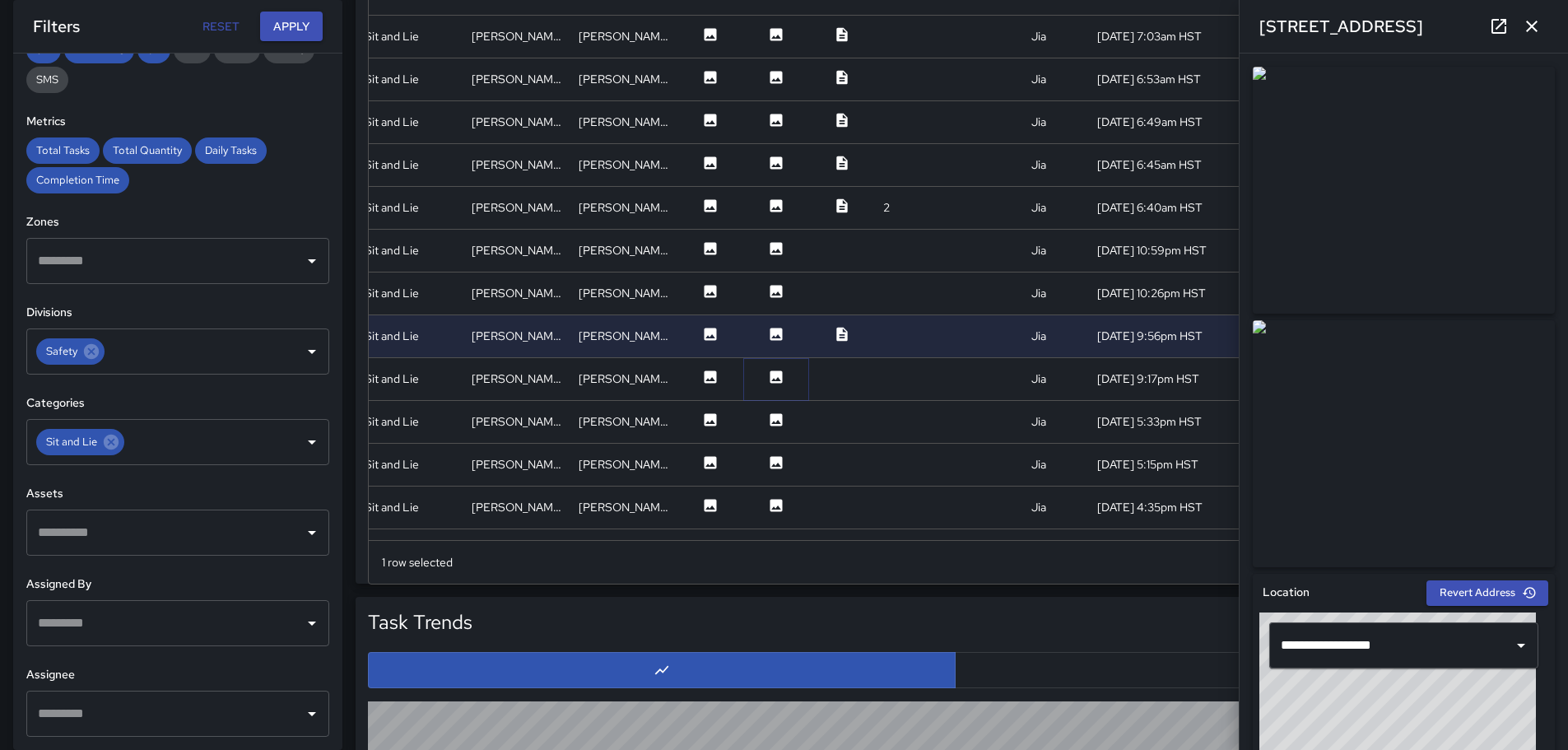
click at [771, 376] on icon at bounding box center [776, 375] width 12 height 12
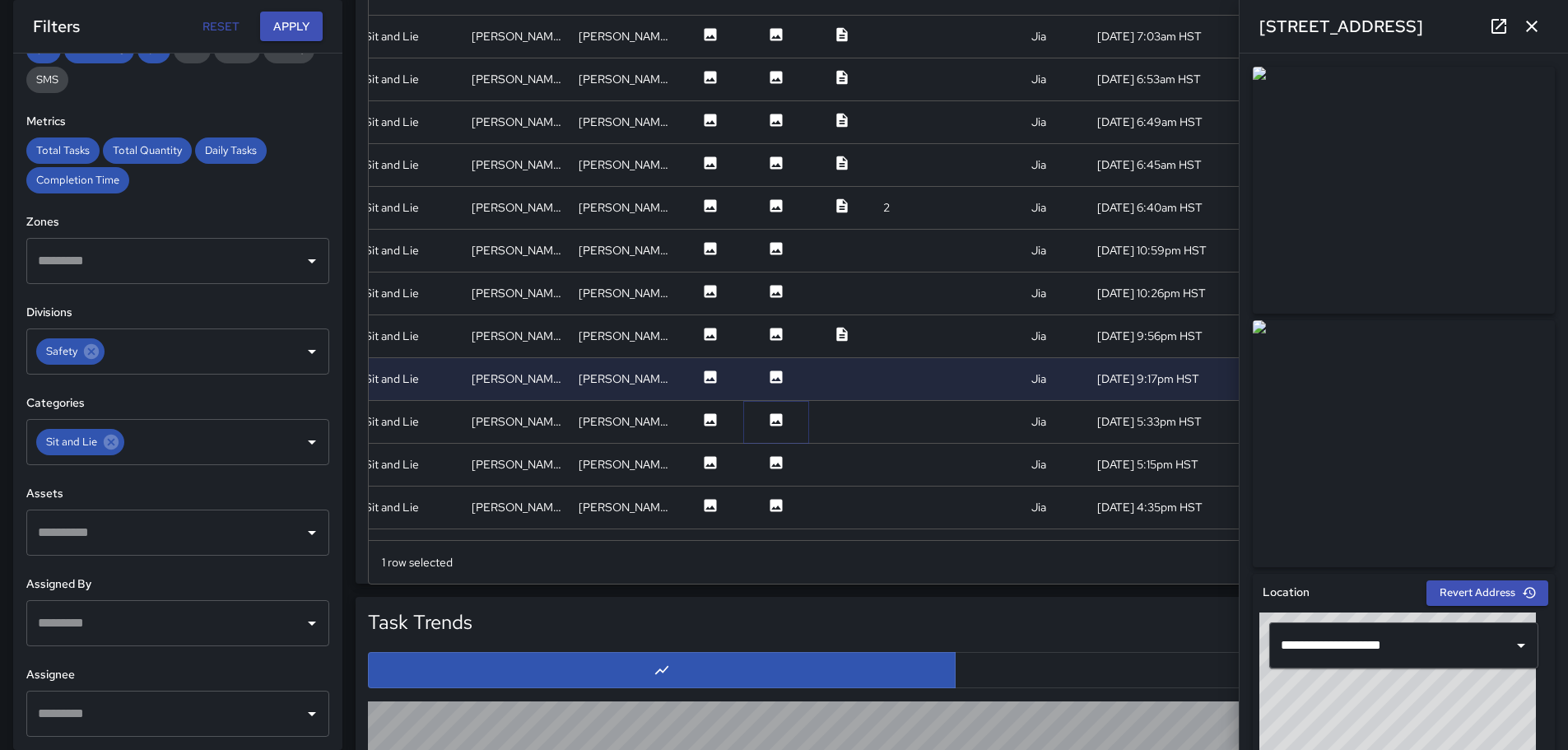
click at [771, 415] on icon at bounding box center [776, 419] width 12 height 12
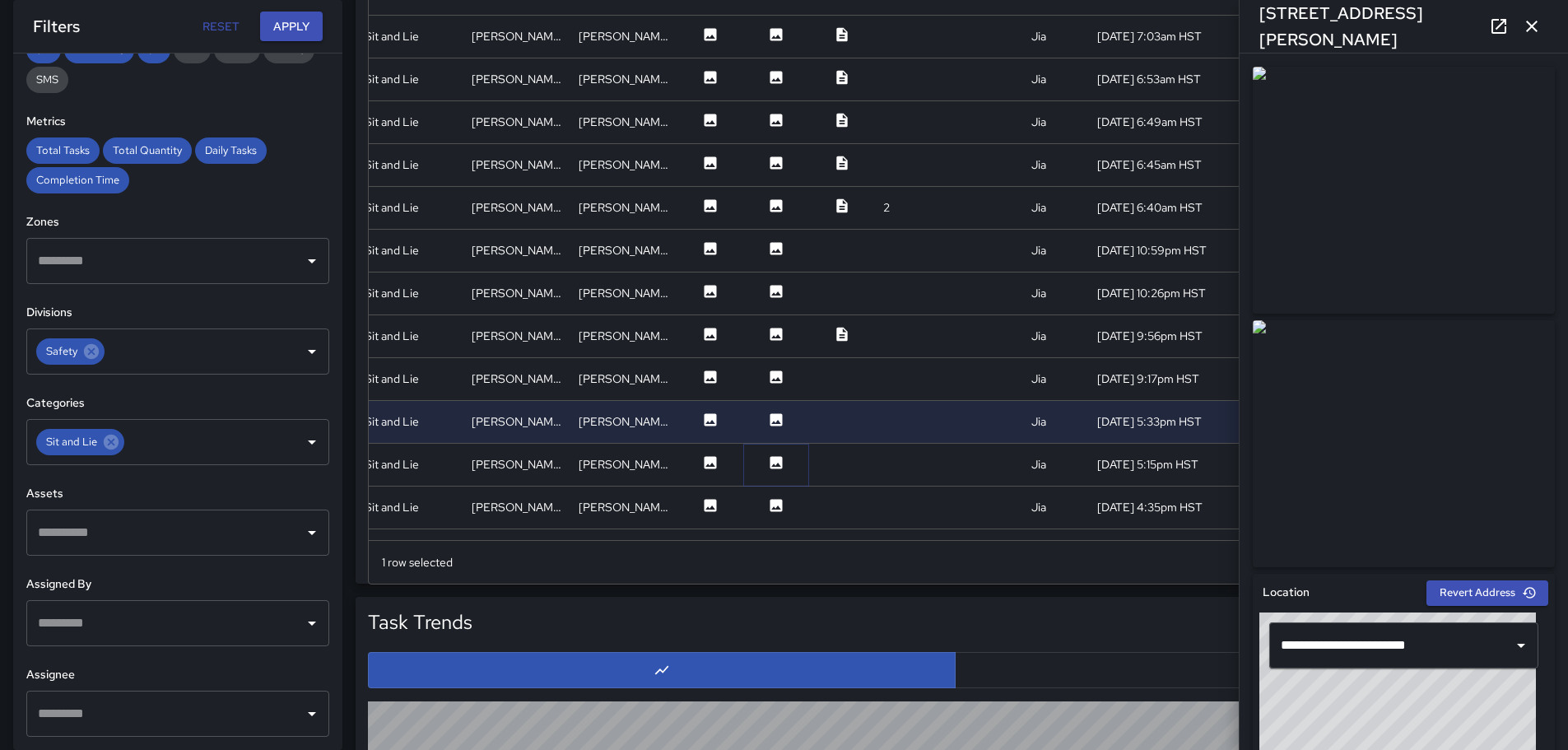
click at [771, 457] on icon at bounding box center [776, 461] width 12 height 12
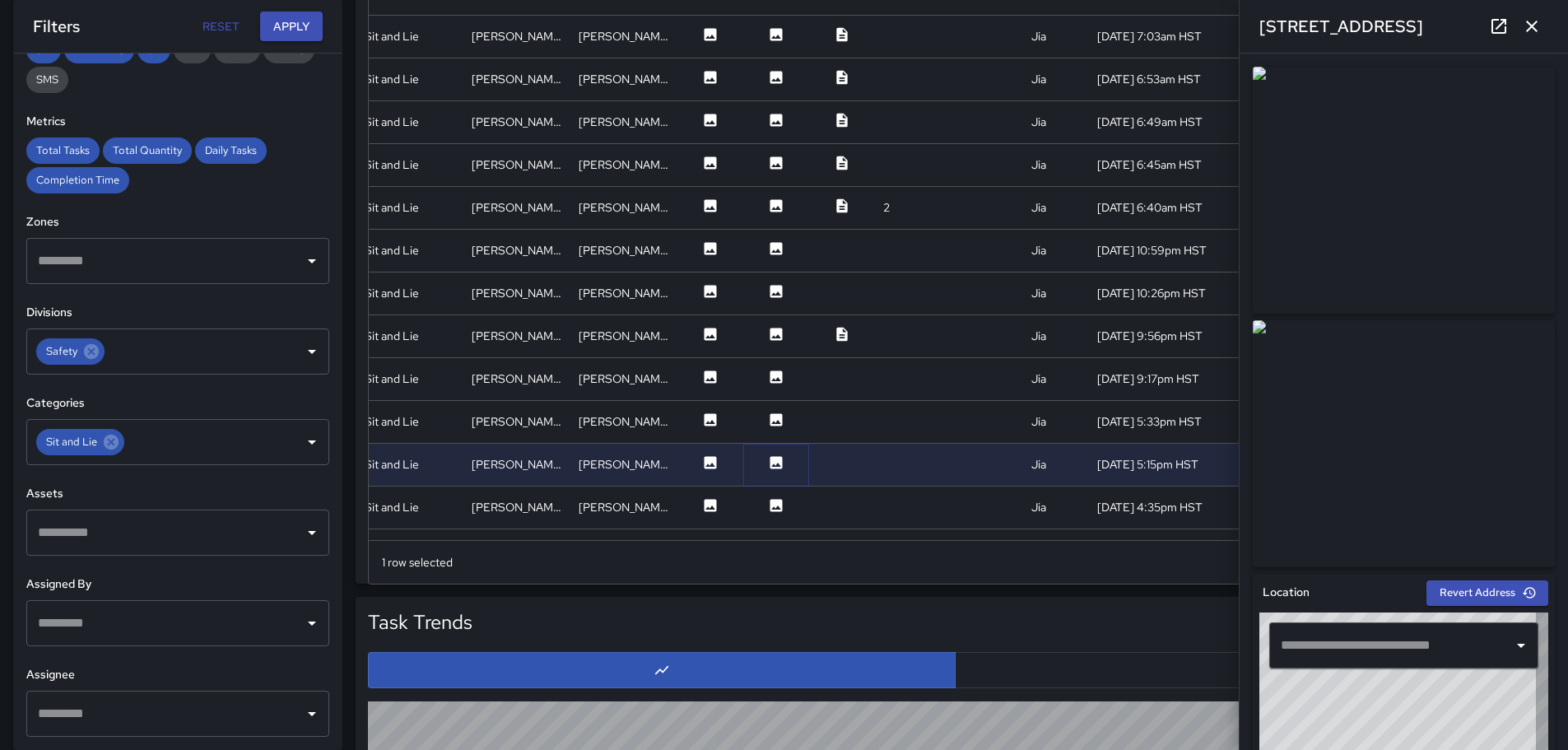
type input "**********"
click at [768, 502] on icon at bounding box center [776, 505] width 17 height 17
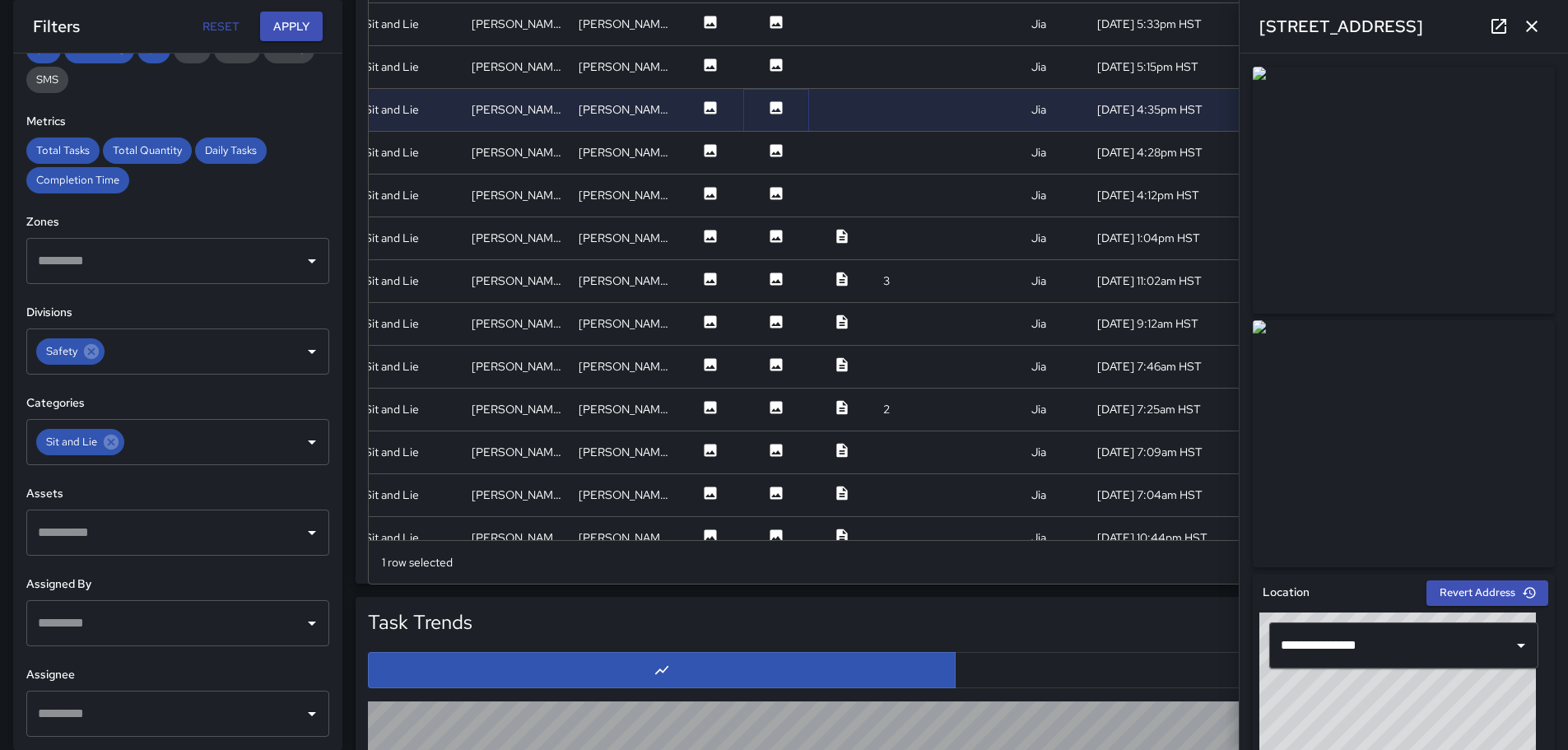
scroll to position [412, 301]
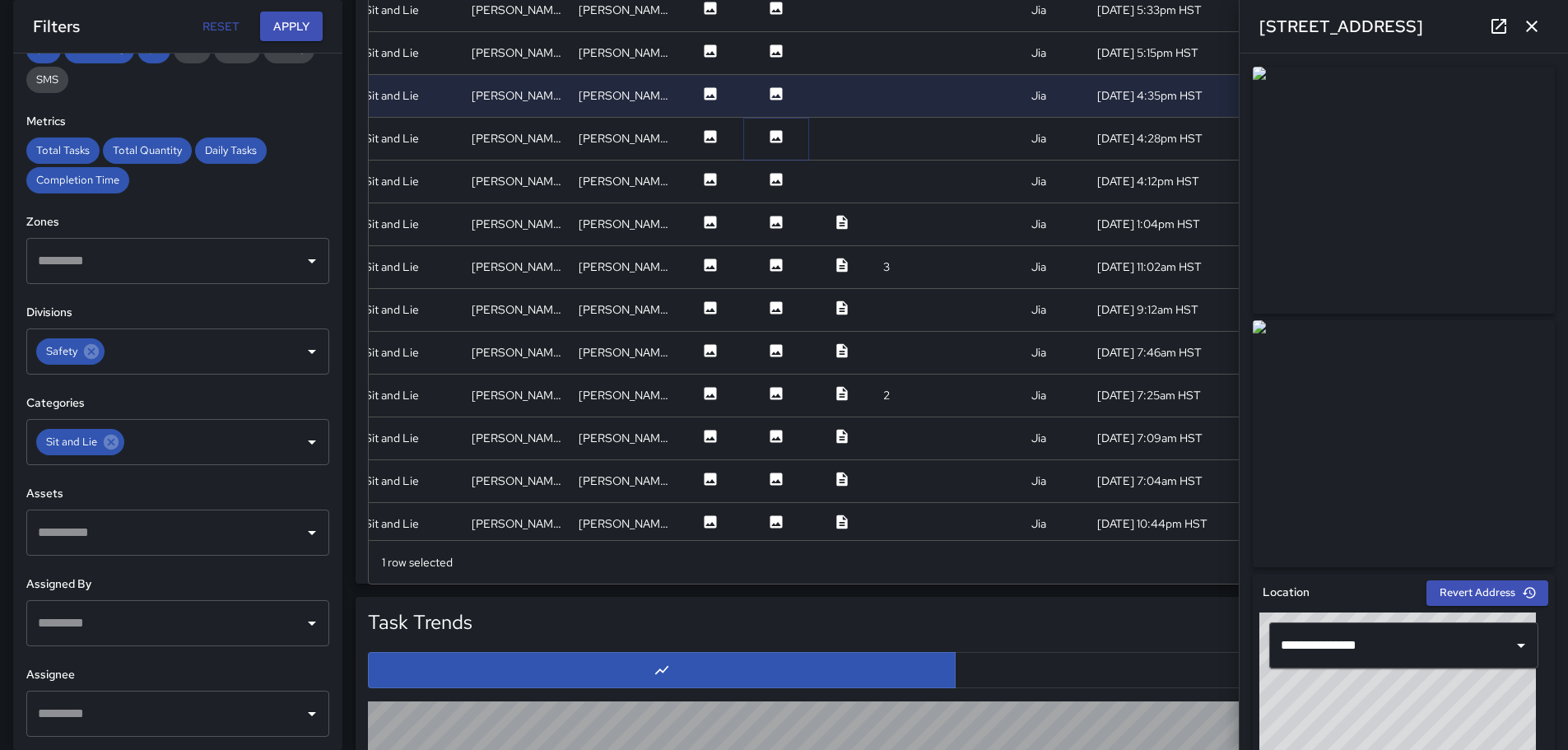
click at [768, 139] on icon at bounding box center [776, 137] width 17 height 17
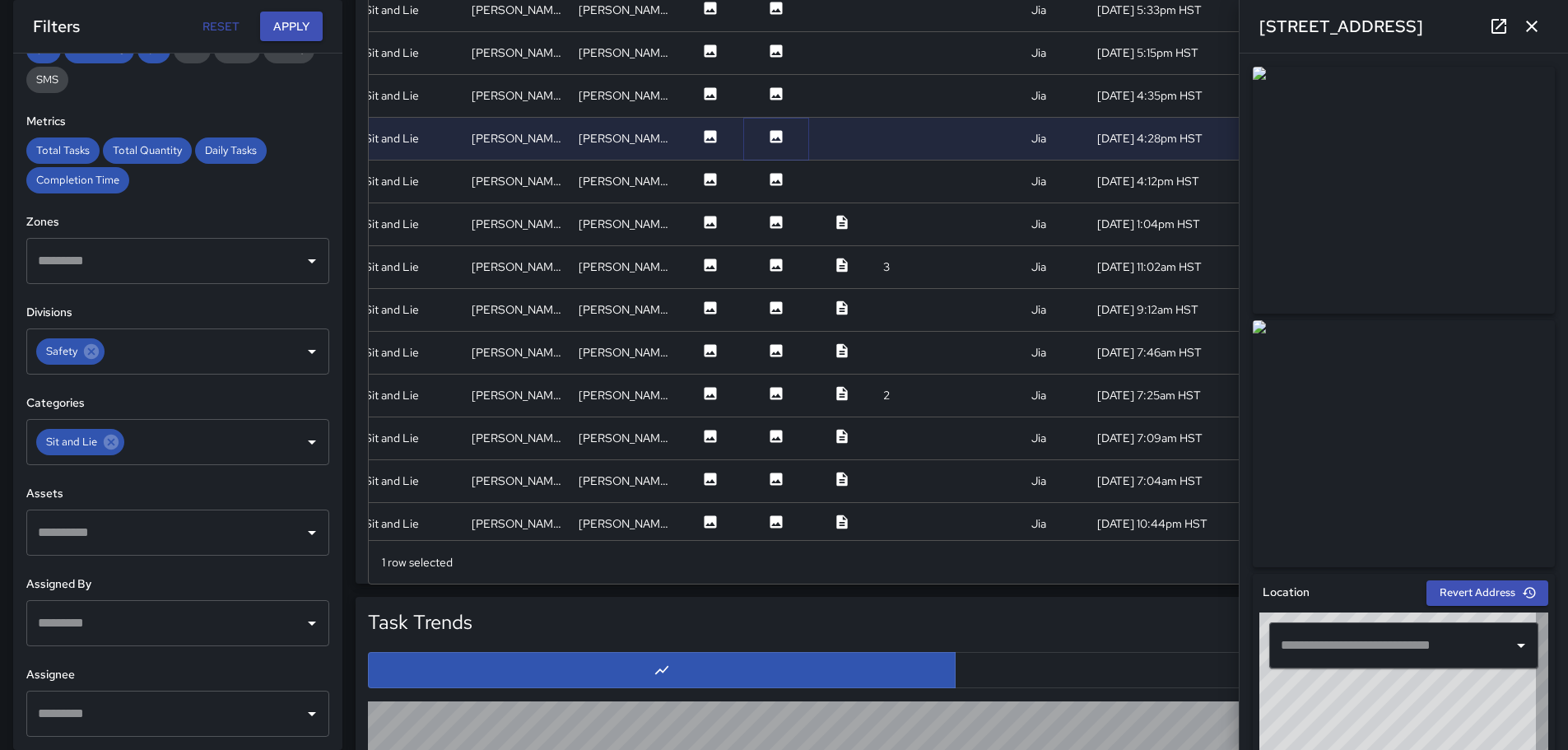
type input "**********"
click at [768, 178] on icon at bounding box center [776, 179] width 17 height 17
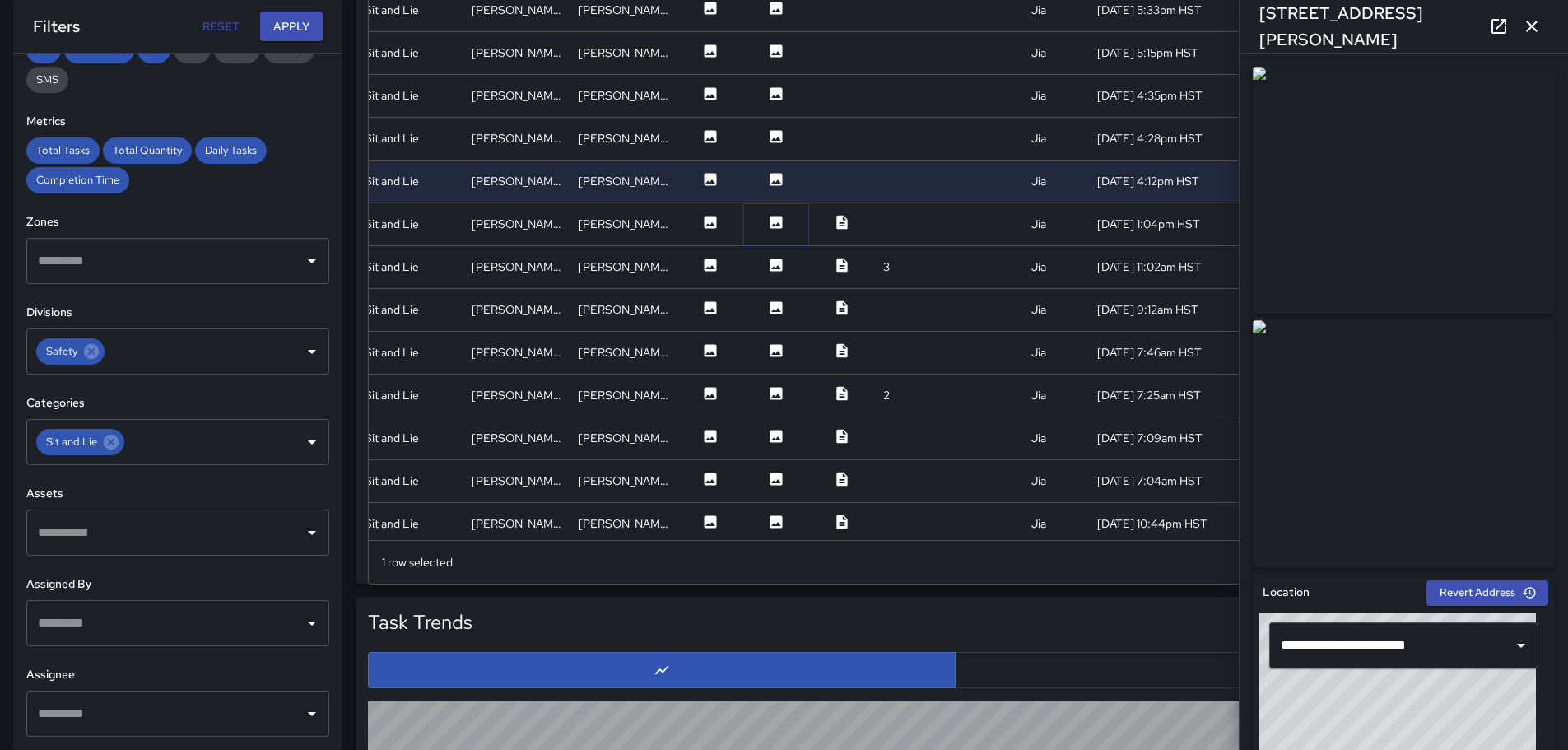
click at [771, 218] on icon at bounding box center [776, 221] width 12 height 12
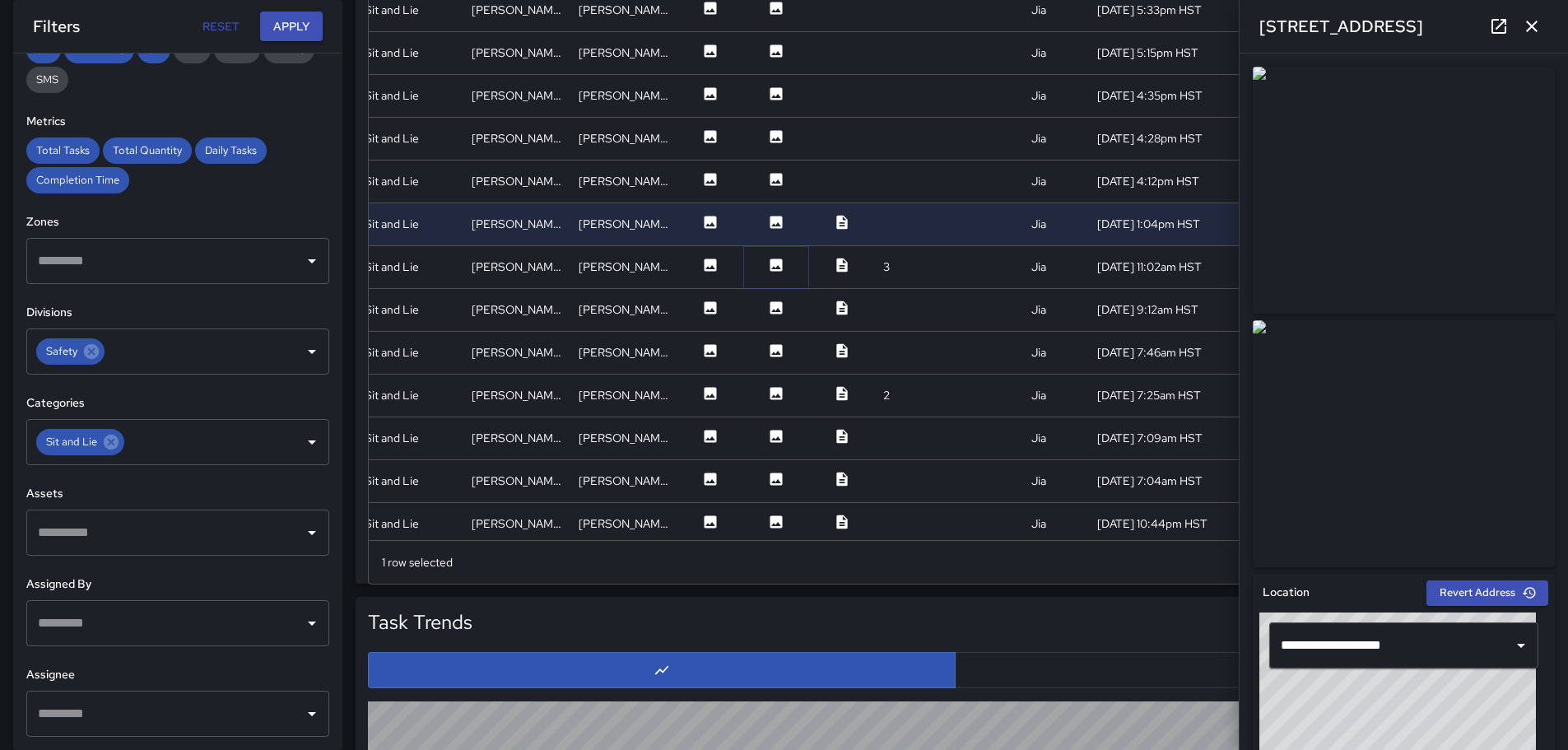
click at [771, 260] on icon at bounding box center [776, 264] width 12 height 12
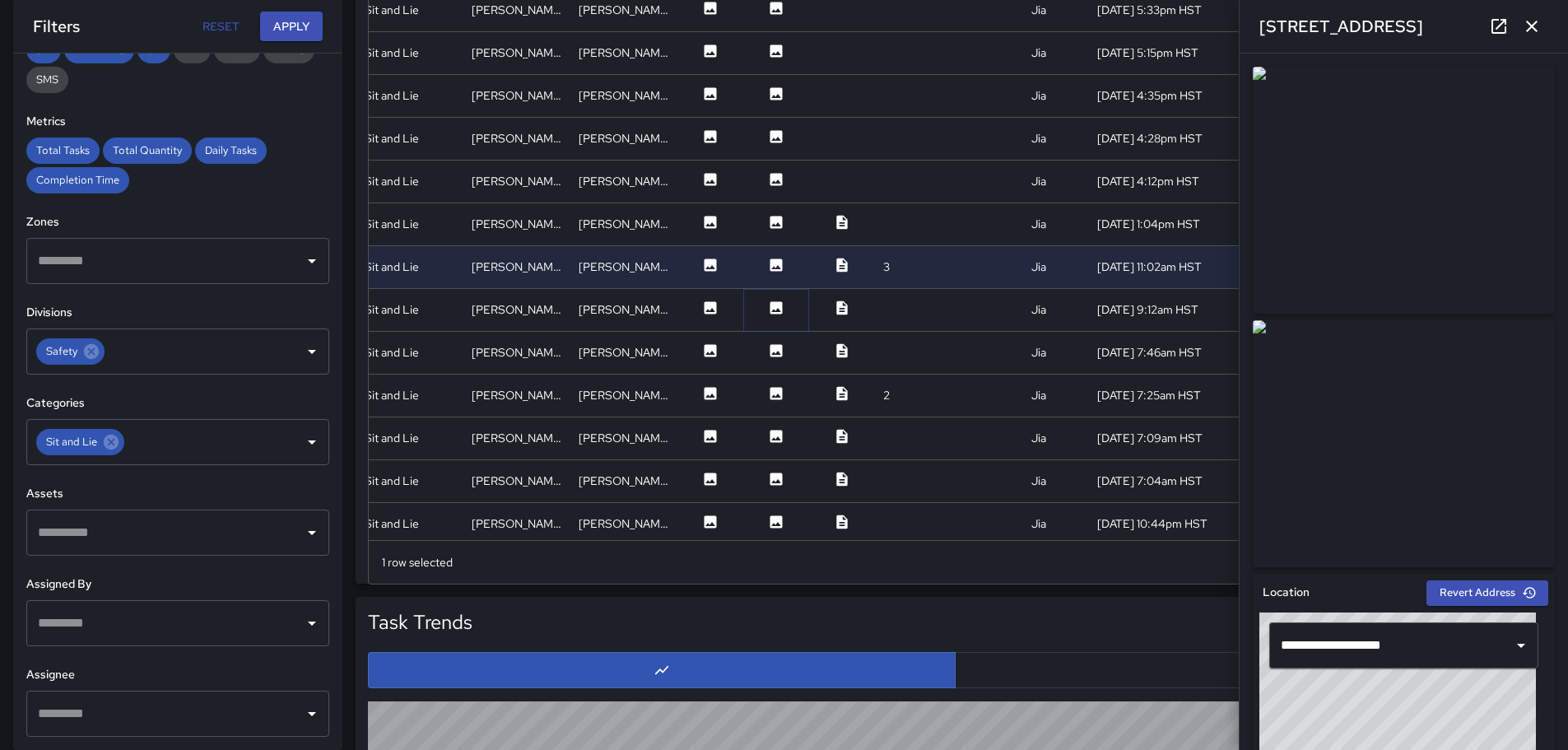
click at [768, 310] on icon at bounding box center [776, 308] width 17 height 17
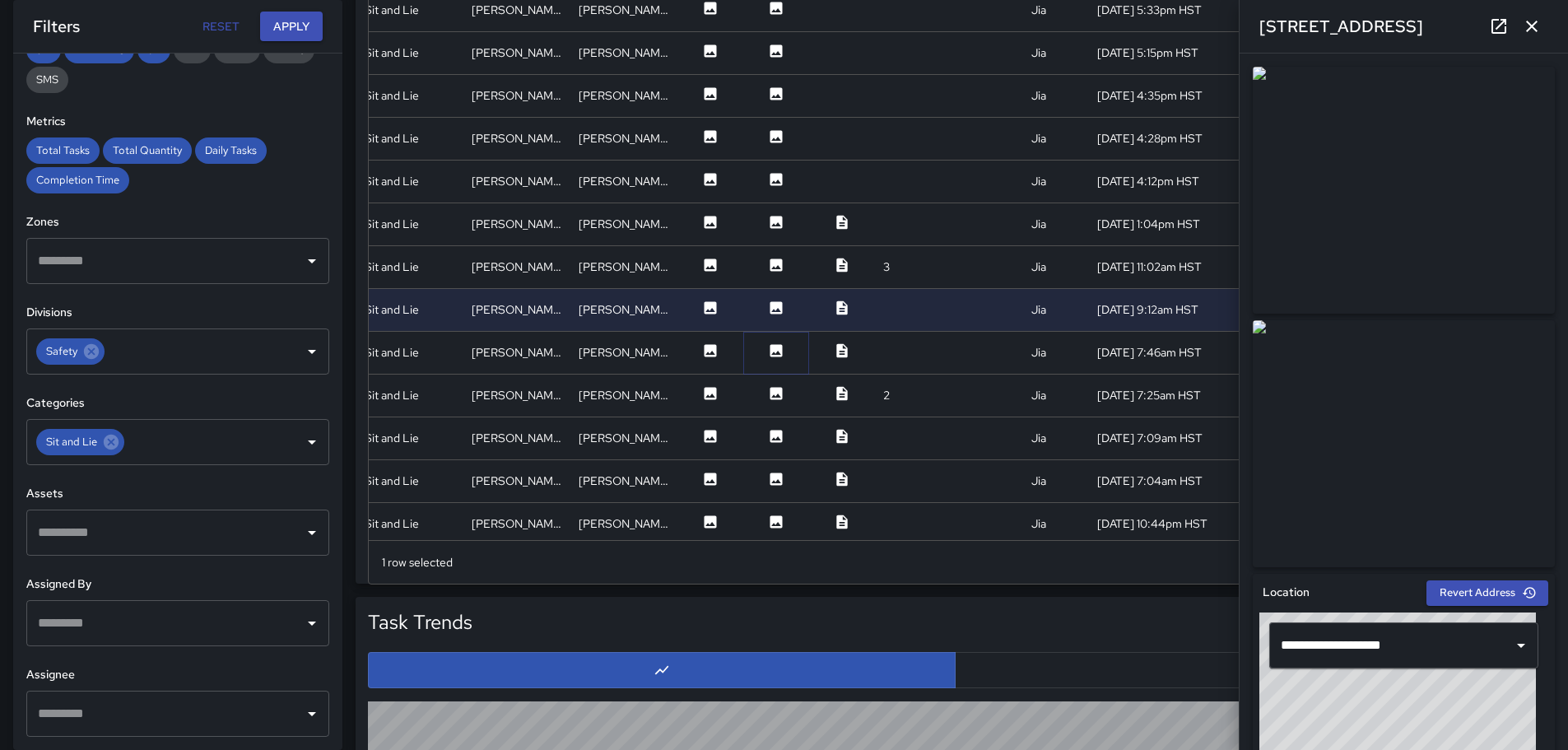
click at [771, 346] on icon at bounding box center [776, 350] width 12 height 12
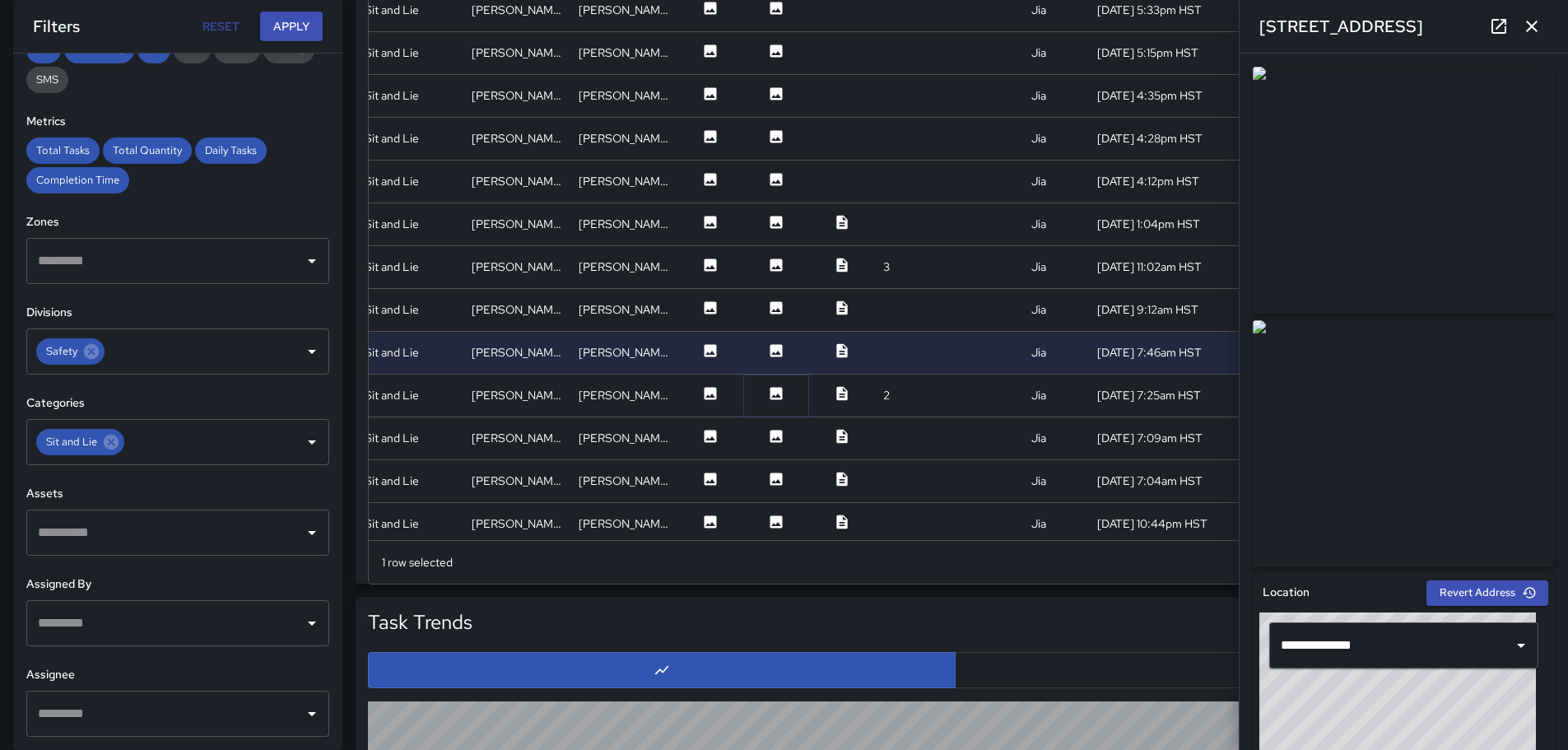
click at [771, 393] on icon at bounding box center [776, 392] width 12 height 12
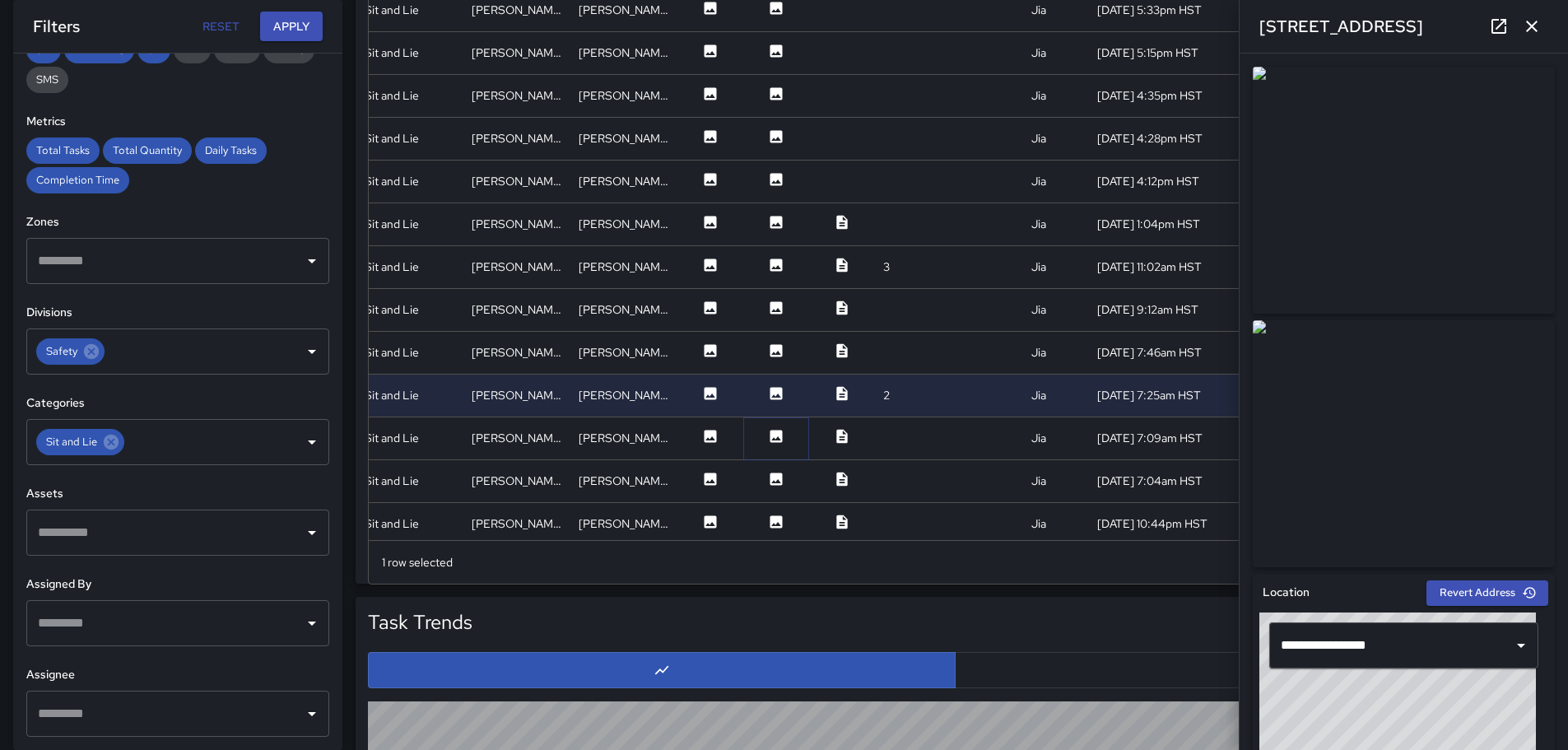
click at [771, 434] on icon at bounding box center [776, 435] width 12 height 12
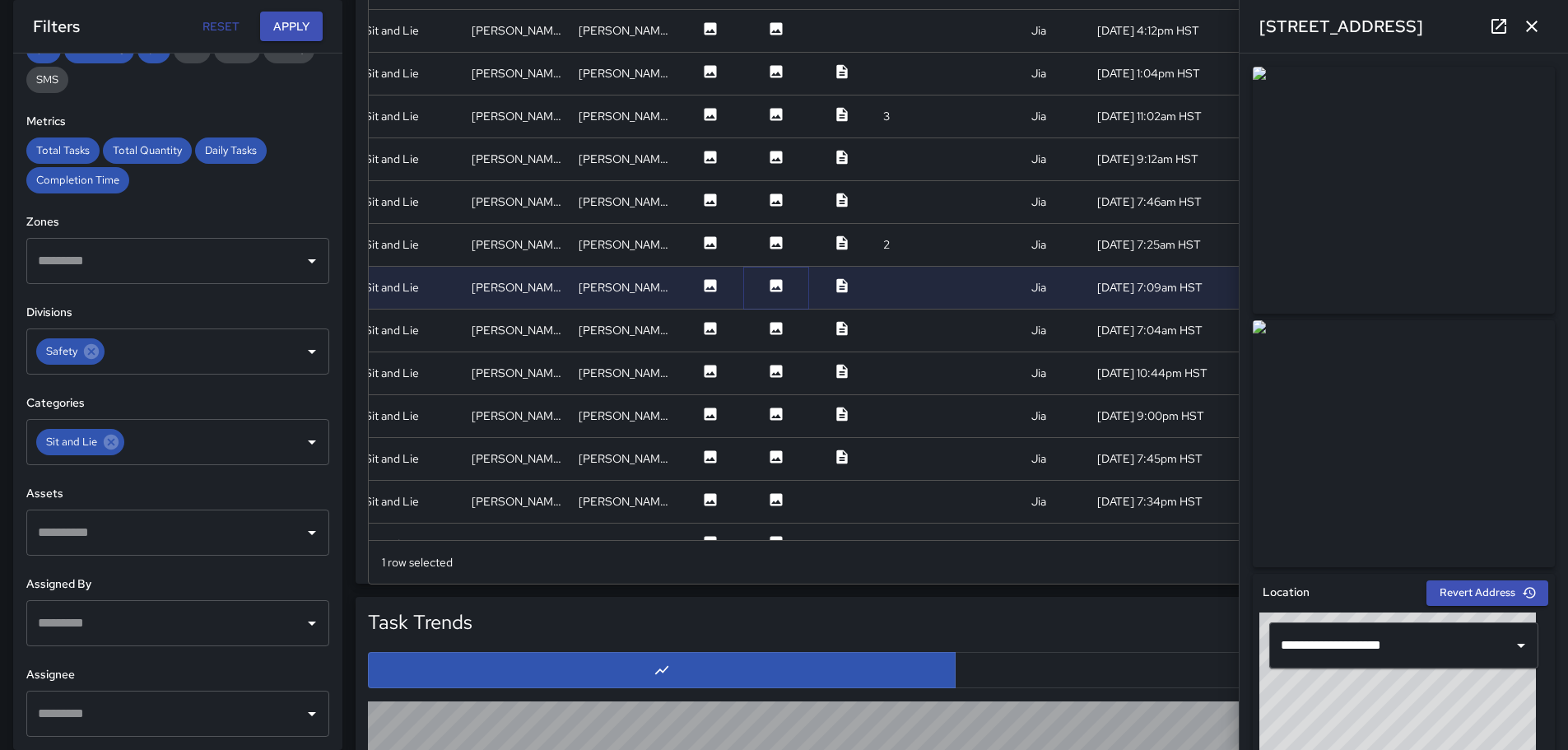
scroll to position [576, 301]
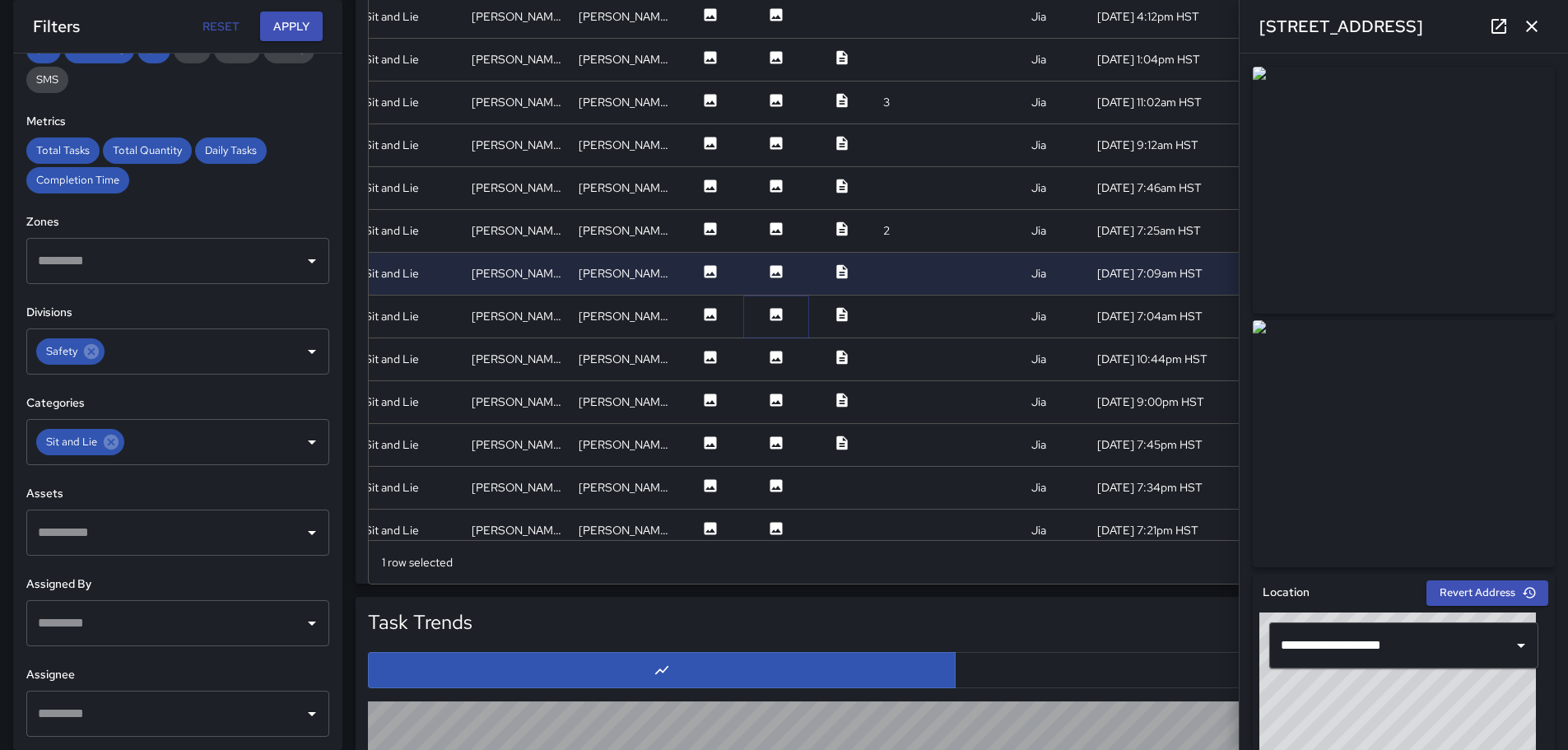
click at [768, 317] on icon at bounding box center [776, 314] width 17 height 17
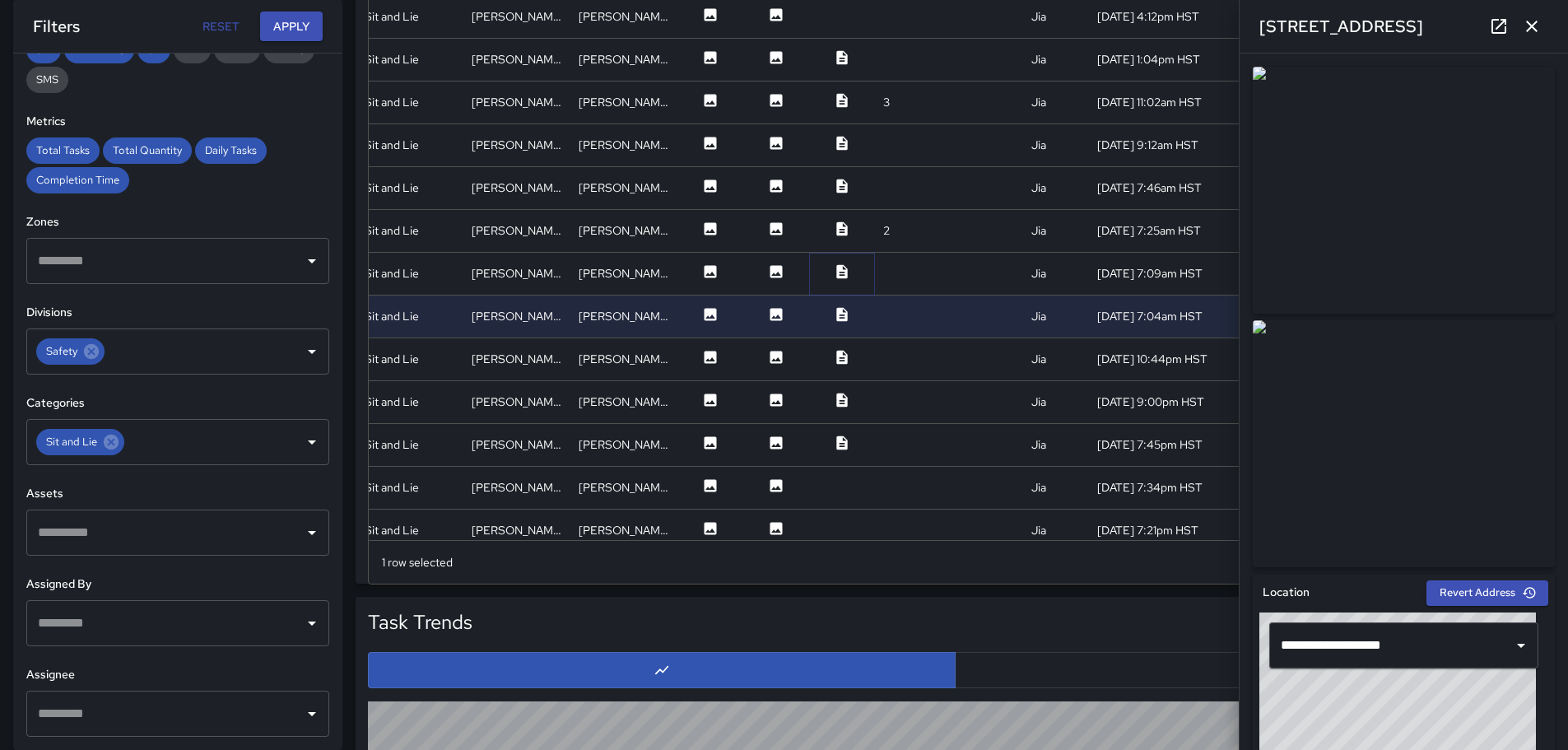
click at [833, 266] on icon at bounding box center [842, 272] width 17 height 17
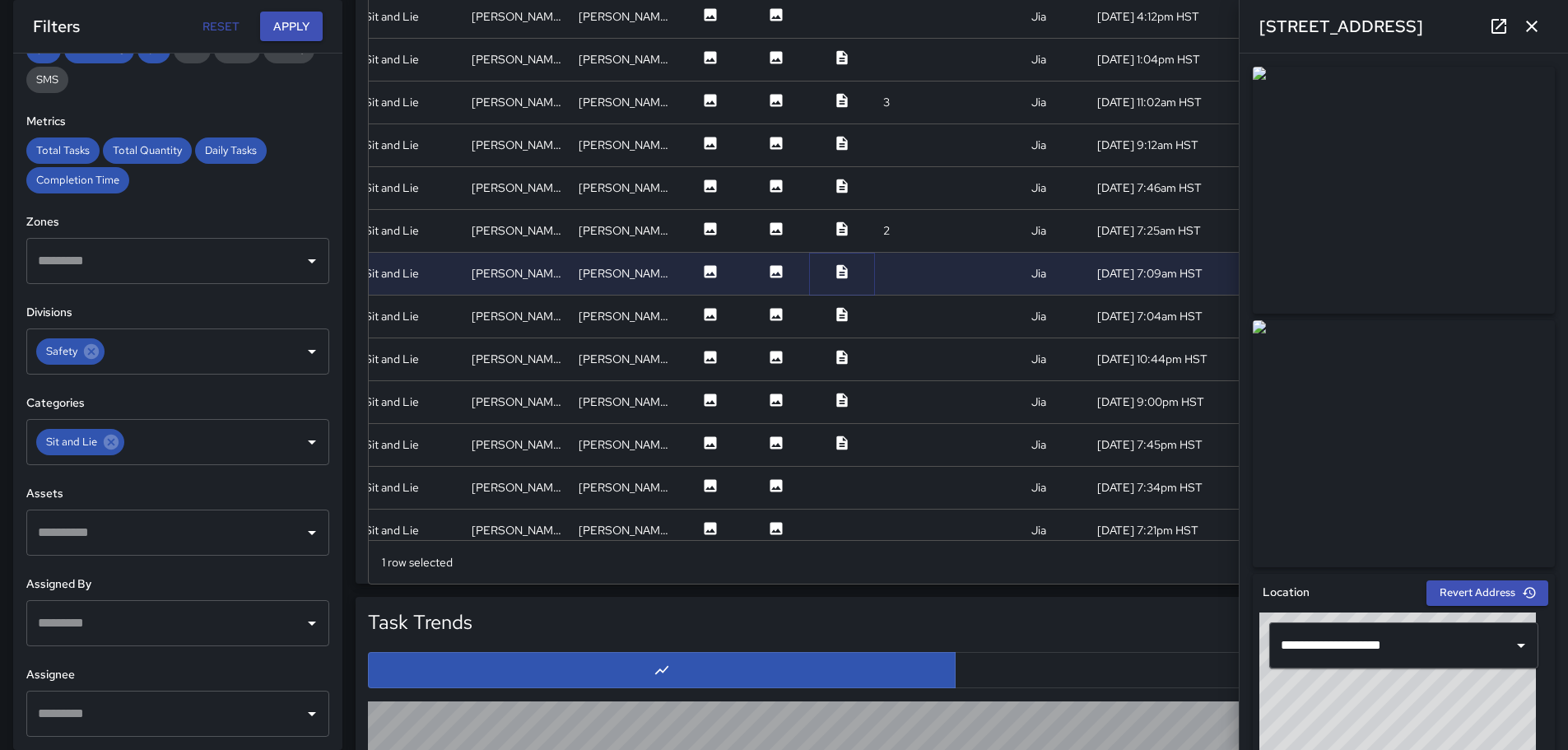
click at [833, 266] on icon at bounding box center [842, 272] width 17 height 17
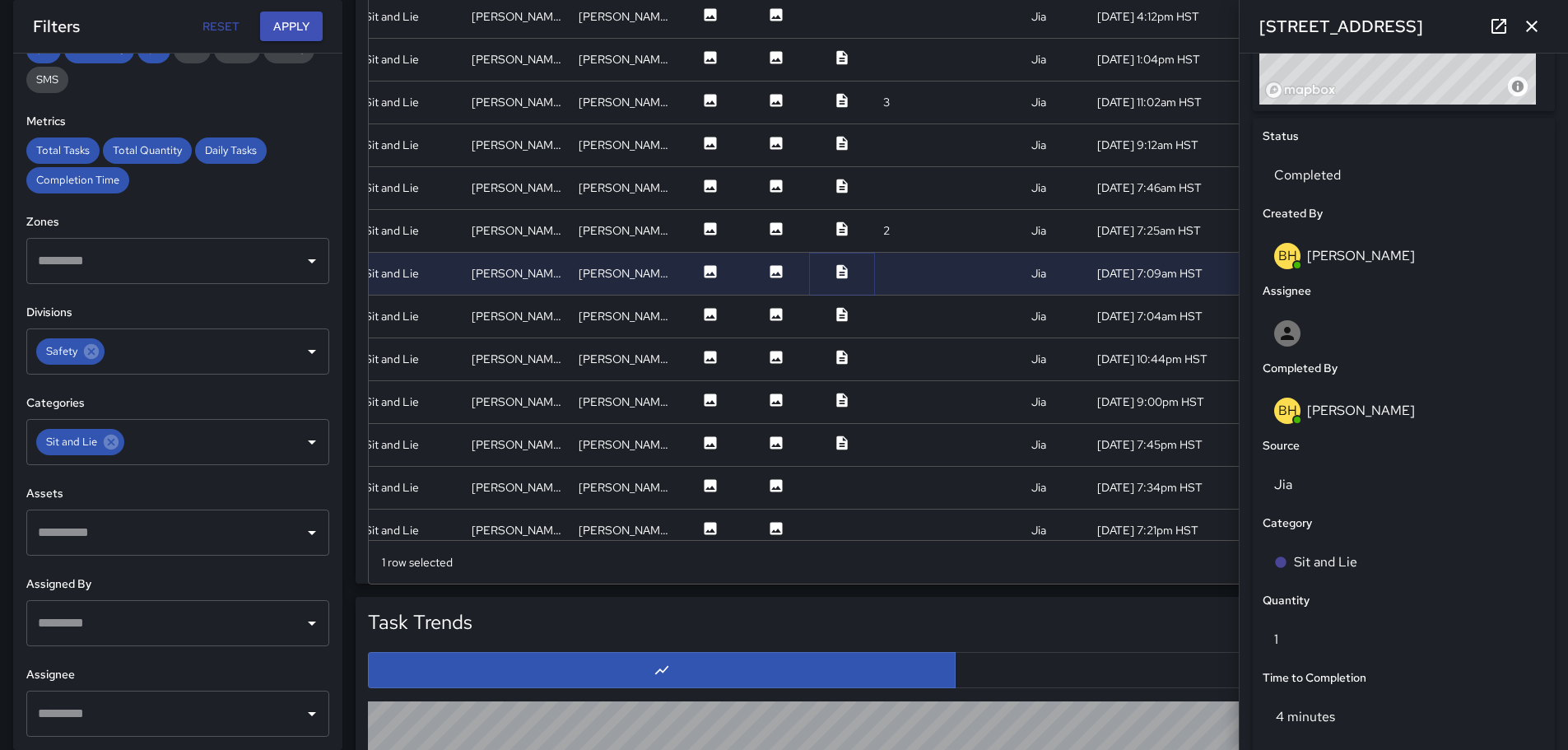
scroll to position [678, 0]
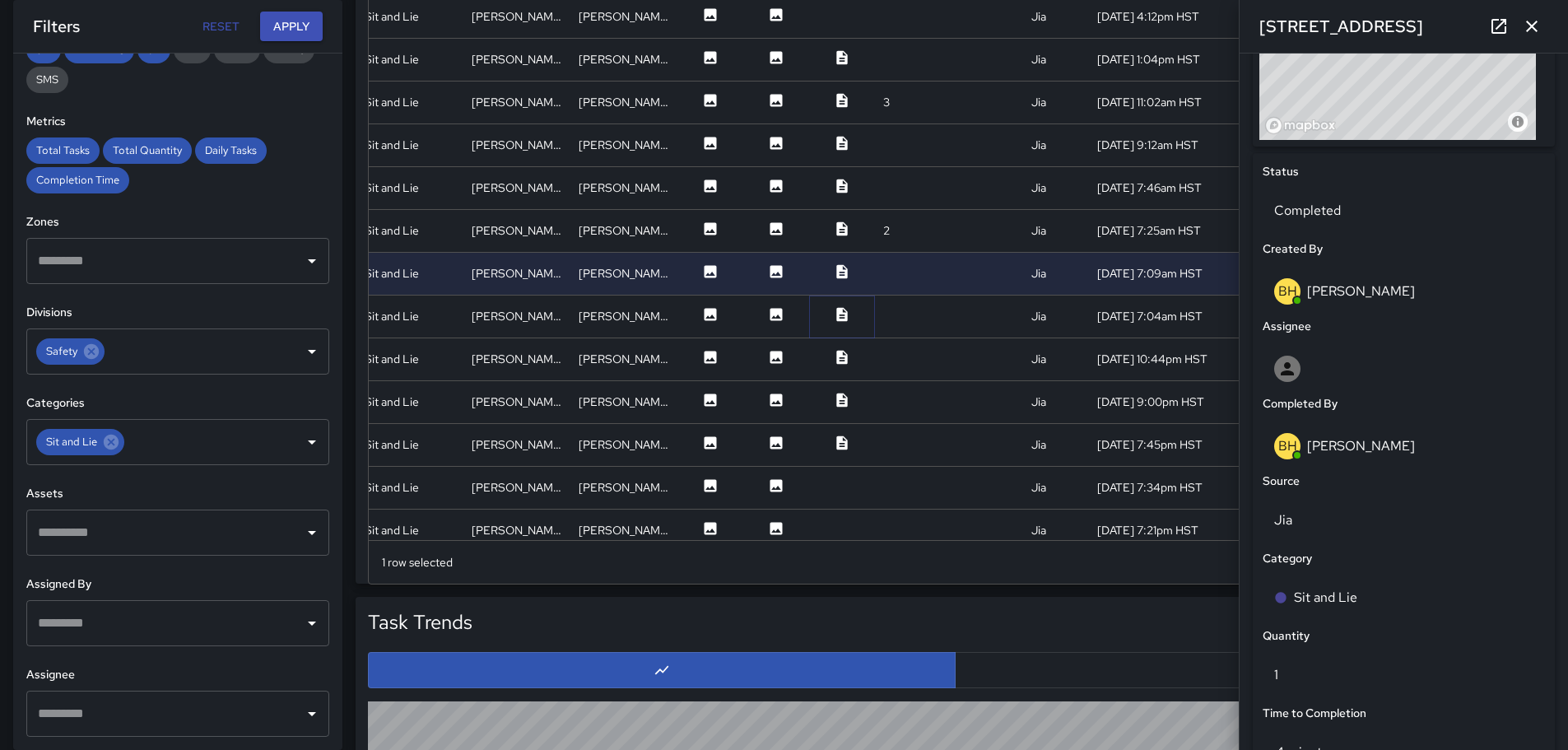
click at [836, 316] on icon at bounding box center [842, 314] width 11 height 14
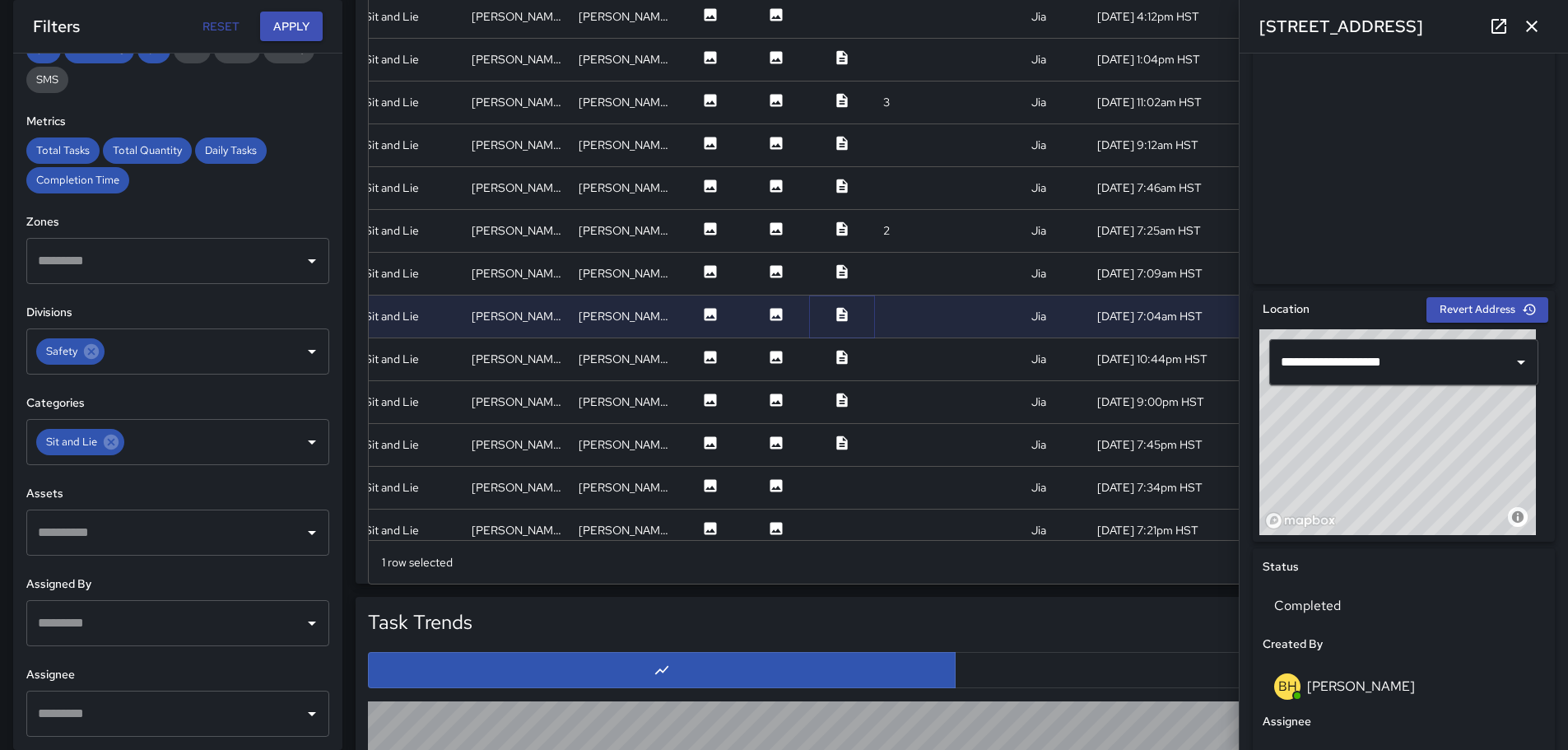
scroll to position [264, 0]
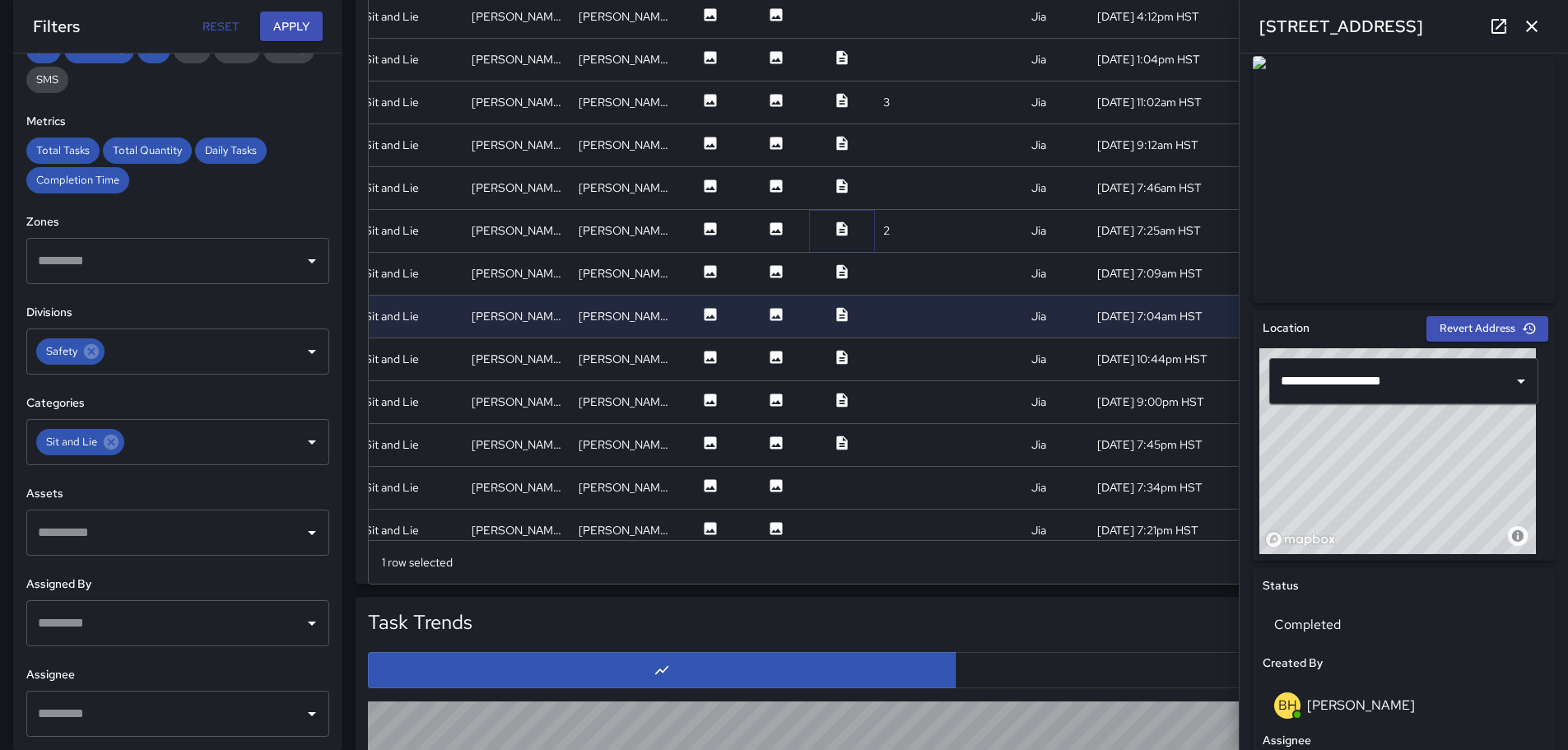
click at [833, 228] on icon at bounding box center [842, 228] width 17 height 17
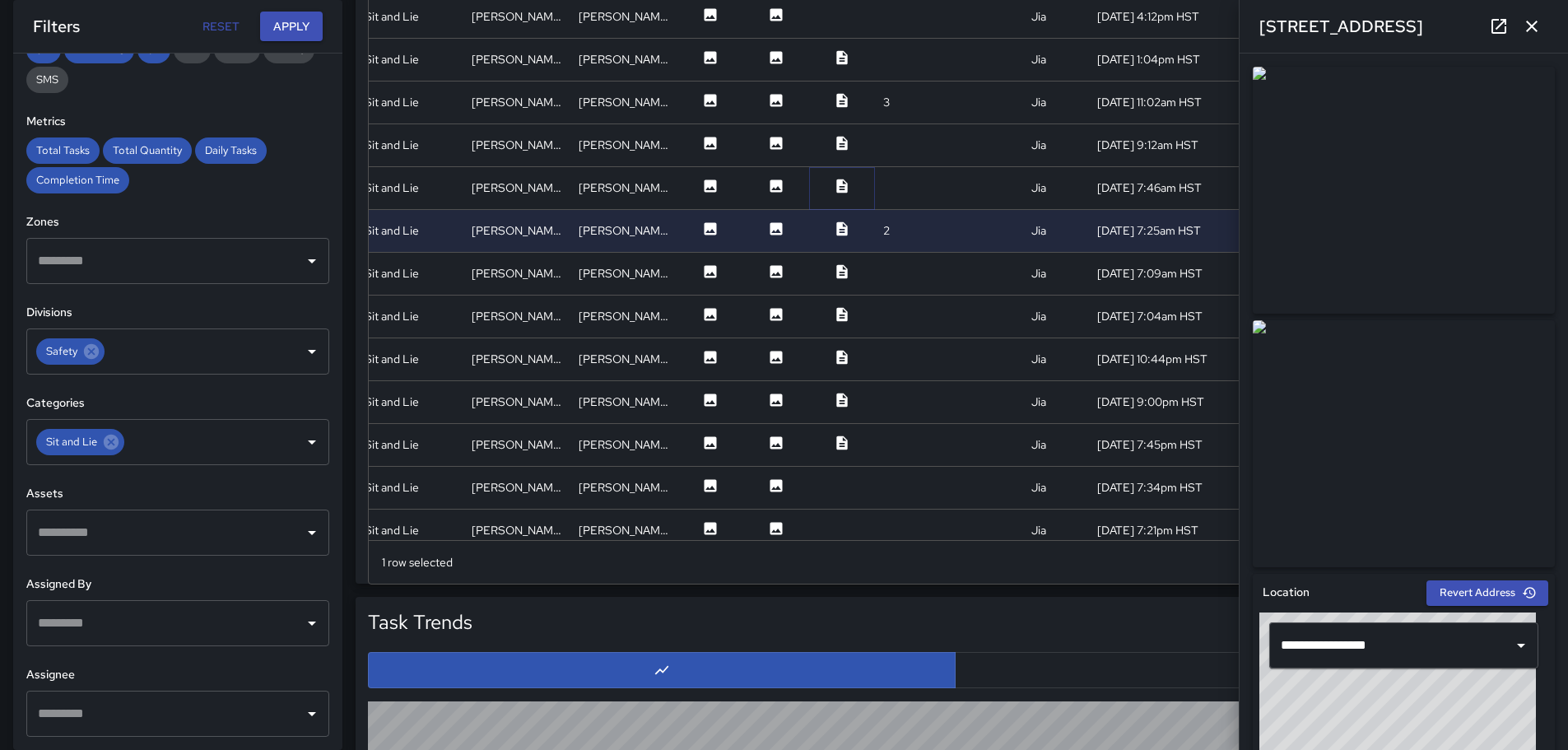
click at [836, 187] on icon at bounding box center [842, 185] width 11 height 14
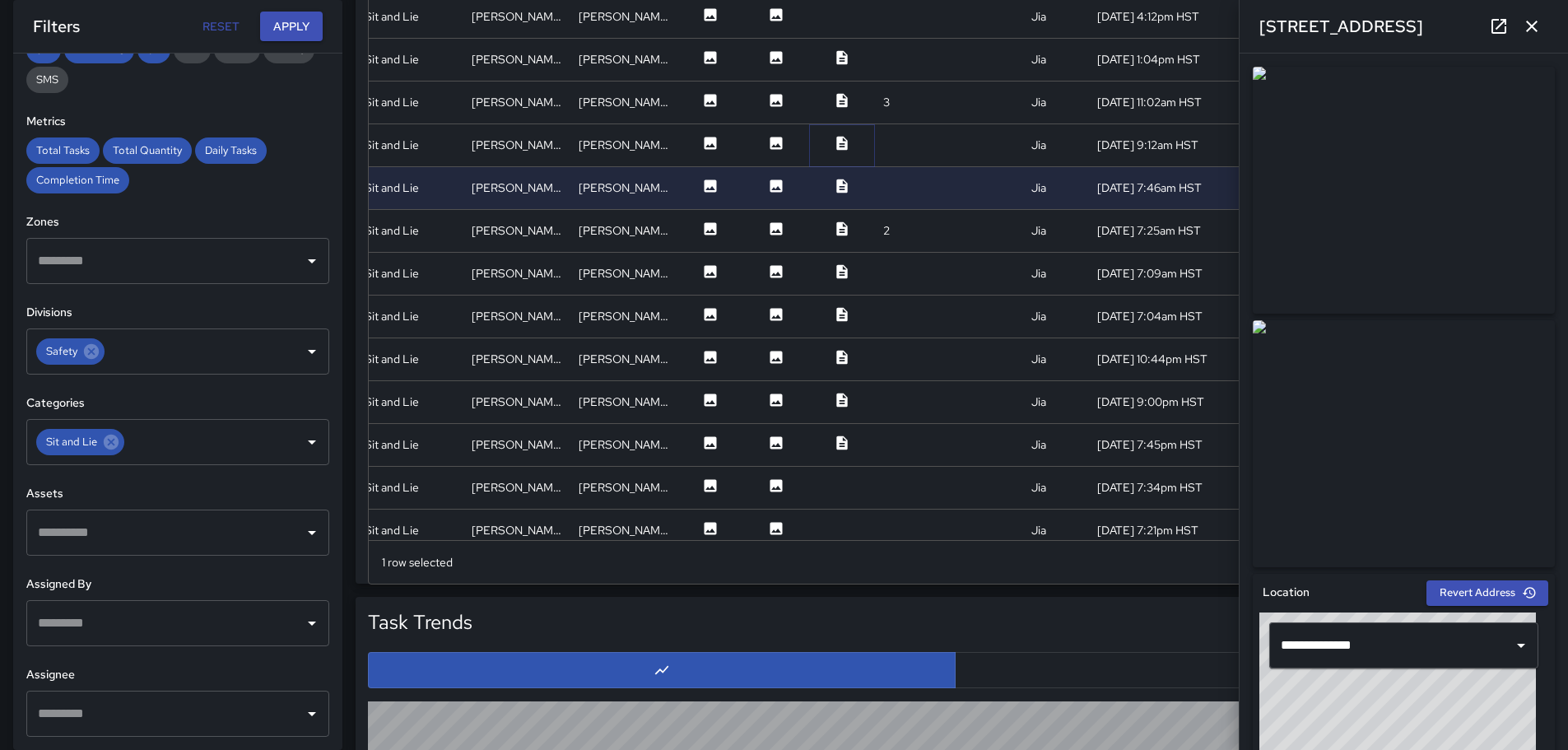
click at [836, 145] on icon at bounding box center [842, 142] width 11 height 14
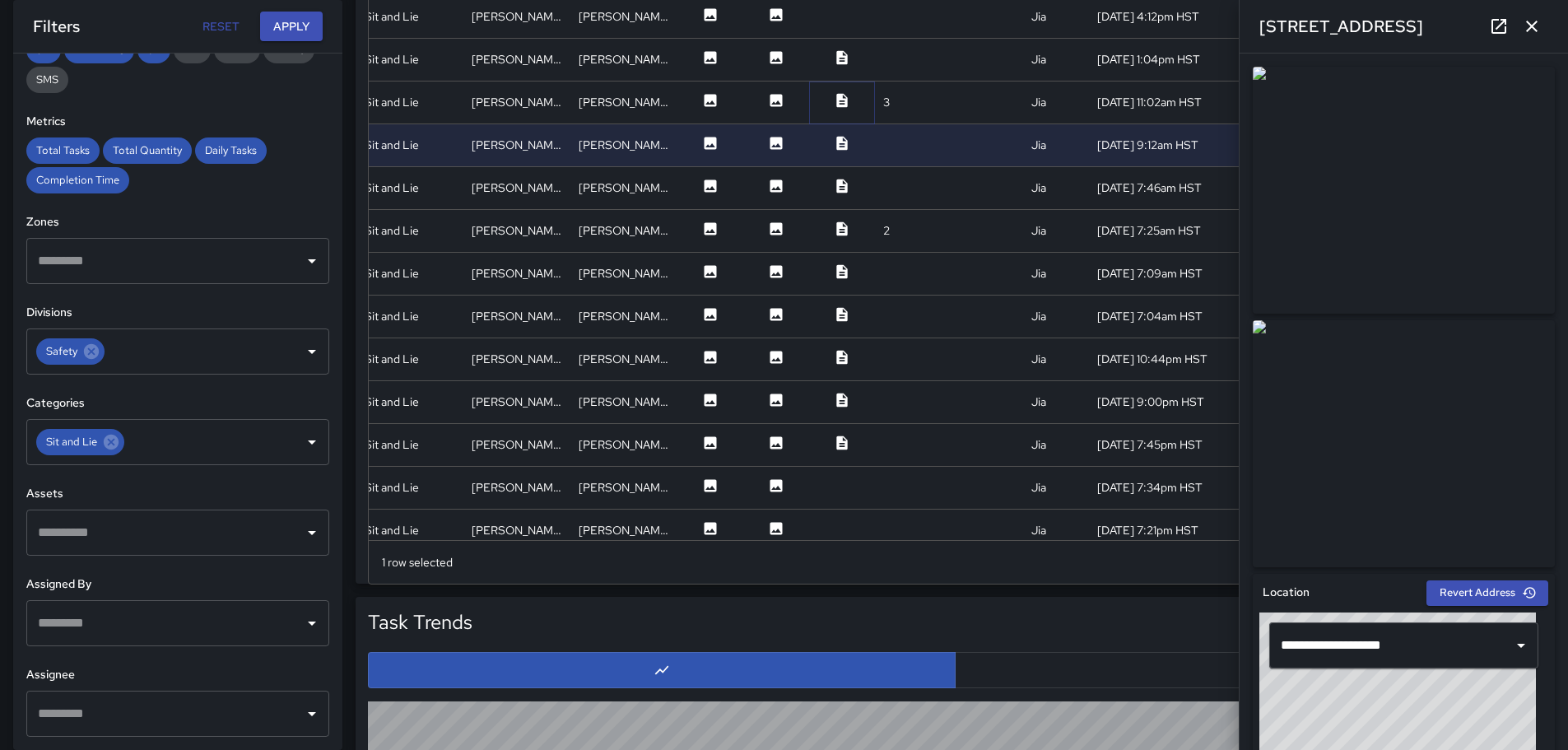
click at [833, 101] on icon at bounding box center [842, 101] width 17 height 17
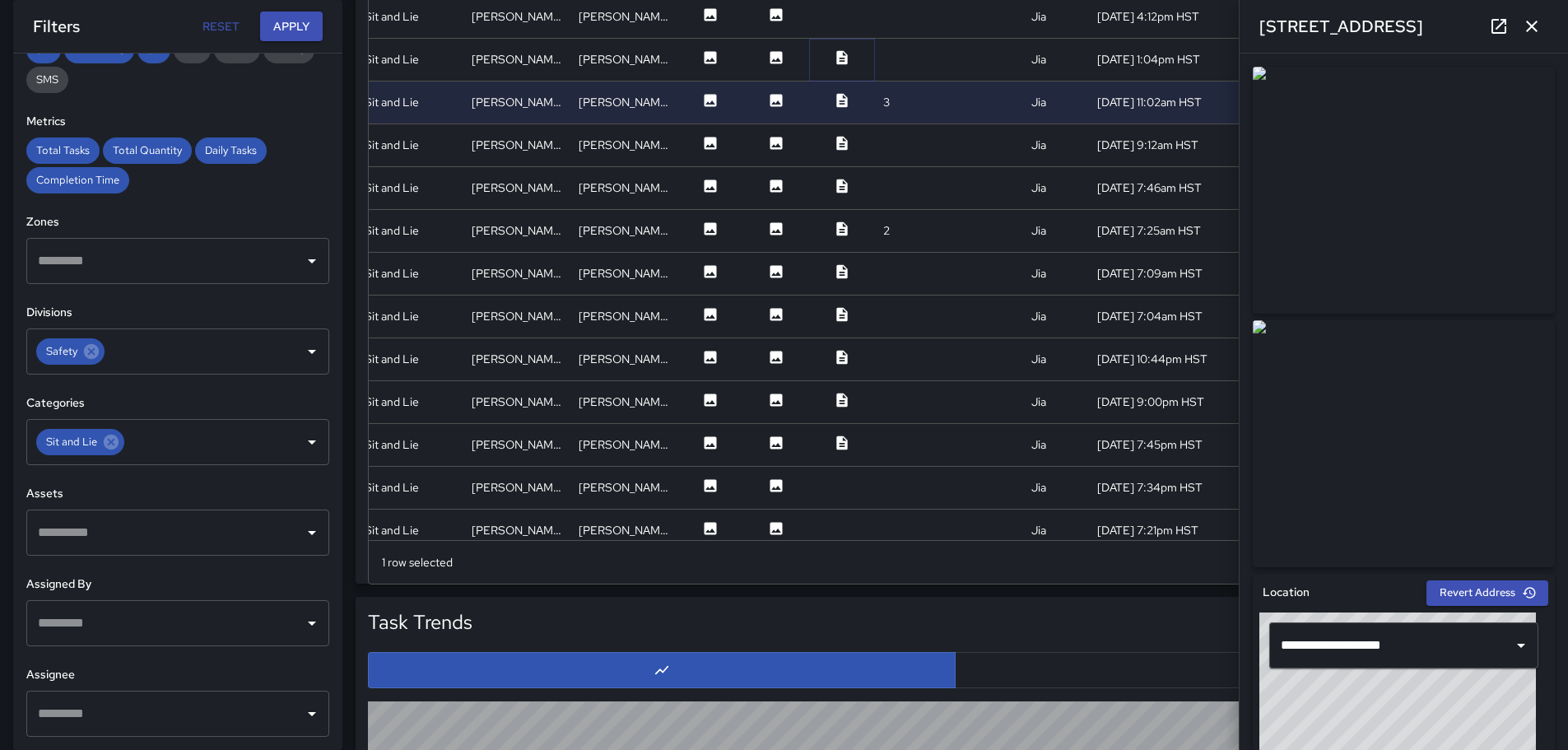
click at [836, 56] on icon at bounding box center [842, 56] width 11 height 14
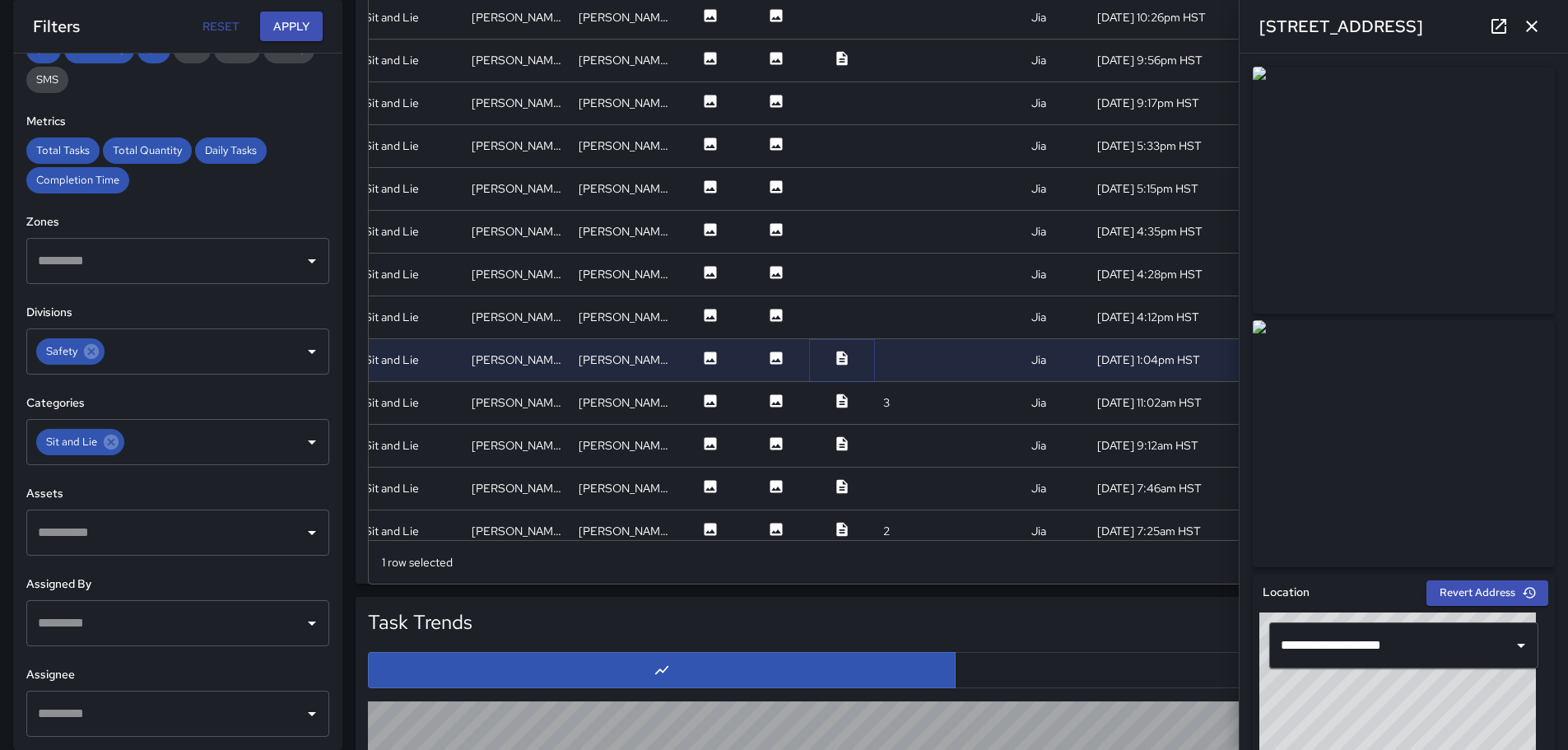
scroll to position [247, 301]
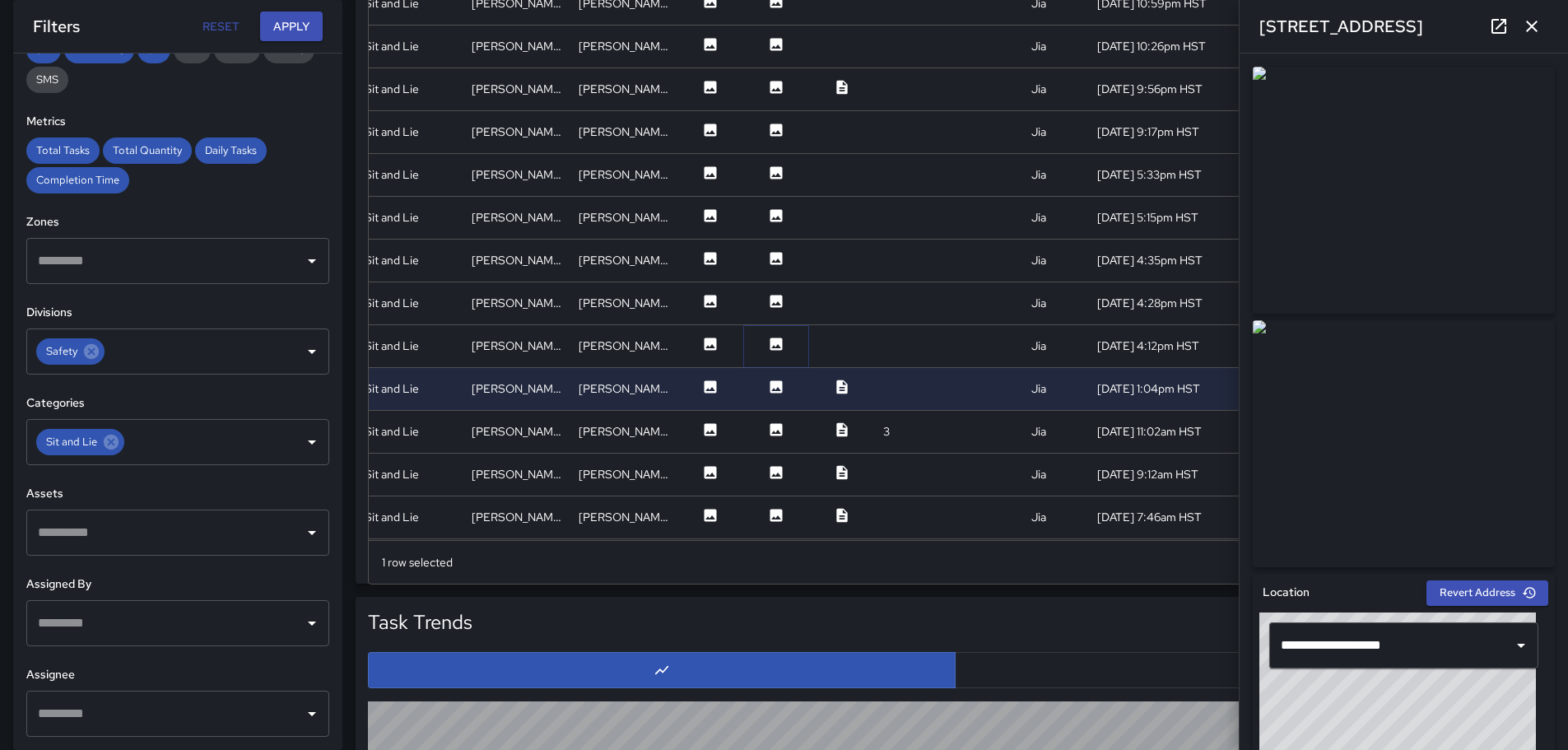
click at [771, 339] on icon at bounding box center [776, 343] width 12 height 12
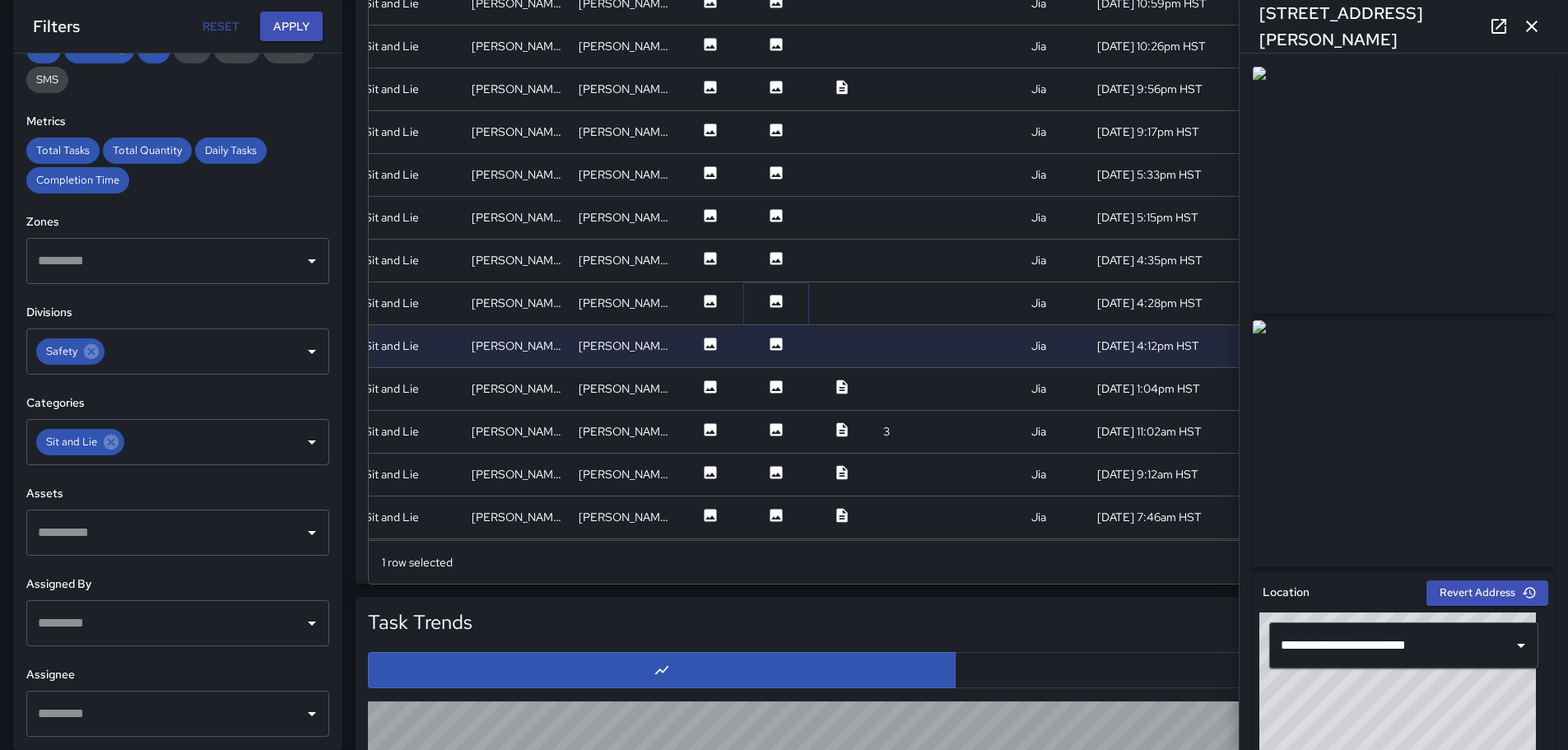
click at [771, 296] on icon at bounding box center [776, 301] width 12 height 12
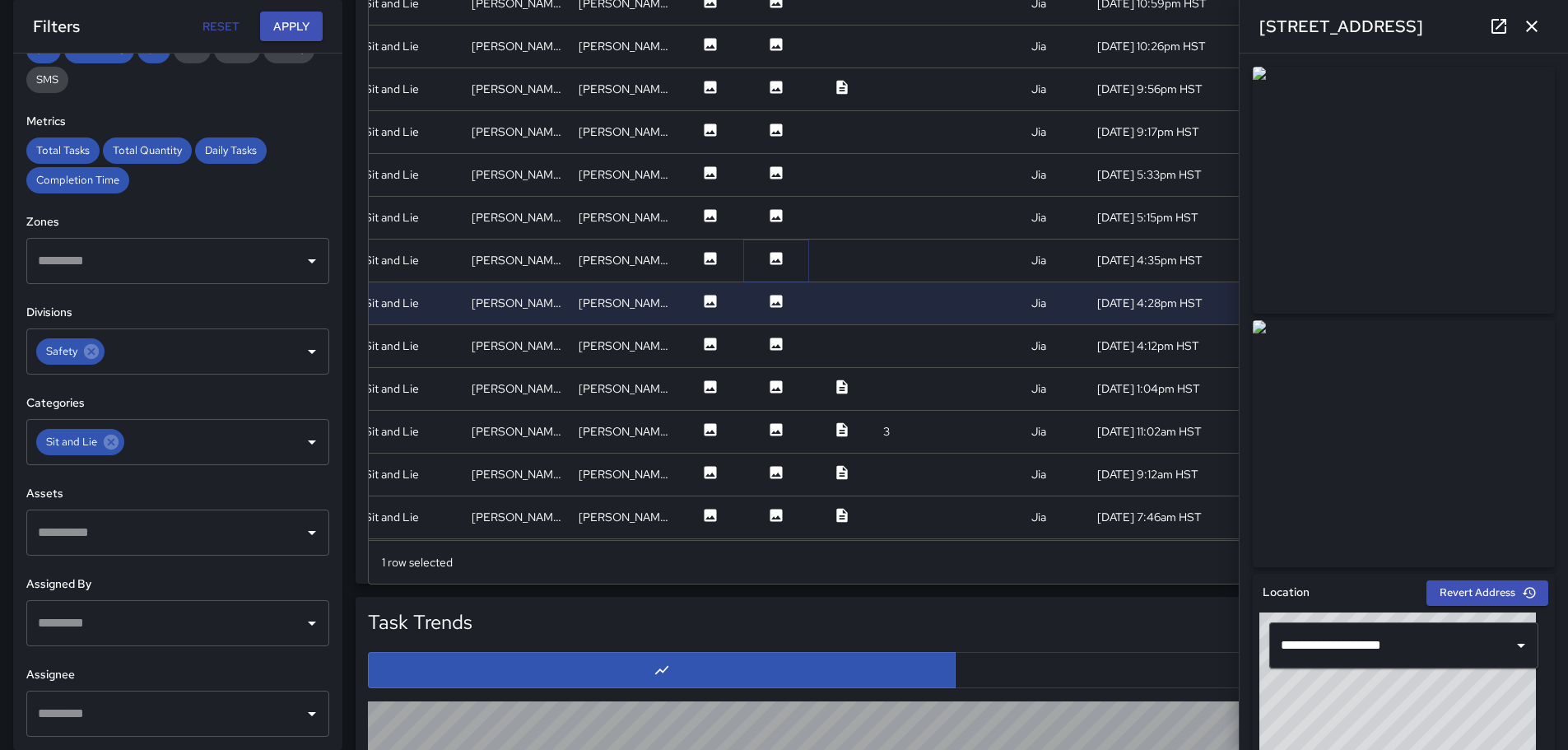
click at [768, 262] on icon at bounding box center [776, 258] width 17 height 17
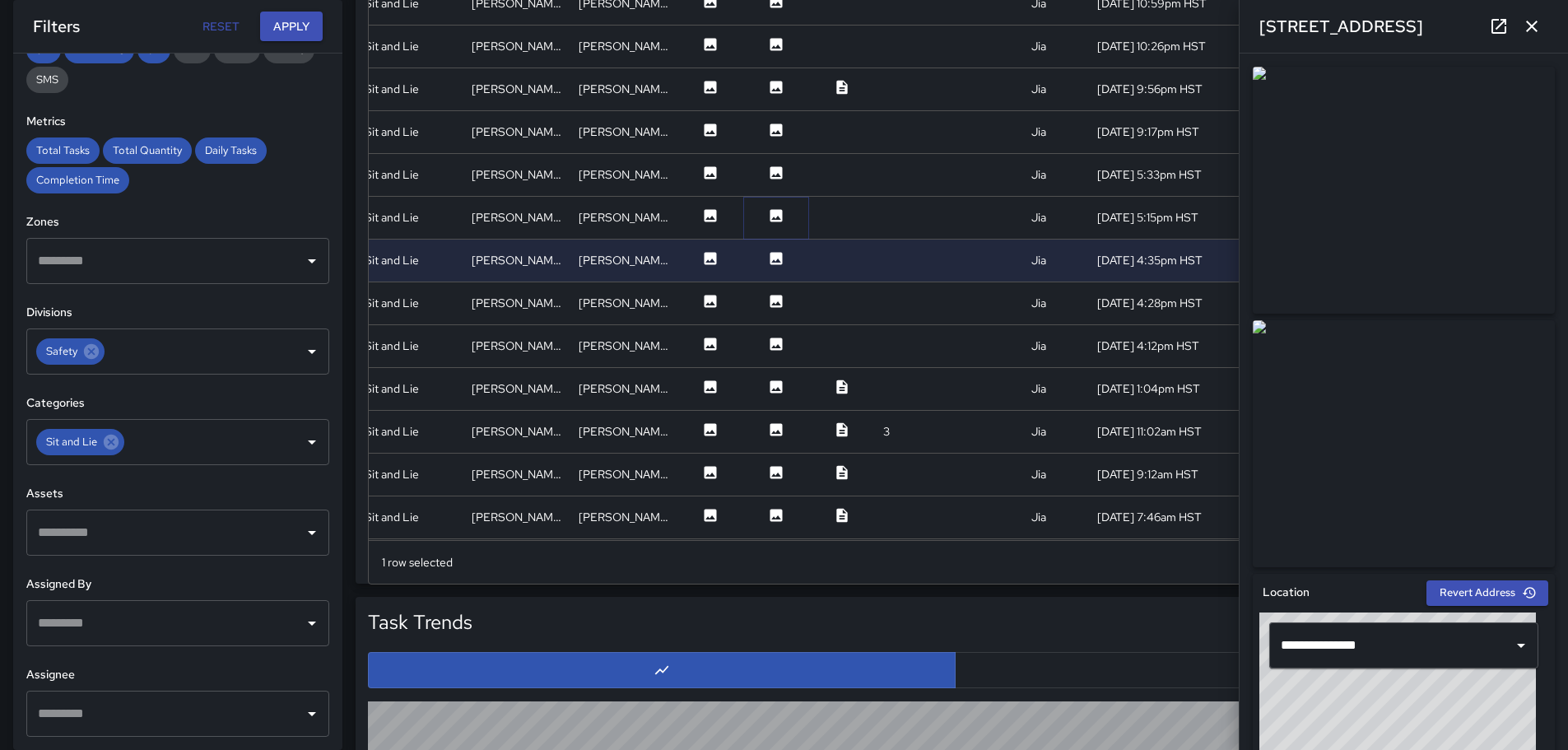
click at [768, 223] on icon at bounding box center [776, 215] width 17 height 17
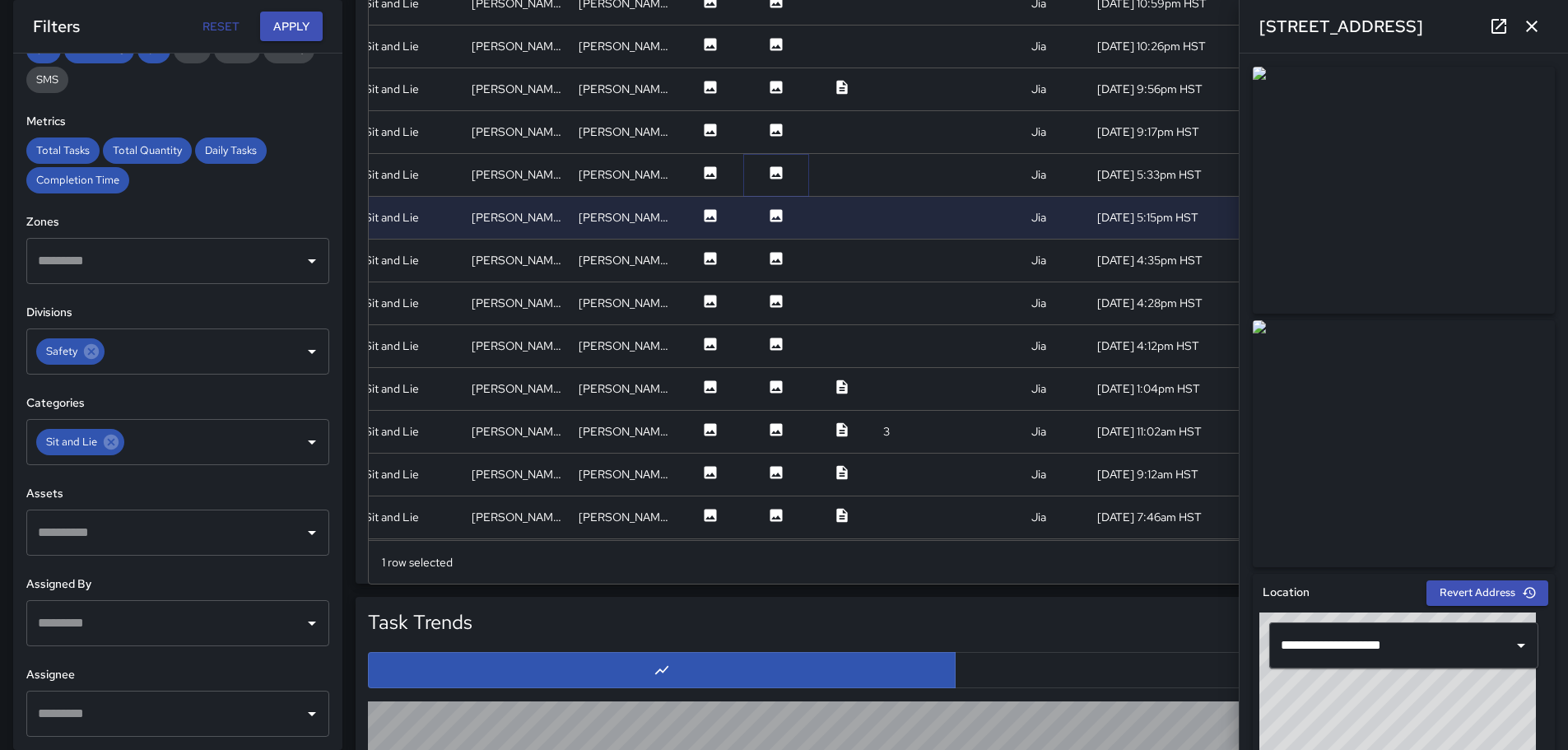
click at [771, 169] on icon at bounding box center [776, 172] width 12 height 12
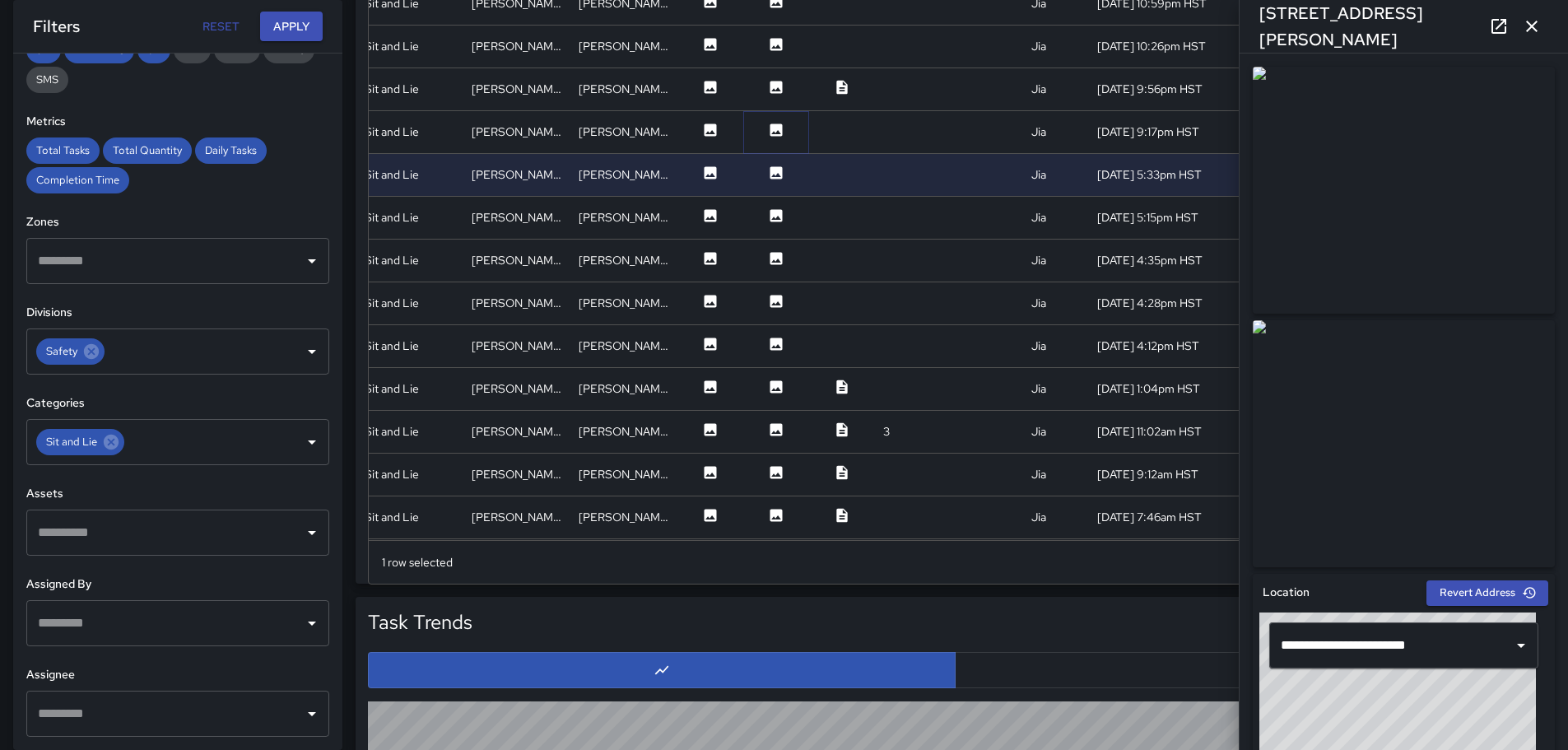
click at [771, 130] on icon at bounding box center [776, 129] width 12 height 12
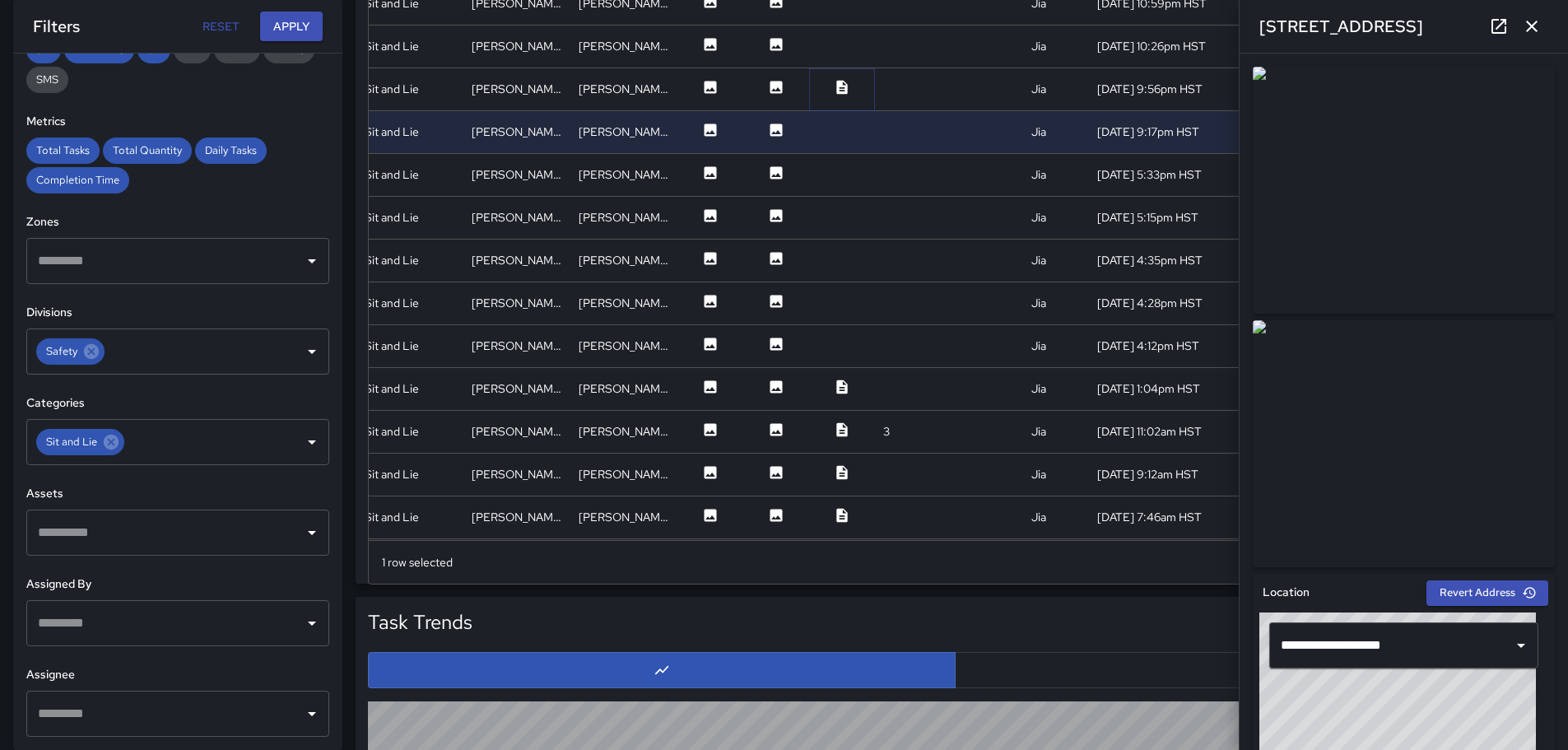
click at [833, 88] on icon at bounding box center [842, 87] width 17 height 17
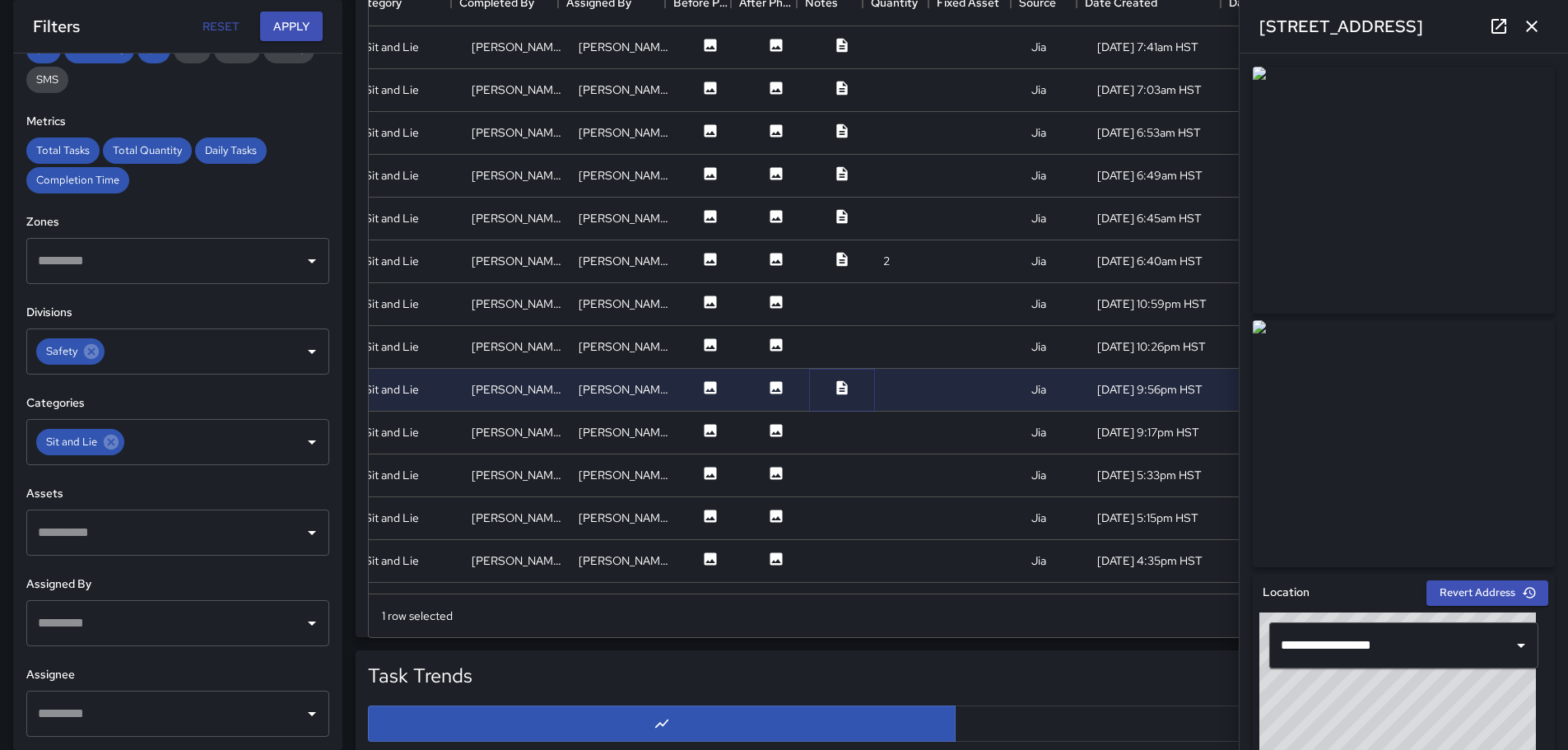
scroll to position [981, 0]
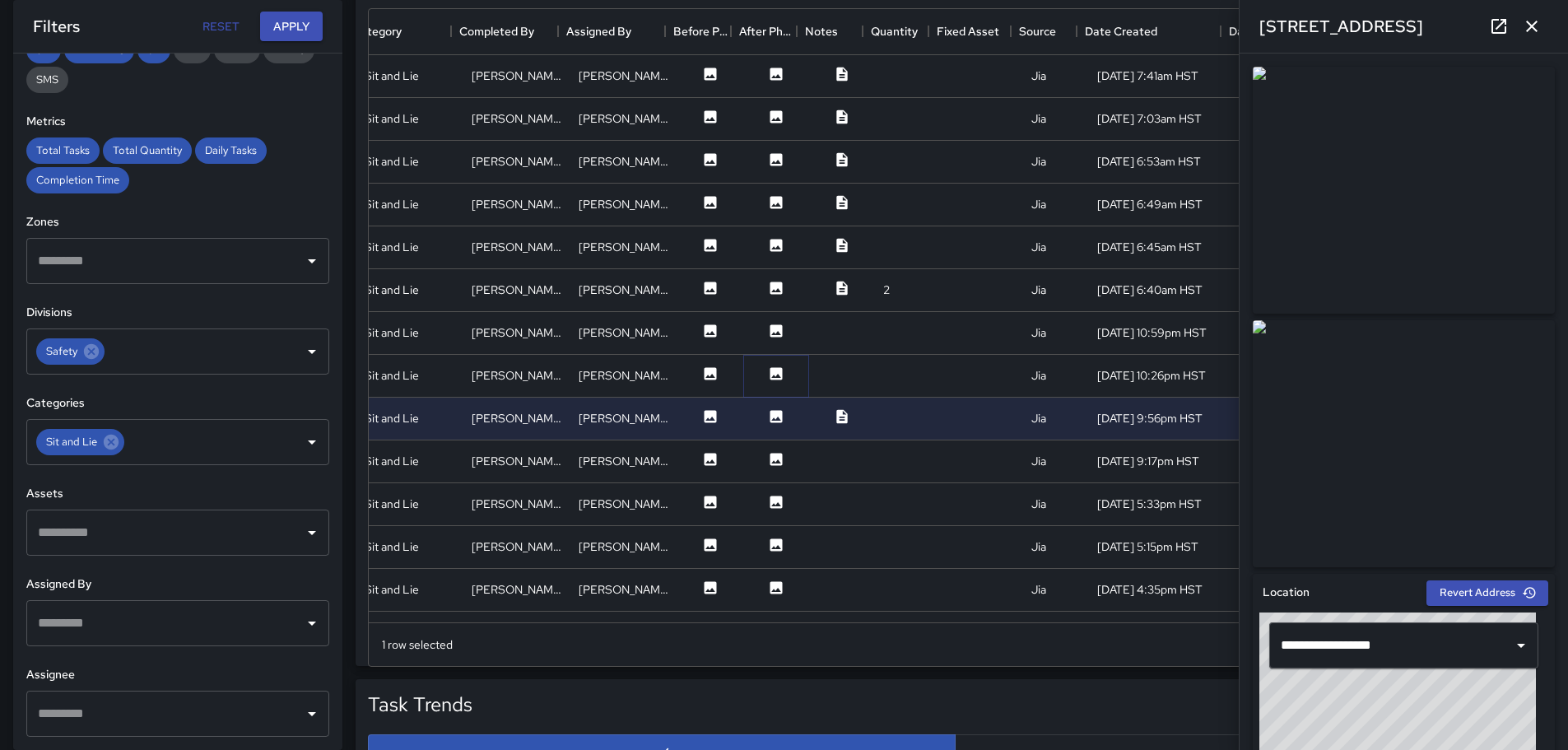
click at [771, 375] on icon at bounding box center [776, 373] width 12 height 12
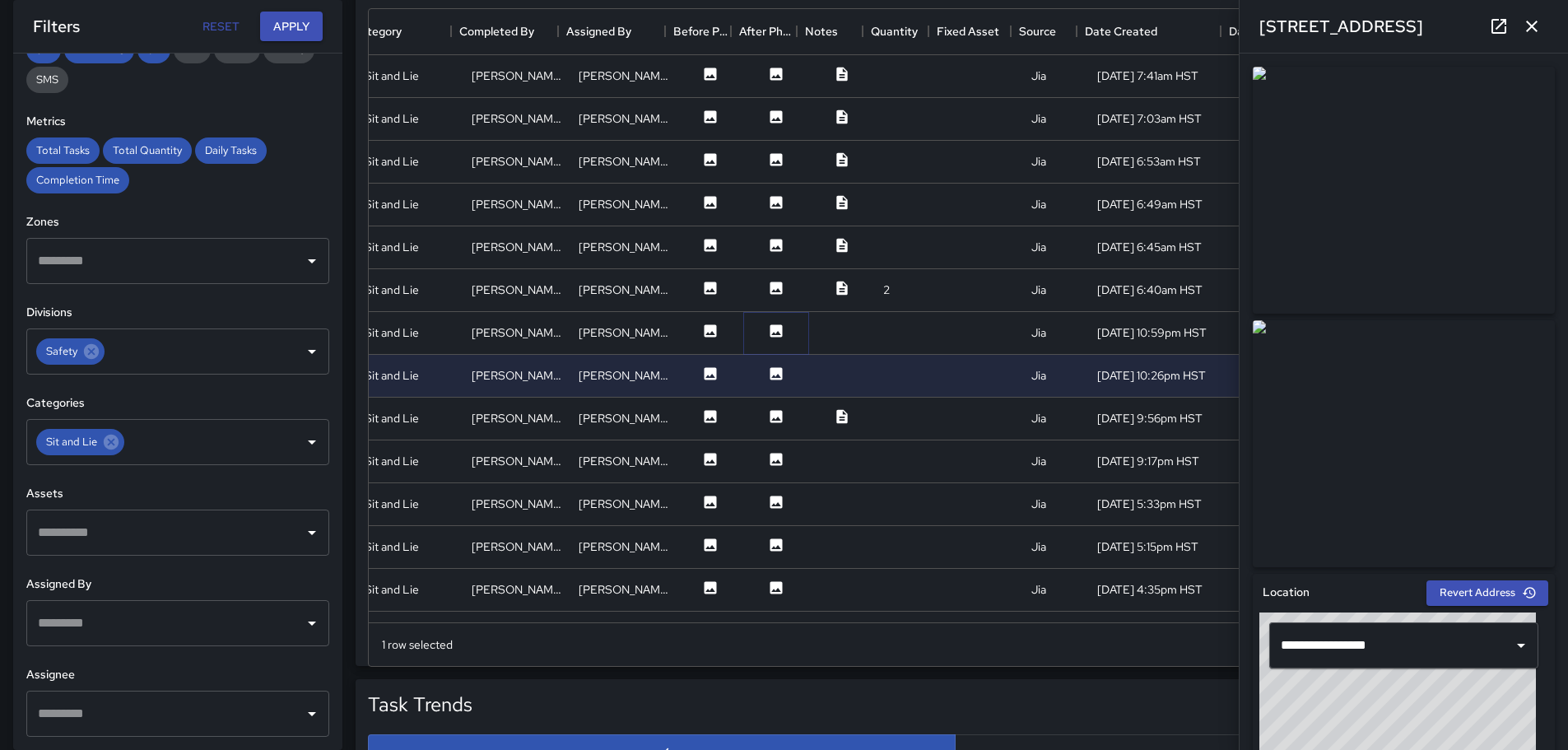
click at [771, 327] on icon at bounding box center [776, 330] width 12 height 12
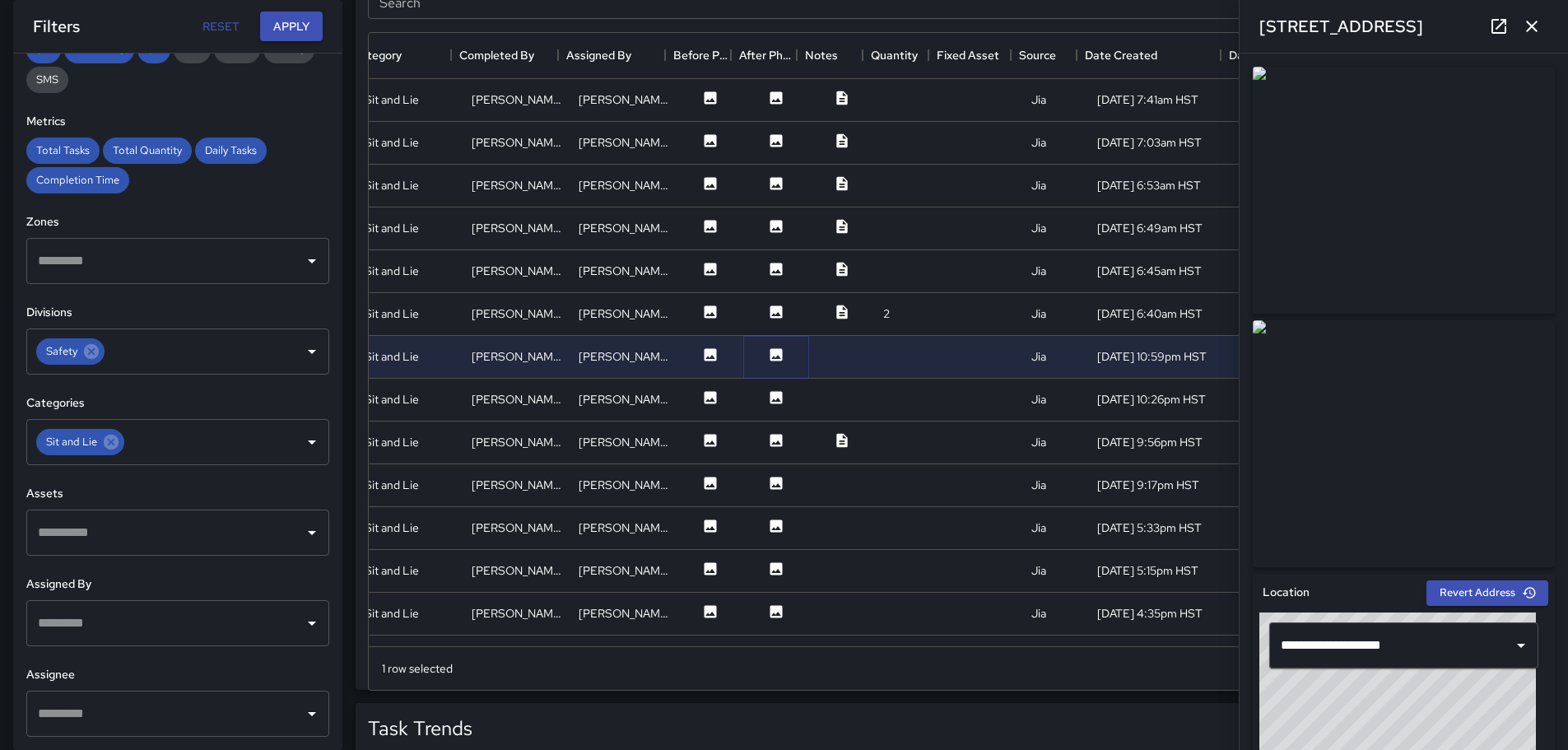
scroll to position [735, 0]
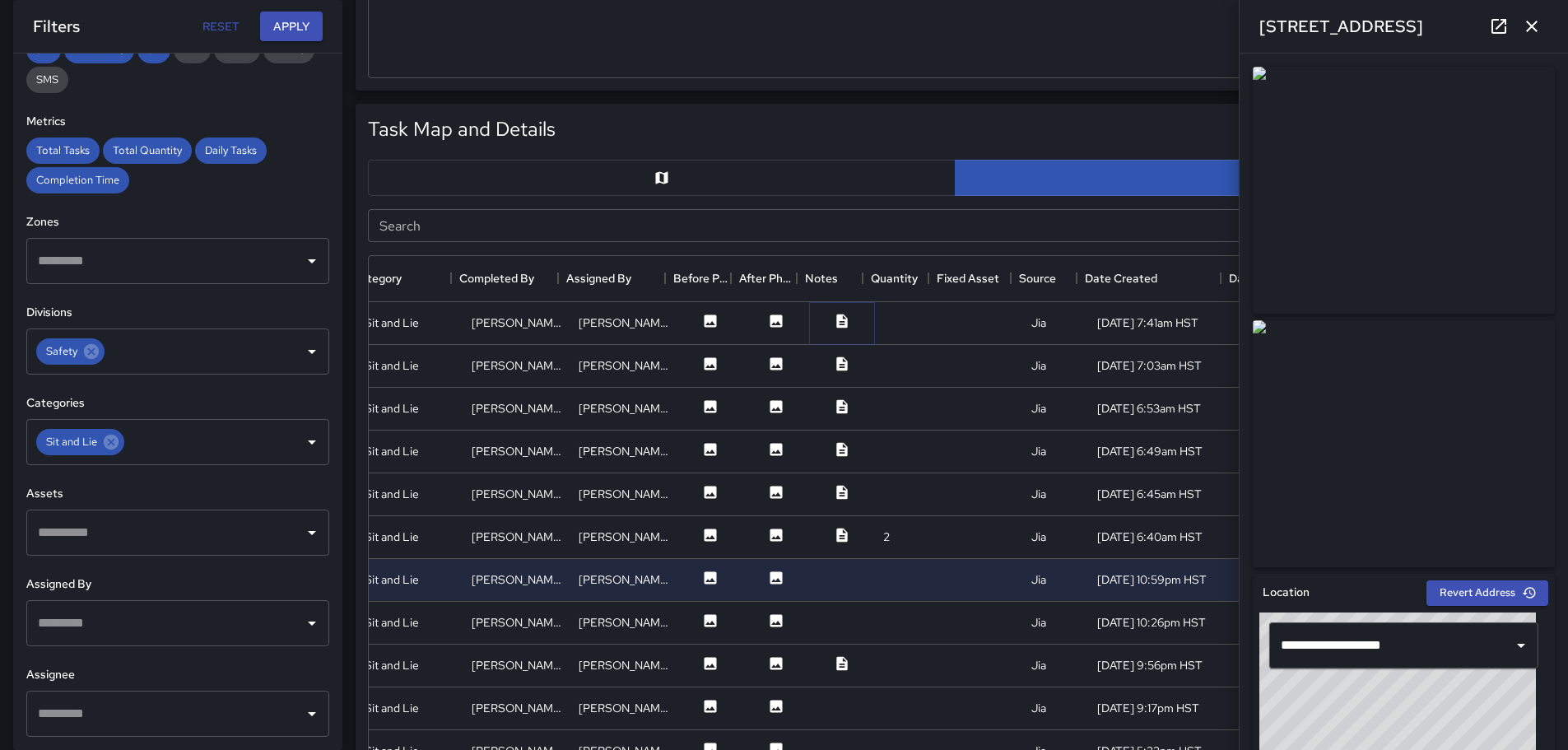
click at [836, 317] on icon at bounding box center [842, 320] width 11 height 14
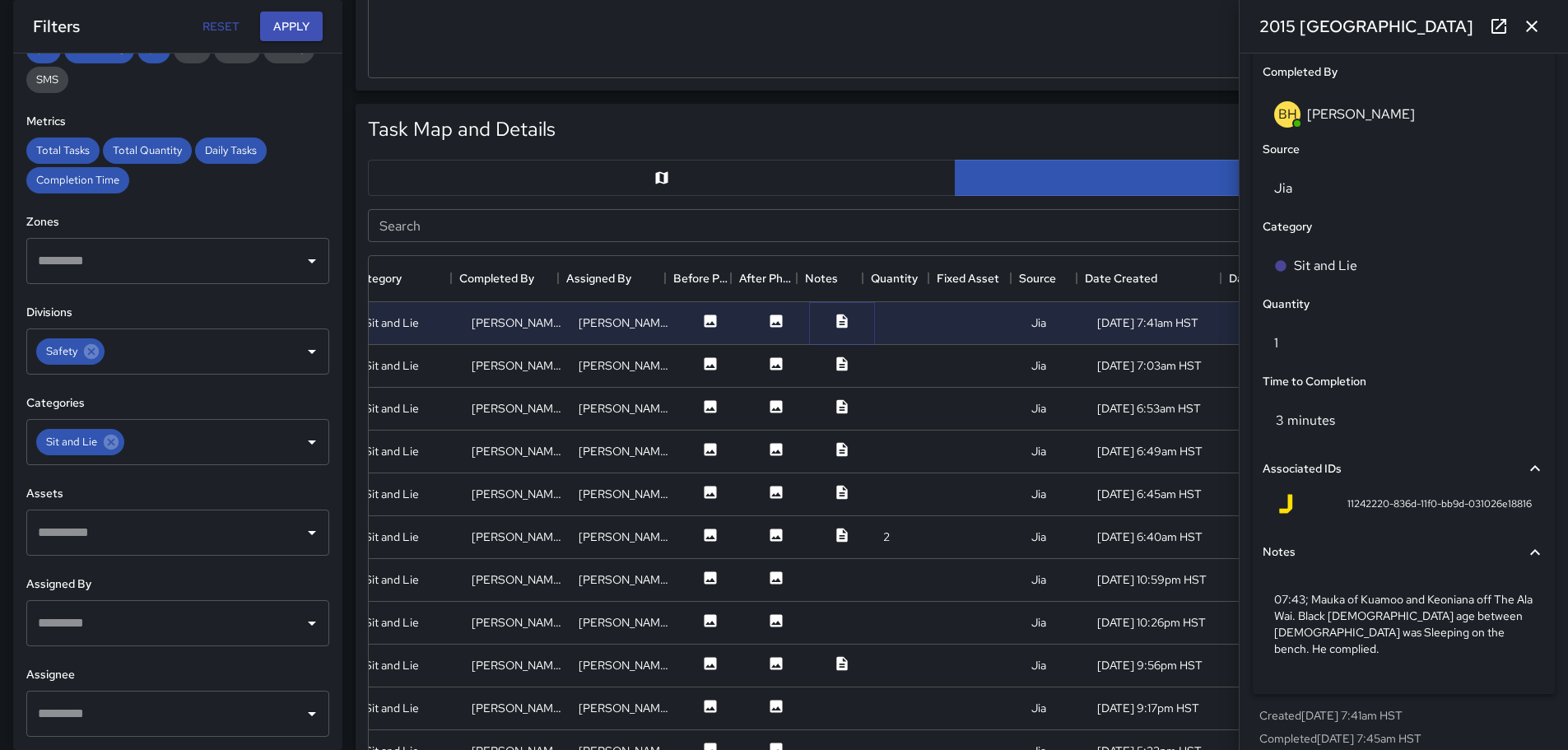
click at [836, 326] on icon at bounding box center [842, 320] width 11 height 14
click at [771, 319] on icon at bounding box center [776, 320] width 12 height 12
click at [836, 317] on icon at bounding box center [842, 320] width 11 height 14
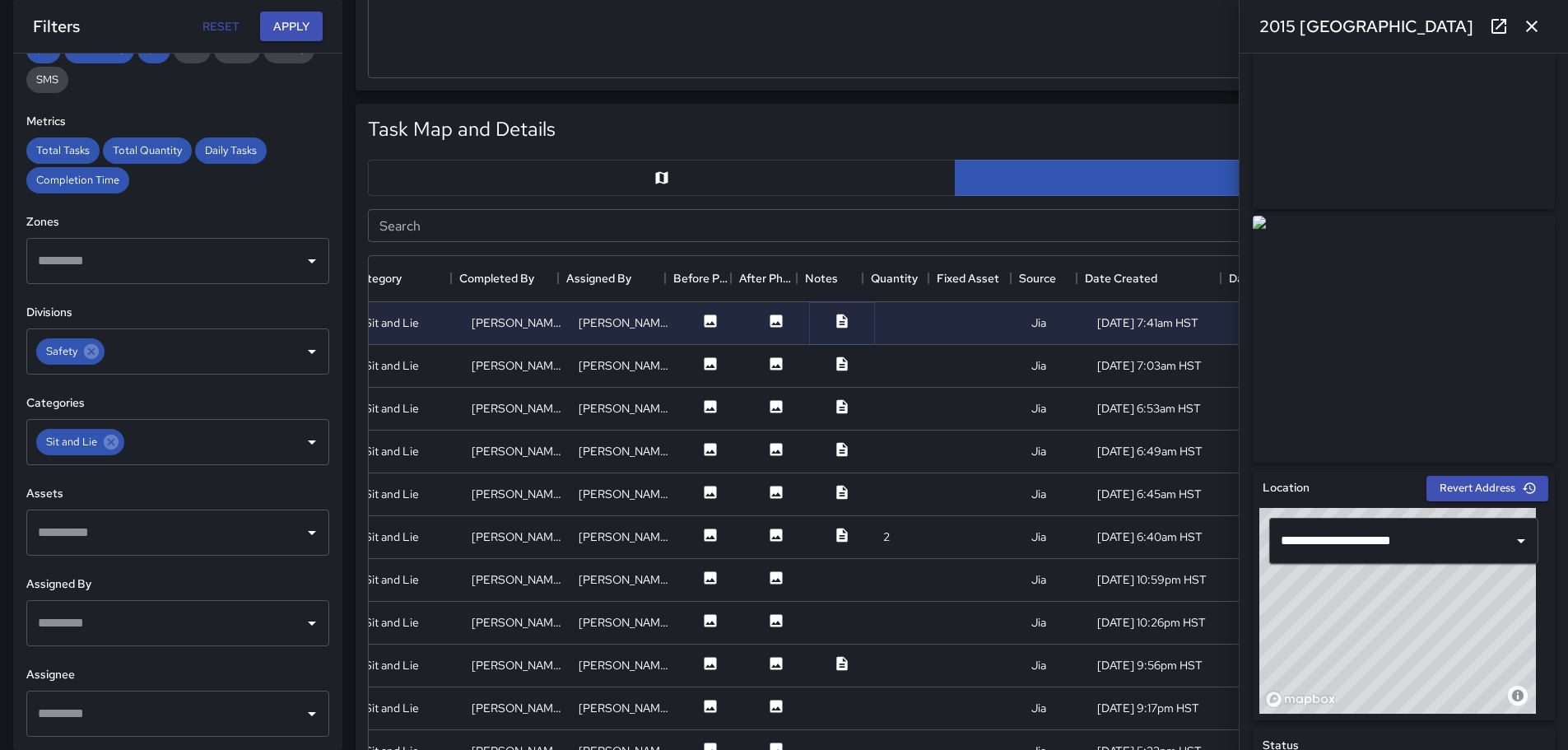
scroll to position [22, 0]
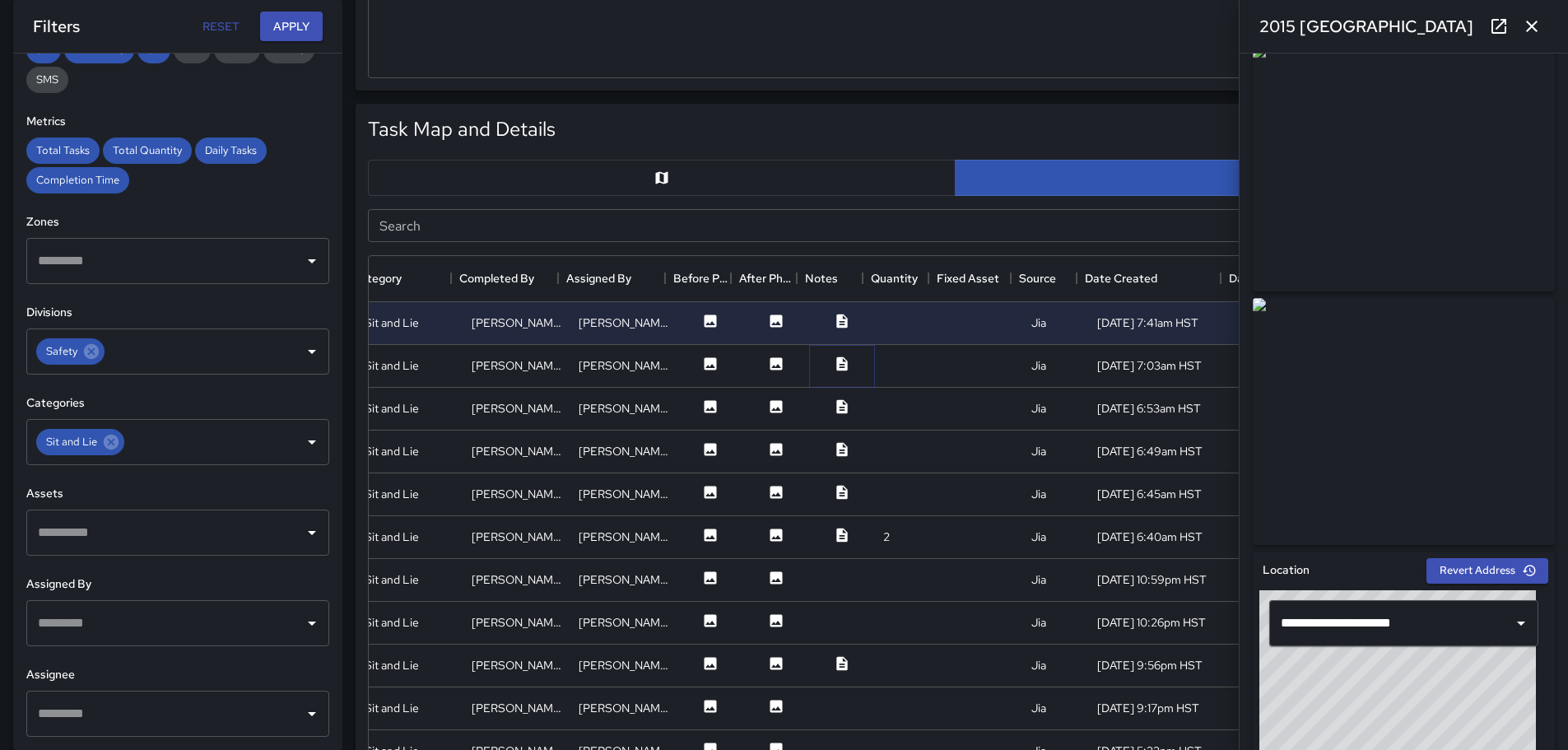
click at [836, 365] on icon at bounding box center [842, 363] width 11 height 14
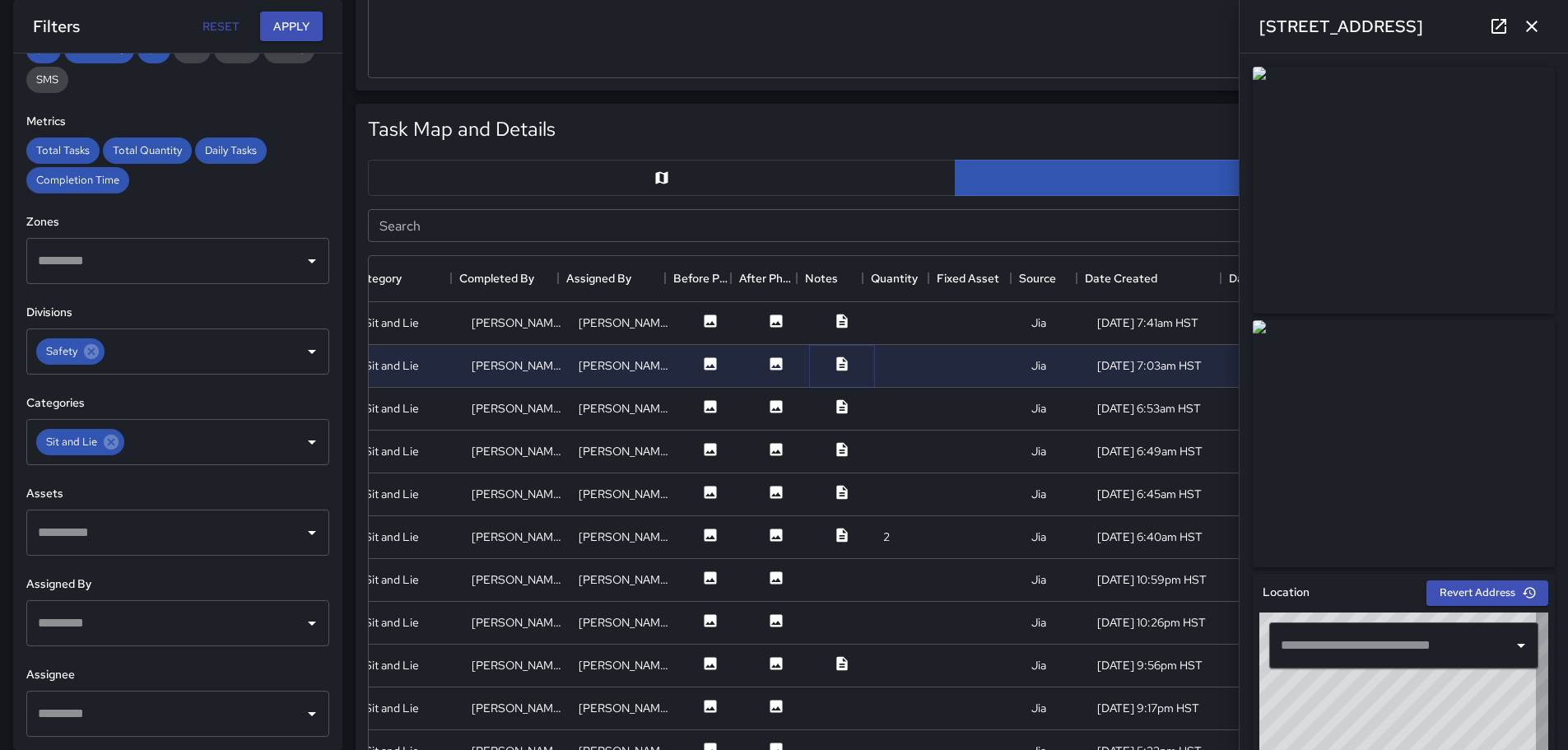
type input "**********"
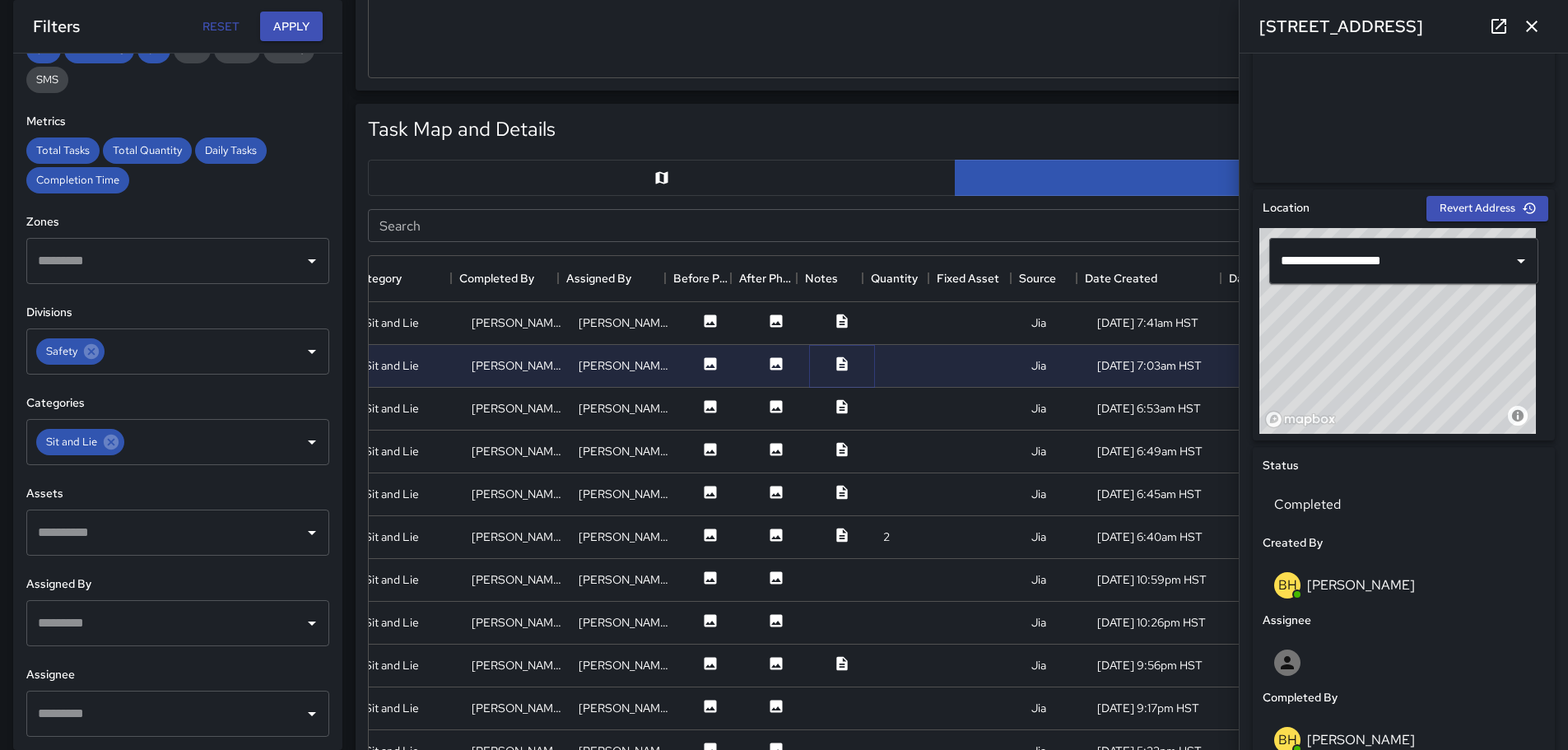
scroll to position [0, 0]
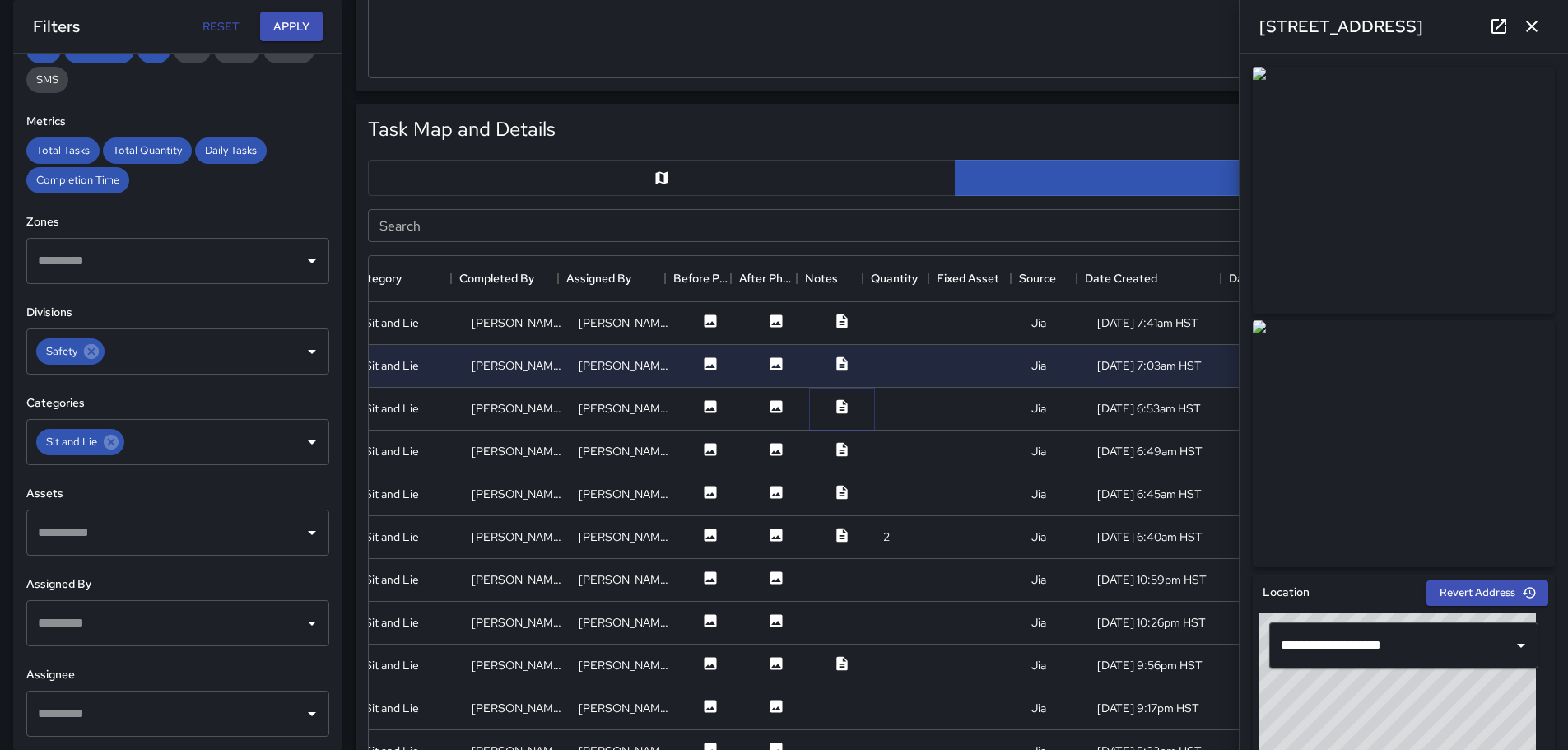
click at [833, 407] on icon at bounding box center [842, 407] width 17 height 17
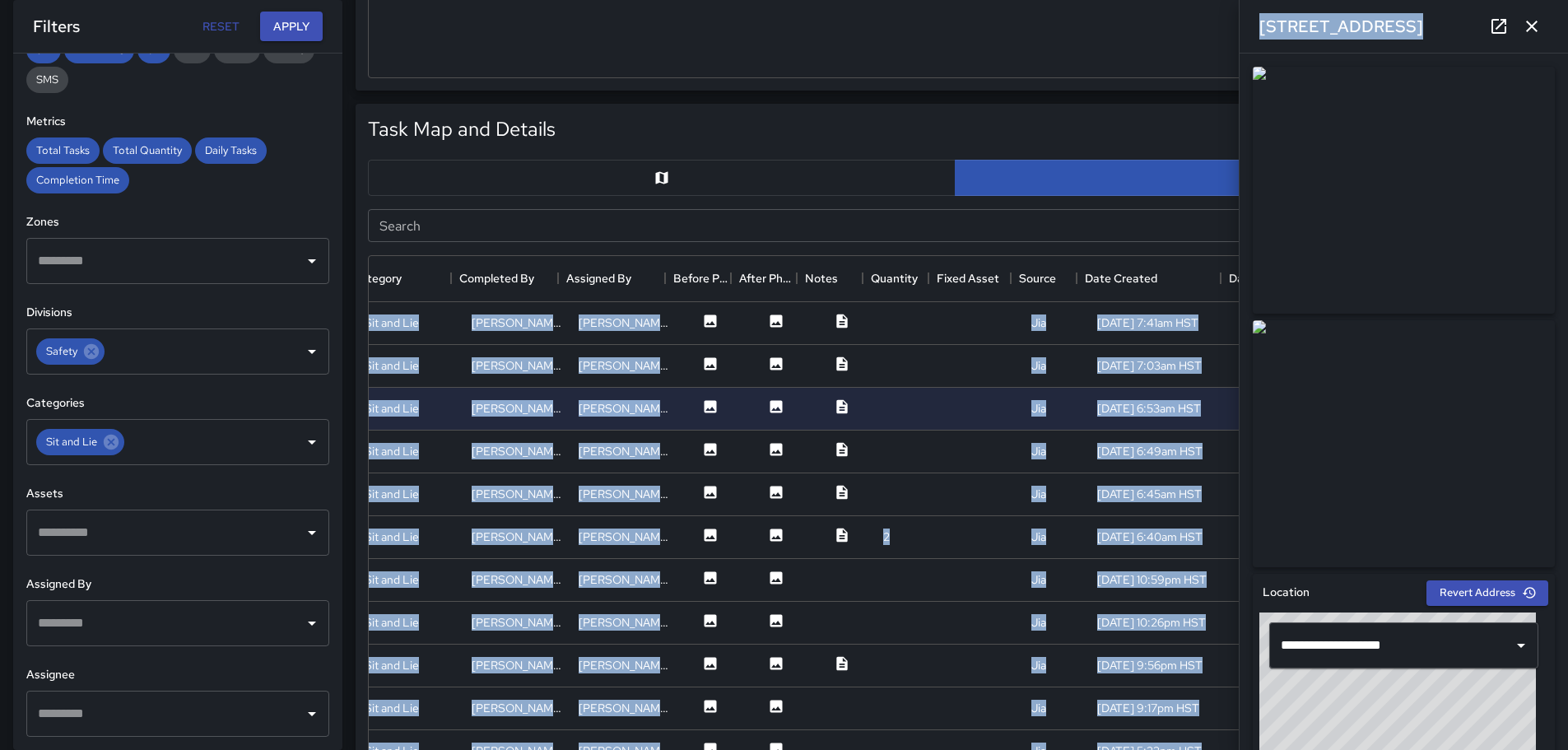
drag, startPoint x: 1555, startPoint y: 257, endPoint x: 1562, endPoint y: 359, distance: 102.2
click at [1559, 486] on div "**********" at bounding box center [1403, 401] width 328 height 696
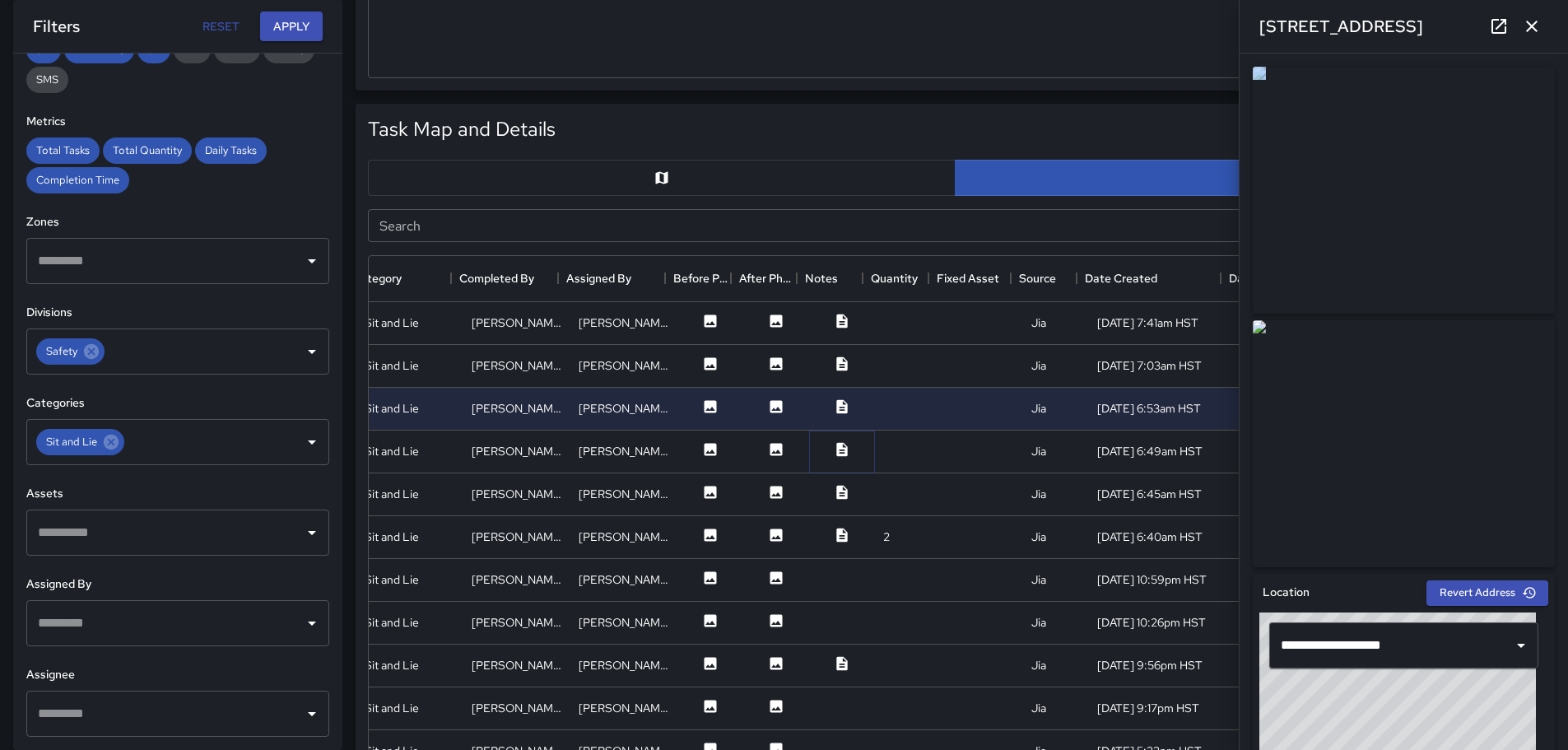
click at [833, 449] on icon at bounding box center [842, 449] width 17 height 17
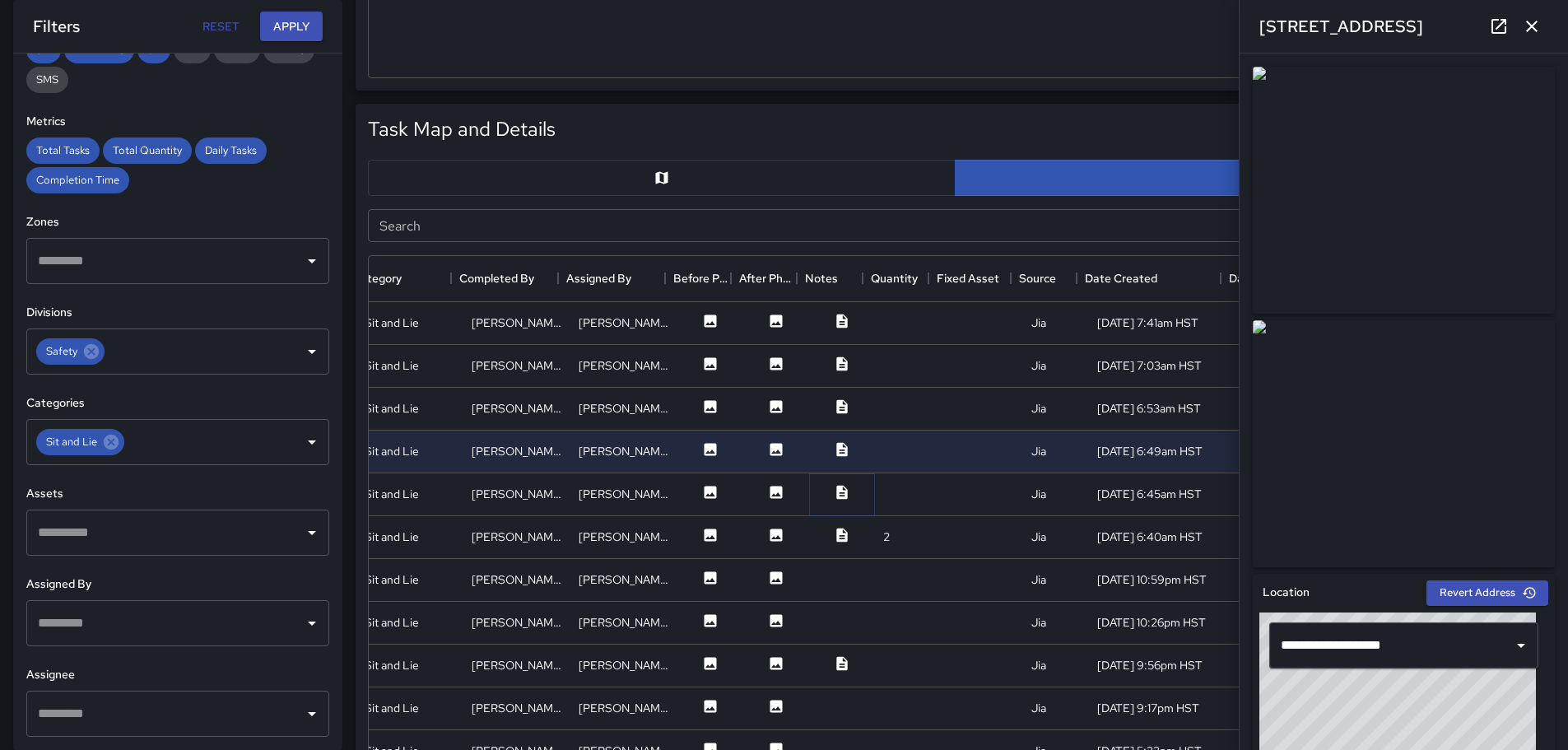
click at [833, 493] on icon at bounding box center [842, 492] width 17 height 17
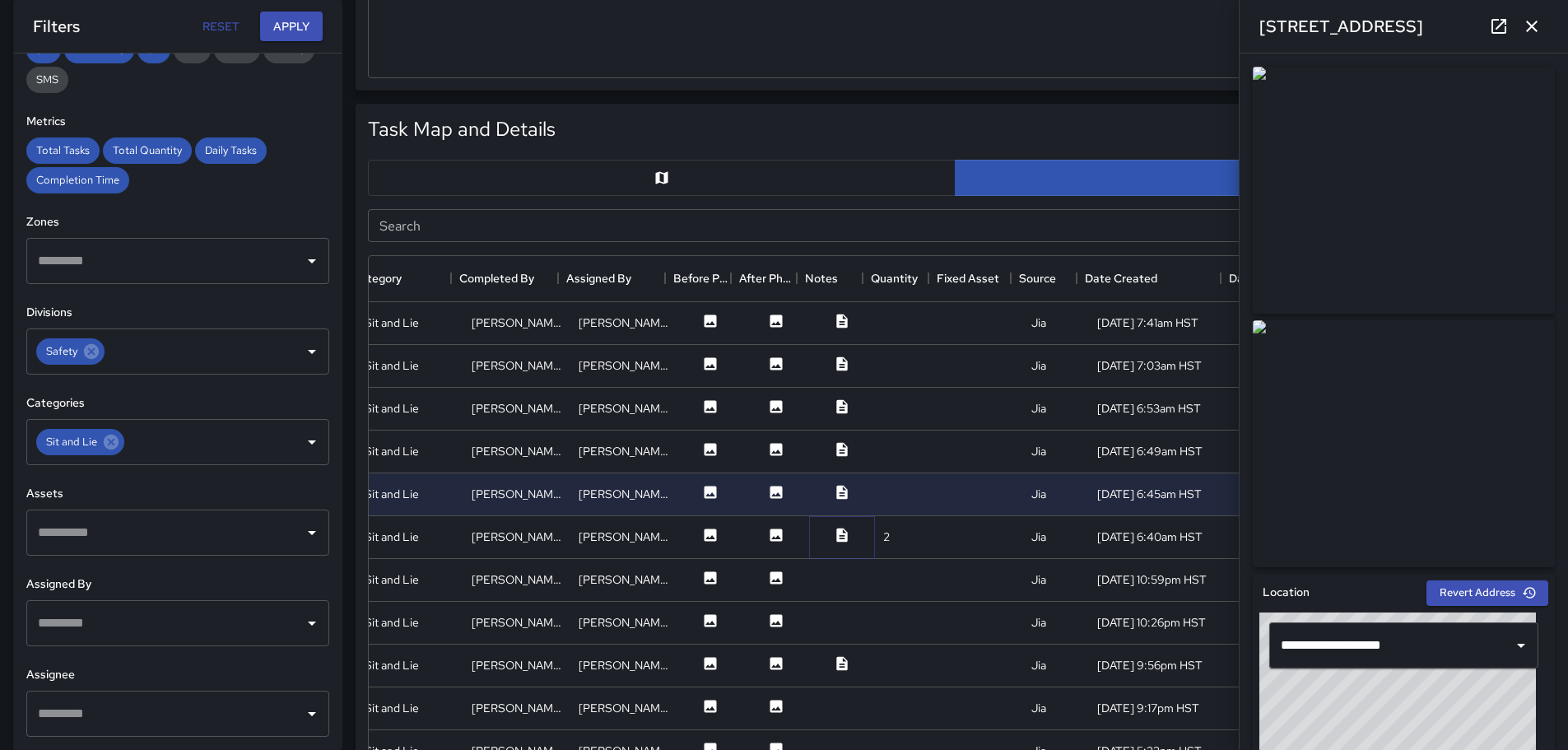
click at [836, 539] on icon at bounding box center [842, 534] width 11 height 14
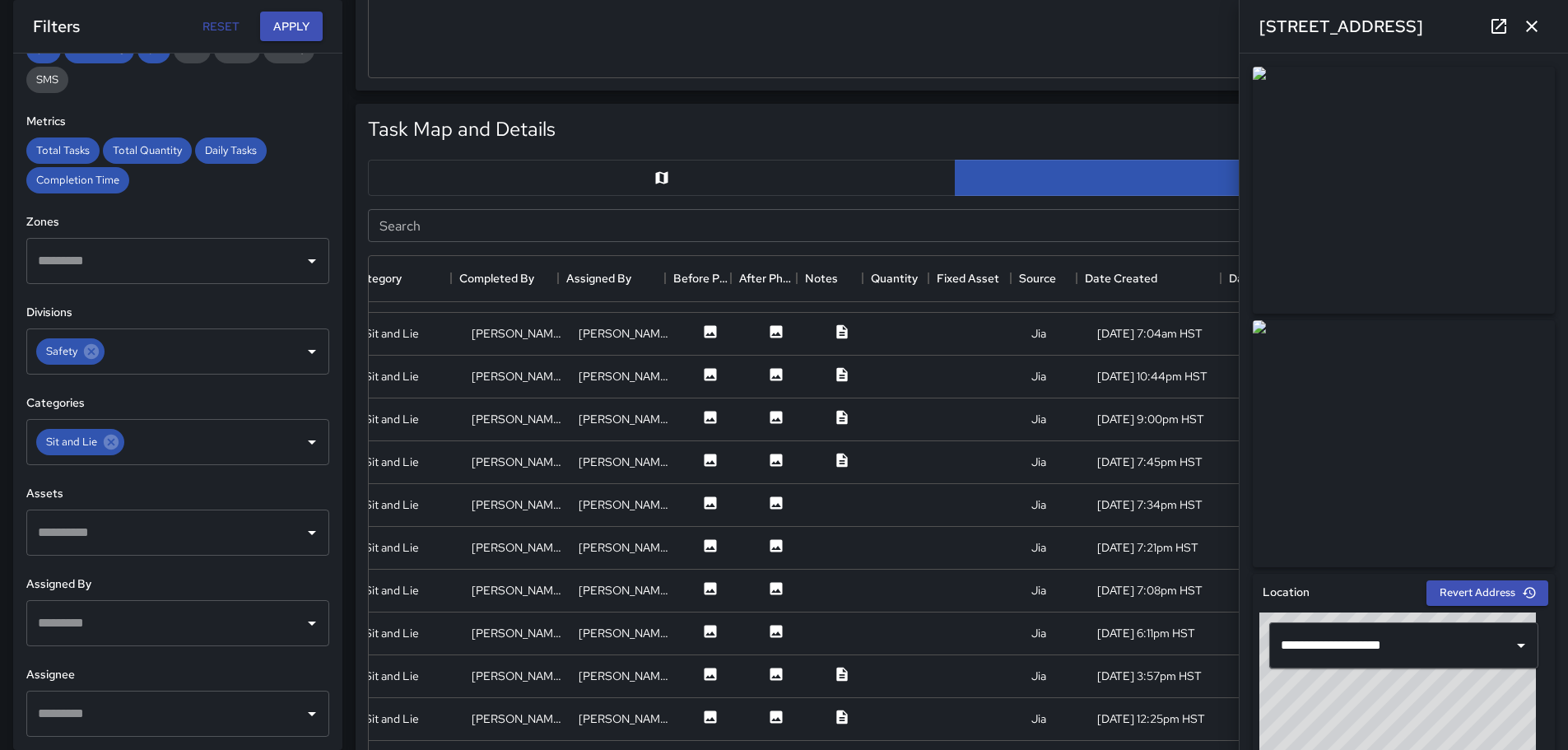
scroll to position [862, 301]
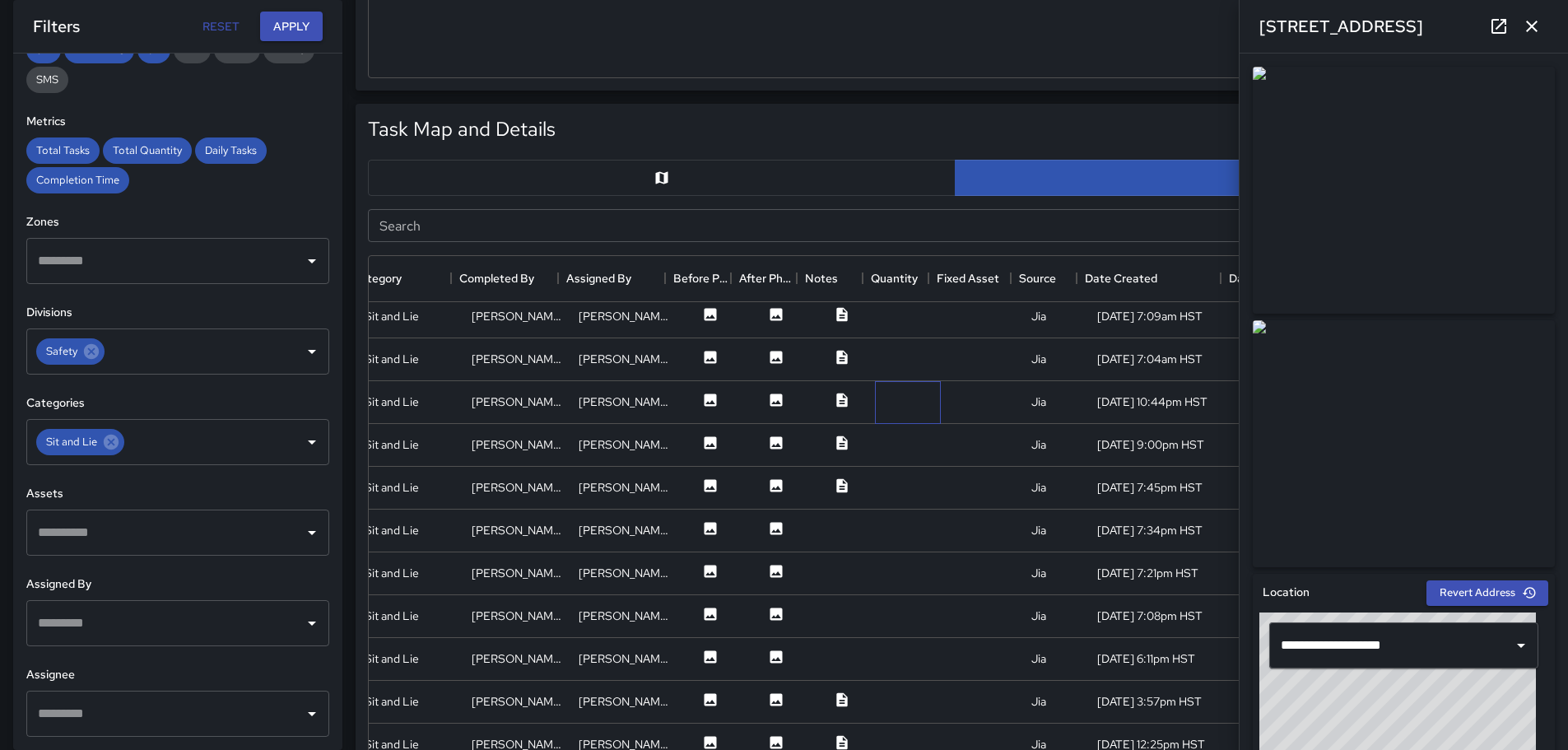
click at [886, 403] on div at bounding box center [907, 402] width 66 height 43
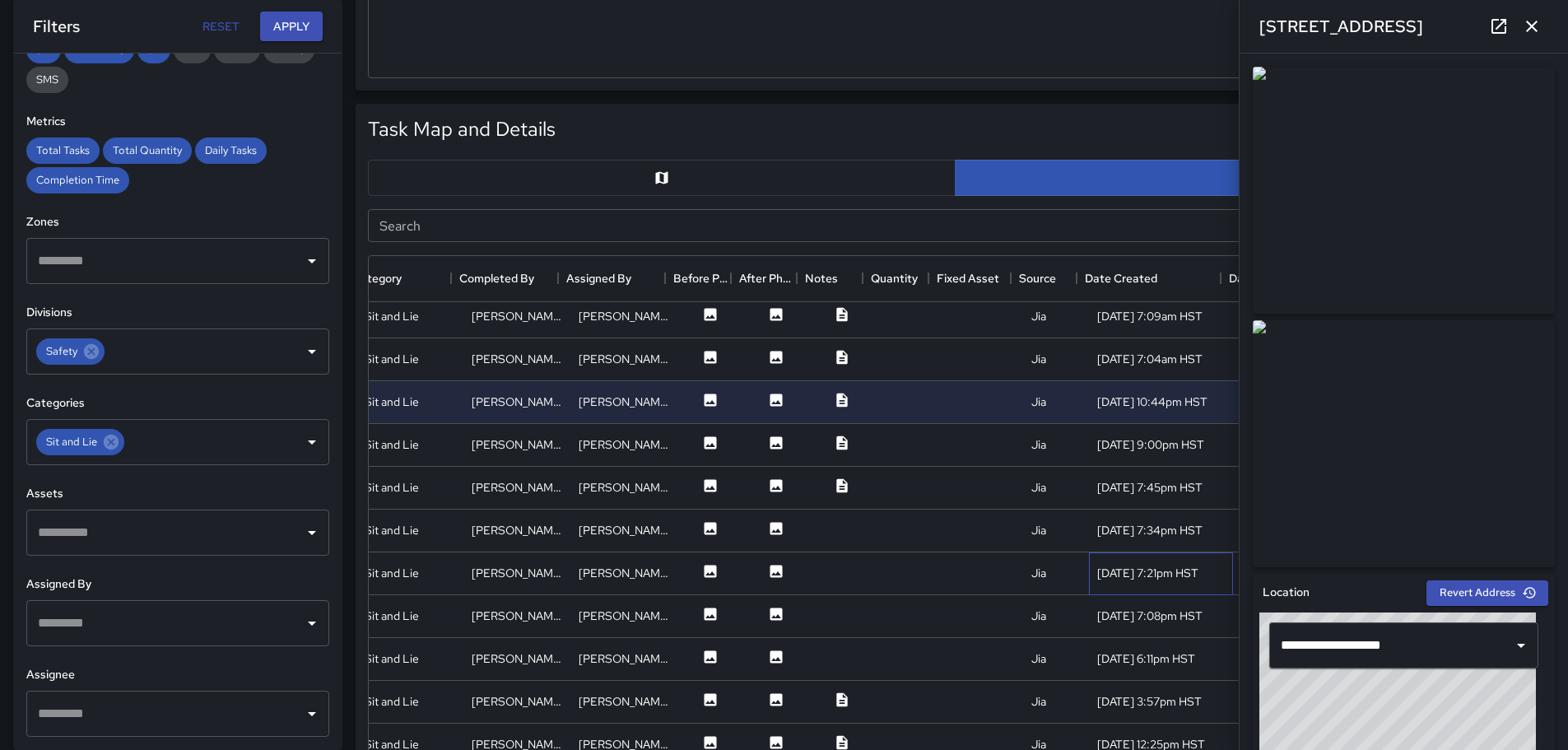
click at [1097, 572] on div "[DATE] 7:21pm HST" at bounding box center [1147, 572] width 101 height 17
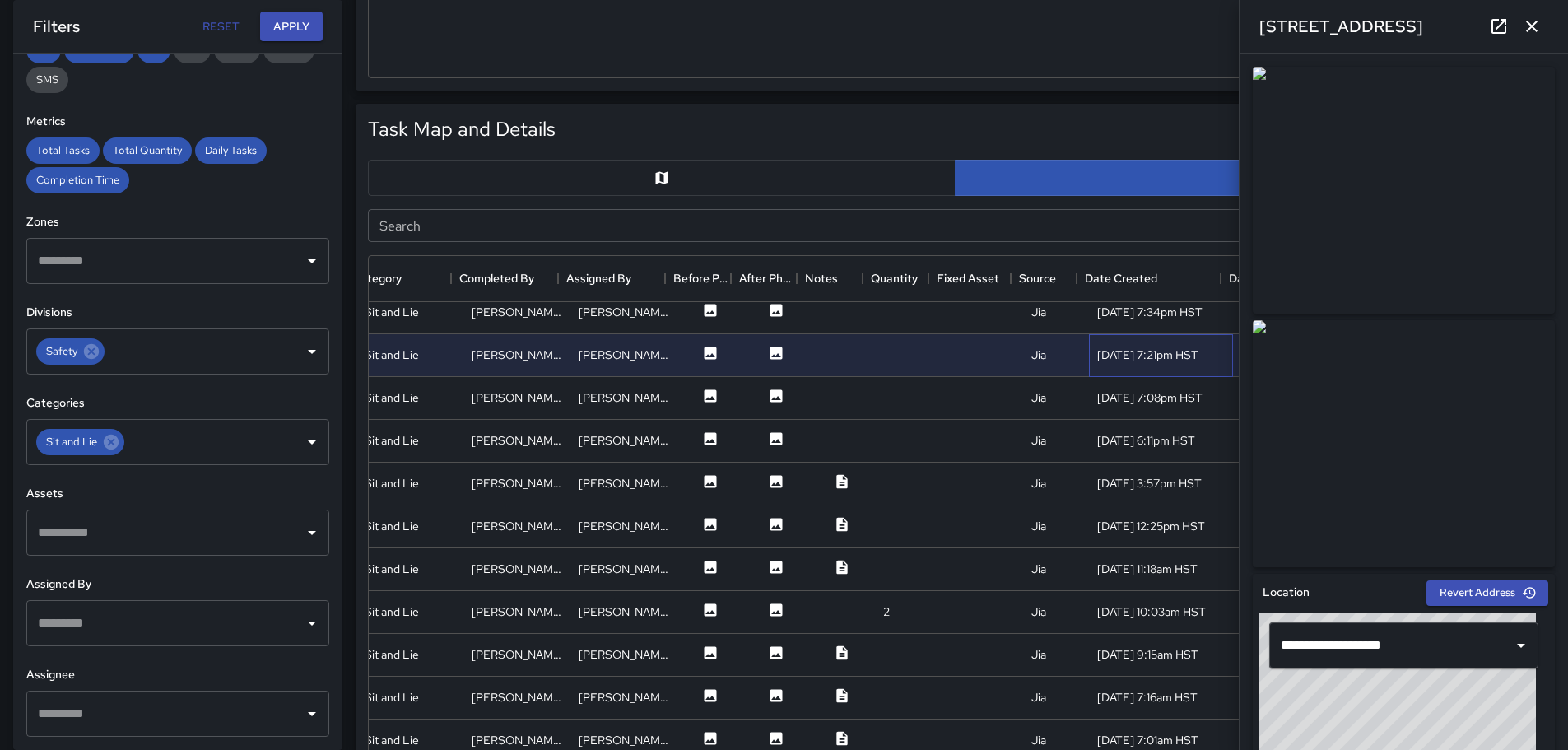
scroll to position [1109, 301]
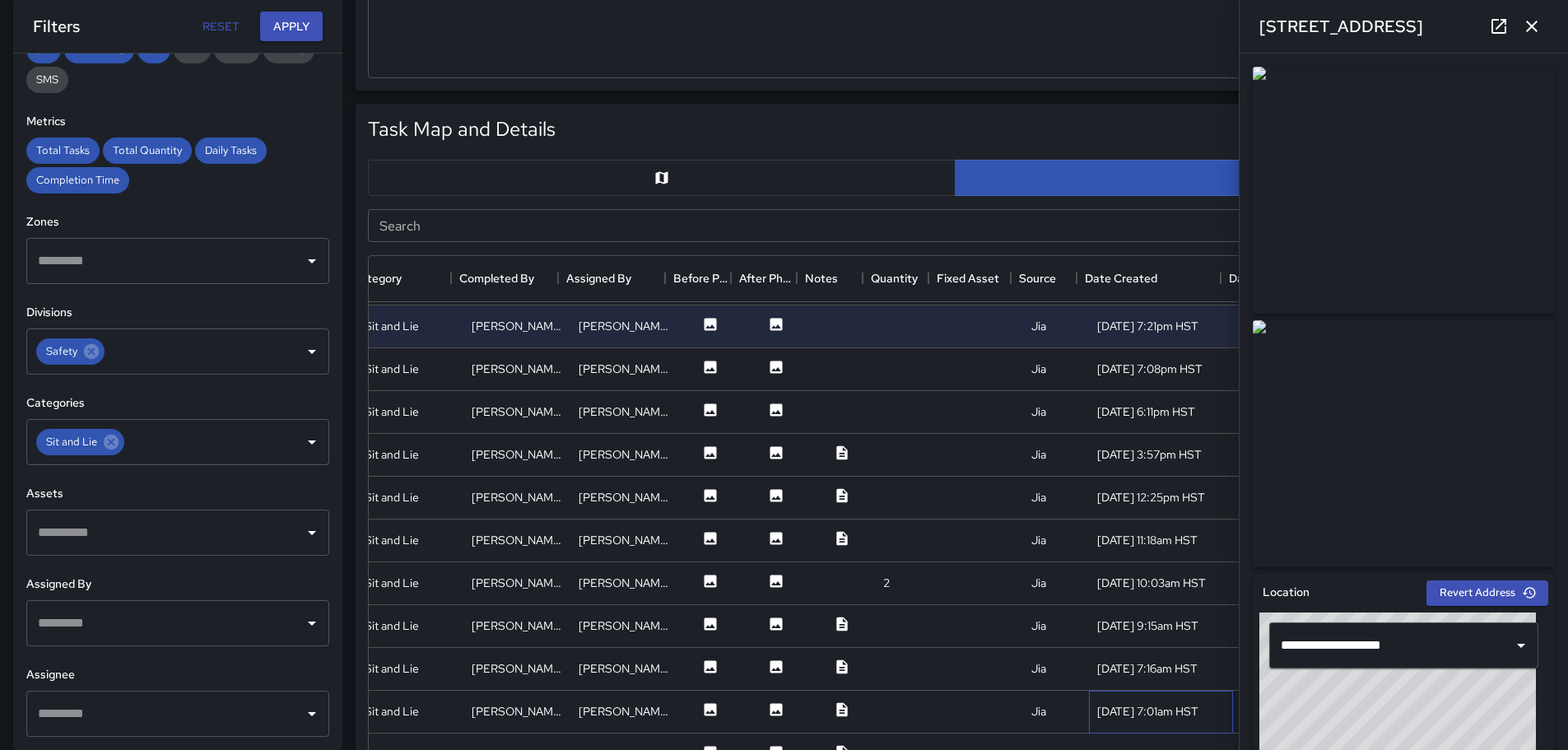
click at [1107, 709] on div "[DATE] 7:01am HST" at bounding box center [1147, 711] width 101 height 17
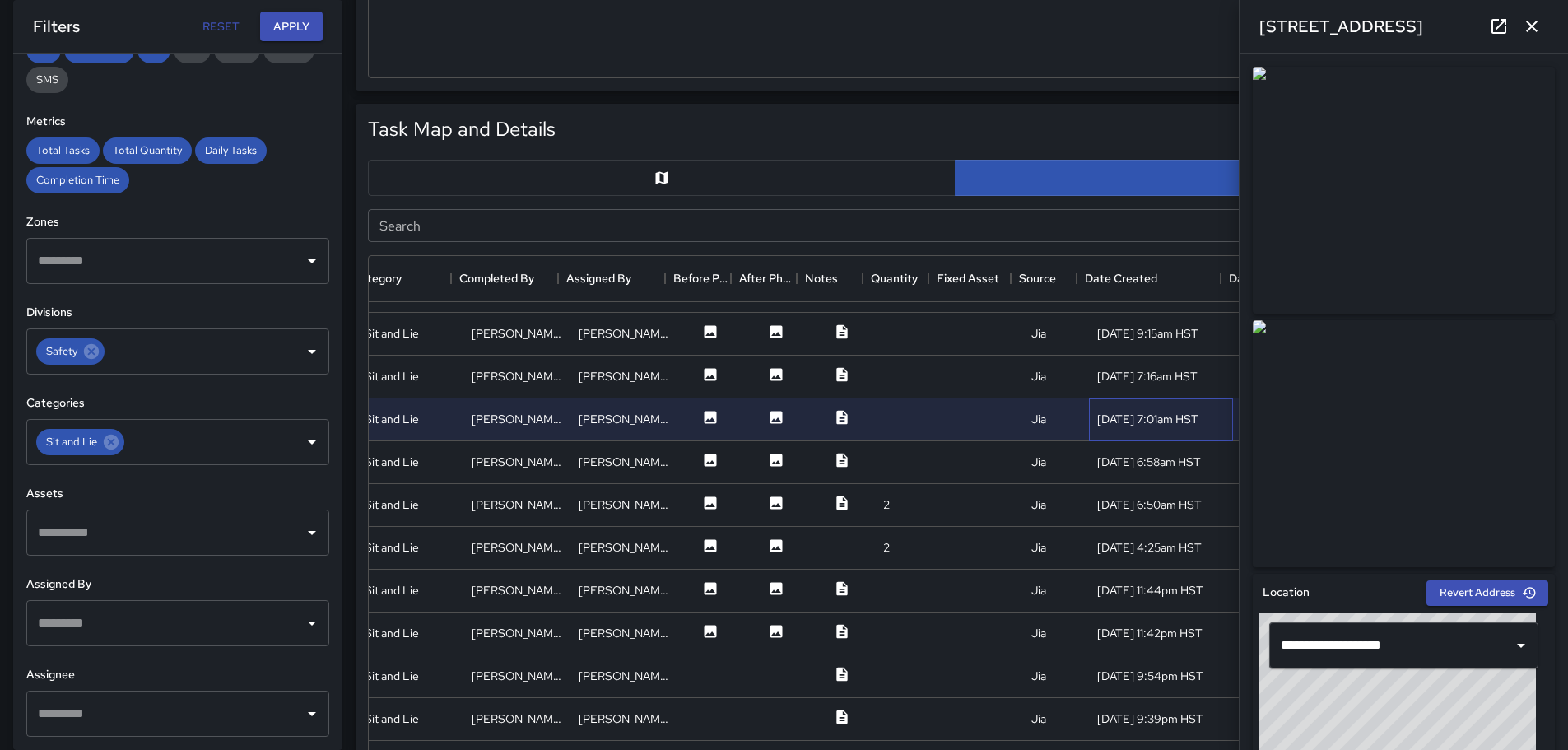
scroll to position [1438, 301]
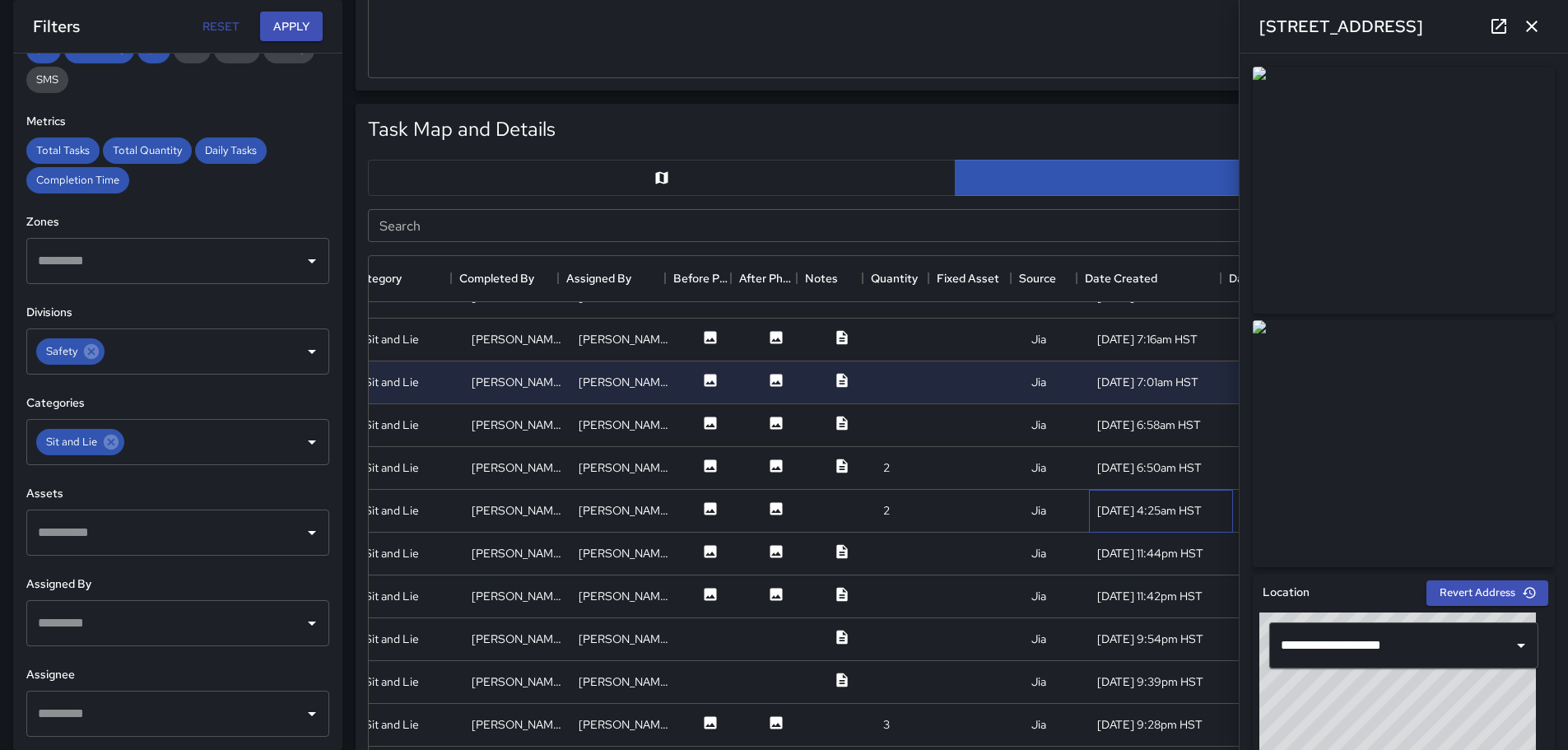
click at [1112, 510] on div "[DATE] 4:25am HST" at bounding box center [1149, 510] width 105 height 17
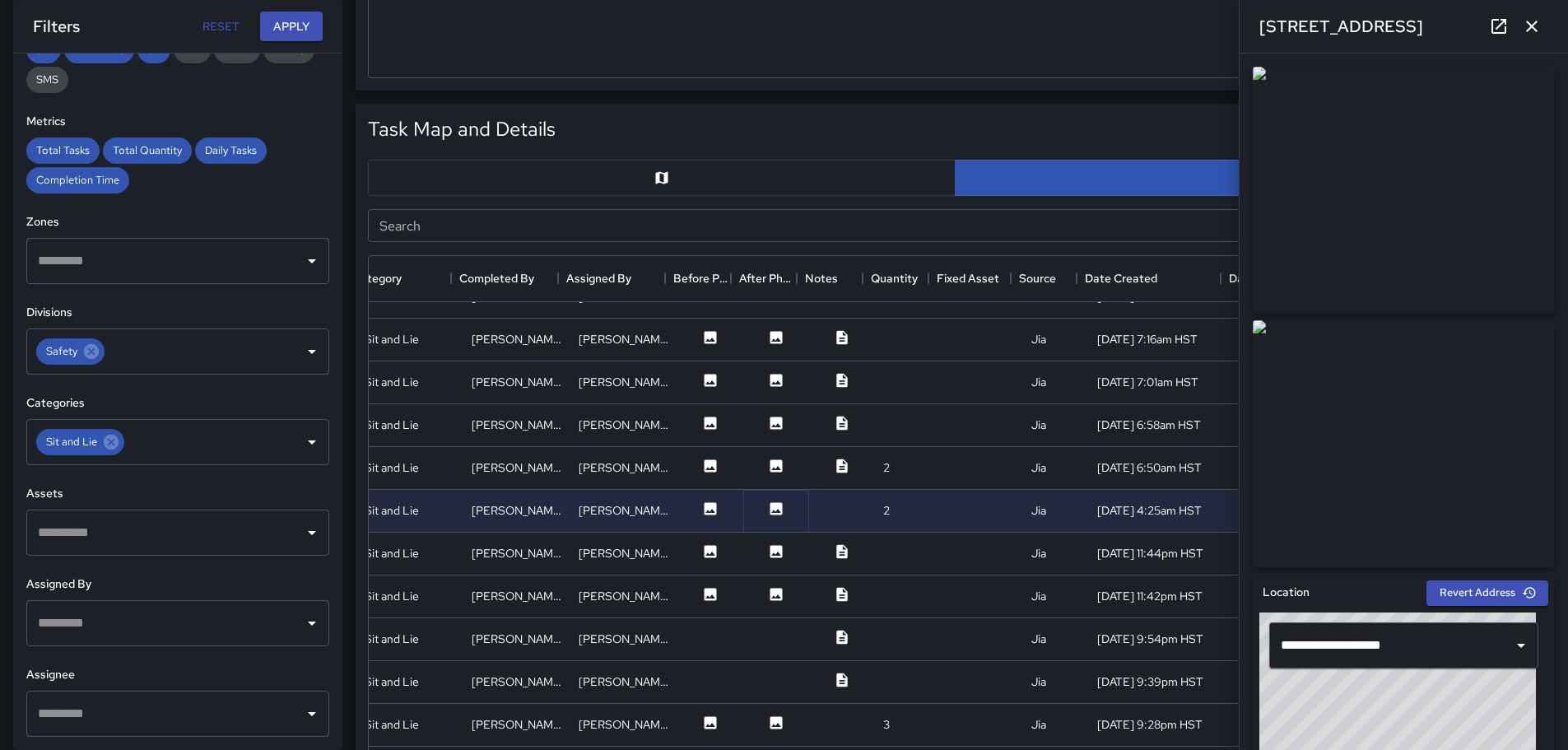
click at [771, 509] on icon at bounding box center [776, 508] width 12 height 12
click at [833, 466] on icon at bounding box center [842, 466] width 17 height 17
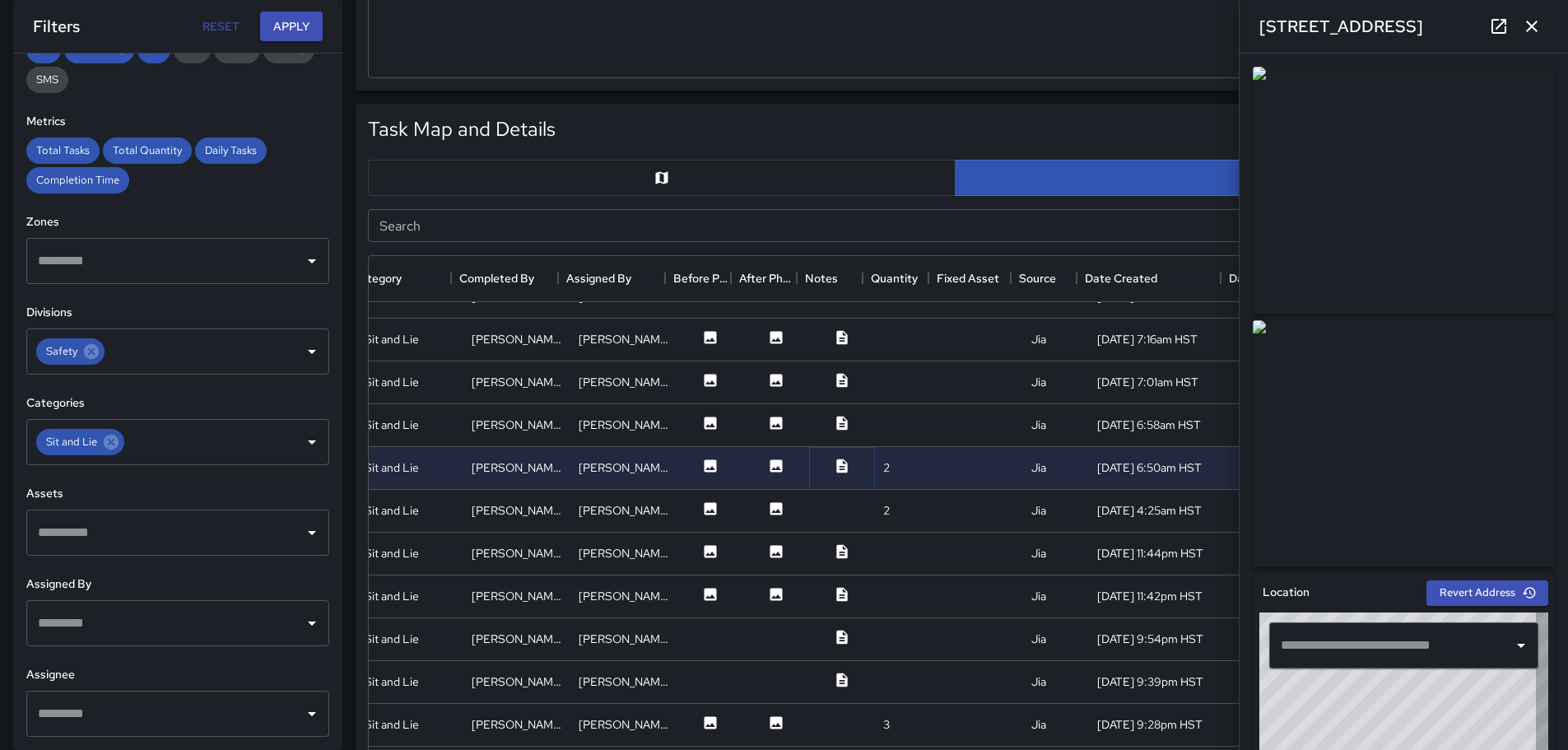
type input "**********"
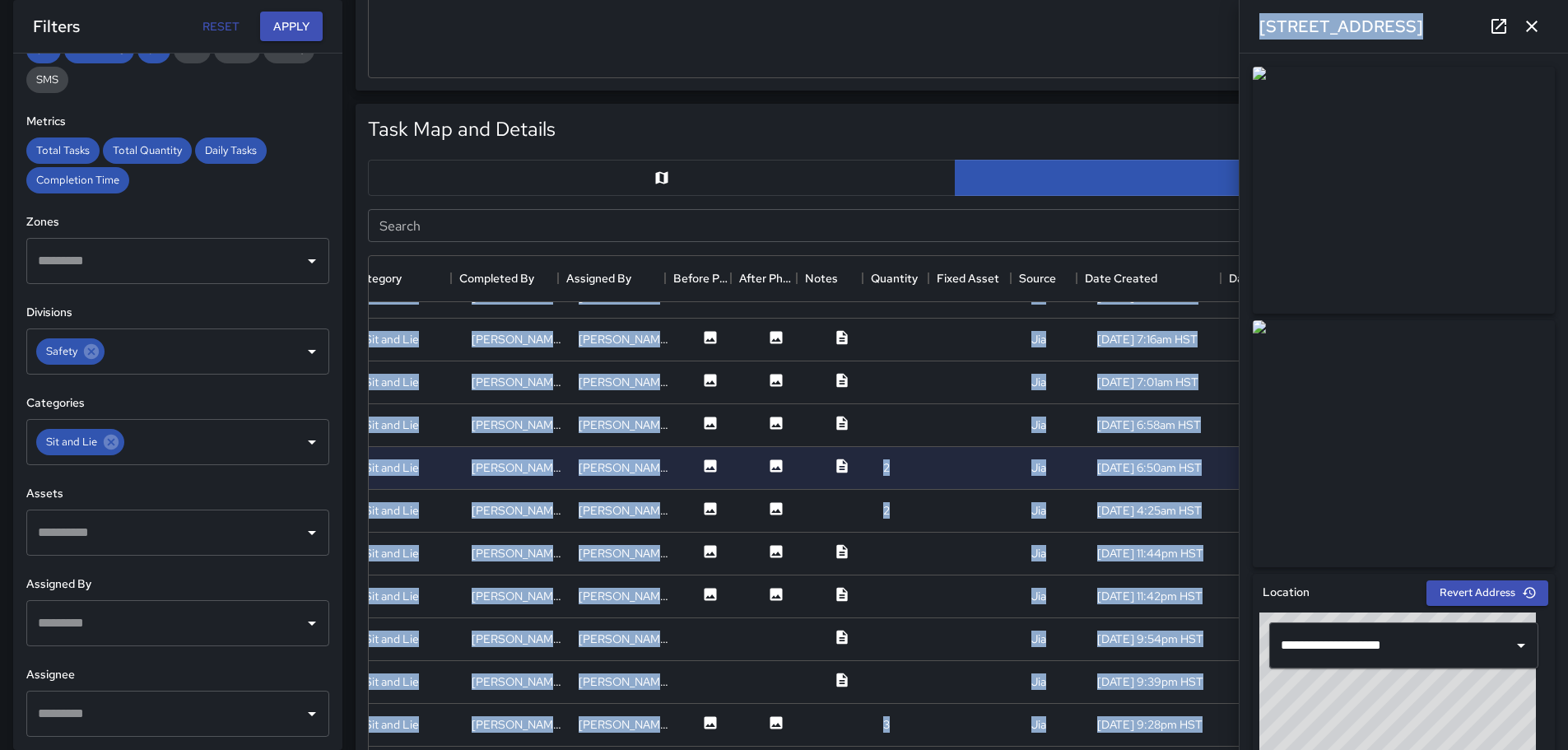
drag, startPoint x: 1555, startPoint y: 307, endPoint x: 1579, endPoint y: 498, distance: 192.5
click at [1568, 551] on html "**********" at bounding box center [784, 450] width 1568 height 2371
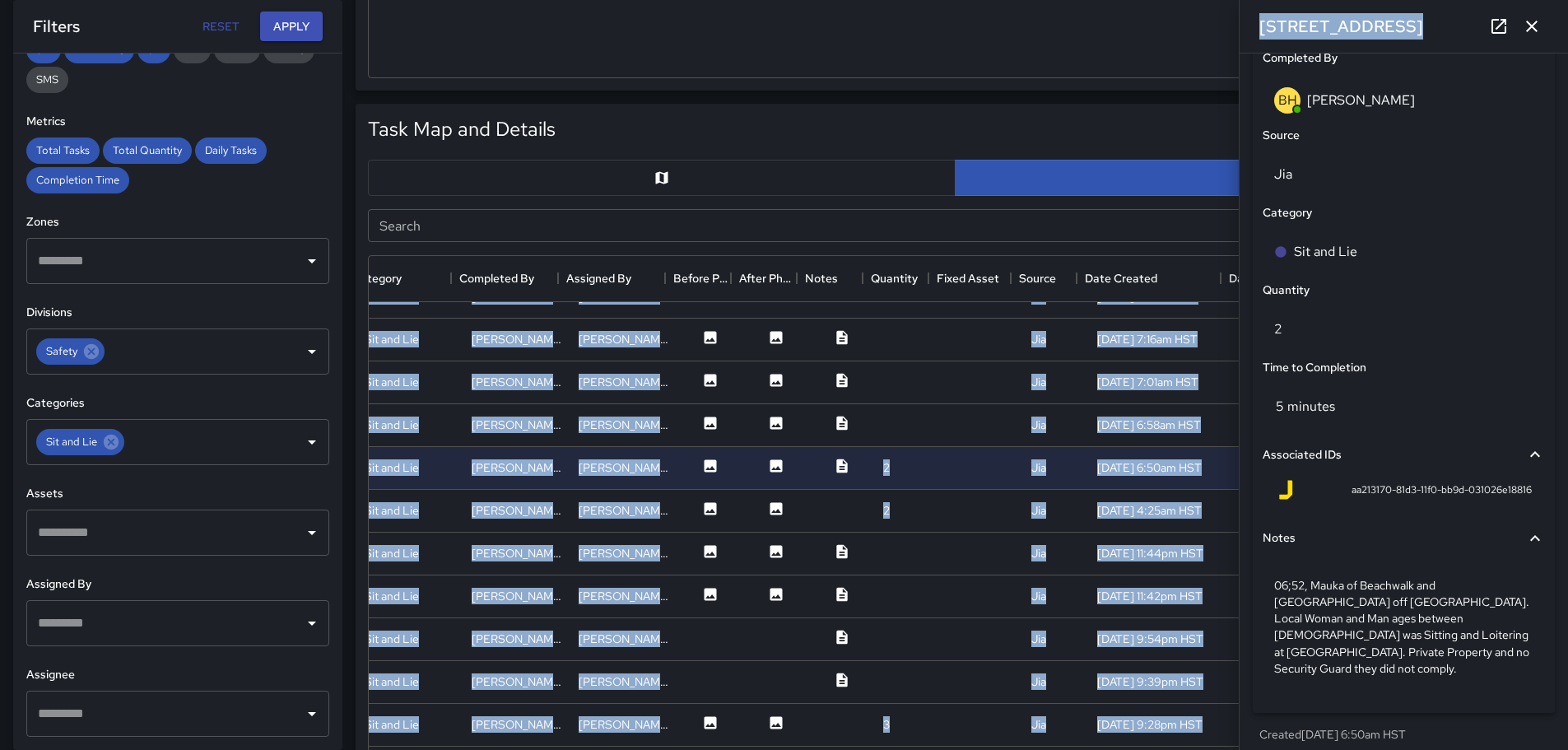
scroll to position [1042, 0]
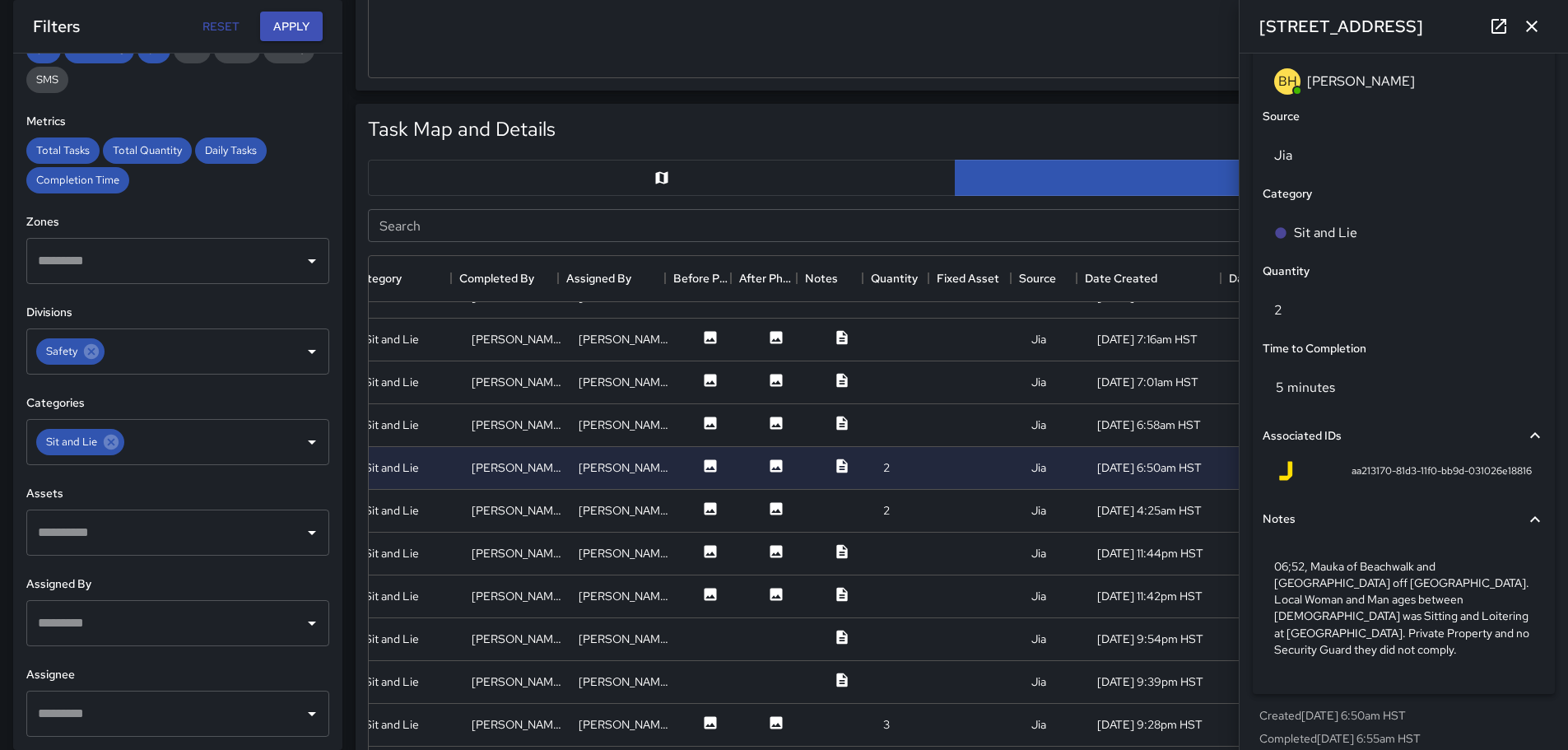
click at [870, 92] on div "Task Map and Details Export Search Search Address Division Category Completed B…" at bounding box center [948, 501] width 1213 height 822
click at [833, 423] on icon at bounding box center [842, 423] width 17 height 17
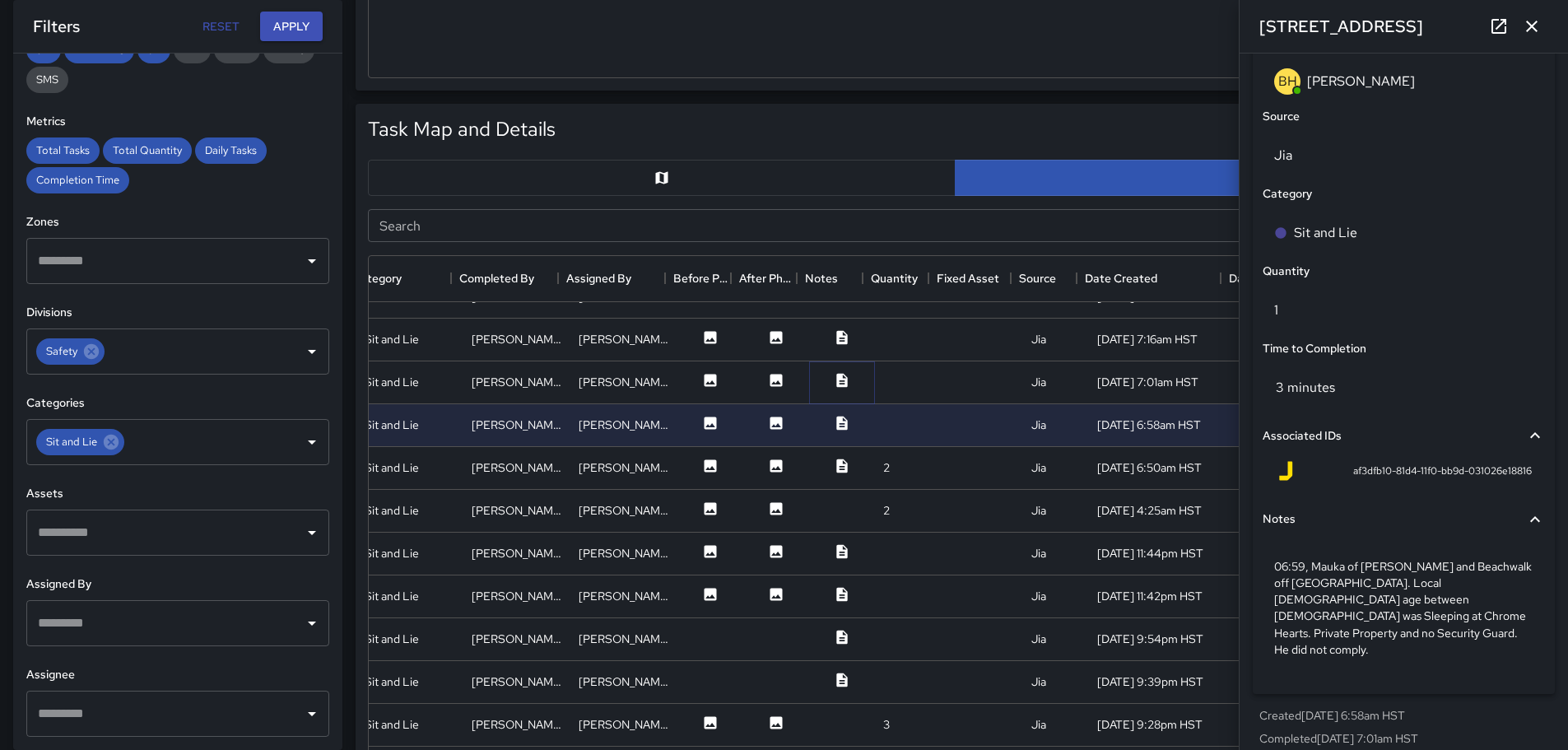
click at [836, 376] on icon at bounding box center [842, 379] width 11 height 14
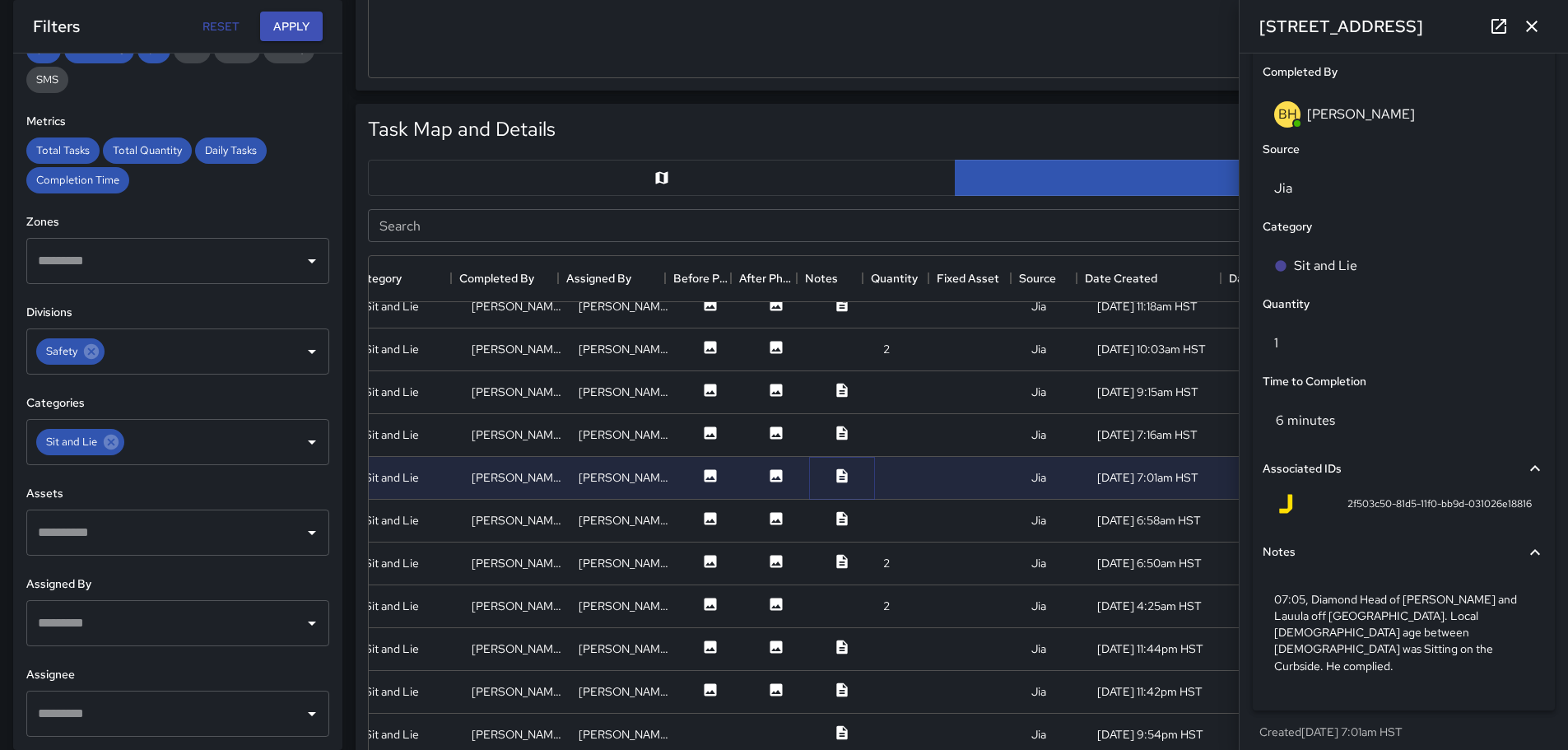
scroll to position [1273, 301]
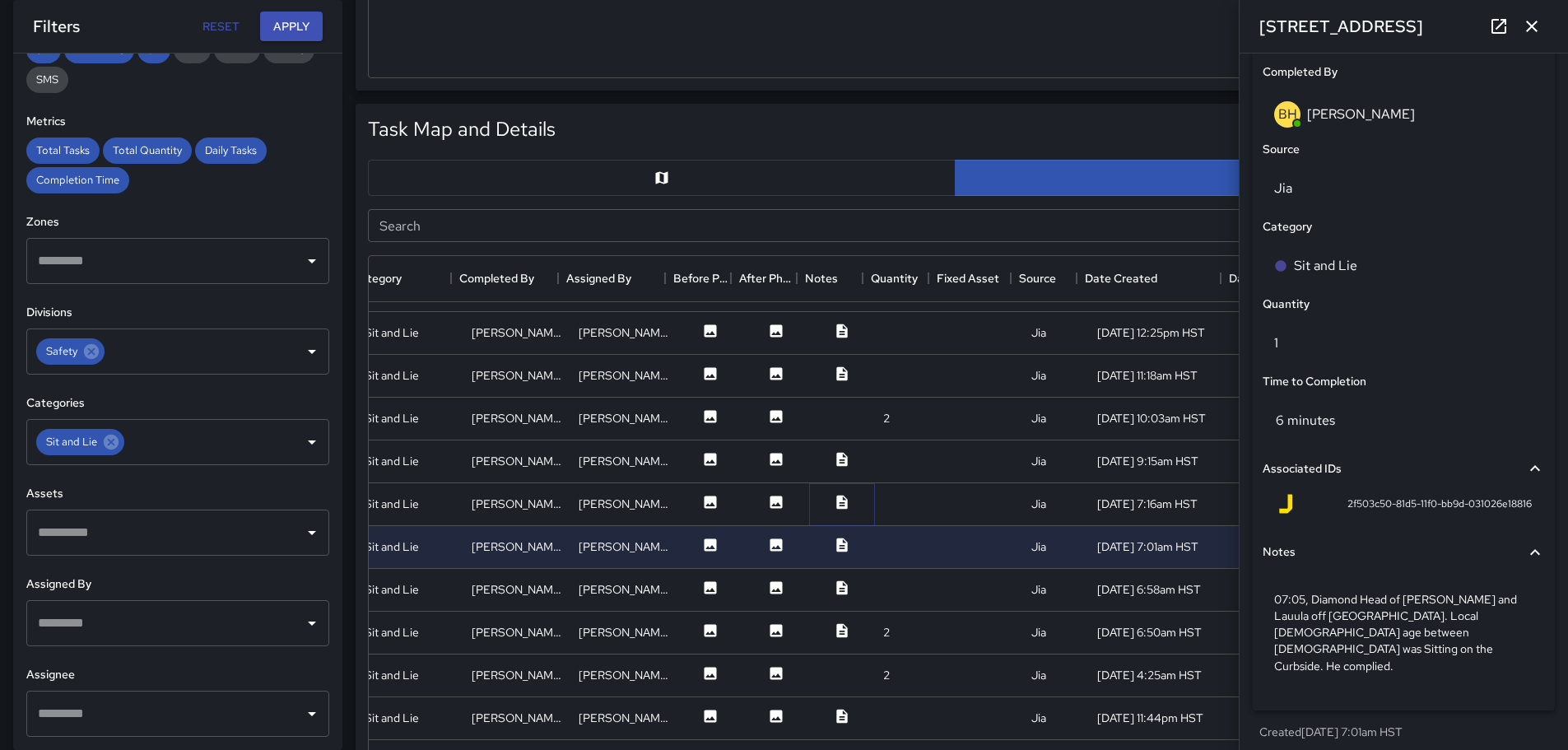
click at [833, 505] on icon at bounding box center [842, 502] width 17 height 17
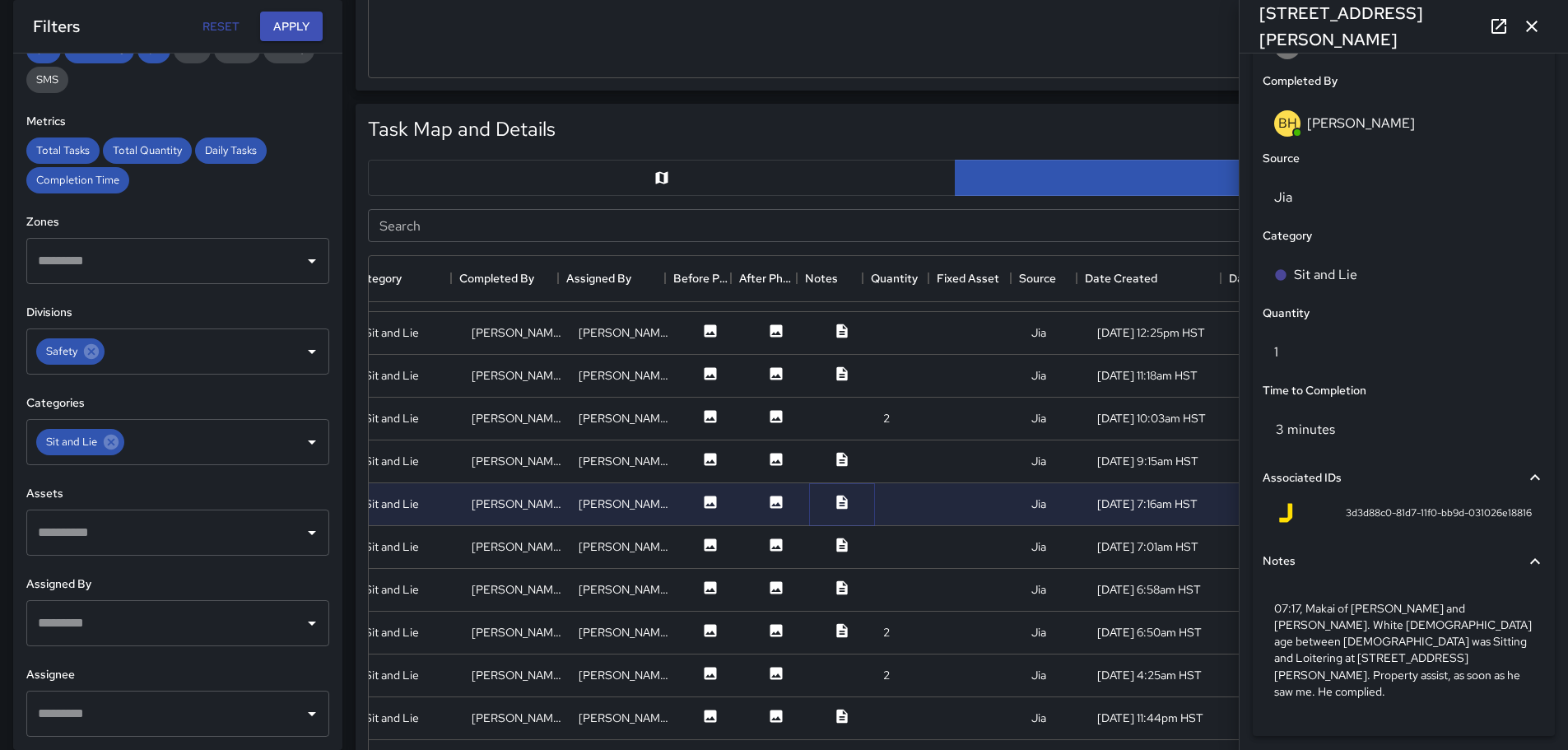
scroll to position [998, 0]
click at [836, 457] on icon at bounding box center [842, 460] width 17 height 17
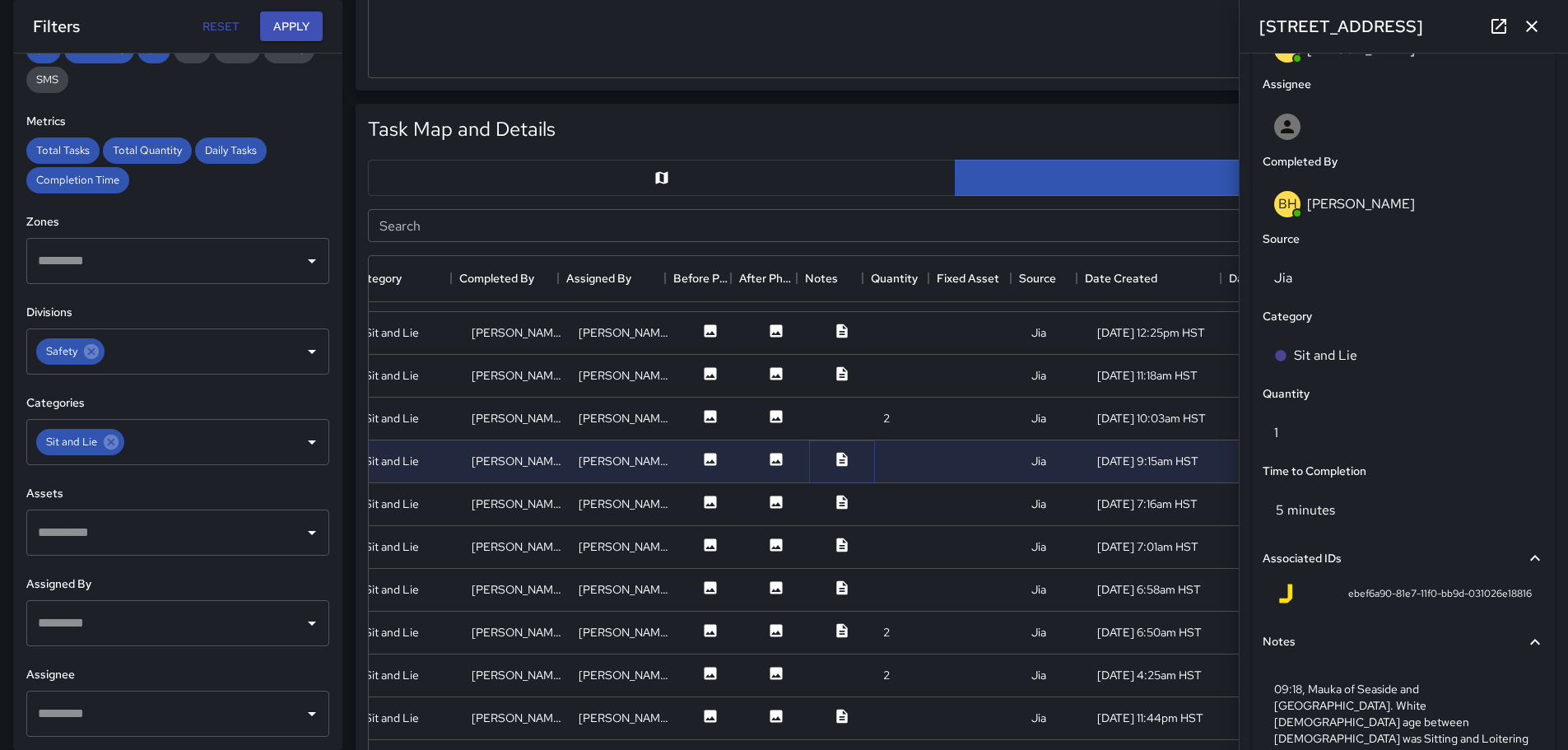
scroll to position [1026, 0]
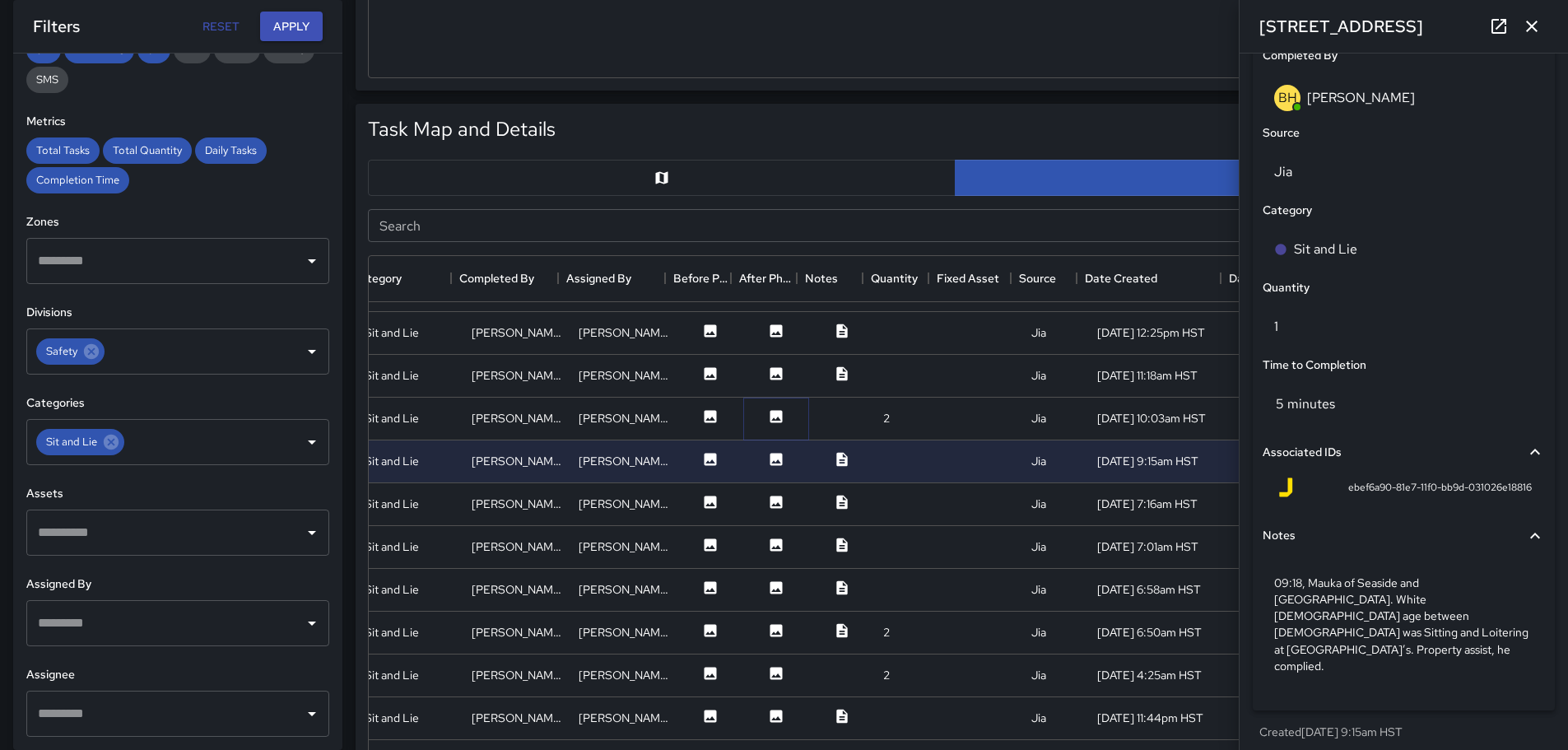
click at [771, 414] on icon at bounding box center [776, 415] width 12 height 12
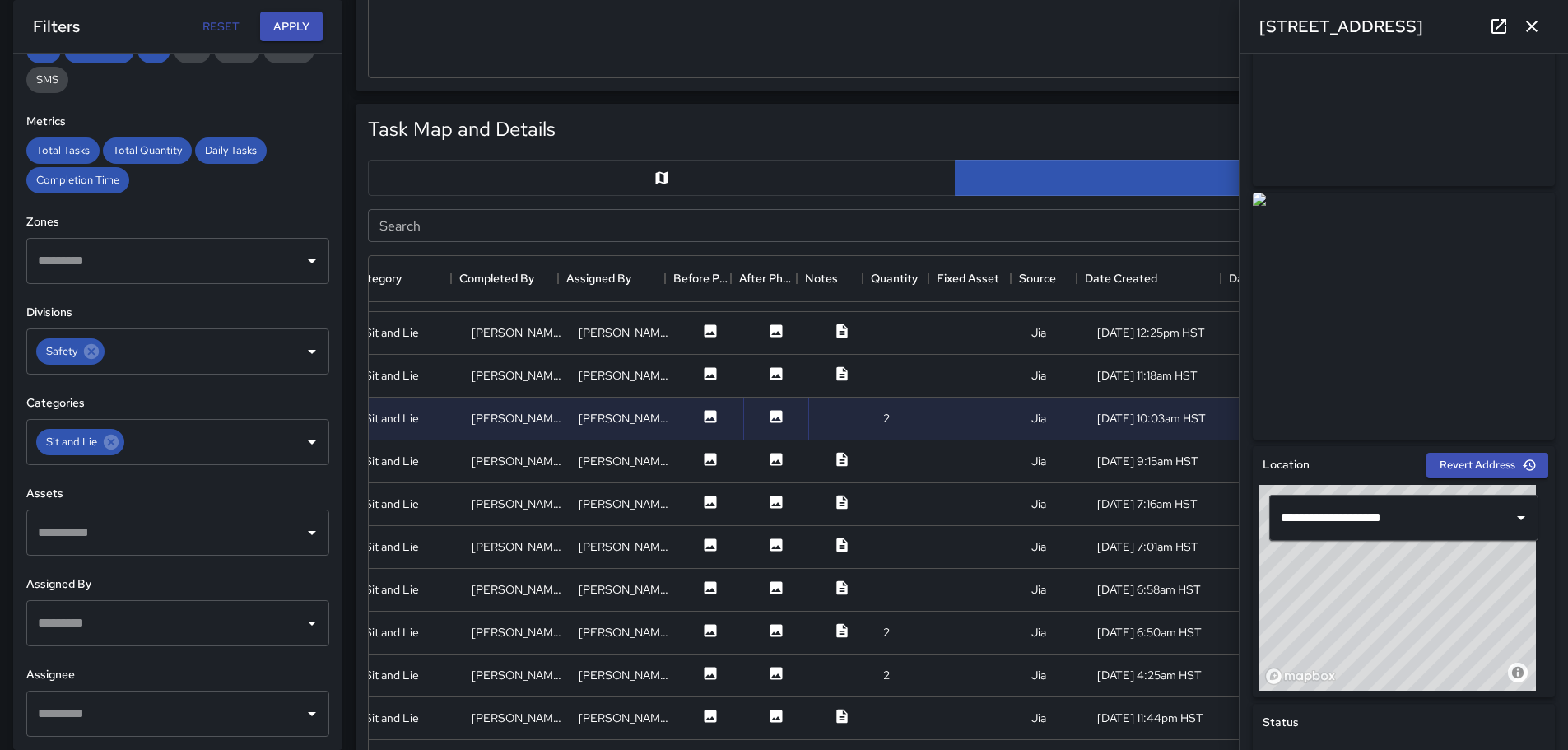
scroll to position [0, 0]
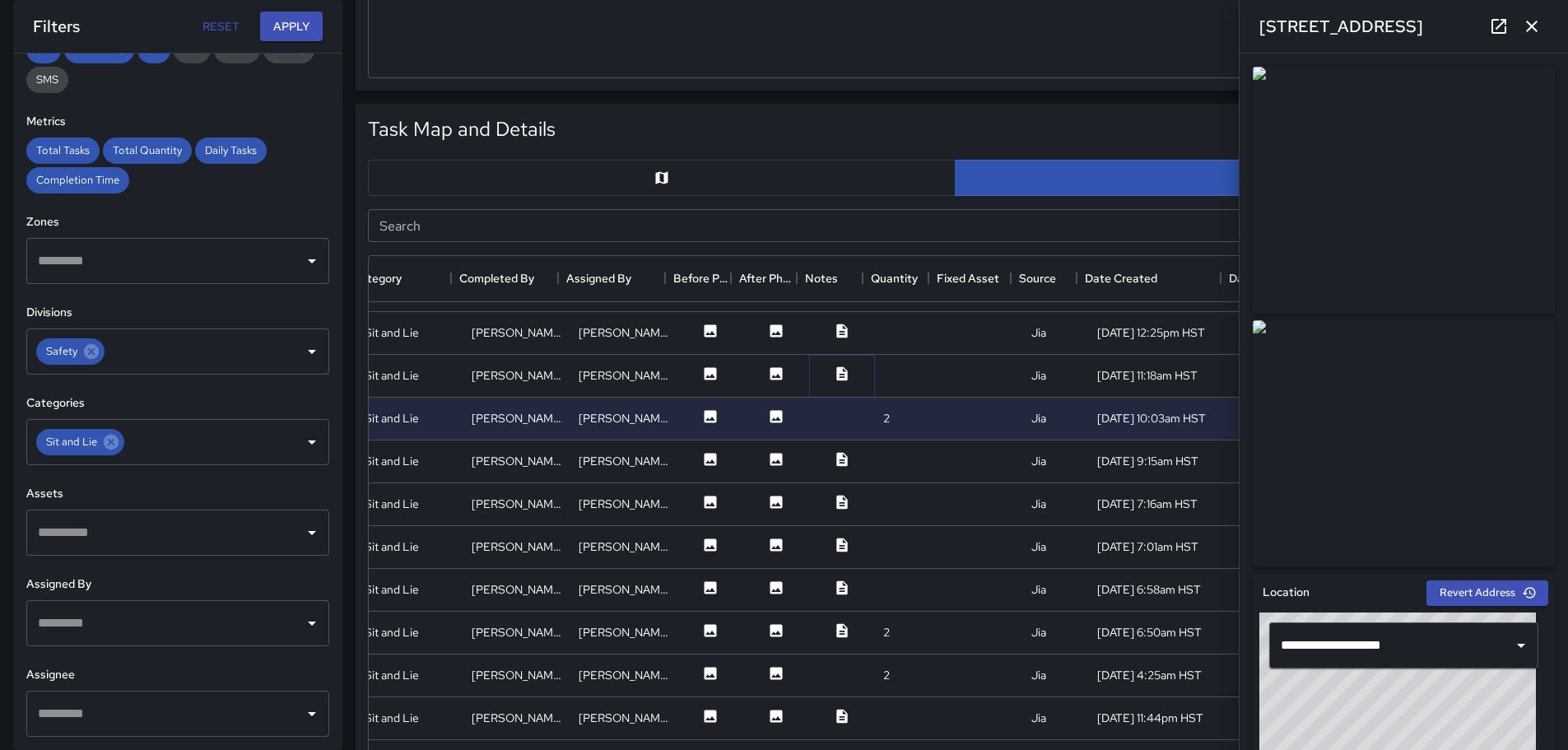
click at [836, 372] on icon at bounding box center [842, 373] width 11 height 14
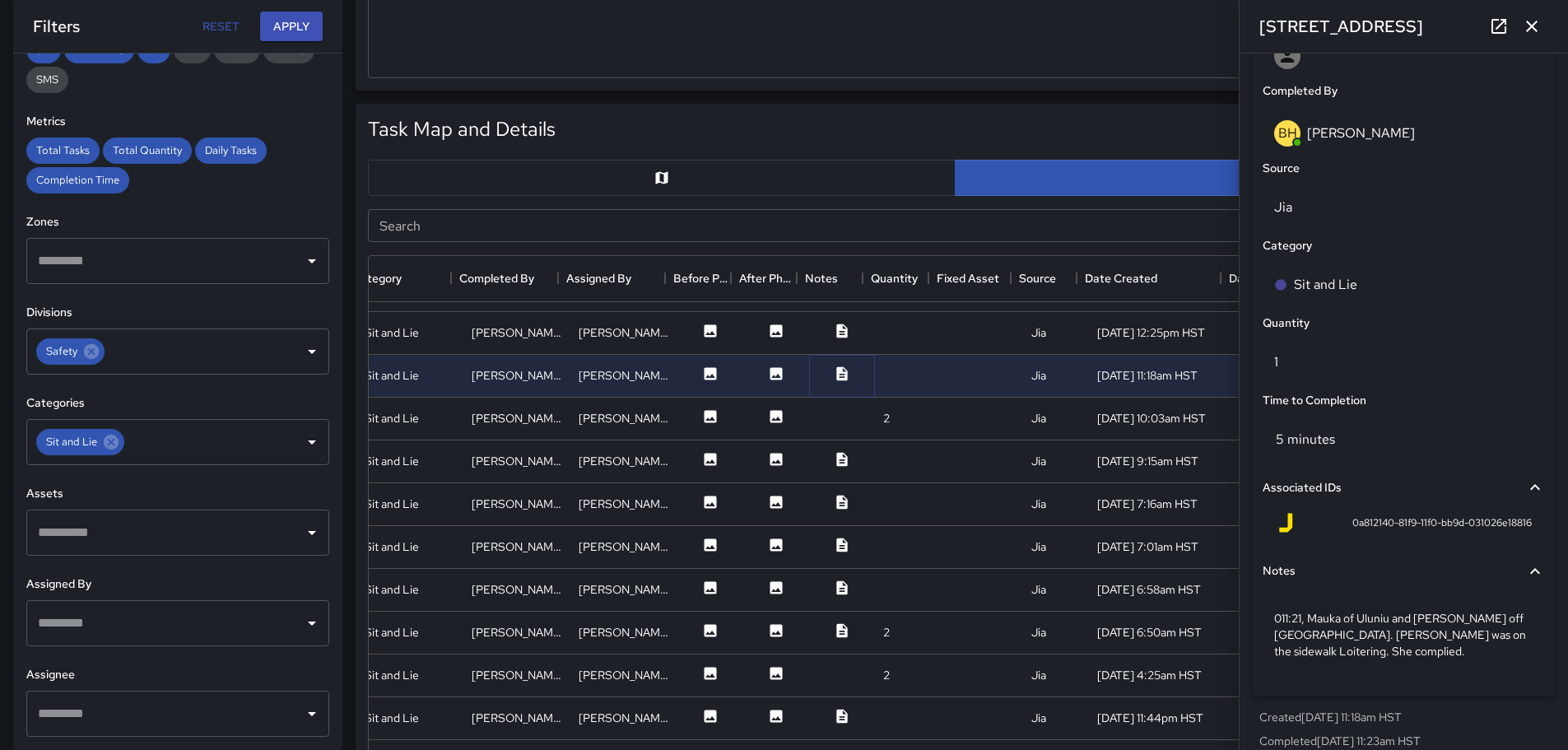
scroll to position [976, 0]
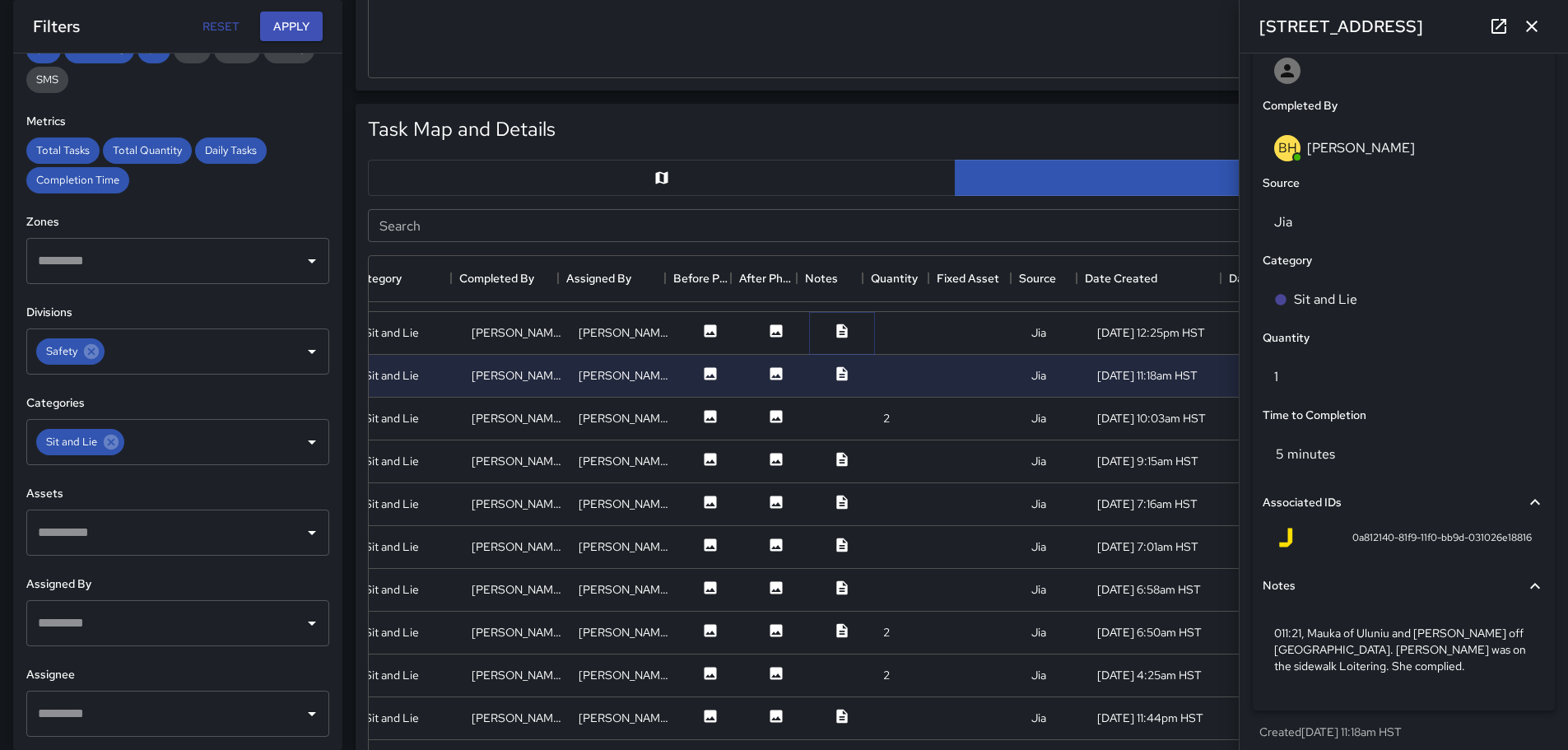
click at [833, 331] on icon at bounding box center [842, 331] width 17 height 17
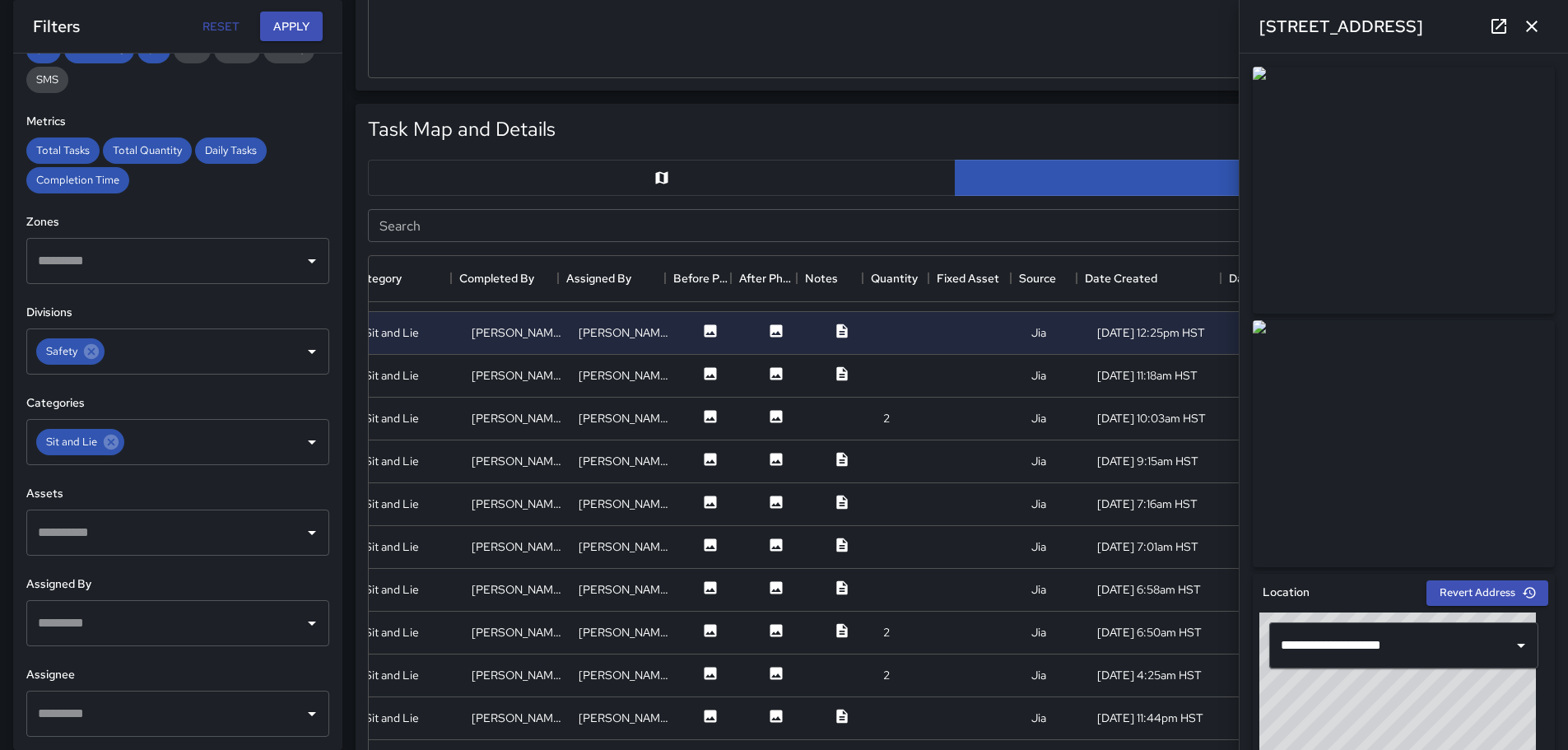
click at [1400, 195] on img at bounding box center [1403, 190] width 302 height 247
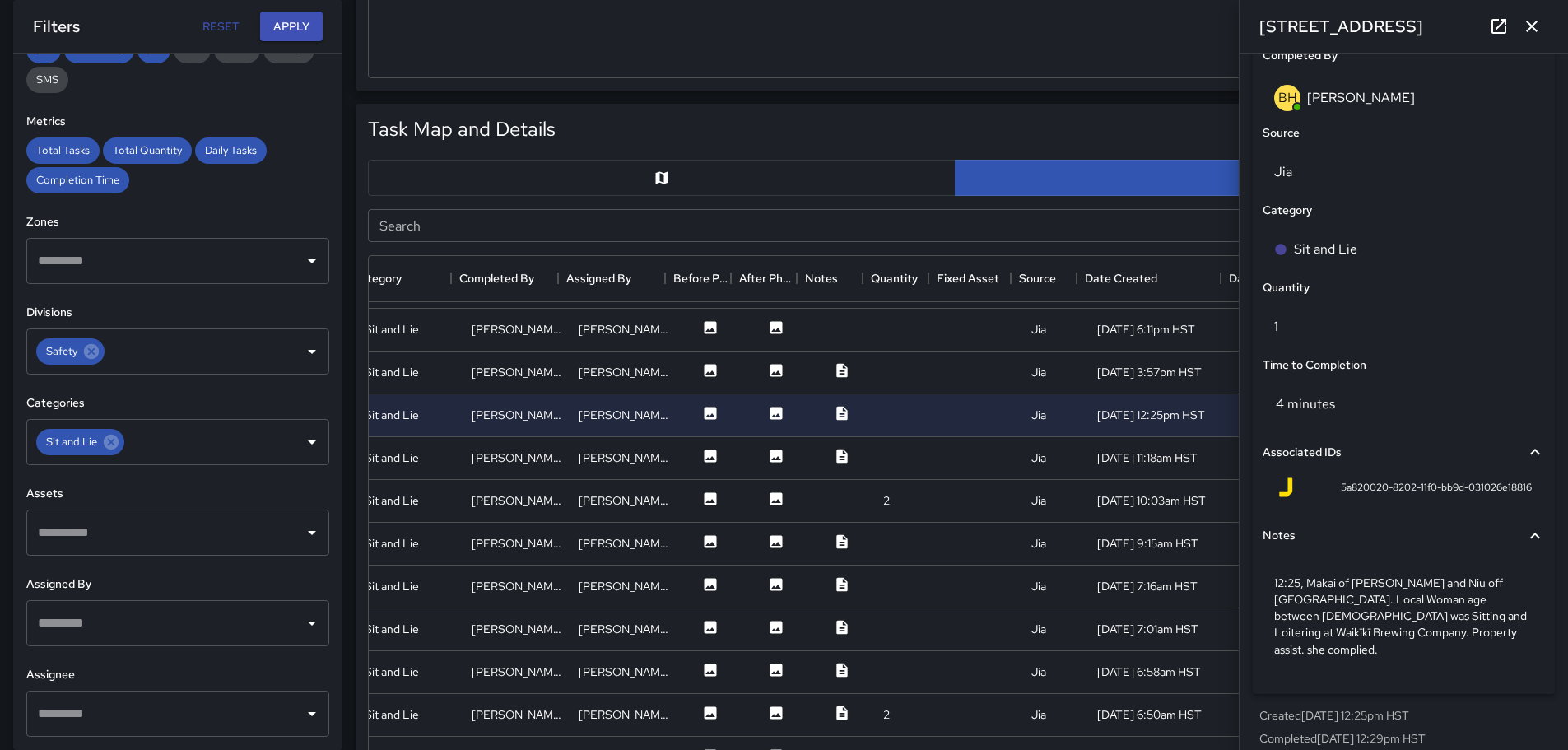
scroll to position [1109, 301]
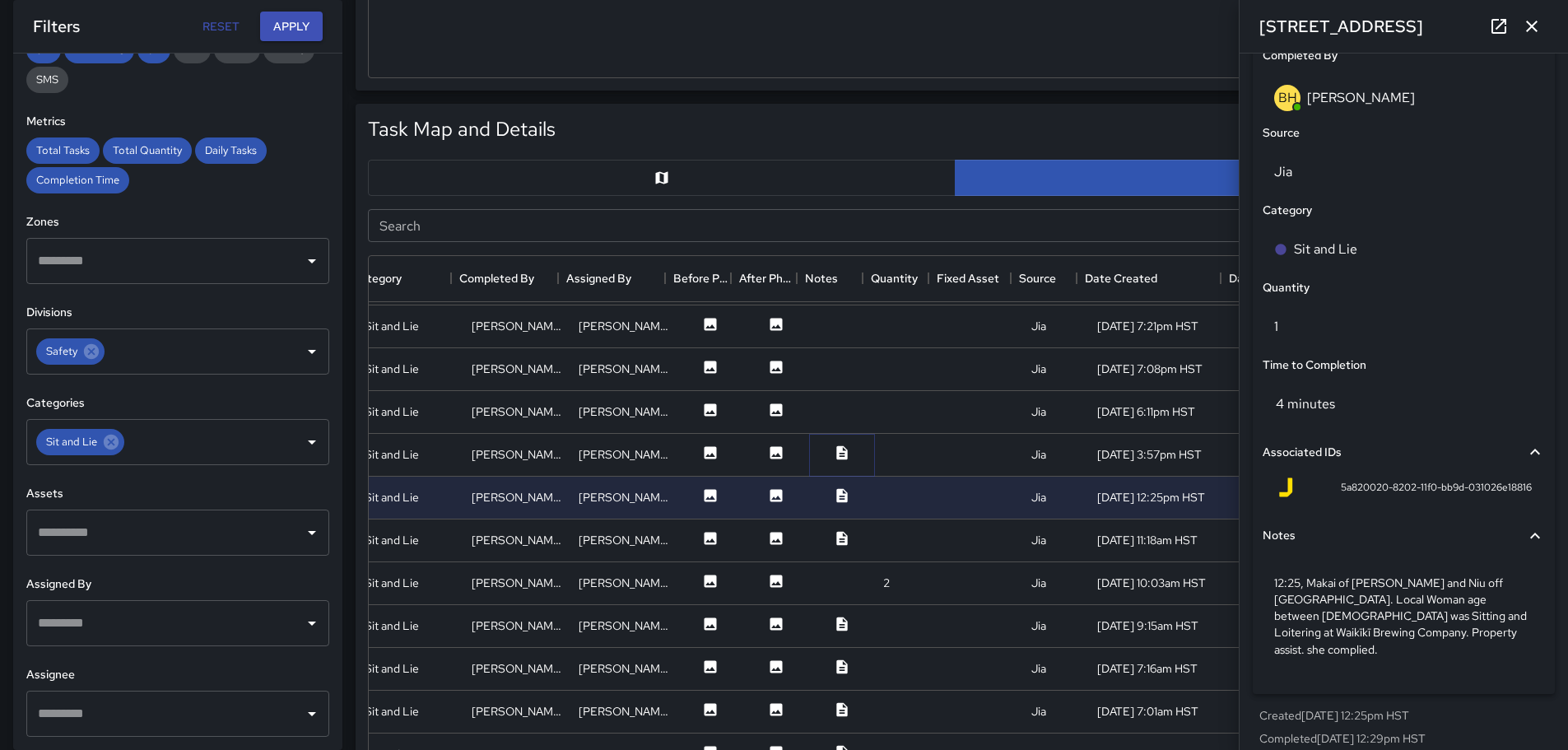
click at [836, 449] on icon at bounding box center [842, 451] width 11 height 14
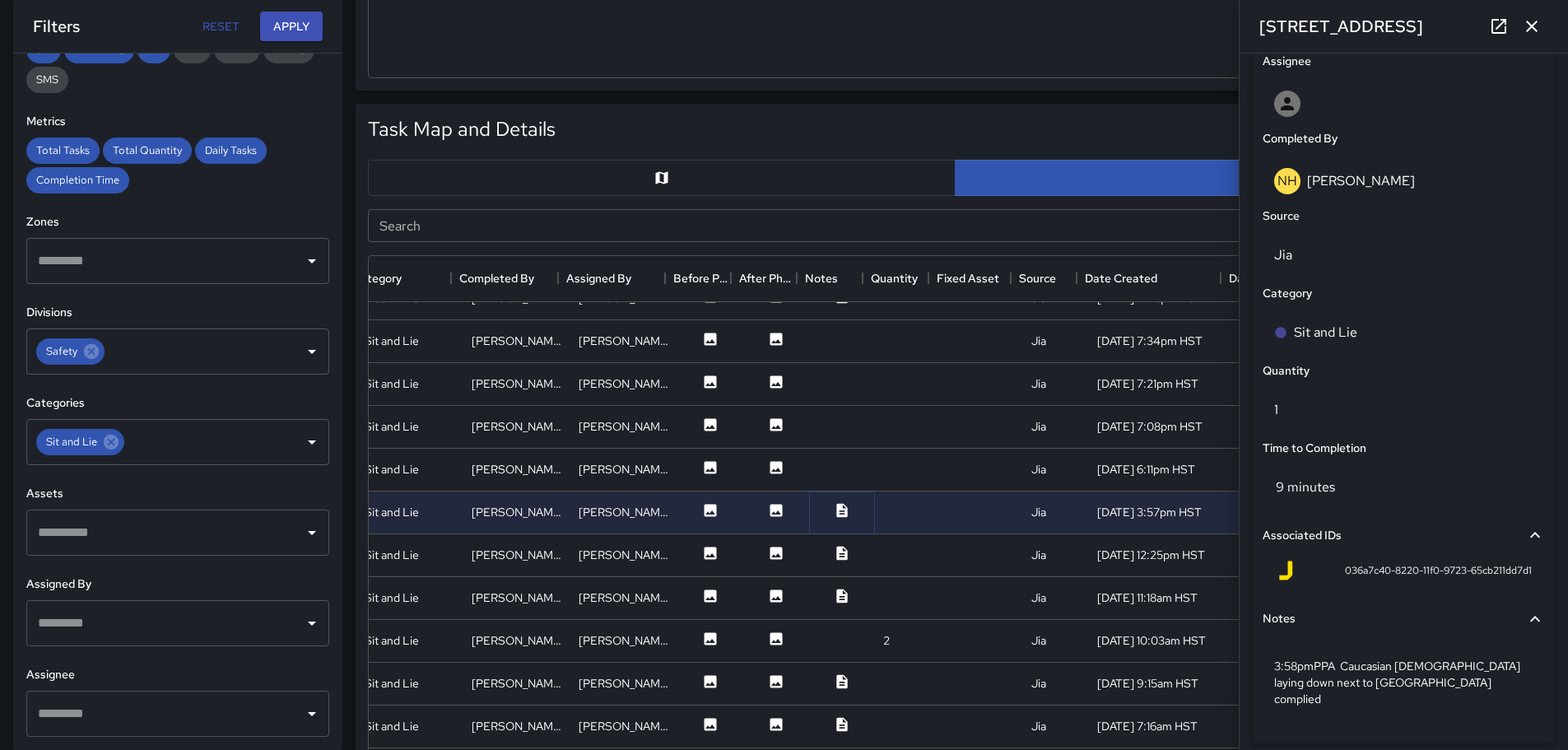
scroll to position [1027, 301]
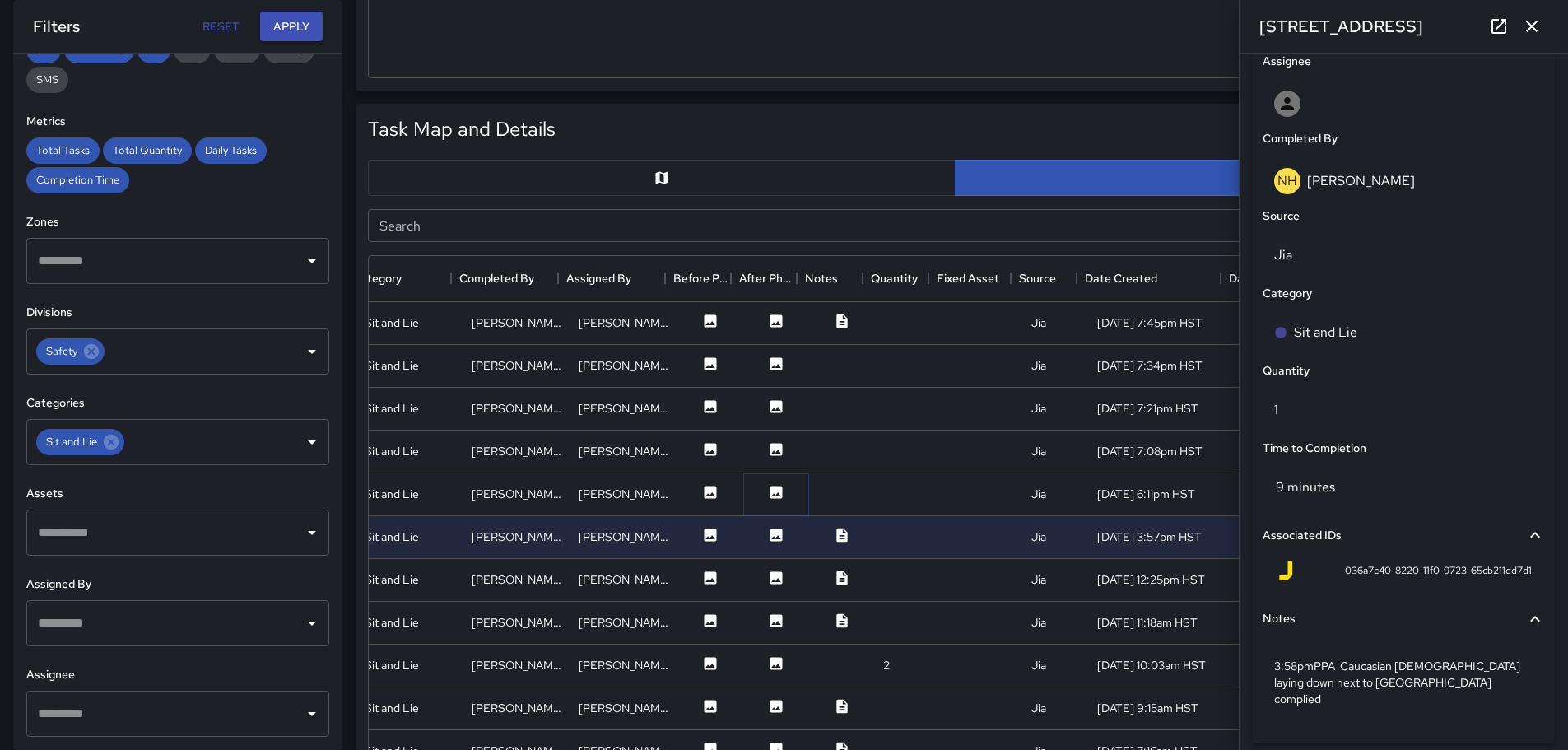
click at [771, 494] on icon at bounding box center [776, 491] width 12 height 12
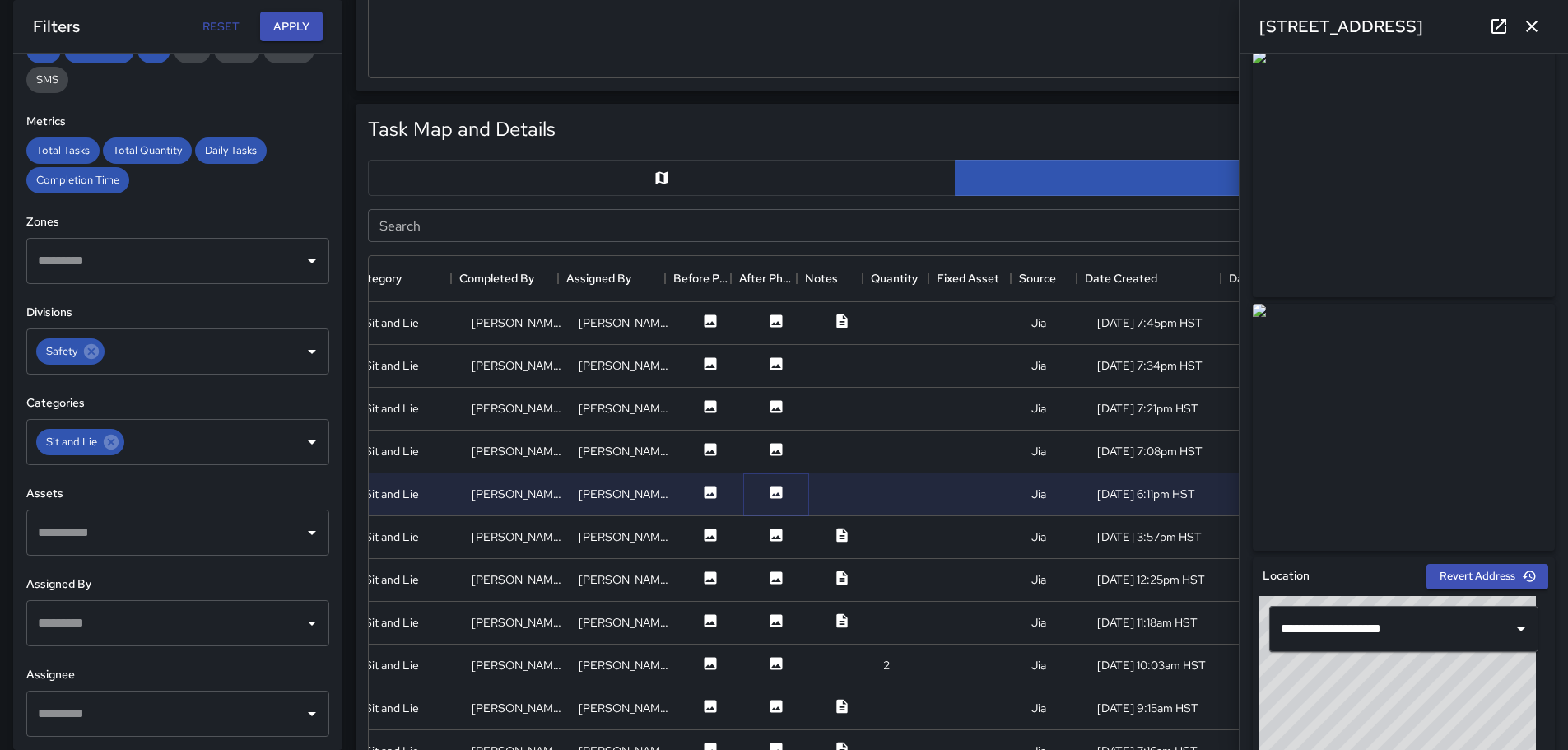
scroll to position [0, 0]
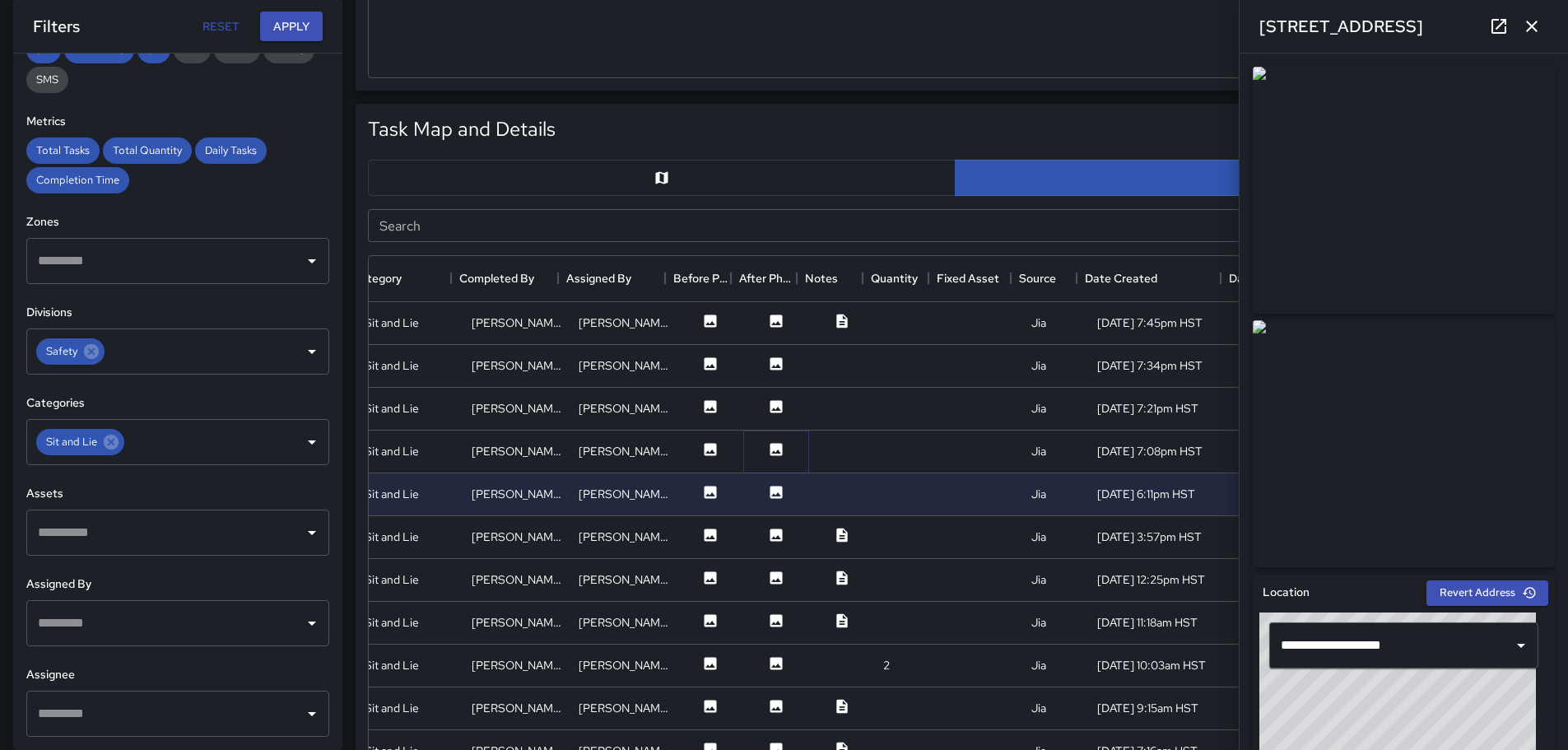
click at [771, 448] on icon at bounding box center [776, 449] width 12 height 12
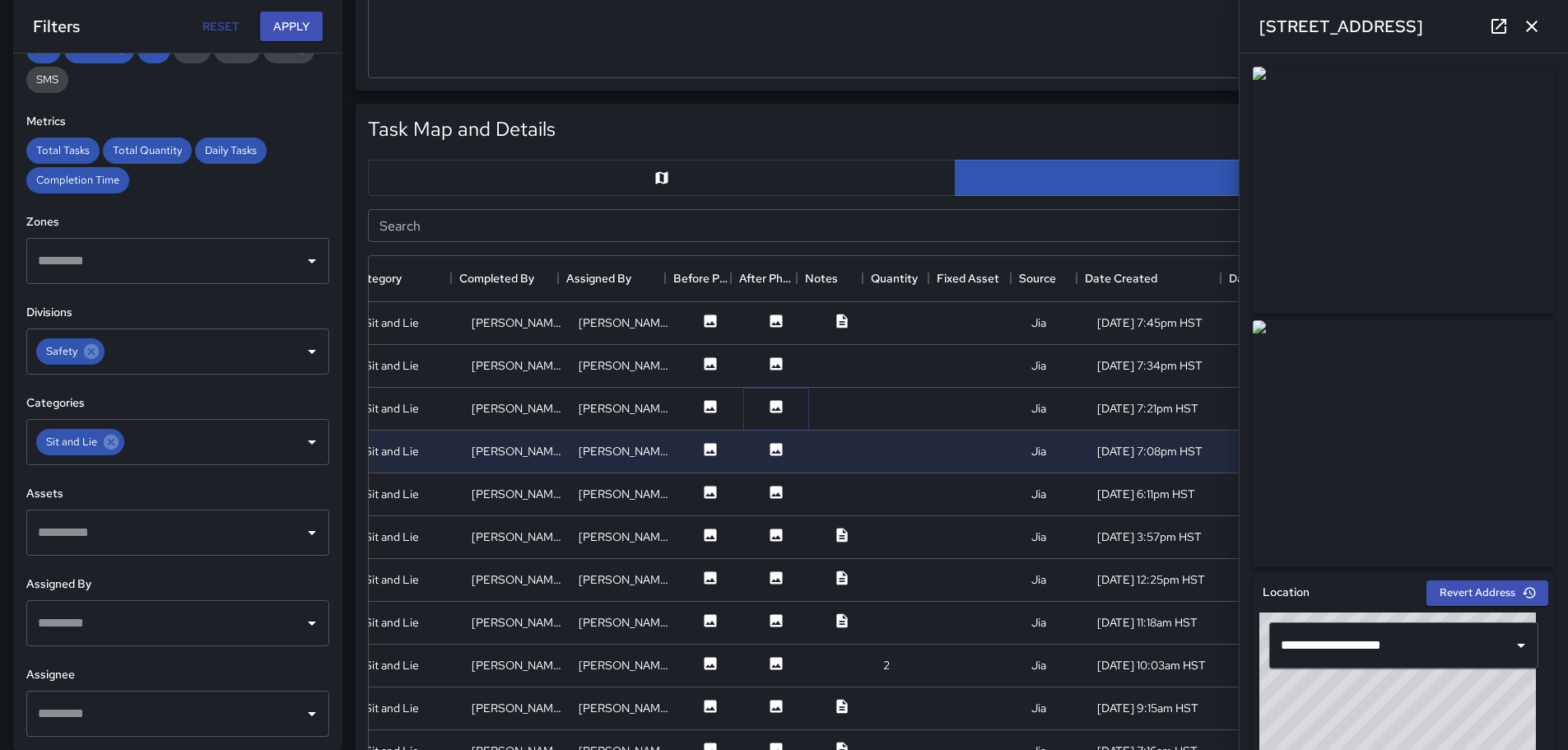
click at [771, 408] on icon at bounding box center [776, 405] width 12 height 12
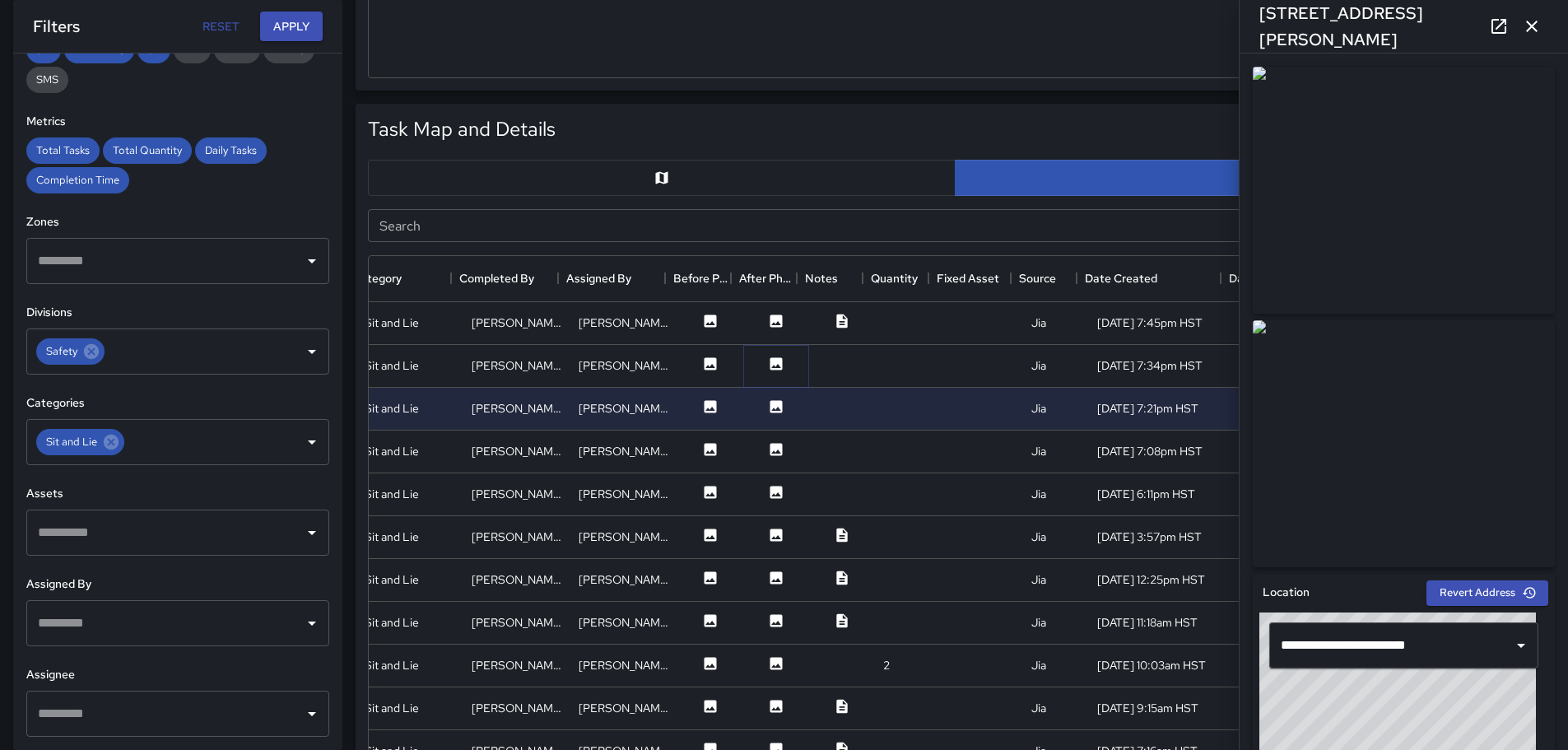
click at [771, 361] on icon at bounding box center [776, 363] width 12 height 12
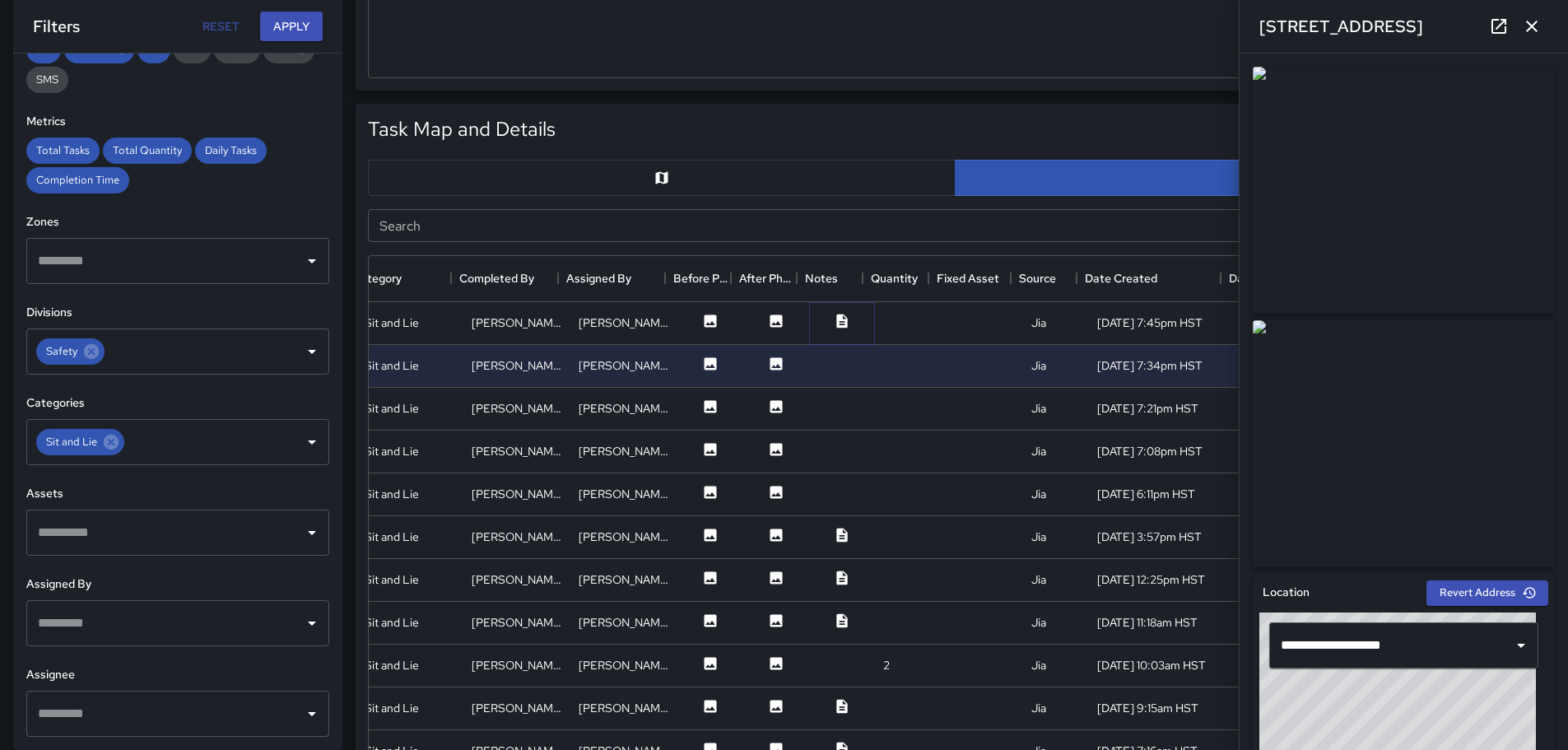
click at [836, 318] on icon at bounding box center [842, 320] width 11 height 14
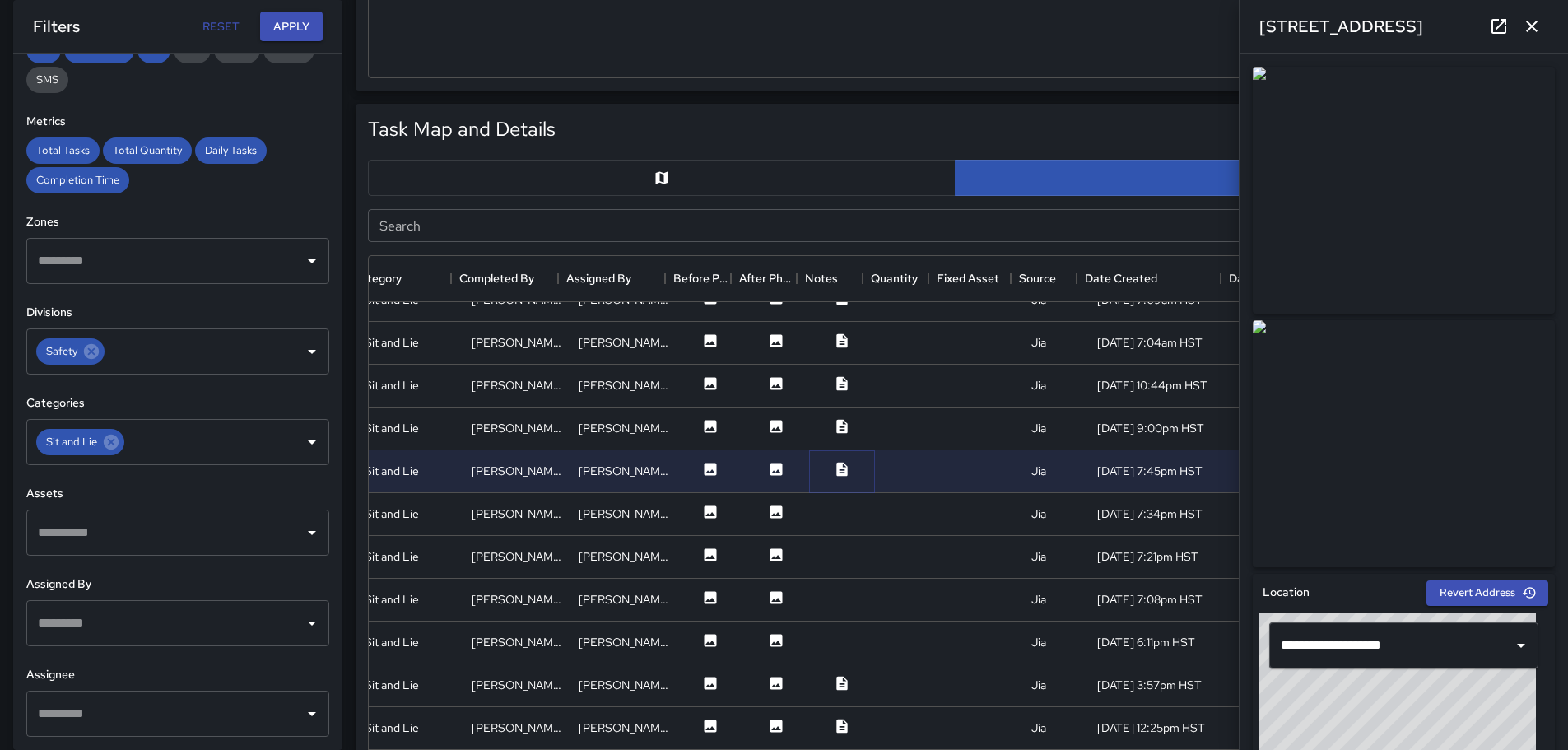
scroll to position [862, 301]
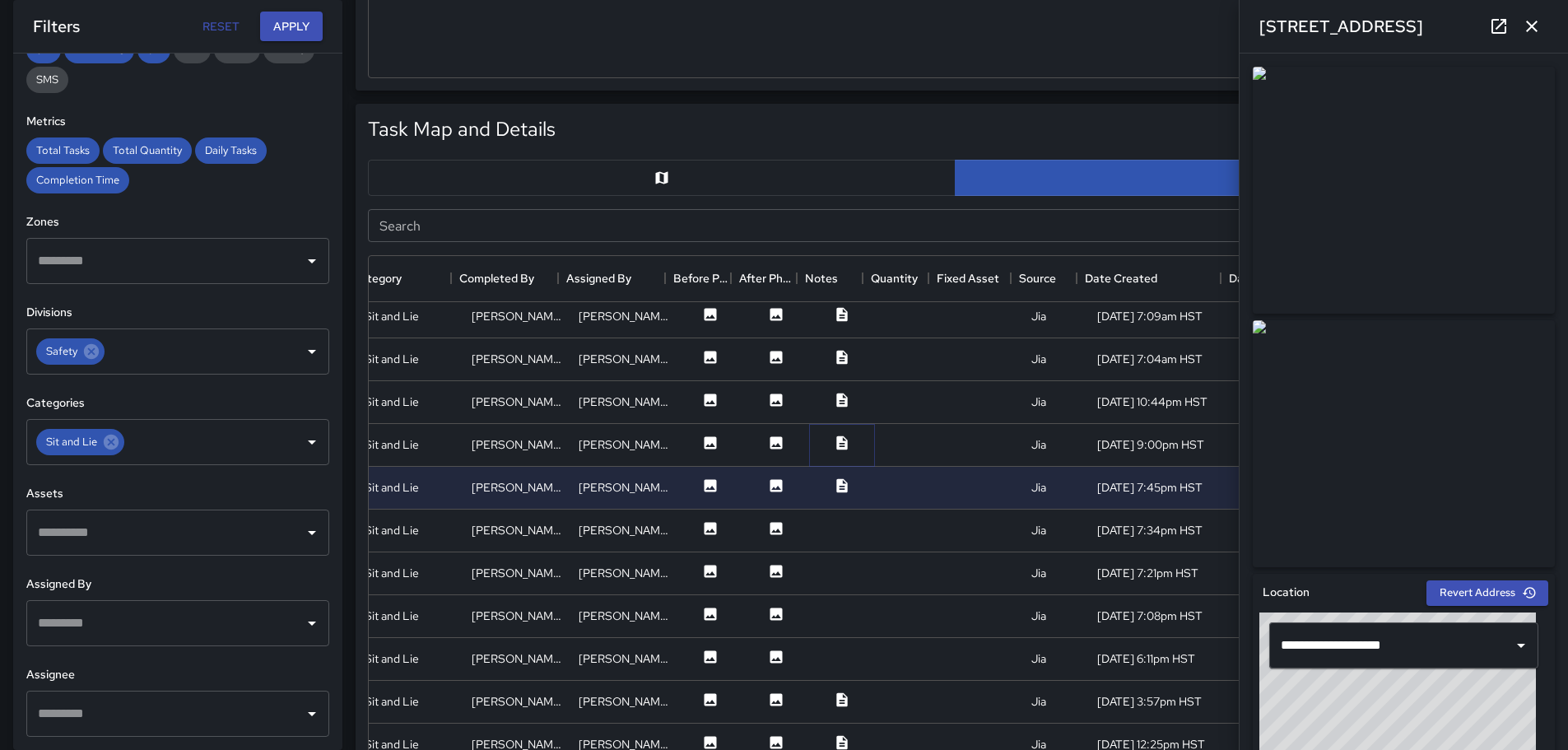
click at [836, 442] on icon at bounding box center [842, 442] width 11 height 14
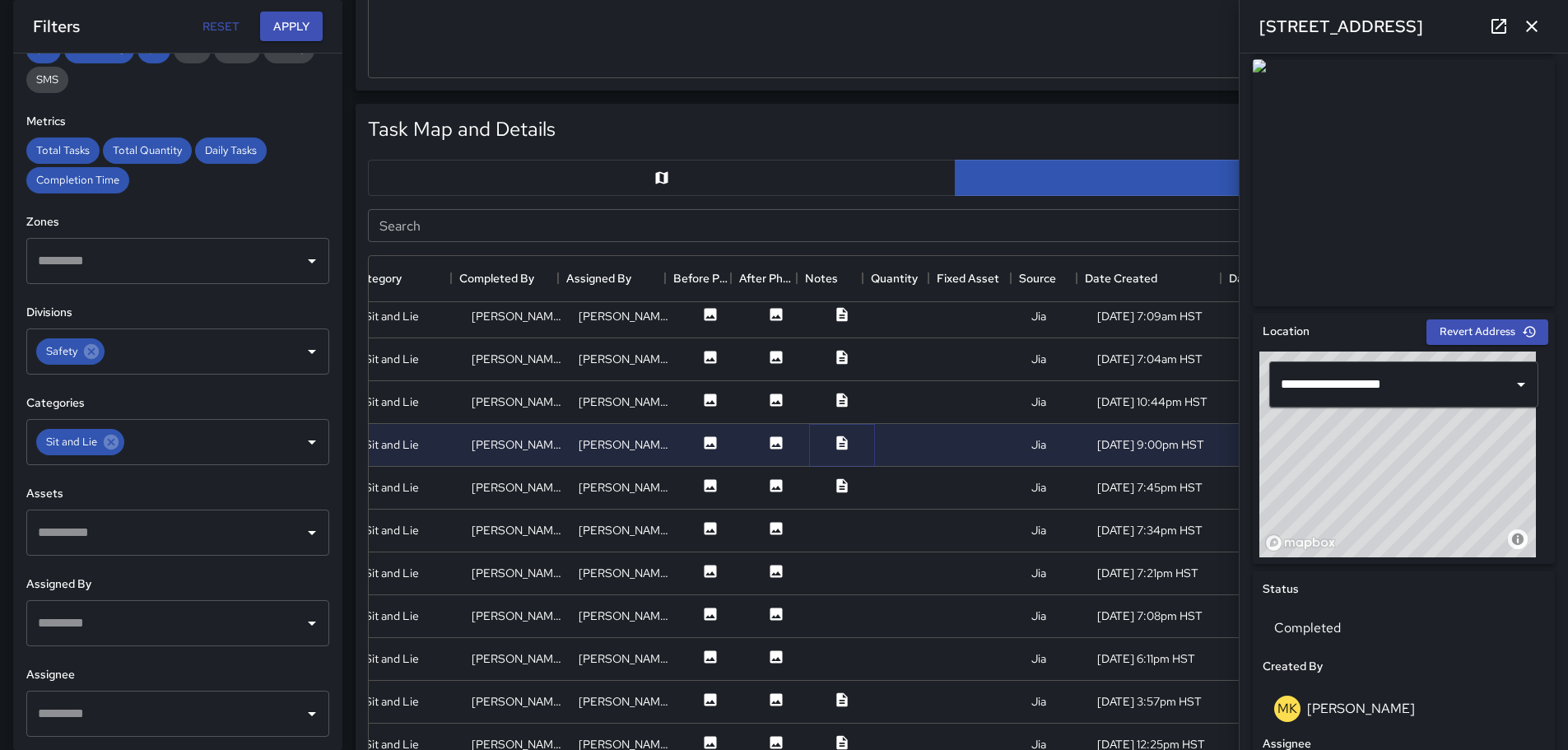
scroll to position [0, 0]
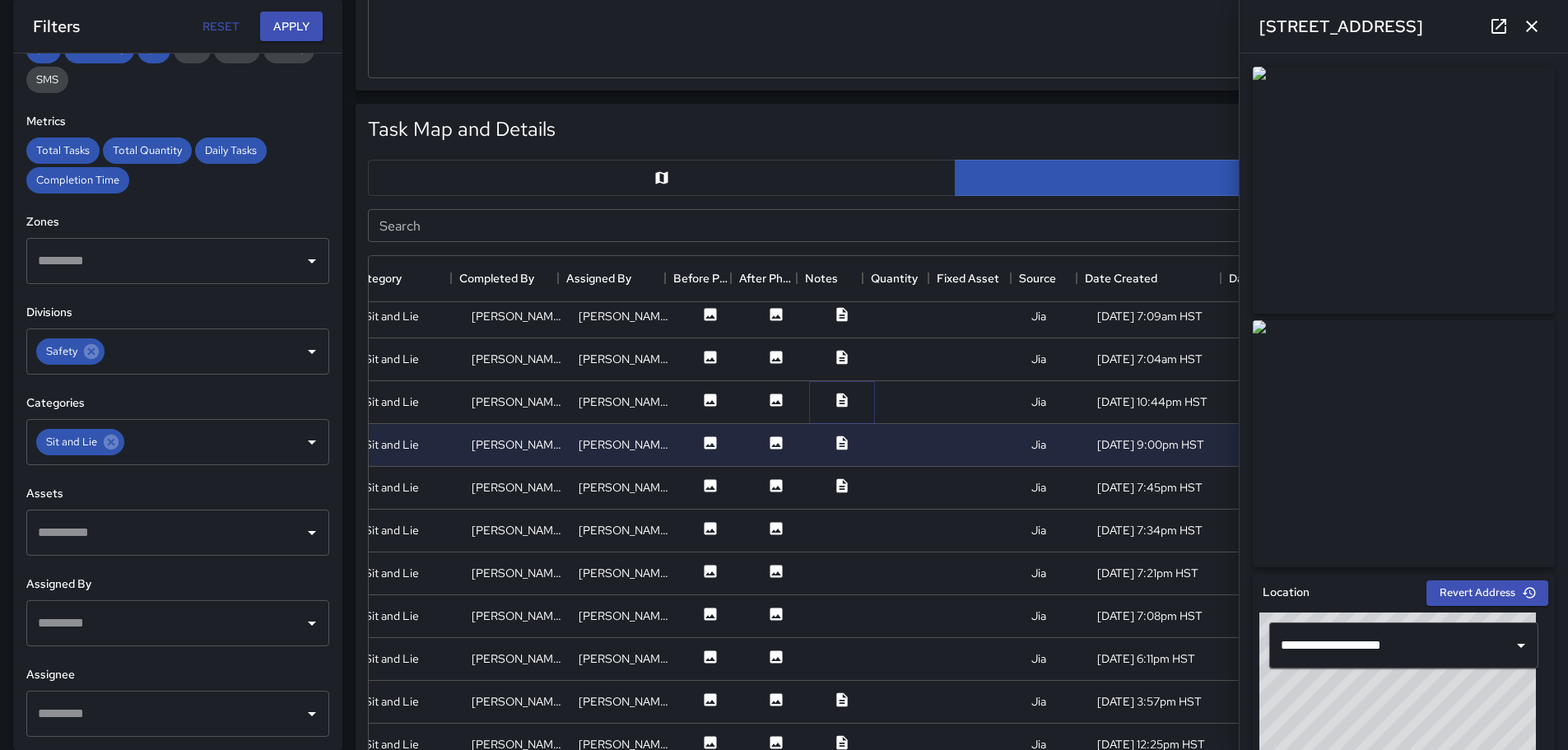
click at [833, 400] on icon at bounding box center [842, 400] width 17 height 17
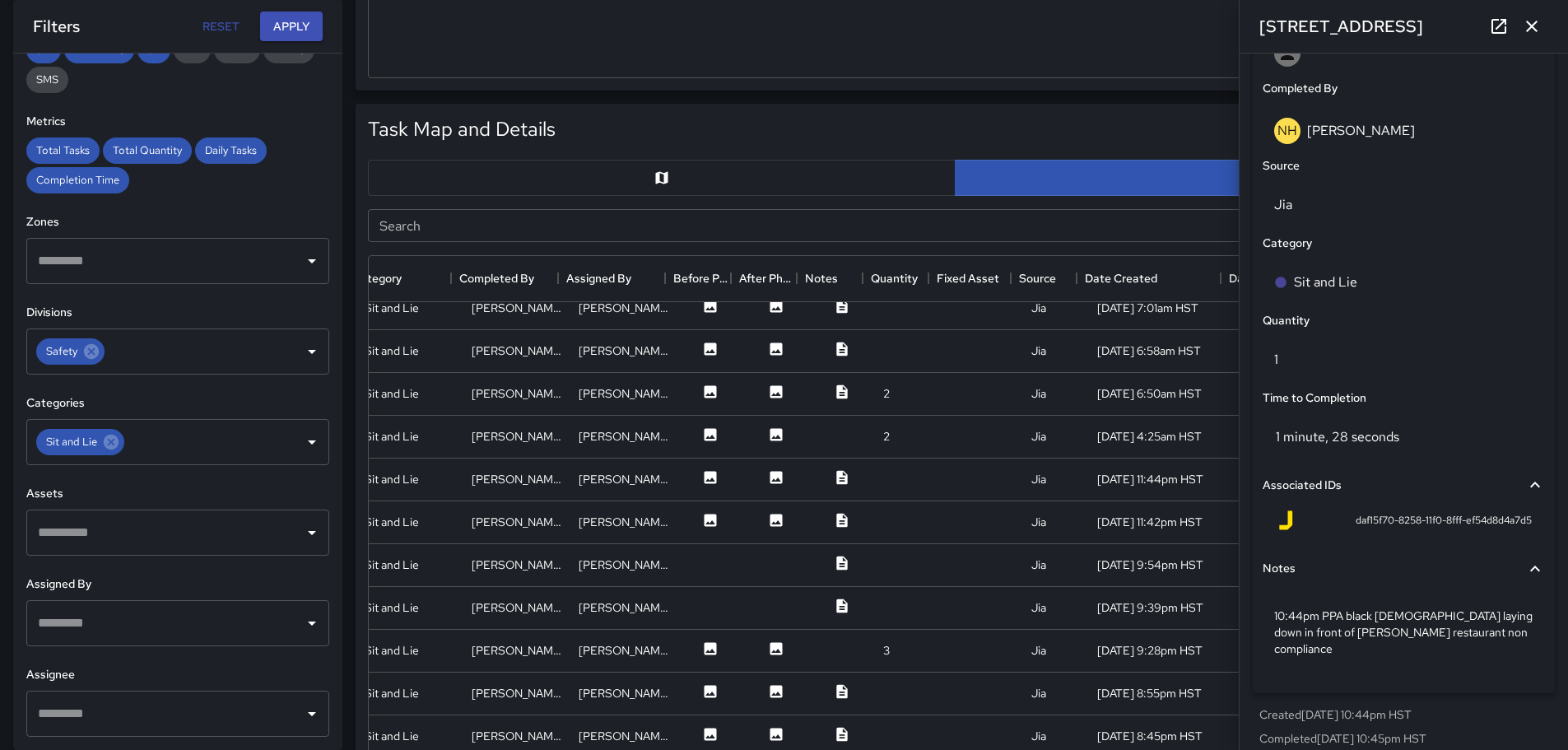
scroll to position [1600, 301]
click at [941, 396] on div at bounding box center [982, 392] width 82 height 43
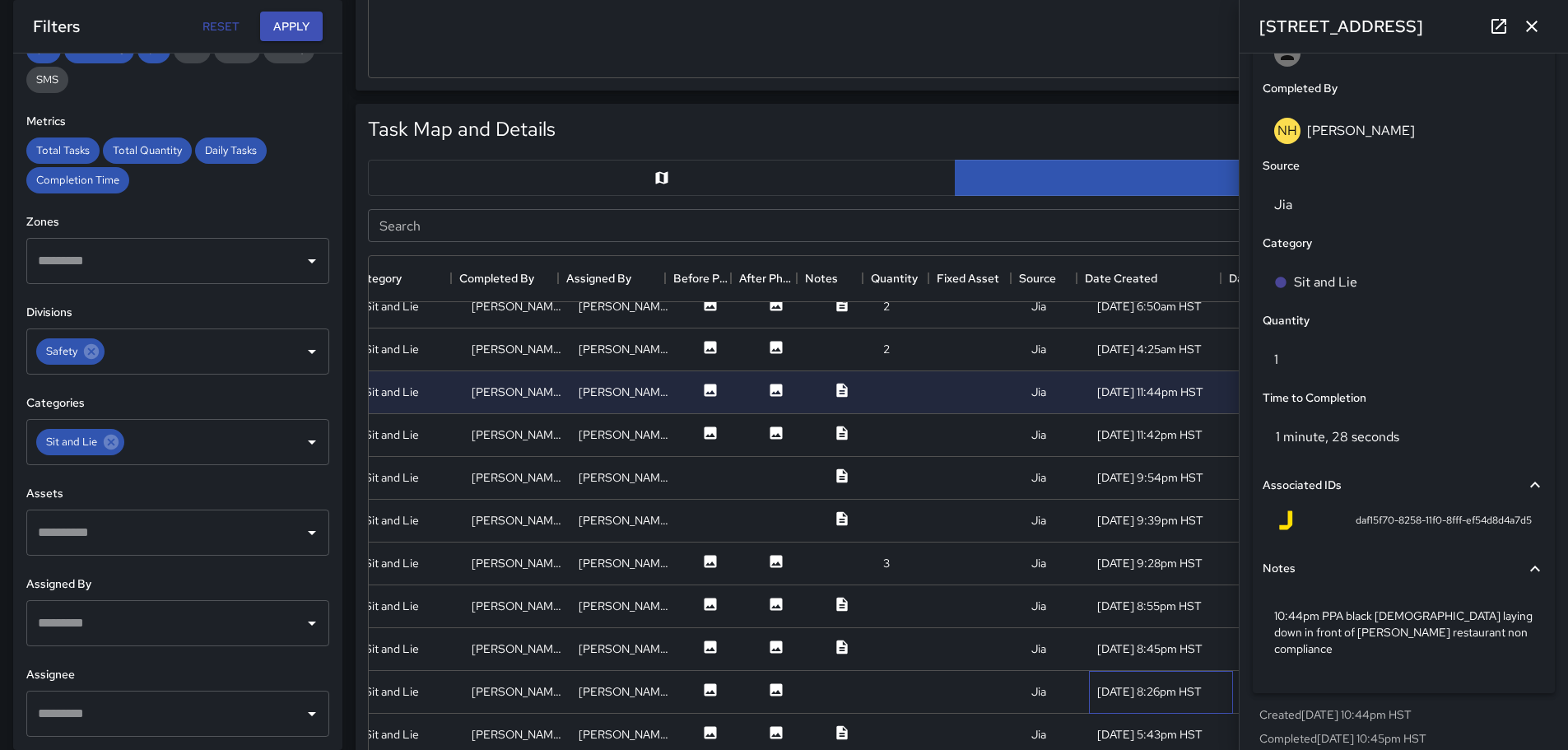
click at [1108, 693] on div "[DATE] 8:26pm HST" at bounding box center [1149, 691] width 105 height 17
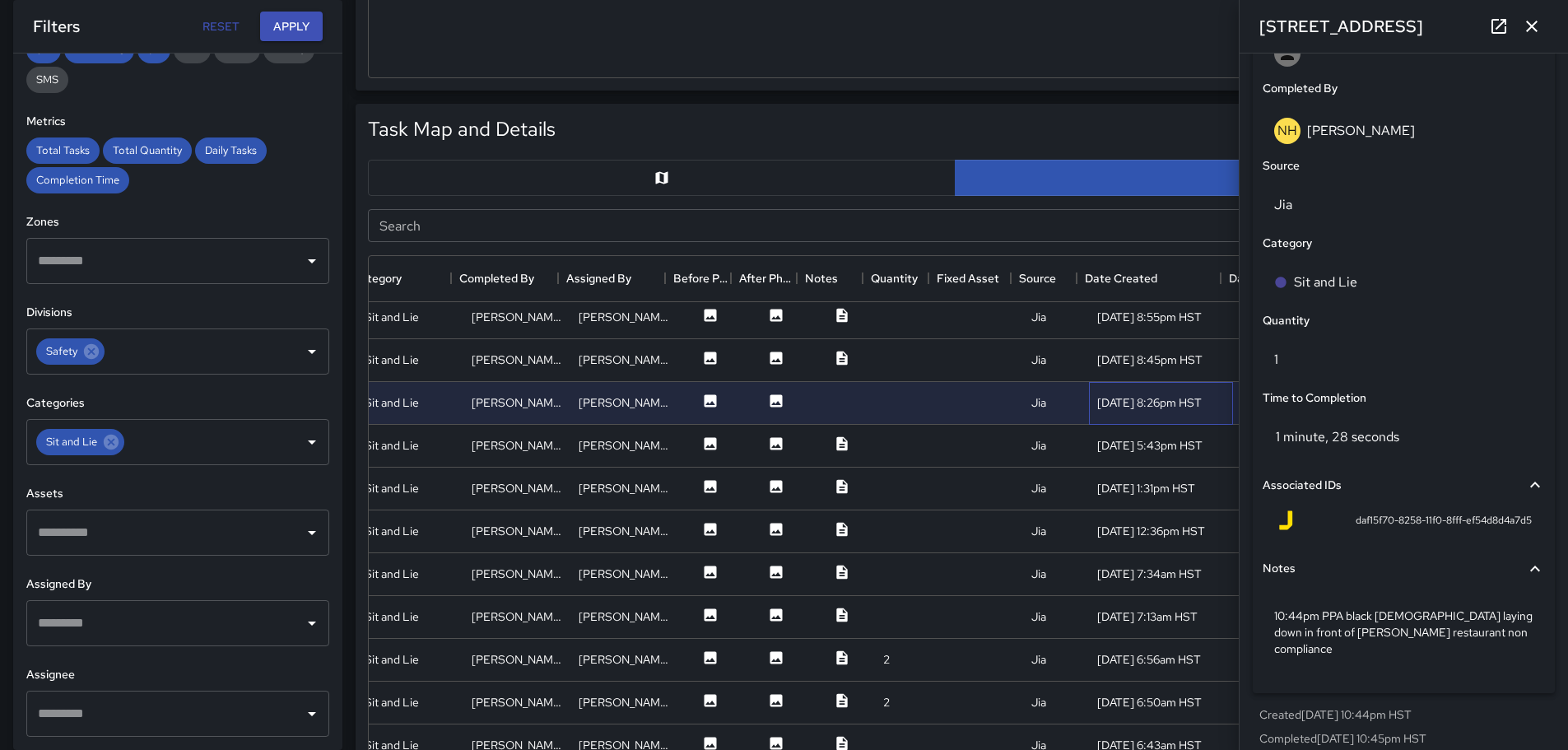
scroll to position [1929, 301]
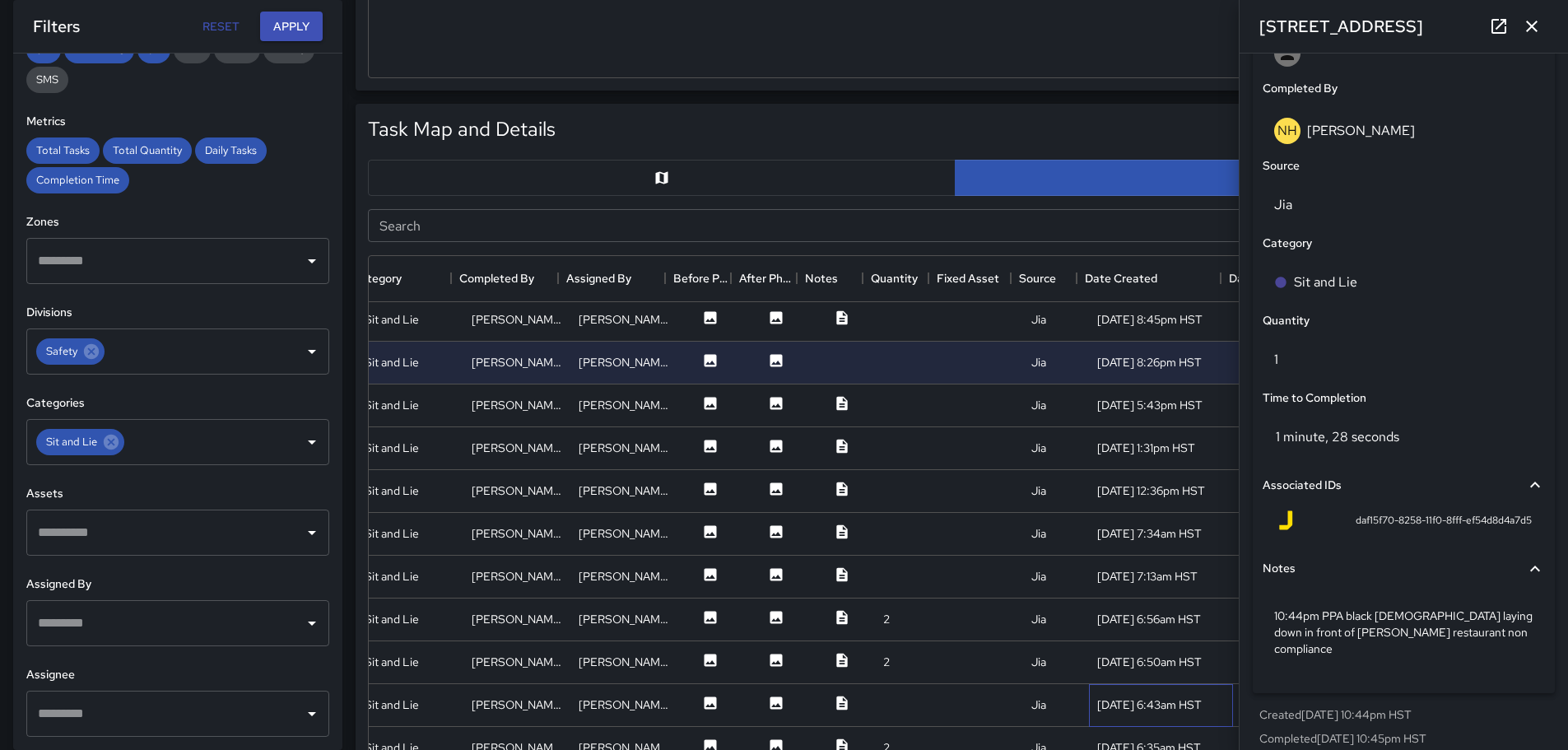
click at [1110, 697] on div "[DATE] 6:43am HST" at bounding box center [1149, 705] width 105 height 17
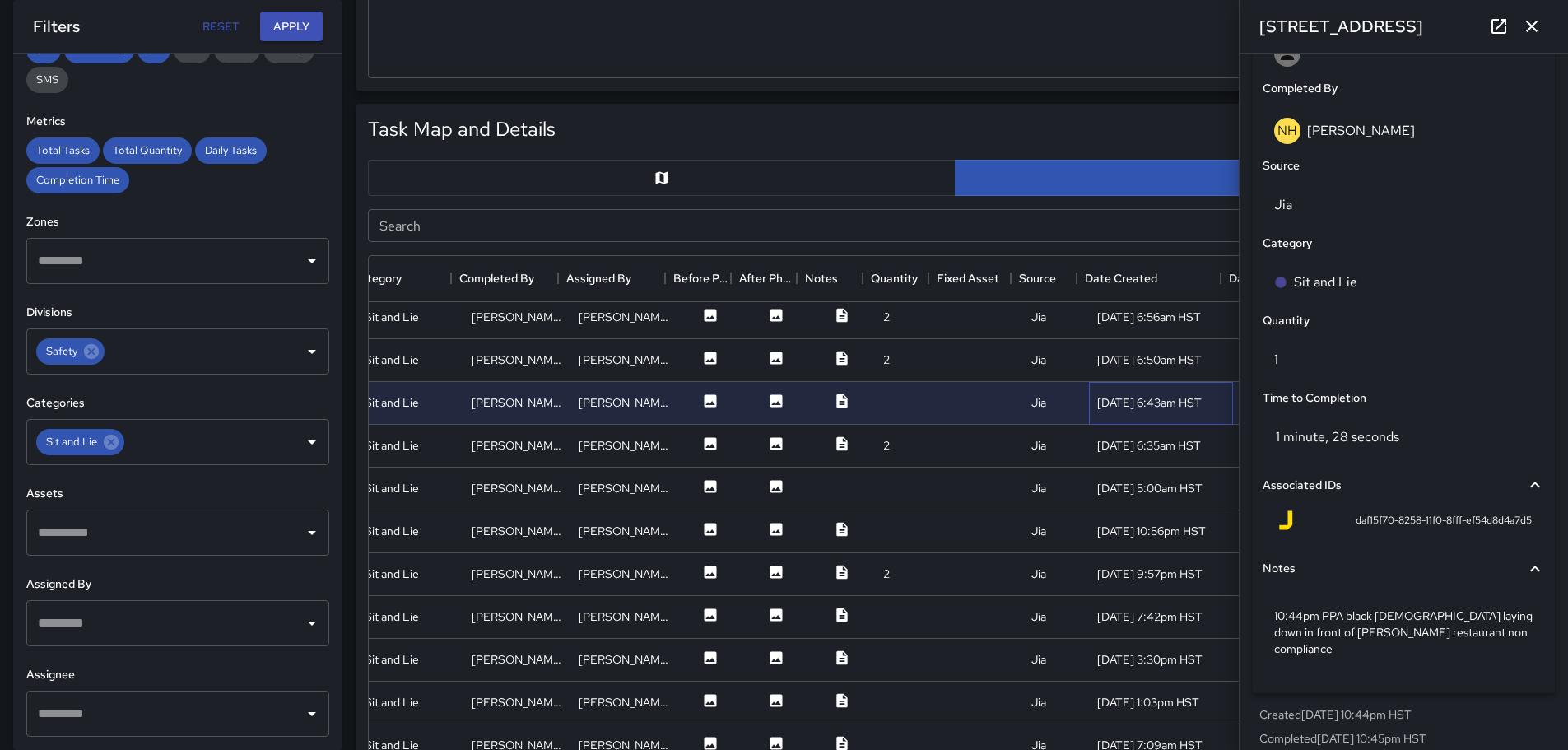
scroll to position [2257, 301]
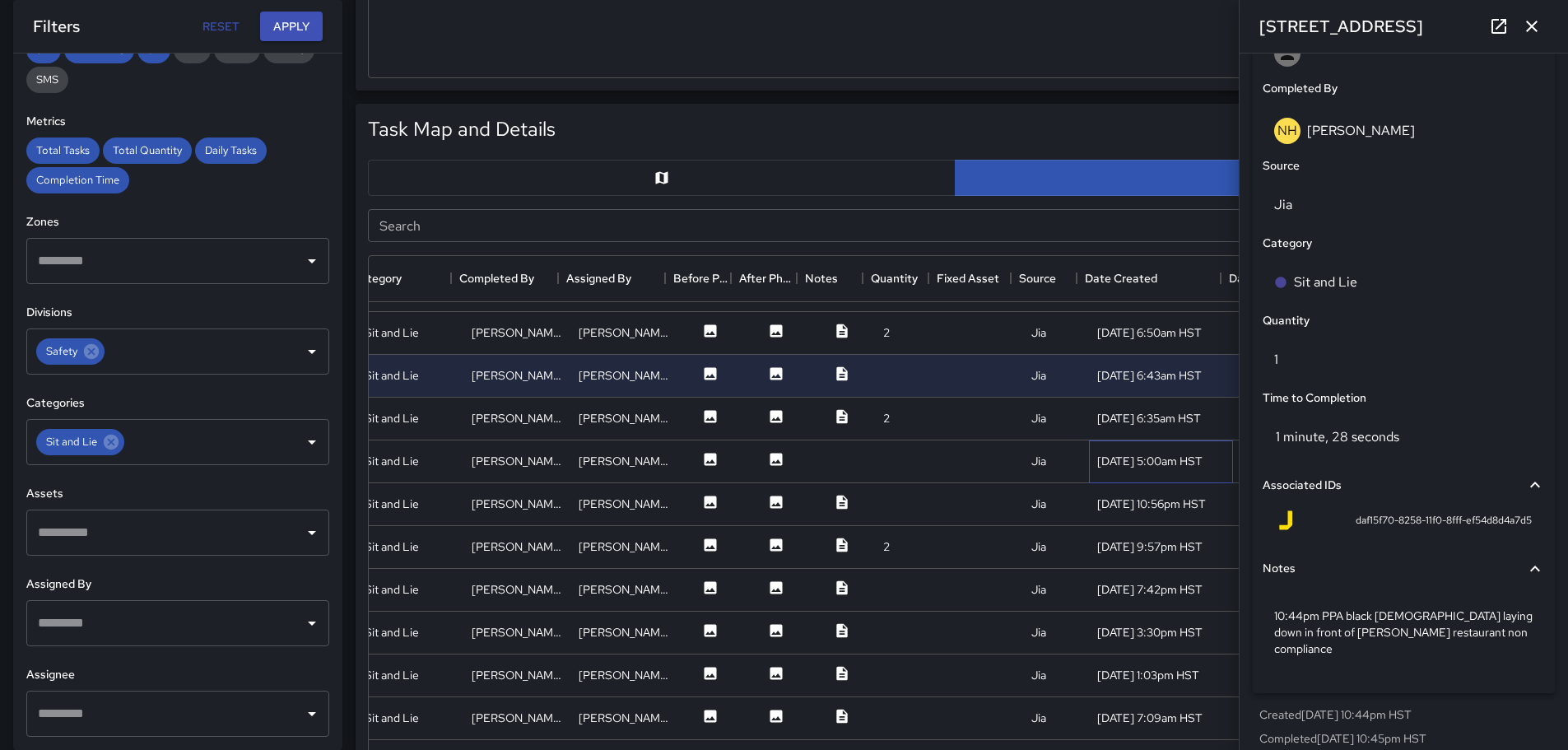
click at [1109, 459] on div "[DATE] 5:00am HST" at bounding box center [1150, 461] width 105 height 17
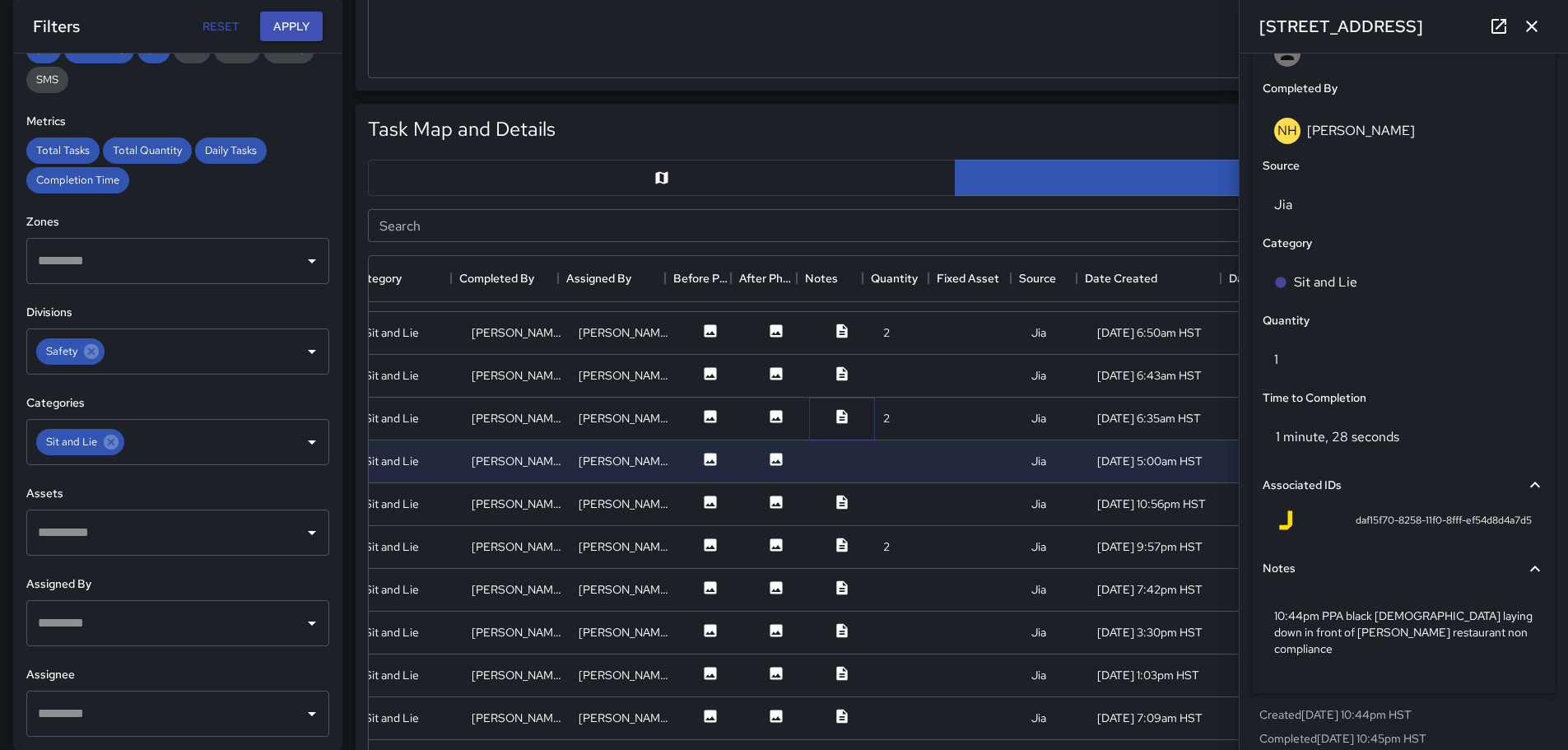
click at [836, 414] on icon at bounding box center [842, 415] width 11 height 14
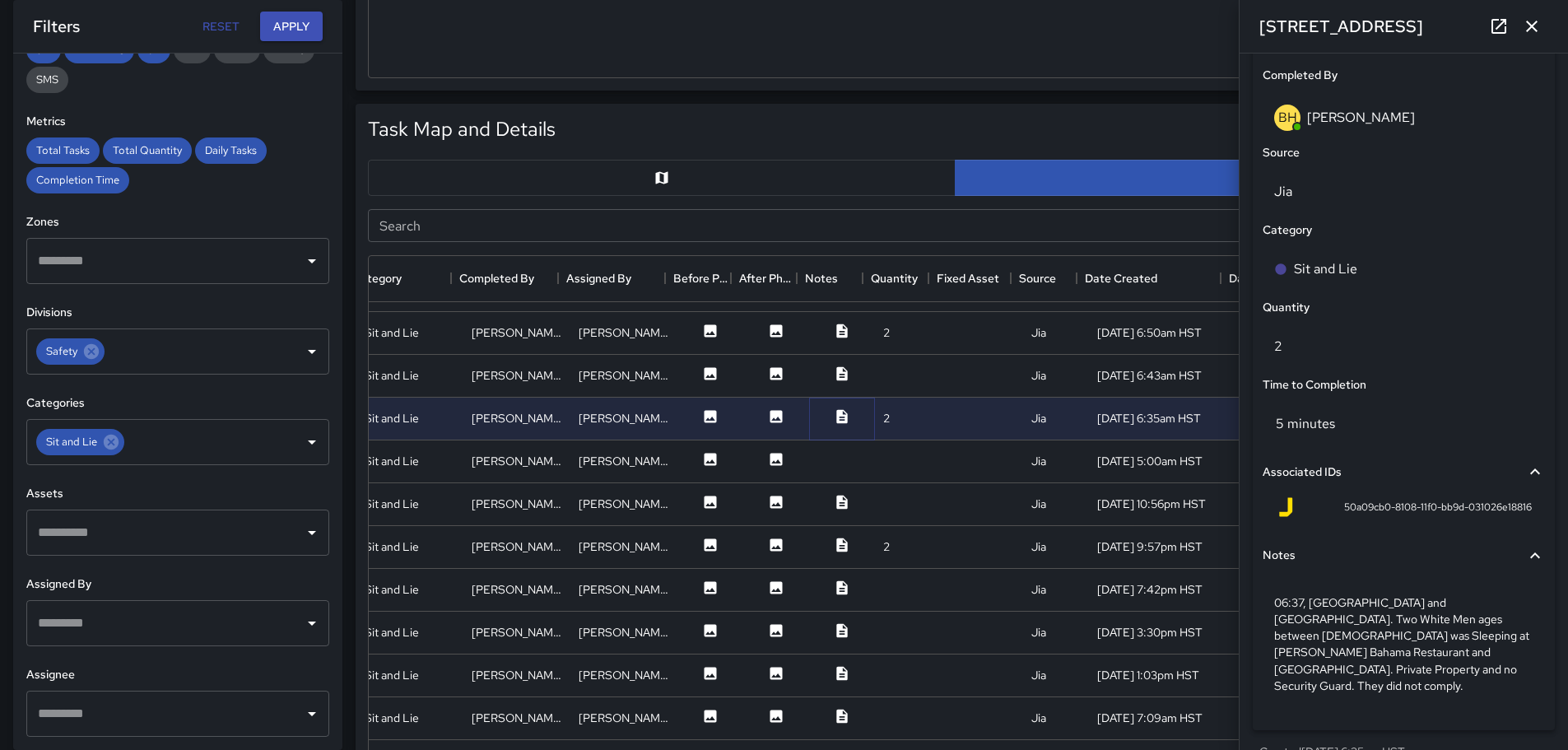
scroll to position [1042, 0]
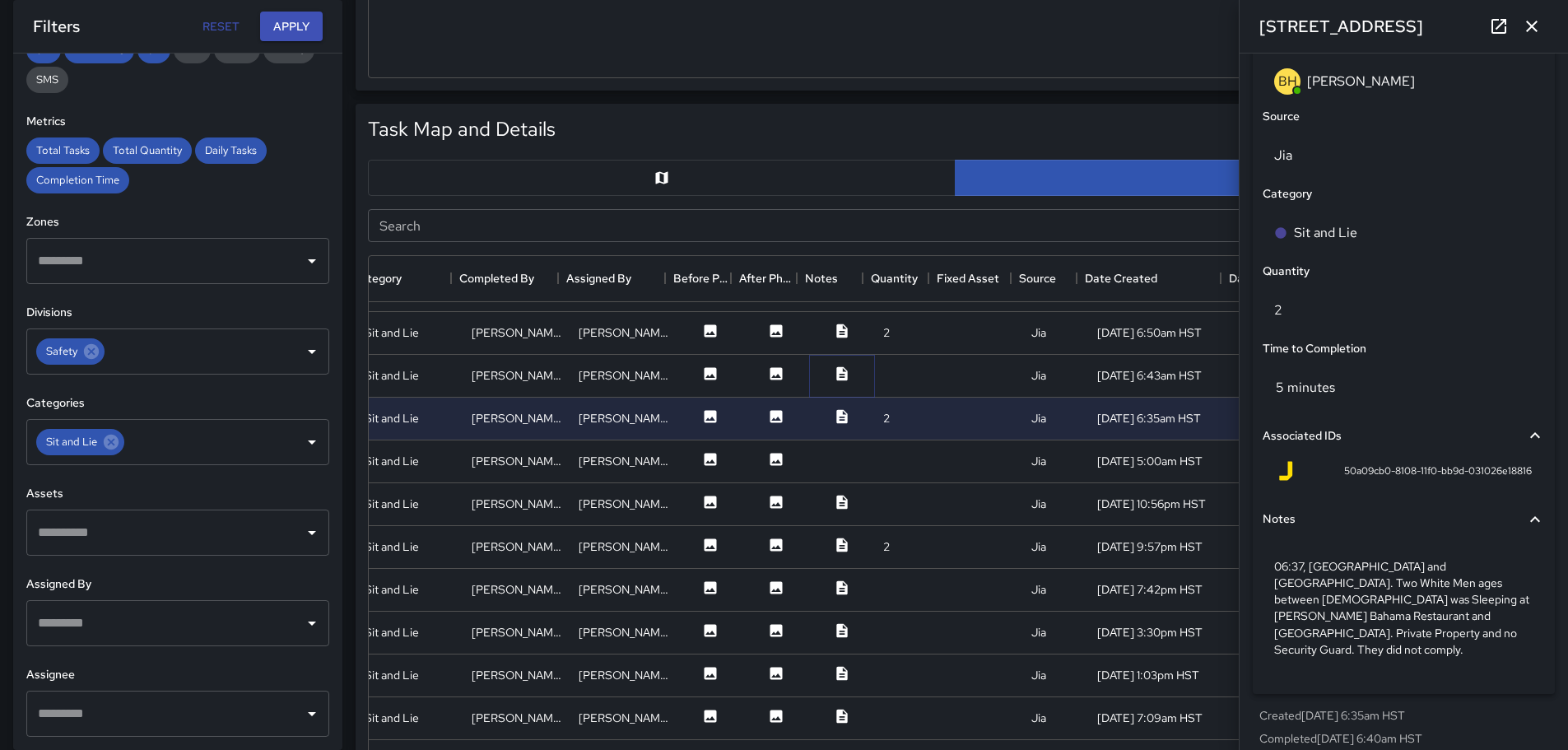
click at [836, 373] on icon at bounding box center [842, 373] width 11 height 14
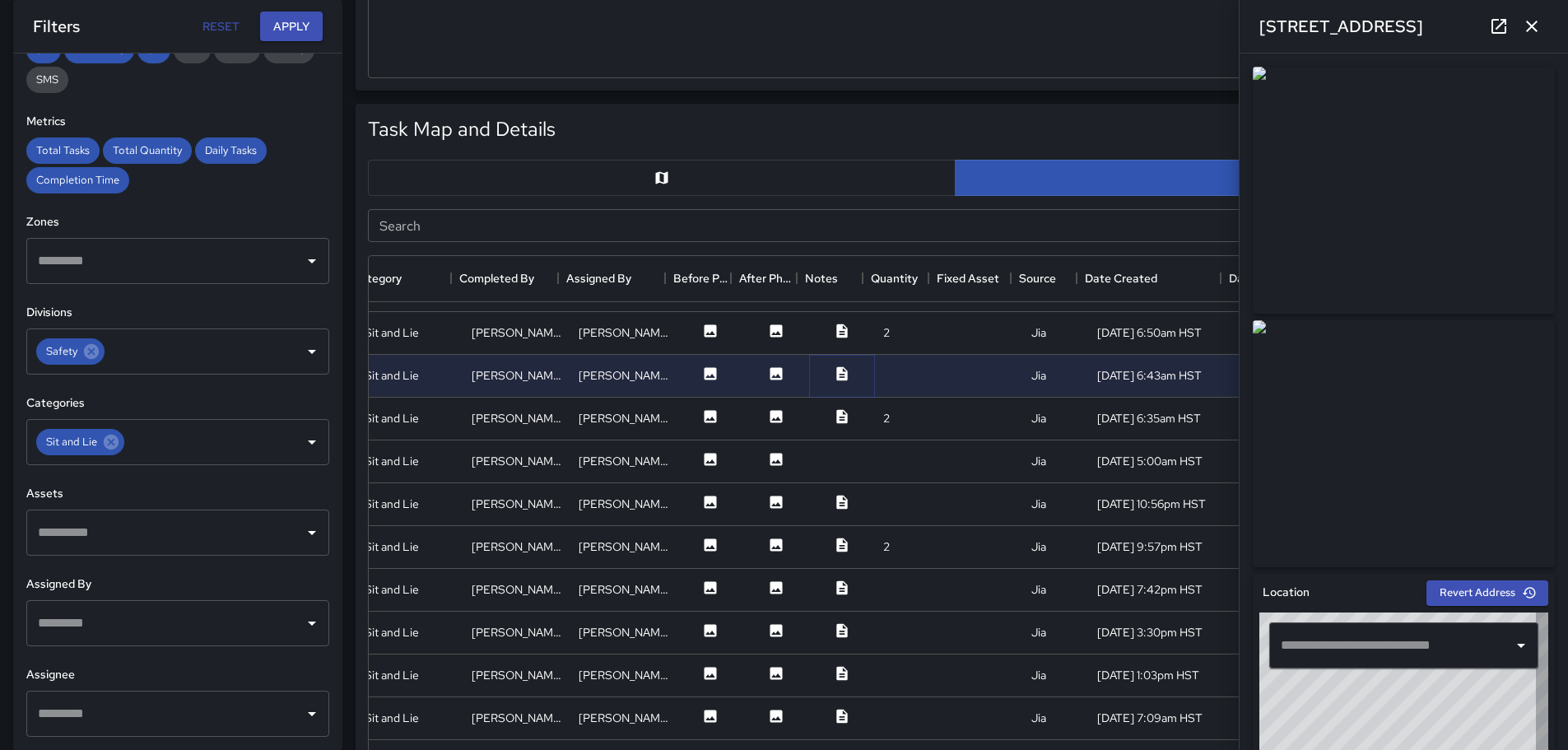
type input "**********"
click at [836, 329] on icon at bounding box center [842, 330] width 11 height 14
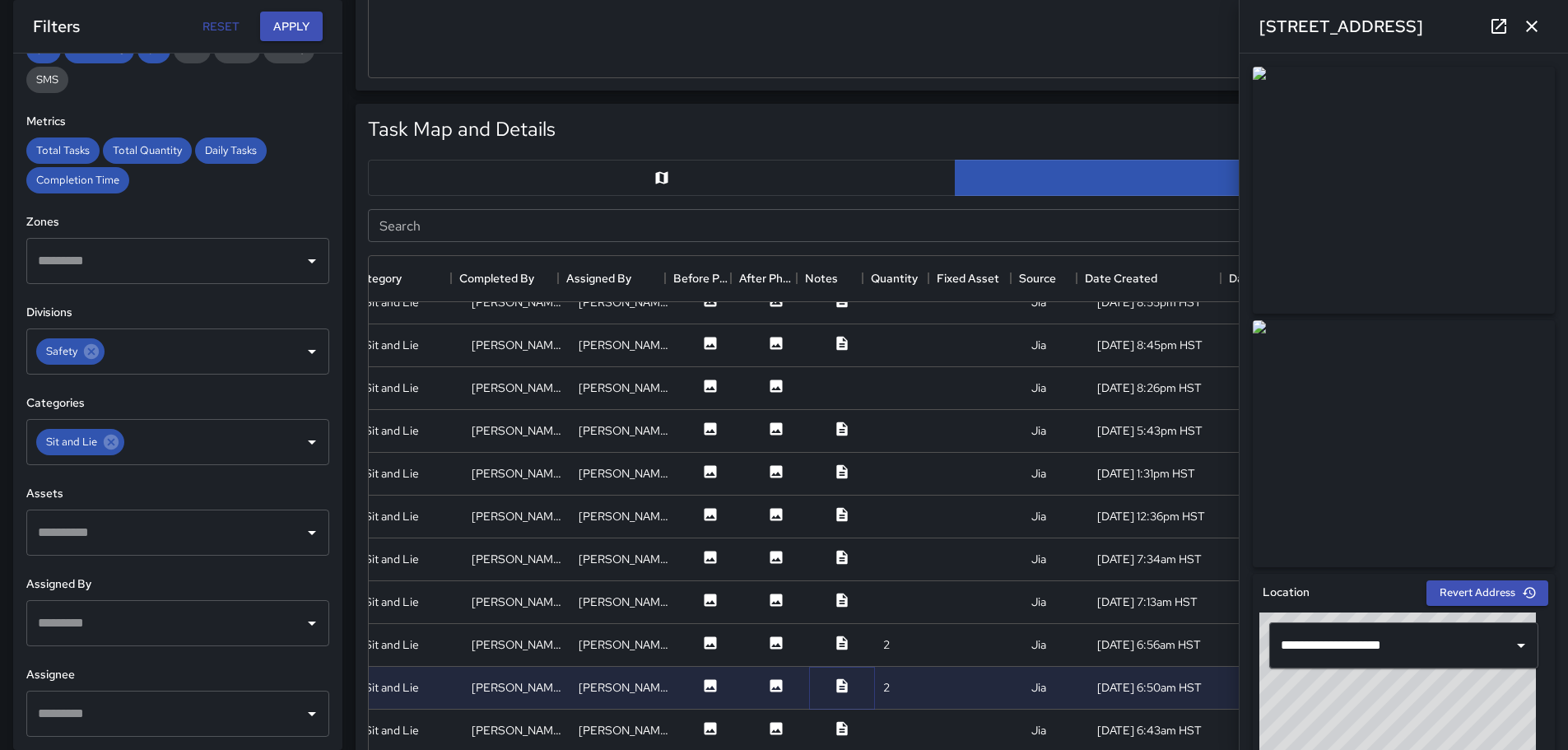
scroll to position [1929, 301]
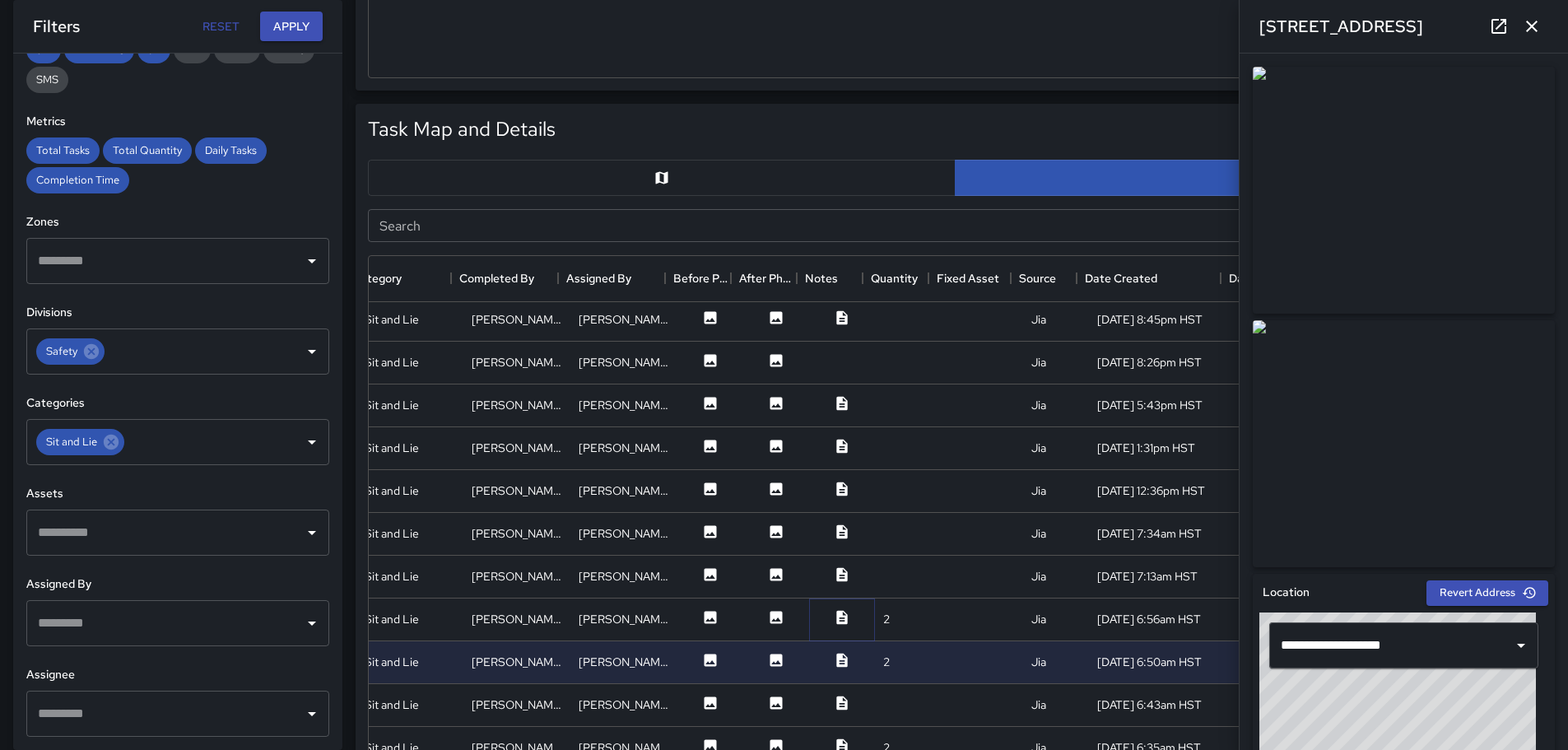
click at [836, 621] on icon at bounding box center [842, 616] width 11 height 14
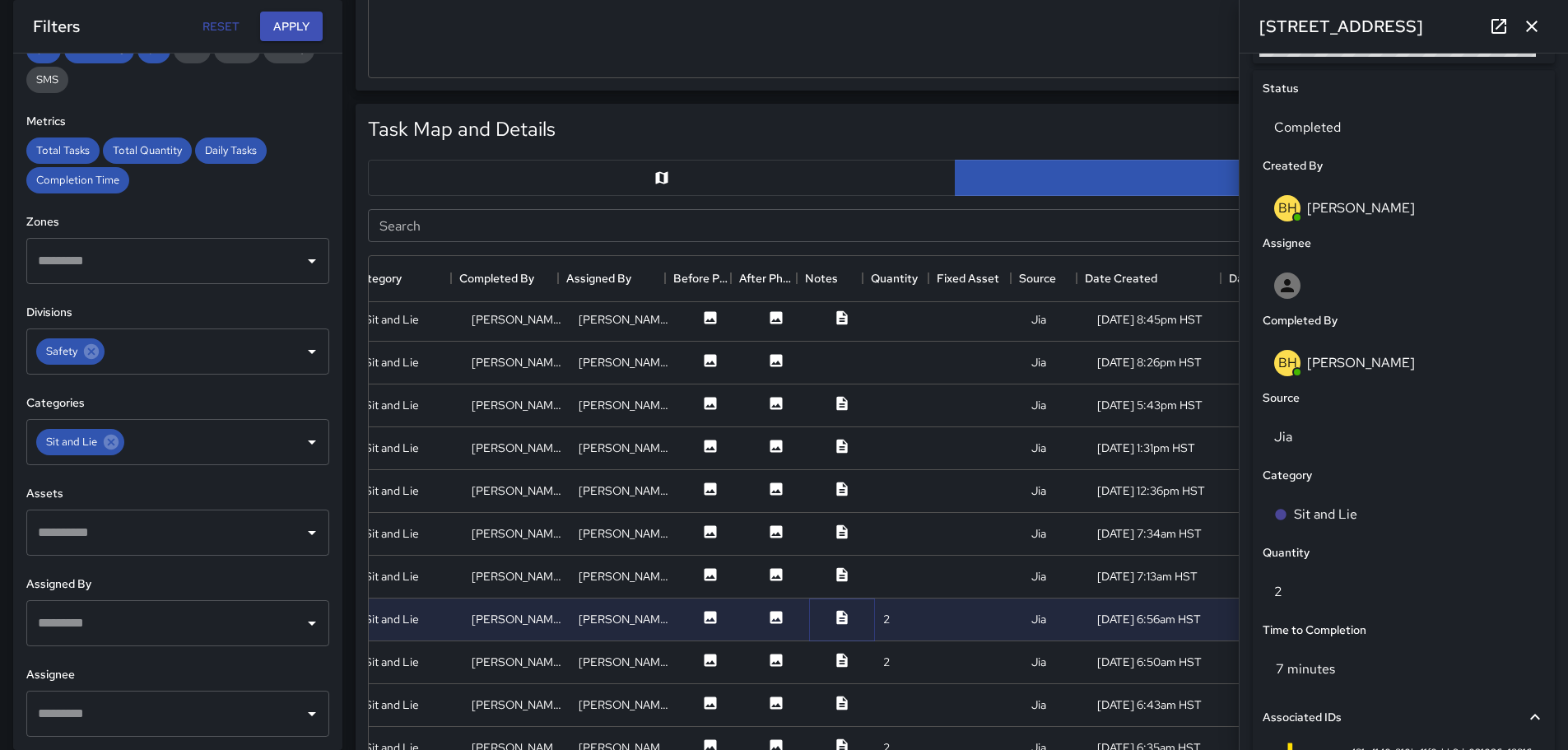
scroll to position [1042, 0]
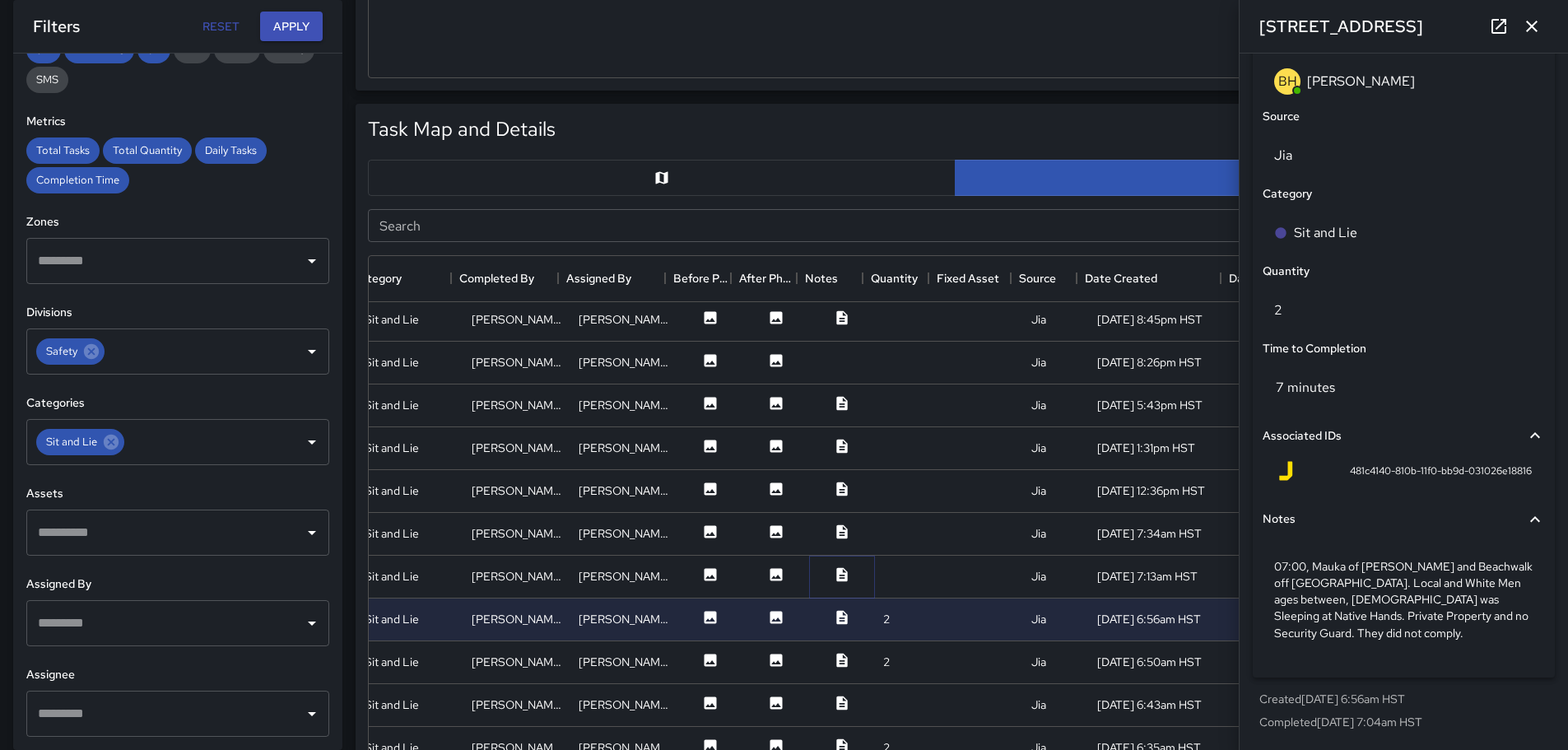
click at [833, 575] on icon at bounding box center [842, 574] width 17 height 17
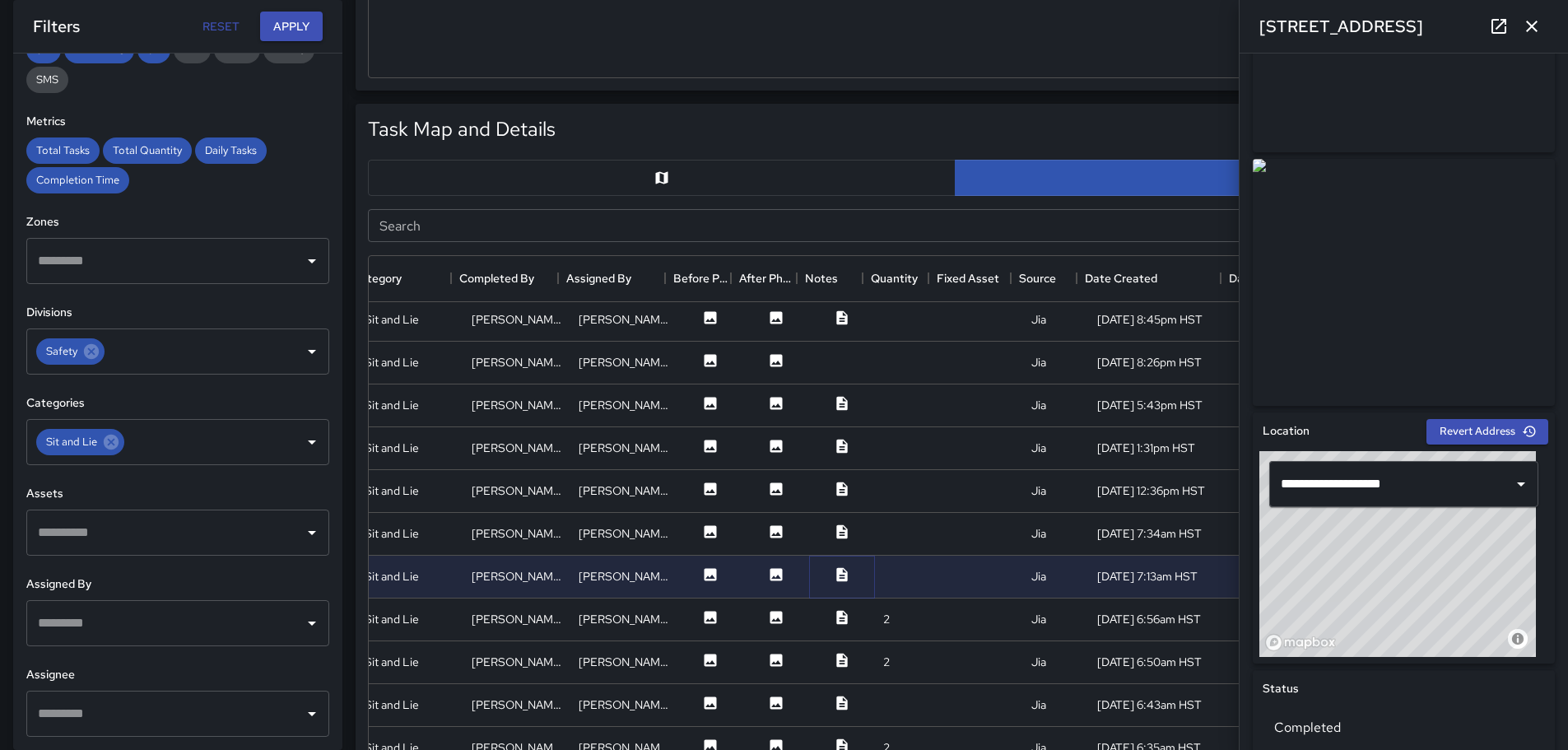
scroll to position [0, 0]
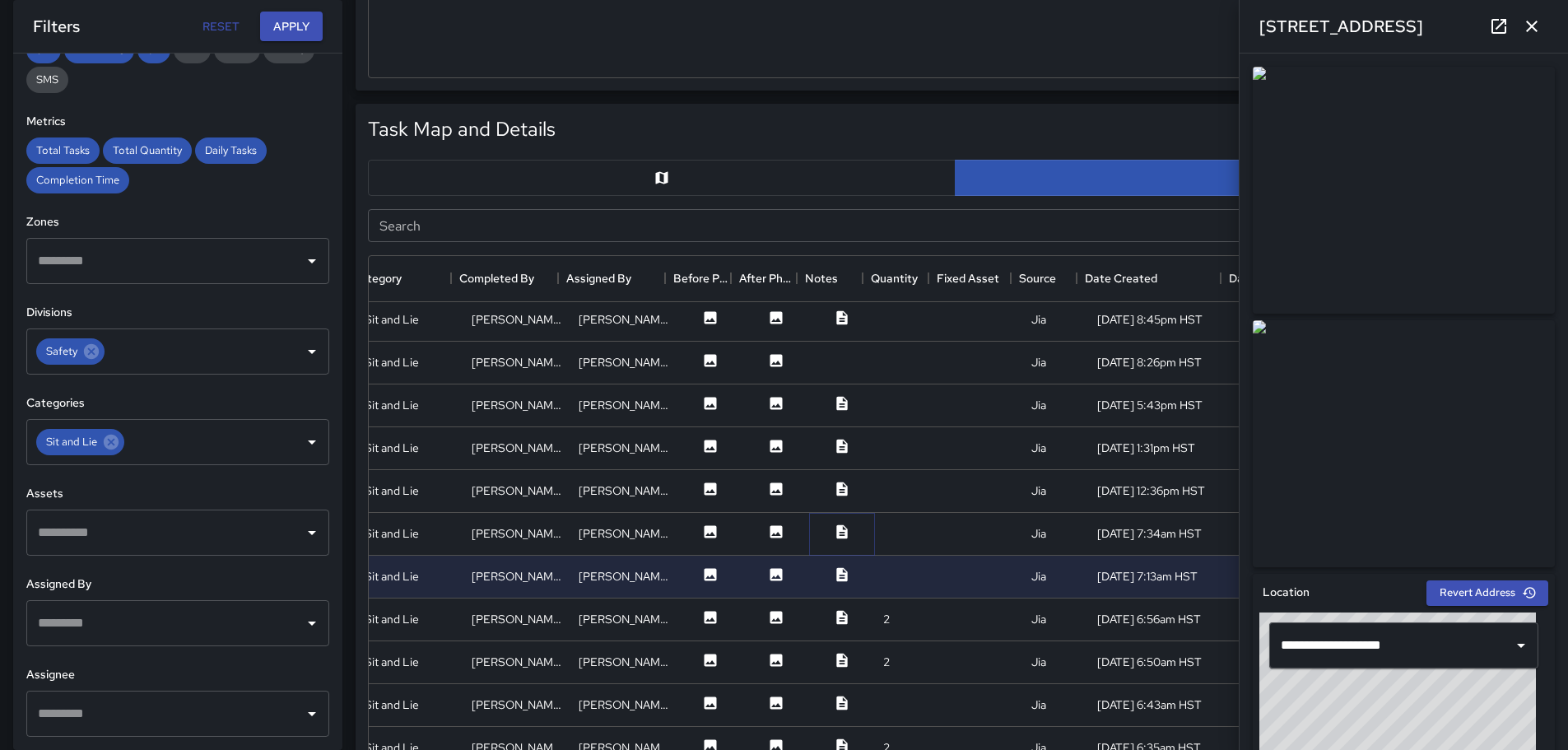
click at [836, 534] on icon at bounding box center [842, 531] width 11 height 14
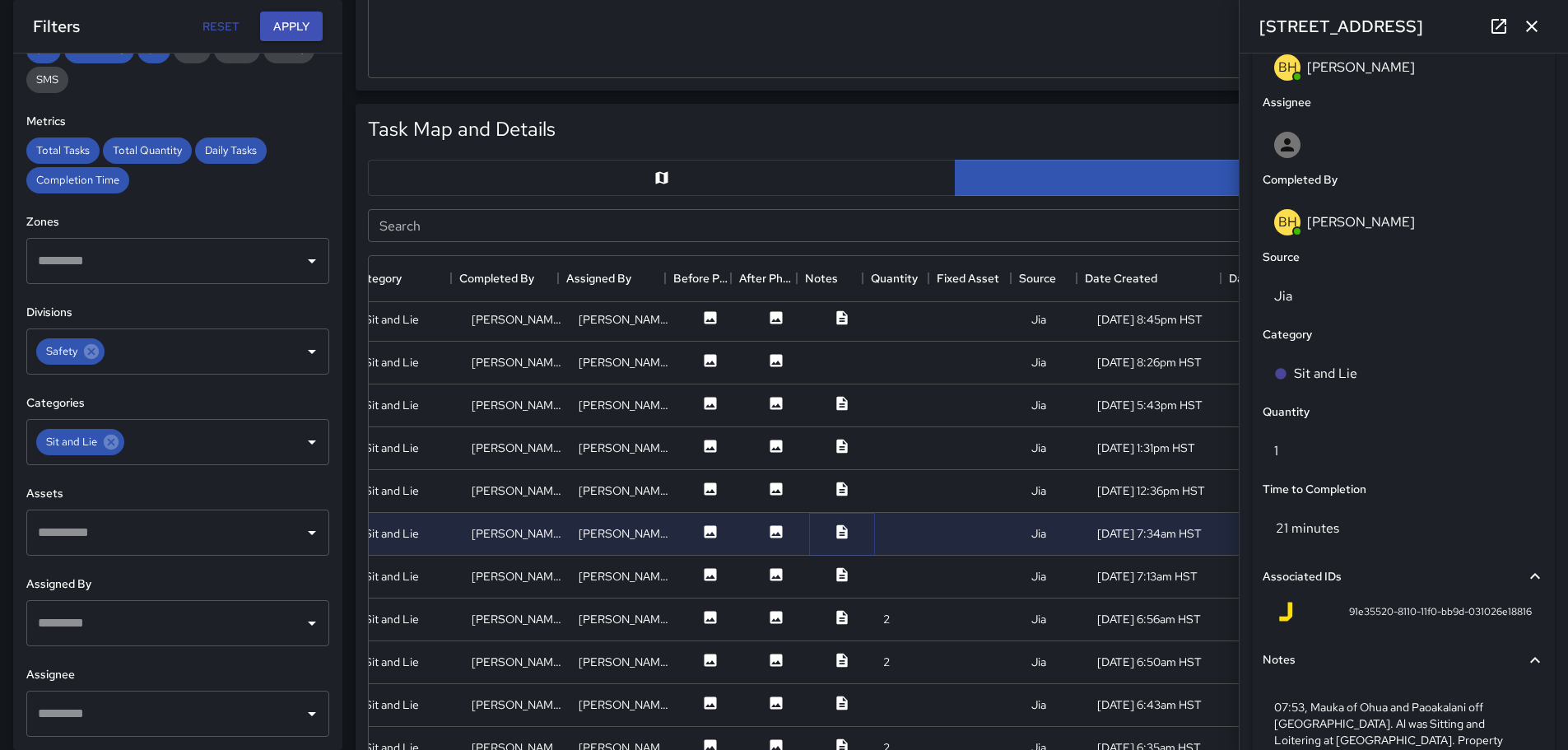
scroll to position [1010, 0]
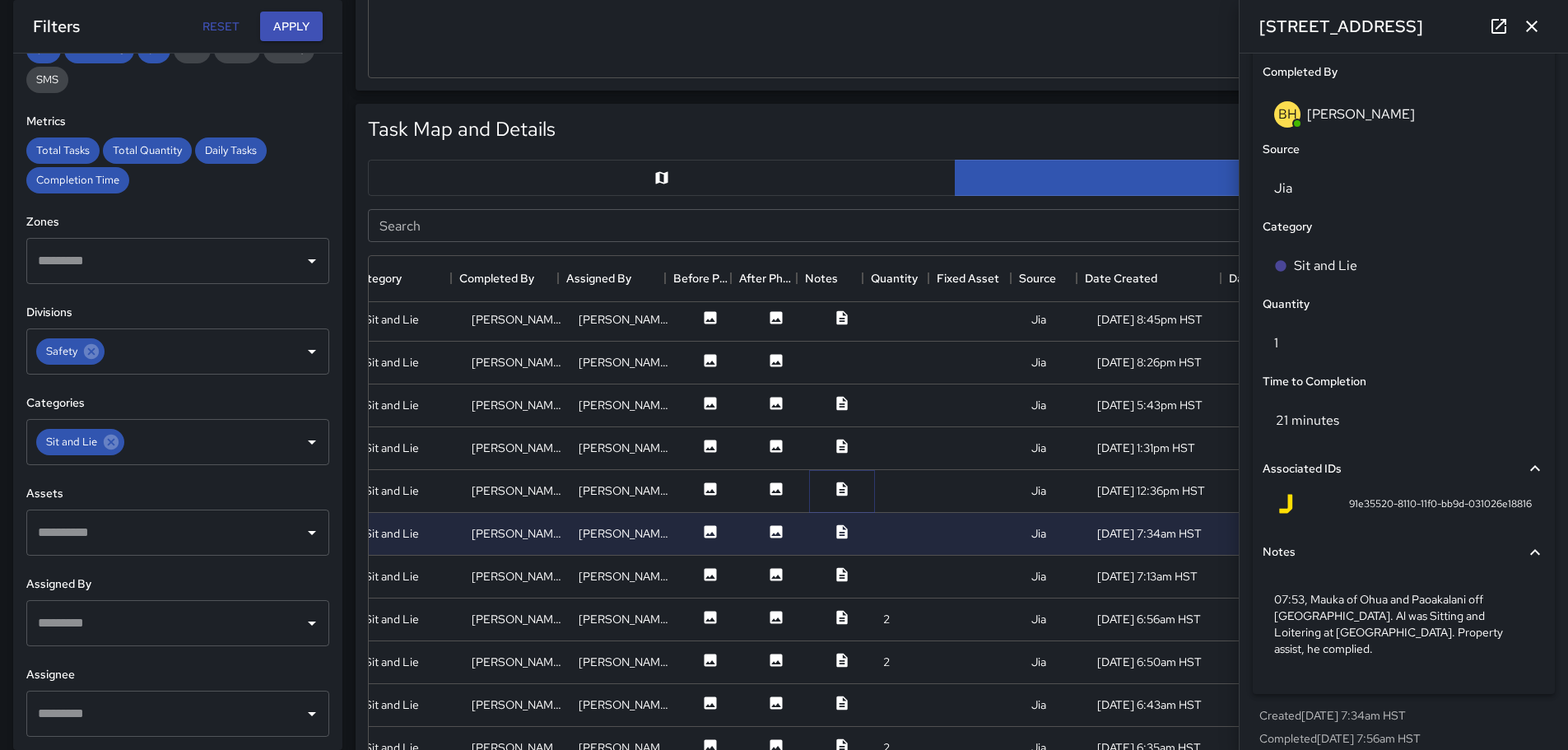
click at [836, 486] on icon at bounding box center [842, 487] width 11 height 14
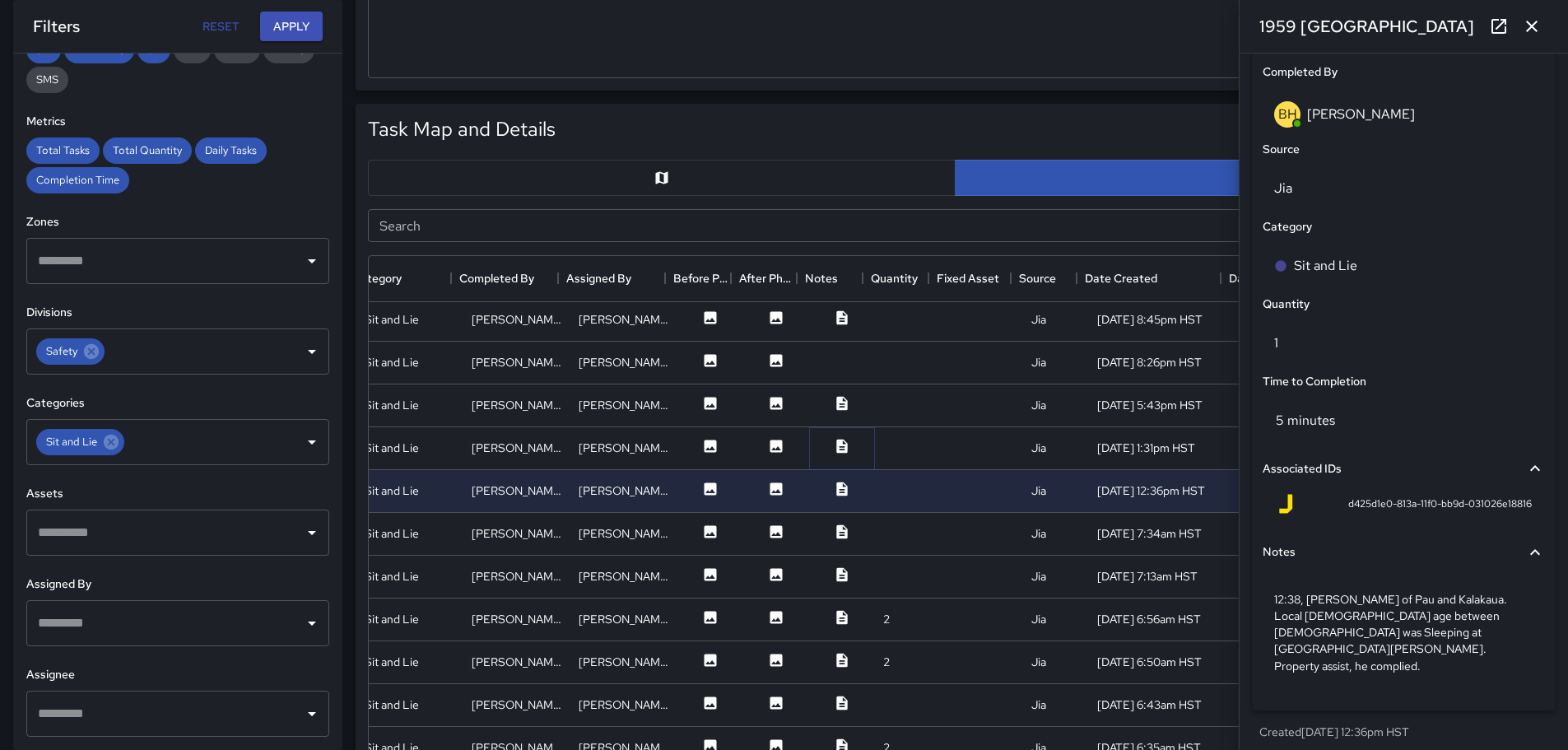
click at [833, 446] on icon at bounding box center [842, 446] width 17 height 17
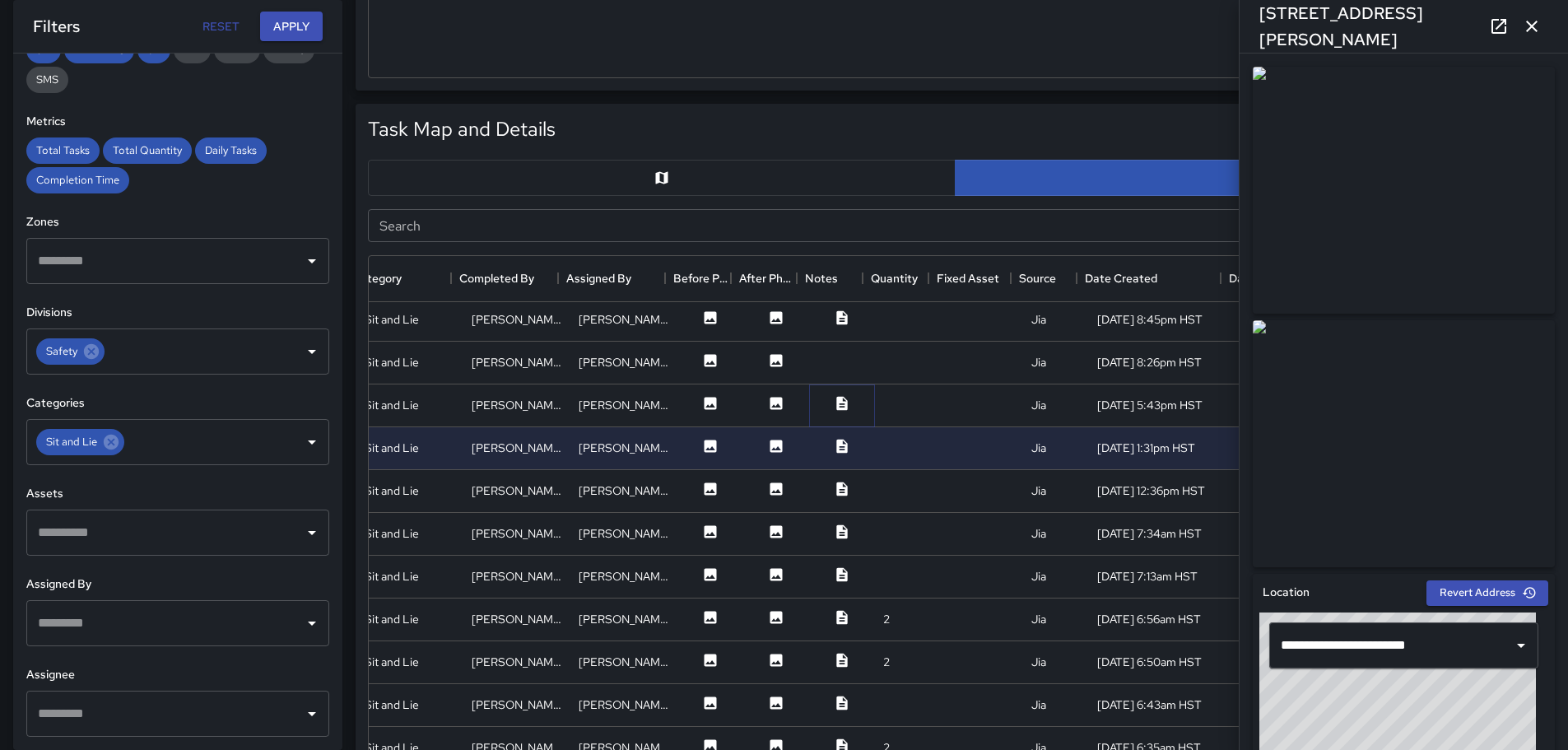
click at [836, 400] on icon at bounding box center [842, 402] width 11 height 14
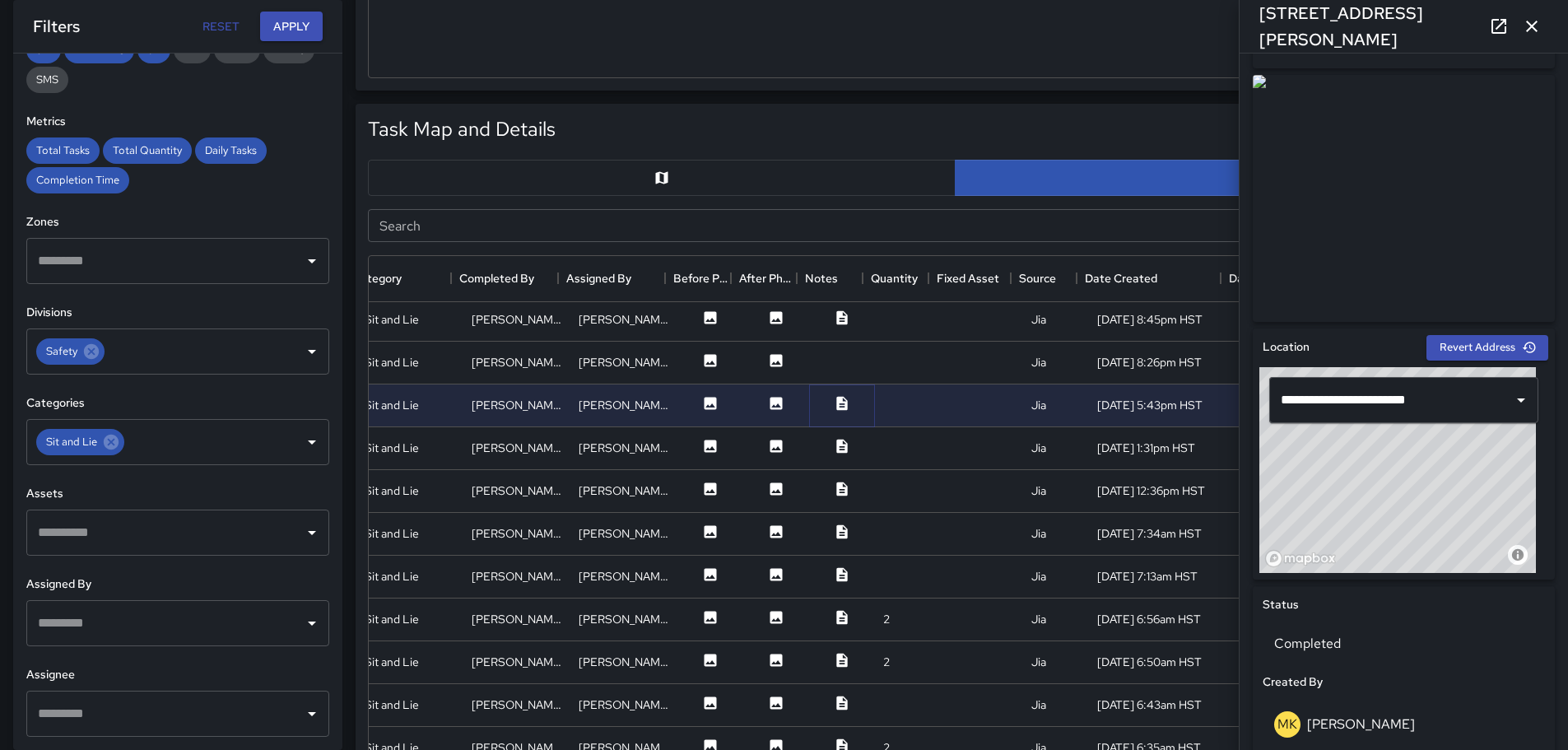
scroll to position [0, 0]
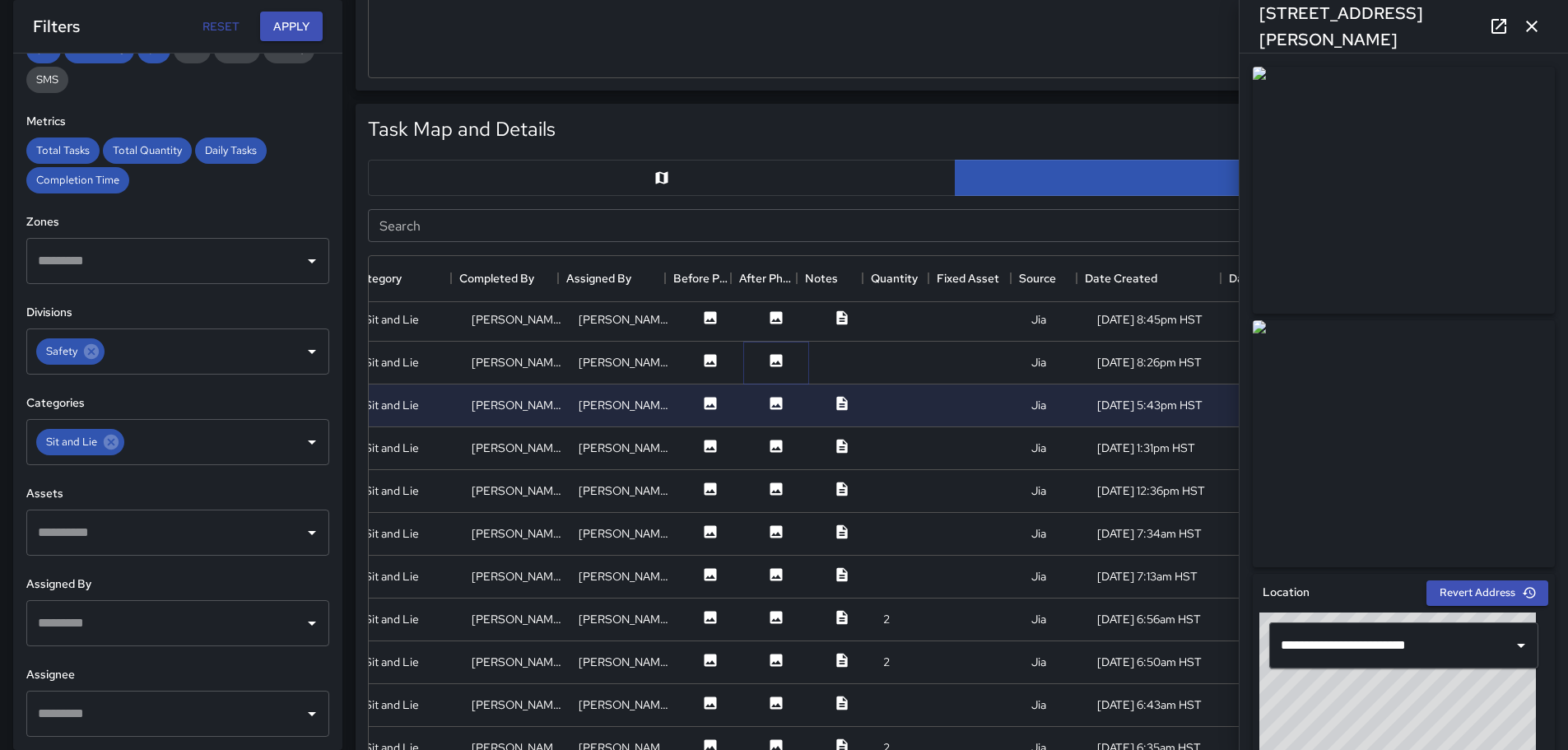
click at [771, 358] on icon at bounding box center [776, 360] width 12 height 12
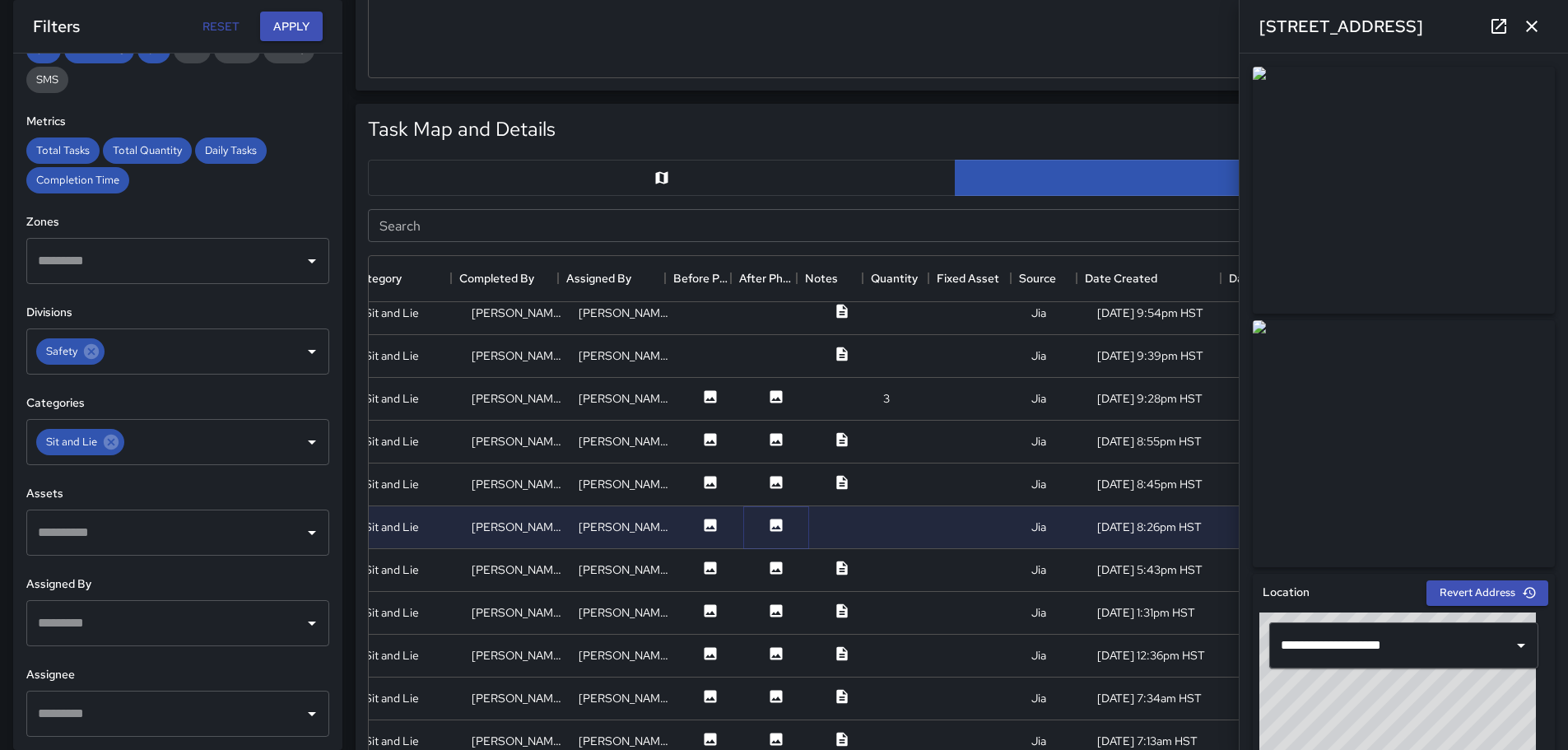
scroll to position [1682, 301]
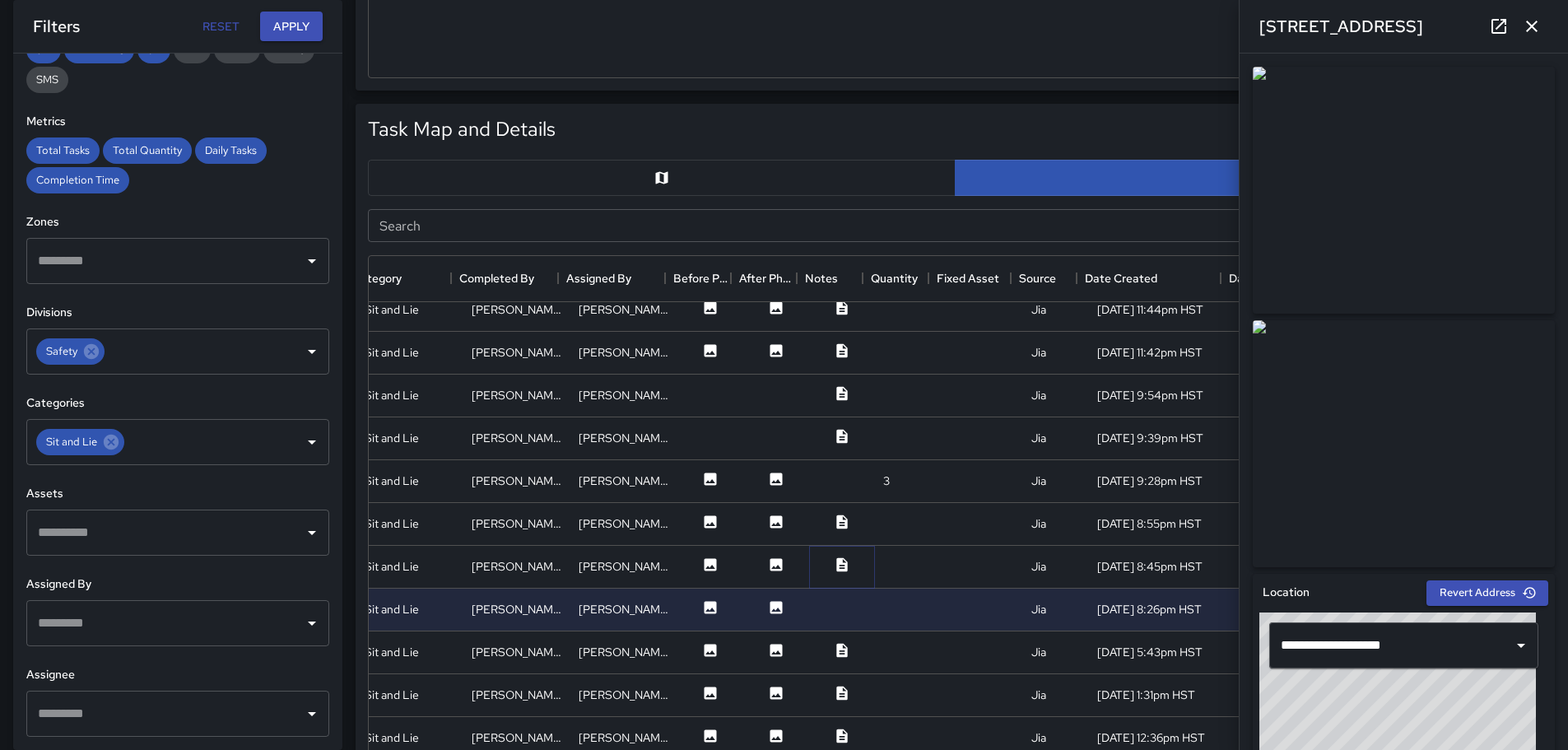
click at [836, 563] on icon at bounding box center [842, 563] width 11 height 14
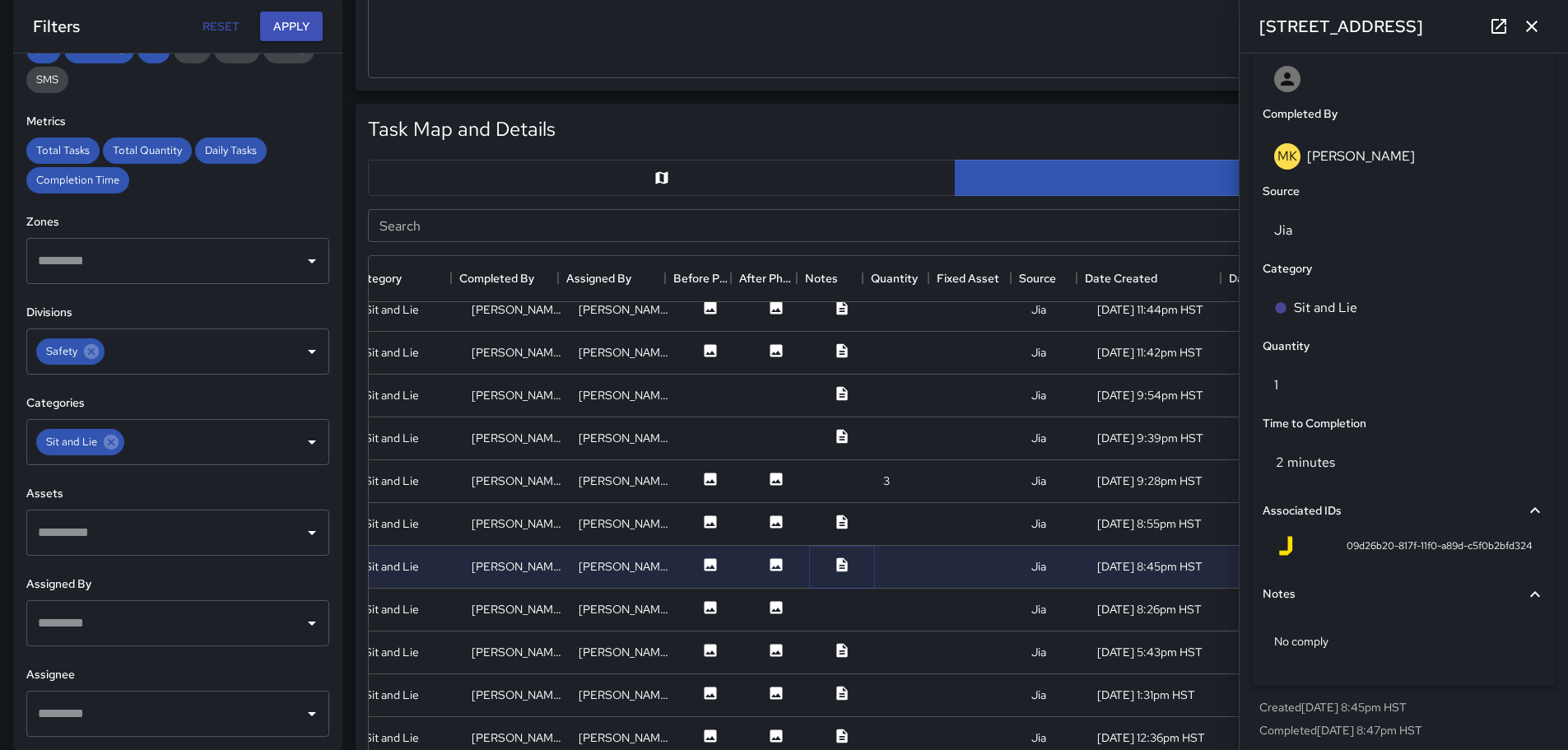
scroll to position [976, 0]
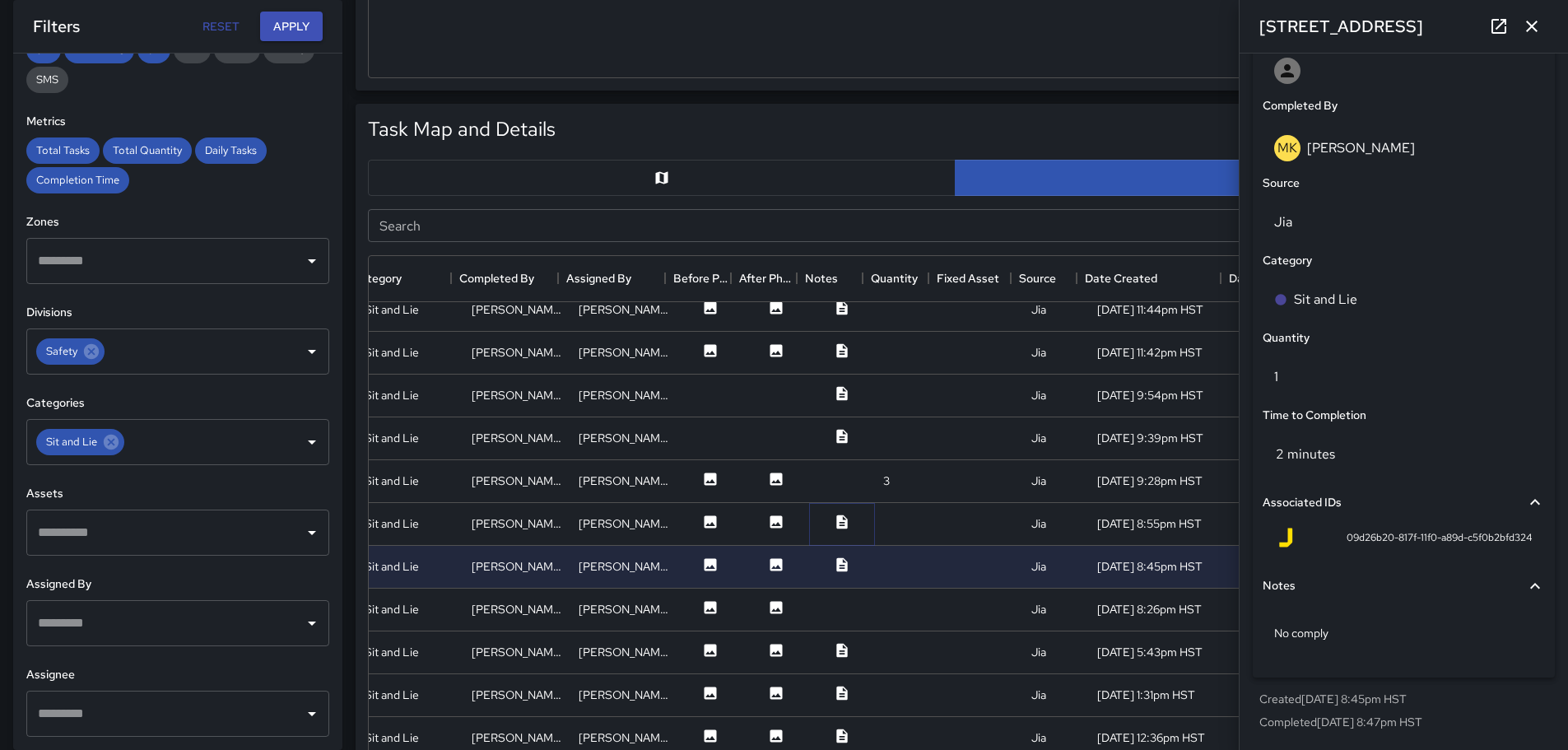
click at [833, 517] on icon at bounding box center [842, 522] width 17 height 17
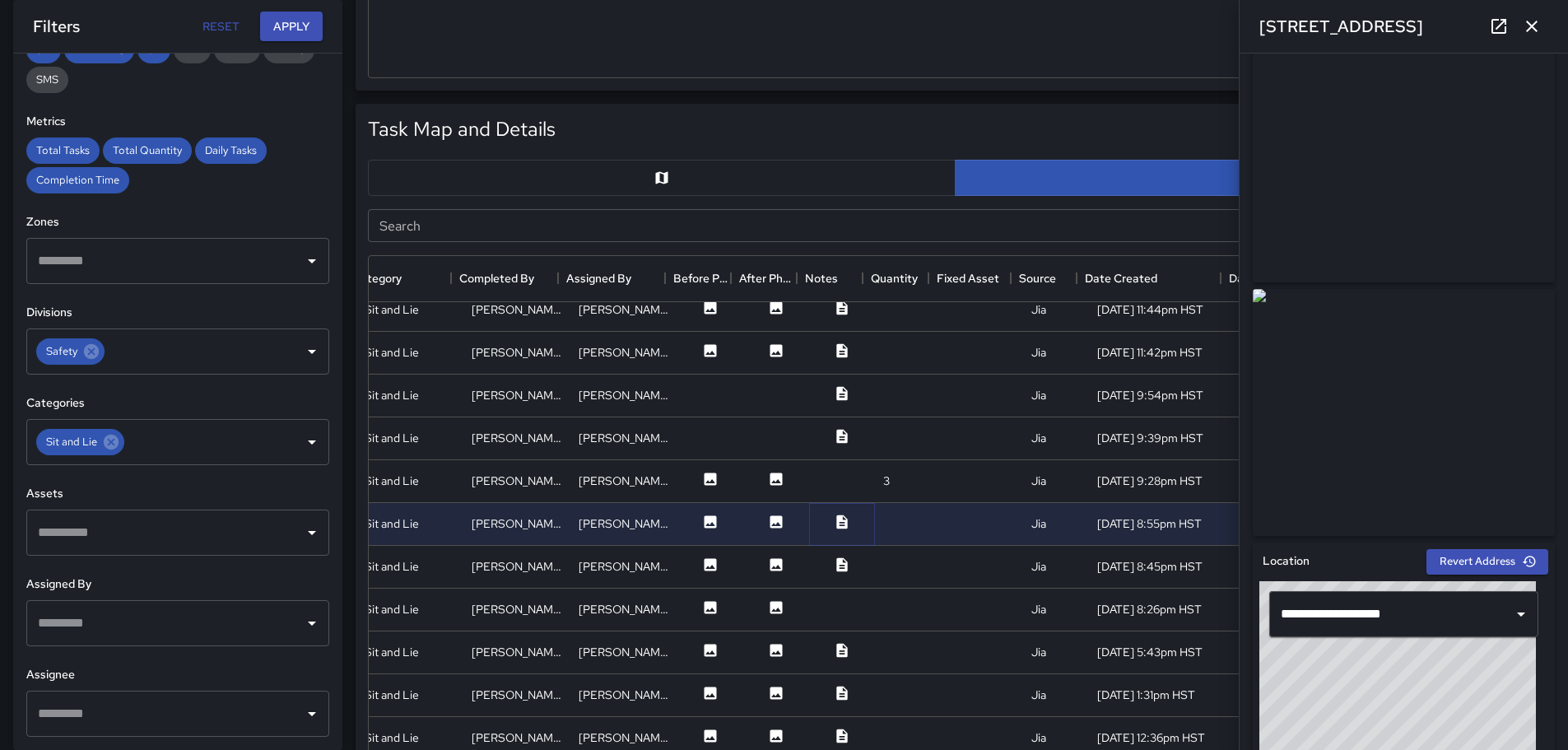
scroll to position [0, 0]
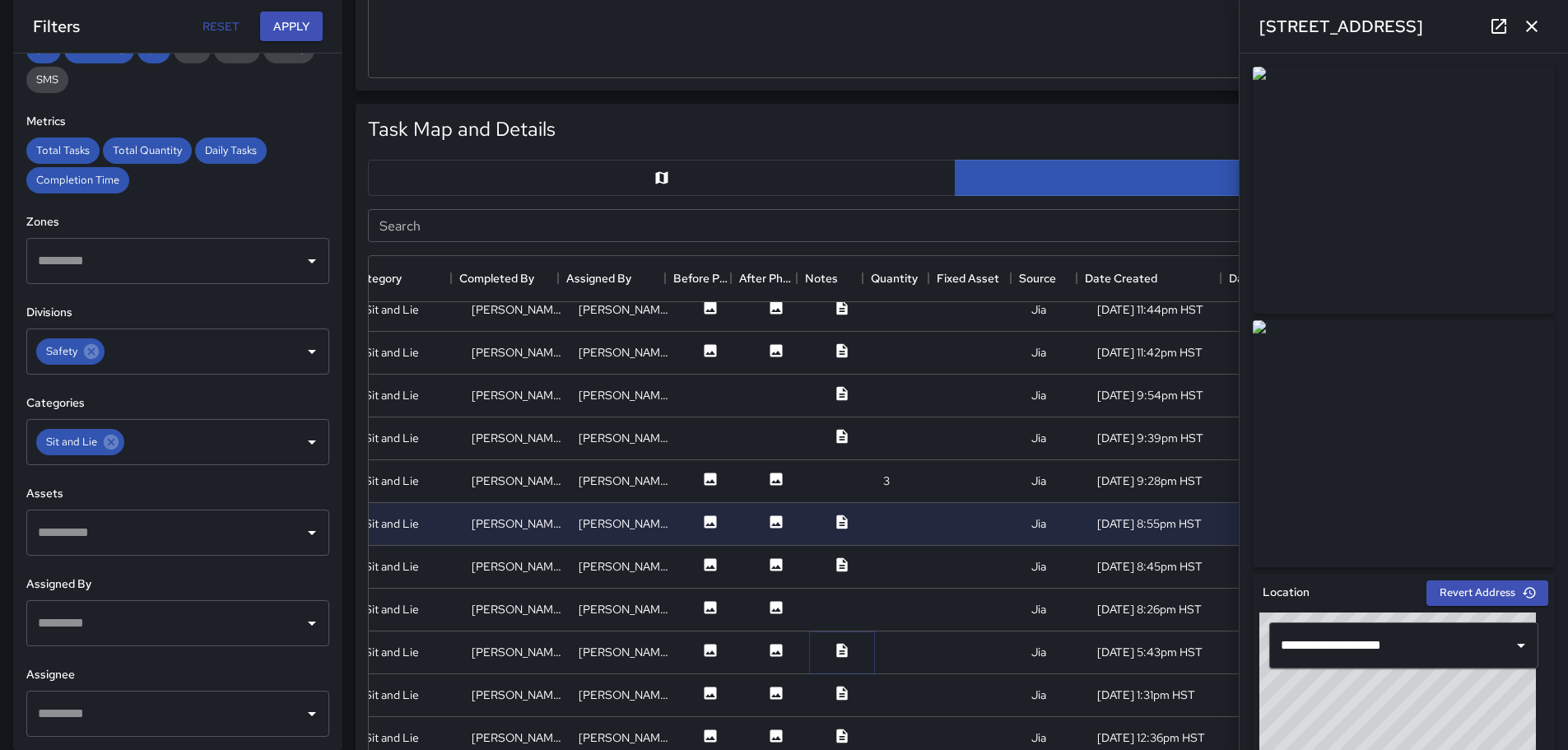
click at [818, 653] on button at bounding box center [842, 652] width 49 height 20
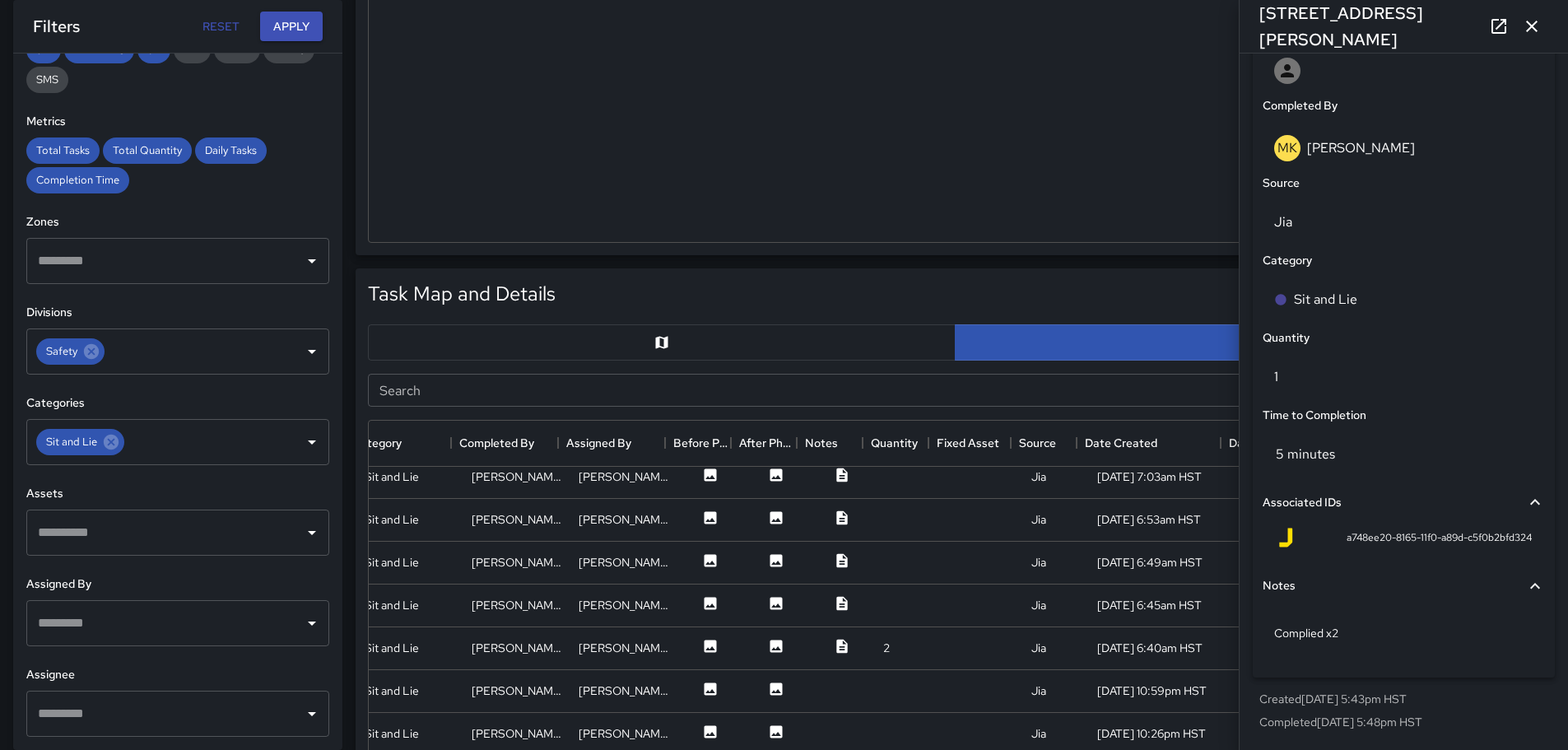
scroll to position [82, 301]
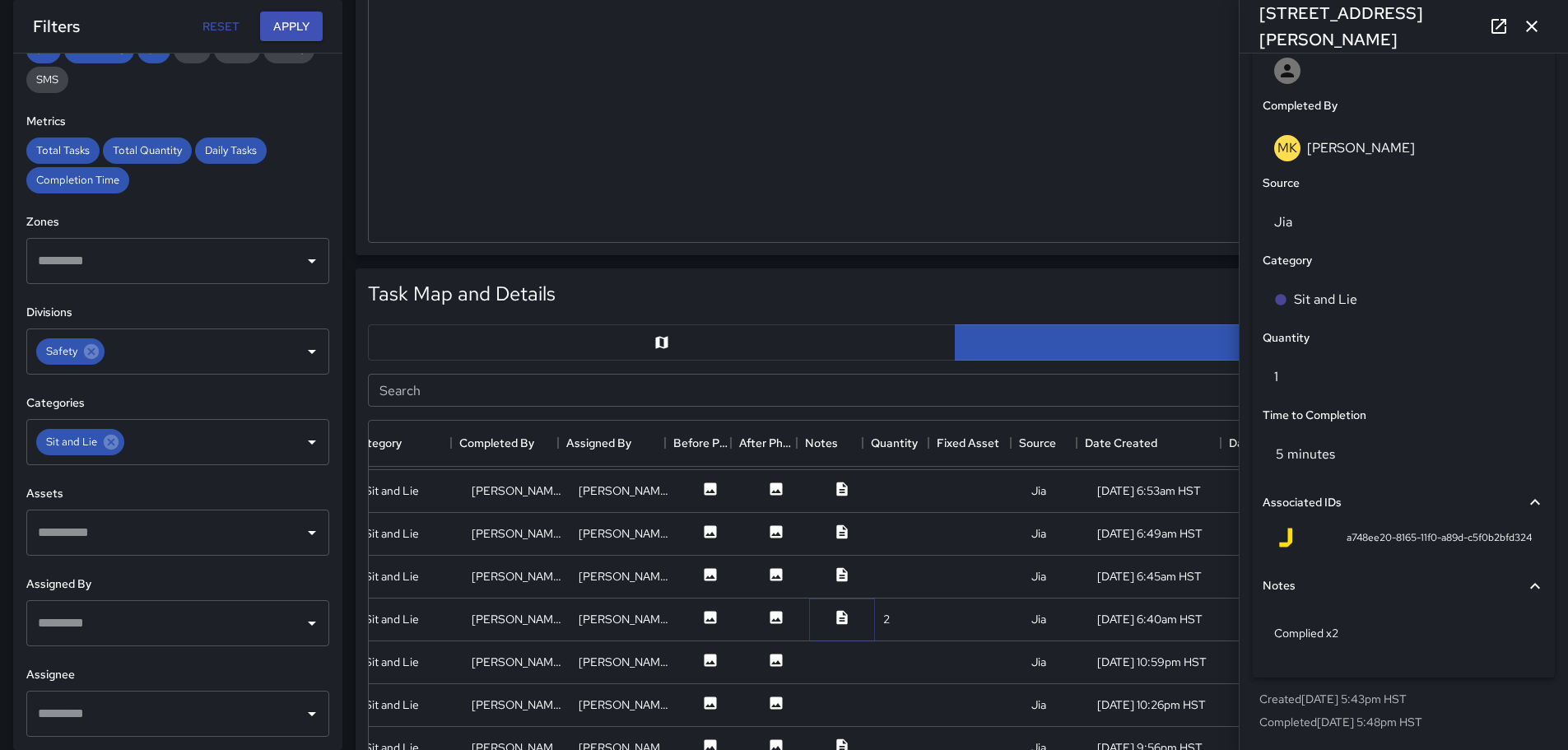
click at [833, 621] on icon at bounding box center [842, 617] width 17 height 17
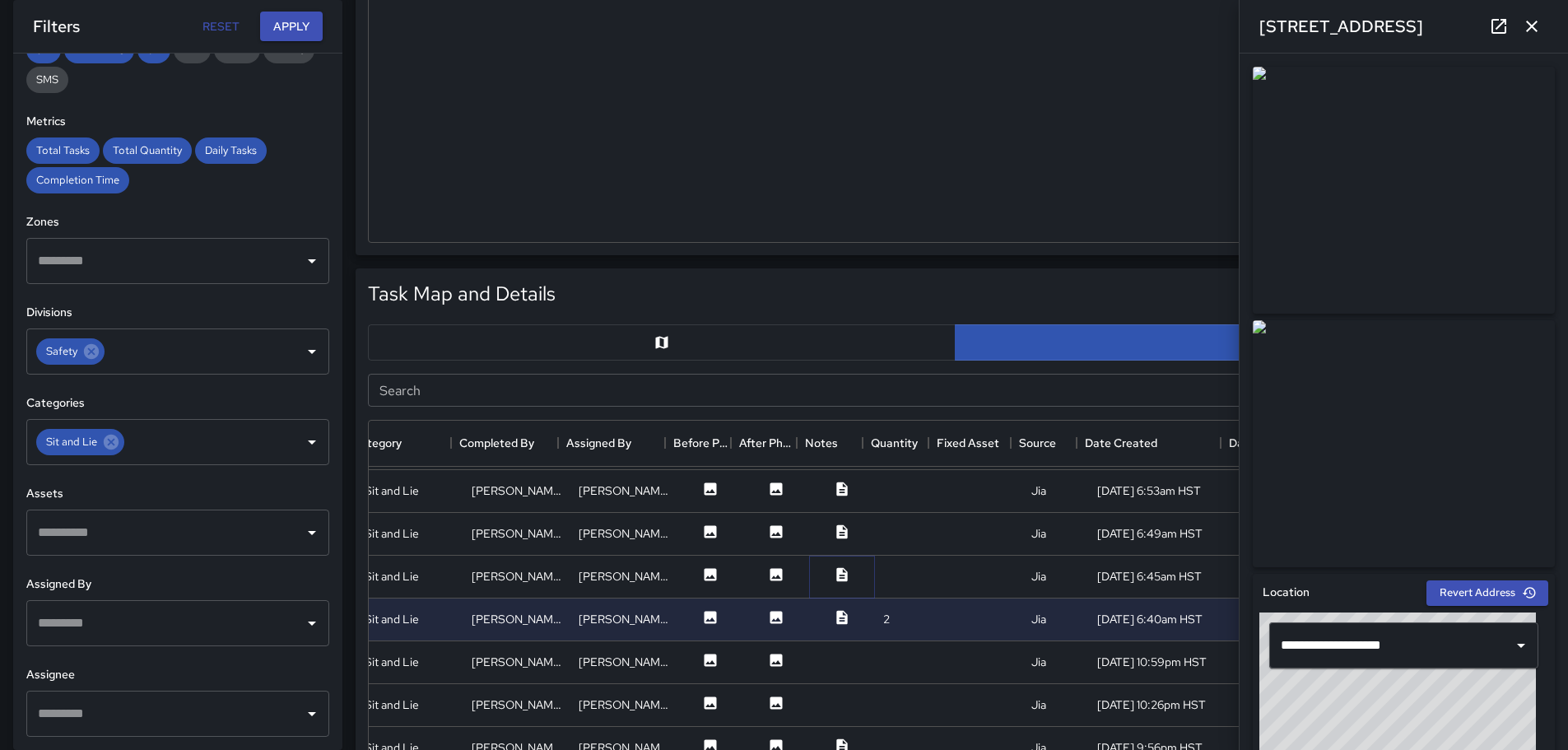
click at [836, 571] on icon at bounding box center [842, 573] width 11 height 14
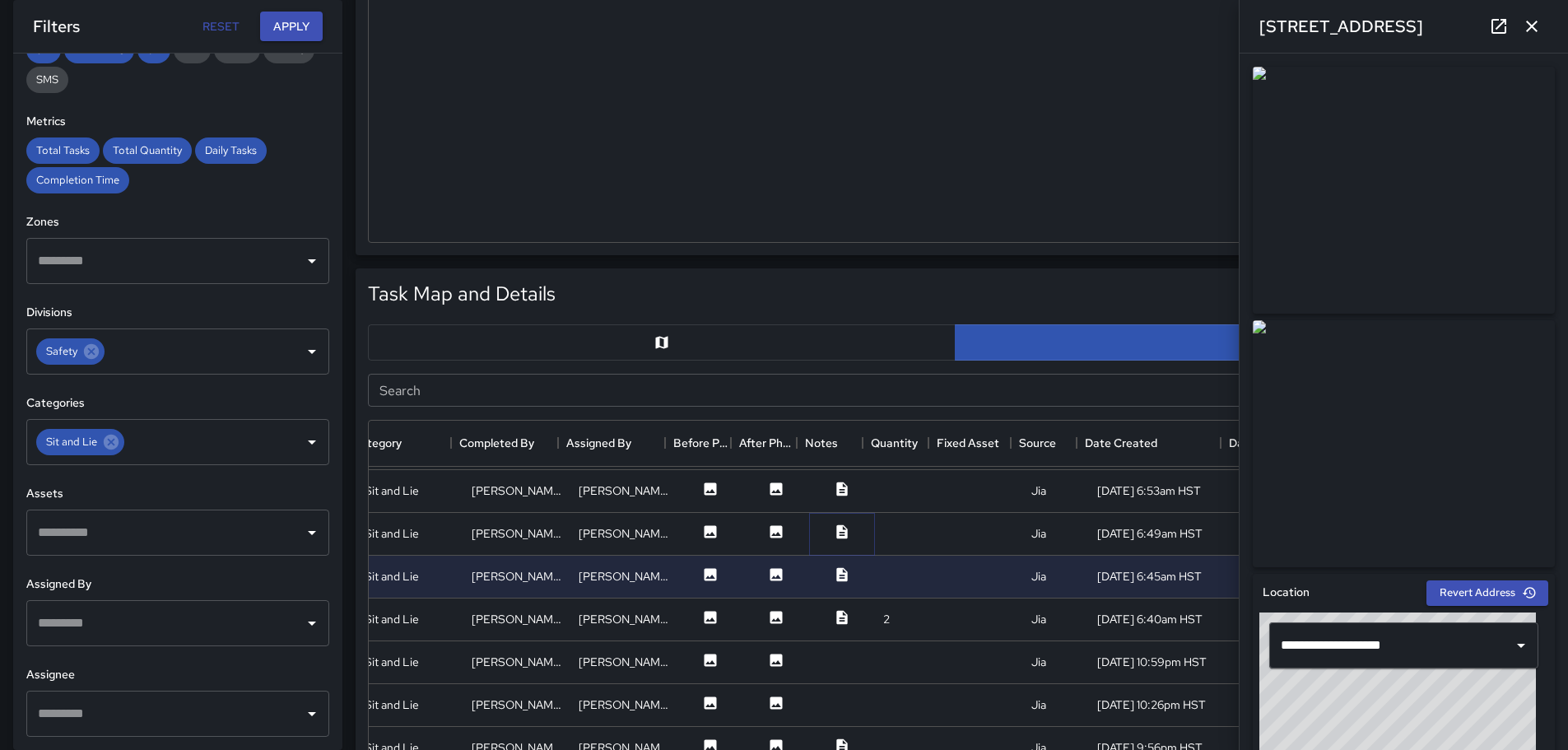
click at [836, 535] on icon at bounding box center [842, 531] width 11 height 14
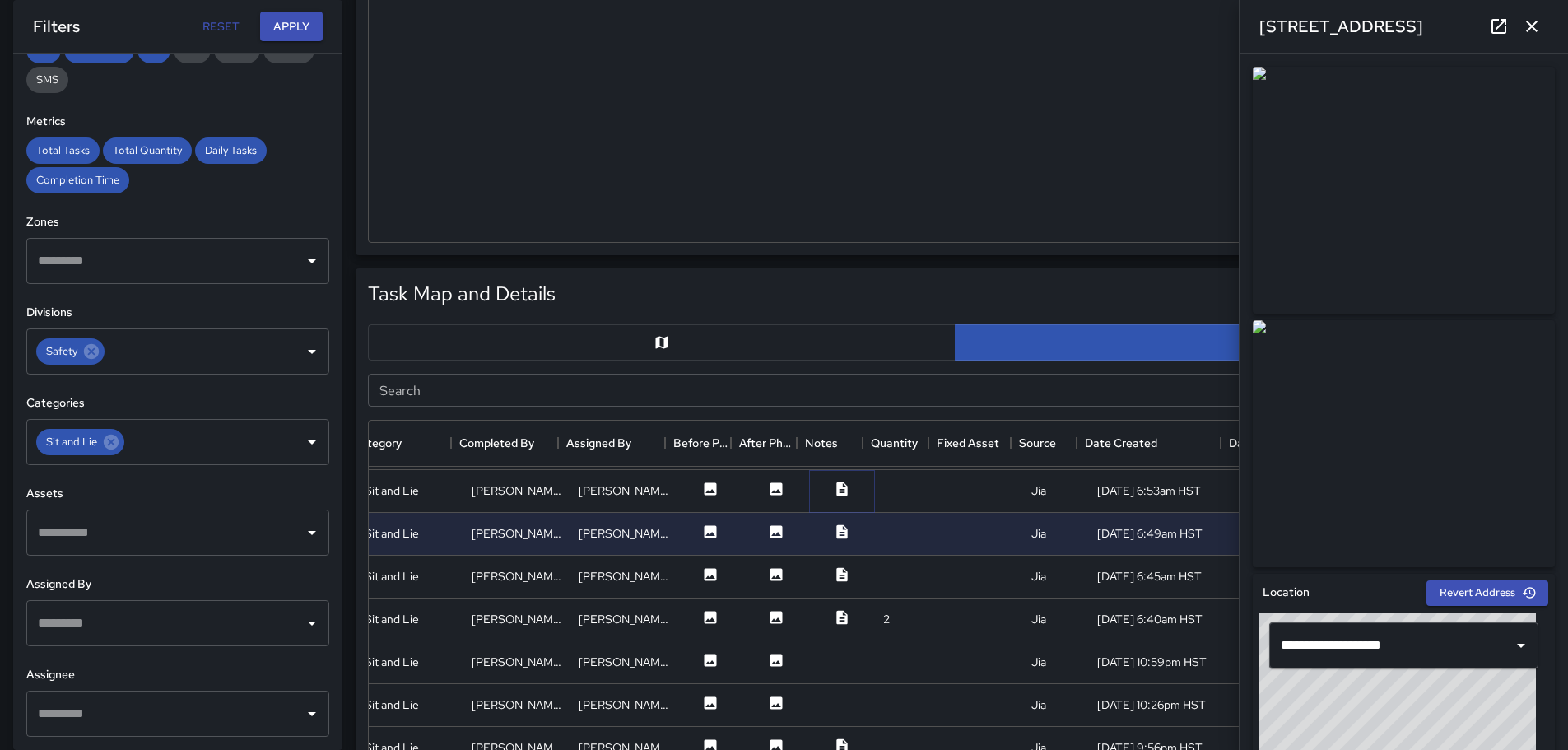
click at [836, 486] on icon at bounding box center [842, 487] width 11 height 14
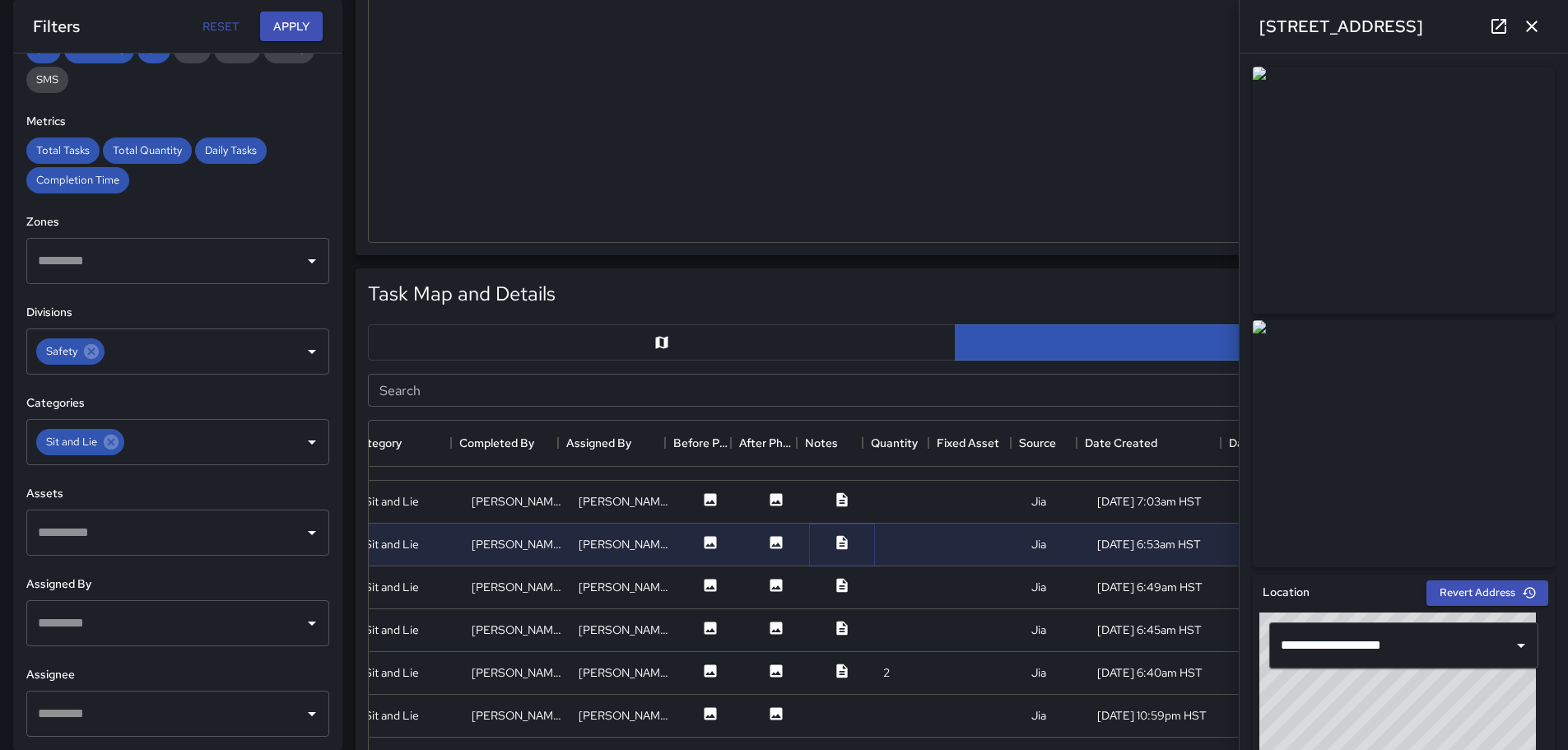
scroll to position [0, 301]
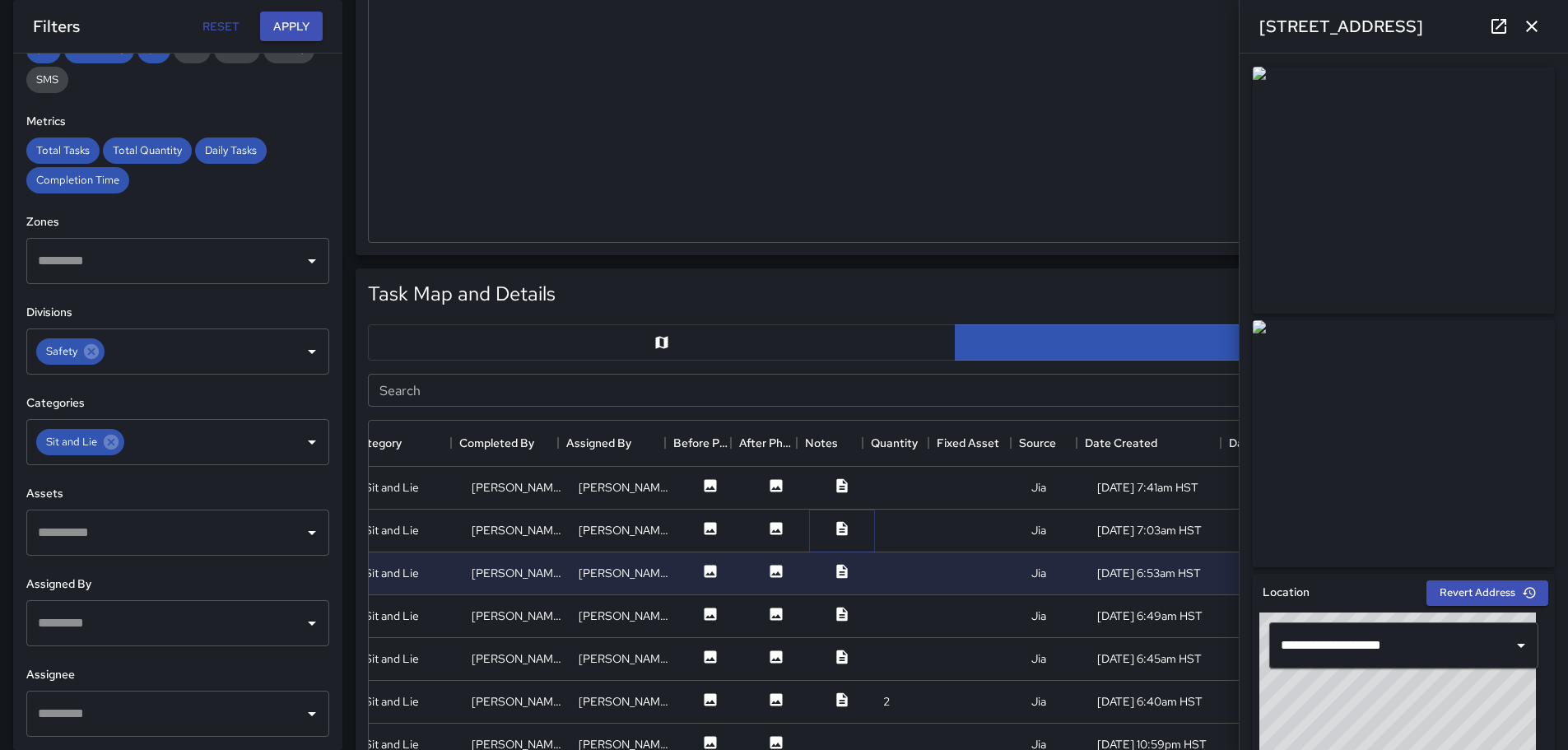
click at [836, 525] on icon at bounding box center [842, 527] width 11 height 14
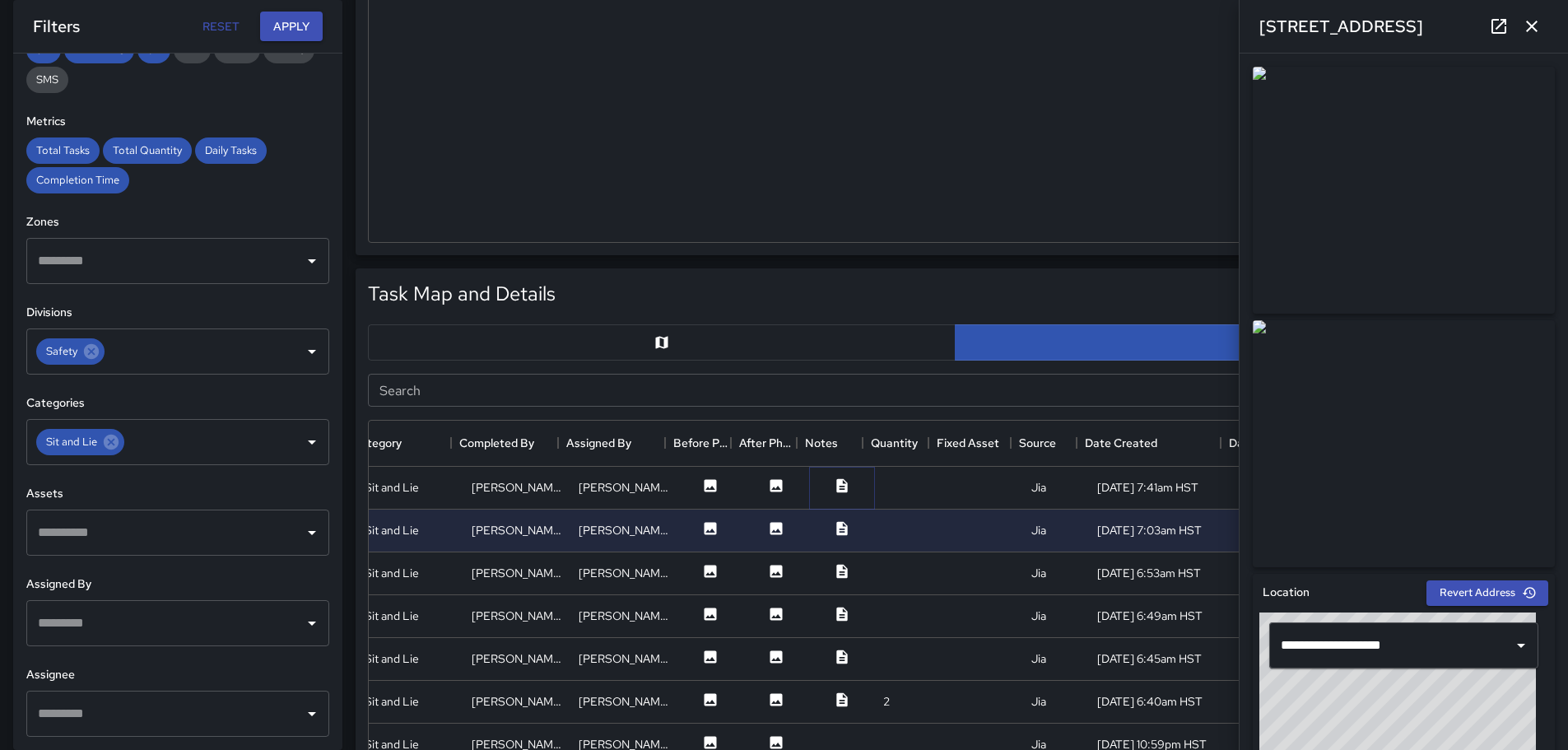
click at [836, 485] on icon at bounding box center [842, 485] width 11 height 14
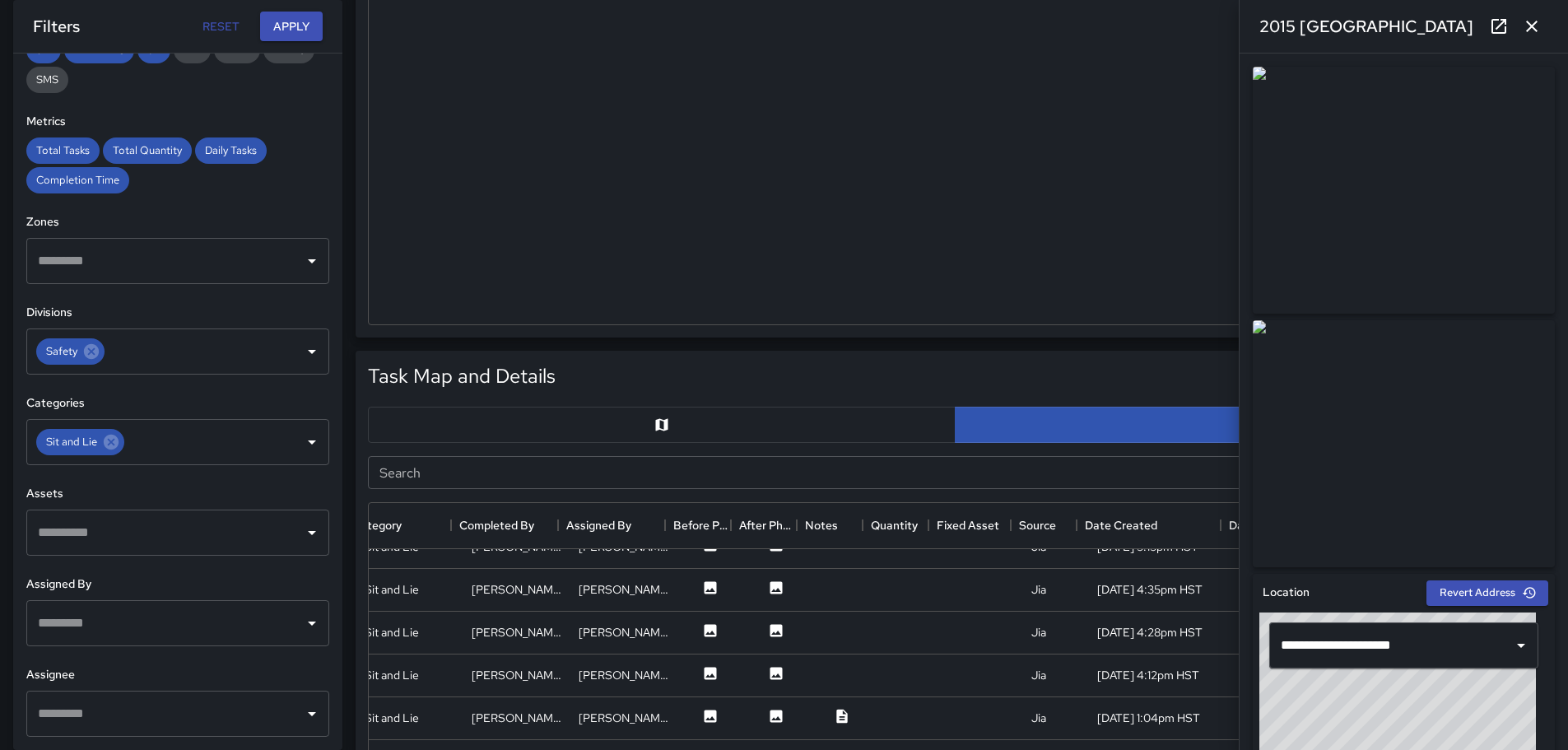
scroll to position [576, 301]
click at [833, 634] on icon at bounding box center [842, 633] width 17 height 17
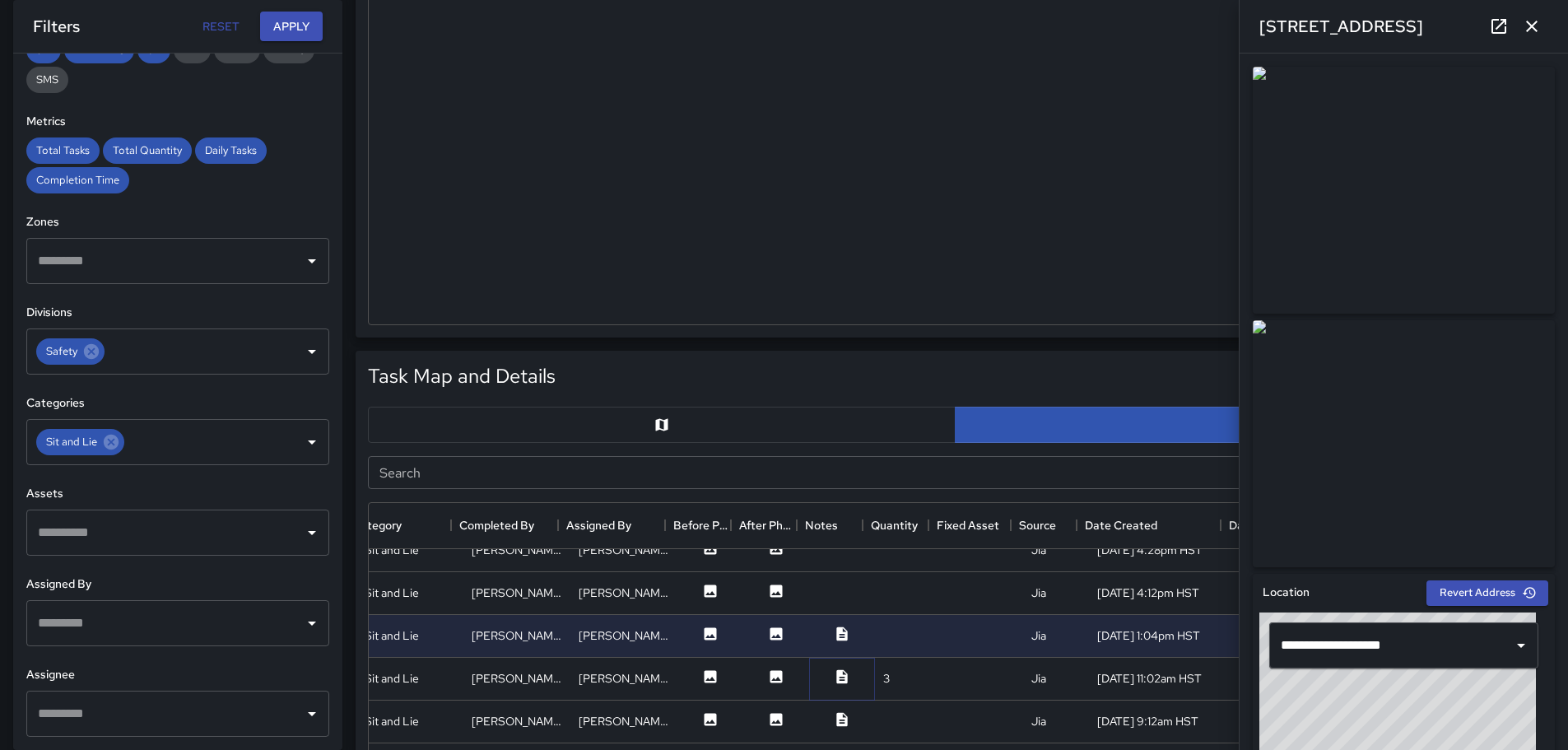
click at [836, 675] on icon at bounding box center [842, 675] width 11 height 14
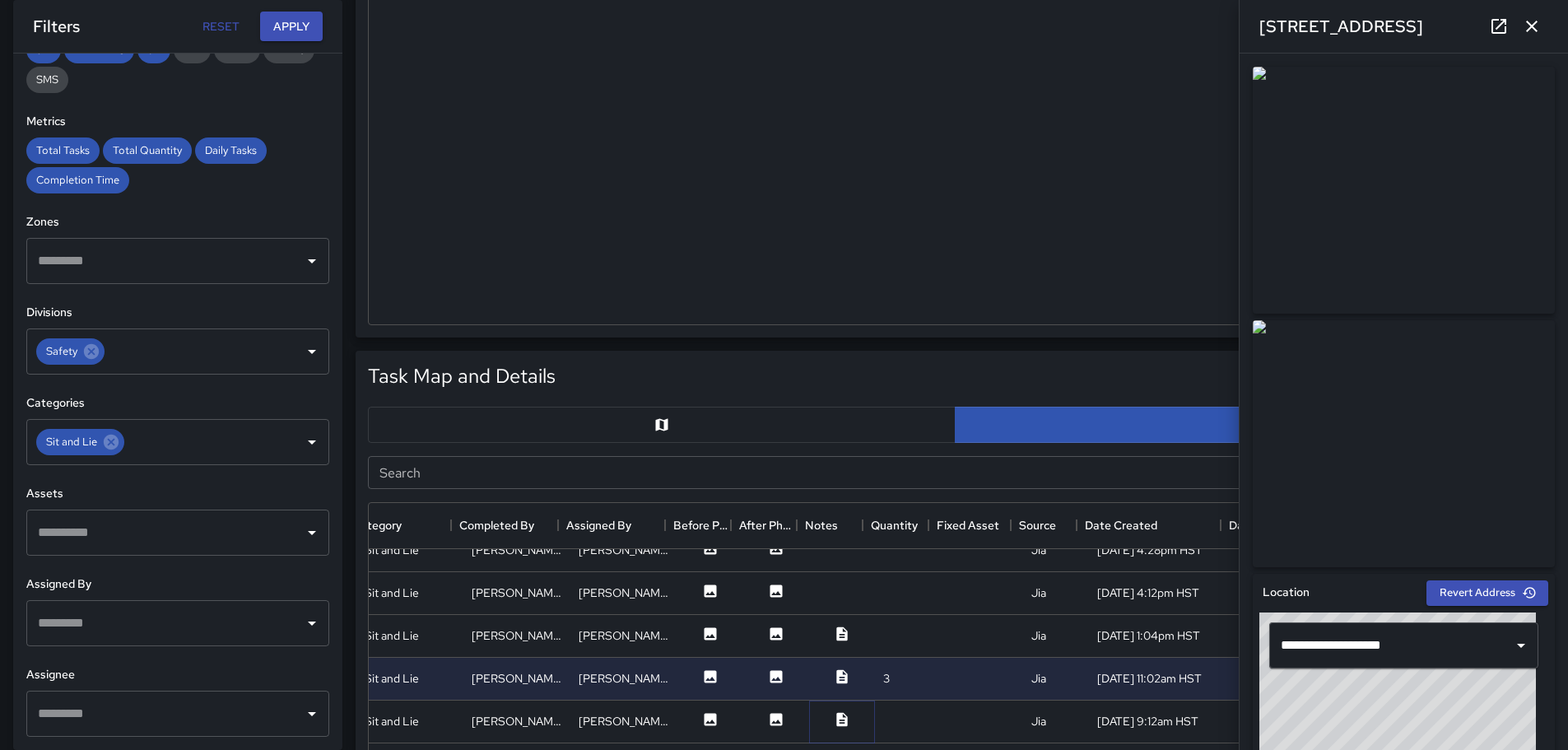
click at [836, 717] on icon at bounding box center [842, 719] width 11 height 14
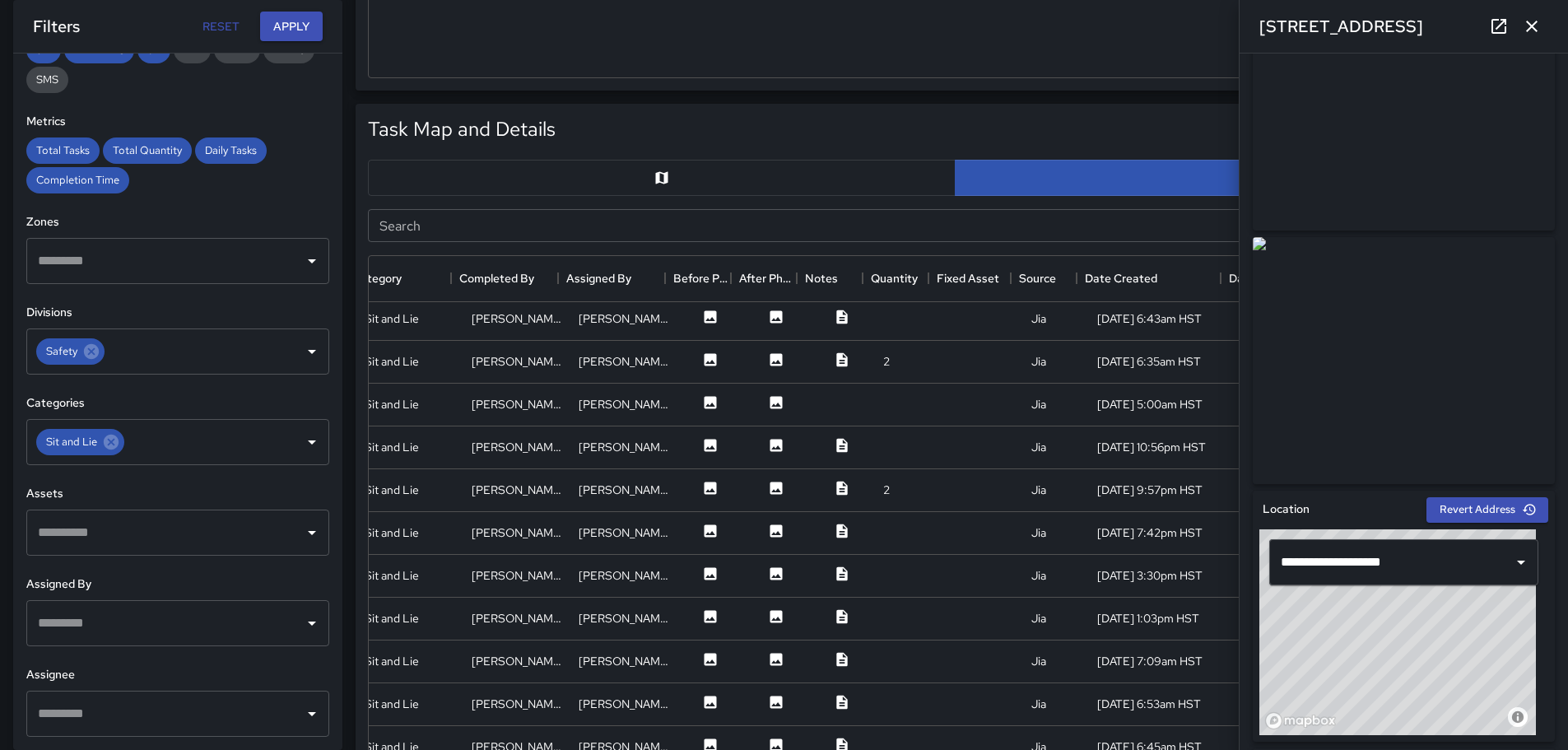
scroll to position [2343, 301]
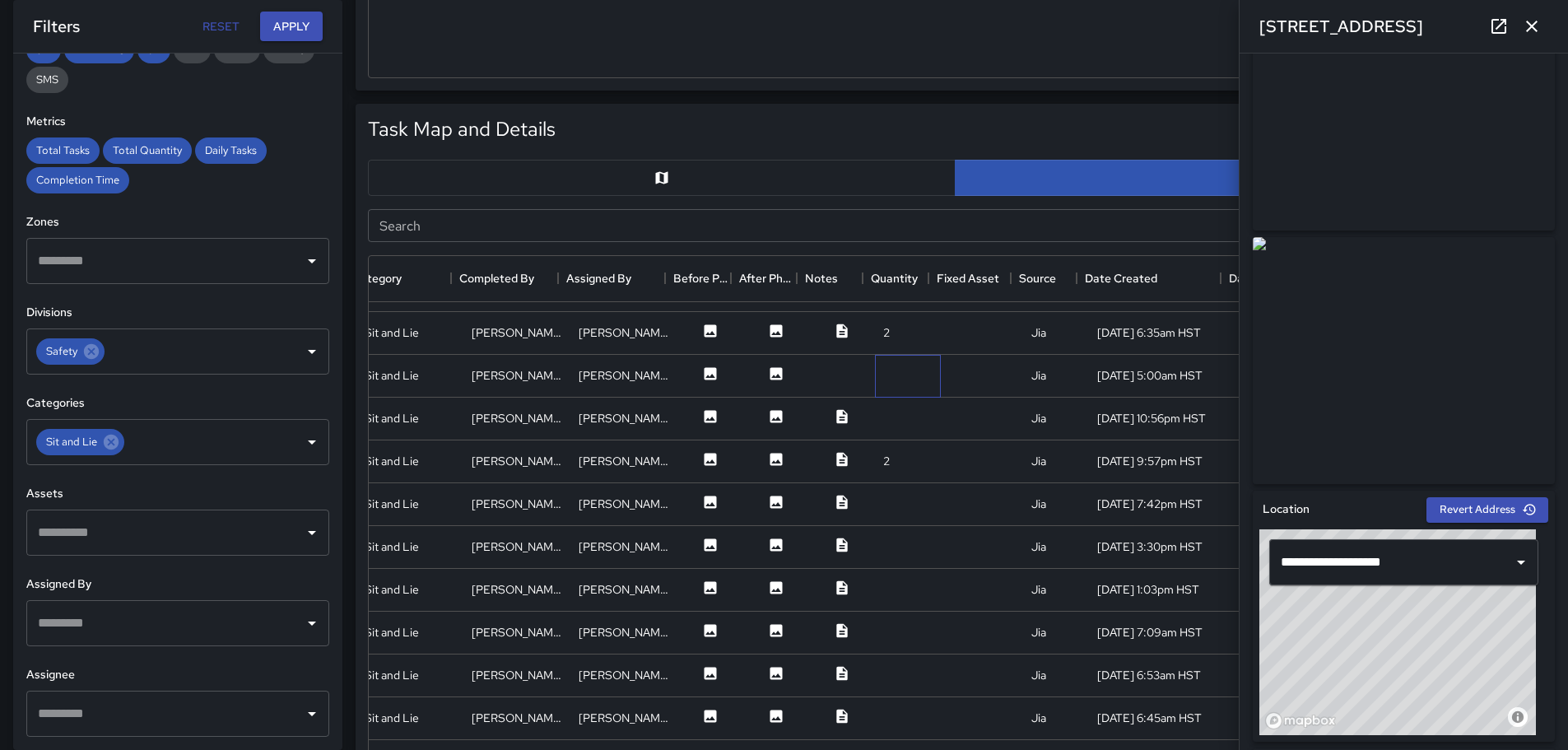
click at [876, 375] on div at bounding box center [907, 375] width 66 height 43
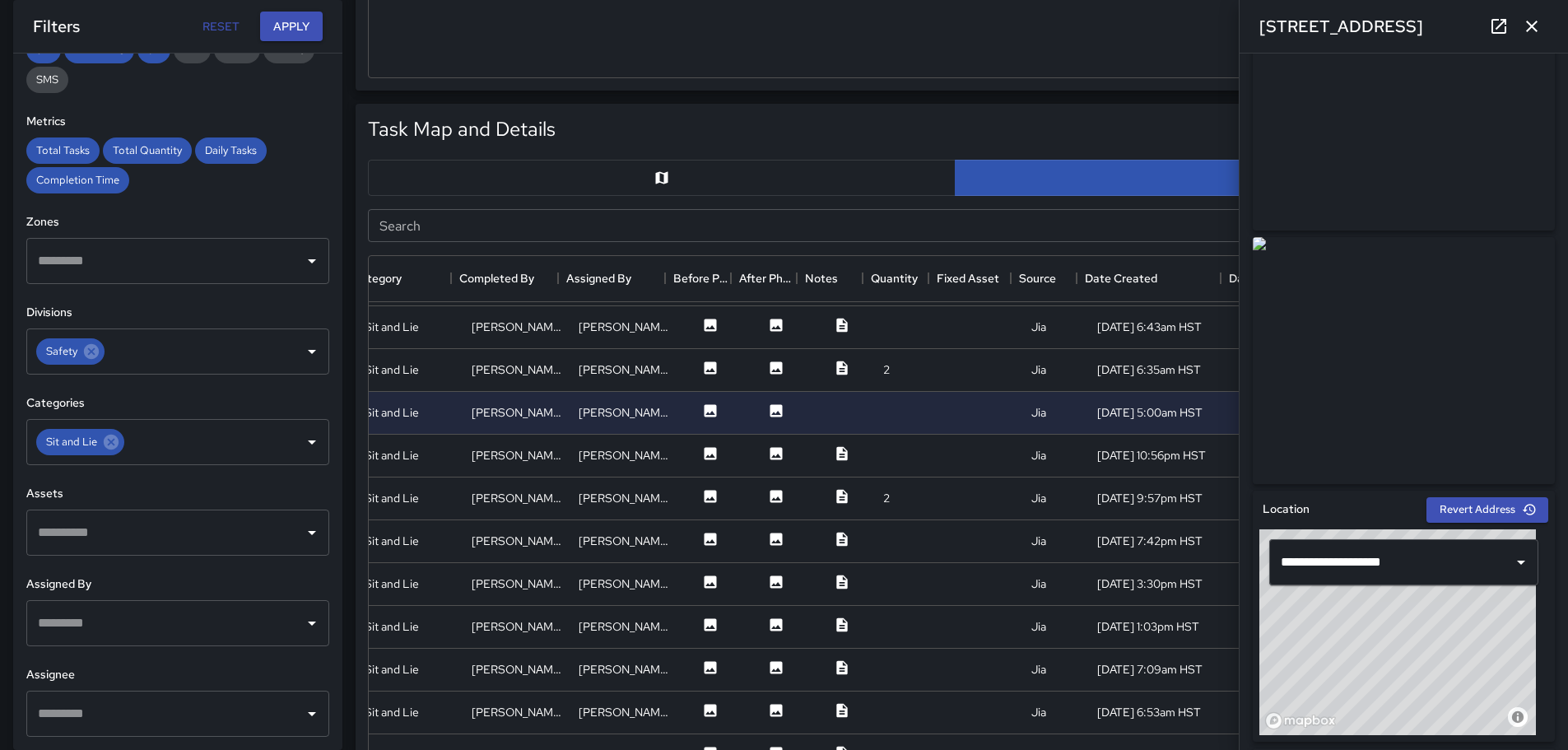
scroll to position [2257, 301]
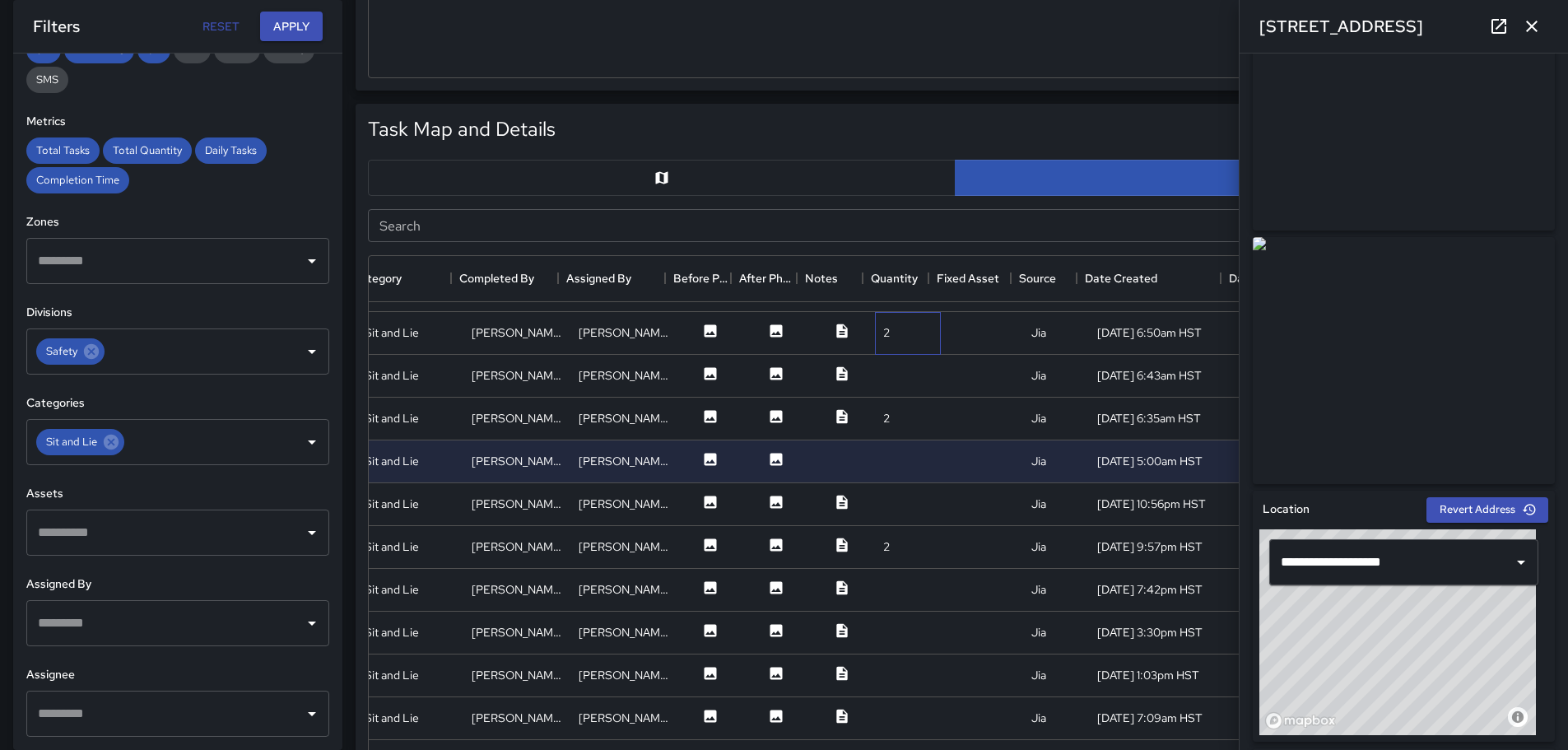
click at [883, 338] on div "2" at bounding box center [886, 333] width 6 height 17
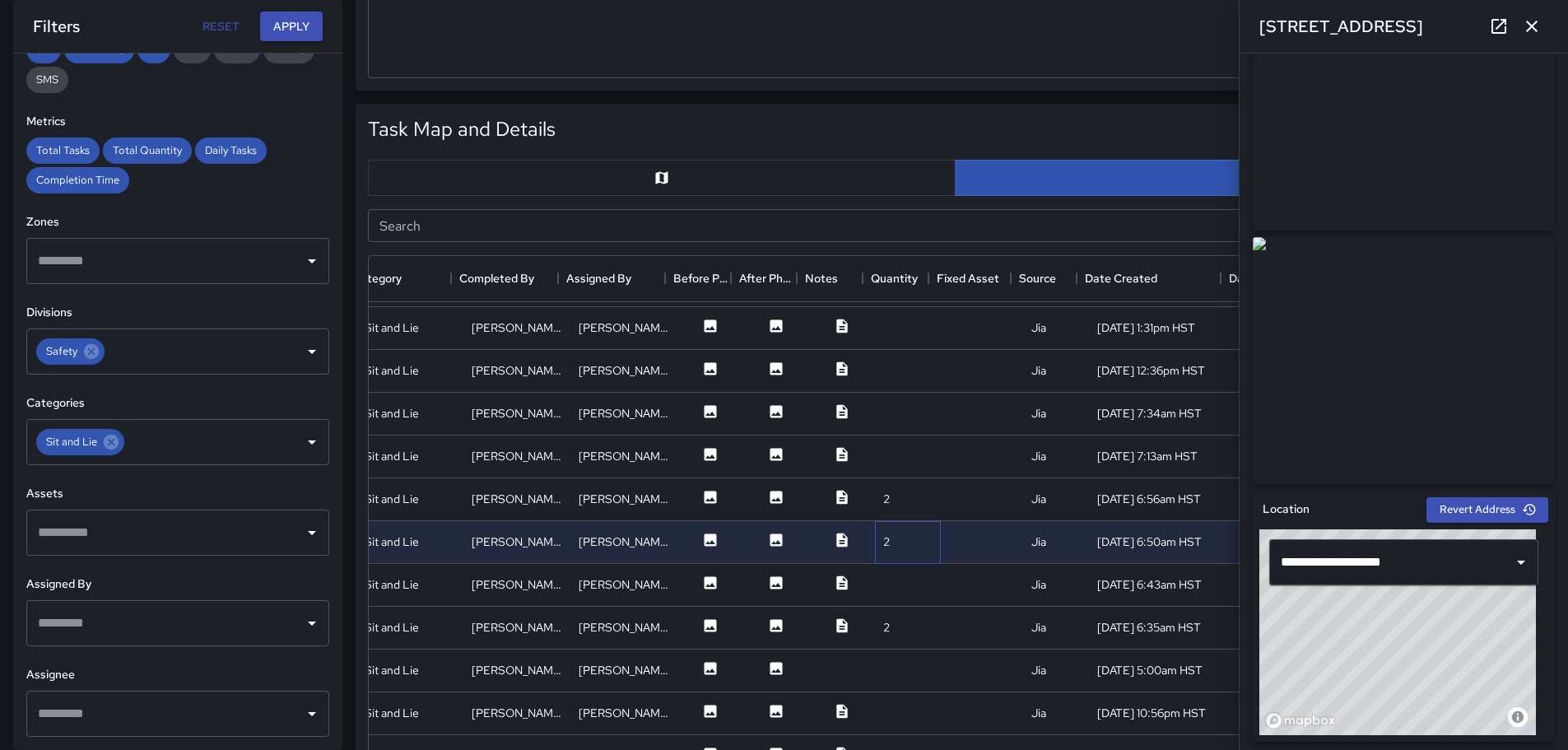
scroll to position [2010, 301]
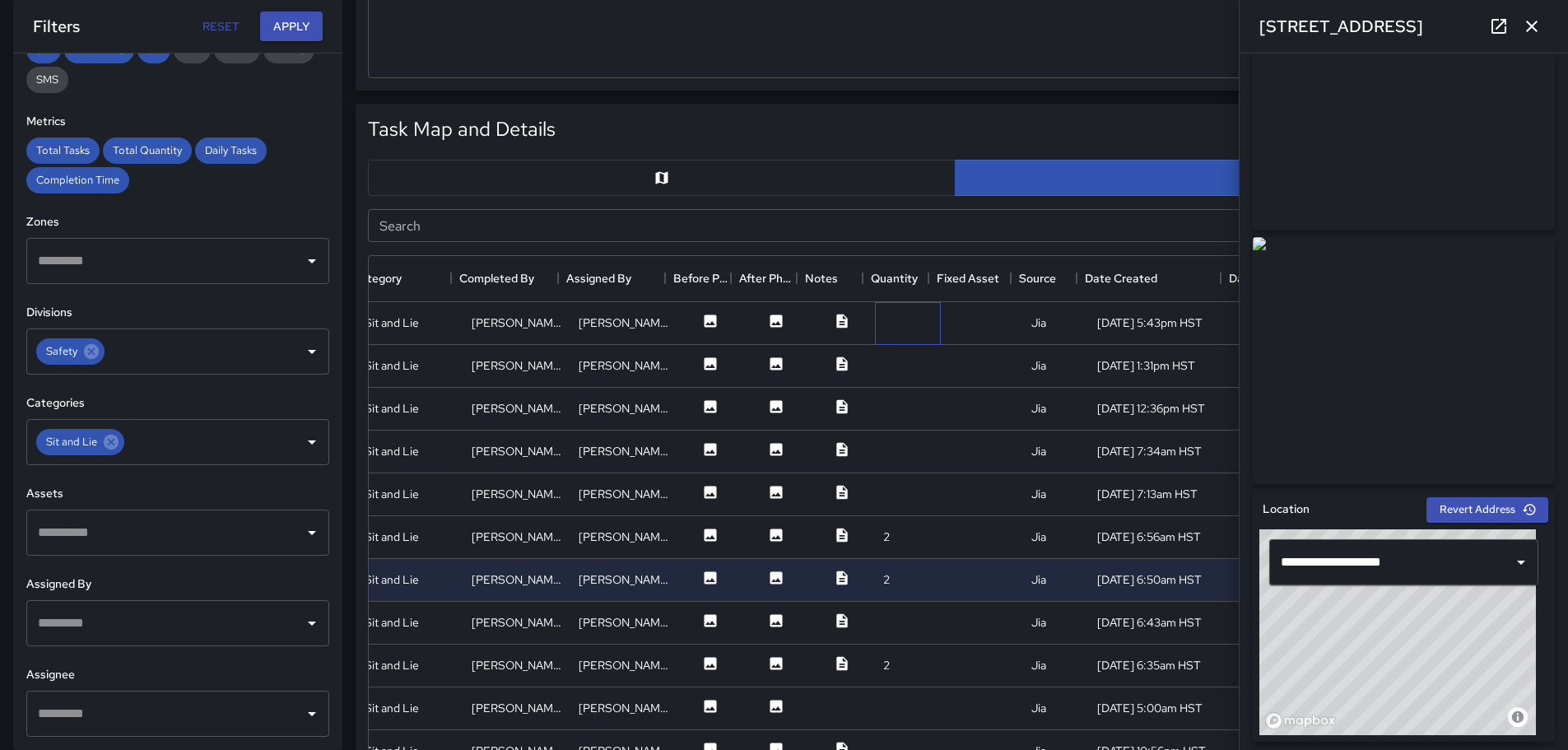
click at [904, 321] on div at bounding box center [907, 324] width 66 height 43
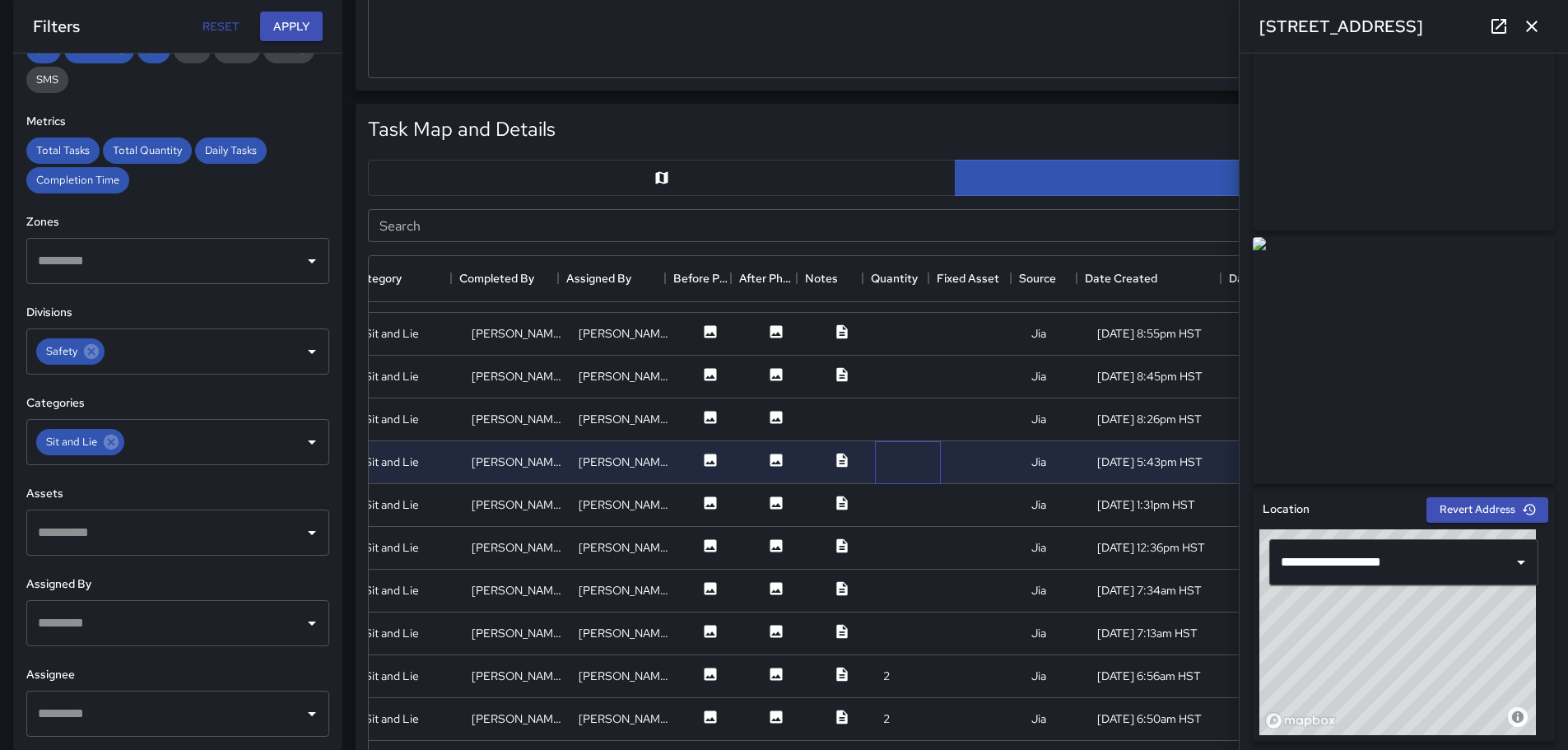
scroll to position [1847, 301]
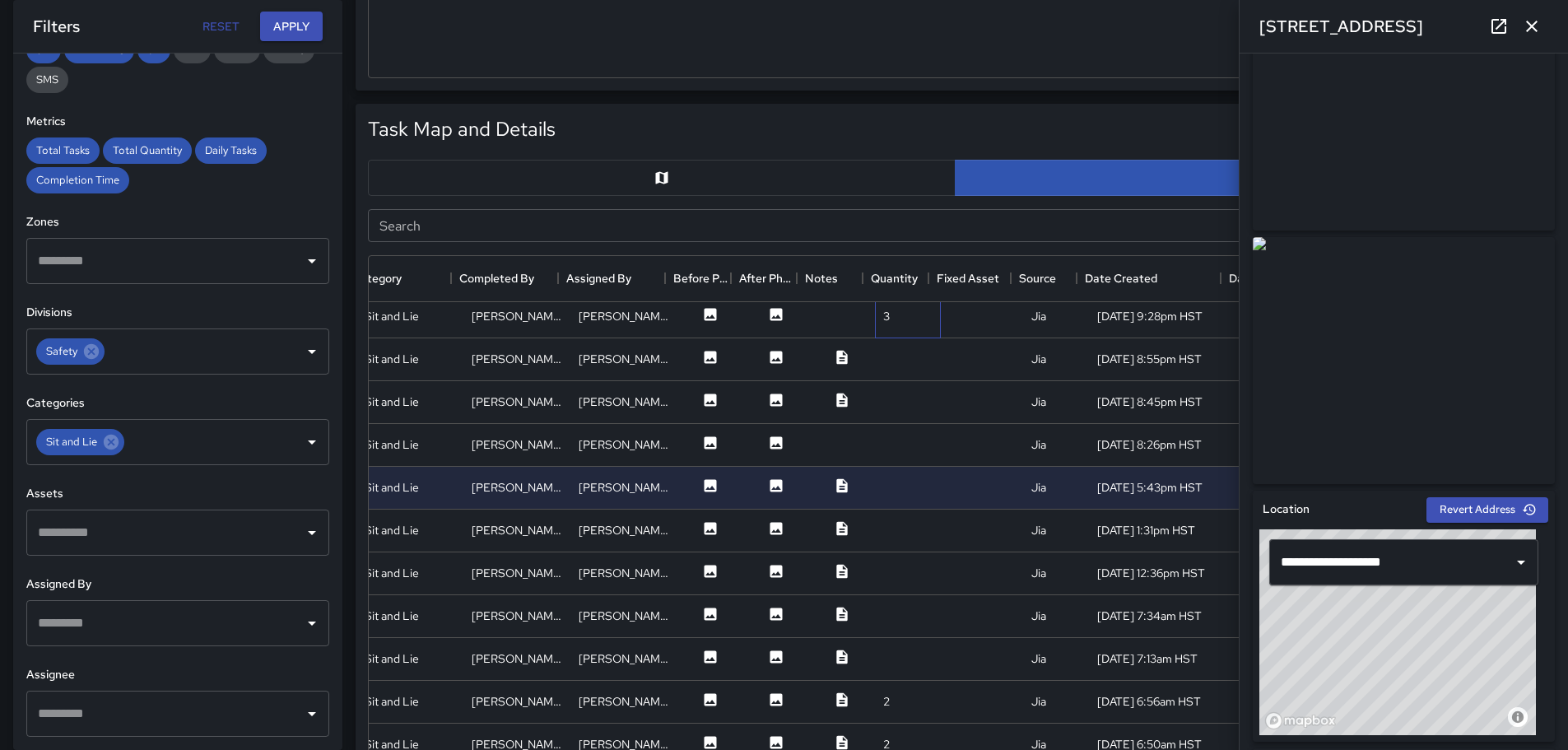
click at [910, 322] on div "3" at bounding box center [907, 316] width 66 height 43
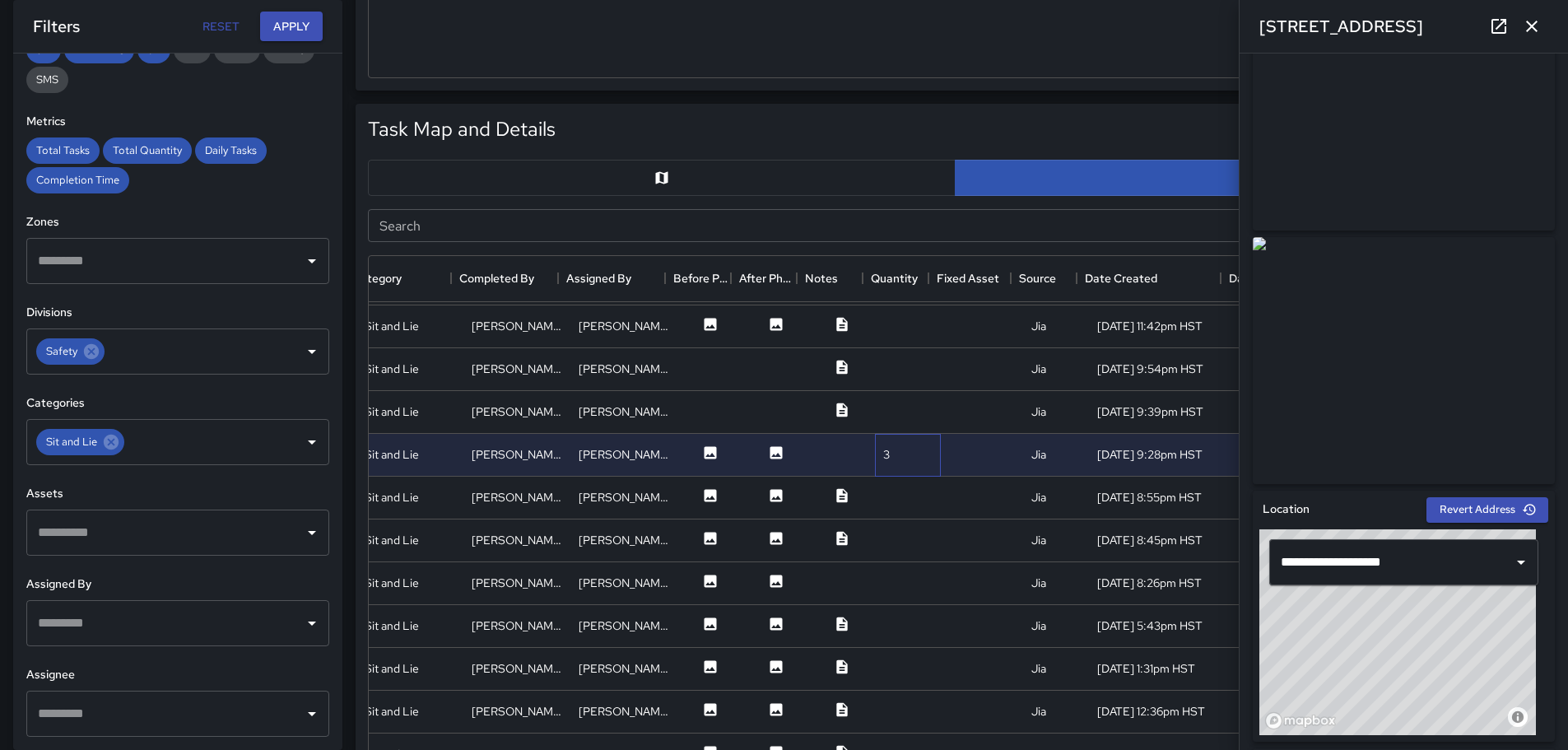
scroll to position [1682, 301]
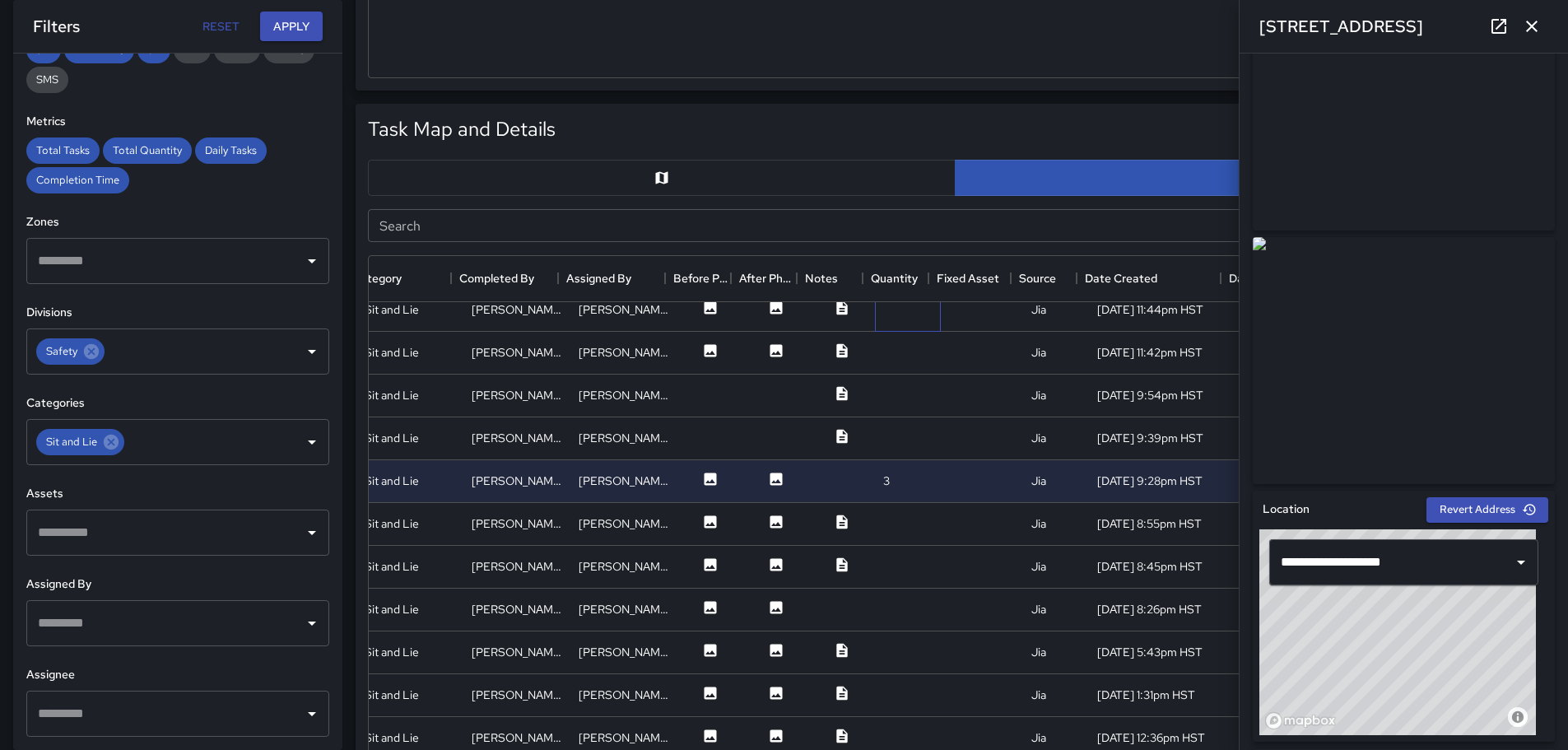
click at [910, 319] on div at bounding box center [907, 310] width 66 height 43
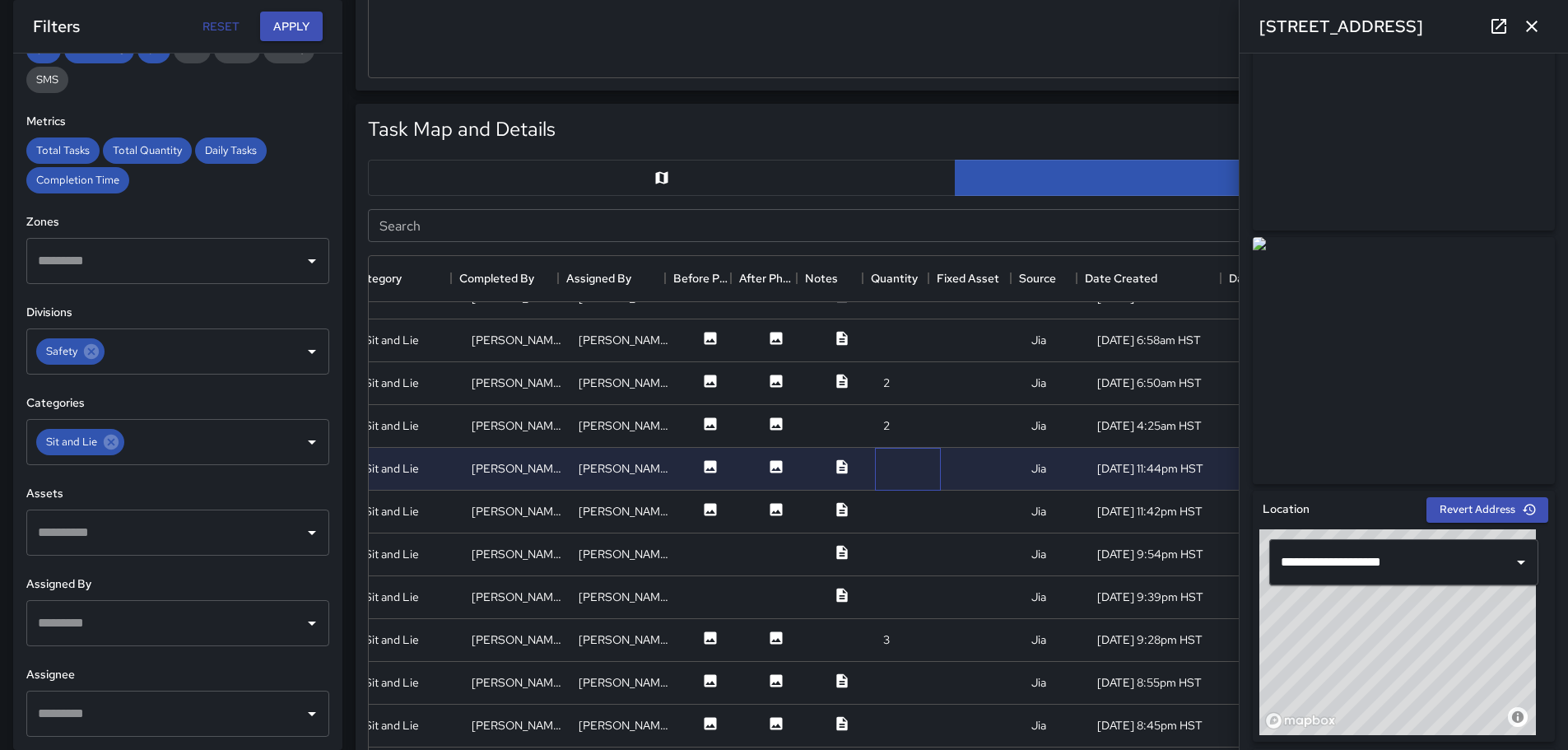
scroll to position [1518, 301]
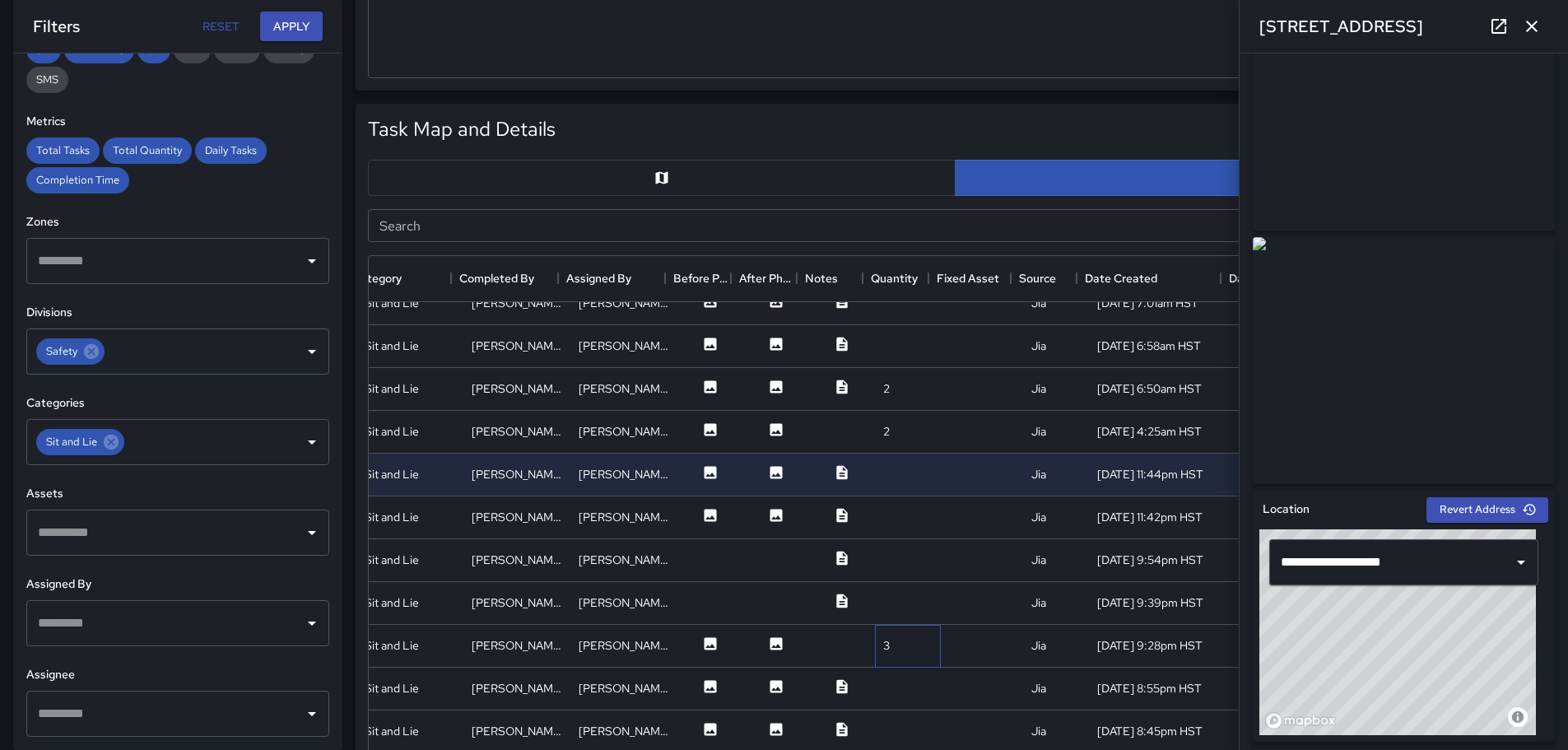
click at [889, 651] on div "3" at bounding box center [907, 645] width 66 height 43
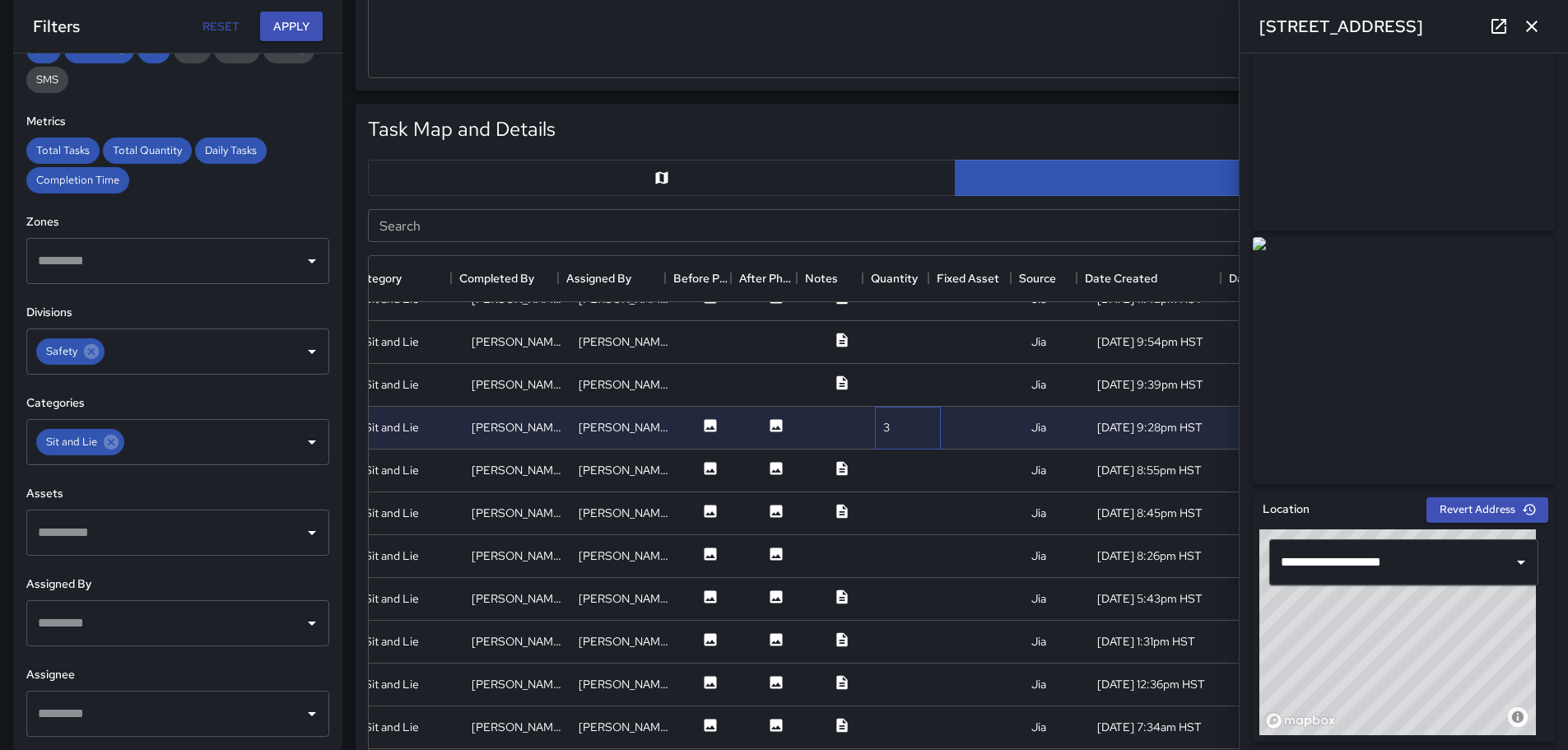
scroll to position [1764, 301]
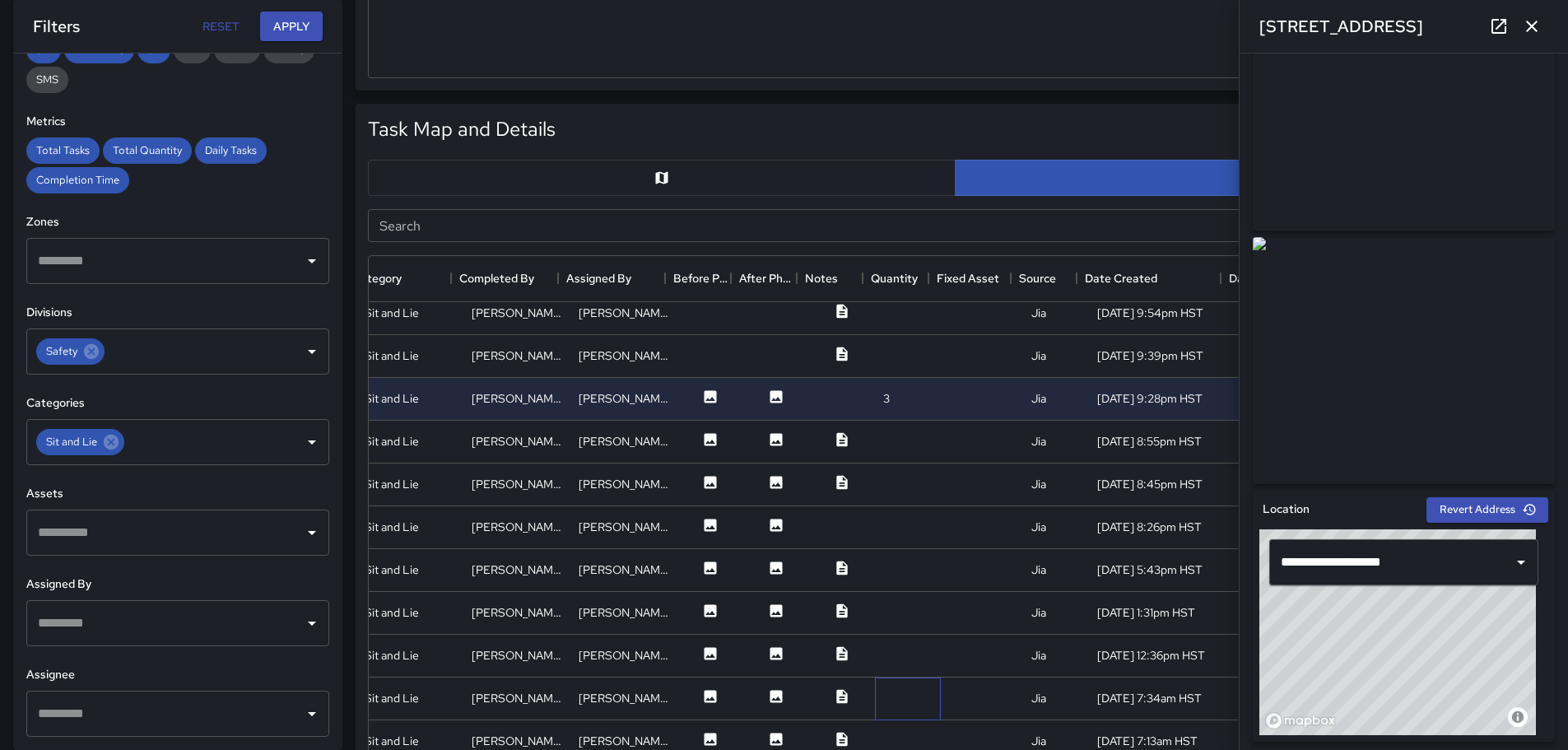
click at [890, 694] on div at bounding box center [907, 698] width 66 height 43
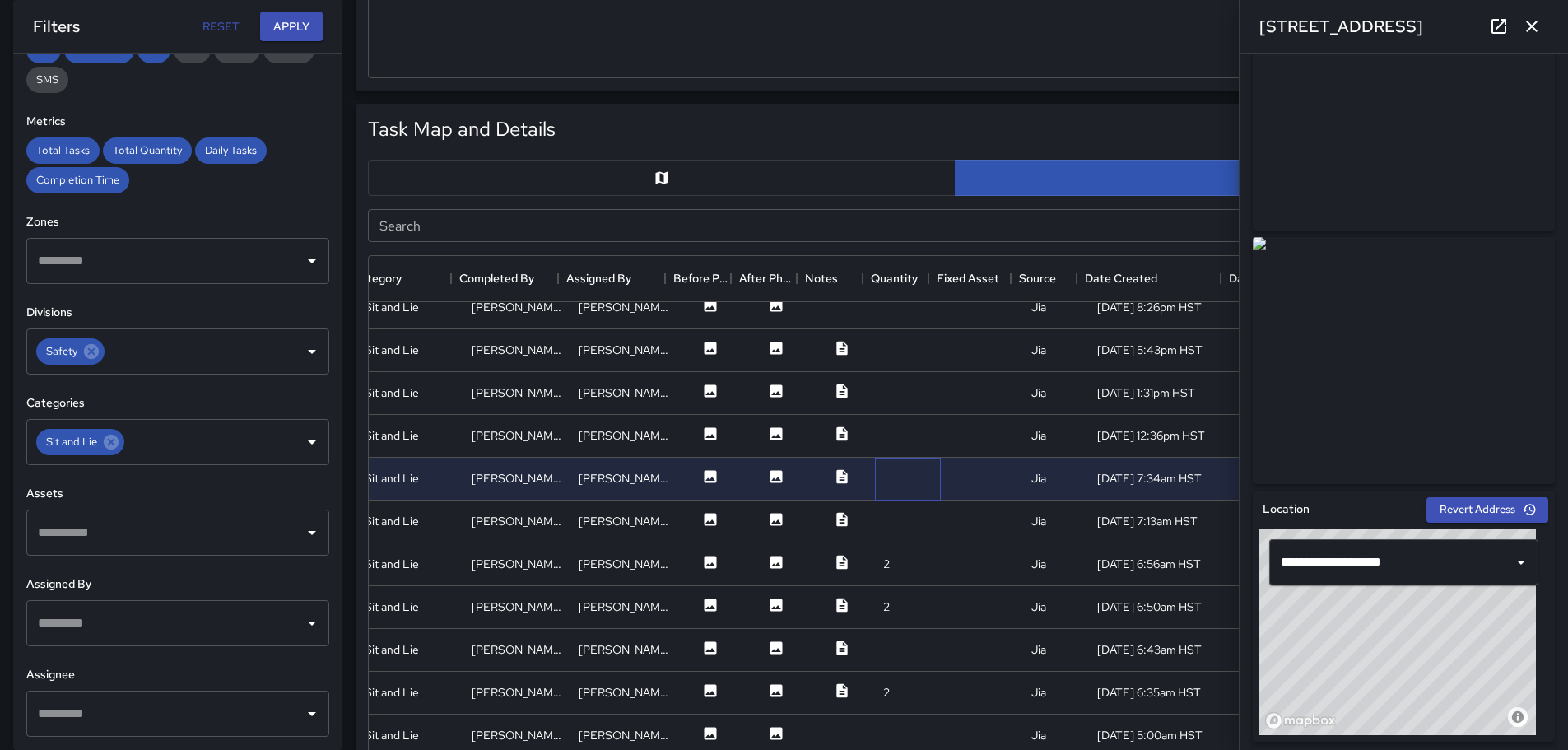
scroll to position [2093, 301]
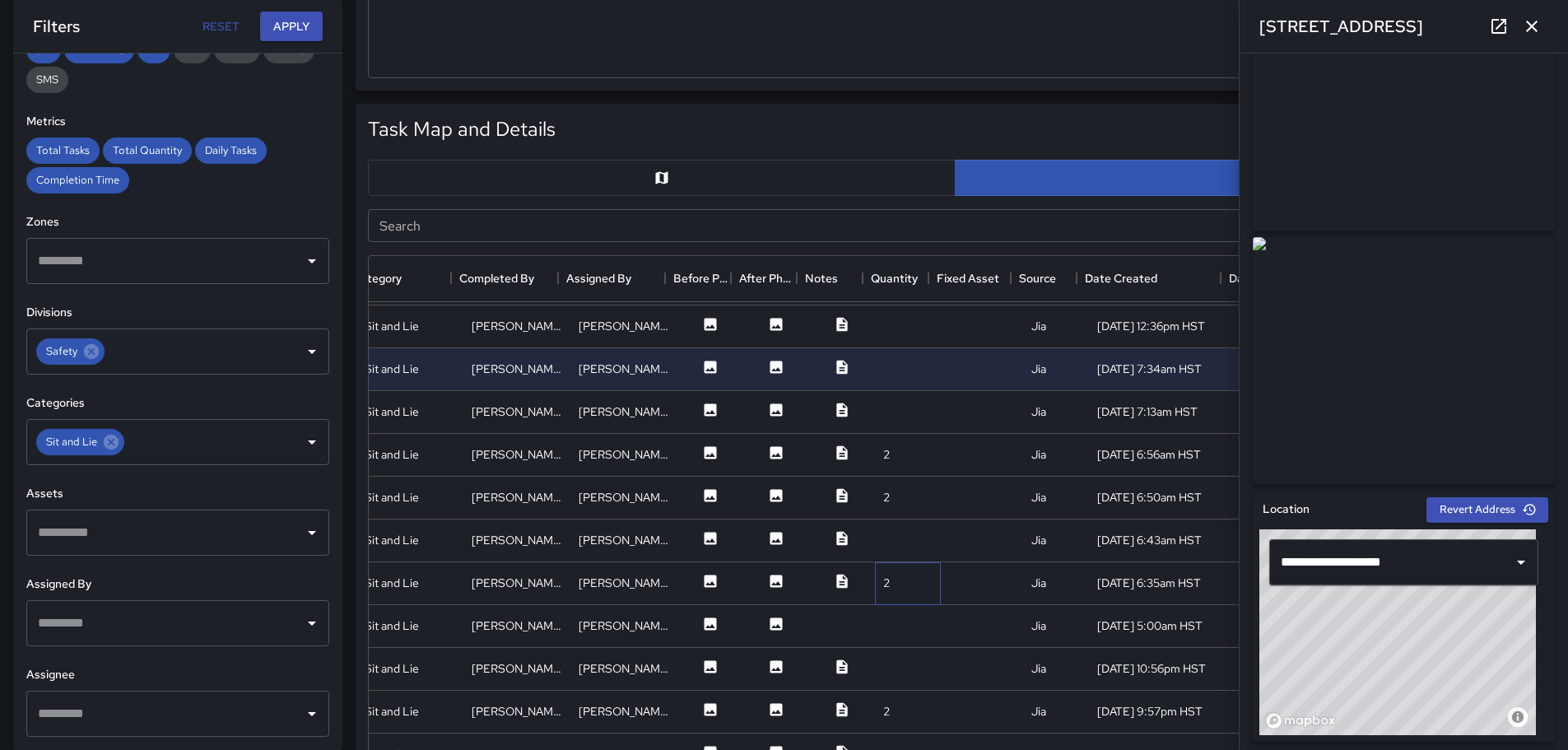
click at [890, 579] on div "2" at bounding box center [907, 584] width 66 height 43
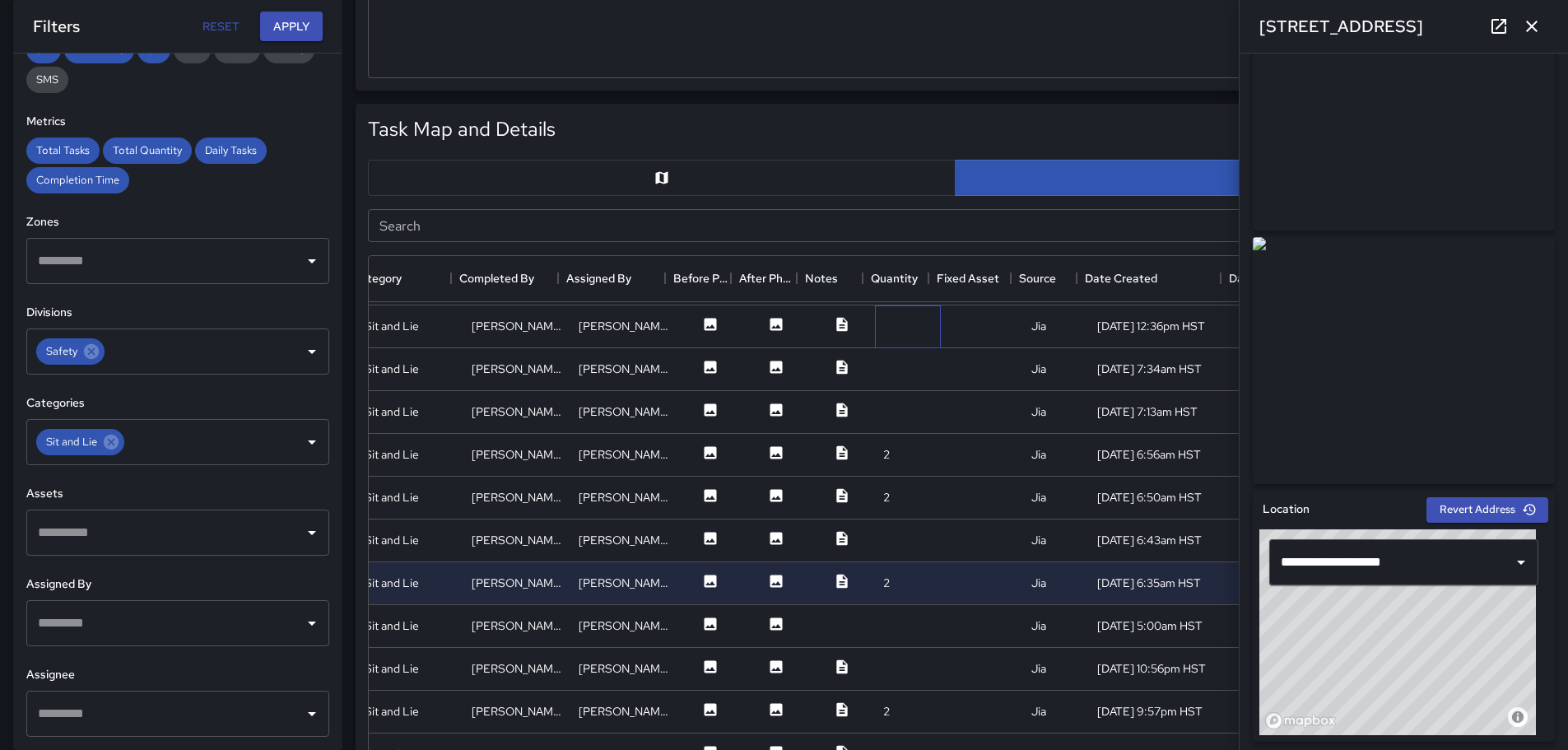
click at [883, 325] on div at bounding box center [907, 326] width 66 height 43
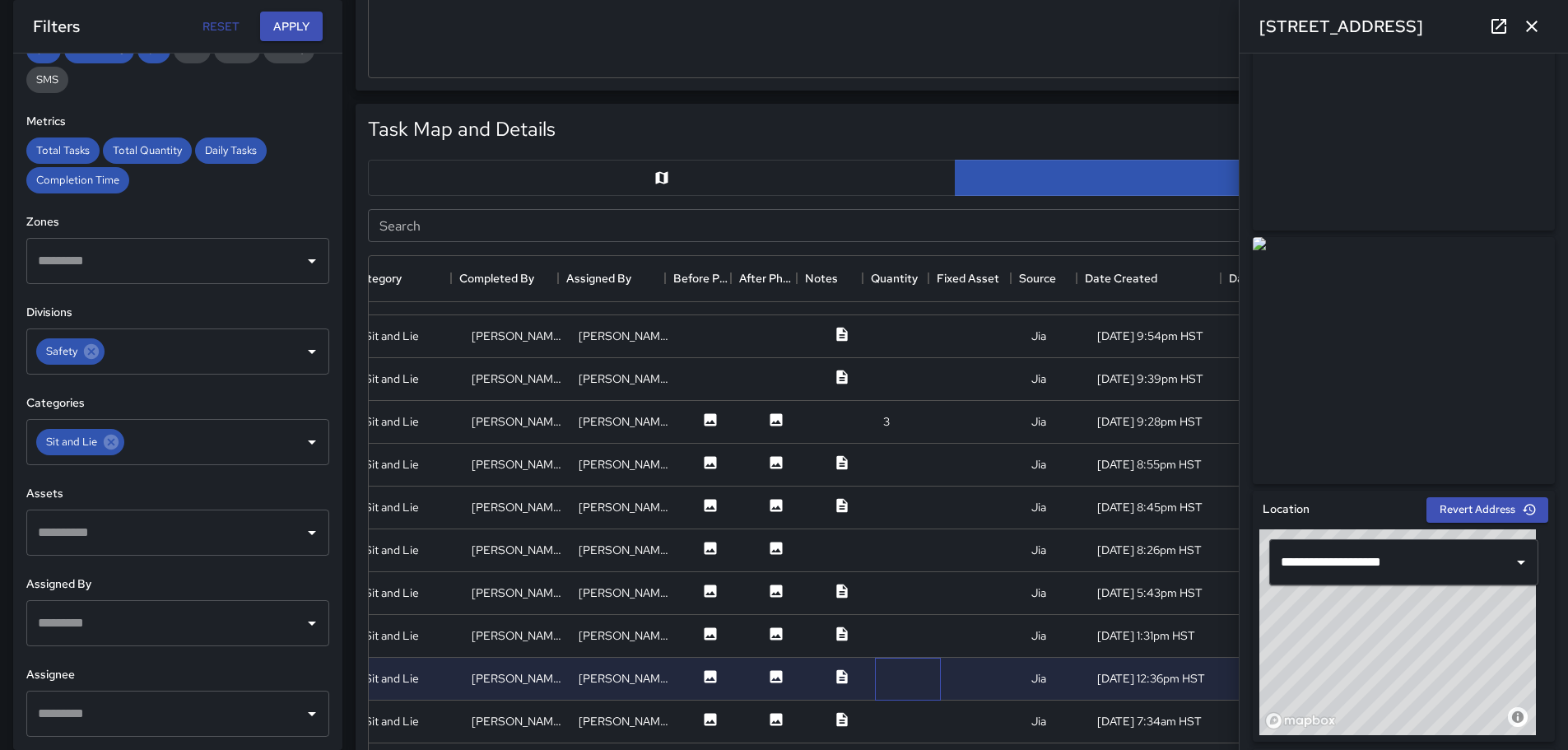
scroll to position [1682, 301]
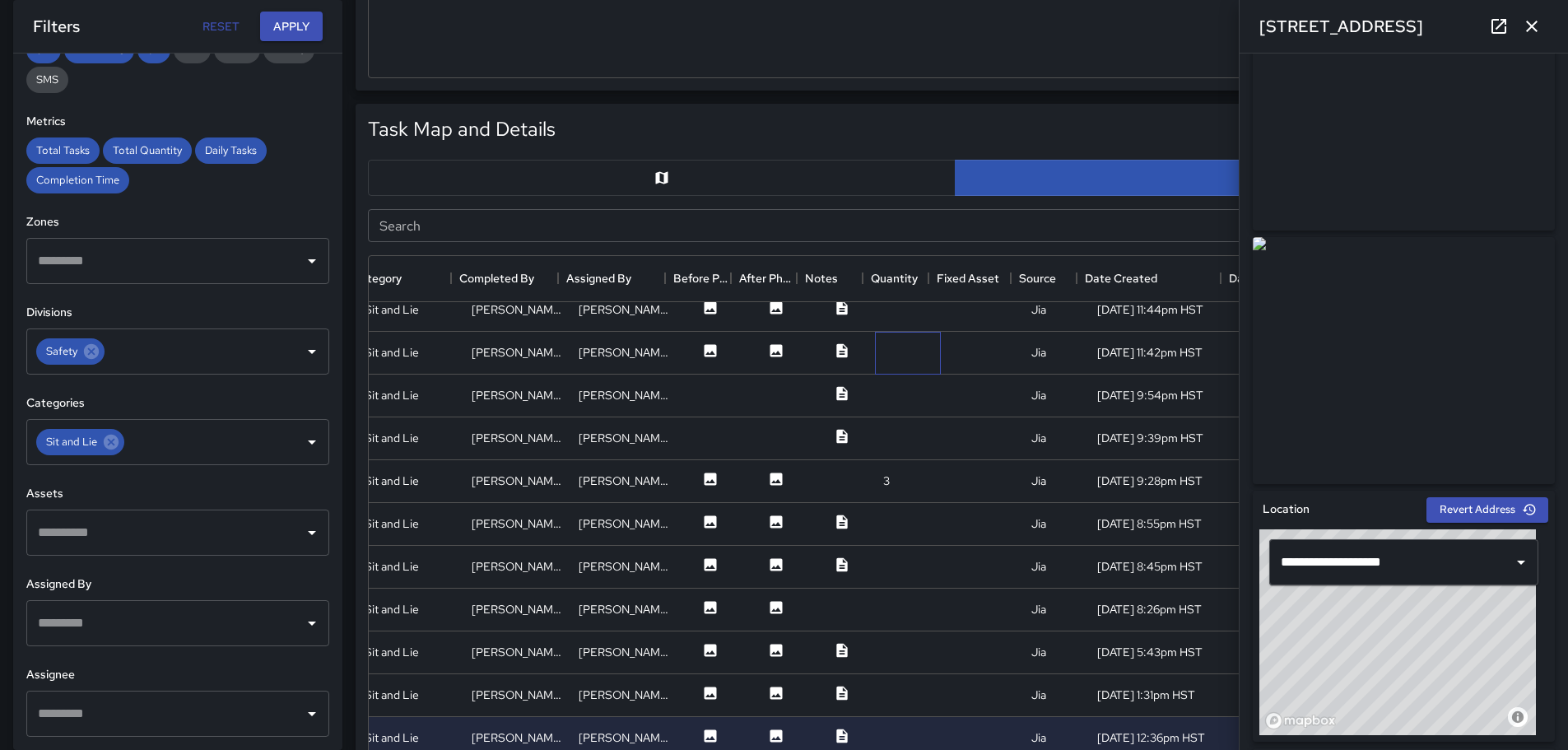
click at [880, 356] on div at bounding box center [907, 353] width 66 height 43
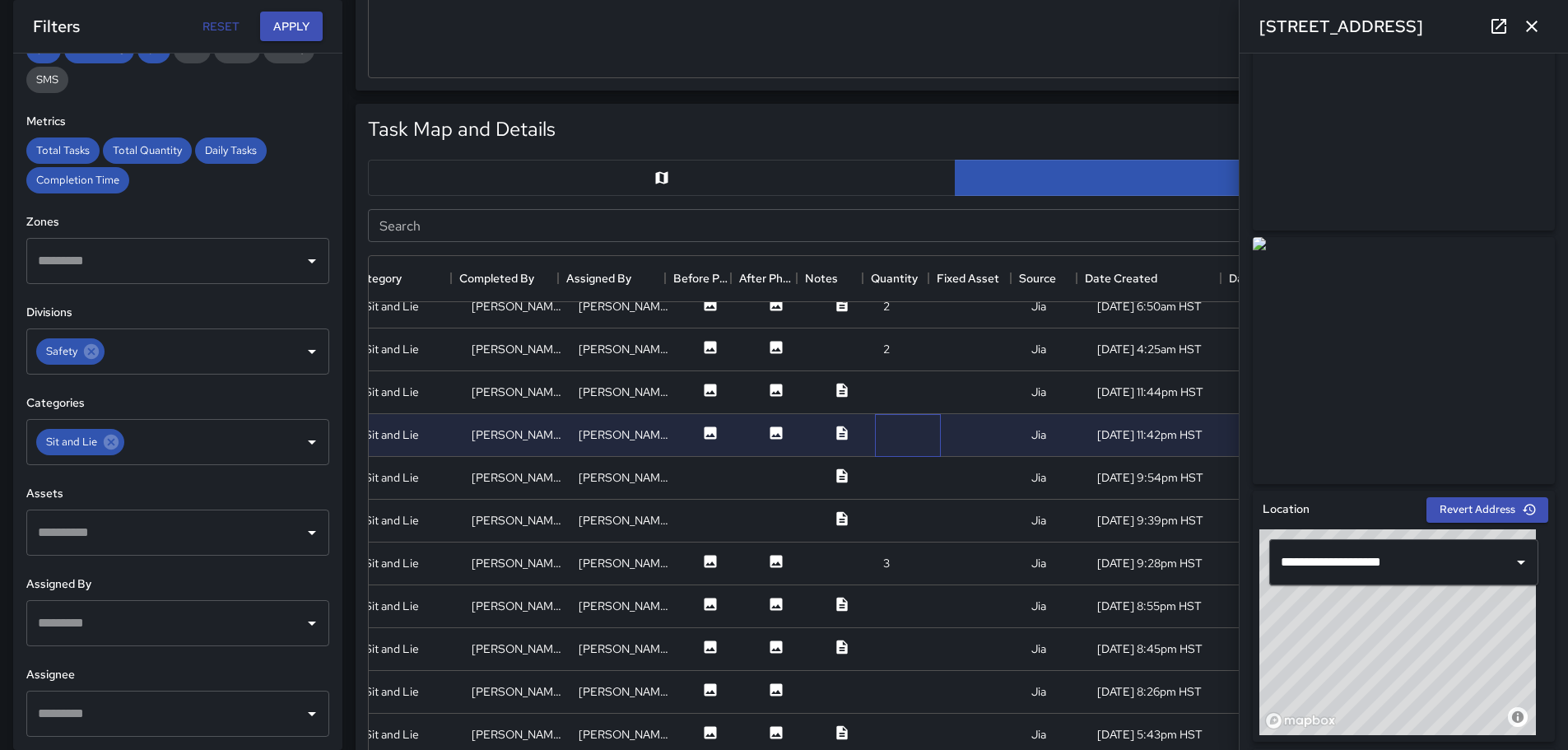
scroll to position [1518, 301]
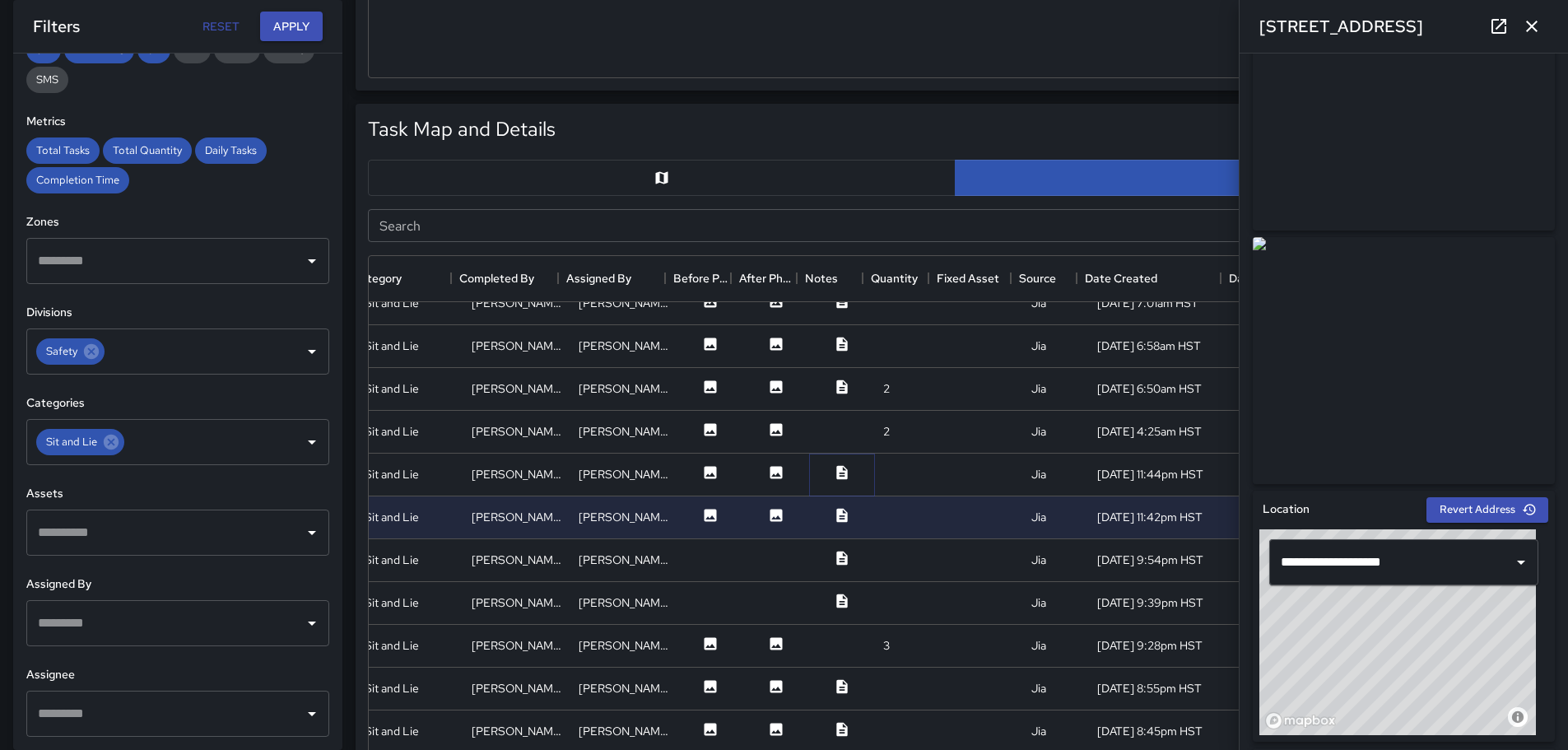
click at [836, 471] on icon at bounding box center [842, 472] width 11 height 14
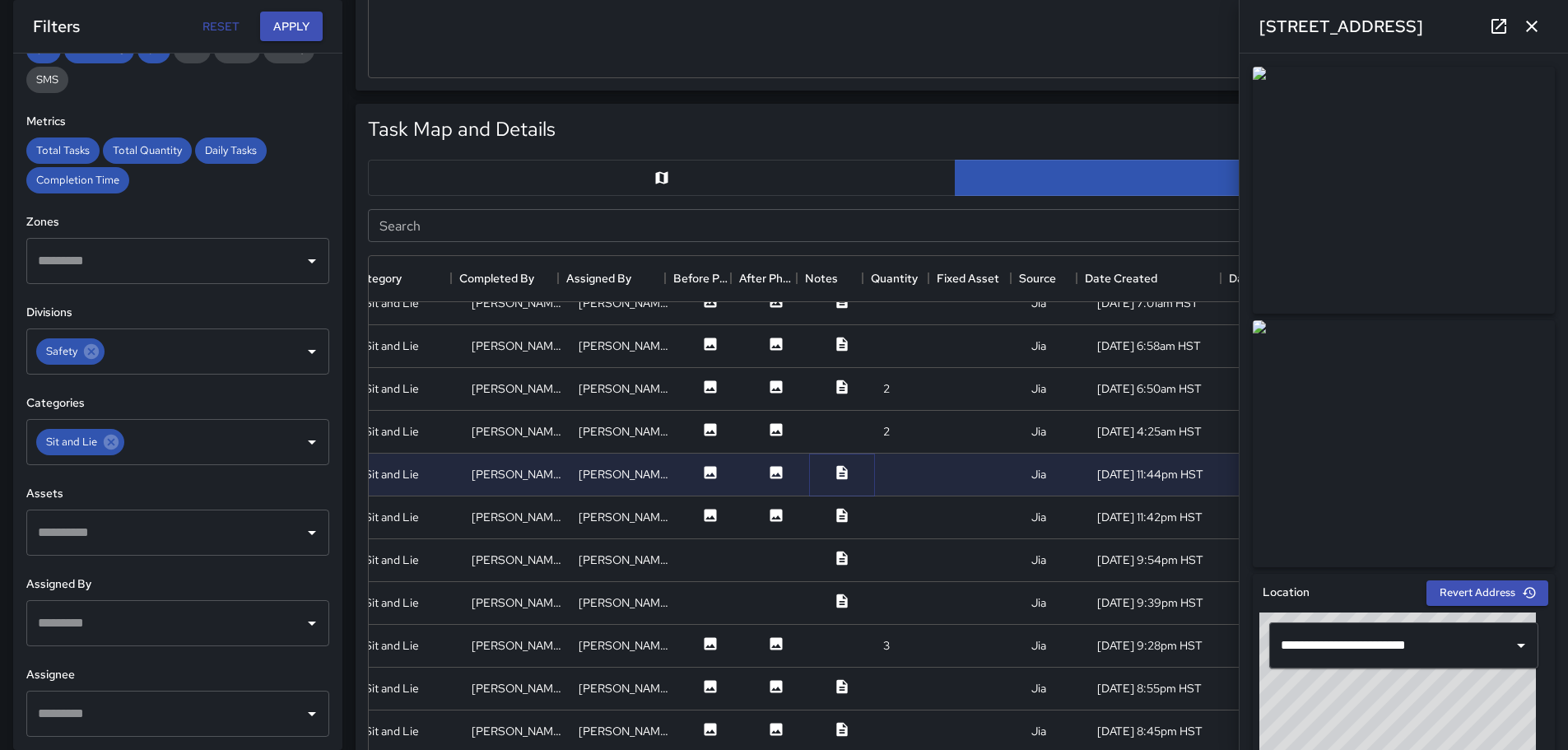
click at [833, 474] on icon at bounding box center [842, 473] width 17 height 17
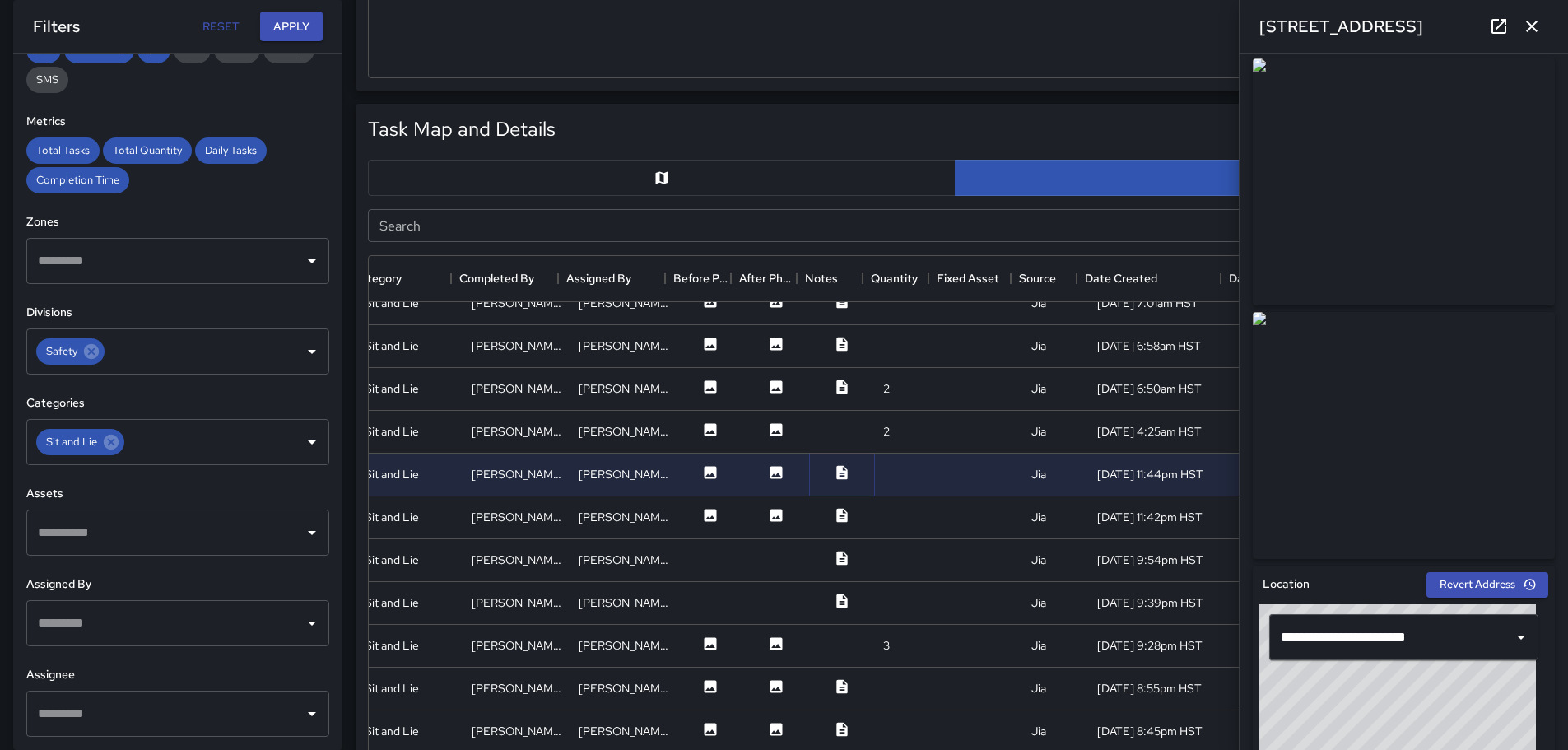
scroll to position [0, 0]
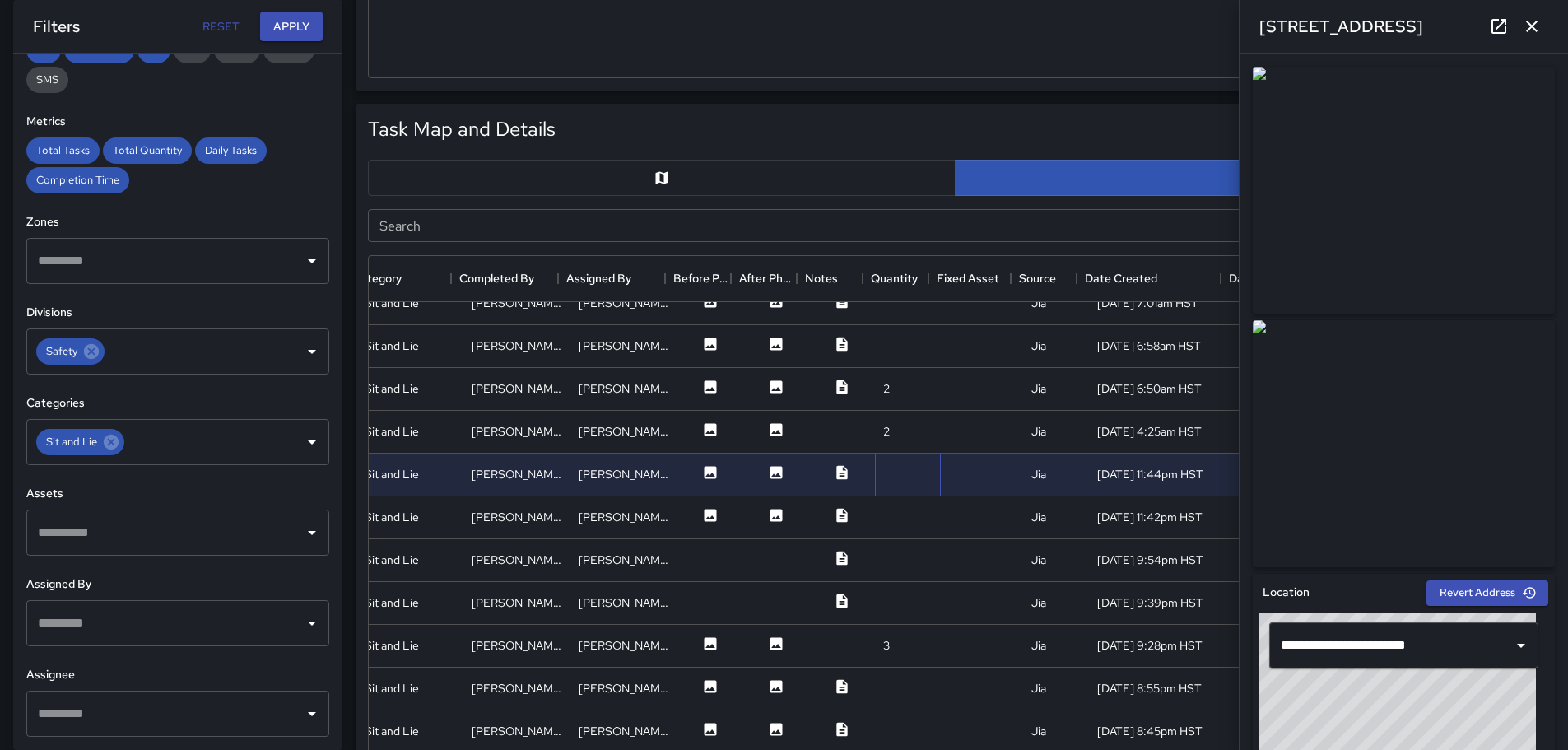
click at [907, 466] on div at bounding box center [907, 474] width 66 height 43
click at [833, 560] on icon at bounding box center [842, 558] width 17 height 17
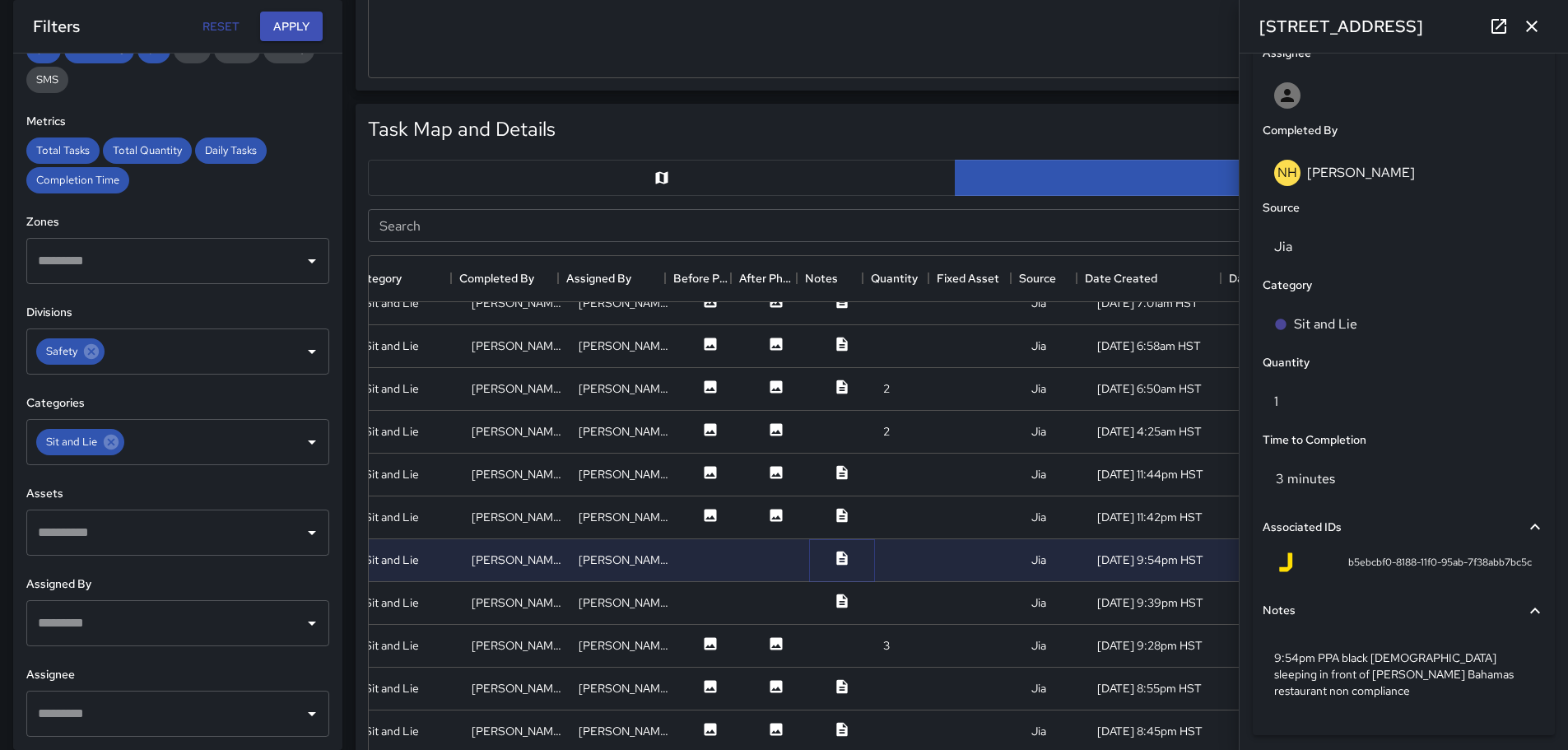
scroll to position [993, 0]
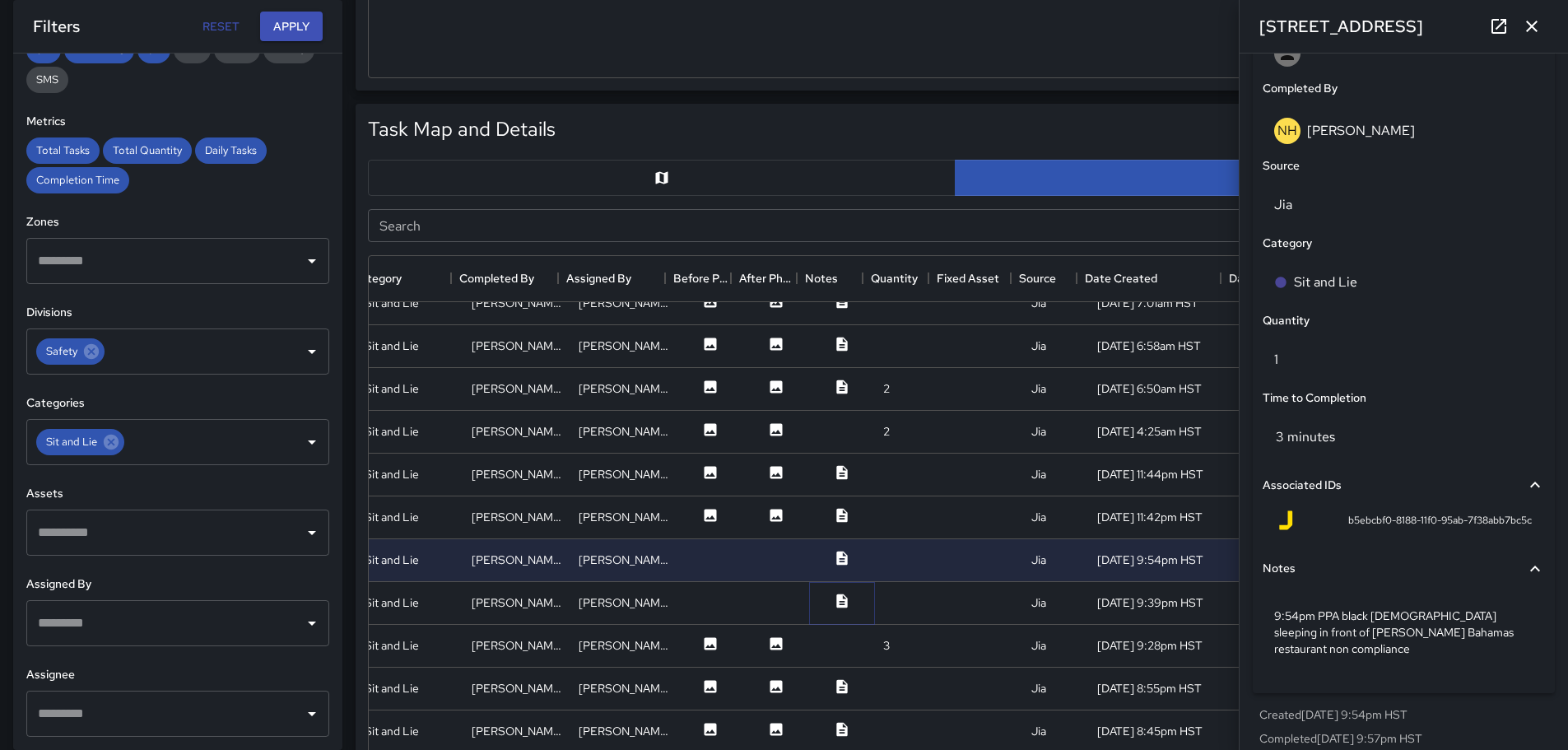
click at [836, 604] on icon at bounding box center [842, 599] width 11 height 14
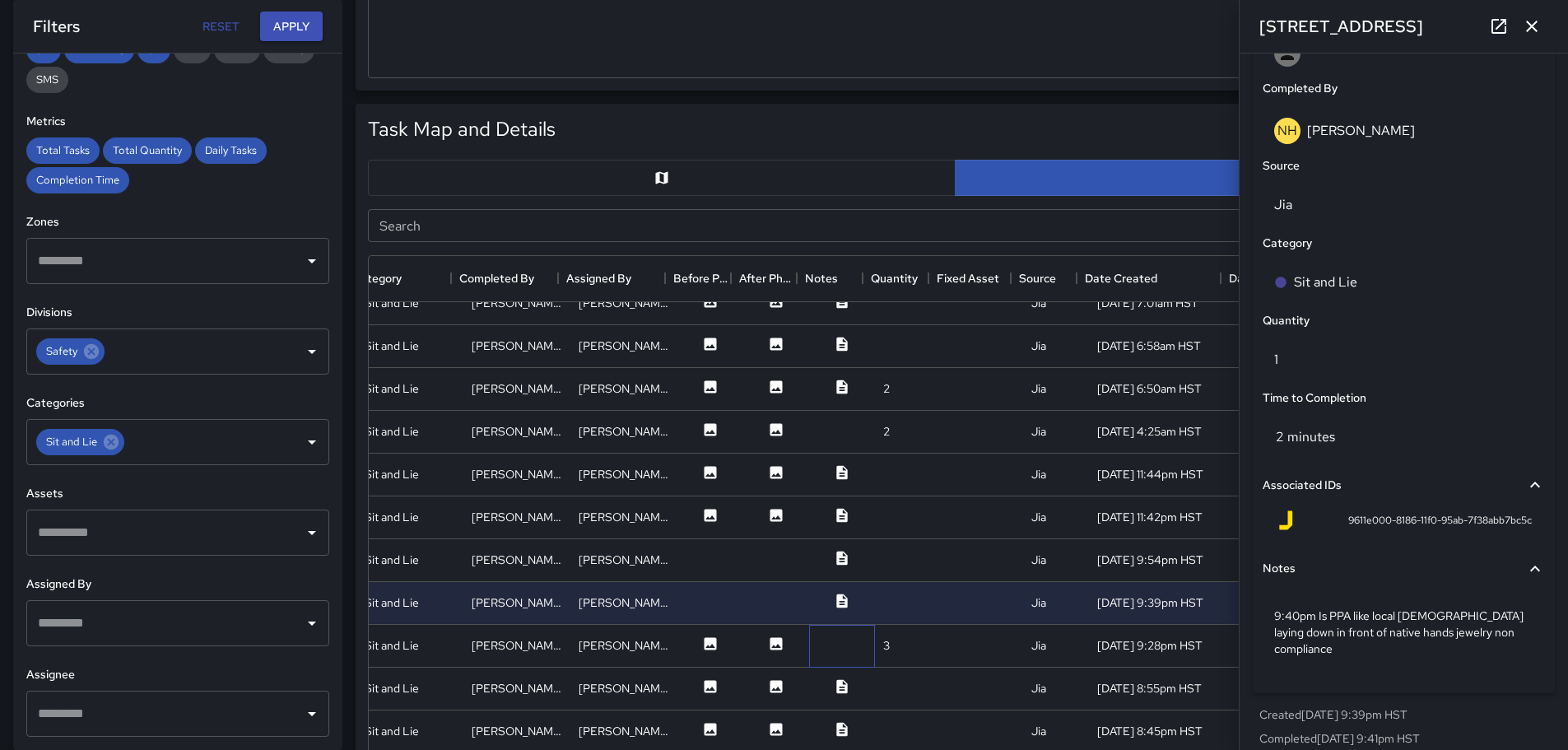
click at [833, 647] on div at bounding box center [842, 645] width 66 height 43
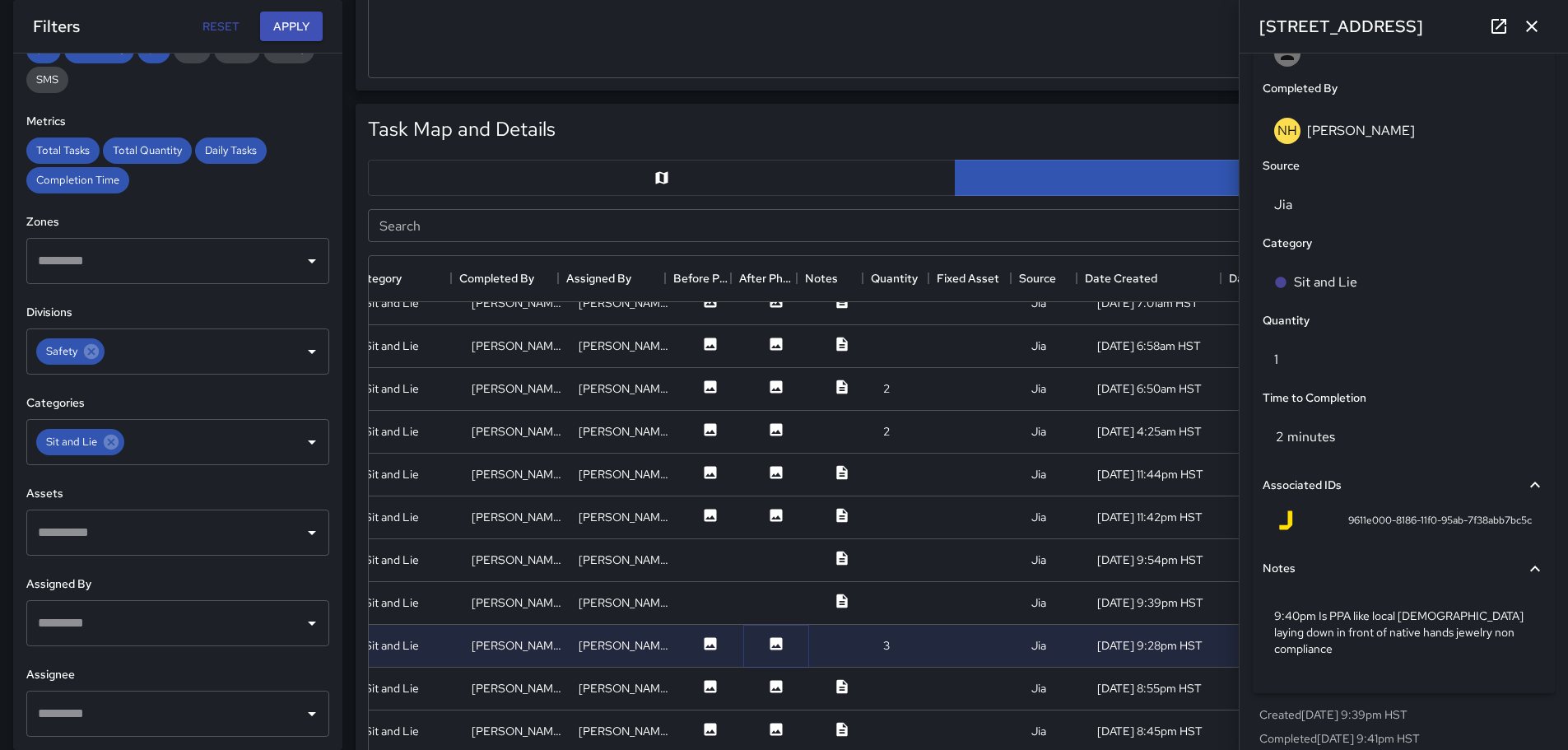
click at [768, 637] on icon at bounding box center [776, 644] width 17 height 17
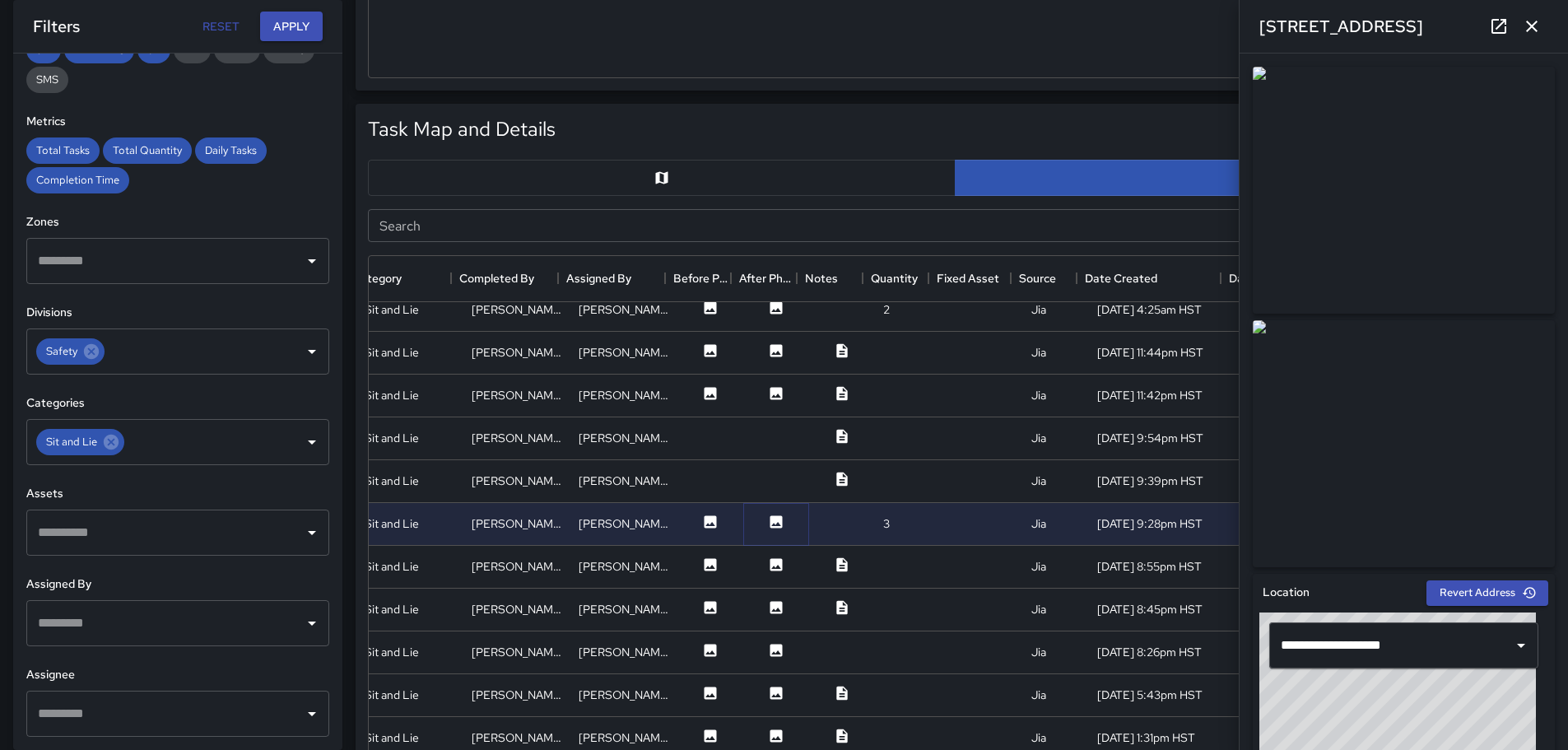
scroll to position [1682, 301]
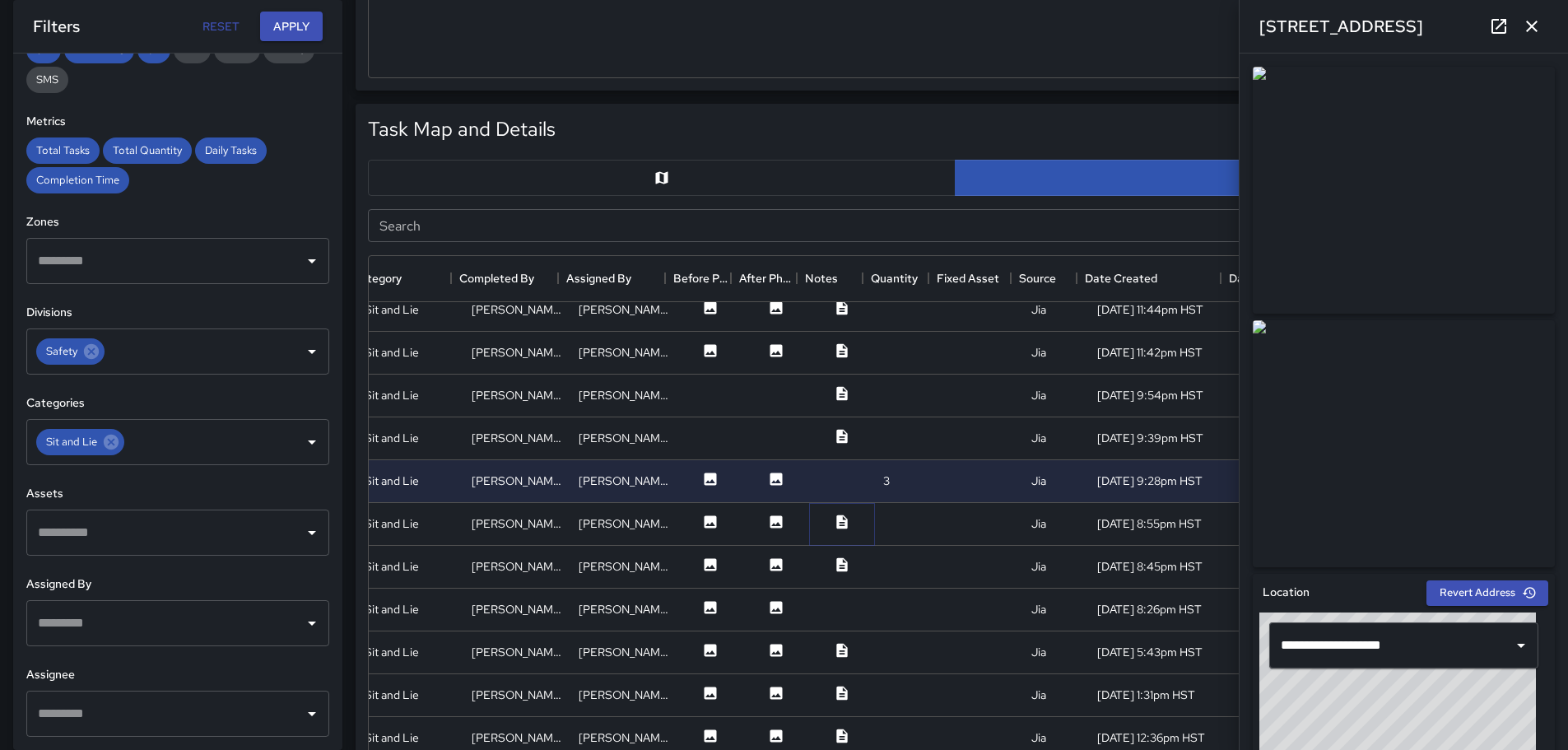
click at [836, 522] on icon at bounding box center [842, 521] width 11 height 14
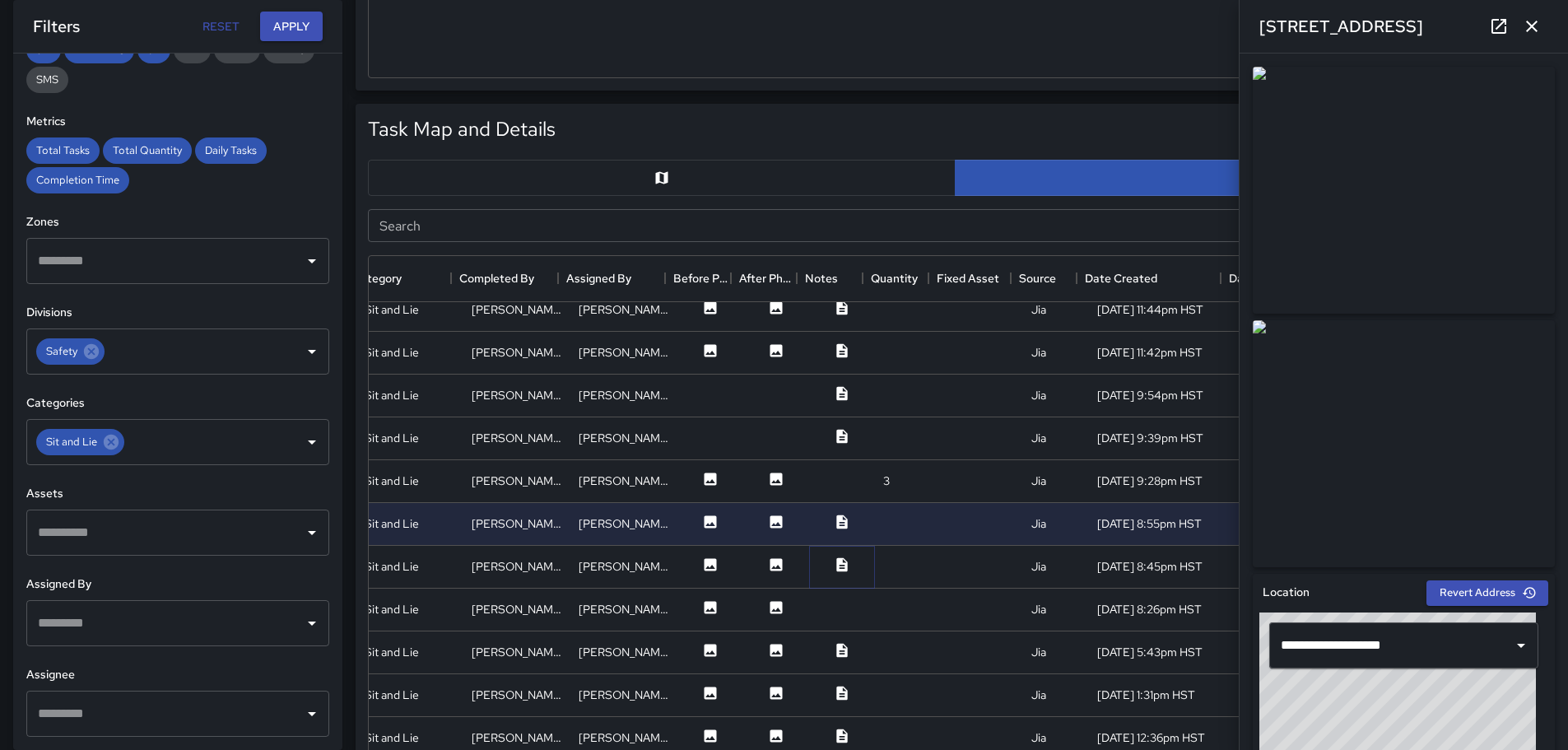
click at [836, 563] on icon at bounding box center [842, 563] width 11 height 14
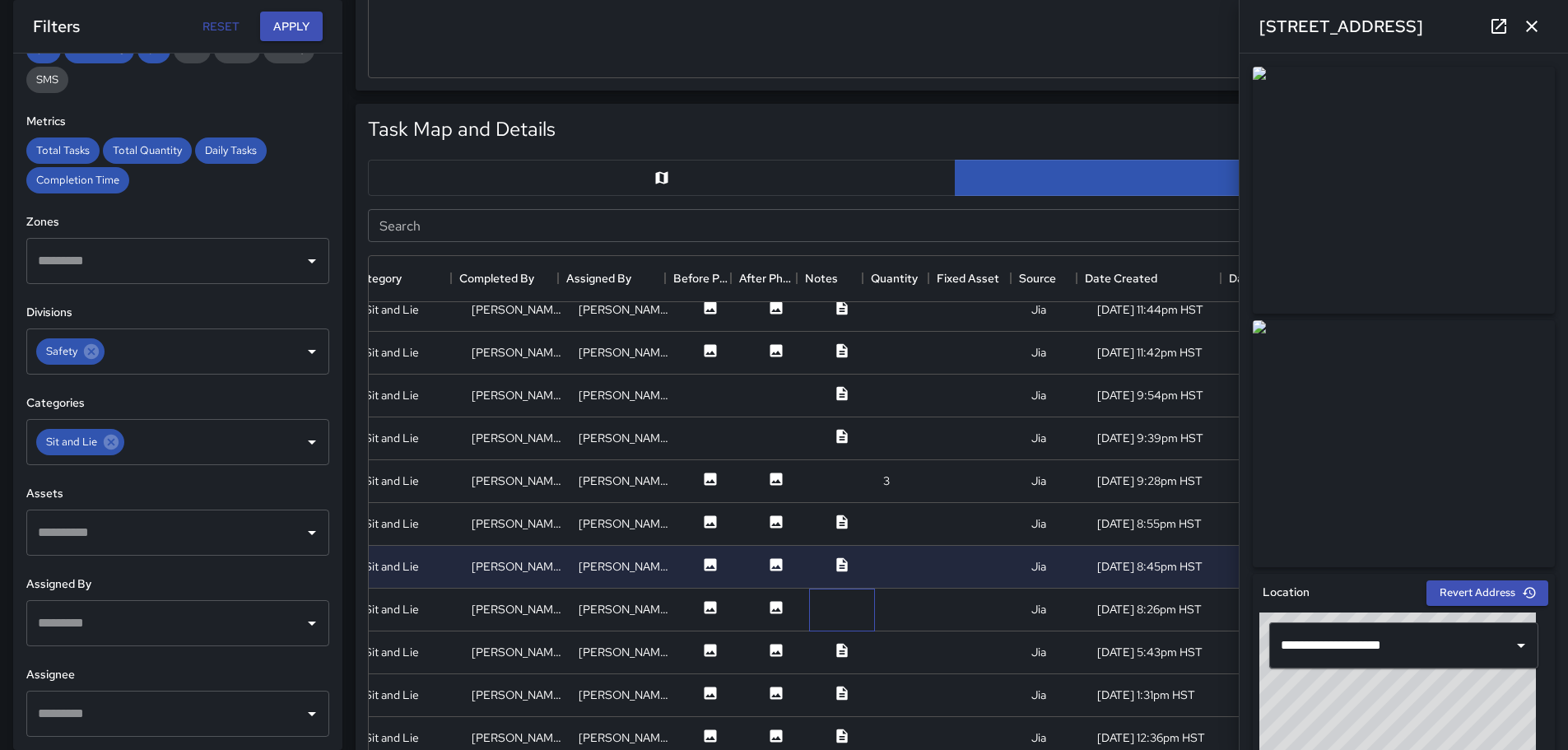
click at [825, 608] on div at bounding box center [842, 609] width 66 height 43
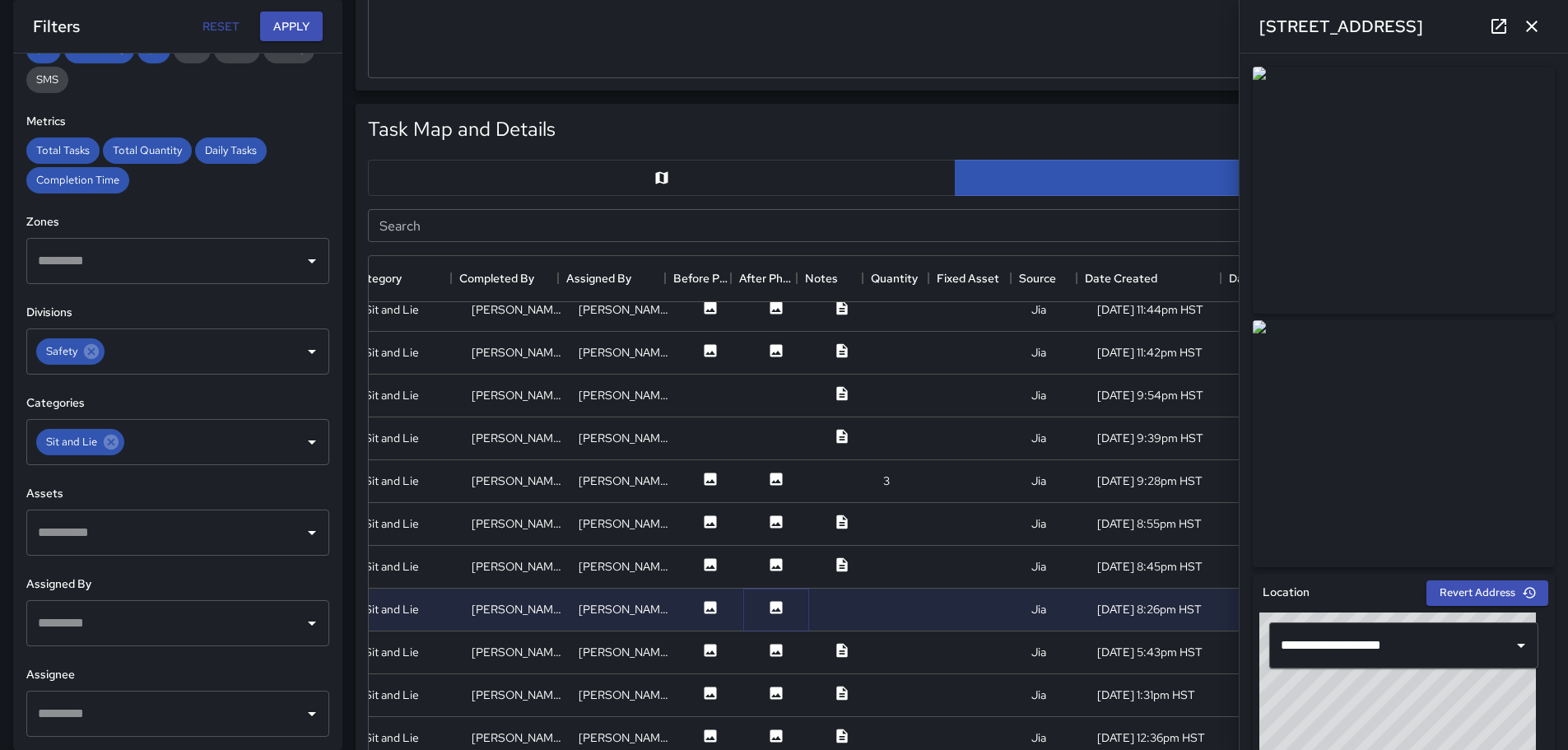
click at [771, 612] on icon at bounding box center [776, 607] width 12 height 12
click at [836, 651] on icon at bounding box center [842, 649] width 11 height 14
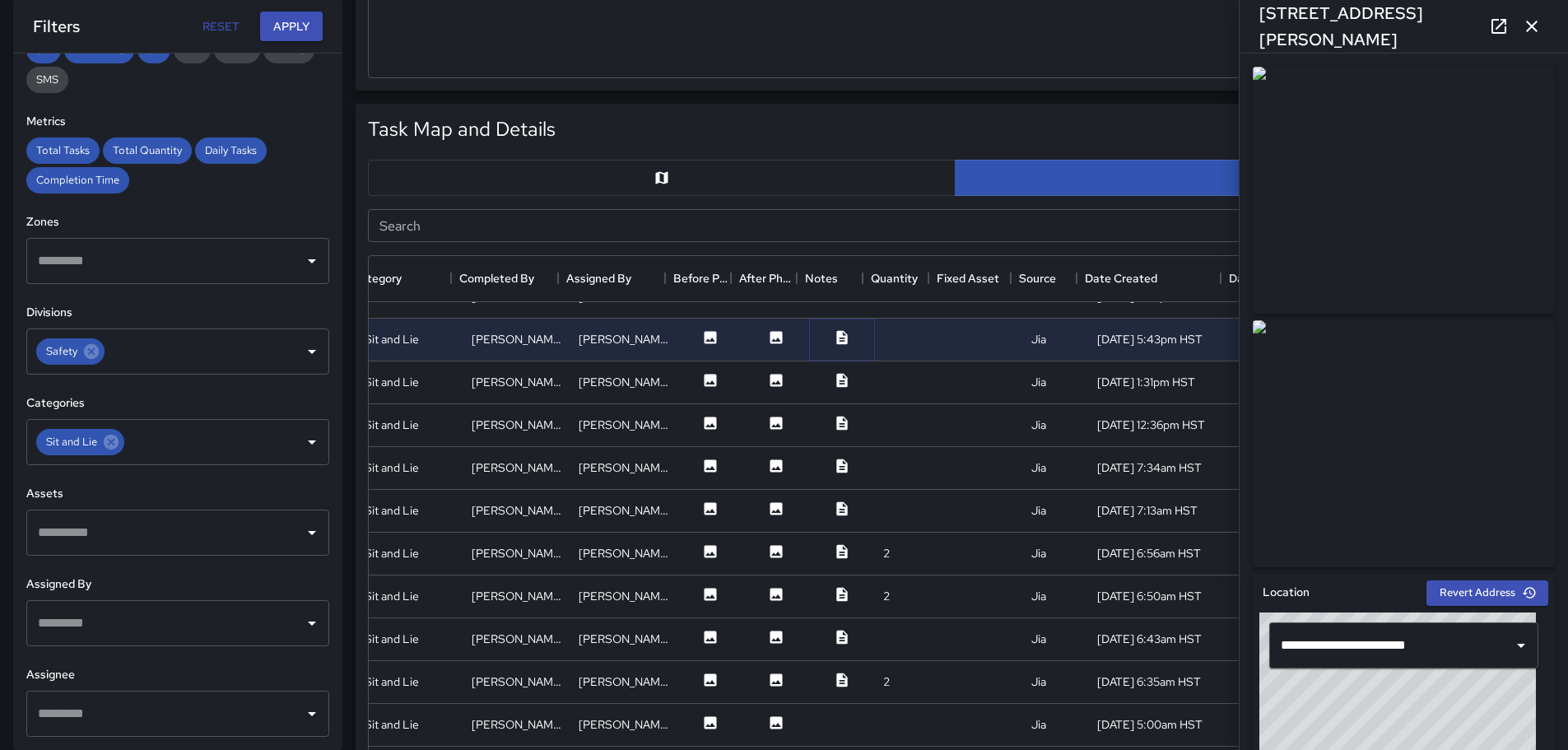
scroll to position [2010, 301]
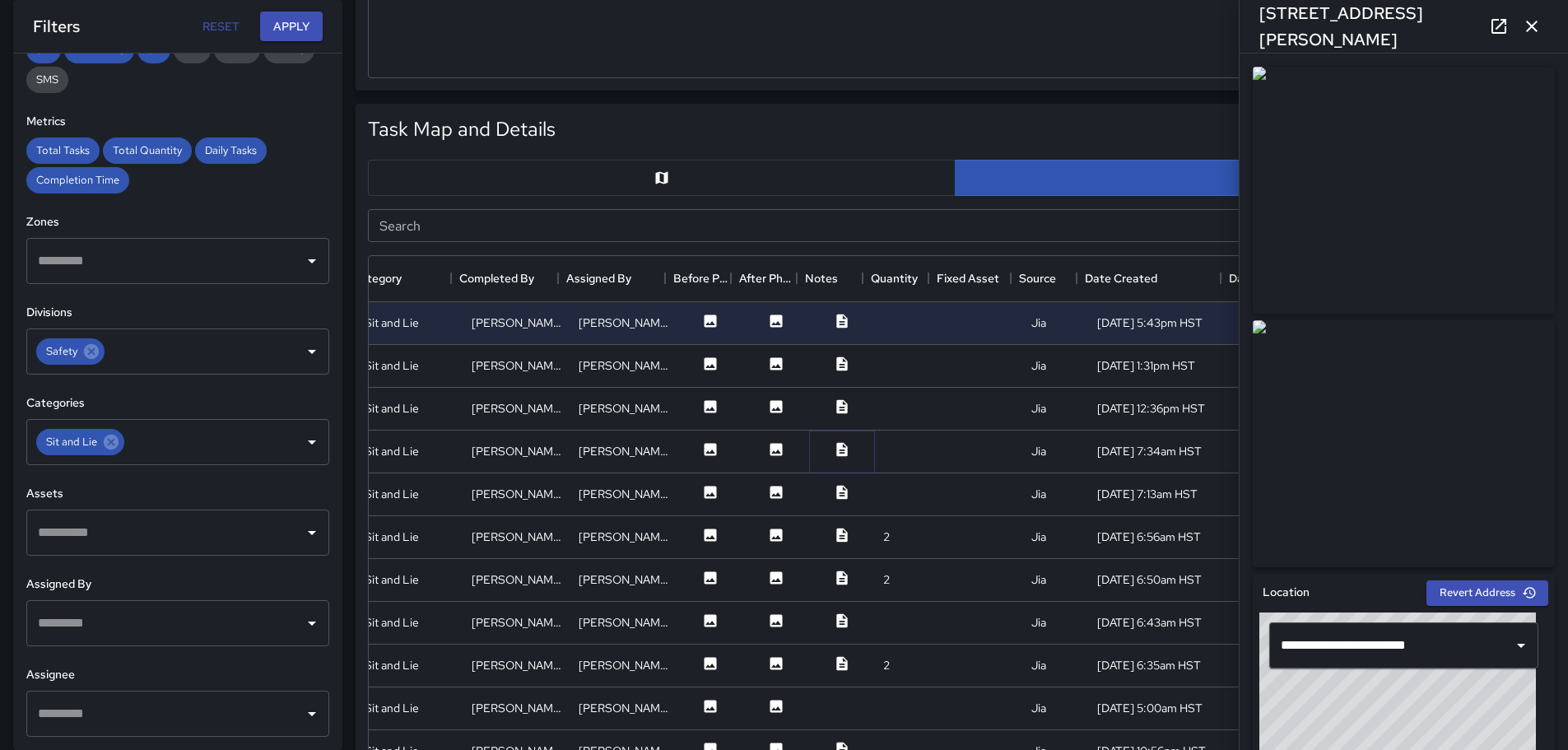
click at [836, 450] on icon at bounding box center [842, 449] width 11 height 14
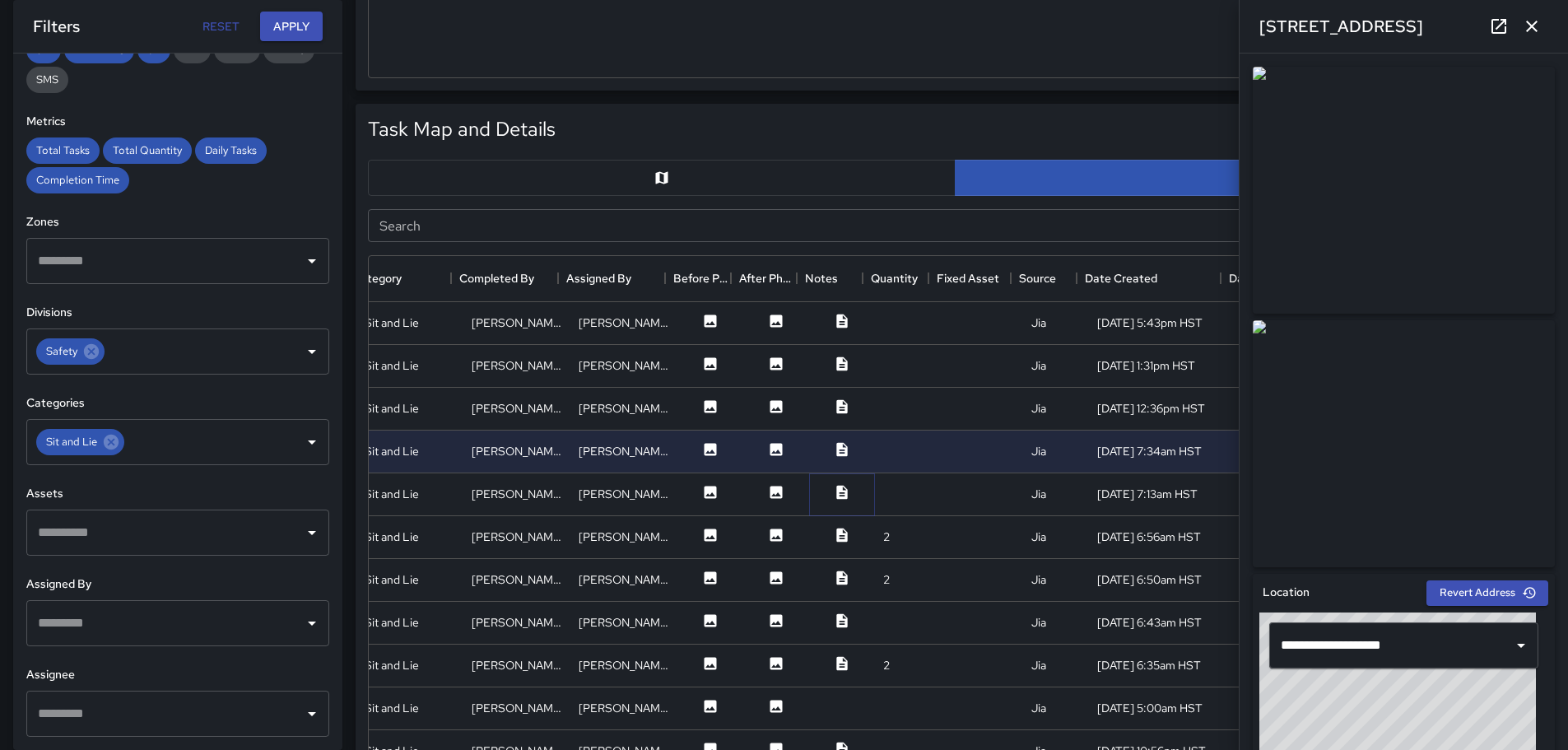
click at [836, 494] on icon at bounding box center [842, 491] width 11 height 14
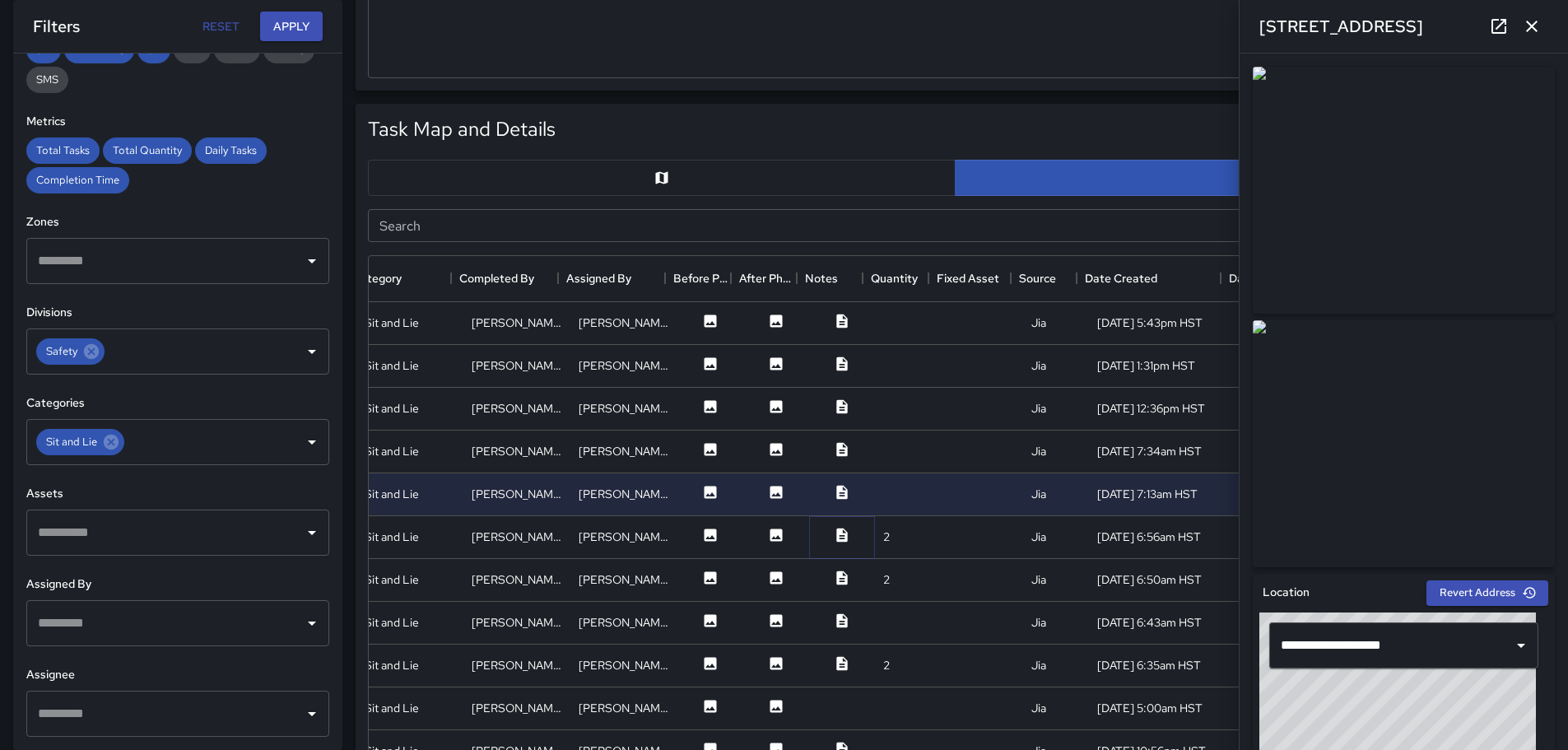
click at [836, 534] on icon at bounding box center [842, 534] width 11 height 14
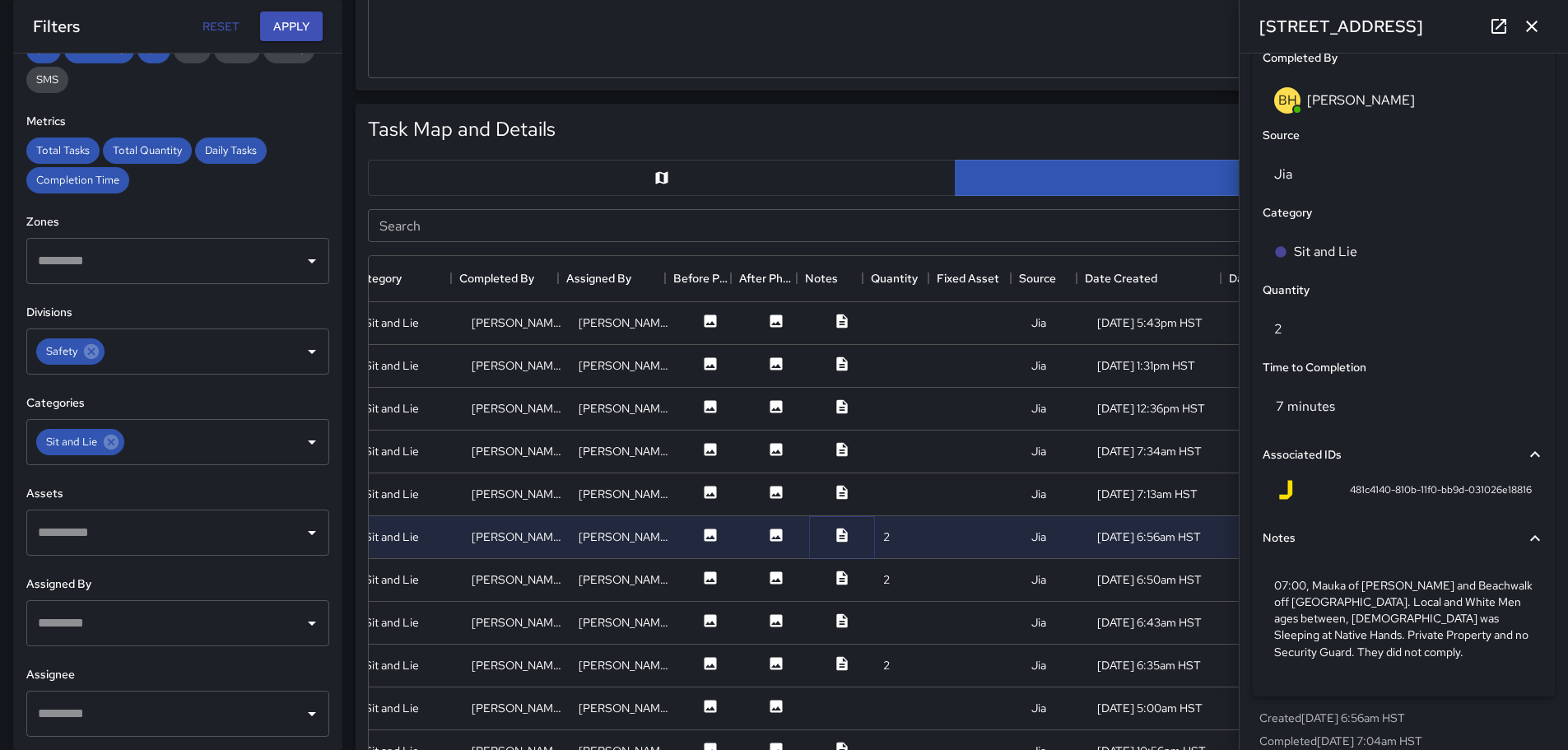
scroll to position [1042, 0]
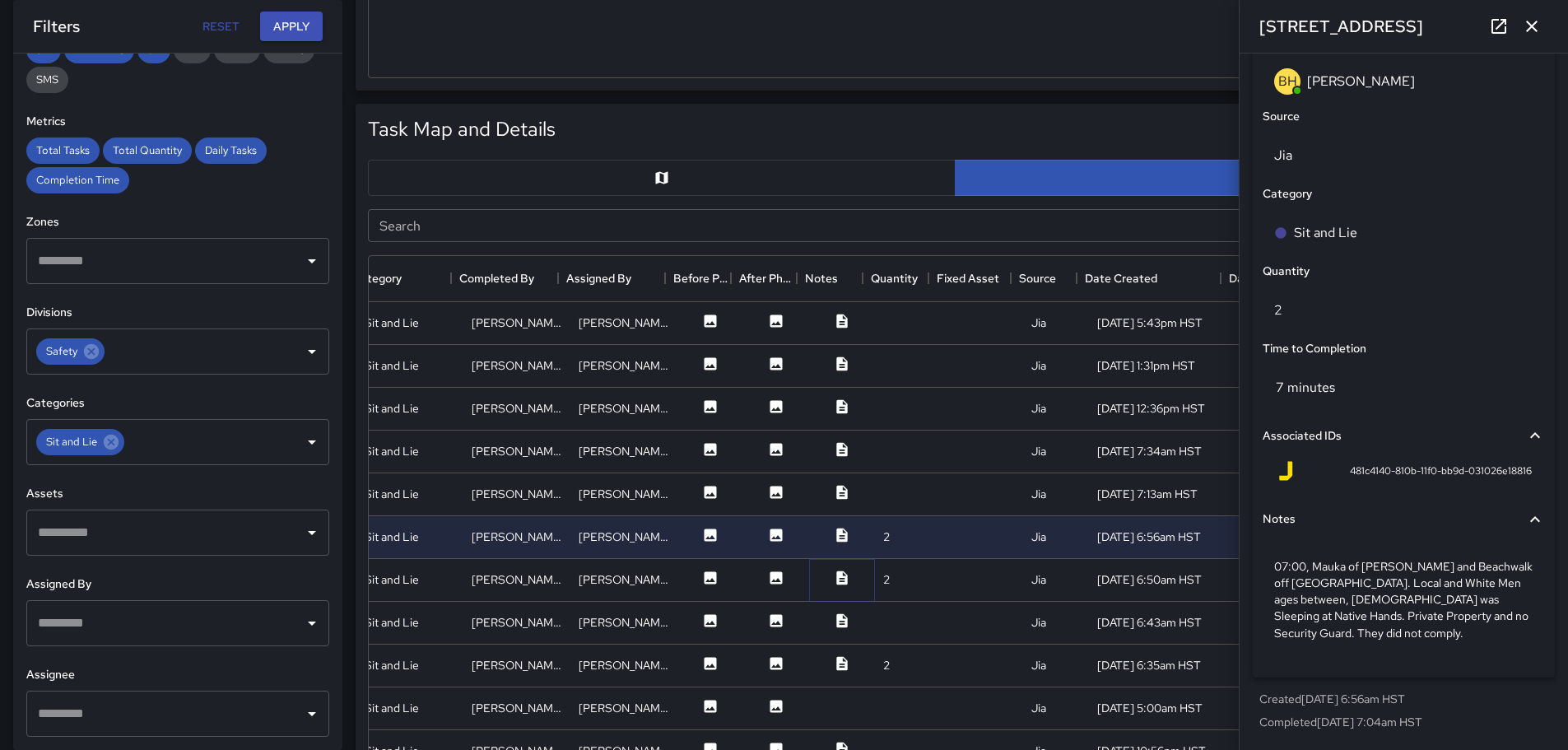
click at [833, 574] on icon at bounding box center [842, 578] width 17 height 17
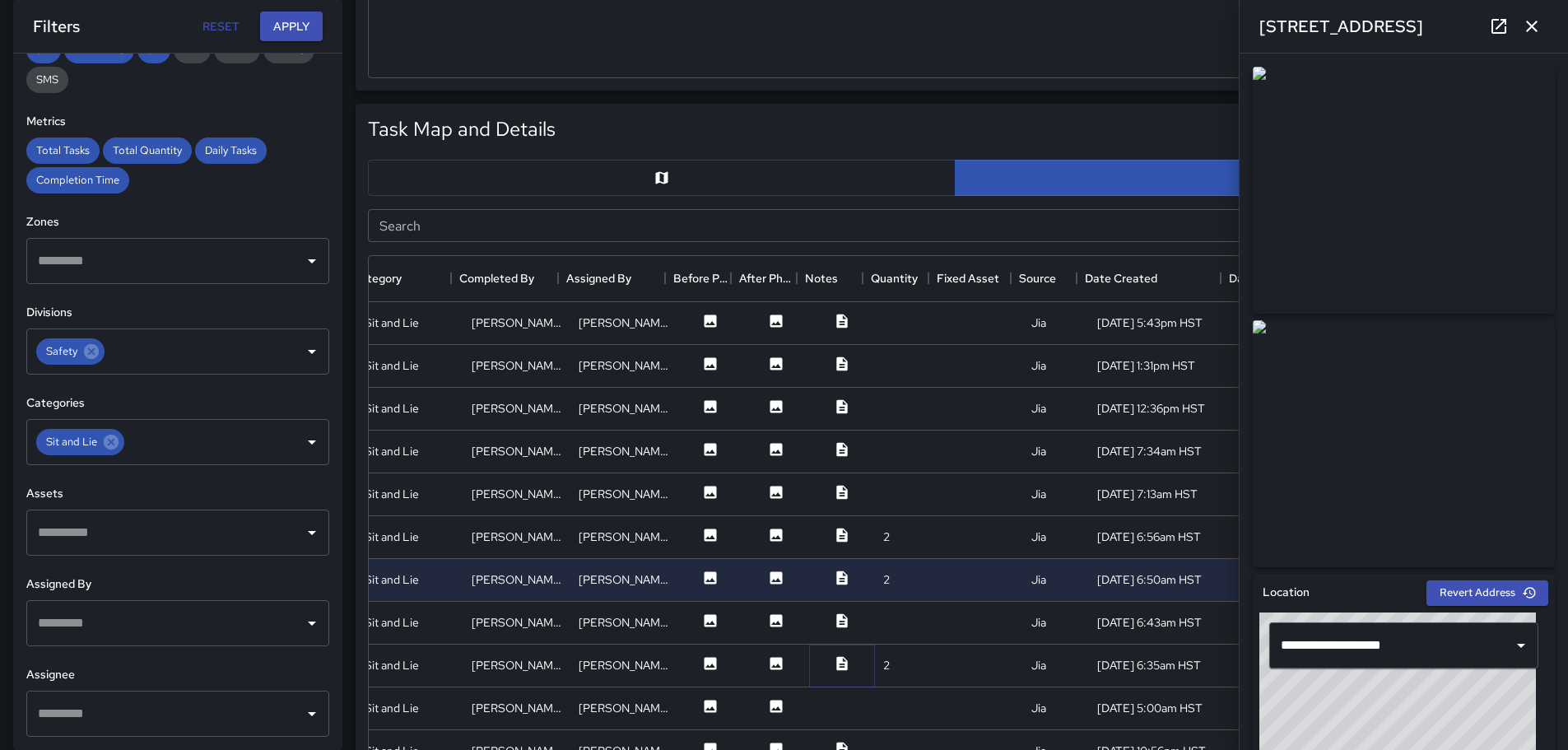
click at [836, 660] on icon at bounding box center [842, 662] width 11 height 14
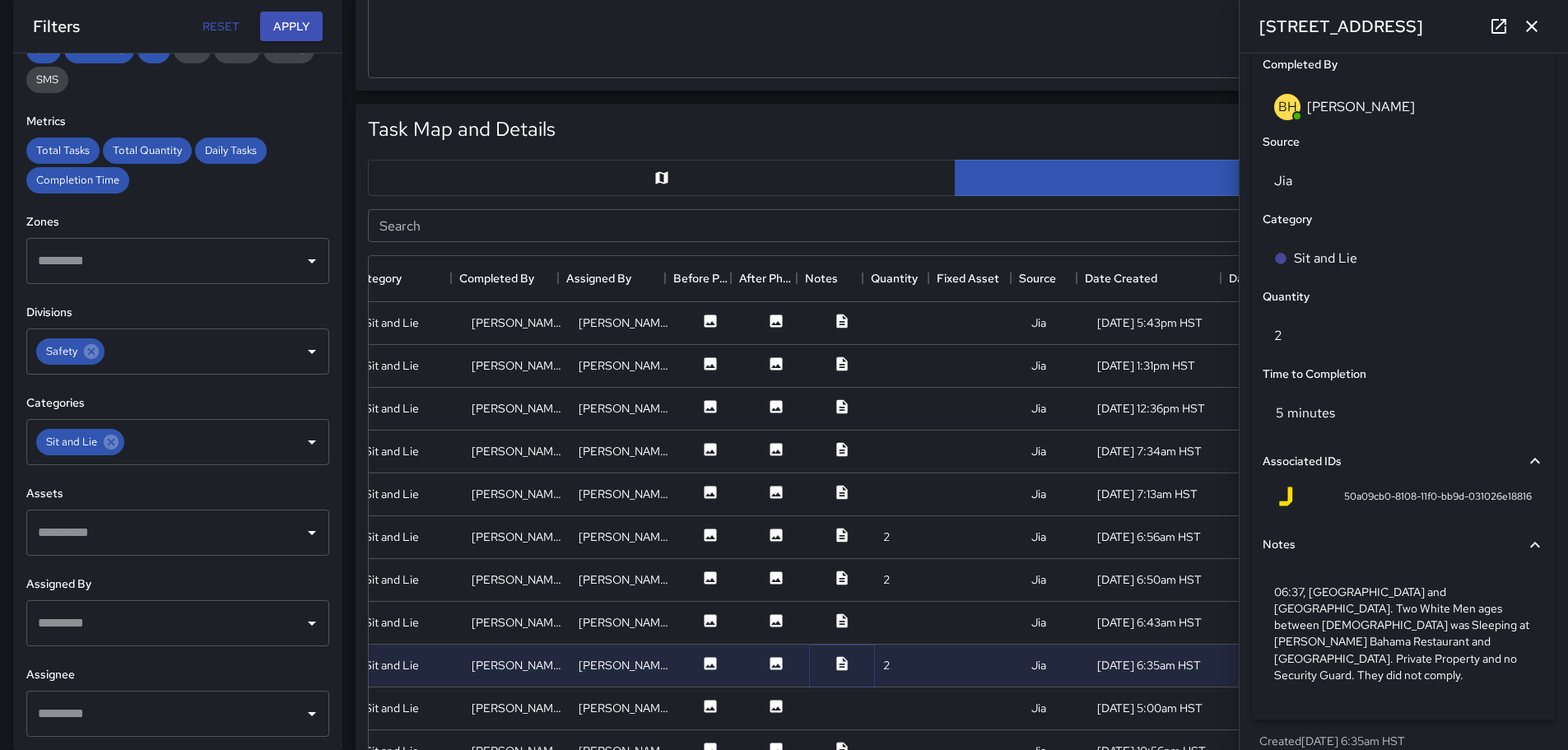
scroll to position [2175, 301]
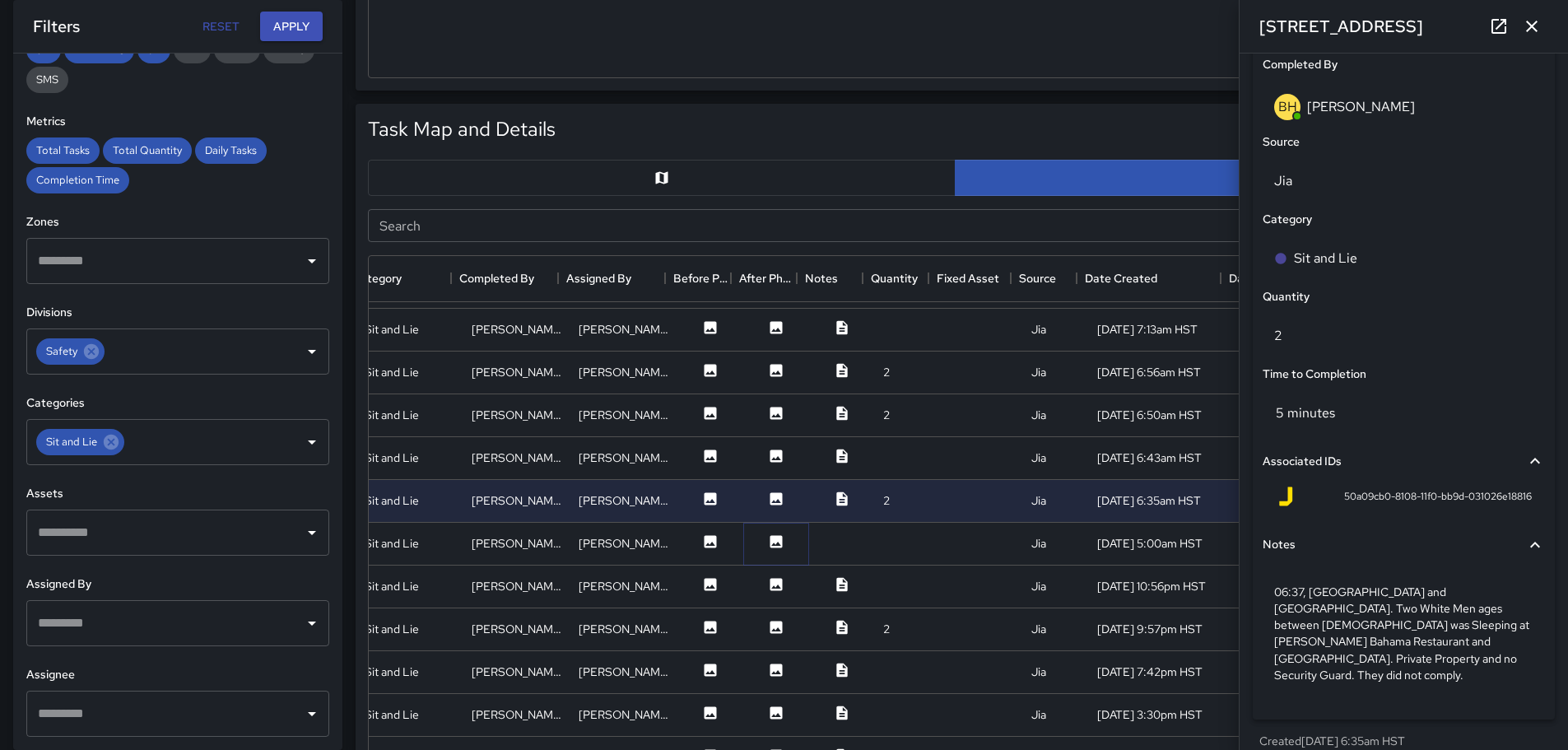
click at [771, 538] on icon at bounding box center [776, 540] width 12 height 12
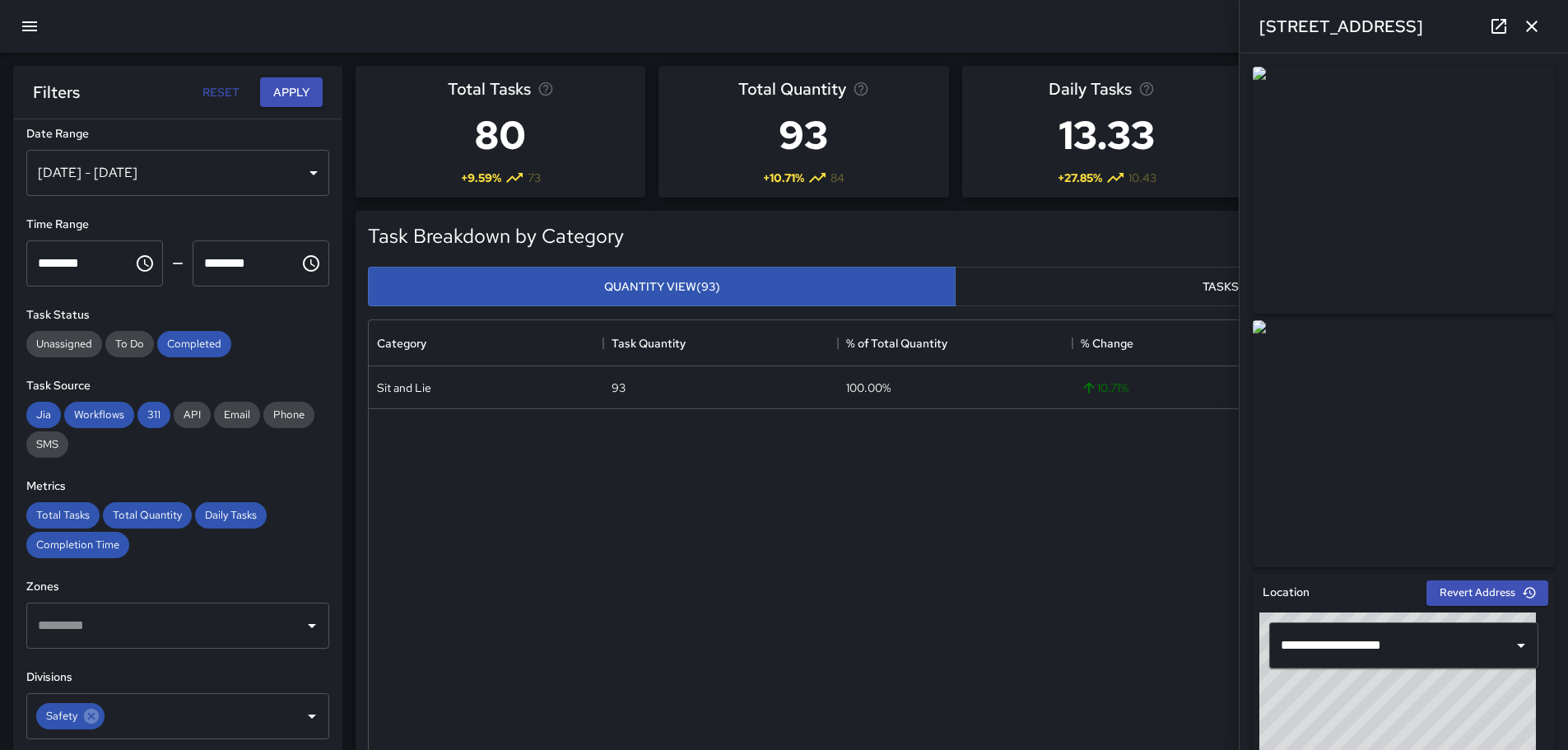
scroll to position [0, 0]
